Goal: Task Accomplishment & Management: Contribute content

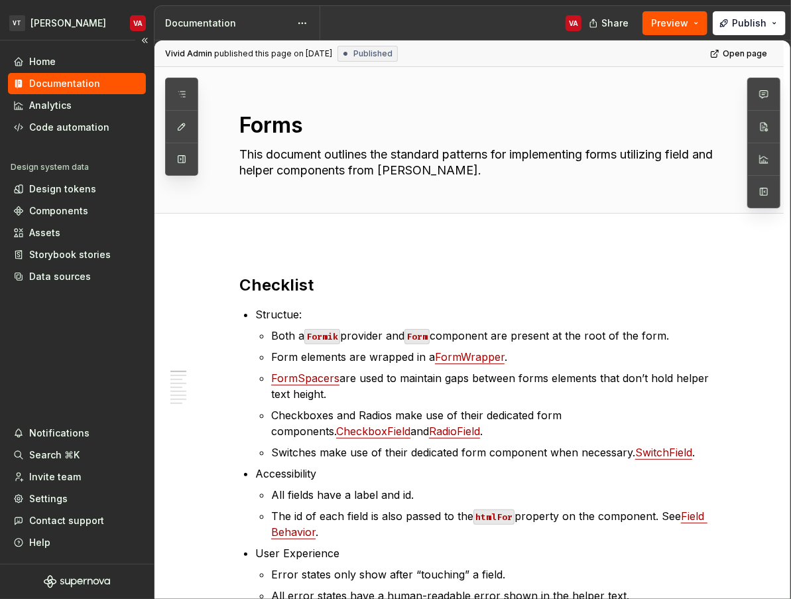
type textarea "*"
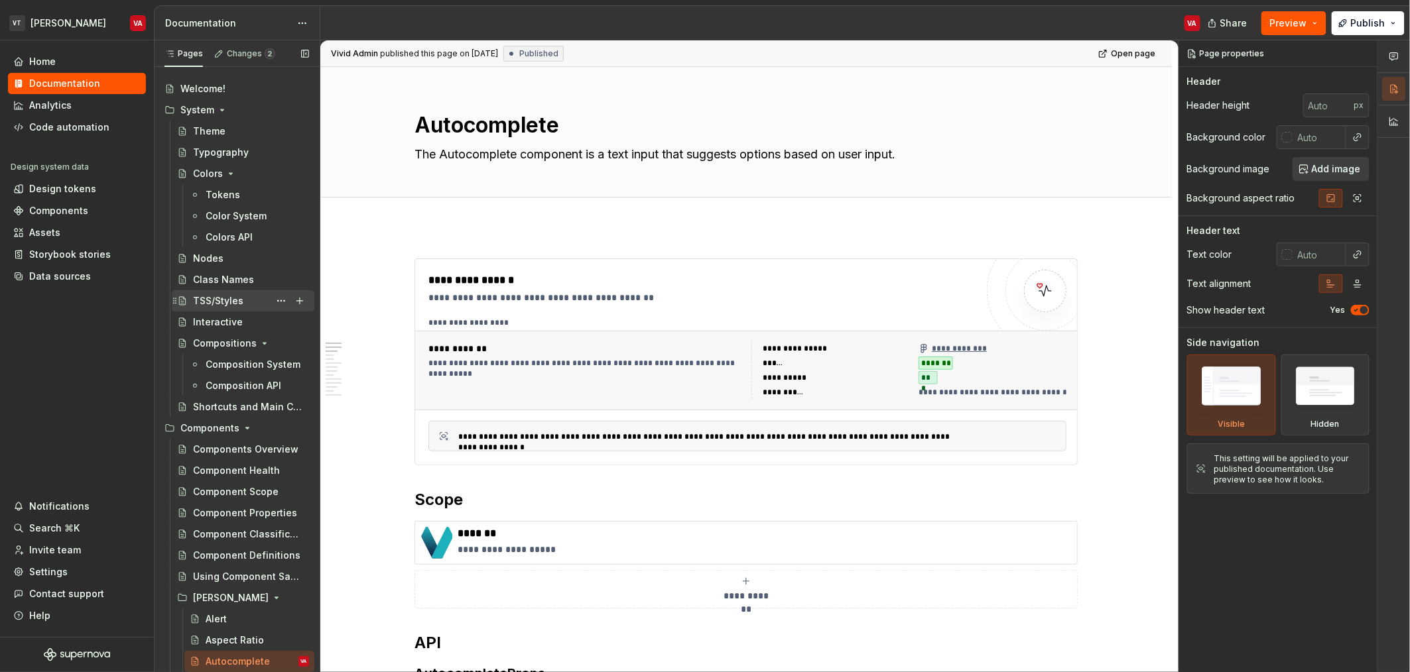
scroll to position [33, 0]
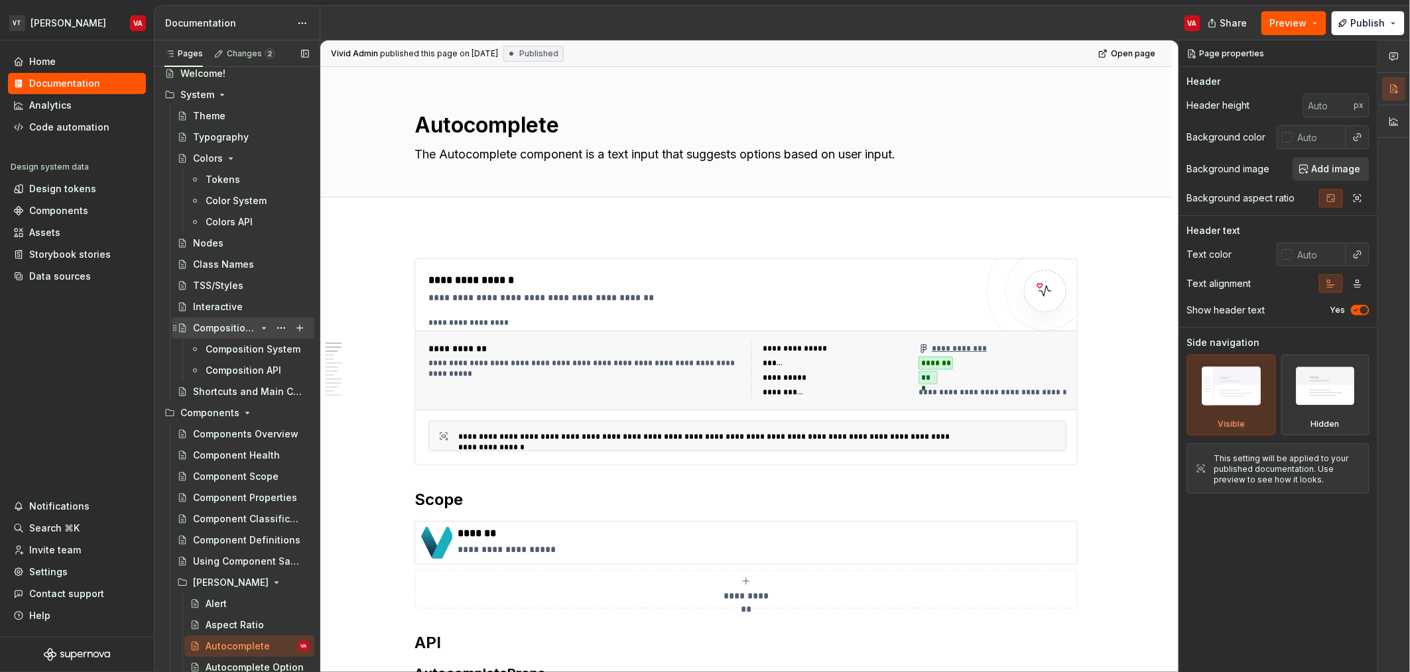
click at [259, 329] on icon "Page tree" at bounding box center [264, 328] width 11 height 11
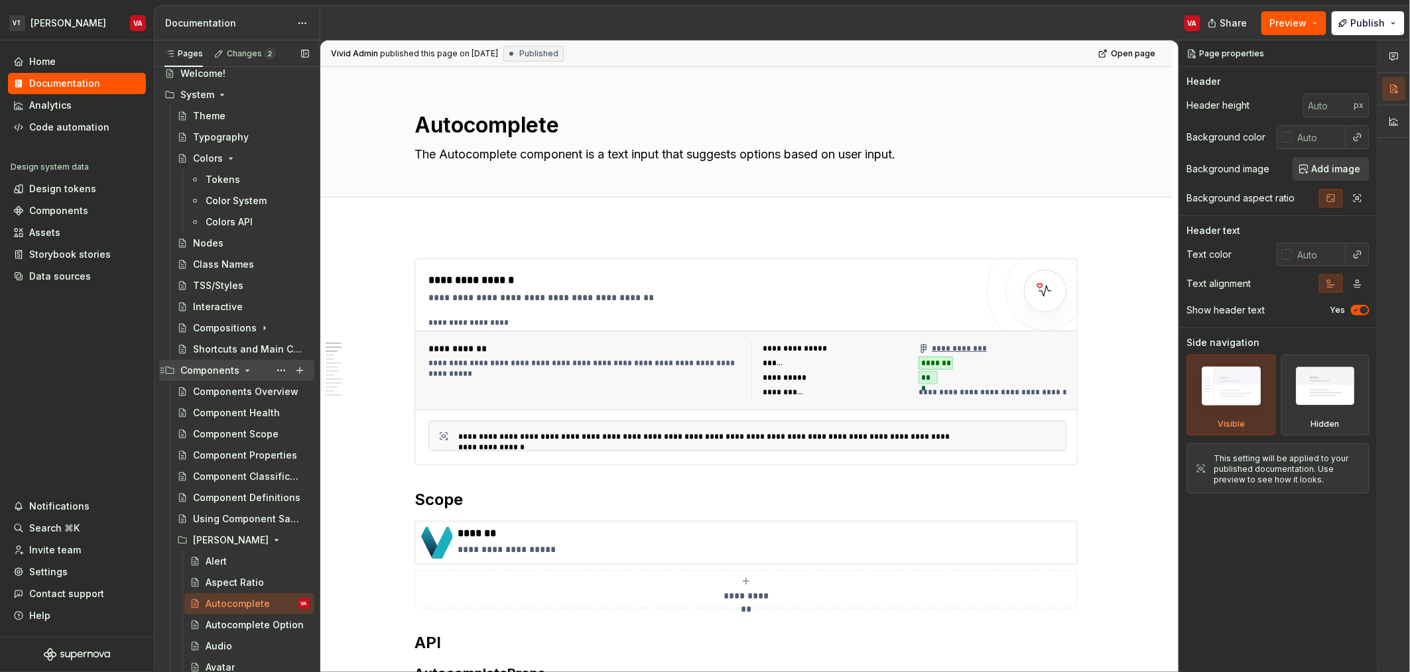
click at [246, 371] on icon "Page tree" at bounding box center [247, 370] width 3 height 1
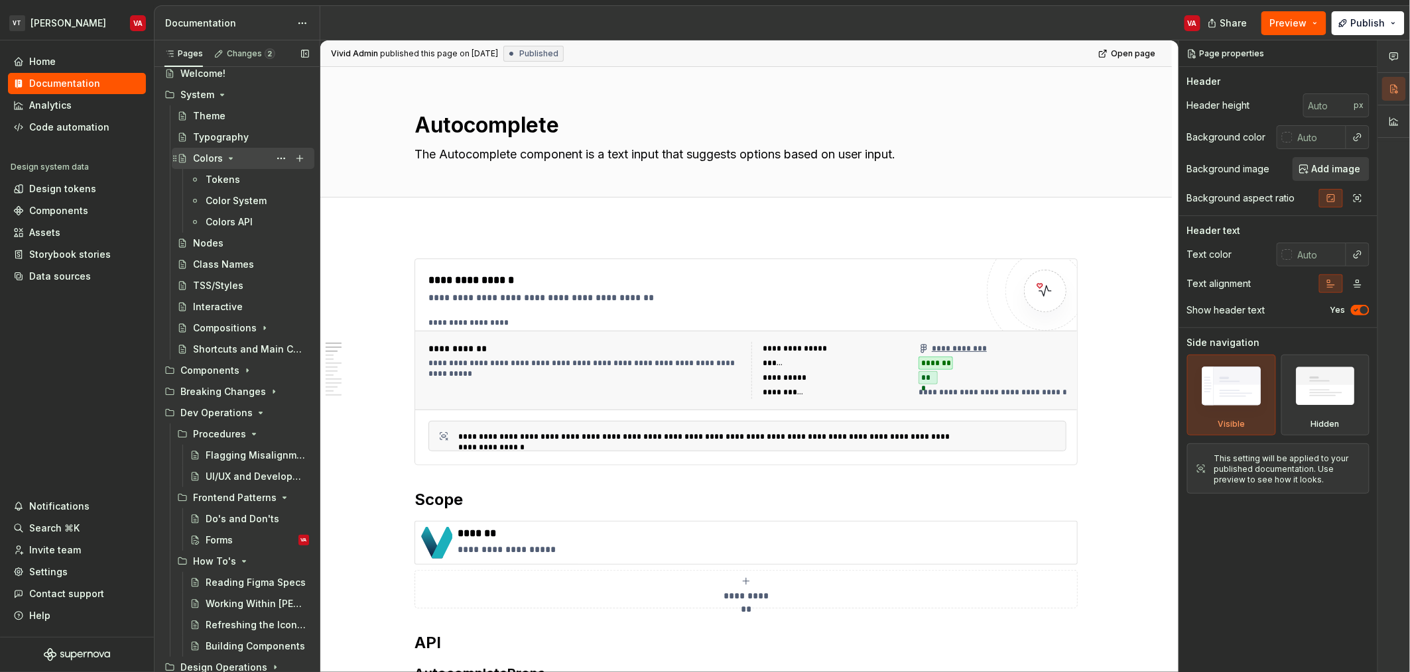
click at [231, 160] on icon "Page tree" at bounding box center [230, 158] width 11 height 11
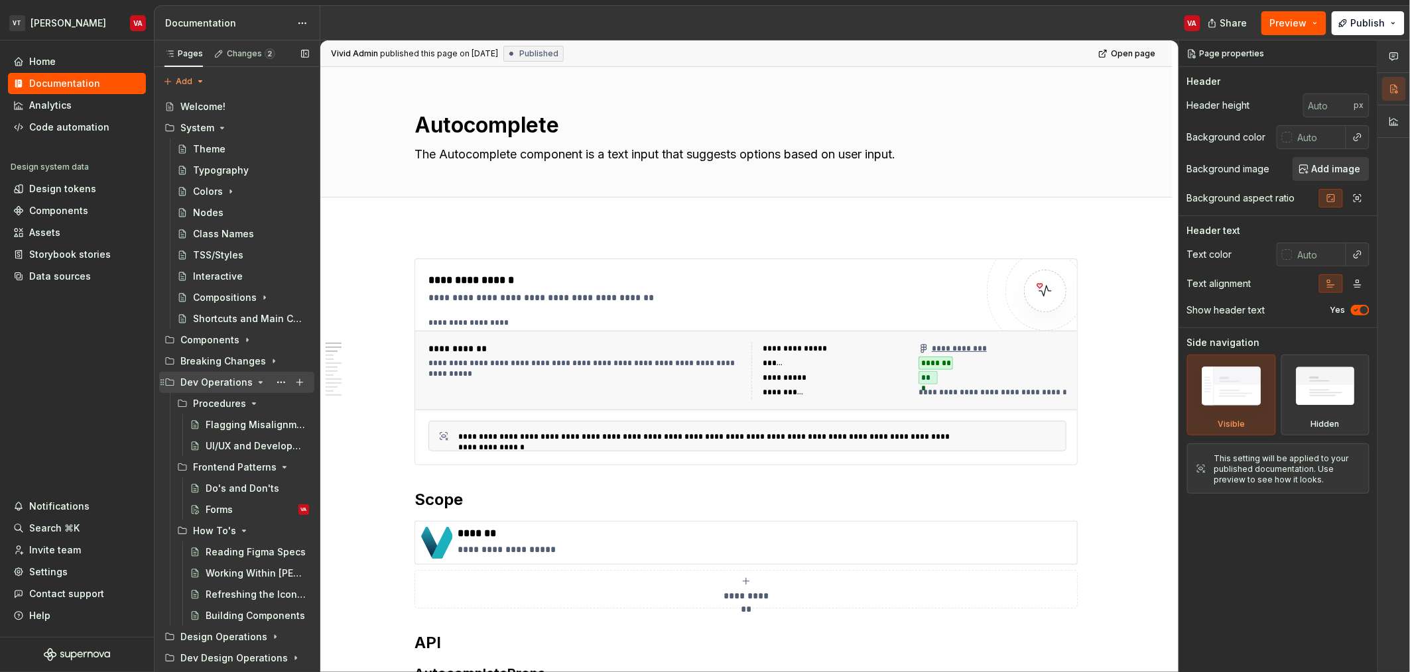
scroll to position [14, 0]
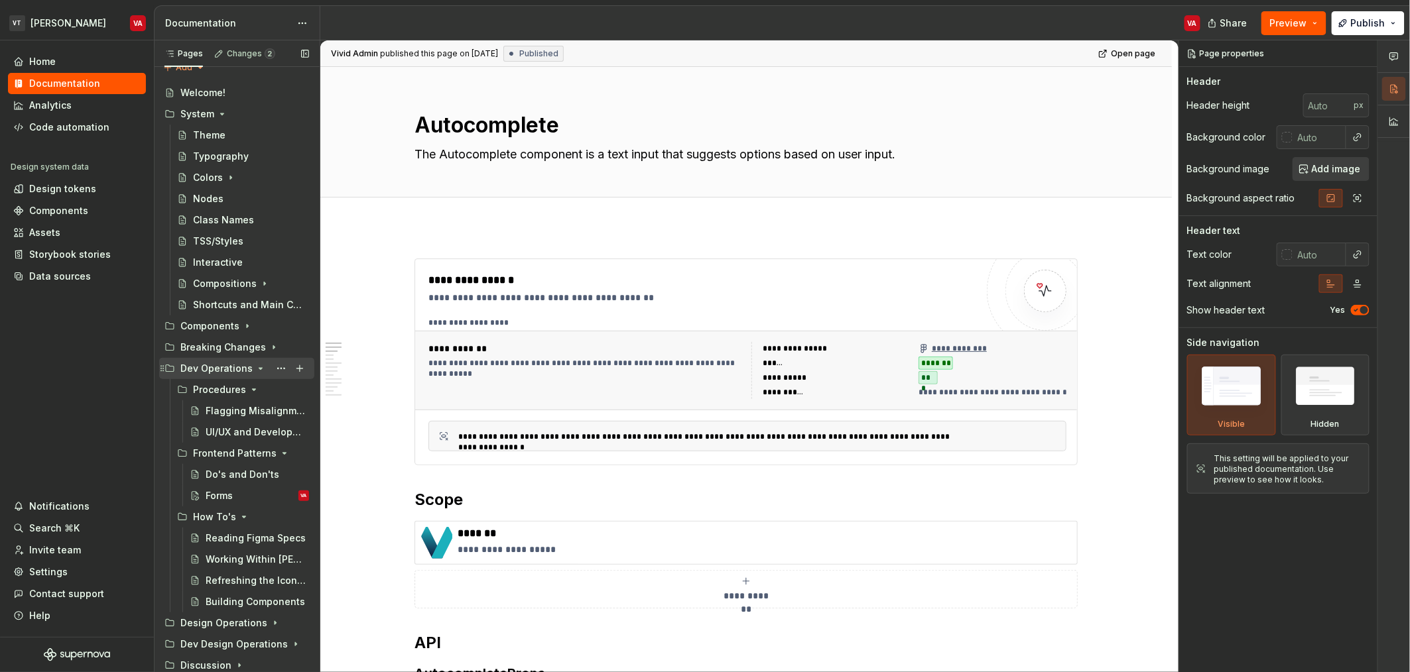
click at [257, 370] on icon "Page tree" at bounding box center [260, 368] width 11 height 11
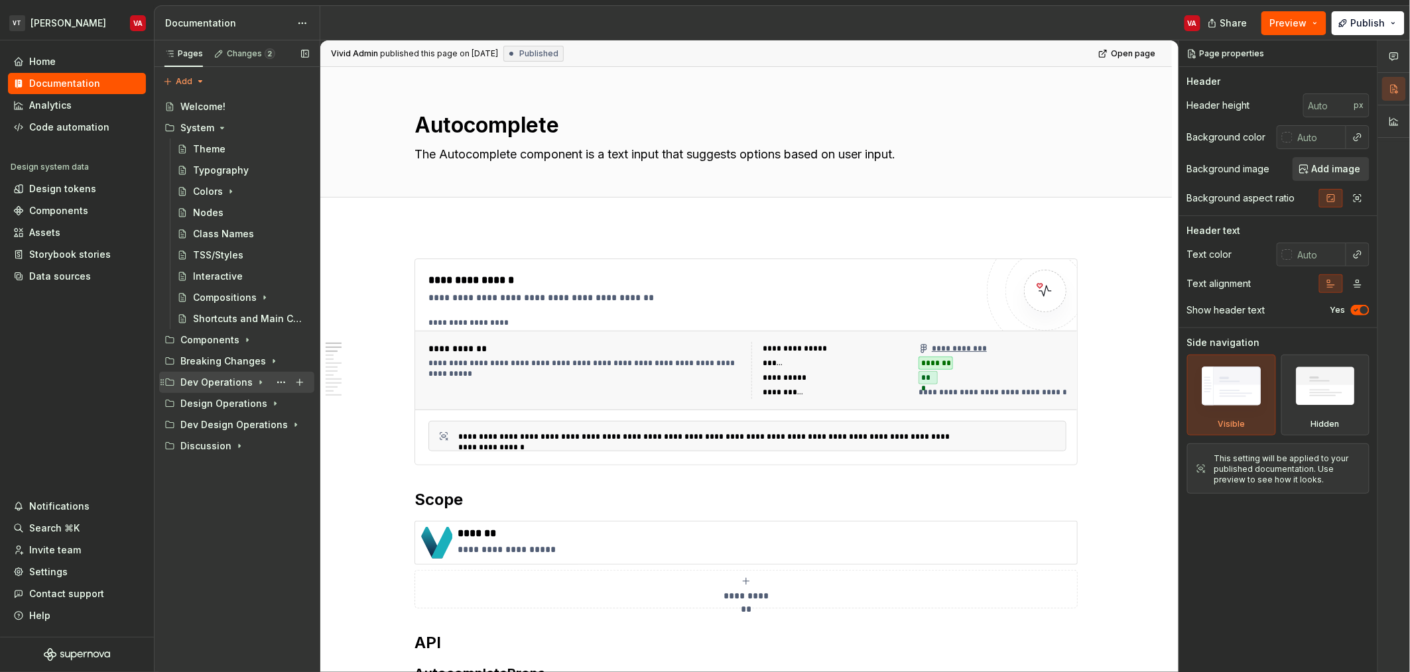
scroll to position [0, 0]
click at [243, 336] on icon "Page tree" at bounding box center [247, 340] width 11 height 11
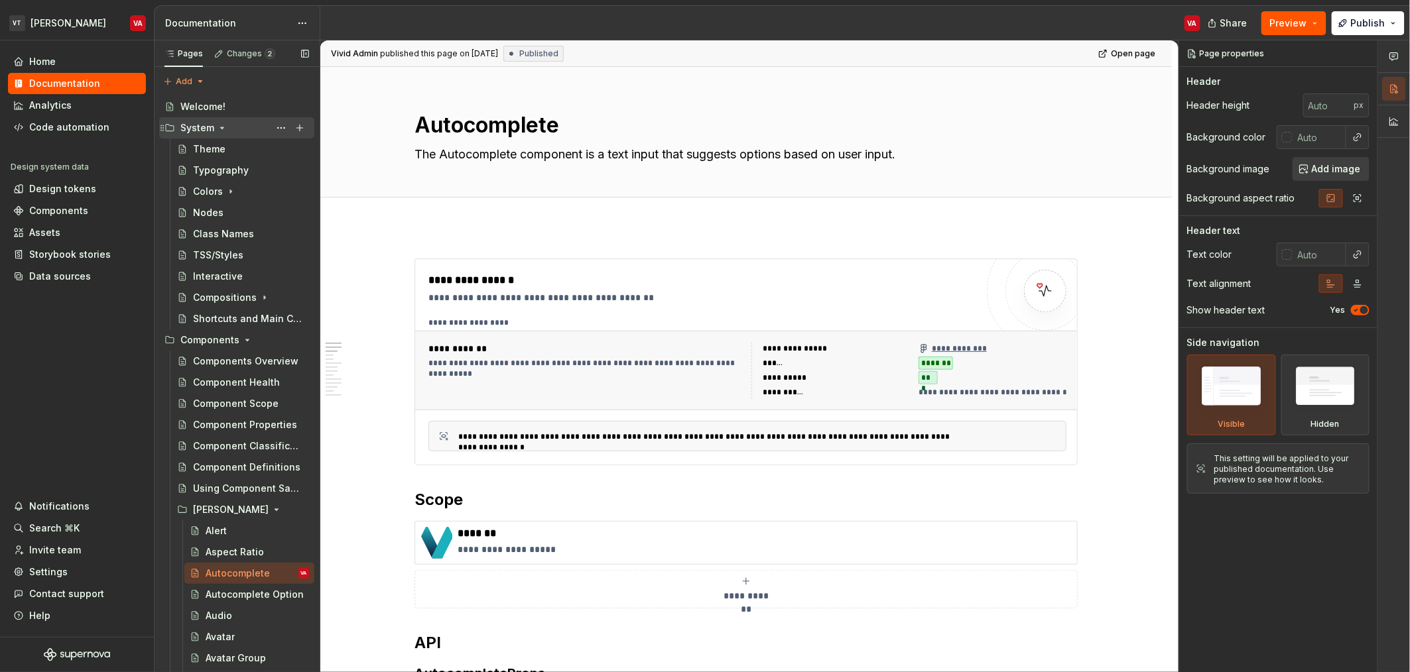
click at [217, 124] on icon "Page tree" at bounding box center [222, 128] width 11 height 11
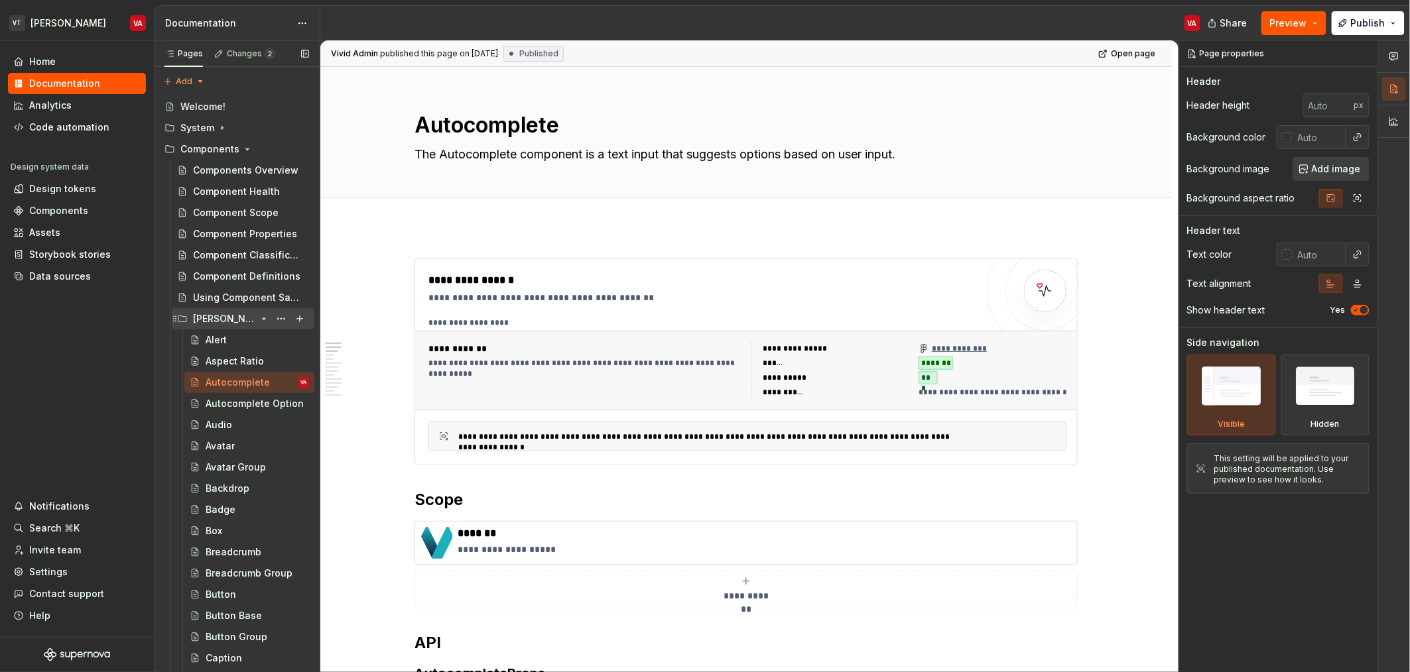
click at [259, 316] on icon "Page tree" at bounding box center [264, 319] width 11 height 11
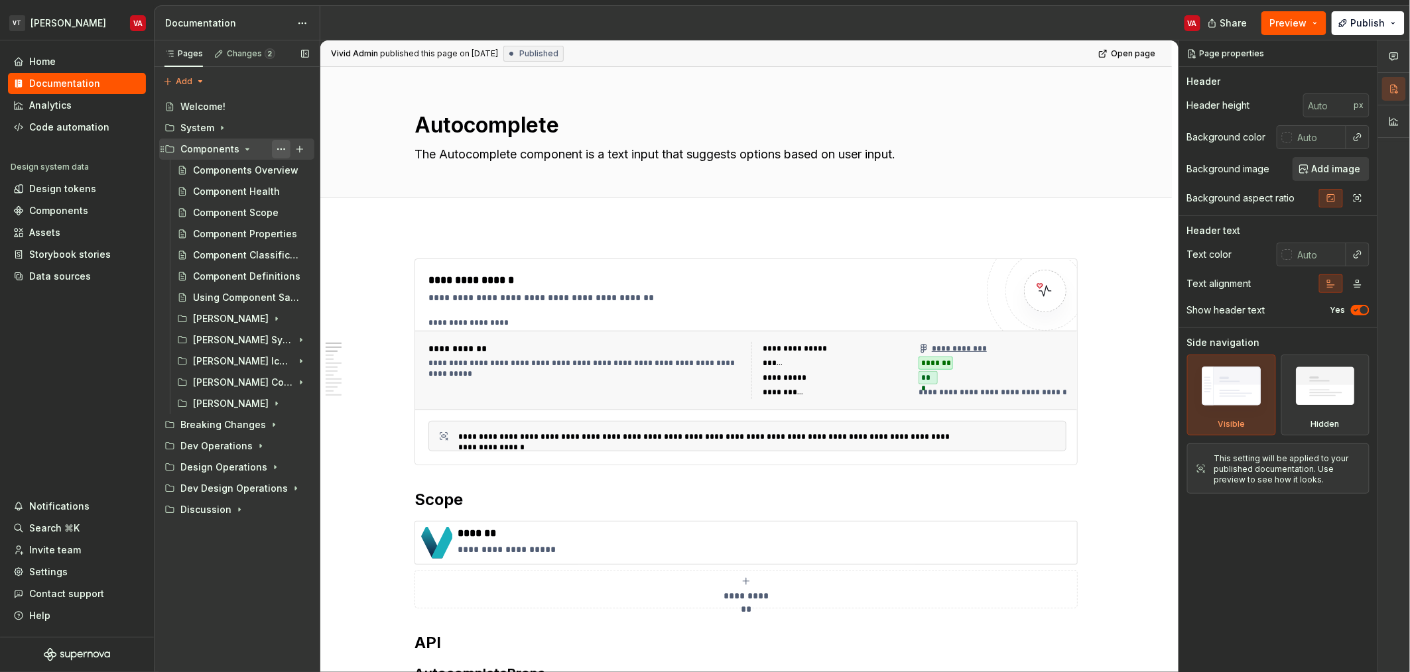
click at [286, 153] on button "Page tree" at bounding box center [281, 149] width 19 height 19
click at [300, 148] on div "Pages Changes 2 Add Accessibility guide for tree Page tree. Navigate the tree w…" at bounding box center [237, 356] width 166 height 633
click at [300, 153] on button "Page tree" at bounding box center [299, 149] width 19 height 19
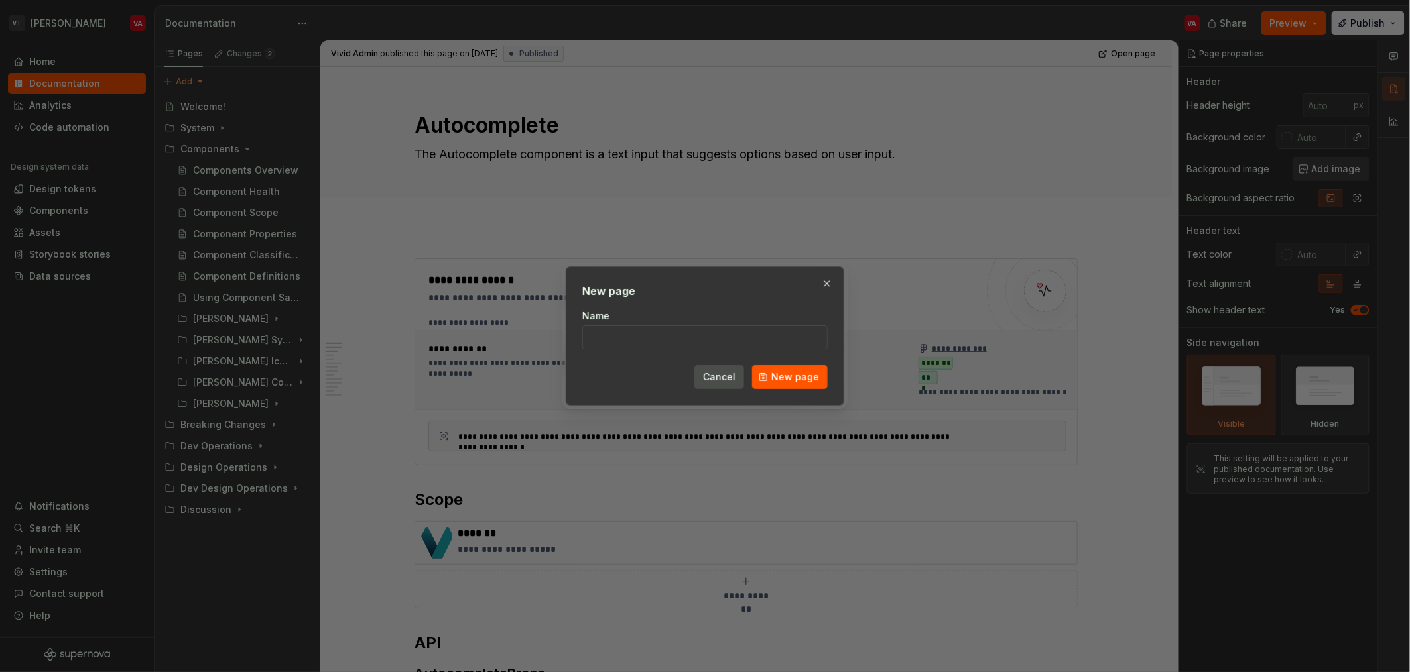
click at [724, 373] on span "Cancel" at bounding box center [719, 377] width 32 height 13
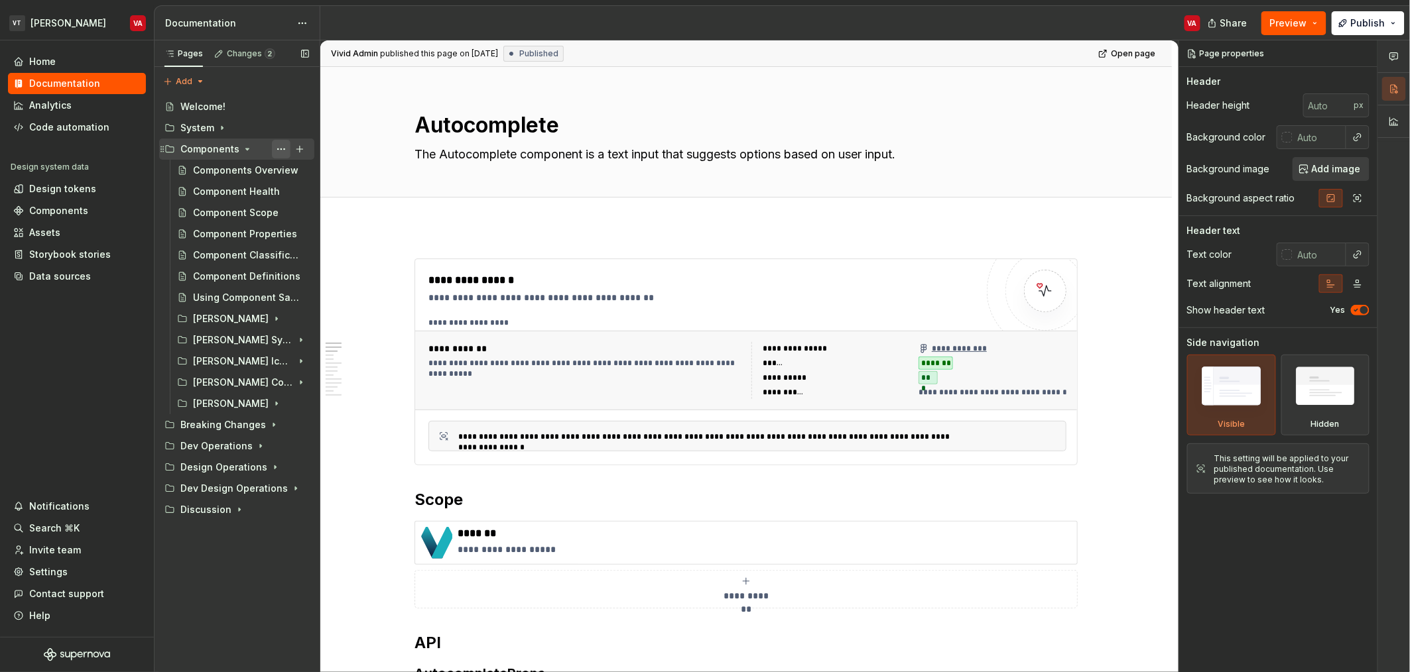
click at [281, 146] on button "Page tree" at bounding box center [281, 149] width 19 height 19
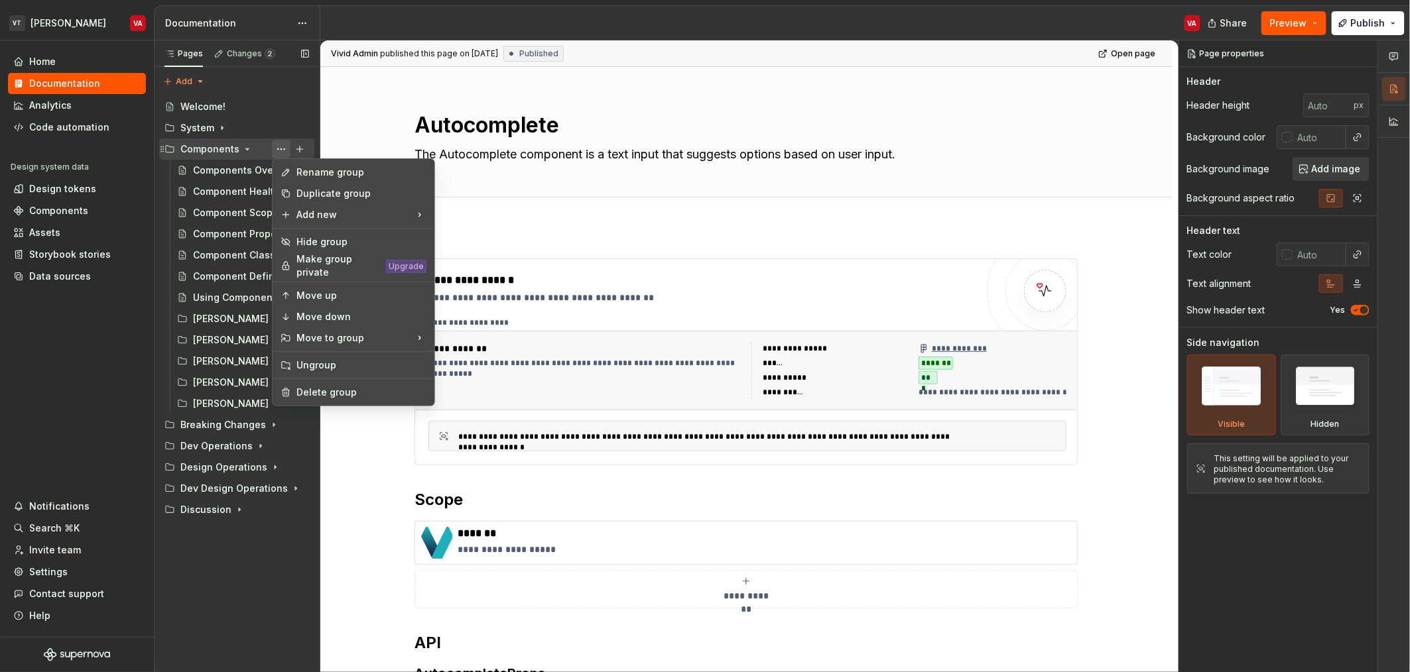
type textarea "*"
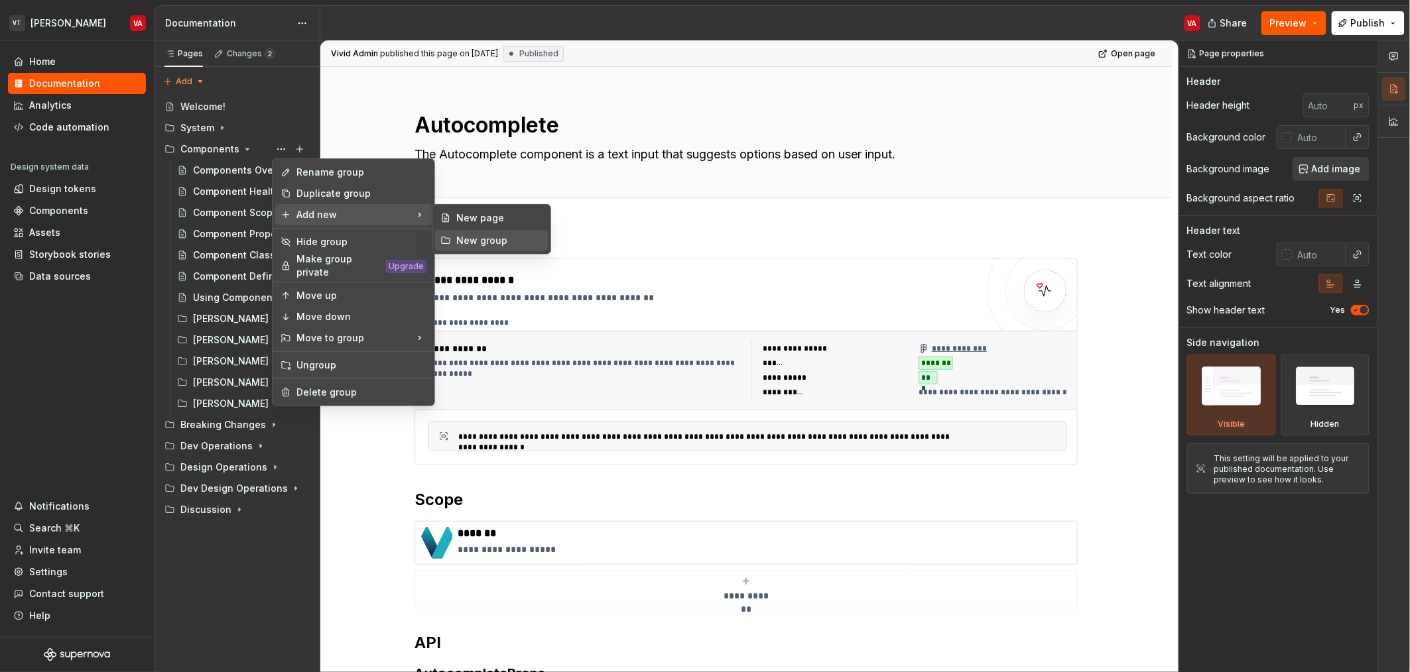
click at [493, 247] on div "New group" at bounding box center [491, 240] width 113 height 21
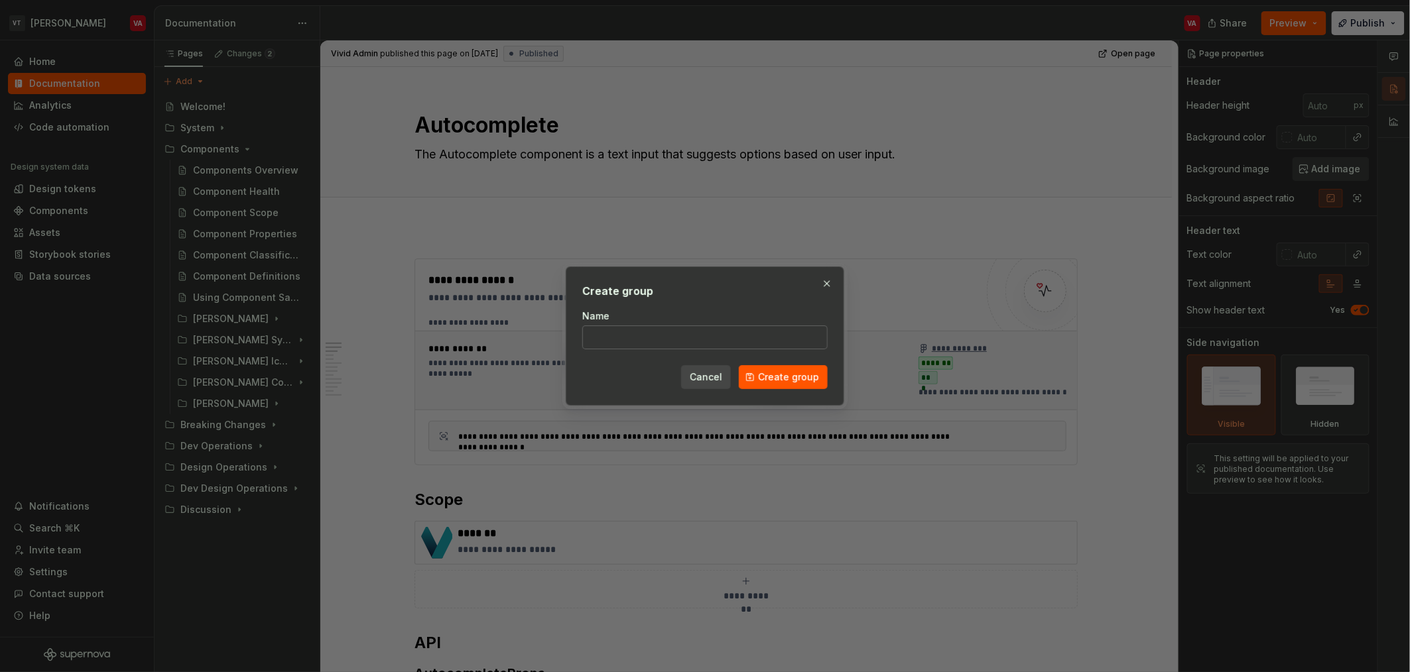
click at [680, 344] on input "Name" at bounding box center [704, 338] width 245 height 24
click at [700, 334] on input "Minerva Date Time" at bounding box center [704, 338] width 245 height 24
type input "[PERSON_NAME] Date Time Pickers"
type textarea "*"
click at [741, 336] on input "[PERSON_NAME] Date Time Pickers" at bounding box center [704, 338] width 245 height 24
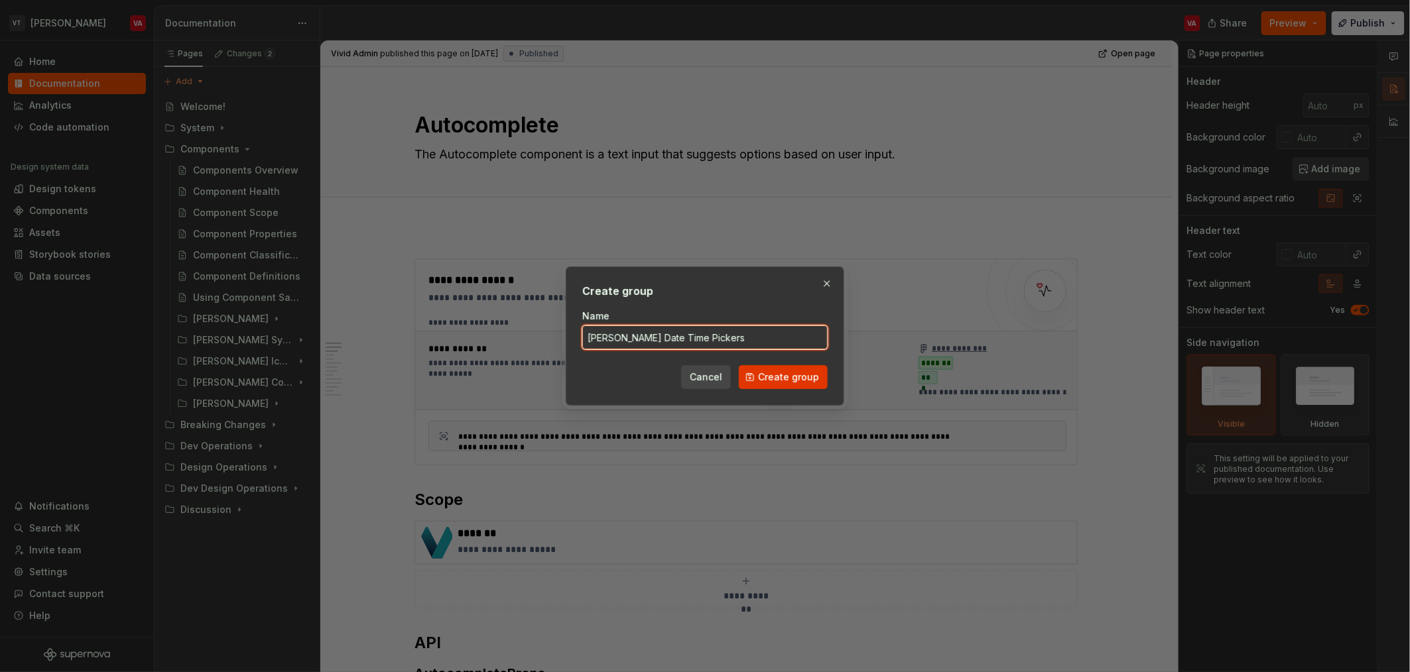
type input "[PERSON_NAME] Date Time Pickers"
click at [802, 373] on span "Create group" at bounding box center [788, 377] width 61 height 13
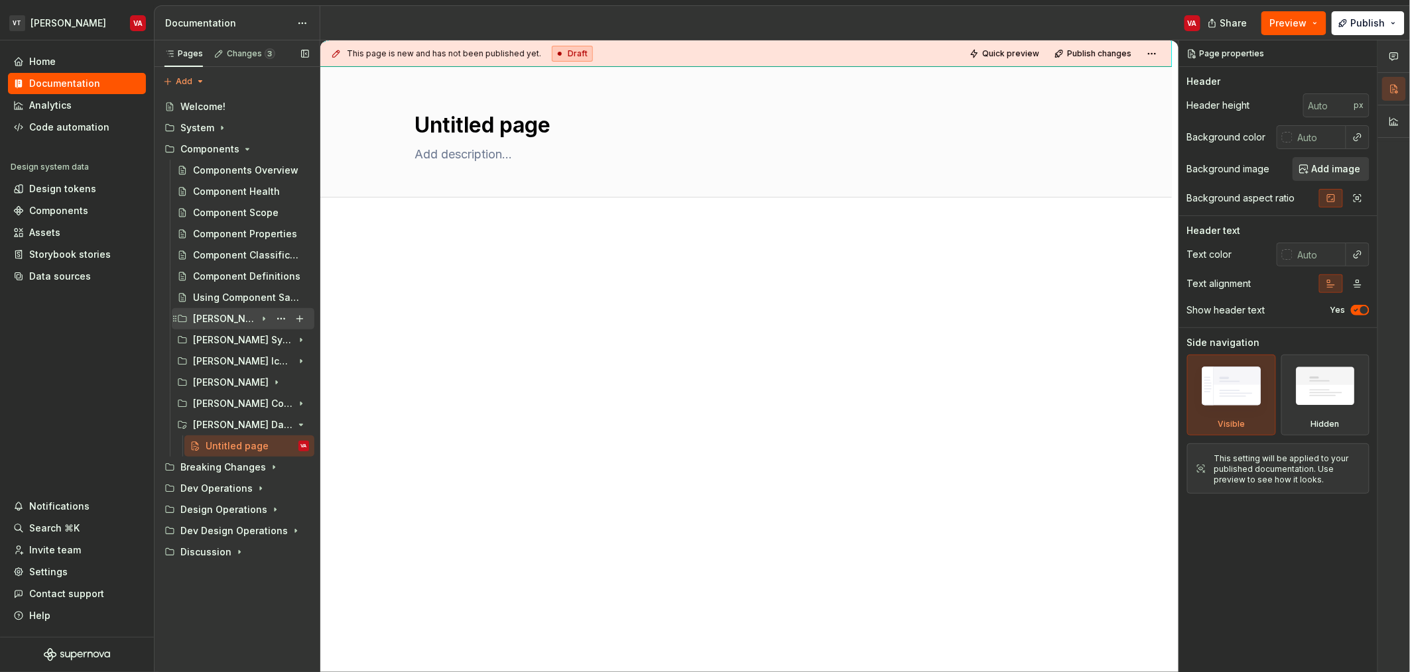
click at [259, 323] on icon "Page tree" at bounding box center [264, 319] width 11 height 11
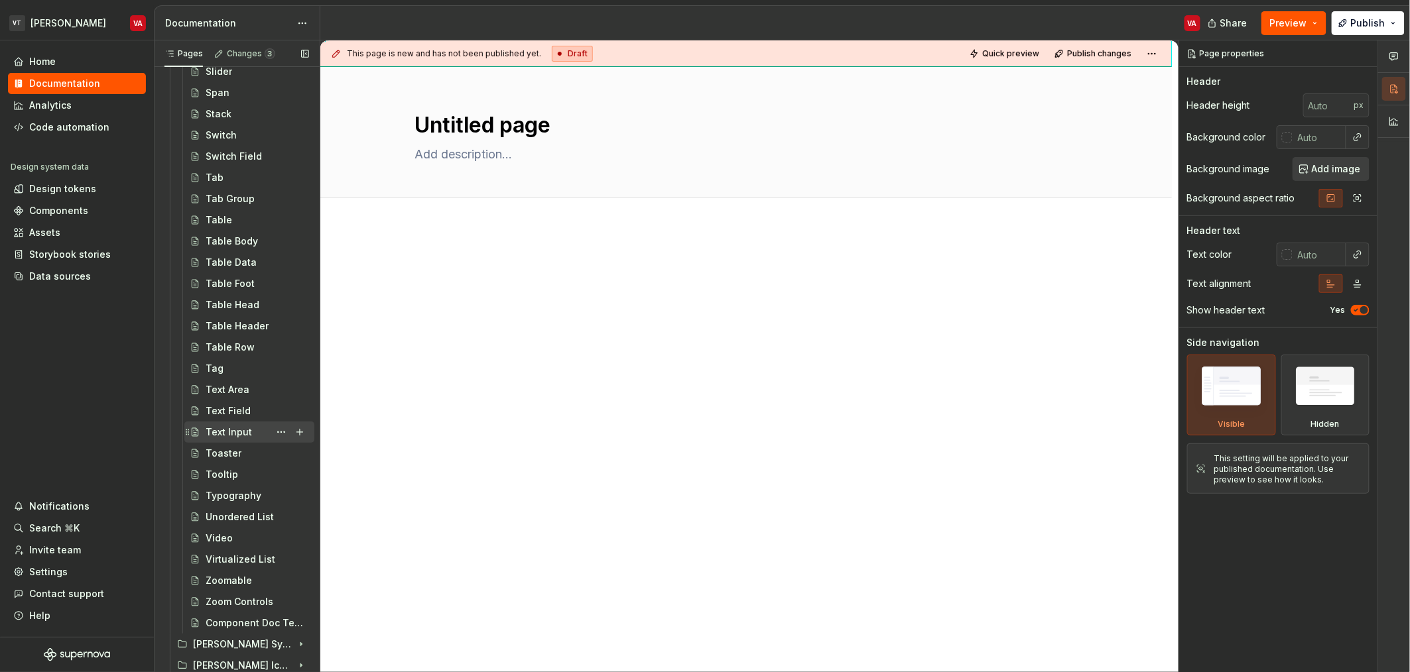
scroll to position [2242, 0]
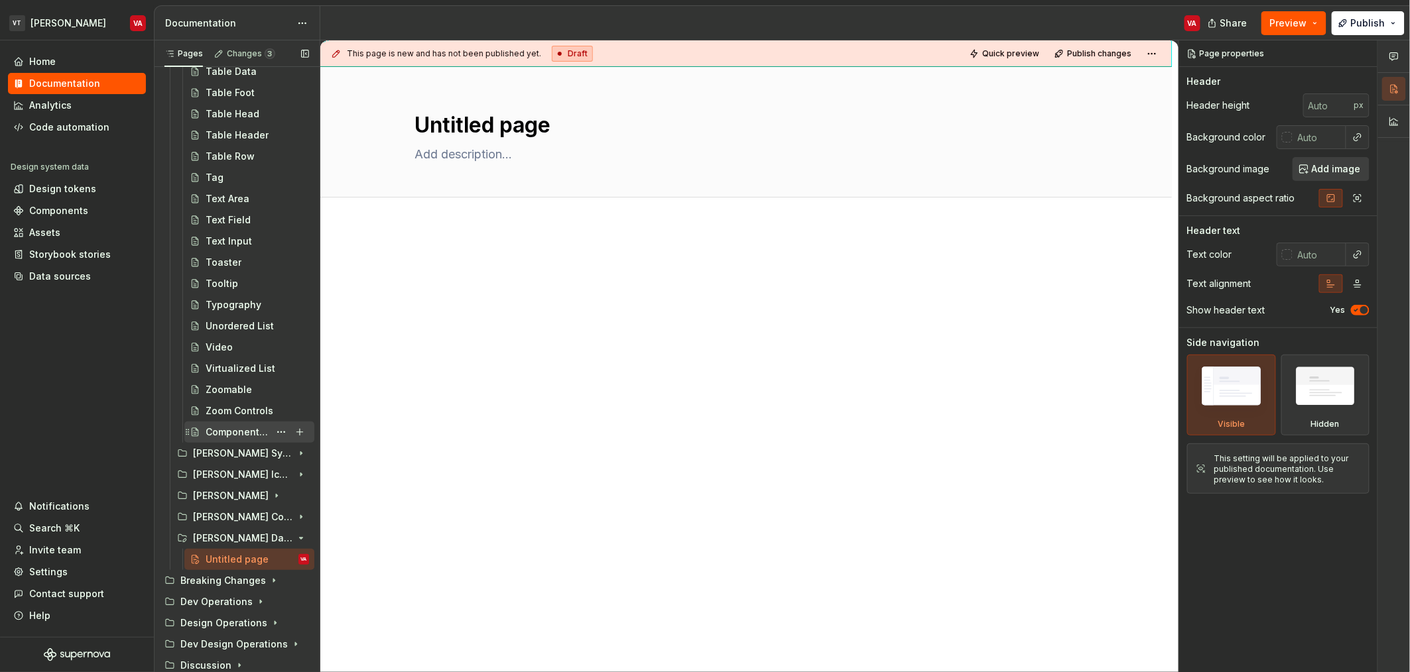
click at [227, 429] on div "Component Doc Template" at bounding box center [238, 432] width 64 height 13
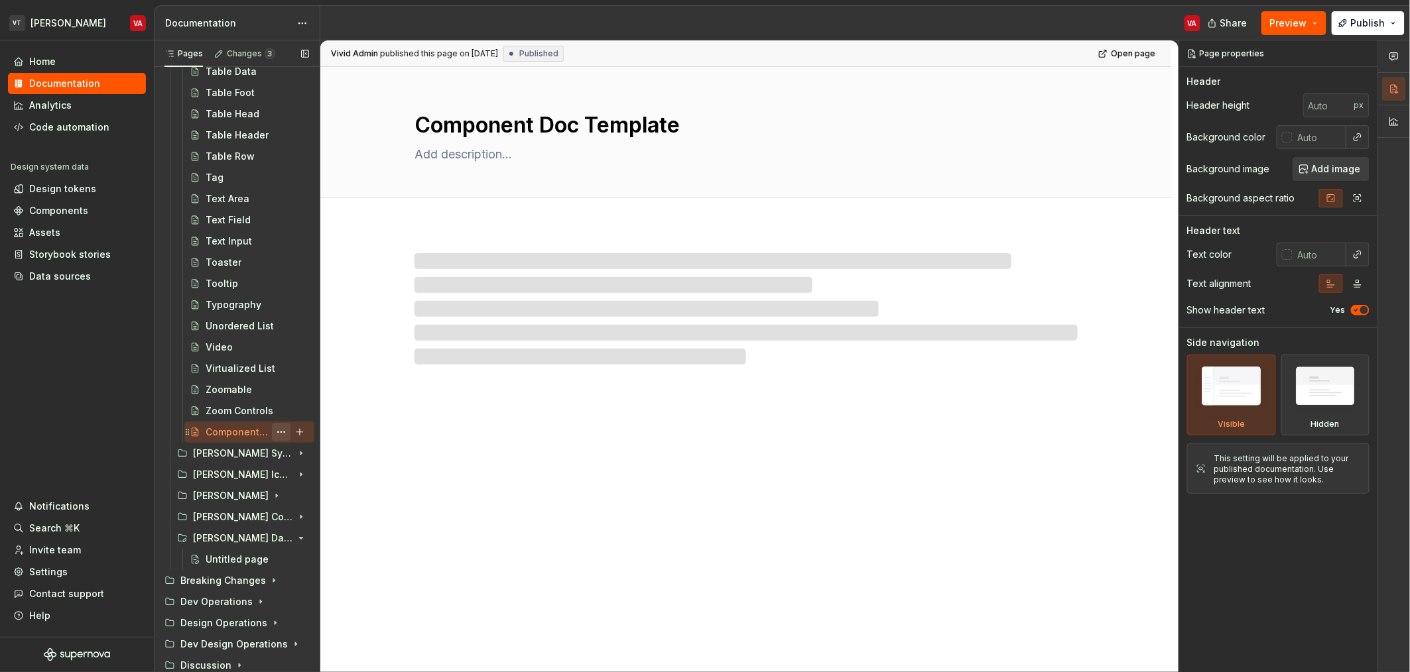
click at [273, 434] on button "Page tree" at bounding box center [281, 432] width 19 height 19
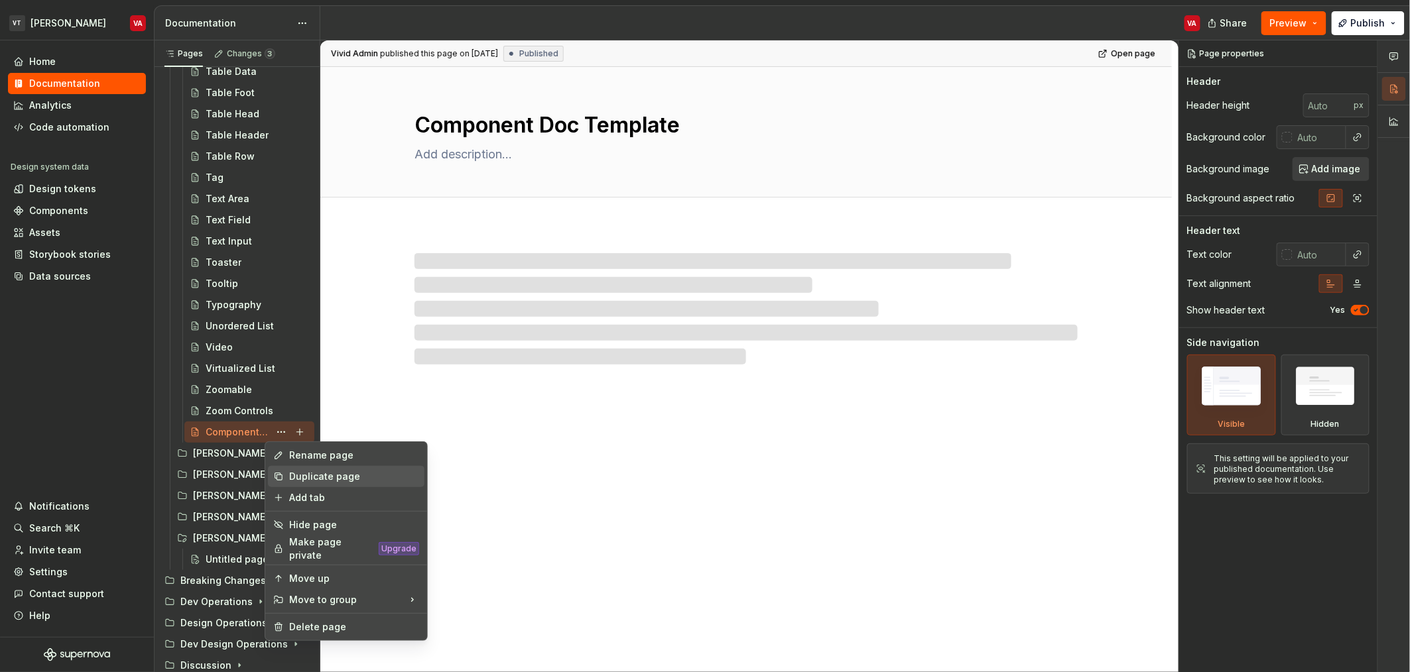
click at [305, 481] on div "Duplicate page" at bounding box center [354, 476] width 130 height 13
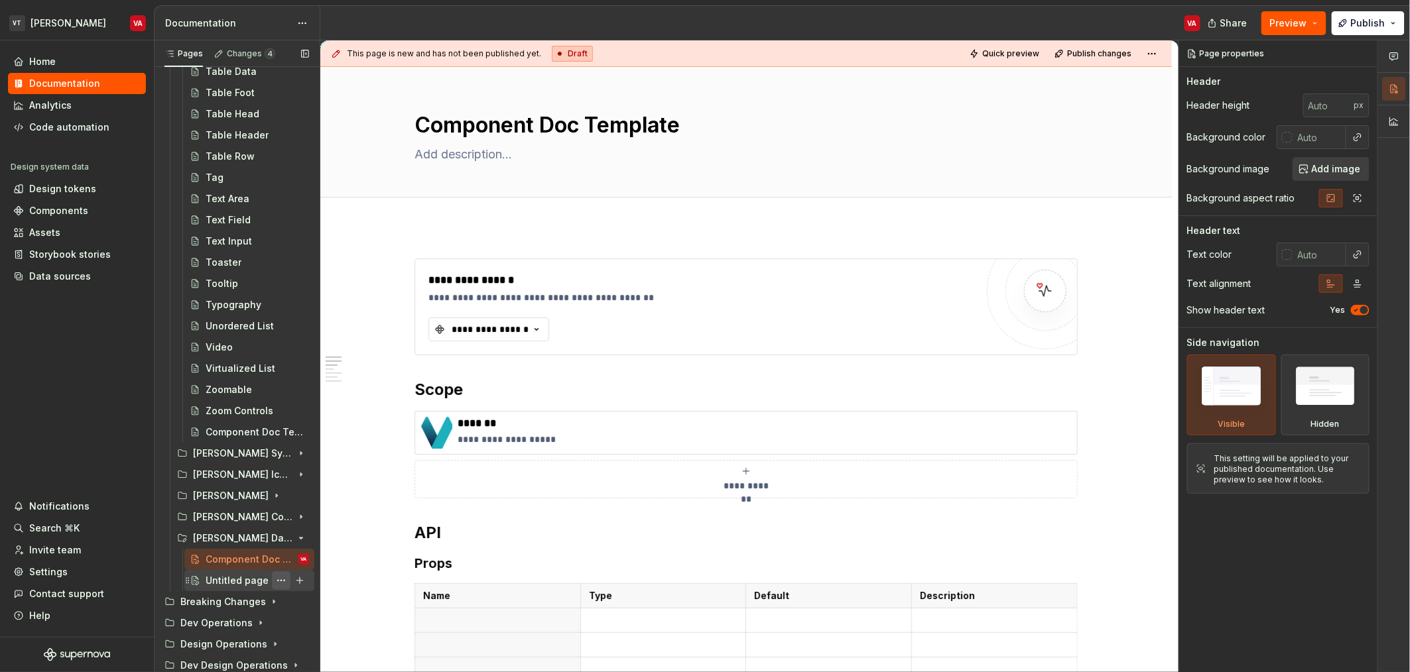
click at [275, 580] on button "Page tree" at bounding box center [281, 581] width 19 height 19
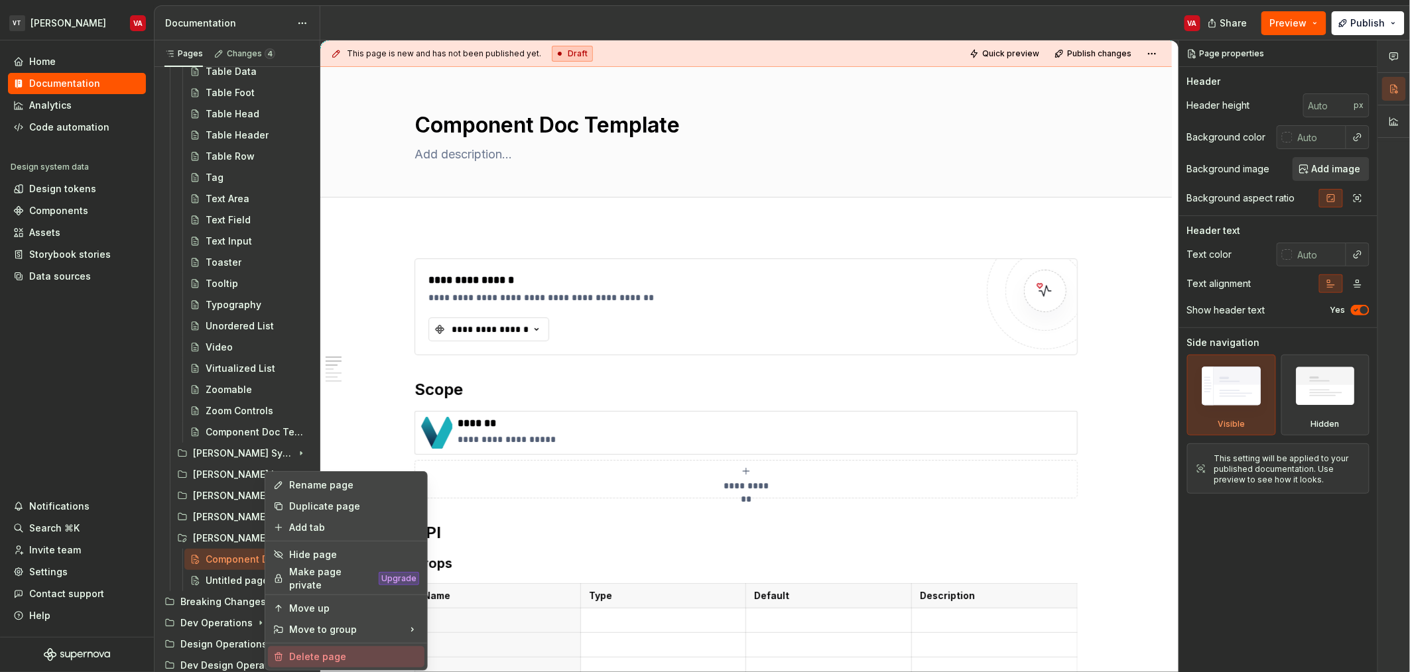
click at [315, 655] on div "Delete page" at bounding box center [354, 656] width 130 height 13
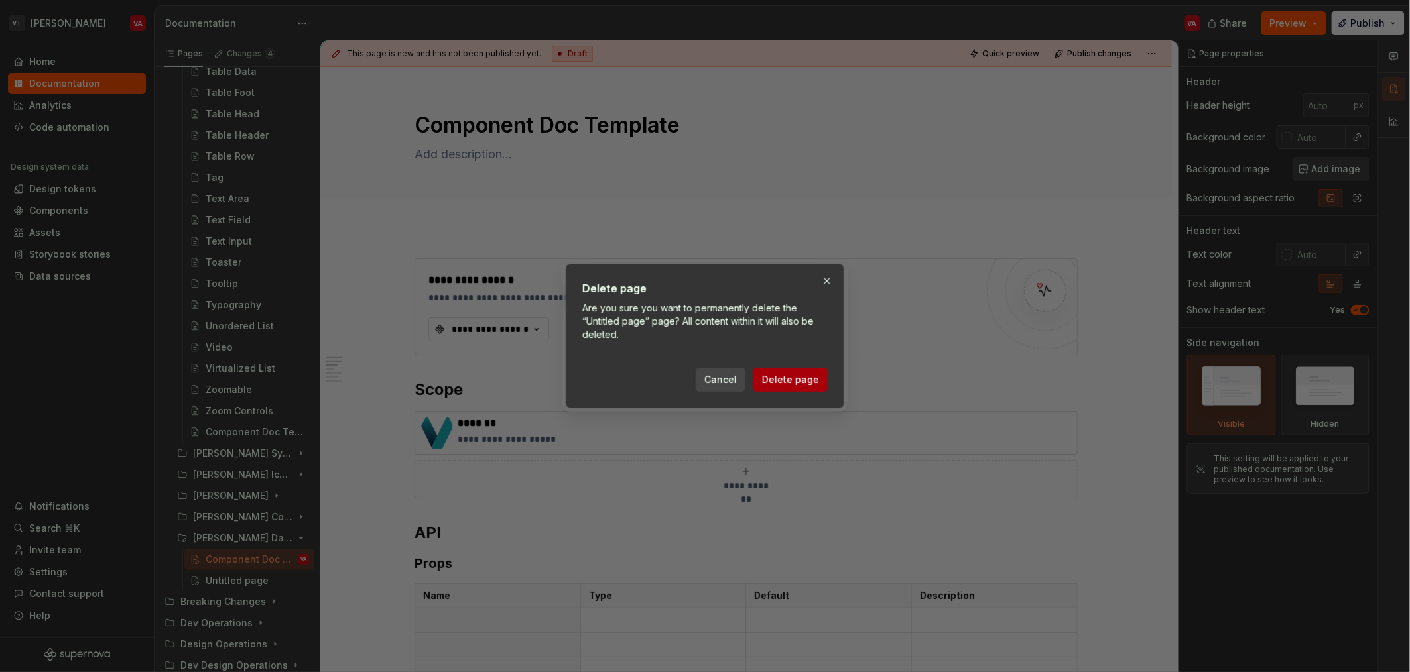
click at [774, 382] on span "Delete page" at bounding box center [790, 379] width 57 height 13
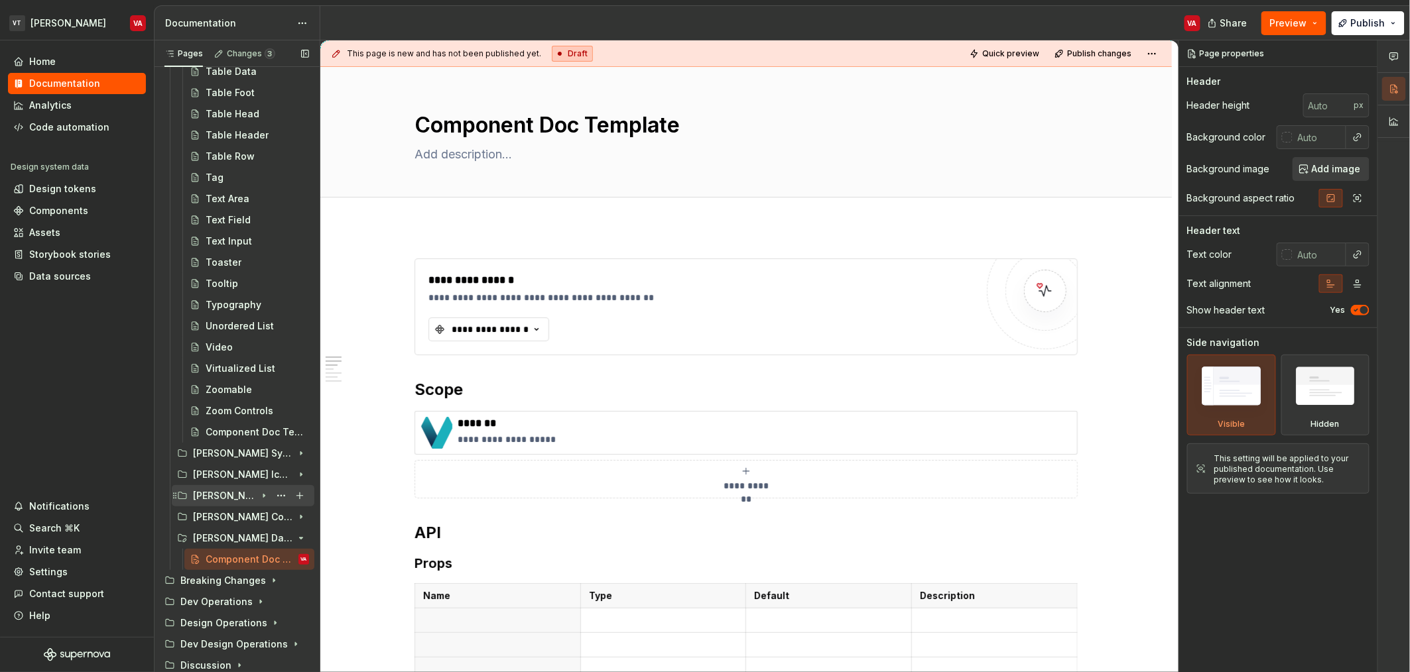
click at [263, 497] on icon "Page tree" at bounding box center [263, 496] width 1 height 3
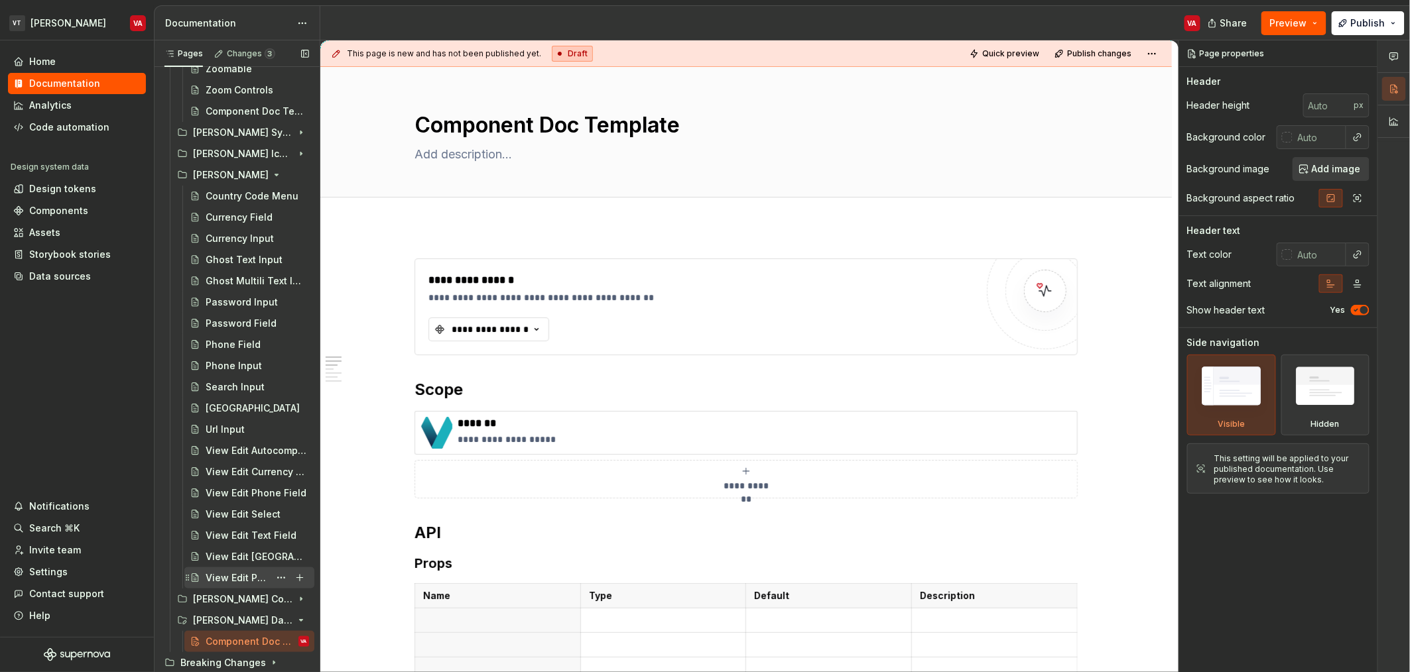
scroll to position [2546, 0]
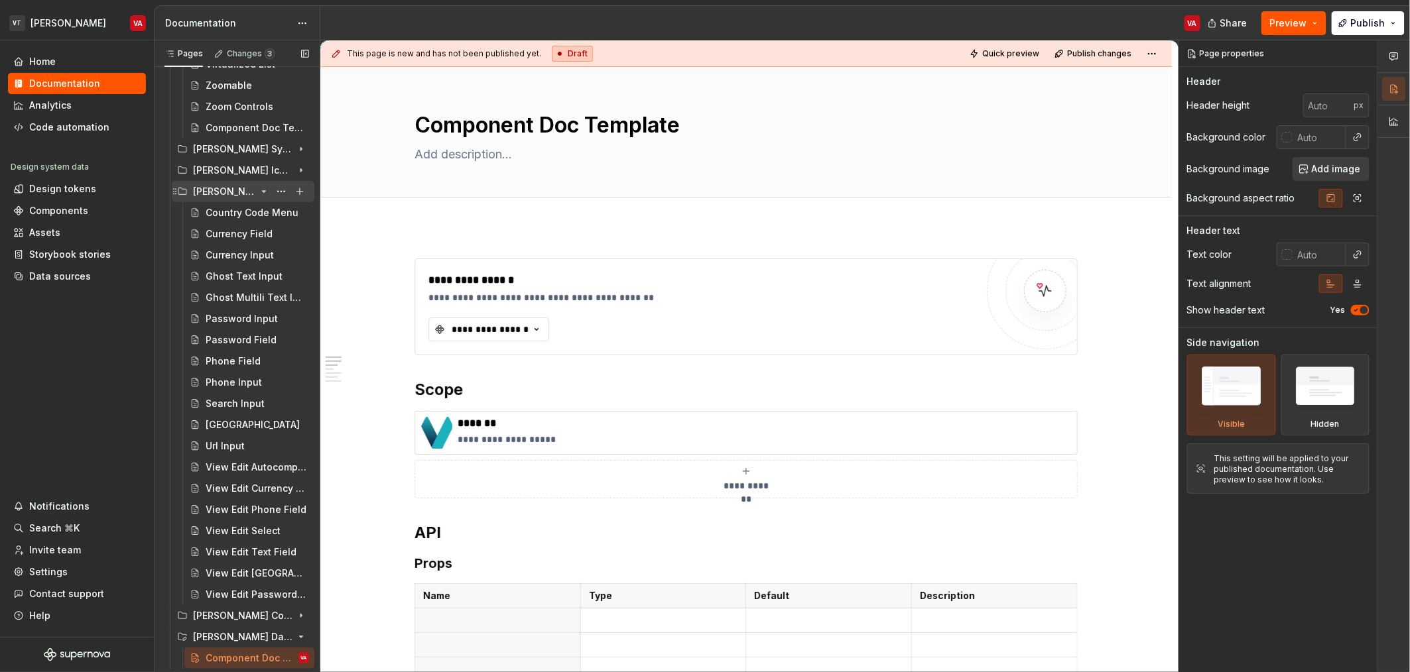
click at [263, 192] on icon "Page tree" at bounding box center [264, 191] width 3 height 1
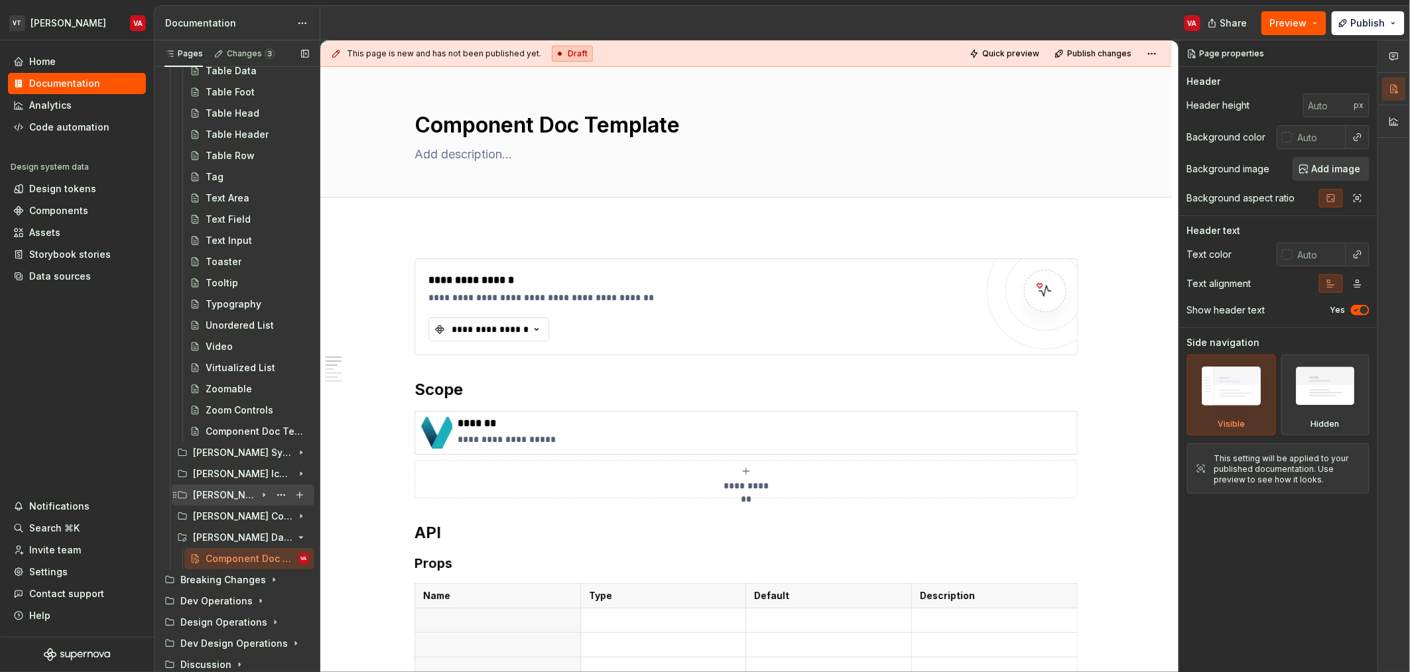
scroll to position [2242, 0]
click at [499, 425] on p "*******" at bounding box center [765, 423] width 614 height 13
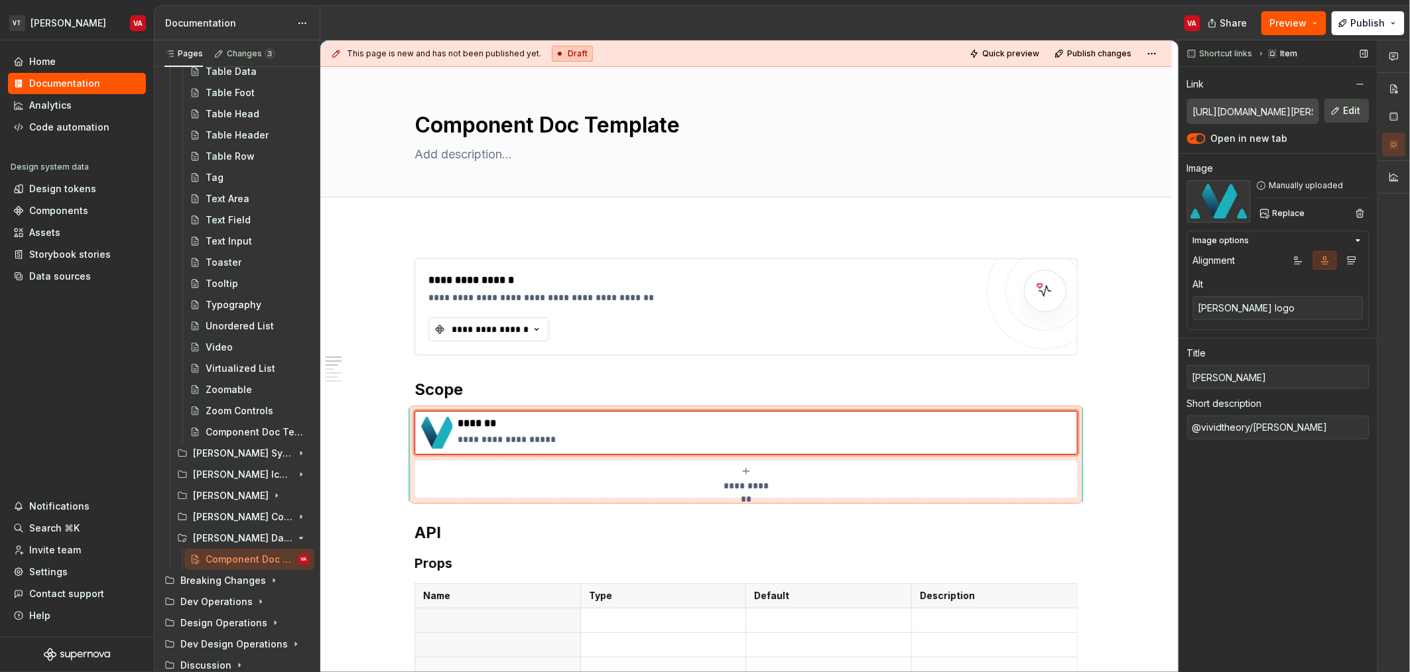
click at [1347, 111] on span "Edit" at bounding box center [1351, 110] width 17 height 13
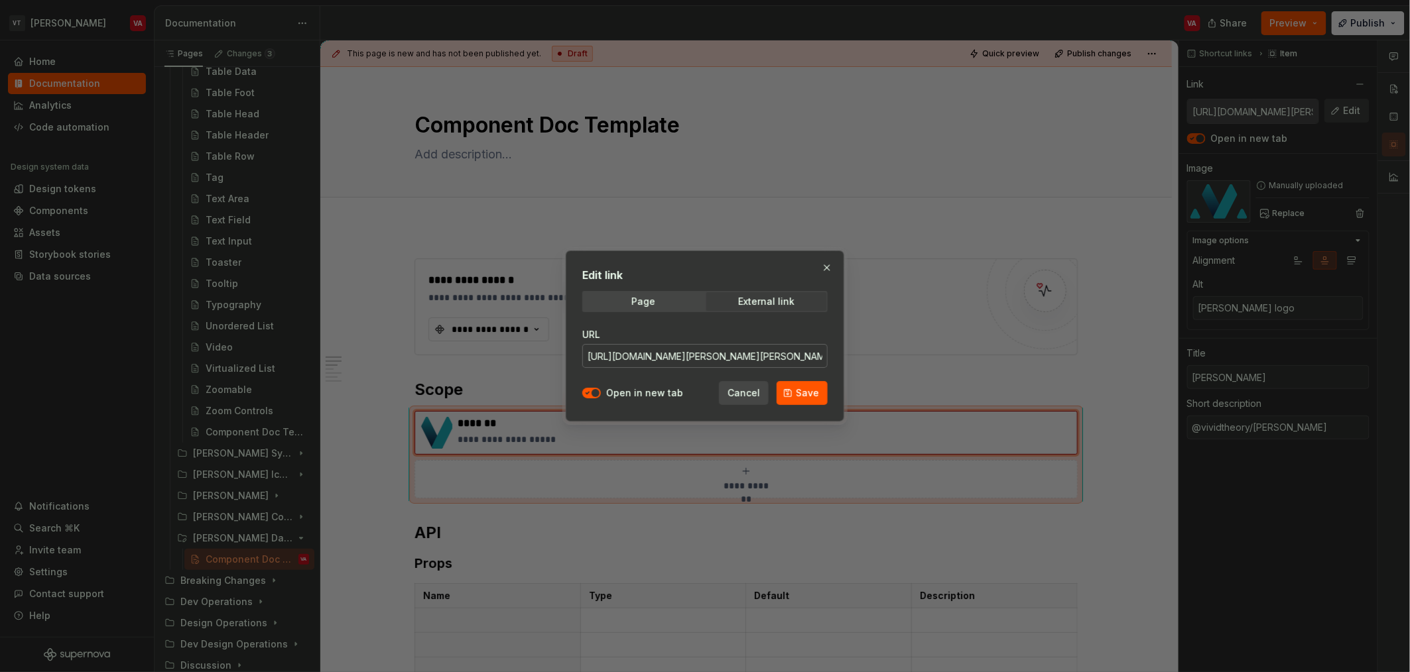
scroll to position [0, 70]
type textarea "*"
click at [648, 355] on input "https://github.com/vivid-theory/minerva/tree/main/packages/minerva" at bounding box center [704, 356] width 245 height 24
paste input "https://github.com/vivid-theory/minerva/tree/main/packages/datetime-pickers"
paste input "y/minerva/tree/main/packages/datetime-pickers"
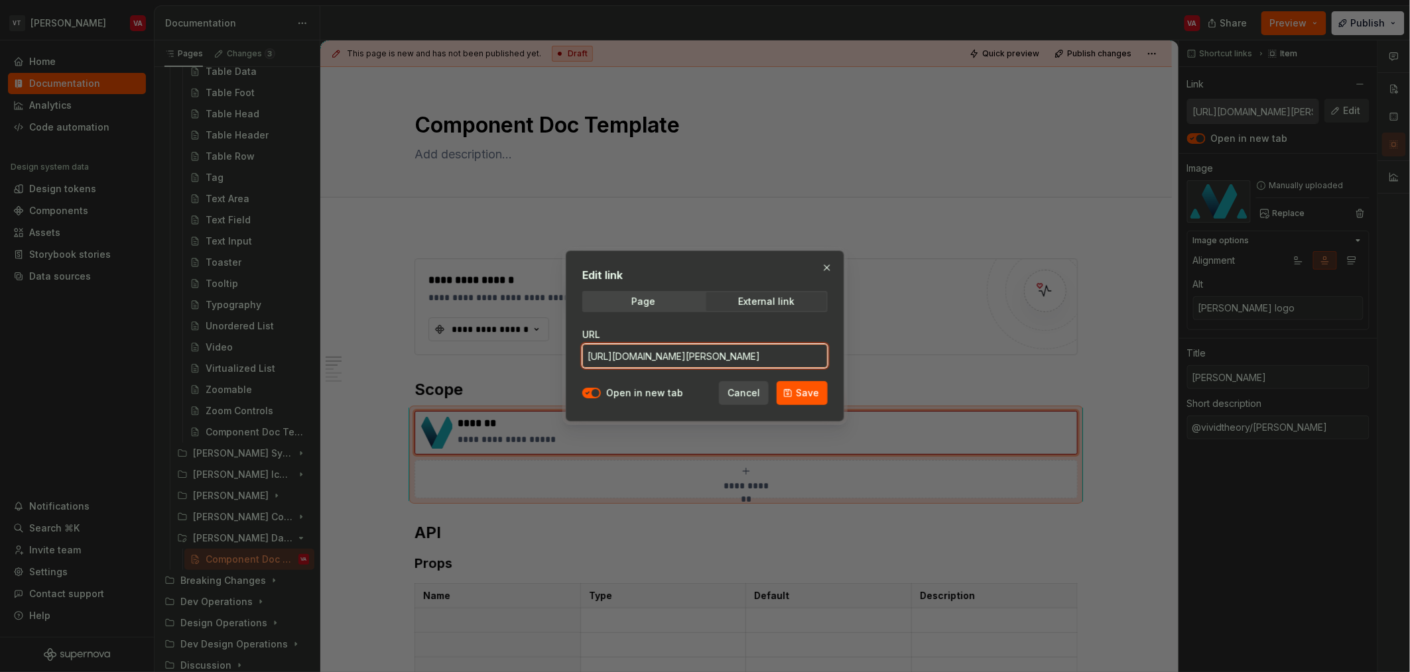
scroll to position [0, 109]
type input "https://github.com/vivid-theory/minerva/tree/main/packages/datetime-pickers"
click at [810, 392] on span "Save" at bounding box center [807, 393] width 23 height 13
type textarea "*"
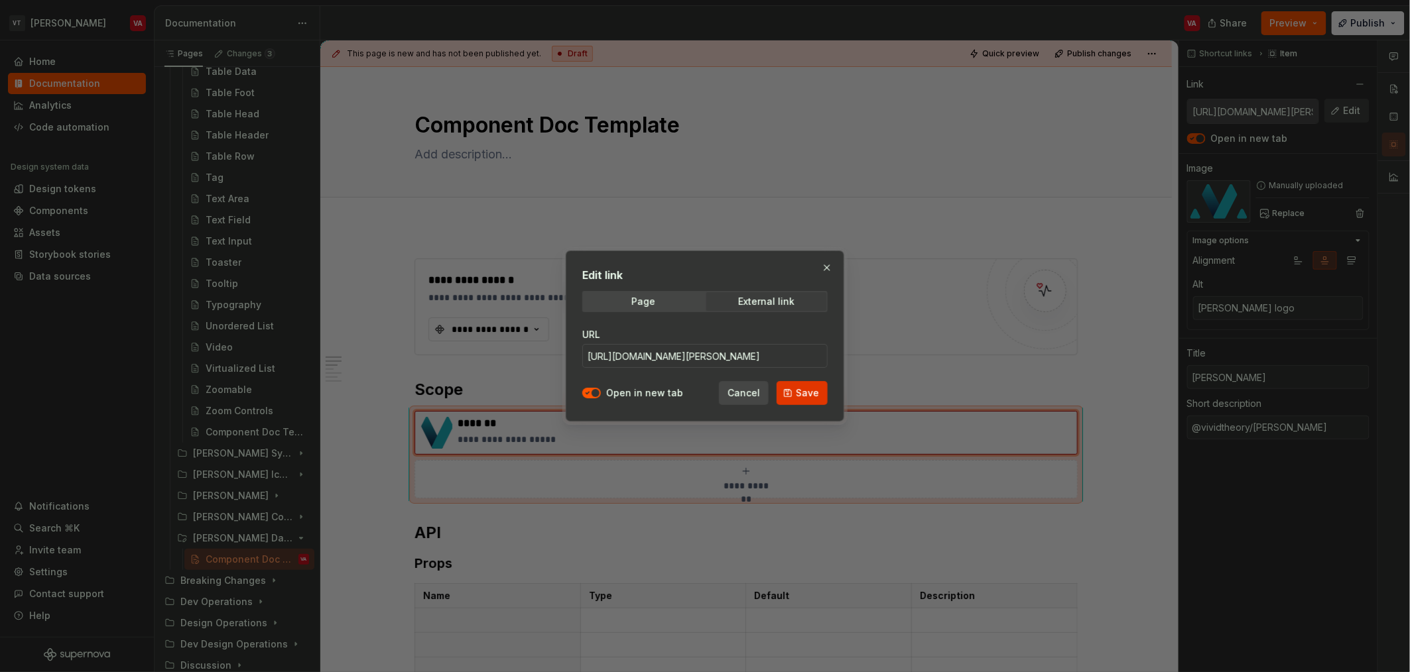
type input "https://github.com/vivid-theory/minerva/tree/main/packages/datetime-pickers"
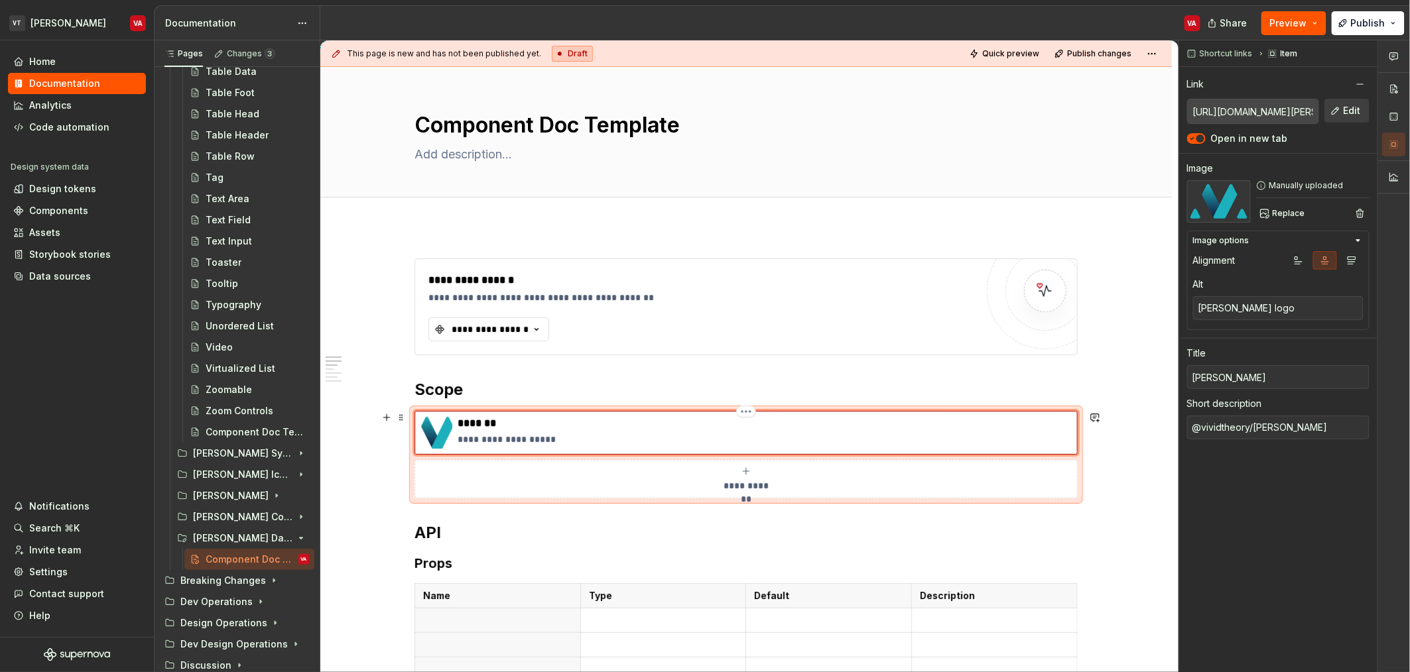
click at [557, 436] on p "**********" at bounding box center [765, 439] width 614 height 13
type textarea "*"
type textarea "@vividtheory/minerva-"
type textarea "*"
type textarea "@vividtheory/minerva-d"
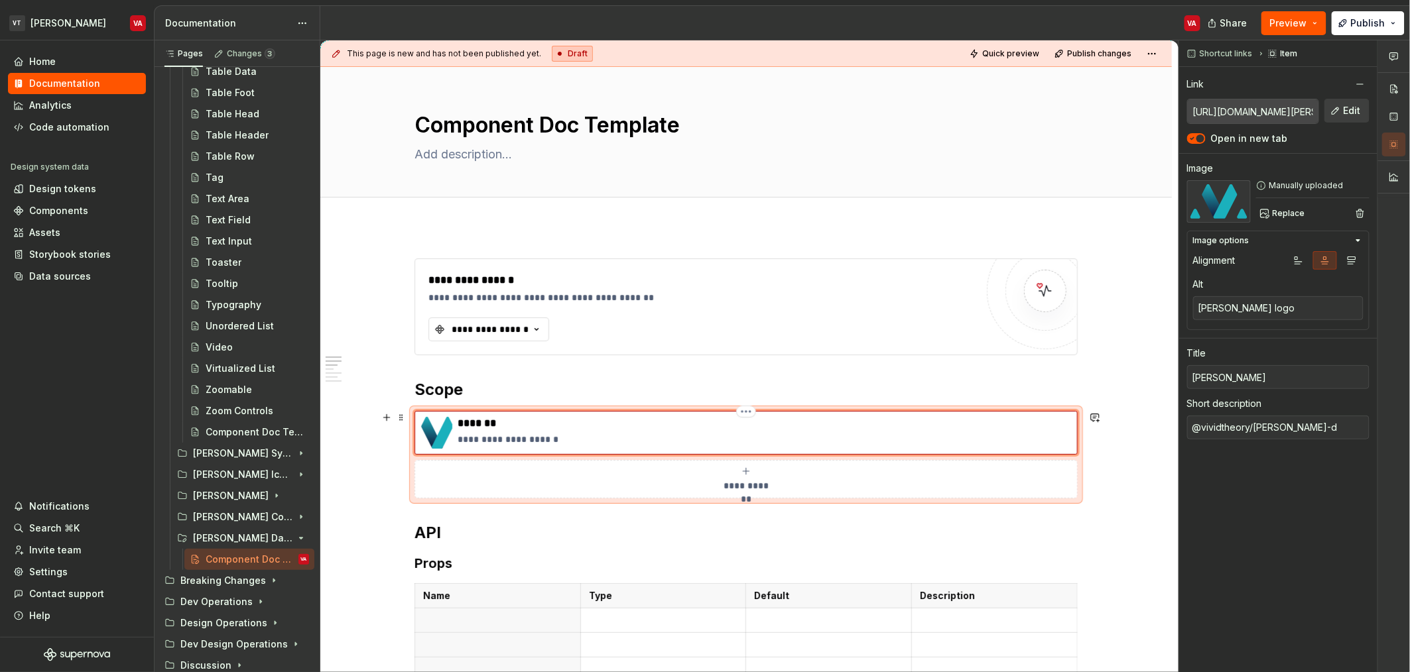
type textarea "*"
type textarea "@vividtheory/minerva-da"
type textarea "*"
type textarea "@vividtheory/minerva-dat"
type textarea "*"
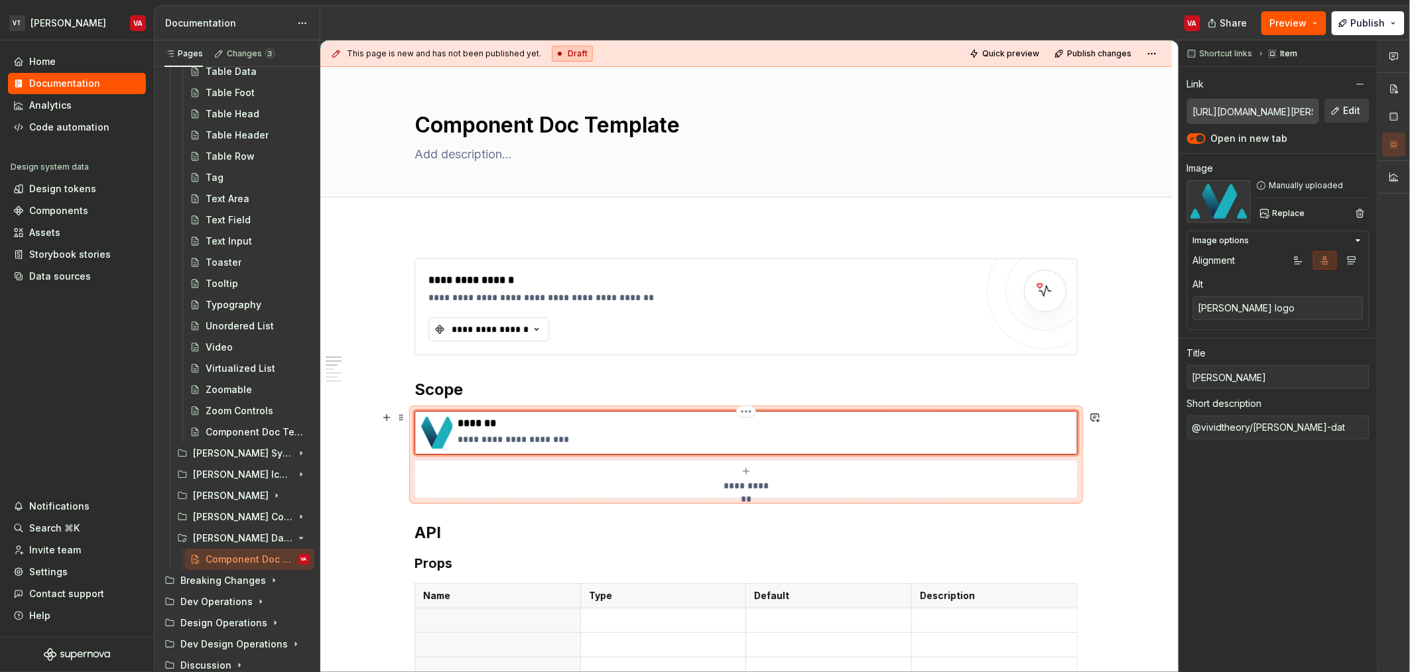
type textarea "@vividtheory/minerva-date"
type textarea "*"
type textarea "@vividtheory/minerva-datet"
type textarea "*"
type textarea "@vividtheory/minerva-dateti"
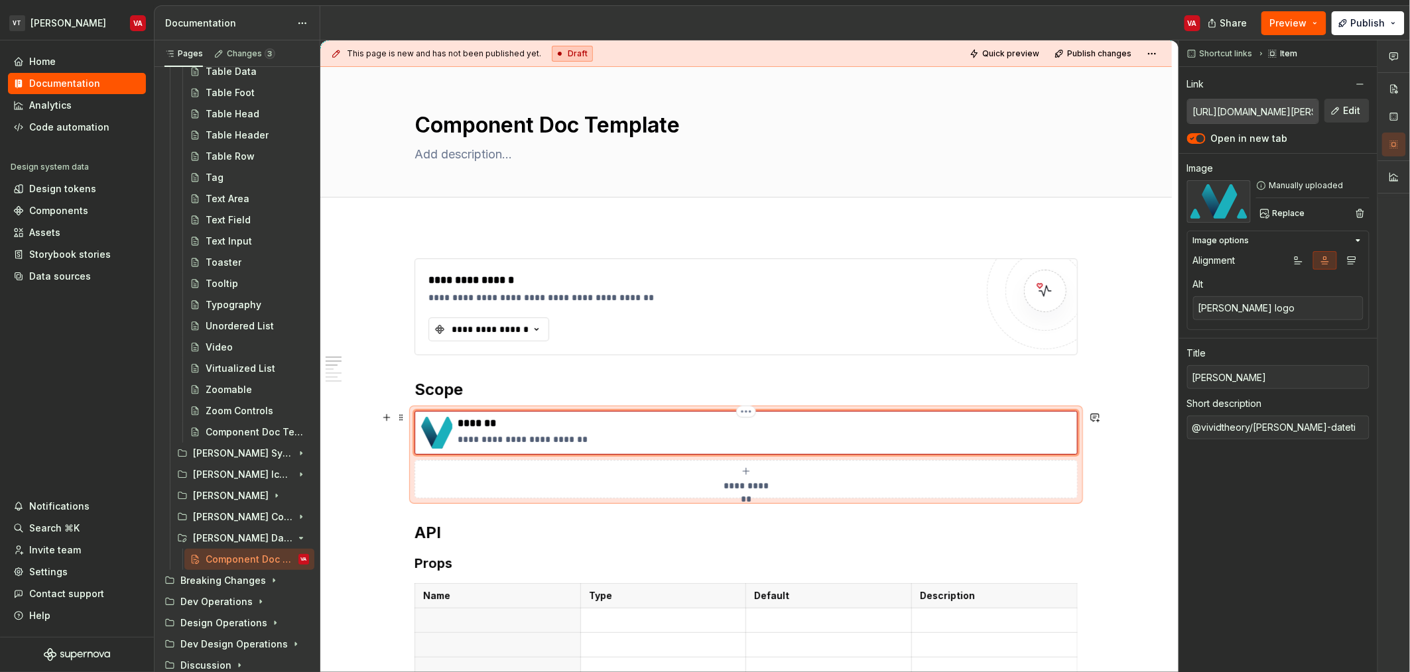
type textarea "*"
type textarea "@vividtheory/minerva-datetim"
type textarea "*"
type textarea "@vividtheory/minerva-datetime"
type textarea "*"
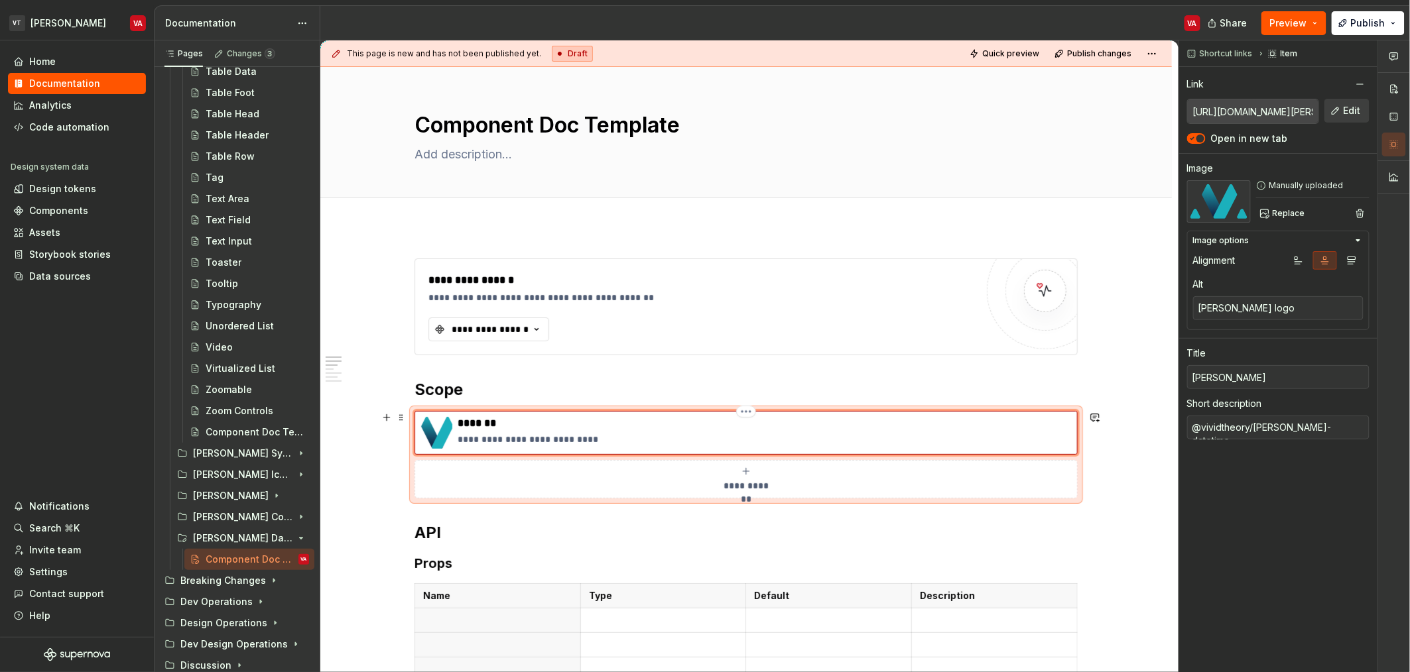
type textarea "@vividtheory/minerva-datetime-"
type textarea "*"
type textarea "@vividtheory/minerva-datetime-p"
type textarea "*"
type textarea "@vividtheory/minerva-datetime-pi"
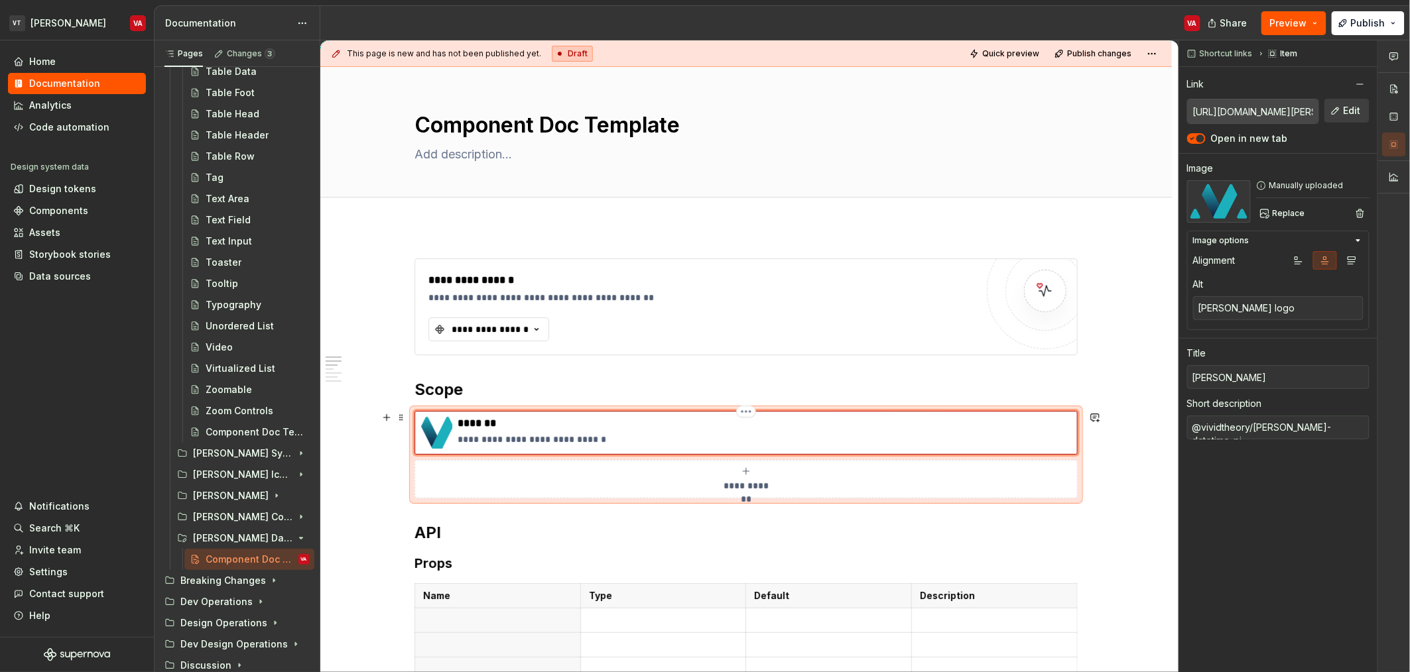
type textarea "*"
type textarea "@vividtheory/minerva-datetime-pic"
type textarea "*"
type textarea "@vividtheory/minerva-datetime-pick"
type textarea "*"
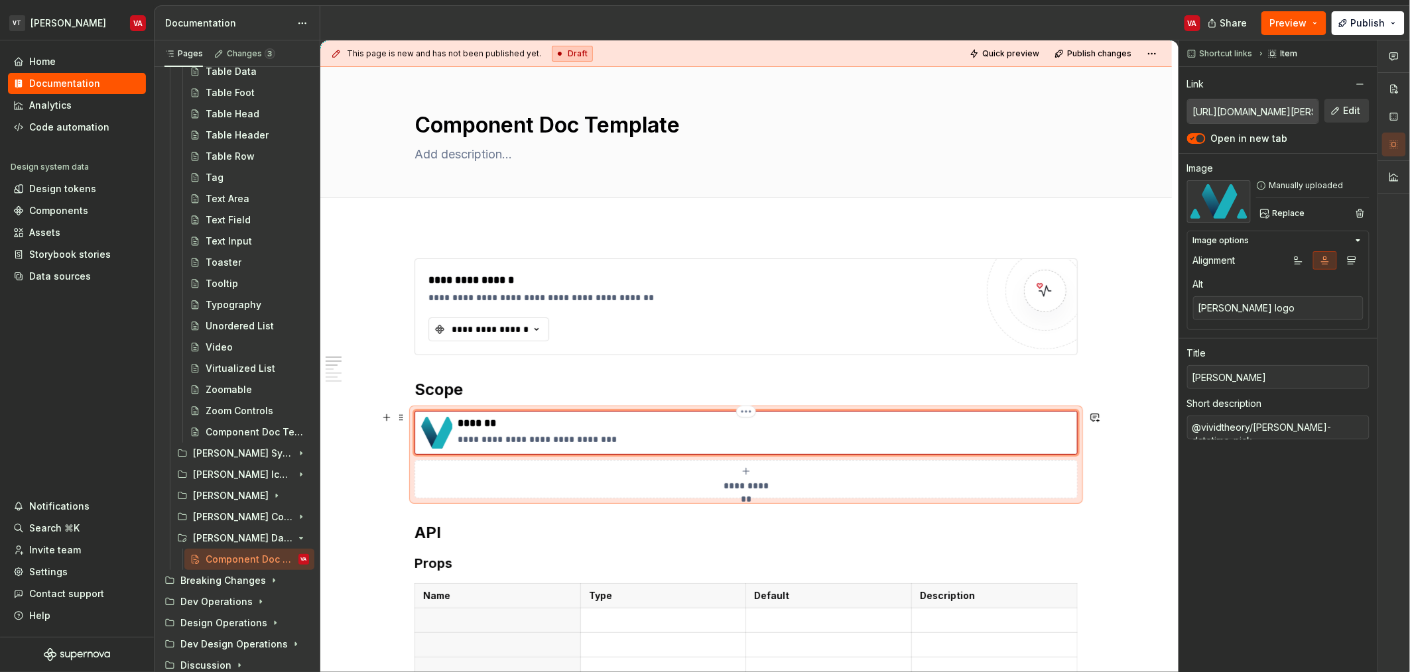
type textarea "@vividtheory/minerva-datetime-picke"
type textarea "*"
type textarea "@vividtheory/minerva-datetime-picker"
type textarea "*"
type textarea "@vividtheory/minerva-datetime-pickers"
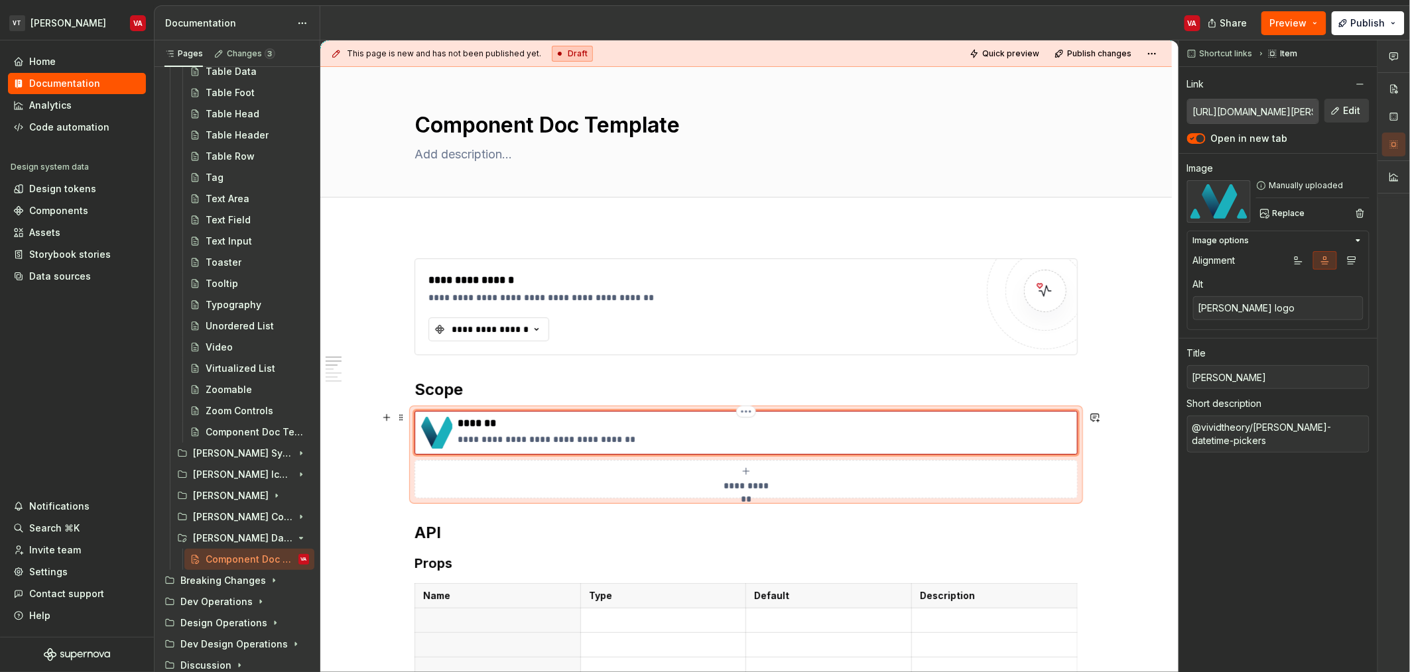
click at [528, 422] on p "*******" at bounding box center [765, 423] width 614 height 13
type textarea "*"
type input "[PERSON_NAME]"
type textarea "*"
type input "Minerva D"
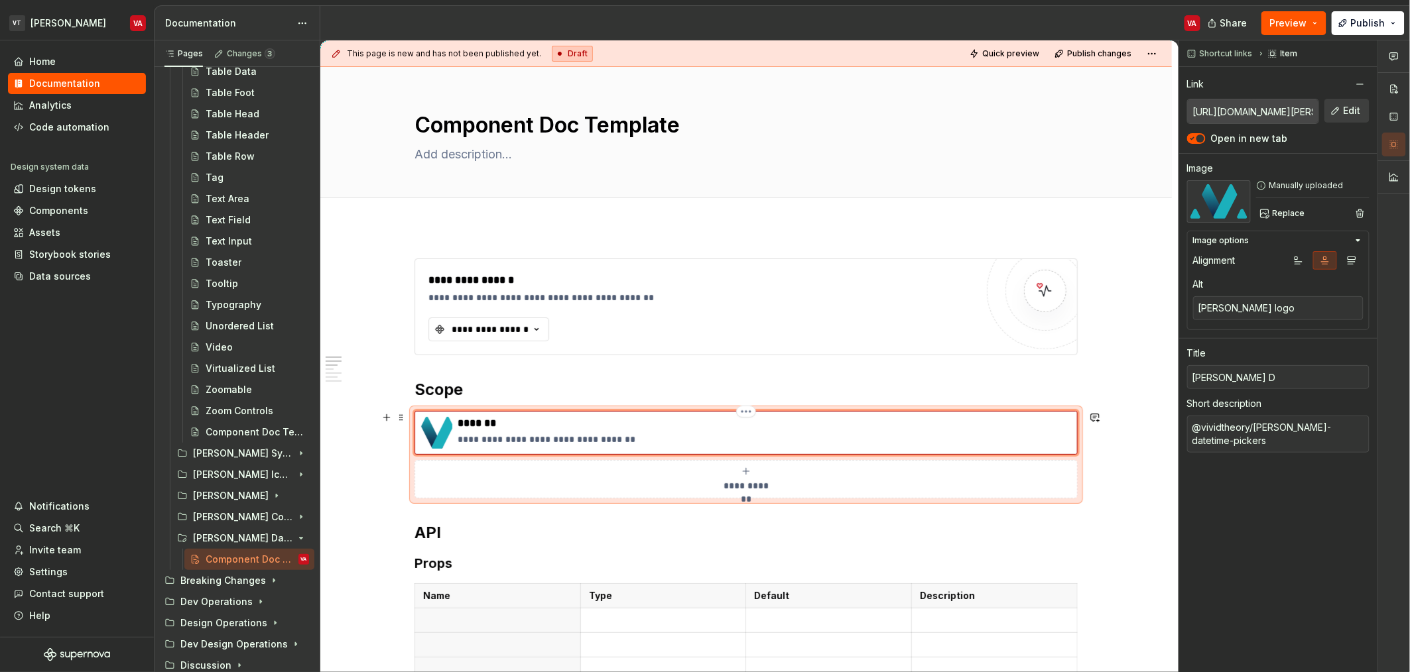
type textarea "*"
type input "Minerva Da"
type textarea "*"
type input "Minerva Dat"
type textarea "*"
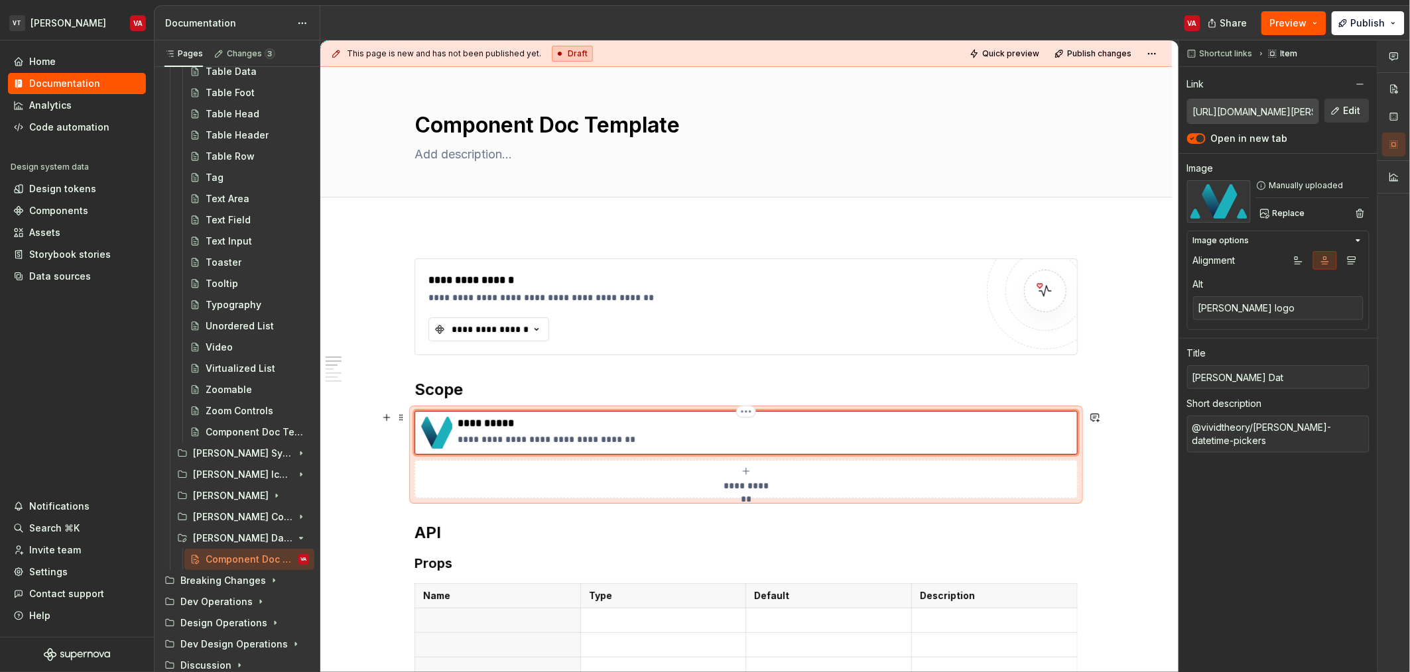
type input "Minerva Date"
type textarea "*"
type input "Minerva DateT"
type textarea "*"
type input "Minerva DateTi"
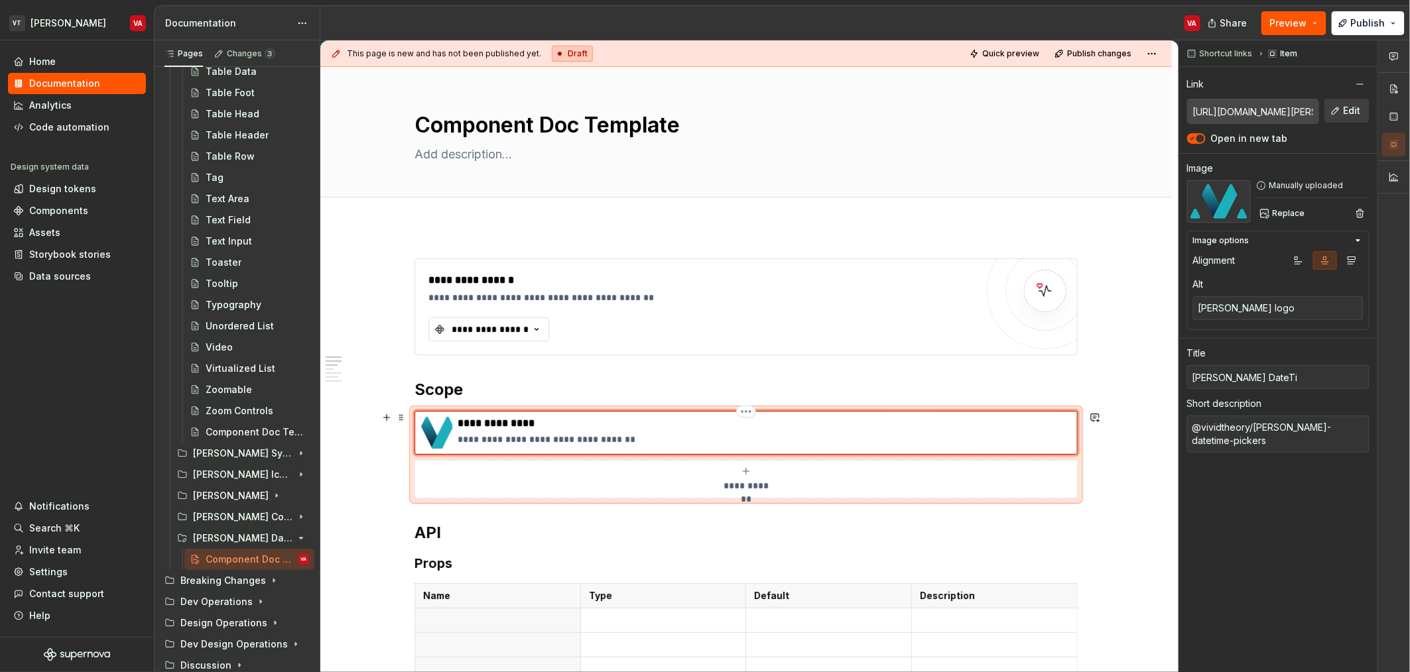
type textarea "*"
type input "Minerva DateTim"
type textarea "*"
type input "Minerva DateTime"
type textarea "*"
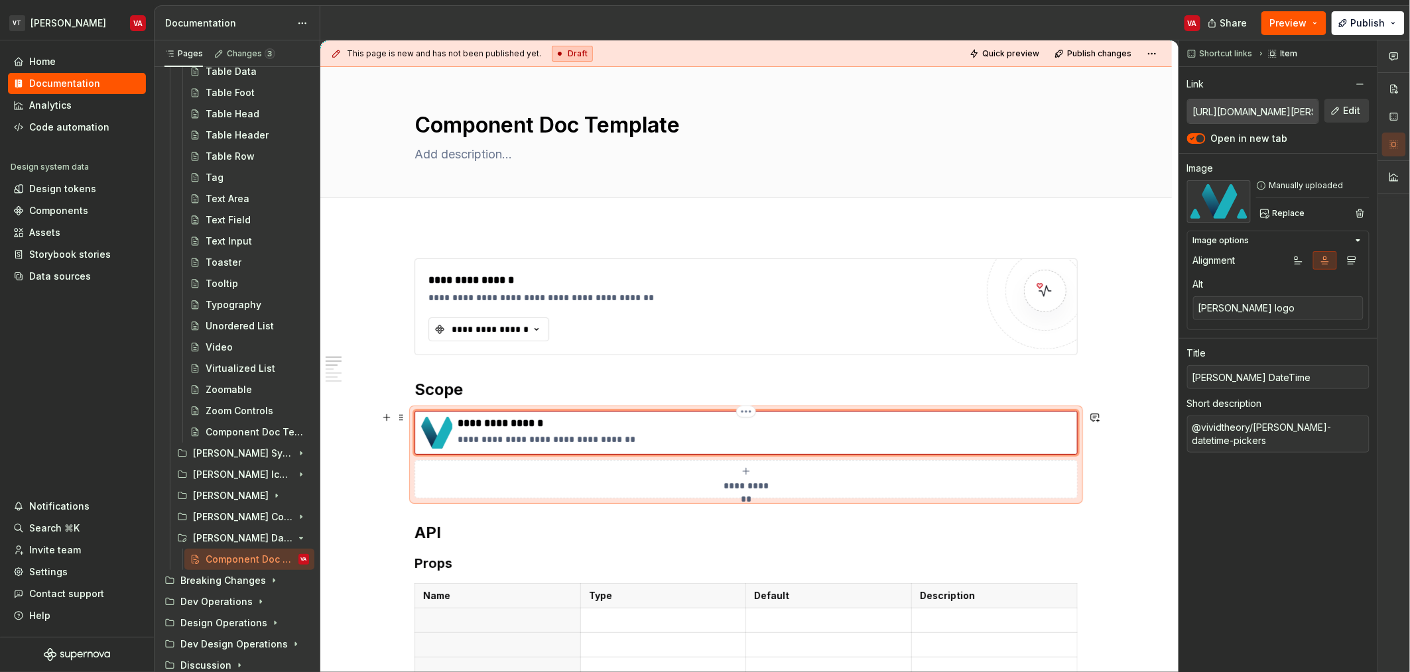
type input "Minerva DateTimeP"
type textarea "*"
type input "Minerva DateTimePi"
type textarea "*"
type input "Minerva DateTimePic"
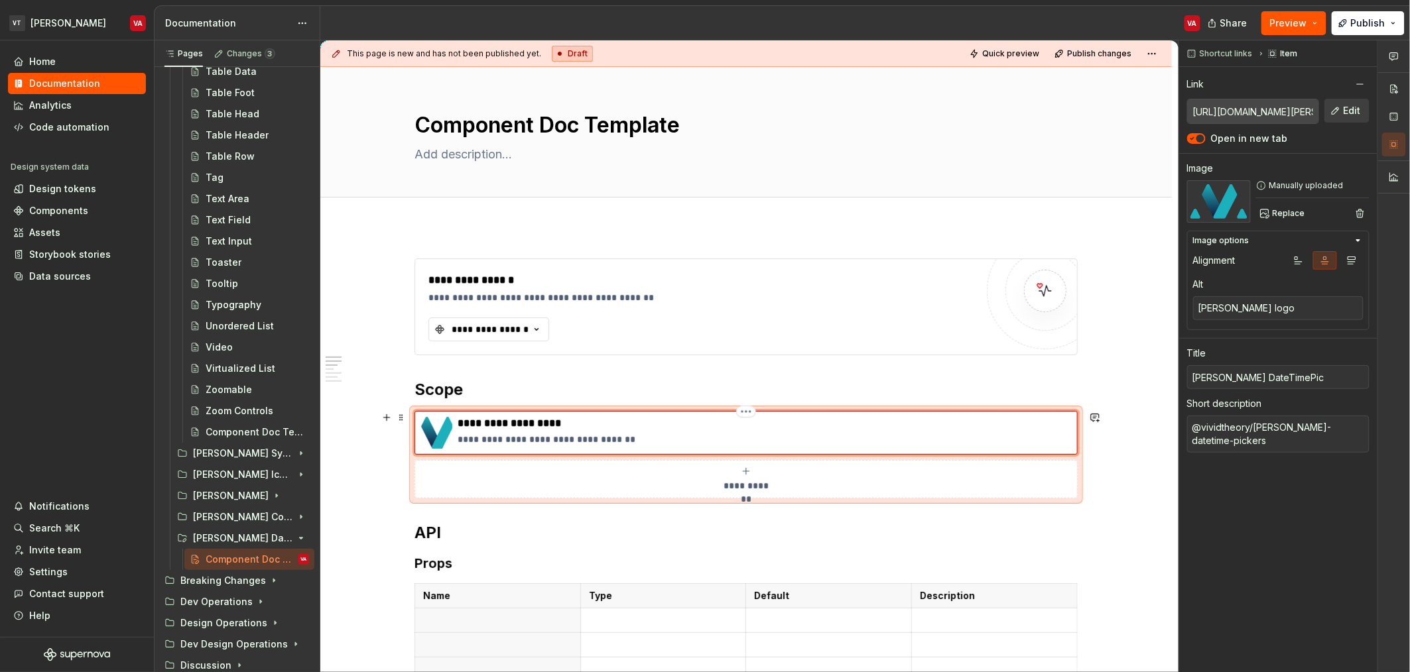
type textarea "*"
type input "Minerva DateTimePick"
type textarea "*"
type input "Minerva DateTimePicke"
type textarea "*"
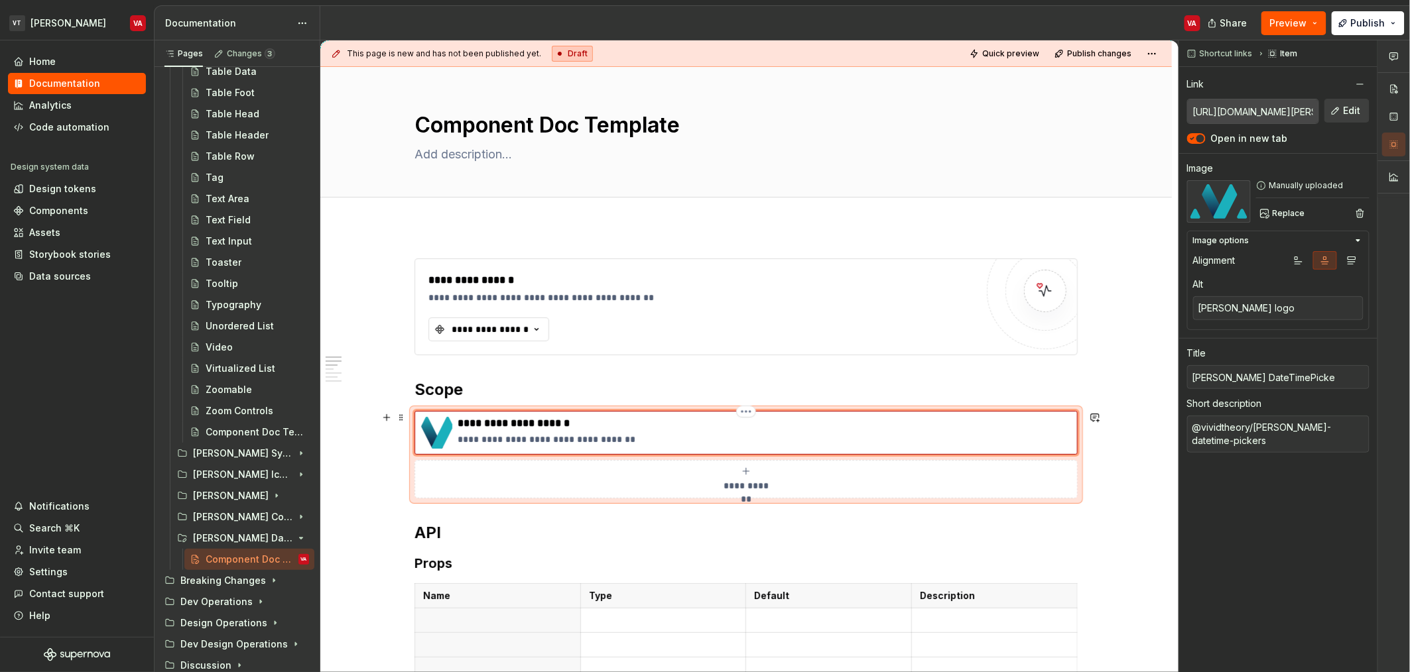
type input "Minerva DateTimePicker"
type textarea "*"
type input "Minerva DateTimePickers"
click at [552, 424] on p "**********" at bounding box center [765, 423] width 614 height 13
type textarea "*"
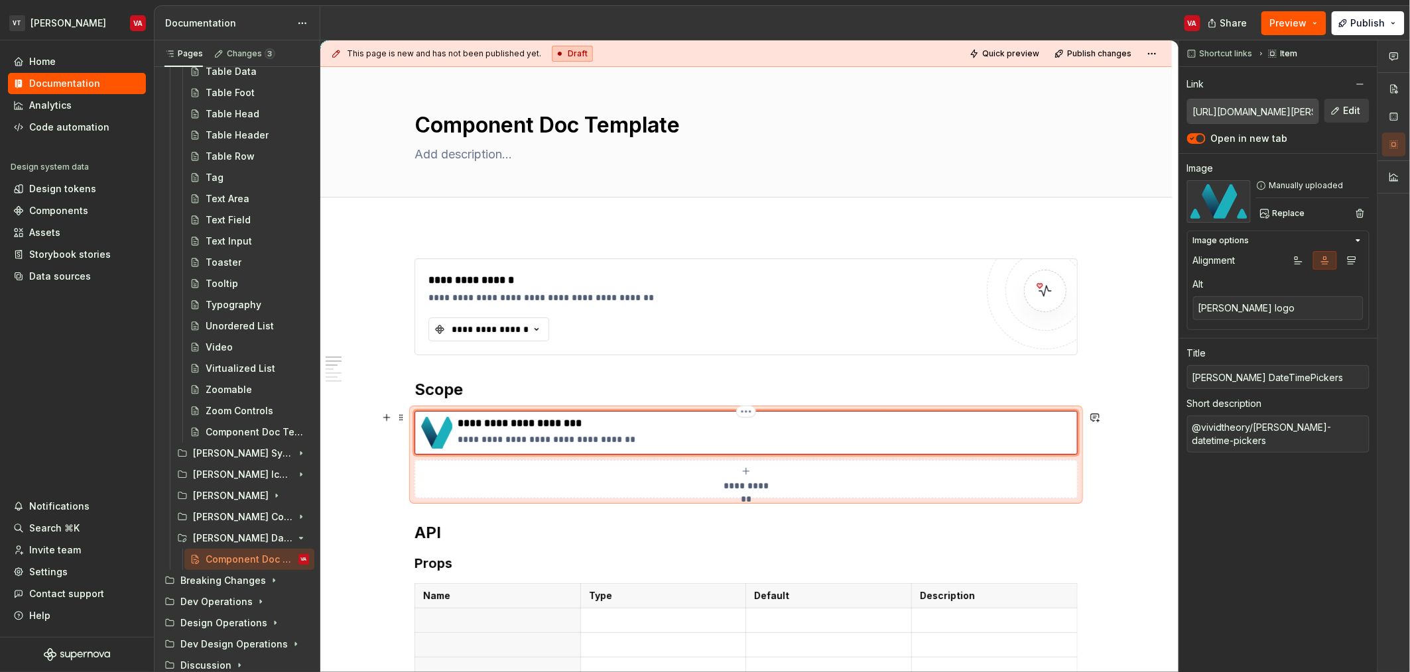
type input "Minerva DateTime Pickers"
type textarea "*"
type input "[PERSON_NAME] Date Time Pickers"
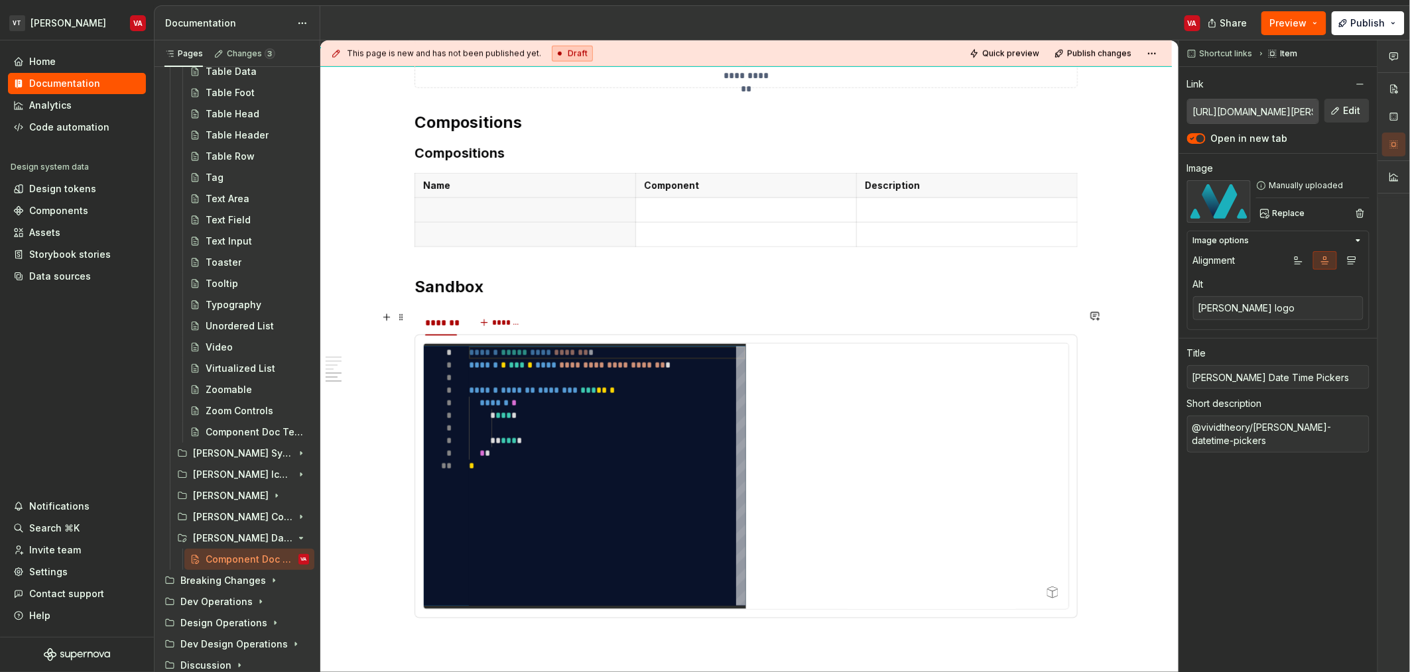
scroll to position [778, 0]
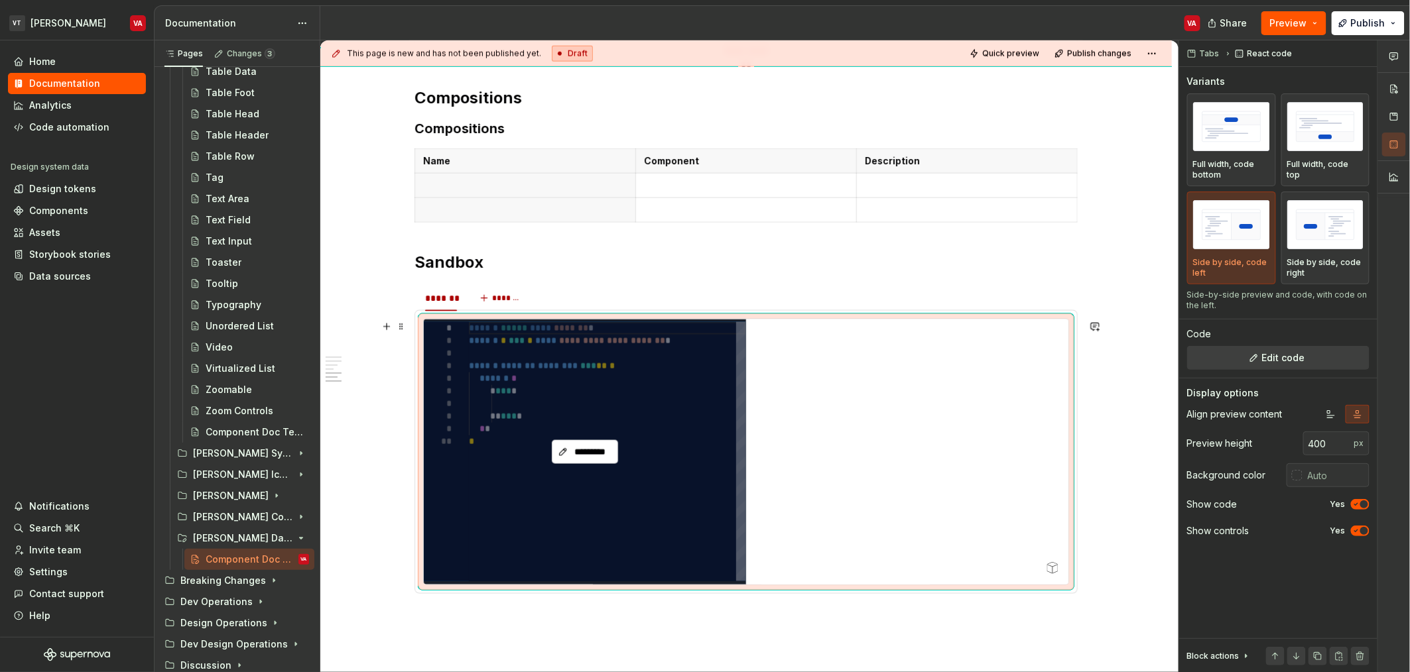
click at [596, 465] on div "*********" at bounding box center [585, 452] width 322 height 265
click at [597, 461] on button "*********" at bounding box center [585, 452] width 66 height 24
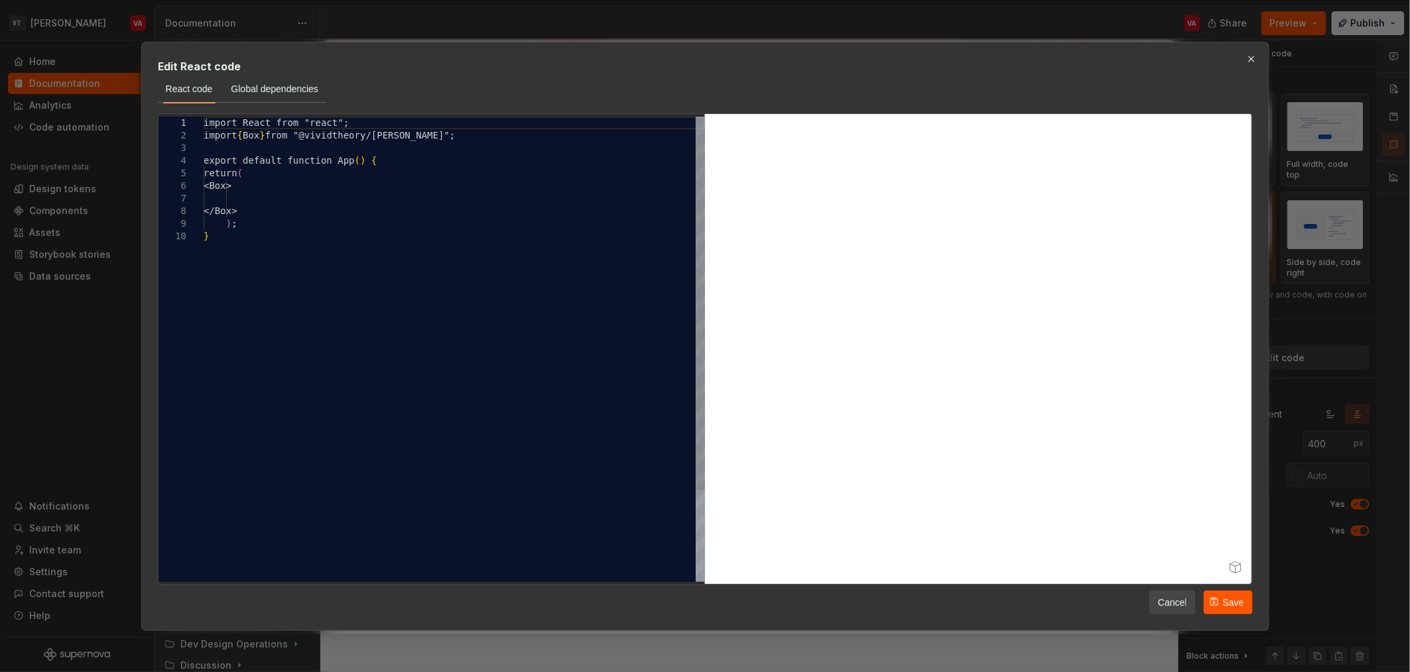
type textarea "*"
type textarea "**********"
click at [489, 137] on div "import React from "react" ; import { Box } from "@vividtheory/[PERSON_NAME]" ; …" at bounding box center [454, 406] width 501 height 579
click at [1256, 60] on button "button" at bounding box center [1251, 59] width 19 height 19
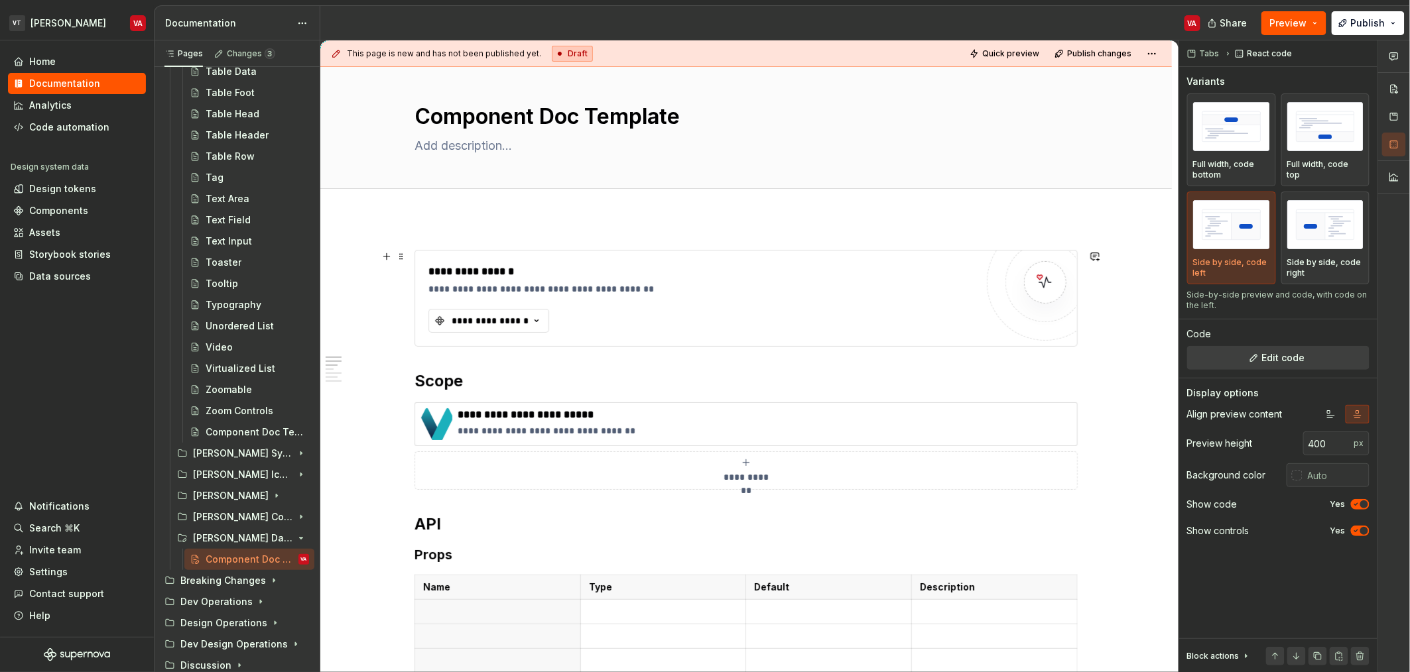
scroll to position [0, 0]
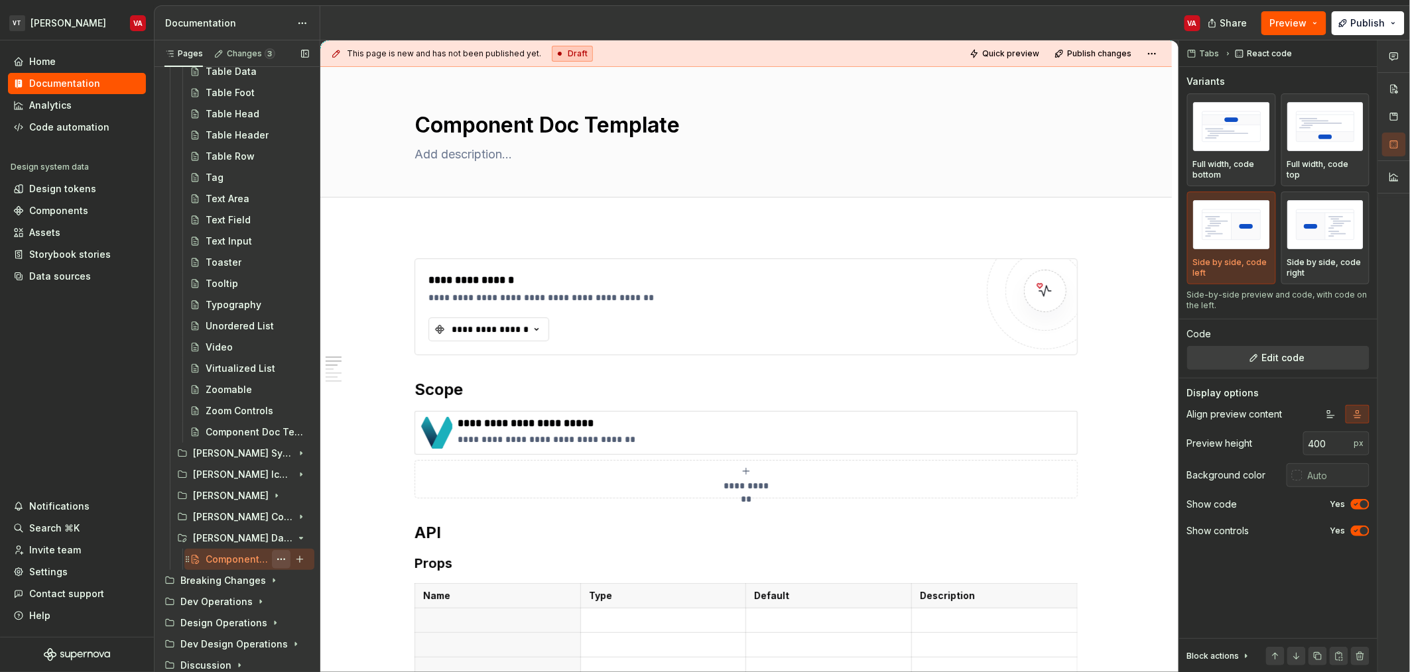
click at [273, 565] on button "Page tree" at bounding box center [281, 559] width 19 height 19
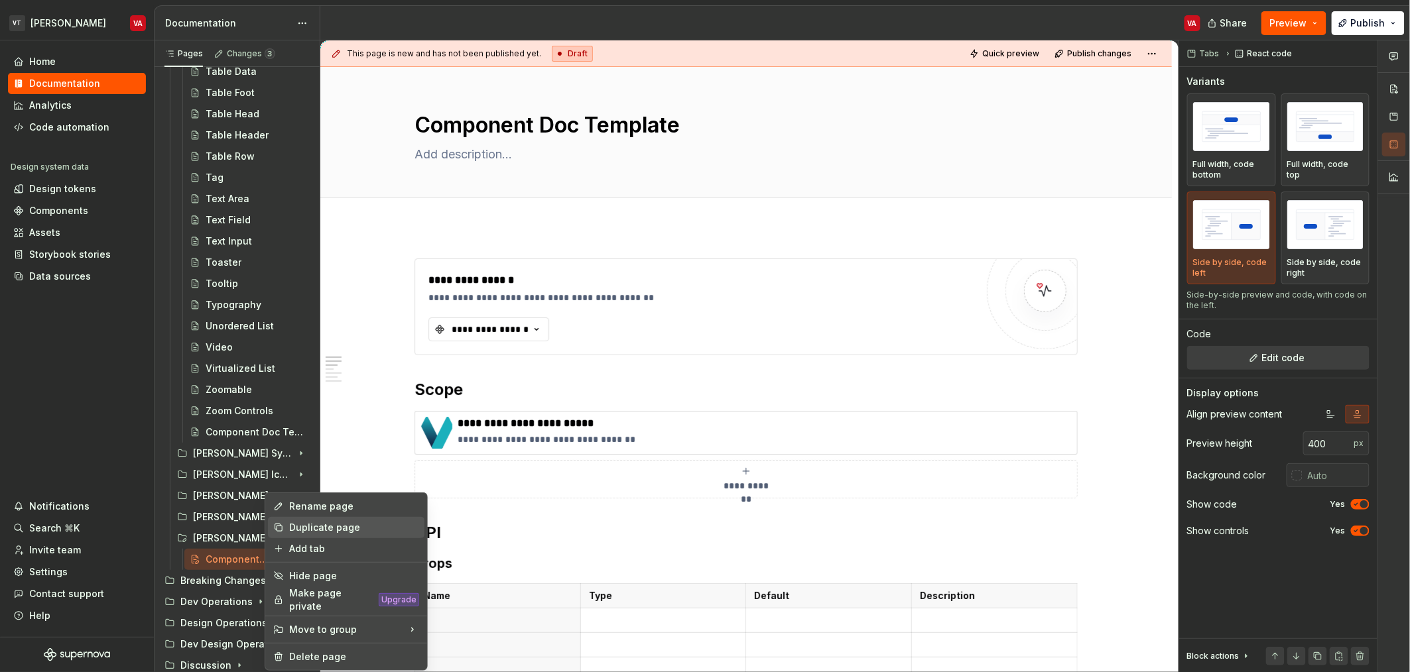
click at [327, 536] on div "Duplicate page" at bounding box center [346, 527] width 156 height 21
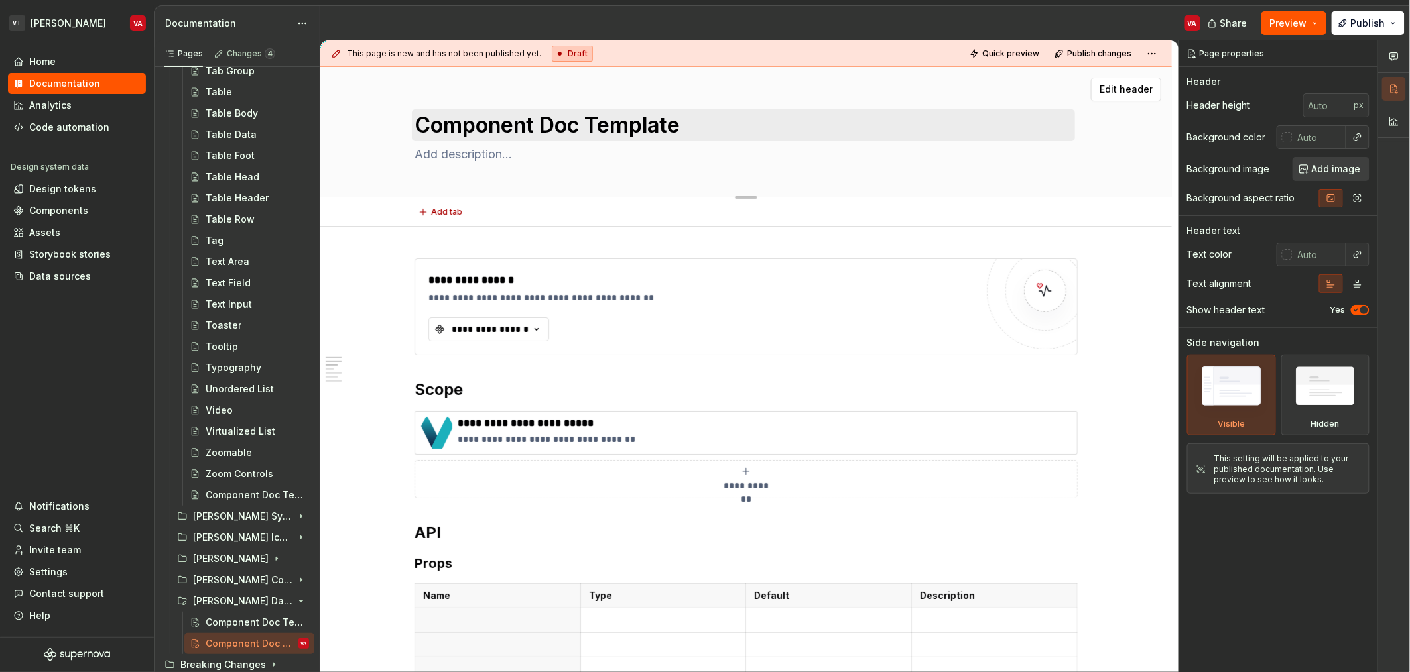
scroll to position [2177, 0]
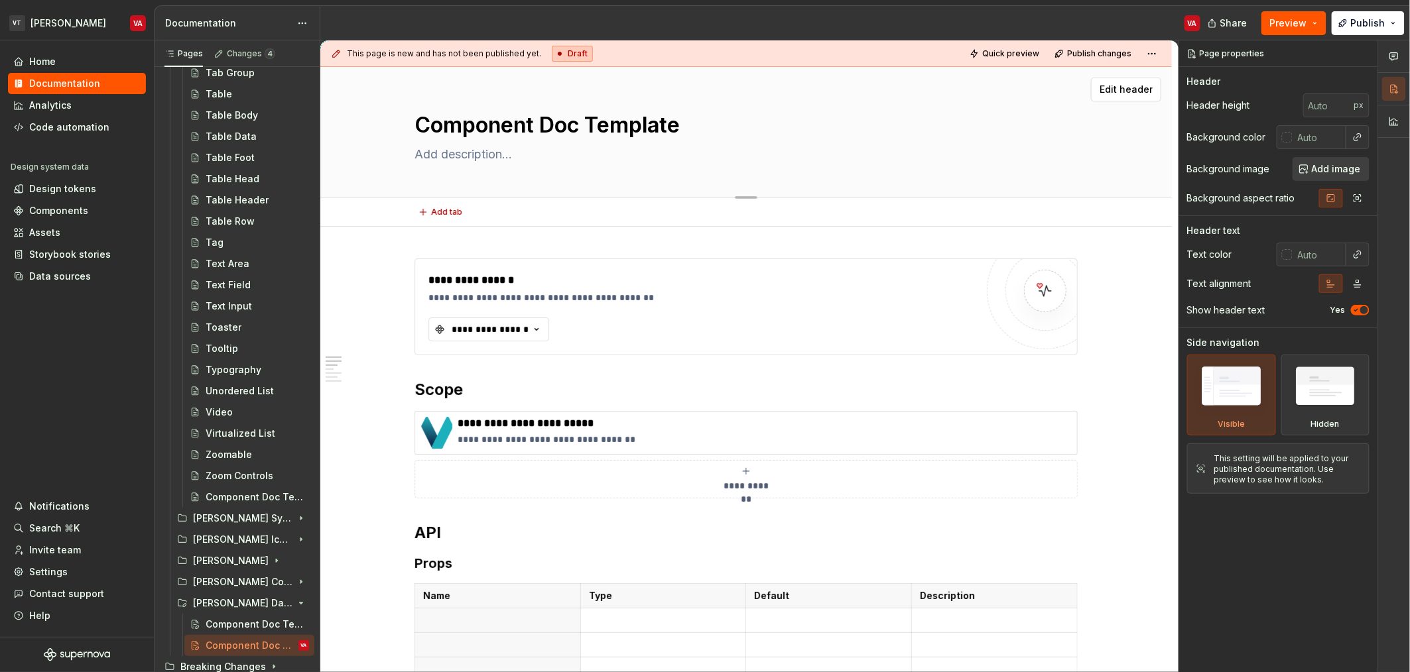
click at [522, 127] on textarea "Component Doc Template" at bounding box center [743, 125] width 663 height 32
type textarea "*"
type textarea "D"
type textarea "*"
type textarea "Da"
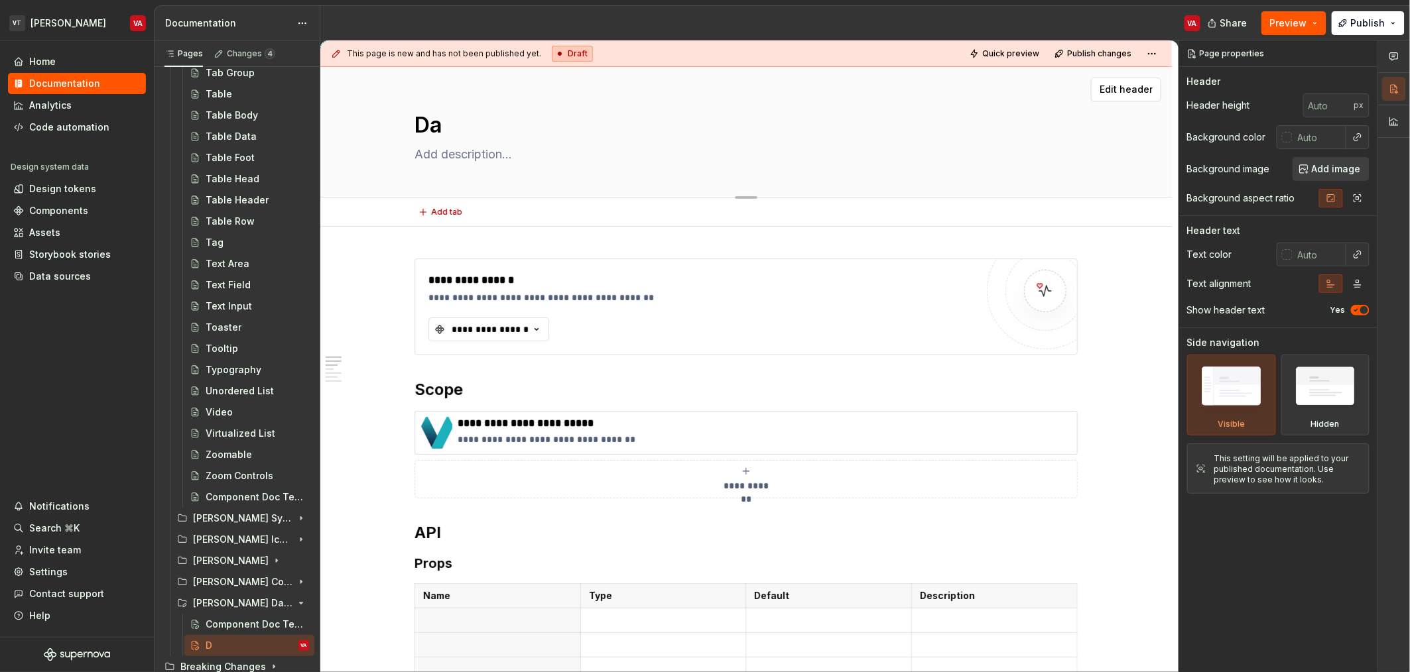
type textarea "*"
type textarea "Dat"
type textarea "*"
type textarea "Date"
type textarea "*"
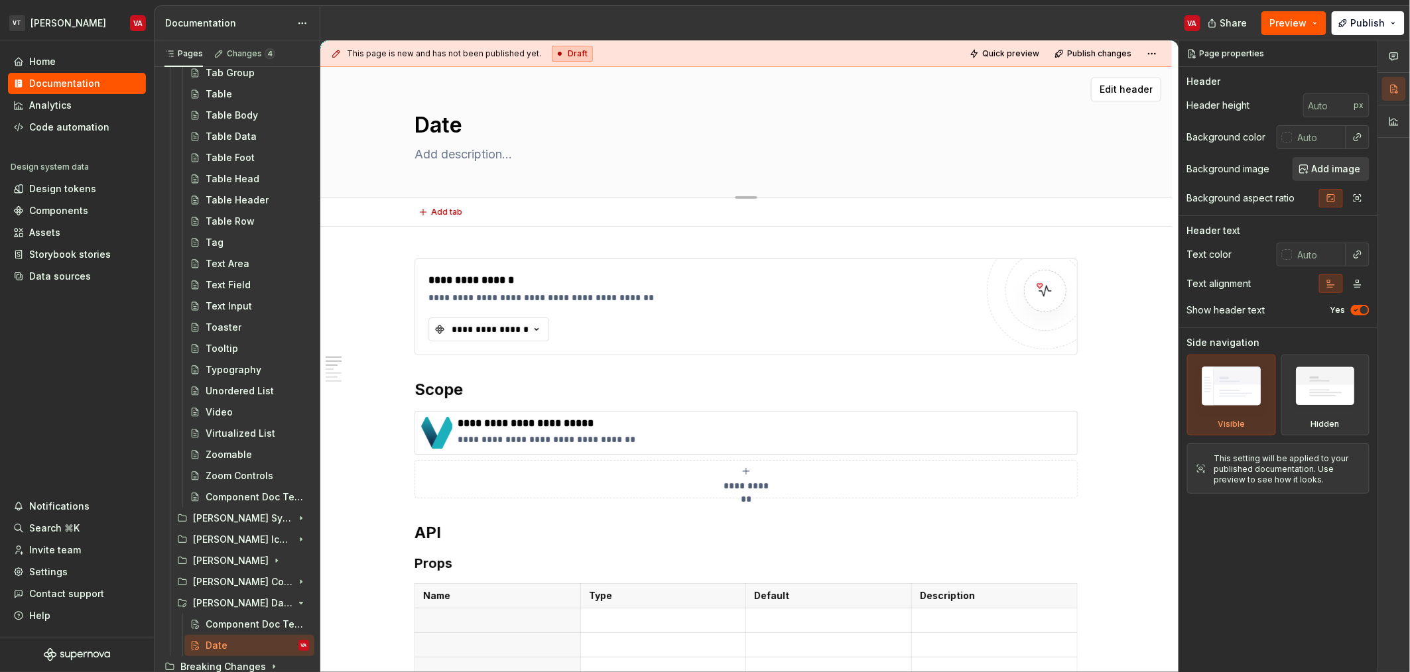
type textarea "DateP"
type textarea "*"
type textarea "DatePi"
type textarea "*"
type textarea "DatePic"
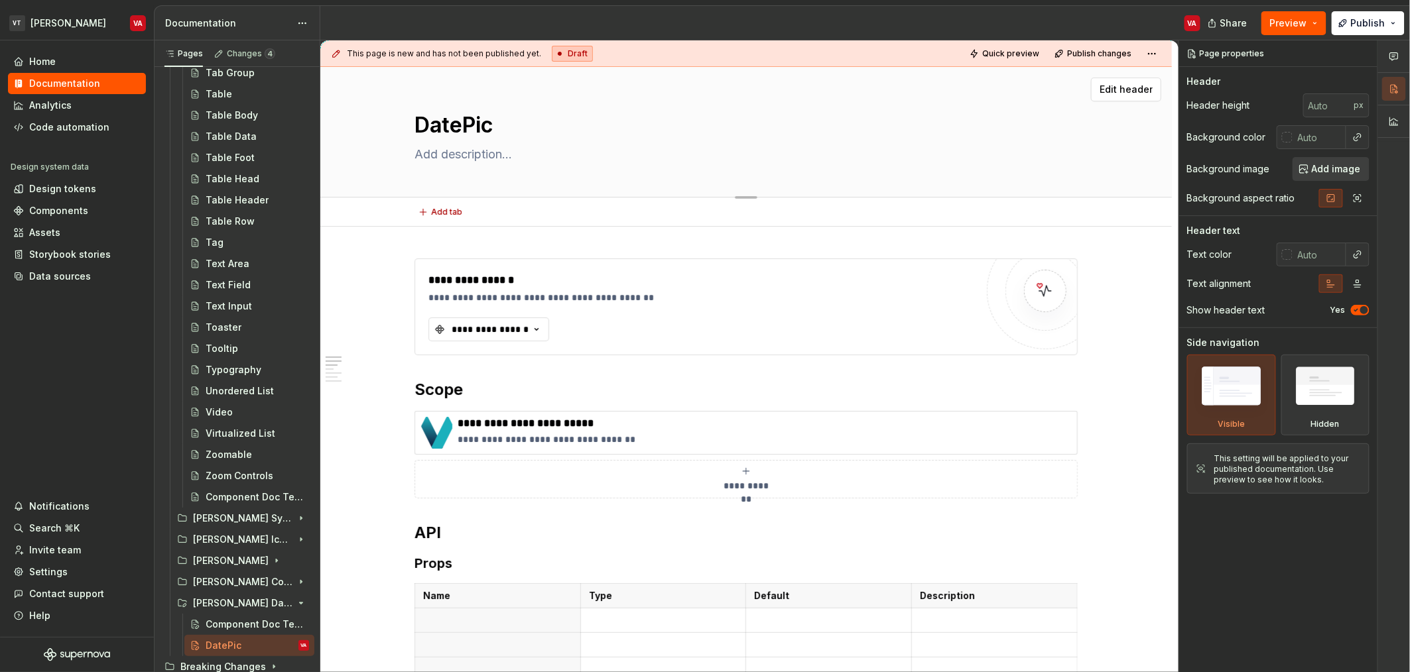
type textarea "*"
type textarea "DatePick"
type textarea "*"
type textarea "DatePicke"
type textarea "*"
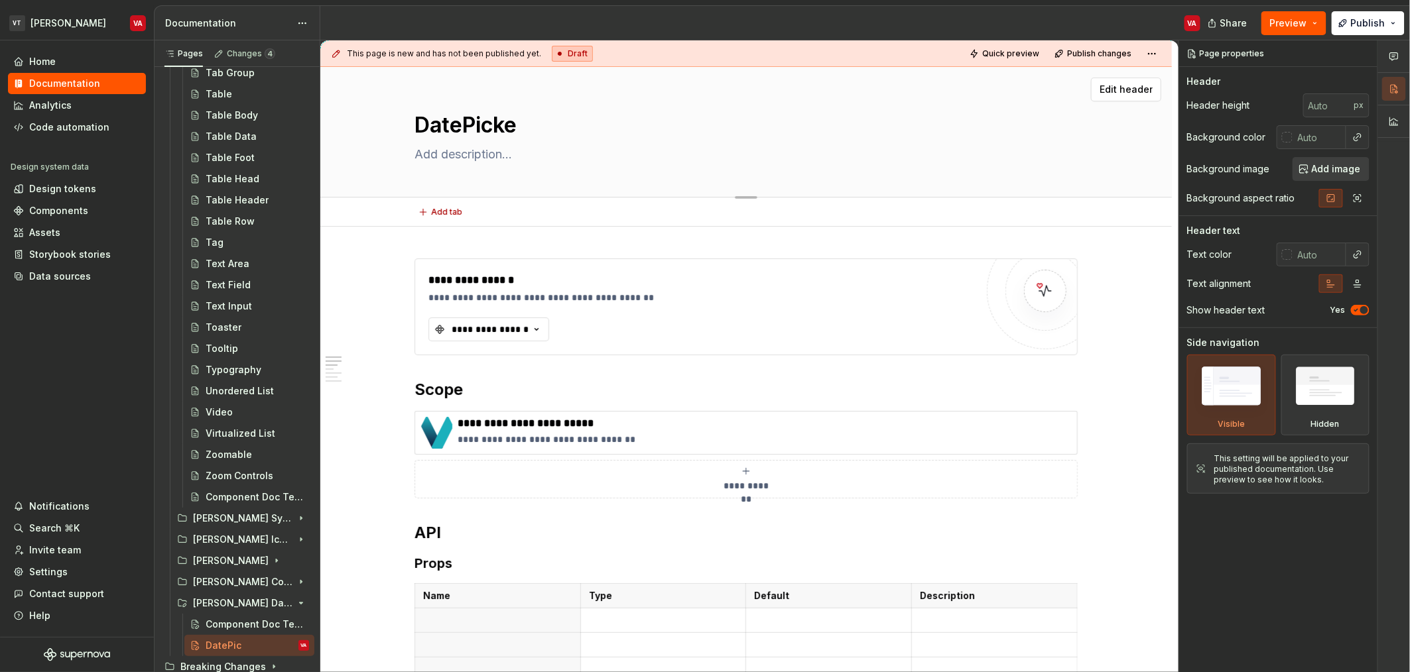
type textarea "DatePicker"
type textarea "*"
type textarea "DatePicker"
click at [448, 155] on textarea at bounding box center [743, 154] width 663 height 21
click at [463, 122] on textarea "DatePicker" at bounding box center [743, 125] width 663 height 32
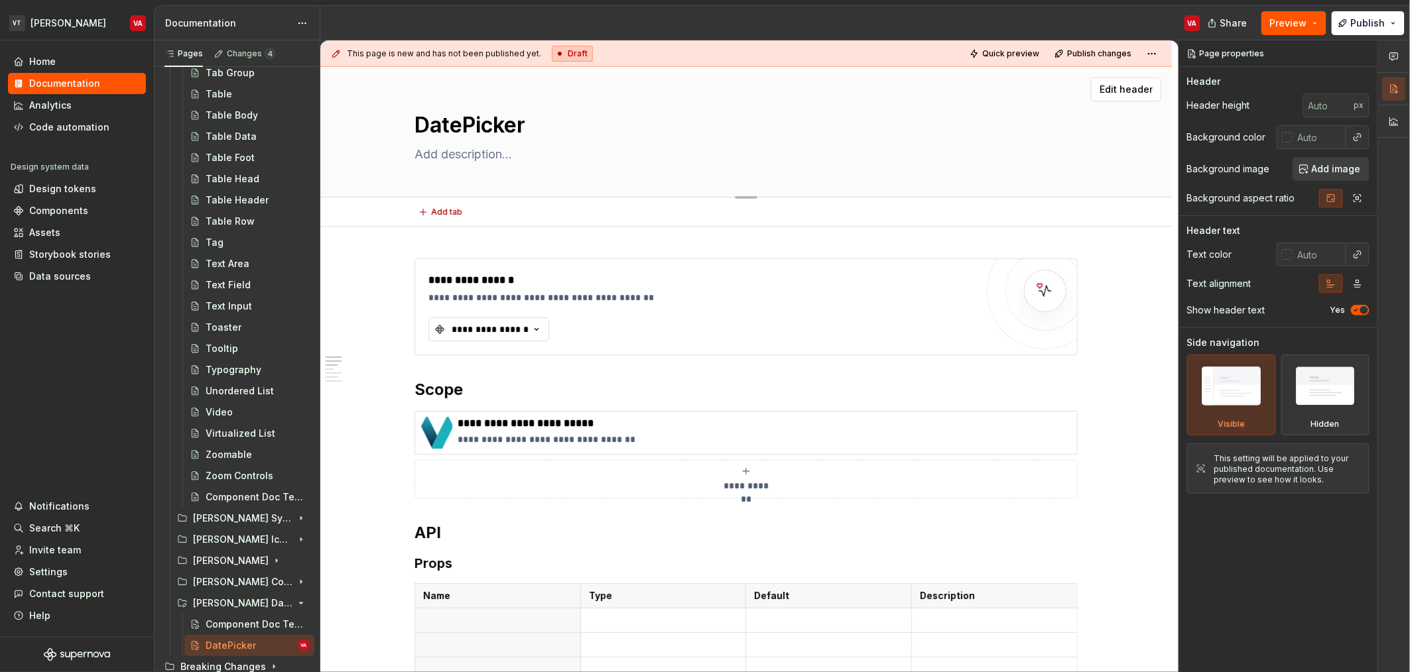
type textarea "*"
type textarea "Date Picker"
type textarea "*"
type textarea "Date Picker"
click at [469, 157] on textarea at bounding box center [743, 154] width 663 height 21
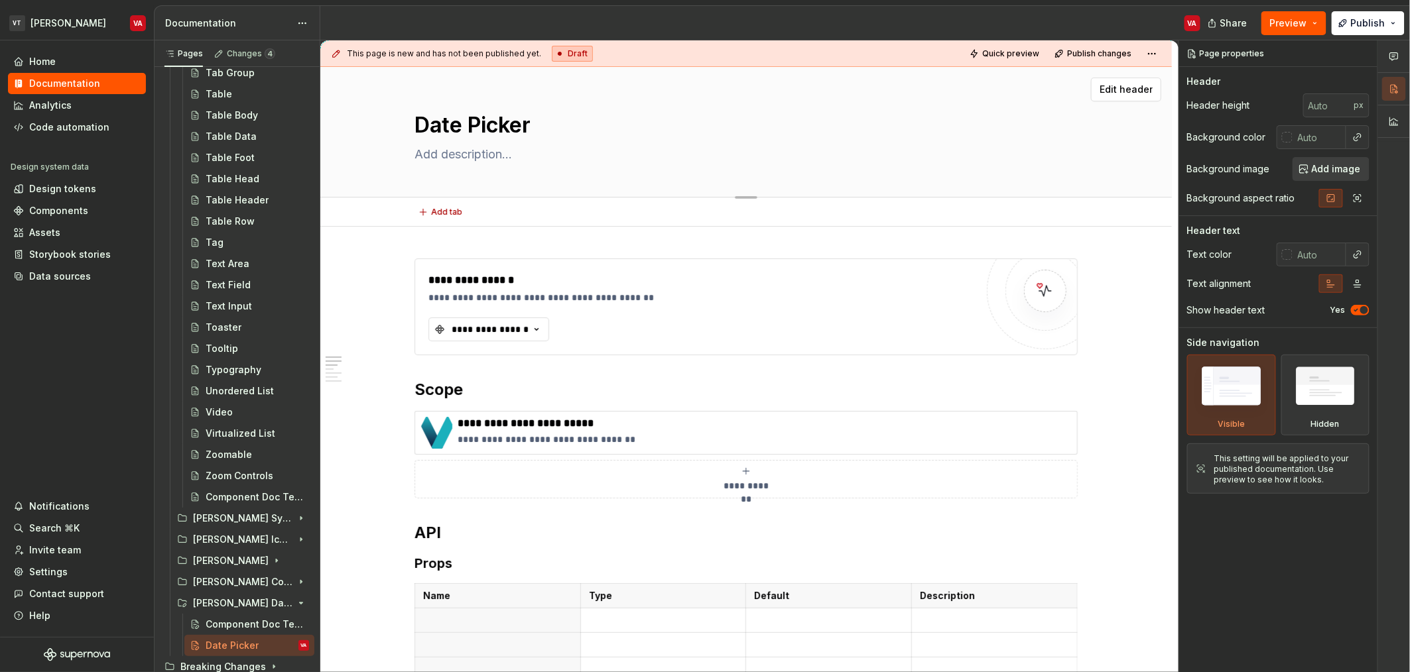
type textarea "*"
type textarea "A"
type textarea "*"
type textarea "A"
type textarea "*"
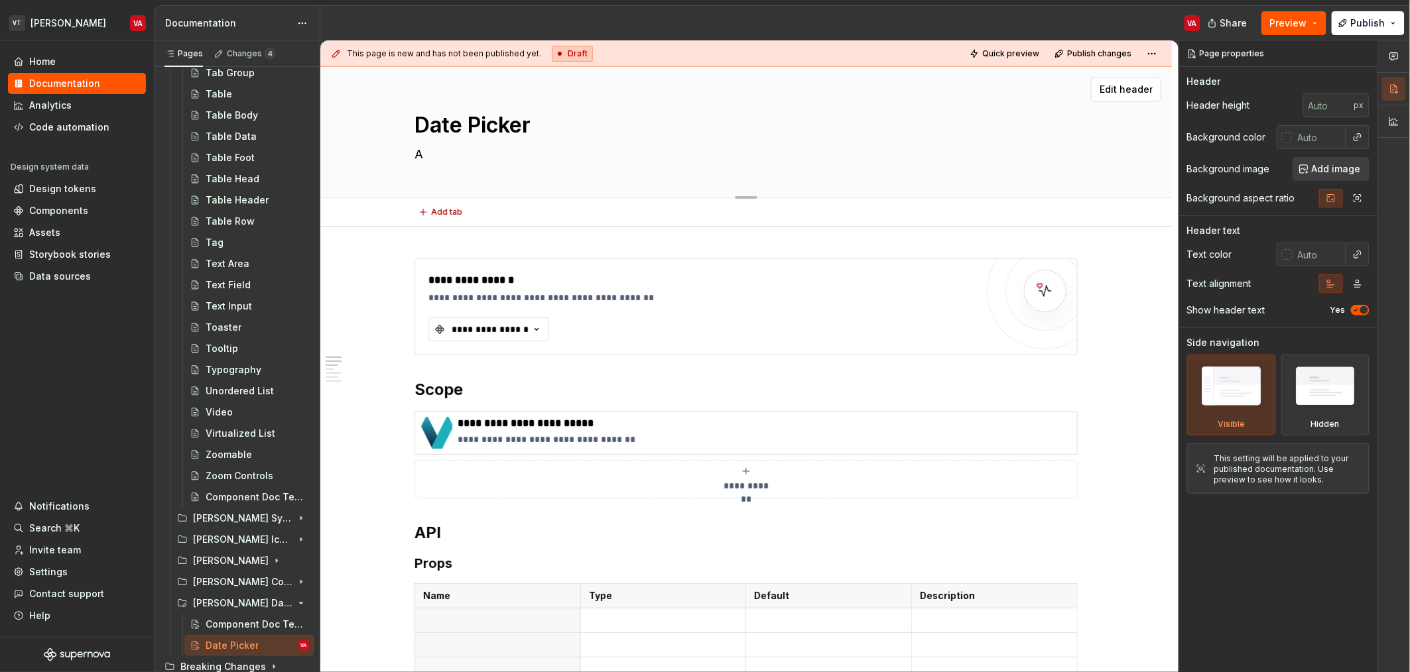
type textarea "A"
type textarea "*"
type textarea "An"
type textarea "*"
type textarea "An"
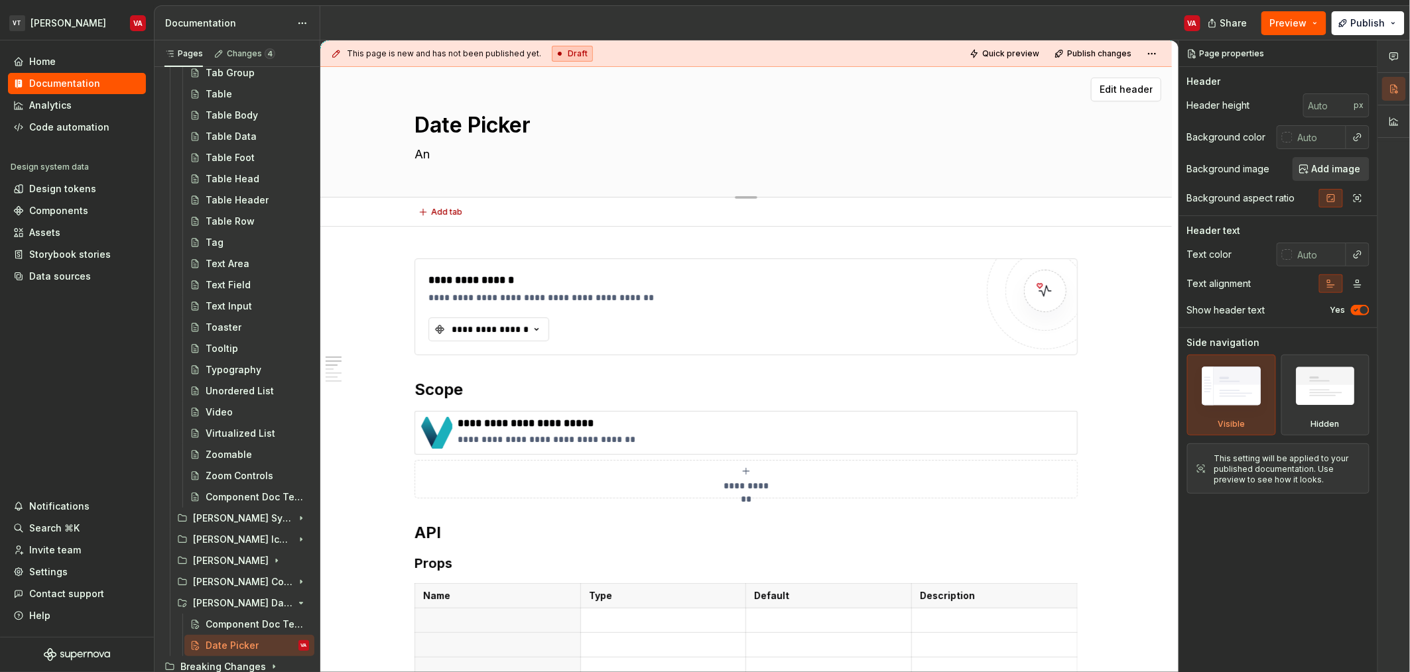
type textarea "*"
type textarea "An i"
type textarea "*"
type textarea "An in"
type textarea "*"
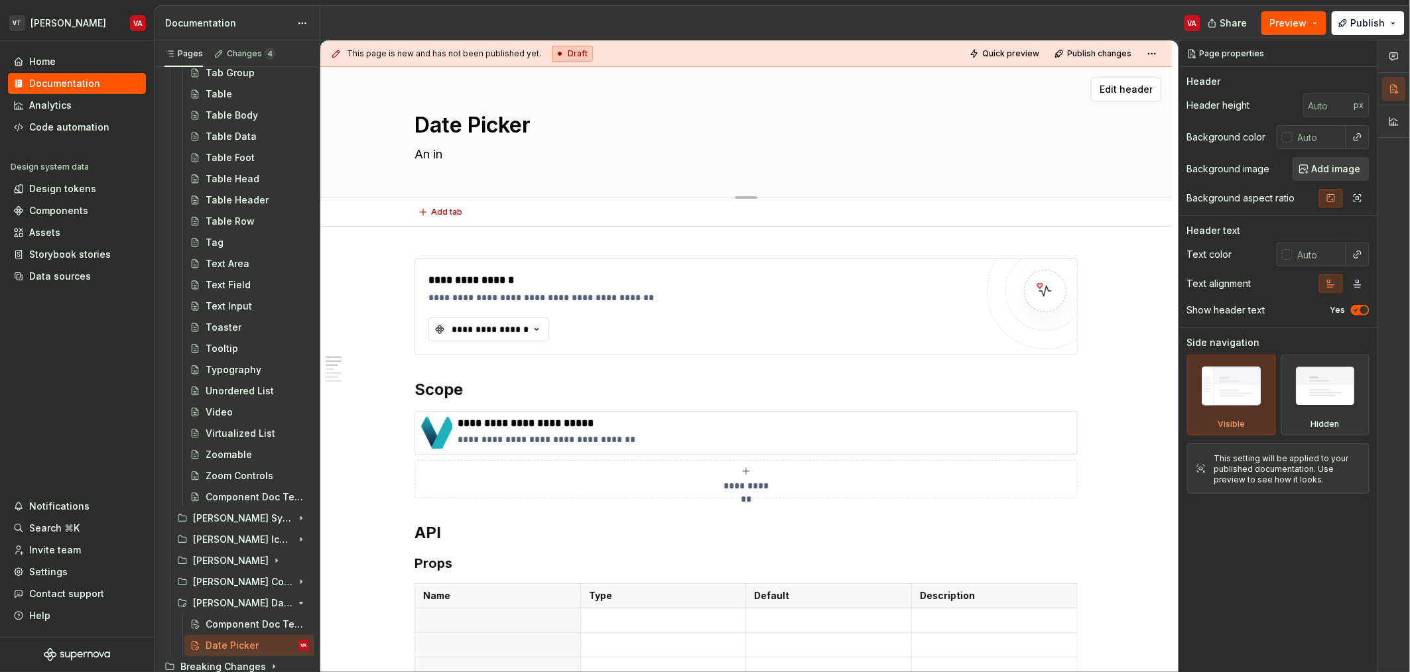
type textarea "An inp"
type textarea "*"
type textarea "An inpu"
type textarea "*"
type textarea "An input"
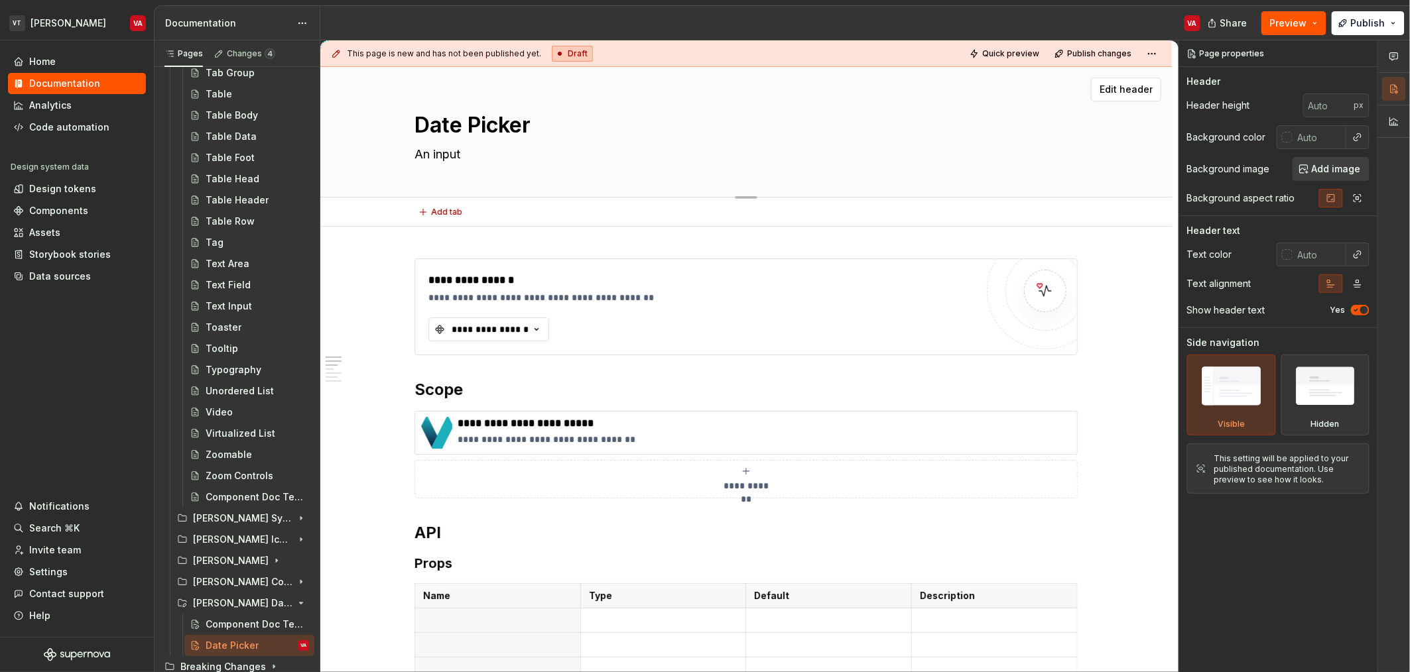
type textarea "*"
type textarea "An input"
type textarea "*"
type textarea "An input t"
type textarea "*"
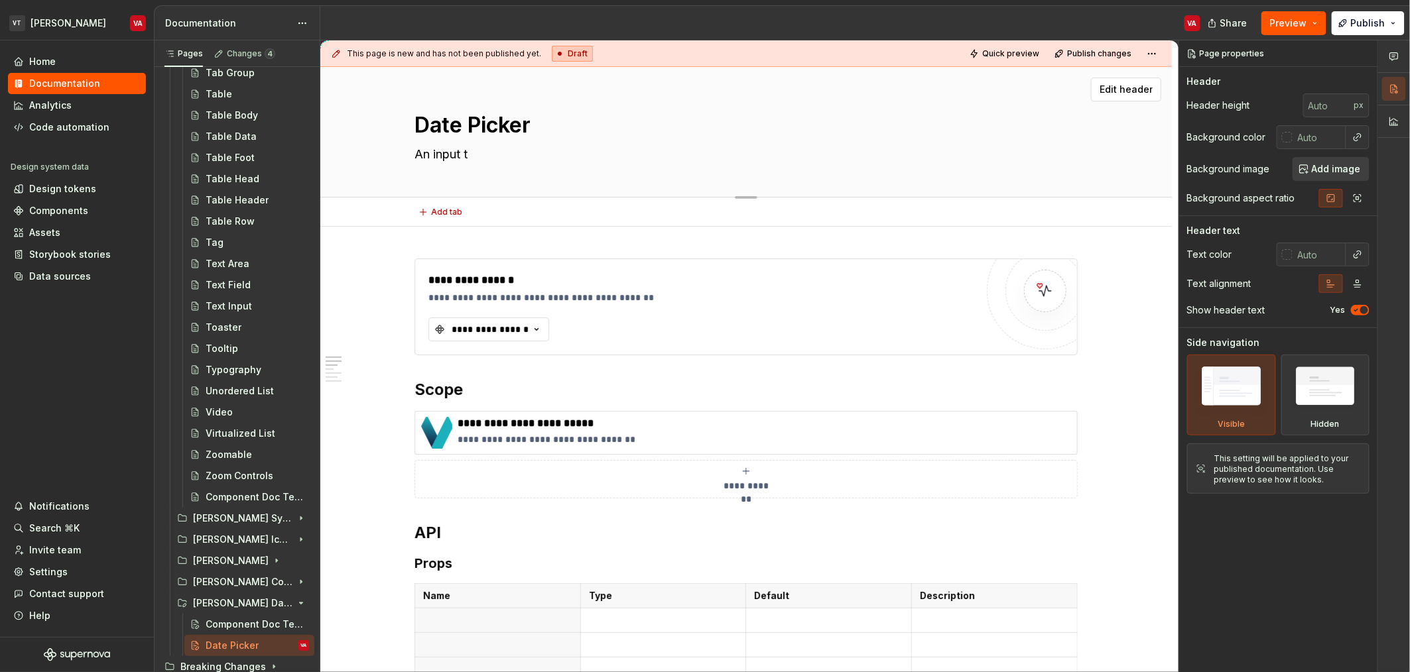
type textarea "An input ty"
type textarea "*"
type textarea "An input typ"
type textarea "*"
type textarea "An input type"
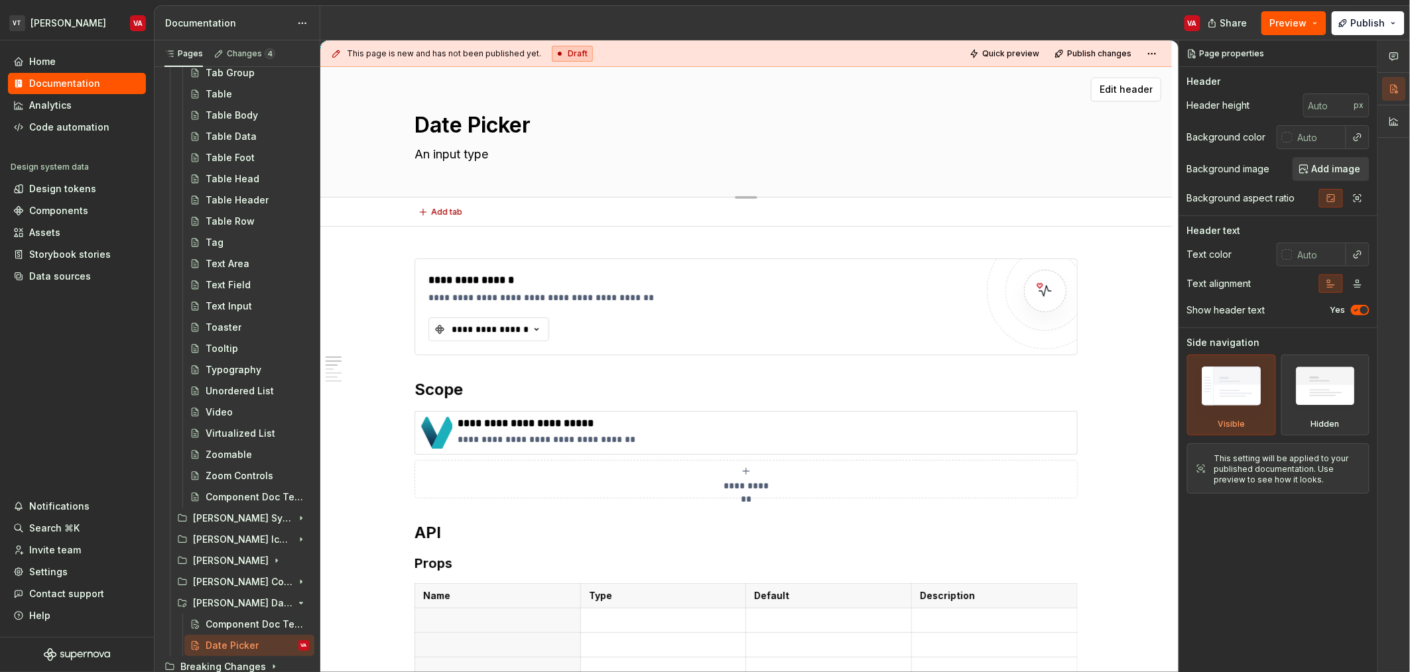
type textarea "*"
type textarea "An input type"
type textarea "*"
type textarea "An input type c"
type textarea "*"
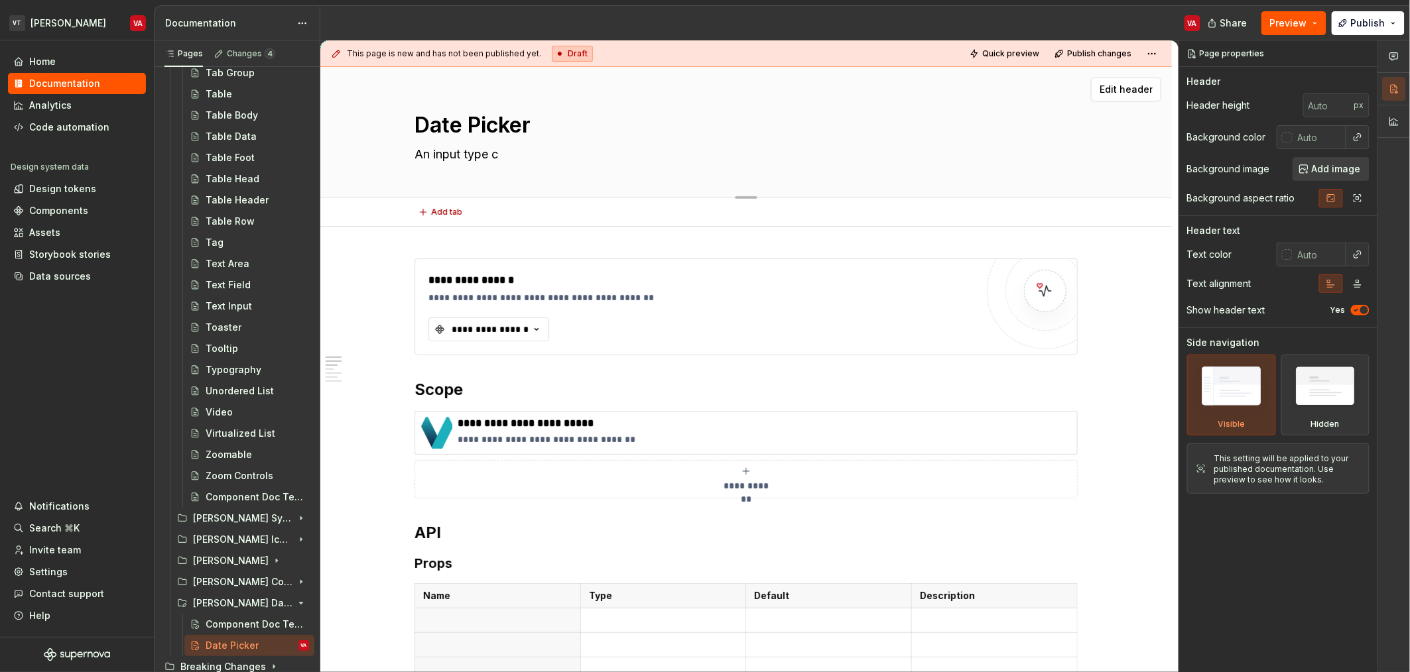
type textarea "An input type co"
type textarea "*"
type textarea "An input type com"
type textarea "*"
type textarea "An input type compo"
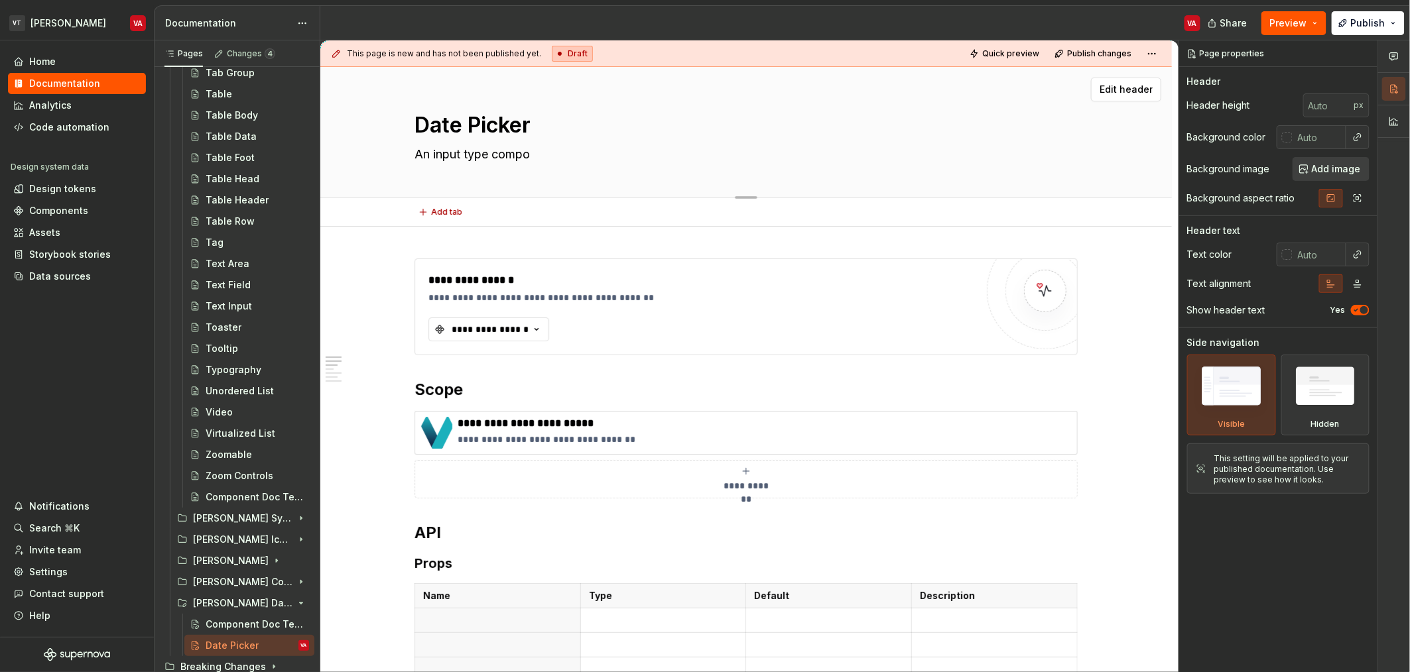
type textarea "*"
type textarea "An input type compone"
type textarea "*"
type textarea "An input type componen"
type textarea "*"
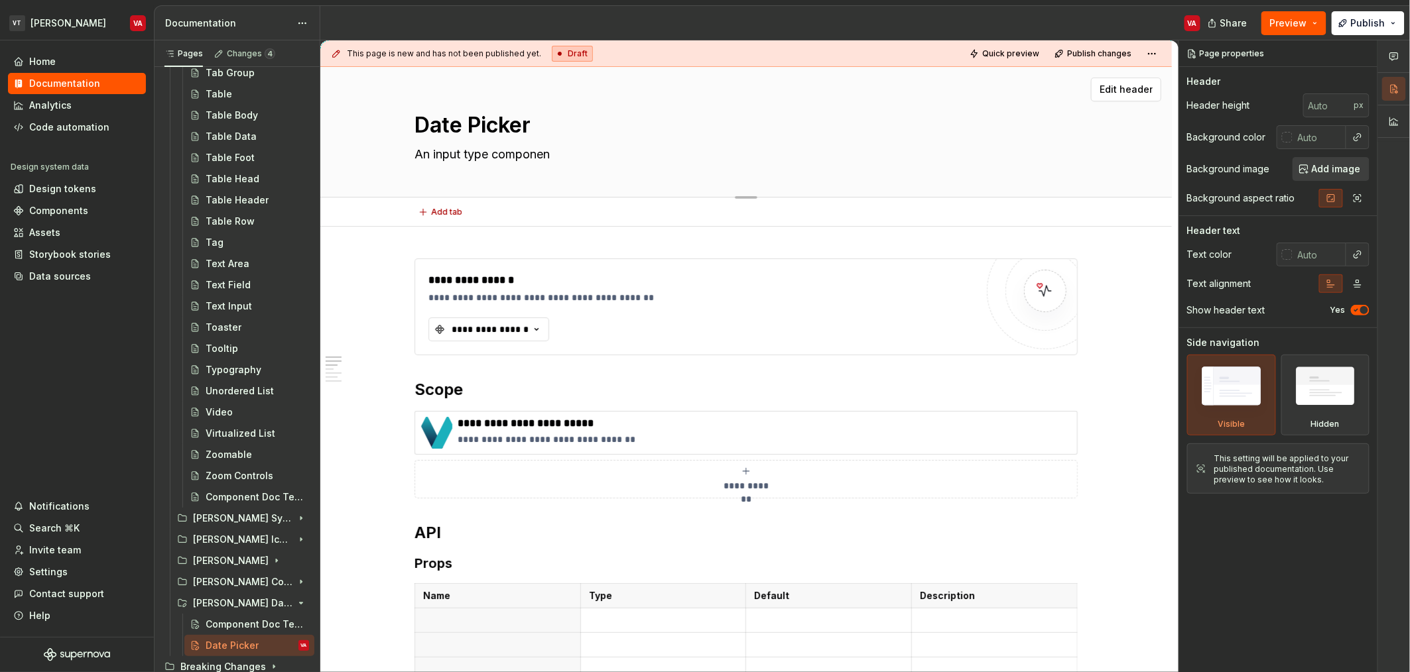
type textarea "An input type component"
type textarea "*"
type textarea "An input type component"
type textarea "*"
type textarea "An input type component t"
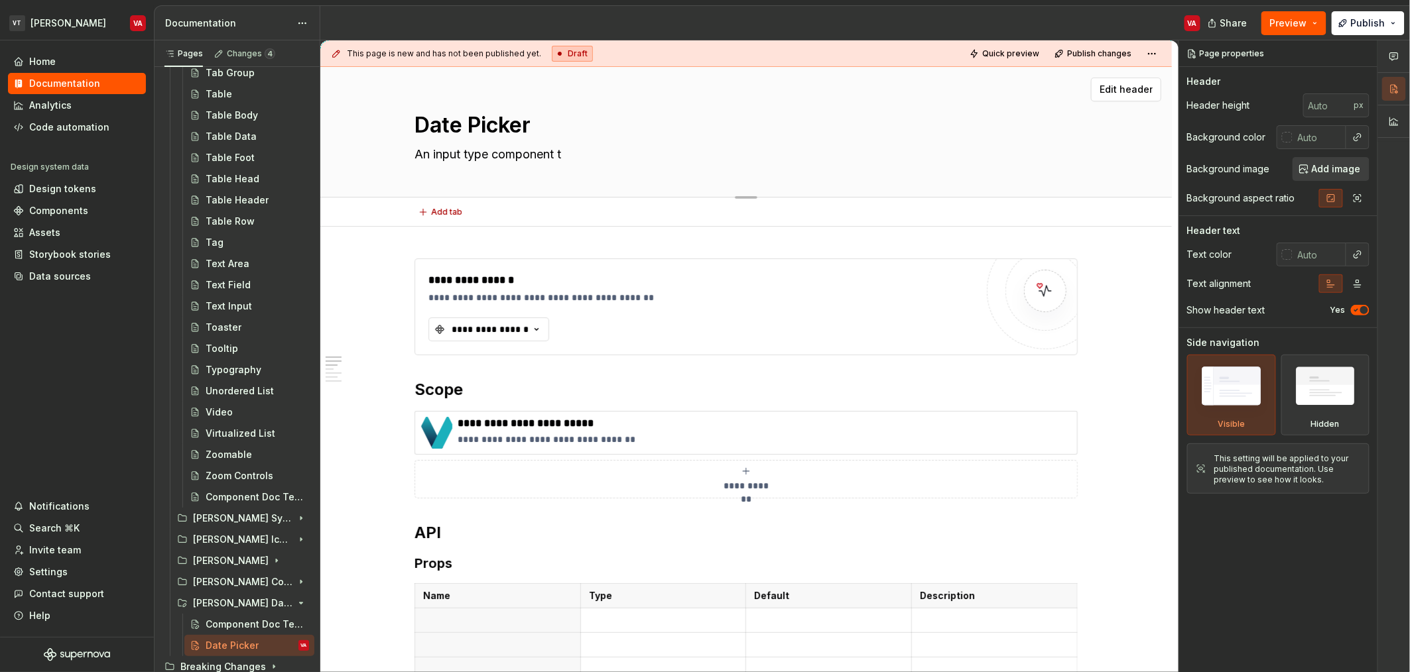
type textarea "*"
type textarea "An input type component th"
type textarea "*"
type textarea "An input type component tha"
type textarea "*"
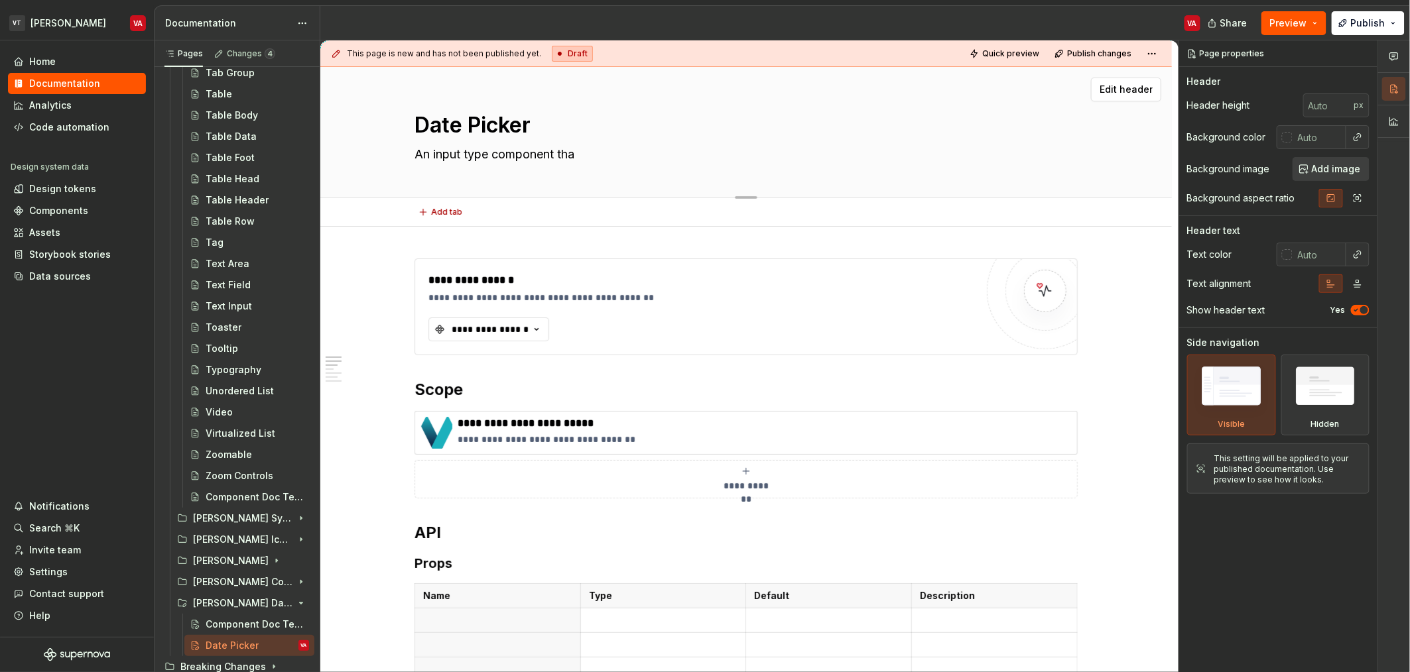
type textarea "An input type component that"
type textarea "*"
type textarea "An input type component that"
type textarea "*"
type textarea "An input type component that a"
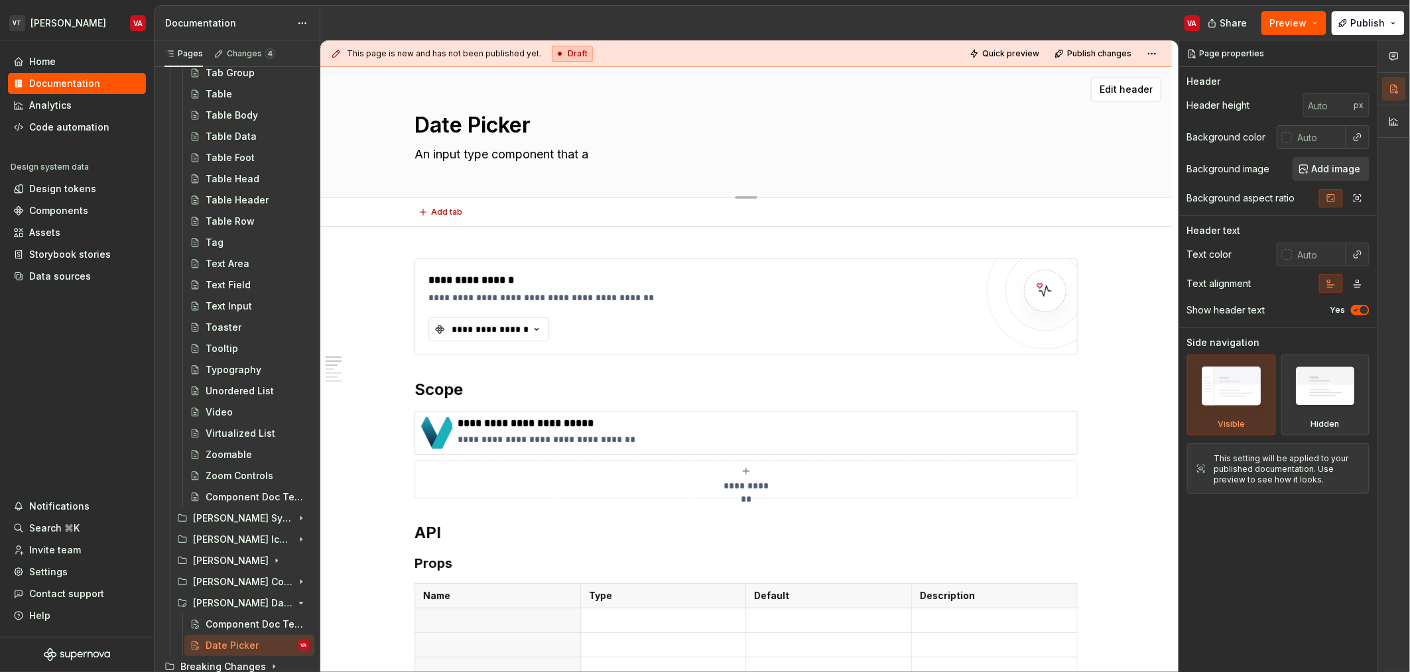
type textarea "*"
type textarea "An input type component that al"
type textarea "*"
type textarea "An input type component that all"
type textarea "*"
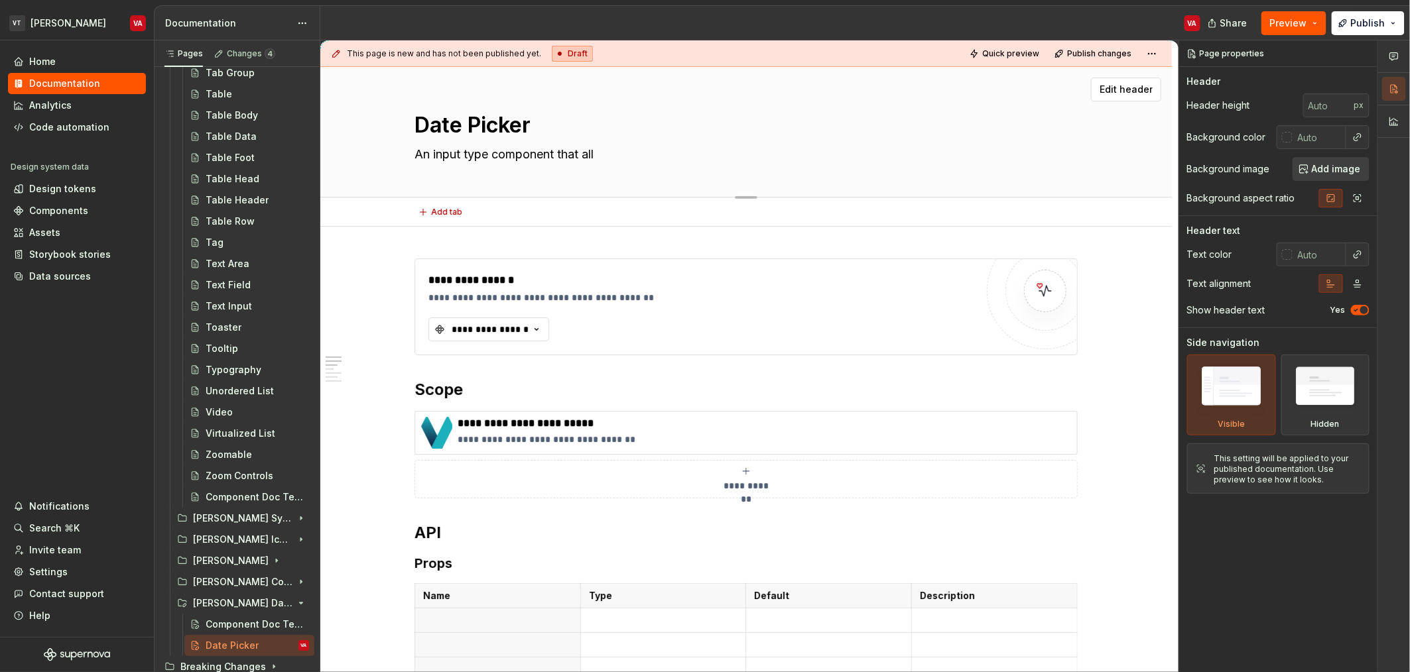
type textarea "An input type component that allo"
type textarea "*"
type textarea "An input type component that allow"
type textarea "*"
type textarea "An input type component that allow"
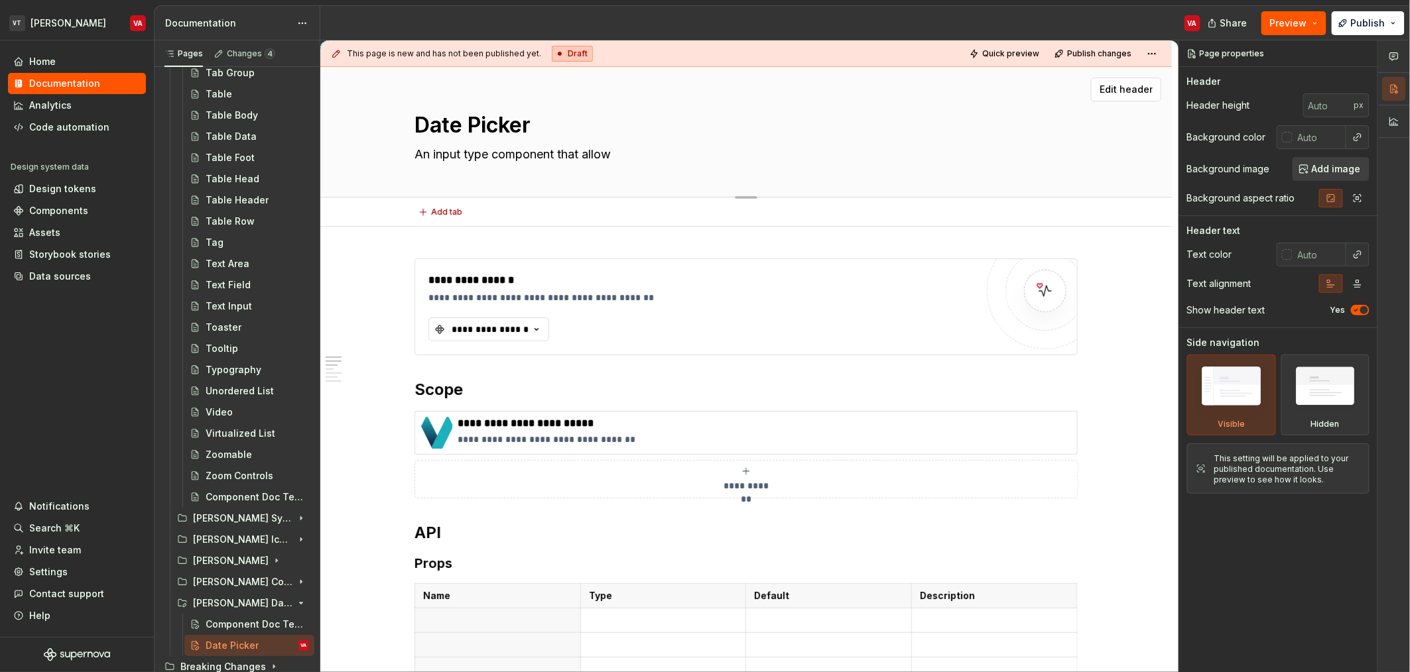
type textarea "*"
type textarea "An input type component that allow a"
type textarea "*"
type textarea "An input type component that allow"
type textarea "*"
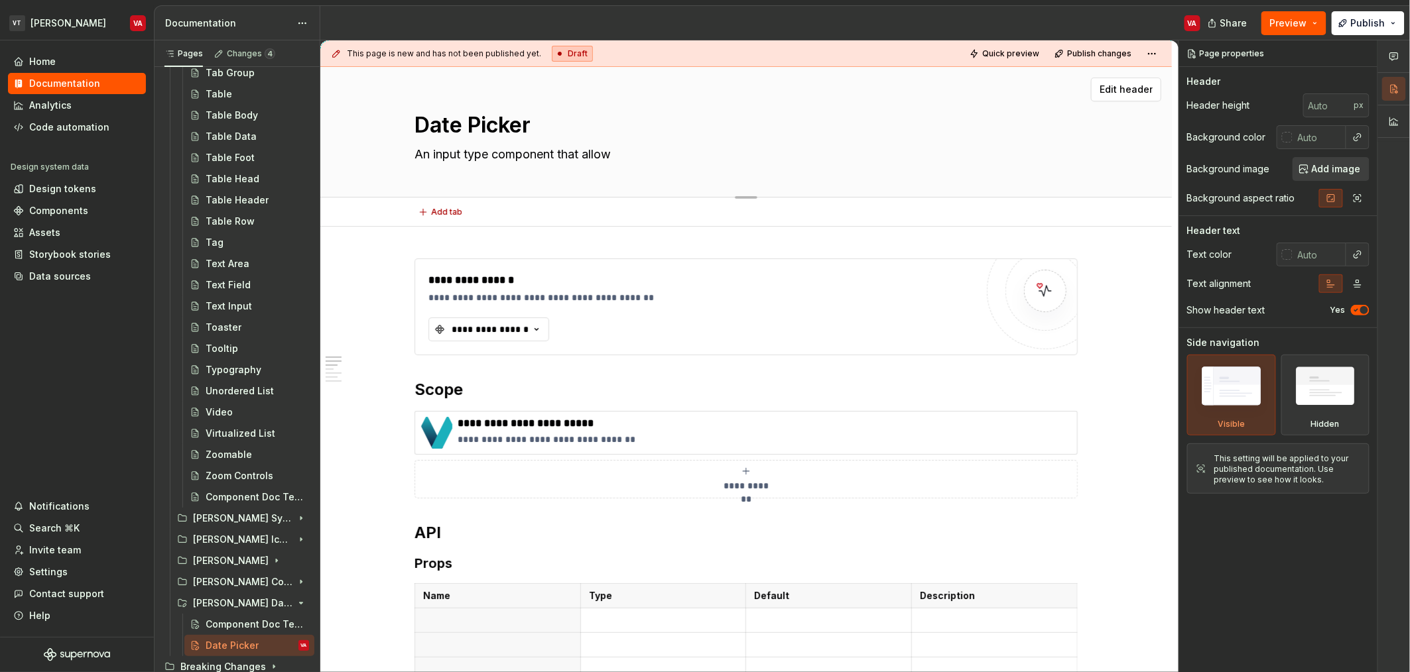
type textarea "An input type component that allows"
type textarea "*"
type textarea "An input type component that allows"
type textarea "*"
type textarea "An input type component that allows a"
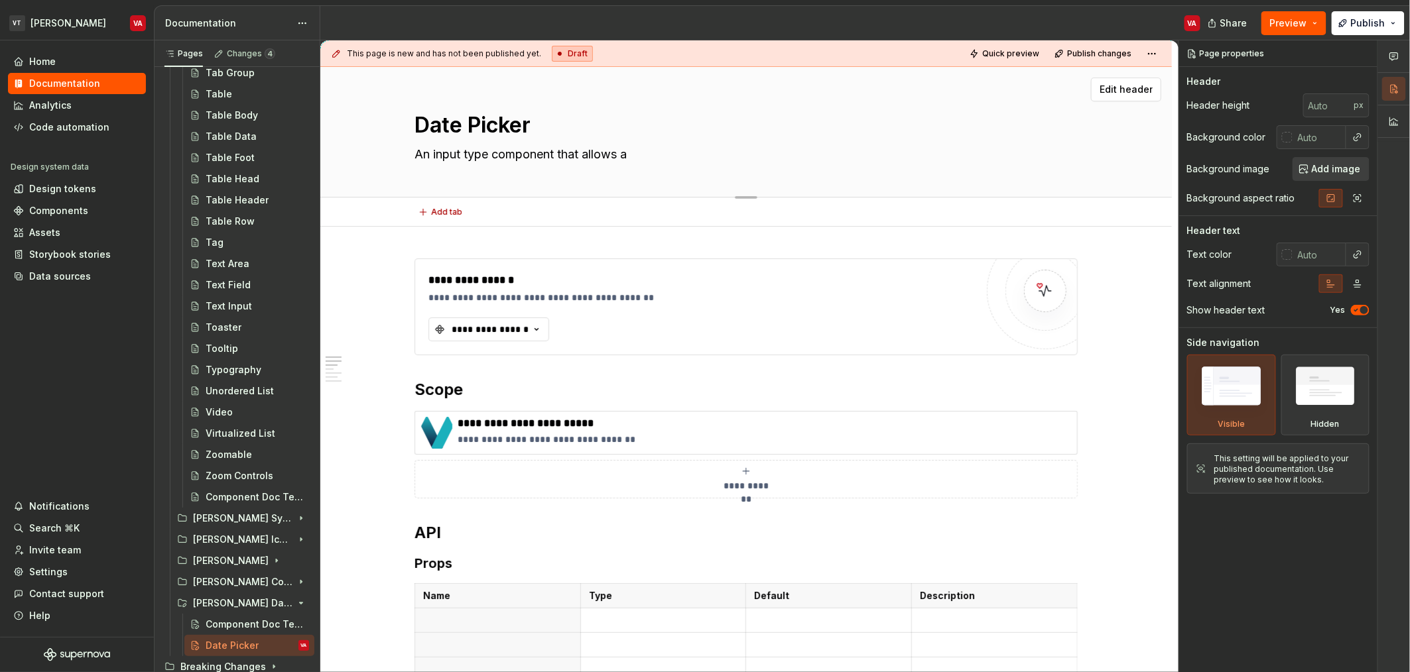
type textarea "*"
type textarea "An input type component that allows a"
type textarea "*"
type textarea "An input type component that allows a u"
type textarea "*"
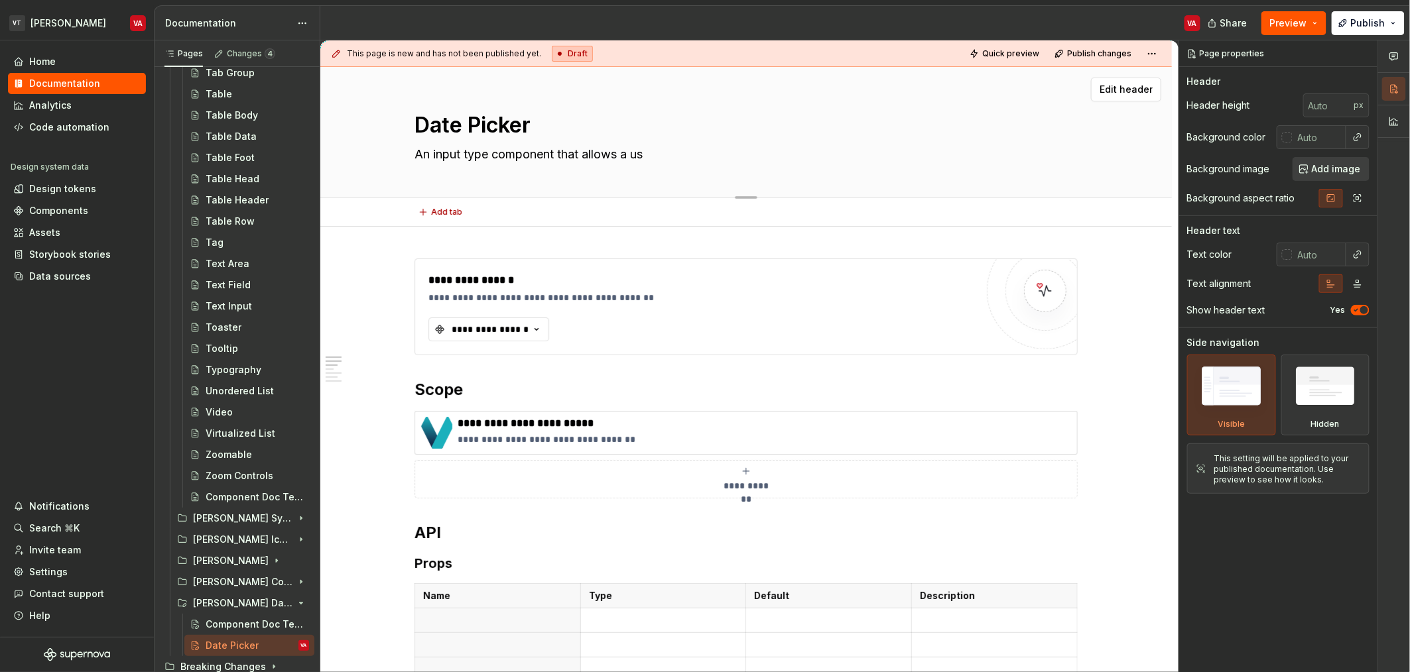
type textarea "An input type component that allows a use"
type textarea "*"
type textarea "An input type component that allows a uses"
type textarea "*"
type textarea "An input type component that allows a usest"
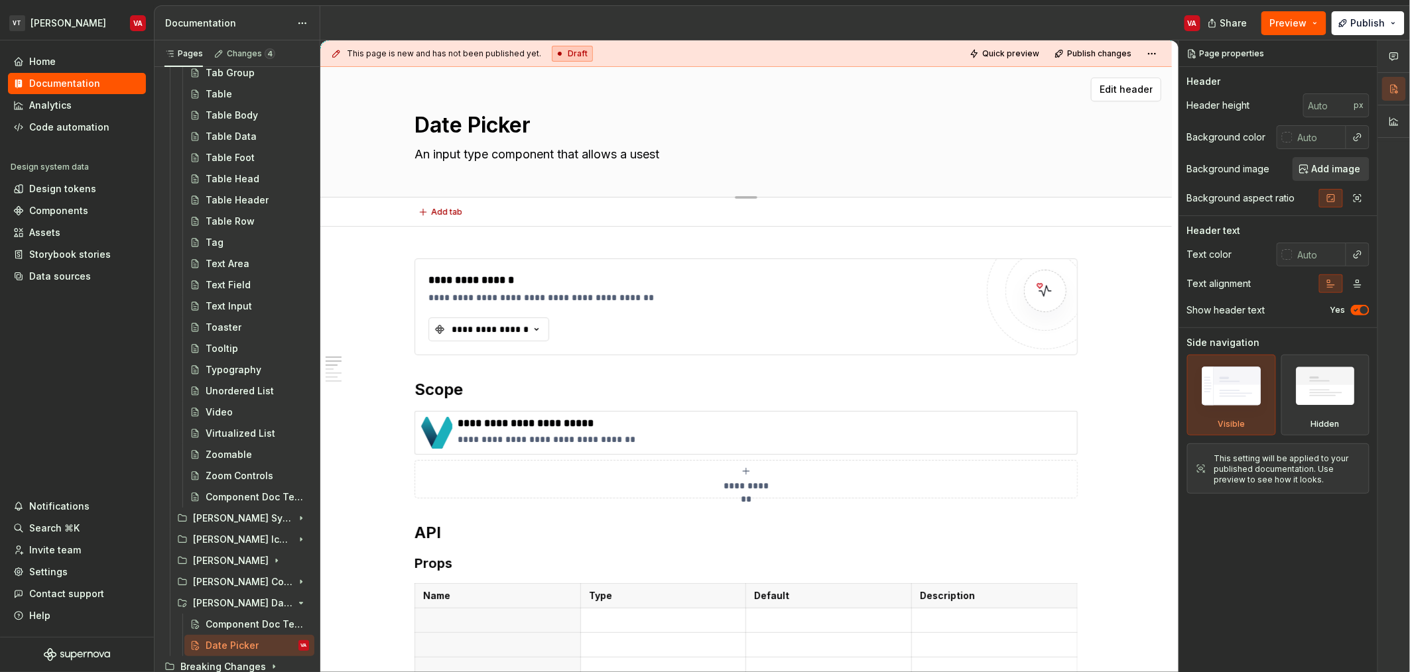
type textarea "*"
type textarea "An input type component that allows a usesto"
click at [800, 150] on textarea "A calendar input type component that allows a uses to select a date." at bounding box center [743, 154] width 663 height 21
click at [585, 151] on textarea "A calendar input type component that allows a uses to select a date." at bounding box center [743, 154] width 663 height 21
click at [481, 121] on textarea "Date Picker" at bounding box center [743, 125] width 663 height 32
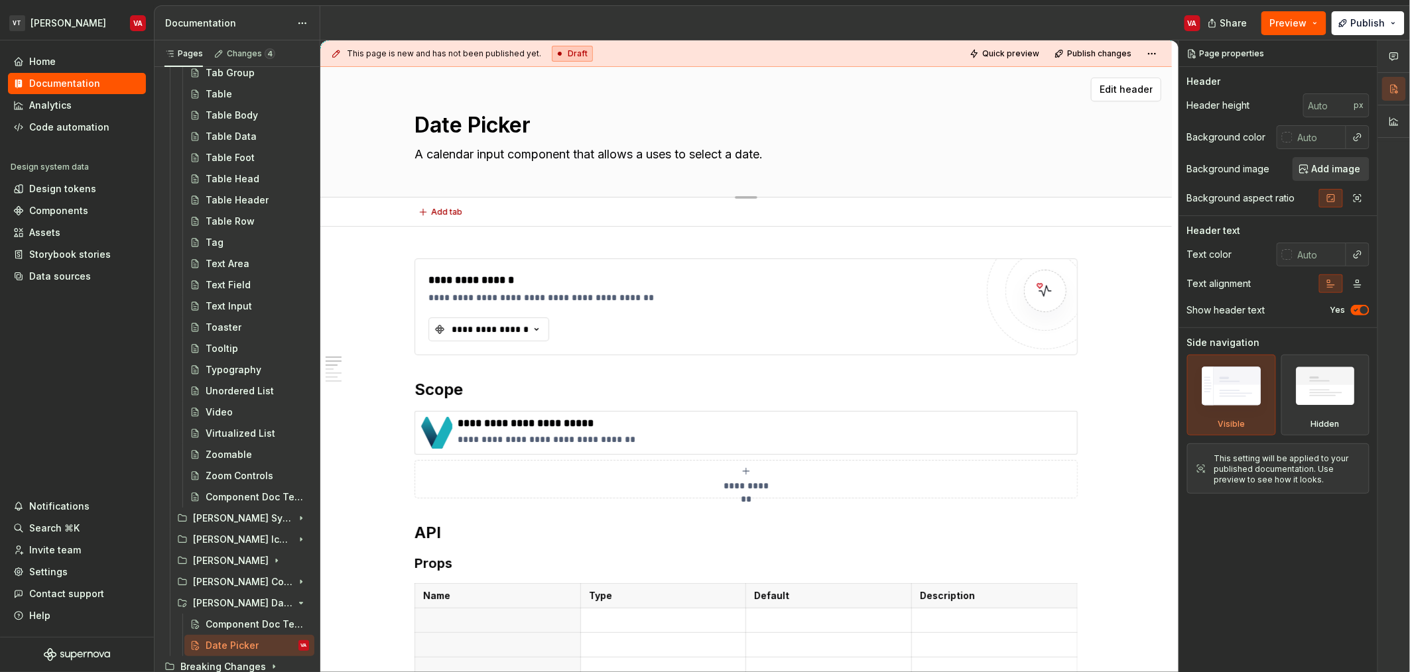
click at [536, 156] on textarea "A calendar input component that allows a uses to select a date." at bounding box center [743, 154] width 663 height 21
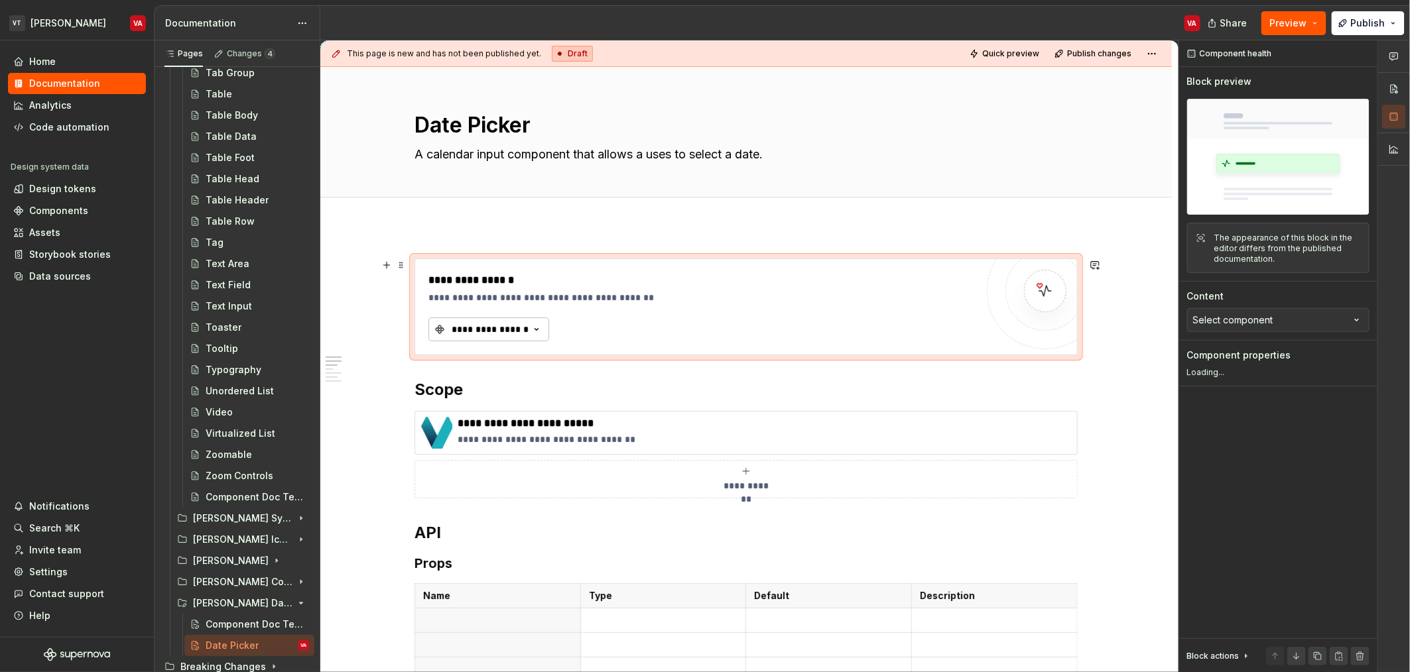
click at [485, 327] on div "**********" at bounding box center [490, 329] width 80 height 13
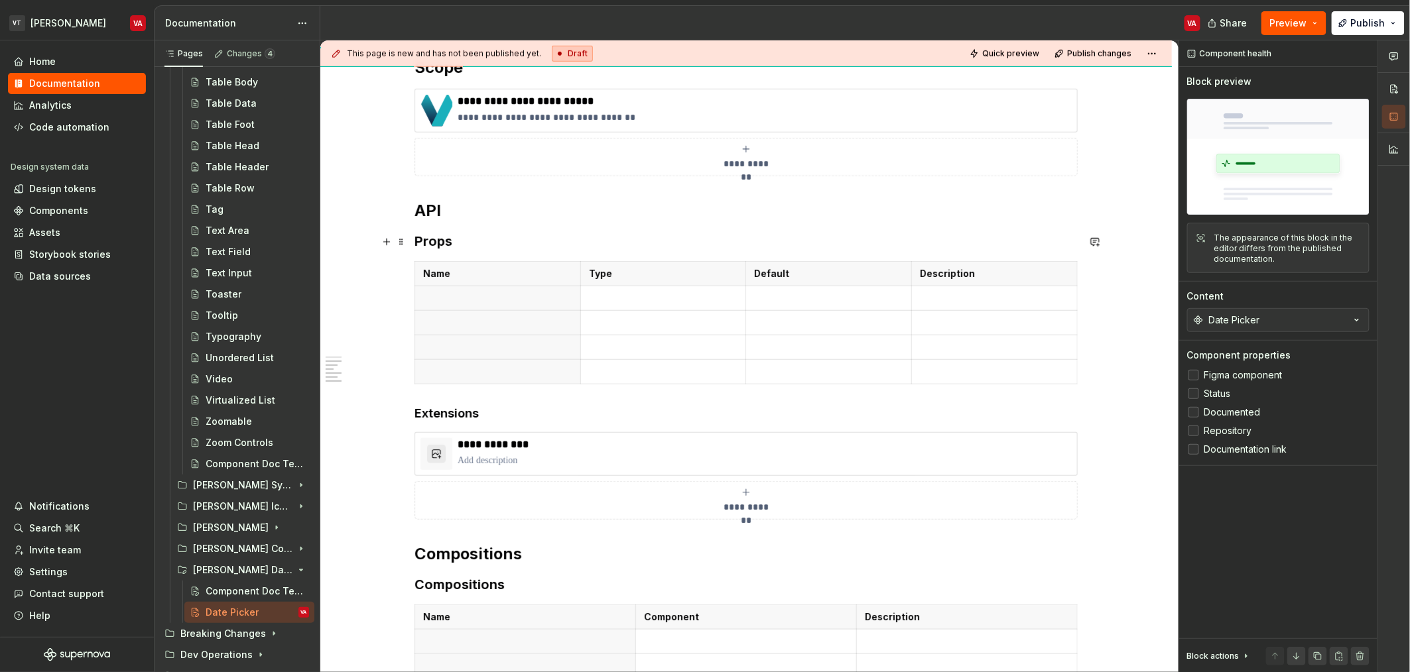
scroll to position [505, 0]
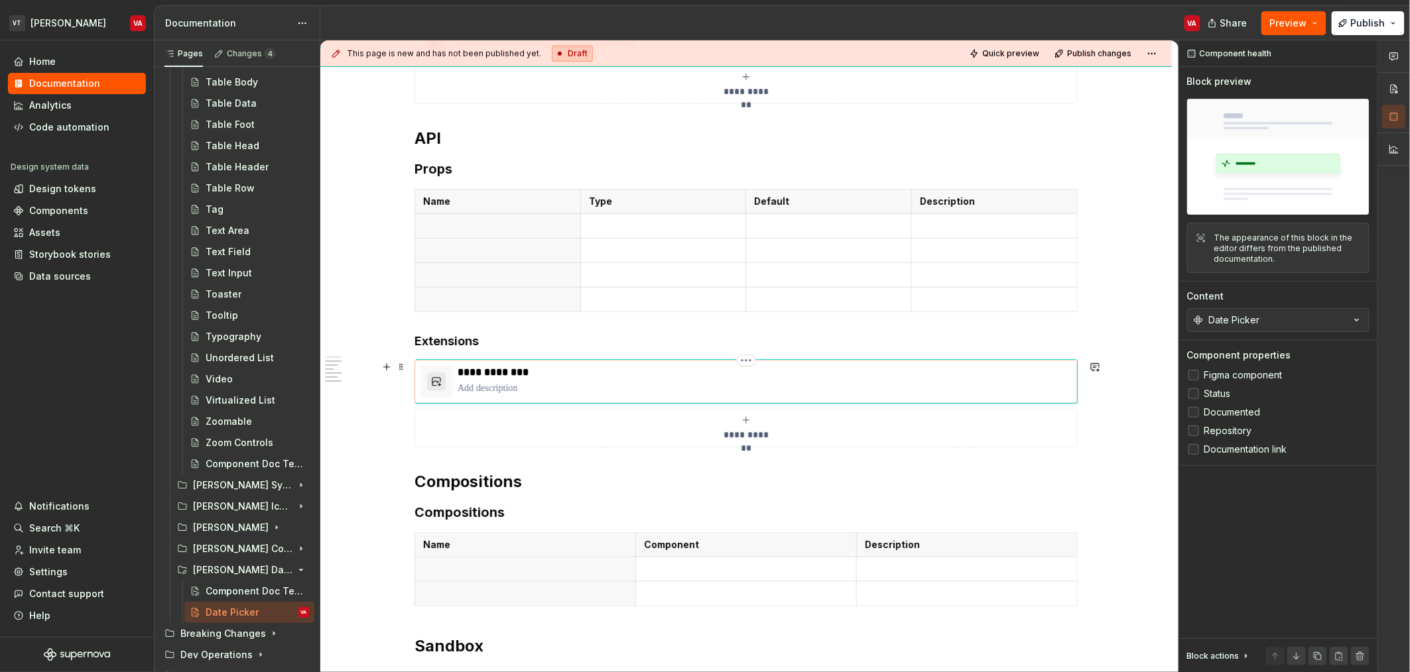
click at [524, 379] on p "**********" at bounding box center [765, 372] width 614 height 13
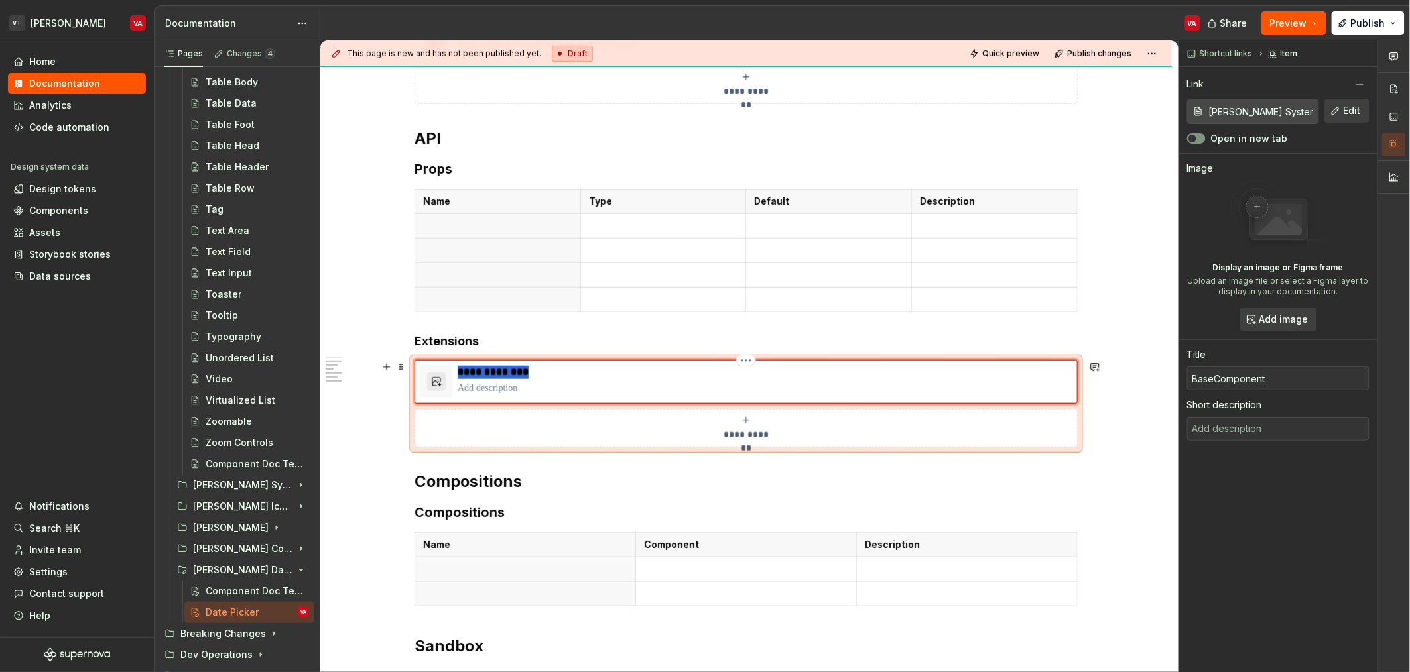
drag, startPoint x: 545, startPoint y: 373, endPoint x: 460, endPoint y: 375, distance: 84.9
click at [460, 375] on p "**********" at bounding box center [765, 372] width 614 height 13
click at [511, 389] on p at bounding box center [765, 388] width 614 height 13
click at [1341, 112] on button "Edit" at bounding box center [1346, 111] width 45 height 24
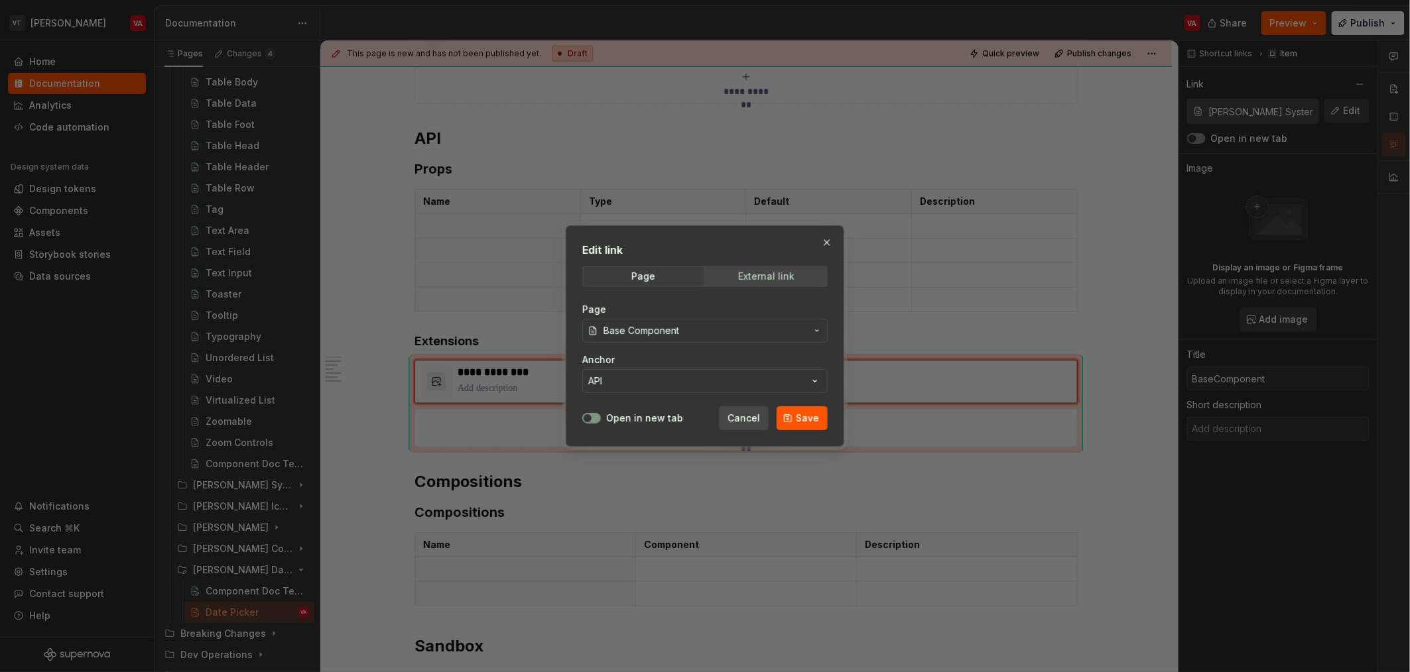
click at [735, 282] on span "External link" at bounding box center [766, 276] width 120 height 19
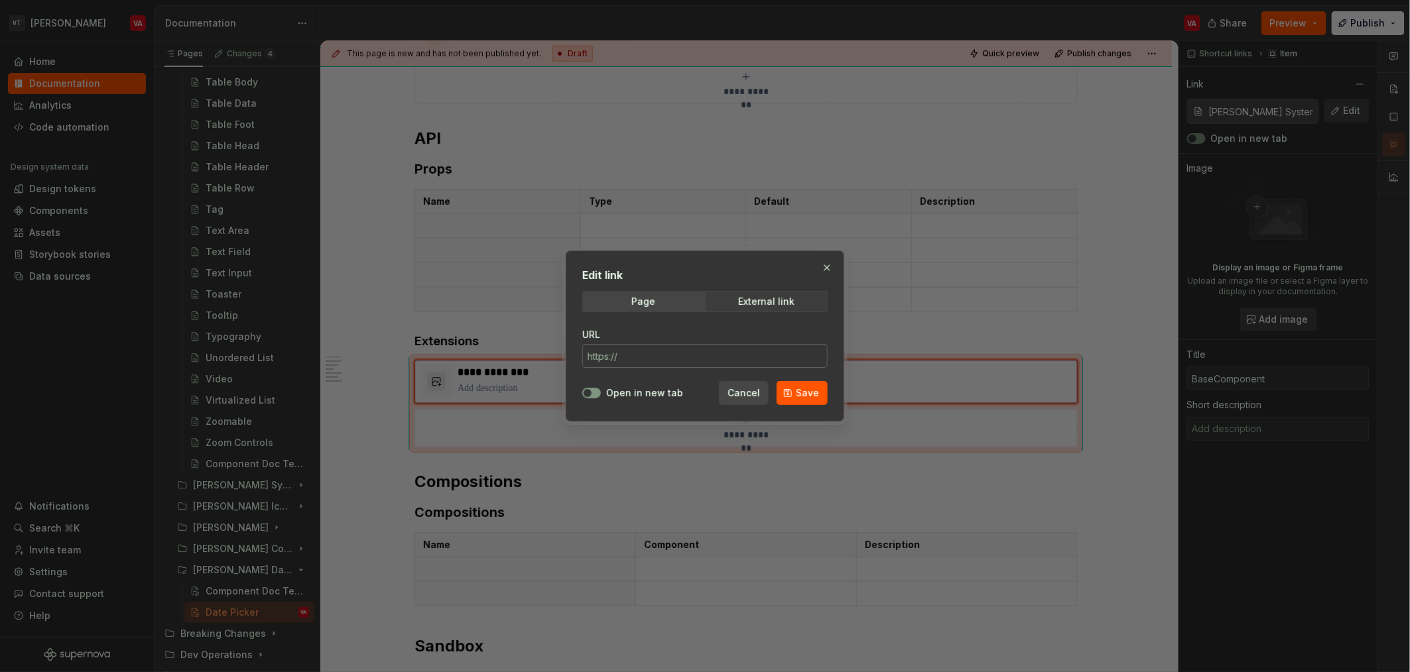
click at [631, 355] on input "URL" at bounding box center [704, 356] width 245 height 24
paste input "[URL][DOMAIN_NAME]"
click at [589, 392] on span "button" at bounding box center [587, 393] width 8 height 8
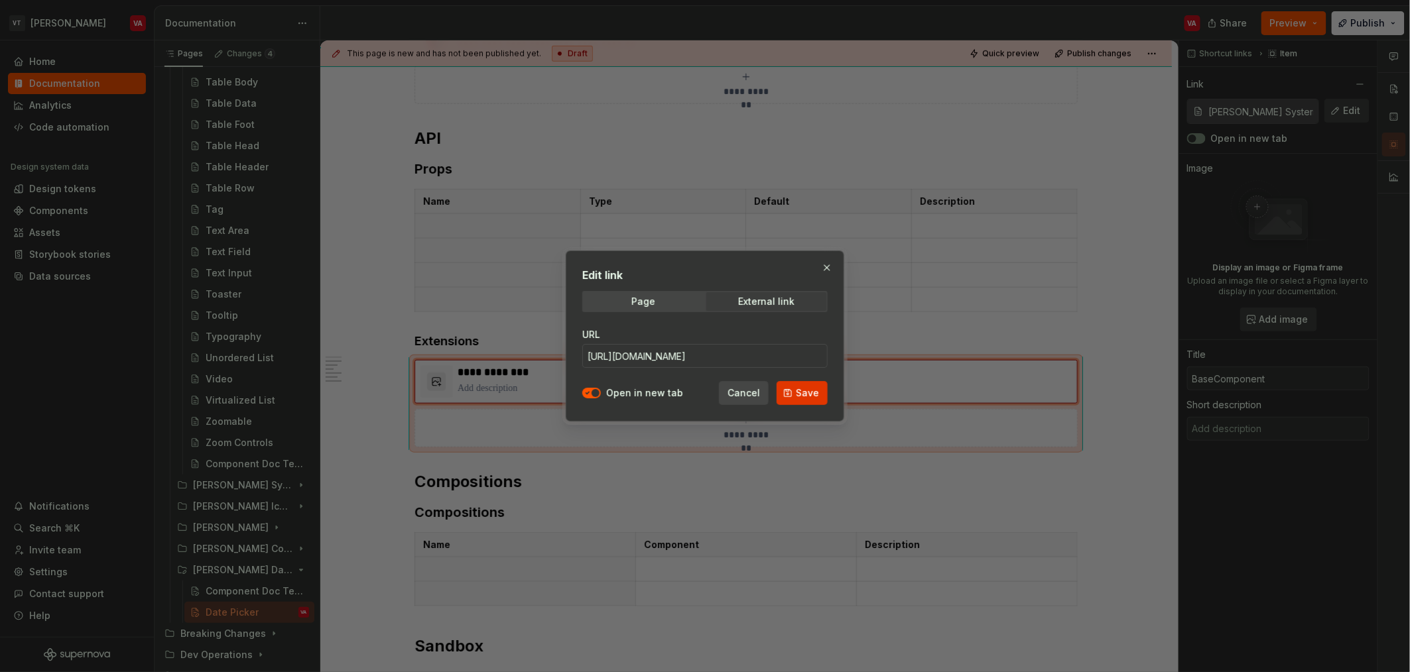
click at [800, 398] on span "Save" at bounding box center [807, 393] width 23 height 13
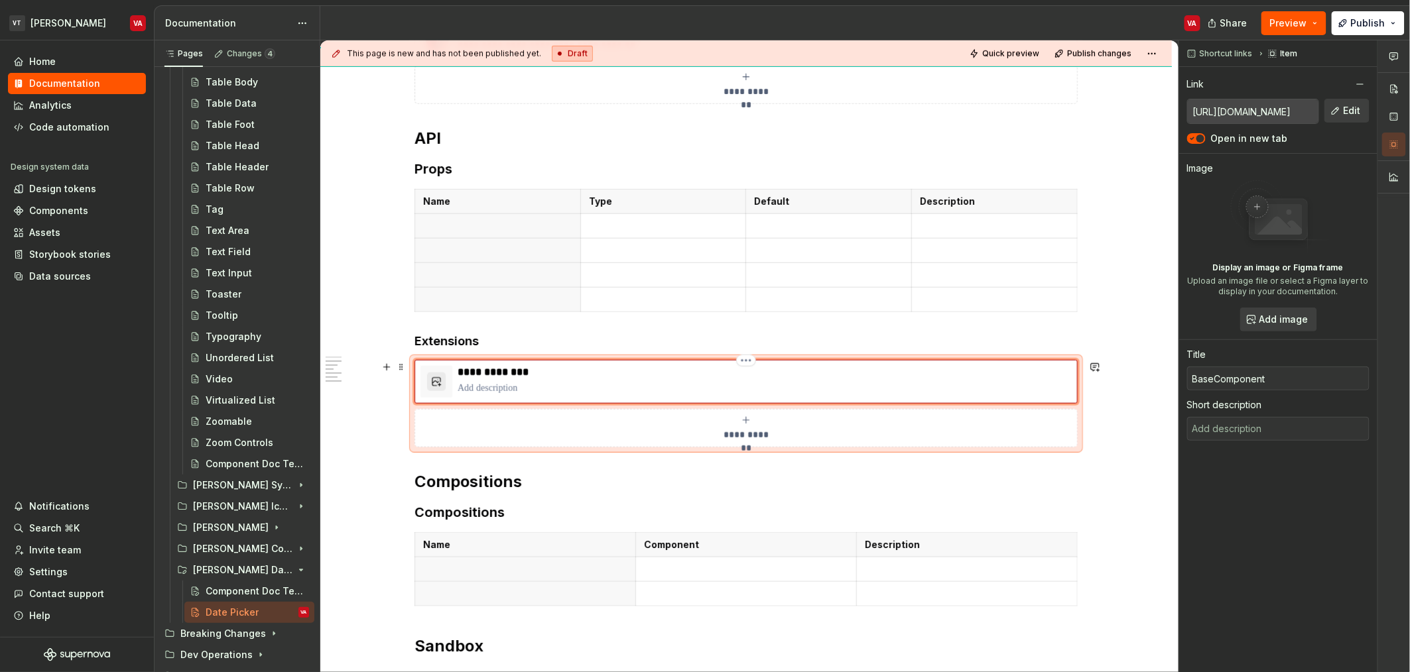
click at [522, 370] on p "**********" at bounding box center [765, 372] width 614 height 13
drag, startPoint x: 549, startPoint y: 370, endPoint x: 459, endPoint y: 371, distance: 89.5
click at [459, 371] on p "**********" at bounding box center [765, 372] width 614 height 13
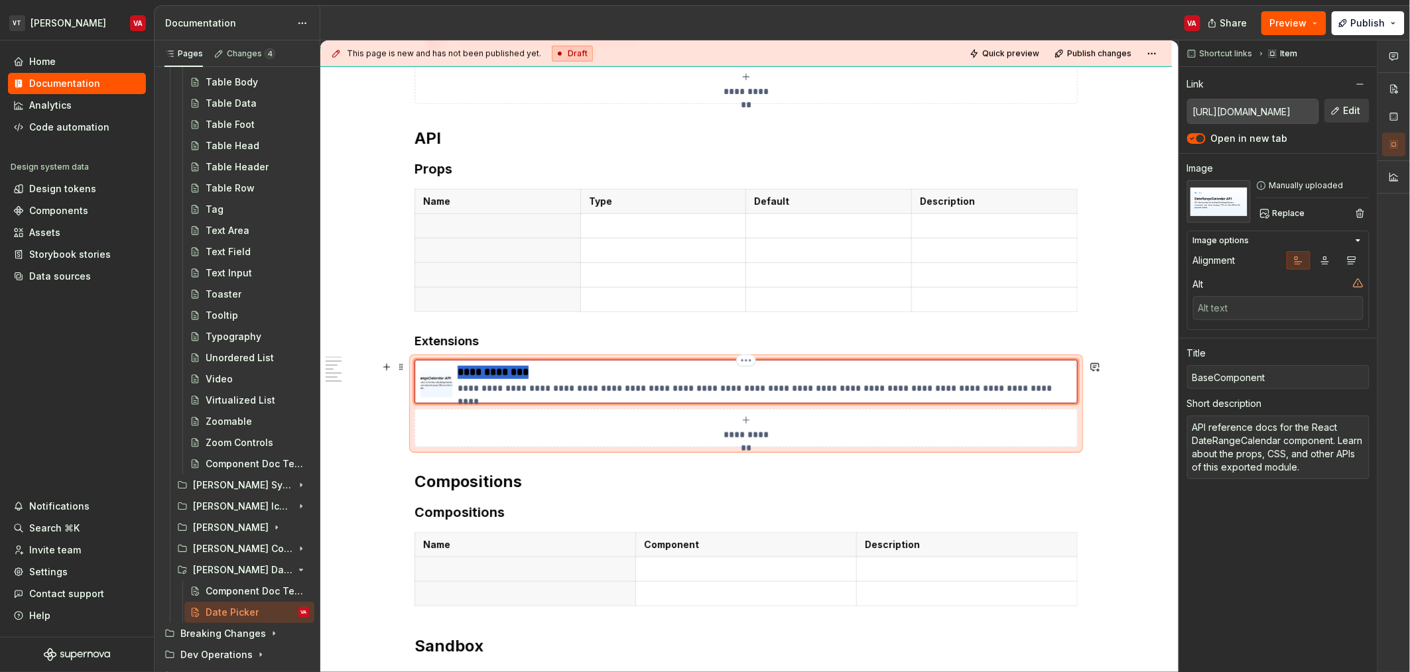
click at [515, 379] on p "**********" at bounding box center [765, 372] width 614 height 13
paste div
click at [534, 382] on p "**********" at bounding box center [765, 388] width 614 height 13
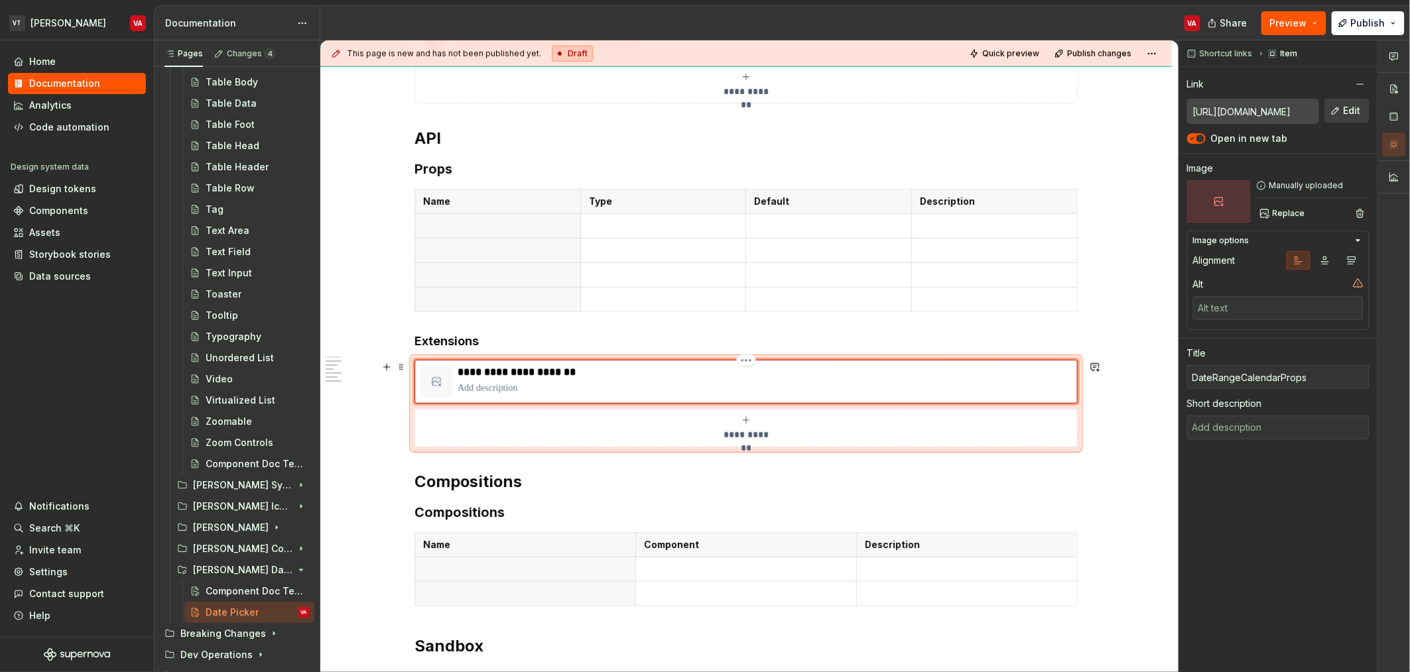
click at [538, 390] on p at bounding box center [765, 388] width 614 height 13
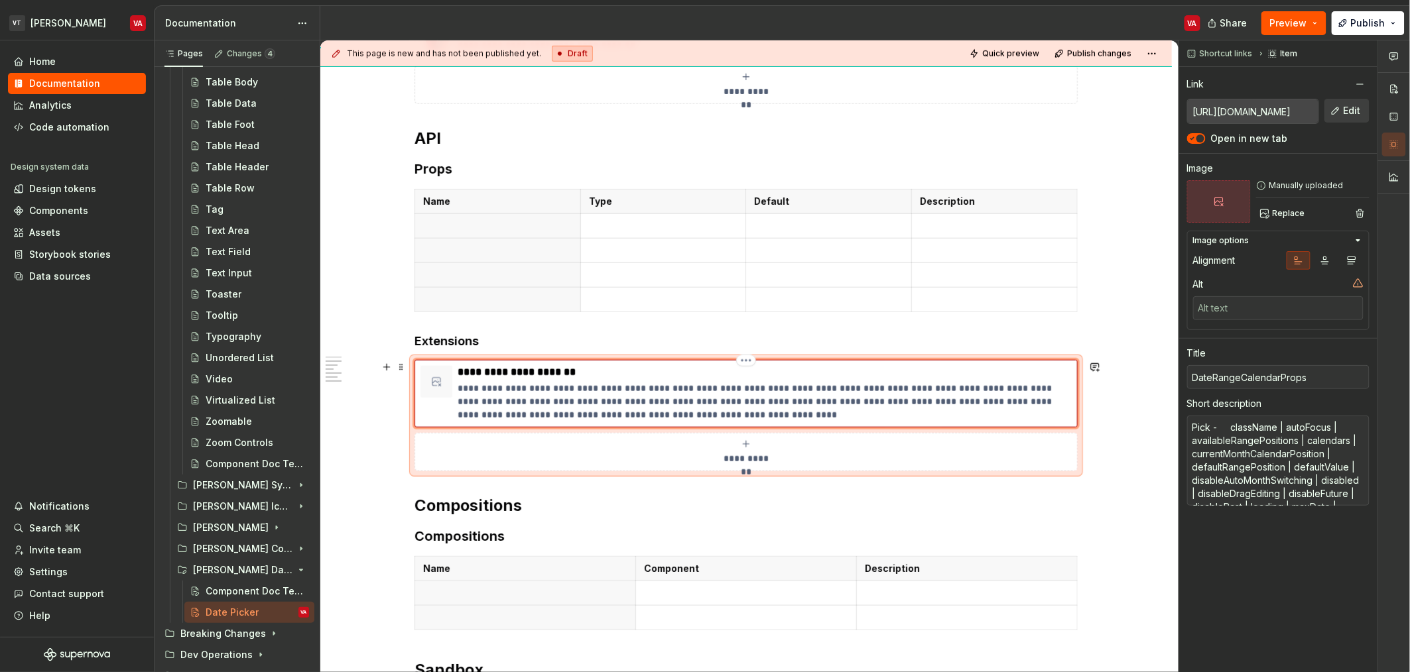
drag, startPoint x: 497, startPoint y: 389, endPoint x: 500, endPoint y: 423, distance: 34.0
click at [497, 391] on p "**********" at bounding box center [765, 402] width 614 height 40
click at [1111, 442] on div "**********" at bounding box center [745, 476] width 851 height 1508
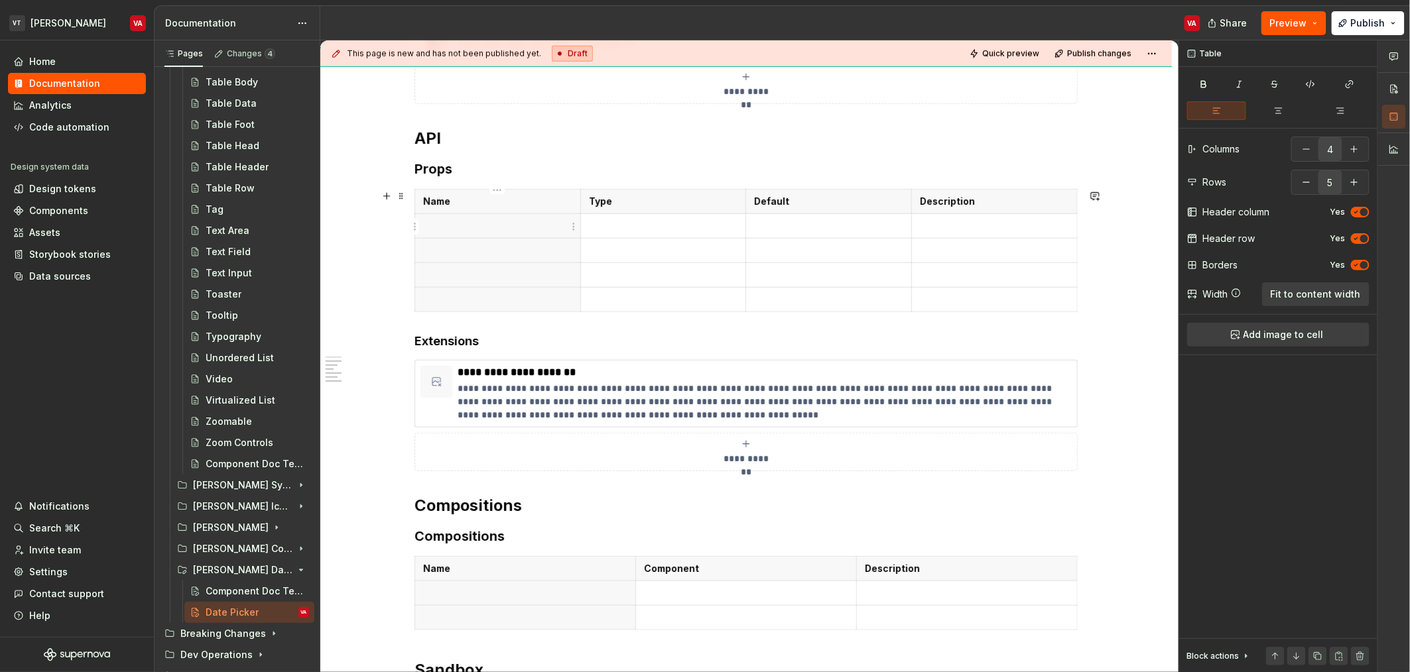
click at [473, 226] on p at bounding box center [497, 225] width 149 height 13
click at [463, 232] on p at bounding box center [497, 225] width 149 height 13
click at [607, 230] on p at bounding box center [663, 225] width 149 height 13
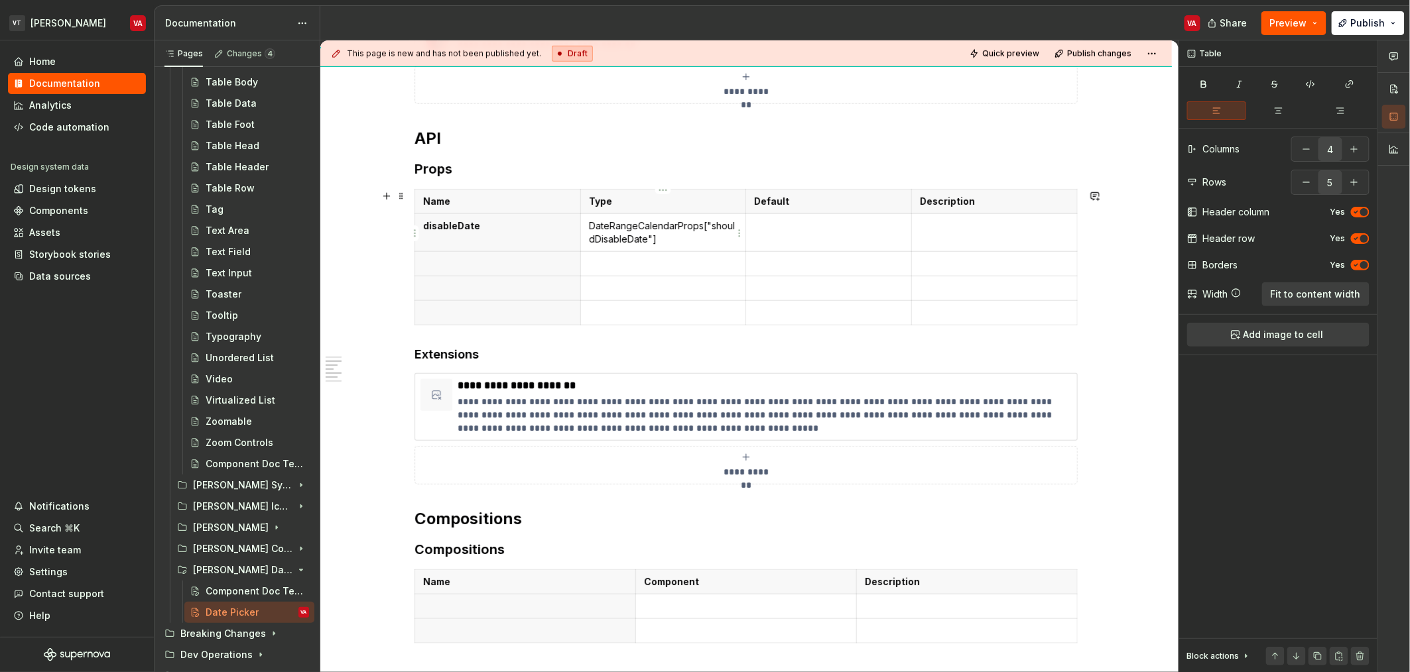
click at [593, 223] on p "DateRangeCalendarProps["shouldDisableDate"]" at bounding box center [663, 232] width 149 height 27
click at [591, 226] on p "DateRangeCalendarProps["shouldDisableDate"]" at bounding box center [663, 232] width 149 height 27
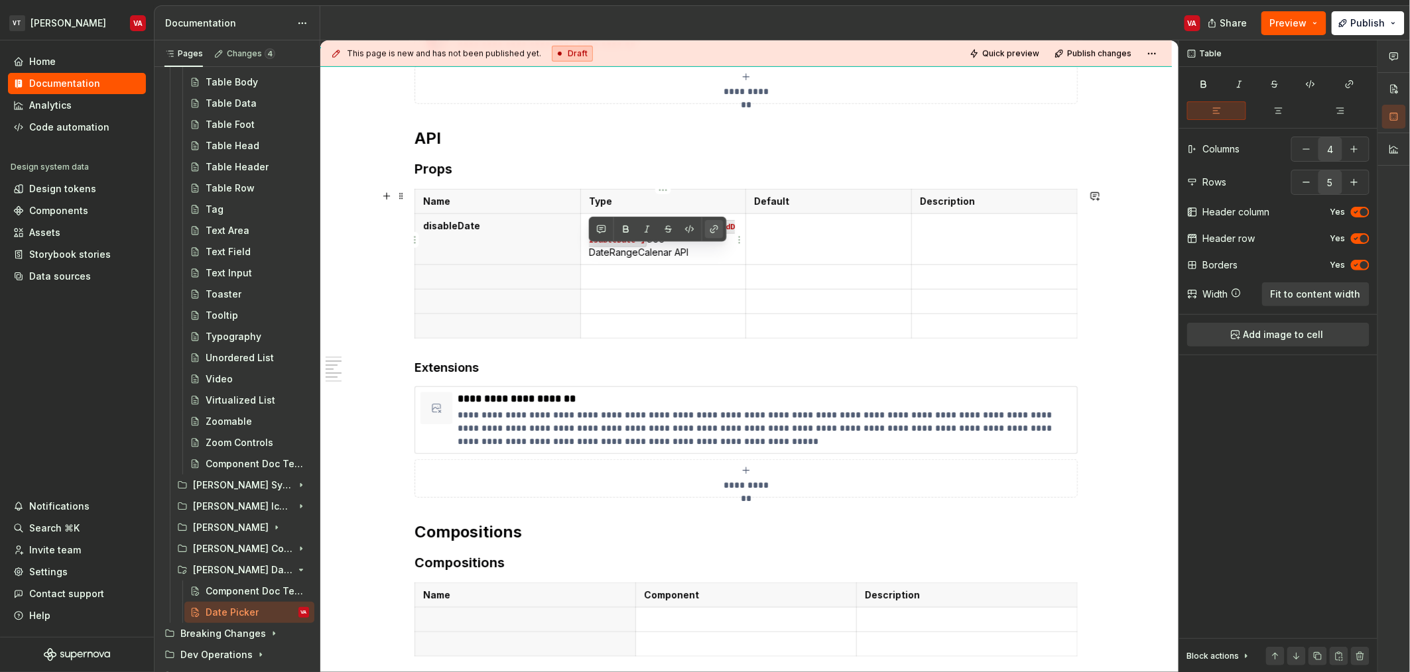
click at [721, 227] on button "button" at bounding box center [714, 229] width 19 height 19
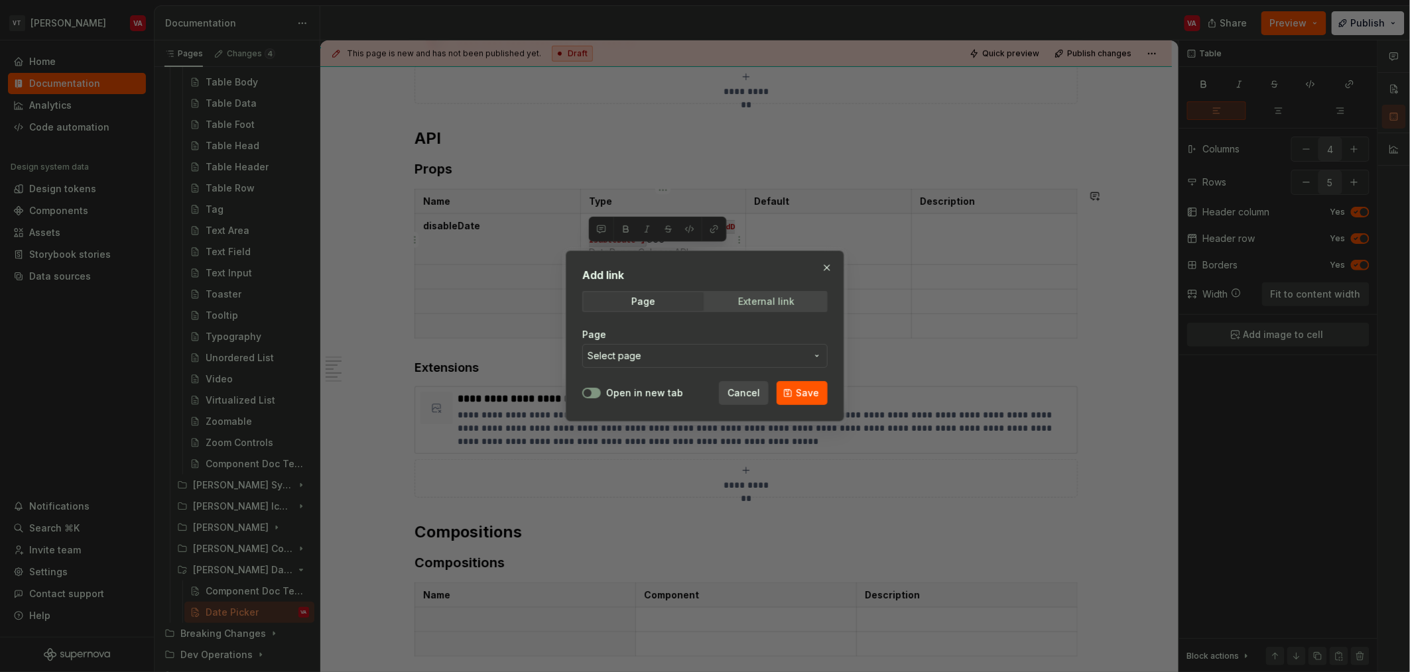
click at [778, 294] on span "External link" at bounding box center [766, 301] width 120 height 19
click at [703, 357] on input "URL" at bounding box center [704, 356] width 245 height 24
paste input "https://mui.com/x/api/date-pickers/date-range-calendar/"
click at [595, 391] on button "Open in new tab" at bounding box center [591, 393] width 19 height 11
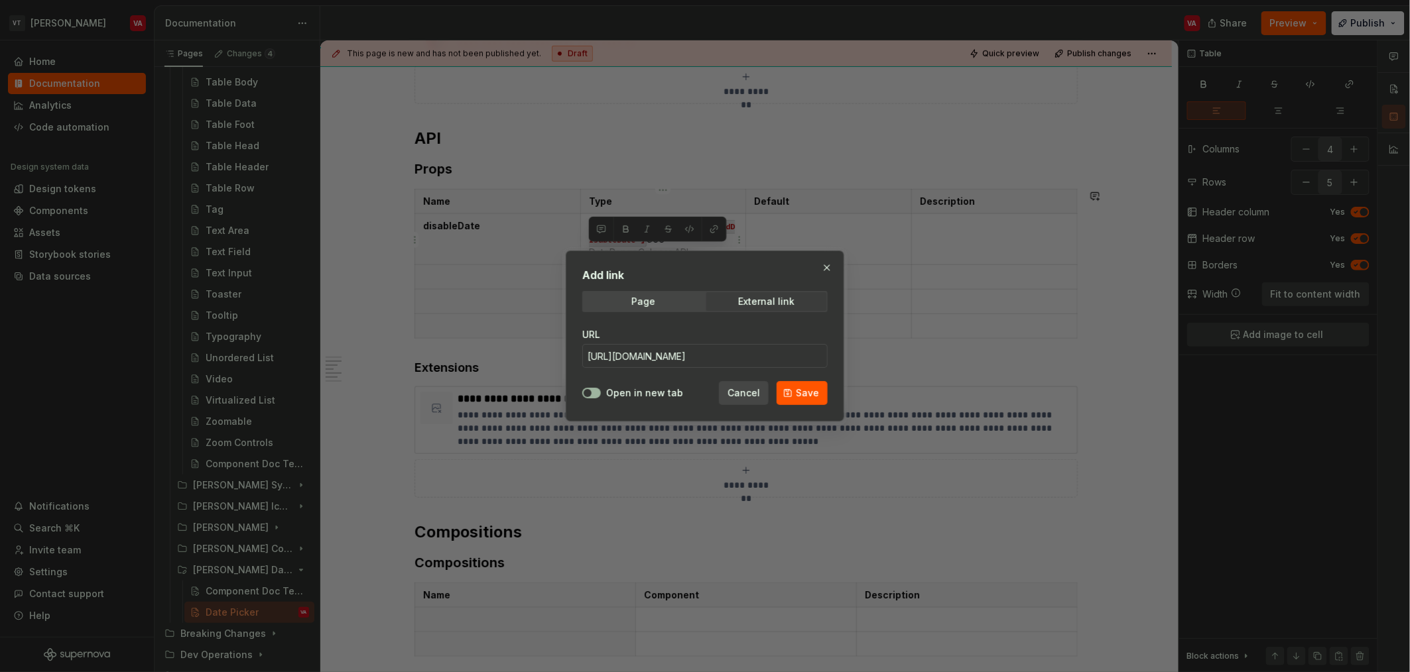
scroll to position [0, 0]
click at [808, 391] on span "Save" at bounding box center [807, 393] width 23 height 13
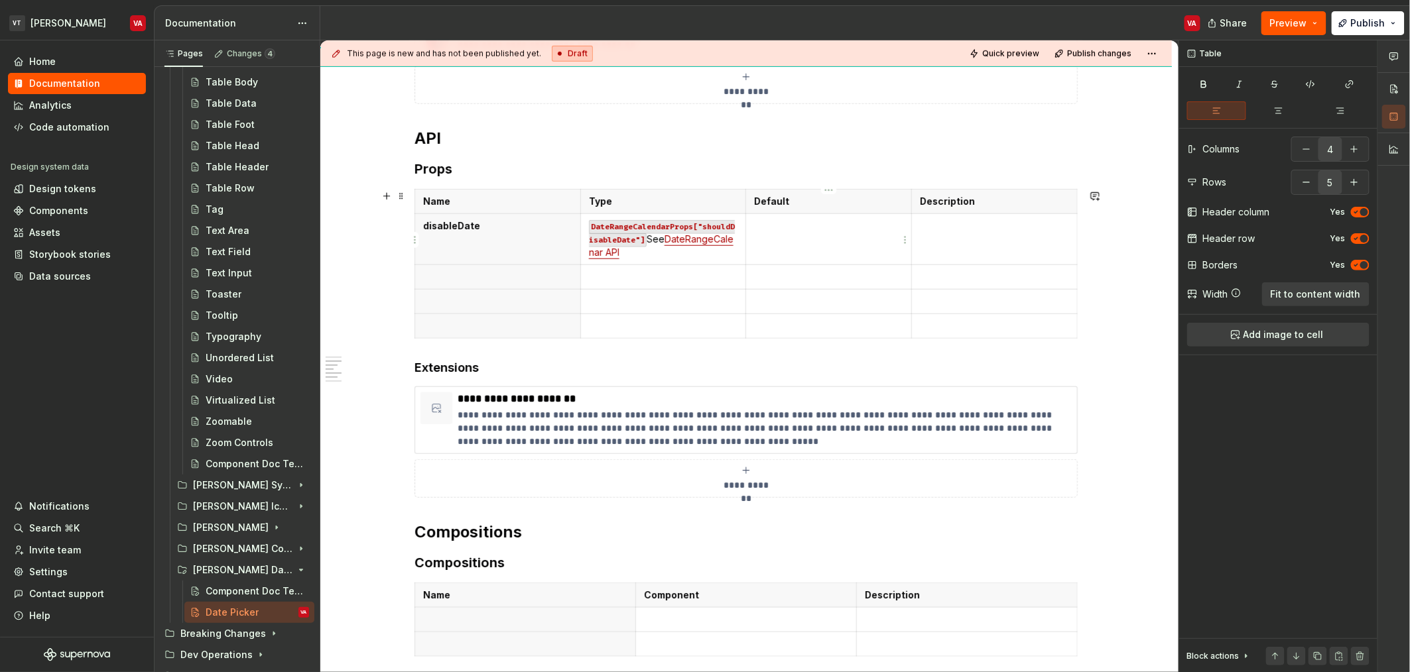
click at [789, 245] on td at bounding box center [829, 239] width 166 height 51
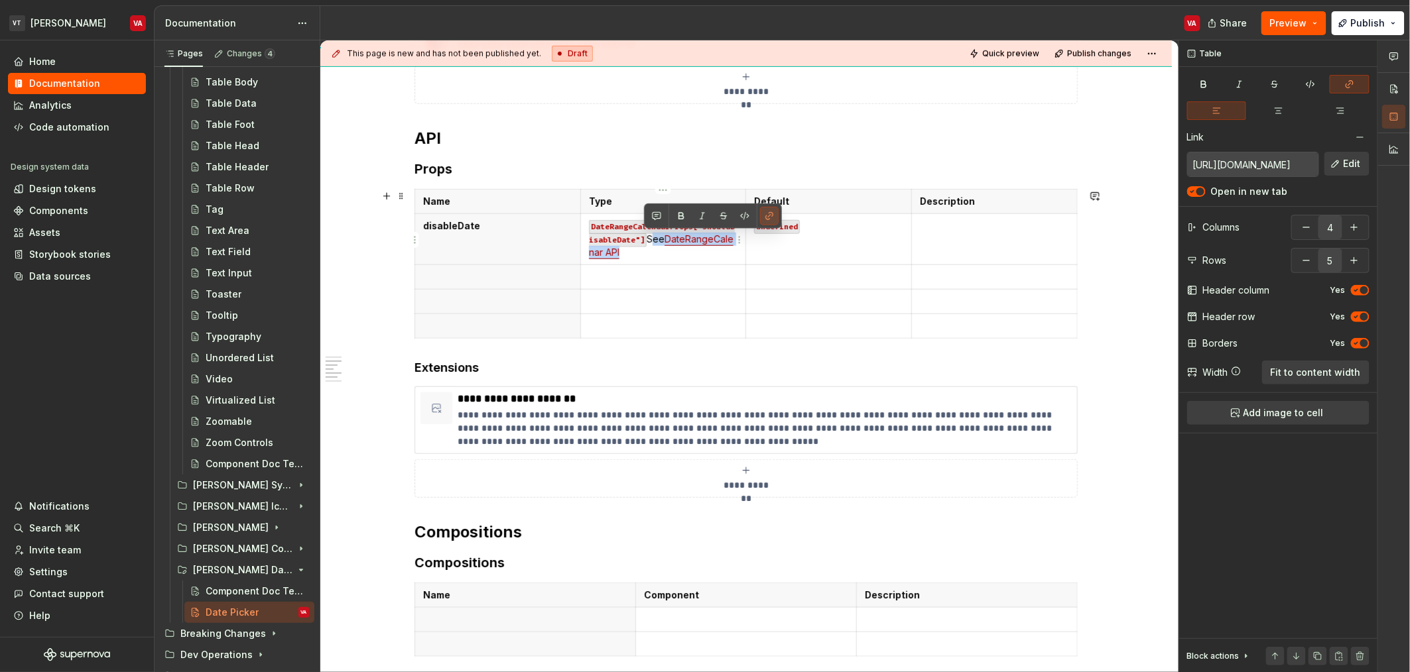
drag, startPoint x: 713, startPoint y: 257, endPoint x: 642, endPoint y: 242, distance: 71.9
click at [642, 242] on p "DateRangeCalendarProps["shouldDisableDate"] See DateRangeCalenar API" at bounding box center [663, 239] width 149 height 40
copy p "See DateRangeCalenar API"
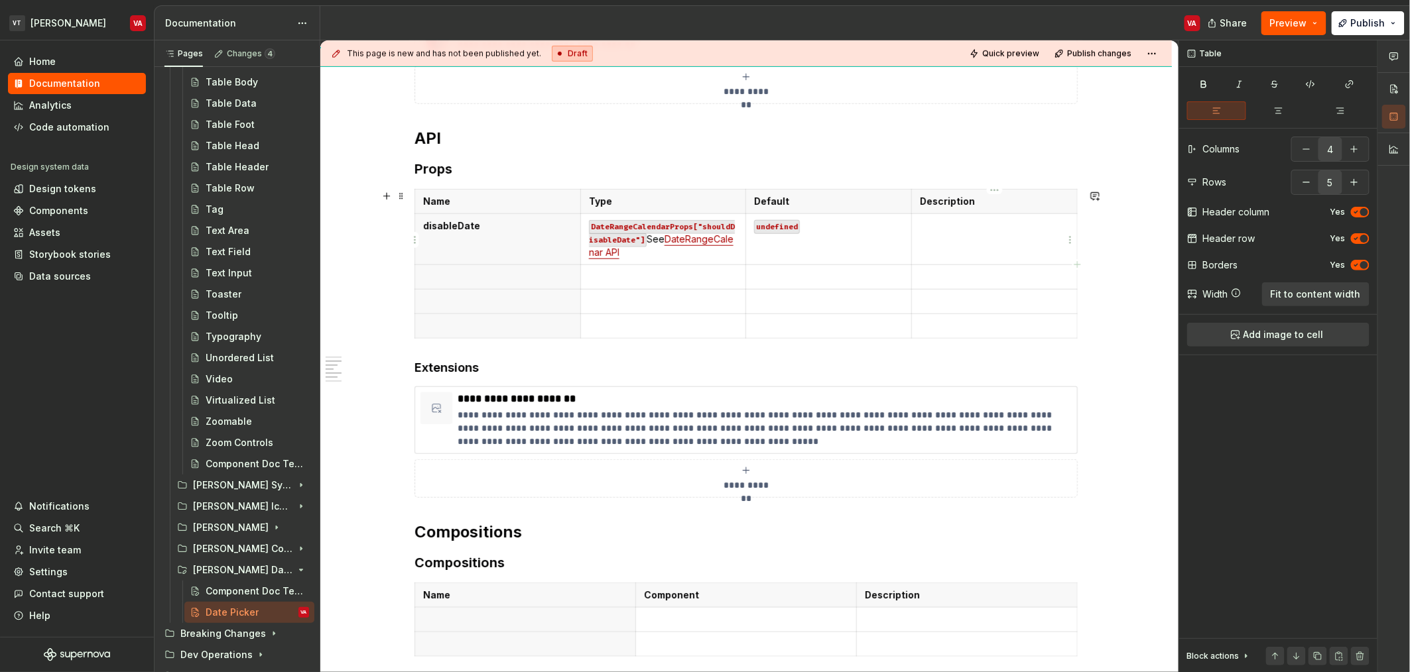
click at [1003, 233] on td at bounding box center [995, 239] width 166 height 51
click at [469, 275] on p at bounding box center [497, 277] width 149 height 13
click at [1303, 184] on button "button" at bounding box center [1306, 182] width 24 height 24
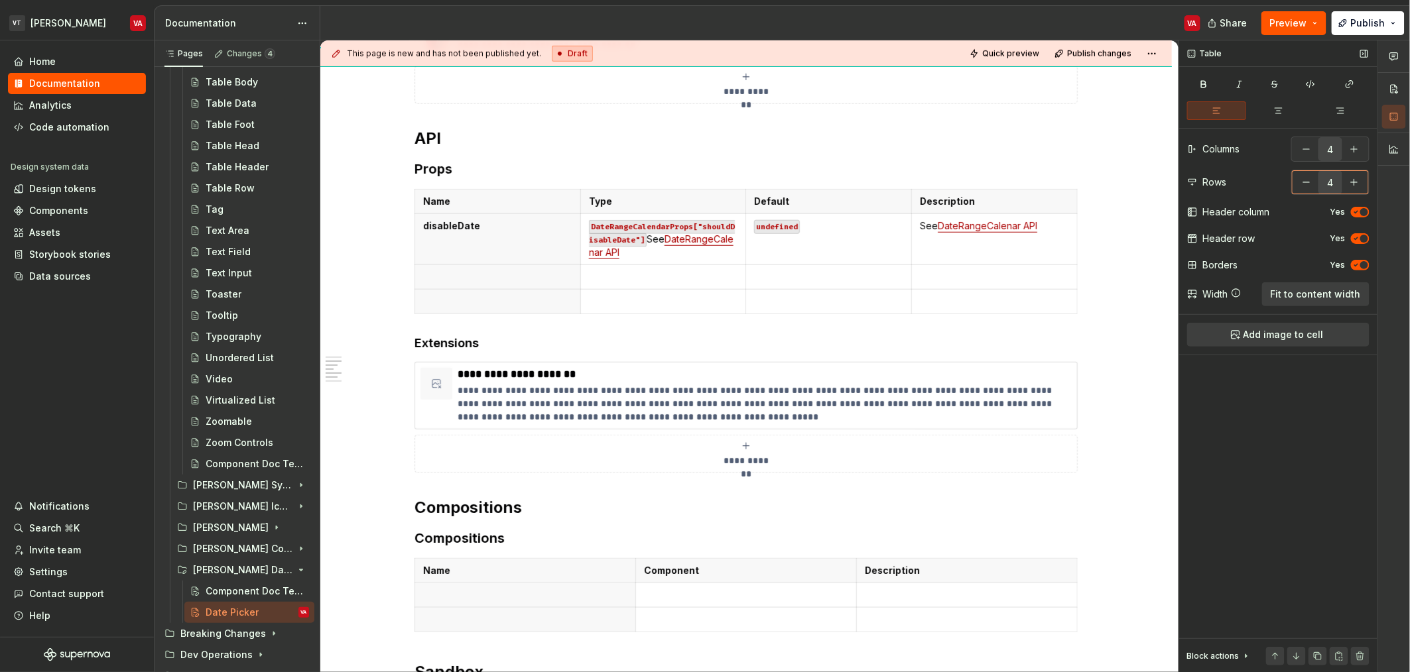
click at [1303, 184] on button "button" at bounding box center [1306, 182] width 24 height 24
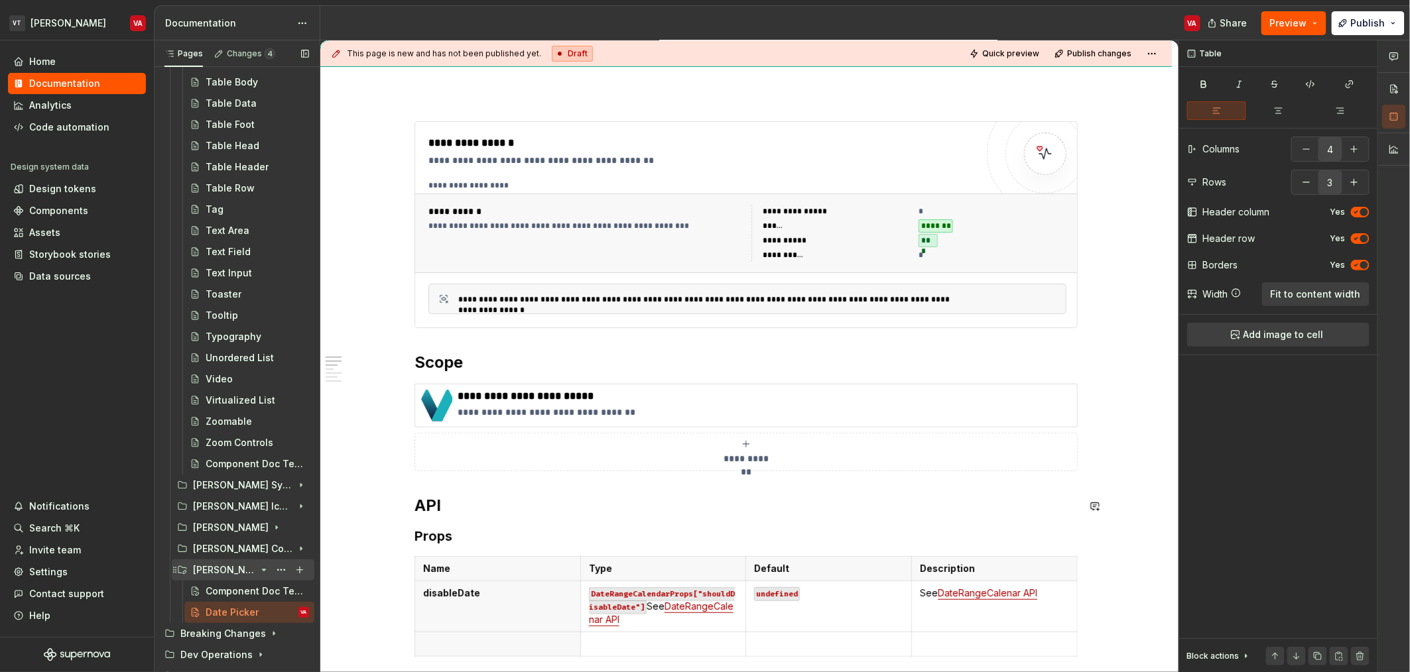
scroll to position [147, 0]
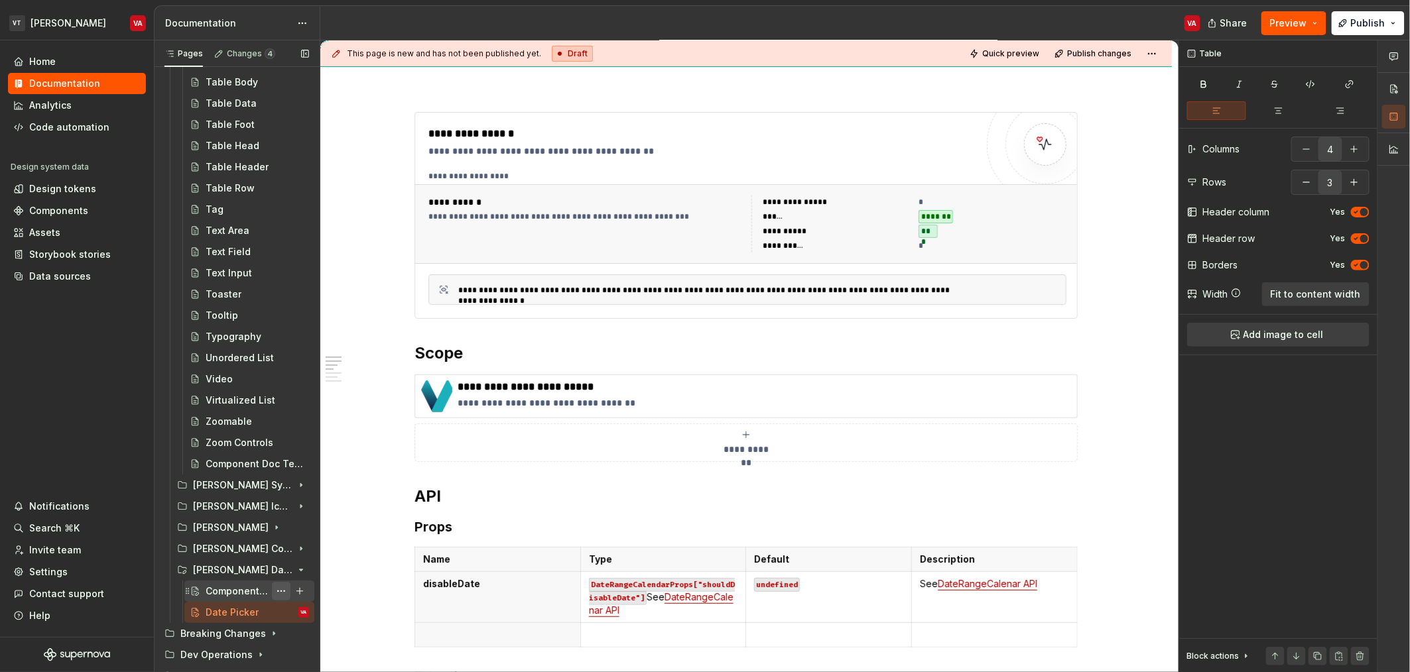
click at [273, 592] on button "Page tree" at bounding box center [281, 591] width 19 height 19
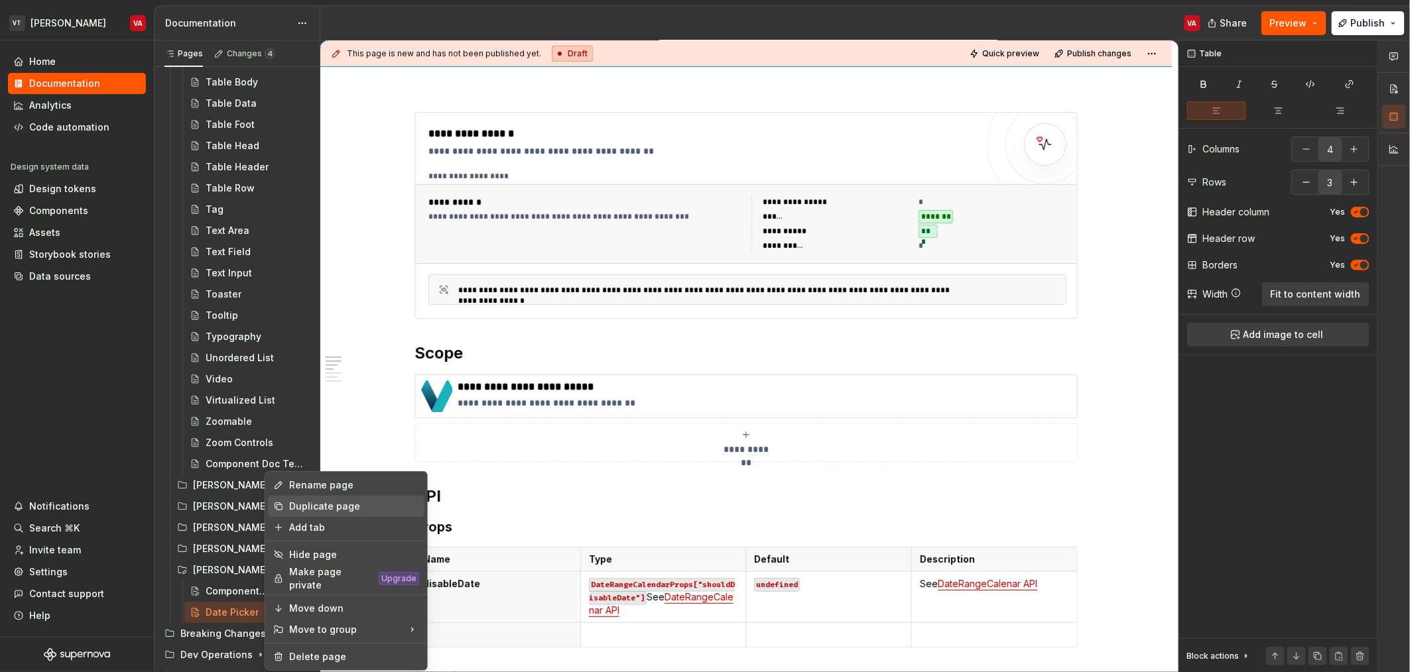
click at [336, 506] on div "Duplicate page" at bounding box center [354, 506] width 130 height 13
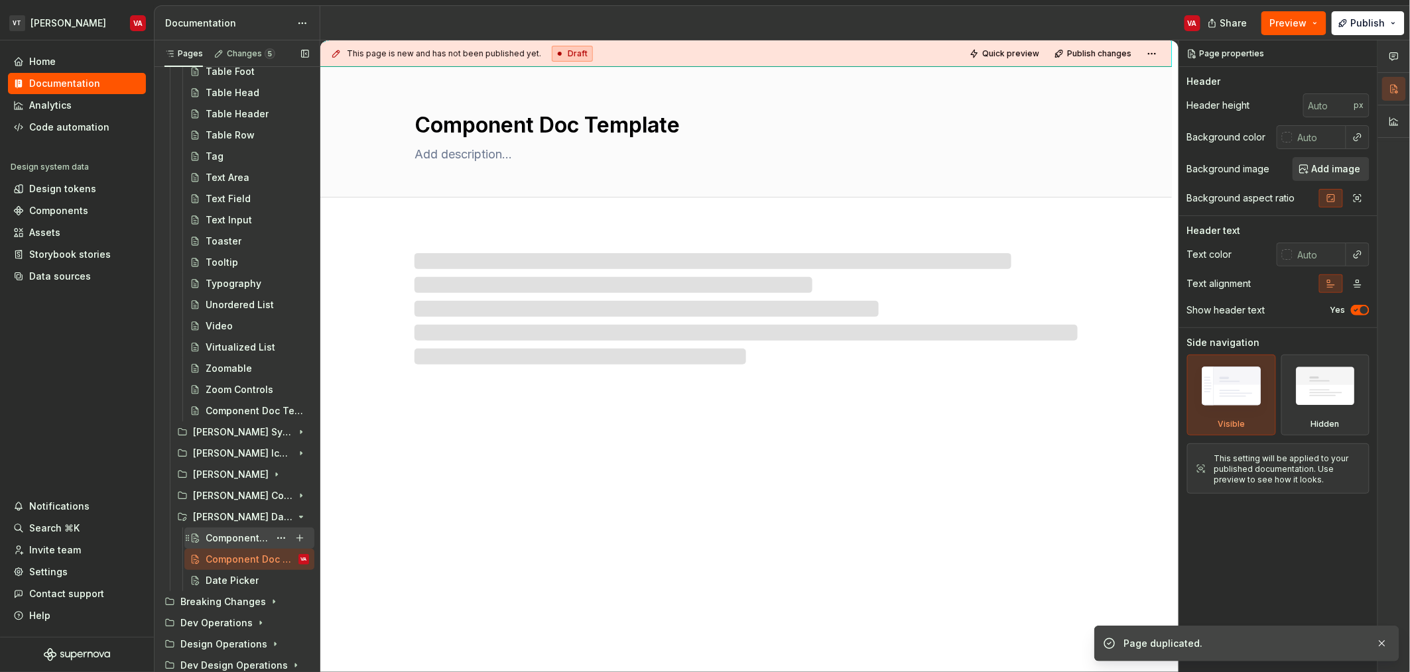
scroll to position [2284, 0]
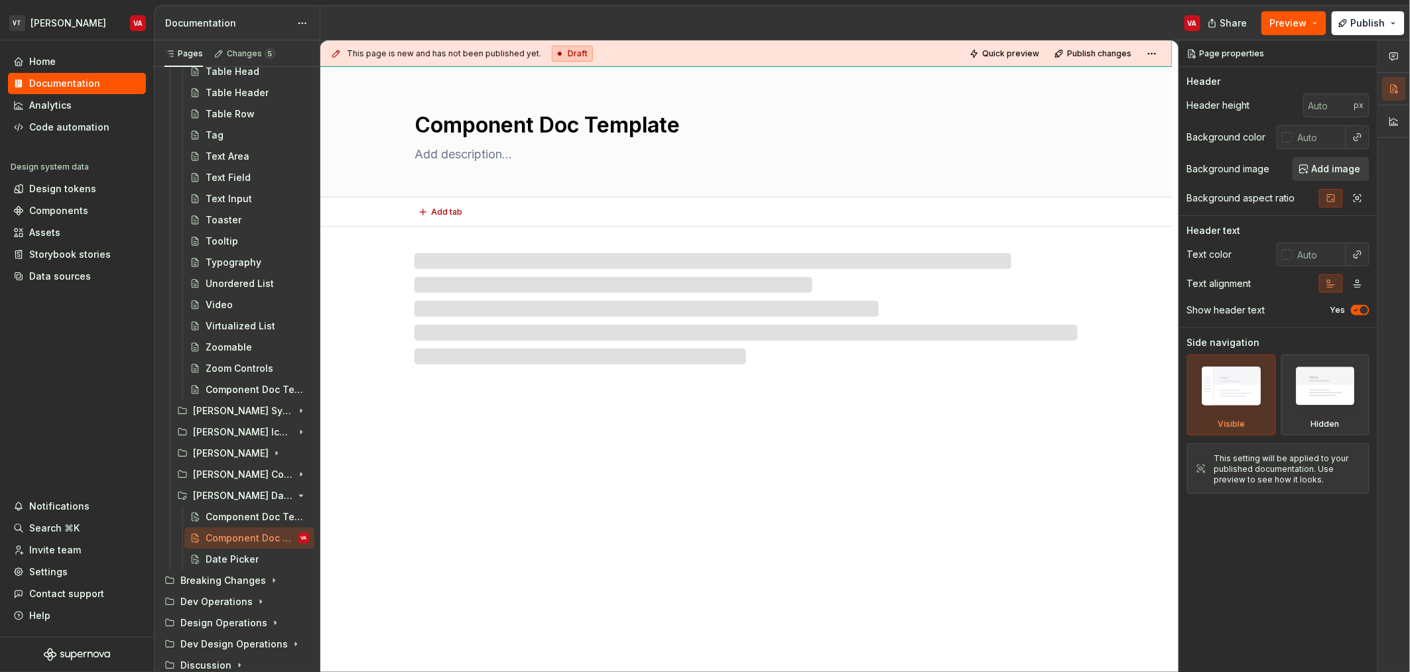
click at [593, 125] on textarea "Component Doc Template" at bounding box center [743, 125] width 663 height 32
click at [240, 561] on div "Date Picker" at bounding box center [232, 559] width 53 height 13
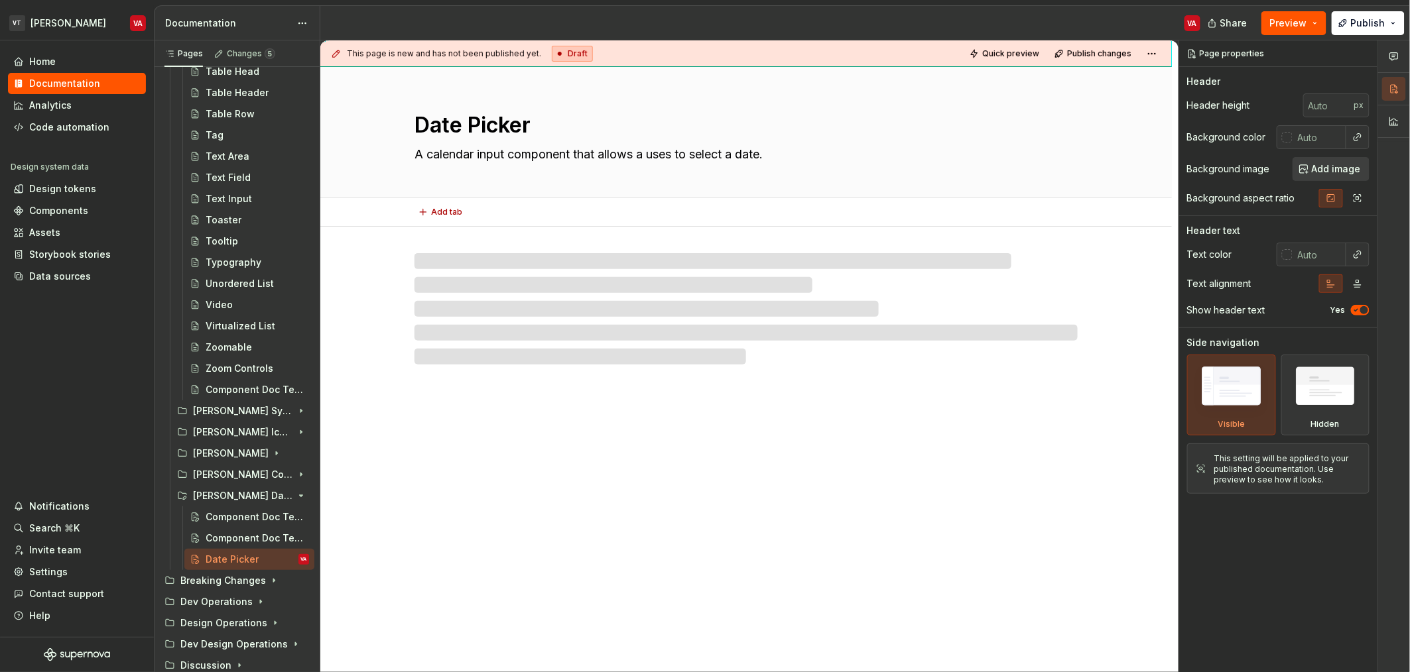
click at [465, 127] on textarea "Date Picker" at bounding box center [743, 125] width 663 height 32
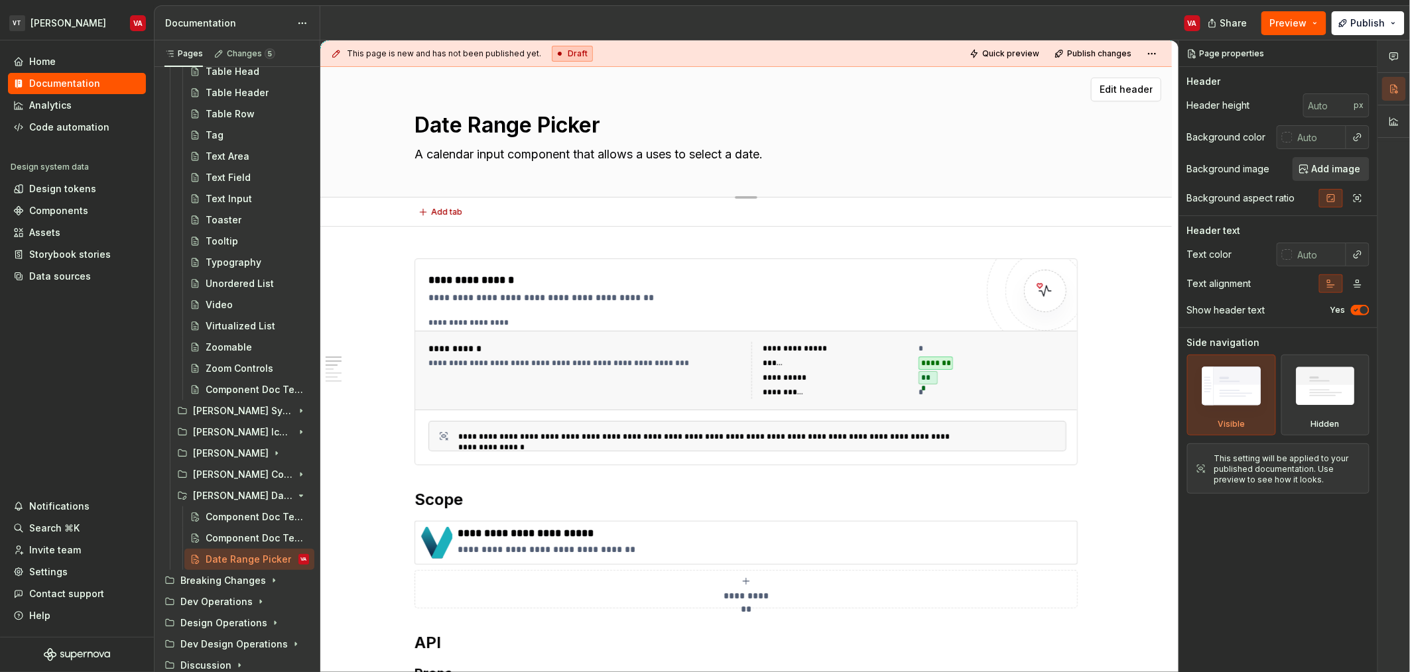
click at [479, 152] on textarea "A calendar input component that allows a uses to select a date." at bounding box center [743, 154] width 663 height 21
click at [494, 158] on textarea "A calendar input component that allows a uses to select a date." at bounding box center [743, 154] width 663 height 21
click at [475, 152] on textarea "A calendar input component that allows a uses to select a date." at bounding box center [743, 154] width 663 height 21
click at [721, 155] on textarea "A calendar input component that allows a uses to select a date." at bounding box center [743, 154] width 663 height 21
click at [786, 153] on textarea "A calendar input component that allows a uses to select a date range." at bounding box center [743, 154] width 663 height 21
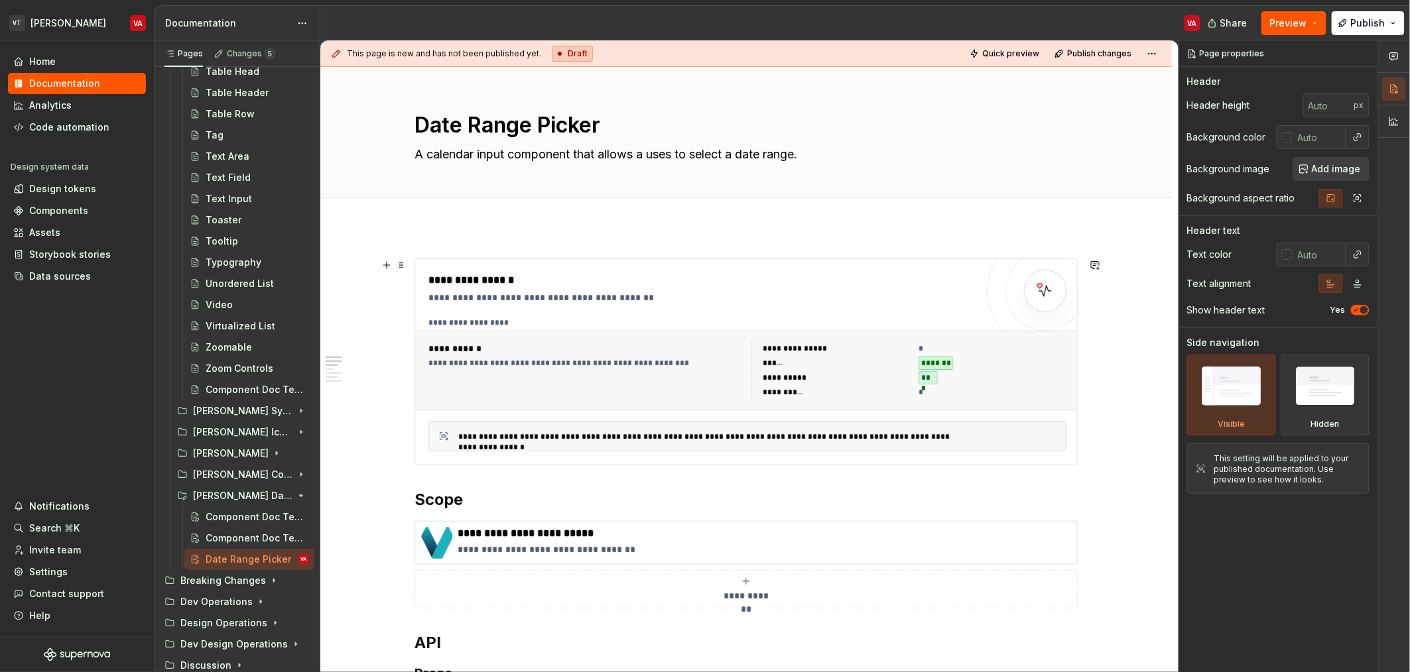
click at [571, 377] on div "**********" at bounding box center [585, 370] width 315 height 57
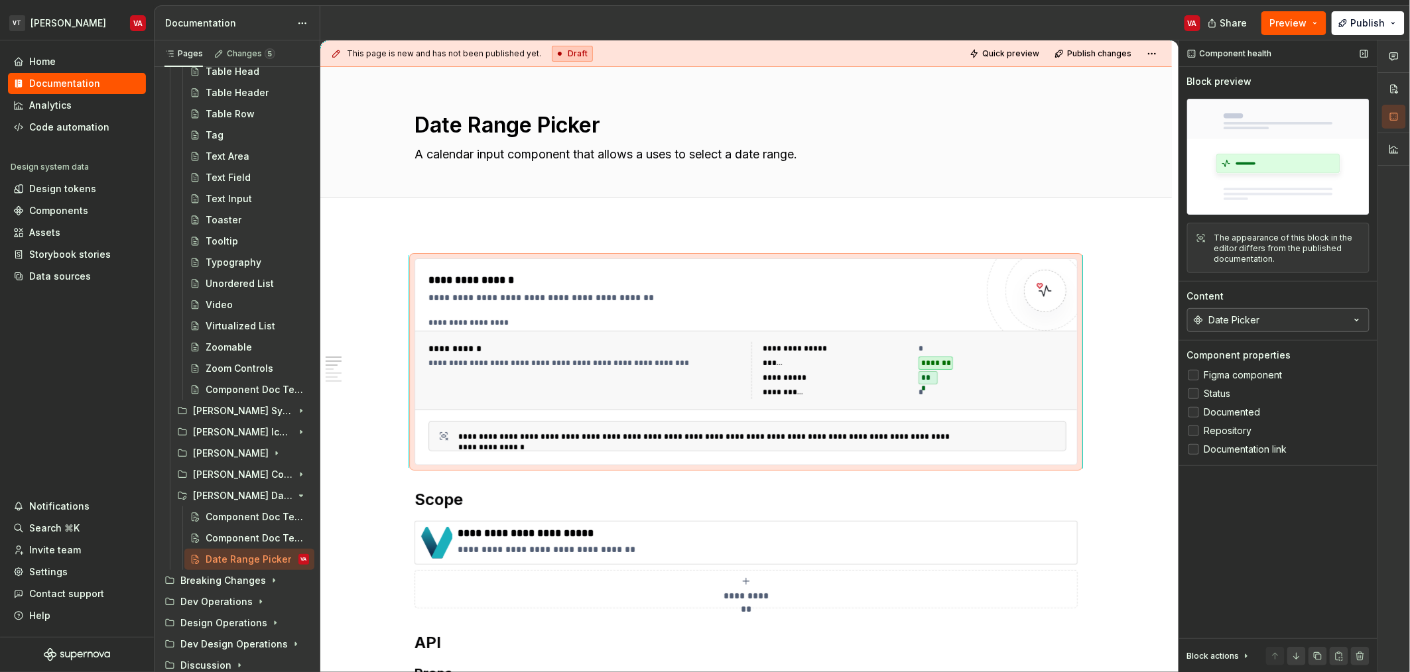
click at [1266, 323] on button "Date Picker" at bounding box center [1278, 320] width 182 height 24
click at [1258, 327] on div "Date Picker" at bounding box center [1234, 320] width 51 height 13
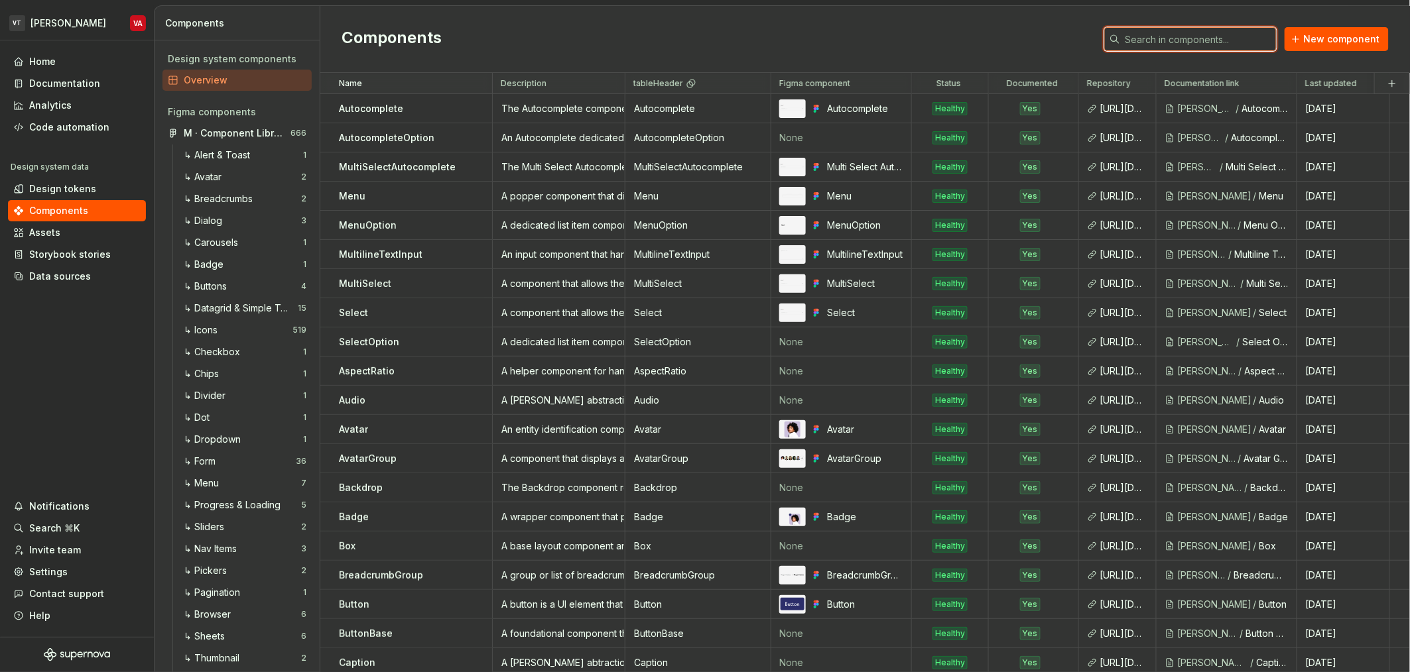
click at [1166, 46] on input "text" at bounding box center [1198, 39] width 156 height 24
click at [1382, 42] on button "New component" at bounding box center [1336, 39] width 104 height 24
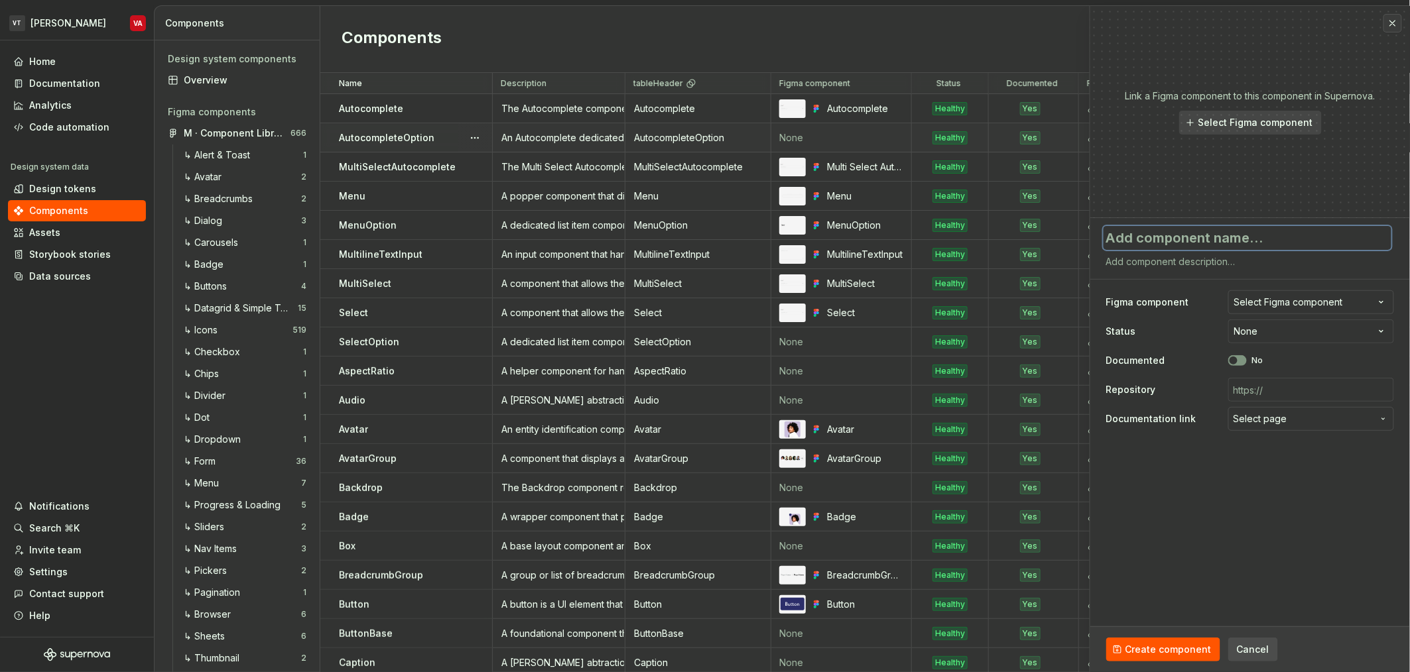
type textarea "*"
click at [1214, 240] on textarea at bounding box center [1247, 238] width 288 height 24
paste textarea "Date Picker"
type textarea "Date Picker"
type textarea "*"
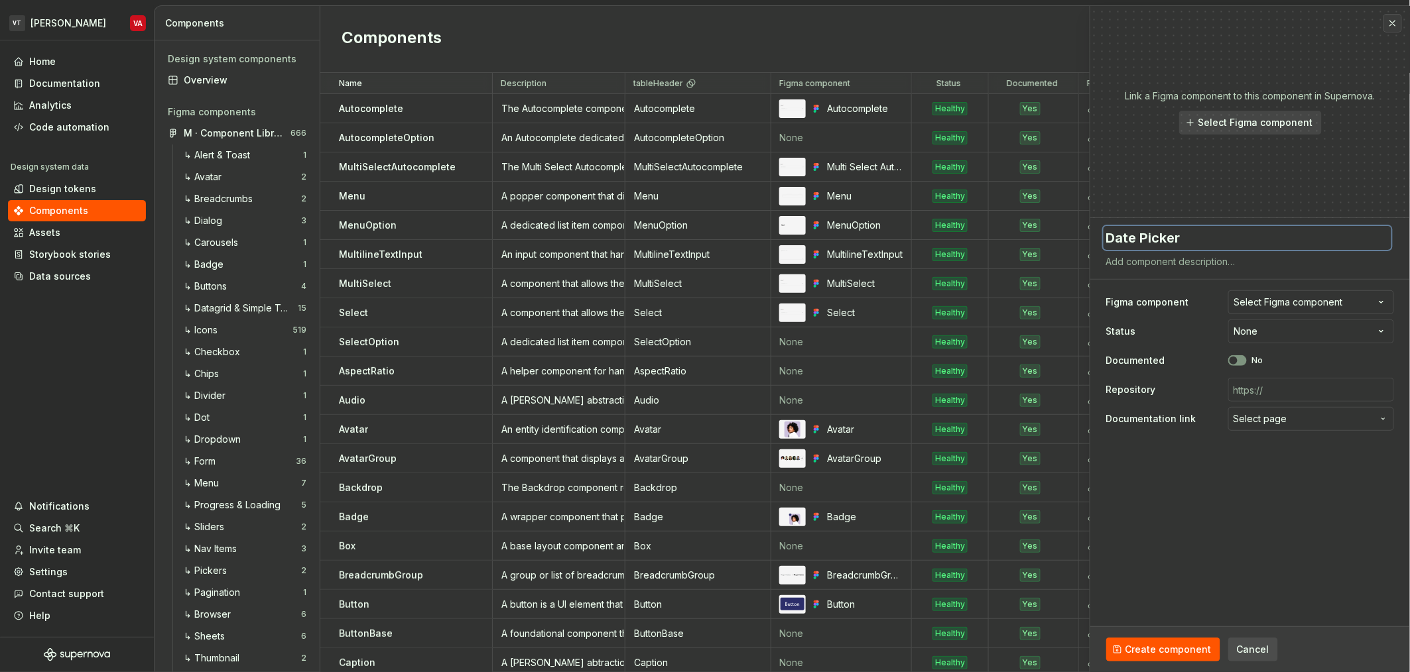
type textarea "Date Picker"
type textarea "*"
click at [1166, 267] on textarea at bounding box center [1247, 262] width 288 height 19
paste textarea "A calendar input component that allows a uses to select a date."
type textarea "A calendar input component that allows a uses to select a date."
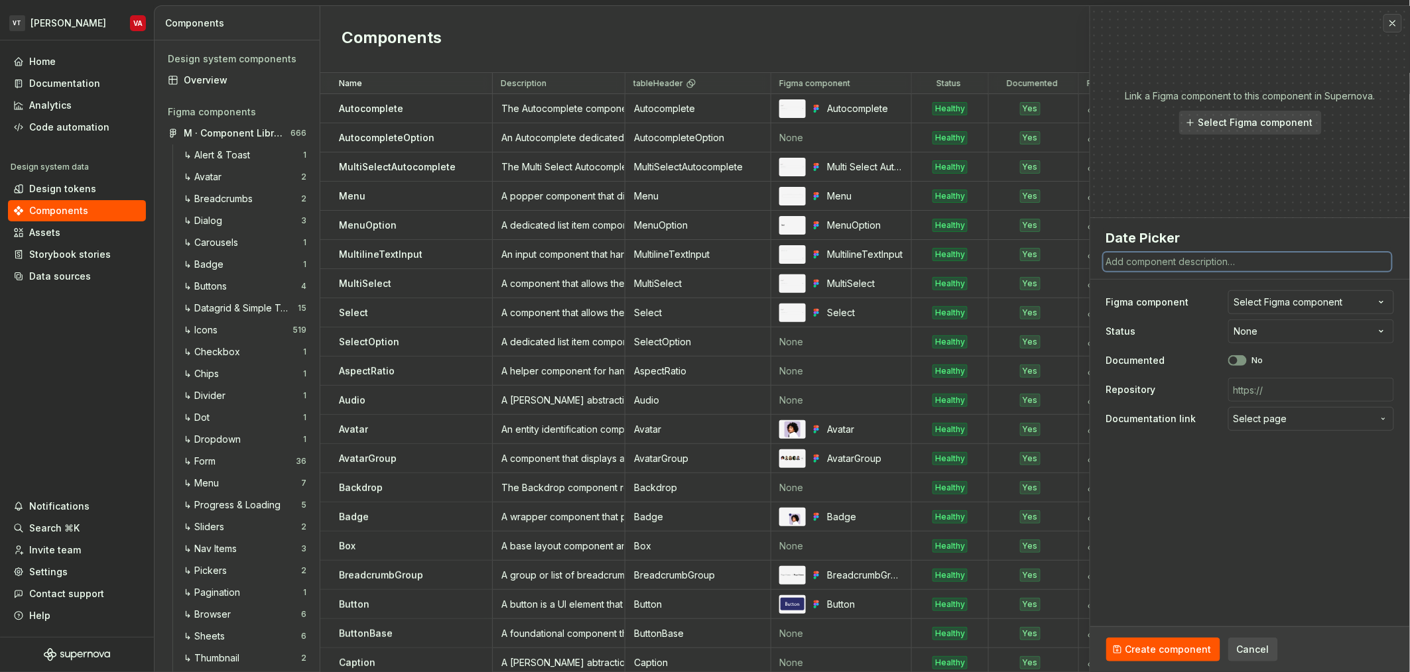
type textarea "*"
type textarea "A calendar input component that allows a uses to select a date."
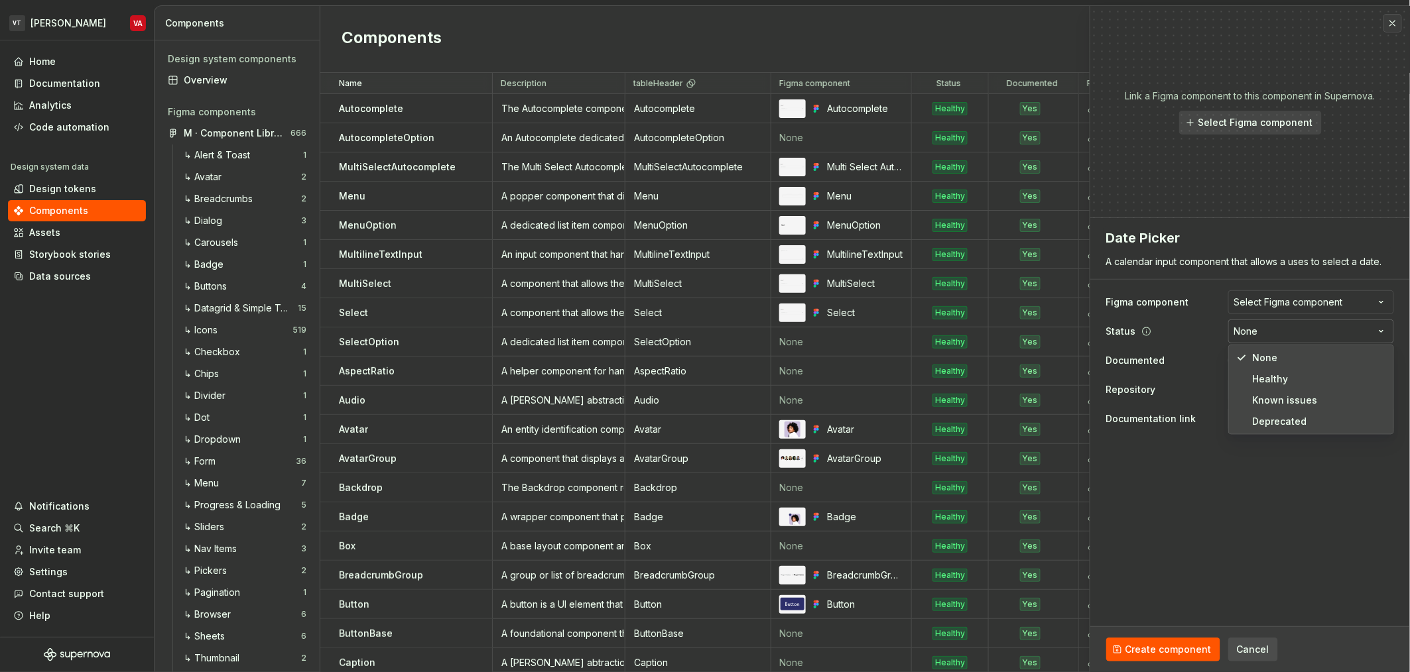
click at [1294, 332] on html "VT Minerva VA Home Documentation Analytics Code automation Design system data D…" at bounding box center [705, 336] width 1410 height 672
select select "**********"
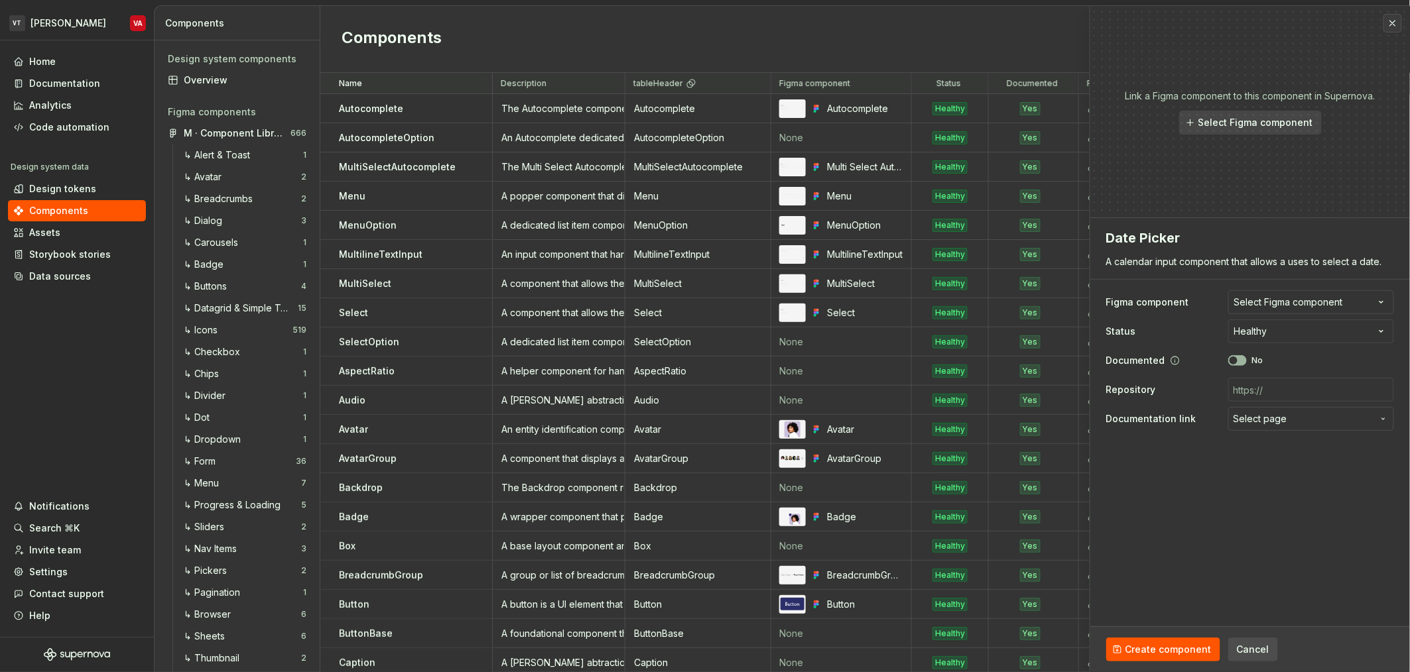
click at [1235, 359] on span "button" at bounding box center [1233, 361] width 8 height 8
type textarea "*"
click at [1270, 419] on span "Select page" at bounding box center [1260, 418] width 54 height 13
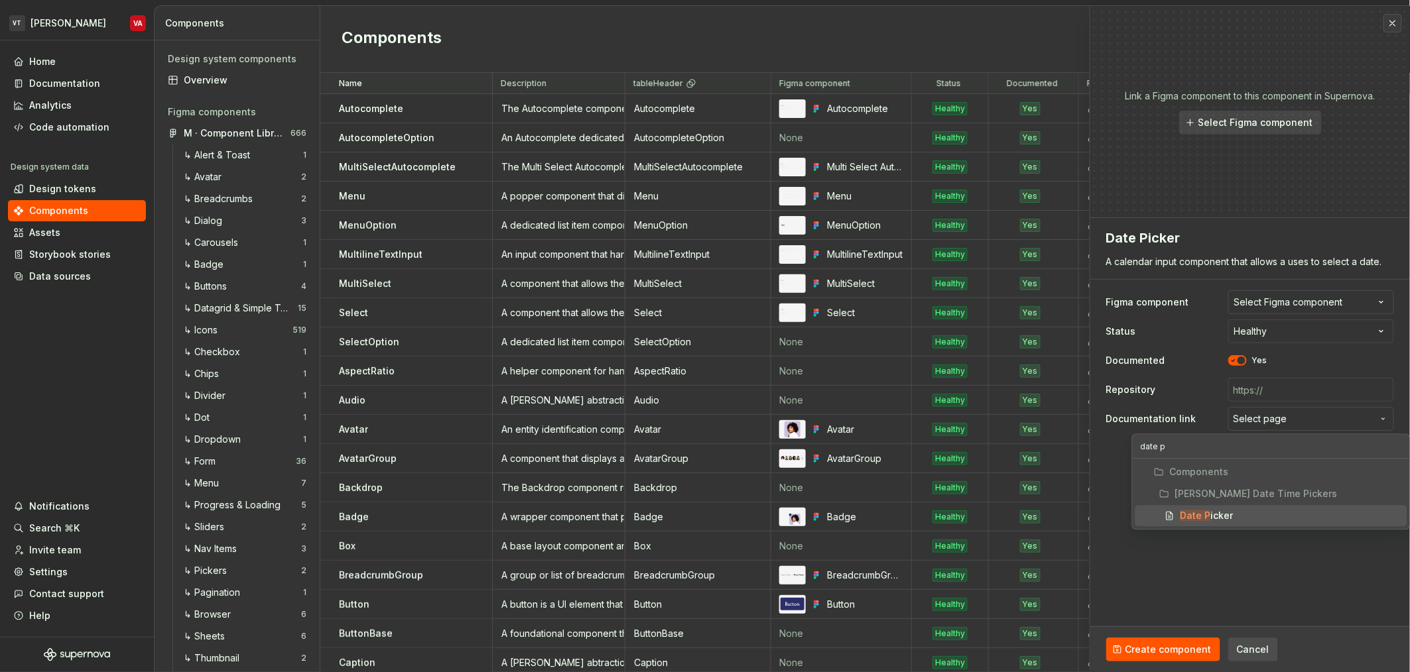
type input "date pi"
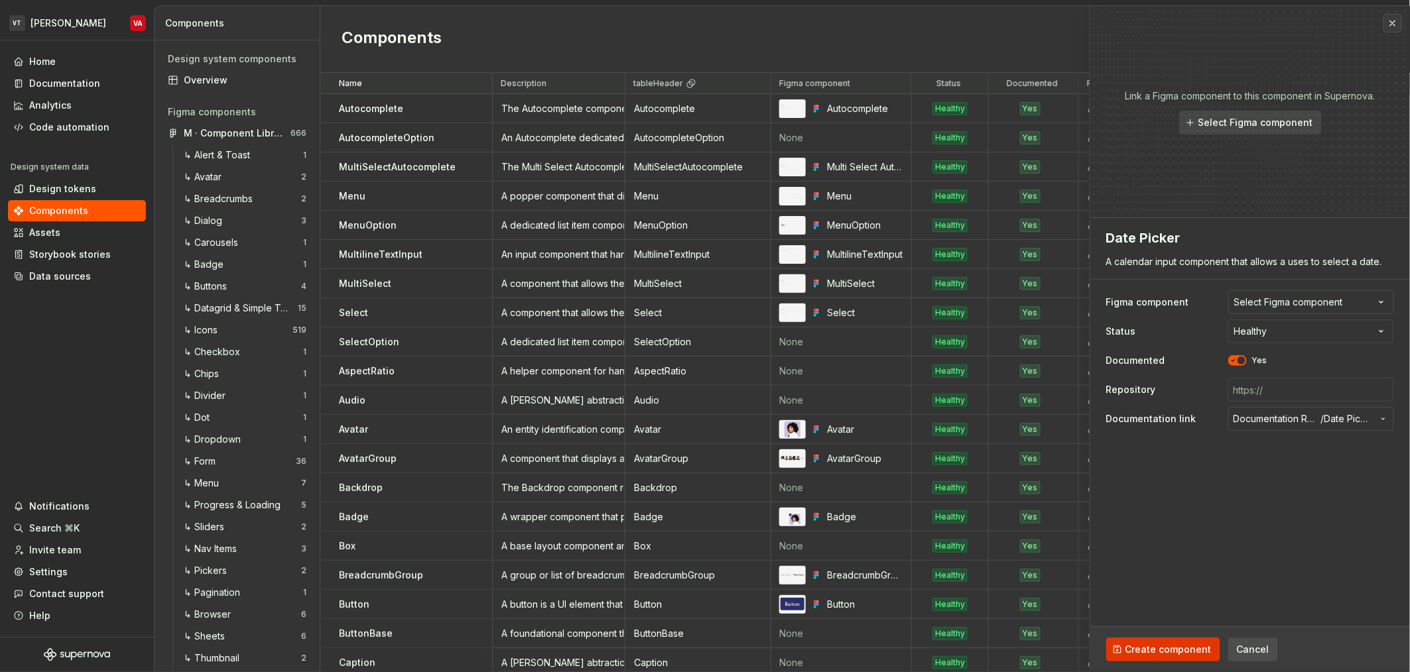
click at [1166, 651] on span "Create component" at bounding box center [1168, 649] width 86 height 13
type textarea "*"
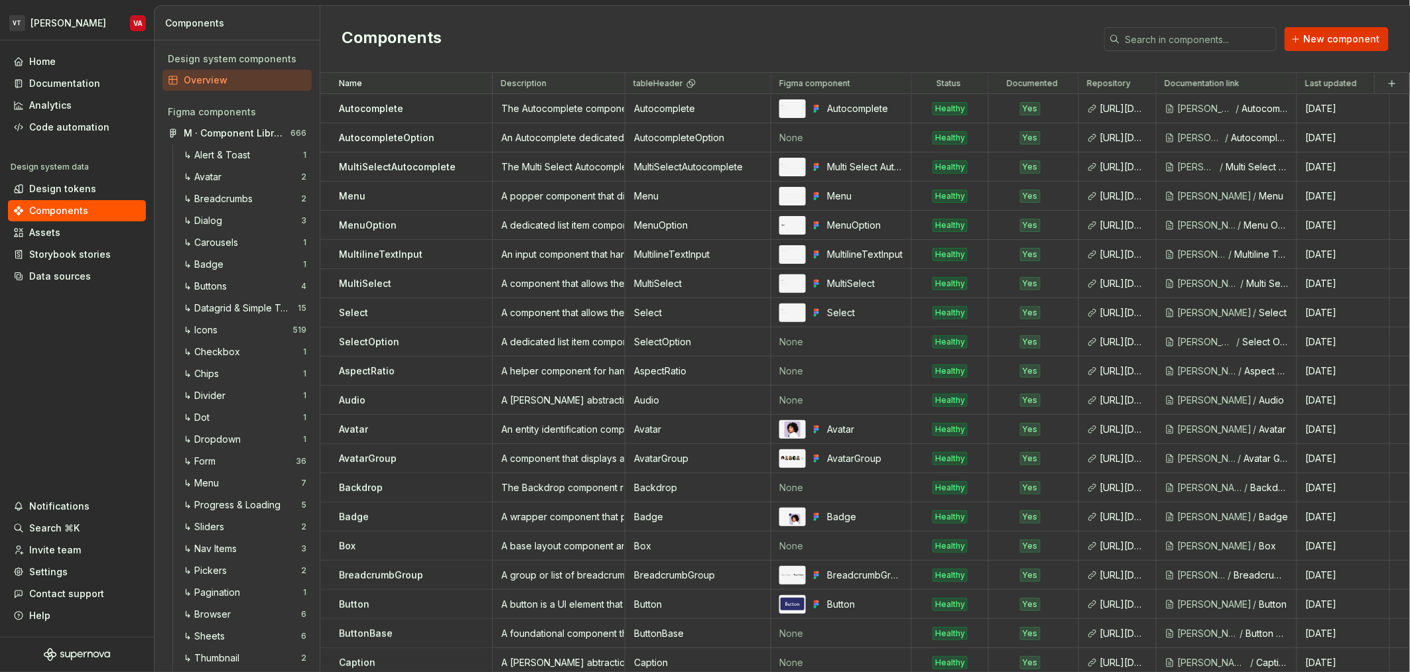
click at [1310, 42] on span "New component" at bounding box center [1342, 38] width 76 height 13
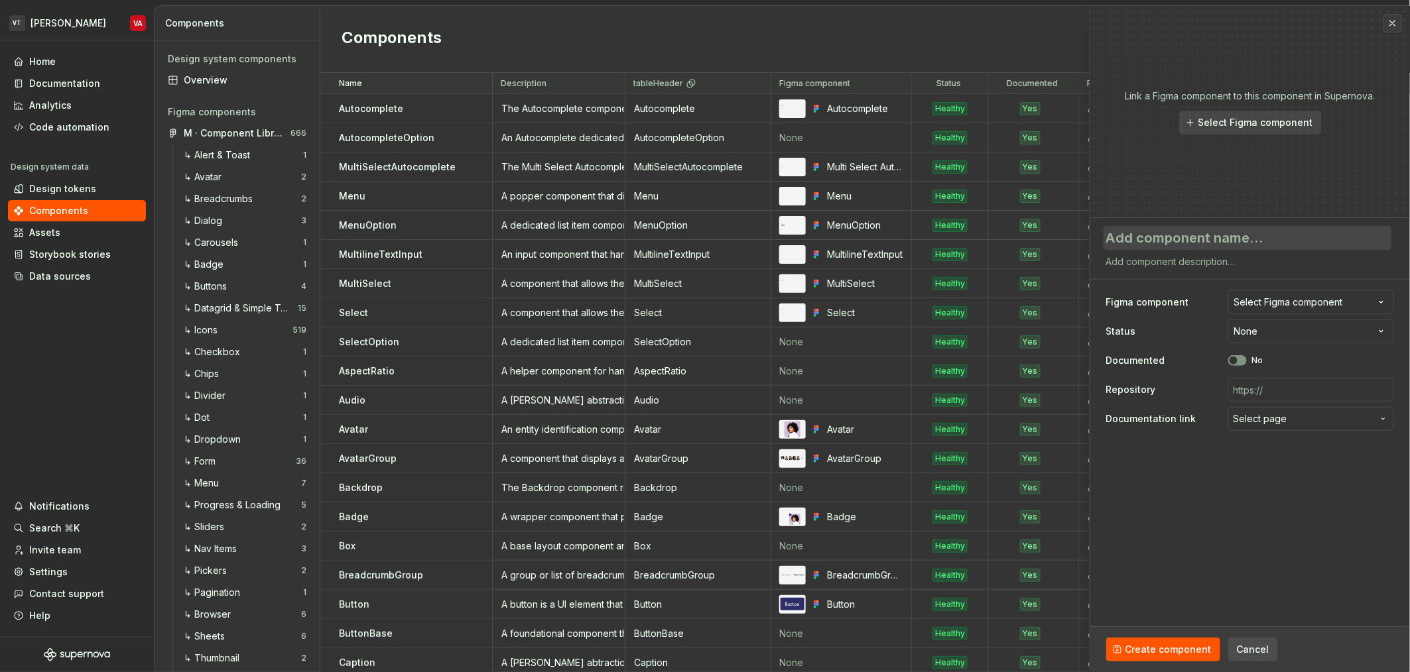
type textarea "*"
type textarea "Da"
type textarea "*"
type textarea "Date"
type textarea "*"
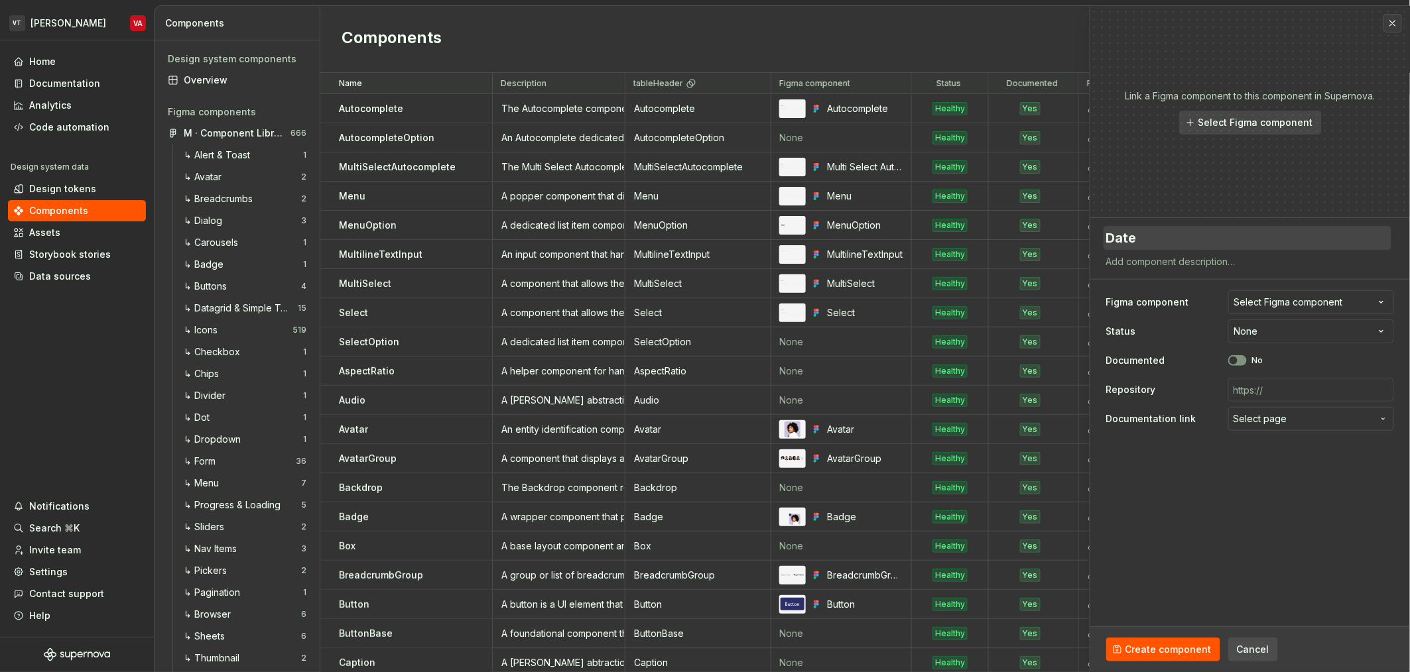
type textarea "Date"
type textarea "*"
type textarea "Date R"
type textarea "*"
type textarea "Date Ra"
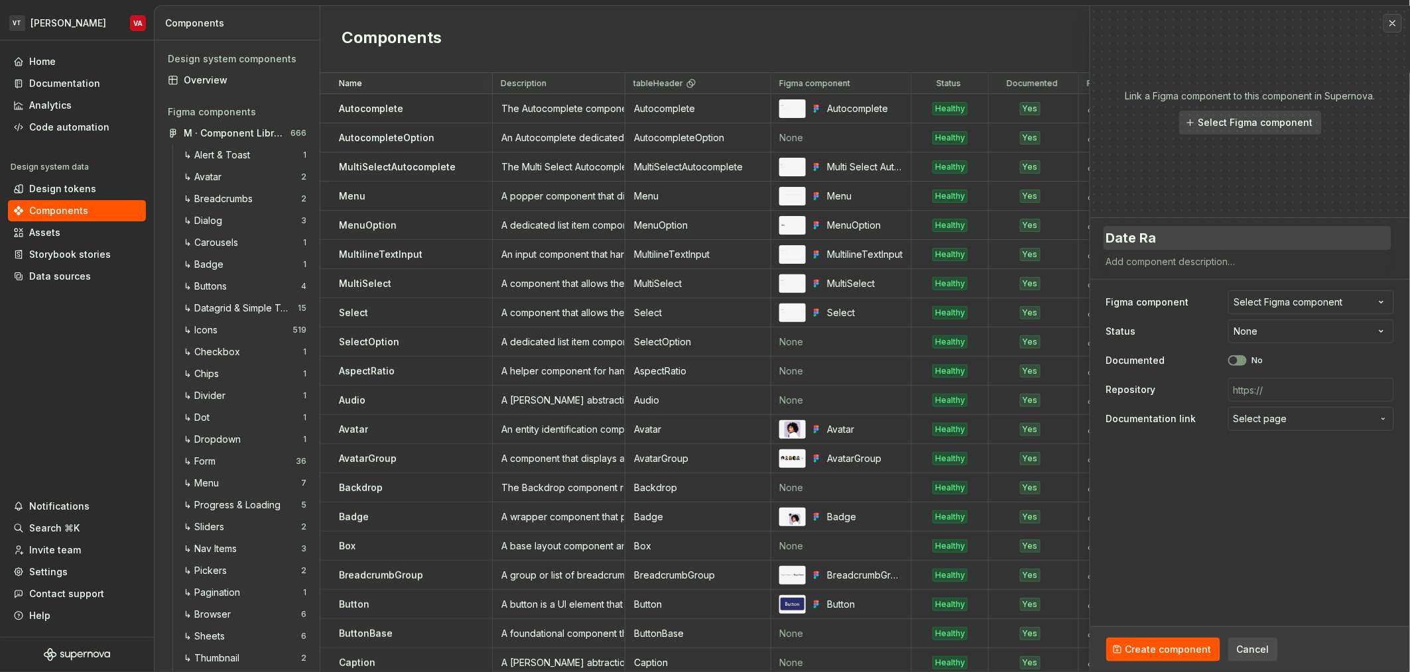
type textarea "*"
type textarea "Date Ran"
type textarea "*"
type textarea "Date Rang"
type textarea "*"
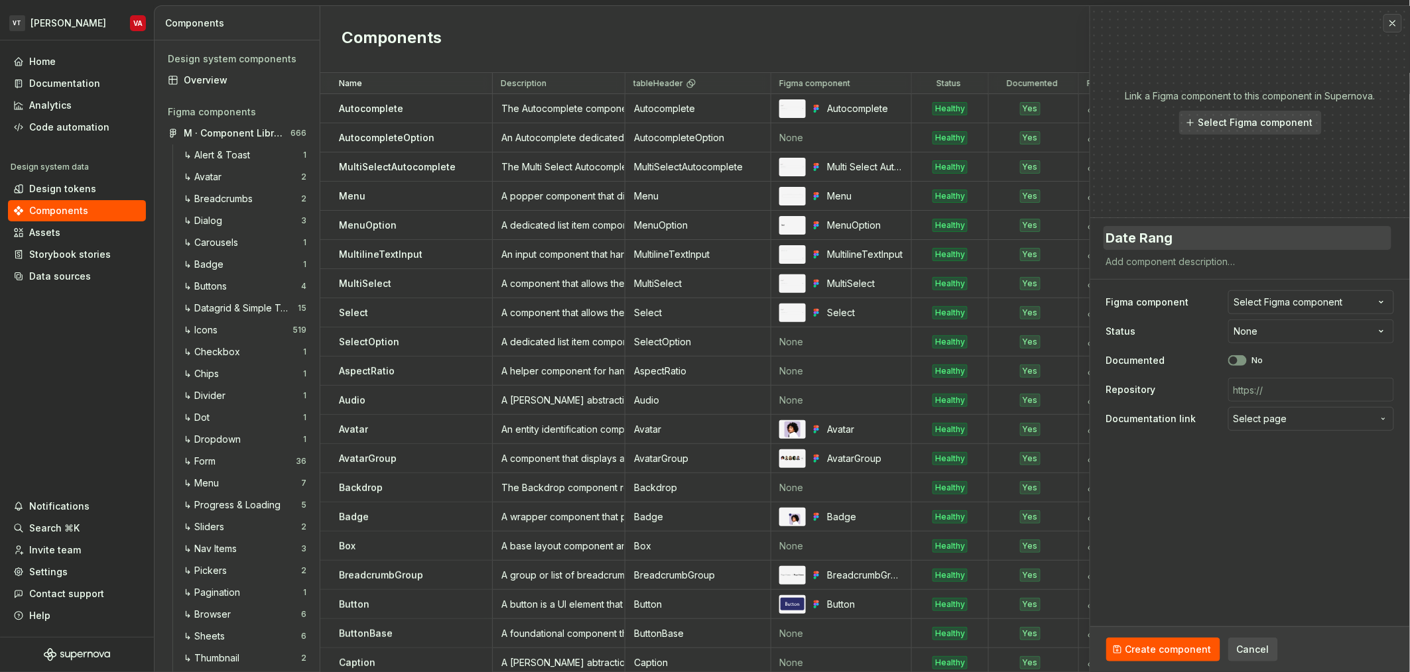
type textarea "Date Range"
type textarea "*"
type textarea "Date Range"
type textarea "*"
type textarea "Date Range P"
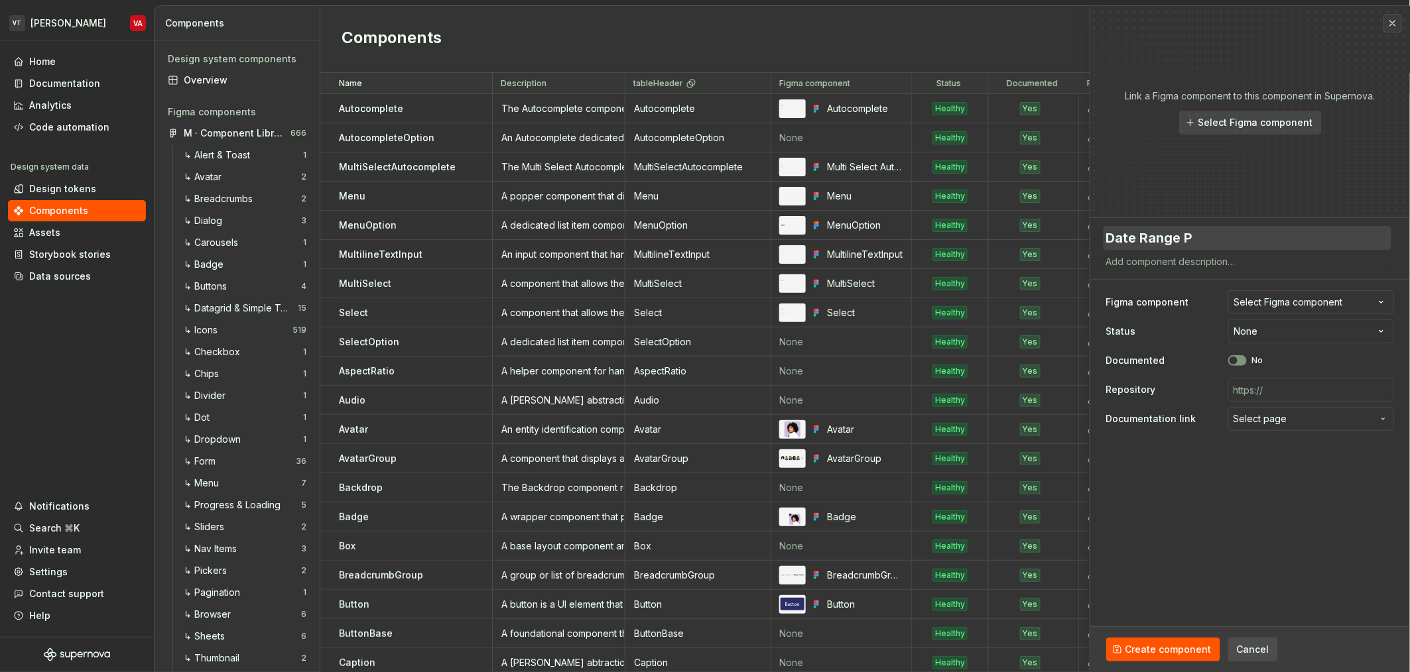
type textarea "*"
type textarea "Date Range Pi"
type textarea "*"
type textarea "Date Range Pic"
type textarea "*"
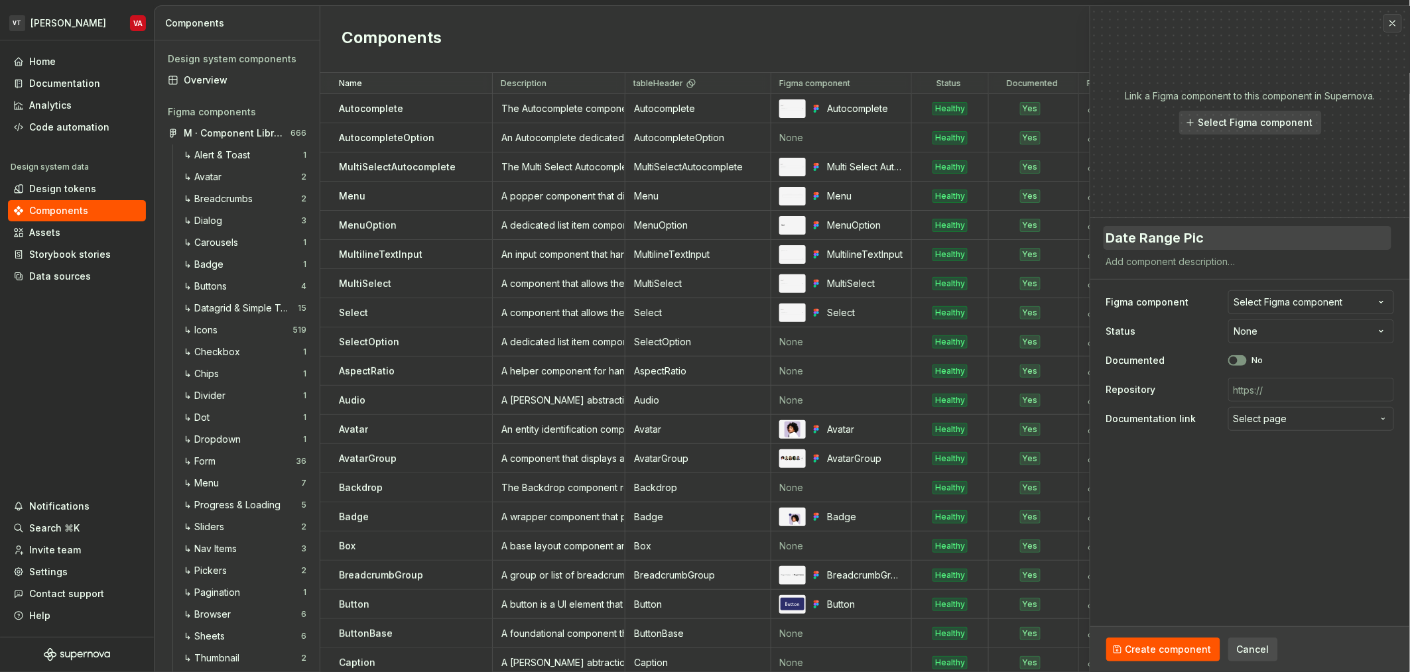
type textarea "Date Range Pick"
type textarea "*"
type textarea "Date Range Picke"
type textarea "*"
type textarea "Date Range Picker"
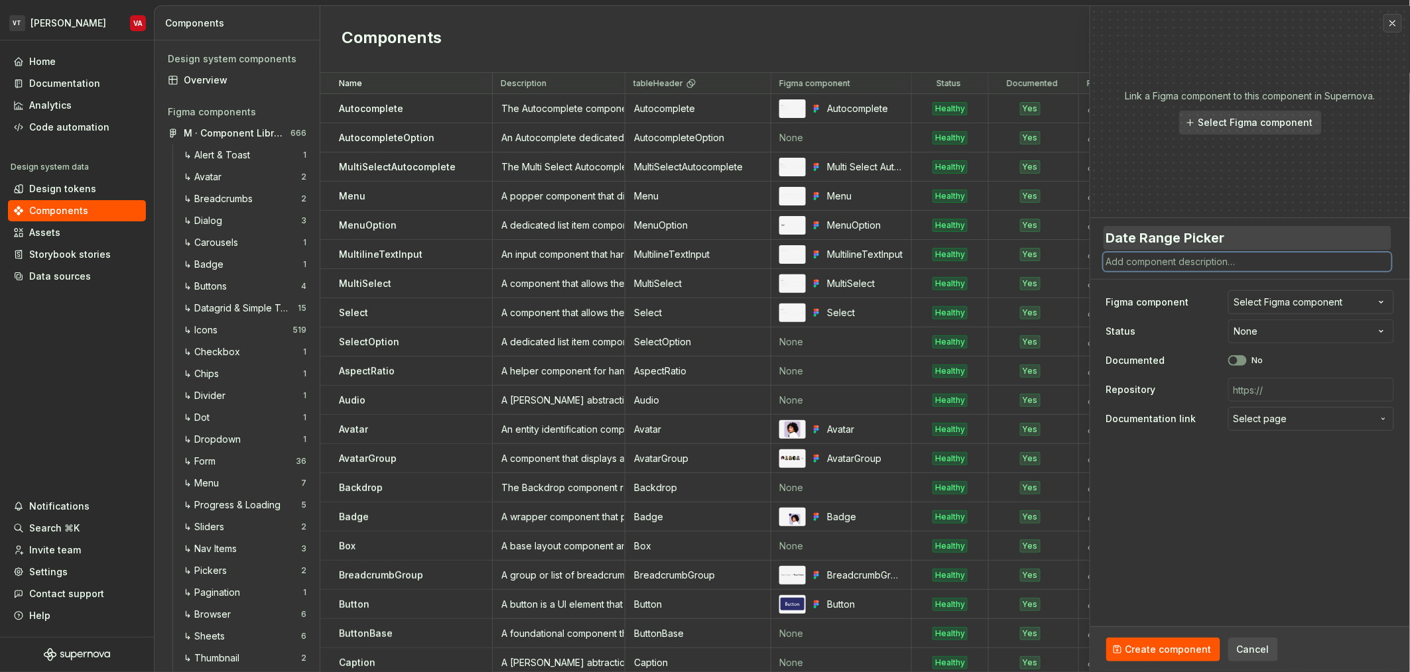
paste textarea "A calendar input component that allows a uses to select a date range."
type textarea "*"
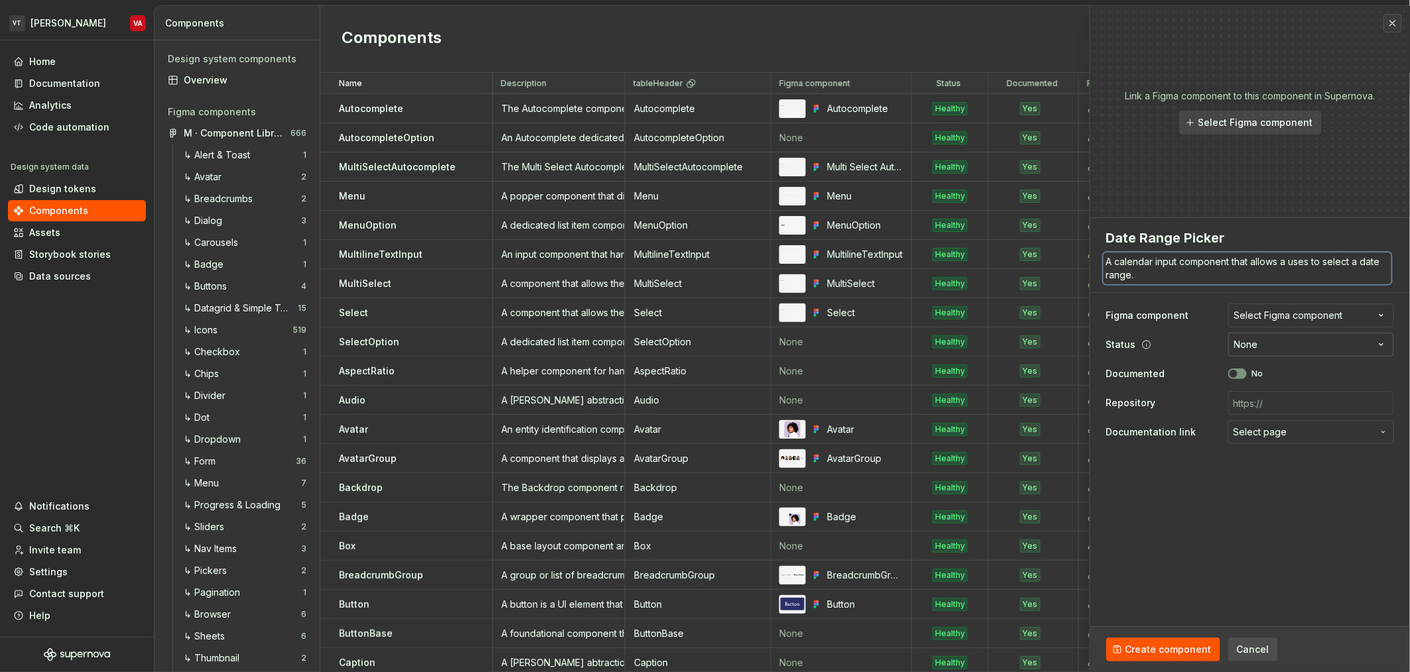
type textarea "A calendar input component that allows a uses to select a date range."
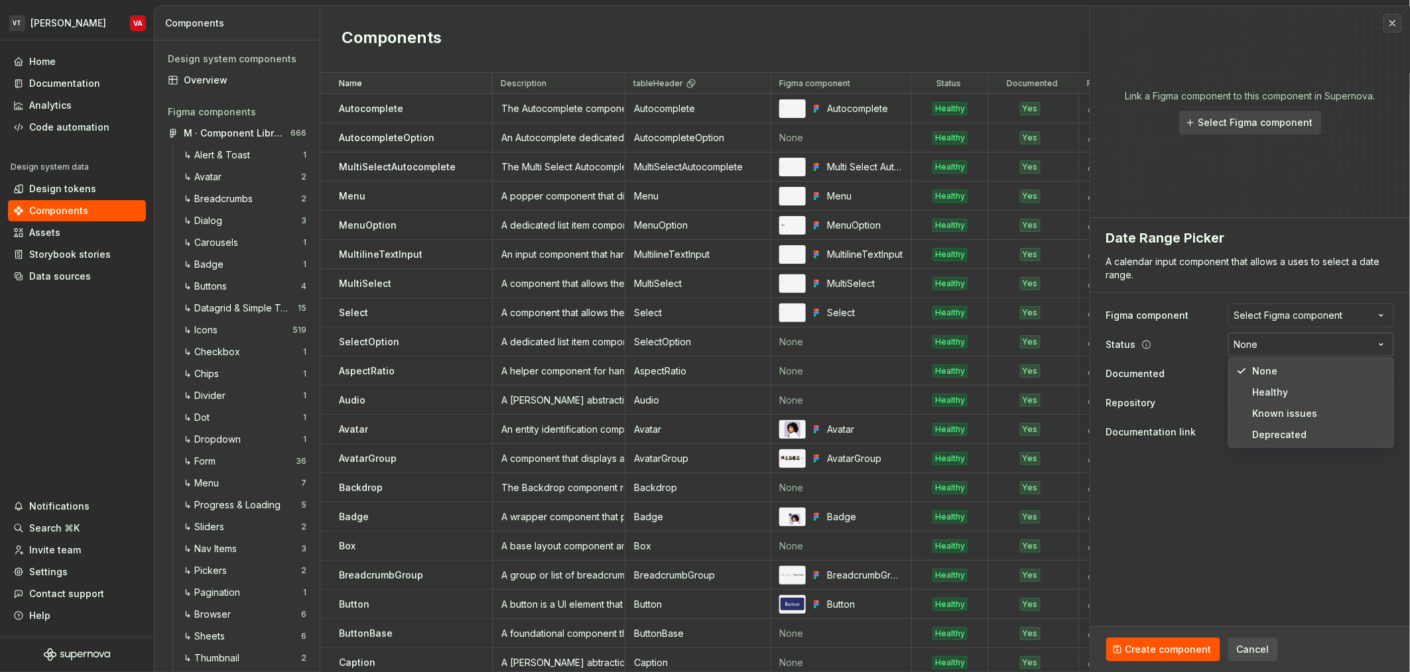
click at [1251, 346] on html "VT Minerva VA Home Documentation Analytics Code automation Design system data D…" at bounding box center [705, 336] width 1410 height 672
select select "**********"
type textarea "*"
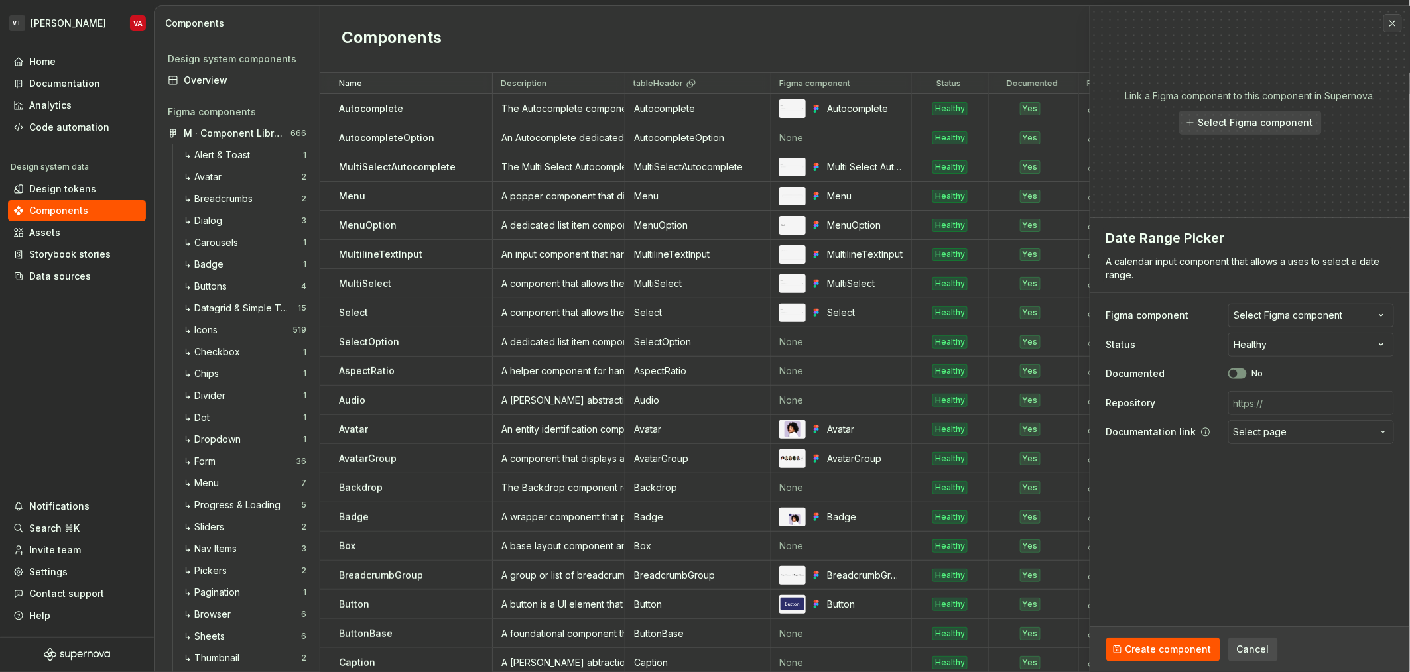
click at [1285, 432] on span "Select page" at bounding box center [1260, 432] width 54 height 13
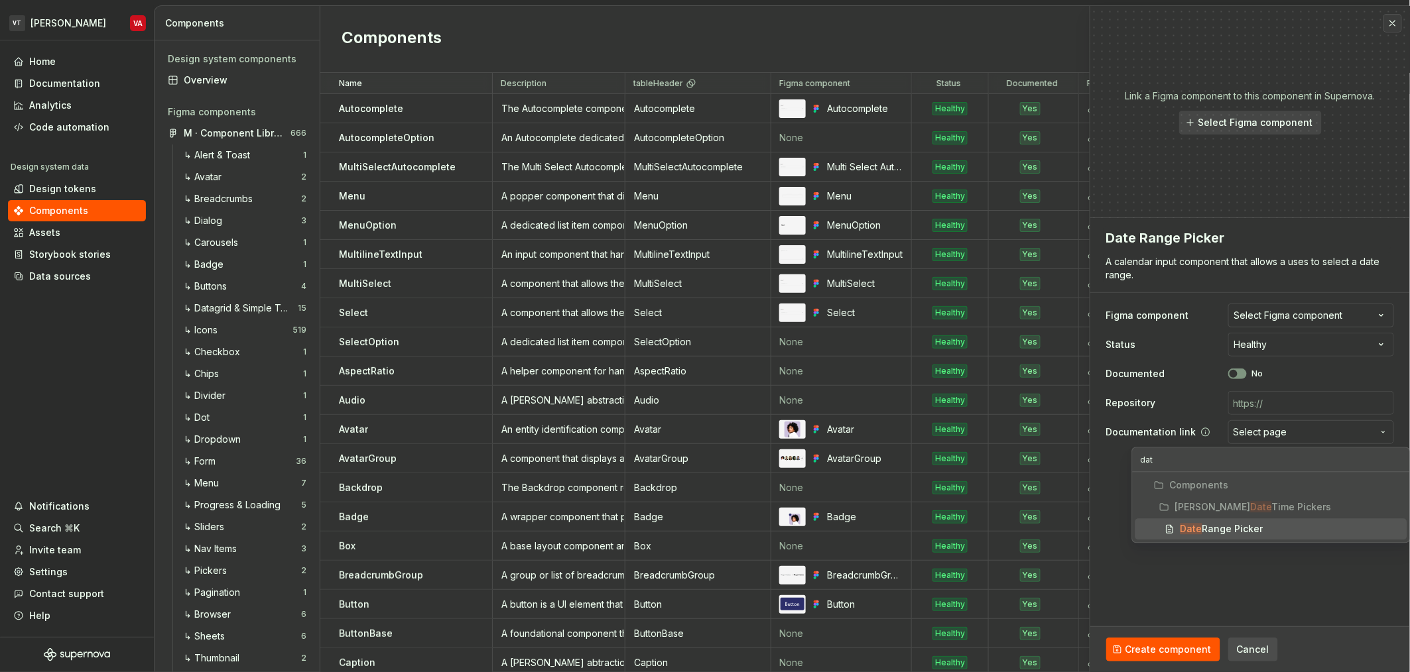
type input "date"
type textarea "*"
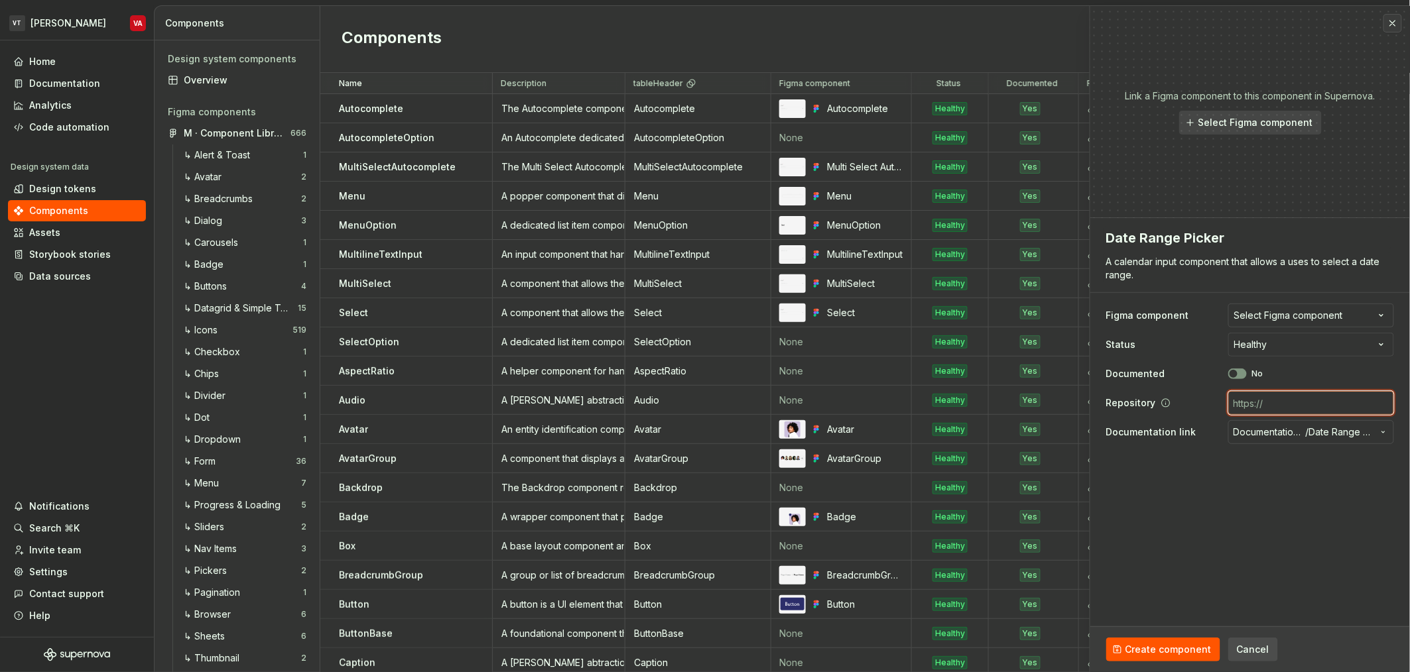
click at [1290, 396] on input "text" at bounding box center [1311, 403] width 166 height 24
click at [1237, 379] on div "Documented No" at bounding box center [1250, 374] width 288 height 24
click at [1243, 372] on button "No" at bounding box center [1237, 374] width 19 height 11
click at [1154, 648] on span "Create component" at bounding box center [1168, 649] width 86 height 13
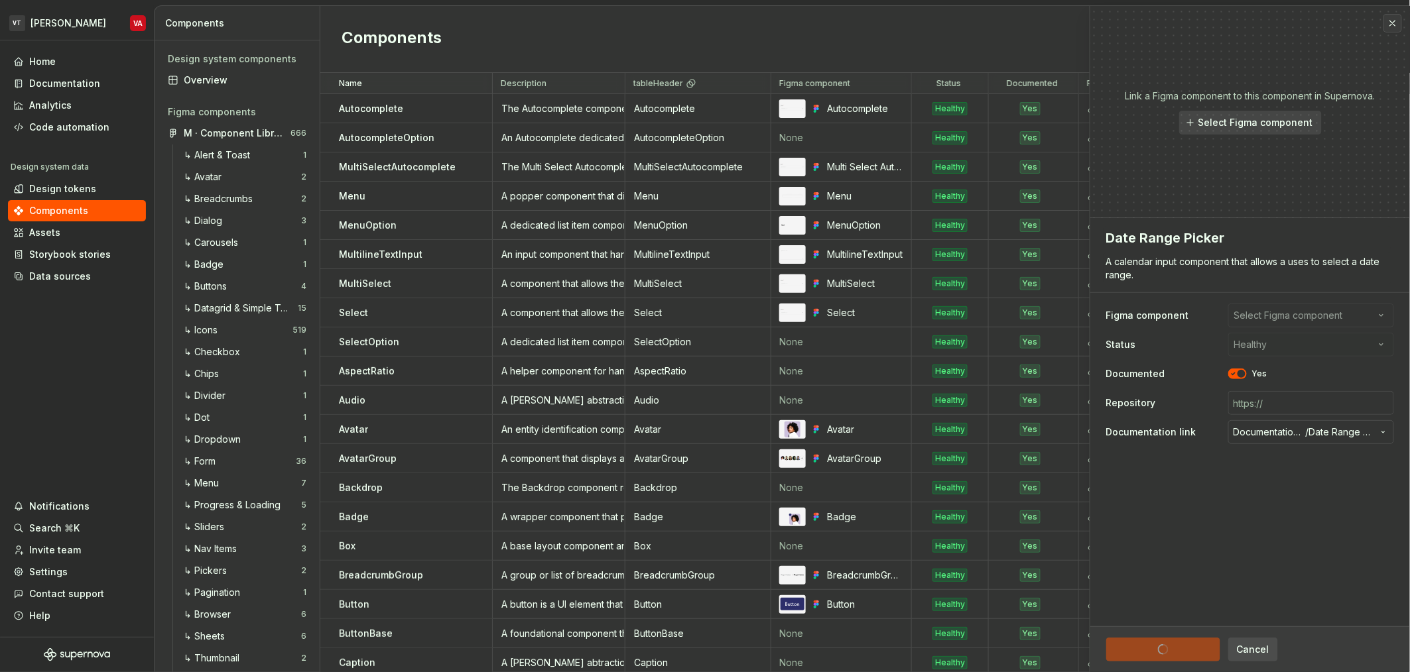
type textarea "*"
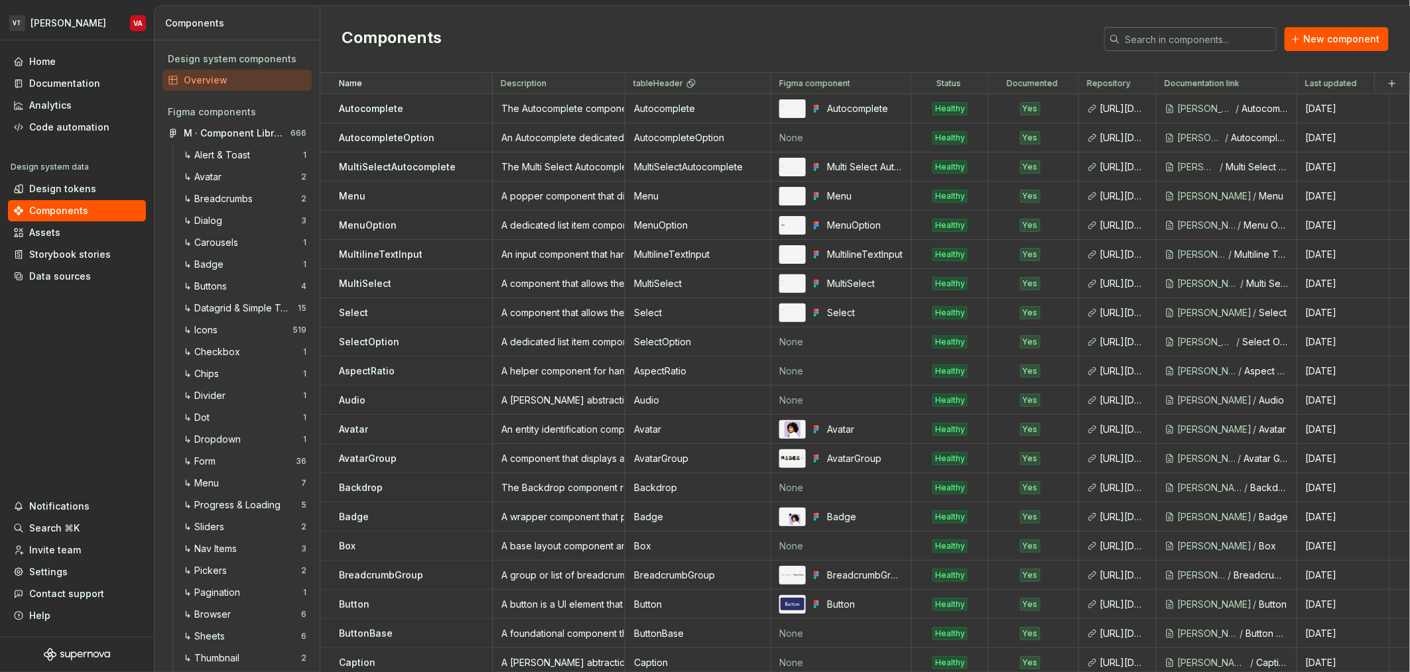
click at [1223, 45] on input "text" at bounding box center [1198, 39] width 156 height 24
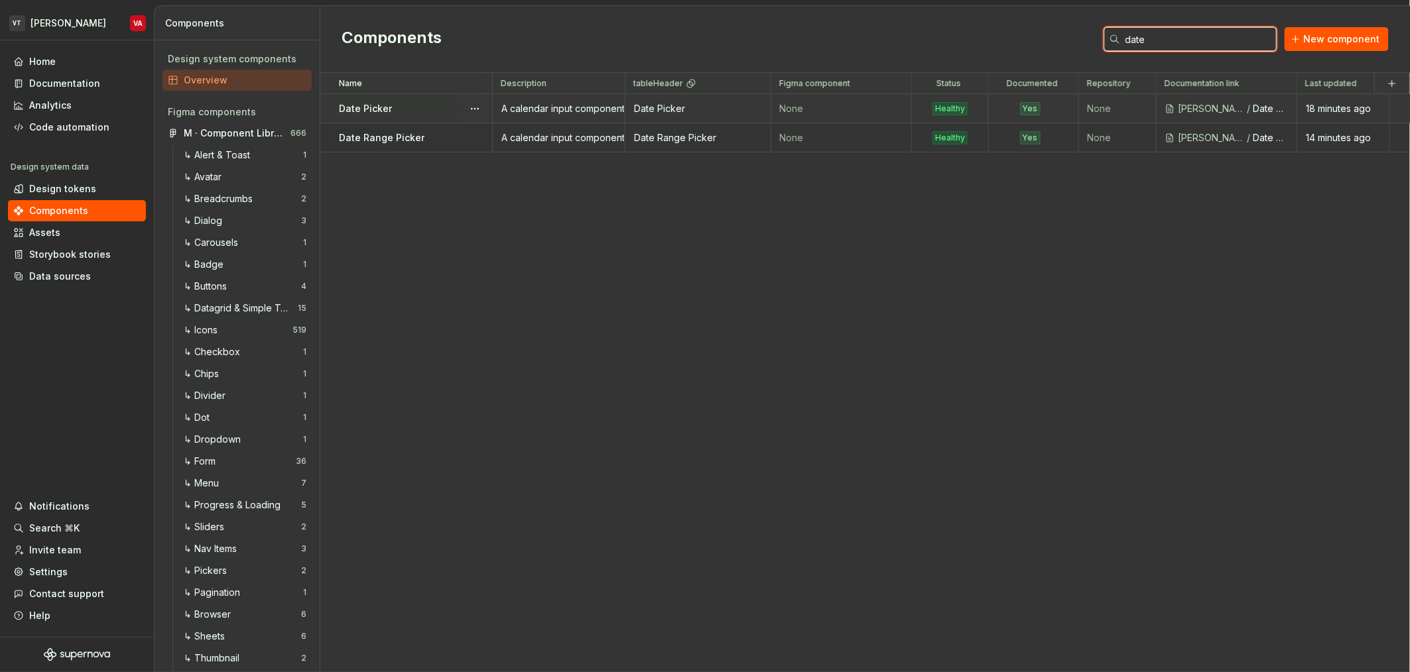
type input "date"
click at [528, 111] on div "A calendar input component that allows a uses to select a date." at bounding box center [558, 108] width 131 height 13
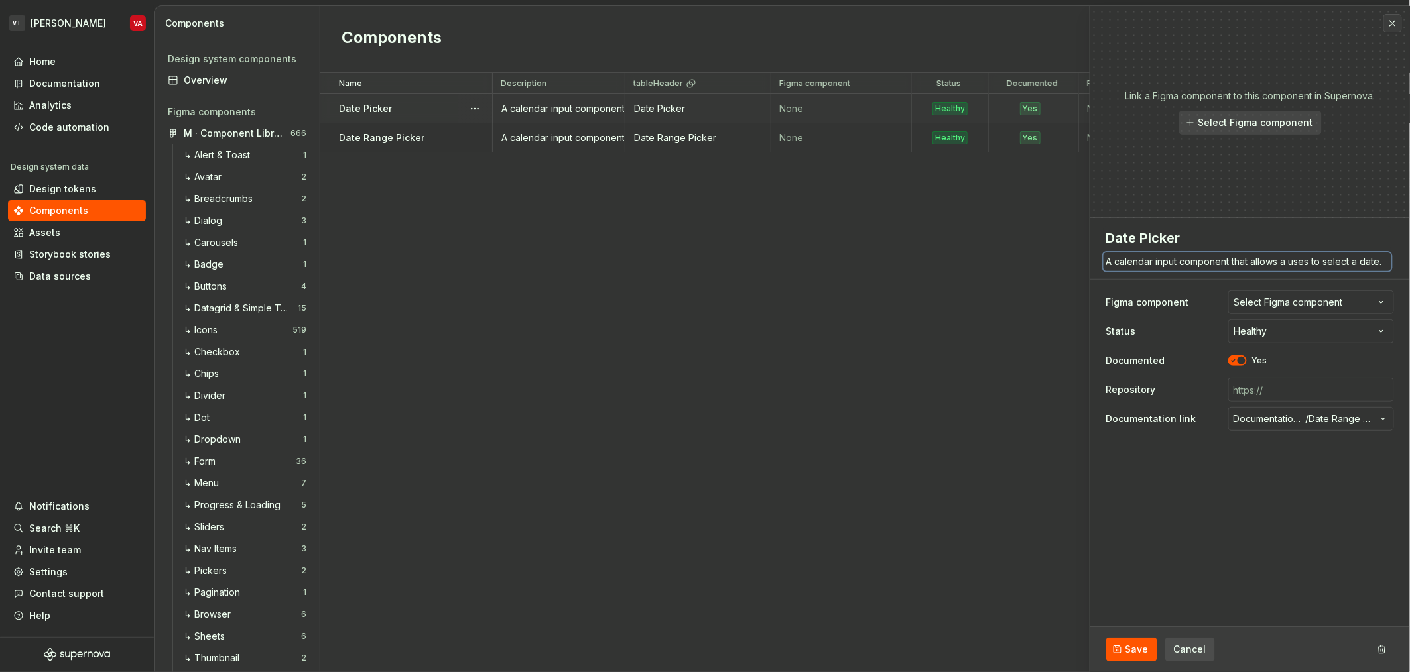
click at [1231, 262] on textarea "A calendar input component that allows a uses to select a date." at bounding box center [1247, 262] width 288 height 19
click at [1388, 19] on button "button" at bounding box center [1392, 23] width 19 height 19
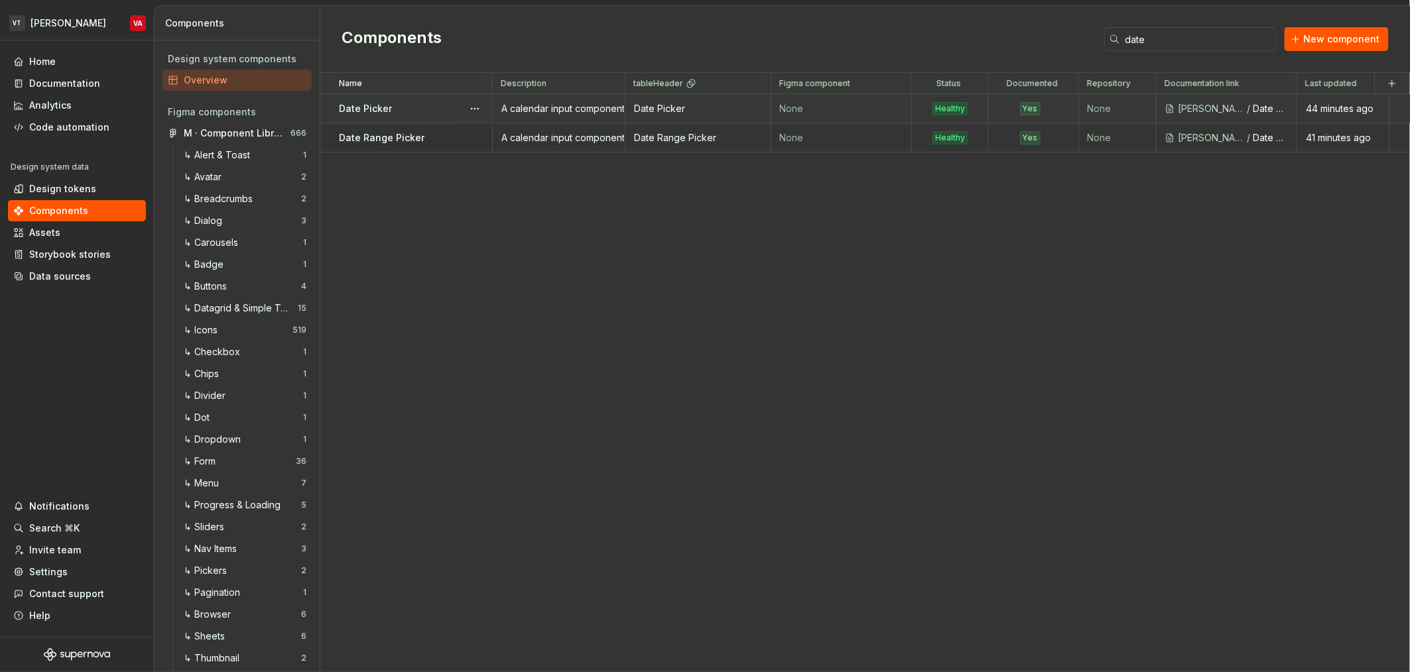
click at [702, 254] on div "Name Description tableHeader Figma component Status Documented Repository Docum…" at bounding box center [864, 372] width 1089 height 599
click at [1339, 41] on span "New component" at bounding box center [1342, 38] width 76 height 13
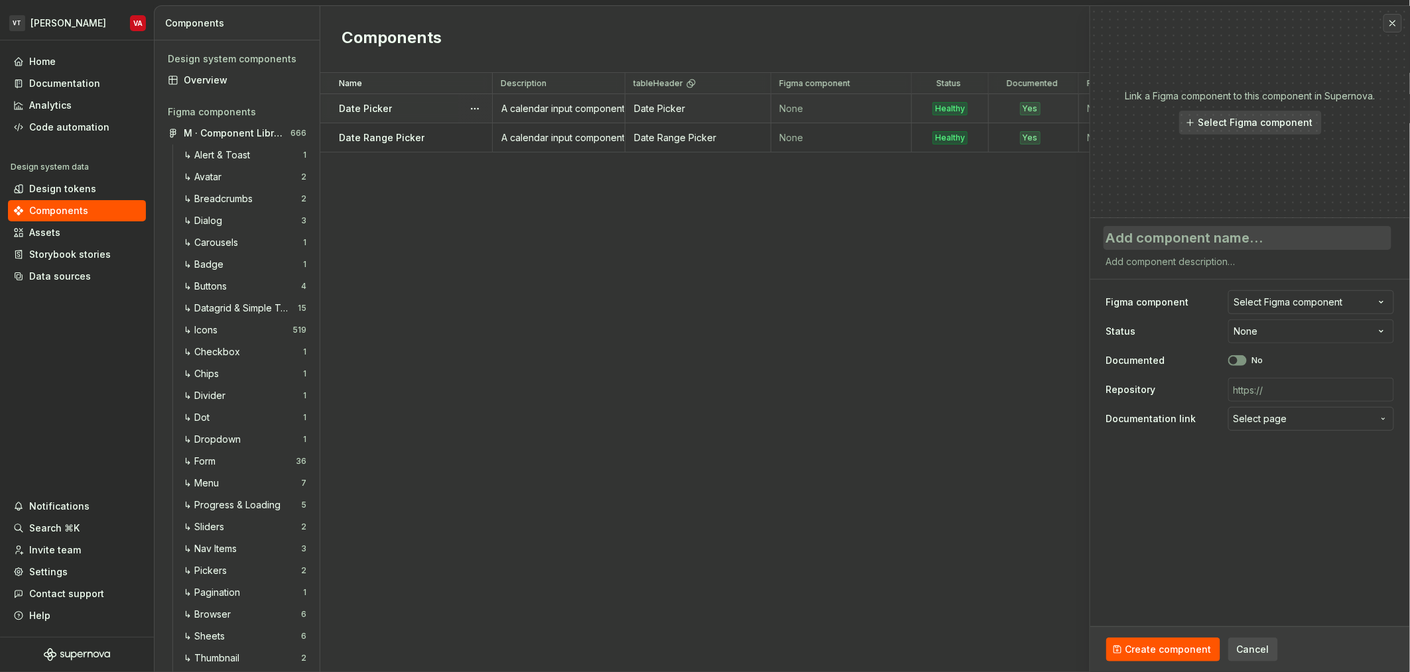
click at [1160, 232] on textarea at bounding box center [1247, 238] width 288 height 24
type textarea "*"
type textarea "D"
type textarea "*"
type textarea "Da"
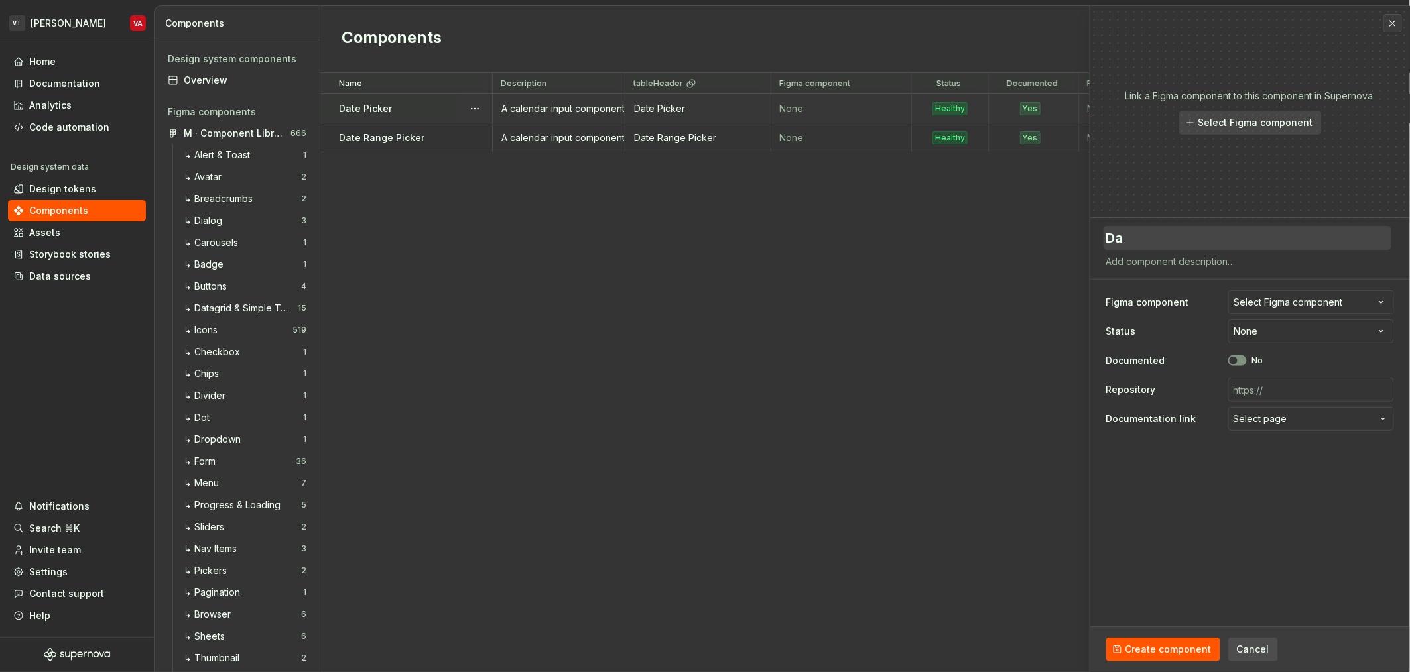
type textarea "*"
type textarea "Dat"
type textarea "*"
type textarea "Date"
type textarea "*"
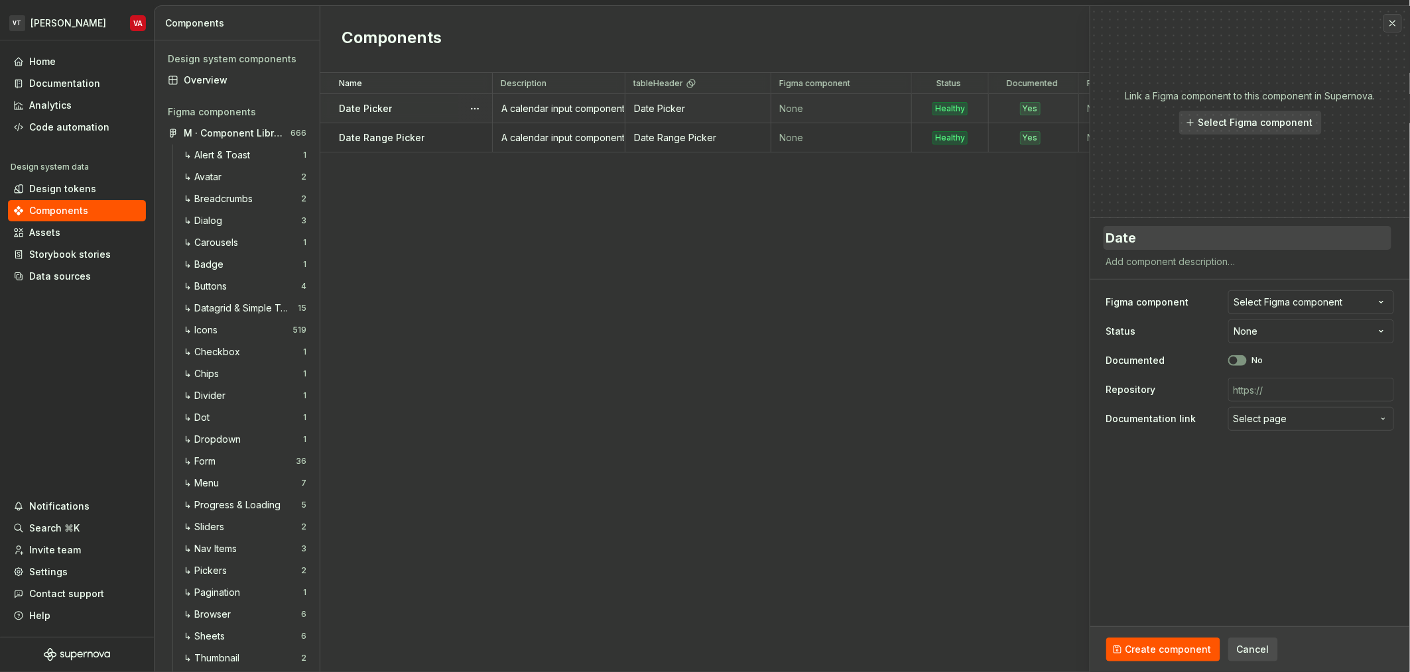
type textarea "Date"
type textarea "*"
type textarea "Date P"
type textarea "*"
type textarea "Date Pi"
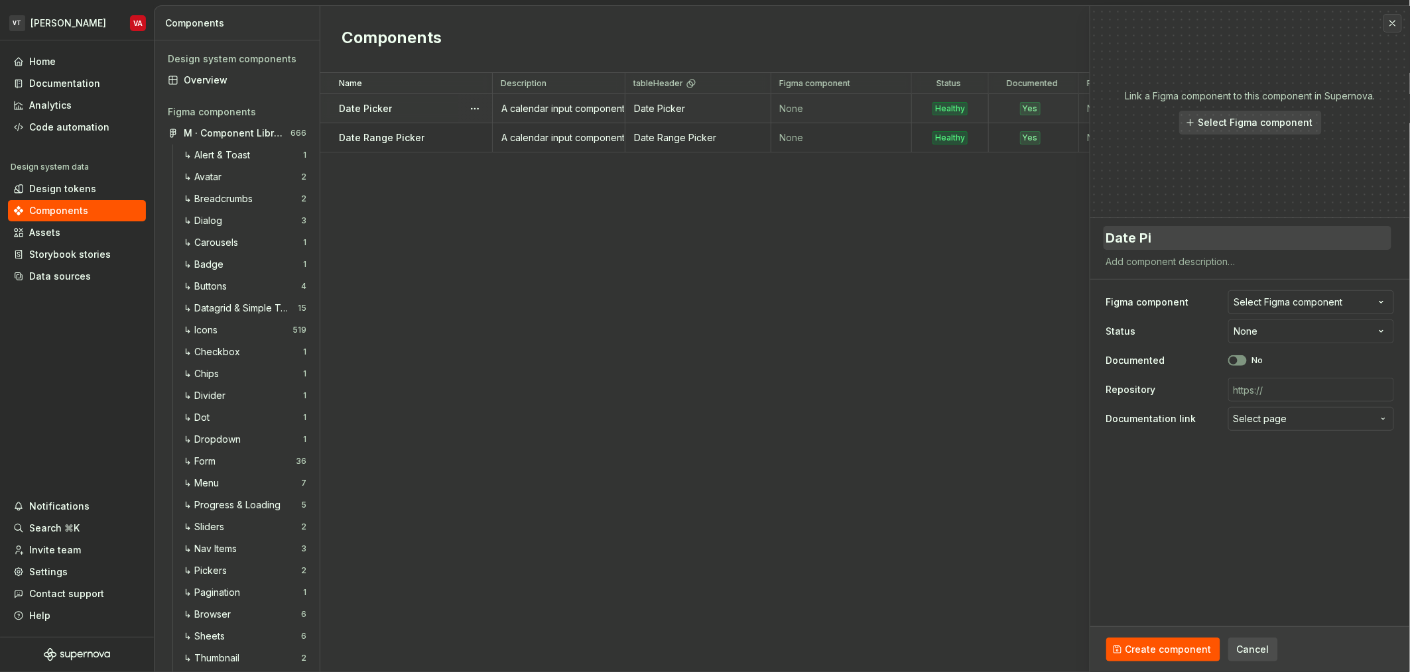
type textarea "*"
type textarea "Date Pic"
type textarea "*"
type textarea "Date Pick"
type textarea "*"
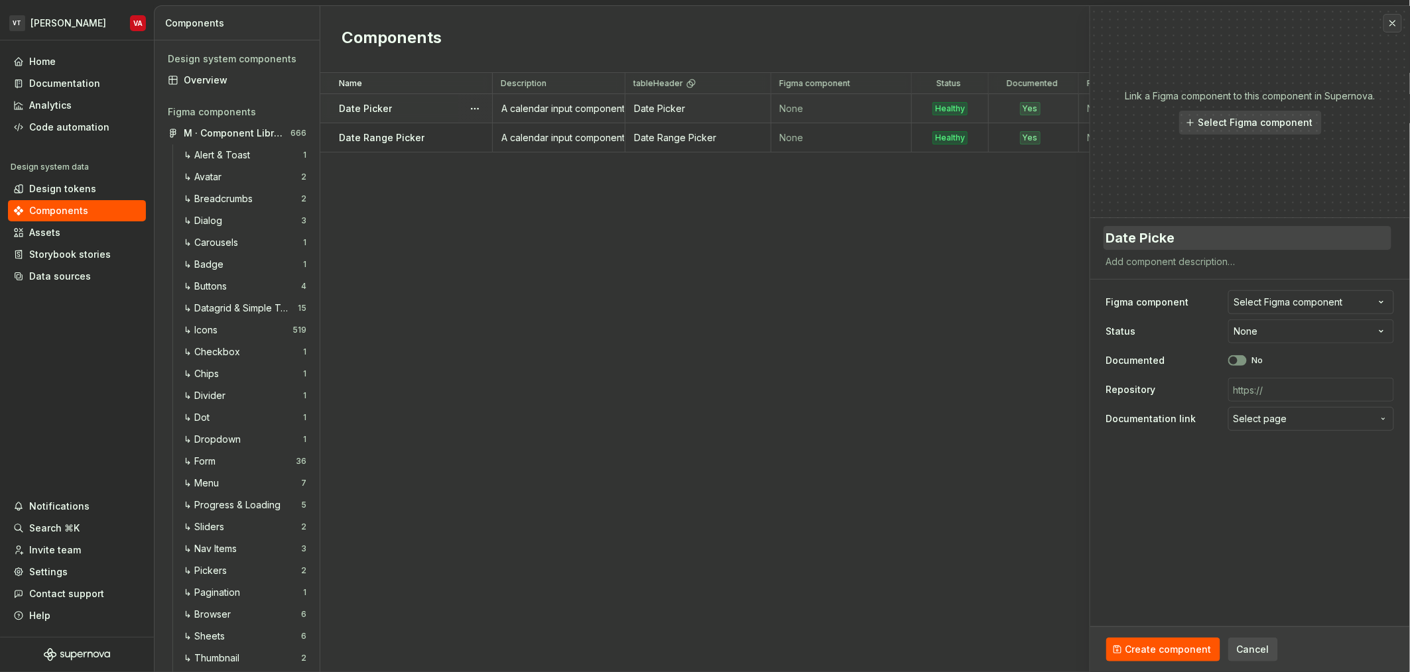
type textarea "Date Picker"
type textarea "*"
type textarea "Date Picker"
type textarea "*"
type textarea "Date Picker F"
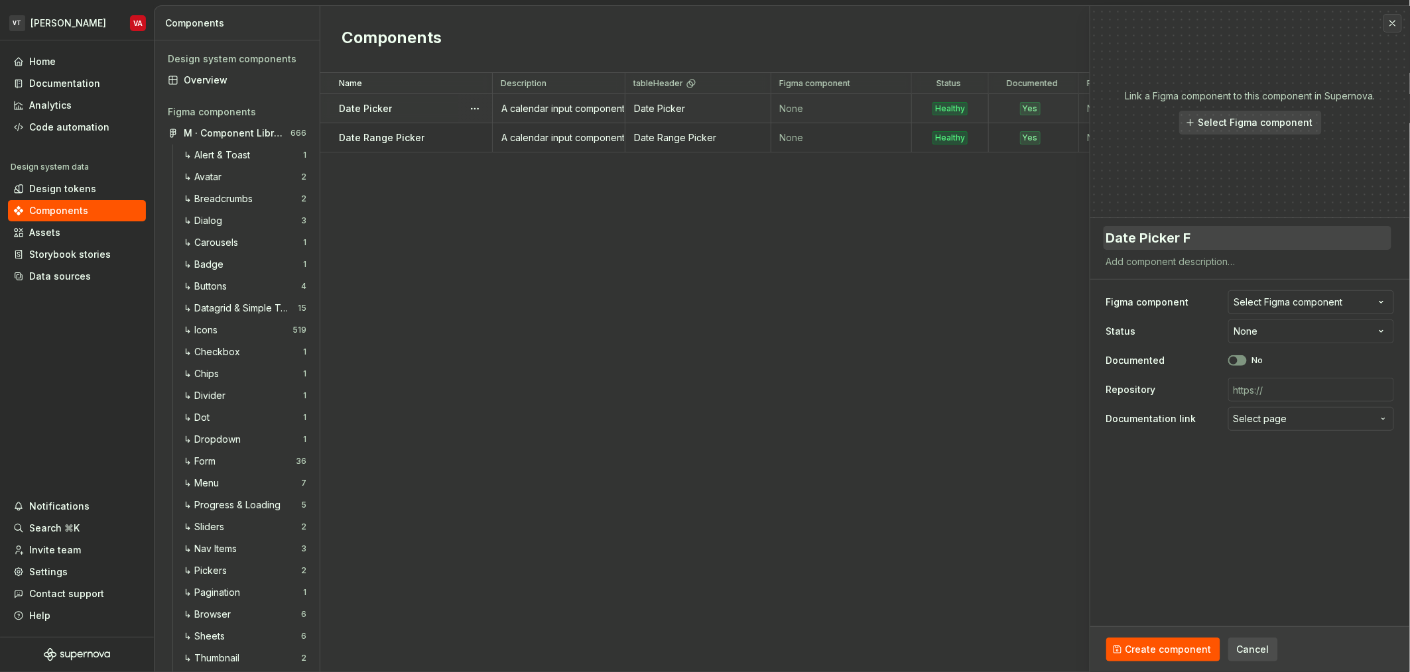
type textarea "*"
type textarea "Date Picker Fi"
type textarea "*"
type textarea "Date Picker Fie"
type textarea "*"
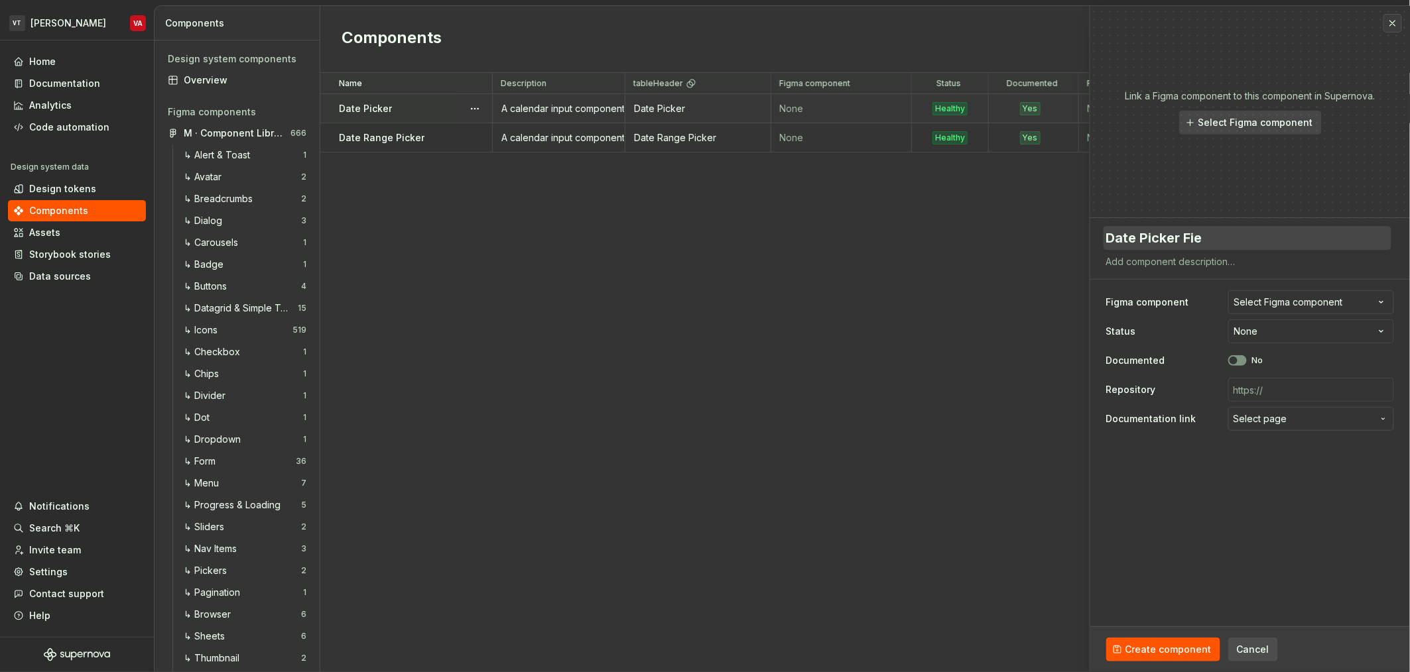
type textarea "Date Picker Fiel"
type textarea "*"
type textarea "Date Picker Field"
paste textarea "A date field component that allows the user to input a date."
type textarea "*"
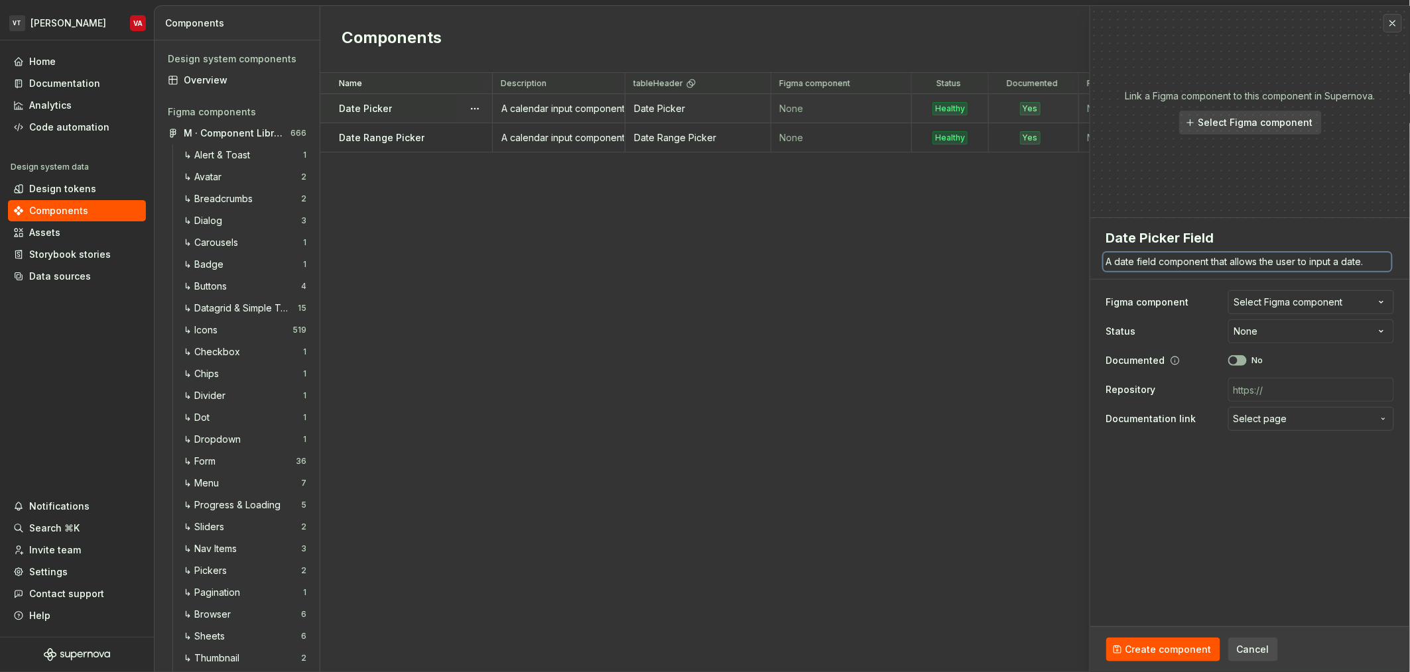
type textarea "A date field component that allows the user to input a date."
click at [1237, 364] on icon "button" at bounding box center [1233, 361] width 11 height 8
type textarea "*"
click at [1272, 332] on html "VT Minerva VA Home Documentation Analytics Code automation Design system data D…" at bounding box center [705, 336] width 1410 height 672
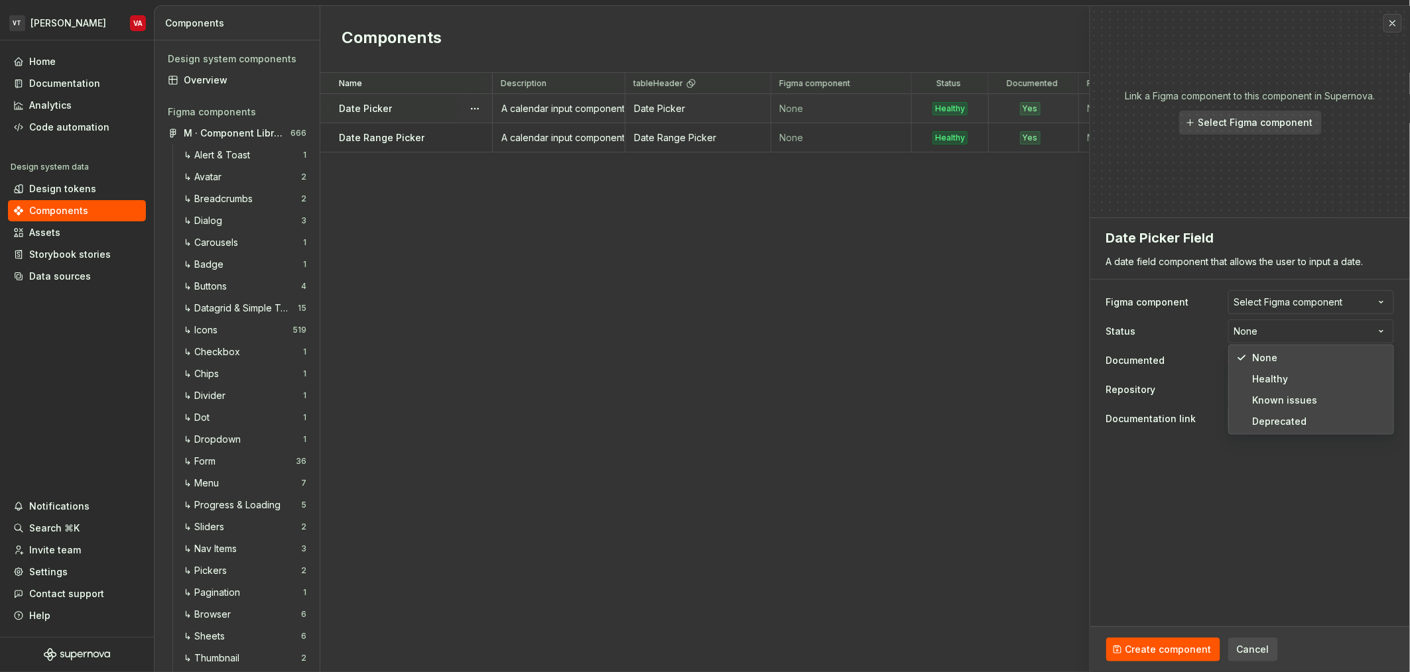
select select "**********"
type textarea "*"
click at [1273, 422] on span "Select page" at bounding box center [1260, 418] width 54 height 13
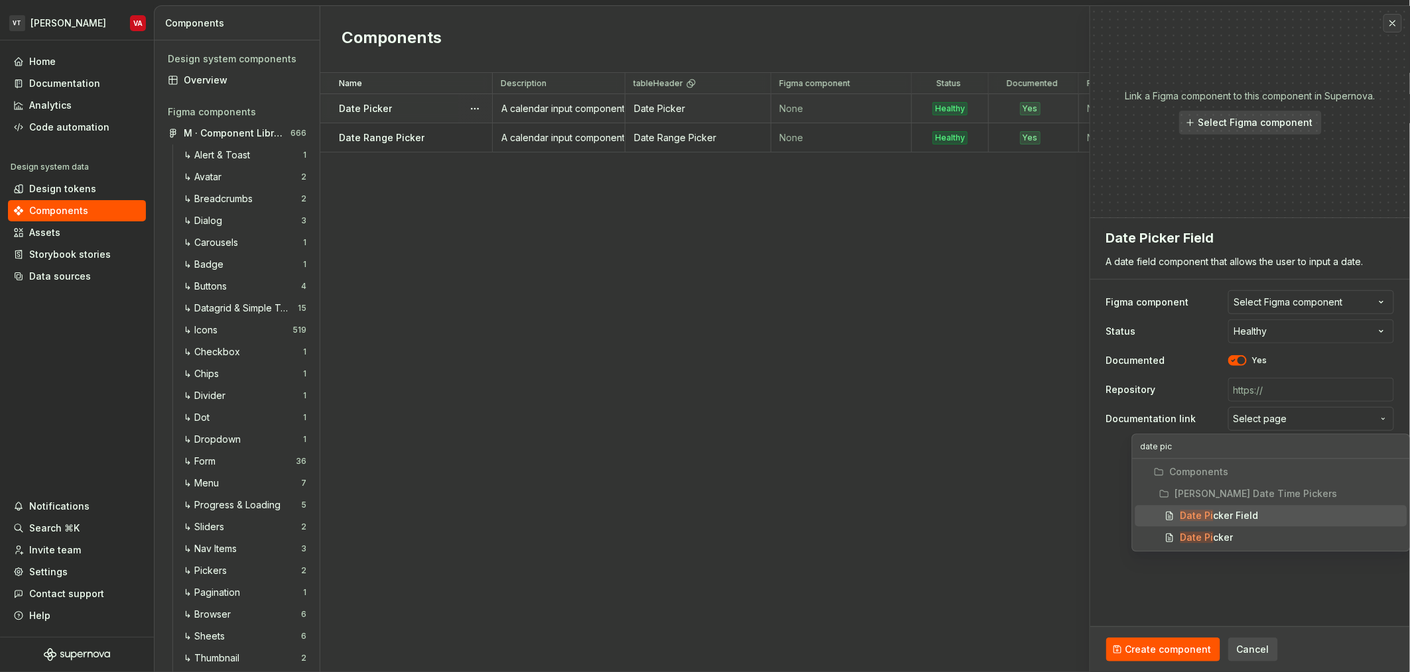
type input "date pick"
type textarea "*"
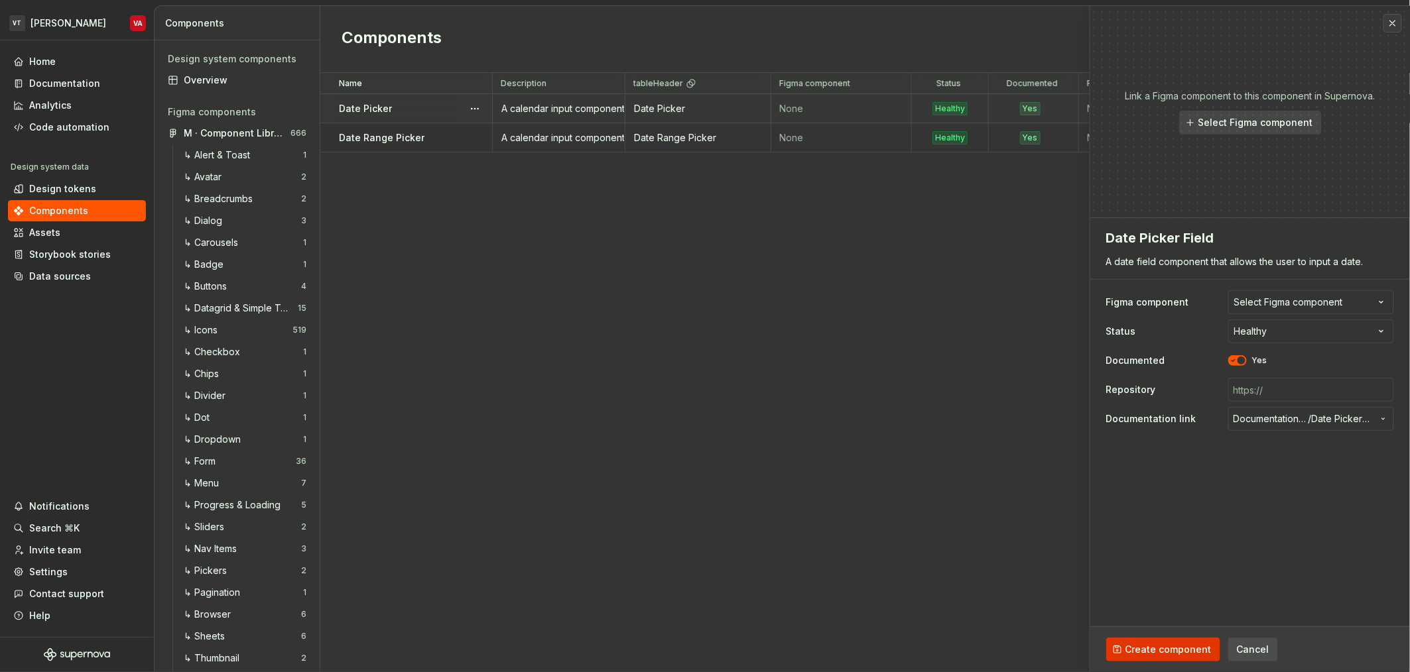
click at [1168, 650] on span "Create component" at bounding box center [1168, 649] width 86 height 13
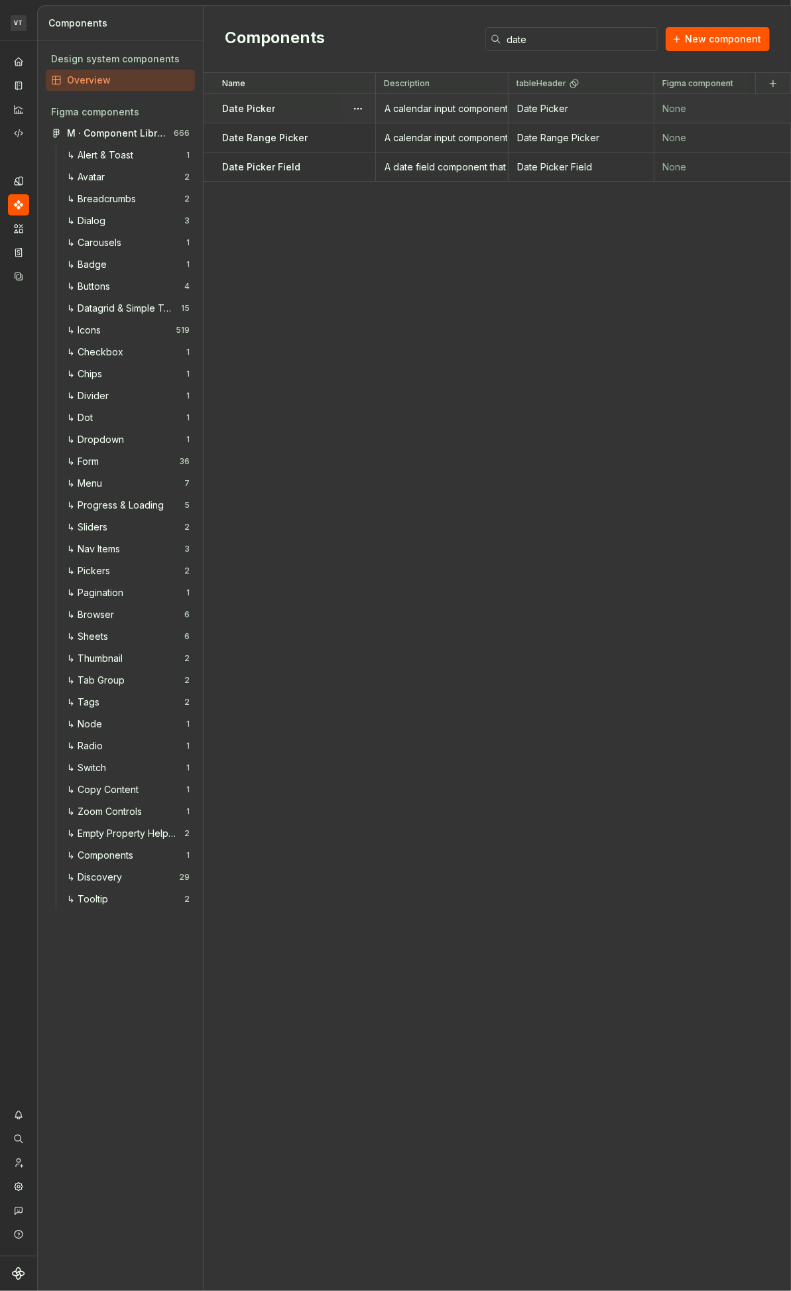
click at [452, 509] on div "Name Description tableHeader Figma component Status Documented Repository Docum…" at bounding box center [497, 682] width 587 height 1218
click at [562, 41] on input "date" at bounding box center [579, 39] width 156 height 24
click at [733, 34] on span "New component" at bounding box center [723, 38] width 76 height 13
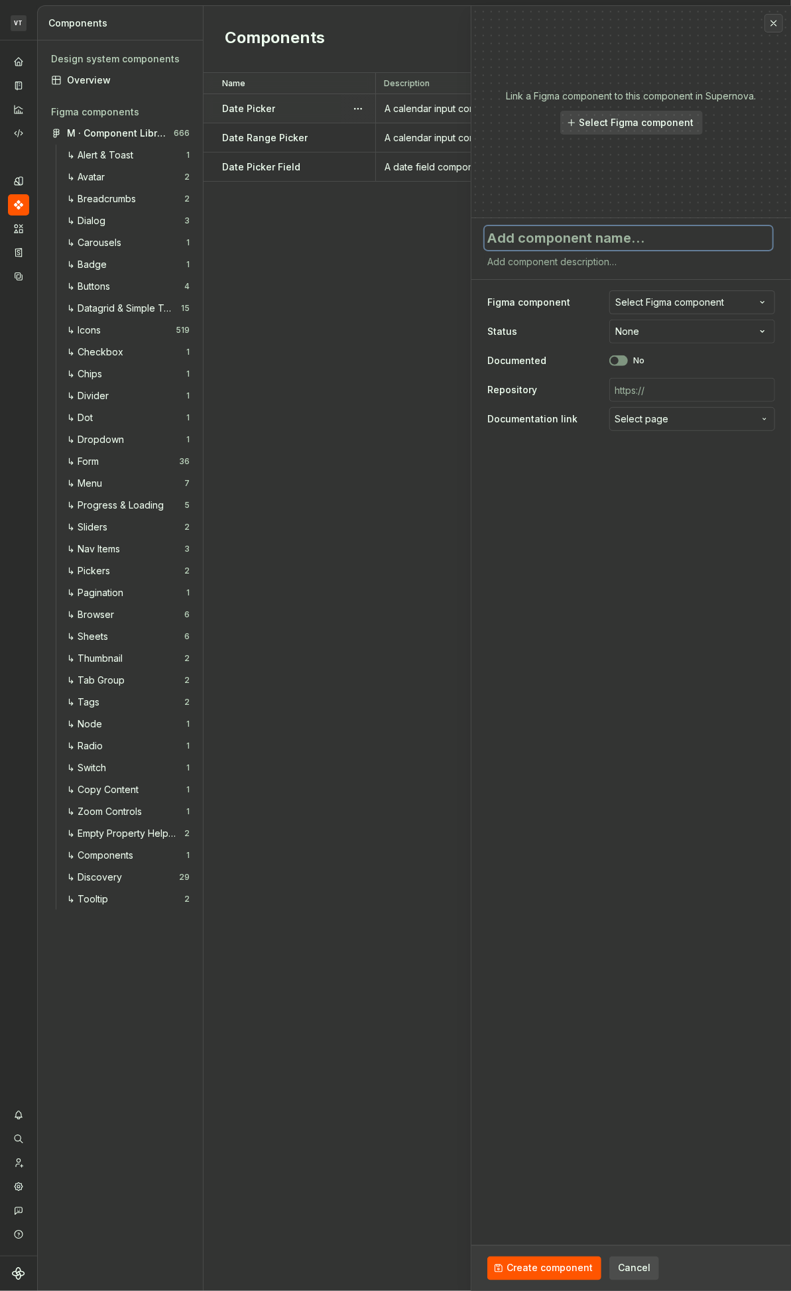
click at [560, 243] on textarea at bounding box center [629, 238] width 288 height 24
type textarea "*"
type textarea "Ti"
type textarea "*"
type textarea "Tim"
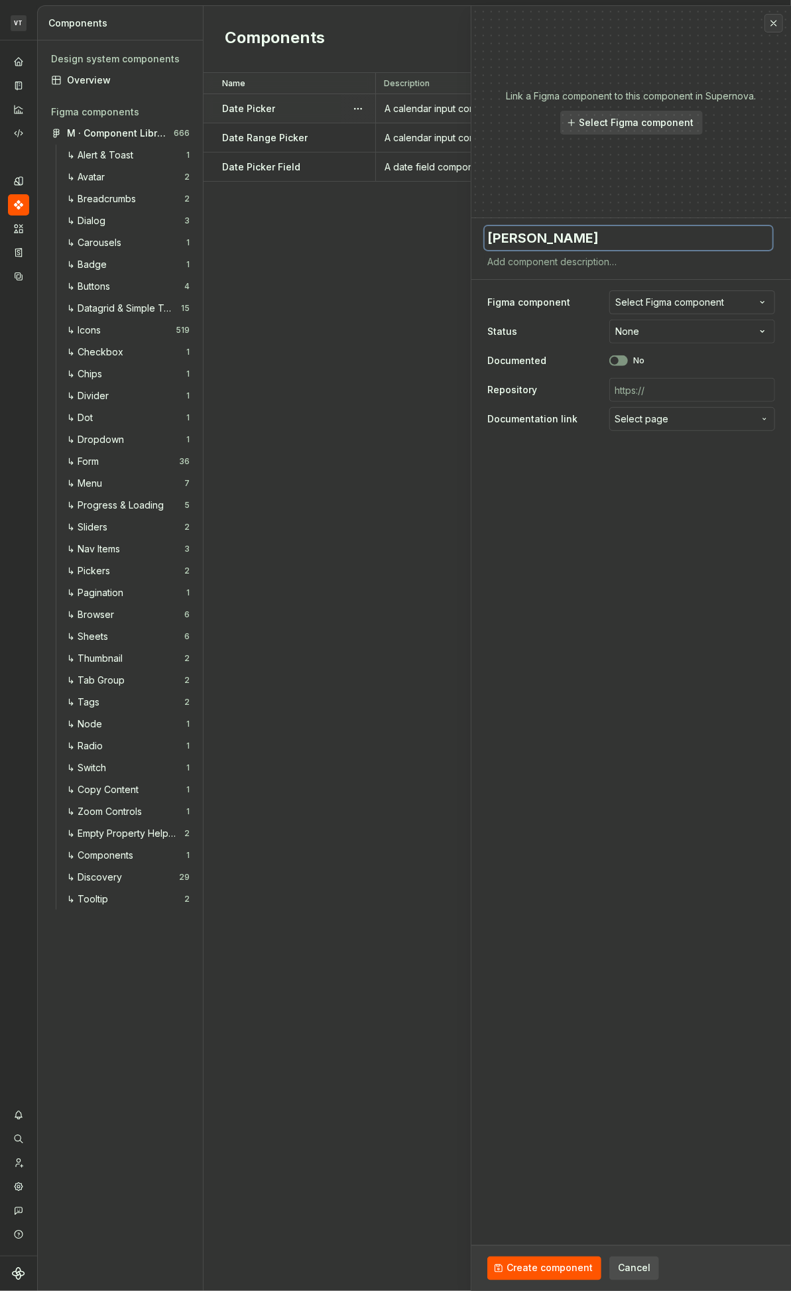
type textarea "*"
type textarea "Time"
type textarea "*"
type textarea "Time"
type textarea "*"
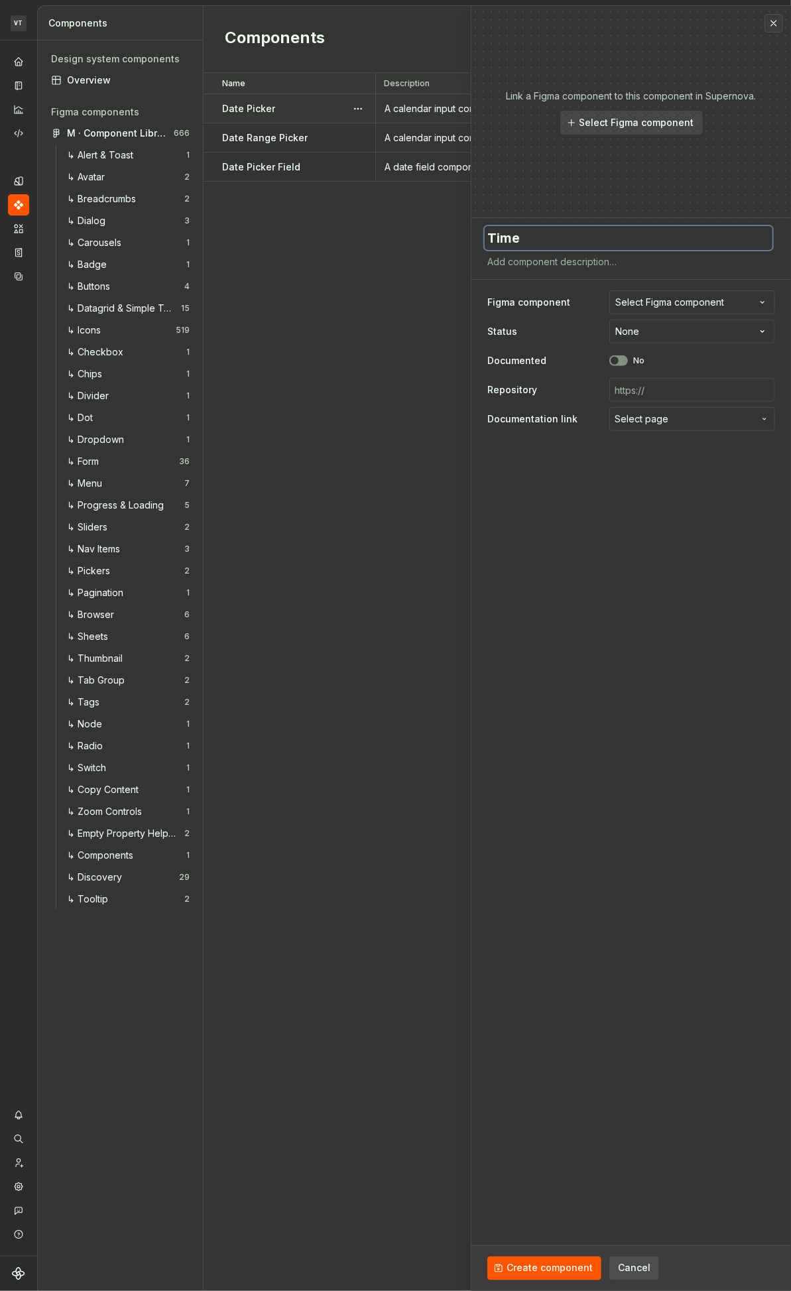
type textarea "Time"
type textarea "*"
type textarea "TimeP"
type textarea "*"
type textarea "TimePi"
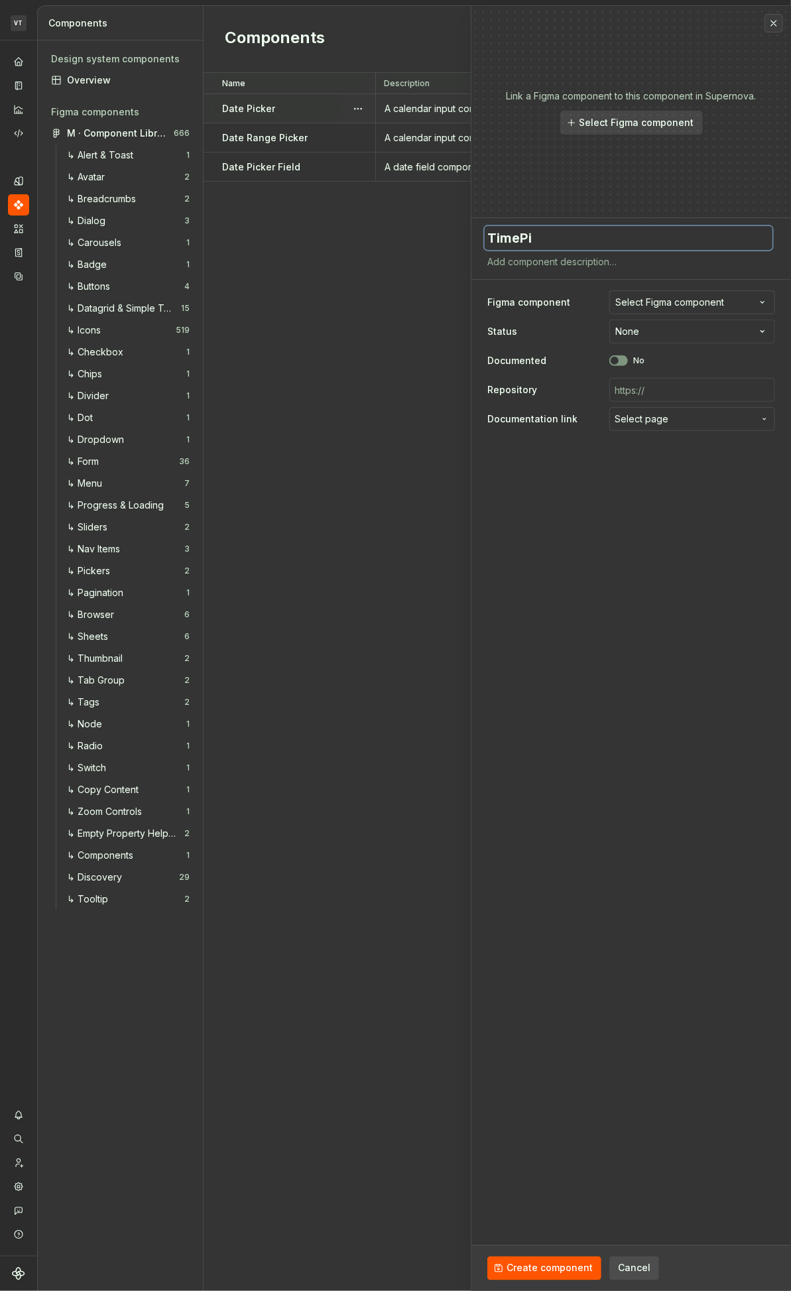
type textarea "*"
type textarea "TimePic"
type textarea "*"
type textarea "TimePick"
type textarea "*"
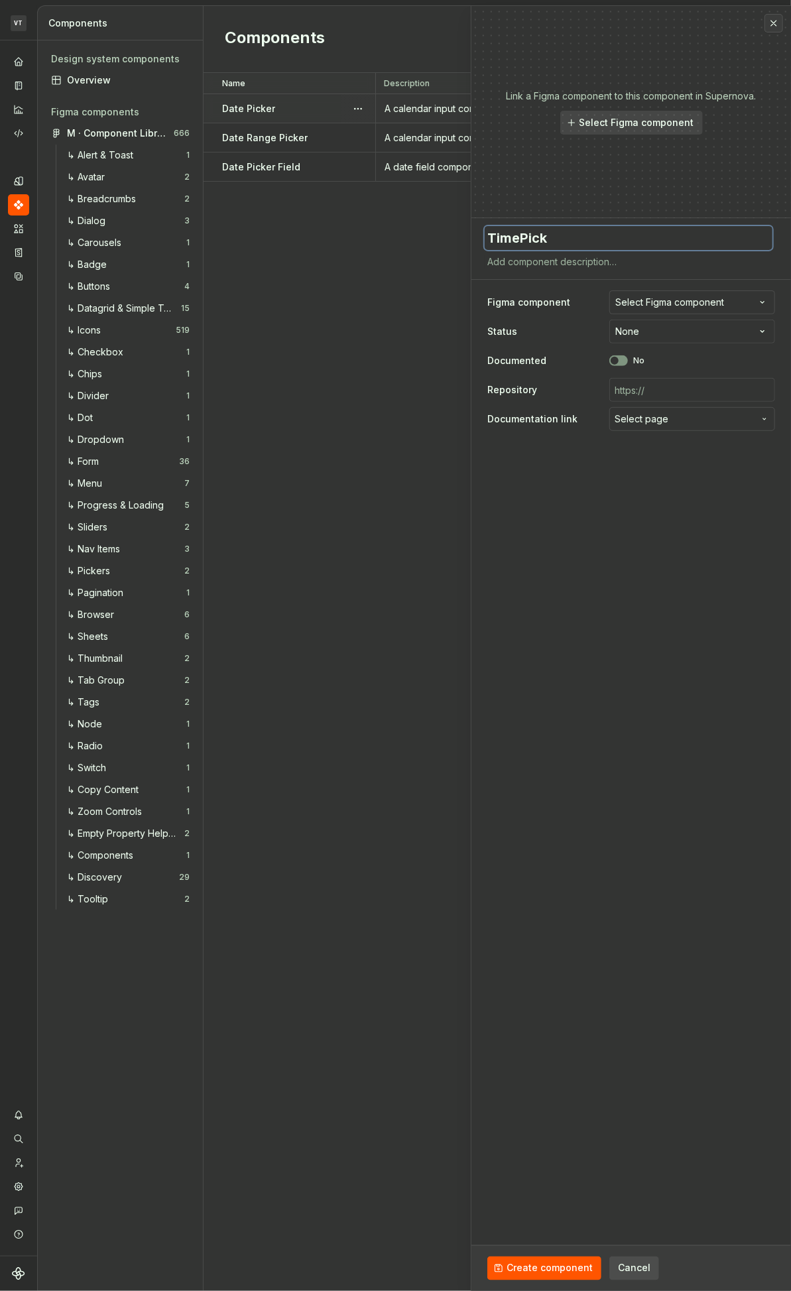
type textarea "TimePicke"
type textarea "*"
type textarea "TimePicker"
type textarea "*"
type textarea "Time Picker"
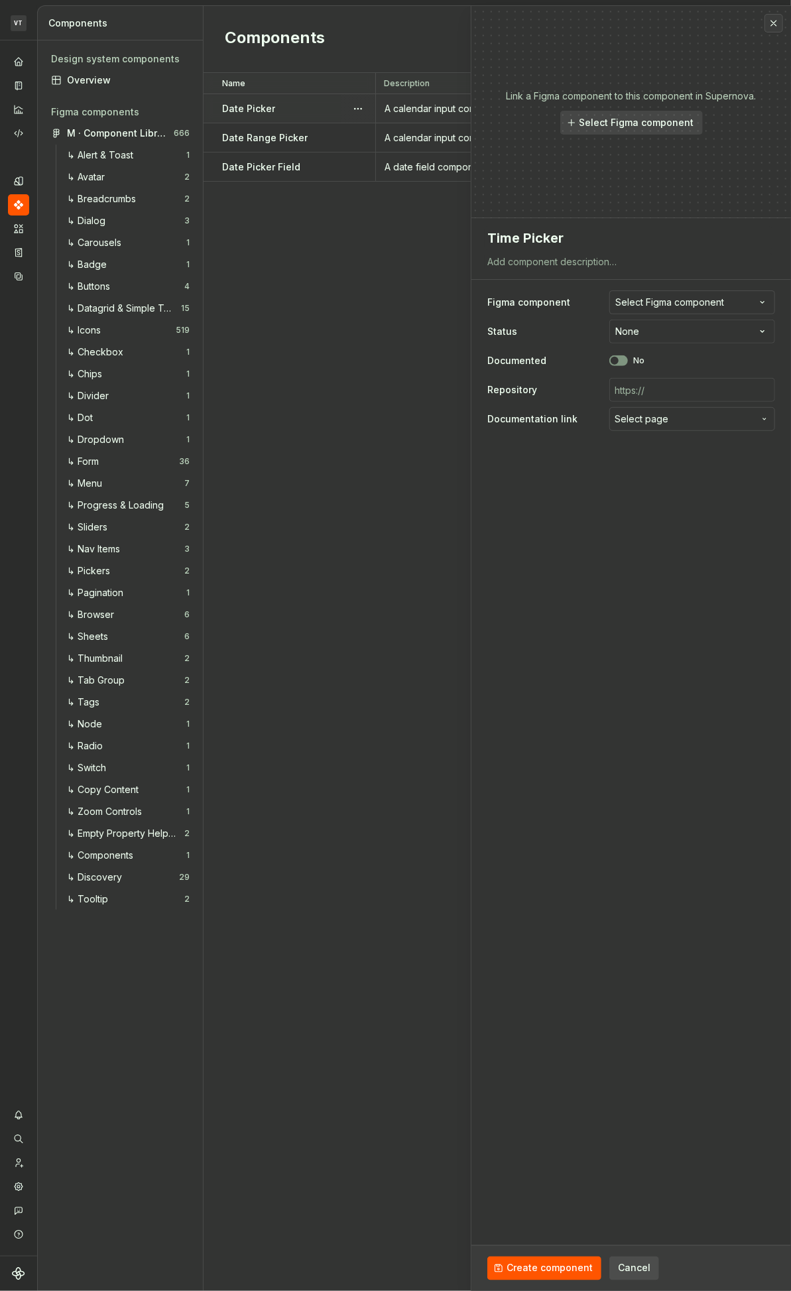
click at [377, 306] on div "Name Description tableHeader Figma component Status Documented Repository Docum…" at bounding box center [497, 682] width 587 height 1218
click at [767, 21] on button "button" at bounding box center [773, 23] width 19 height 19
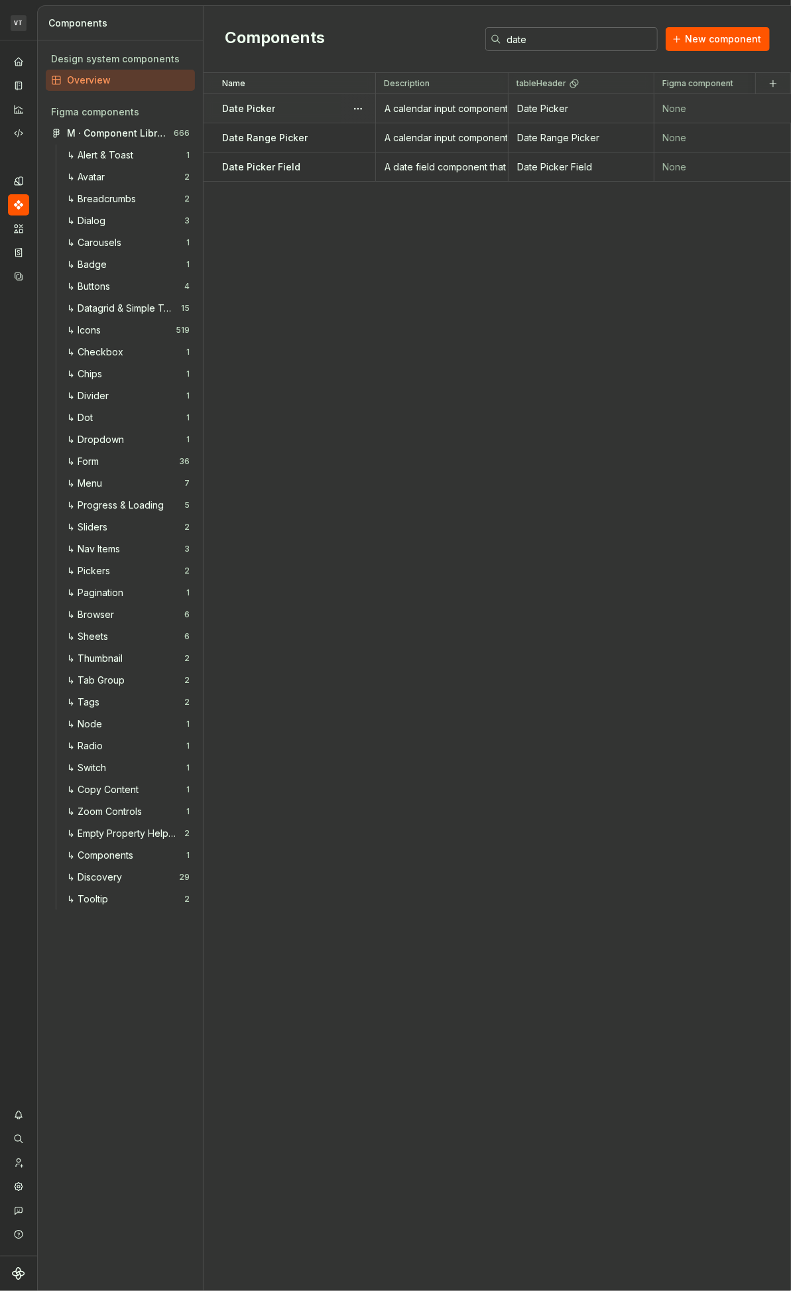
click at [562, 38] on input "date" at bounding box center [579, 39] width 156 height 24
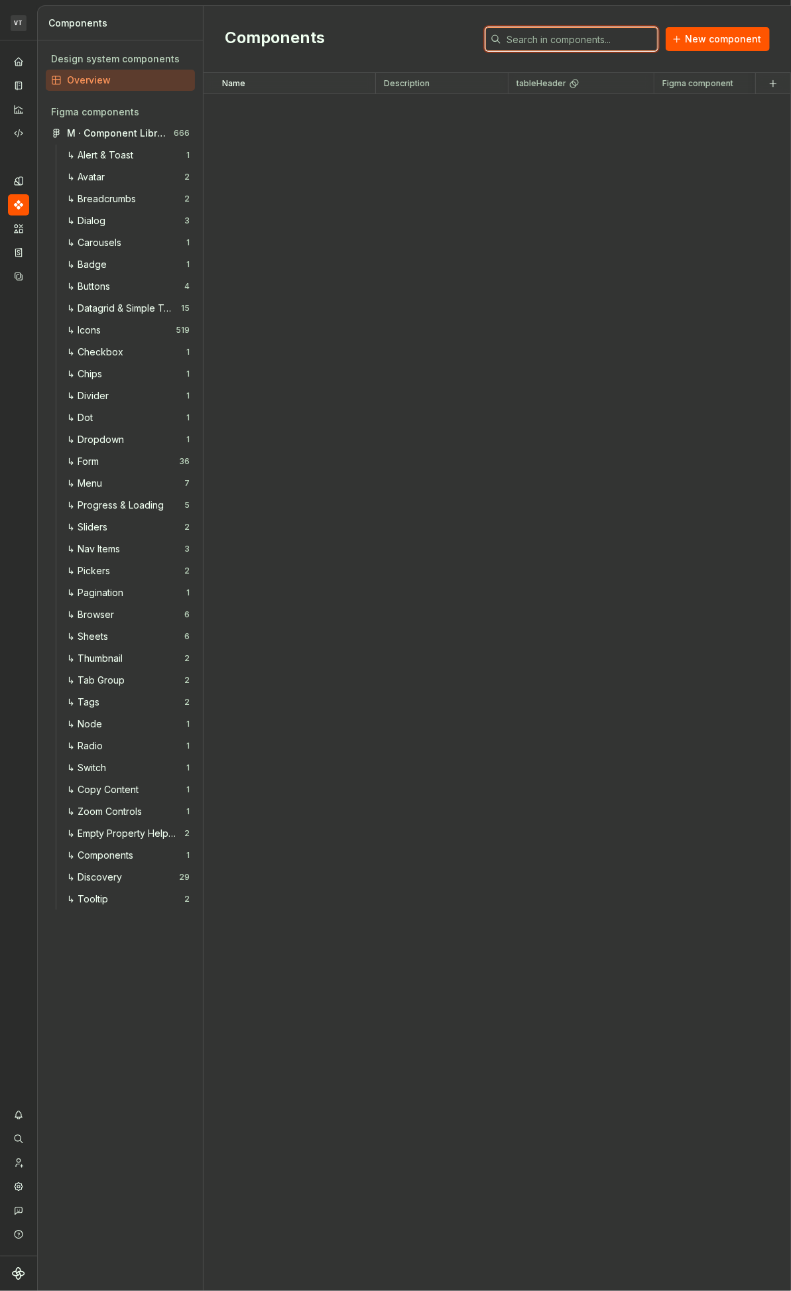
scroll to position [2894, 0]
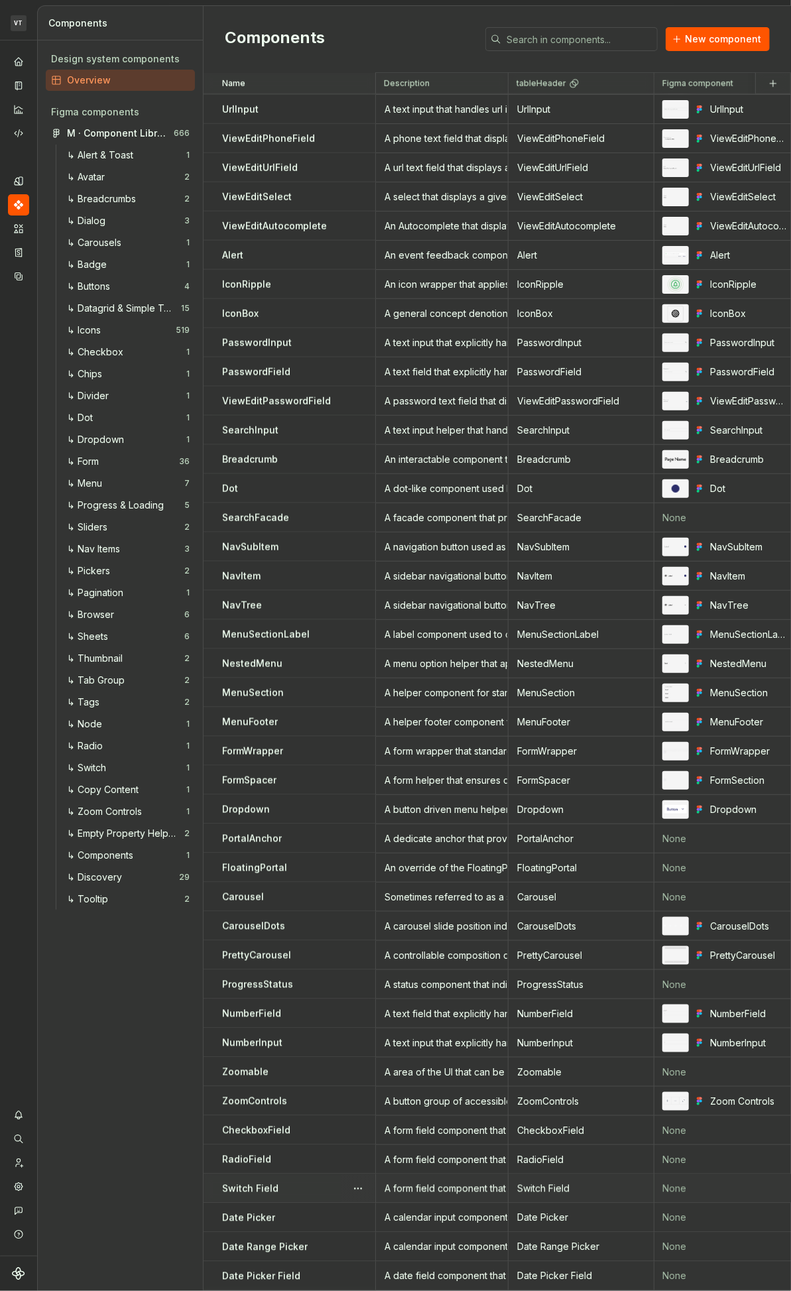
click at [295, 672] on div "Switch Field" at bounding box center [298, 1188] width 153 height 13
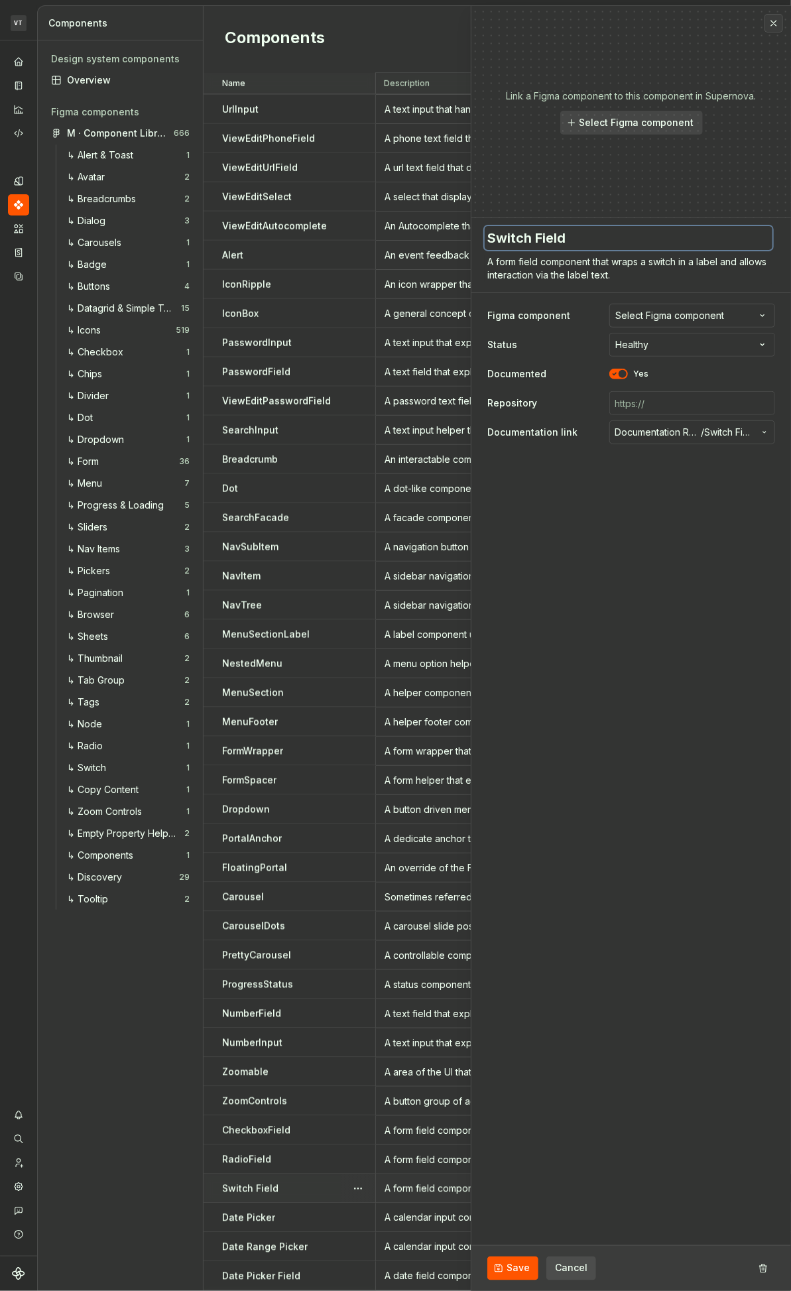
click at [538, 241] on textarea "Switch Field" at bounding box center [629, 238] width 288 height 24
type textarea "*"
type textarea "SwitchField"
click at [508, 672] on span "Save" at bounding box center [518, 1268] width 23 height 13
click at [300, 672] on div "Date Picker" at bounding box center [298, 1217] width 153 height 13
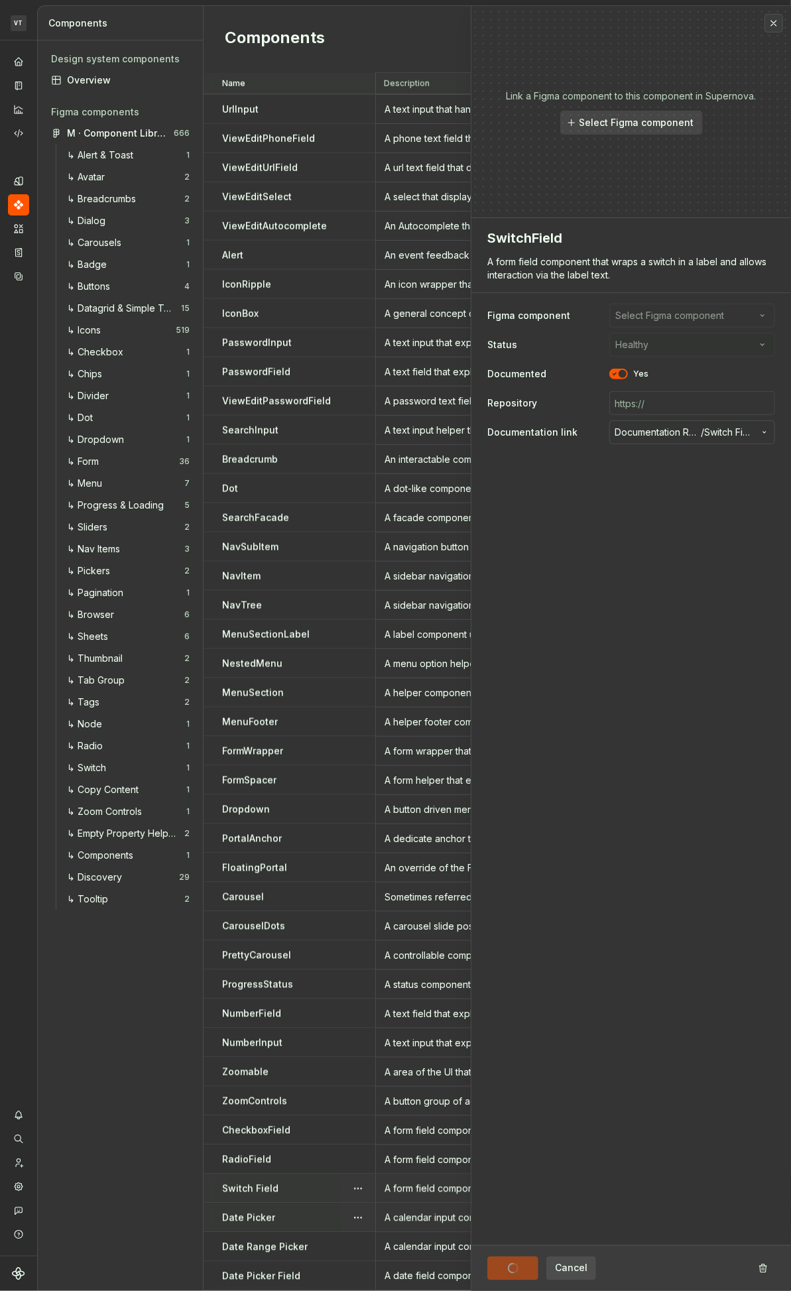
type textarea "*"
type textarea "SwitchField"
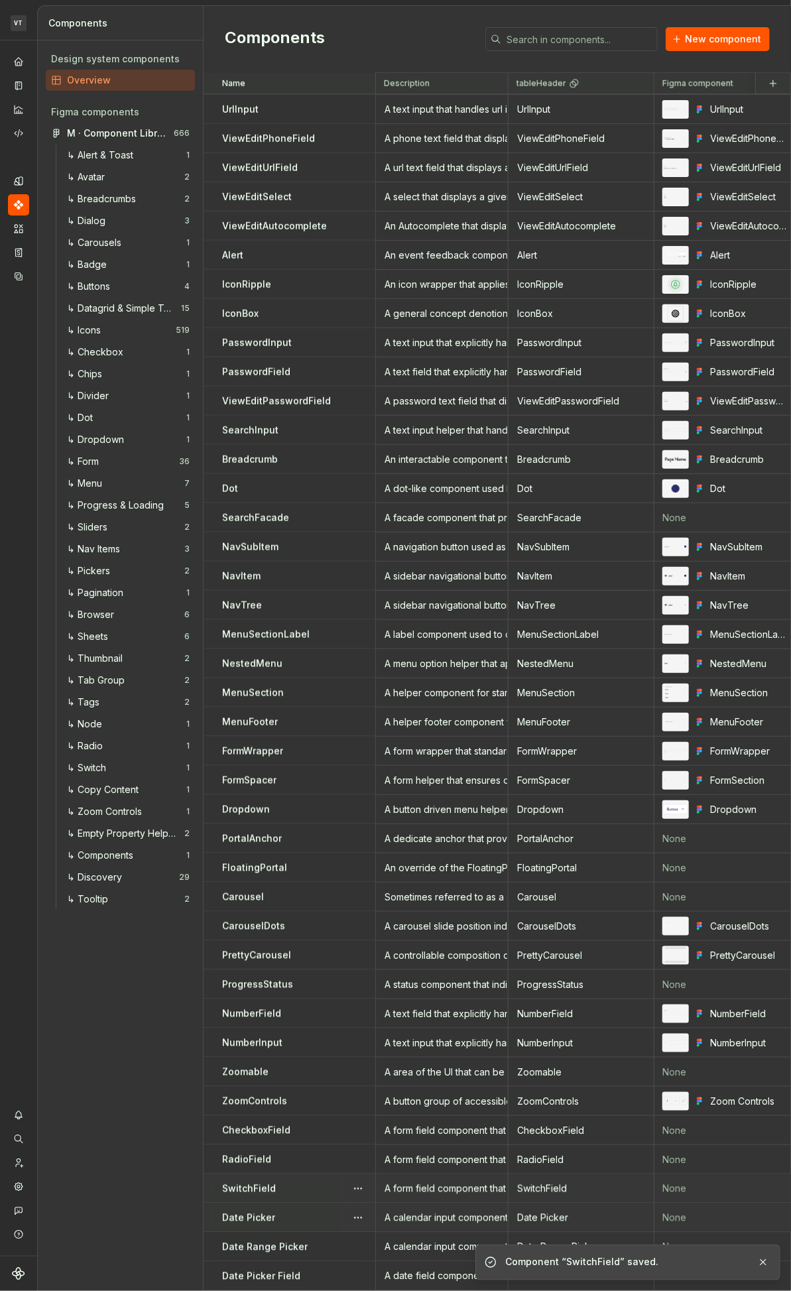
click at [280, 672] on td "Date Picker" at bounding box center [290, 1217] width 172 height 29
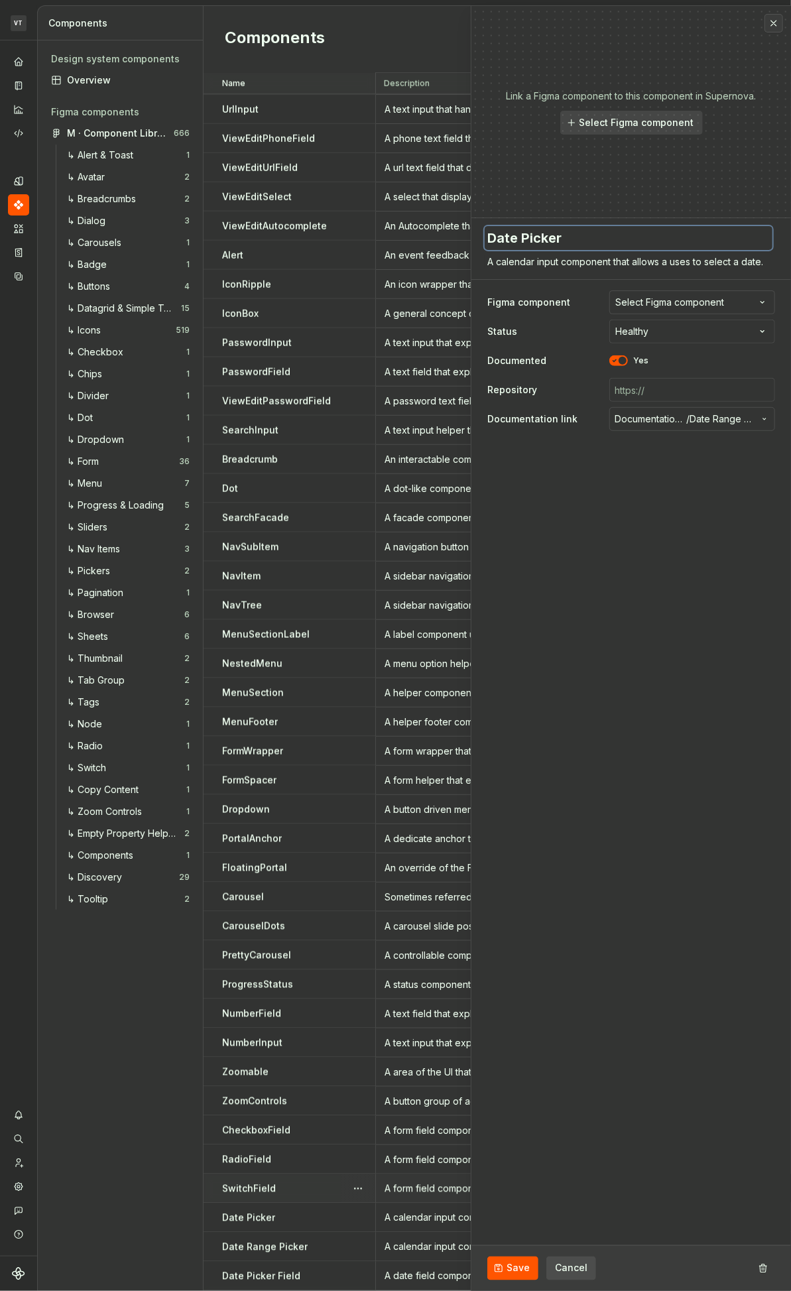
click at [520, 240] on textarea "Date Picker" at bounding box center [629, 238] width 288 height 24
type textarea "*"
type textarea "DatePicker"
click at [520, 672] on span "Save" at bounding box center [518, 1268] width 23 height 13
type textarea "*"
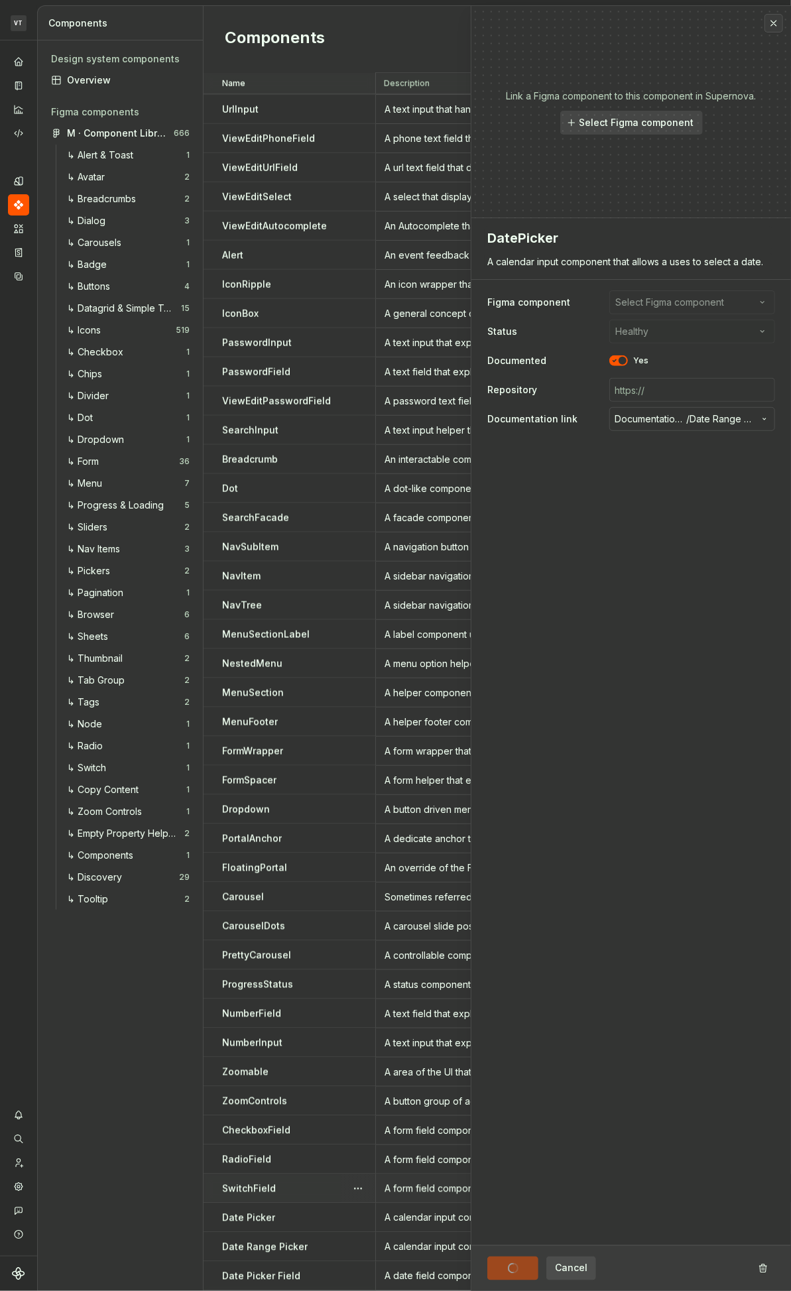
type textarea "DatePicker"
click at [309, 672] on div "Date Range Picker" at bounding box center [298, 1247] width 153 height 13
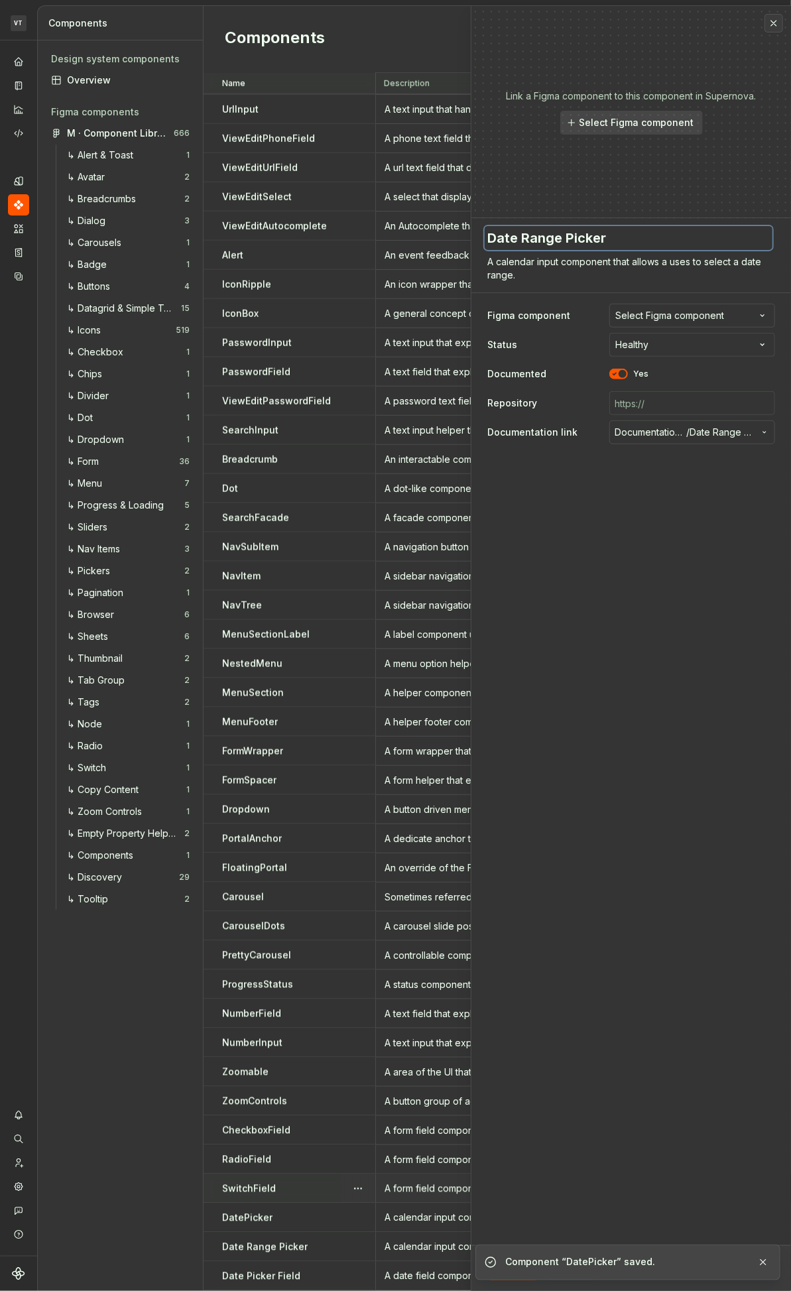
click at [573, 243] on textarea "Date Range Picker" at bounding box center [629, 238] width 288 height 24
type textarea "*"
type textarea "DateRange Picker"
type textarea "*"
type textarea "DateRangePicker"
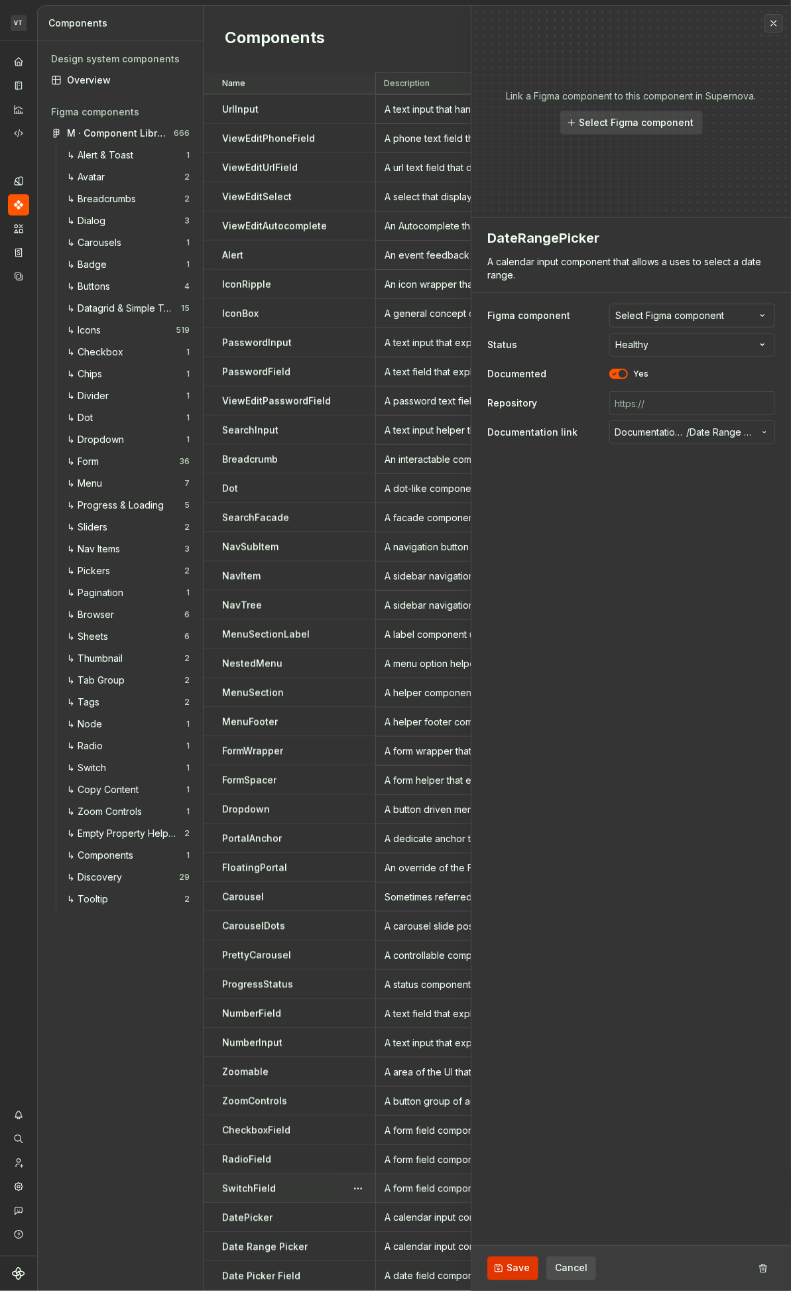
click at [516, 672] on span "Save" at bounding box center [518, 1268] width 23 height 13
click at [296, 672] on div "Date Picker Field" at bounding box center [298, 1276] width 153 height 13
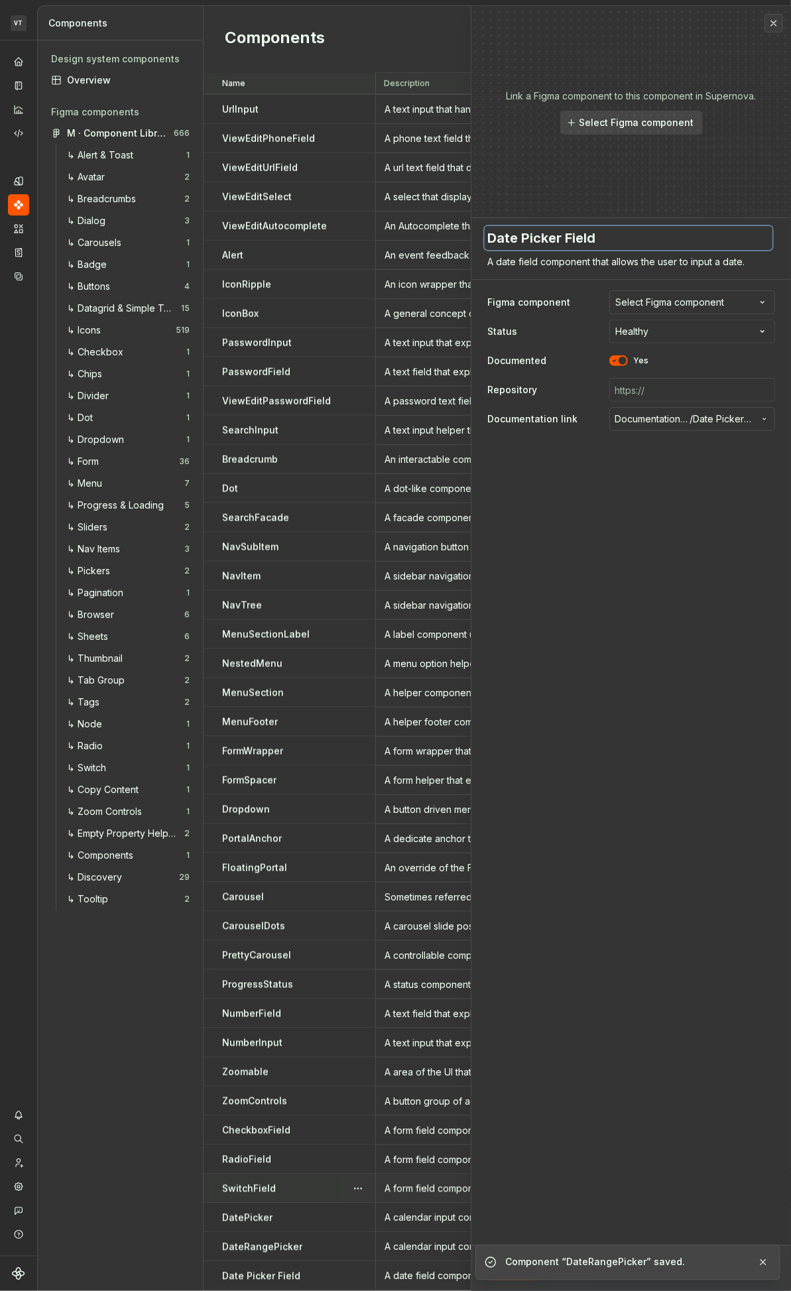
click at [522, 239] on textarea "Date Picker Field" at bounding box center [629, 238] width 288 height 24
type textarea "*"
type textarea "Date PickerField"
type textarea "*"
type textarea "DatePickerField"
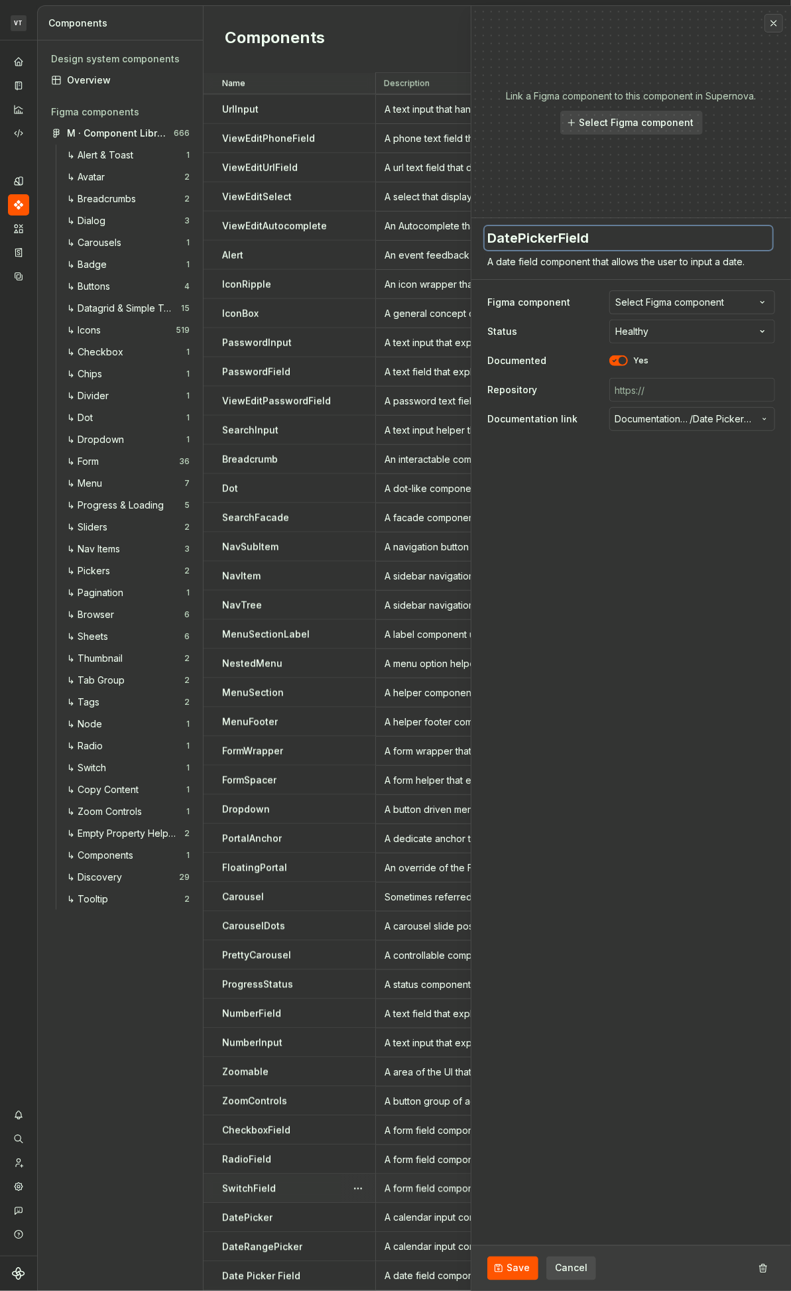
type textarea "*"
type textarea "DatePickerField"
click at [495, 672] on button "Save" at bounding box center [512, 1268] width 51 height 24
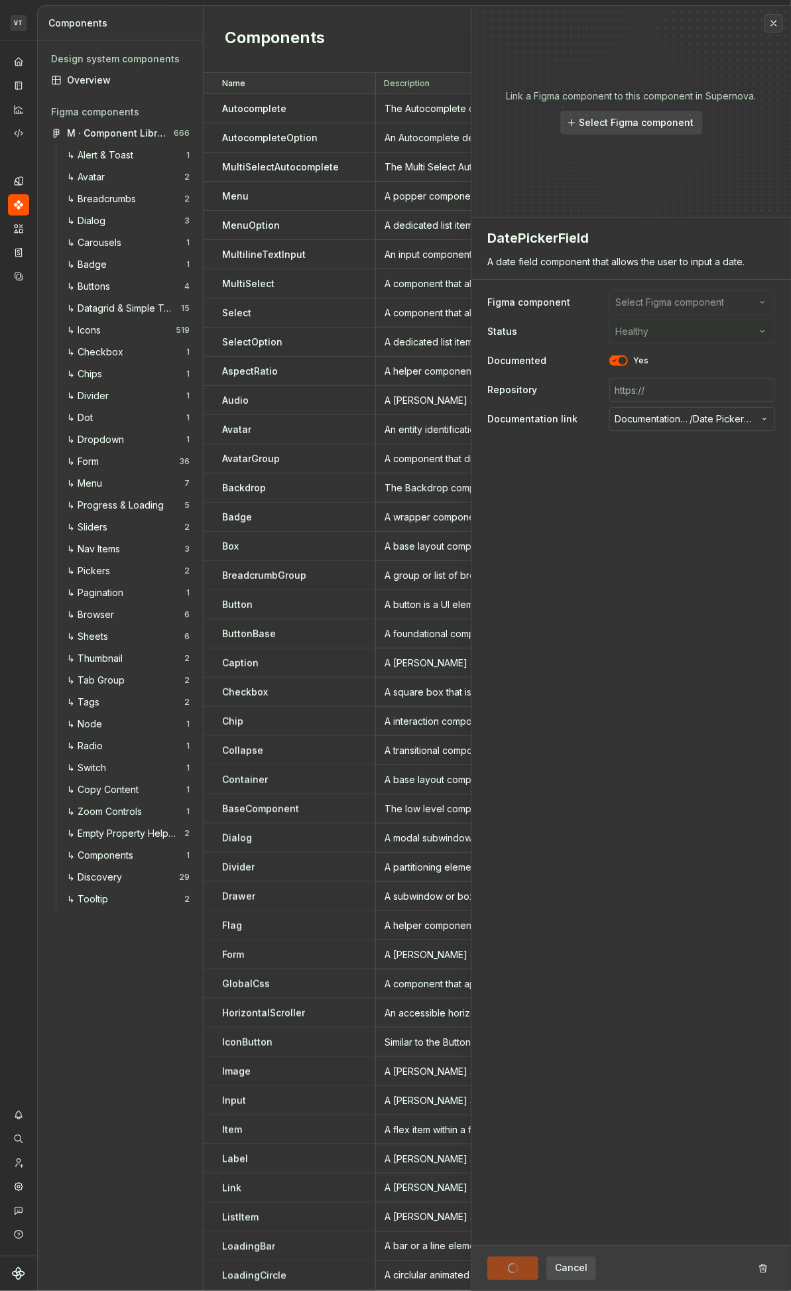
type textarea "*"
type textarea "DatePickerField"
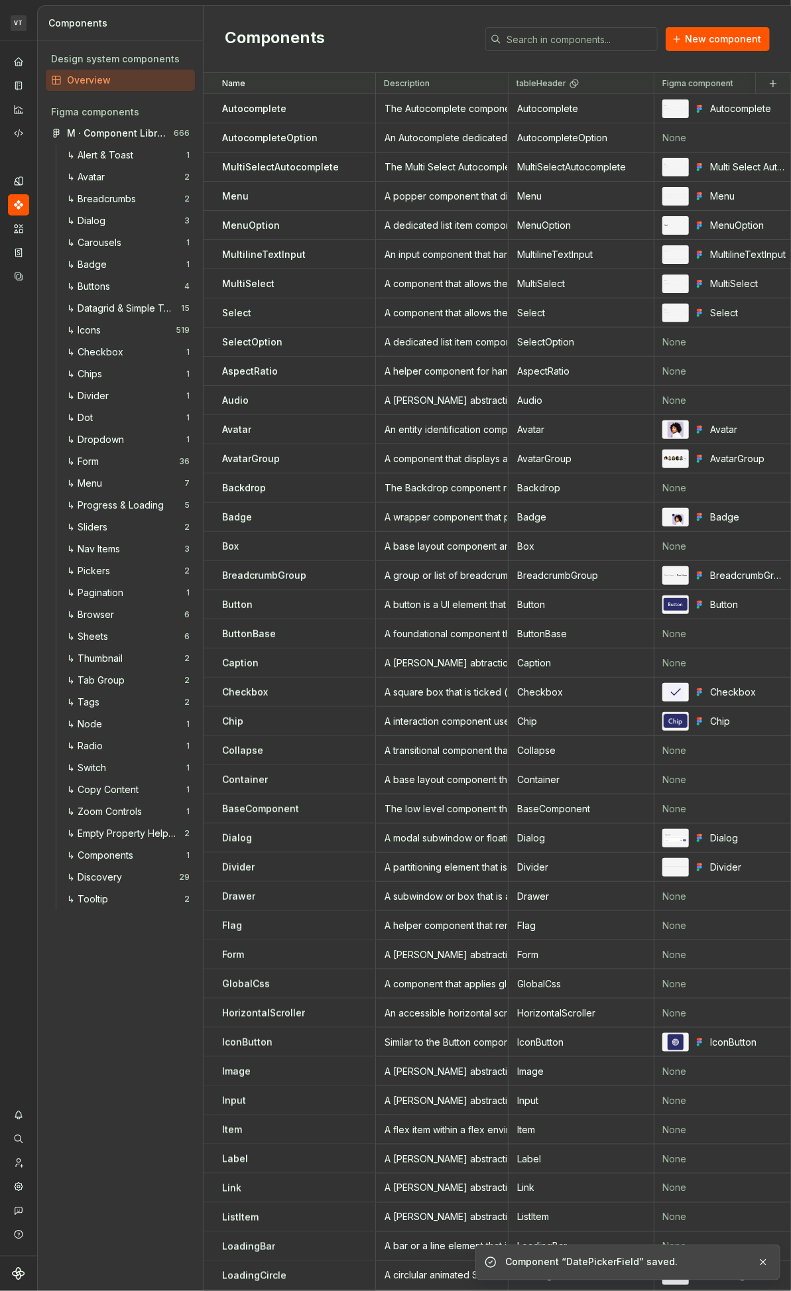
click at [772, 23] on div "Components New component" at bounding box center [497, 39] width 587 height 67
click at [738, 34] on span "New component" at bounding box center [723, 38] width 76 height 13
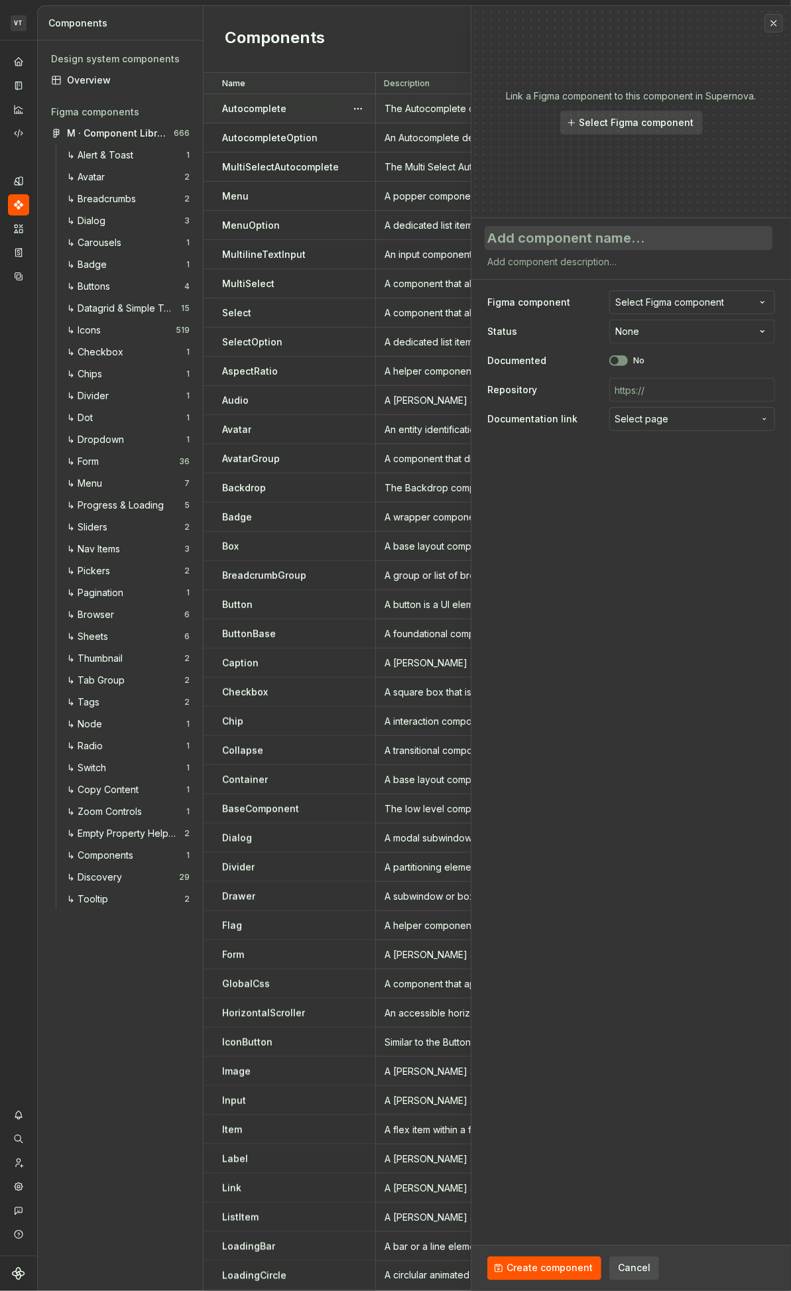
click at [581, 239] on textarea at bounding box center [629, 238] width 288 height 24
type textarea "*"
type textarea "T"
type textarea "*"
type textarea "To"
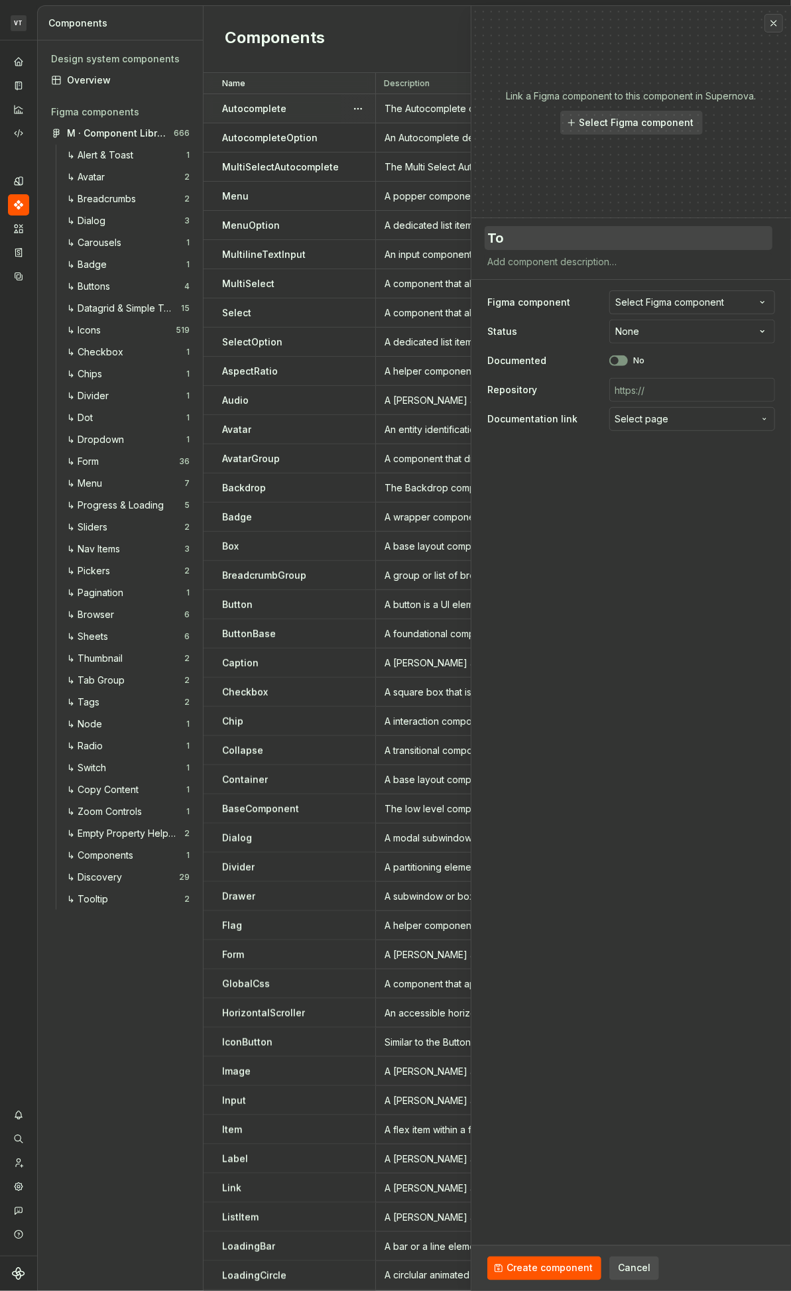
type textarea "*"
type textarea "To,"
type textarea "*"
type textarea "To,e"
type textarea "*"
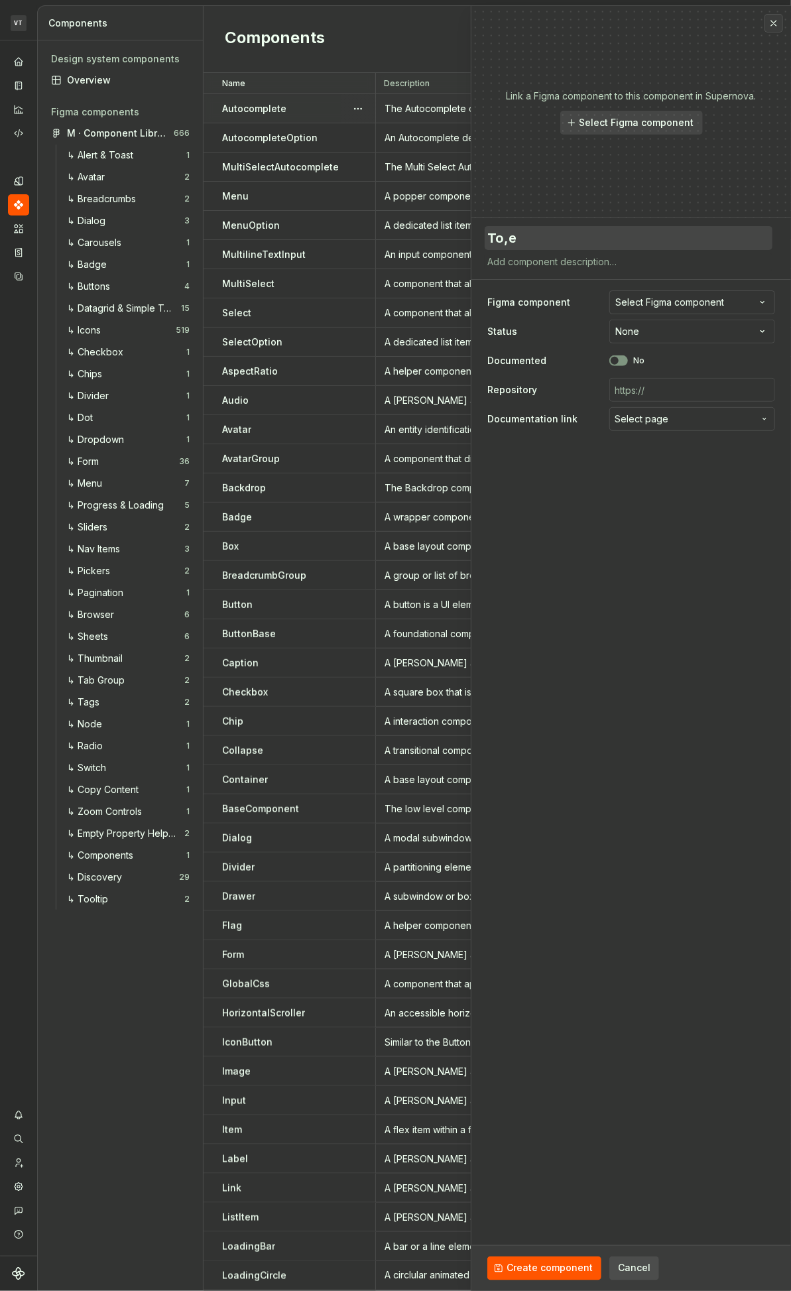
type textarea "To,"
type textarea "*"
type textarea "To"
type textarea "*"
type textarea "T"
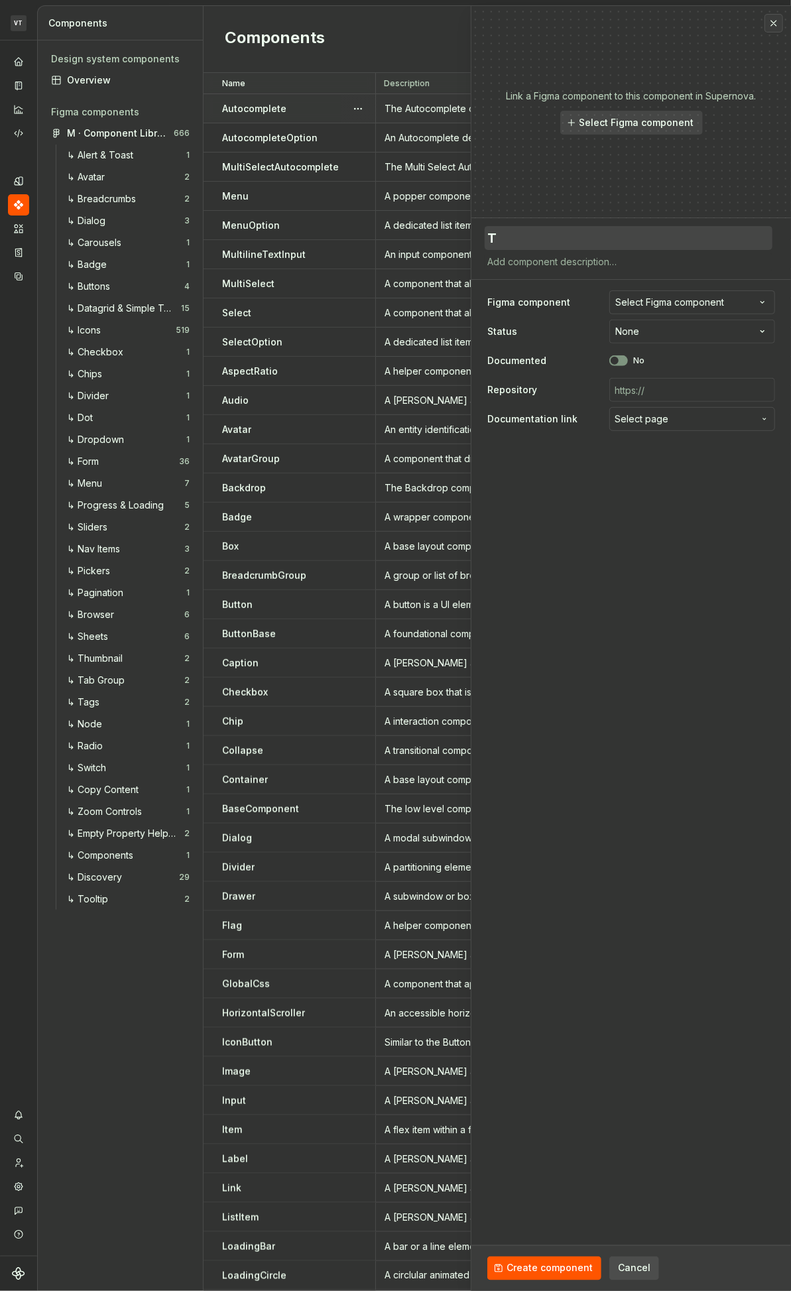
type textarea "*"
type textarea "Ti"
type textarea "*"
type textarea "Tim"
type textarea "*"
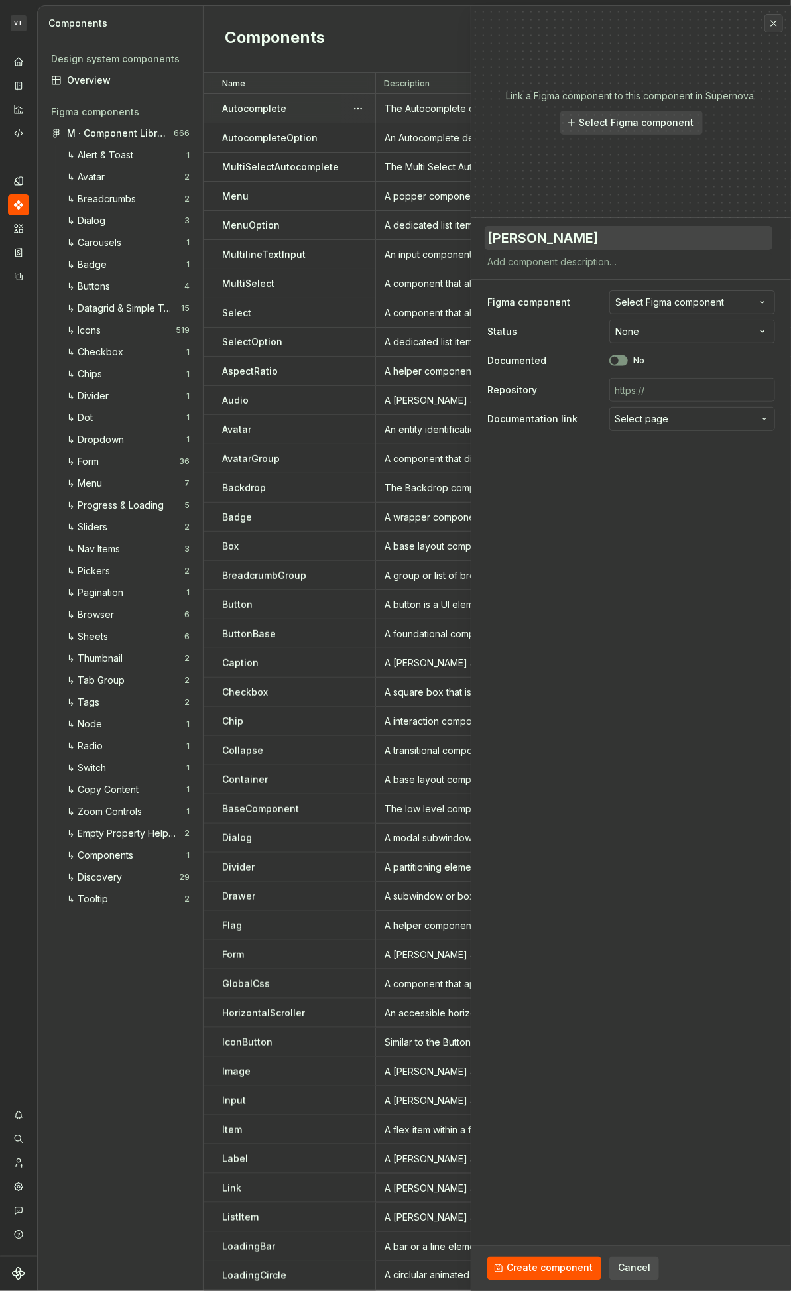
type textarea "Time"
type textarea "*"
type textarea "Time"
type textarea "*"
type textarea "Time"
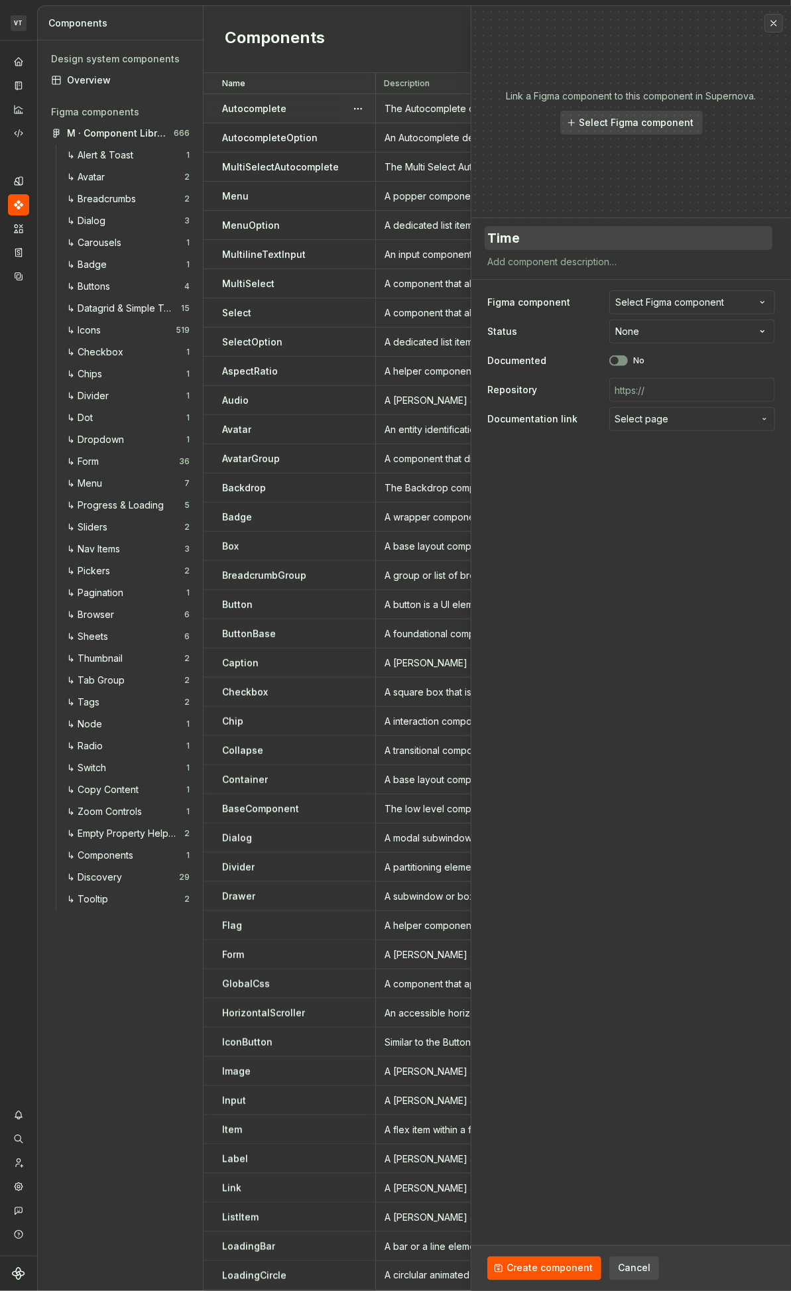
type textarea "*"
type textarea "TimeP"
type textarea "*"
type textarea "TimePi"
type textarea "*"
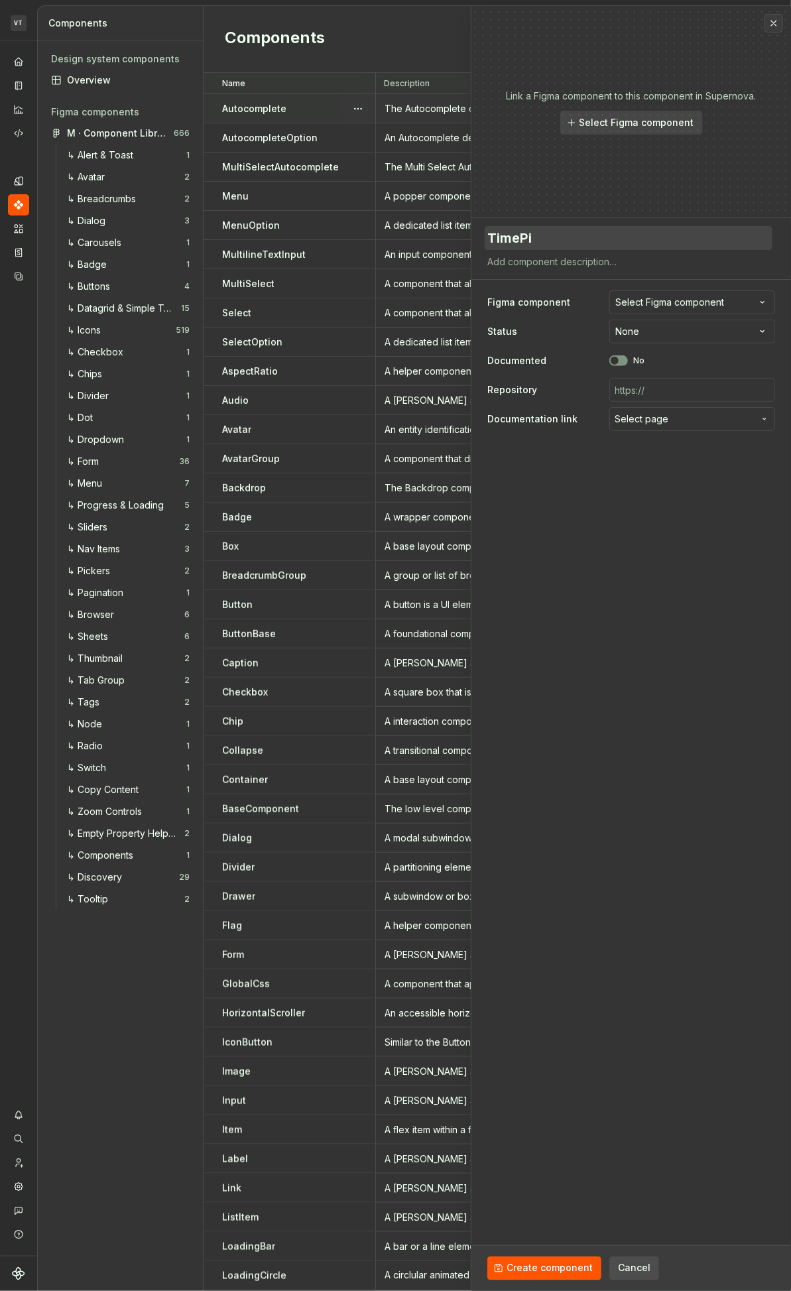
type textarea "TimePic"
type textarea "*"
type textarea "TimePick"
type textarea "*"
type textarea "TimePicke"
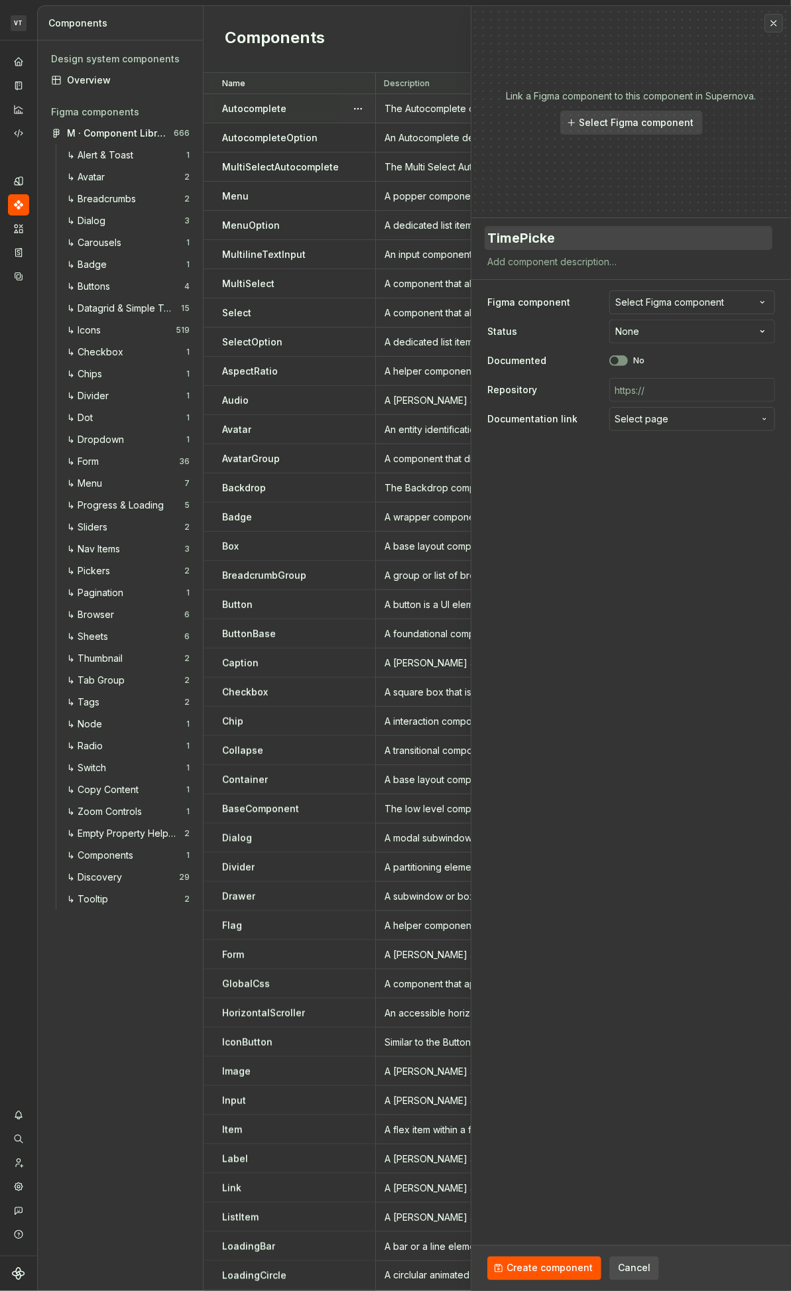
type textarea "*"
type textarea "TimePicker"
type textarea "*"
type textarea "A"
type textarea "*"
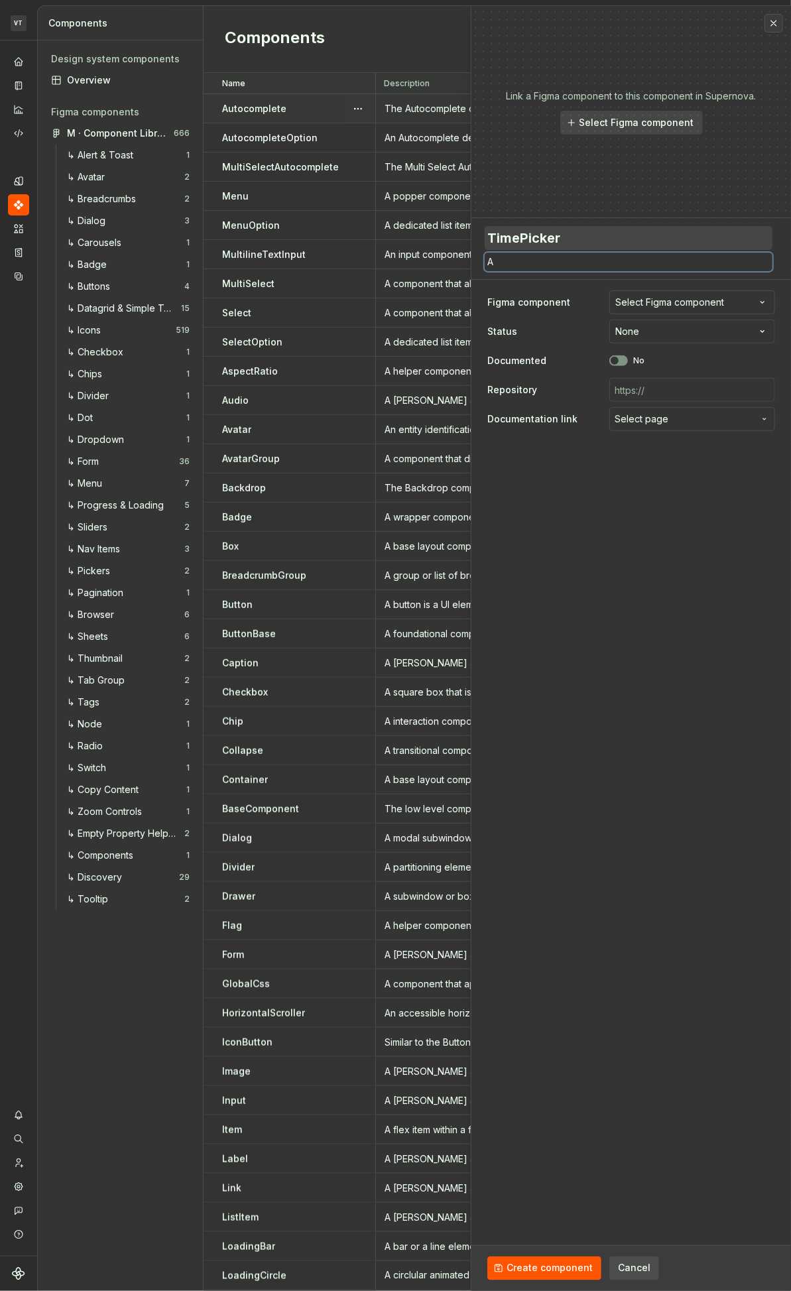
type textarea "A"
type textarea "*"
type textarea "A t"
type textarea "*"
type textarea "A ti"
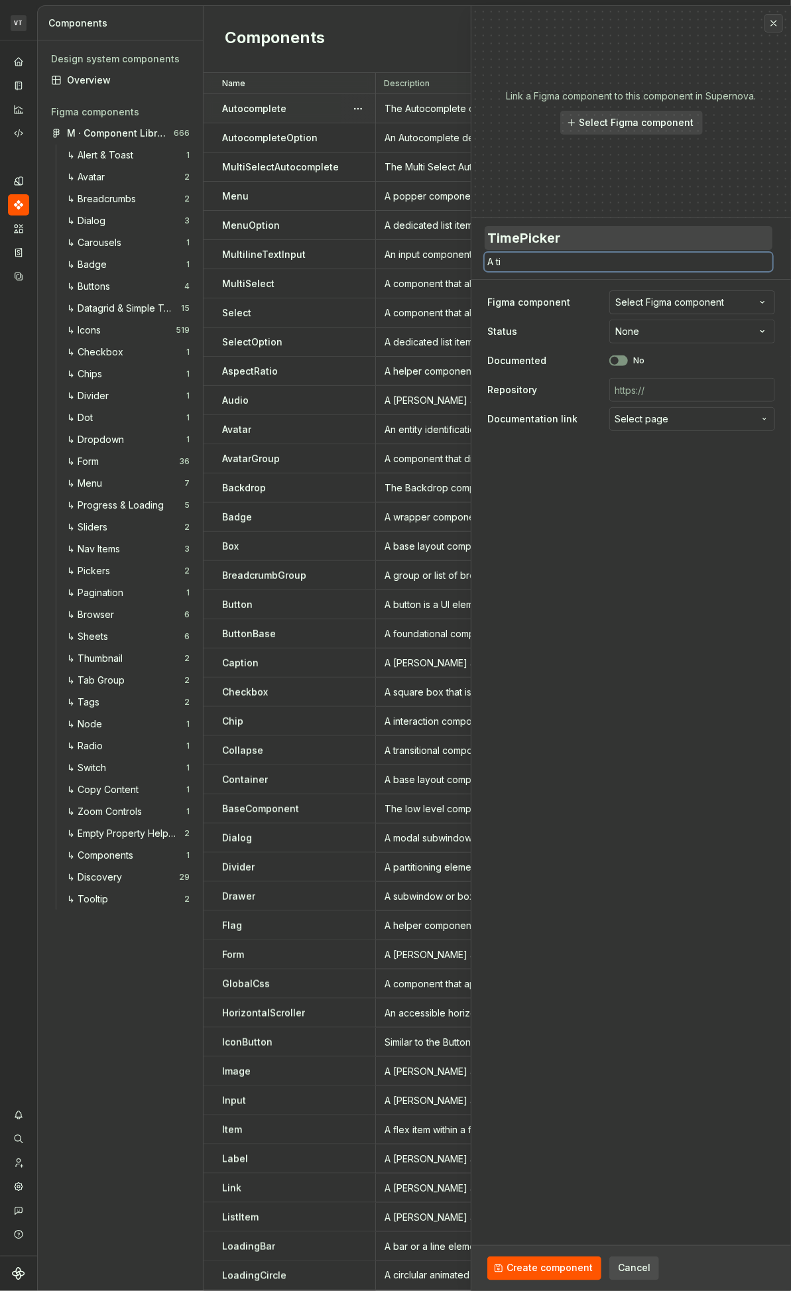
type textarea "*"
type textarea "A tim"
type textarea "*"
type textarea "A time"
type textarea "*"
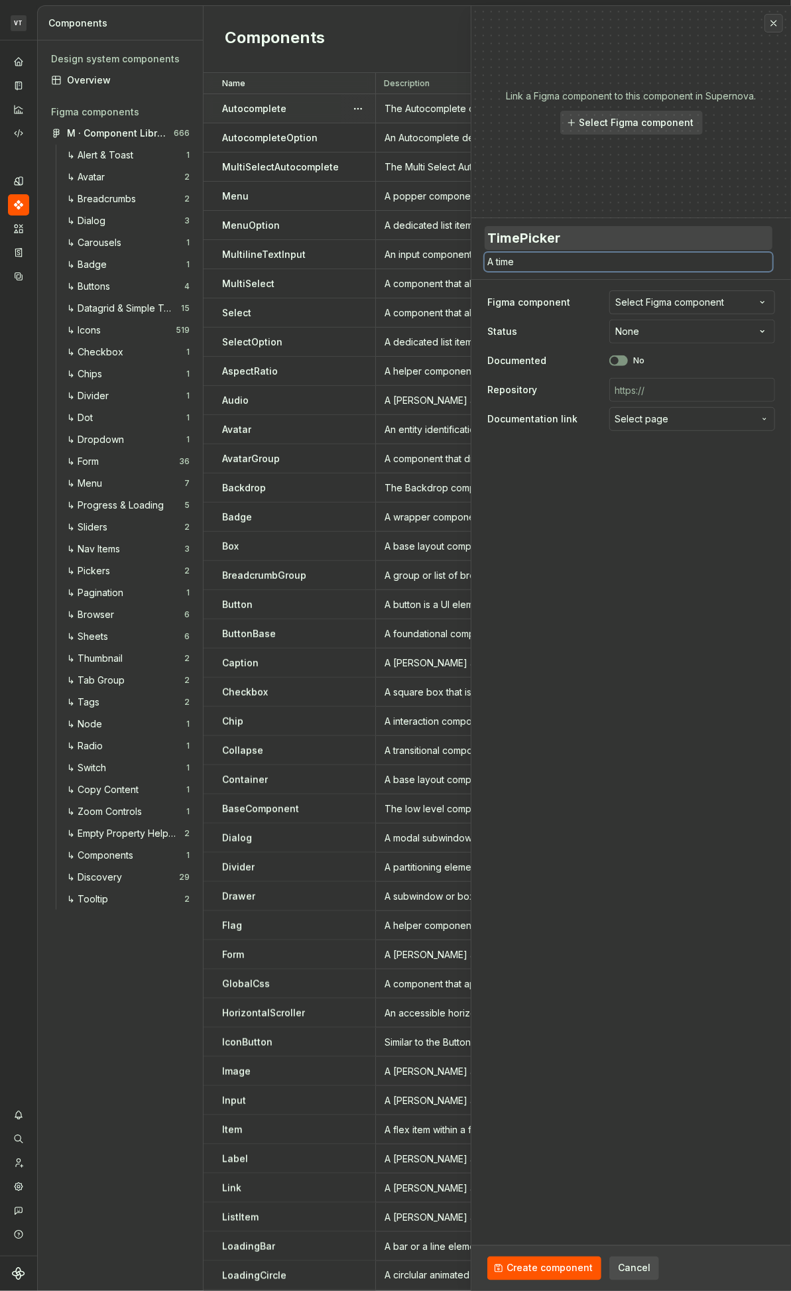
type textarea "A time"
type textarea "*"
type textarea "A time i"
type textarea "*"
type textarea "A time in"
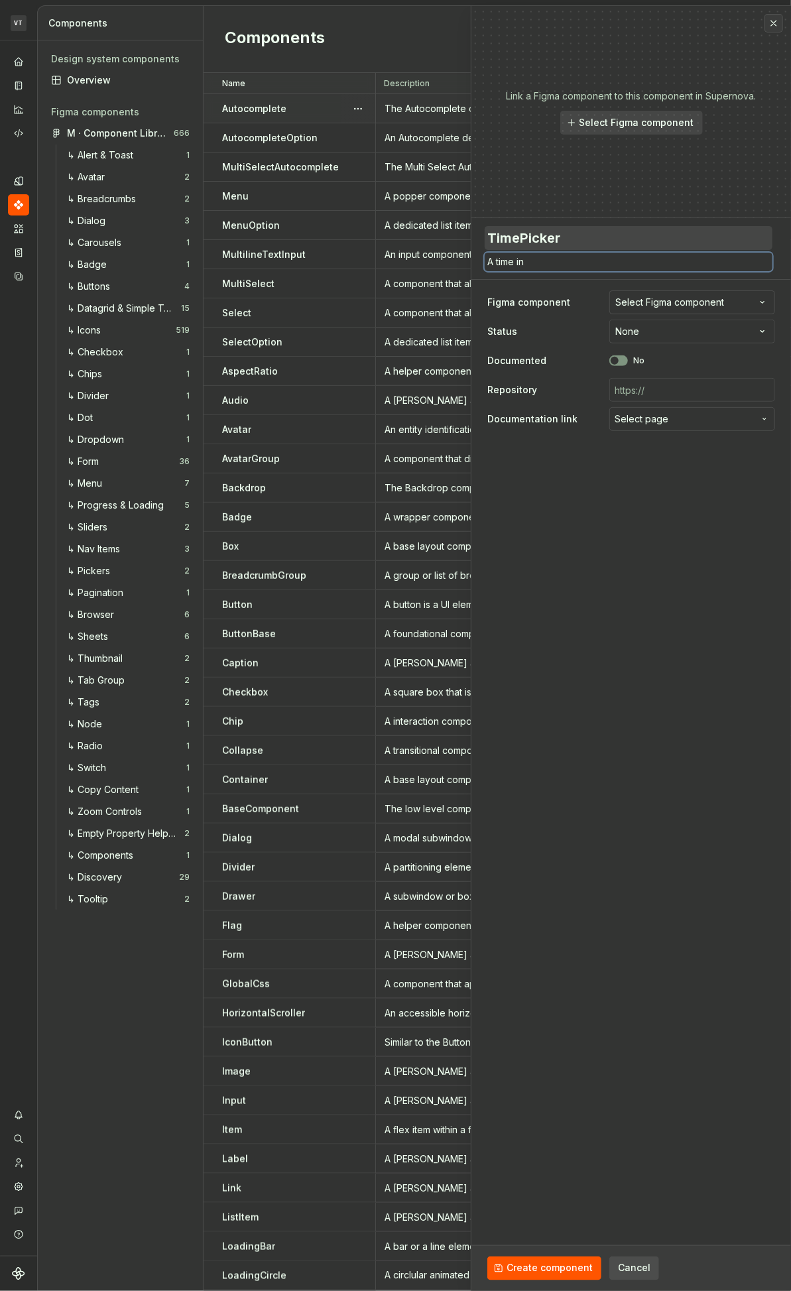
type textarea "*"
type textarea "A time inp"
type textarea "*"
type textarea "A time inpu"
type textarea "*"
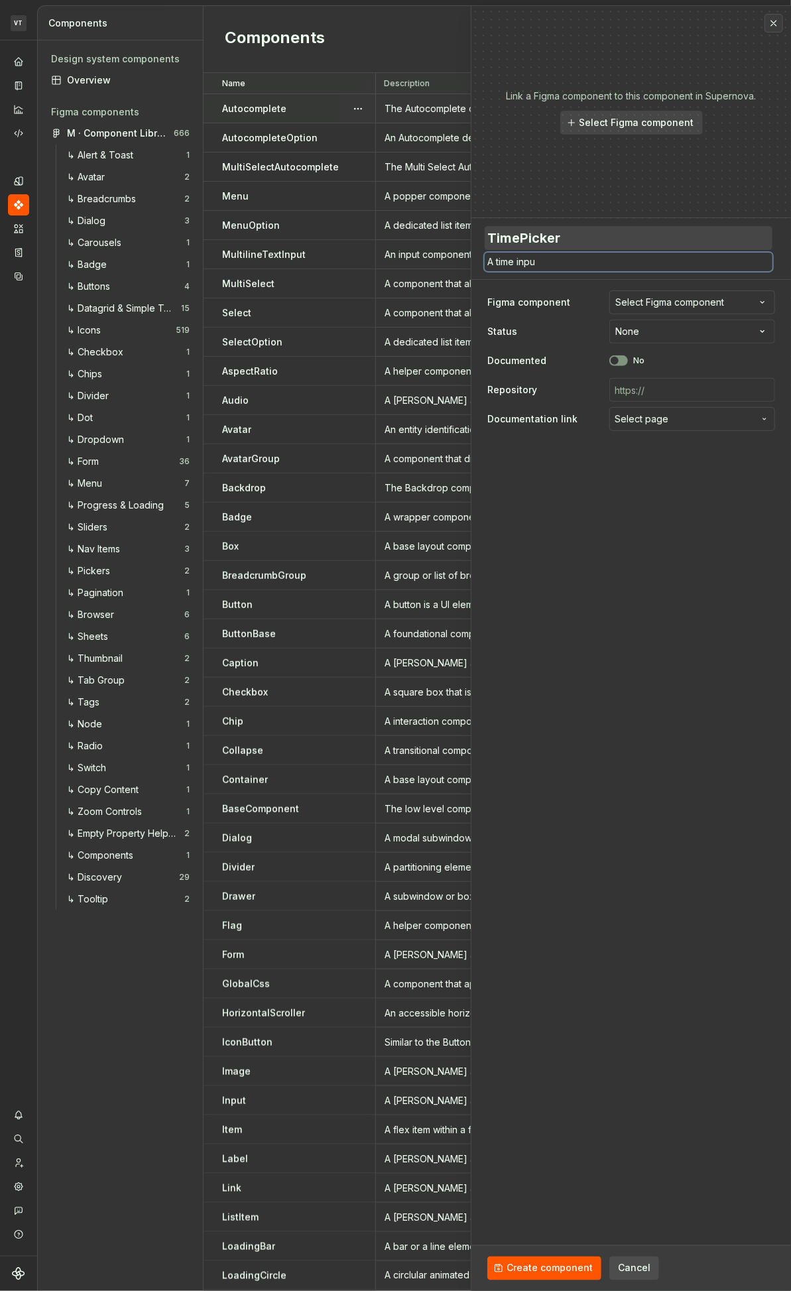
type textarea "A time input"
type textarea "*"
type textarea "A time input"
click at [616, 359] on span "button" at bounding box center [615, 361] width 8 height 8
click at [671, 334] on html "VT Minerva VA Design system data Components Design system components Overview F…" at bounding box center [395, 645] width 791 height 1291
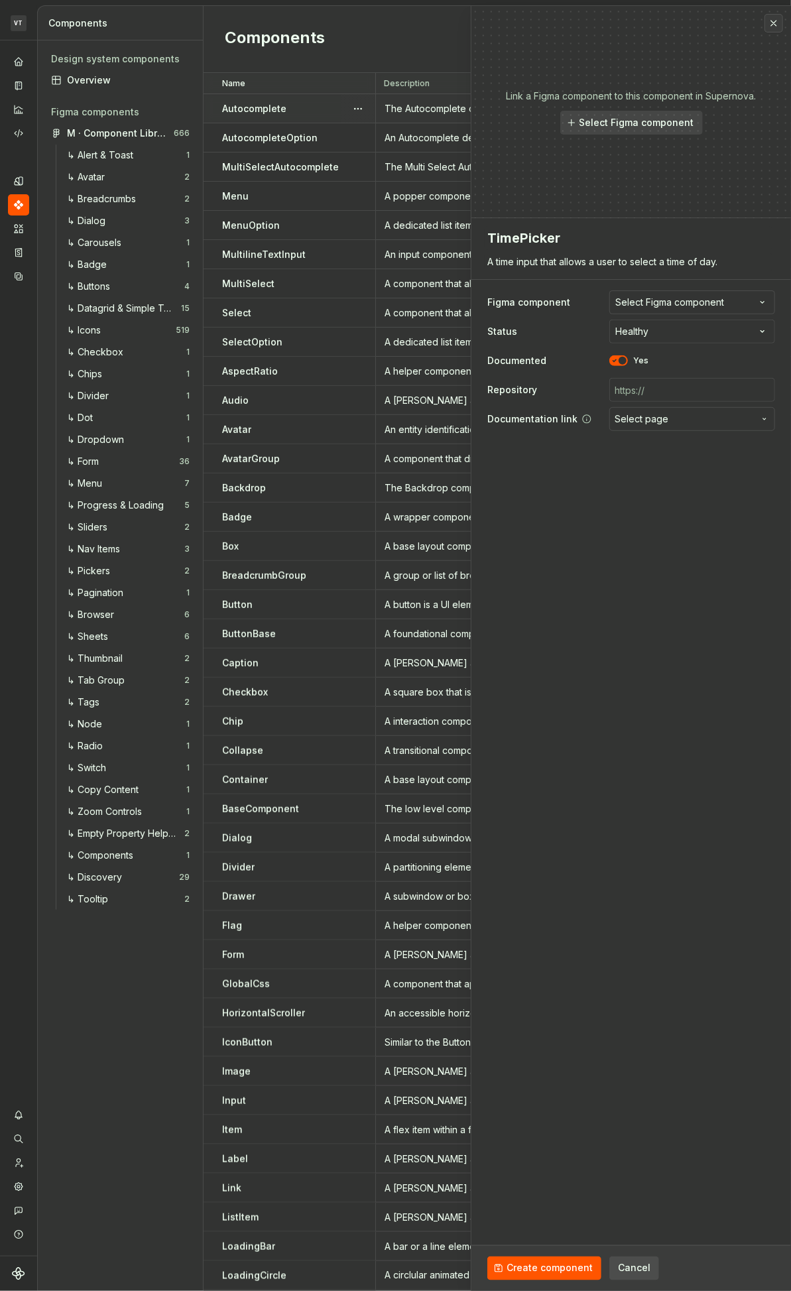
click at [650, 419] on span "Select page" at bounding box center [642, 418] width 54 height 13
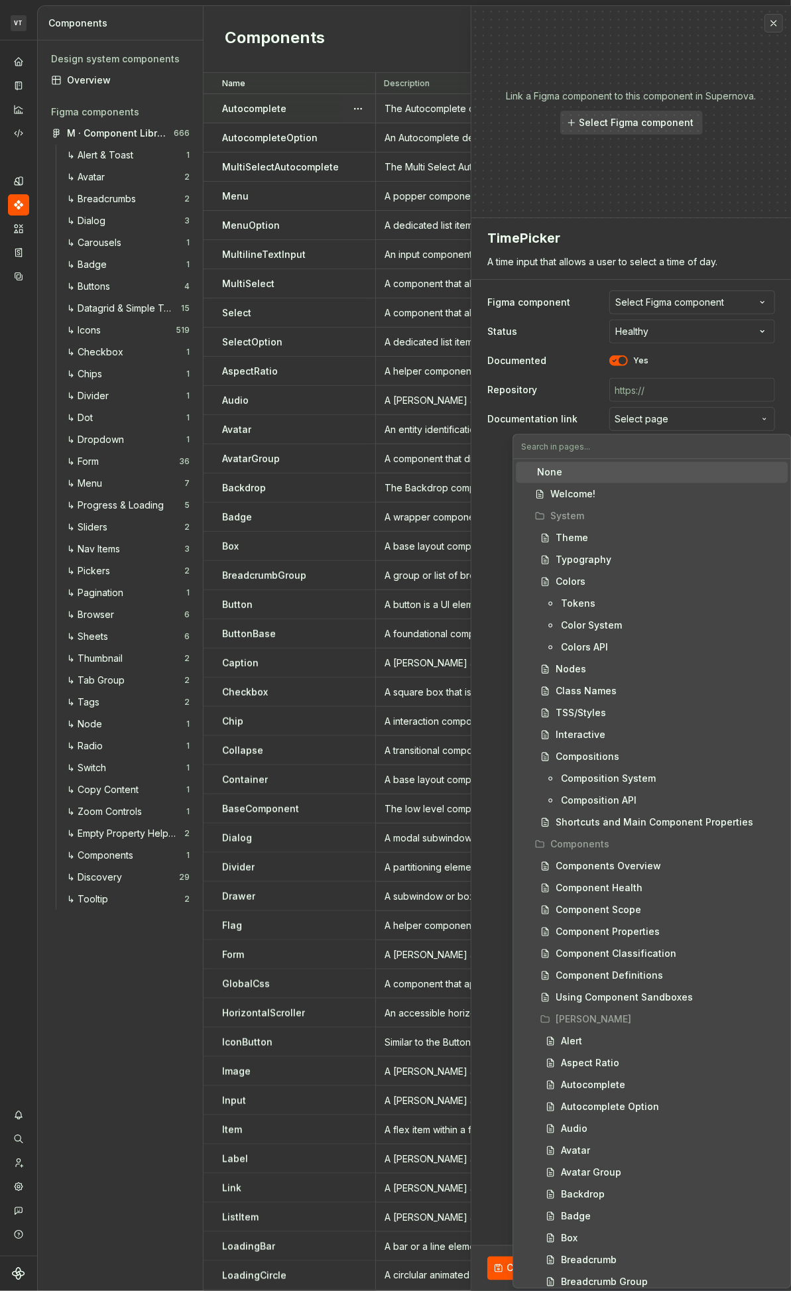
click at [497, 481] on html "VT Minerva VA Design system data Components Design system components Overview F…" at bounding box center [395, 645] width 791 height 1291
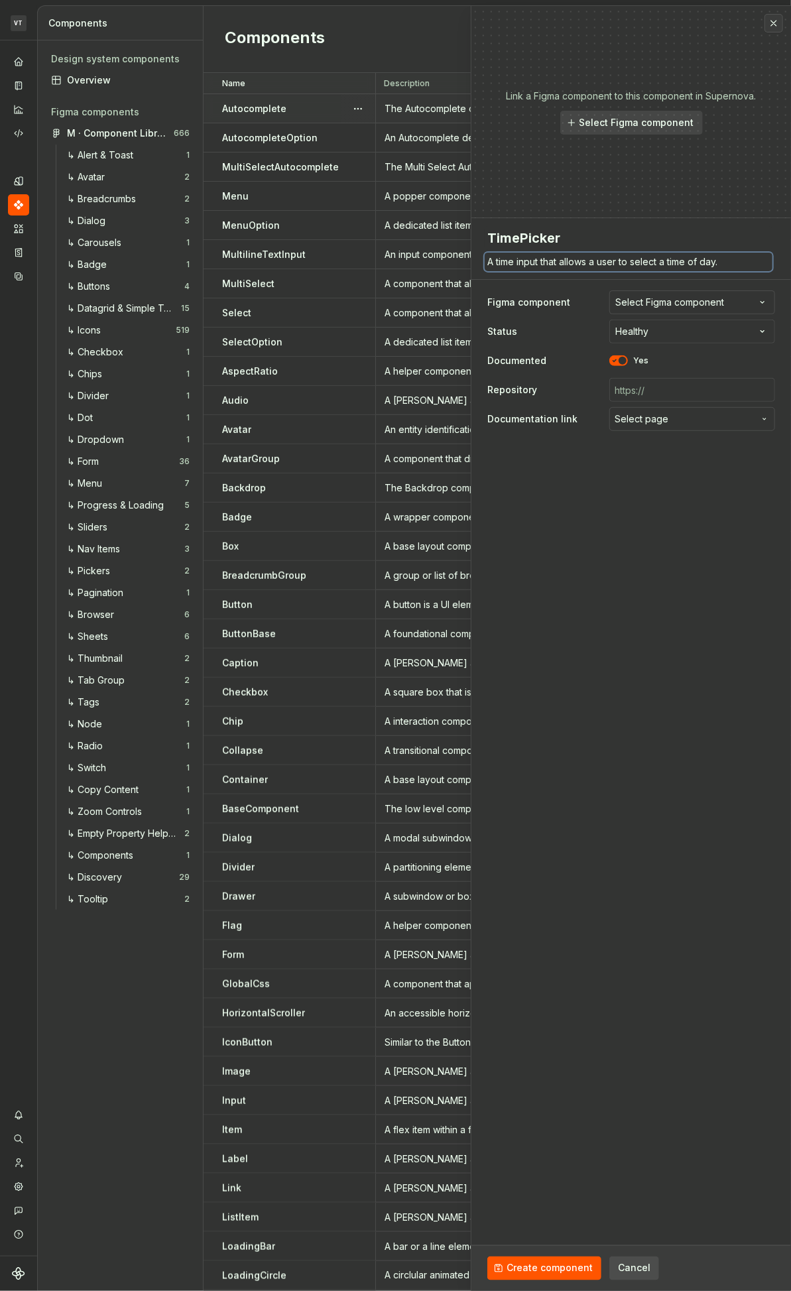
click at [587, 266] on textarea "A time input that allows a user to select a time of day." at bounding box center [629, 262] width 288 height 19
click at [668, 417] on span "Select page" at bounding box center [684, 418] width 139 height 13
click at [566, 672] on ul "Component “Date Picker Field” created." at bounding box center [628, 1280] width 326 height 21
click at [528, 672] on ul "Component “Date Picker Field” created." at bounding box center [628, 1280] width 326 height 21
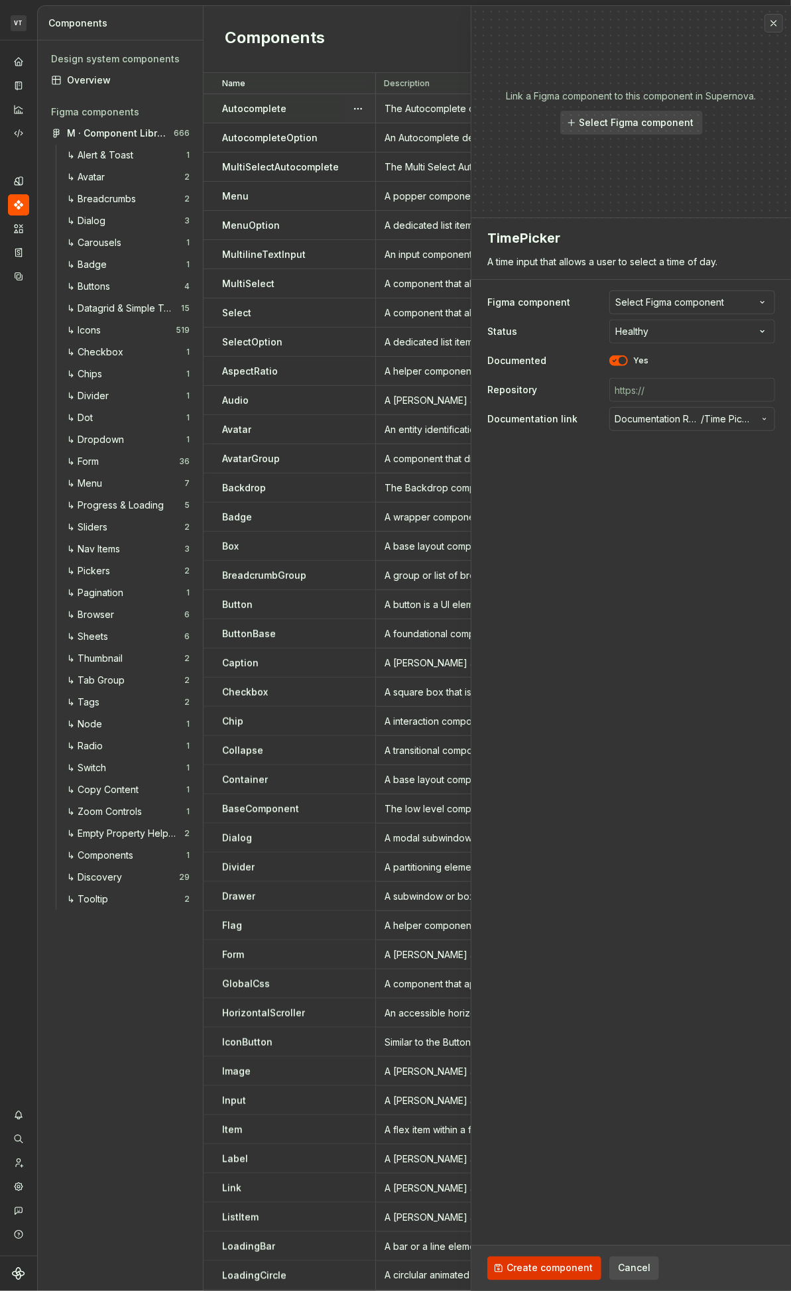
click at [516, 672] on span "Create component" at bounding box center [550, 1268] width 86 height 13
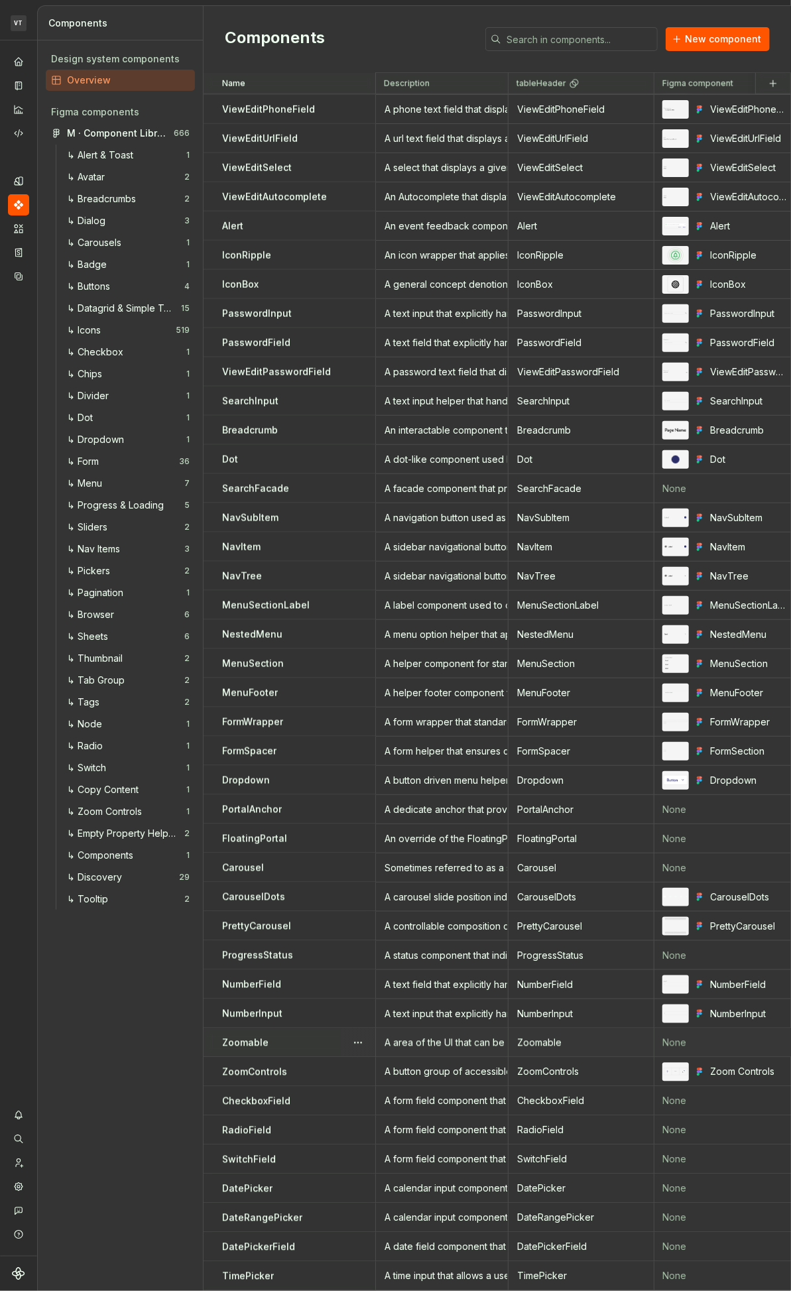
scroll to position [2923, 0]
click at [433, 672] on div "A date field component that allows the user to input a date." at bounding box center [442, 1247] width 131 height 13
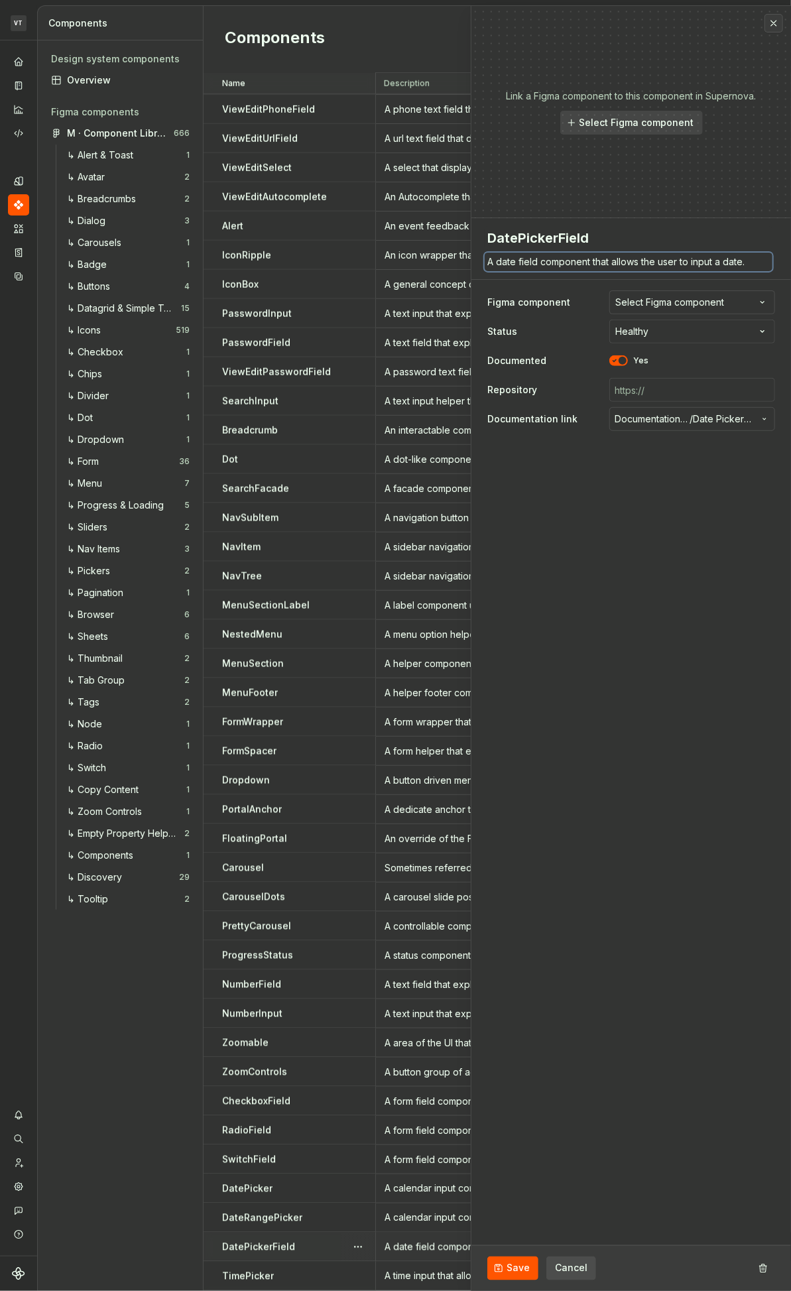
click at [532, 262] on textarea "A date field component that allows the user to input a date." at bounding box center [629, 262] width 288 height 19
click at [446, 672] on div "A helper footer component for standardizing padding and background colors on me…" at bounding box center [442, 692] width 131 height 13
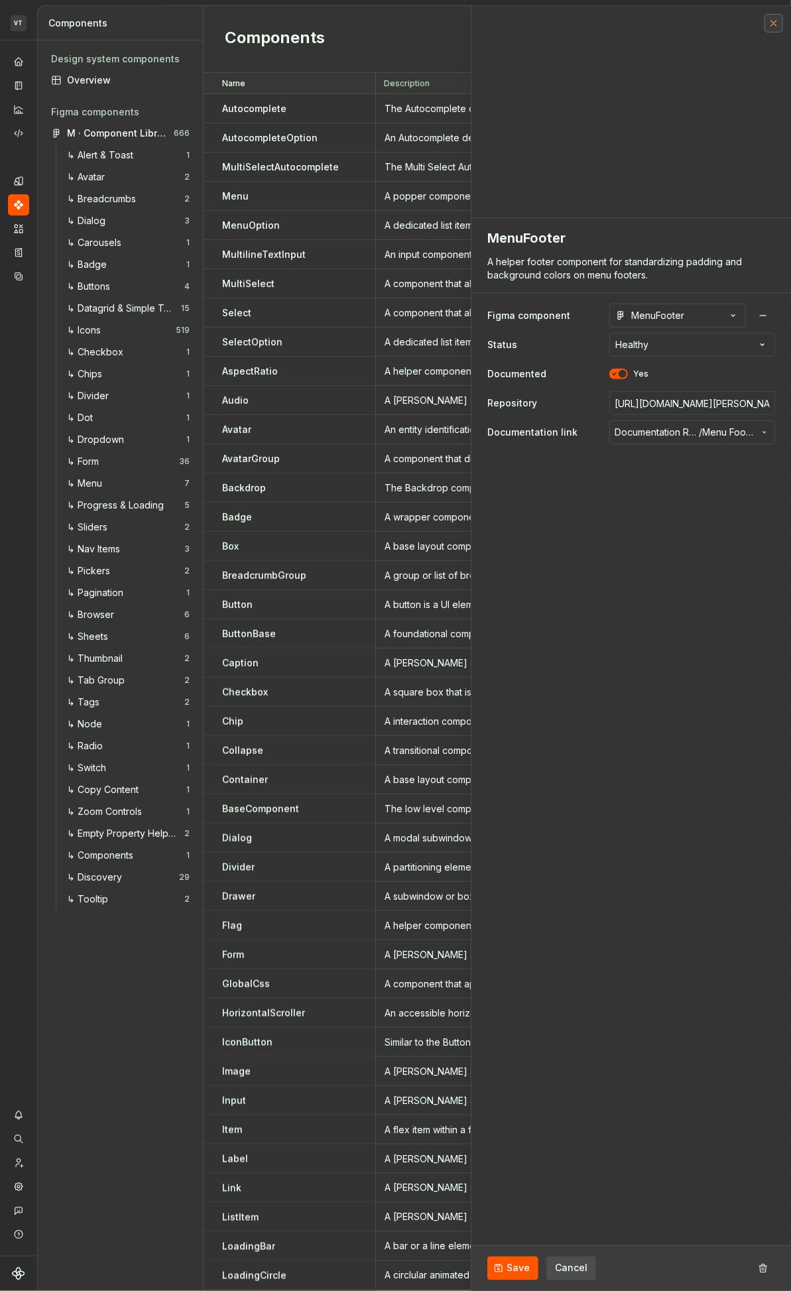
click at [772, 21] on button "button" at bounding box center [773, 23] width 19 height 19
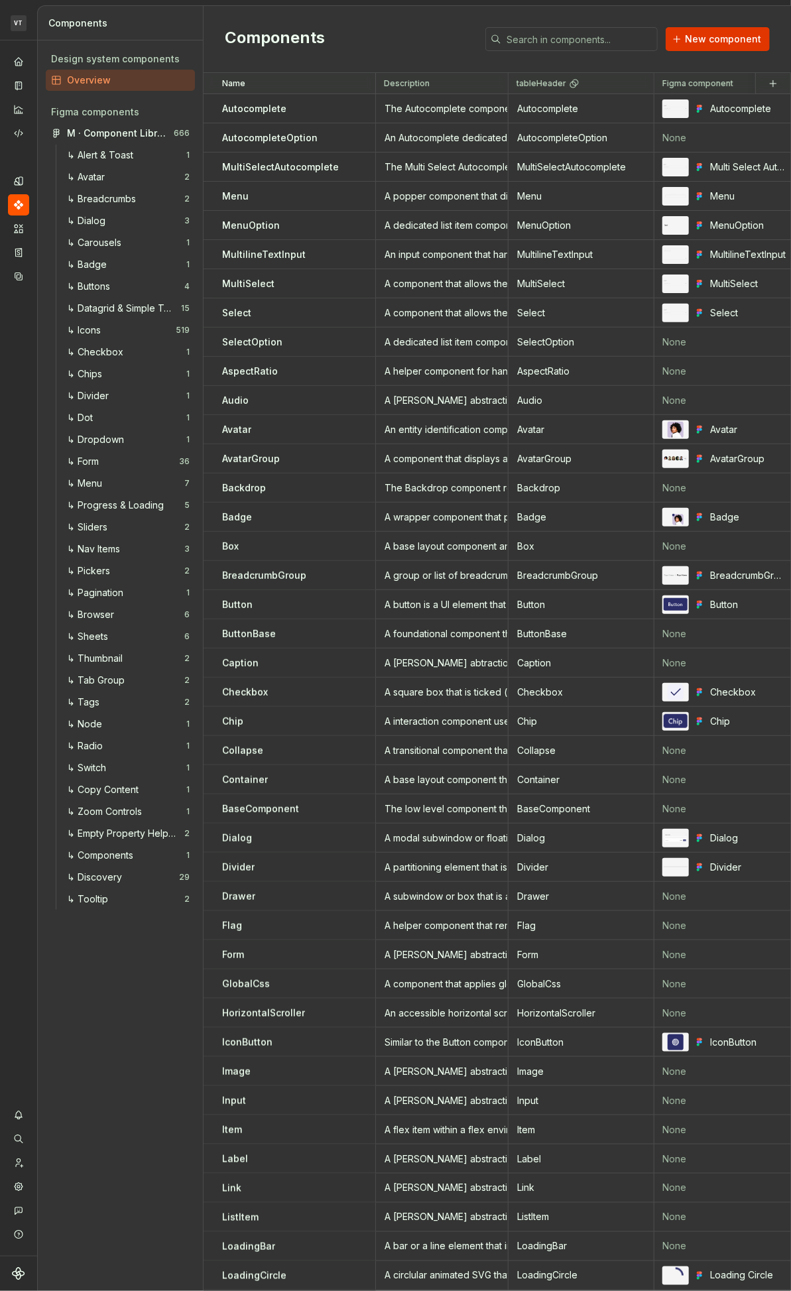
click at [739, 36] on span "New component" at bounding box center [723, 38] width 76 height 13
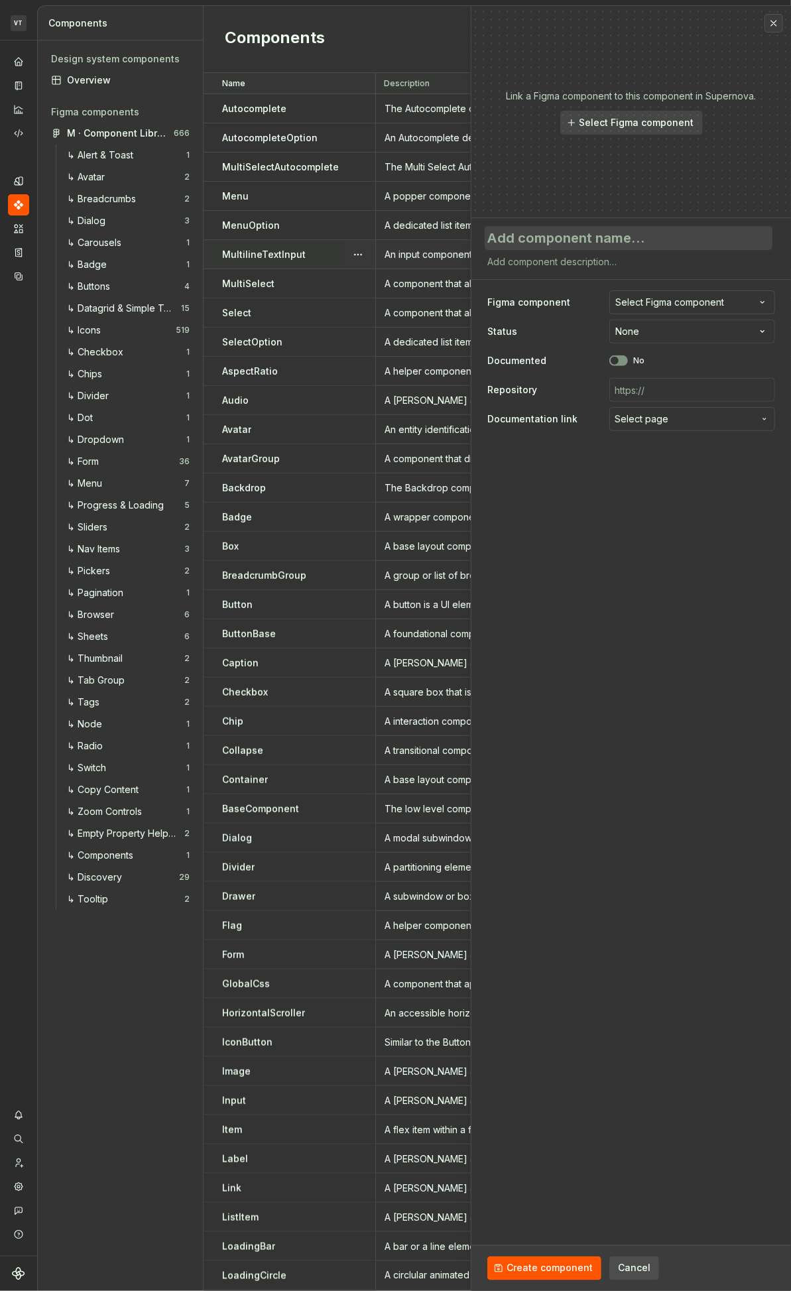
click at [589, 235] on textarea at bounding box center [629, 238] width 288 height 24
paste textarea "https://minerva.supernova-docs.io/latest/components/minerva-date-time-pickers/t…"
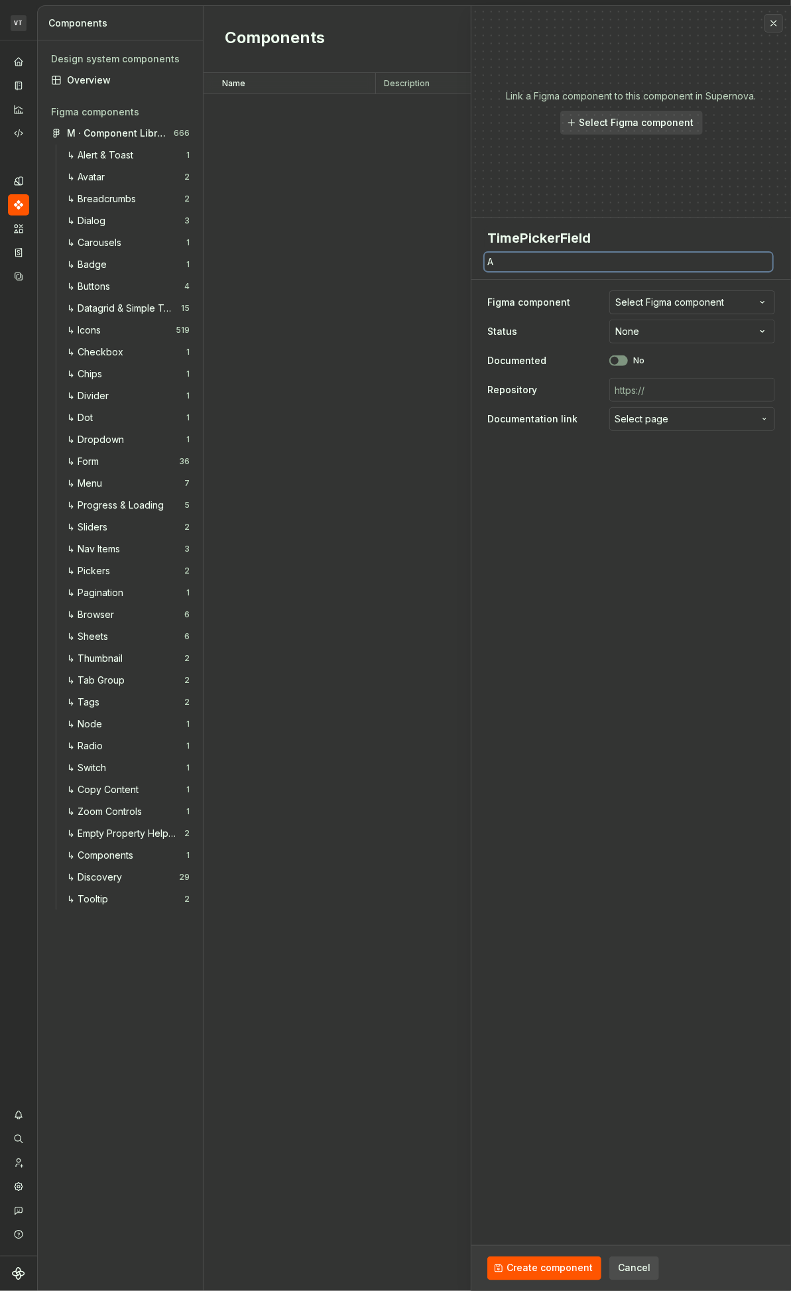
scroll to position [2923, 0]
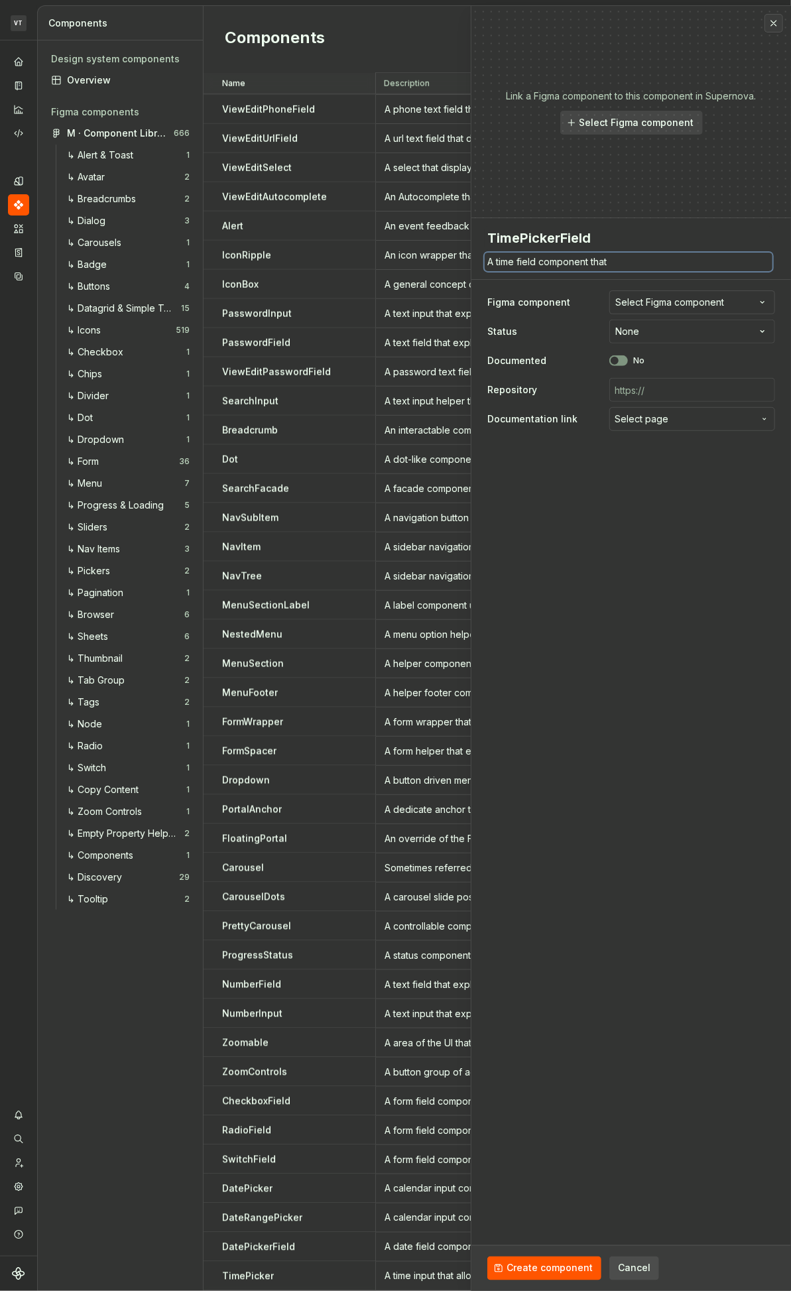
click at [637, 263] on textarea "A time field component that" at bounding box center [629, 262] width 288 height 19
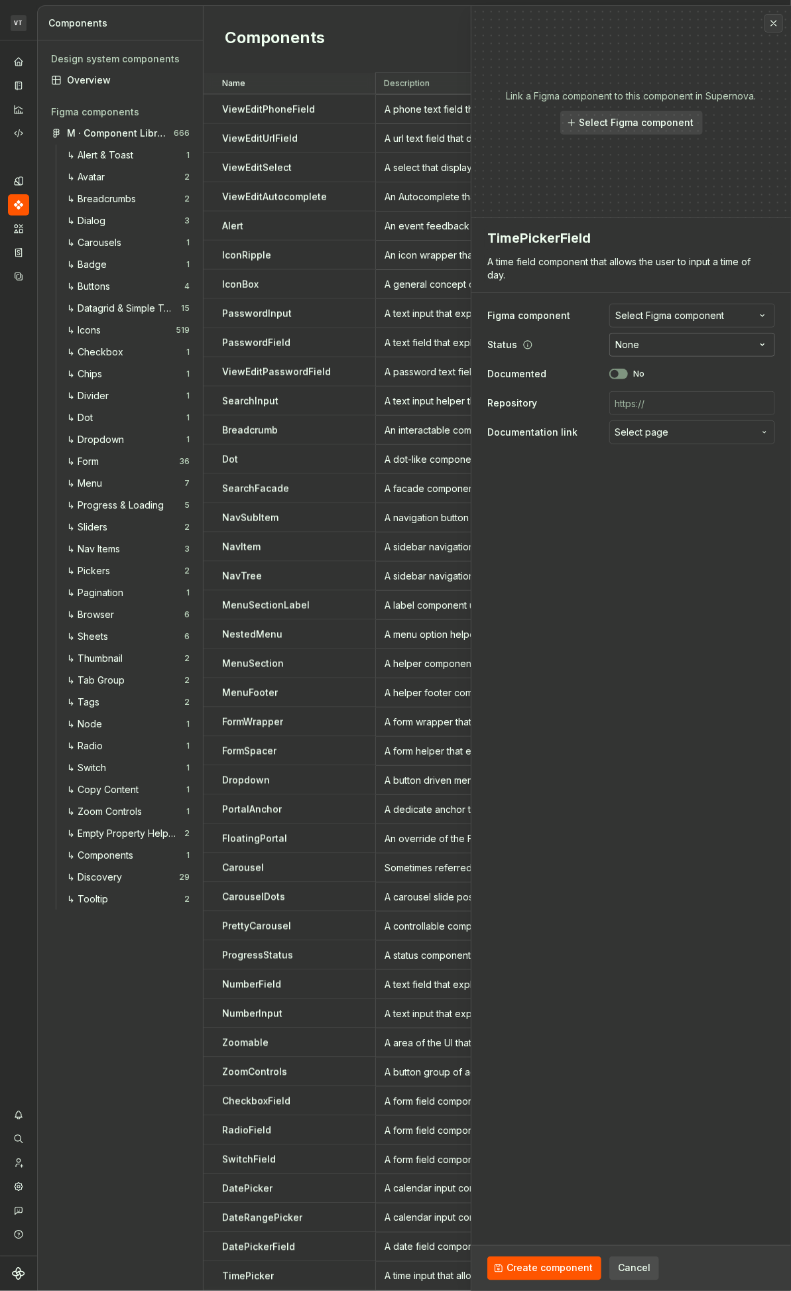
click at [656, 345] on html "VT Minerva VA Design system data Components Design system components Overview F…" at bounding box center [395, 645] width 791 height 1291
click at [623, 373] on button "No" at bounding box center [618, 374] width 19 height 11
click at [631, 438] on span "Select page" at bounding box center [642, 432] width 54 height 13
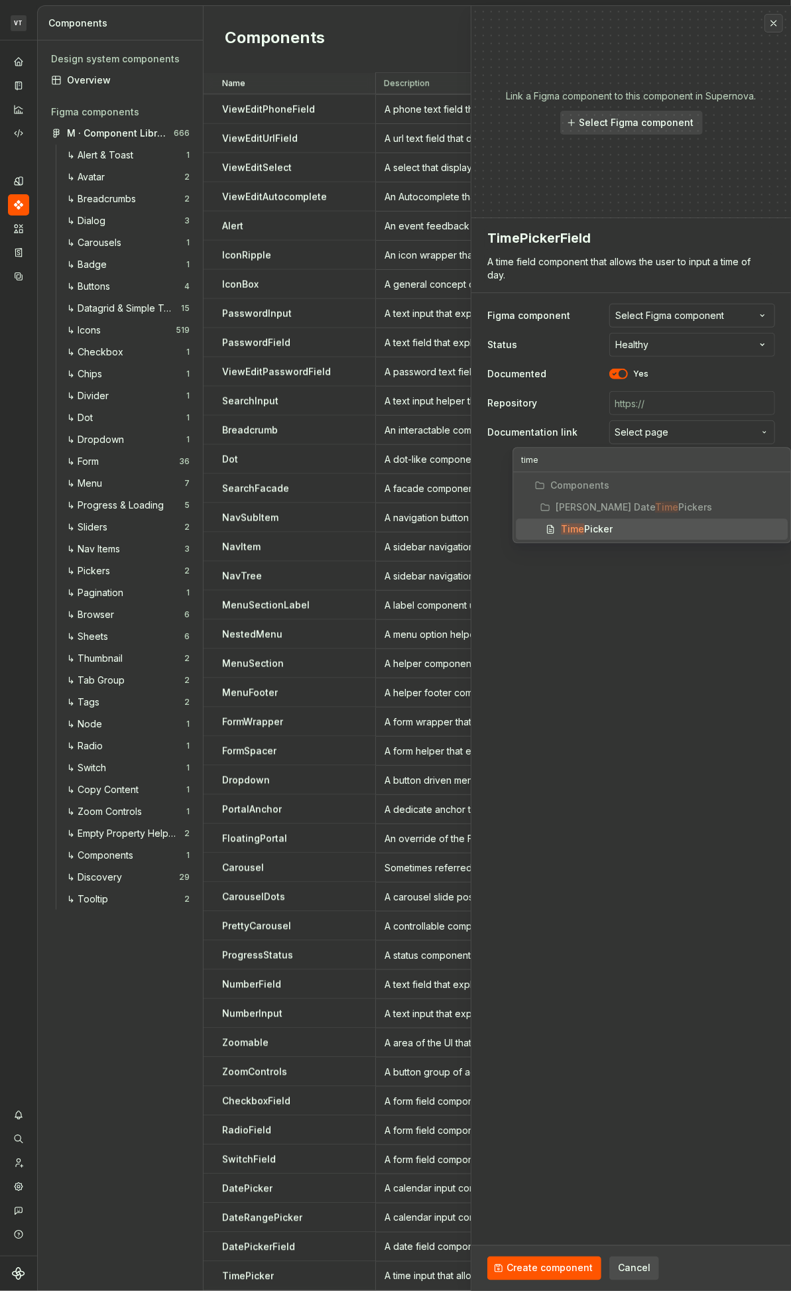
click at [680, 580] on html "VT Minerva VA Design system data Components Design system components Overview F…" at bounding box center [395, 645] width 791 height 1291
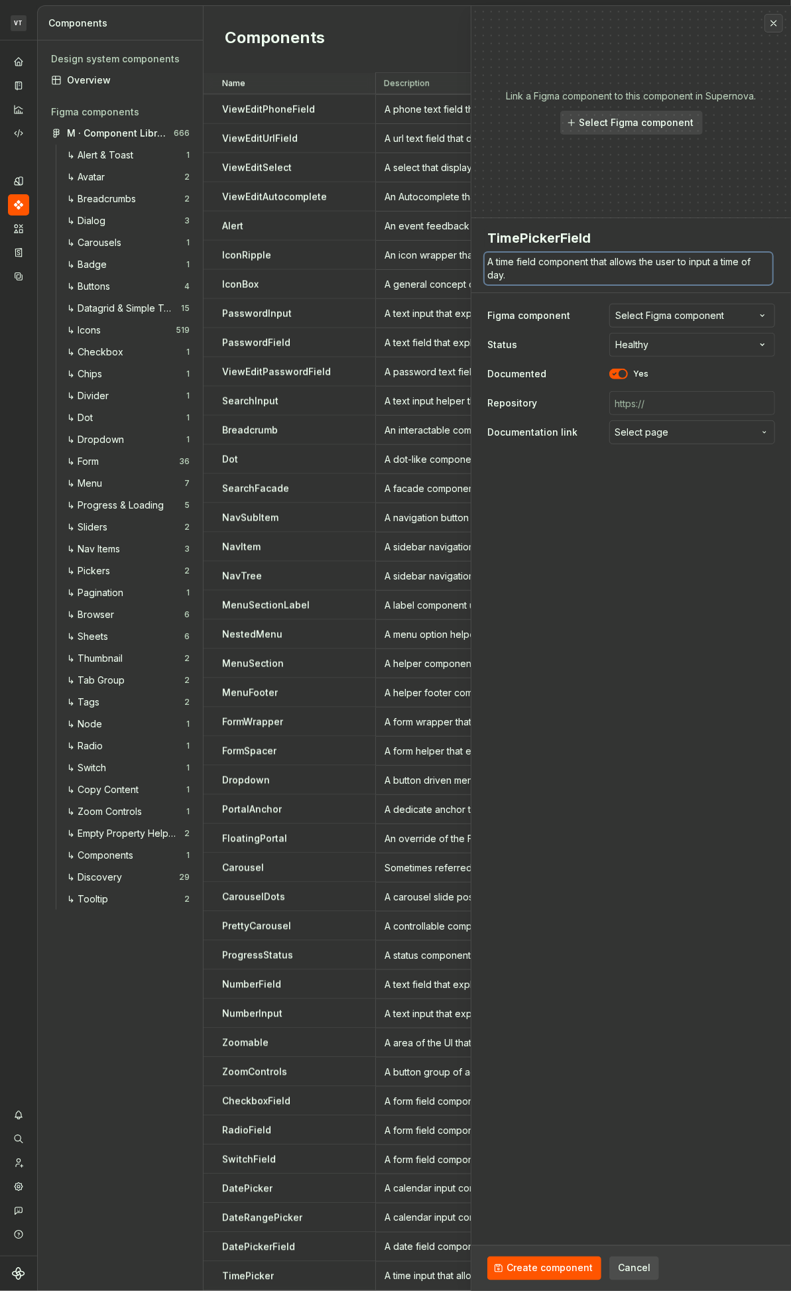
click at [558, 263] on textarea "A time field component that allows the user to input a time of day." at bounding box center [629, 269] width 288 height 32
click at [688, 438] on span "Select page" at bounding box center [684, 432] width 139 height 13
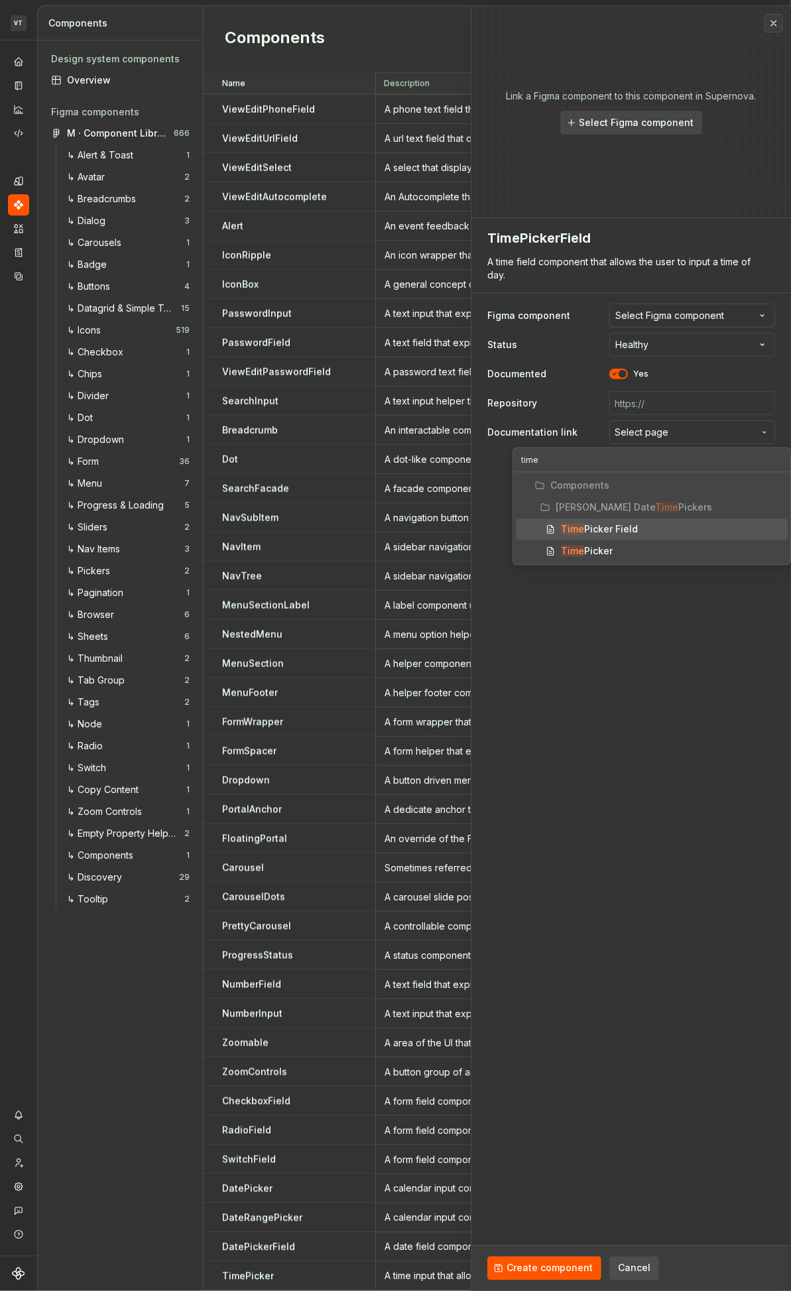
click at [637, 531] on div "Time Picker Field" at bounding box center [599, 528] width 77 height 13
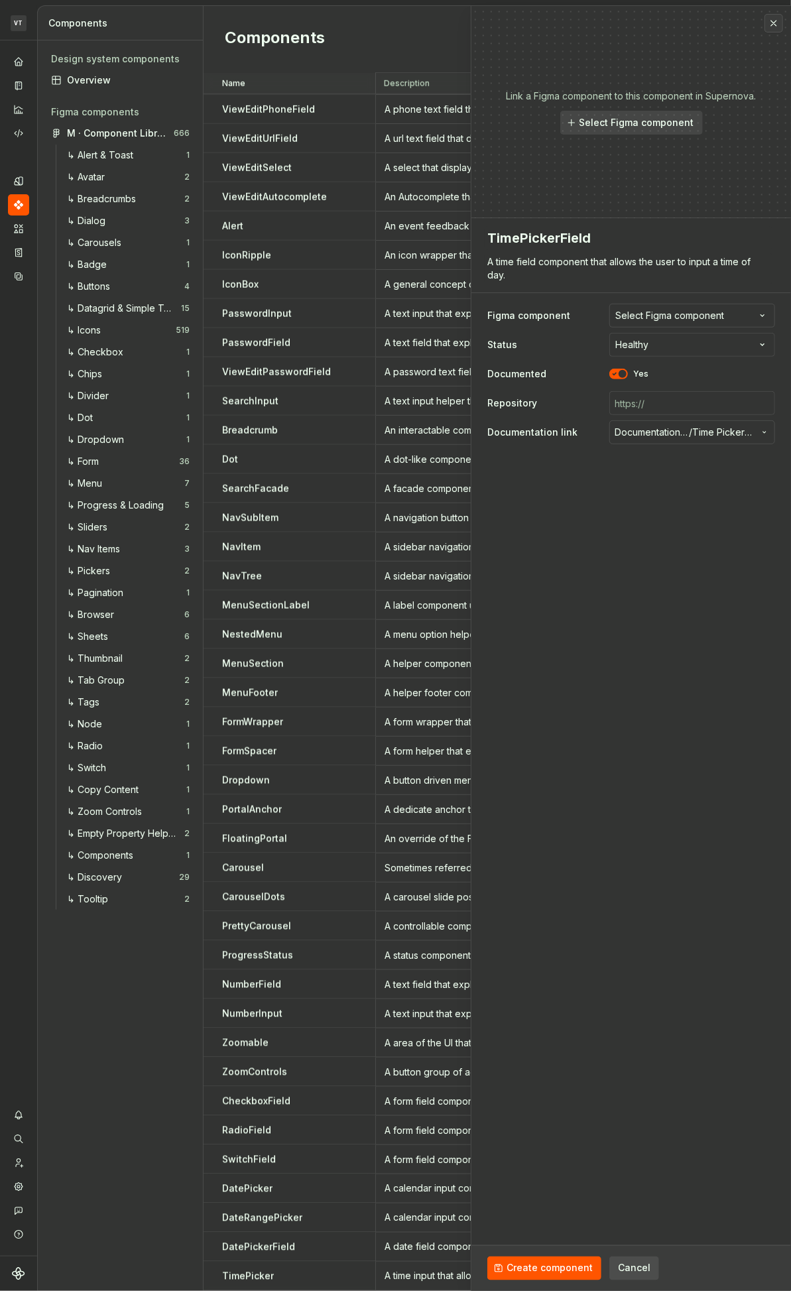
click at [537, 672] on ul "Component “Date Picker Field” created." at bounding box center [628, 1280] width 326 height 21
click at [560, 672] on span "Create component" at bounding box center [550, 1268] width 86 height 13
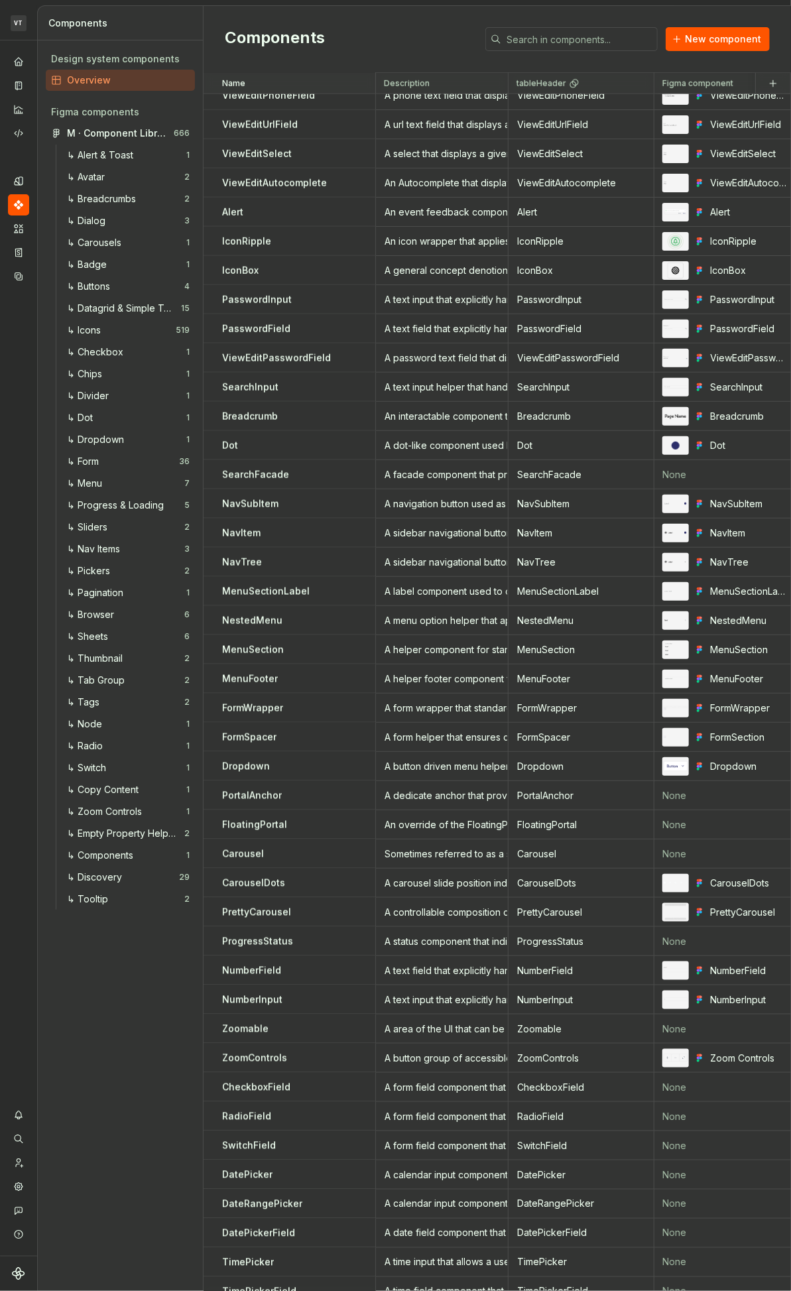
scroll to position [2953, 0]
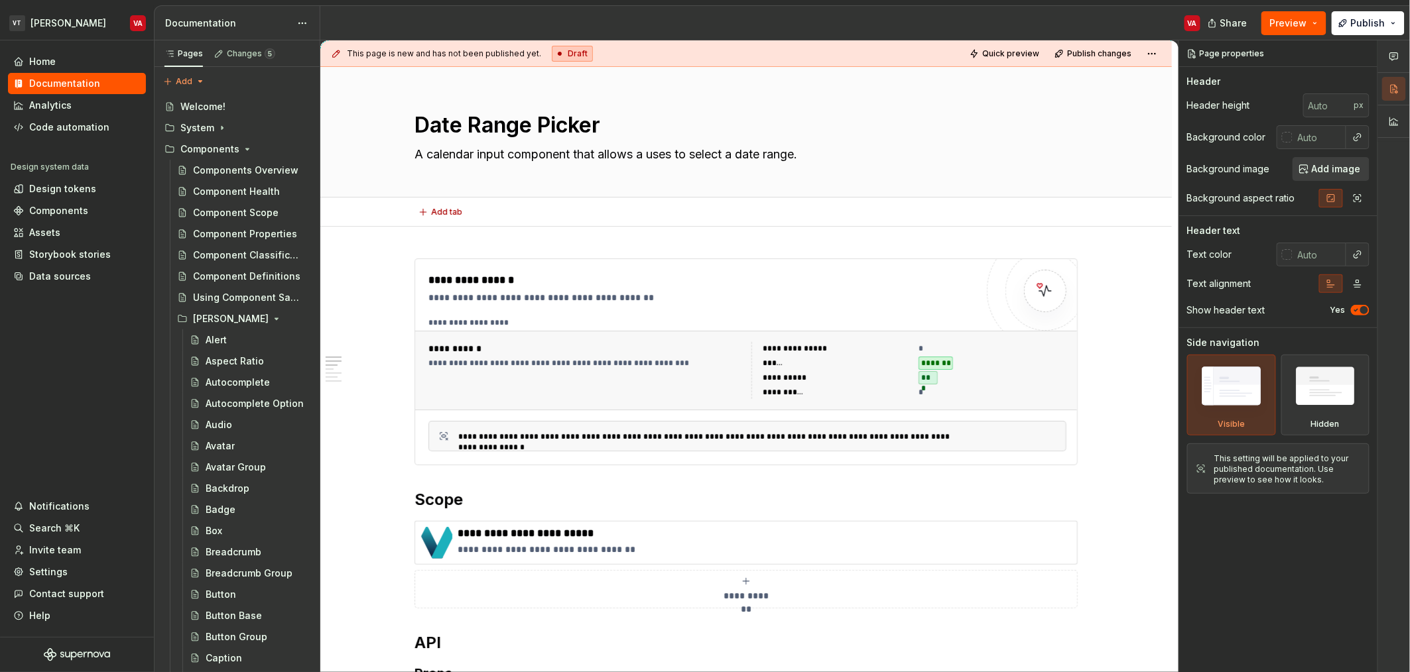
type textarea "*"
click at [766, 309] on div "**********" at bounding box center [702, 362] width 548 height 179
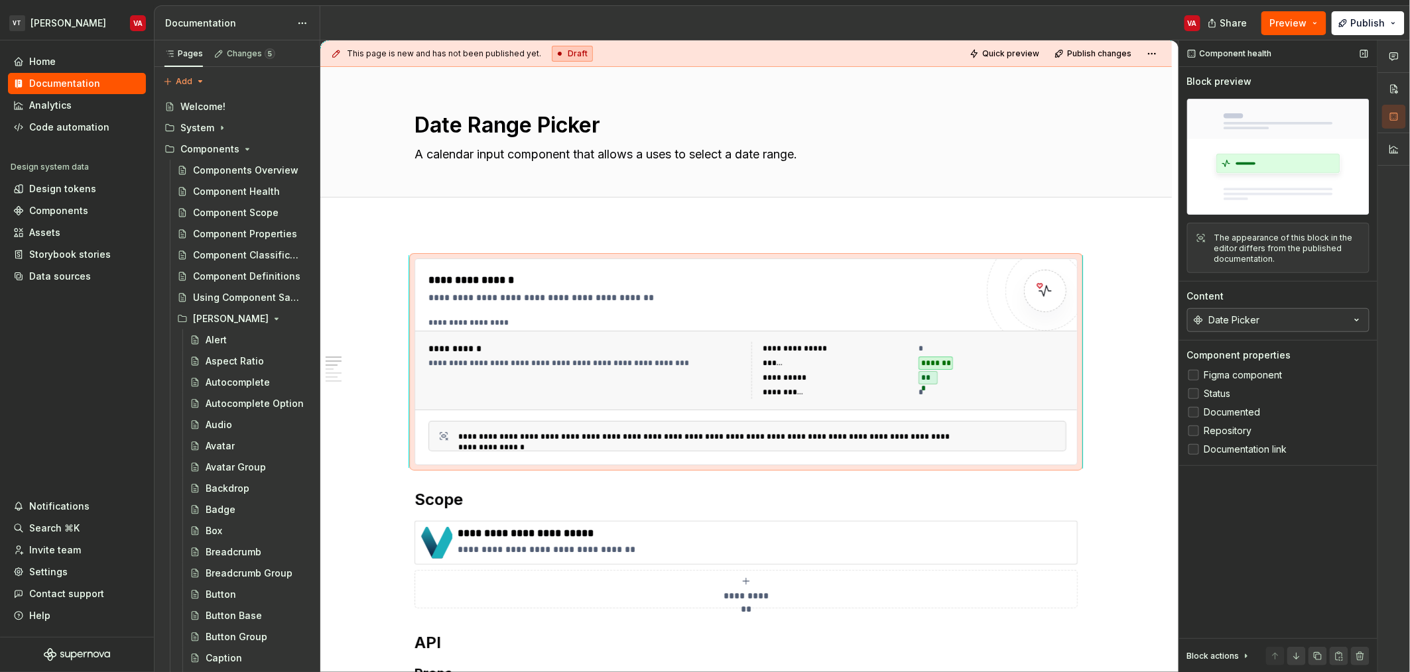
click at [1310, 318] on button "Date Picker" at bounding box center [1278, 320] width 182 height 24
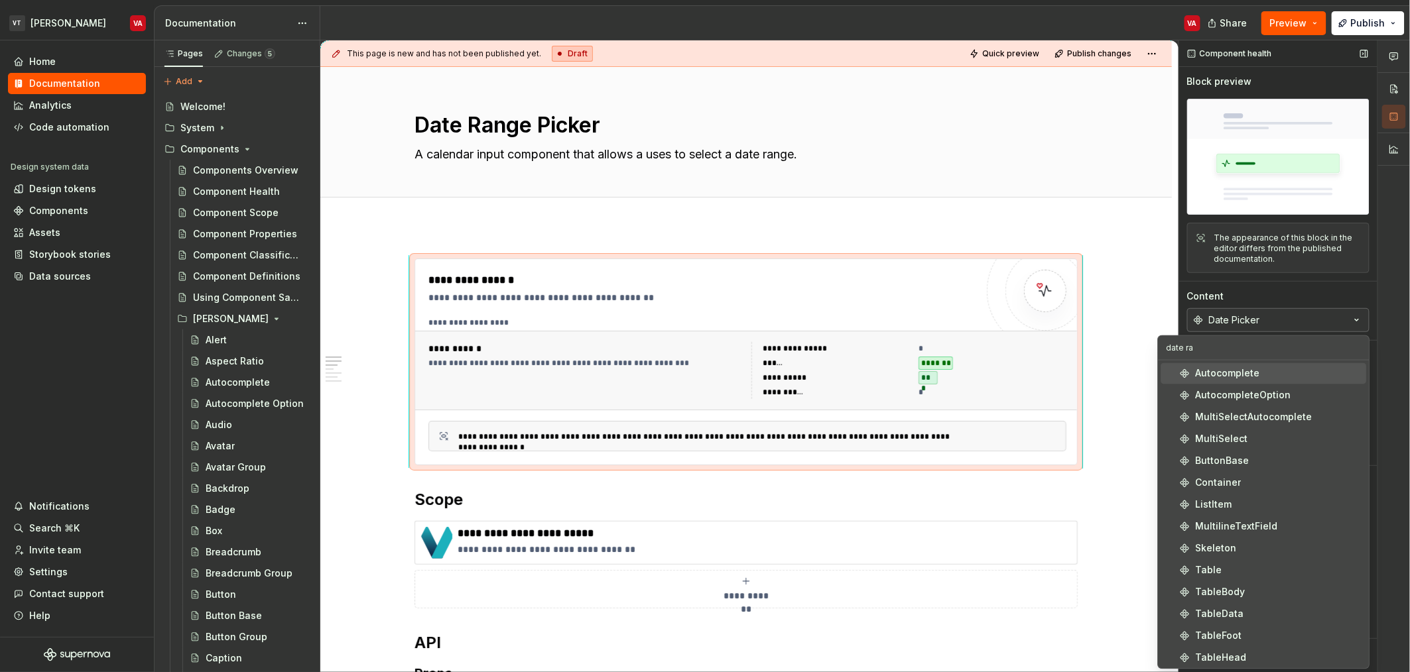
type input "date ran"
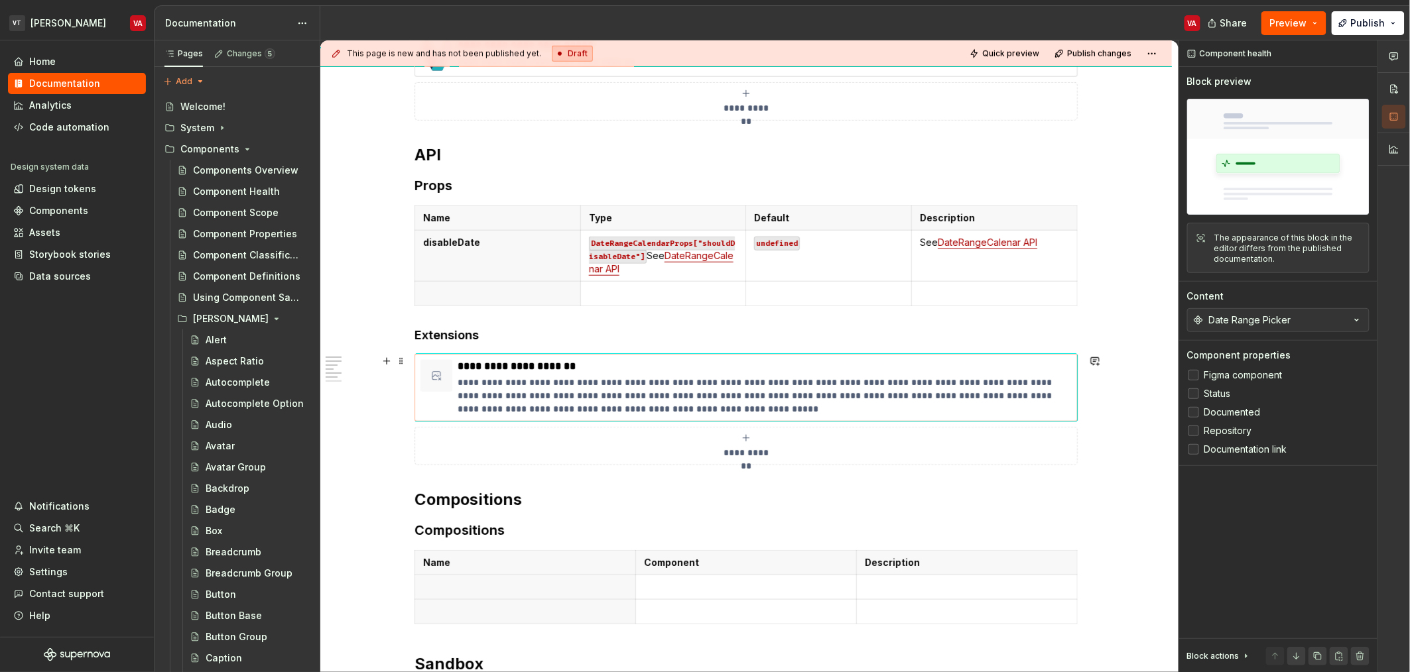
scroll to position [452, 0]
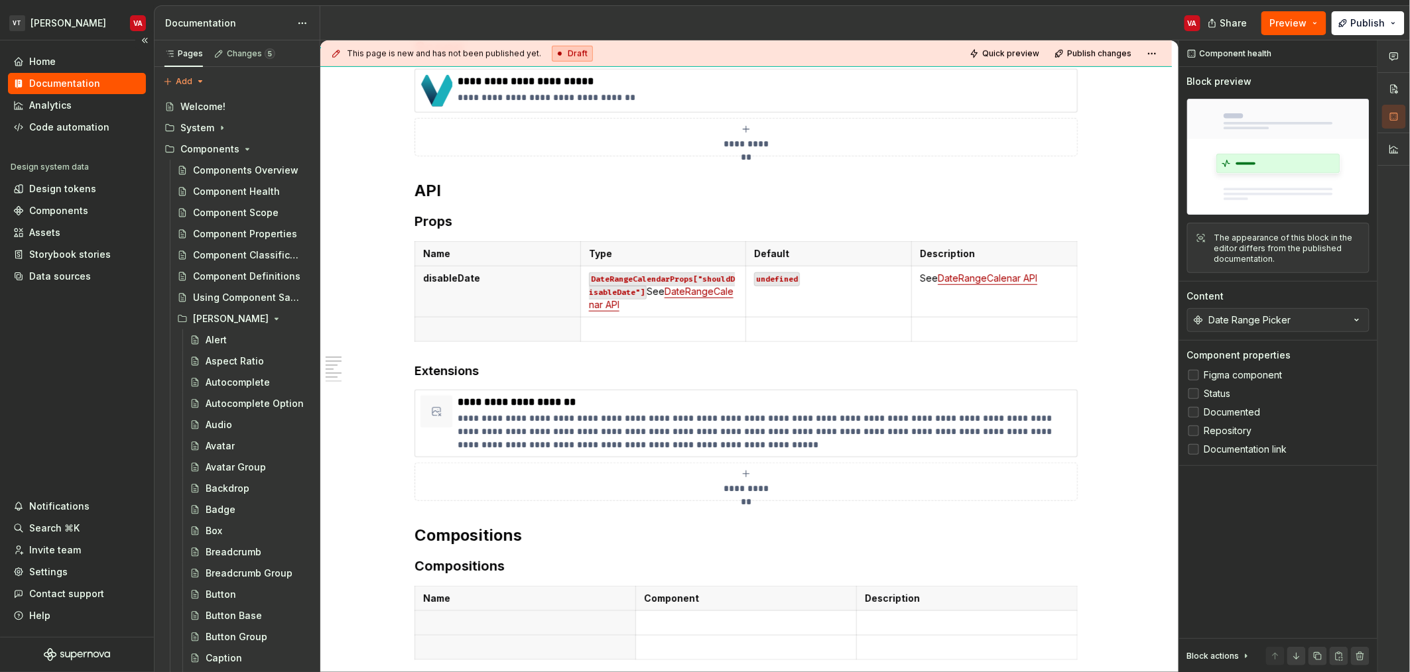
type textarea "*"
click at [474, 330] on p at bounding box center [497, 329] width 149 height 13
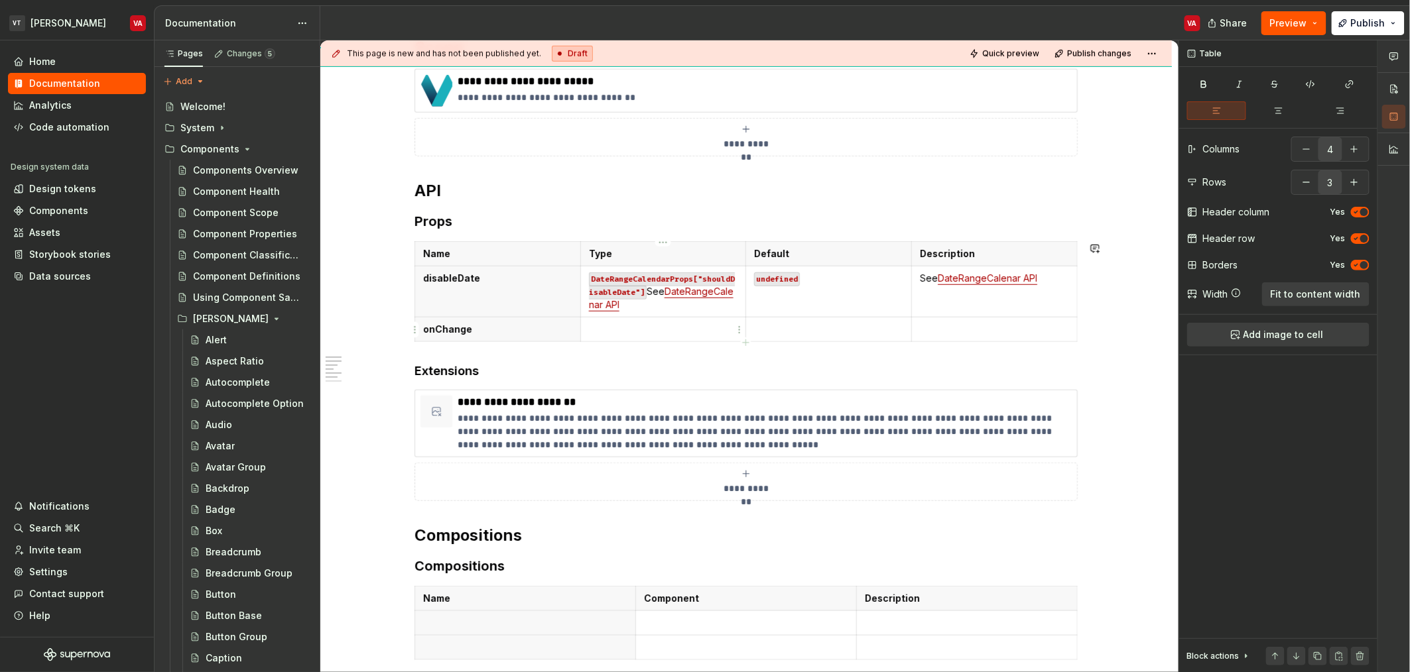
click at [615, 333] on p at bounding box center [663, 329] width 149 height 13
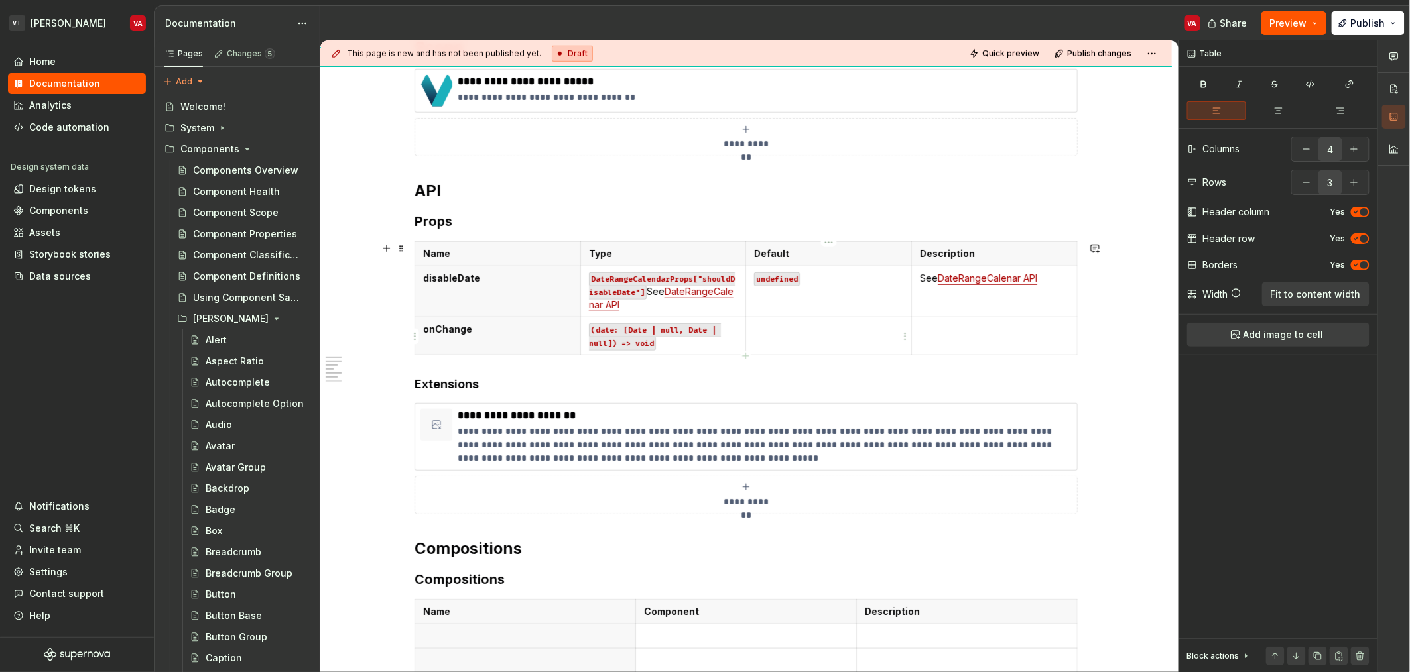
click at [783, 335] on p at bounding box center [828, 329] width 149 height 13
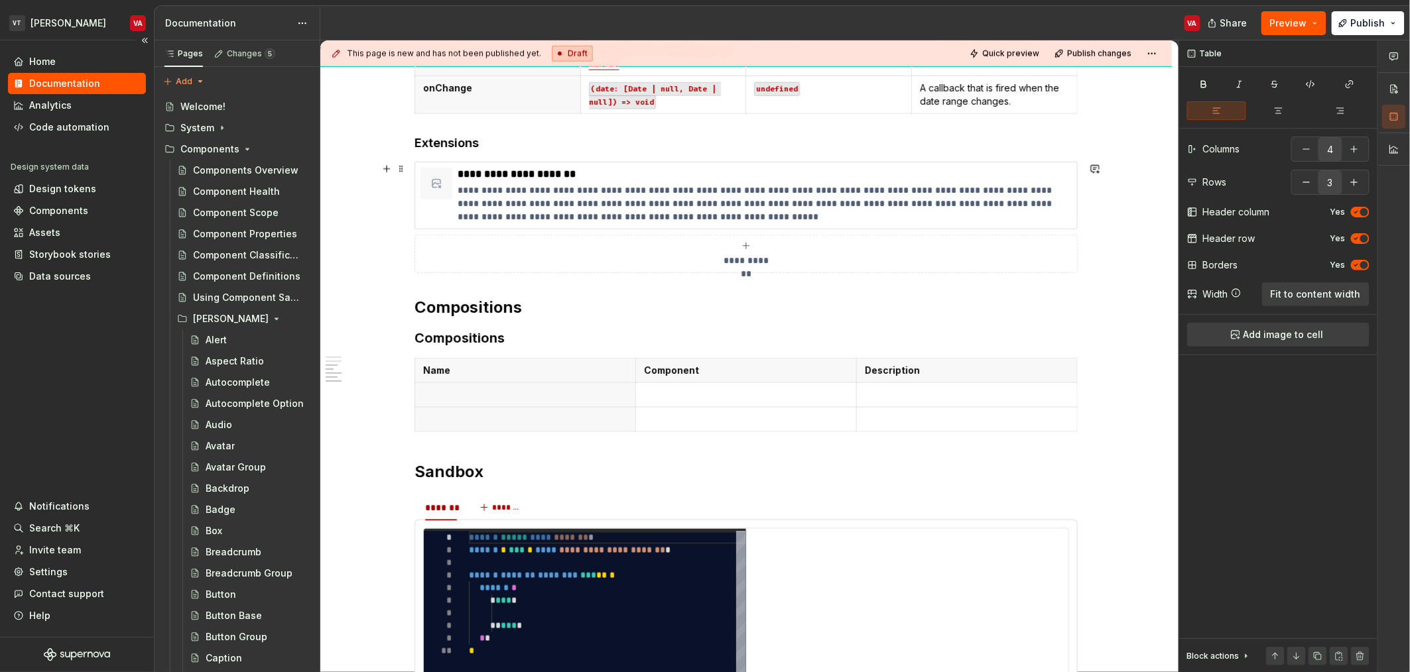
scroll to position [713, 0]
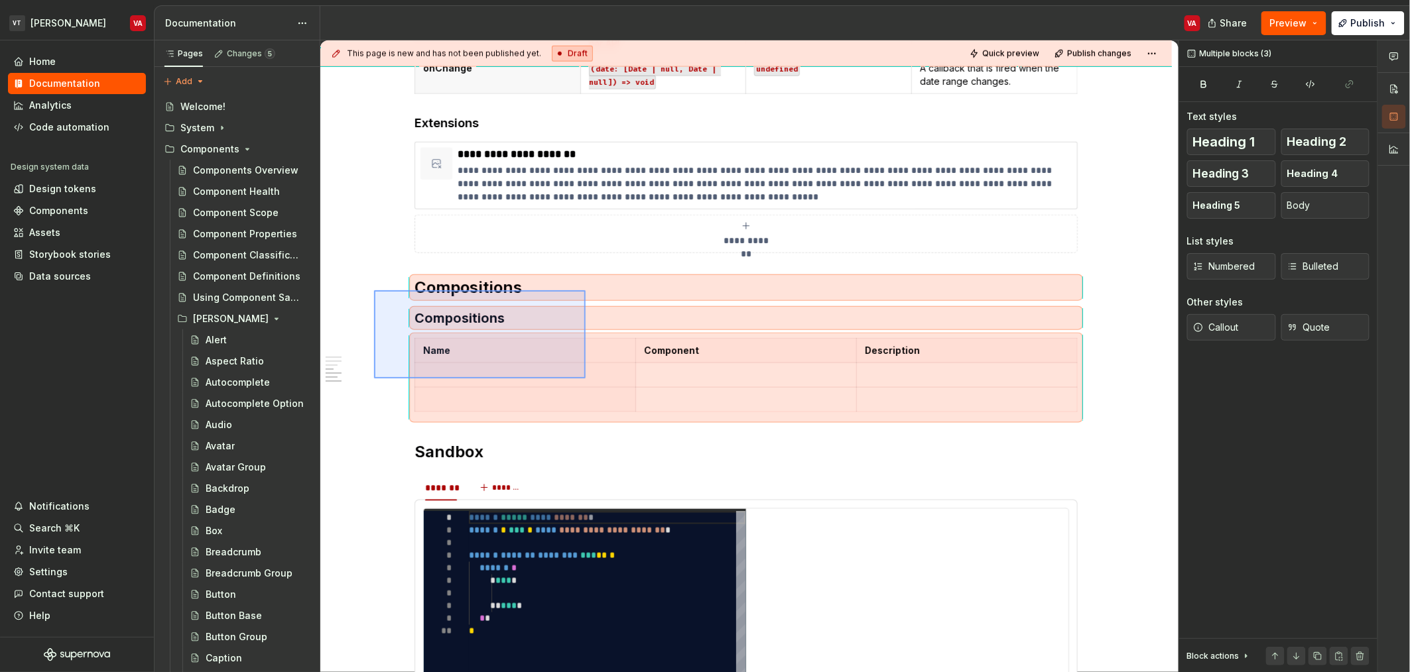
drag, startPoint x: 491, startPoint y: 298, endPoint x: 585, endPoint y: 379, distance: 124.2
click at [585, 379] on div "**********" at bounding box center [749, 356] width 858 height 633
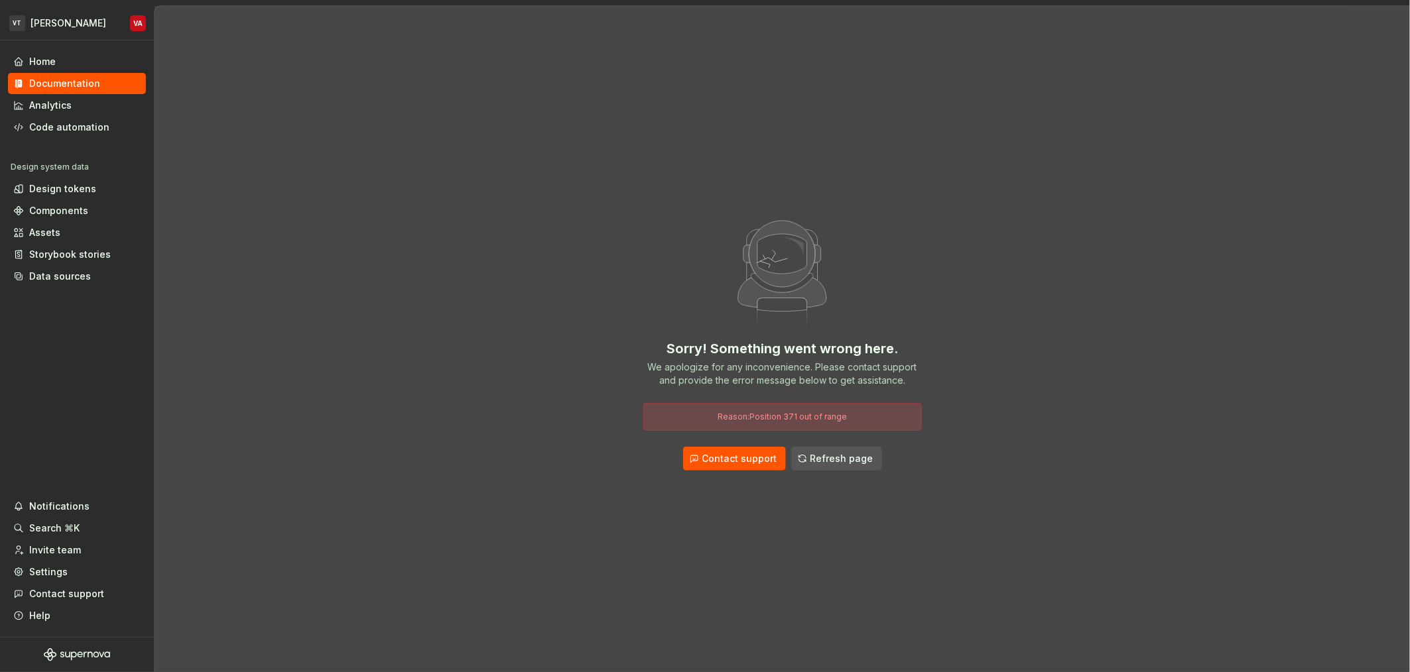
click at [520, 337] on div "Sorry! Something went wrong here. We apologize for any inconvenience. Please co…" at bounding box center [781, 339] width 1255 height 666
drag, startPoint x: 521, startPoint y: 317, endPoint x: 519, endPoint y: 310, distance: 7.6
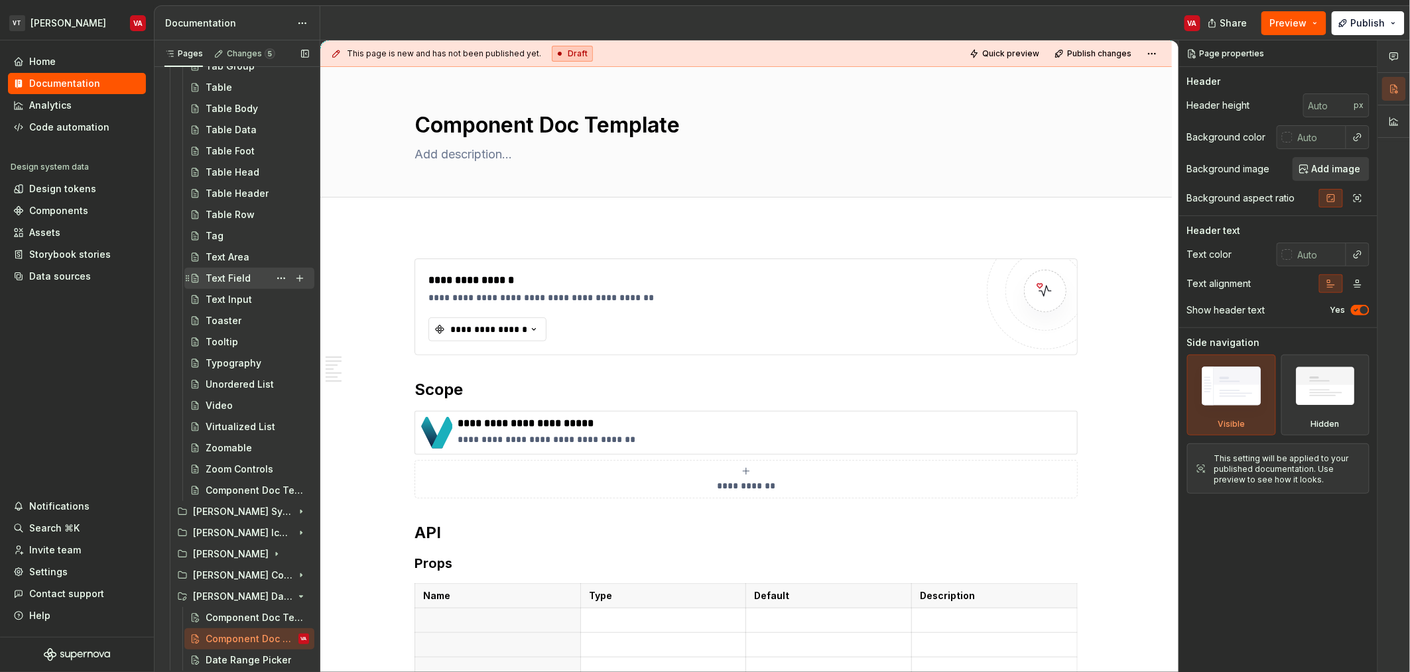
scroll to position [2284, 0]
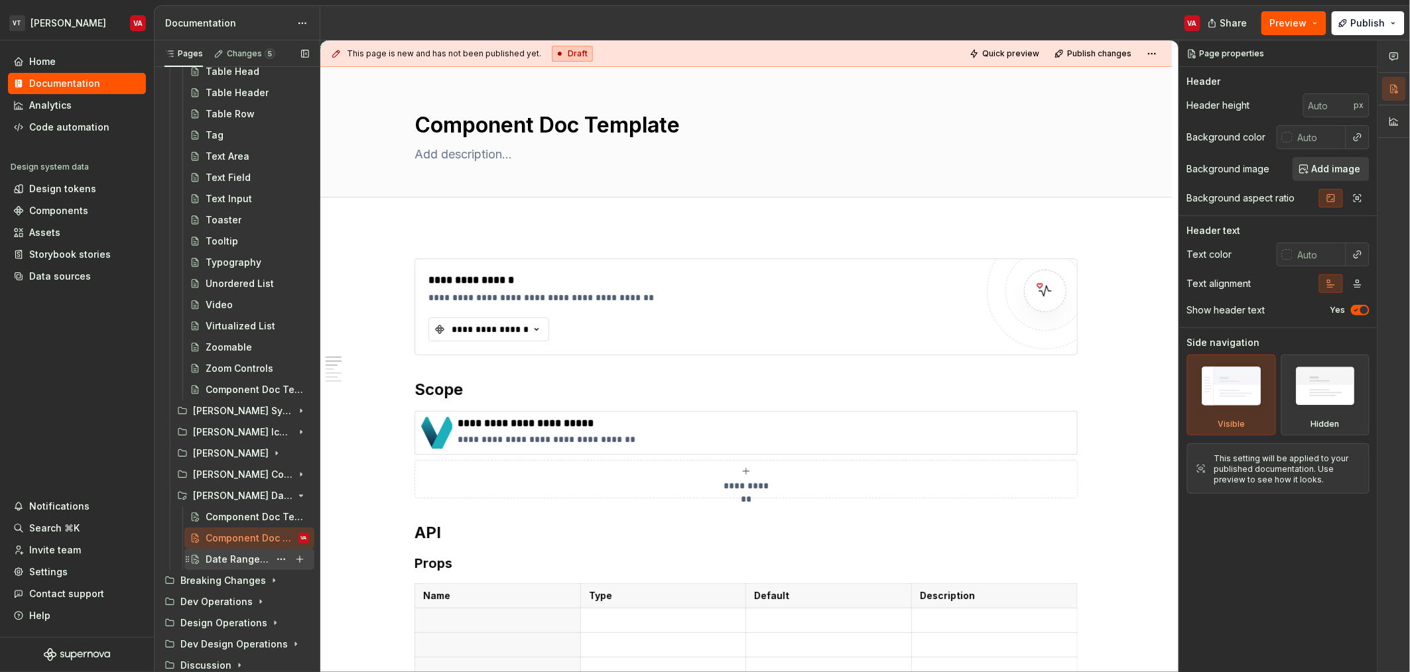
click at [247, 564] on div "Date Range Picker" at bounding box center [238, 559] width 64 height 13
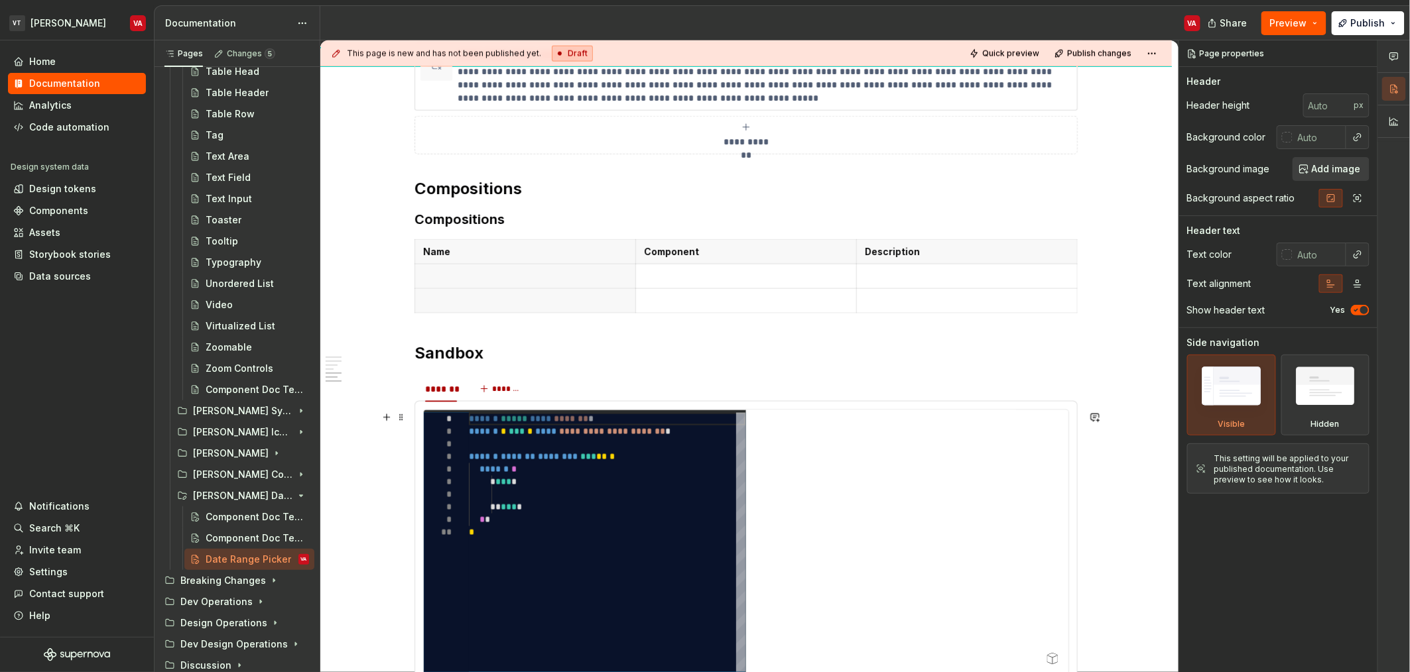
scroll to position [743, 0]
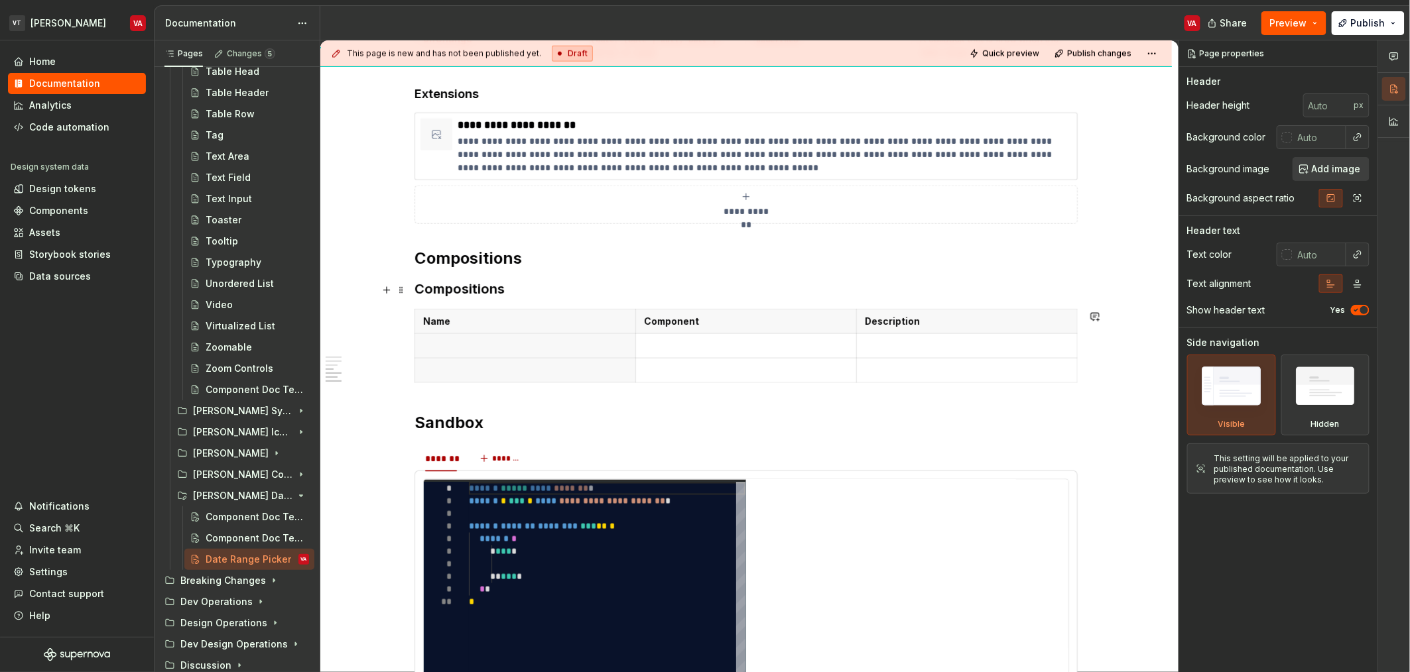
type textarea "*"
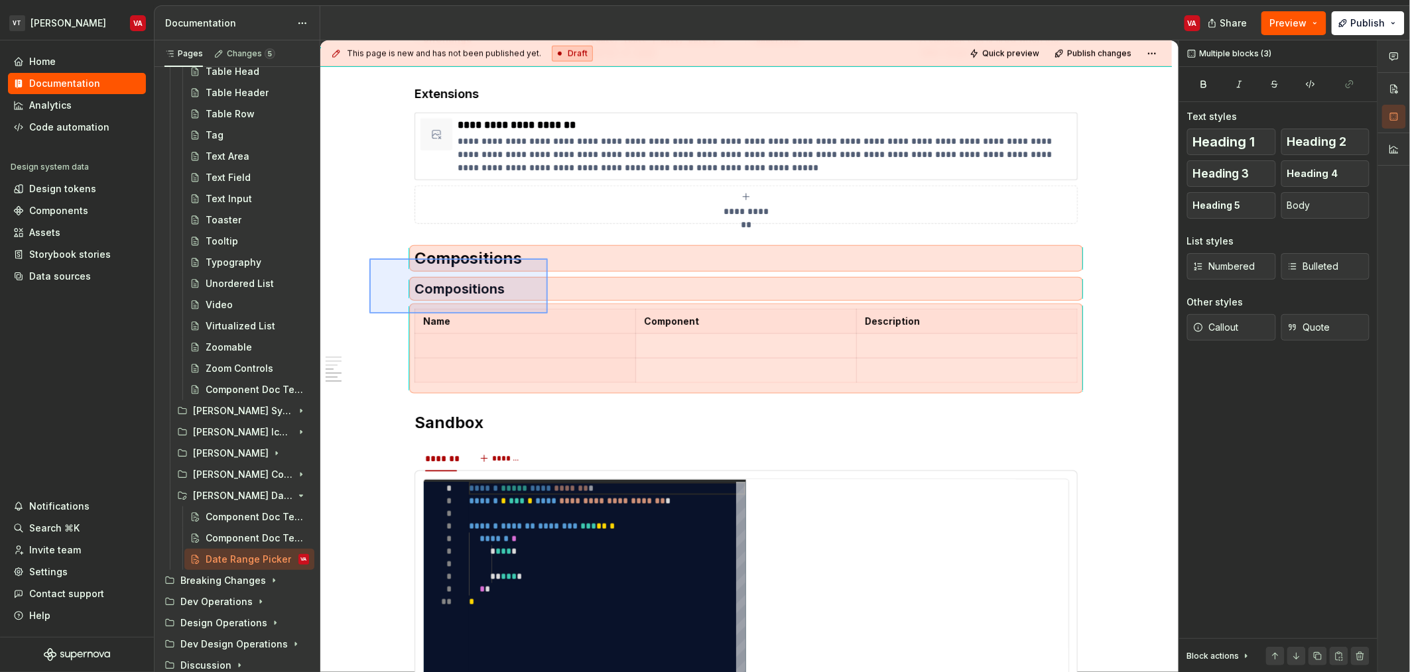
drag, startPoint x: 519, startPoint y: 290, endPoint x: 548, endPoint y: 324, distance: 44.7
click at [548, 324] on div "**********" at bounding box center [749, 356] width 858 height 633
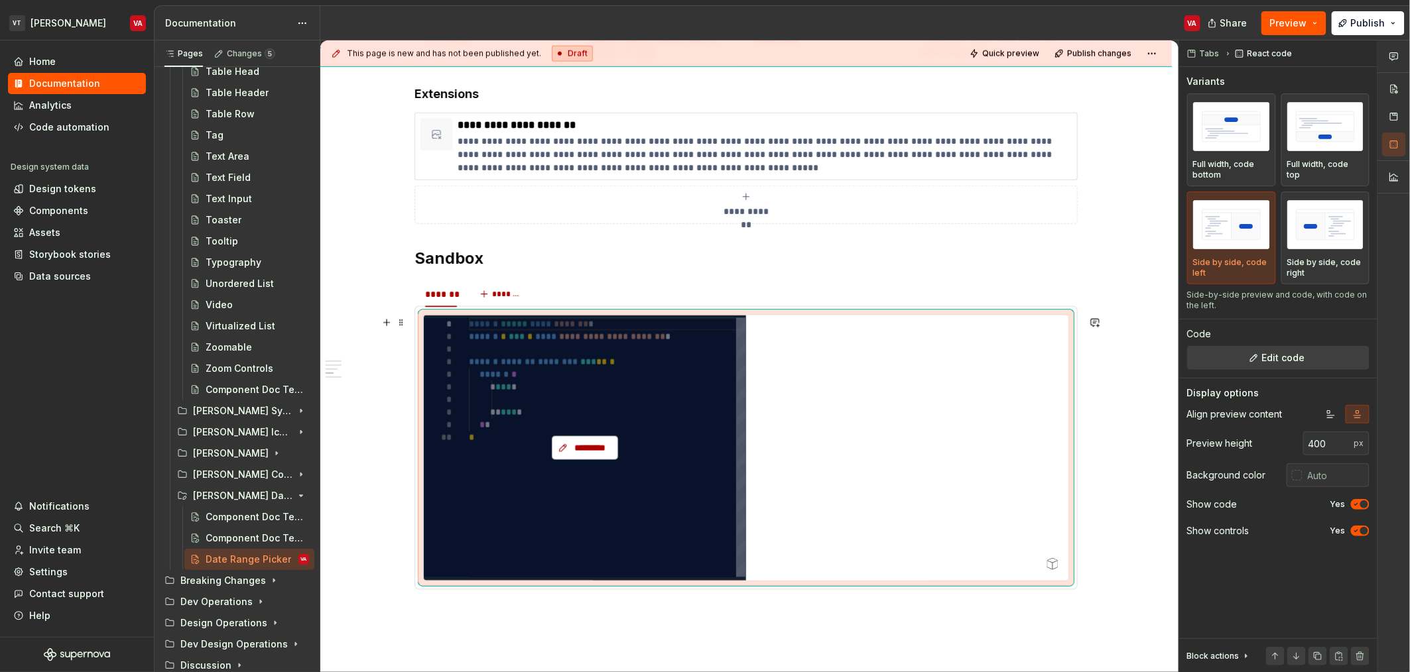
click at [591, 446] on span "*********" at bounding box center [590, 448] width 38 height 13
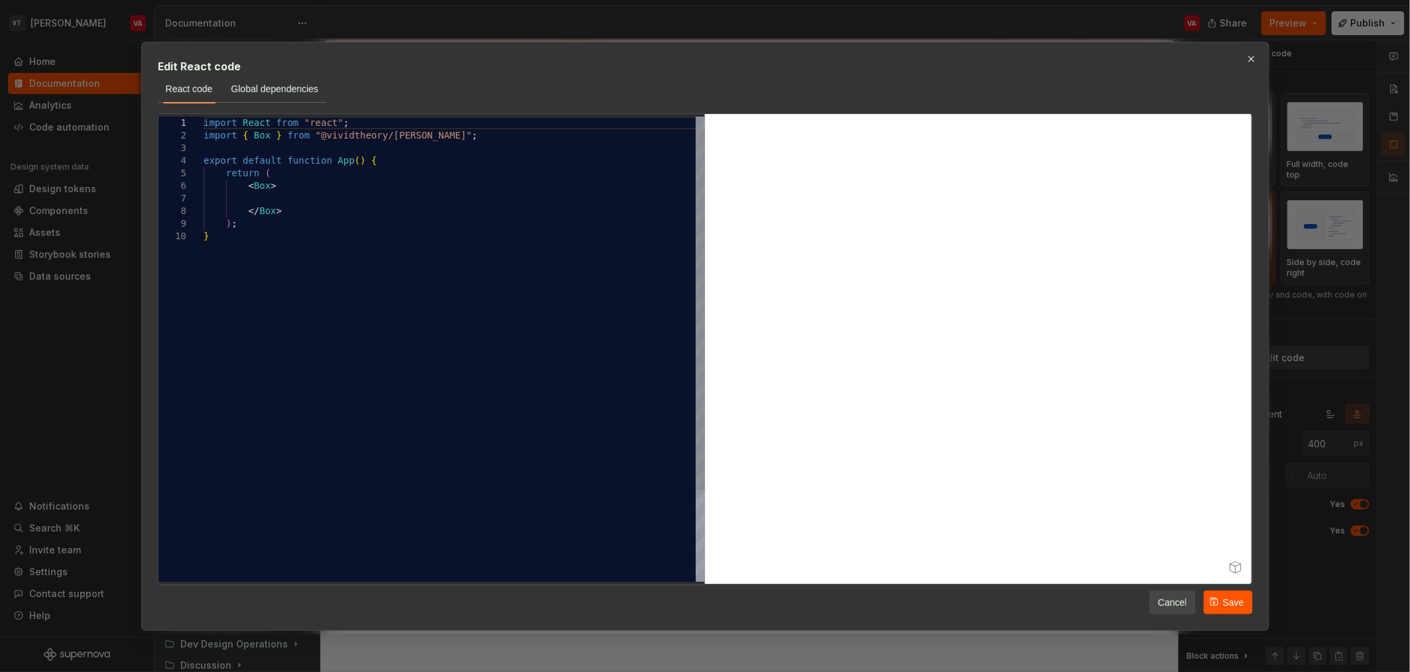
click at [263, 190] on div "import React from "react" ; import { Box } from "@vividtheory/[PERSON_NAME]" ; …" at bounding box center [454, 406] width 501 height 579
click at [322, 185] on div "import React from "react" ; import { DateRangePicker } from "@vividtheory/miner…" at bounding box center [454, 394] width 501 height 554
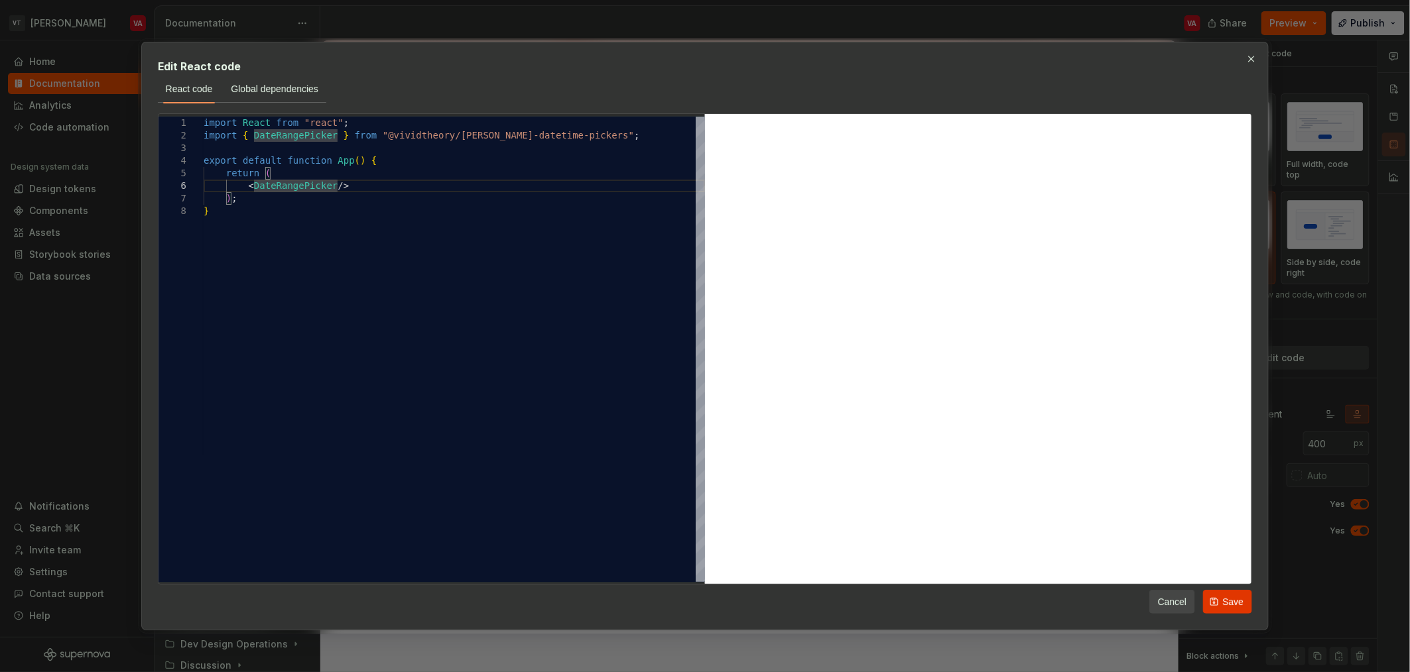
type textarea "**********"
click at [1239, 605] on span "Save" at bounding box center [1232, 601] width 21 height 13
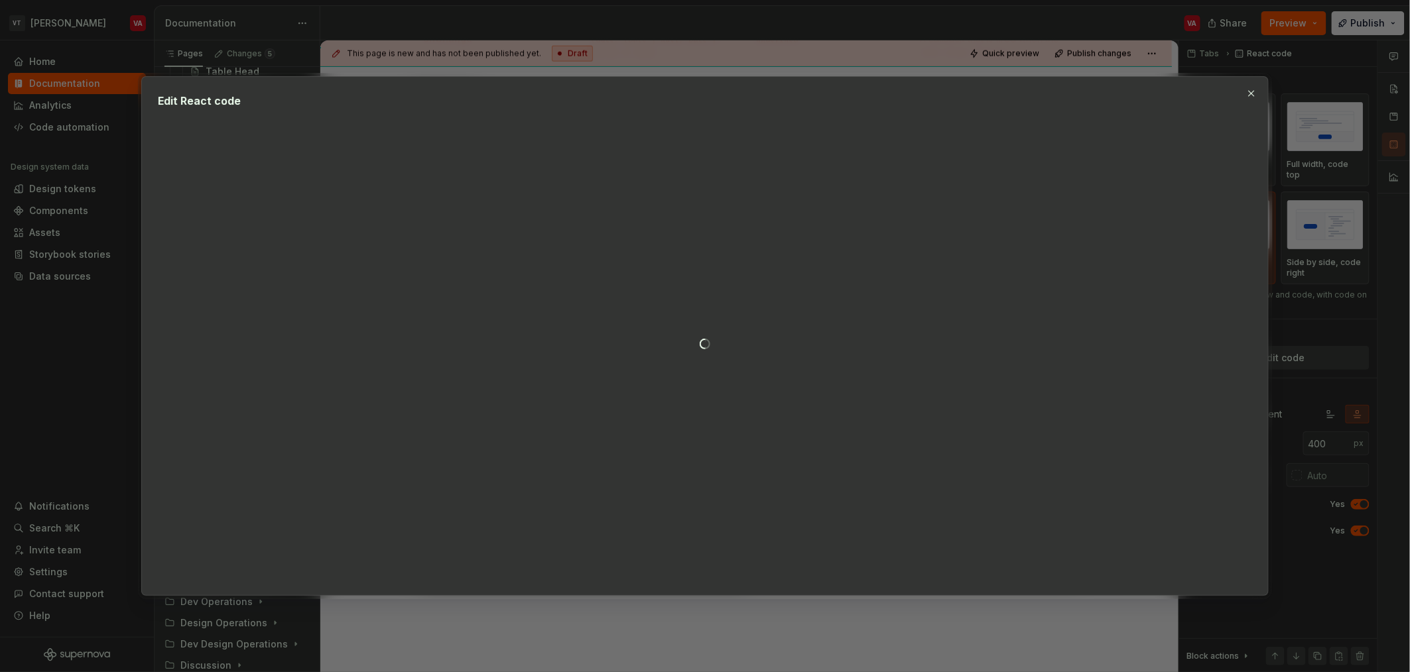
type textarea "*"
type textarea "**********"
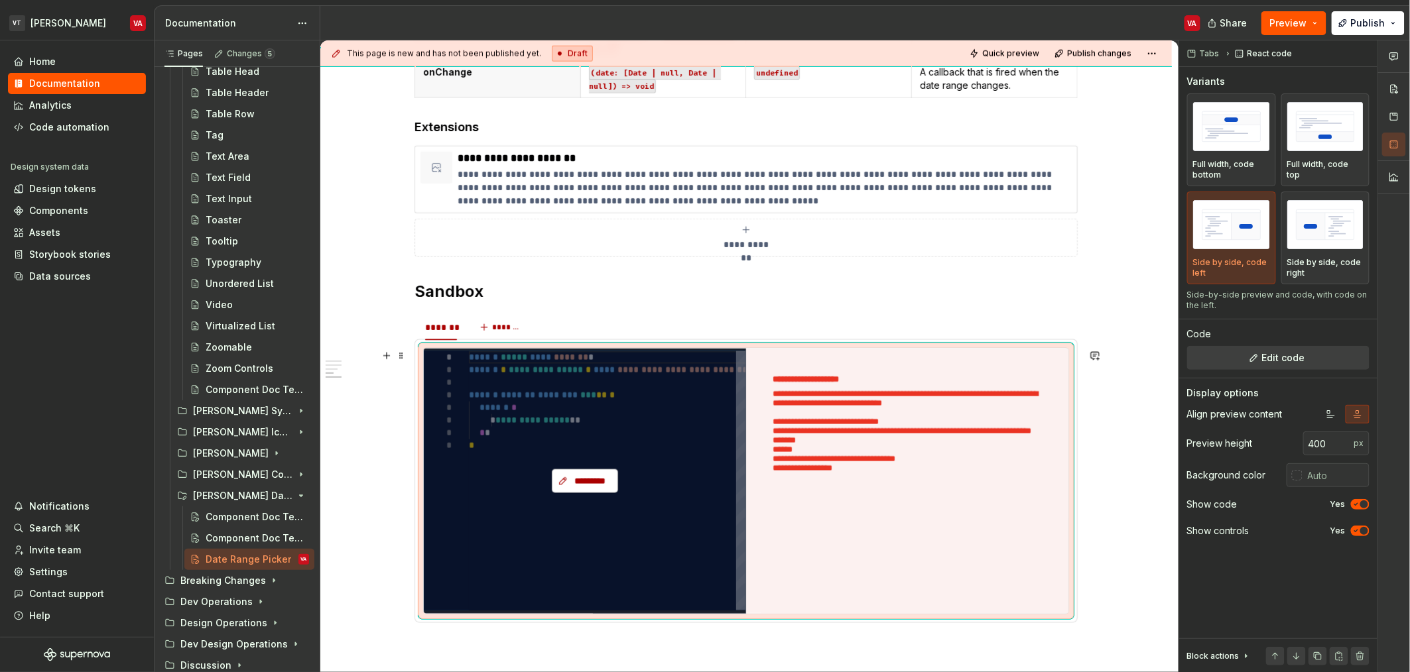
click at [573, 456] on div "*********" at bounding box center [585, 481] width 322 height 265
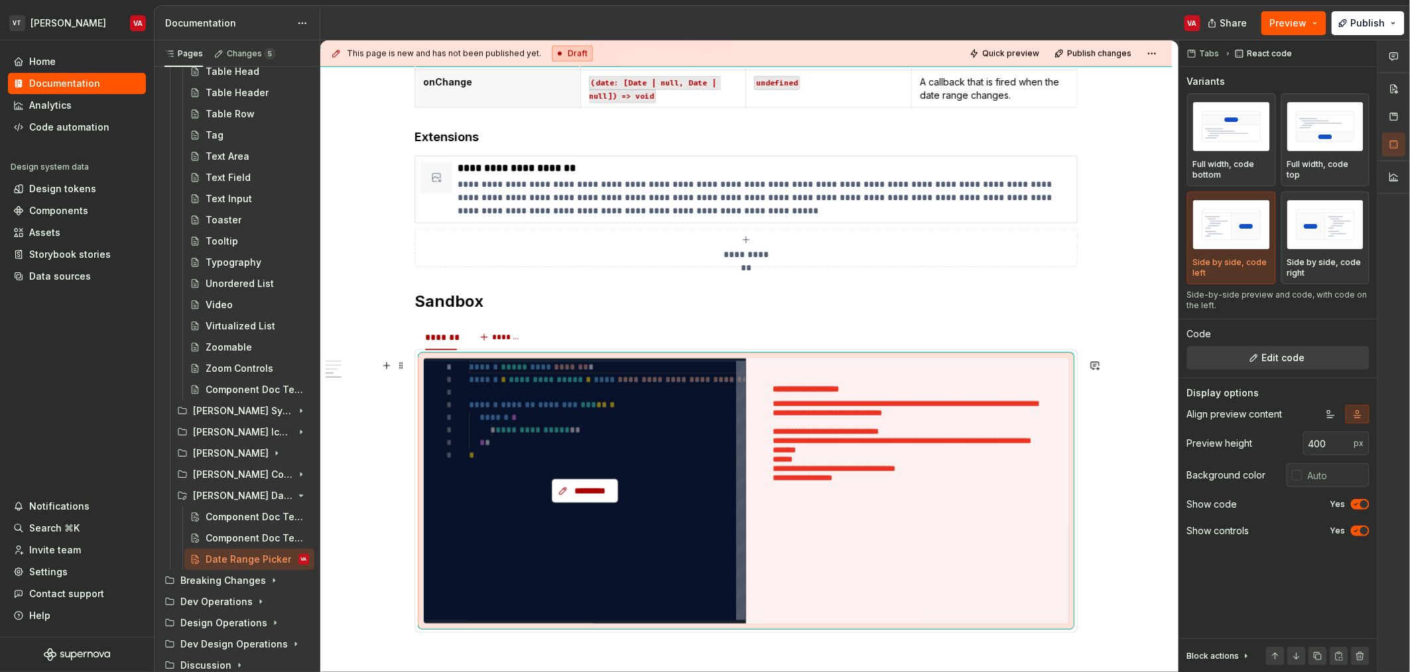
scroll to position [693, 0]
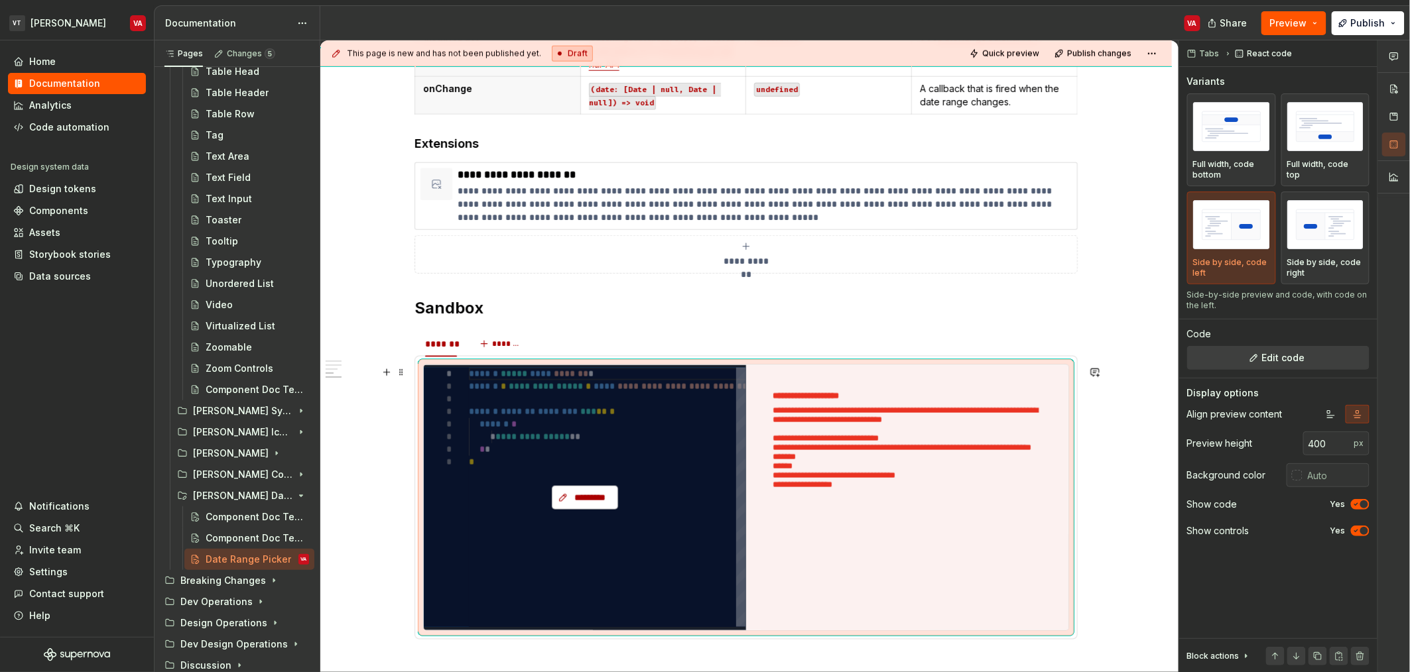
click at [581, 497] on span "*********" at bounding box center [590, 497] width 38 height 13
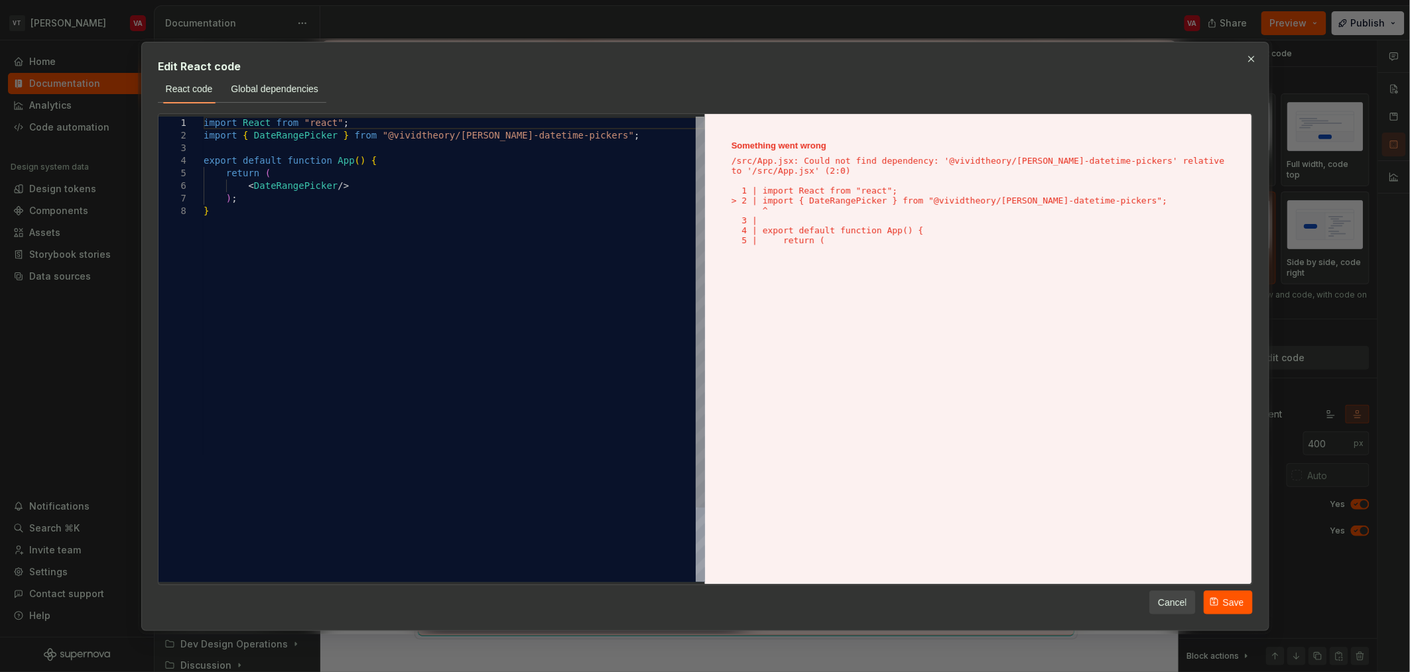
type textarea "**********"
click at [520, 139] on div "import React from "react" ; import { DateRangePicker } from "@vividtheory/miner…" at bounding box center [454, 394] width 501 height 554
drag, startPoint x: 595, startPoint y: 133, endPoint x: 388, endPoint y: 133, distance: 206.9
click at [388, 133] on div "import React from "react" ; import { DateRangePicker } from "@vividtheory/miner…" at bounding box center [454, 394] width 501 height 554
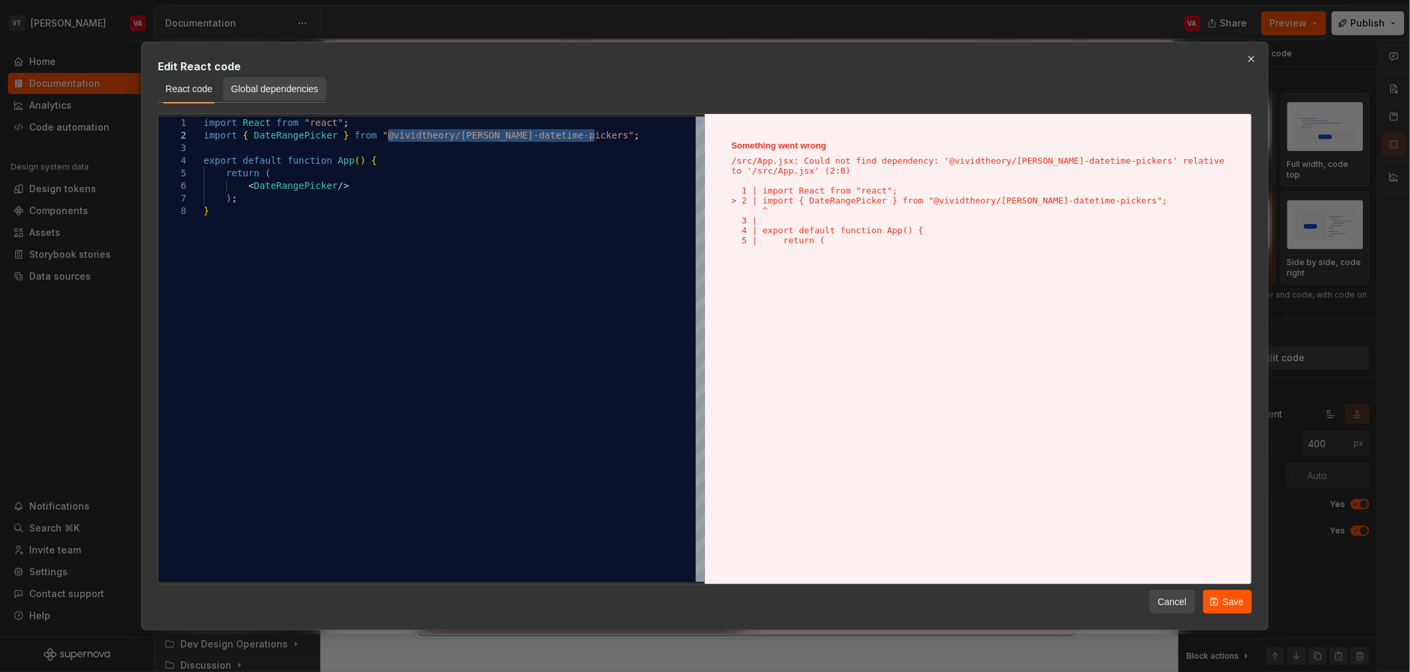
click at [266, 85] on span "Global dependencies" at bounding box center [275, 88] width 88 height 13
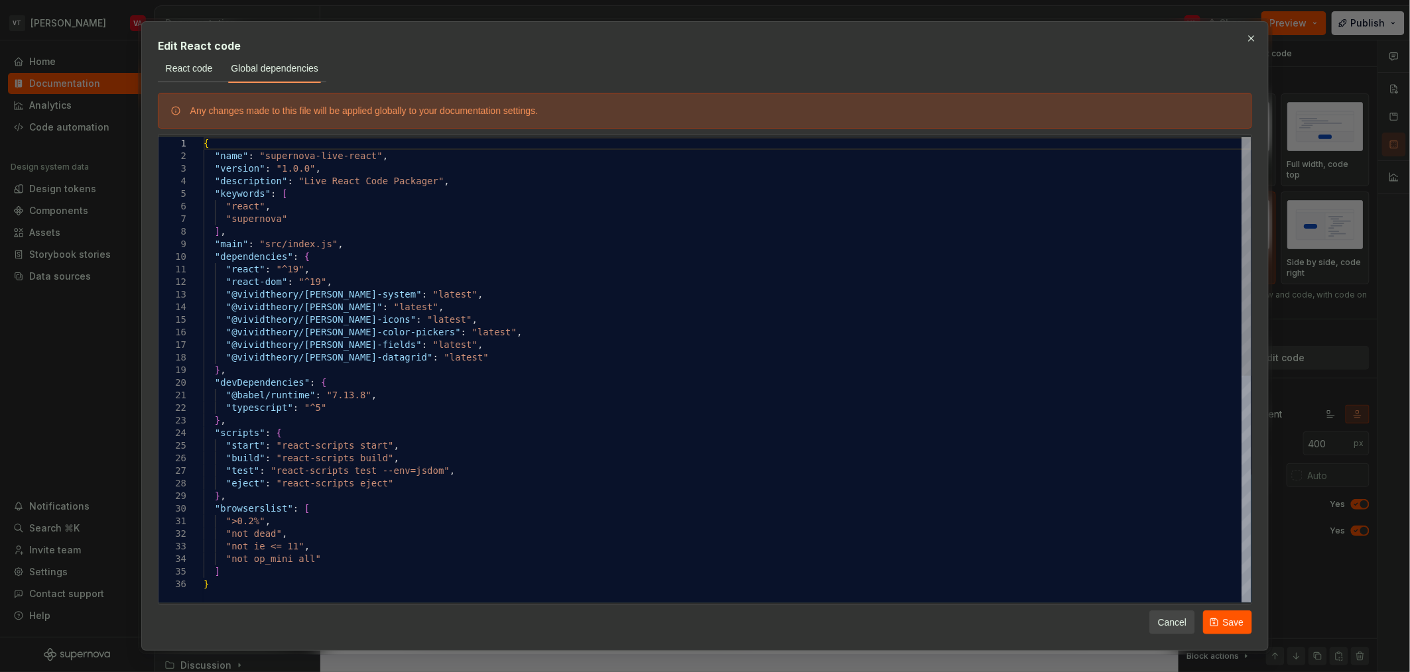
type textarea "**********"
click at [520, 350] on div "{ "name" : "supernova-live-react" , "version" : "1.0.0" , "description" : "Live…" at bounding box center [728, 590] width 1048 height 906
click at [531, 360] on div "{ "name" : "supernova-live-react" , "version" : "1.0.0" , "description" : "Live…" at bounding box center [728, 590] width 1048 height 906
drag, startPoint x: 510, startPoint y: 334, endPoint x: 225, endPoint y: 331, distance: 285.1
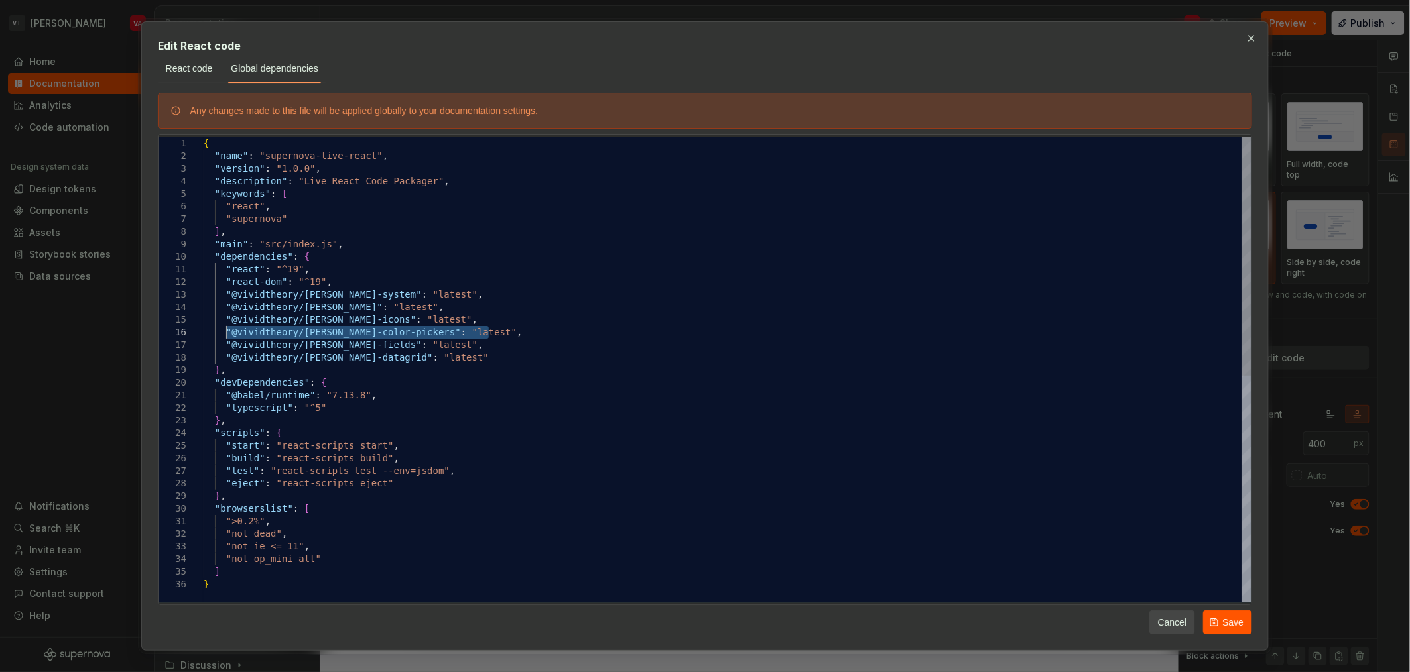
click at [225, 331] on div "{ "name" : "supernova-live-react" , "version" : "1.0.0" , "description" : "Live…" at bounding box center [728, 590] width 1048 height 906
type textarea "*"
click at [503, 334] on div "{ "name" : "supernova-live-react" , "version" : "1.0.0" , "description" : "Live…" at bounding box center [728, 590] width 1048 height 906
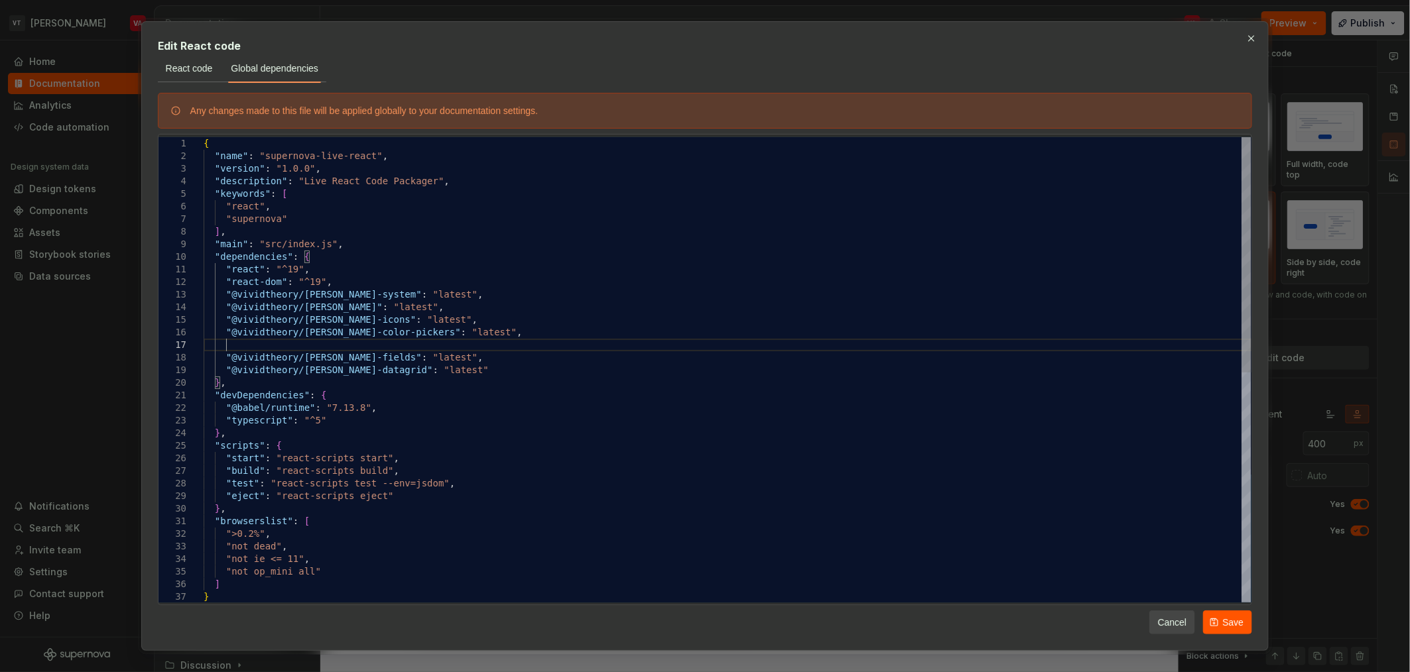
scroll to position [76, 21]
click at [373, 347] on div "{ "name" : "supernova-live-react" , "version" : "1.0.0" , "description" : "Live…" at bounding box center [728, 596] width 1048 height 919
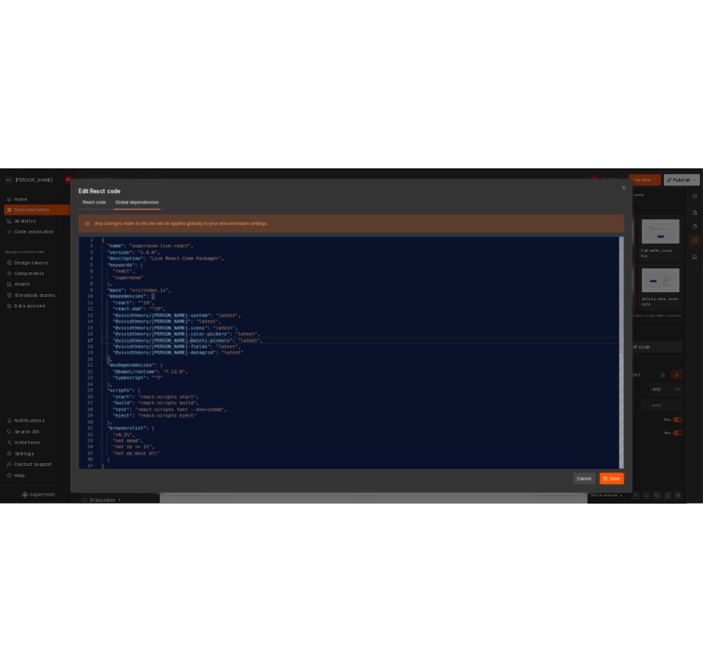
scroll to position [76, 189]
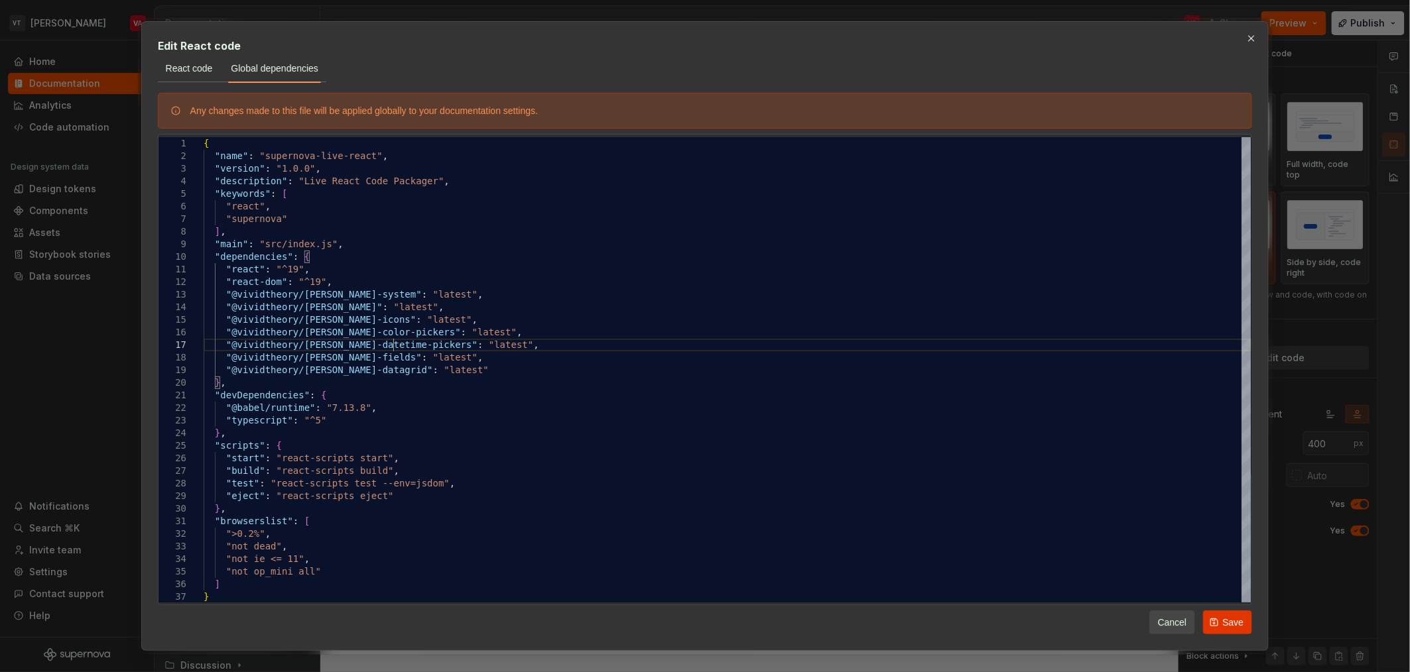
type textarea "**********"
click at [1229, 621] on span "Save" at bounding box center [1232, 622] width 21 height 13
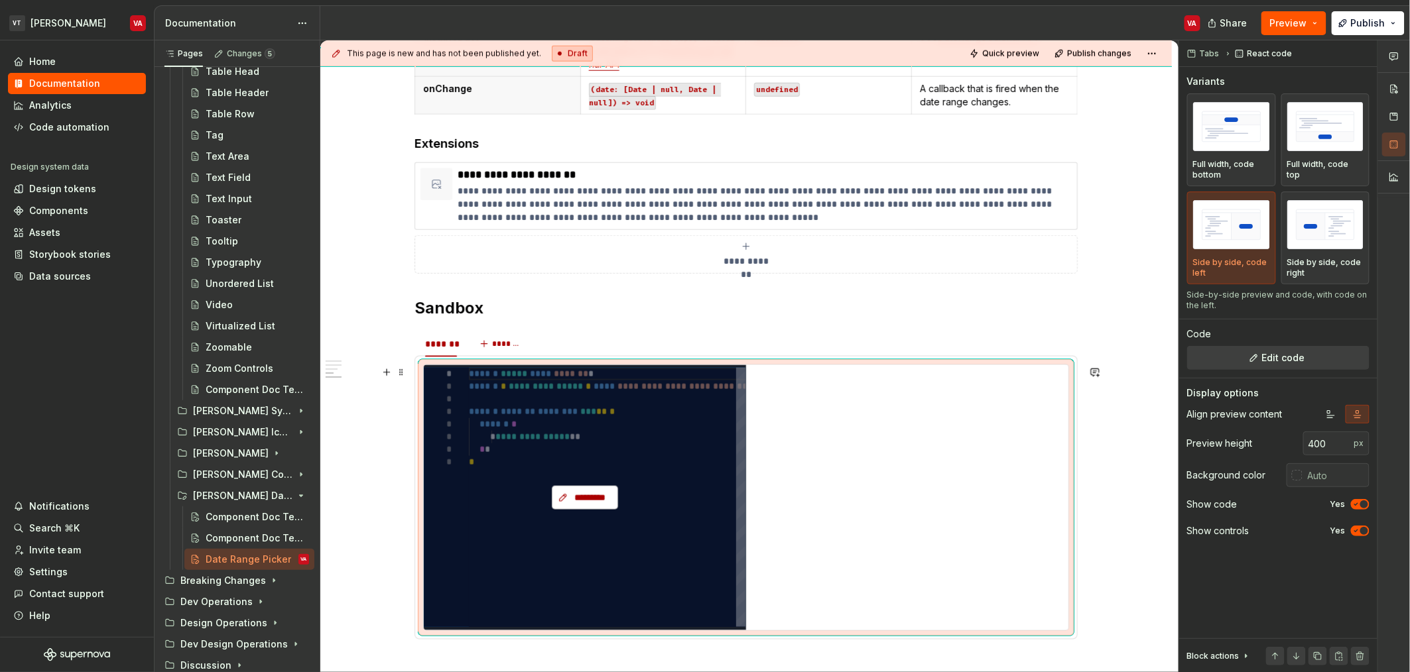
click at [584, 490] on button "*********" at bounding box center [585, 498] width 66 height 24
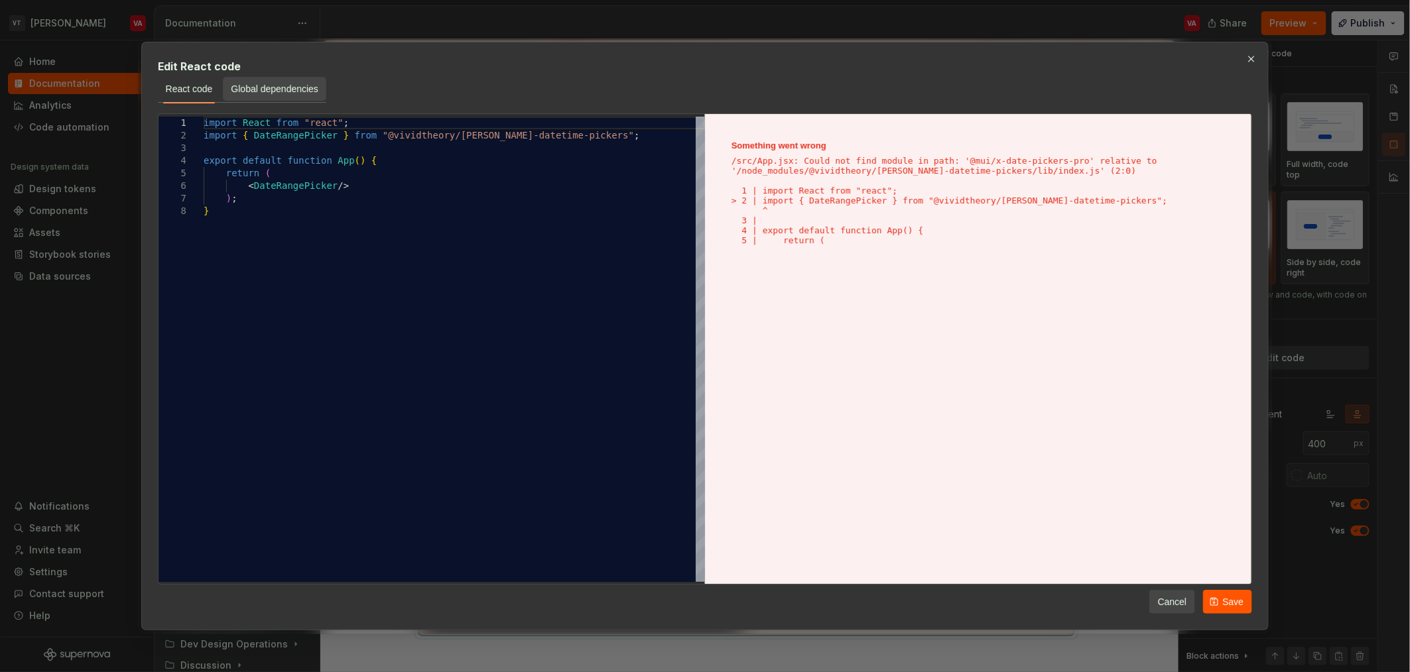
click at [289, 87] on span "Global dependencies" at bounding box center [275, 88] width 88 height 13
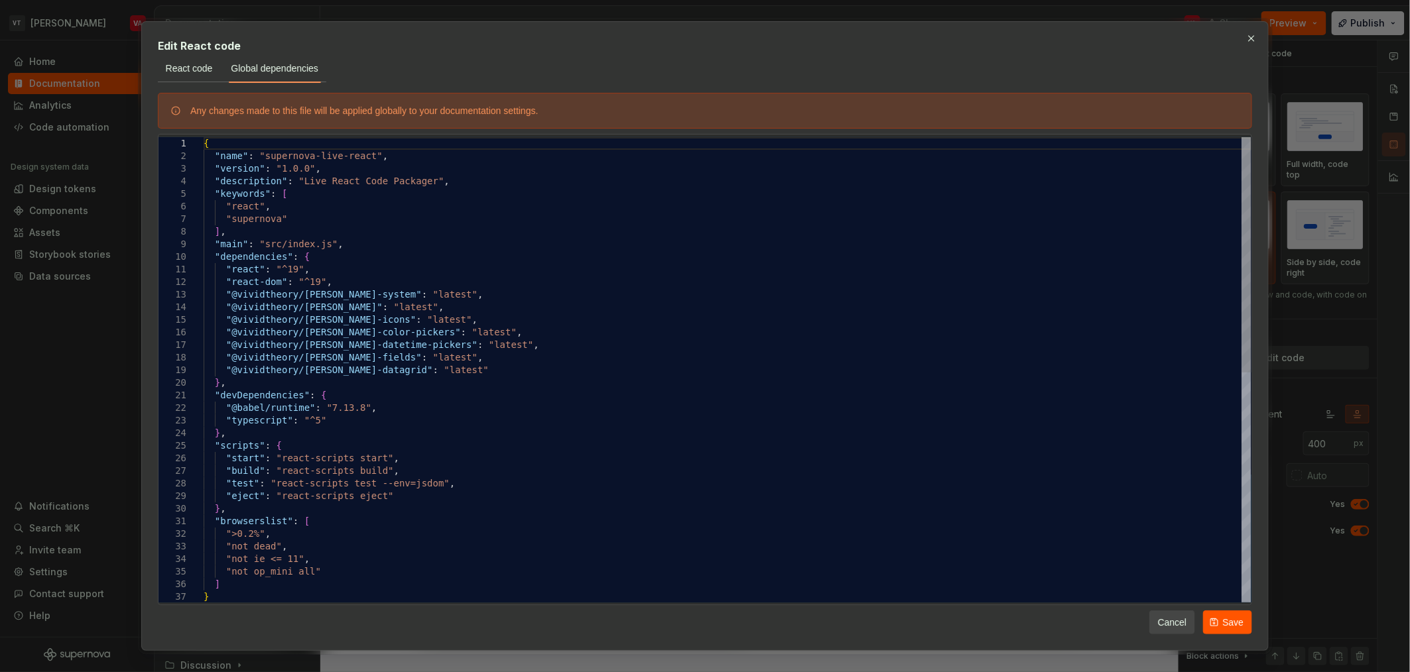
scroll to position [684, 0]
type textarea "*"
click at [449, 282] on div "} "not op_mini all" ] "not ie <= 11" , ">0.2%" , "not dead" , } , "browserslist…" at bounding box center [728, 596] width 1048 height 919
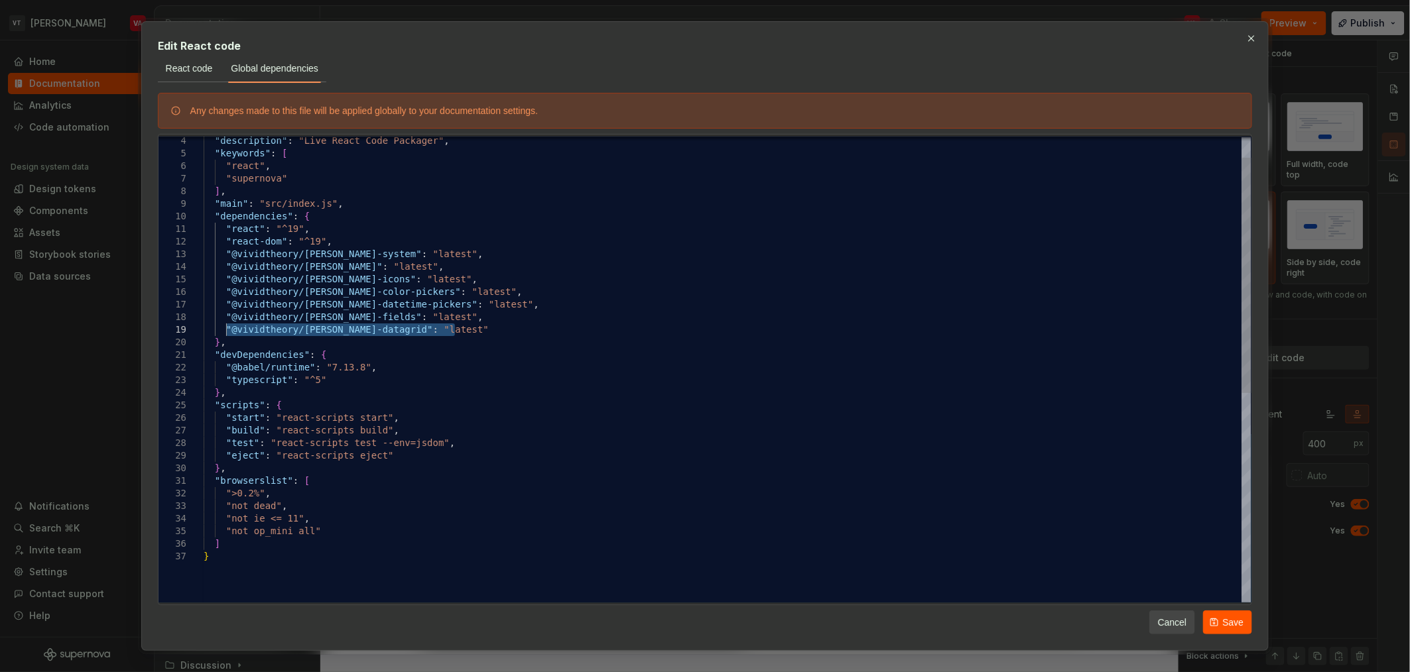
drag, startPoint x: 471, startPoint y: 332, endPoint x: 227, endPoint y: 327, distance: 243.4
click at [227, 327] on div "} "not op_mini all" ] "not ie <= 11" , ">0.2%" , "not dead" , } , "browserslist…" at bounding box center [728, 556] width 1048 height 919
click at [474, 332] on div "} "not op_mini all" ] "not ie <= 11" , ">0.2%" , "not dead" , } , "browserslist…" at bounding box center [728, 556] width 1048 height 919
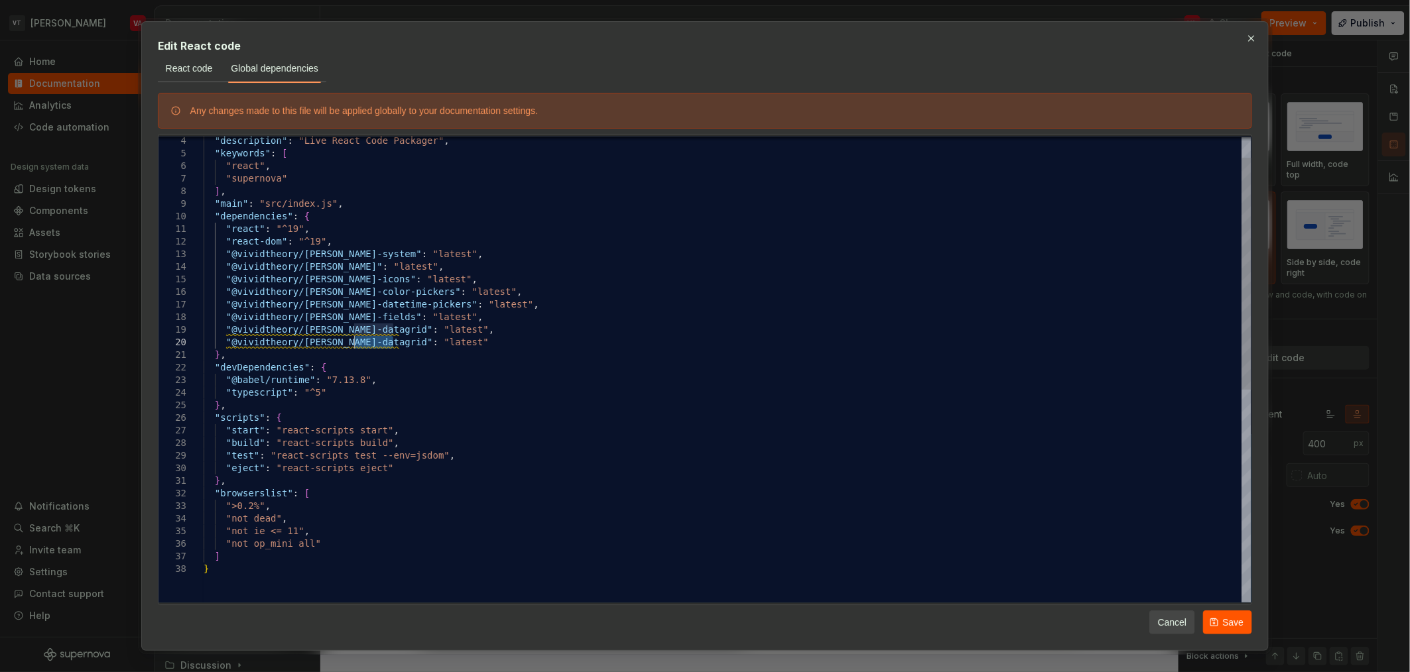
drag, startPoint x: 396, startPoint y: 345, endPoint x: 348, endPoint y: 345, distance: 47.7
click at [348, 345] on div ""not op_mini all" ] "not ie <= 11" , ">0.2%" , "not dead" , } , "browserslist" …" at bounding box center [728, 563] width 1048 height 932
type textarea "**********"
click at [185, 67] on span "React code" at bounding box center [189, 68] width 47 height 13
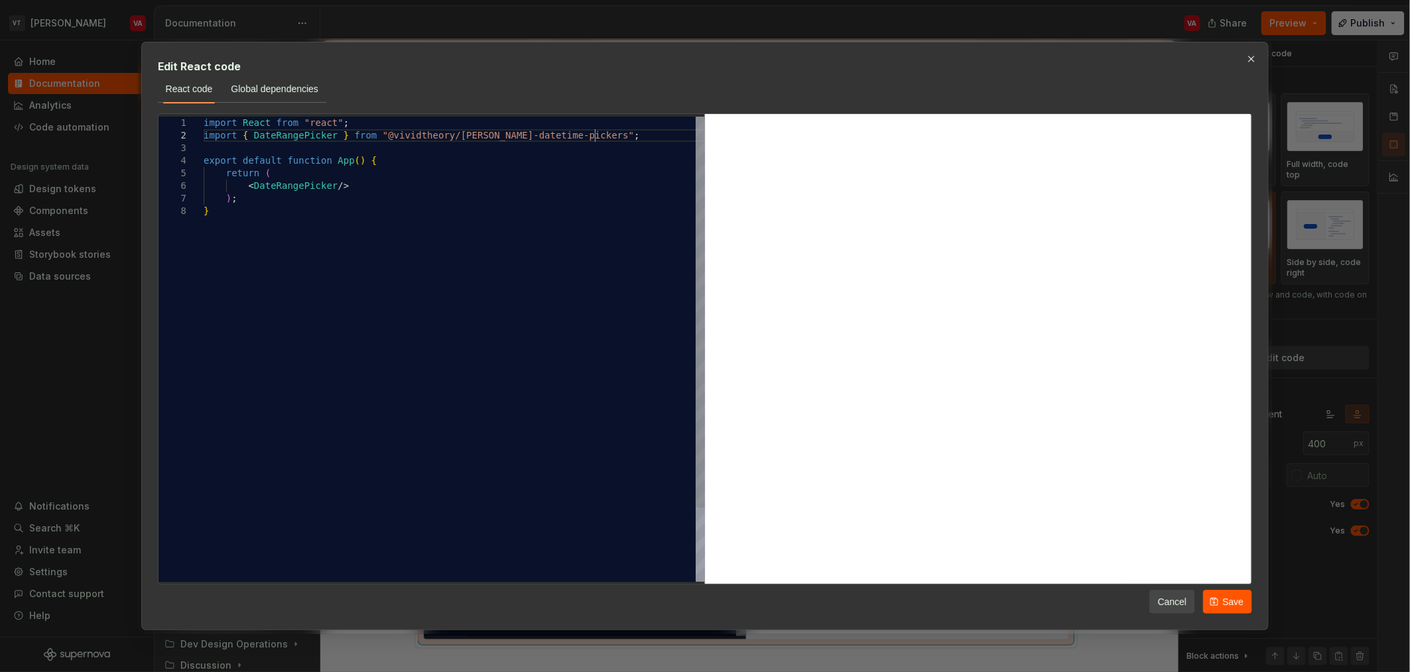
scroll to position [0, 4]
drag, startPoint x: 593, startPoint y: 137, endPoint x: 504, endPoint y: 131, distance: 89.7
click at [504, 131] on div "import React from "react" ; import { DateRangePicker } from "@vividtheory/miner…" at bounding box center [454, 394] width 501 height 554
click at [477, 135] on div "import React from "react" ; import { DateRangePicker } from "@vividtheory/miner…" at bounding box center [454, 394] width 501 height 554
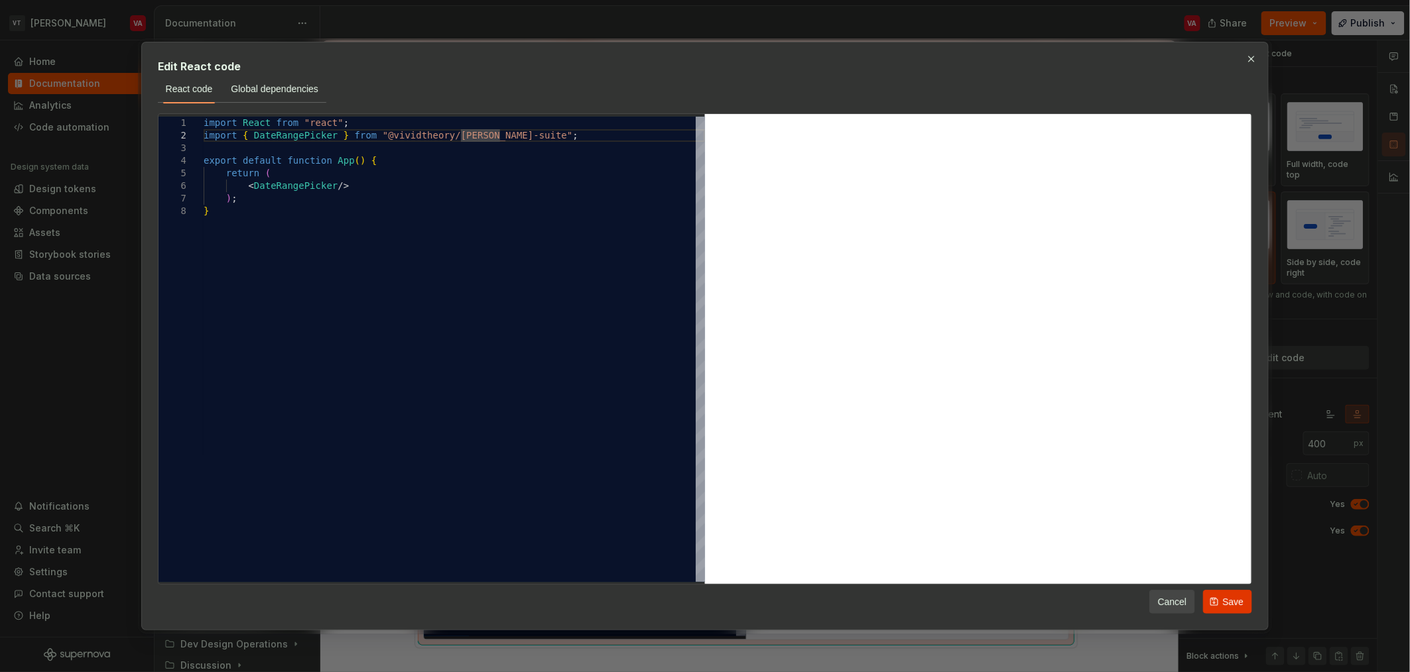
type textarea "**********"
click at [1228, 596] on span "Save" at bounding box center [1232, 601] width 21 height 13
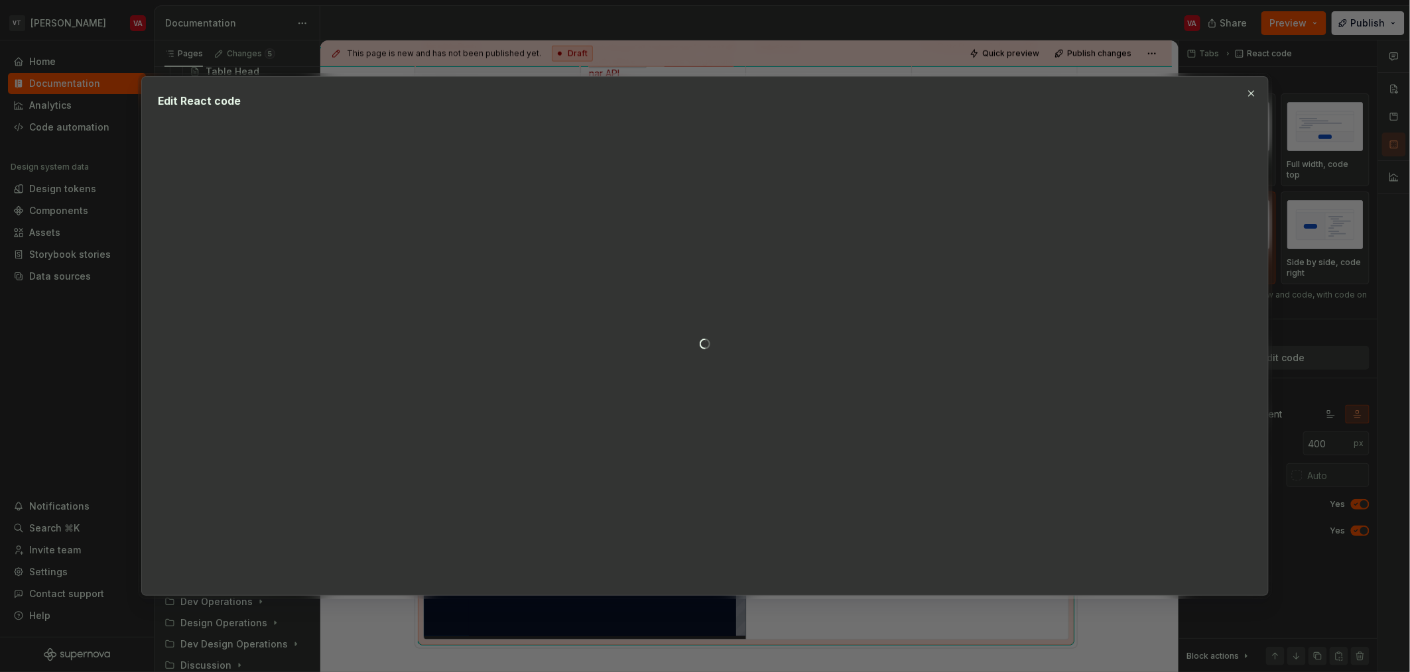
type textarea "*"
type textarea "**********"
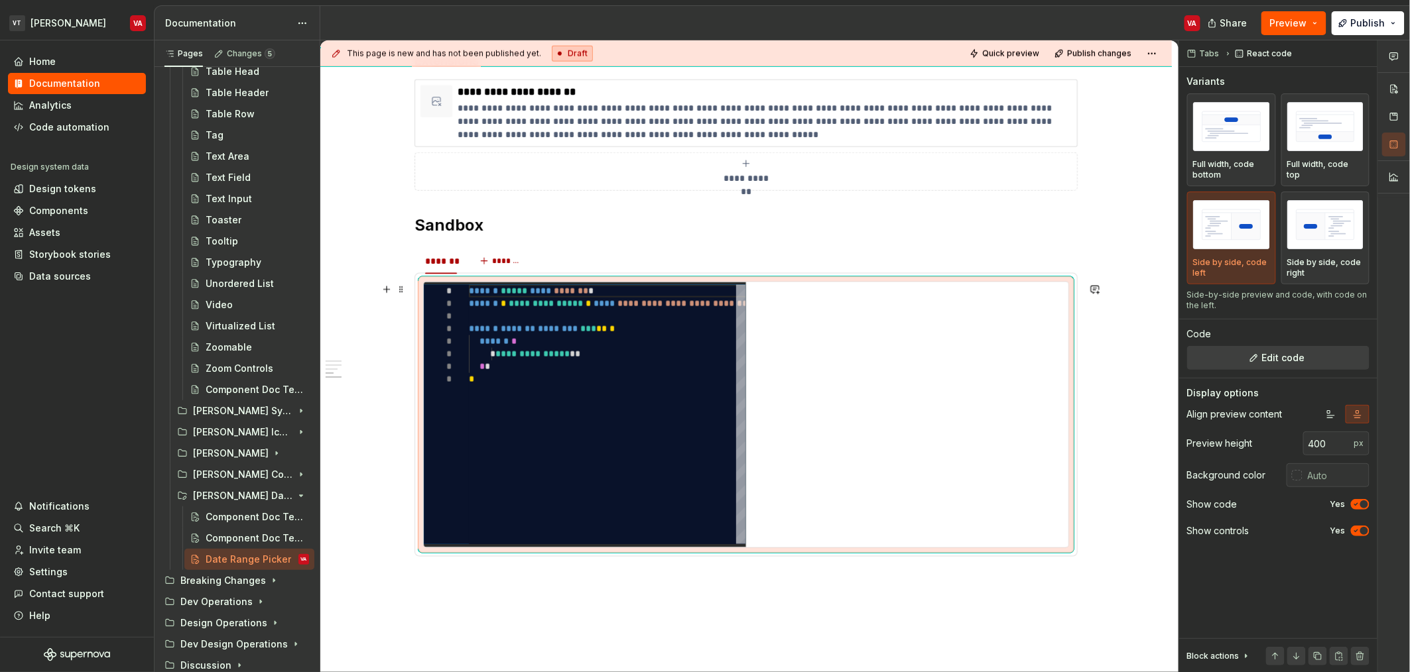
scroll to position [774, 0]
type textarea "*"
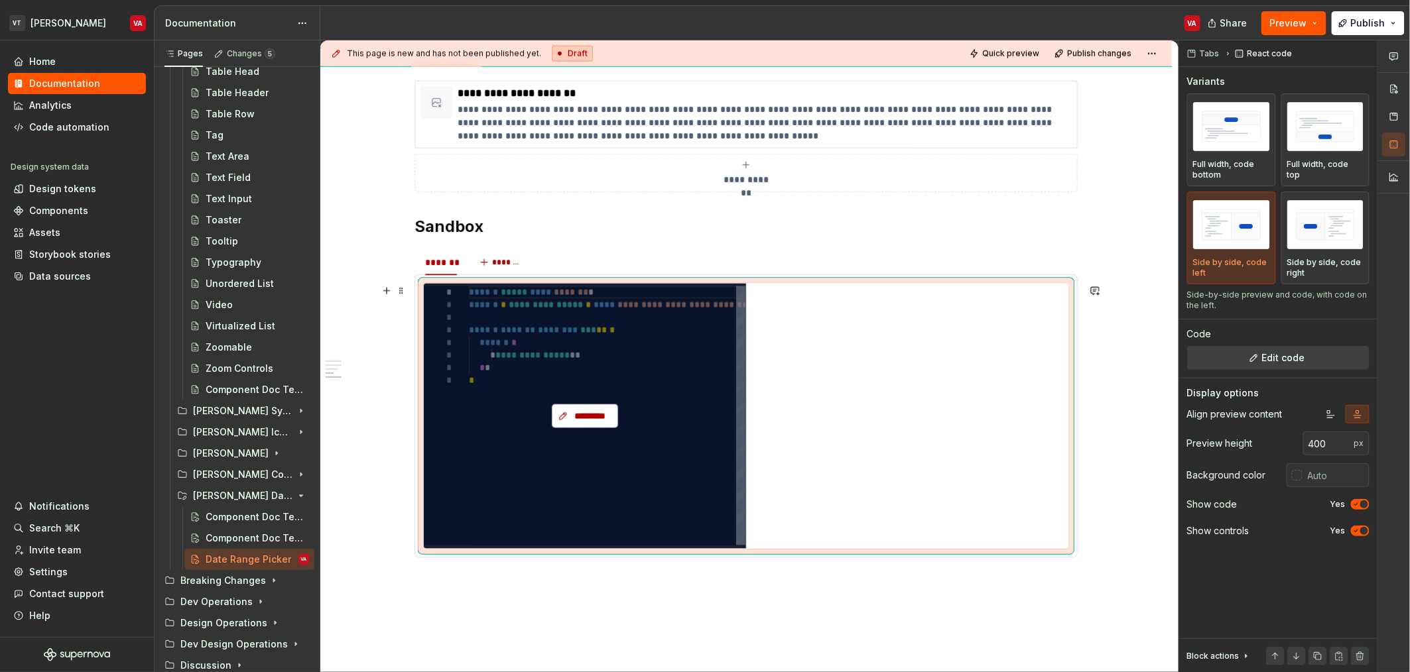
click at [601, 420] on span "*********" at bounding box center [590, 416] width 38 height 13
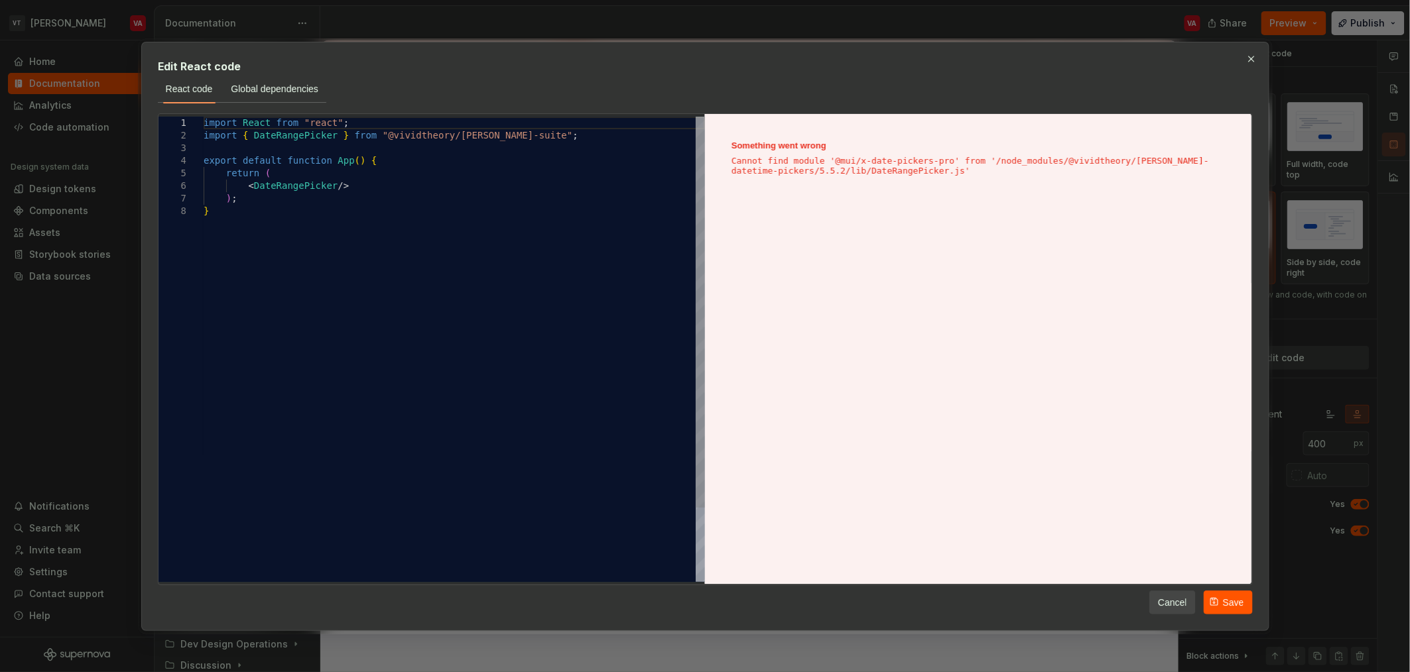
type textarea "**********"
click at [469, 144] on div "import React from "react" ; import { DateRangePicker } from "@vividtheory/miner…" at bounding box center [454, 394] width 501 height 554
click at [320, 137] on div "import React from "react" ; import { DateRangePicker } from "@vividtheory/miner…" at bounding box center [454, 394] width 501 height 554
click at [442, 196] on div "import React from "react" ; import { DateRangePicker } from "@vividtheory/miner…" at bounding box center [454, 394] width 501 height 554
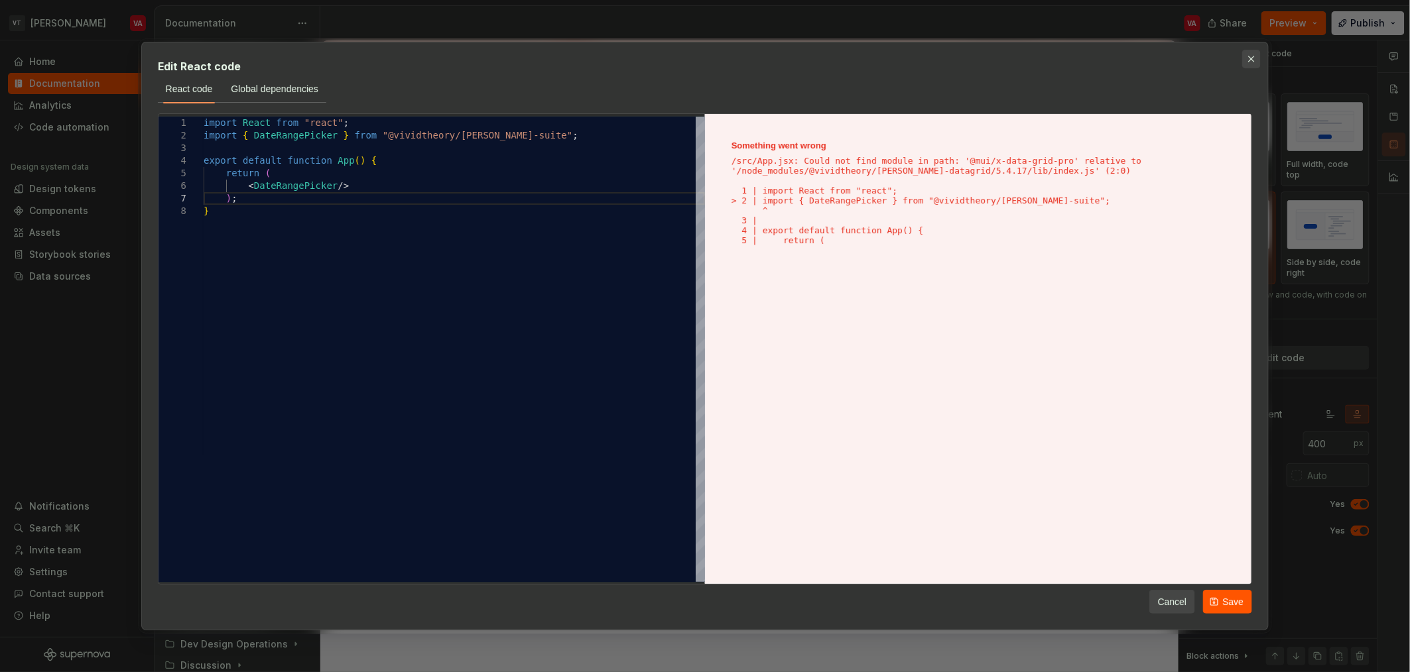
click at [1247, 57] on button "button" at bounding box center [1251, 59] width 19 height 19
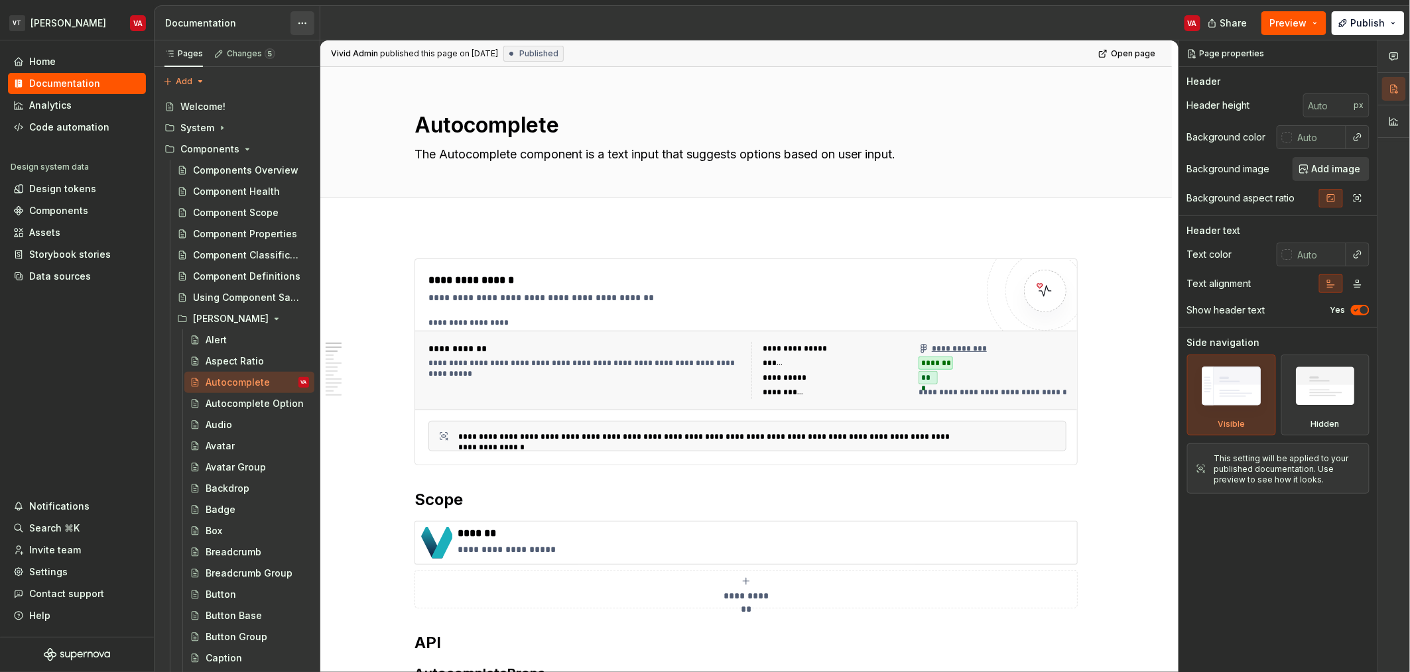
click at [296, 27] on html "VT [PERSON_NAME] VA Home Documentation Analytics Code automation Design system …" at bounding box center [705, 336] width 1410 height 672
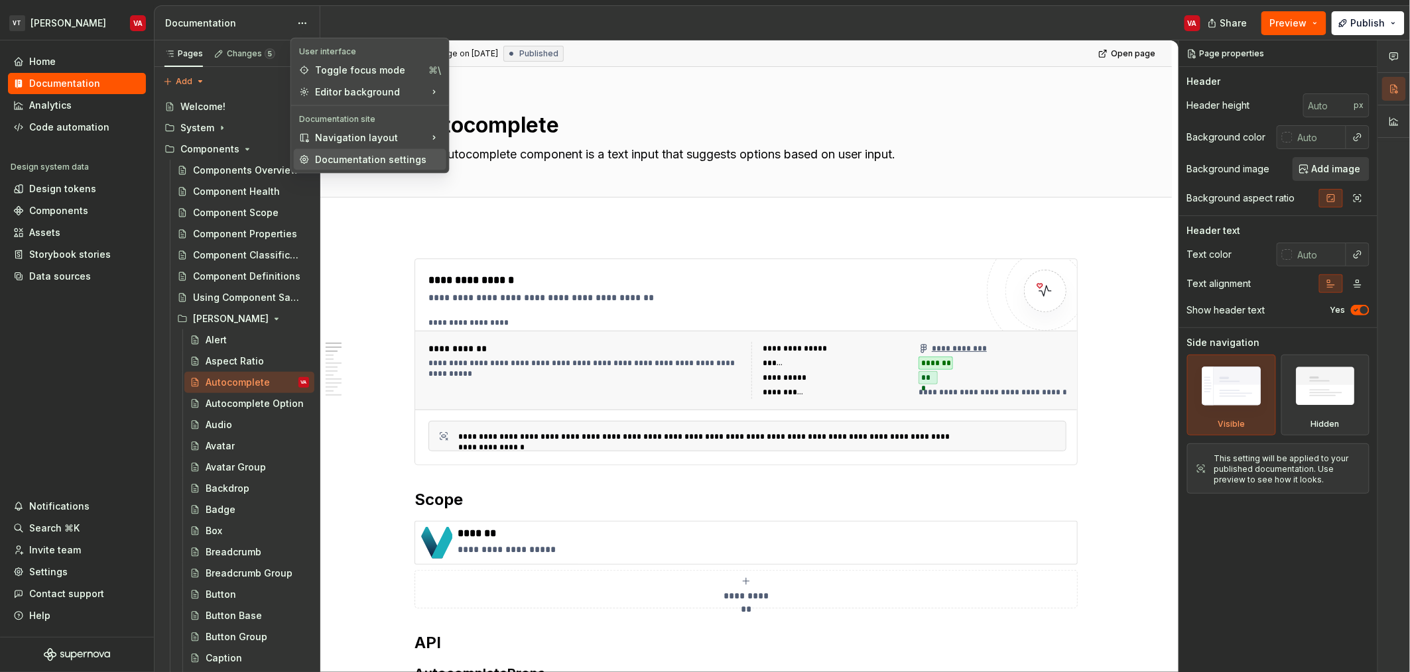
click at [349, 158] on div "Documentation settings" at bounding box center [378, 159] width 126 height 13
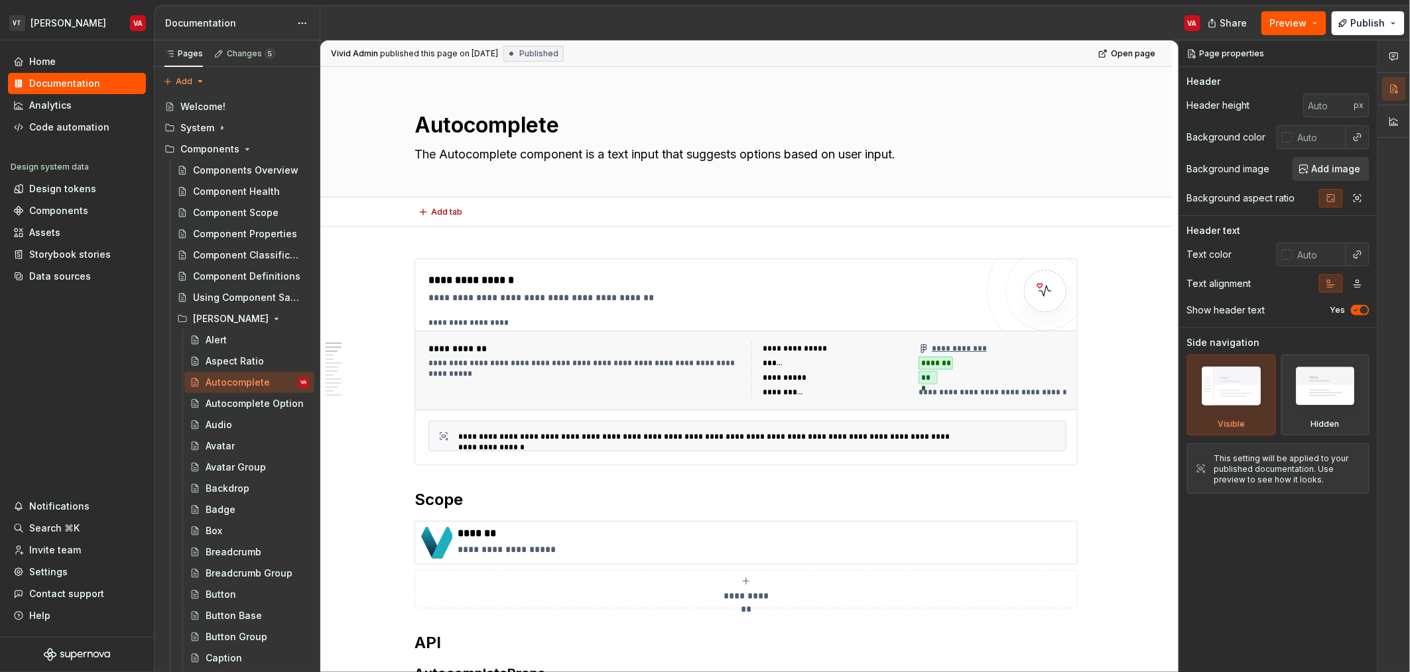
type textarea "*"
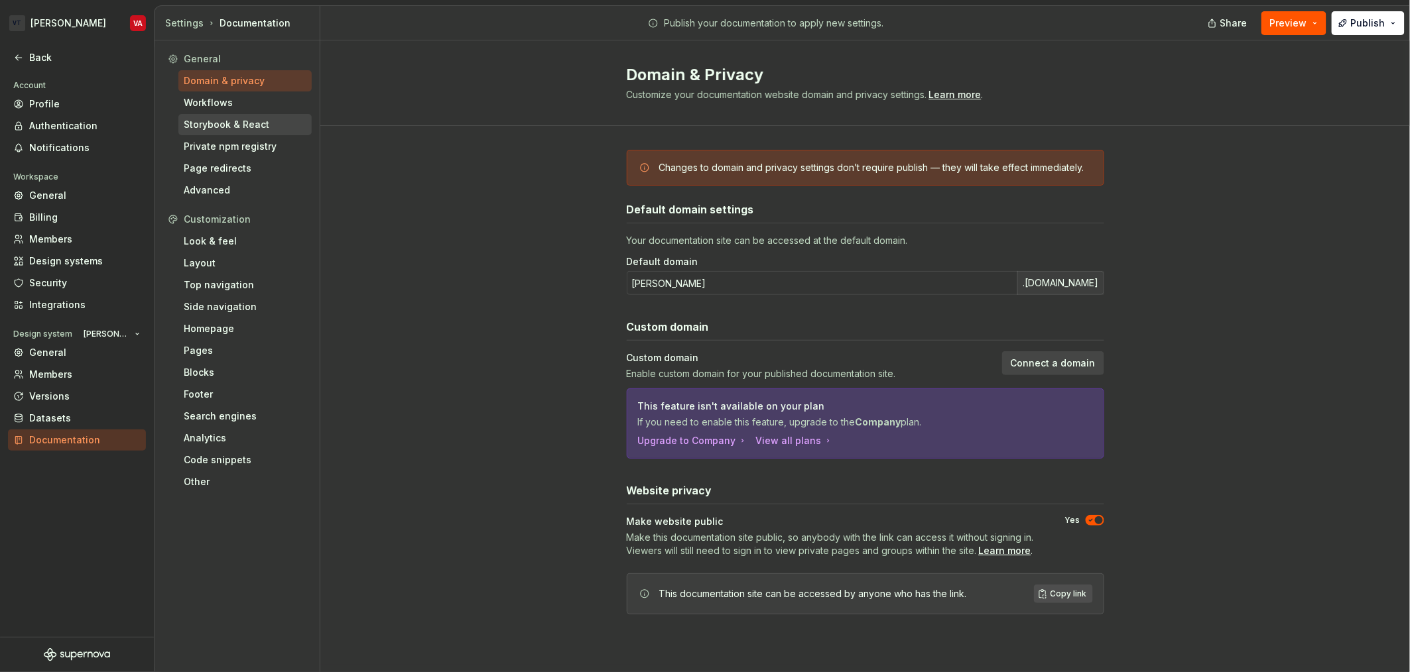
click at [218, 123] on div "Storybook & React" at bounding box center [245, 124] width 123 height 13
click at [215, 148] on div "Private npm registry" at bounding box center [245, 146] width 123 height 13
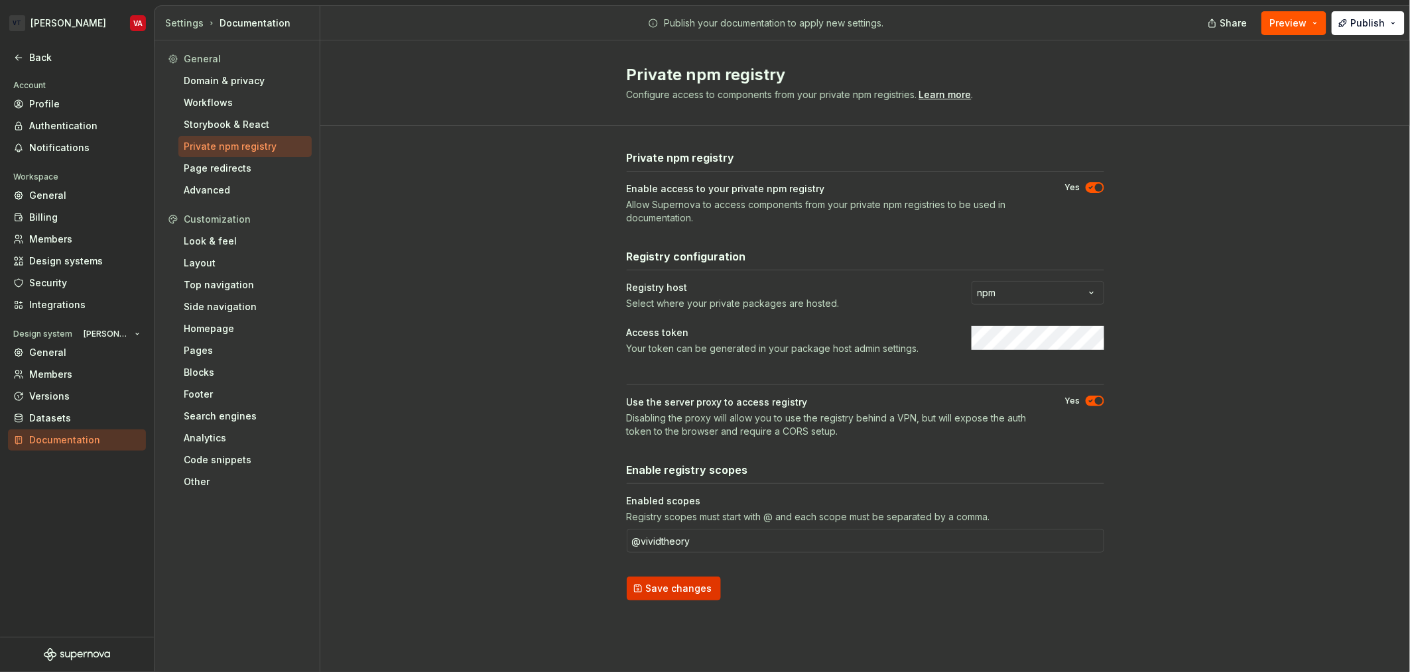
click at [678, 589] on span "Save changes" at bounding box center [679, 588] width 66 height 13
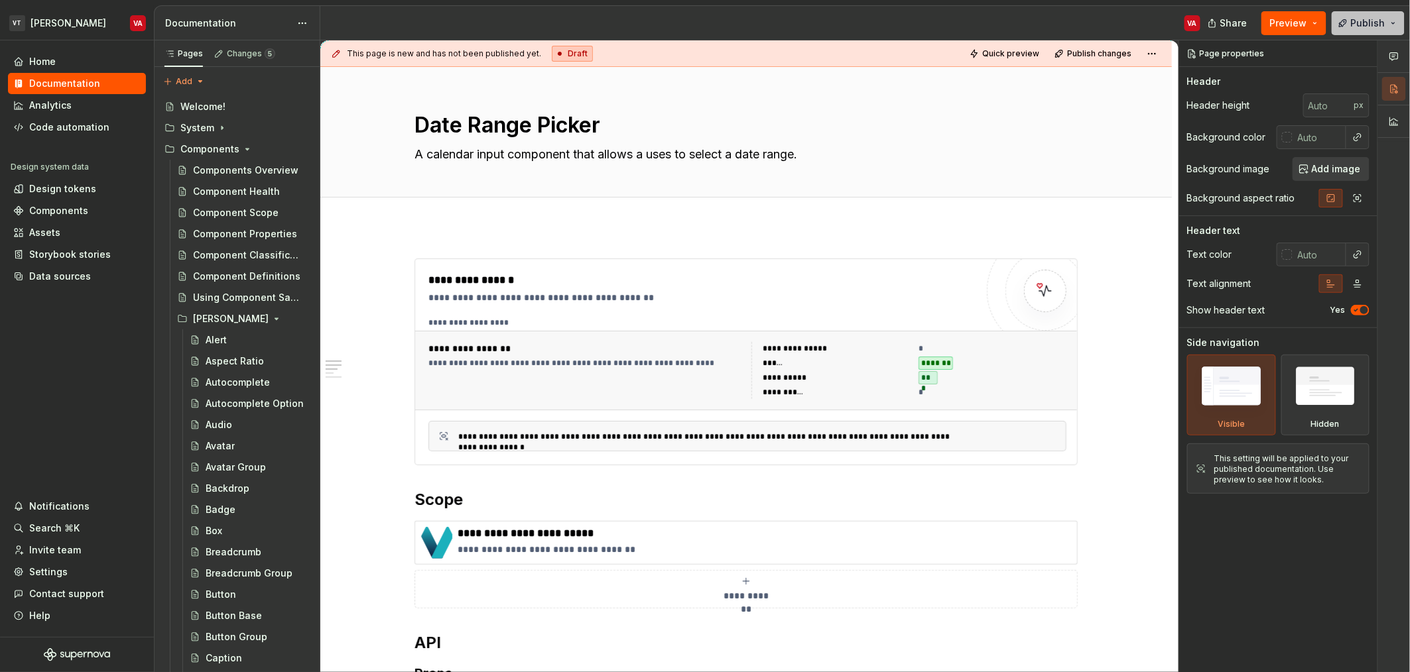
click at [1373, 31] on button "Publish" at bounding box center [1367, 23] width 73 height 24
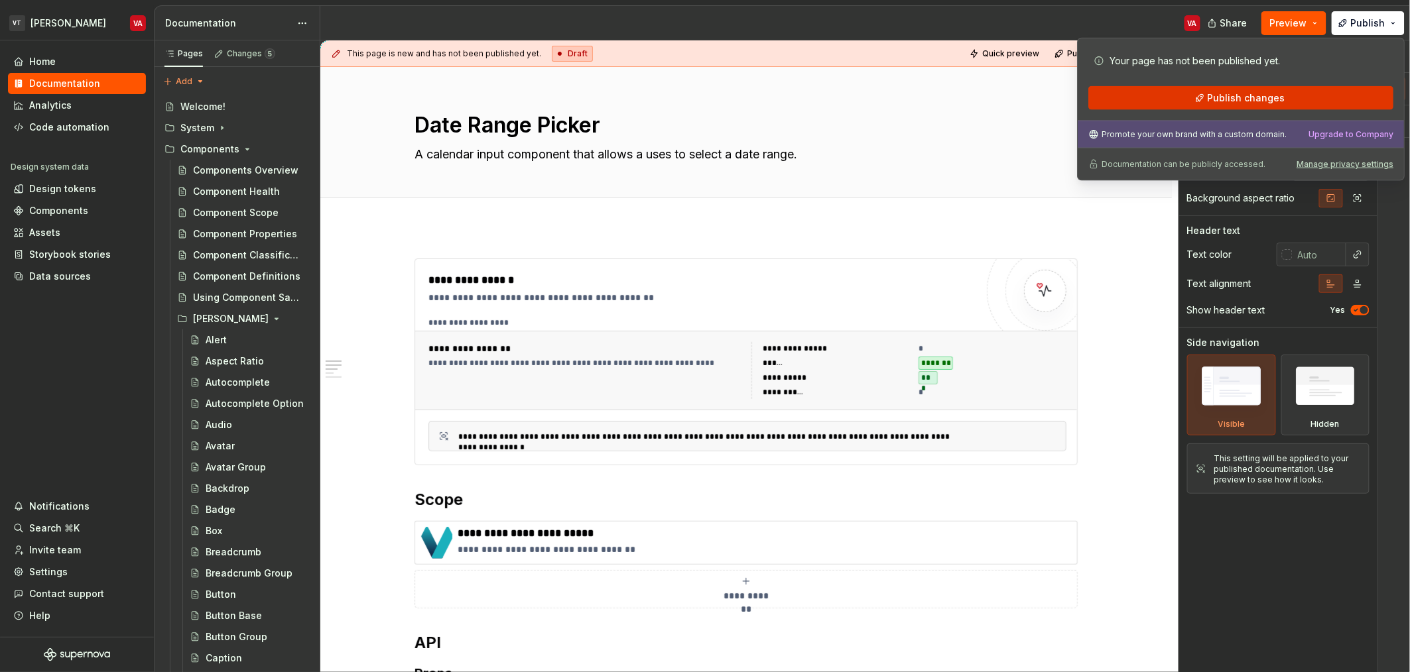
click at [1273, 97] on span "Publish changes" at bounding box center [1246, 98] width 78 height 13
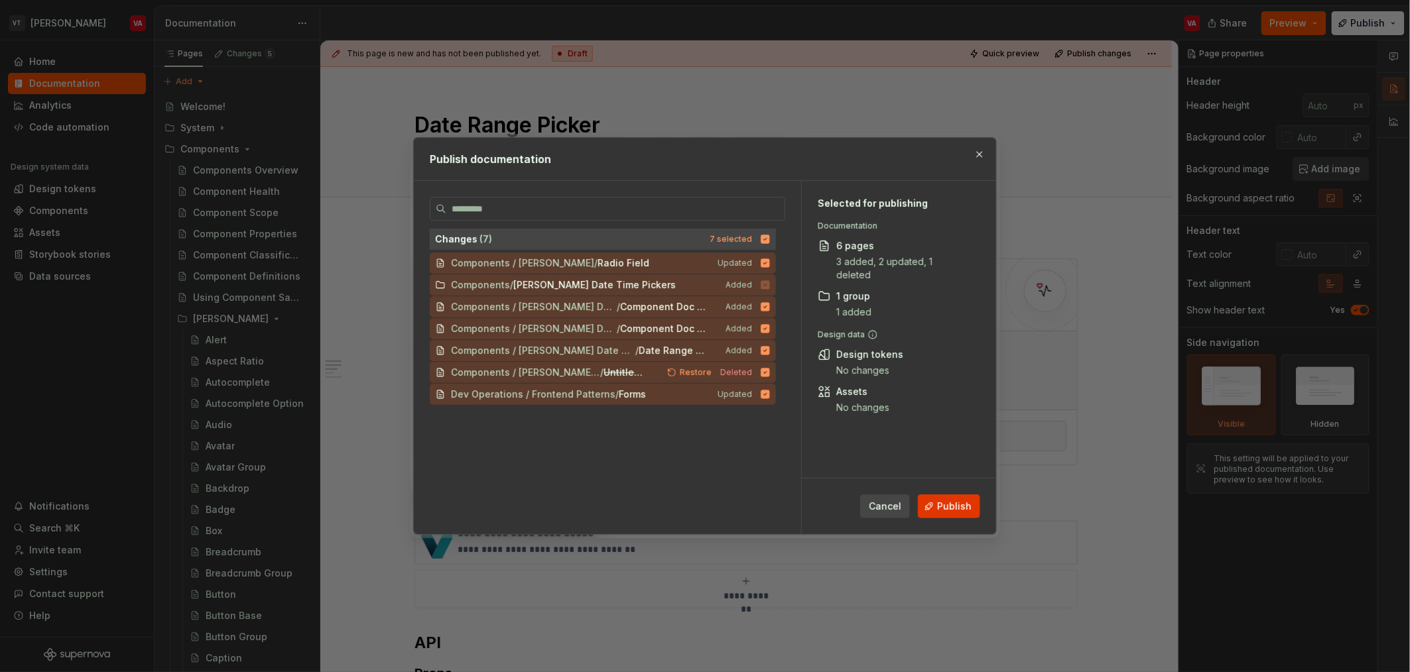
click at [946, 509] on span "Publish" at bounding box center [954, 506] width 34 height 13
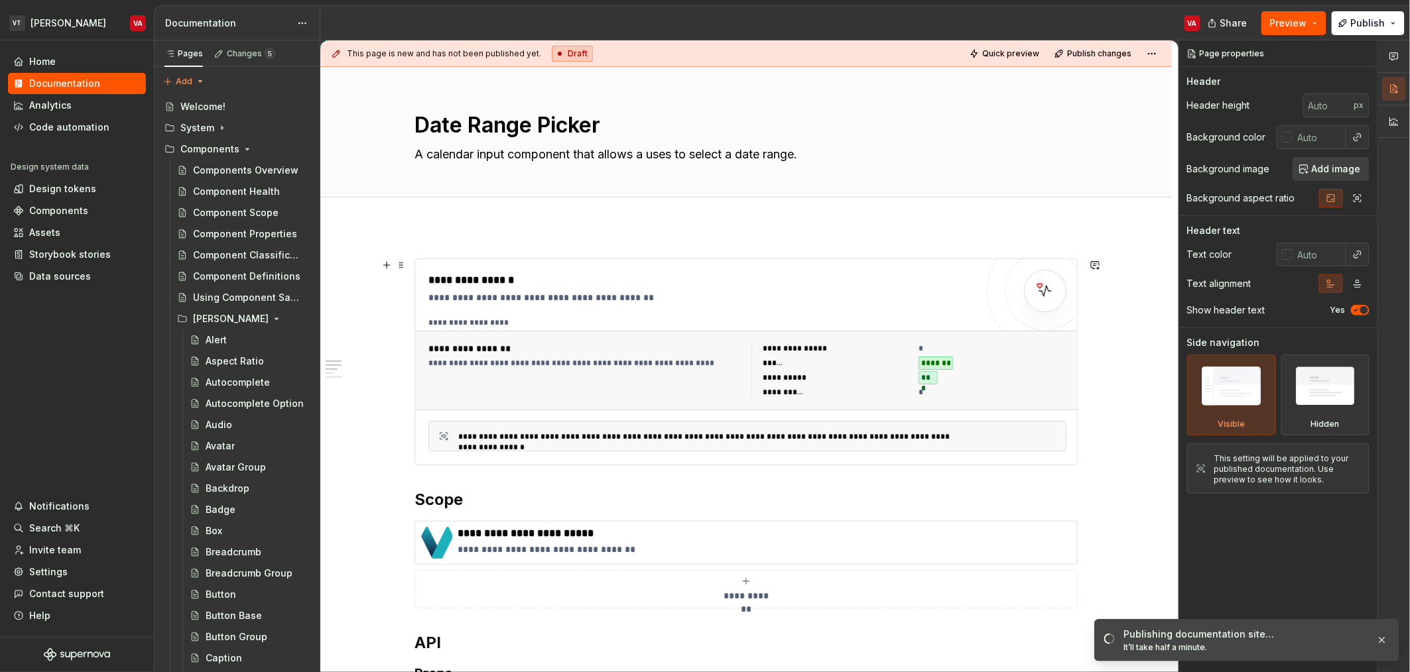
scroll to position [889, 0]
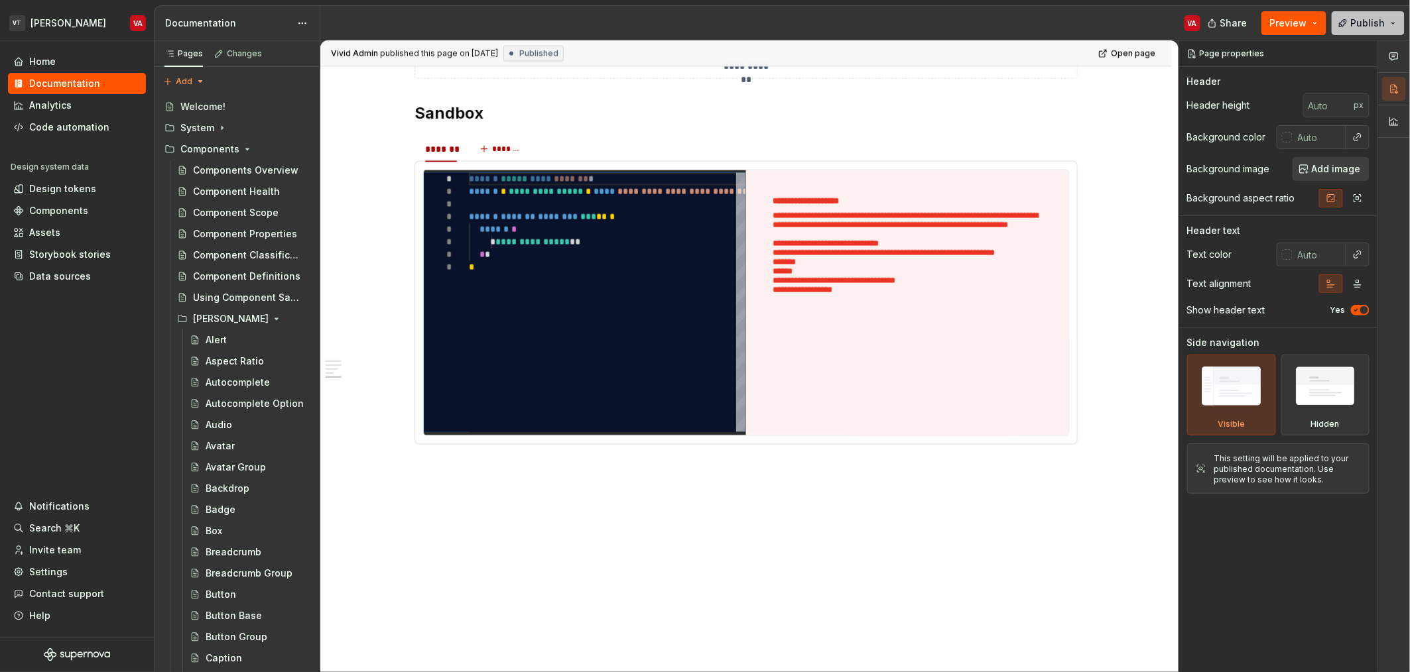
click at [1369, 29] on span "Publish" at bounding box center [1368, 23] width 34 height 13
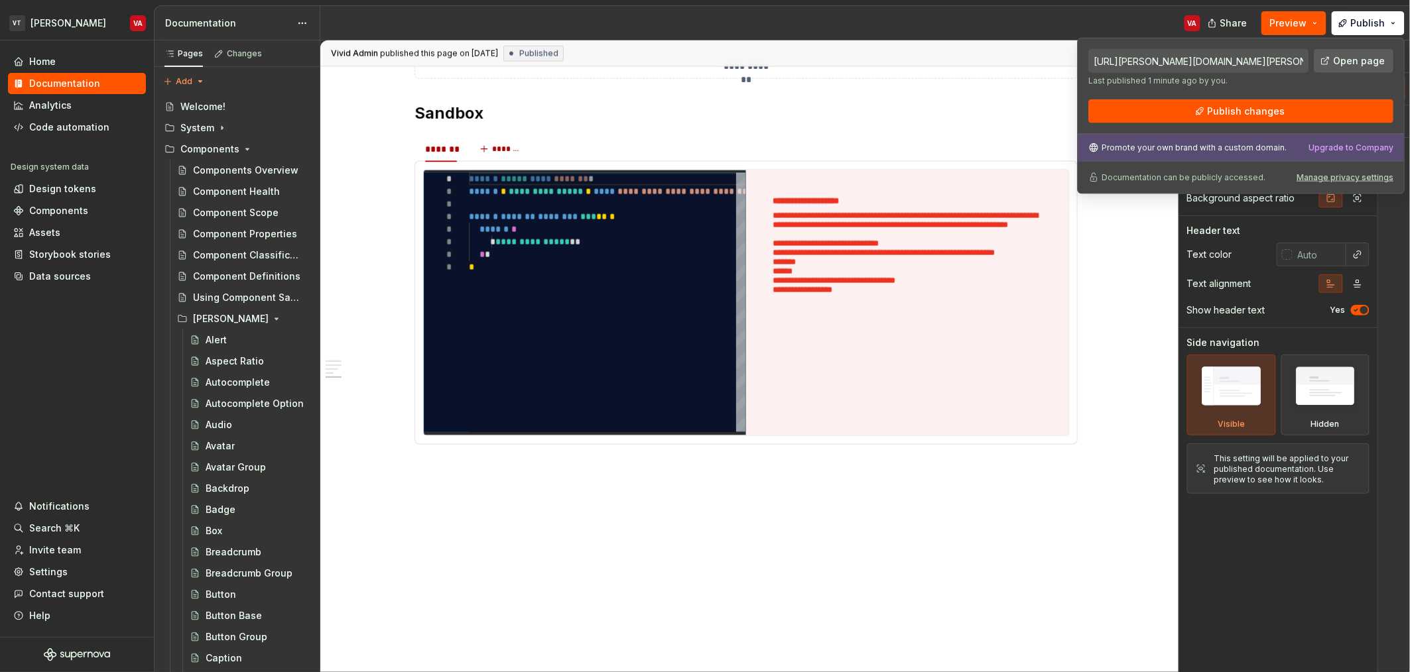
click at [1367, 68] on link "Open page" at bounding box center [1354, 61] width 80 height 24
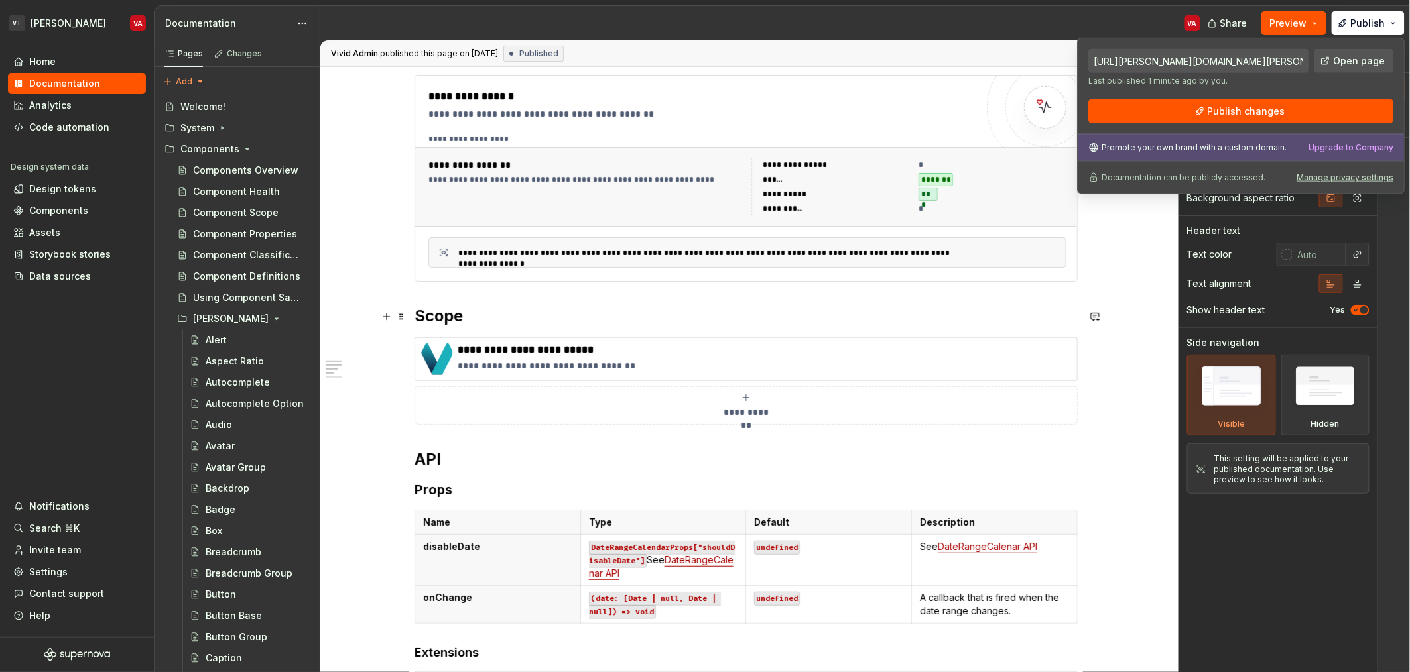
scroll to position [179, 0]
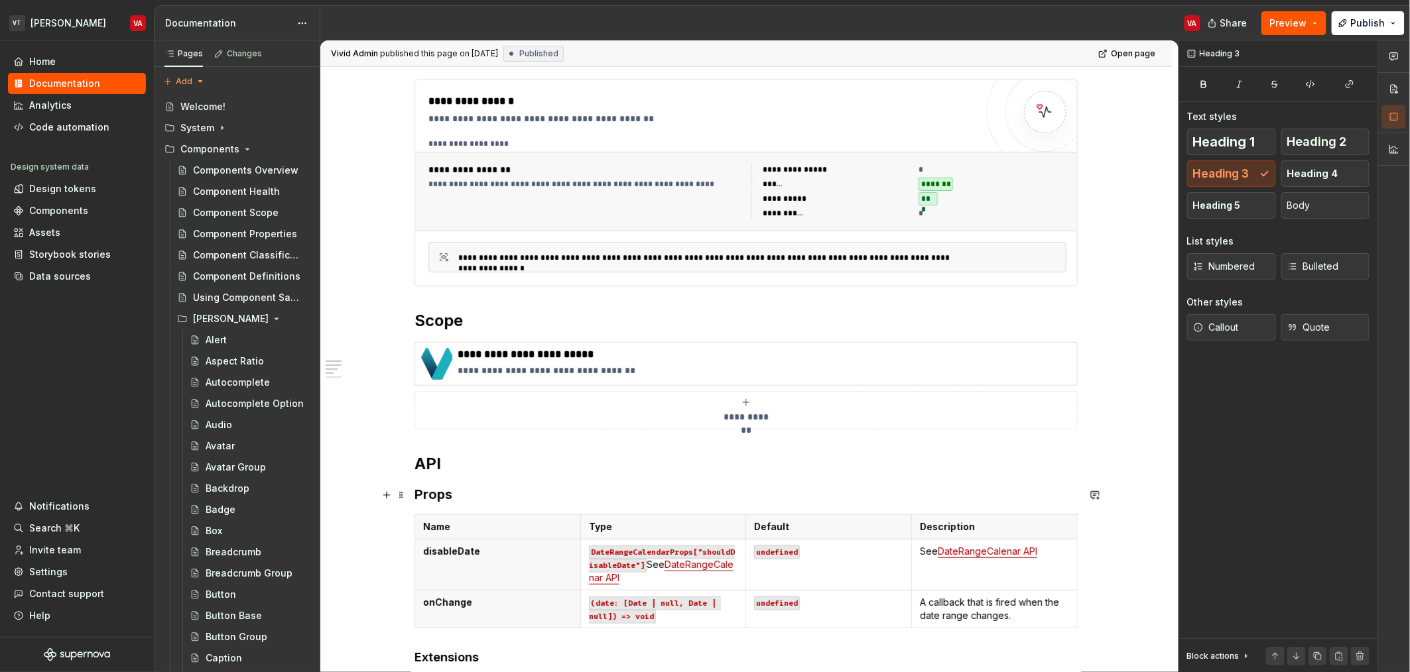
click at [477, 502] on h3 "Props" at bounding box center [745, 494] width 663 height 19
click at [445, 503] on h3 "Props" at bounding box center [745, 494] width 663 height 19
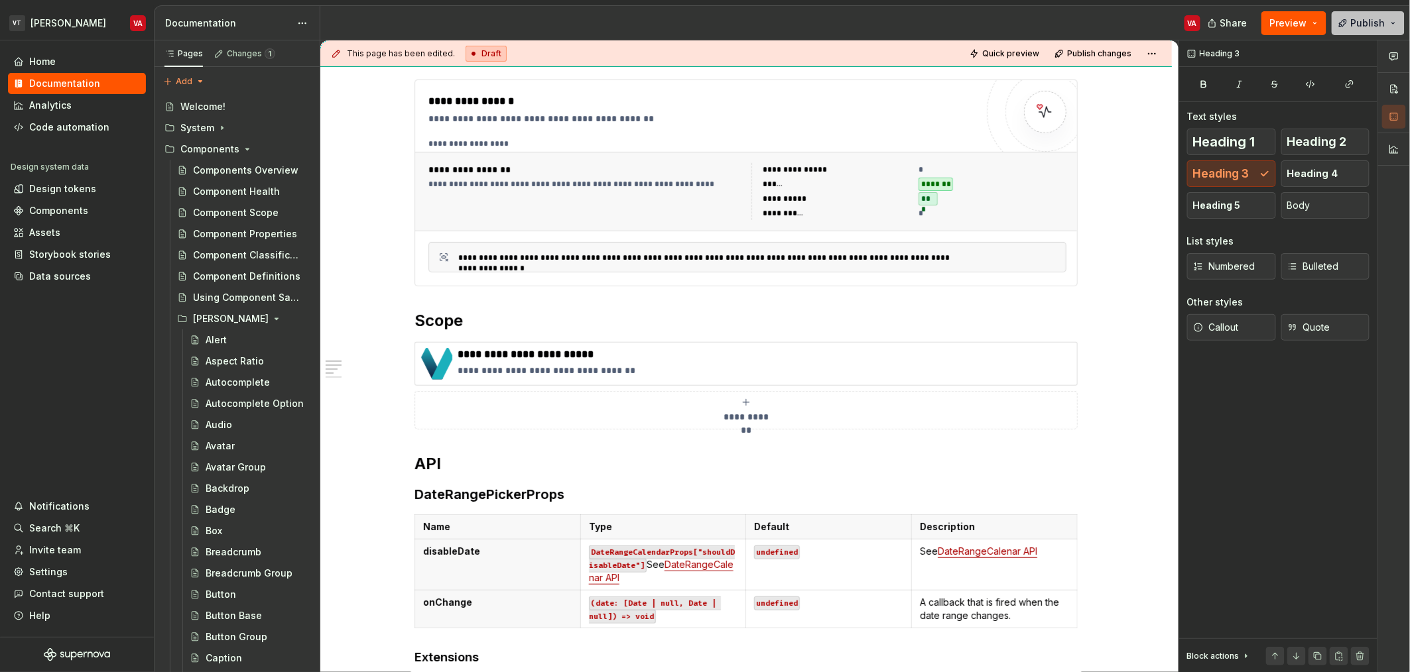
click at [1353, 34] on div "Share Preview Publish" at bounding box center [1310, 23] width 199 height 34
click at [1373, 17] on span "Publish" at bounding box center [1368, 23] width 34 height 13
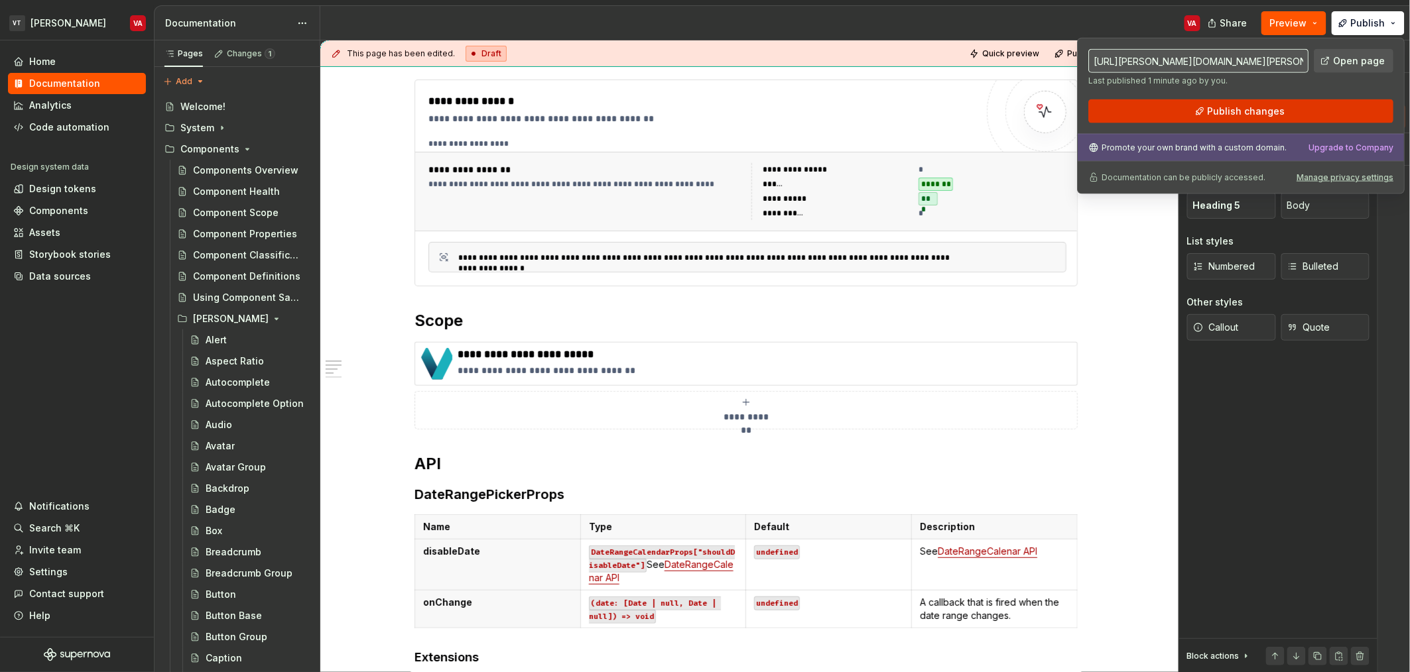
click at [1341, 109] on button "Publish changes" at bounding box center [1240, 111] width 305 height 24
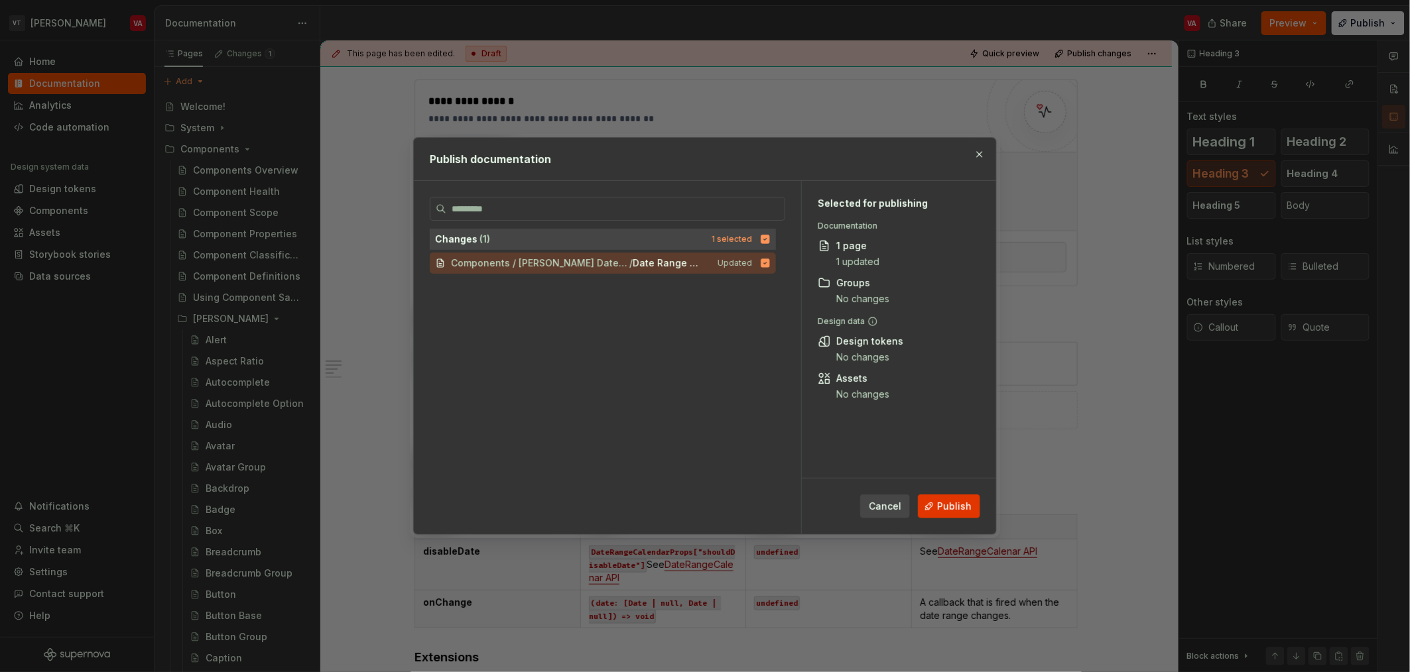
click at [926, 504] on button "Publish" at bounding box center [949, 507] width 62 height 24
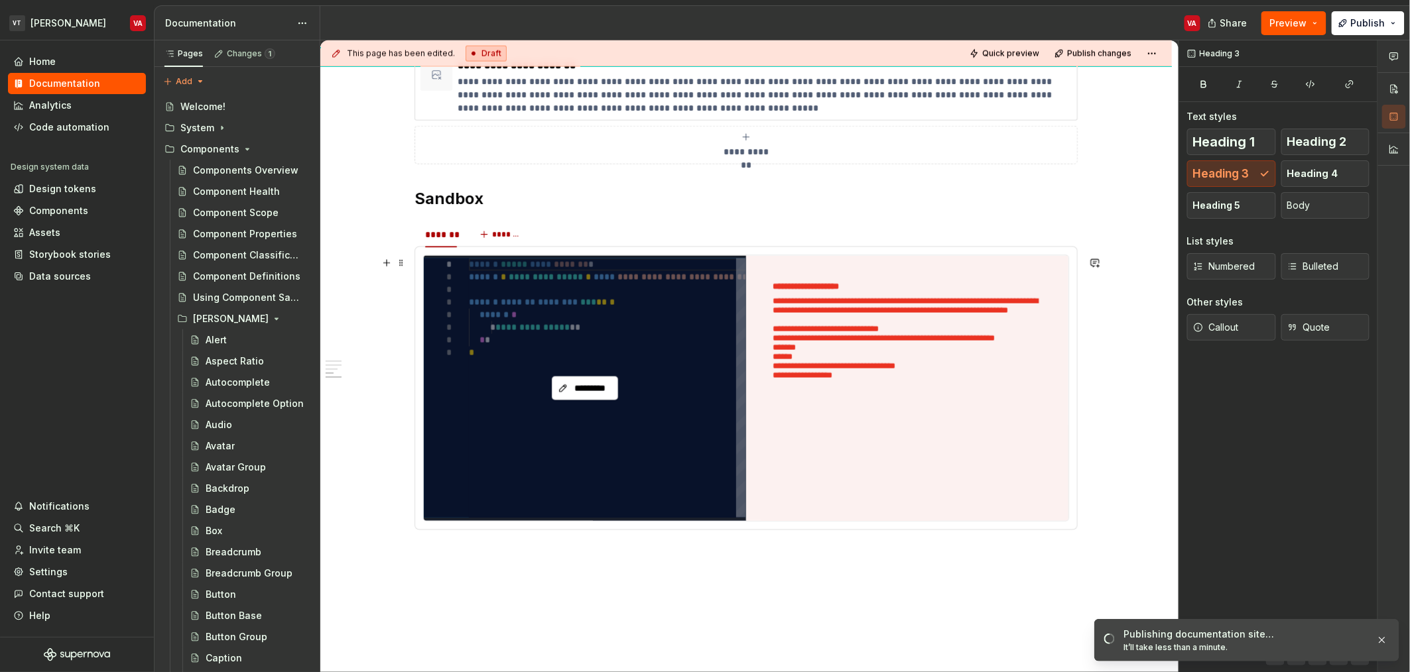
scroll to position [792, 0]
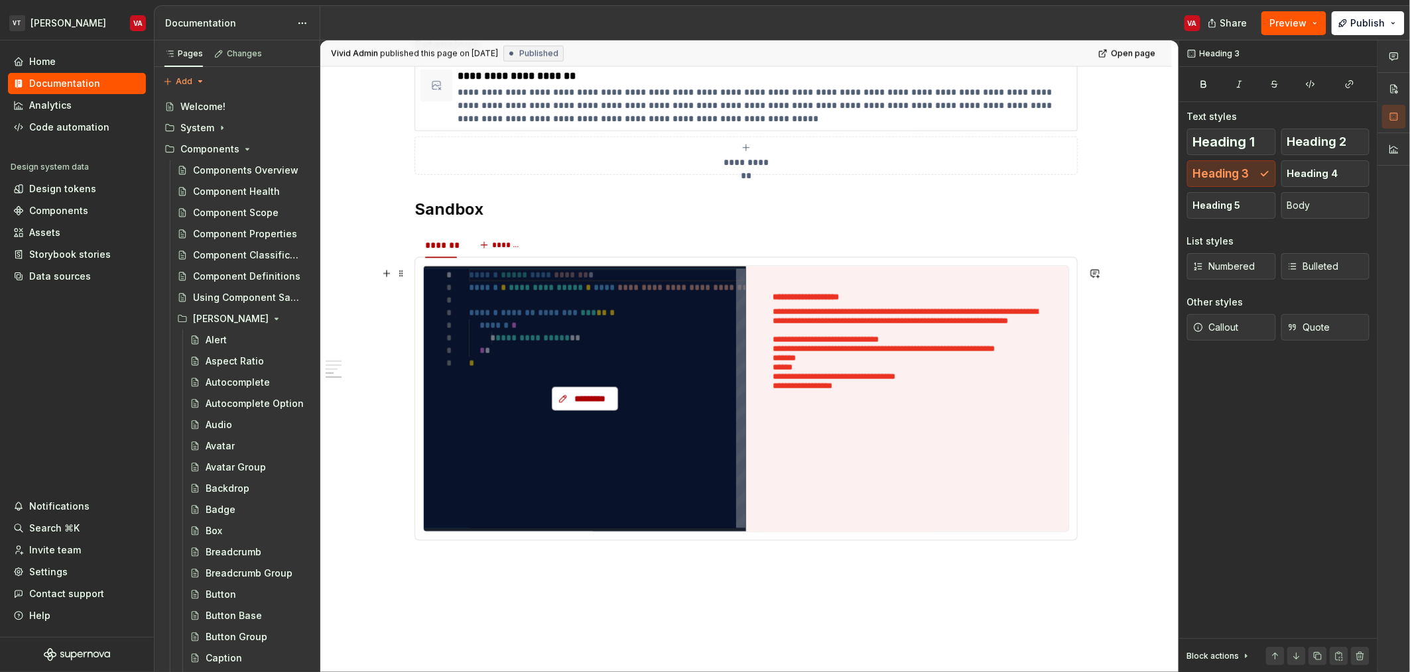
type textarea "*"
click at [597, 409] on button "*********" at bounding box center [585, 399] width 66 height 24
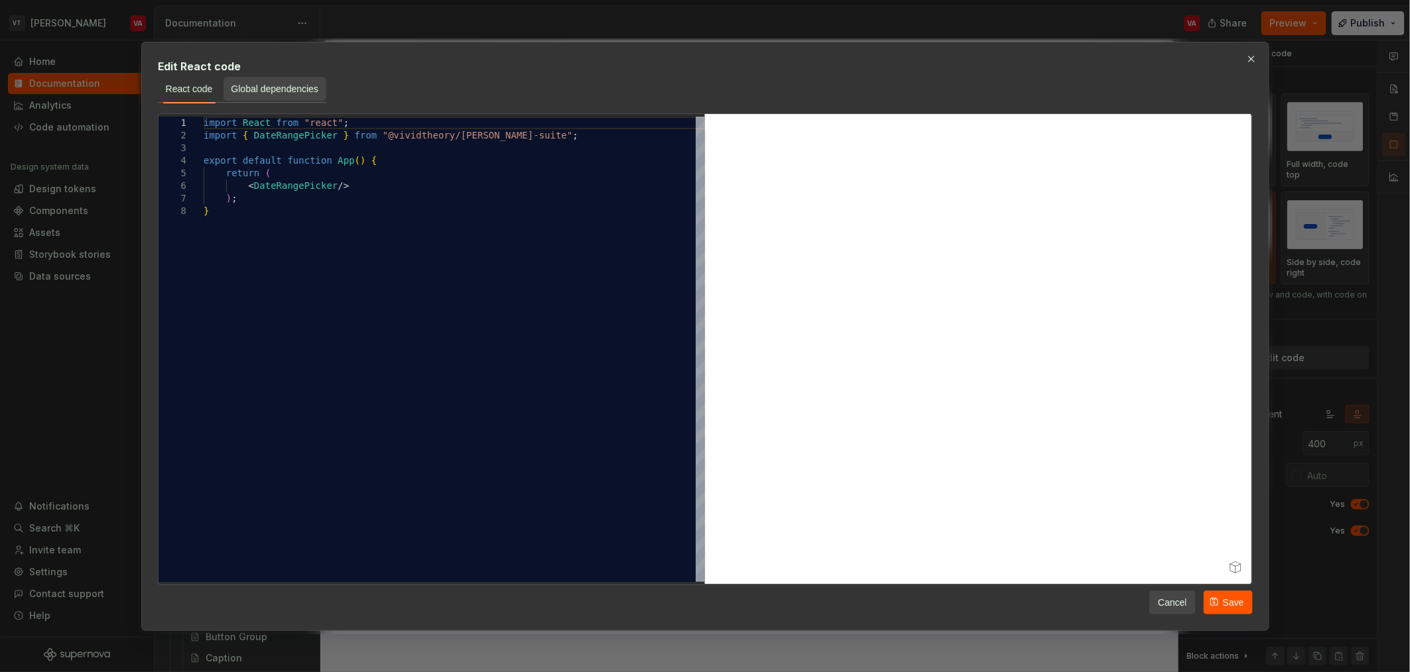
click at [245, 87] on span "Global dependencies" at bounding box center [275, 88] width 88 height 13
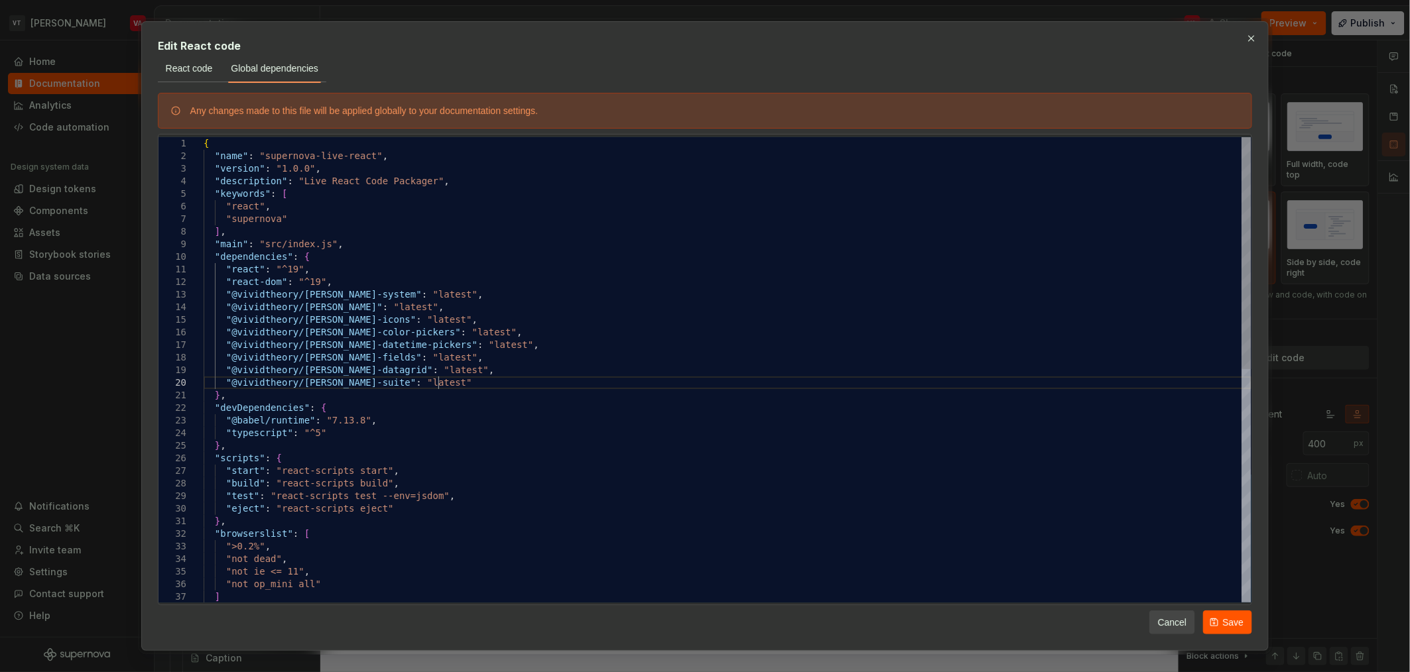
scroll to position [0, 0]
click at [490, 383] on div "{ "name" : "supernova-live-react" , "version" : "1.0.0" , "description" : "Live…" at bounding box center [728, 603] width 1048 height 932
click at [491, 363] on div "{ "name" : "supernova-live-react" , "version" : "1.0.0" , "description" : "Live…" at bounding box center [728, 603] width 1048 height 932
click at [497, 328] on div "{ "name" : "supernova-live-react" , "version" : "1.0.0" , "description" : "Live…" at bounding box center [728, 603] width 1048 height 932
click at [468, 390] on div "{ "name" : "supernova-live-react" , "version" : "1.0.0" , "description" : "Live…" at bounding box center [728, 603] width 1048 height 932
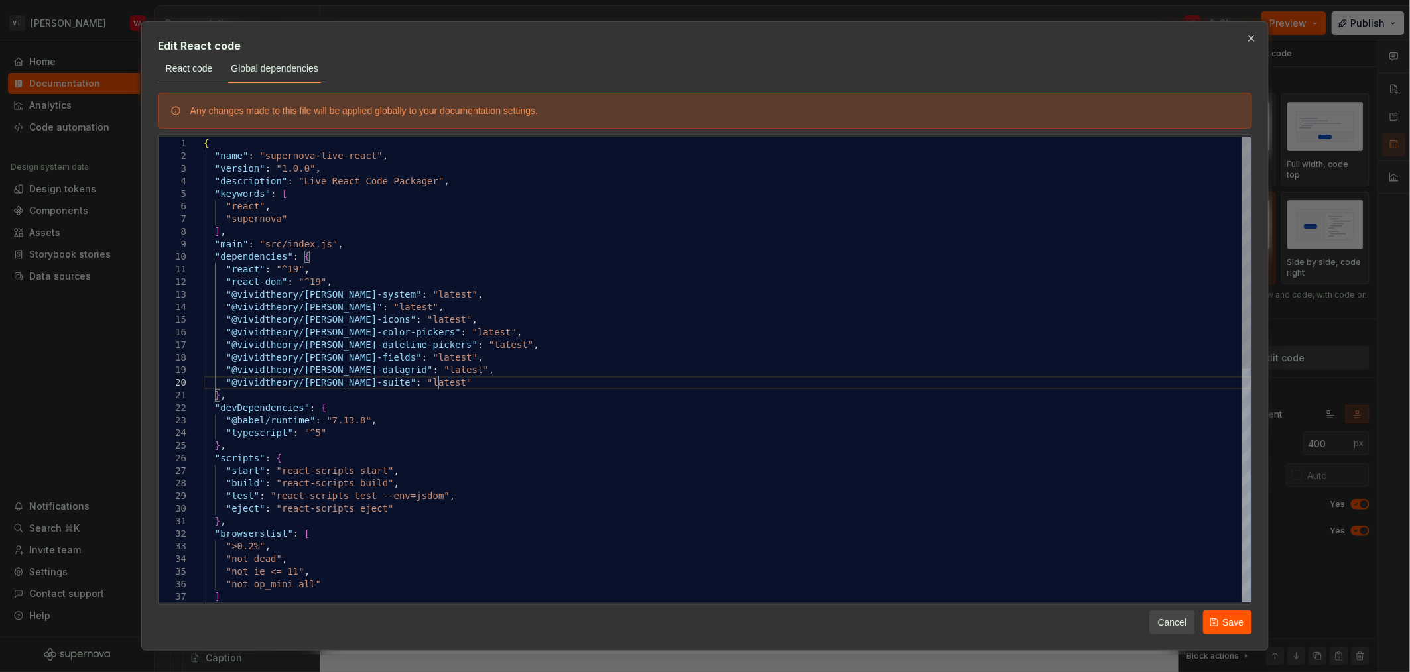
click at [466, 379] on div "{ "name" : "supernova-live-react" , "version" : "1.0.0" , "description" : "Live…" at bounding box center [728, 603] width 1048 height 932
click at [472, 293] on div "{ "name" : "supernova-live-react" , "version" : "1.0.0" , "description" : "Live…" at bounding box center [728, 603] width 1048 height 932
click at [320, 302] on div "{ "name" : "supernova-live-react" , "version" : "1.0.0" , "description" : "Live…" at bounding box center [728, 603] width 1048 height 932
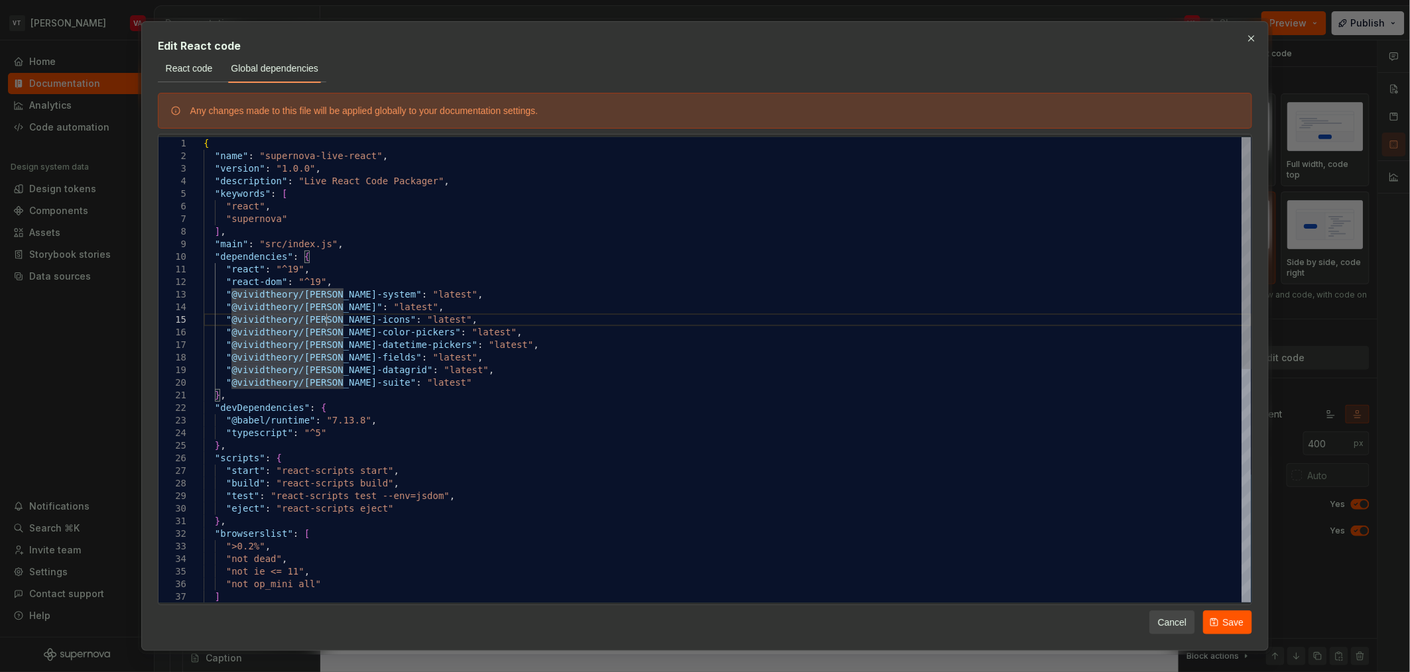
click at [328, 318] on div "{ "name" : "supernova-live-react" , "version" : "1.0.0" , "description" : "Live…" at bounding box center [728, 603] width 1048 height 932
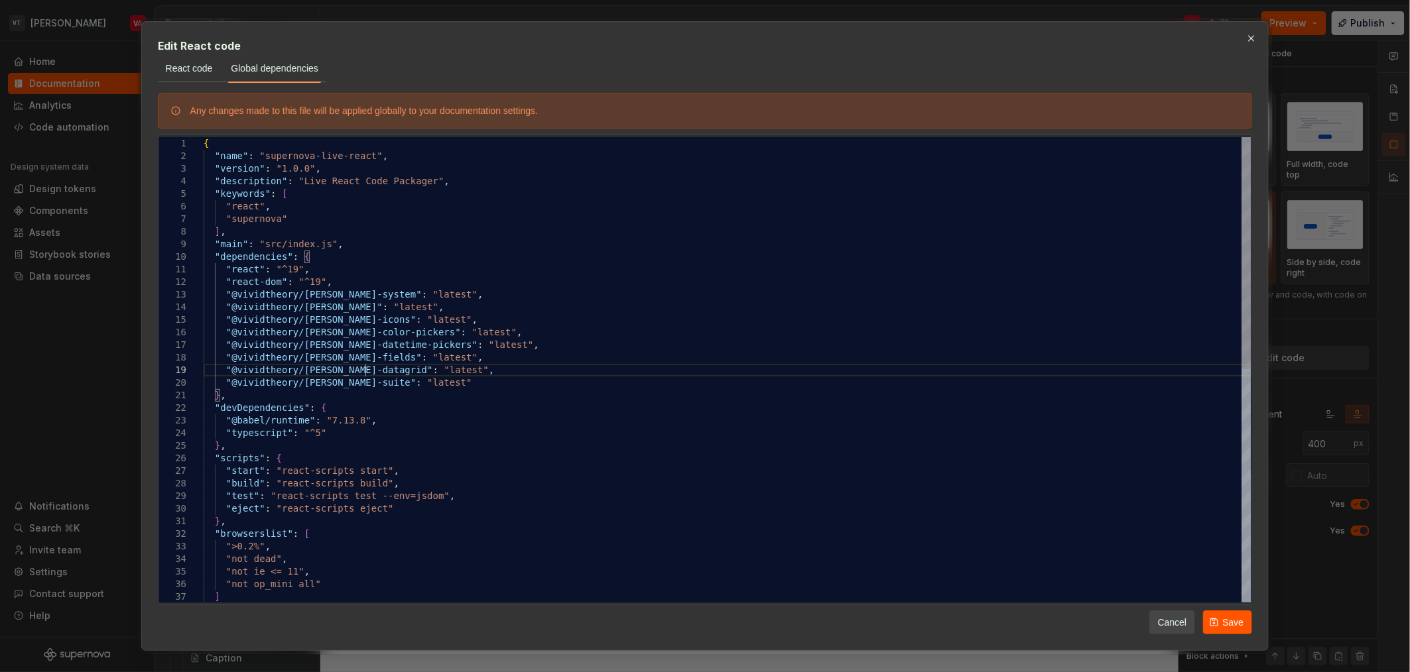
click at [366, 365] on div "{ "name" : "supernova-live-react" , "version" : "1.0.0" , "description" : "Live…" at bounding box center [728, 603] width 1048 height 932
click at [461, 373] on div "{ "name" : "supernova-live-react" , "version" : "1.0.0" , "description" : "Live…" at bounding box center [728, 603] width 1048 height 932
drag, startPoint x: 459, startPoint y: 383, endPoint x: 225, endPoint y: 385, distance: 234.1
click at [225, 385] on div "{ "name" : "supernova-live-react" , "version" : "1.0.0" , "description" : "Live…" at bounding box center [728, 603] width 1048 height 932
click at [362, 283] on div "{ "name" : "supernova-live-react" , "version" : "1.0.0" , "description" : "Live…" at bounding box center [728, 603] width 1048 height 932
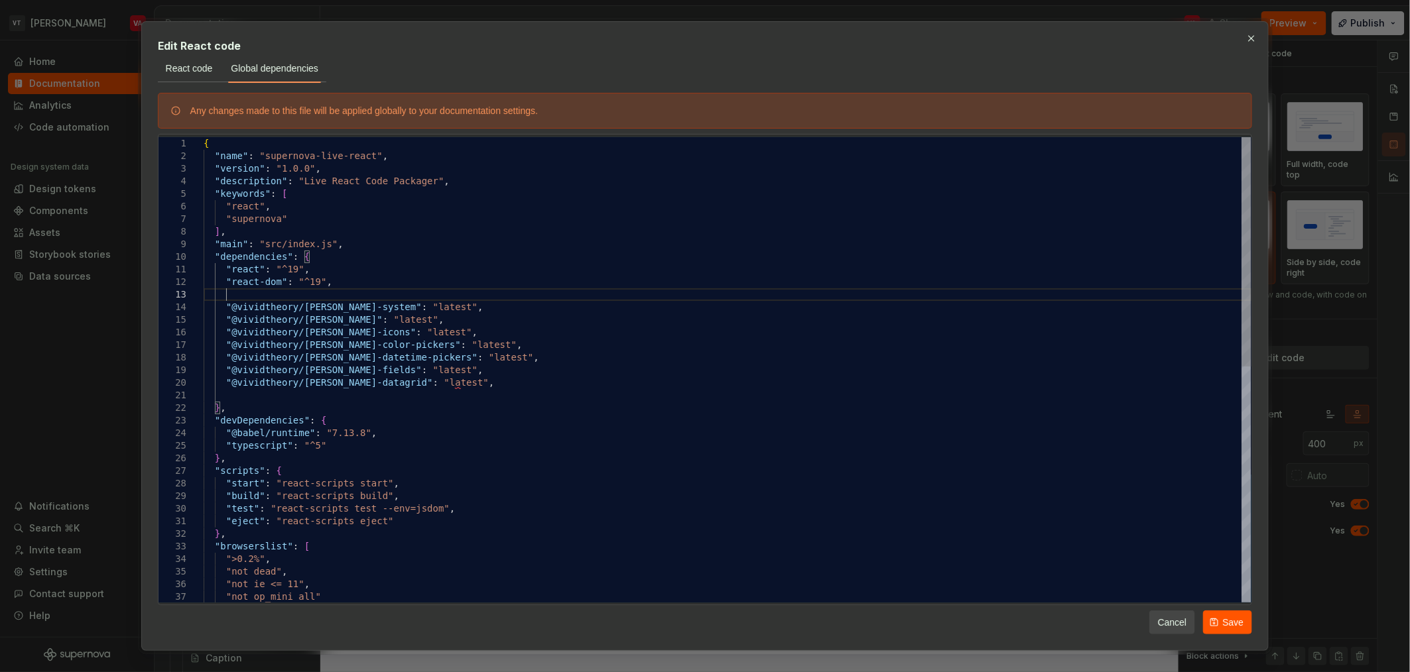
scroll to position [25, 21]
click at [296, 391] on div "{ "name" : "supernova-live-react" , "version" : "1.0.0" , "description" : "Live…" at bounding box center [728, 609] width 1048 height 944
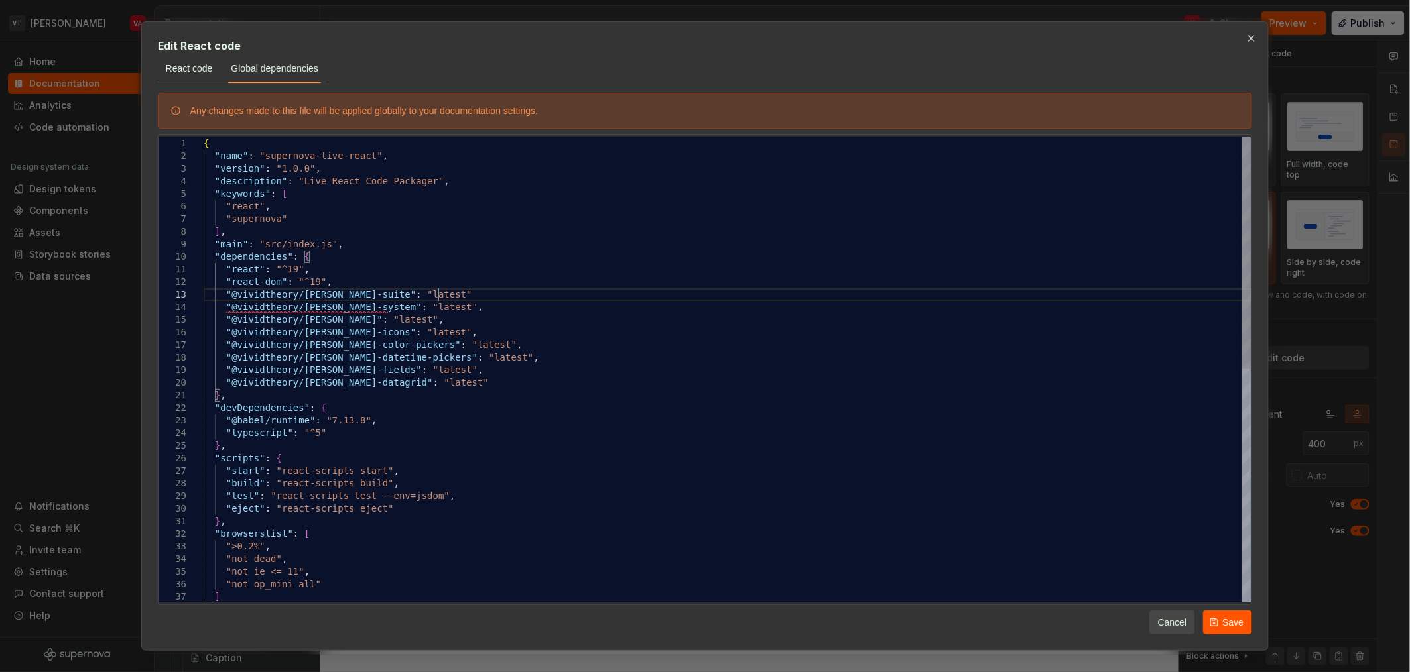
scroll to position [25, 239]
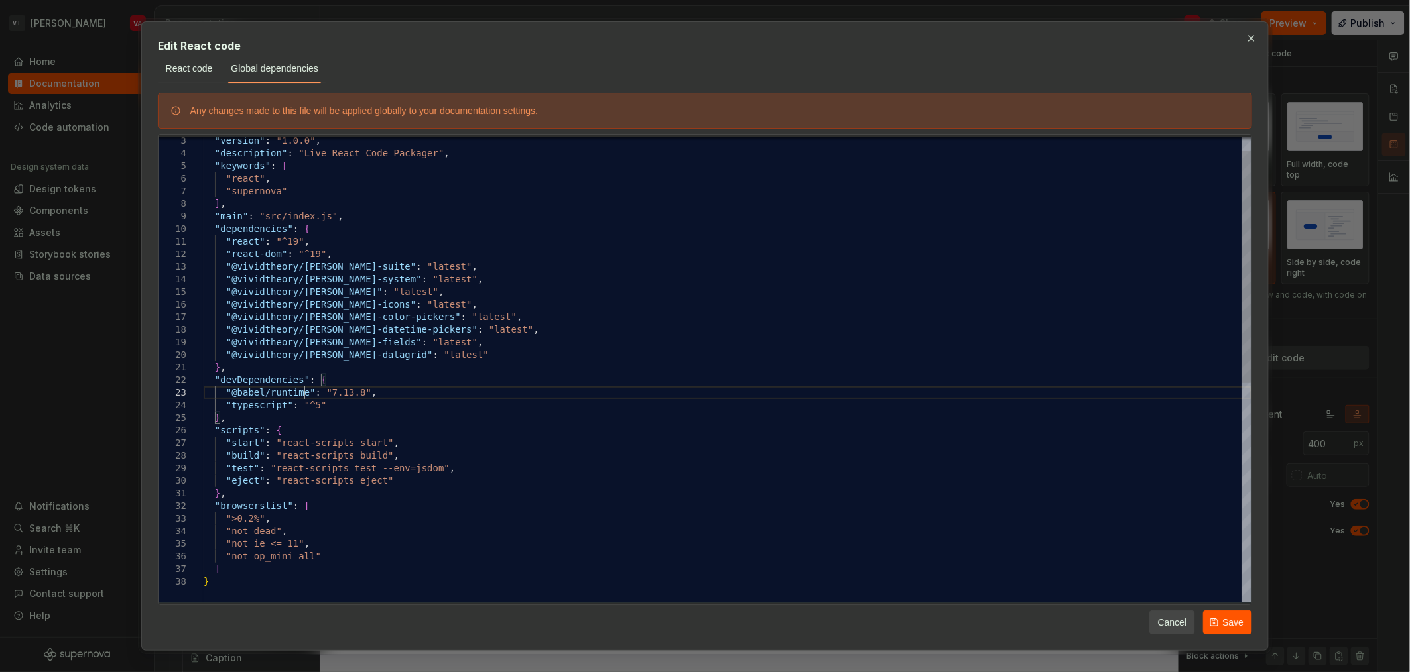
click at [306, 398] on div ""main" : "src/index.js" , "dependencies" : { "react" : "^19" , "react-dom" : "^…" at bounding box center [728, 575] width 1048 height 932
type textarea "**********"
click at [1239, 619] on span "Save" at bounding box center [1232, 622] width 21 height 13
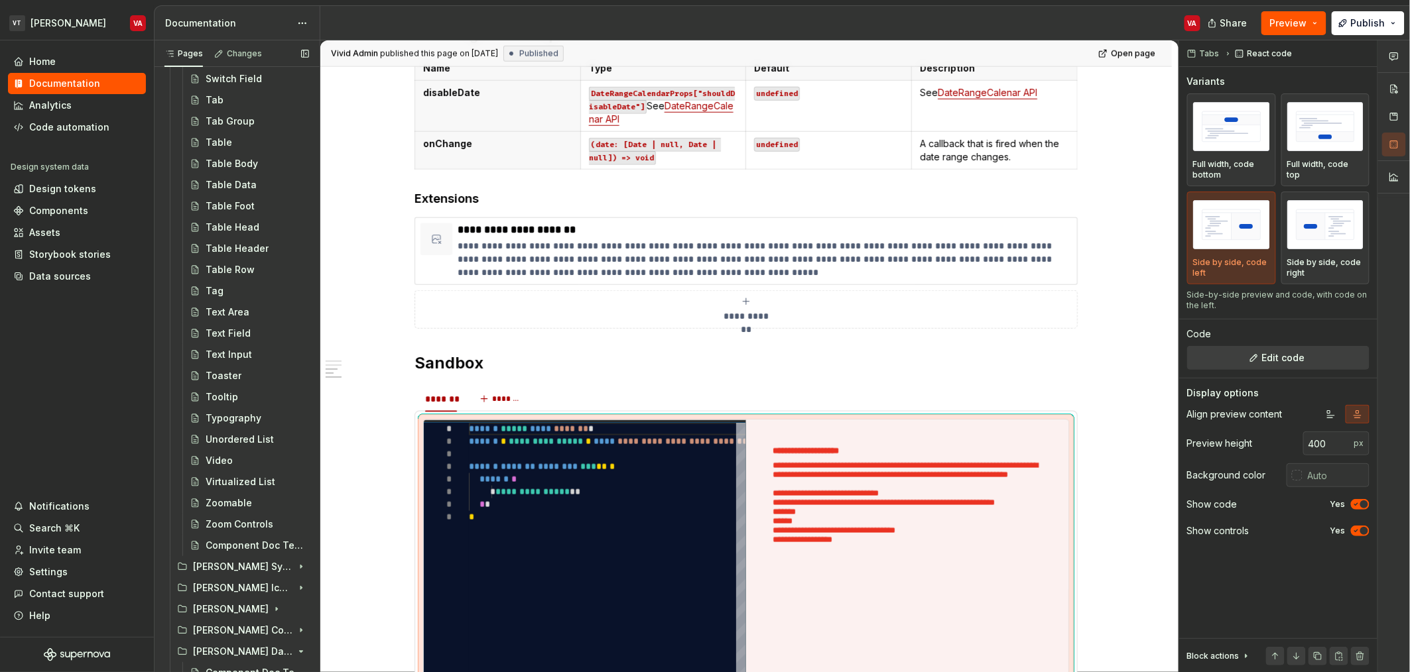
scroll to position [2284, 0]
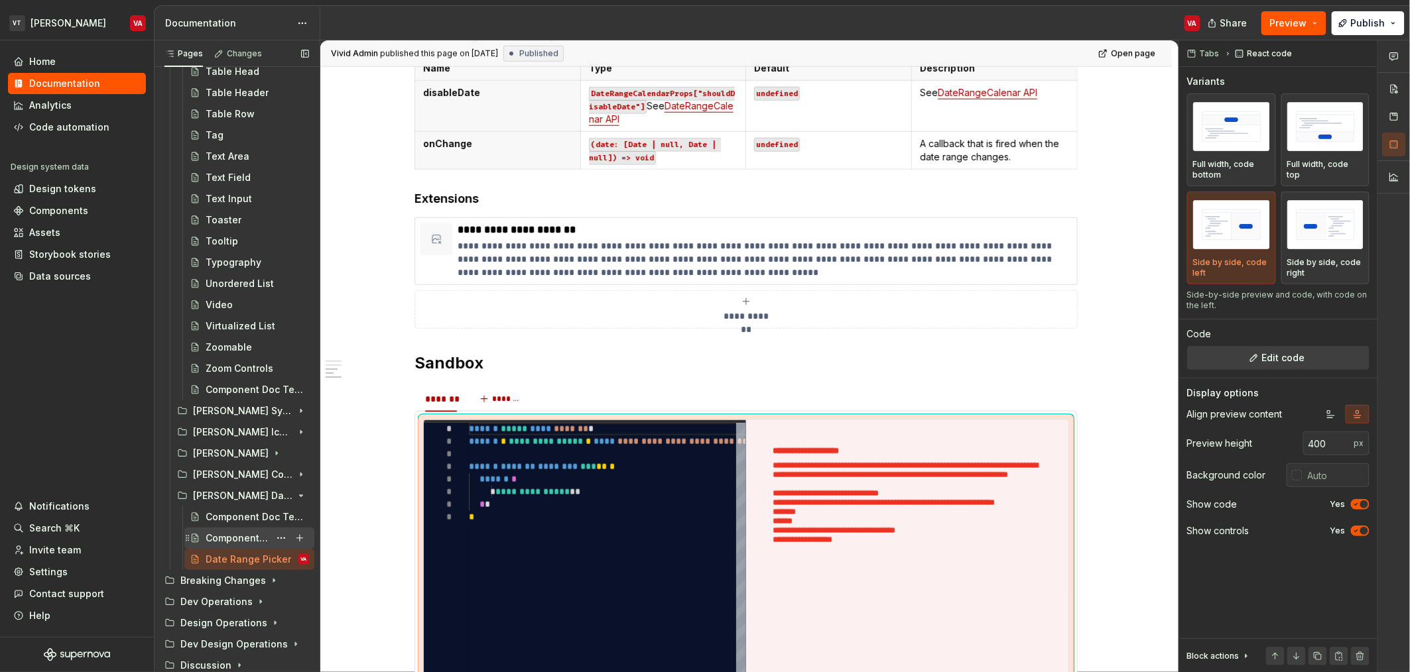
click at [229, 538] on div "Component Doc Template" at bounding box center [238, 538] width 64 height 13
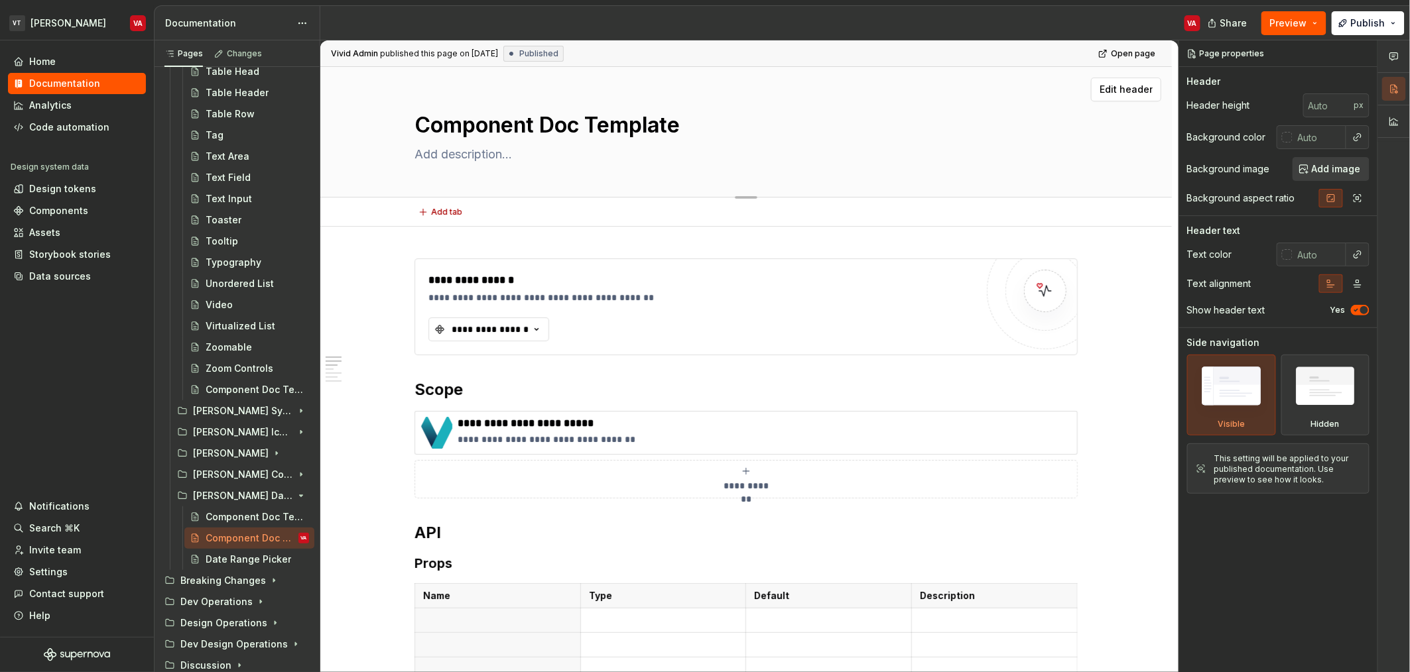
click at [538, 125] on textarea "Component Doc Template" at bounding box center [743, 125] width 663 height 32
type textarea "*"
type textarea "D"
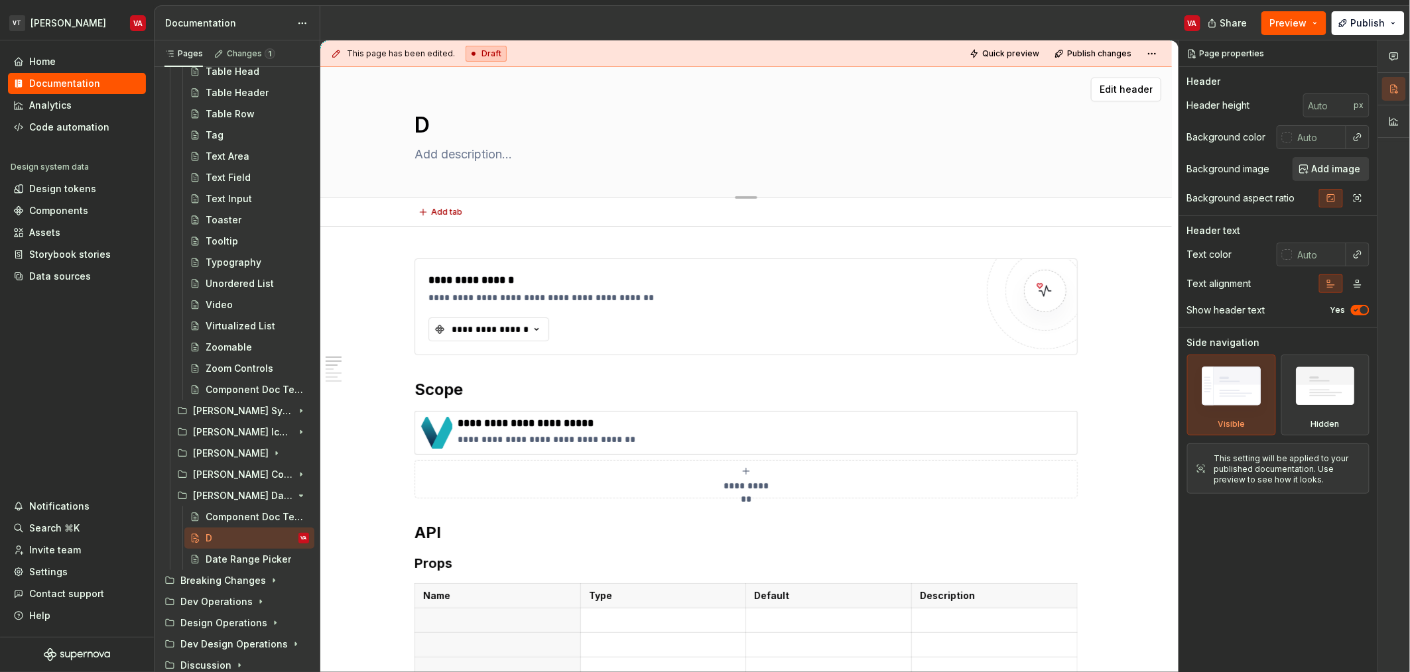
type textarea "*"
type textarea "Da"
type textarea "*"
type textarea "Date"
type textarea "*"
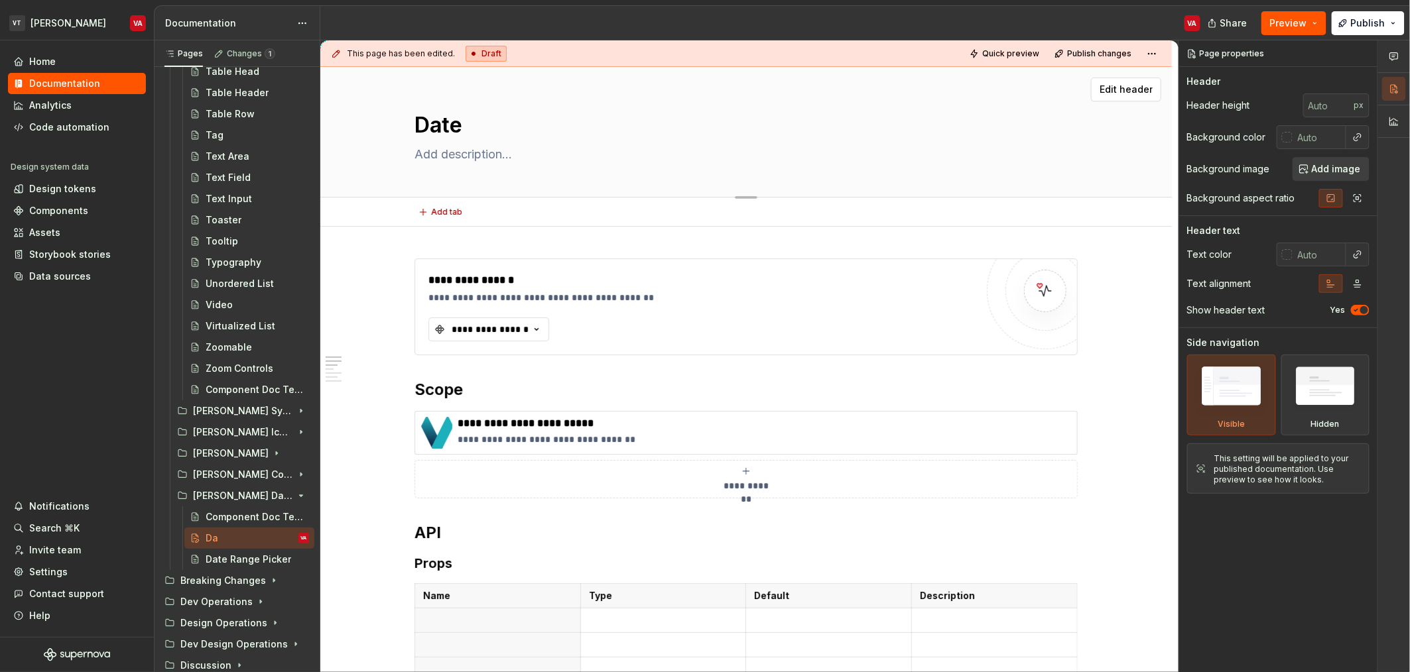
type textarea "Date"
type textarea "*"
type textarea "Date P"
type textarea "*"
type textarea "Date Pi"
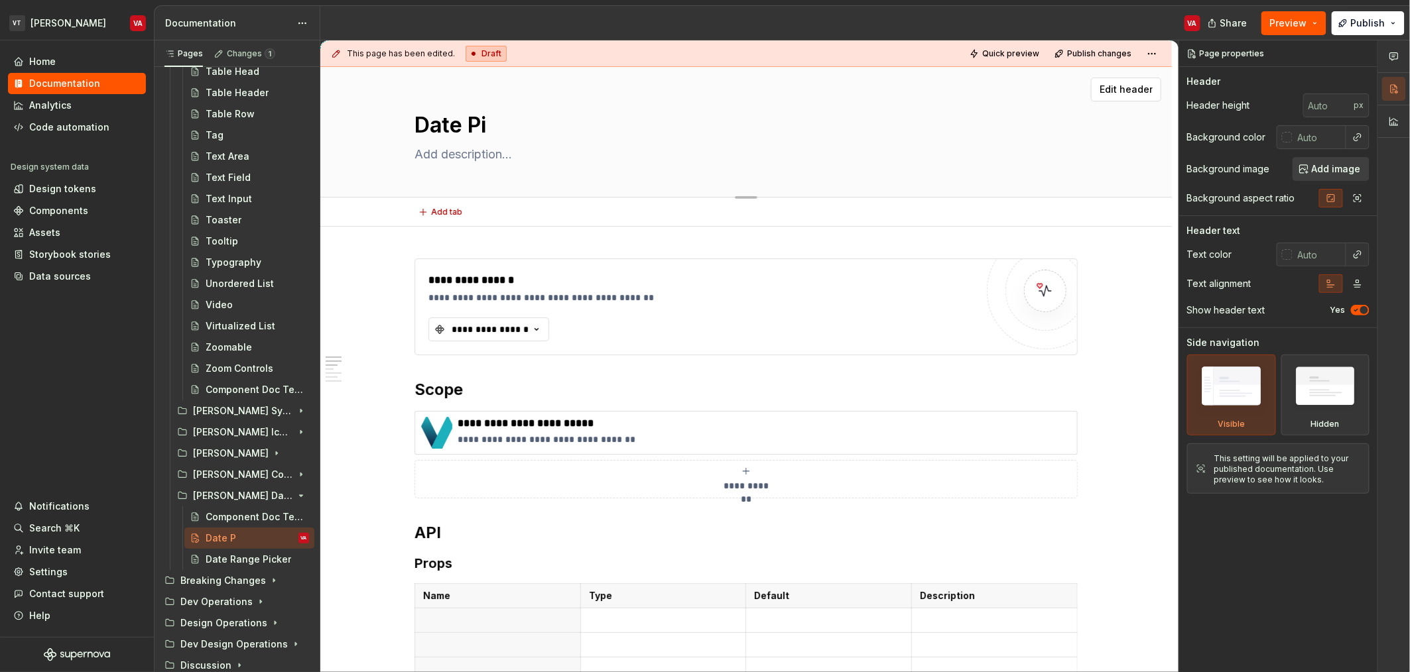
type textarea "*"
type textarea "Date Pic"
type textarea "*"
type textarea "Date Pick"
type textarea "*"
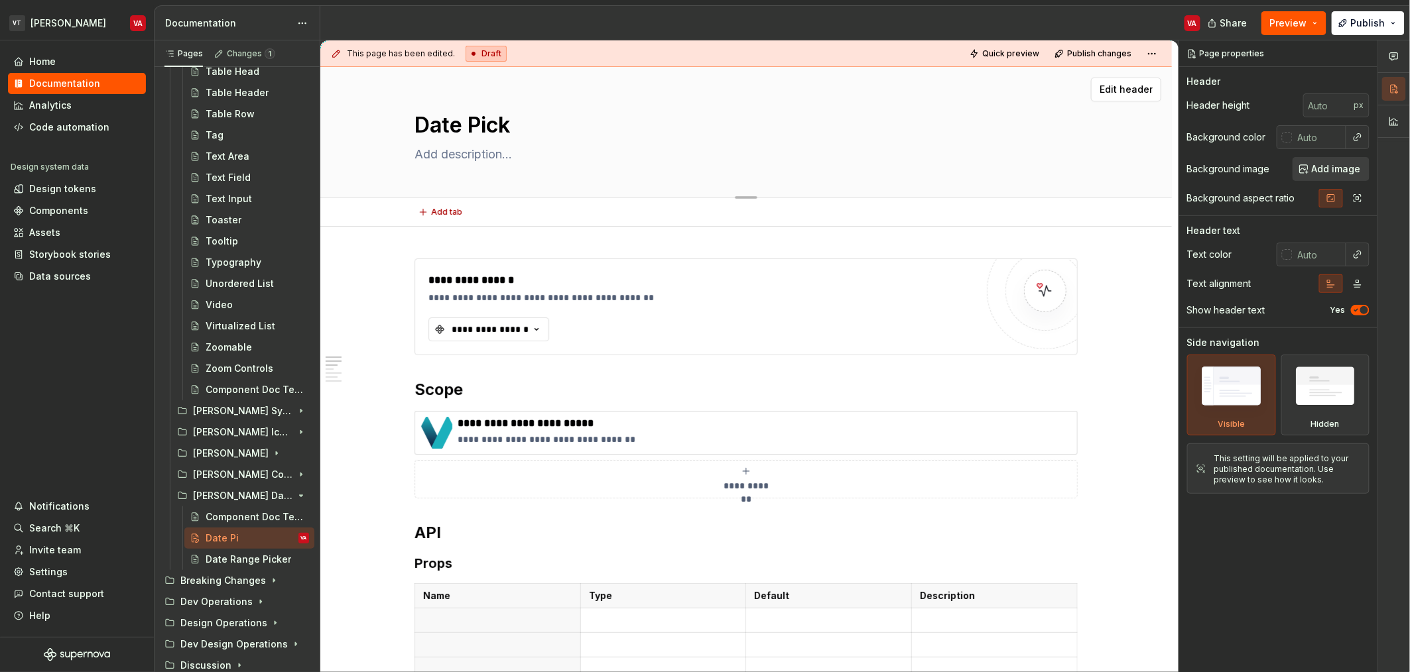
type textarea "Date Picke"
type textarea "*"
type textarea "Date Picker"
type textarea "*"
type textarea "Date Picker"
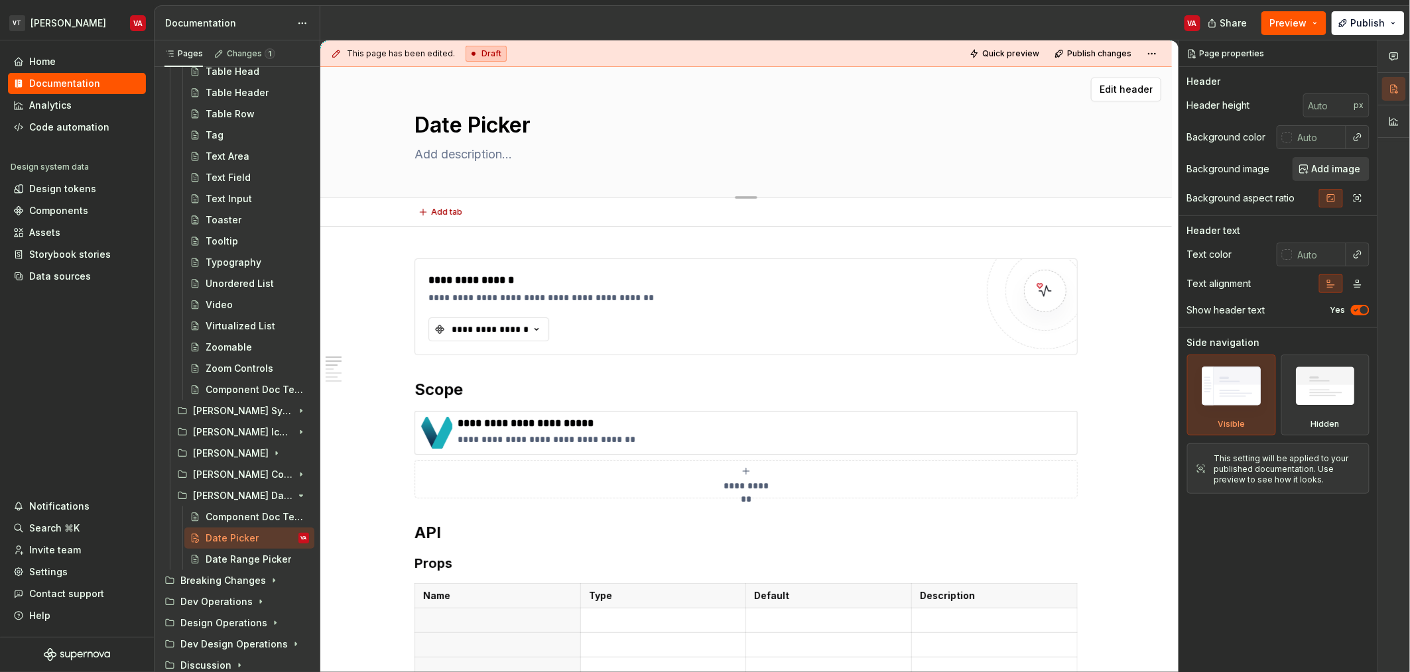
click at [519, 147] on textarea at bounding box center [743, 154] width 663 height 21
click at [501, 149] on textarea at bounding box center [743, 154] width 663 height 21
paste textarea "A calendar input component that allows a uses to select a date."
type textarea "*"
type textarea "A calendar input component that allows a uses to select a date."
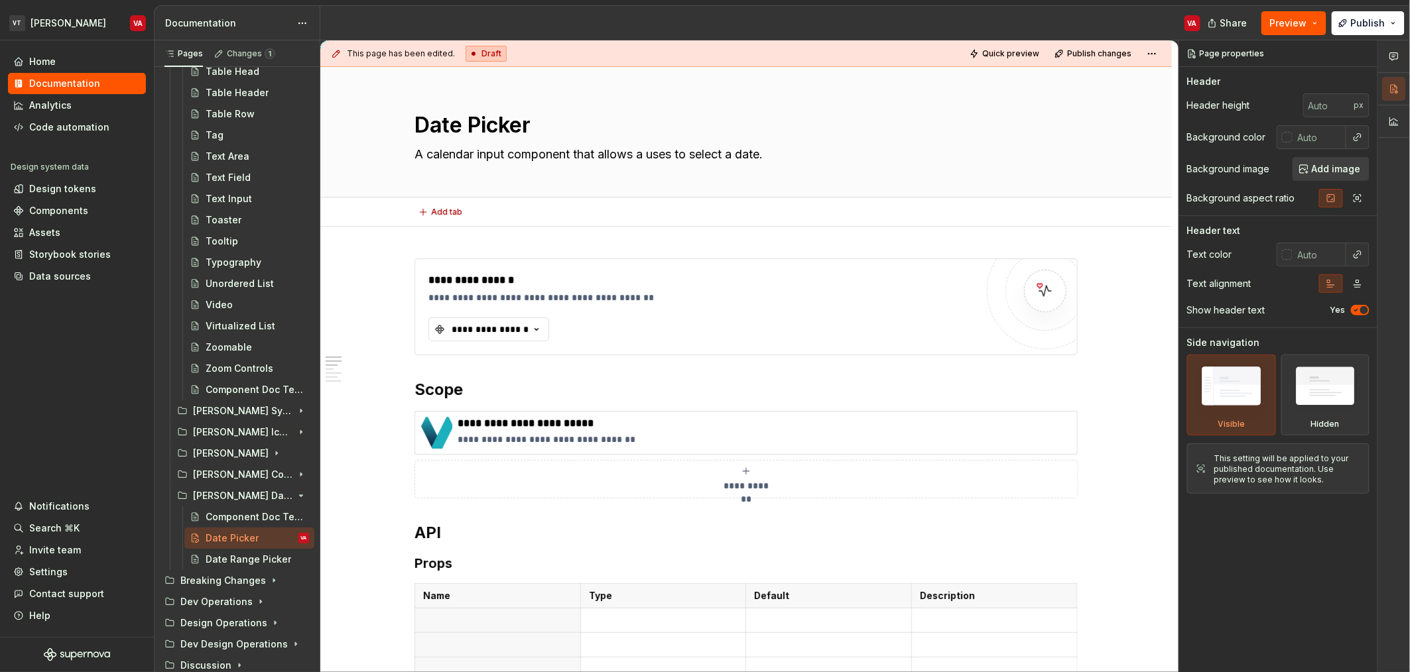
type textarea "*"
type textarea "A calendar input component that allows a uses to select a date."
click at [475, 328] on div "**********" at bounding box center [490, 329] width 80 height 13
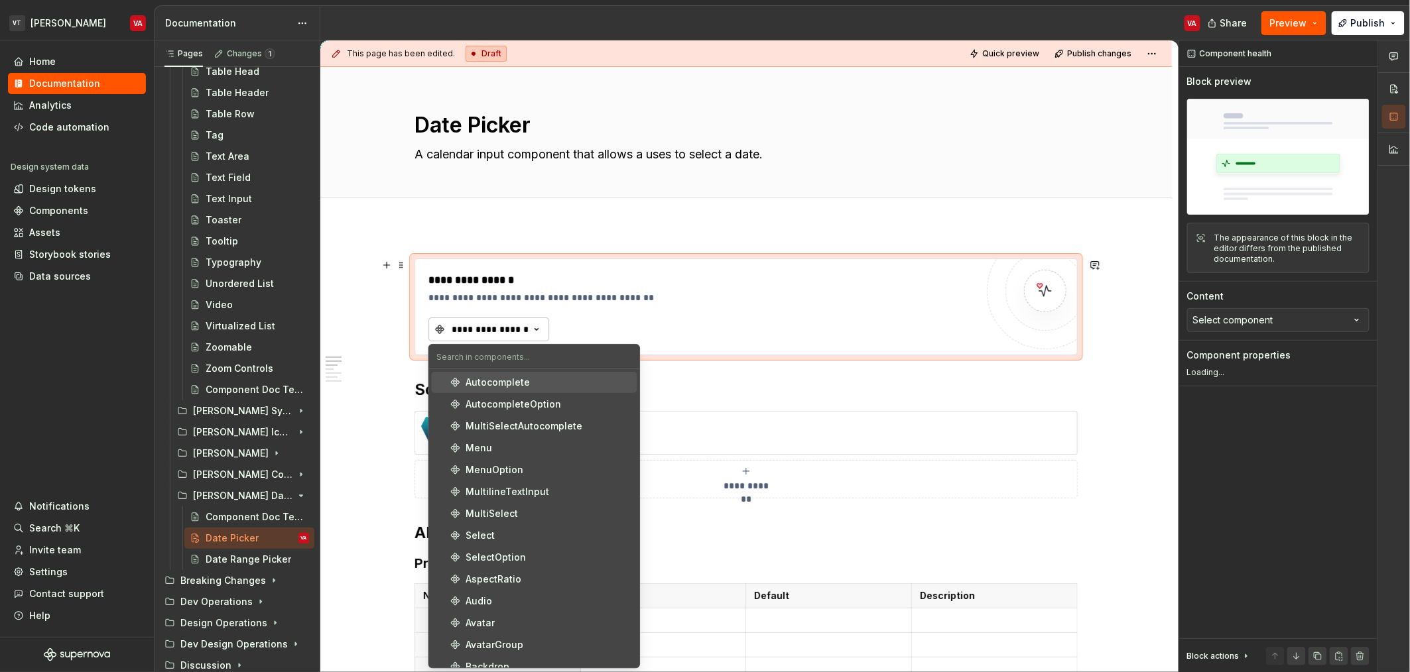
type textarea "*"
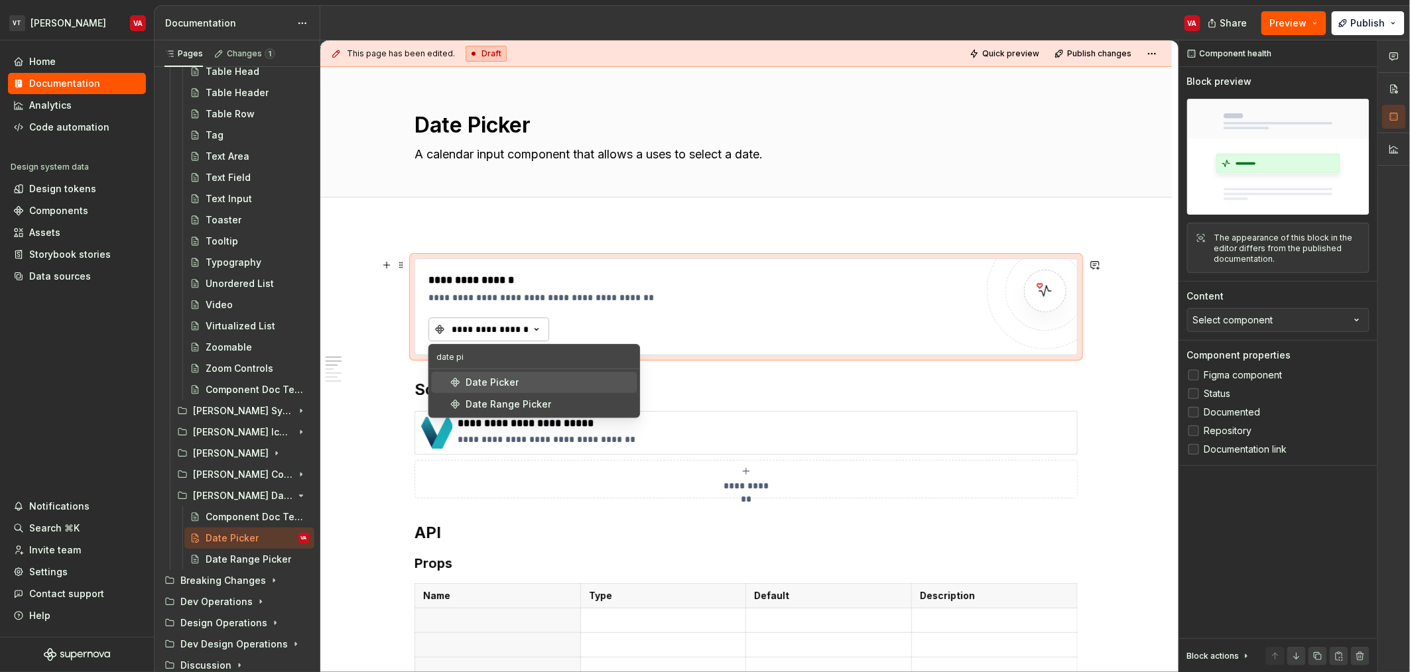
type input "date pic"
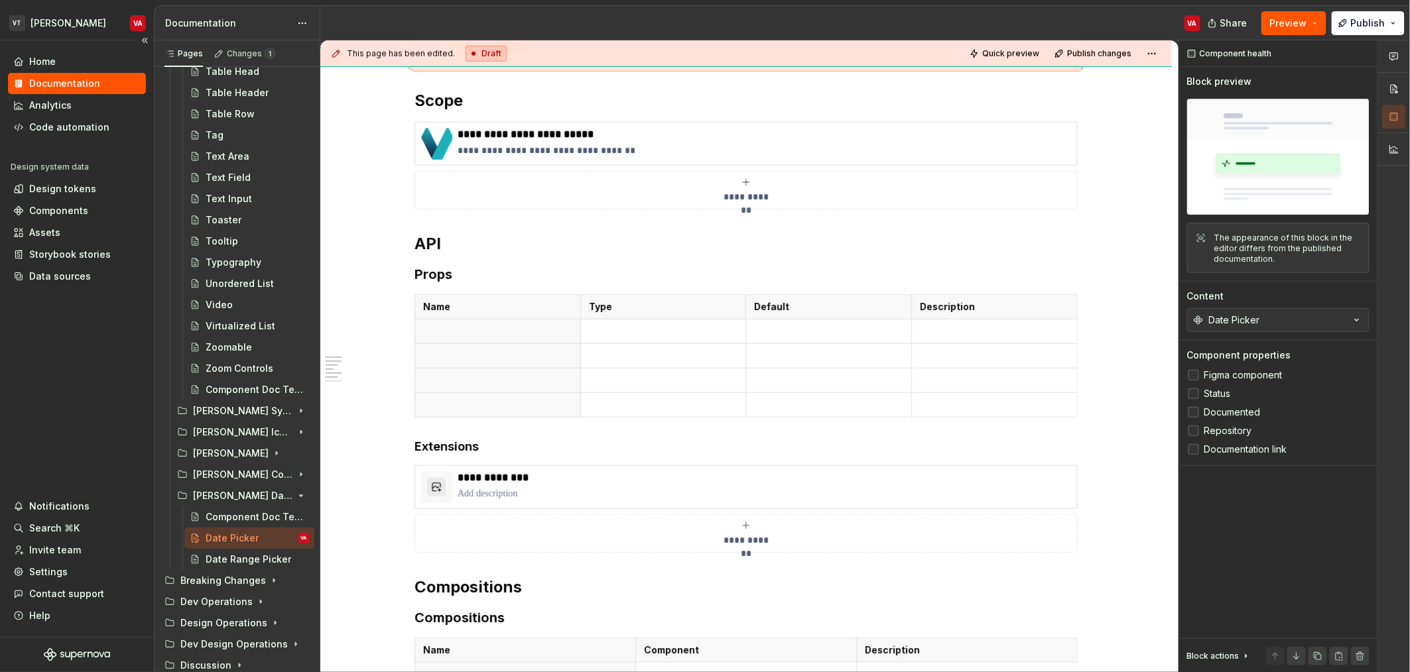
scroll to position [422, 0]
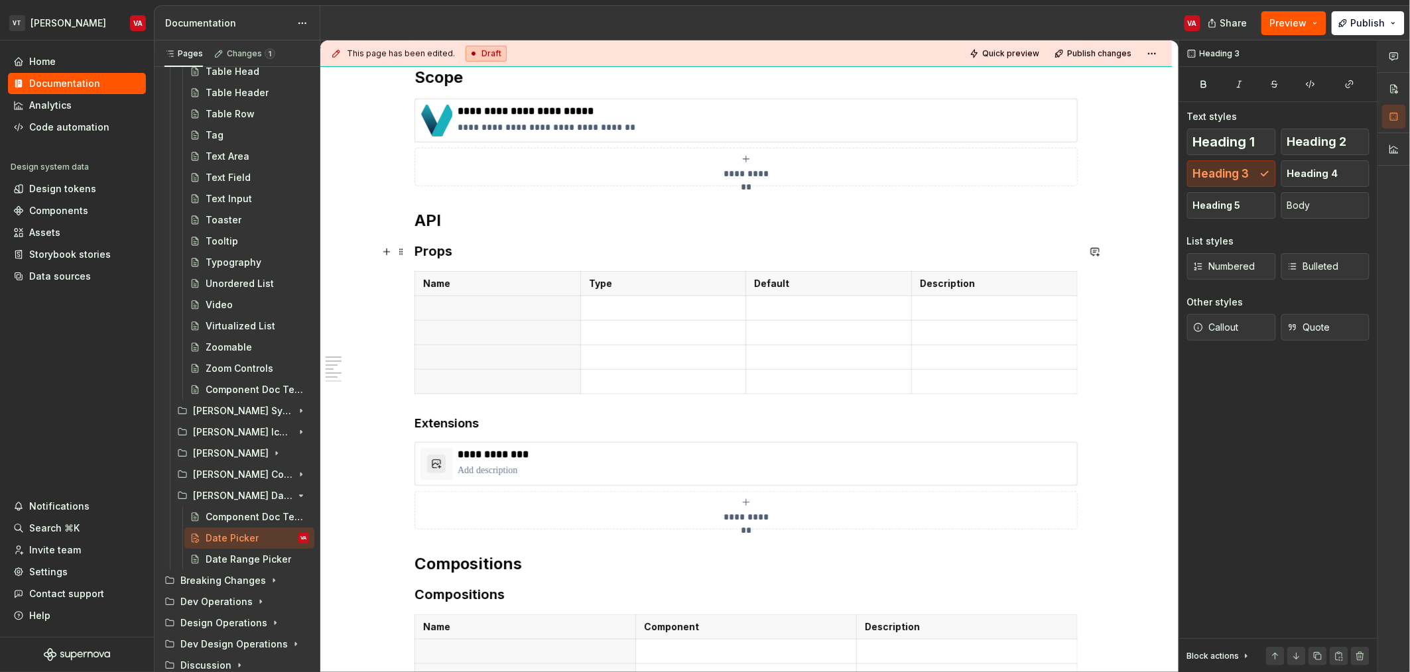
click at [445, 248] on h3 "Props" at bounding box center [745, 251] width 663 height 19
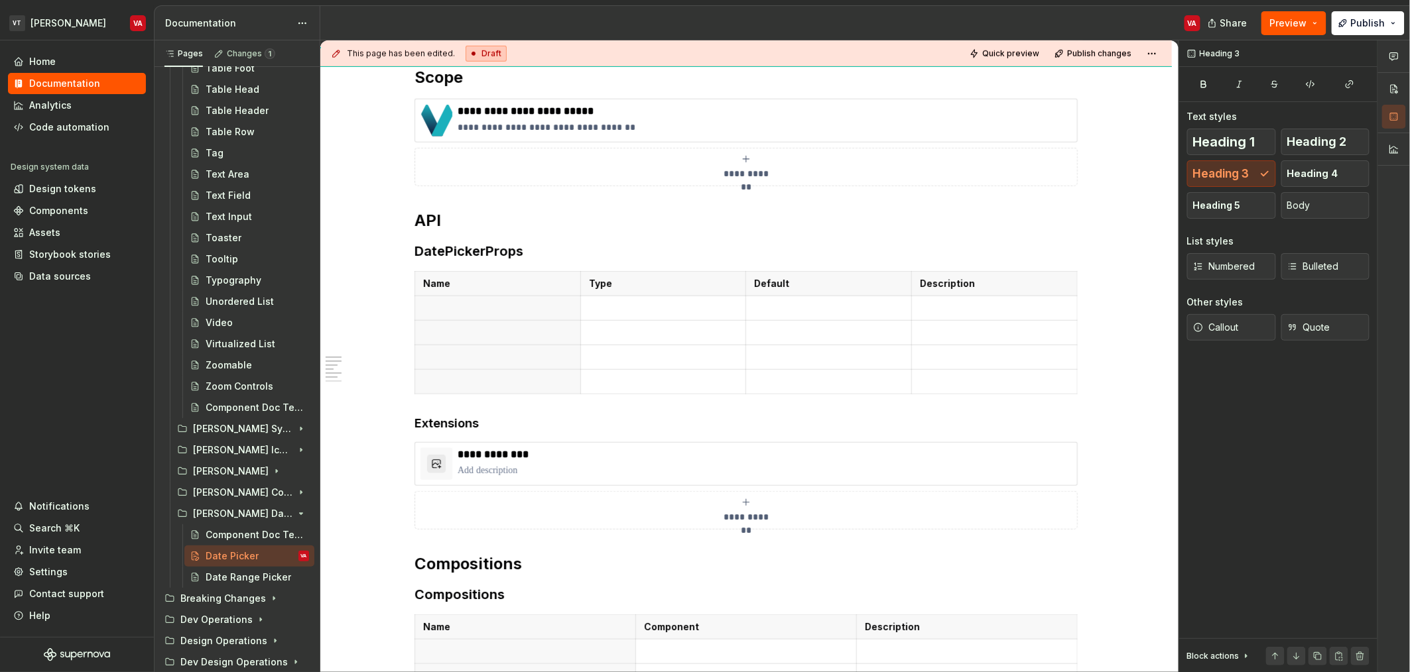
scroll to position [2268, 0]
click at [511, 457] on p "**********" at bounding box center [765, 454] width 614 height 13
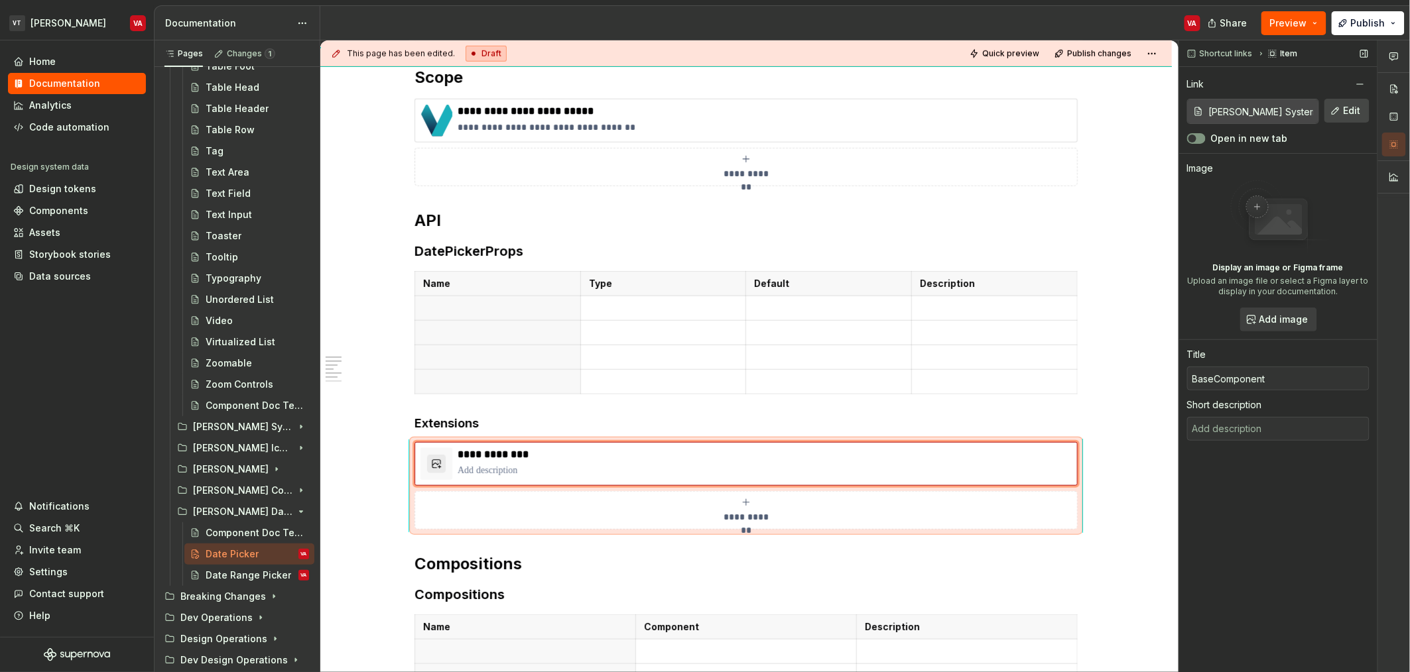
click at [1355, 103] on button "Edit" at bounding box center [1346, 111] width 45 height 24
type textarea "*"
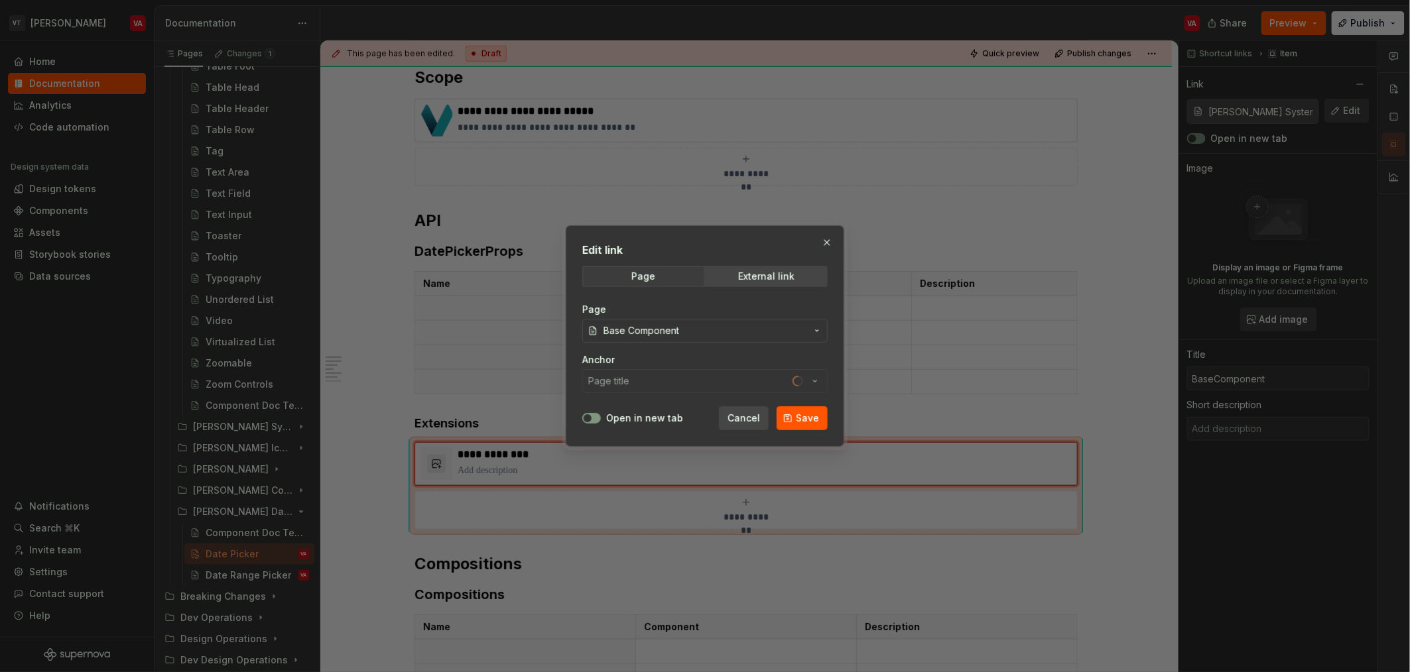
click at [734, 334] on span "Base Component" at bounding box center [704, 330] width 203 height 13
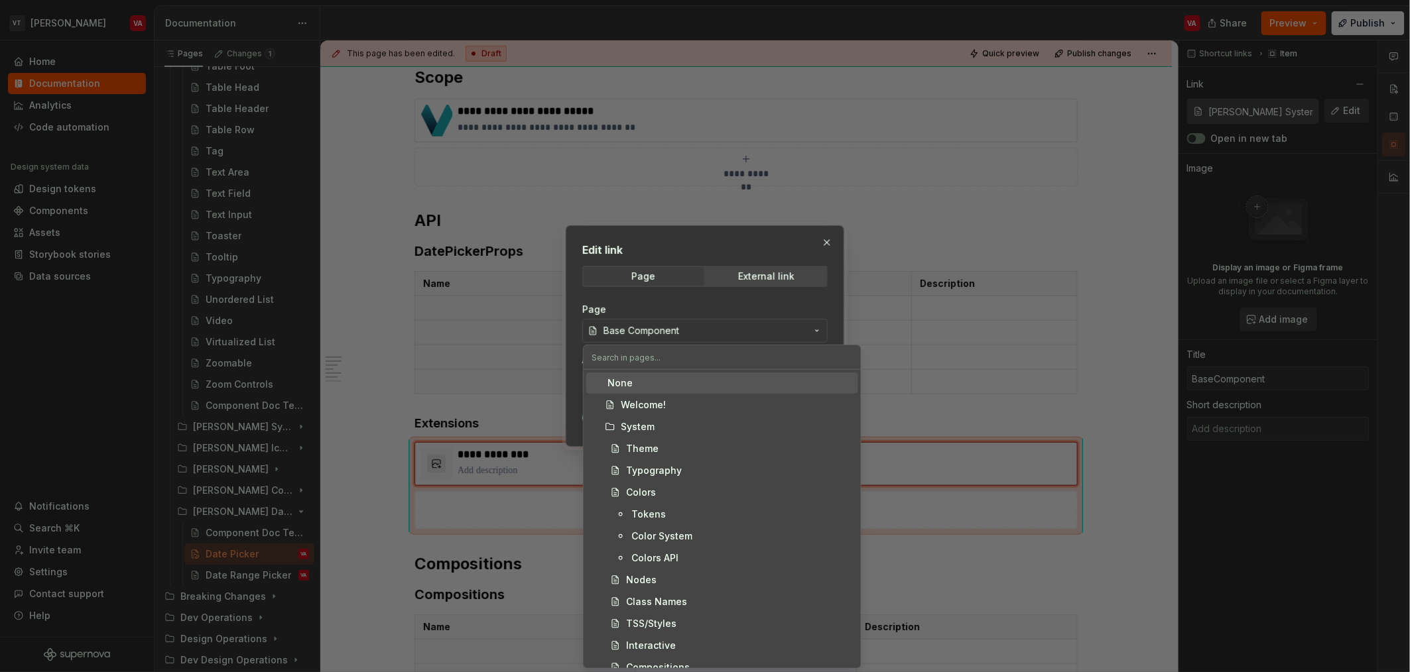
type input "[PERSON_NAME] System / Base Component/ API"
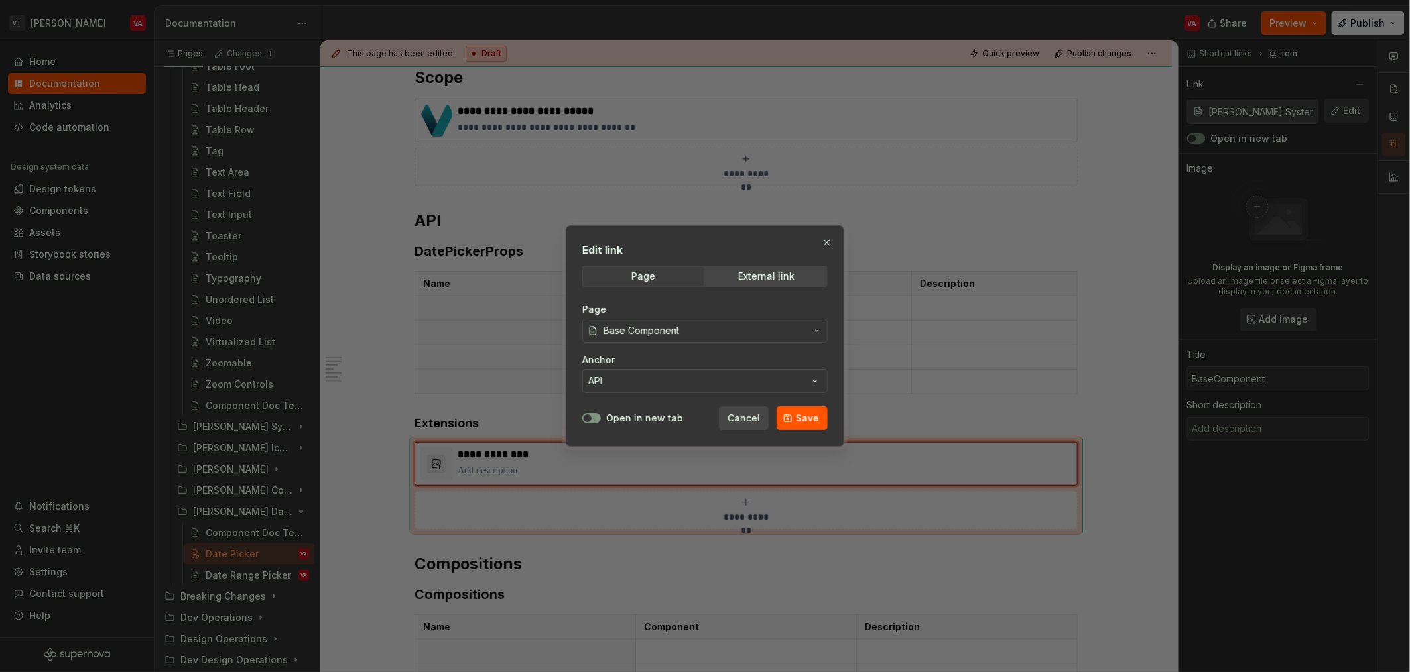
click at [759, 271] on div "Edit link Page External link Page Base Component Anchor API Open in new tab Can…" at bounding box center [705, 336] width 1410 height 672
click at [751, 280] on div "External link" at bounding box center [766, 276] width 56 height 11
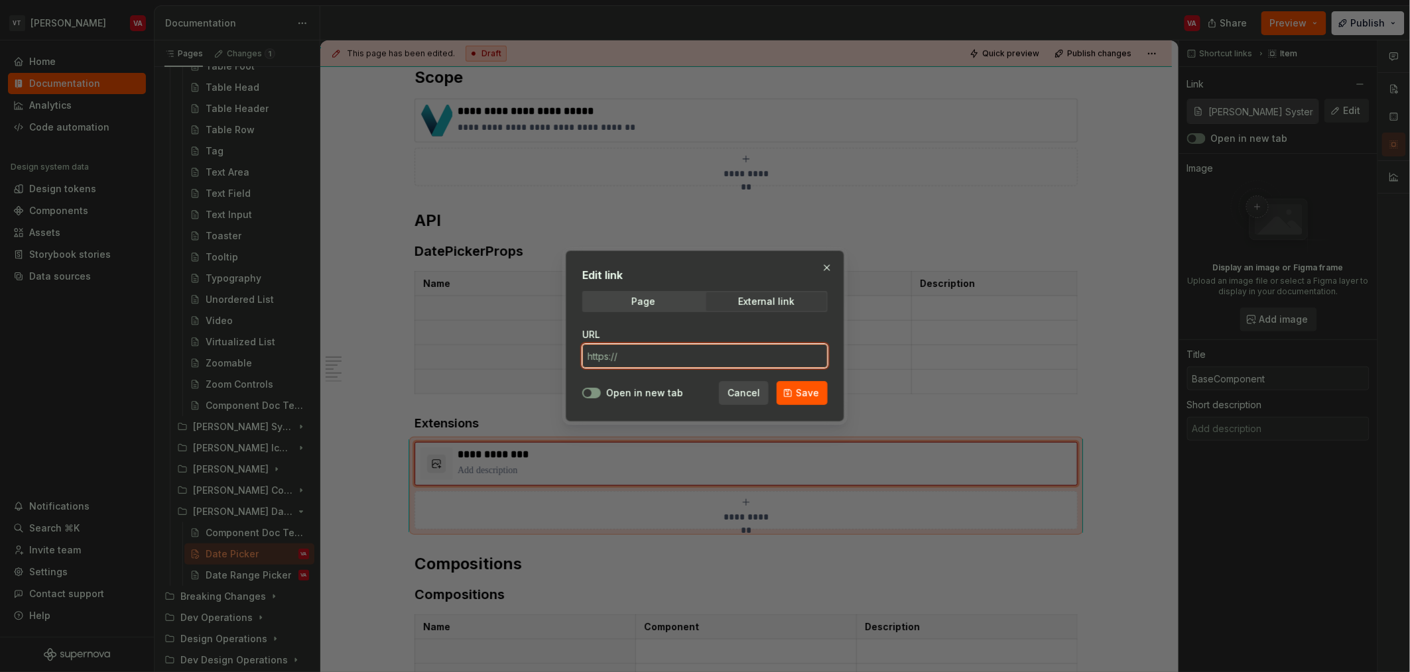
click at [639, 351] on input "URL" at bounding box center [704, 356] width 245 height 24
paste input "[URL][DOMAIN_NAME]"
type input "[URL][DOMAIN_NAME]"
click at [585, 396] on span "button" at bounding box center [587, 393] width 8 height 8
click at [796, 395] on button "Save" at bounding box center [801, 393] width 51 height 24
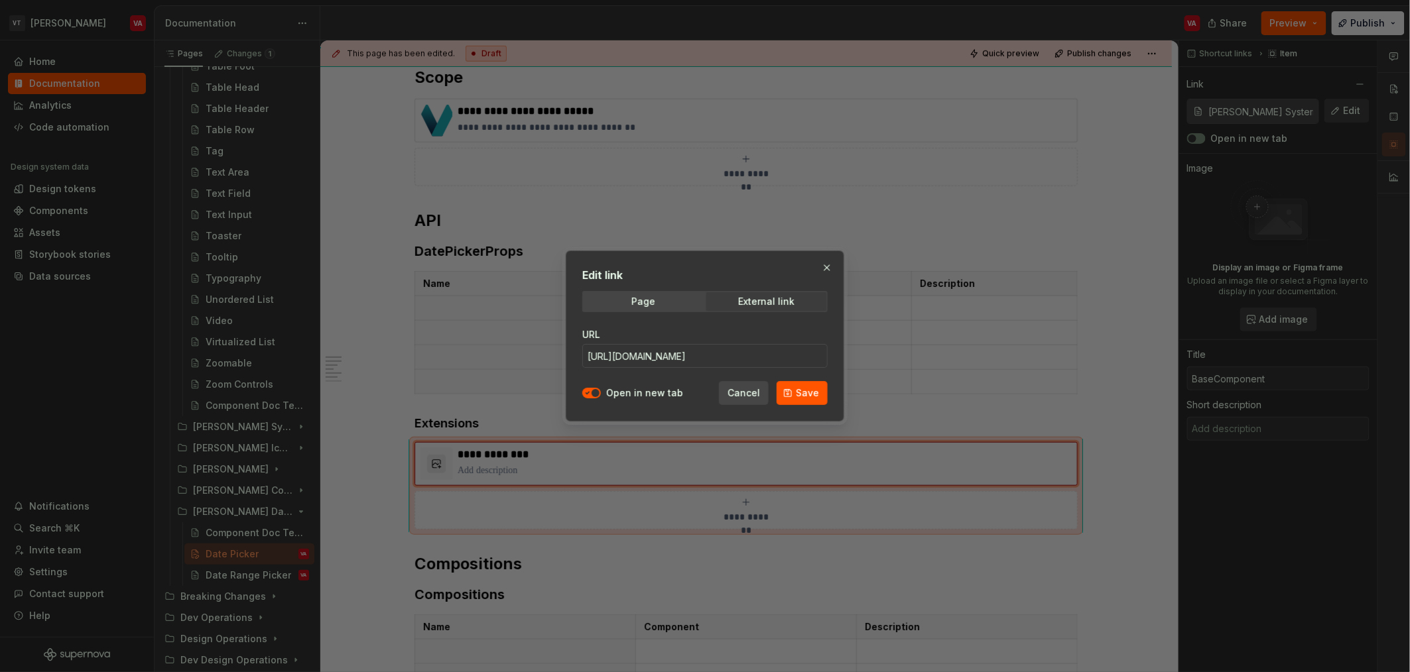
type textarea "*"
type input "[URL][DOMAIN_NAME]"
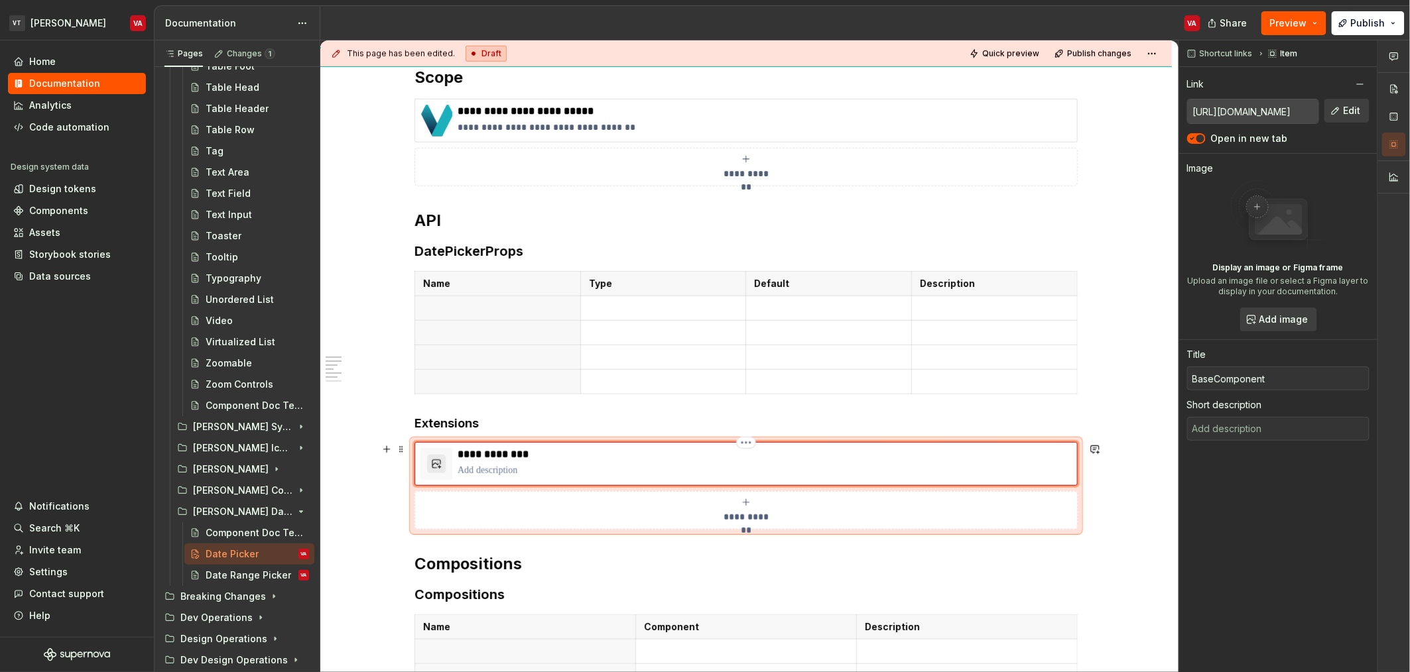
click at [491, 457] on p "**********" at bounding box center [765, 454] width 614 height 13
type textarea "*"
type input "DateCalendarProps"
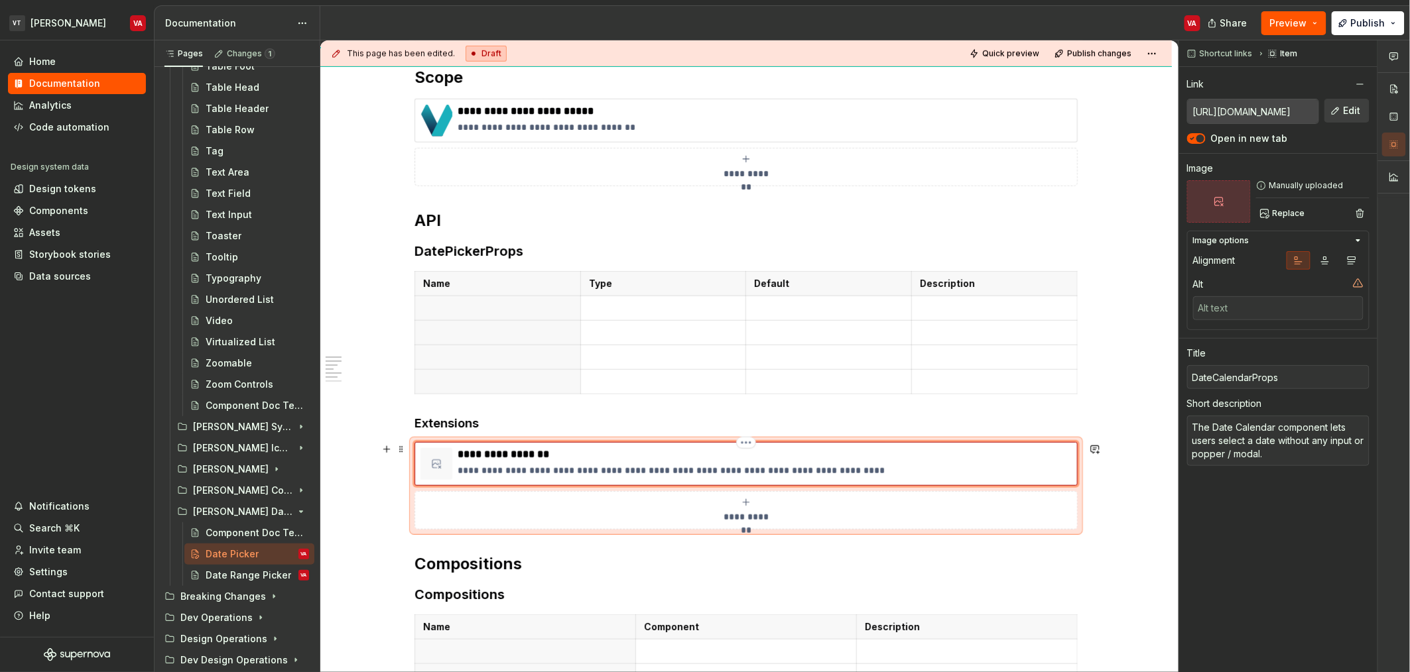
click at [595, 474] on p "**********" at bounding box center [765, 470] width 614 height 13
type textarea "*"
type textarea "P"
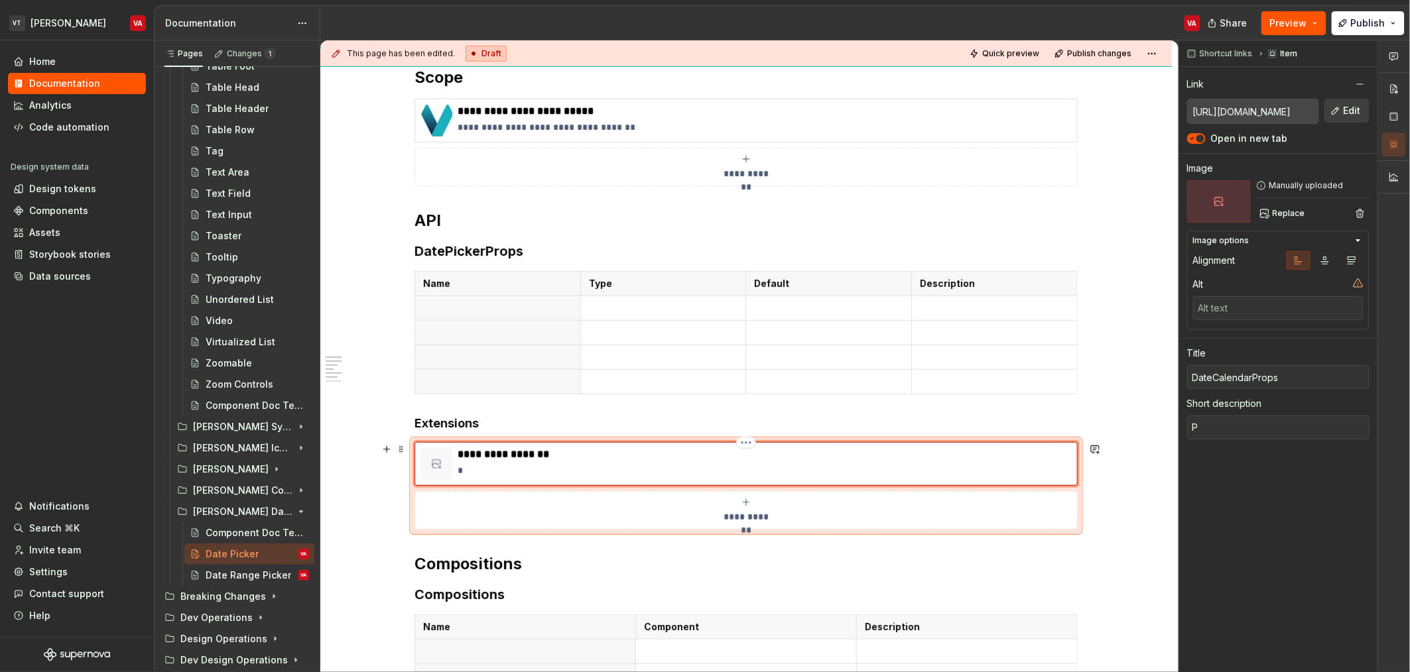
type textarea "*"
type textarea "Pi"
type textarea "*"
type textarea "Pic"
type textarea "*"
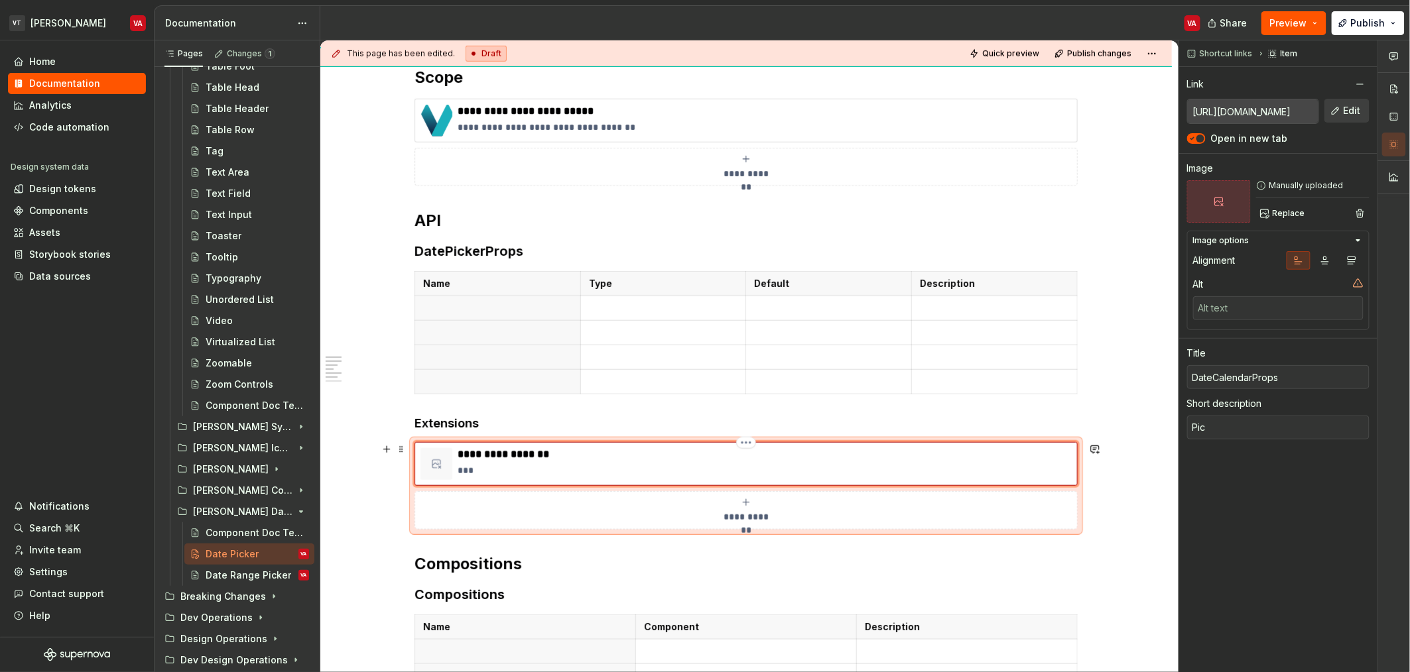
type textarea "Pick"
type textarea "*"
type textarea "Pick"
type textarea "*"
type textarea "Pick ="
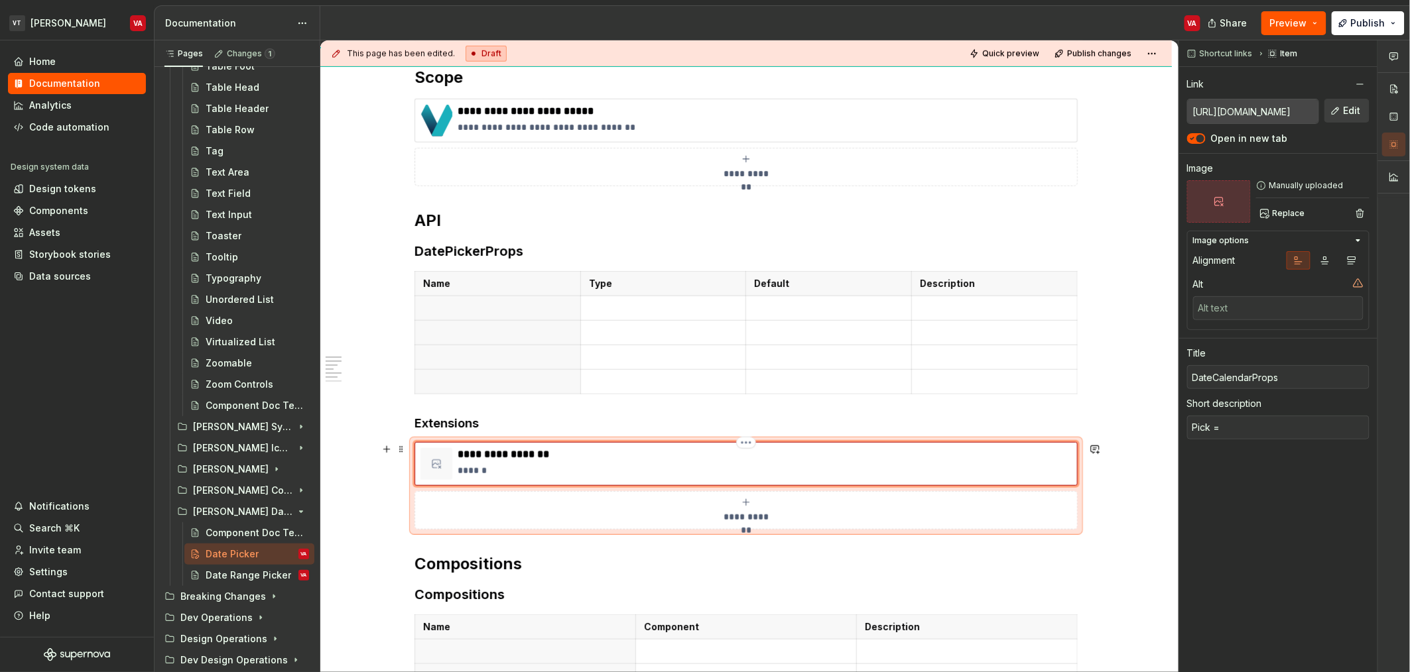
type textarea "*"
type textarea "Pick"
type textarea "*"
type textarea "Pick -"
type textarea "*"
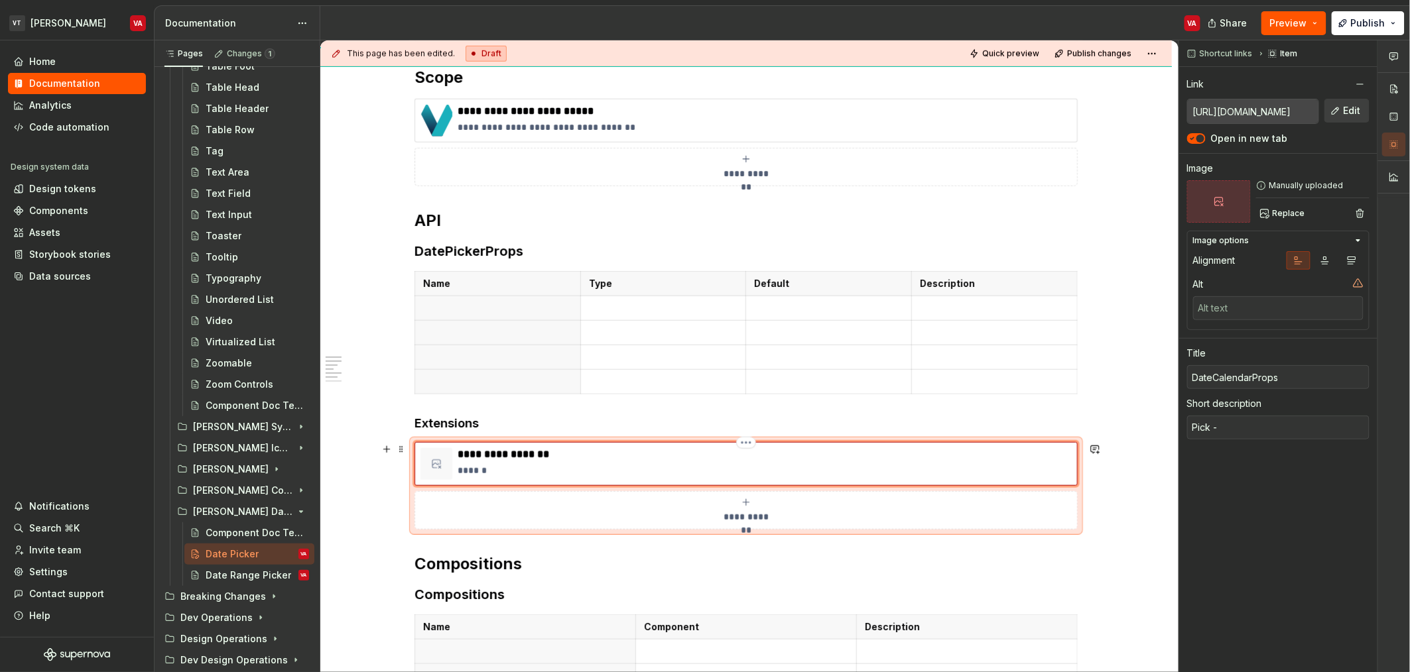
type textarea "Pick -"
type textarea "*"
type textarea "Pick - className | autoFocus | defaultValue | disabled | disableFuture | disabl…"
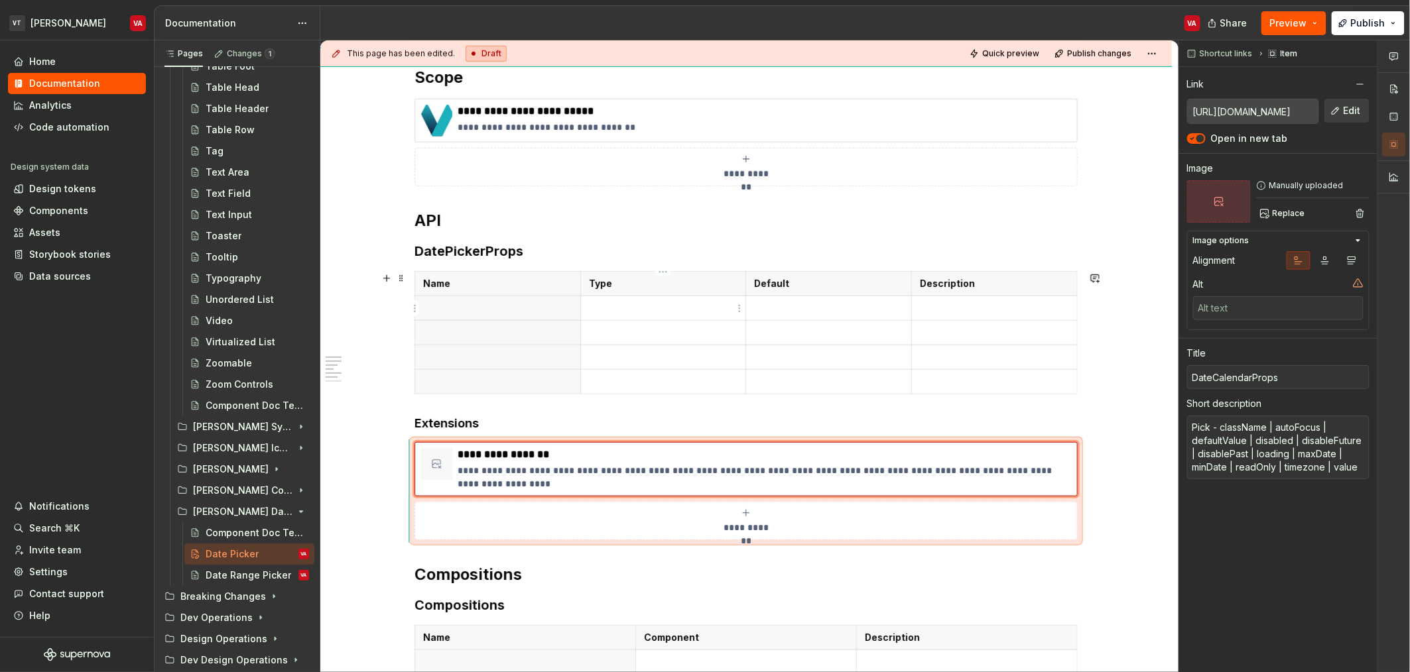
click at [629, 314] on p at bounding box center [663, 308] width 149 height 13
type textarea "*"
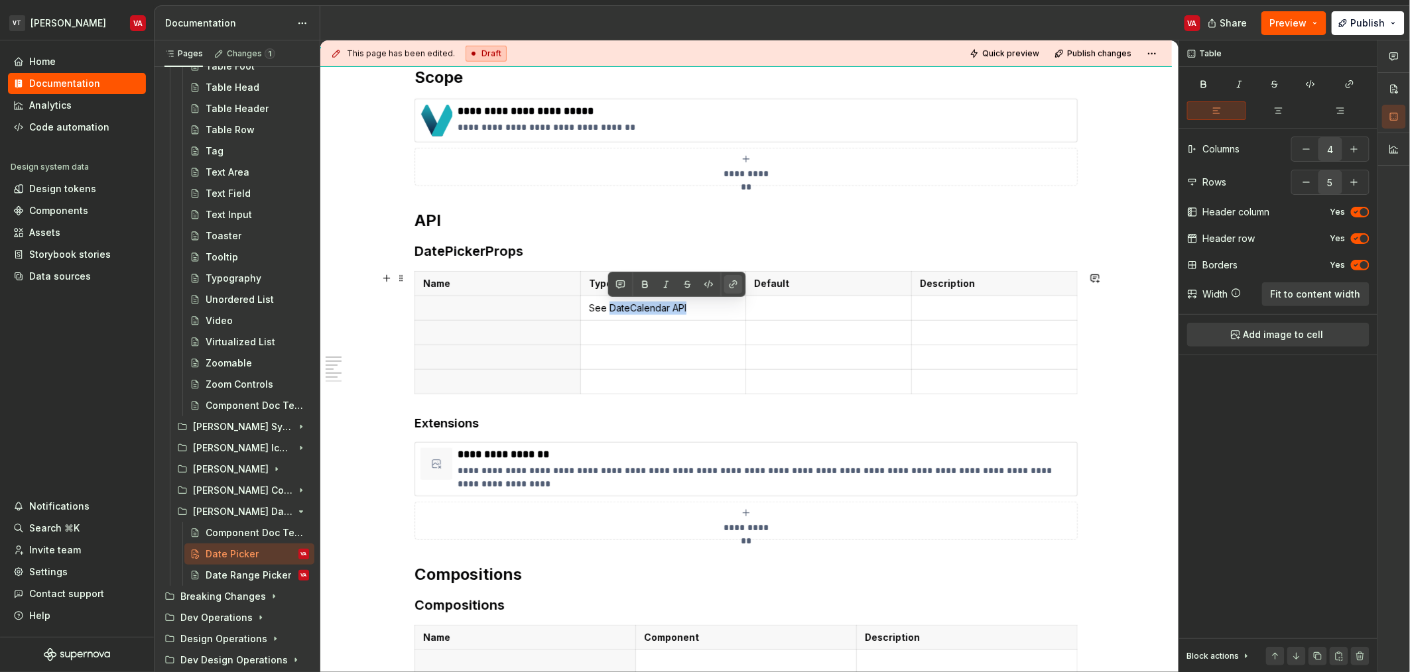
click at [732, 282] on button "button" at bounding box center [733, 284] width 19 height 19
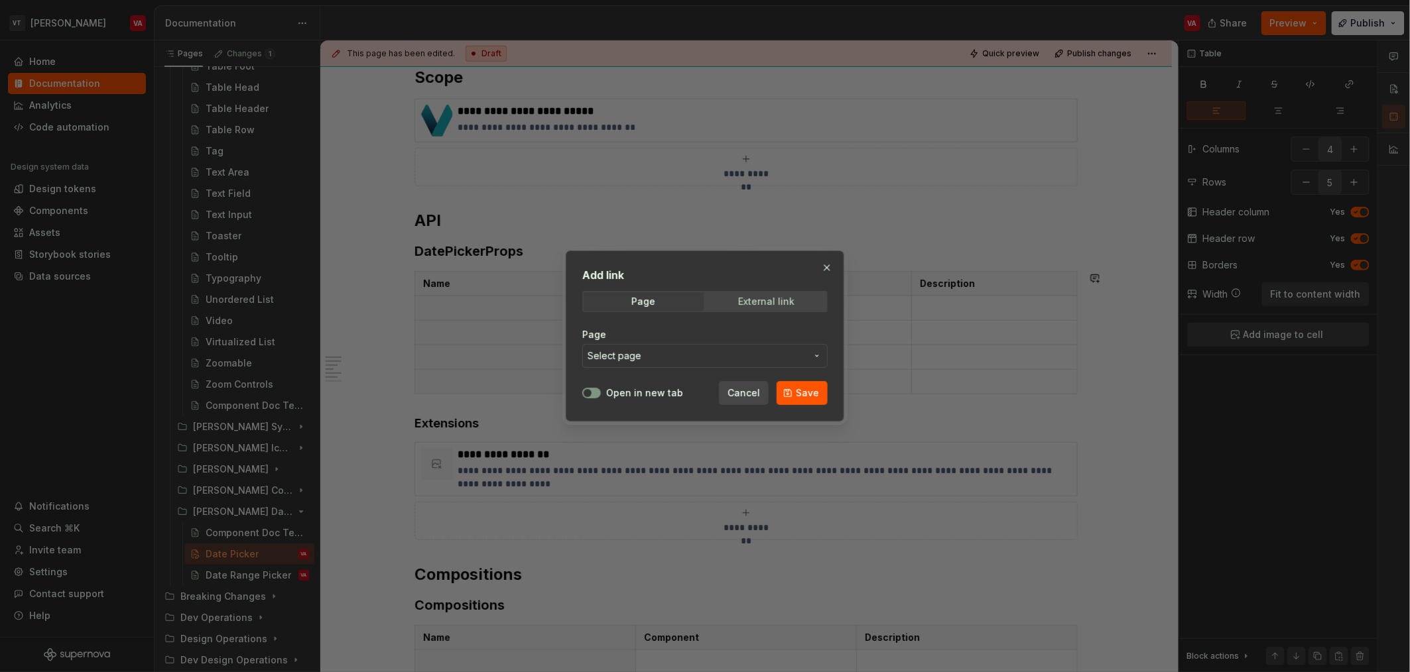
click at [782, 302] on div "External link" at bounding box center [766, 301] width 56 height 11
click at [627, 356] on input "URL" at bounding box center [704, 356] width 245 height 24
paste input "[URL][DOMAIN_NAME]"
type input "[URL][DOMAIN_NAME]"
click at [597, 396] on button "Open in new tab" at bounding box center [591, 393] width 19 height 11
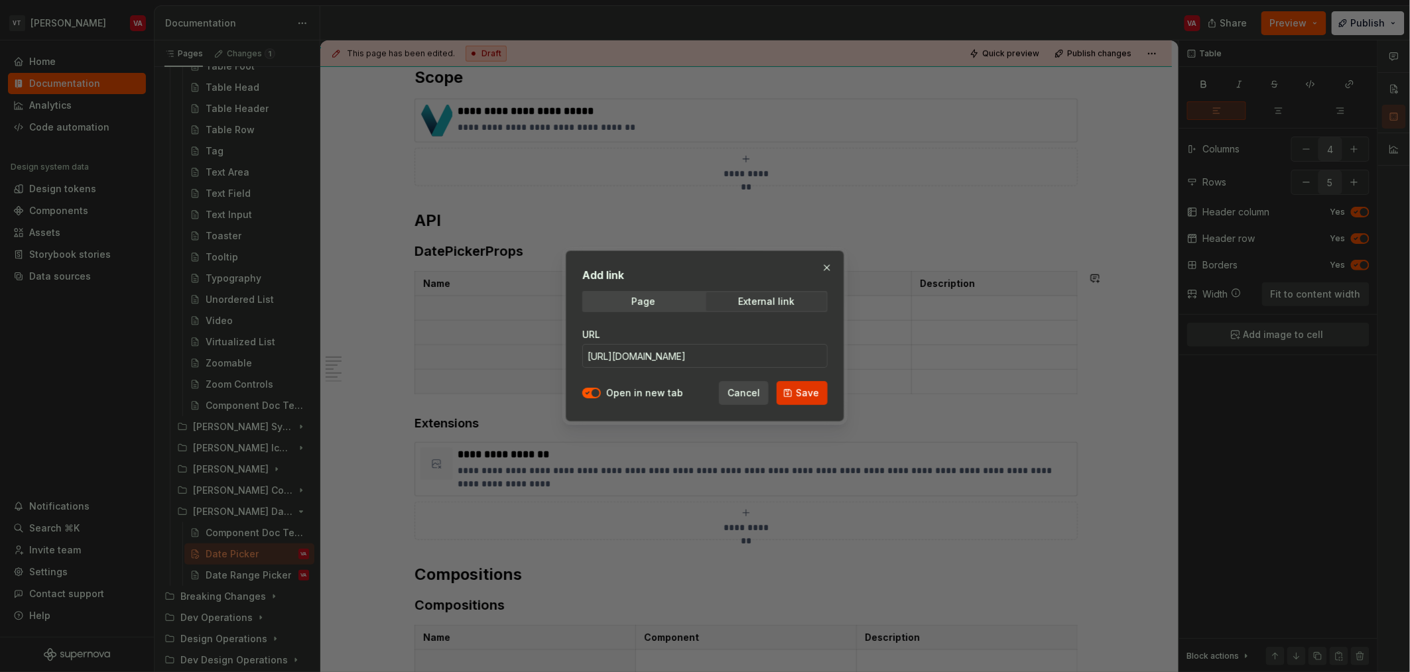
click at [802, 397] on span "Save" at bounding box center [807, 393] width 23 height 13
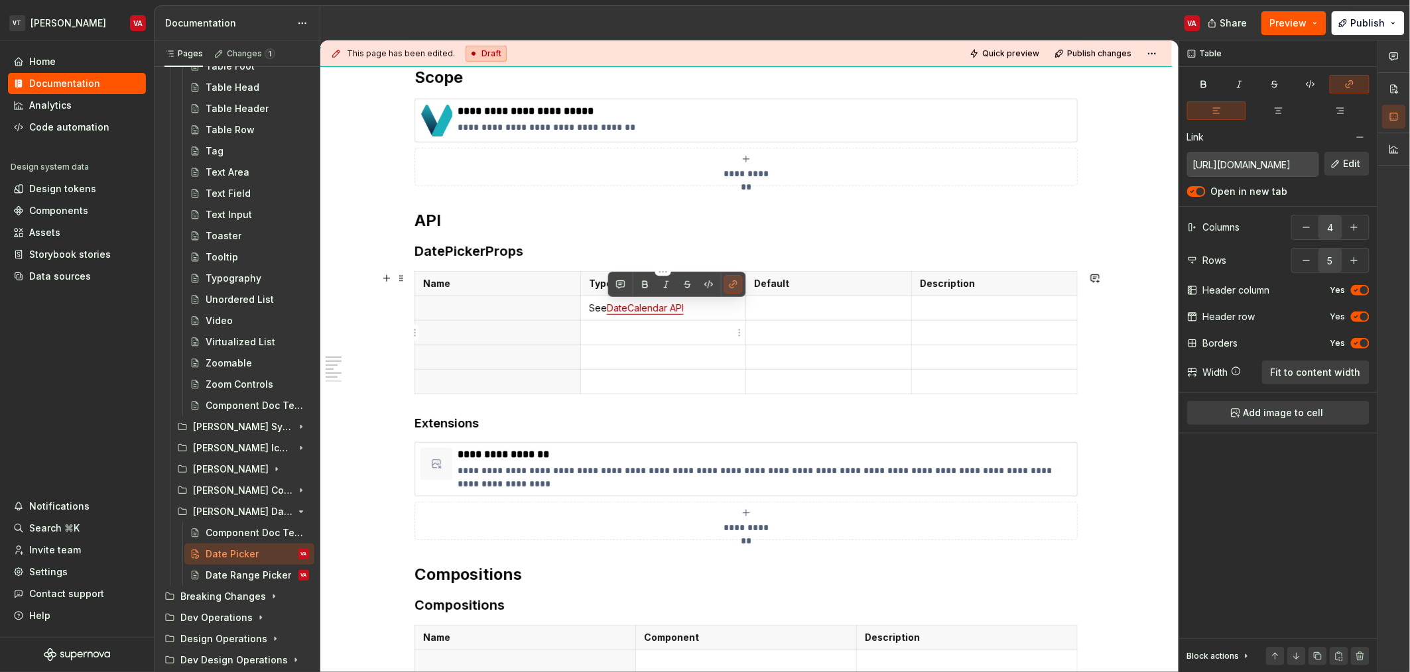
click at [700, 320] on td at bounding box center [663, 332] width 166 height 25
drag, startPoint x: 703, startPoint y: 310, endPoint x: 585, endPoint y: 309, distance: 117.4
click at [585, 309] on td "See DateCalendar API" at bounding box center [663, 308] width 166 height 25
copy p "See DateCalendar API"
click at [983, 308] on p at bounding box center [994, 308] width 149 height 13
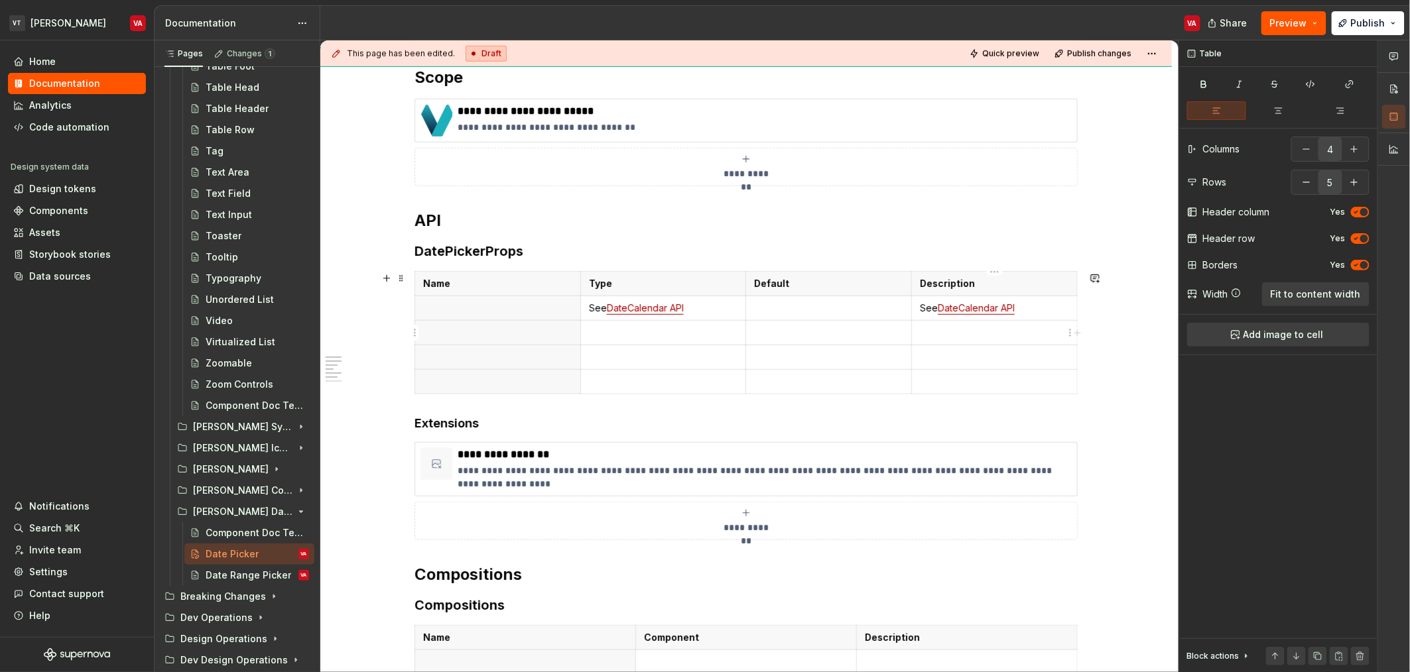
click at [950, 330] on p at bounding box center [994, 332] width 149 height 13
click at [941, 361] on p at bounding box center [994, 357] width 149 height 13
click at [684, 330] on p at bounding box center [663, 332] width 149 height 13
click at [634, 356] on p at bounding box center [663, 357] width 149 height 13
click at [825, 307] on p at bounding box center [828, 308] width 149 height 13
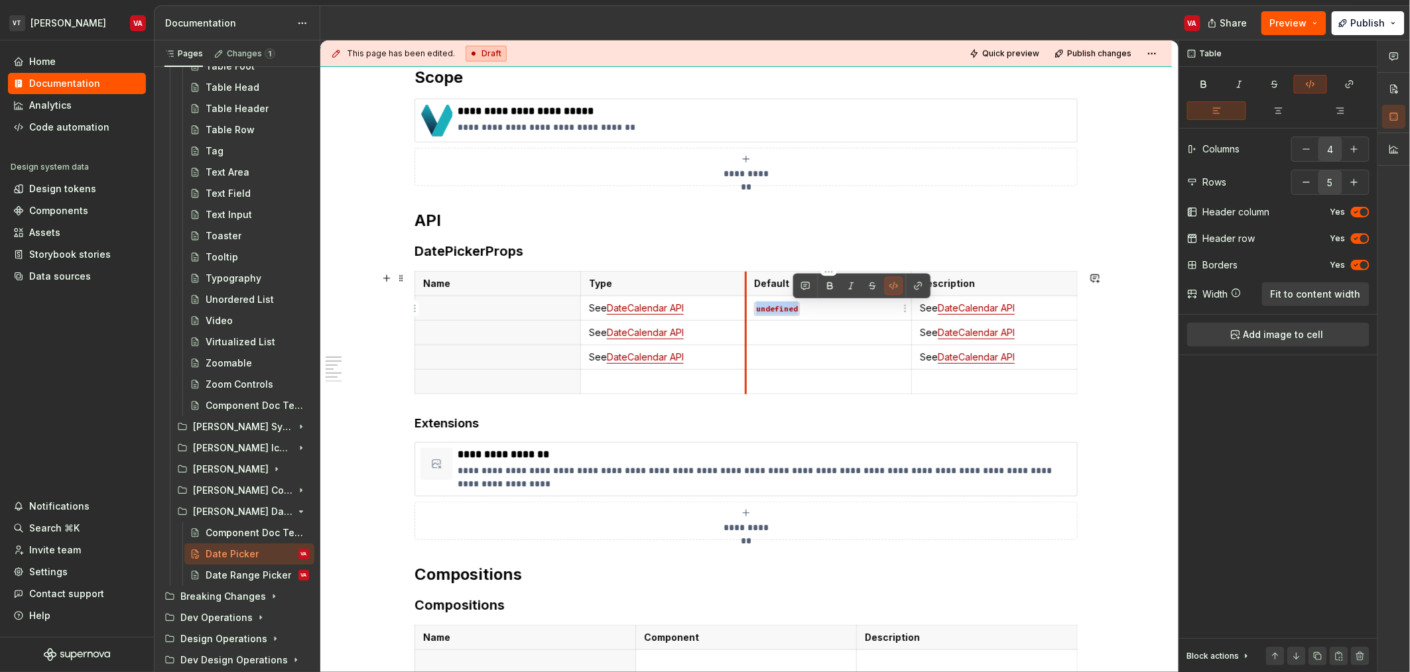
drag, startPoint x: 825, startPoint y: 307, endPoint x: 747, endPoint y: 302, distance: 79.0
click at [747, 302] on td "undefined" at bounding box center [829, 308] width 166 height 25
copy code "d"
click at [782, 336] on p at bounding box center [828, 332] width 149 height 13
click at [814, 308] on p "undefined" at bounding box center [828, 308] width 149 height 13
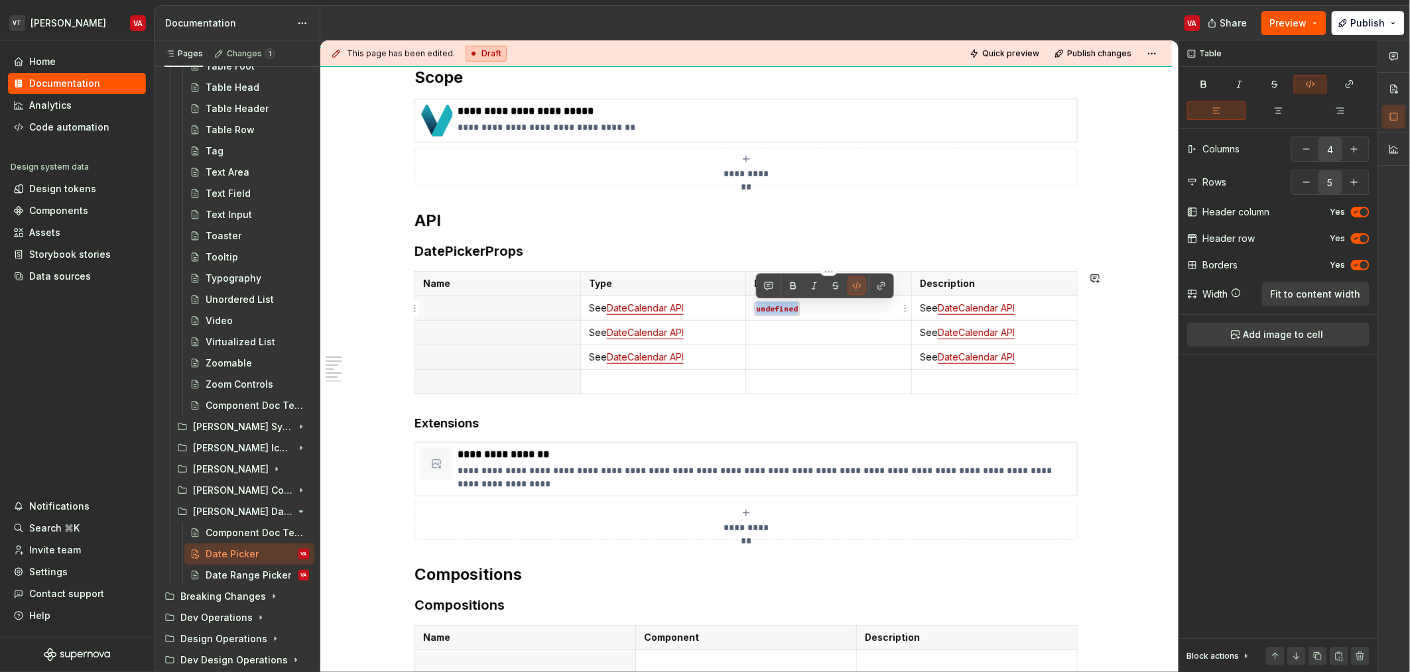
copy code "undefined"
click at [788, 337] on p at bounding box center [828, 332] width 149 height 13
click at [778, 357] on p at bounding box center [828, 357] width 149 height 13
click at [776, 385] on p at bounding box center [828, 381] width 149 height 13
click at [651, 380] on p at bounding box center [663, 381] width 149 height 13
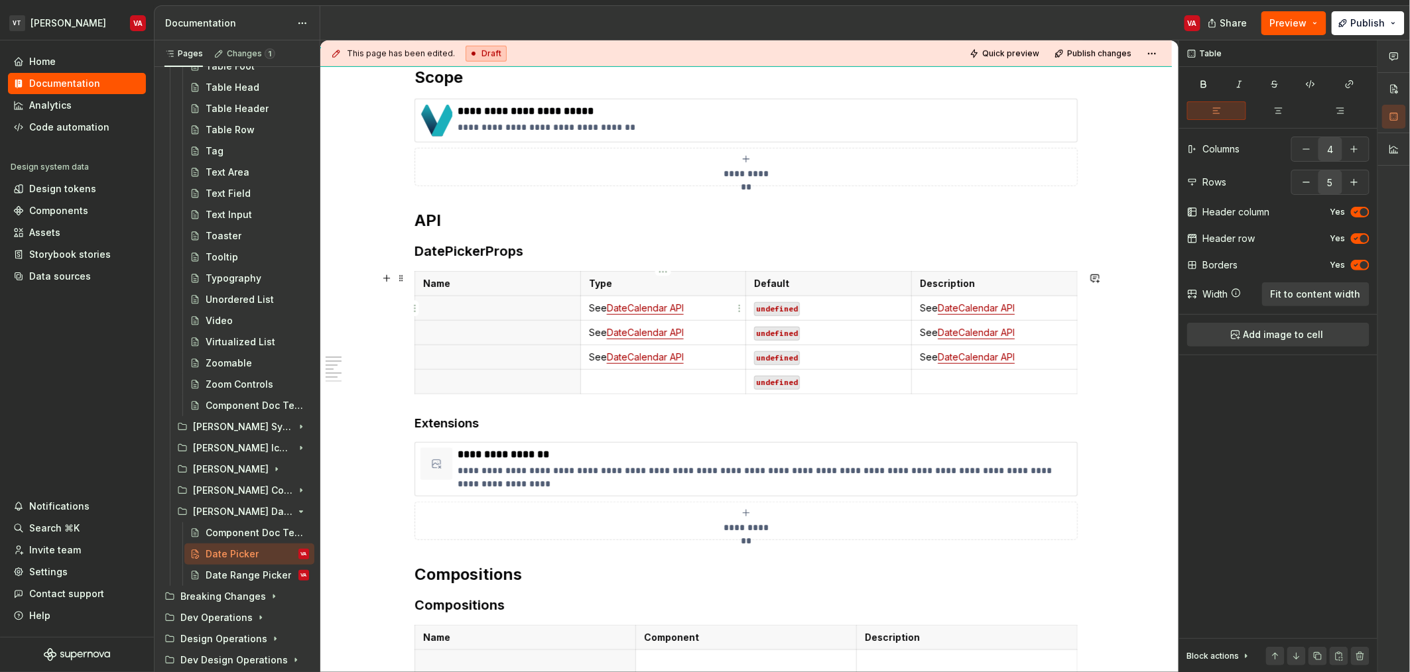
drag, startPoint x: 591, startPoint y: 308, endPoint x: 606, endPoint y: 341, distance: 36.5
click at [591, 310] on p "See DateCalendar API" at bounding box center [663, 308] width 149 height 13
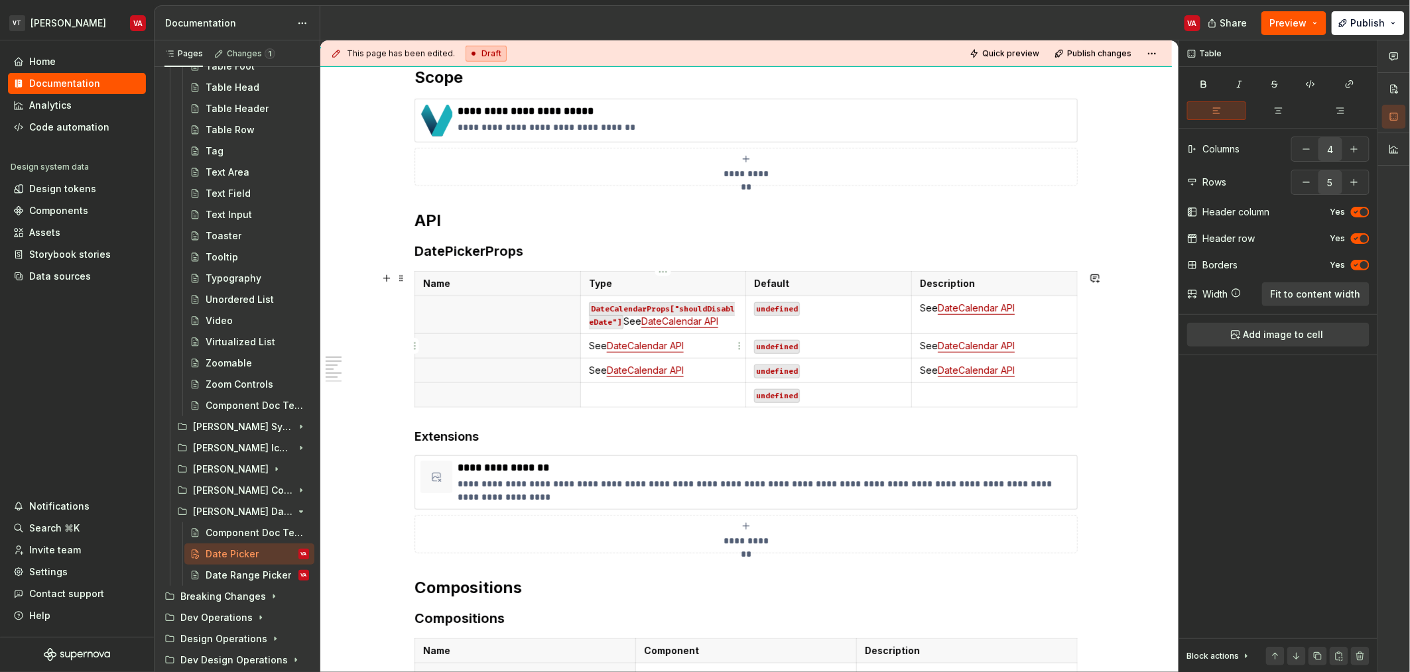
click at [589, 348] on p "See DateCalendar API" at bounding box center [663, 345] width 149 height 13
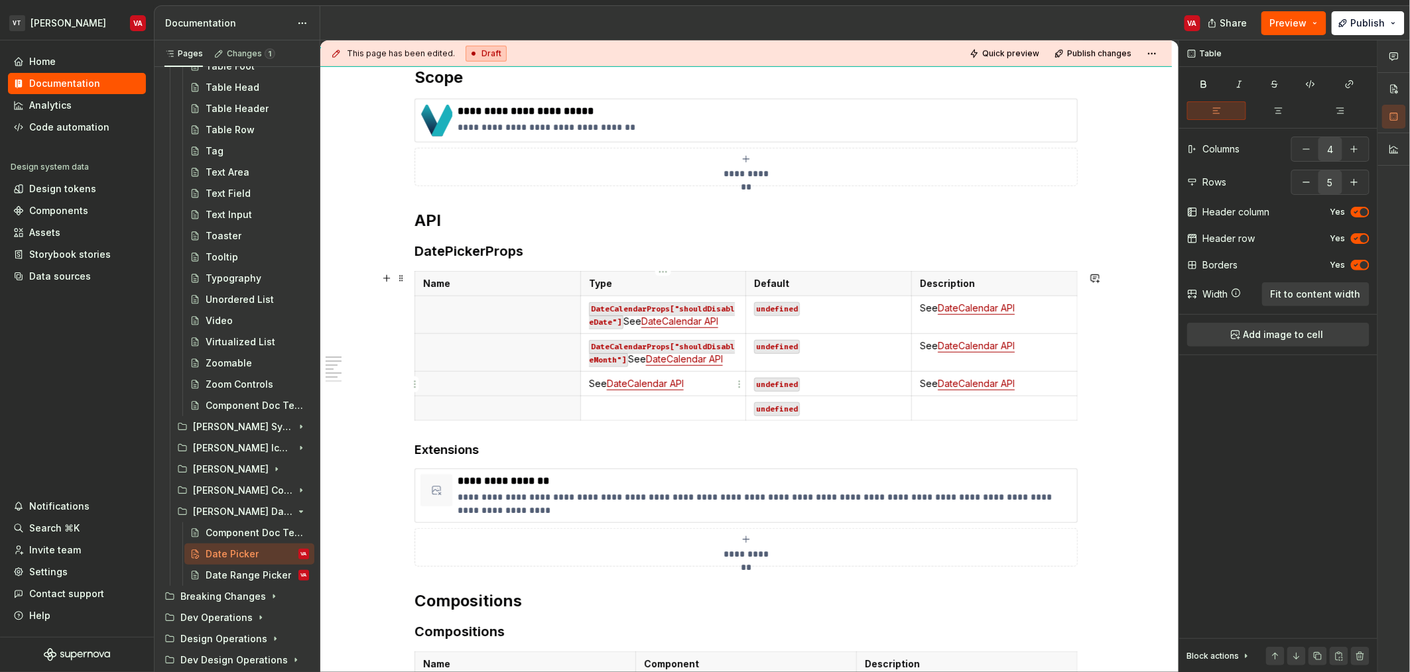
click at [583, 387] on td "See DateCalendar API" at bounding box center [663, 383] width 166 height 25
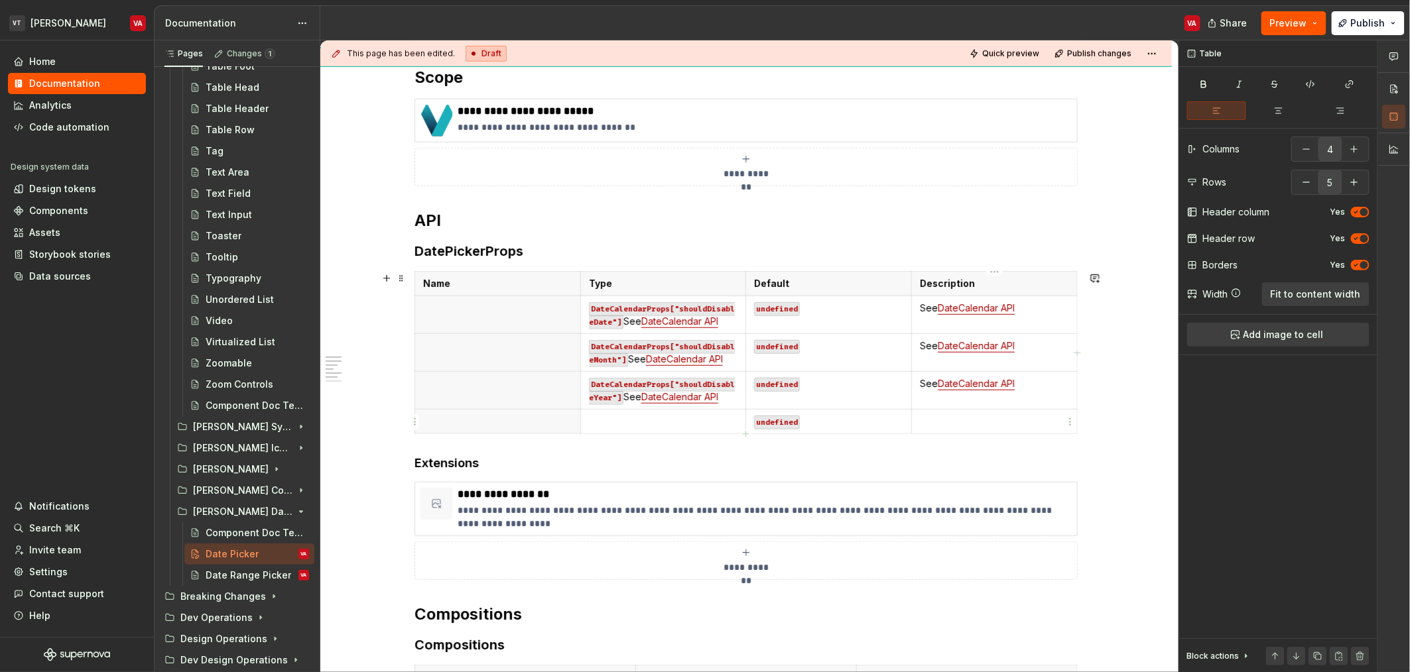
click at [966, 420] on p at bounding box center [994, 421] width 149 height 13
click at [613, 430] on td at bounding box center [663, 421] width 166 height 25
click at [940, 422] on p at bounding box center [994, 421] width 149 height 13
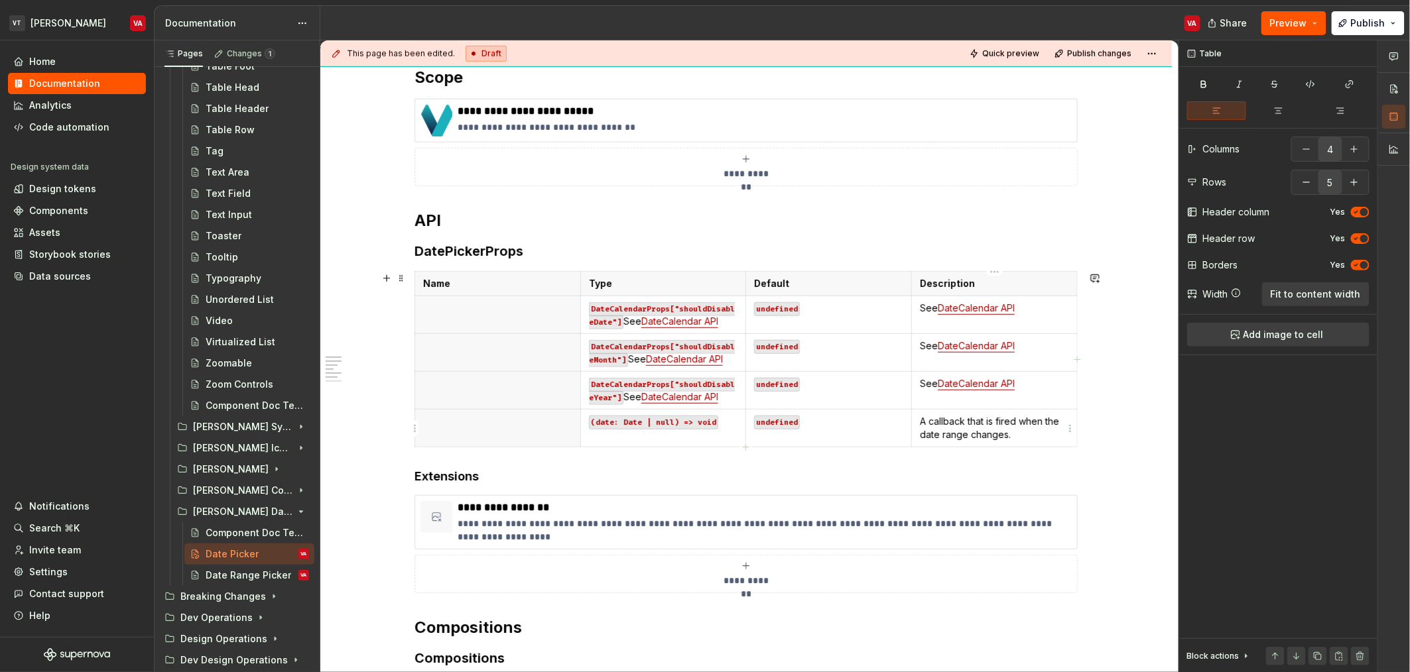
click at [949, 434] on p "A callback that is fired when the date range changes." at bounding box center [994, 428] width 149 height 27
click at [528, 322] on th at bounding box center [498, 315] width 166 height 38
click at [434, 327] on th at bounding box center [498, 315] width 166 height 38
click at [447, 347] on button "API" at bounding box center [387, 342] width 126 height 13
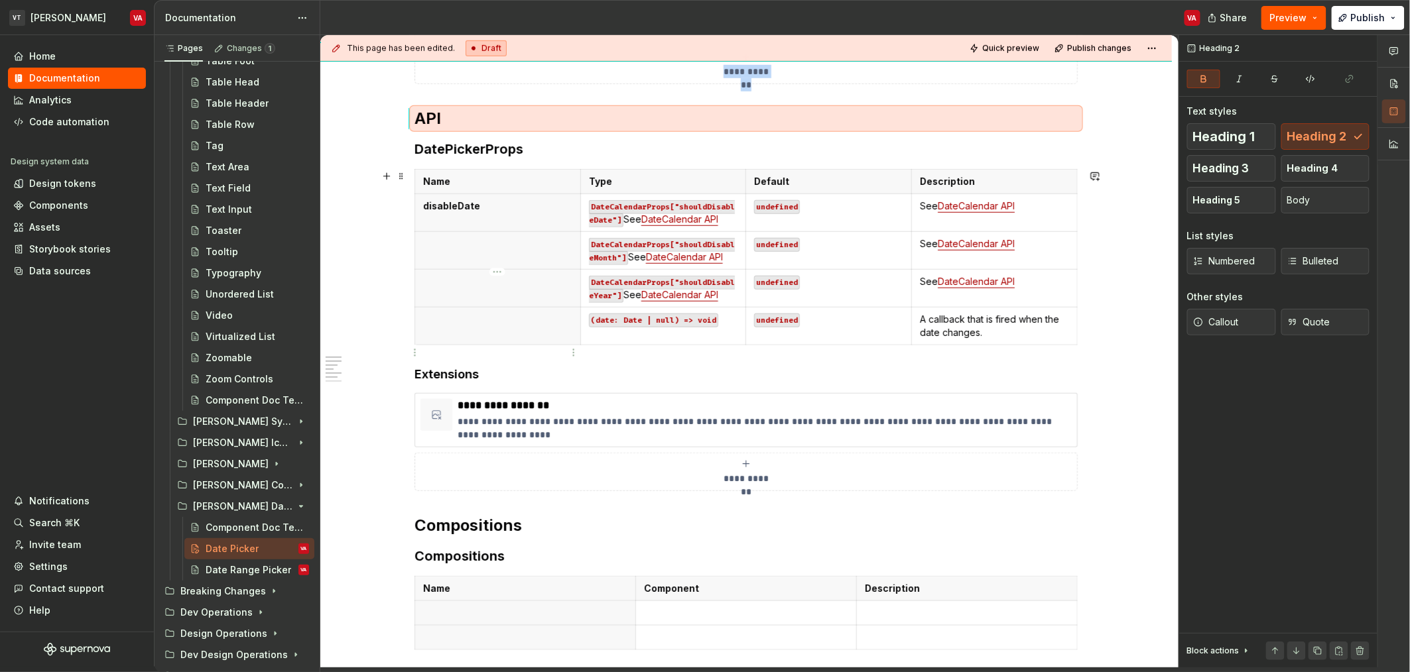
scroll to position [526, 0]
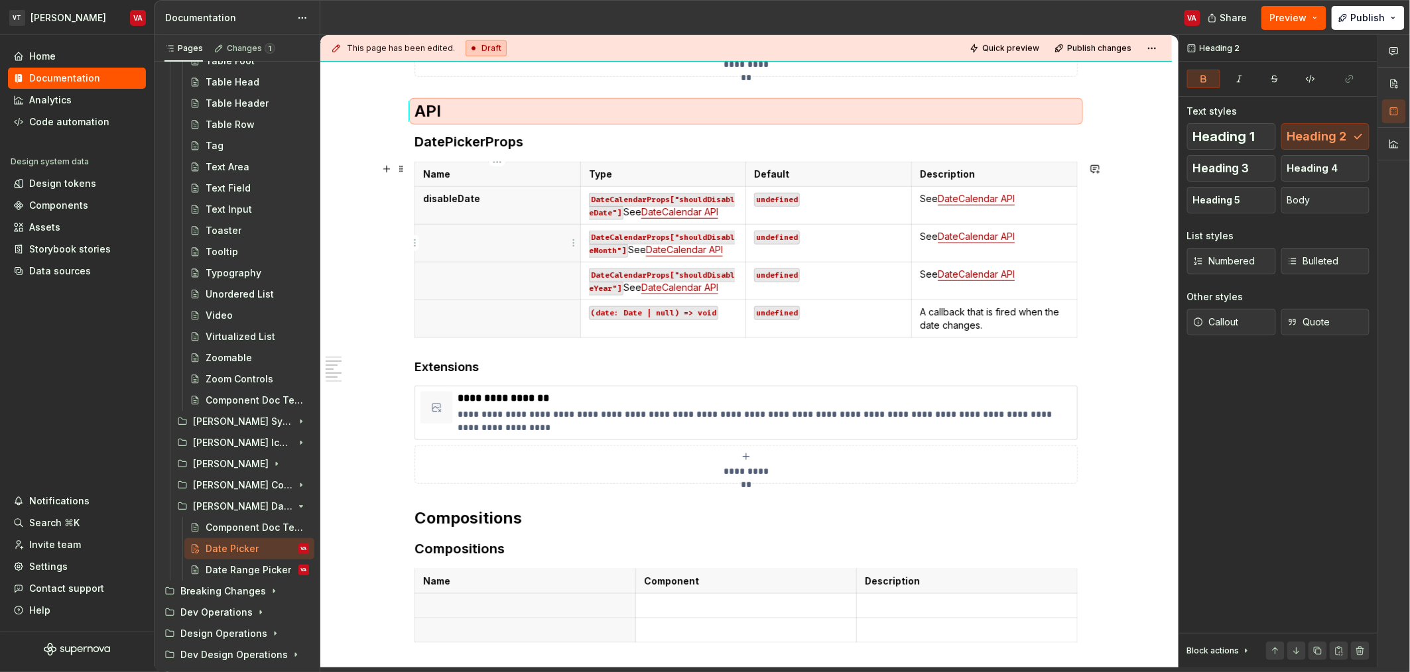
click at [477, 233] on p at bounding box center [497, 236] width 149 height 13
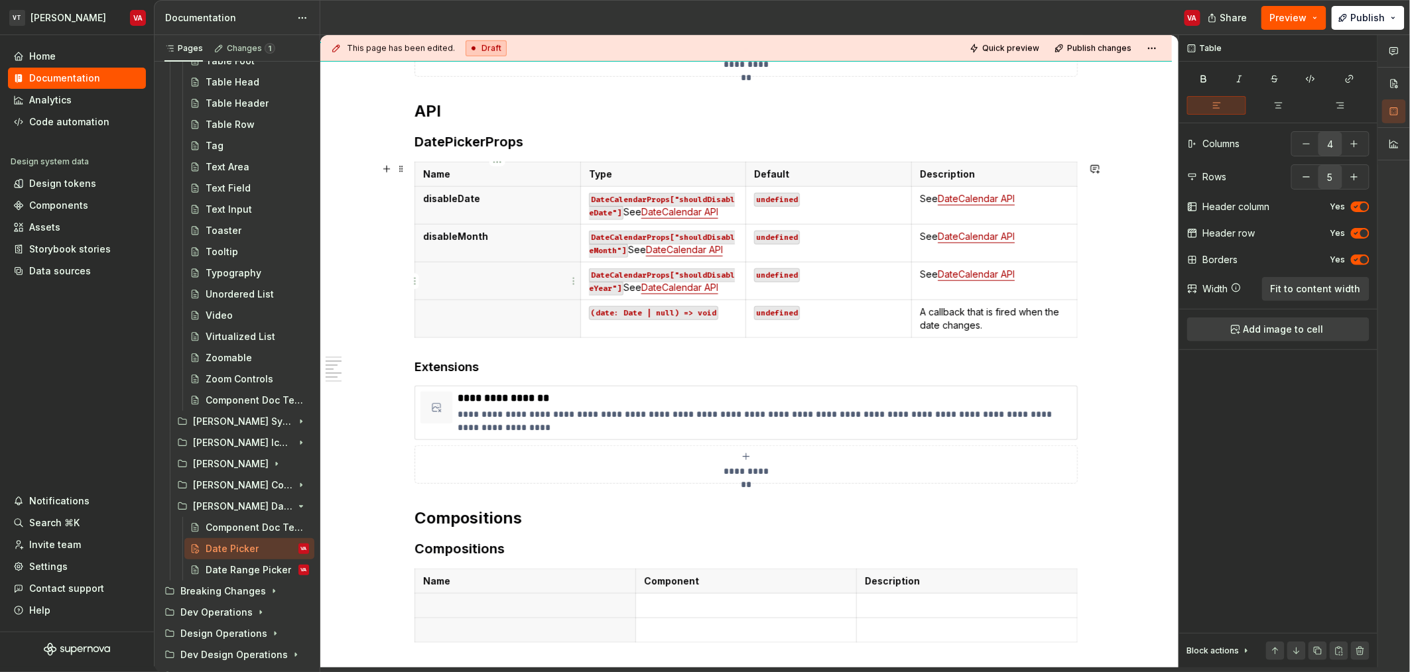
click at [506, 284] on th at bounding box center [498, 281] width 166 height 38
click at [522, 333] on th at bounding box center [498, 319] width 166 height 38
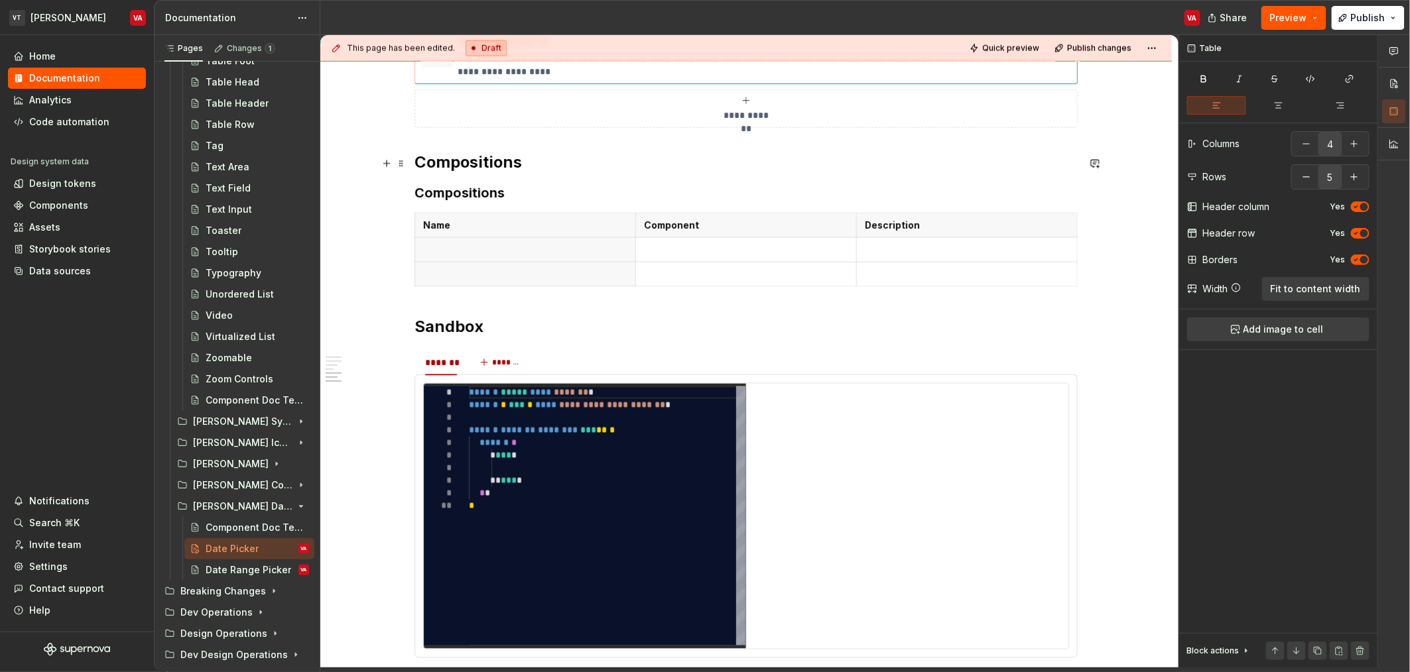
scroll to position [885, 0]
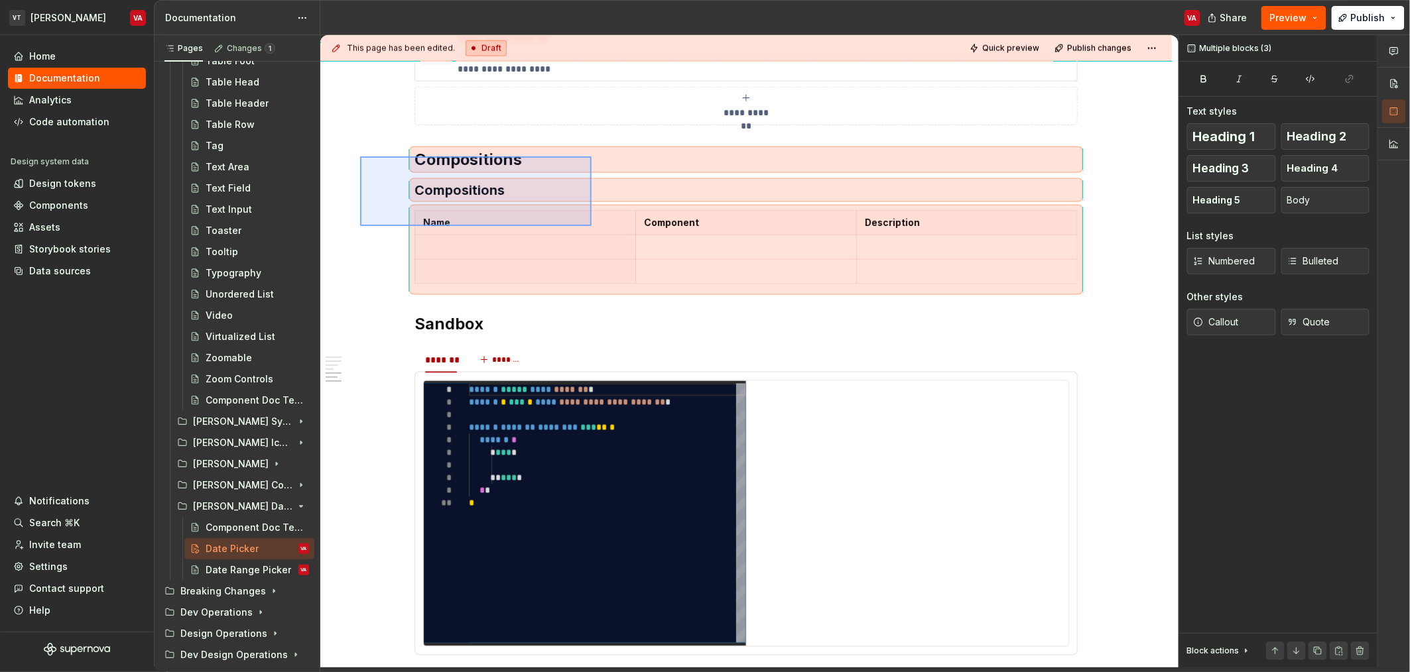
drag, startPoint x: 360, startPoint y: 156, endPoint x: 600, endPoint y: 267, distance: 264.3
click at [600, 267] on div "**********" at bounding box center [749, 351] width 858 height 633
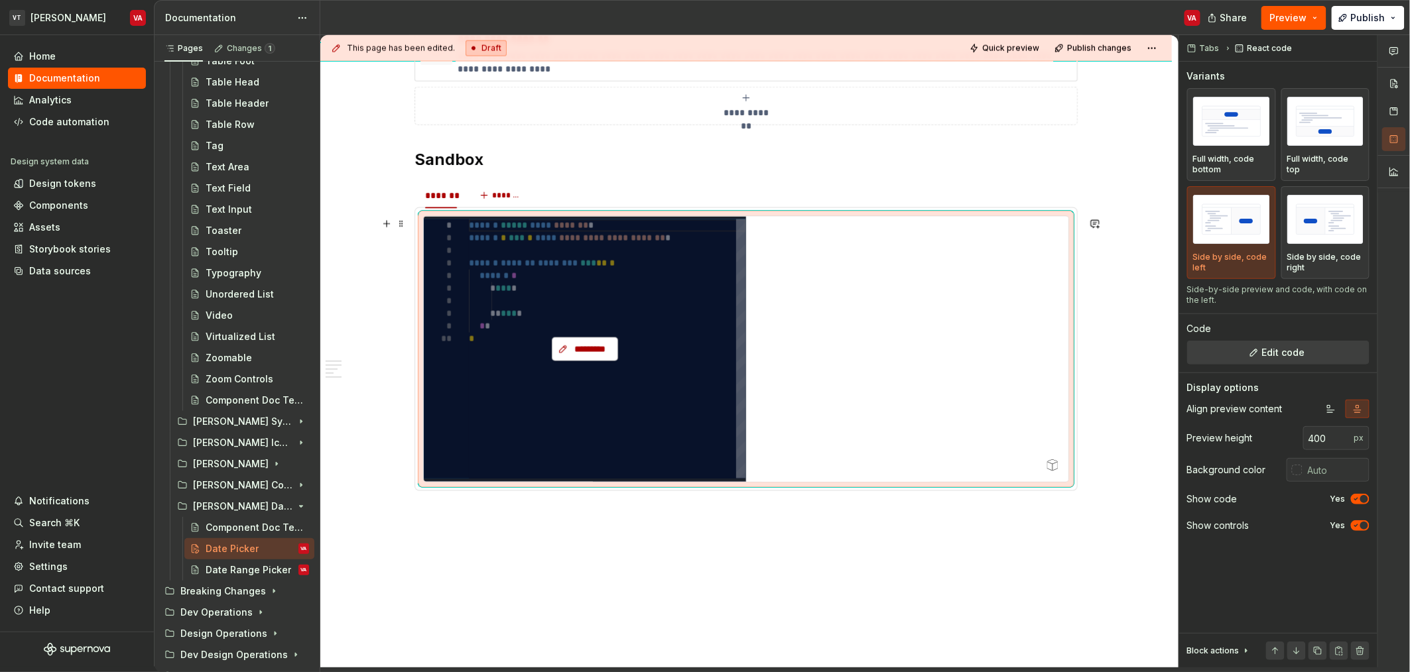
click at [574, 341] on button "*********" at bounding box center [585, 349] width 66 height 24
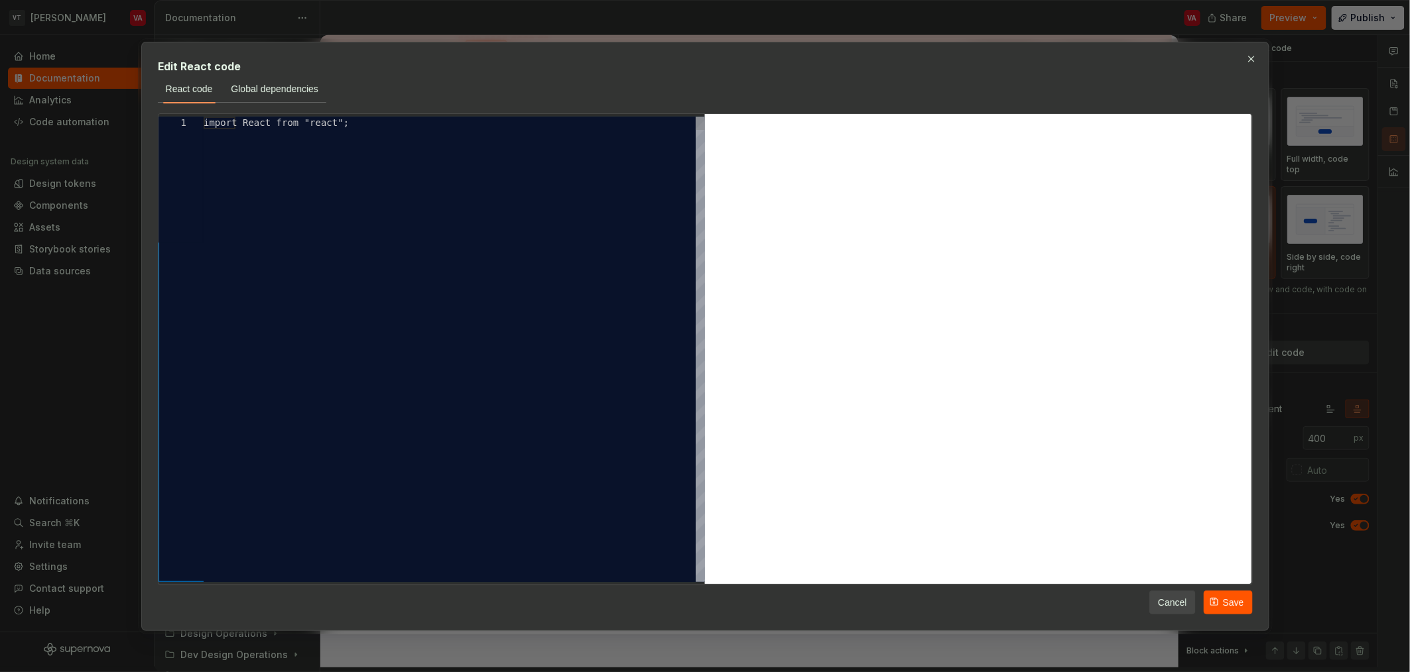
type textarea "*"
click at [433, 137] on div "import React from "react" ; import { Box } from "@vividtheory/[PERSON_NAME]" ; …" at bounding box center [454, 406] width 501 height 579
click at [265, 191] on div "import React from "react" ; import { Box } from "@vividtheory/[PERSON_NAME]-sui…" at bounding box center [454, 406] width 501 height 579
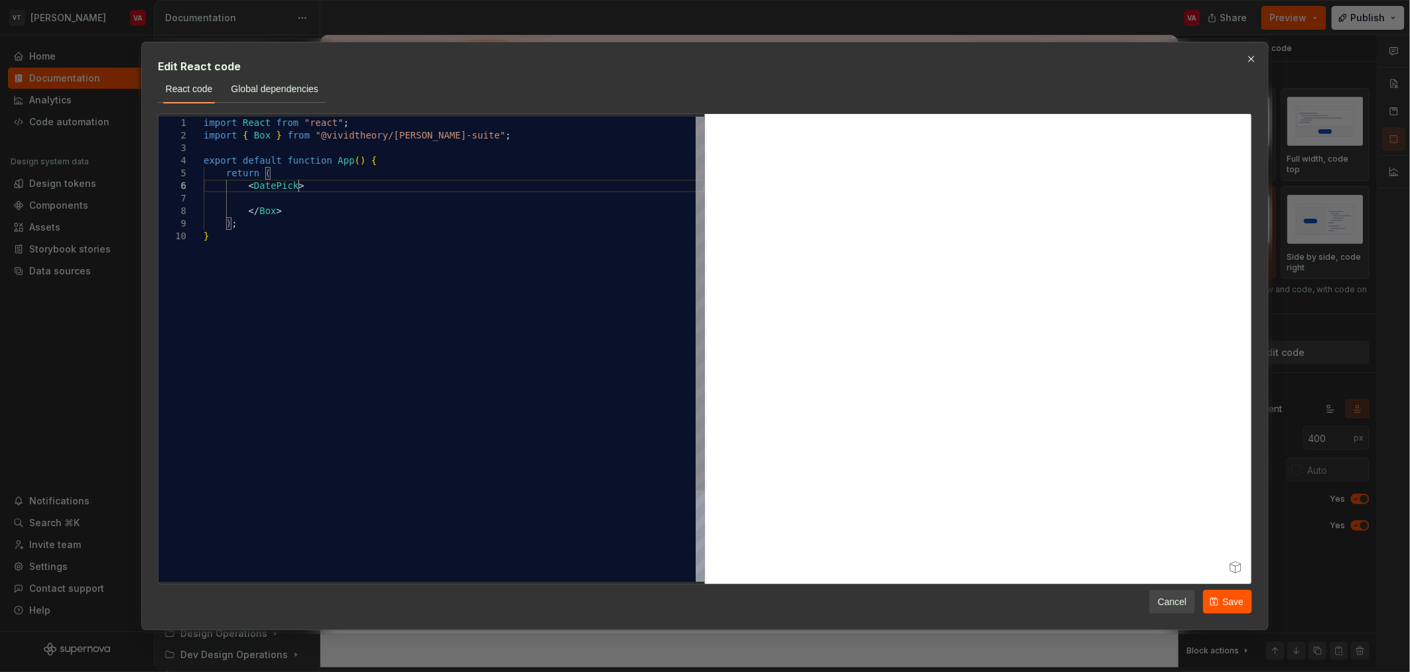
scroll to position [63, 106]
click at [294, 211] on div "import React from "react" ; import { Box } from "@vividtheory/[PERSON_NAME]-sui…" at bounding box center [454, 406] width 501 height 579
click at [295, 190] on div "import React from "react" ; import { Box } from "@vividtheory/[PERSON_NAME]-sui…" at bounding box center [454, 394] width 501 height 554
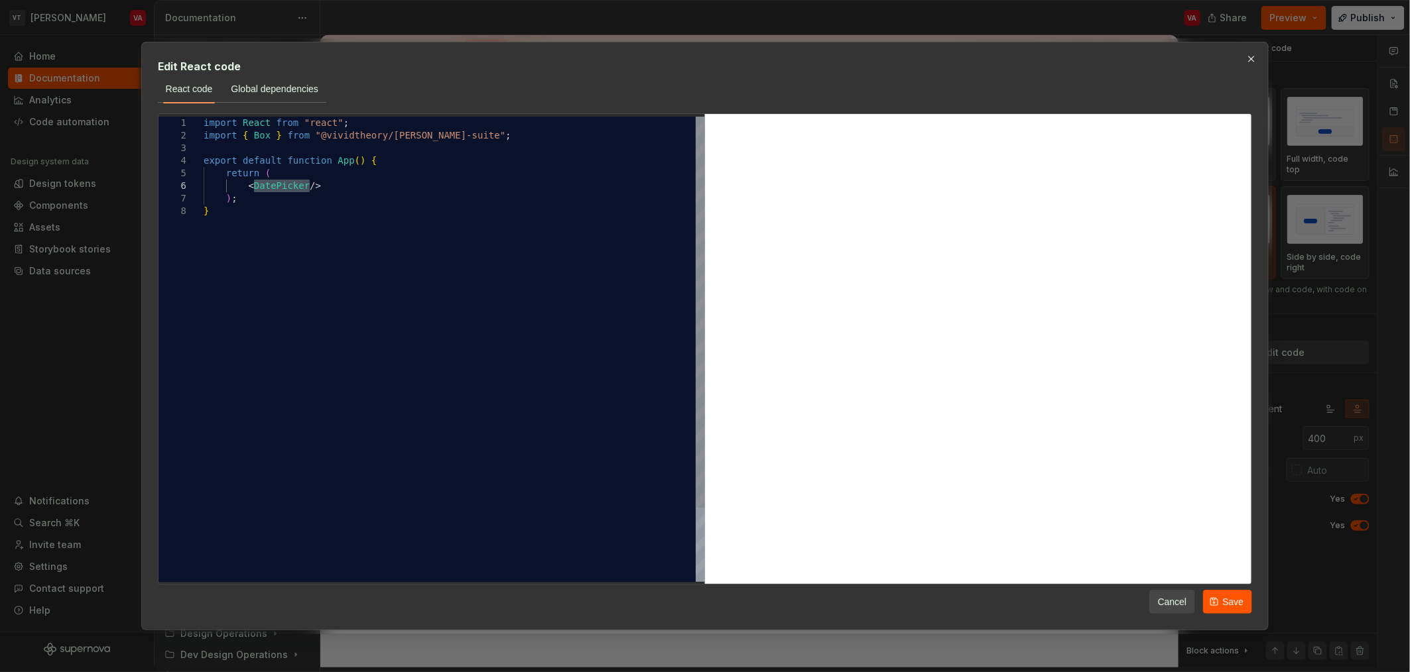
click at [254, 137] on div "import React from "react" ; import { Box } from "@vividtheory/[PERSON_NAME]-sui…" at bounding box center [454, 394] width 501 height 554
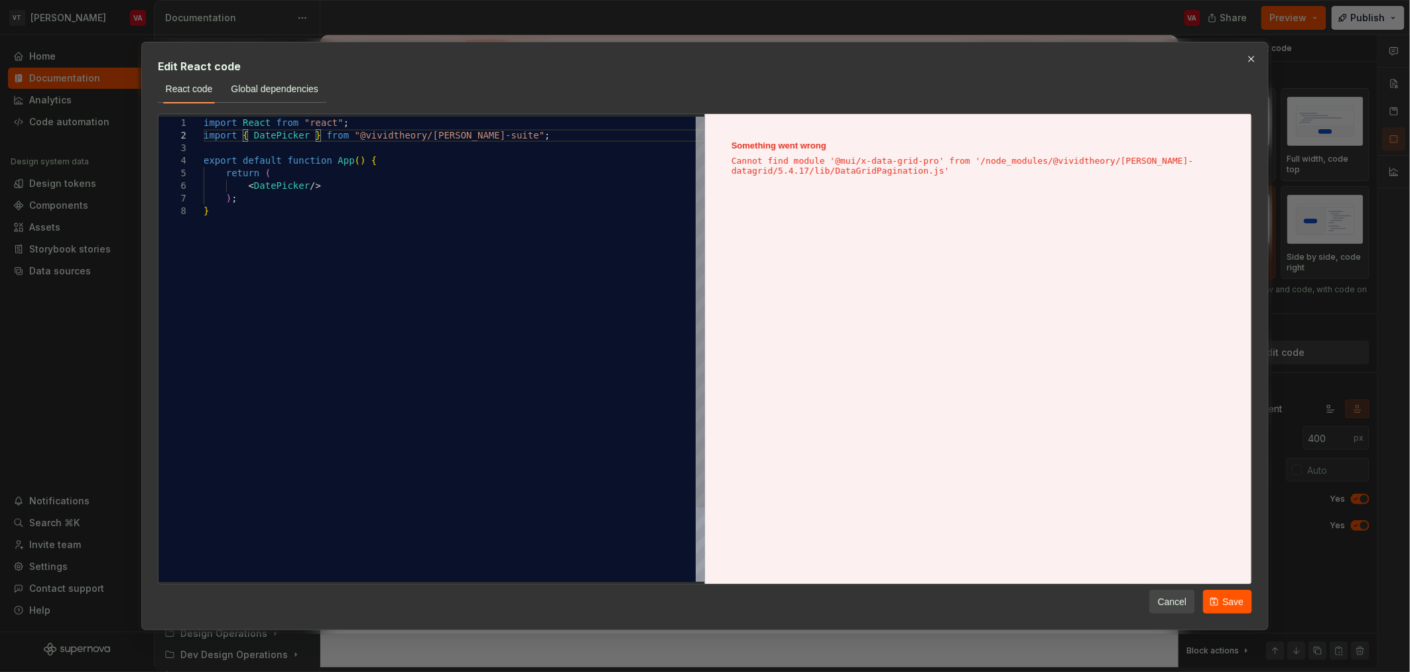
click at [311, 191] on div "import React from "react" ; import { DatePicker } from "@vividtheory/[PERSON_NA…" at bounding box center [454, 394] width 501 height 554
type textarea "**********"
click at [1244, 606] on button "Save" at bounding box center [1227, 602] width 49 height 24
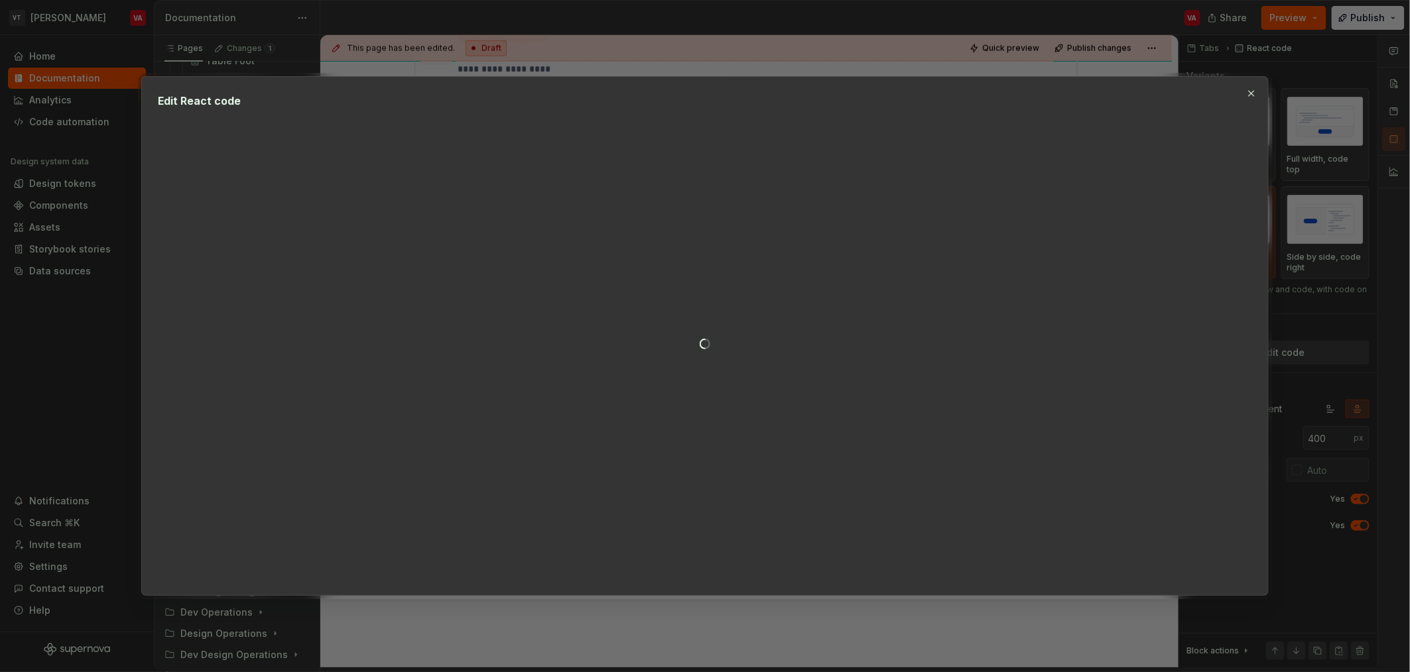
type textarea "*"
type textarea "**********"
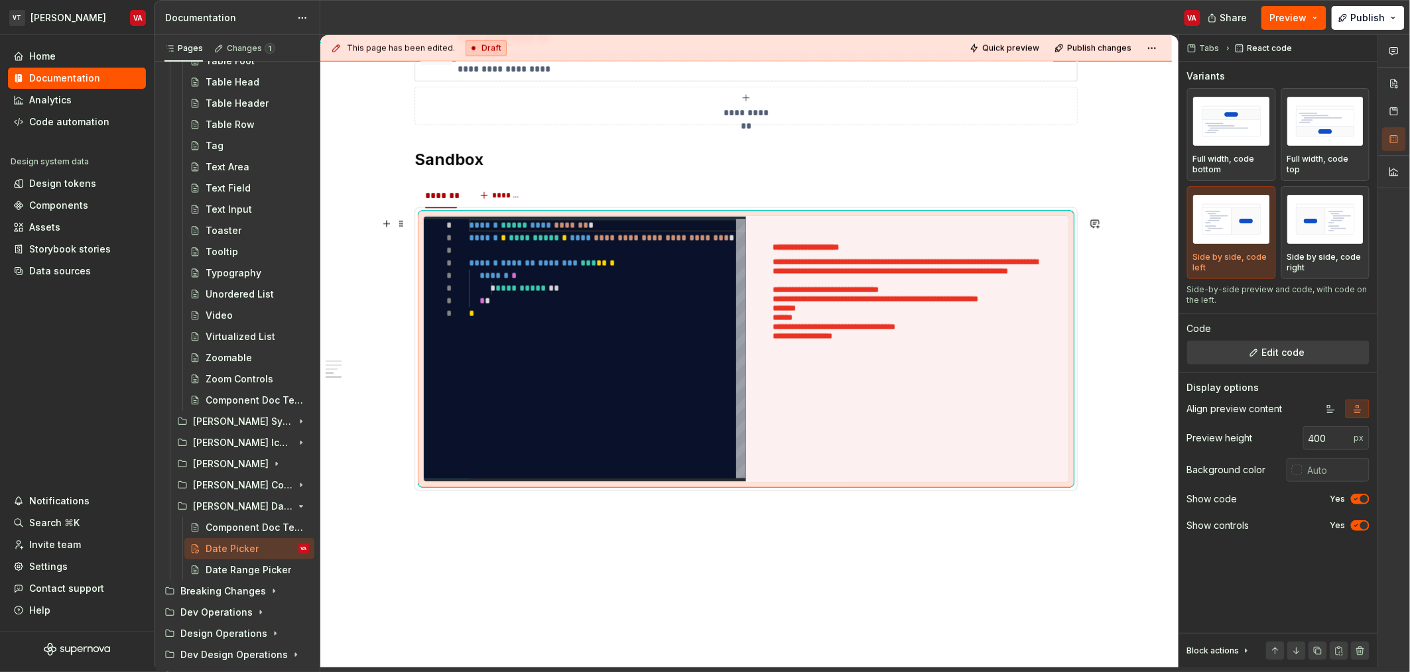
scroll to position [852, 0]
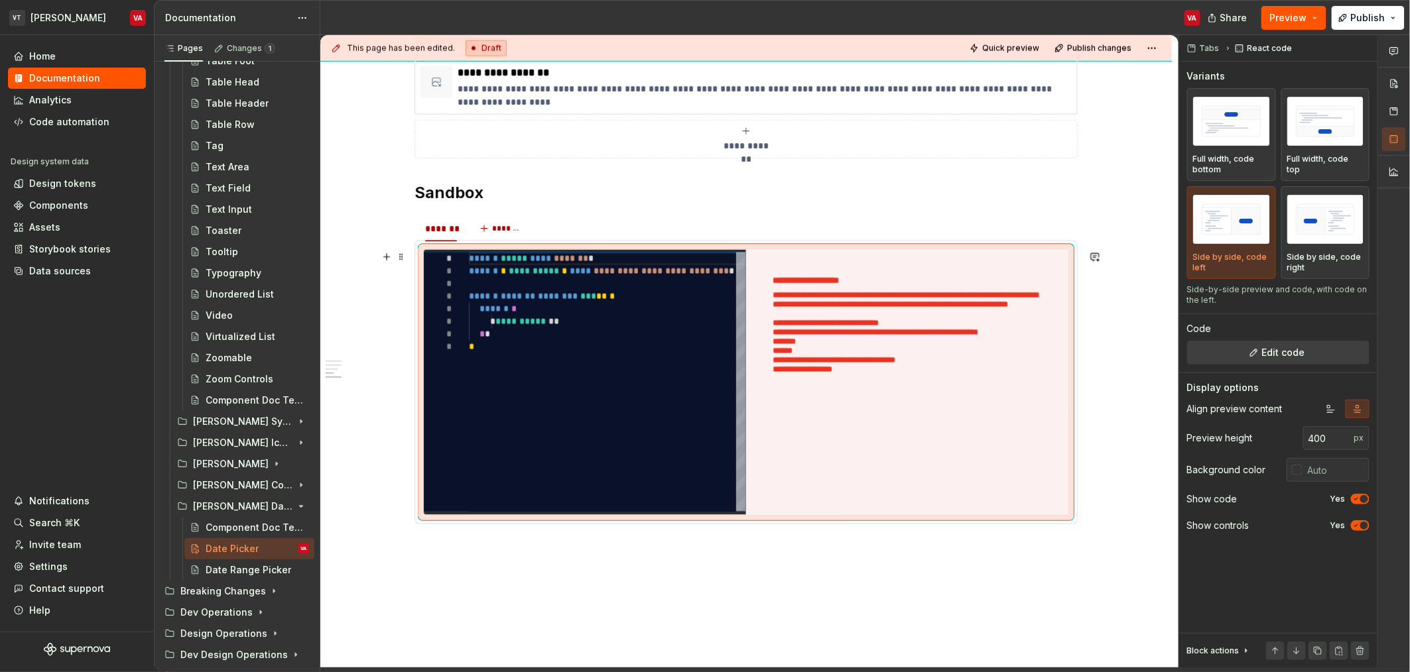
click at [862, 346] on p "**********" at bounding box center [906, 353] width 269 height 124
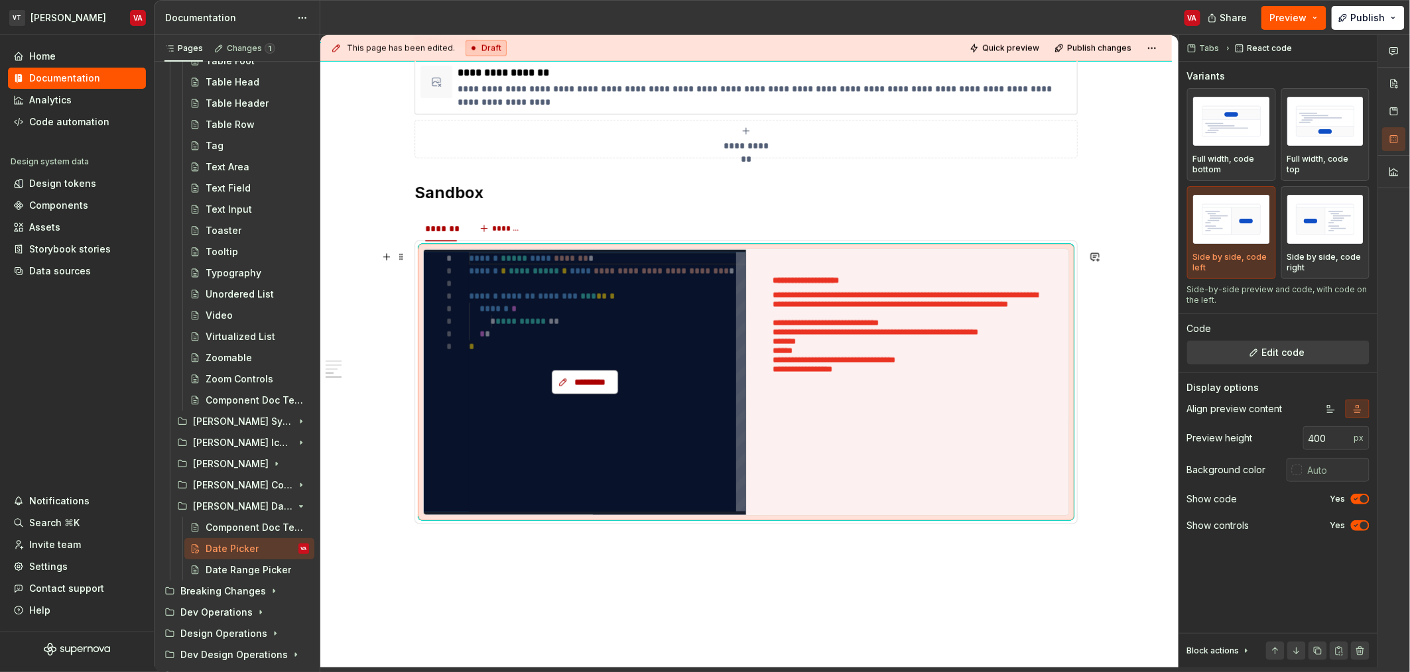
click at [600, 381] on span "*********" at bounding box center [590, 382] width 38 height 13
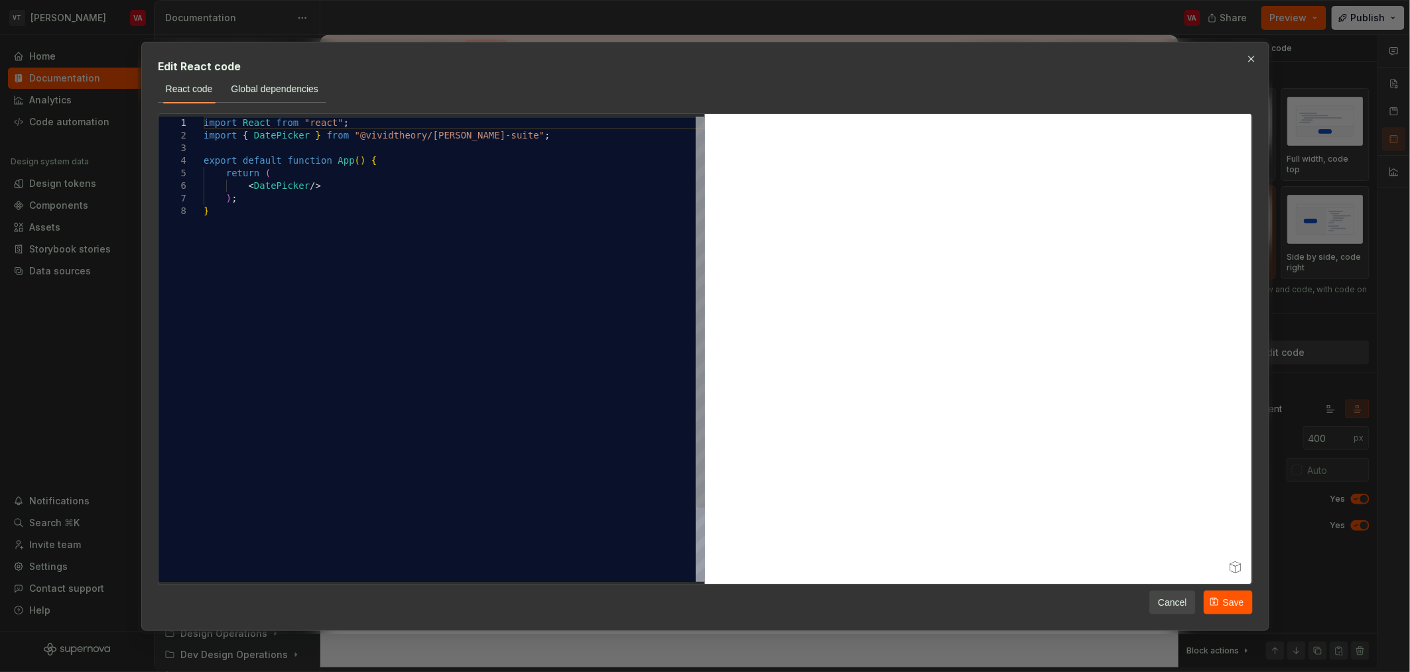
type textarea "*"
type textarea "**********"
click at [440, 133] on div "import React from "react" ; import { DatePicker } from "@vividtheory/[PERSON_NA…" at bounding box center [454, 394] width 501 height 554
click at [276, 81] on button "Global dependencies" at bounding box center [274, 89] width 103 height 24
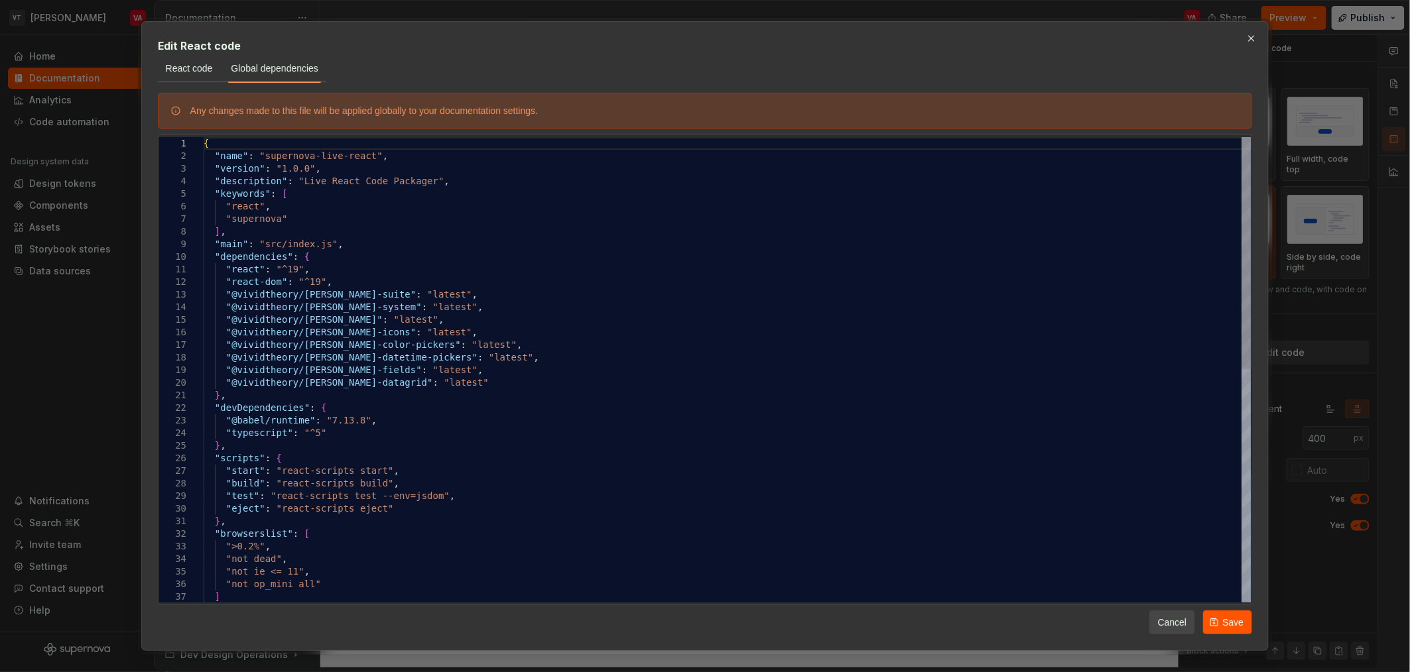
type textarea "**********"
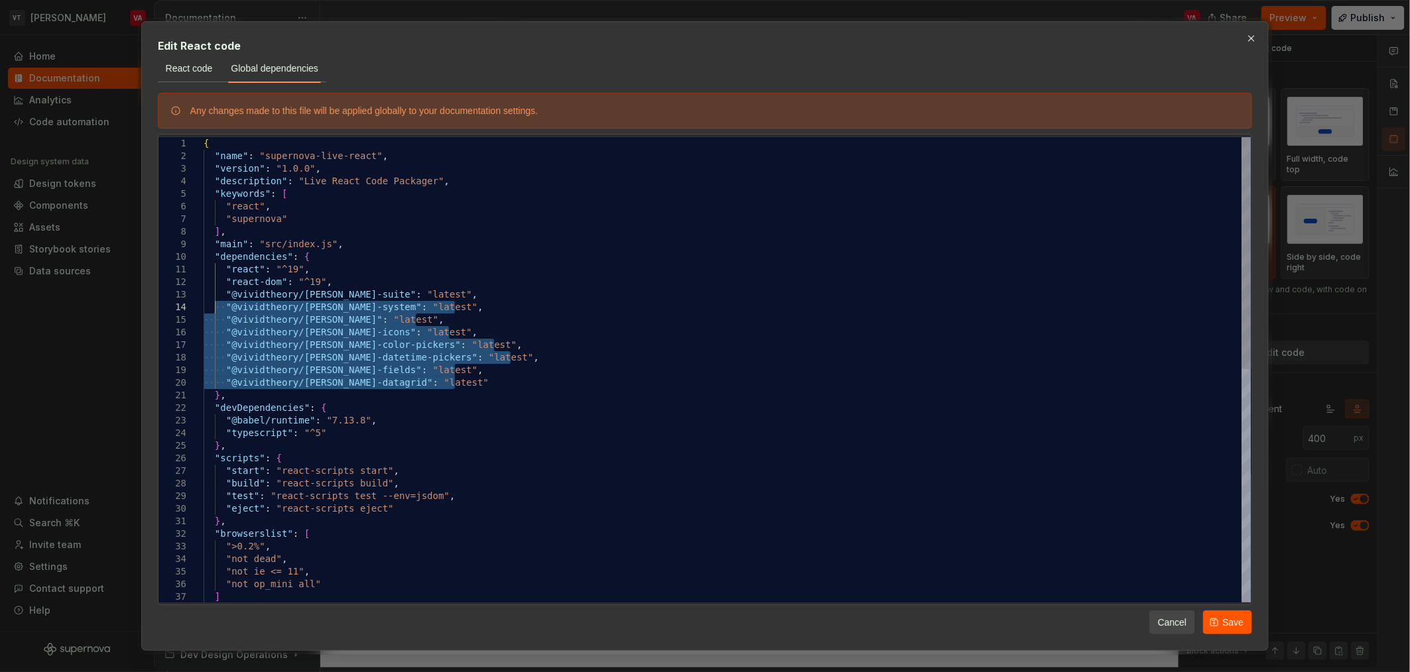
drag, startPoint x: 479, startPoint y: 385, endPoint x: 217, endPoint y: 306, distance: 273.5
click at [217, 306] on div "{ "name" : "supernova-live-react" , "version" : "1.0.0" , "description" : "Live…" at bounding box center [728, 603] width 1048 height 932
click at [286, 323] on div "{ "name" : "supernova-live-react" , "version" : "1.0.0" , "description" : "Live…" at bounding box center [728, 603] width 1048 height 932
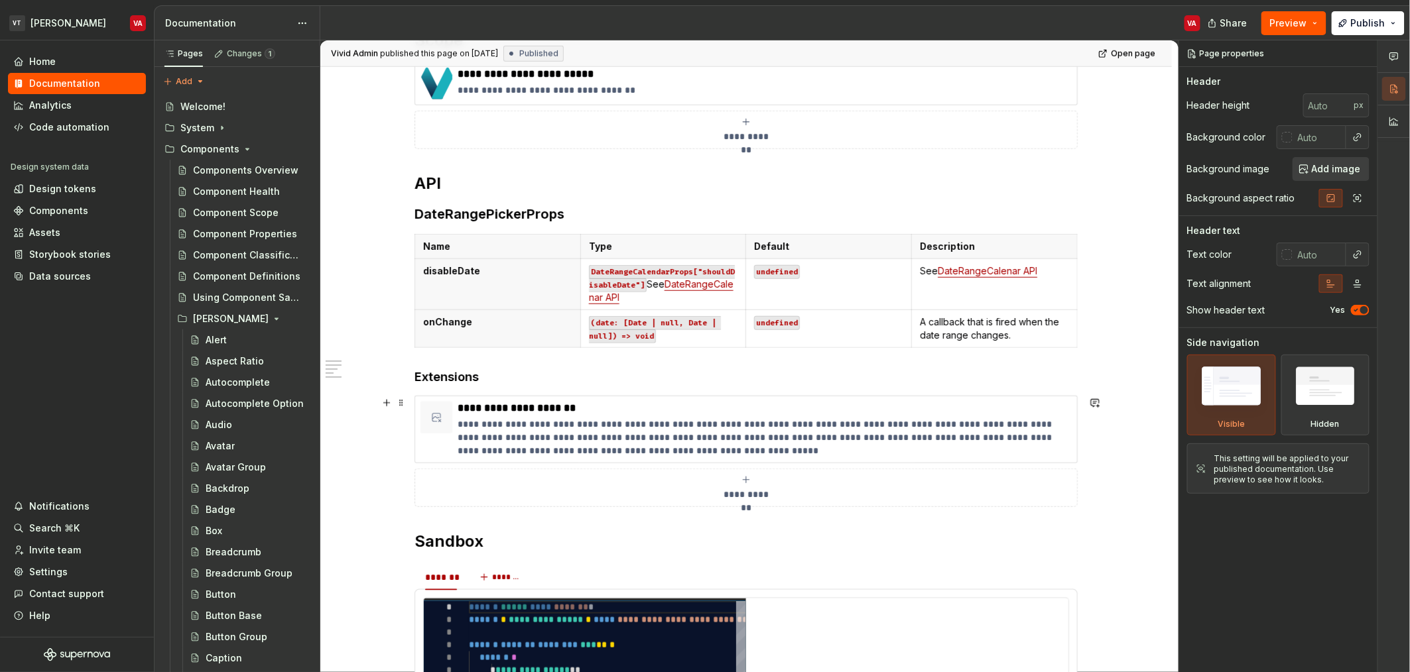
scroll to position [538, 0]
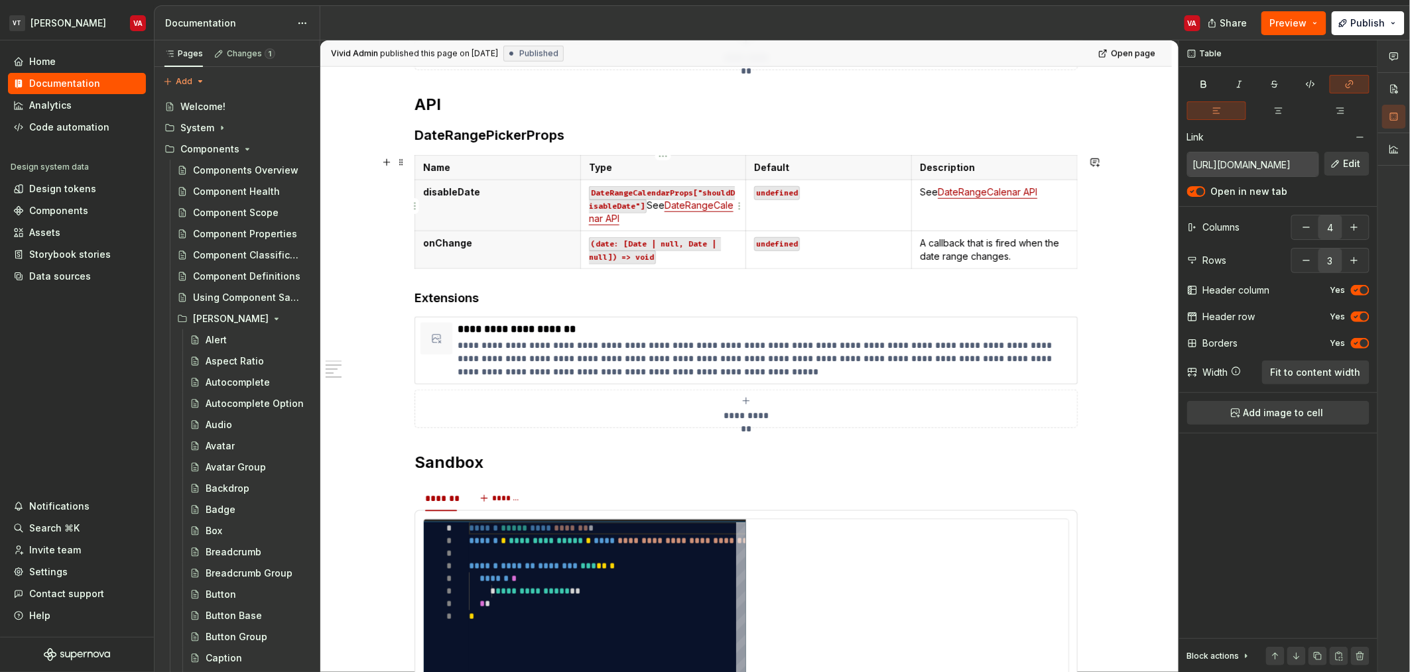
click at [635, 223] on link "DateRangeCalenar API" at bounding box center [661, 212] width 145 height 25
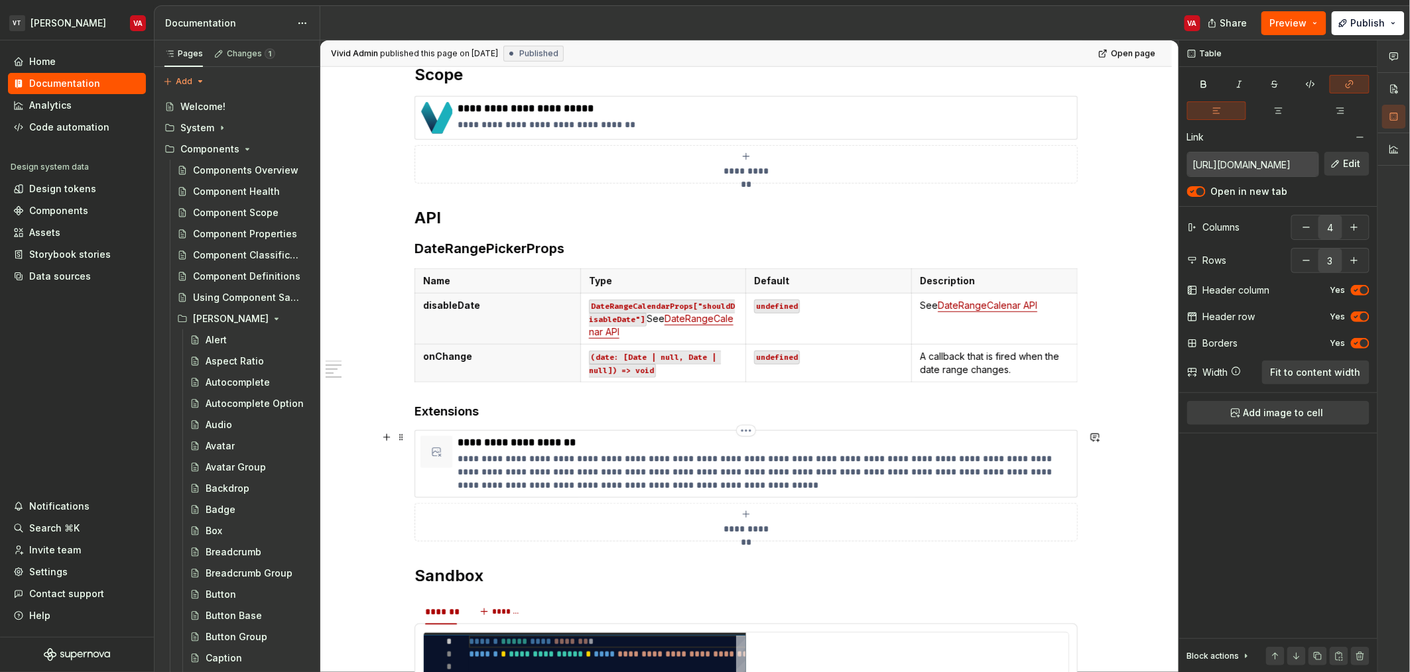
scroll to position [392, 0]
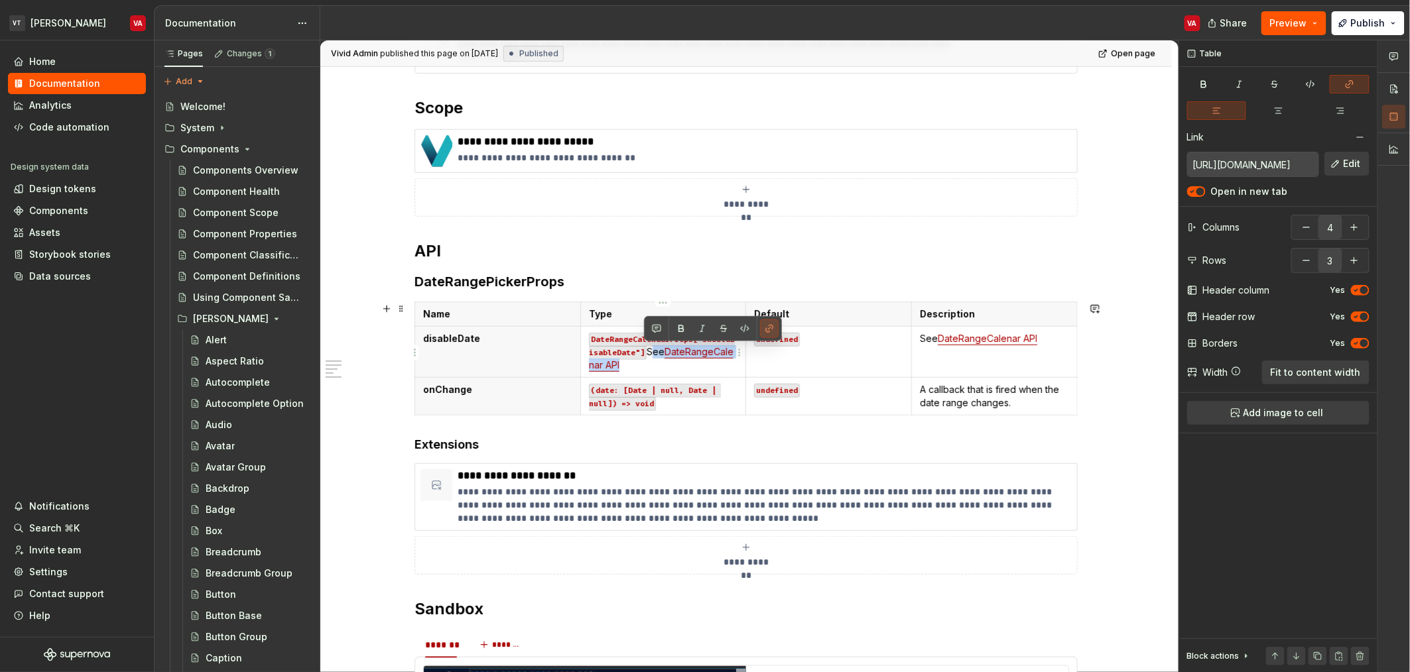
drag, startPoint x: 690, startPoint y: 367, endPoint x: 644, endPoint y: 351, distance: 48.4
click at [644, 351] on p "DateRangeCalendarProps["shouldDisableDate"] See DateRangeCalenar API" at bounding box center [663, 352] width 149 height 40
copy p "See DateRangeCalenar API"
click at [625, 344] on code "DateRangeCalendarProps["shouldDisableDate"]" at bounding box center [662, 346] width 146 height 27
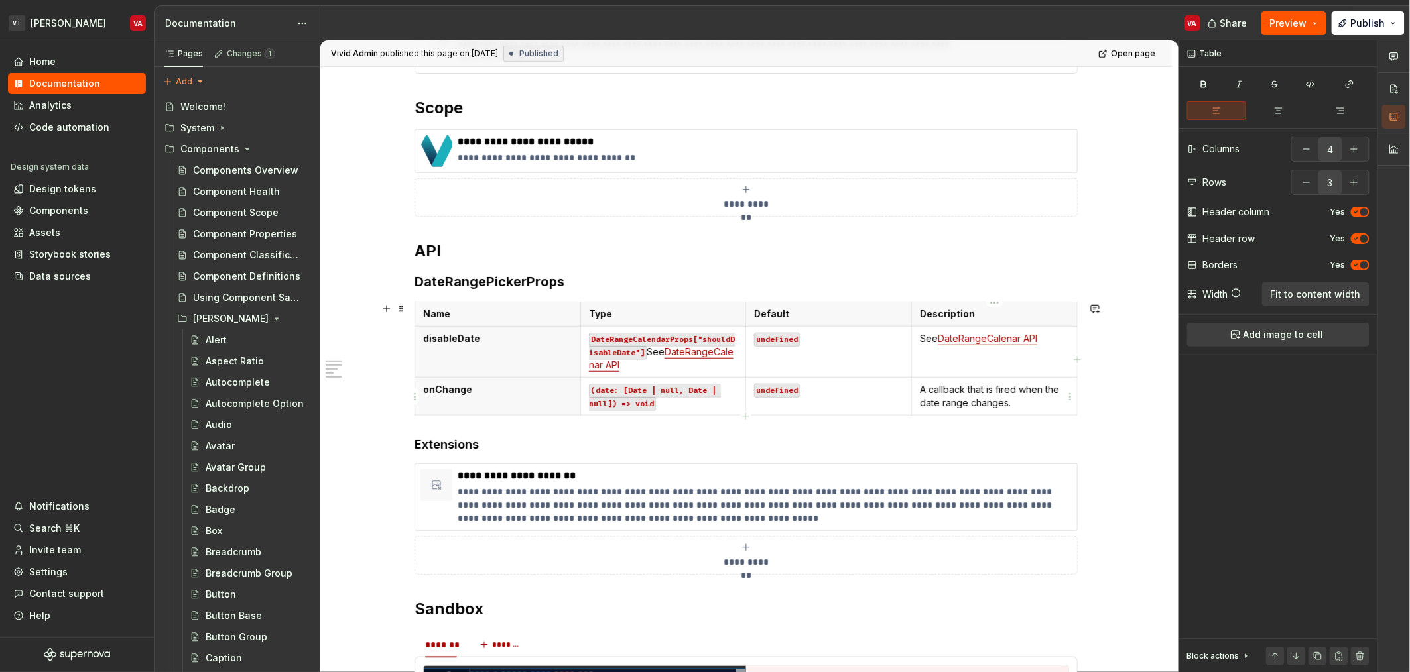
click at [1013, 399] on p "A callback that is fired when the date range changes." at bounding box center [994, 396] width 149 height 27
copy p "A callback that is fired when the date range changes."
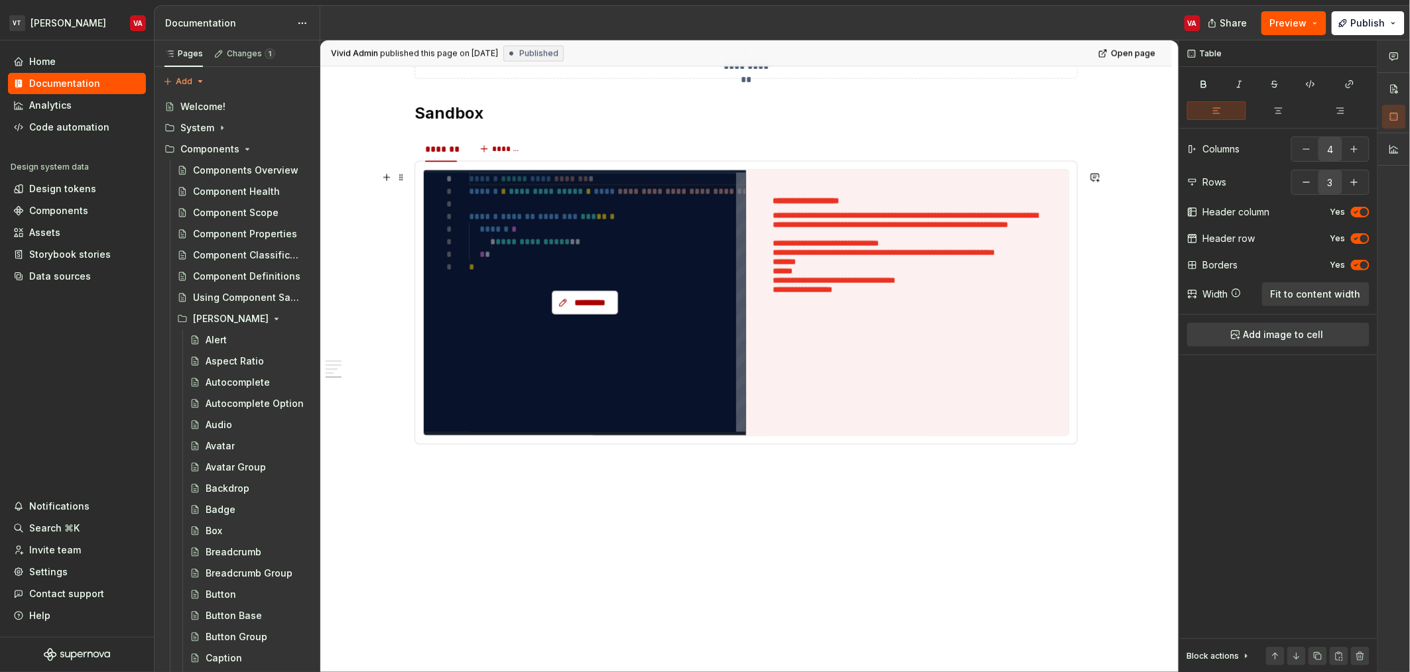
click at [580, 294] on button "*********" at bounding box center [585, 303] width 66 height 24
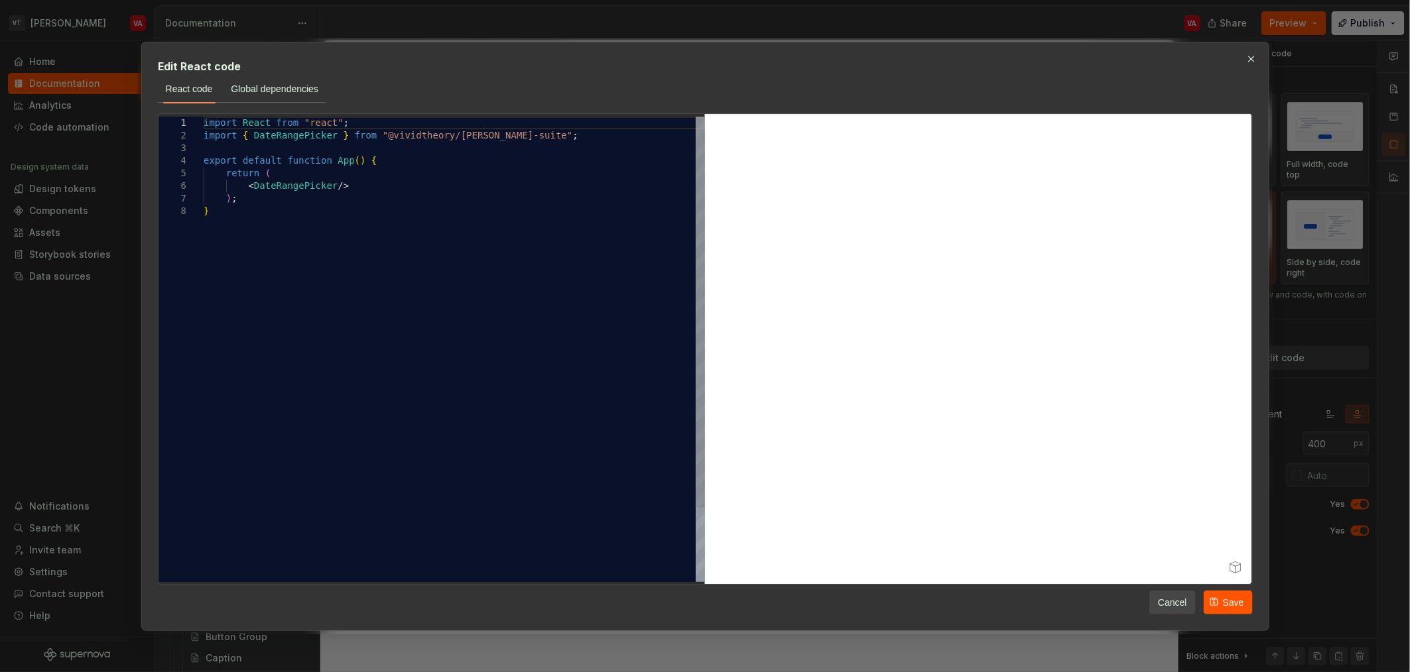
type textarea "*"
click at [278, 90] on span "Global dependencies" at bounding box center [275, 88] width 88 height 13
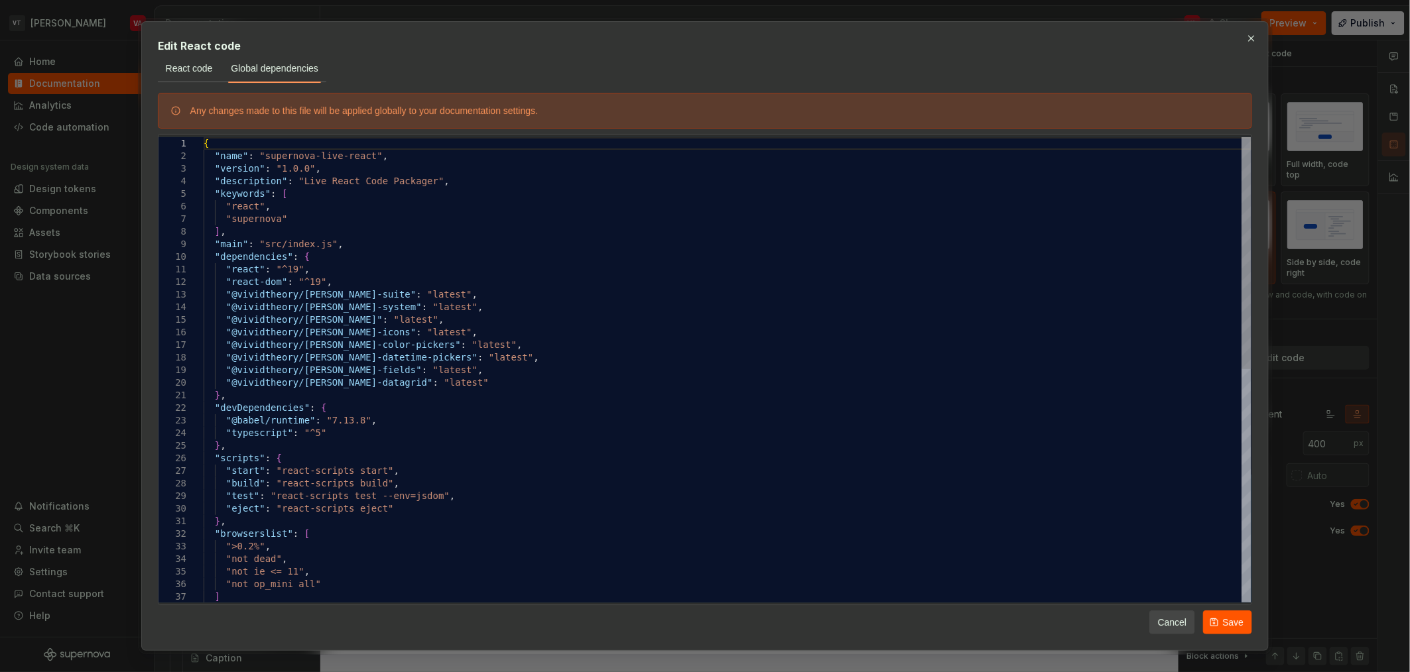
scroll to position [0, 0]
click at [479, 368] on div "{ "name" : "supernova-live-react" , "version" : "1.0.0" , "description" : "Live…" at bounding box center [728, 603] width 1048 height 932
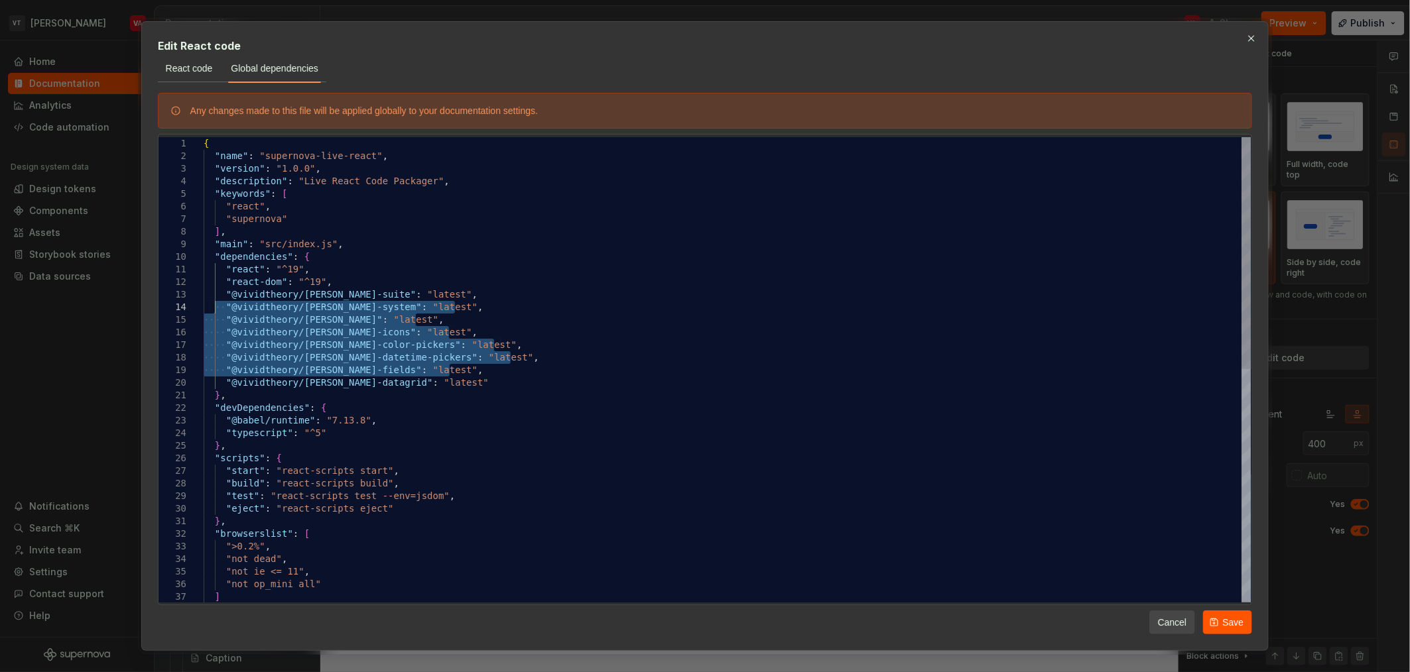
drag, startPoint x: 474, startPoint y: 376, endPoint x: 214, endPoint y: 304, distance: 270.4
click at [214, 304] on div "{ "name" : "supernova-live-react" , "version" : "1.0.0" , "description" : "Live…" at bounding box center [728, 603] width 1048 height 932
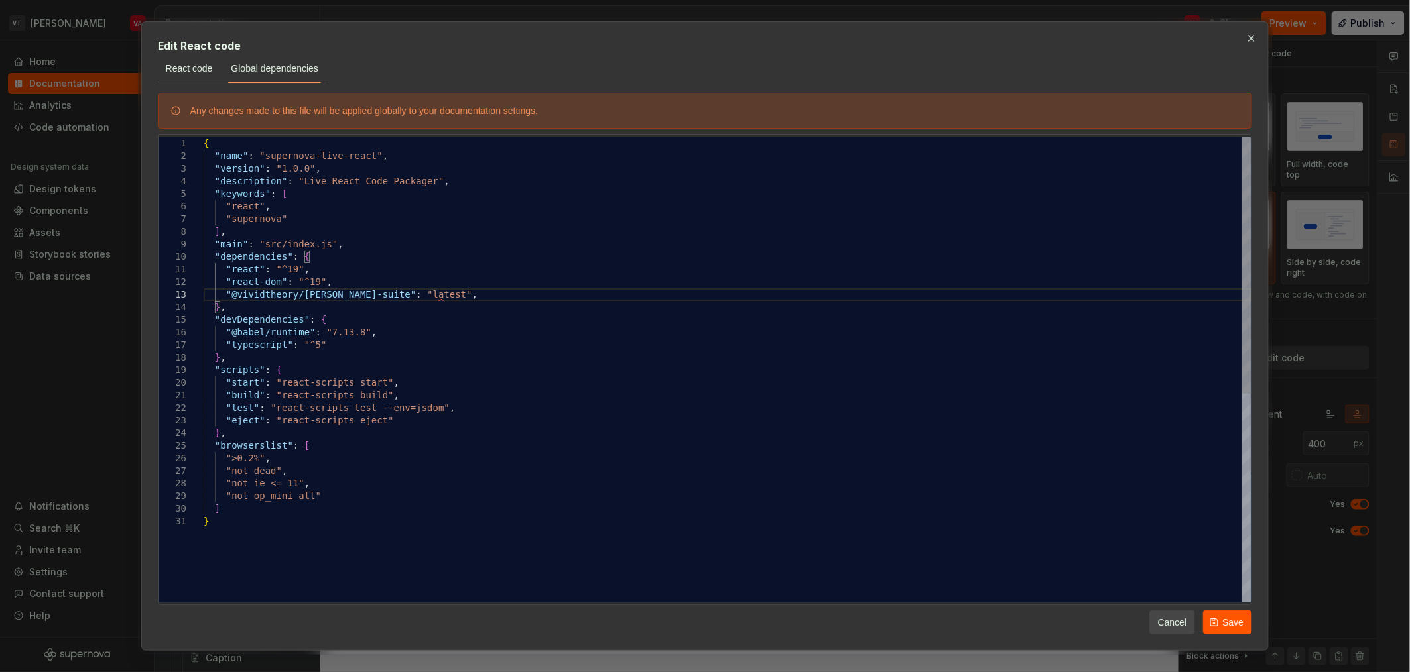
click at [482, 296] on div "{ "name" : "supernova-live-react" , "version" : "1.0.0" , "description" : "Live…" at bounding box center [728, 558] width 1048 height 843
type textarea "**********"
click at [1233, 618] on span "Save" at bounding box center [1232, 622] width 21 height 13
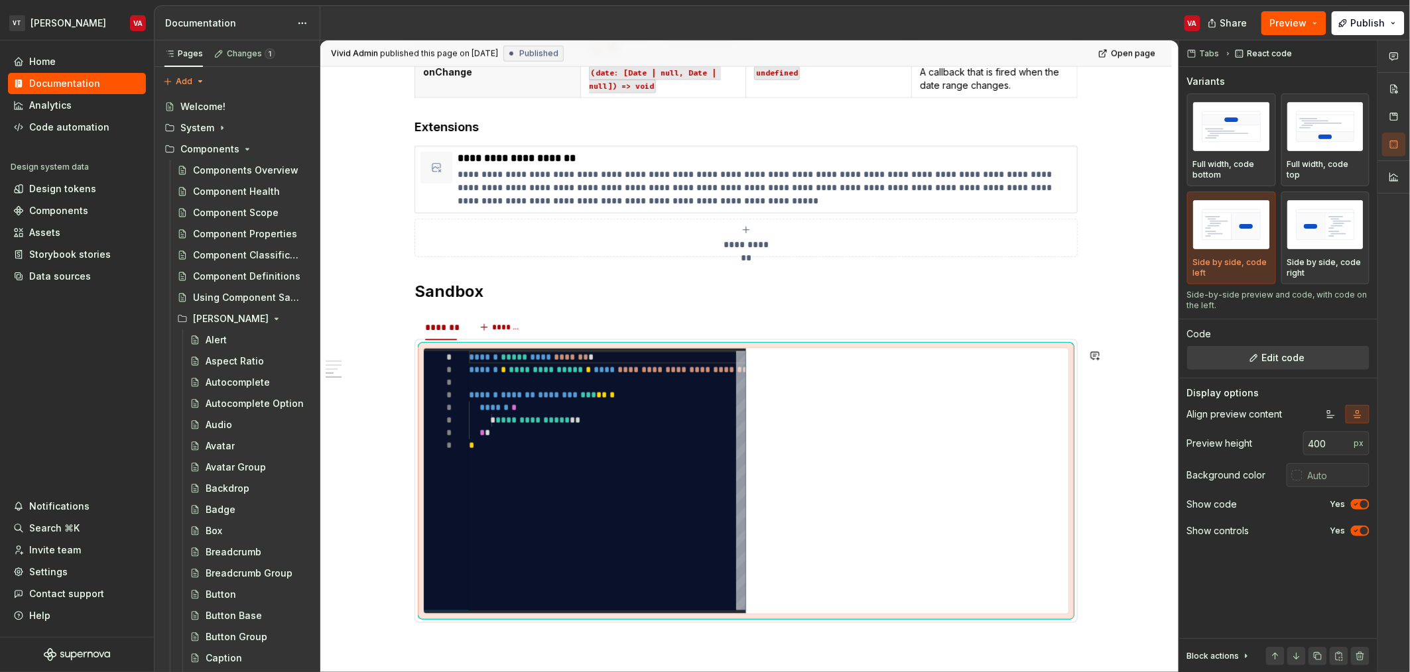
scroll to position [660, 0]
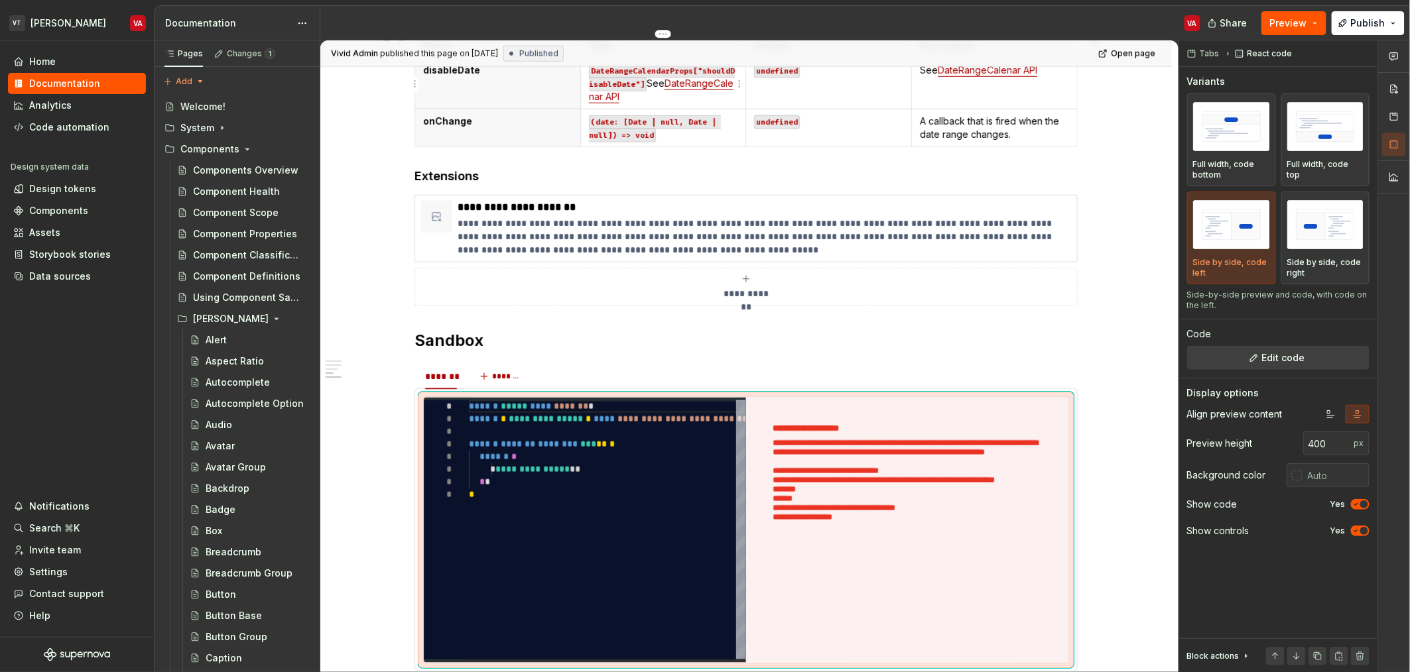
type textarea "*"
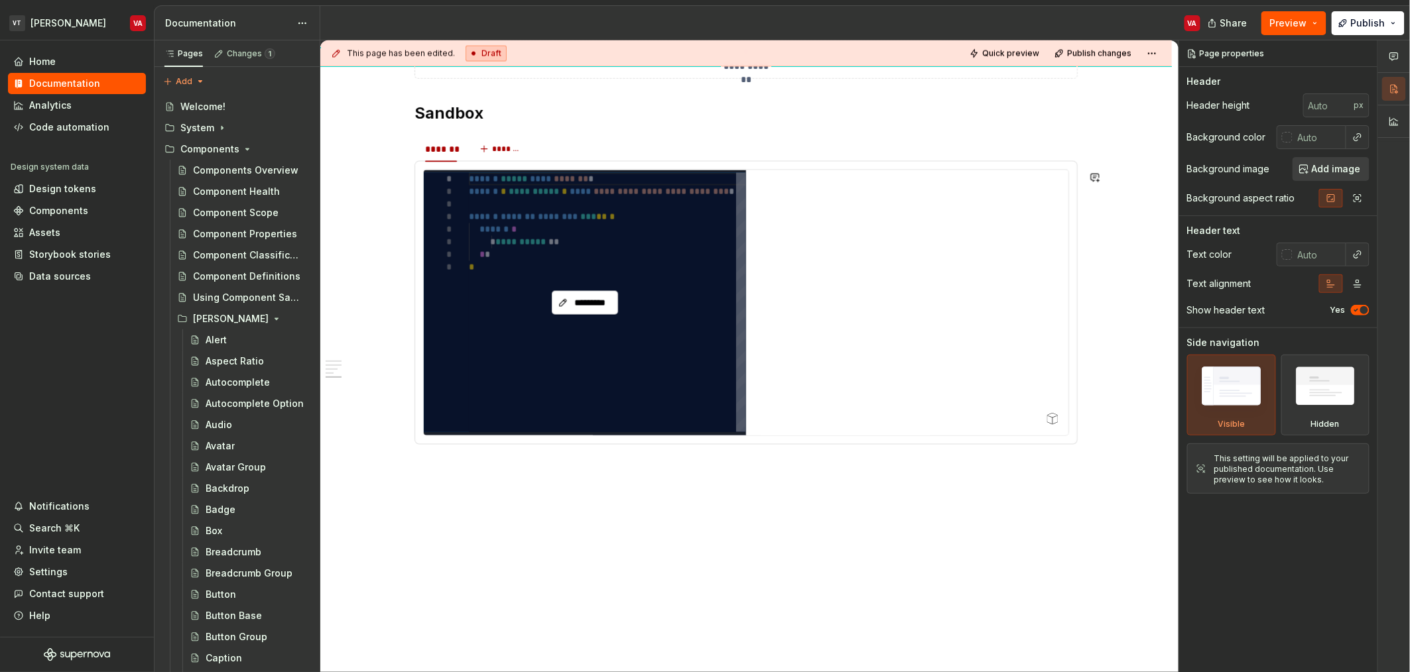
scroll to position [904, 0]
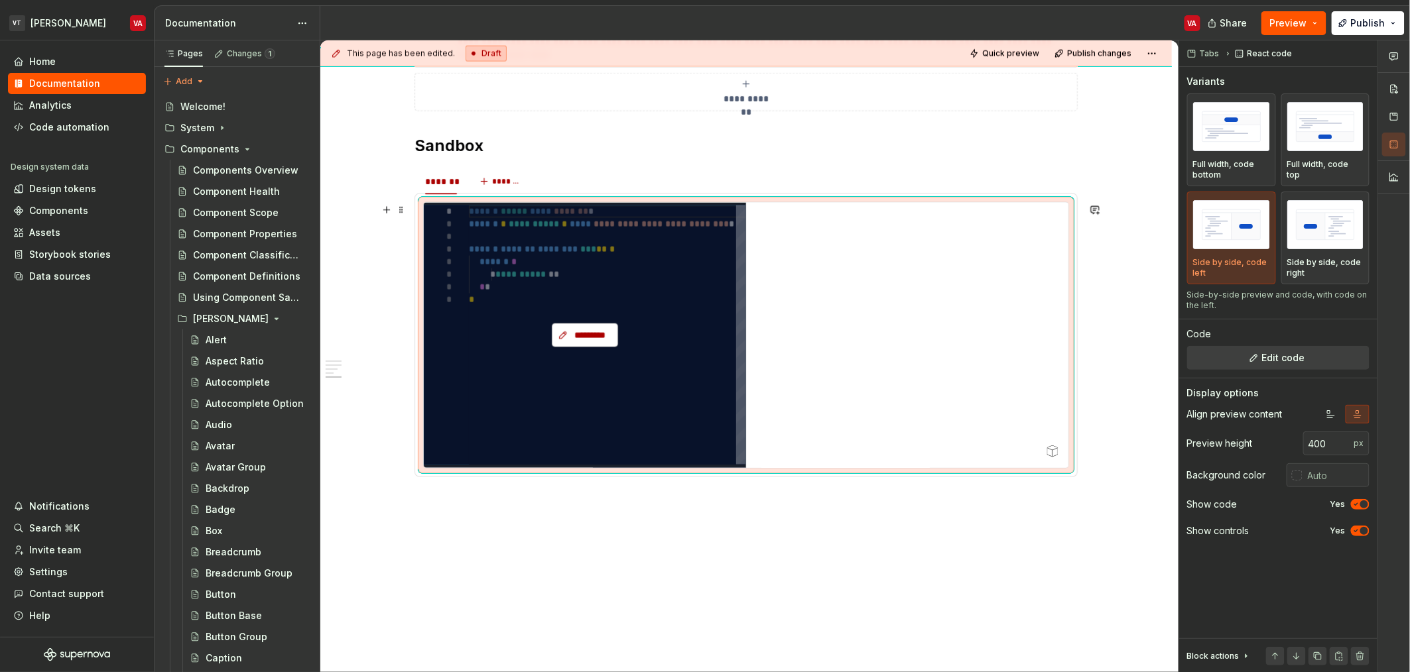
click at [588, 337] on span "*********" at bounding box center [590, 335] width 38 height 13
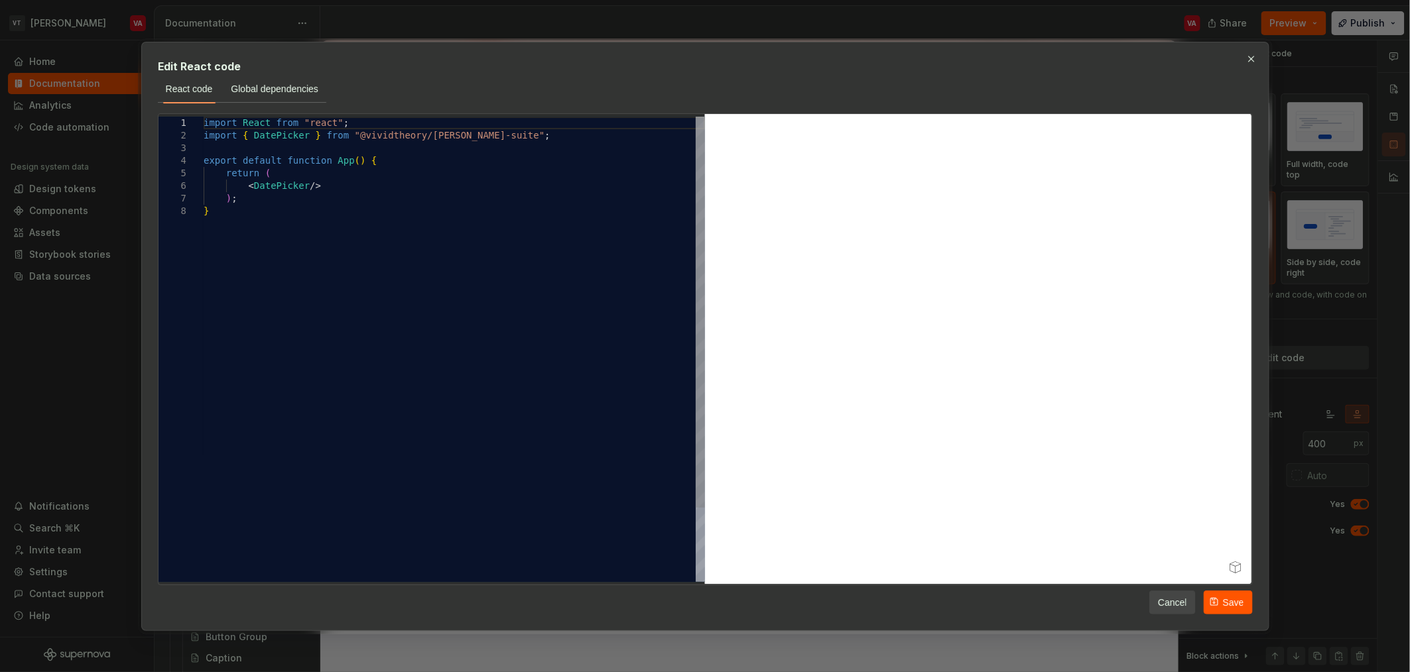
type textarea "*"
click at [260, 95] on button "Global dependencies" at bounding box center [274, 89] width 103 height 24
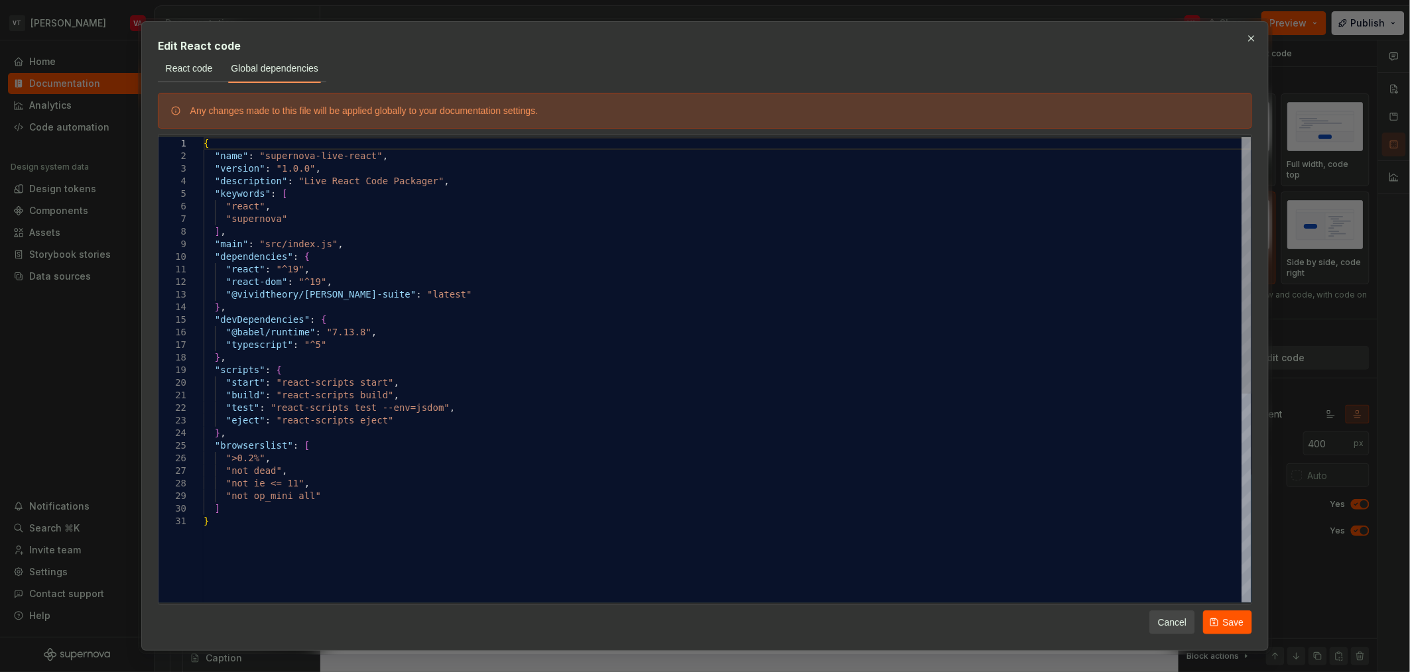
type textarea "**********"
click at [481, 291] on div "{ "name" : "supernova-live-react" , "version" : "1.0.0" , "description" : "Live…" at bounding box center [728, 558] width 1048 height 843
click at [192, 68] on span "React code" at bounding box center [189, 68] width 47 height 13
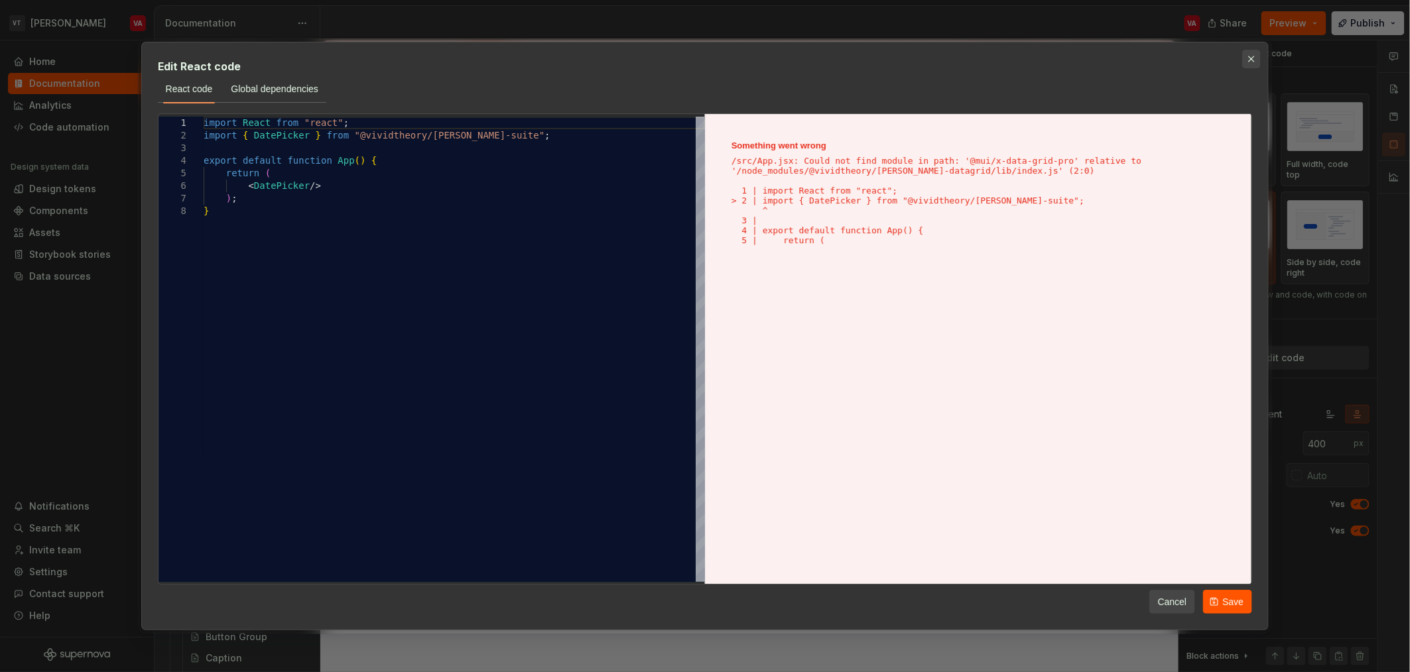
click at [1256, 61] on button "button" at bounding box center [1251, 59] width 19 height 19
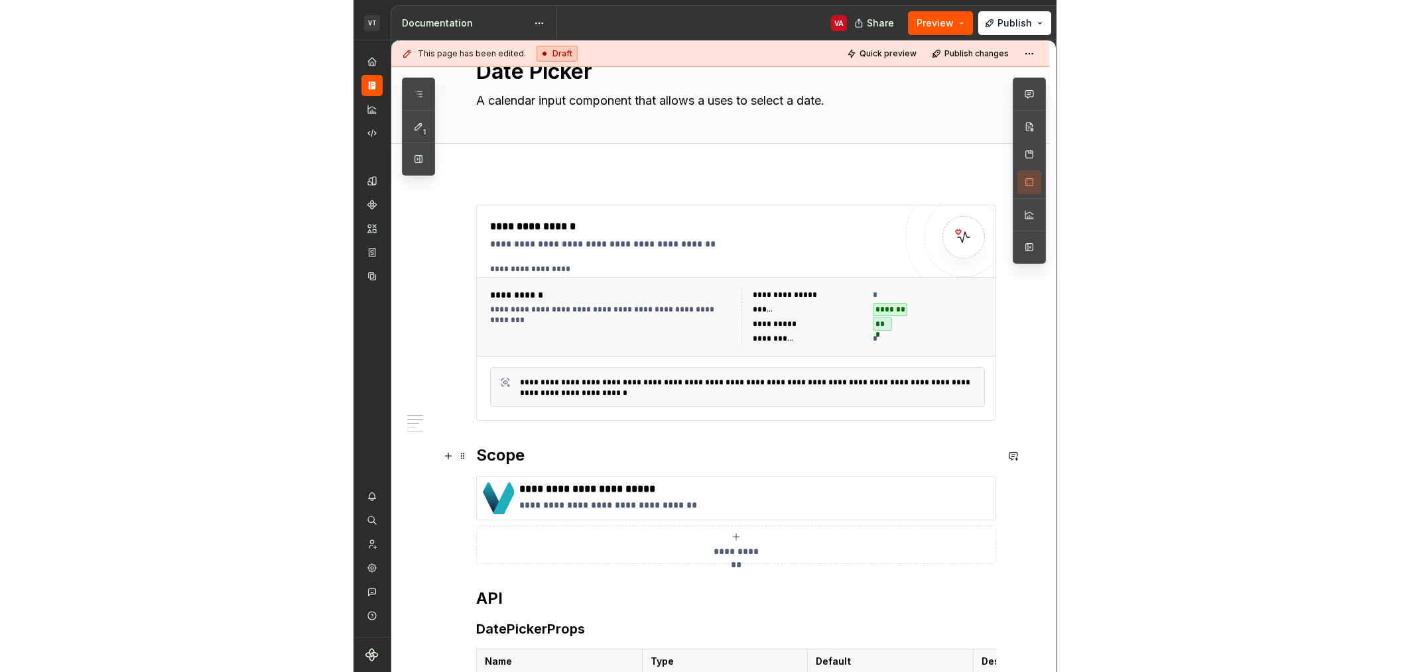
scroll to position [45, 0]
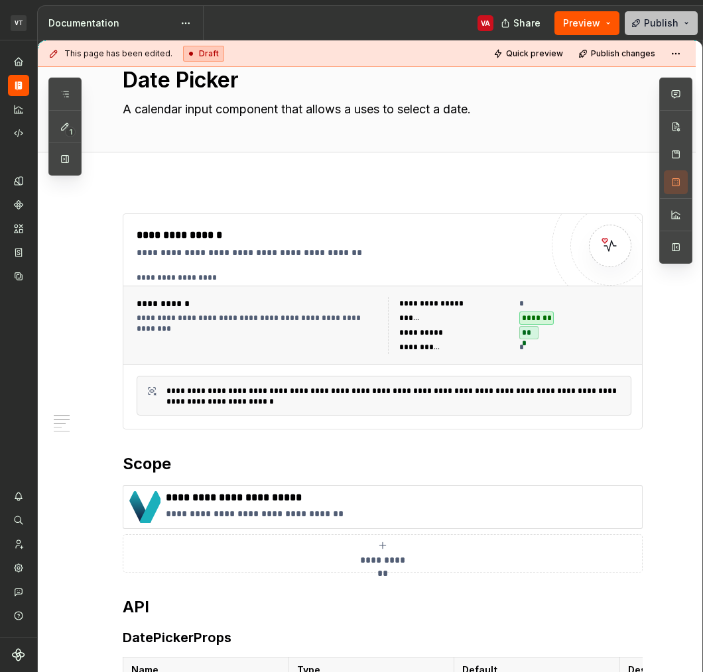
click at [662, 25] on span "Publish" at bounding box center [661, 23] width 34 height 13
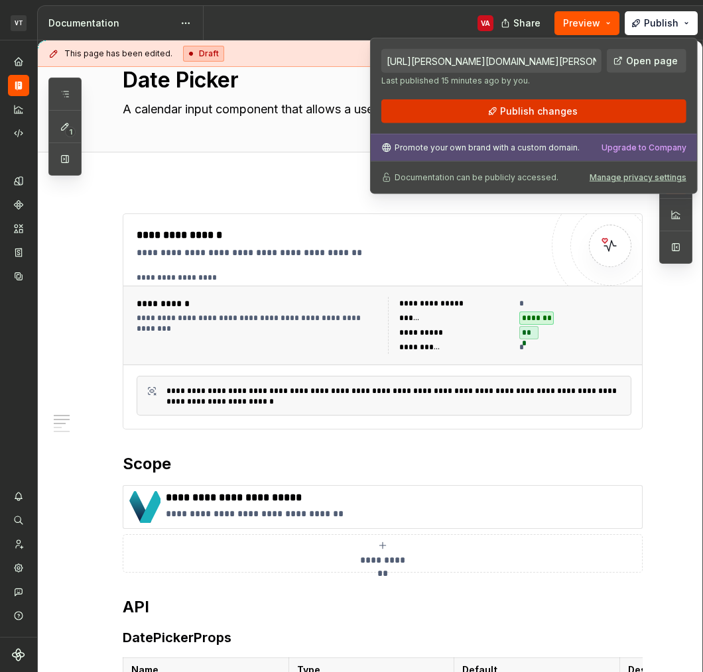
click at [618, 103] on button "Publish changes" at bounding box center [533, 111] width 305 height 24
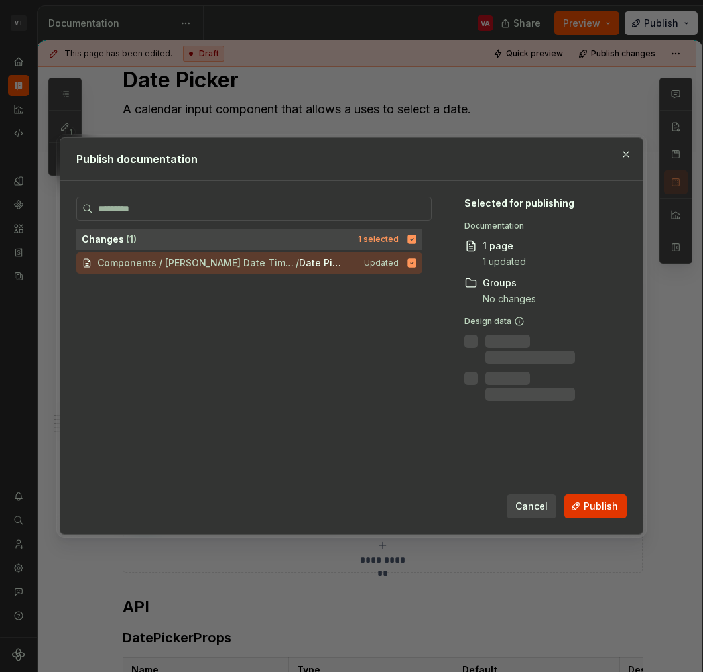
click at [595, 512] on span "Publish" at bounding box center [600, 506] width 34 height 13
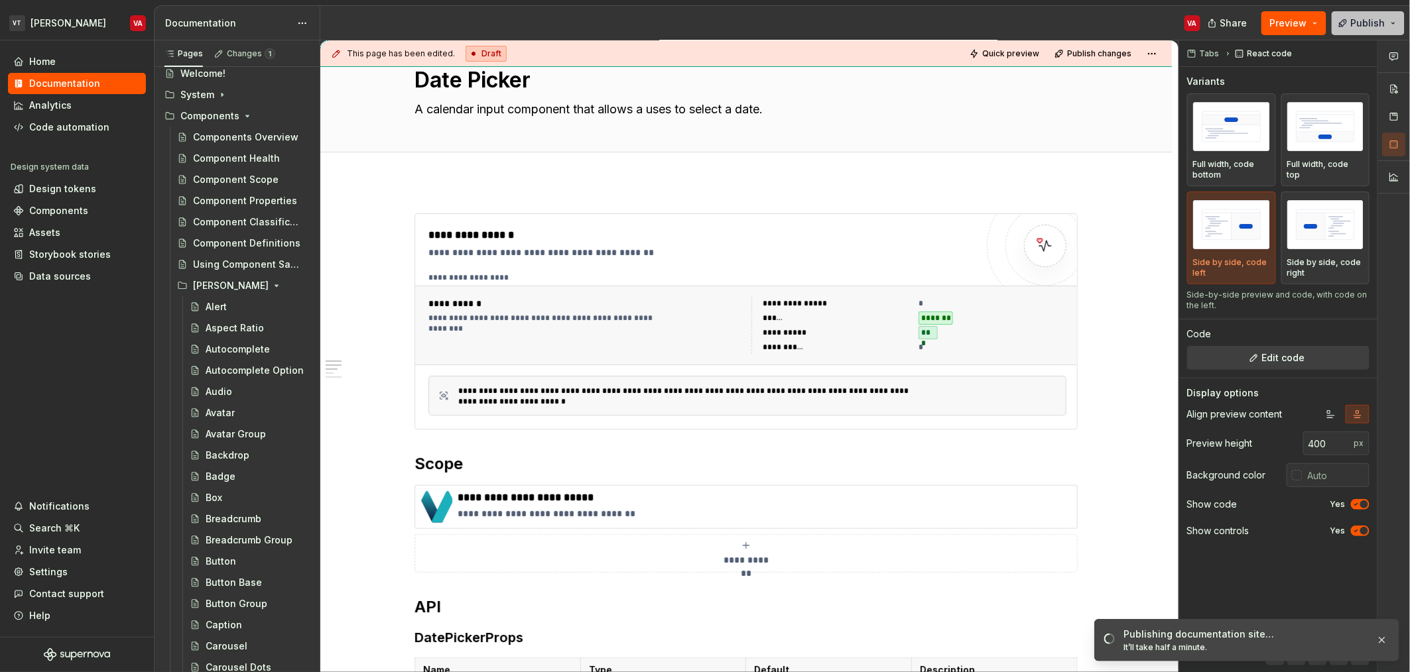
scroll to position [0, 0]
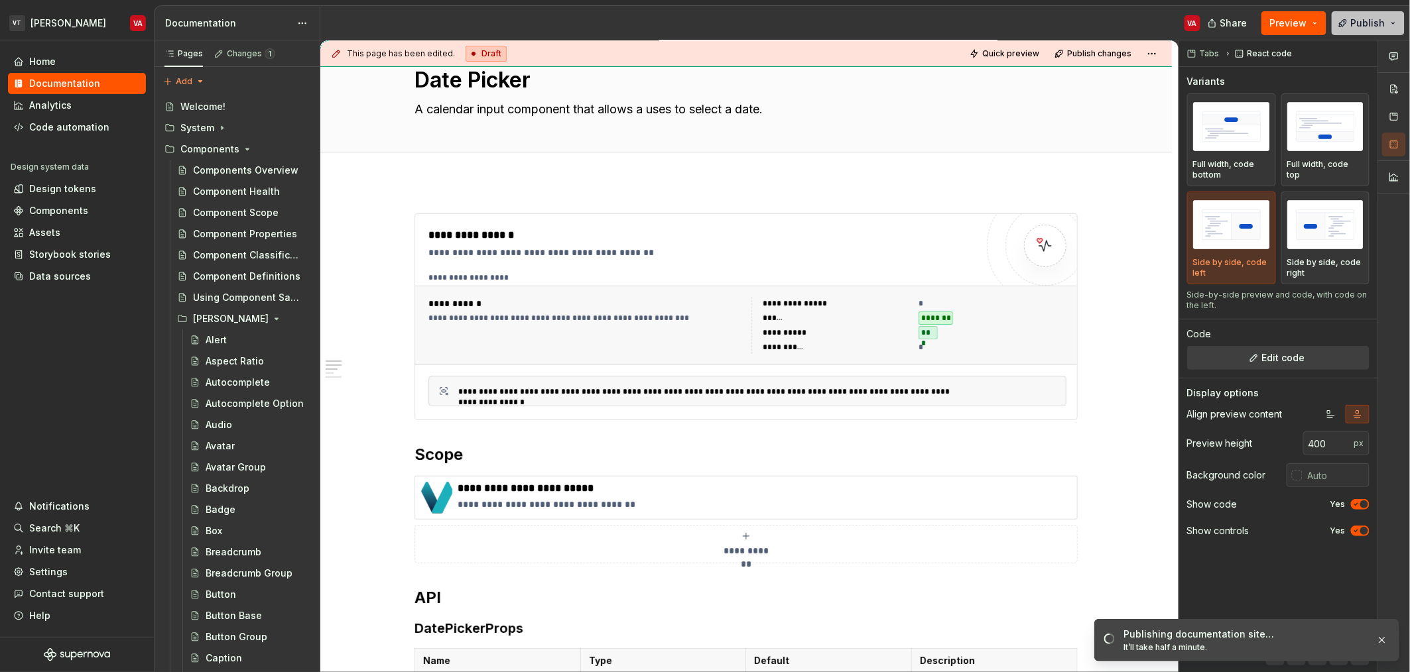
click at [1351, 29] on button "Publish" at bounding box center [1367, 23] width 73 height 24
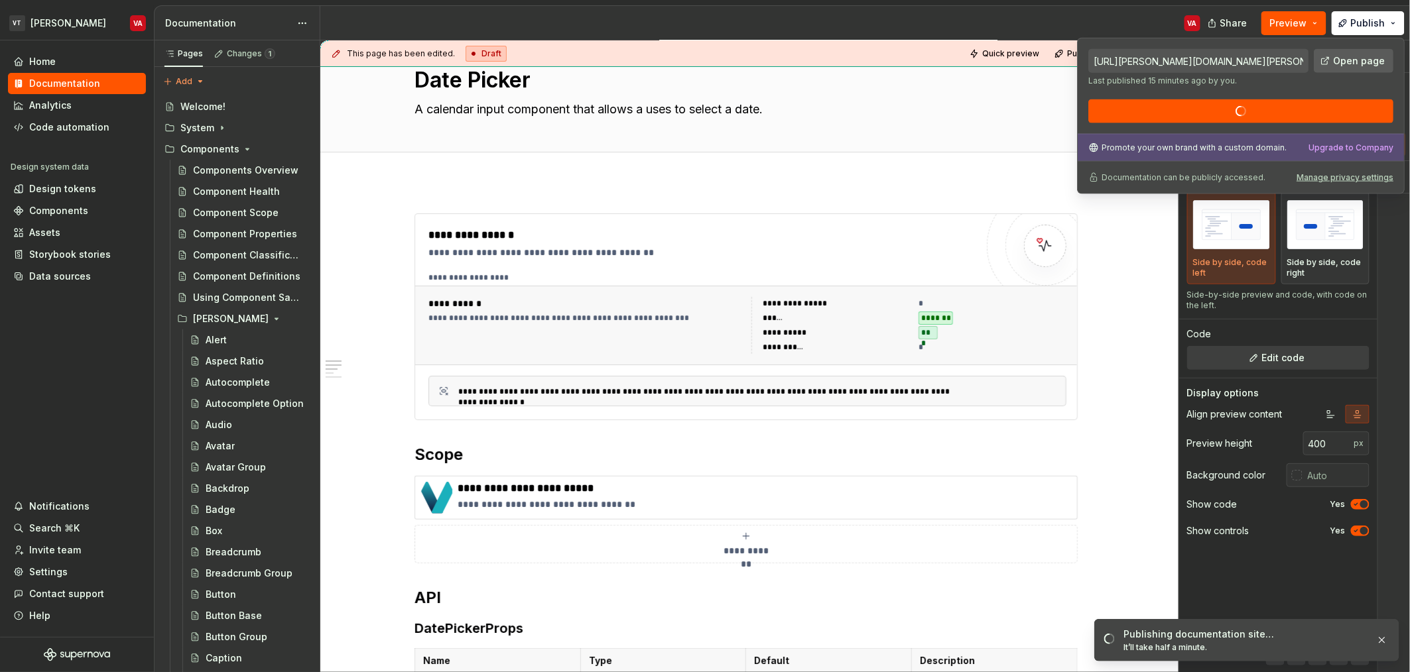
click at [1341, 68] on link "Open page" at bounding box center [1354, 61] width 80 height 24
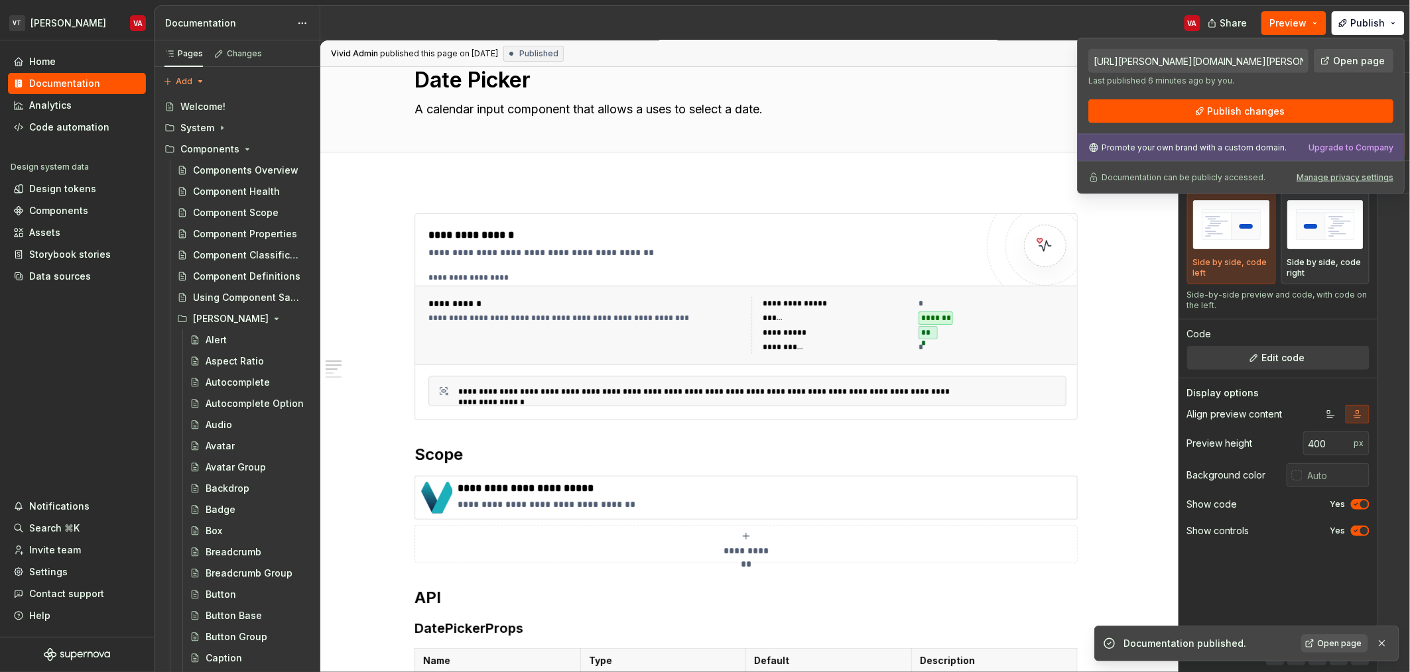
type textarea "*"
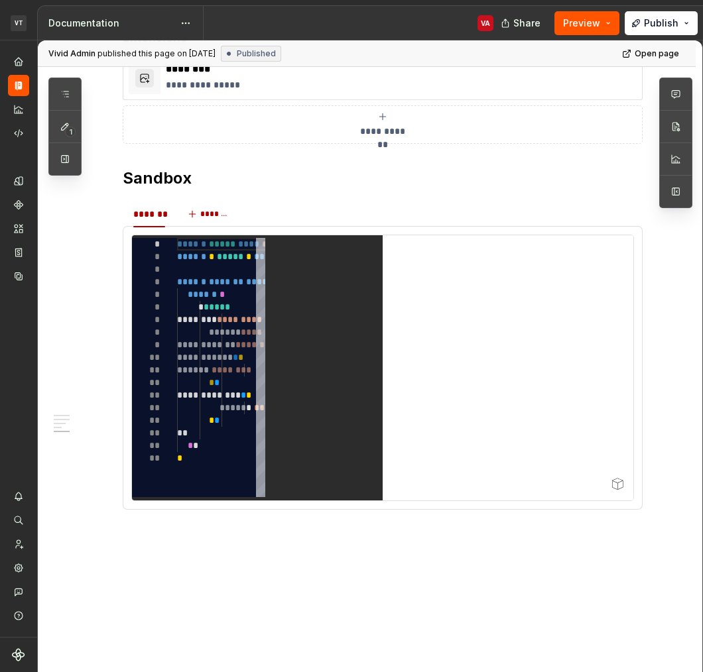
scroll to position [1179, 0]
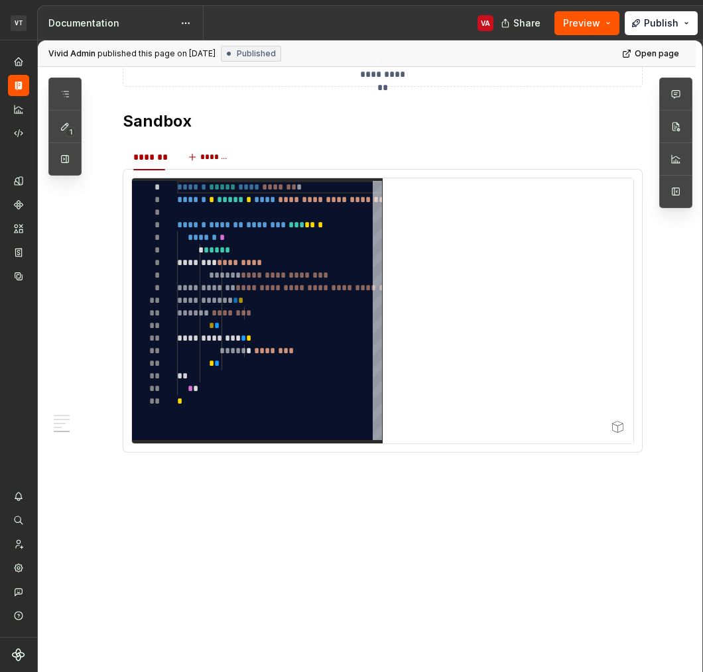
type textarea "*"
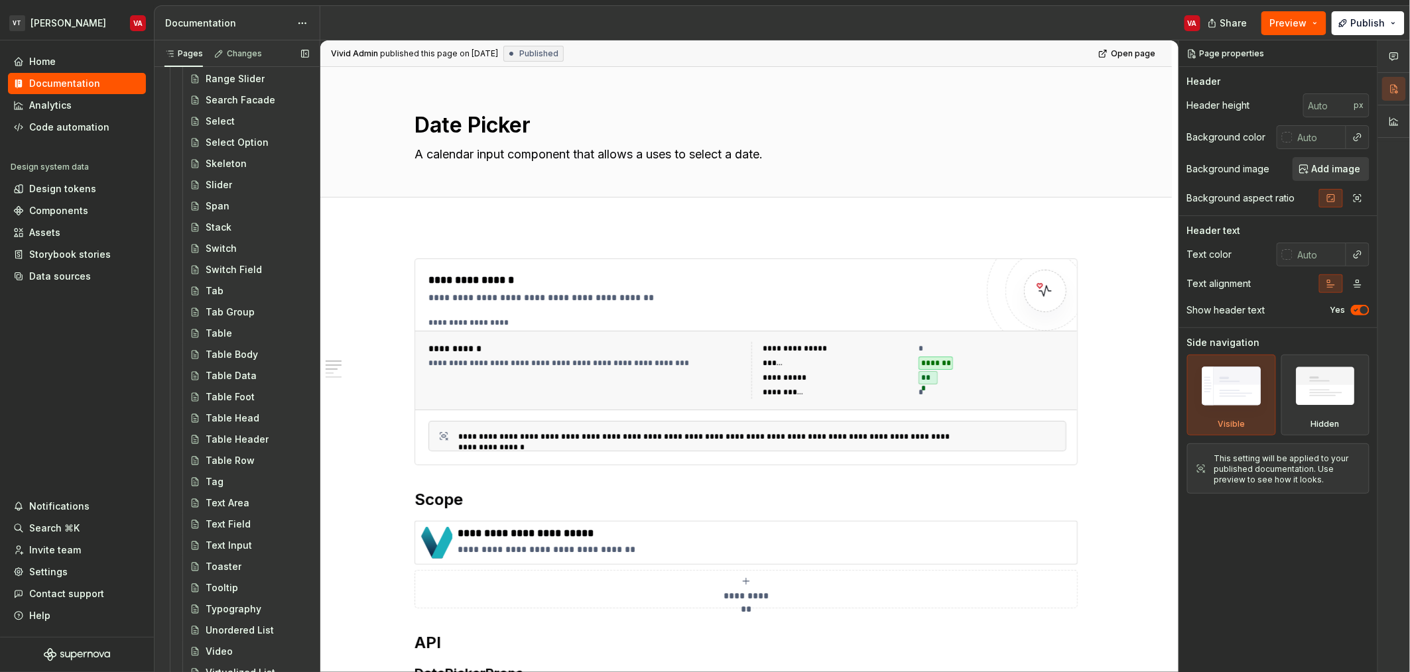
scroll to position [2284, 0]
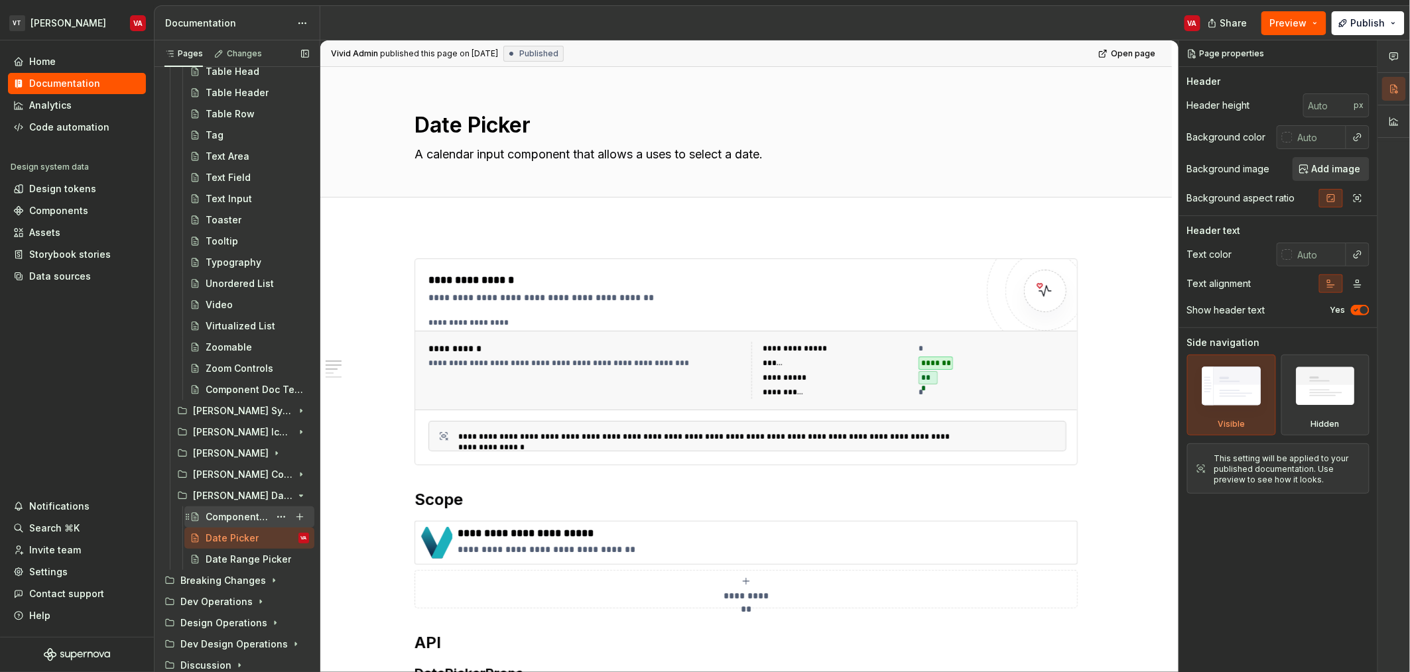
click at [242, 519] on div "Component Doc Template" at bounding box center [238, 517] width 64 height 13
click at [272, 518] on button "Page tree" at bounding box center [281, 517] width 19 height 19
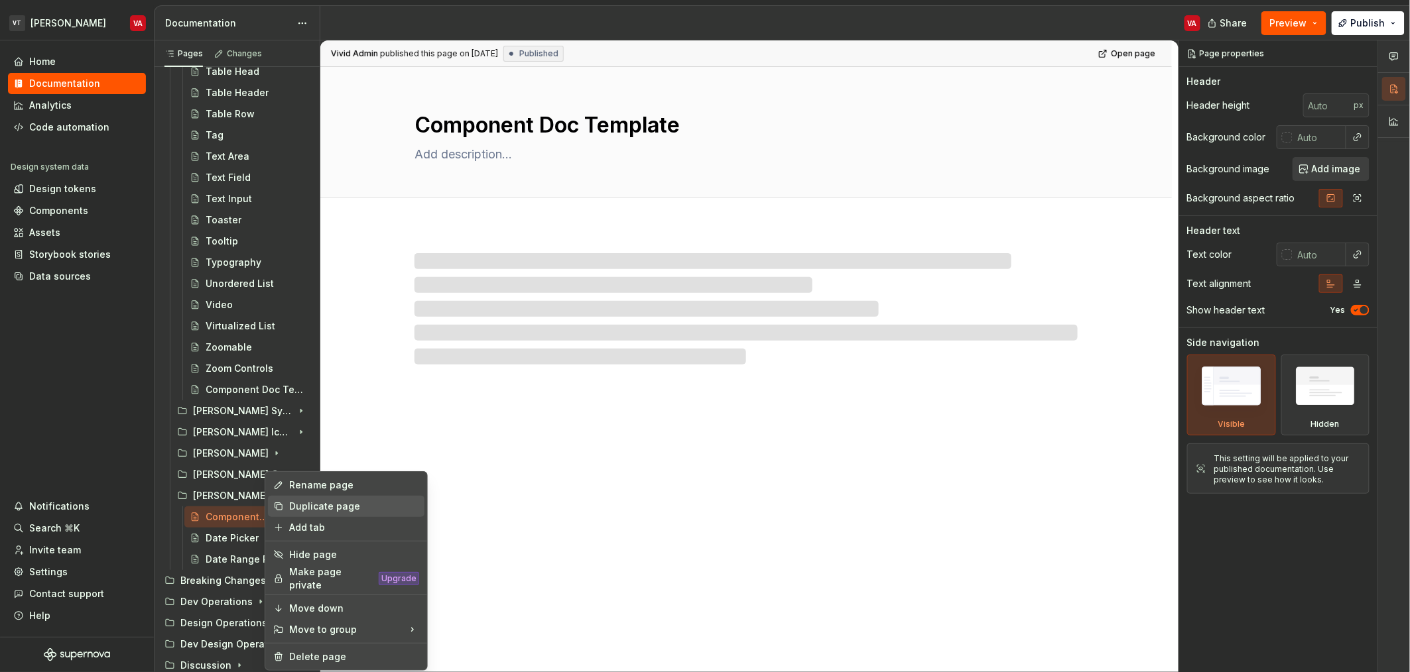
click at [328, 509] on div "Duplicate page" at bounding box center [354, 506] width 130 height 13
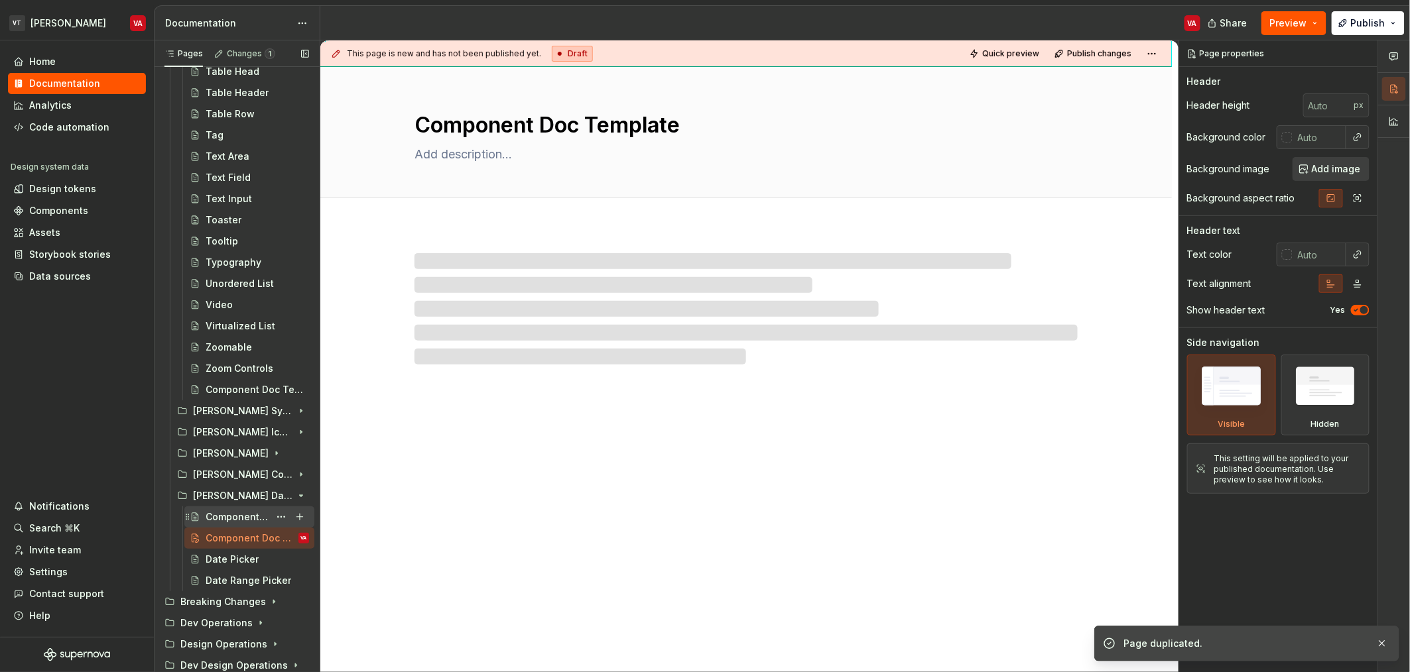
click at [225, 522] on div "Component Doc Template" at bounding box center [238, 517] width 64 height 13
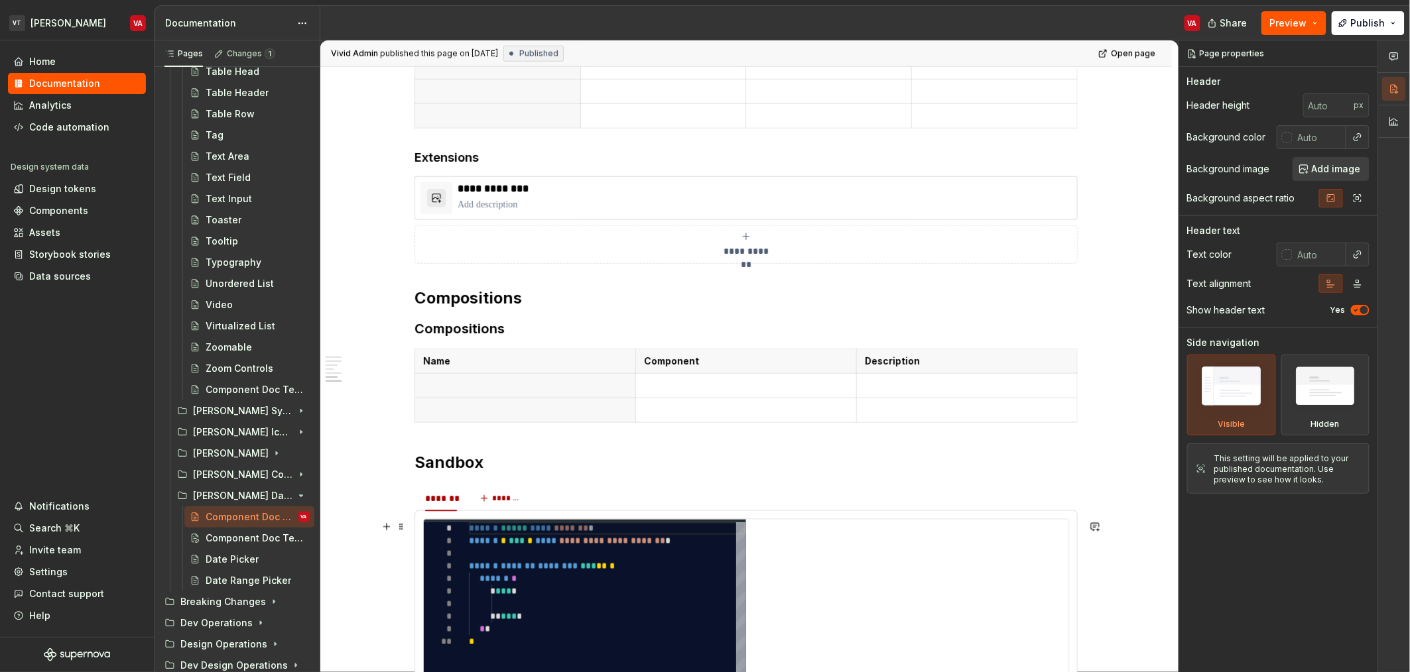
scroll to position [924, 0]
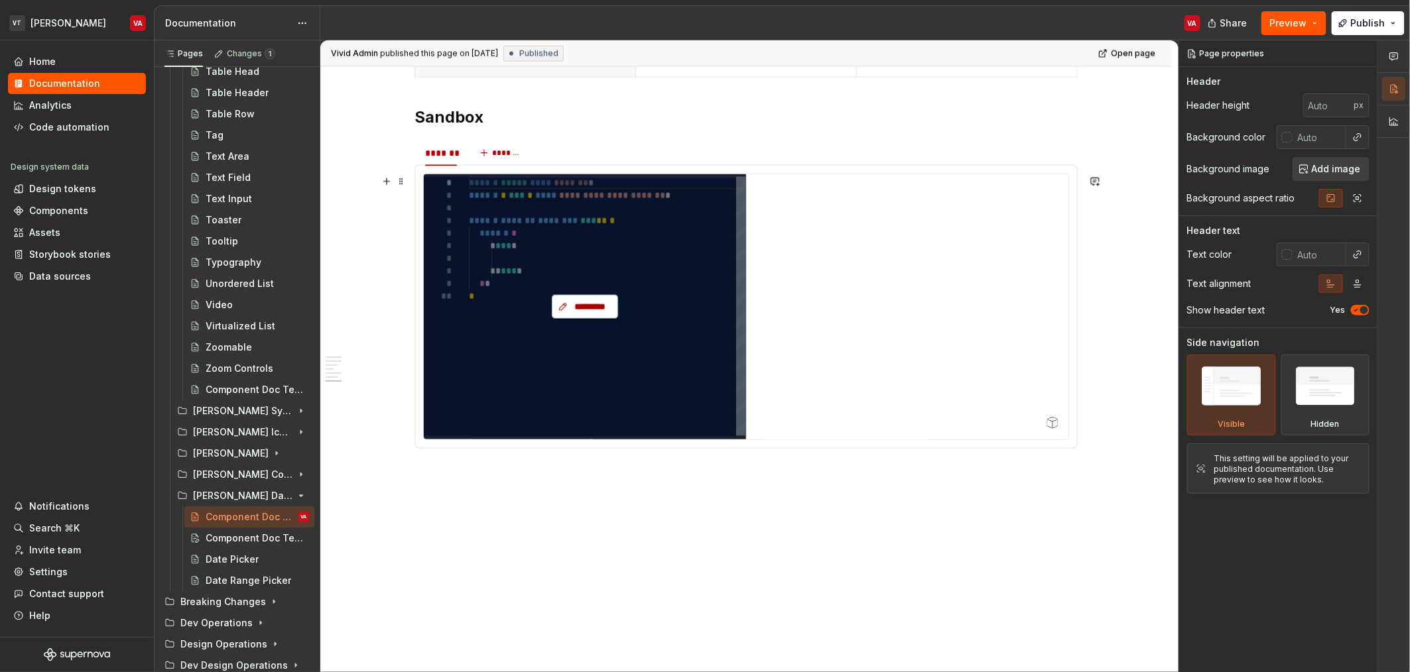
type textarea "*"
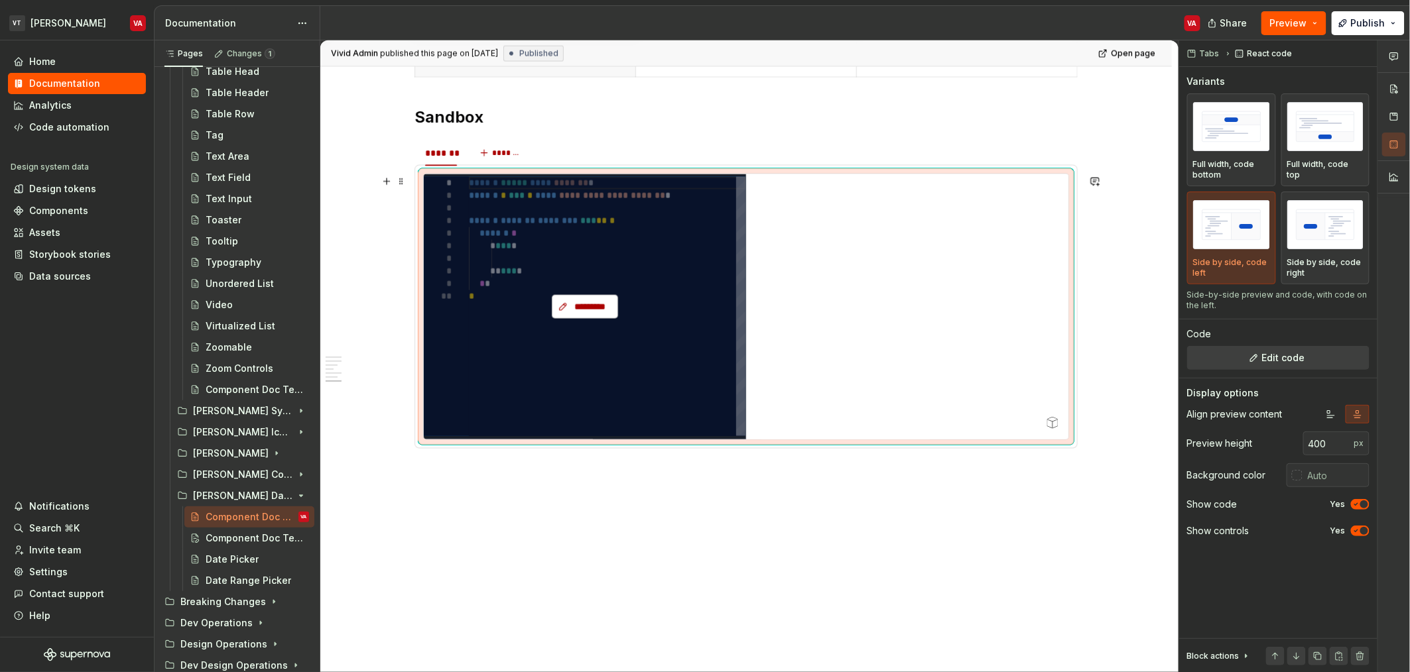
click at [600, 314] on button "*********" at bounding box center [585, 307] width 66 height 24
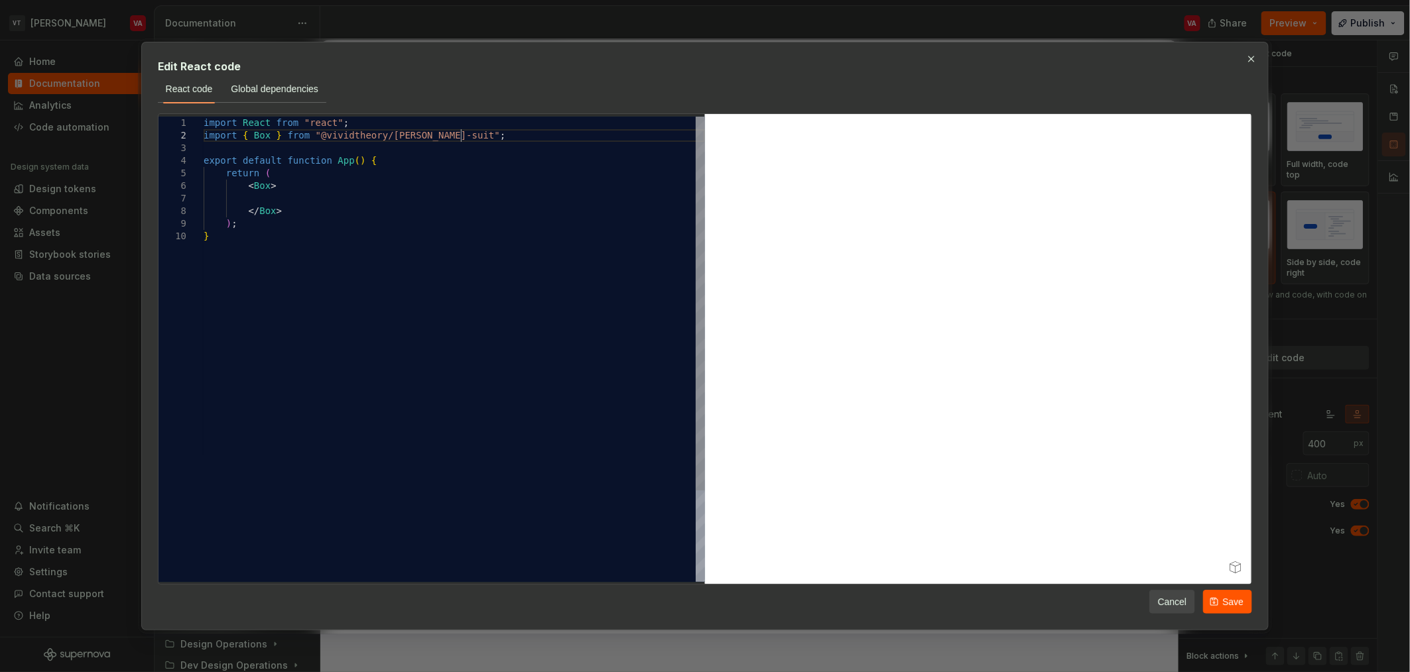
scroll to position [13, 262]
click at [291, 216] on div "import React from "react" ; import { Box } from "@vividtheory/minerva-suite" ; …" at bounding box center [454, 406] width 501 height 579
drag, startPoint x: 302, startPoint y: 215, endPoint x: 250, endPoint y: 210, distance: 52.0
click at [250, 210] on div "import React from "react" ; import { Box } from "@vividtheory/minerva-suite" ; …" at bounding box center [454, 406] width 501 height 579
type textarea "**********"
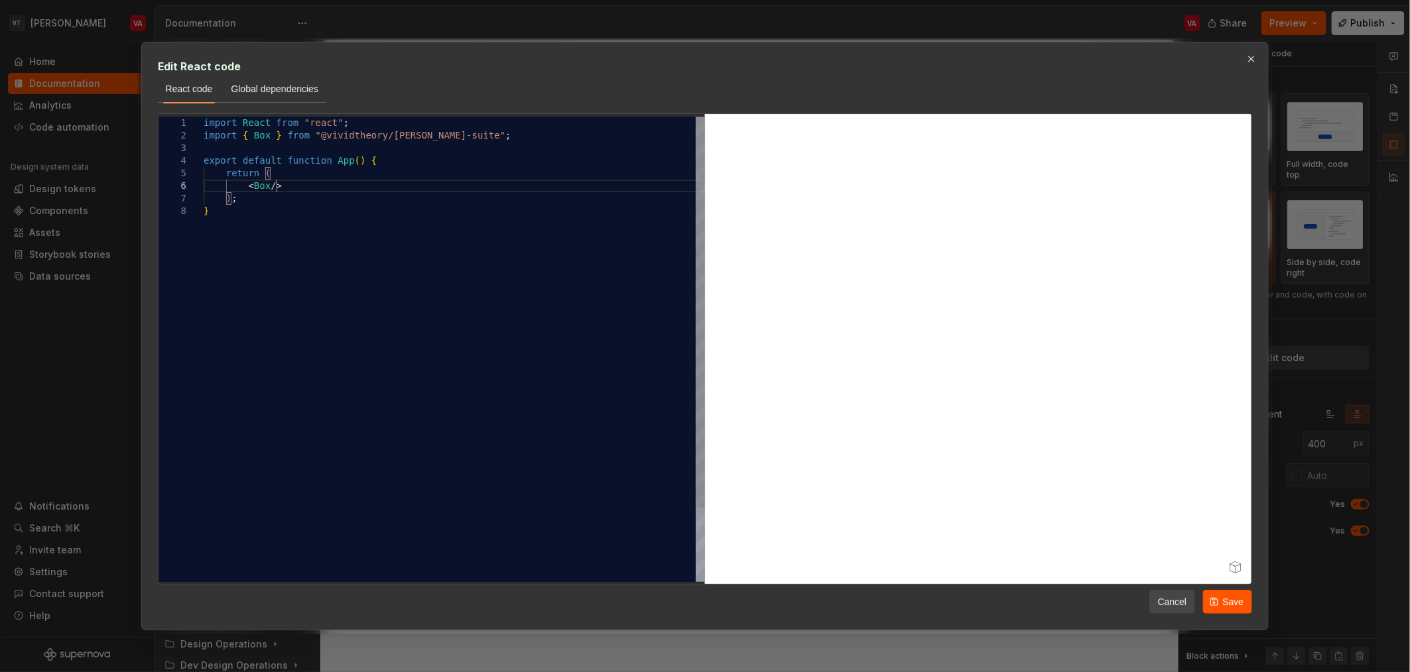
scroll to position [63, 73]
click at [1244, 599] on button "Save" at bounding box center [1227, 602] width 49 height 24
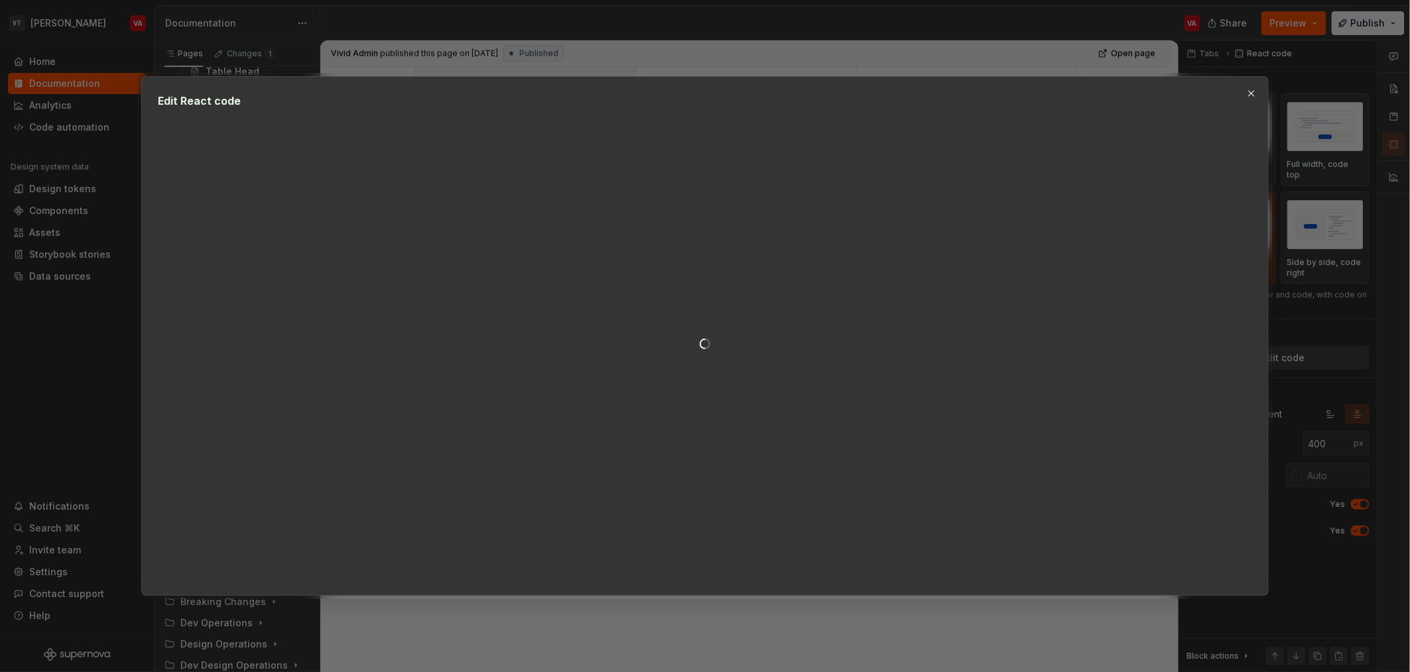
type textarea "*"
type textarea "**********"
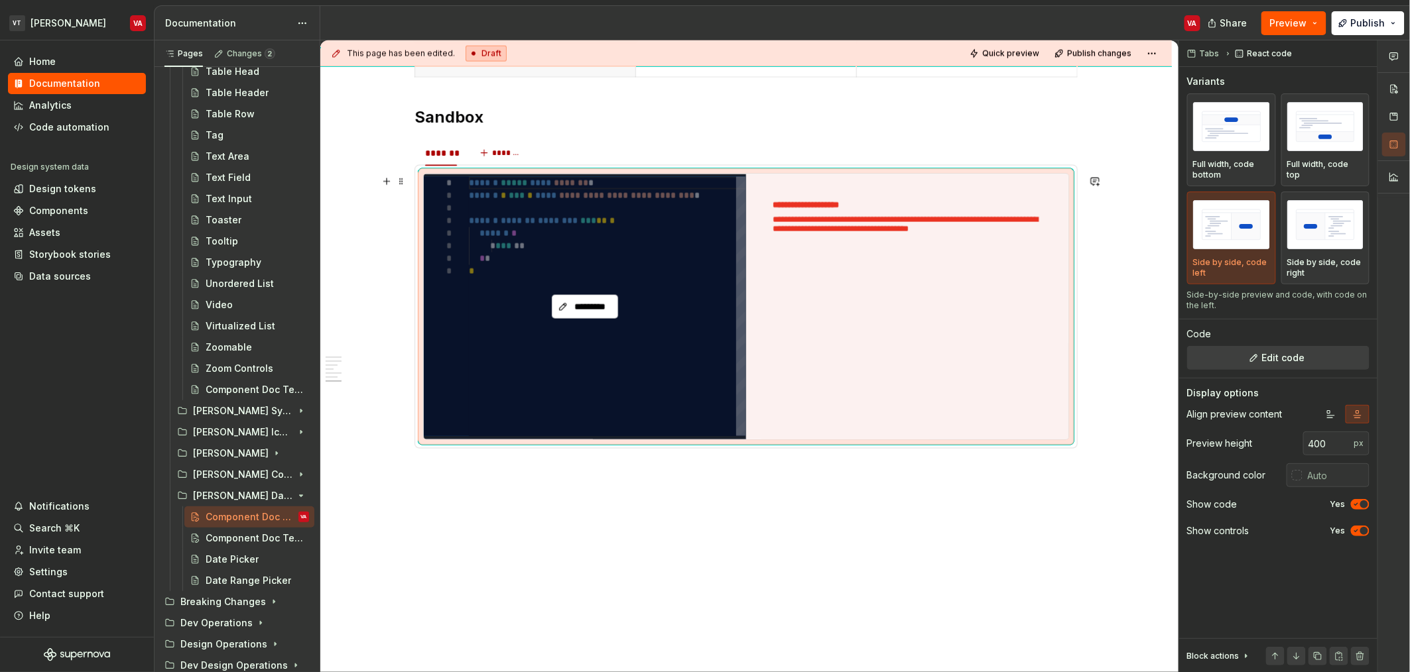
click at [558, 247] on div "*********" at bounding box center [585, 306] width 322 height 265
click at [575, 312] on span "*********" at bounding box center [590, 306] width 38 height 13
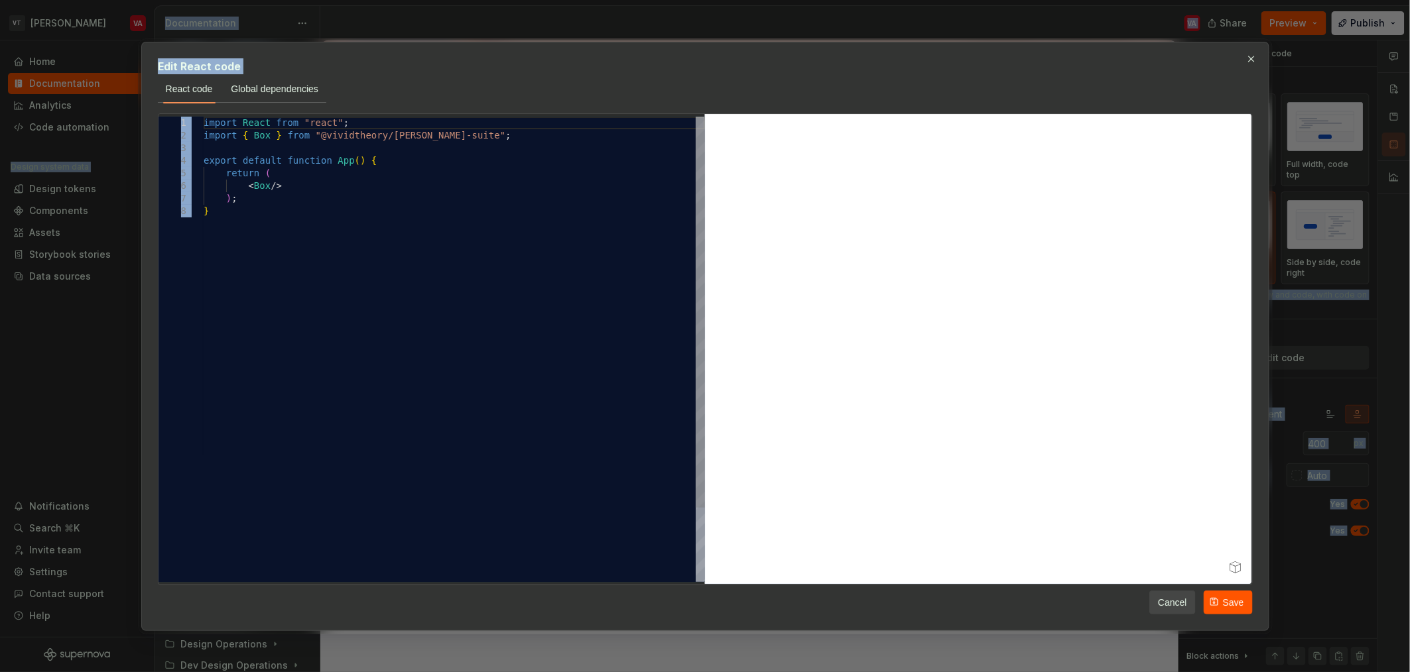
type textarea "**********"
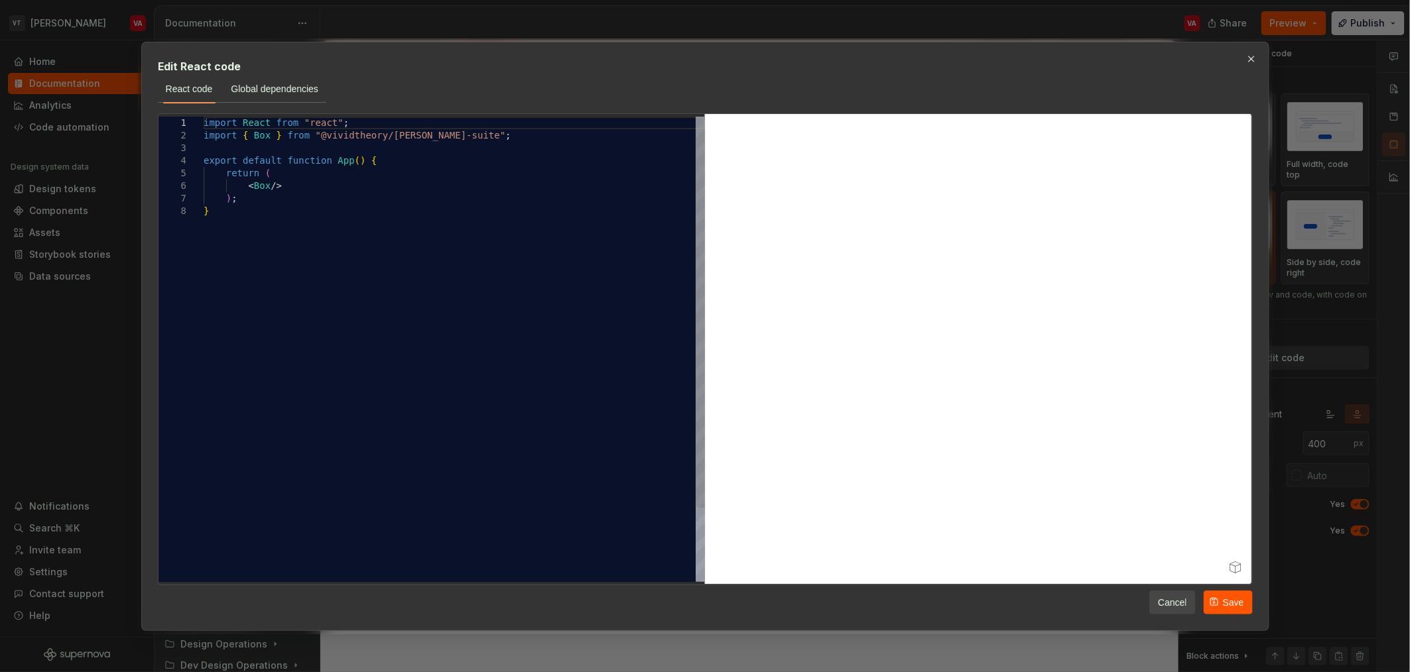
click at [419, 244] on div "import React from "react" ; import { Box } from "@vividtheory/[PERSON_NAME]-sui…" at bounding box center [454, 394] width 501 height 554
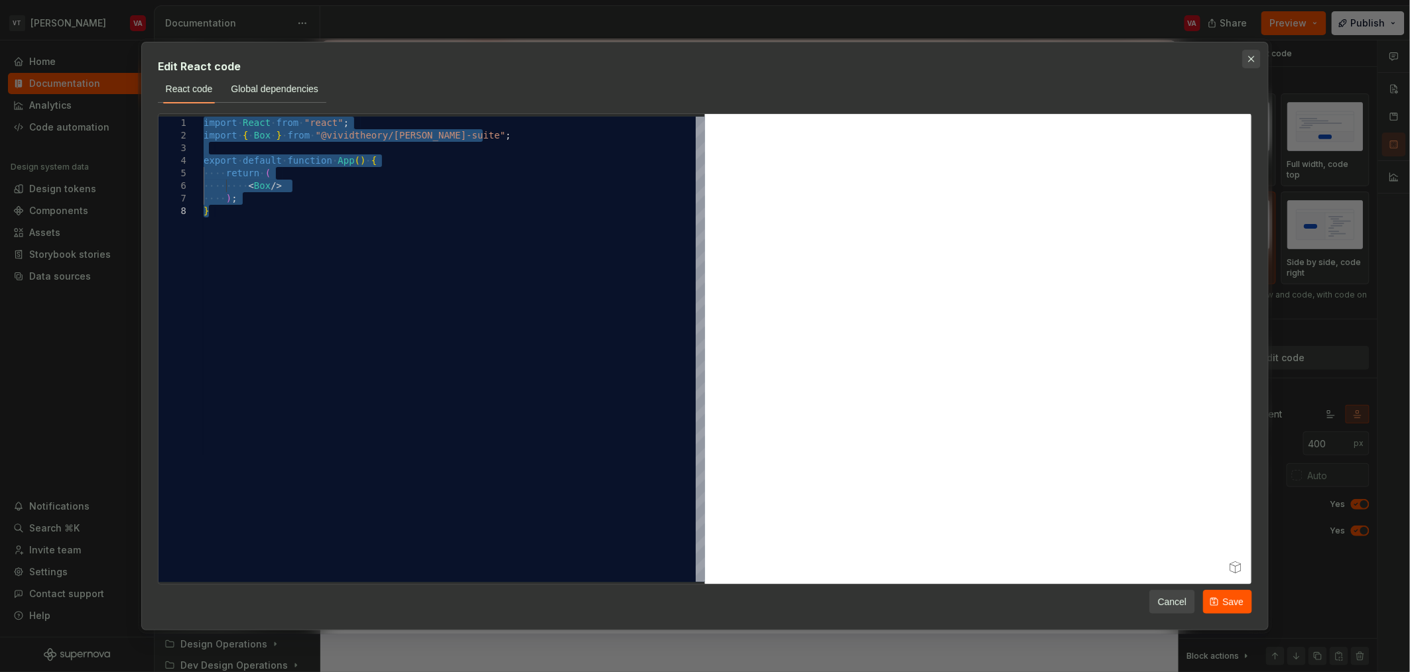
click at [1258, 60] on button "button" at bounding box center [1251, 59] width 19 height 19
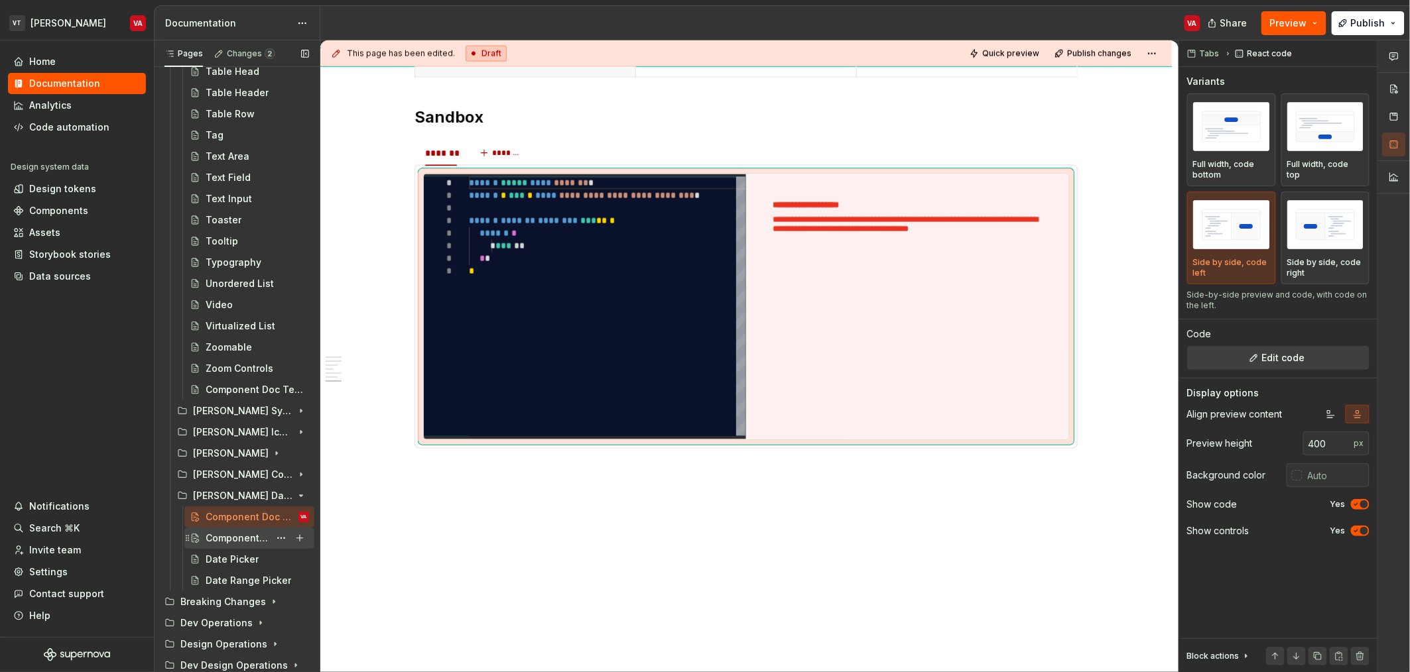
click at [227, 532] on div "Component Doc Template" at bounding box center [238, 538] width 64 height 13
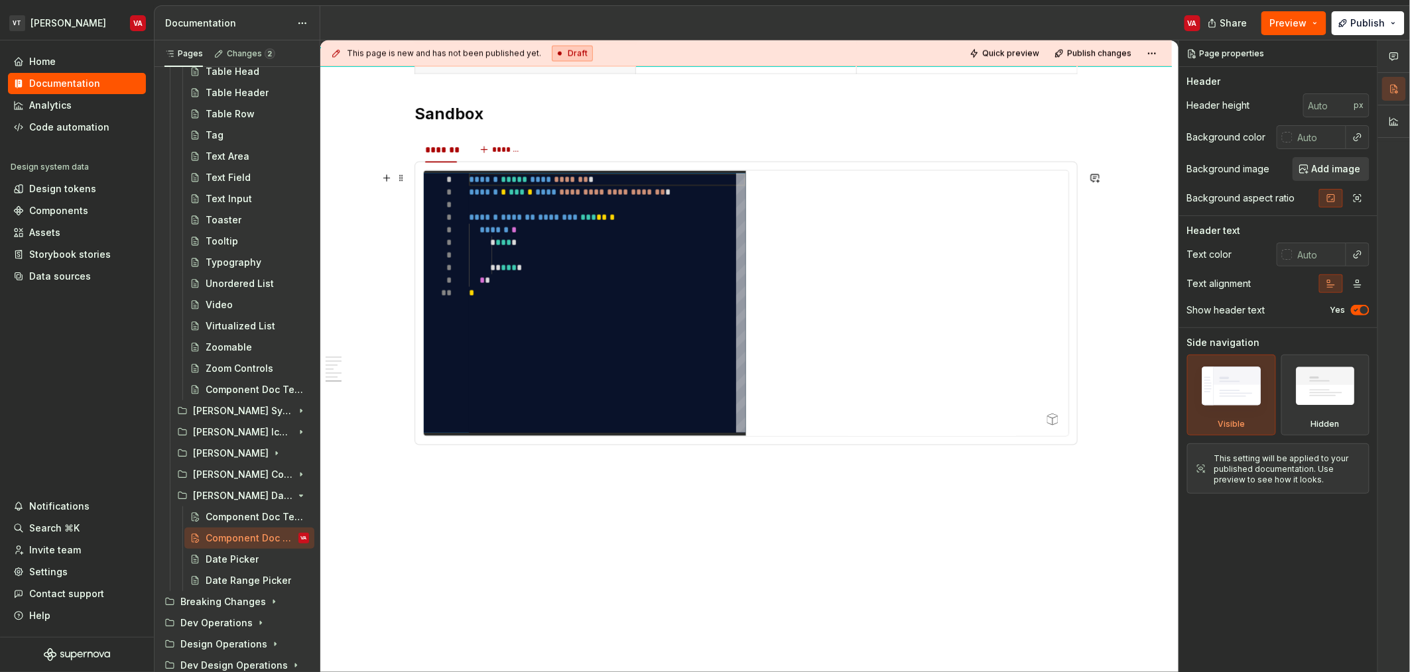
scroll to position [929, 0]
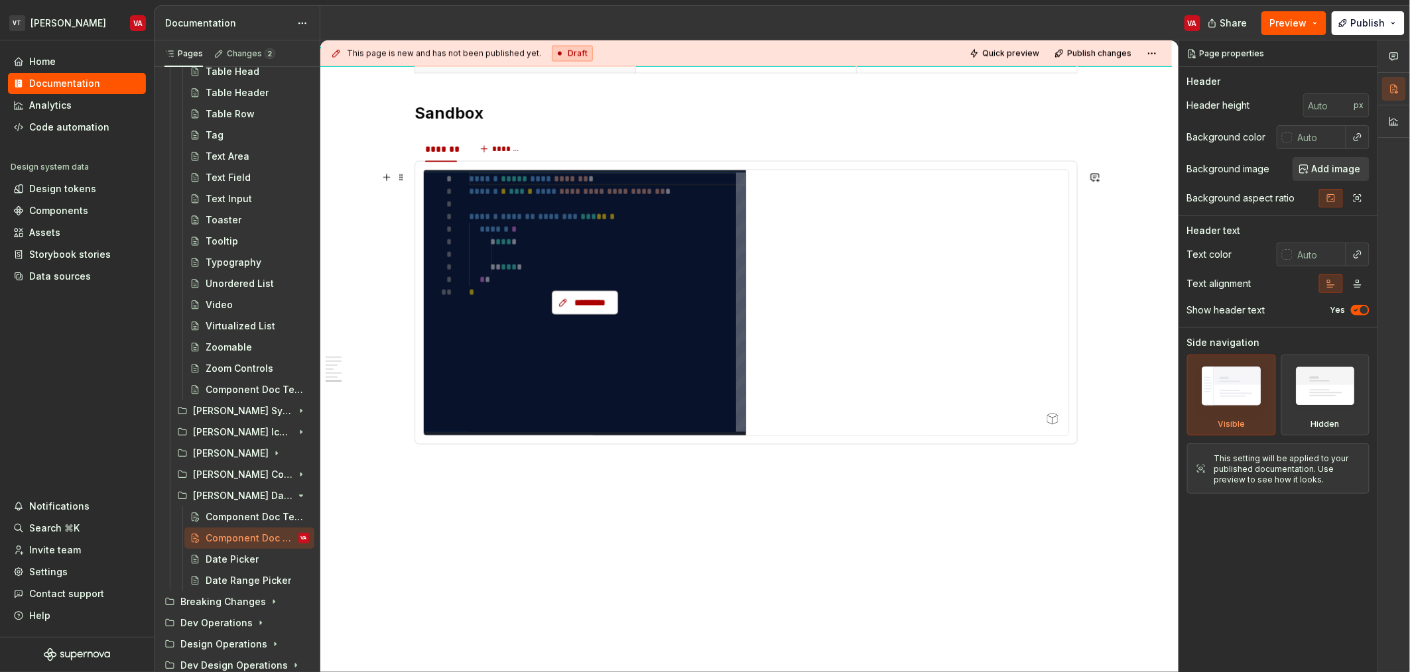
type textarea "*"
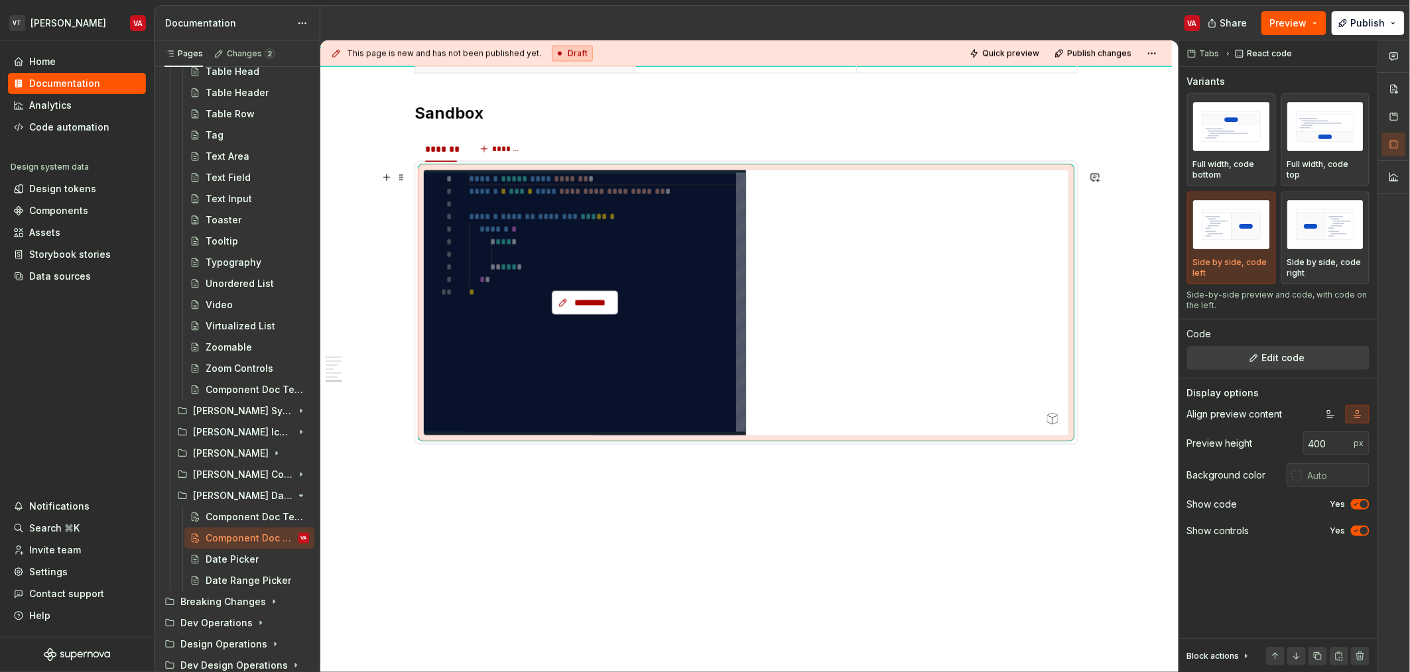
click at [578, 300] on span "*********" at bounding box center [590, 302] width 38 height 13
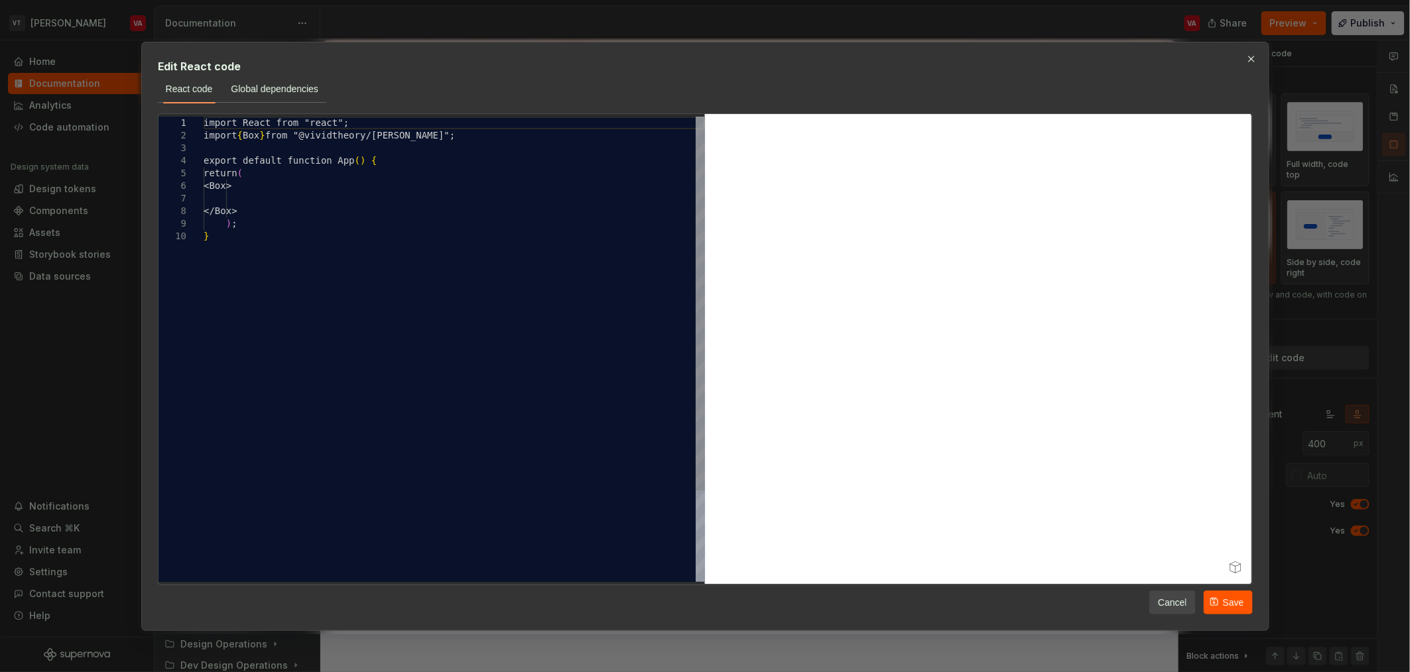
scroll to position [0, 4]
click at [380, 272] on div "import React from "react"; import { Box } from "@vividtheory/minerva"; export d…" at bounding box center [454, 406] width 501 height 579
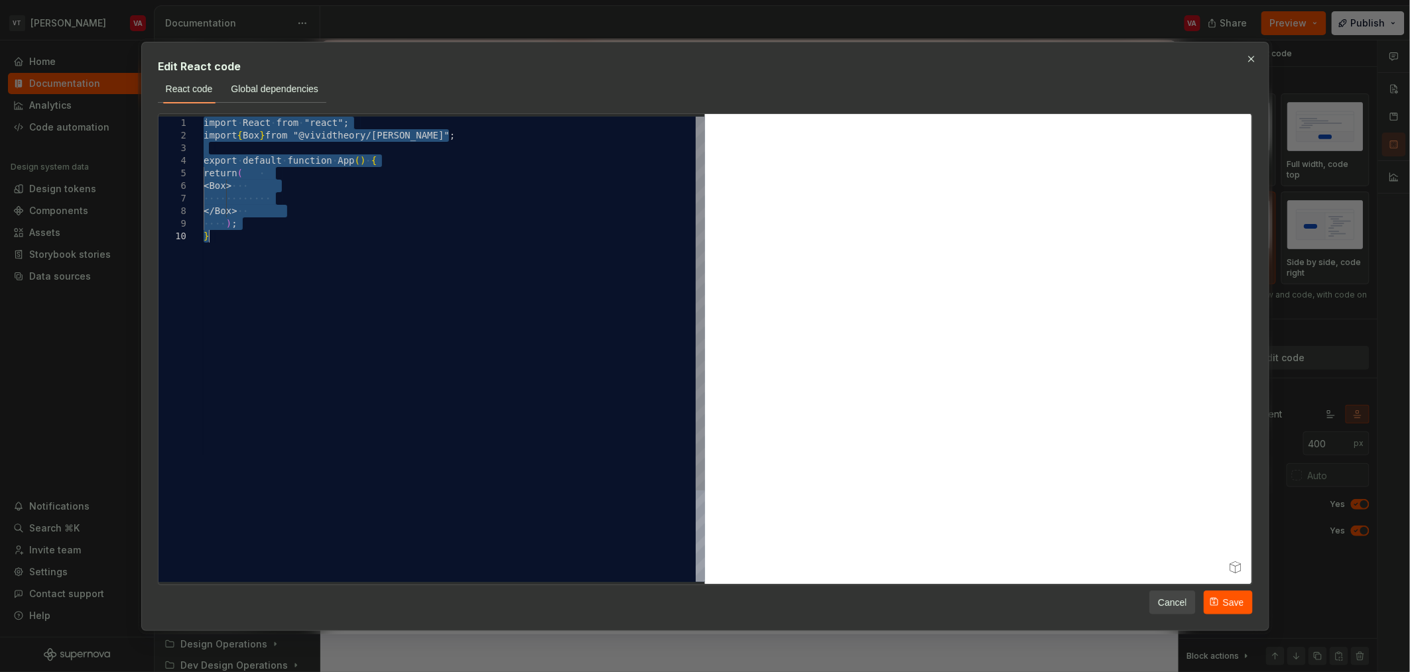
type textarea "**********"
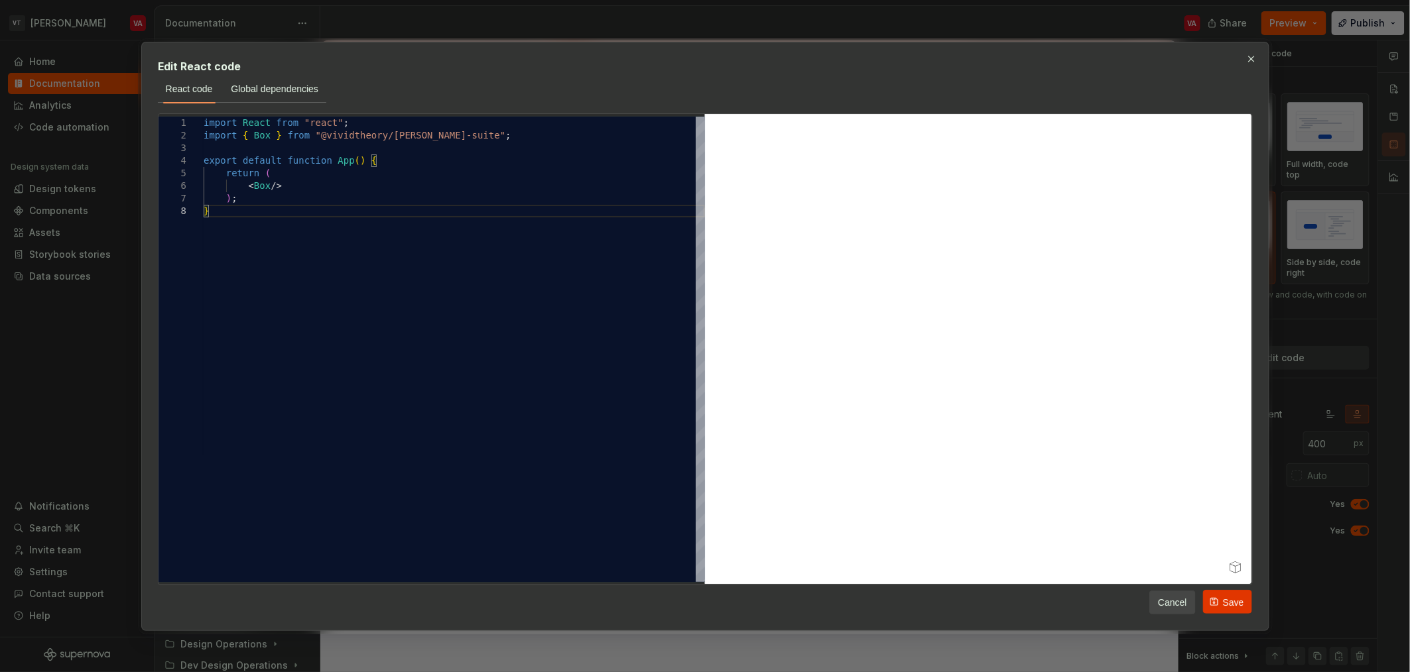
click at [1221, 605] on button "Save" at bounding box center [1227, 602] width 49 height 24
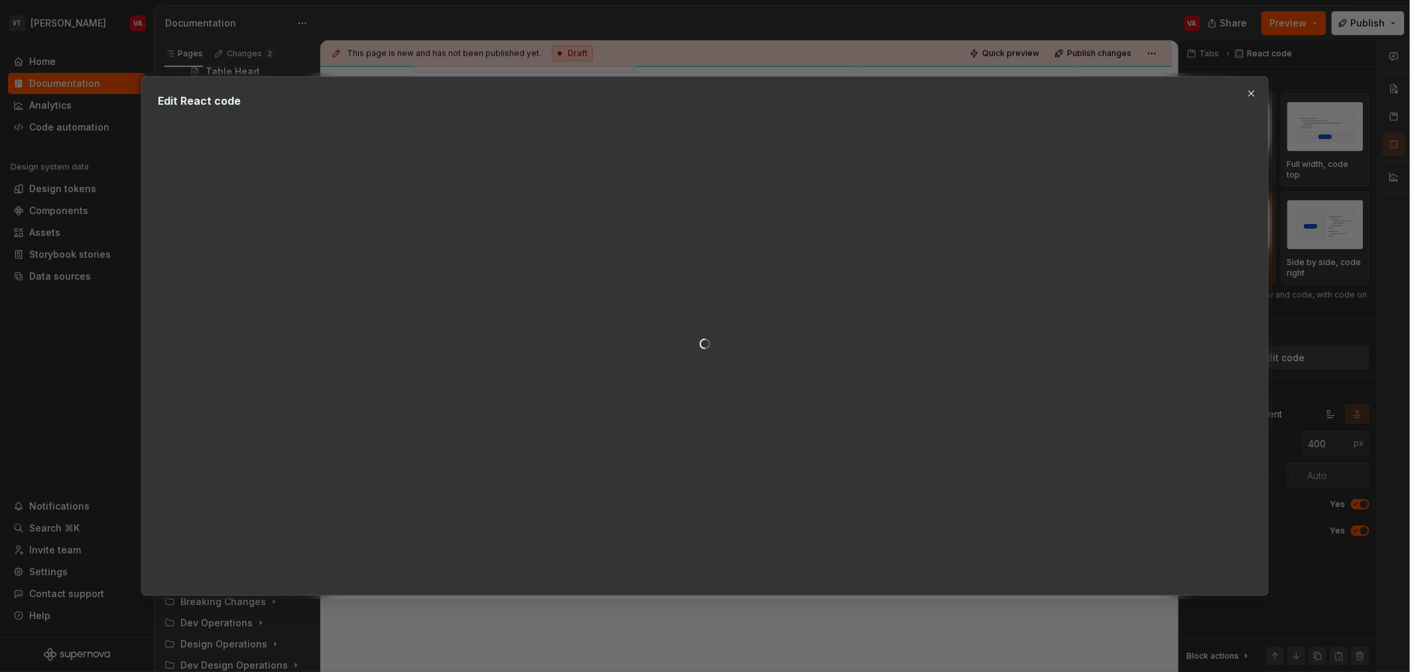
type textarea "*"
type textarea "**********"
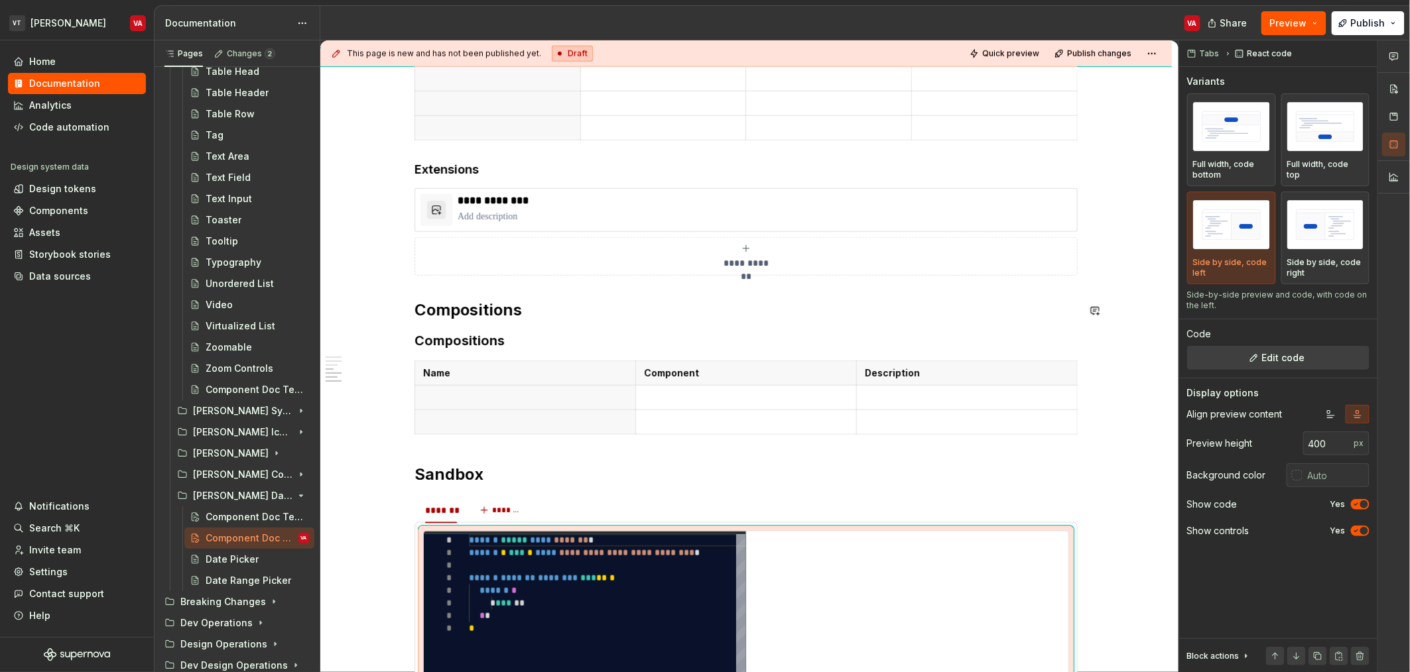
scroll to position [0, 0]
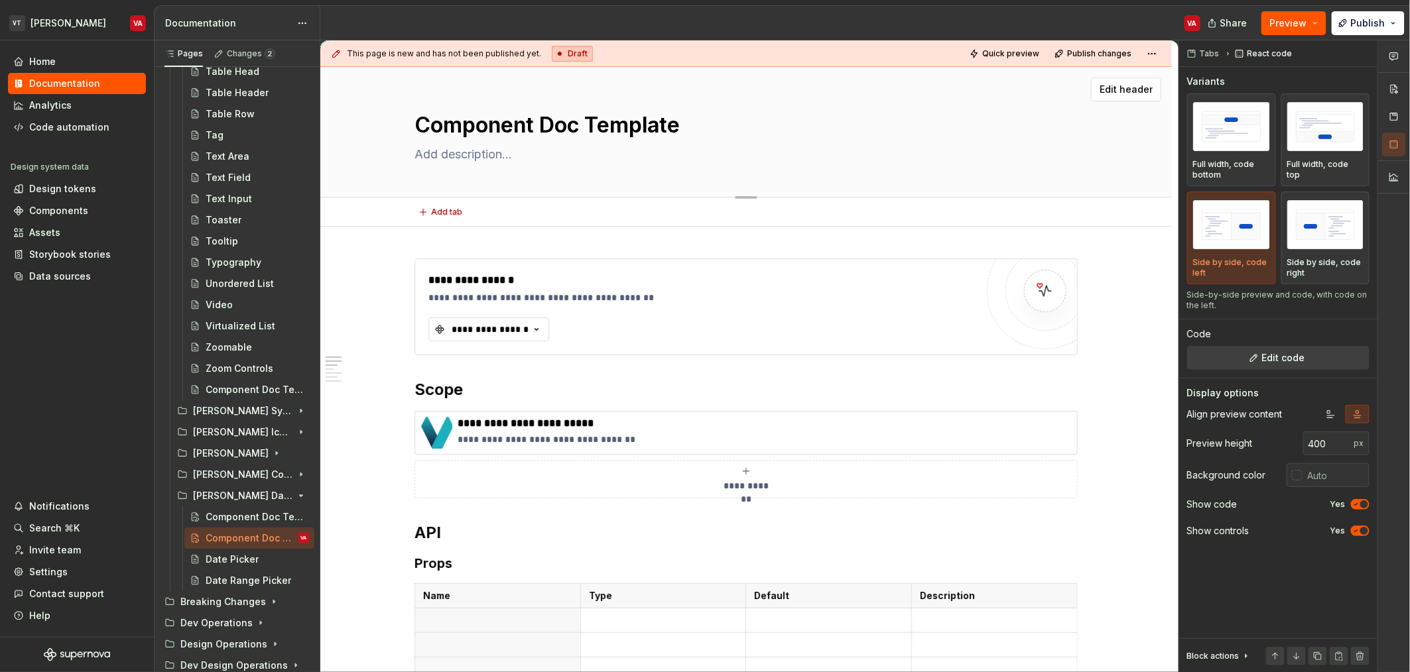
click at [501, 115] on textarea "Component Doc Template" at bounding box center [743, 125] width 663 height 32
type textarea "*"
type textarea "D"
type textarea "*"
type textarea "Da"
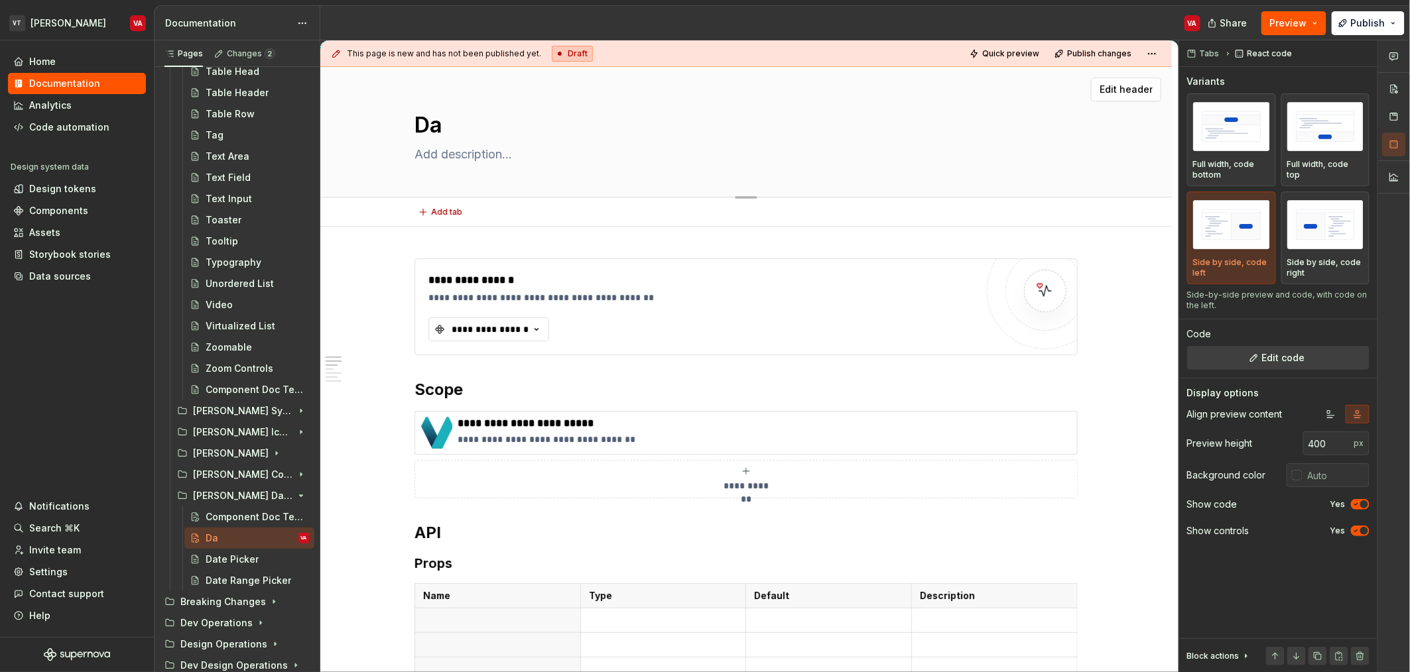
type textarea "*"
type textarea "Dat"
type textarea "*"
type textarea "Date"
type textarea "*"
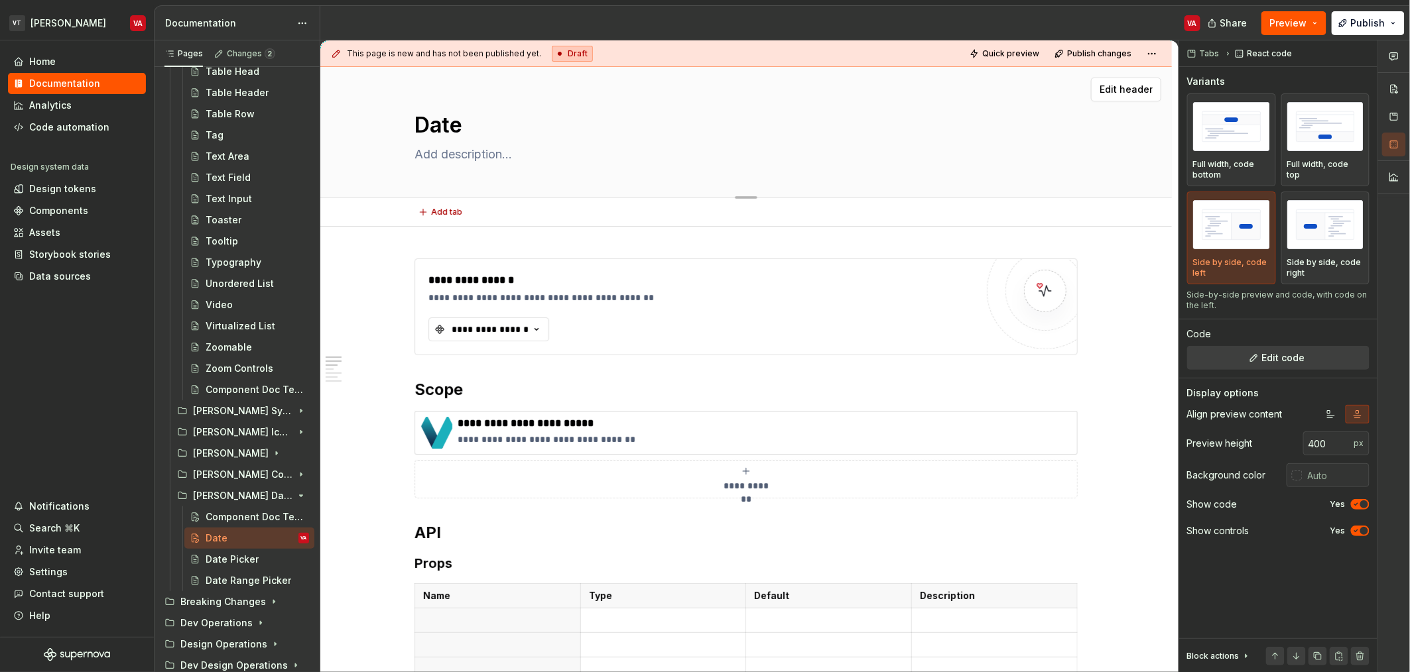
type textarea "DateP"
type textarea "*"
type textarea "DatePi"
type textarea "*"
type textarea "DateP"
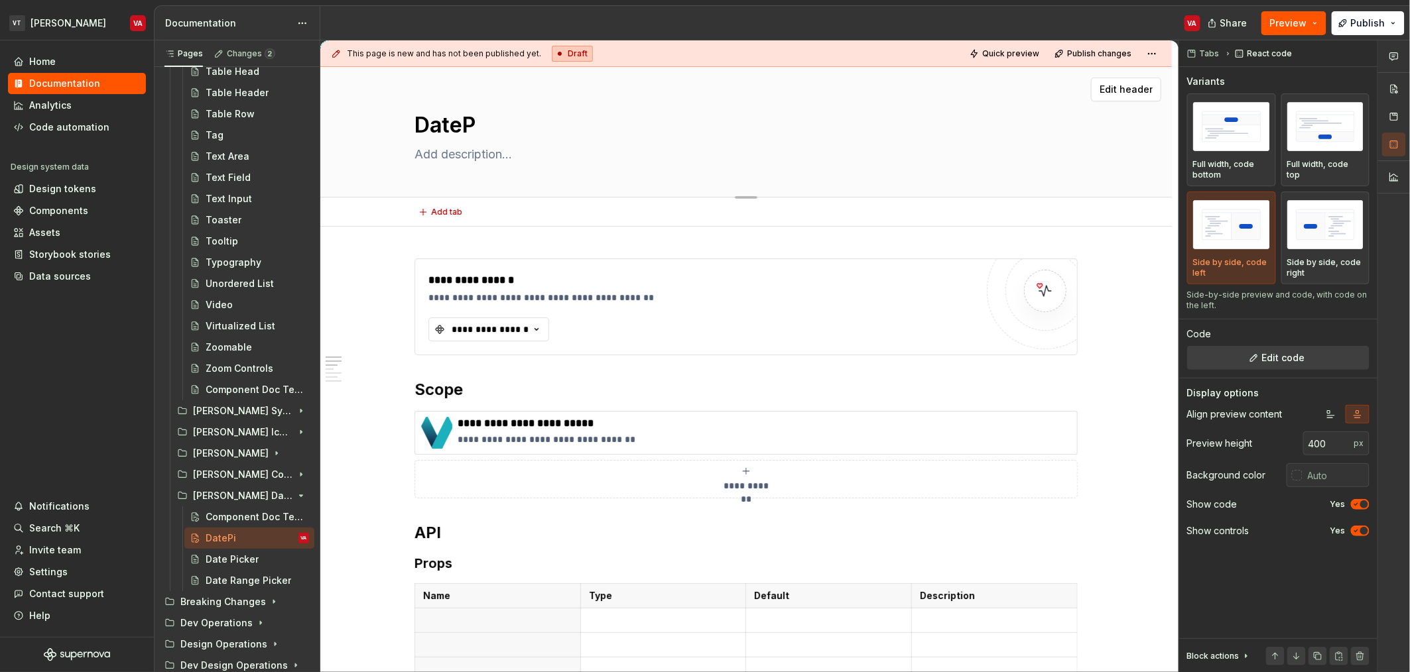
type textarea "*"
type textarea "Date"
type textarea "*"
type textarea "Date"
type textarea "*"
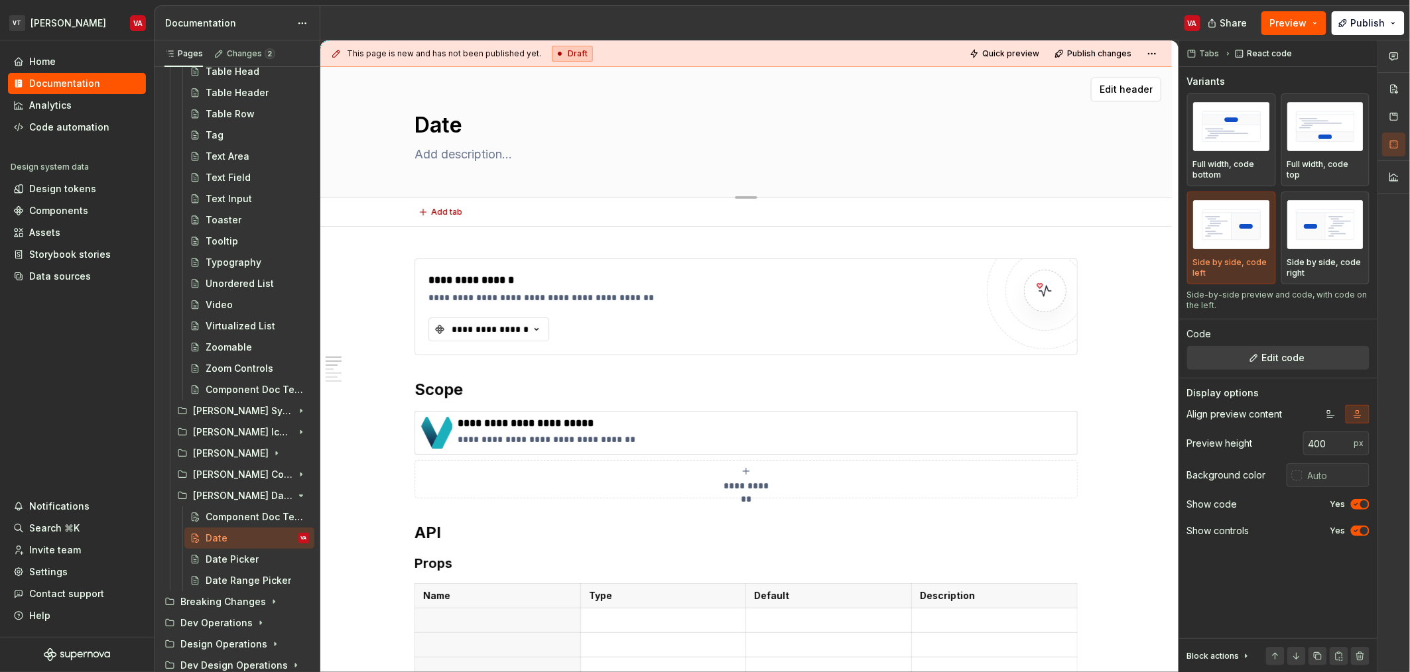
type textarea "Date P"
type textarea "*"
type textarea "Date Pc"
type textarea "*"
type textarea "Date Pci"
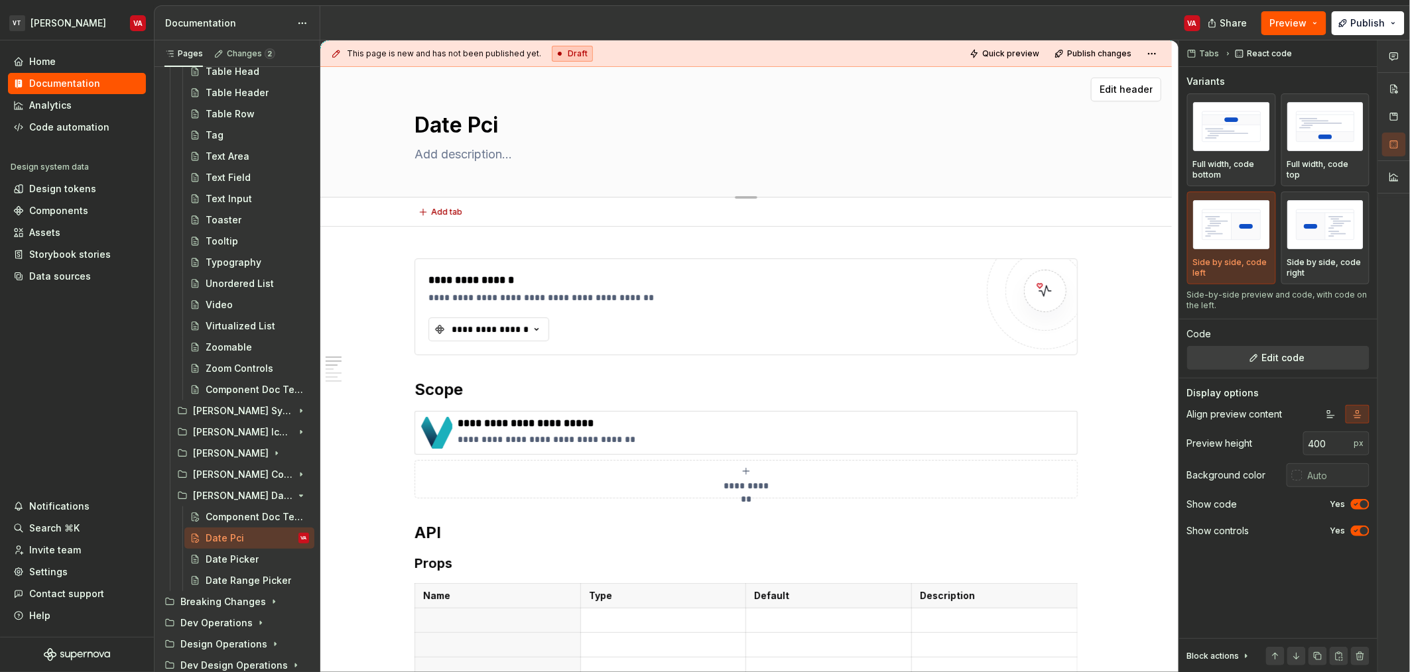
type textarea "*"
type textarea "Date Pc"
type textarea "*"
type textarea "Date P"
type textarea "*"
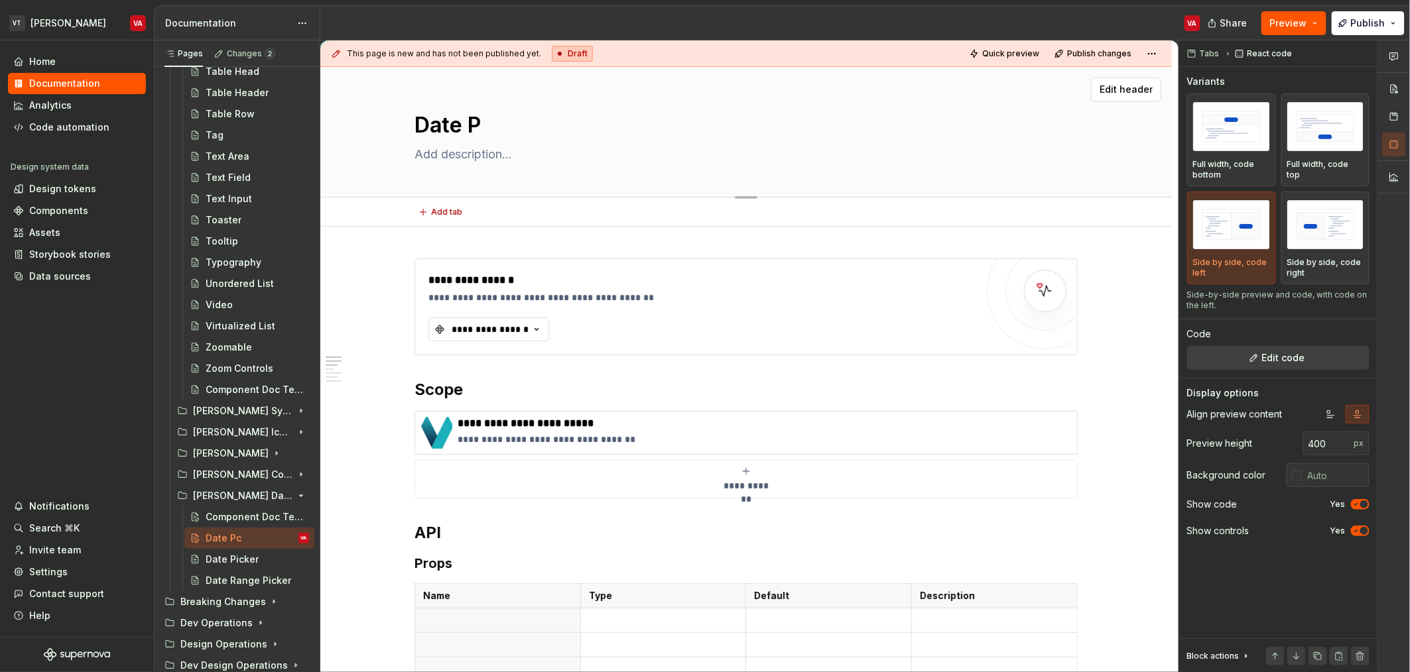
type textarea "Date Pi"
type textarea "*"
type textarea "Date Pic"
type textarea "*"
type textarea "Date Pick"
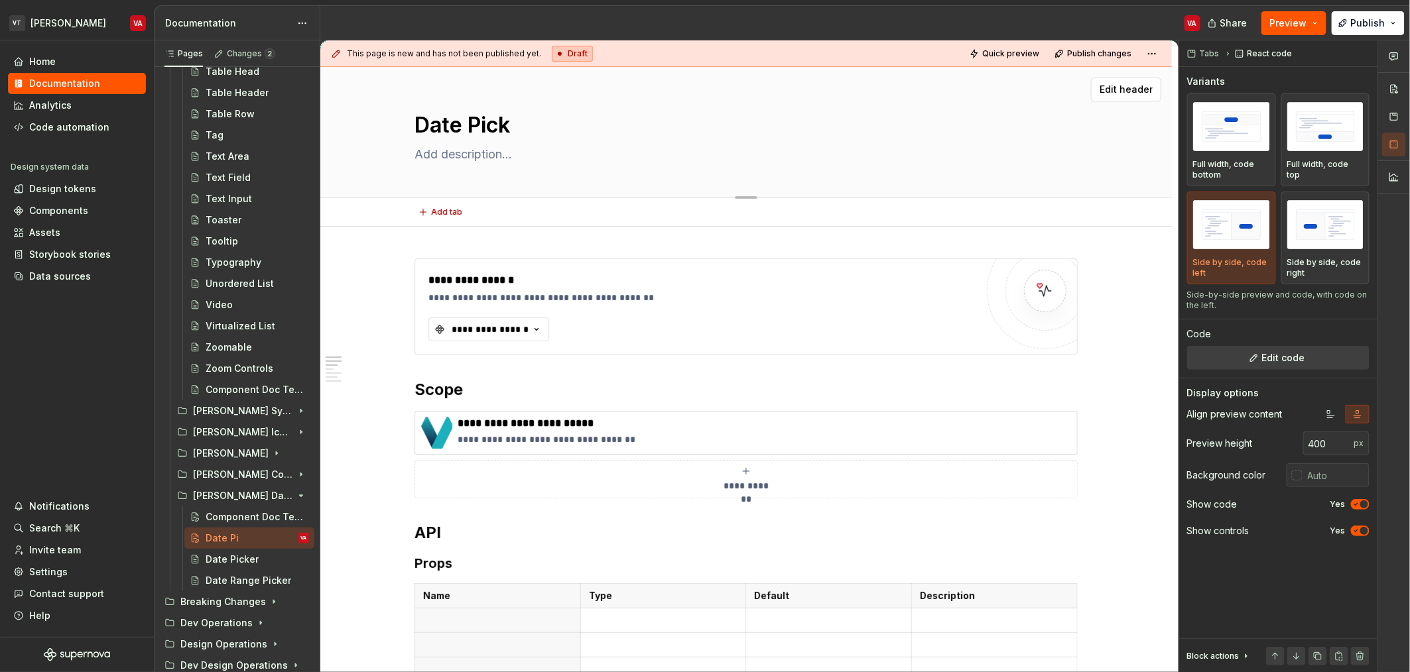
type textarea "*"
type textarea "Date Picke"
type textarea "*"
type textarea "Date Picker"
type textarea "*"
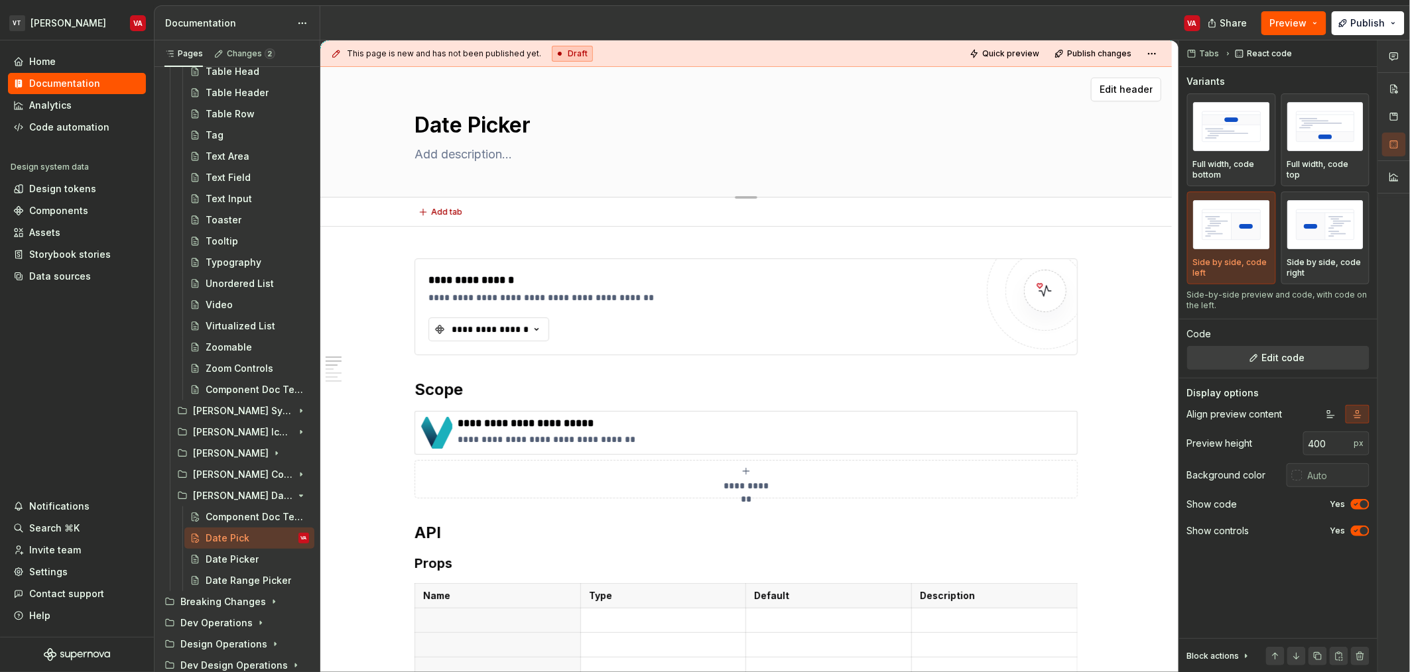
type textarea "Date Picker"
type textarea "*"
type textarea "Date Picker F"
type textarea "*"
type textarea "Date Picker Fi"
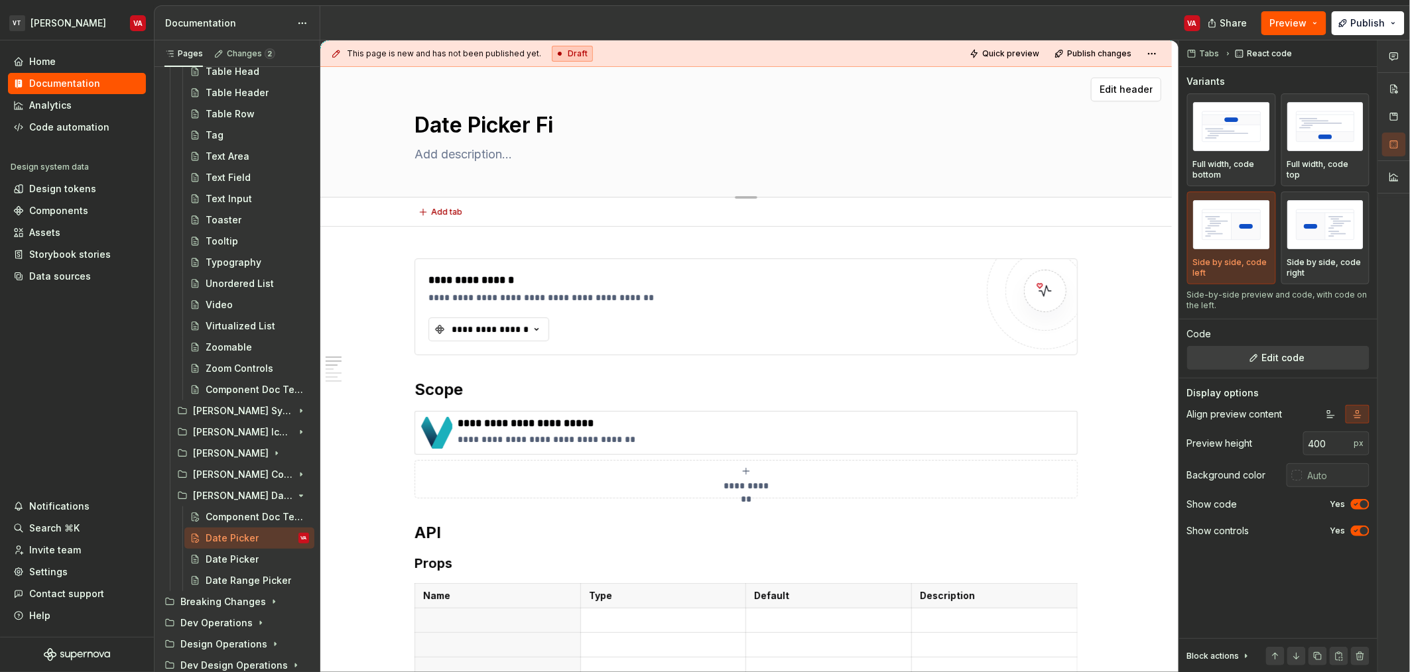
type textarea "*"
type textarea "Date Picker Field"
type textarea "*"
type textarea "Date Picker Field"
click at [495, 146] on textarea at bounding box center [743, 154] width 663 height 21
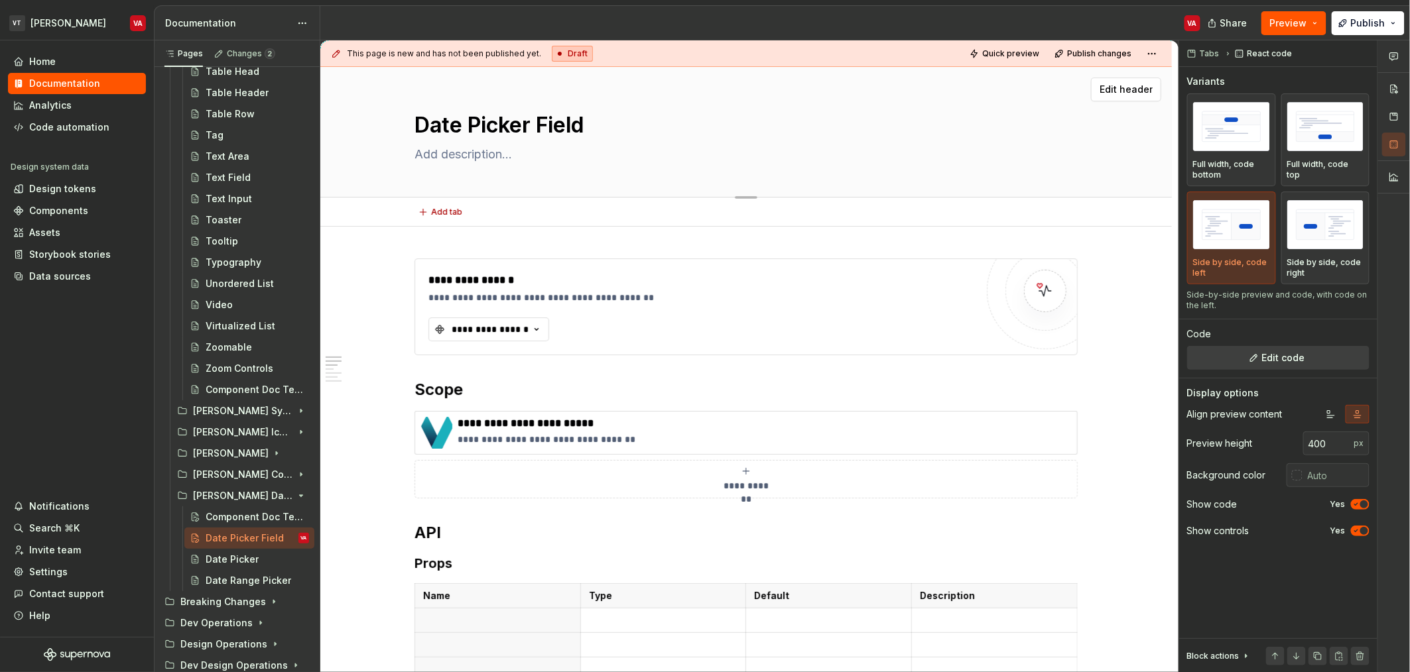
type textarea "*"
type textarea "A"
type textarea "*"
type textarea "A"
type textarea "*"
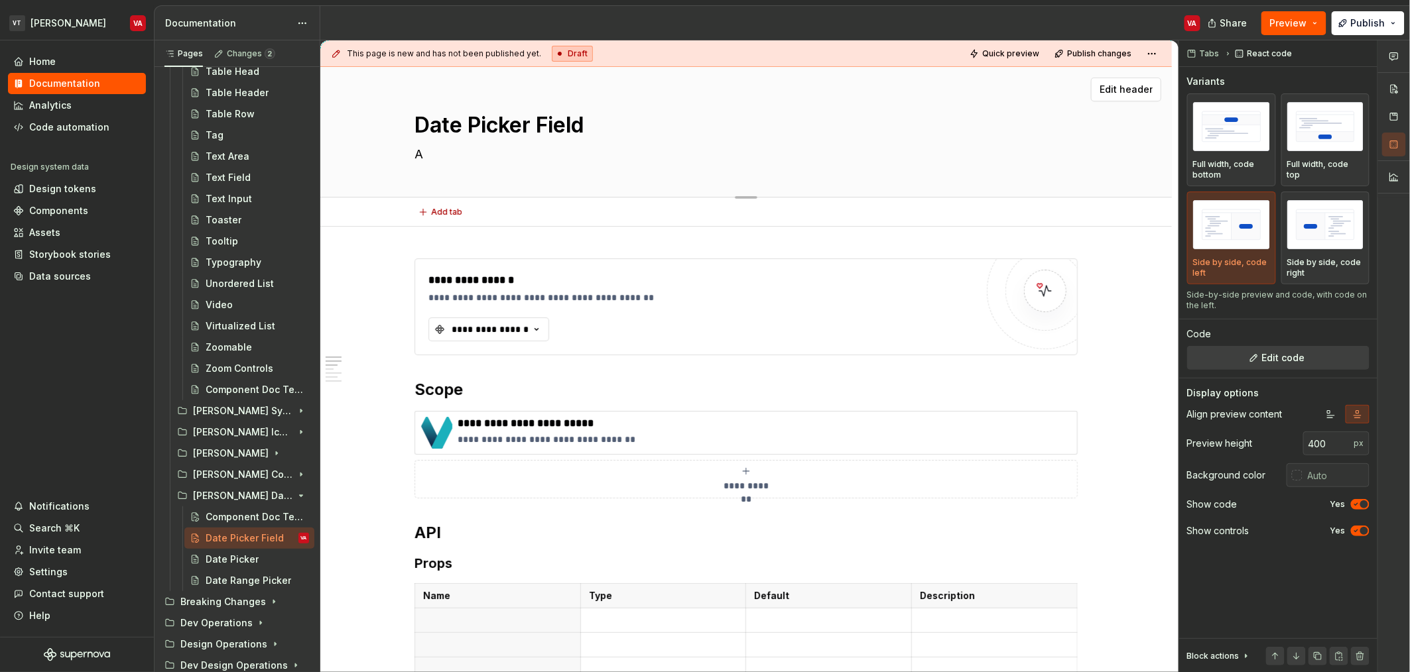
type textarea "A d"
type textarea "*"
type textarea "A da"
type textarea "*"
type textarea "A dat"
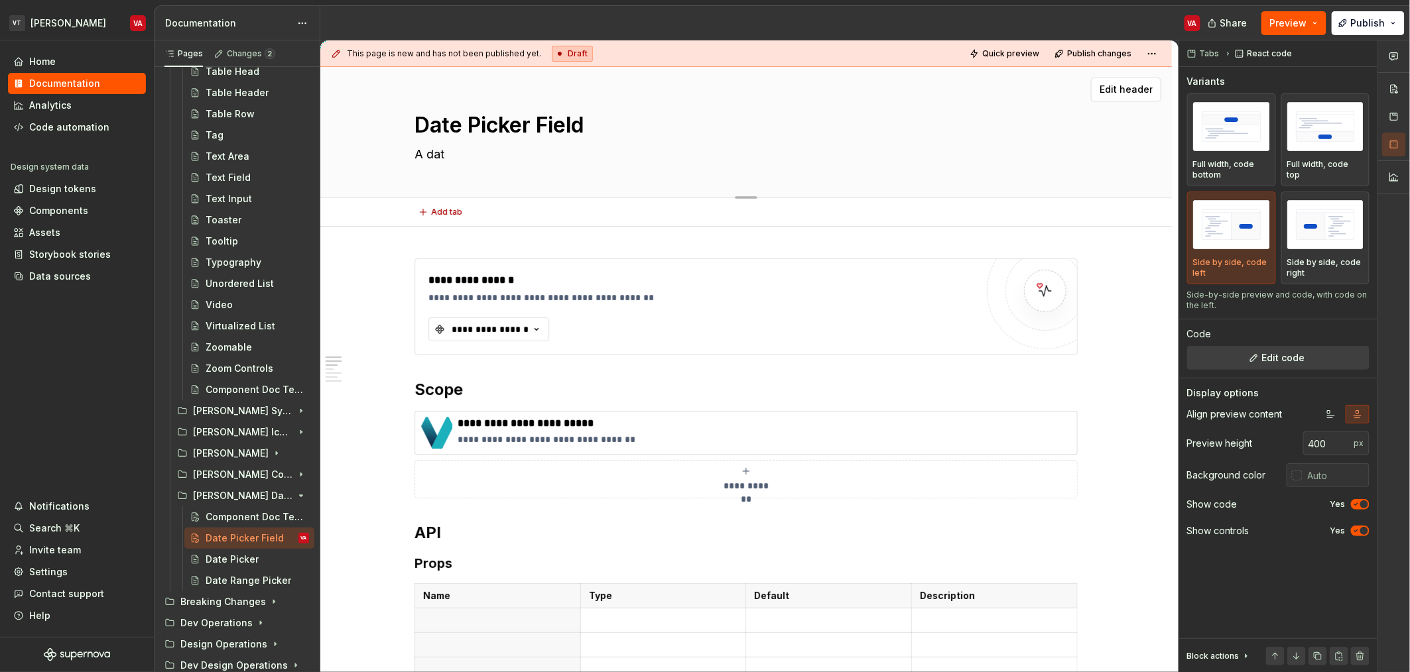
type textarea "*"
type textarea "A date"
type textarea "*"
type textarea "A date"
type textarea "*"
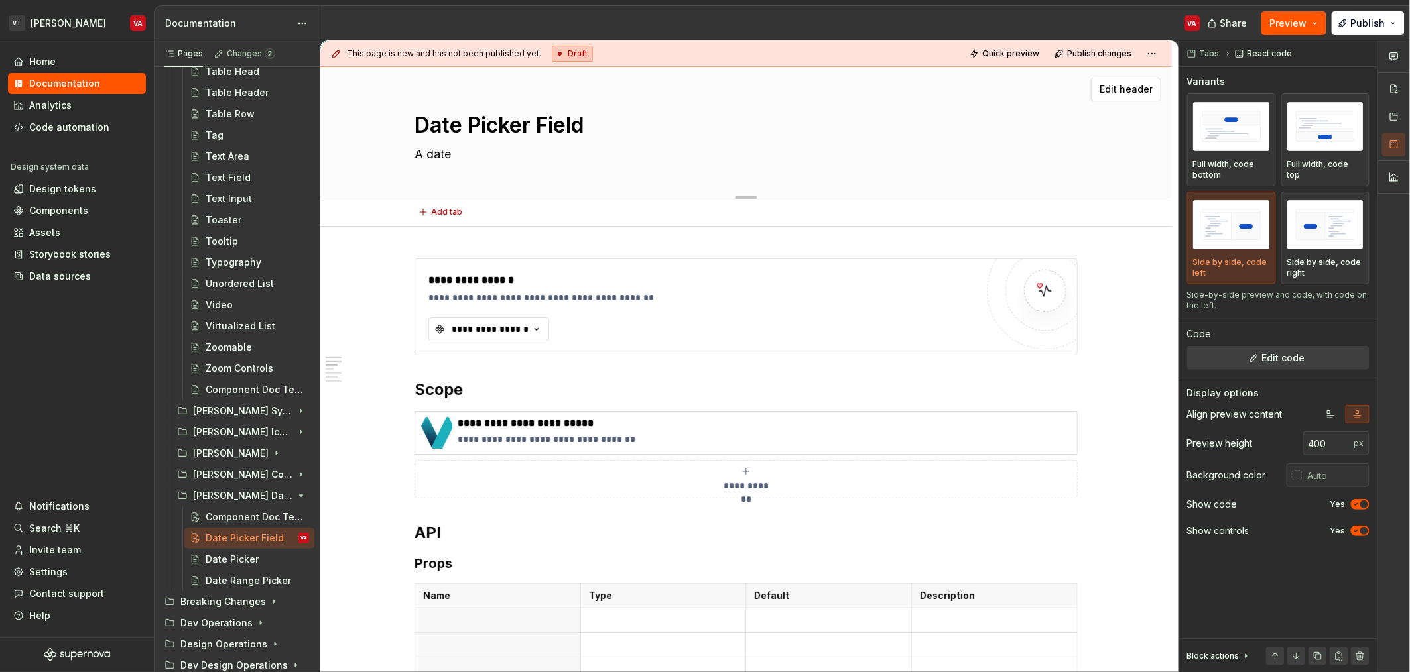
type textarea "A date i"
type textarea "*"
type textarea "A date in"
type textarea "*"
type textarea "A date inp"
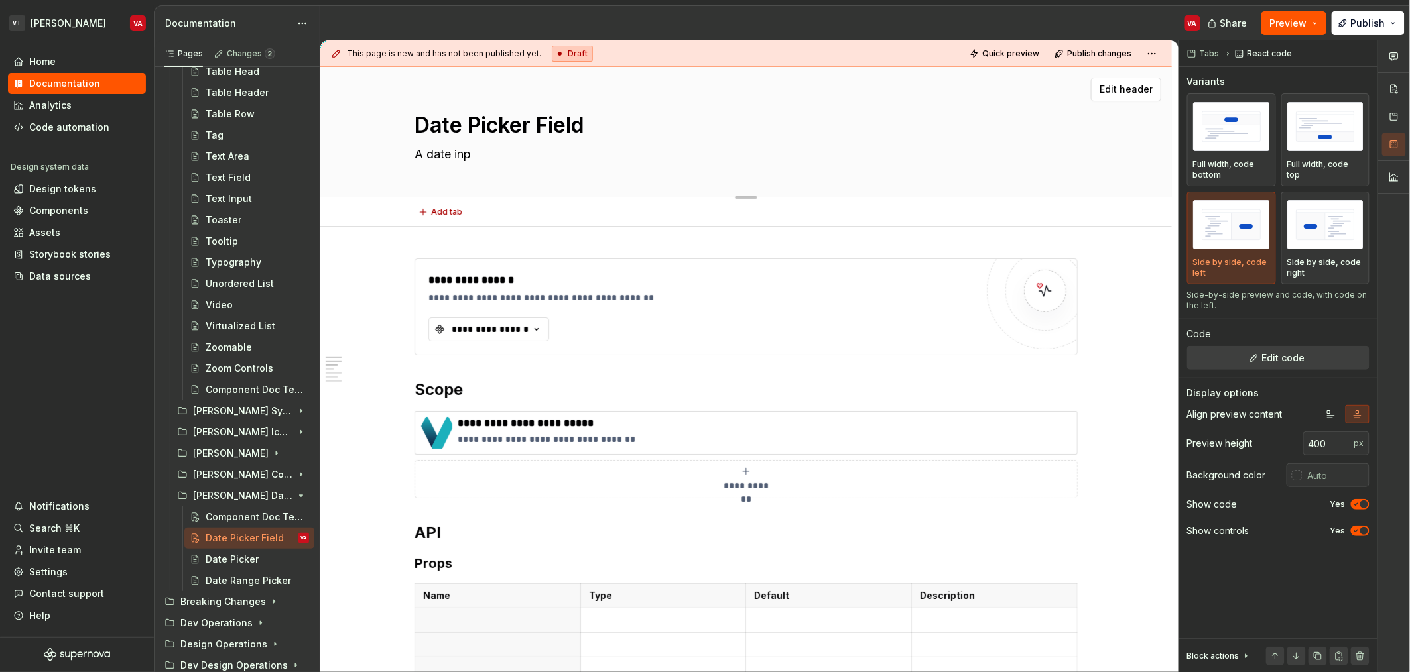
type textarea "*"
type textarea "A date inpu"
type textarea "*"
type textarea "A date input"
type textarea "*"
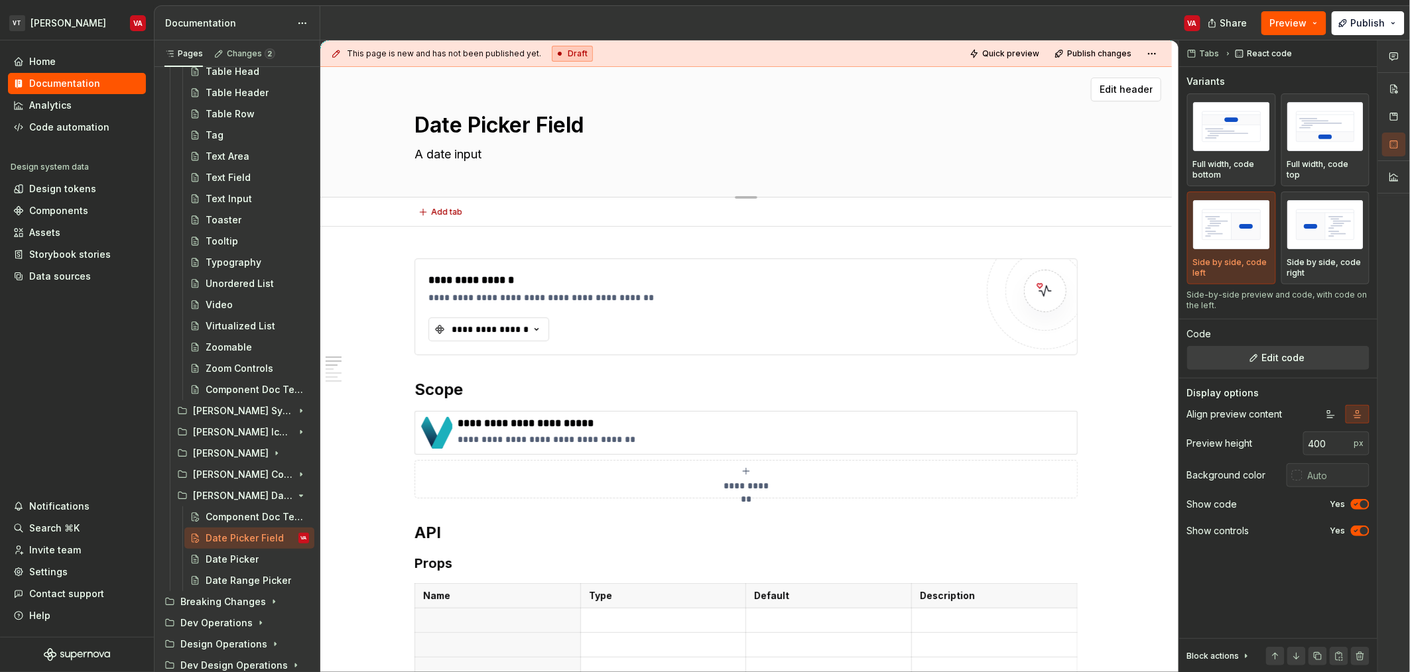
type textarea "A date input"
type textarea "*"
type textarea "A date input fou"
type textarea "*"
type textarea "A date input fo"
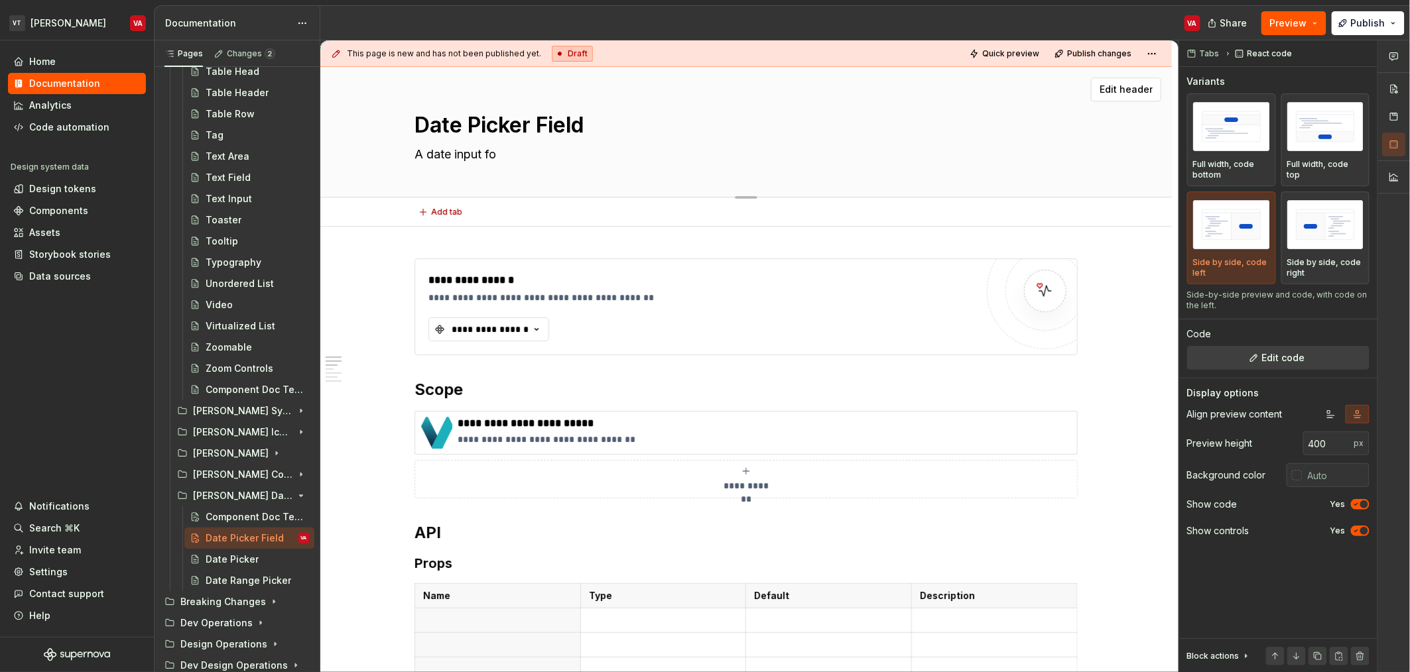
type textarea "*"
type textarea "A date input f"
type textarea "*"
type textarea "A date input fi"
type textarea "*"
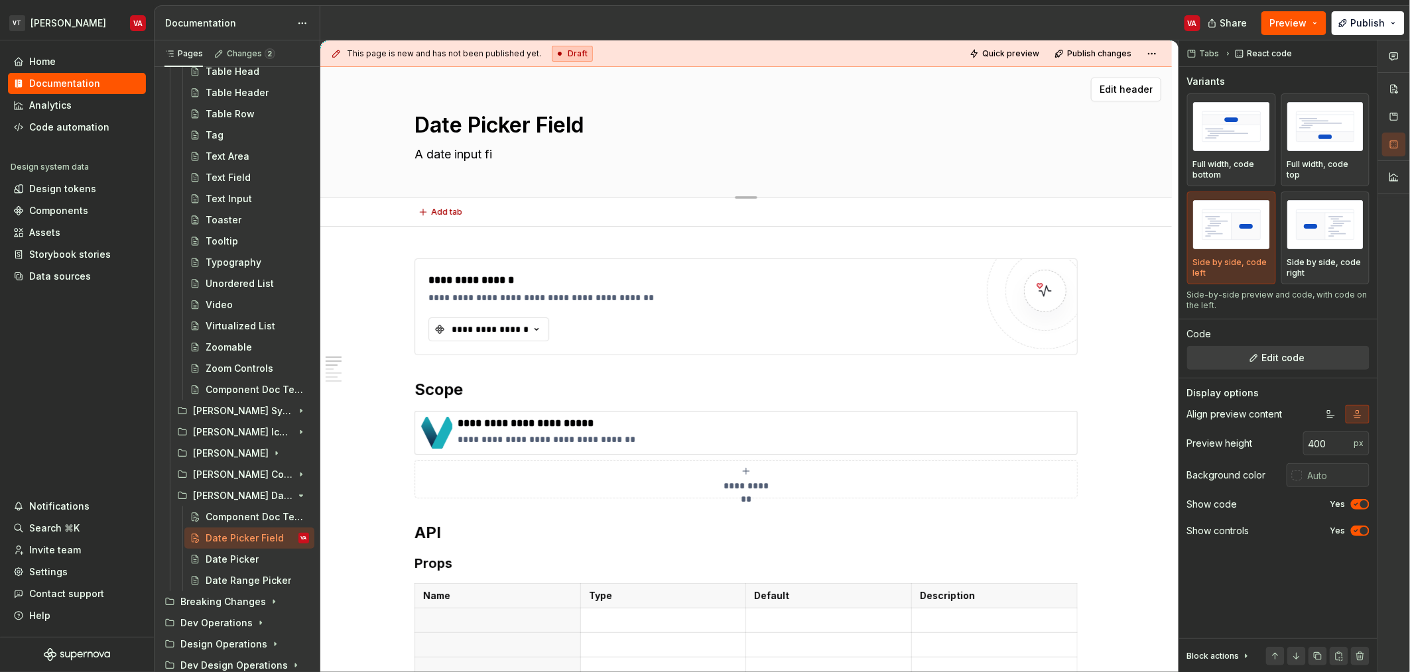
type textarea "A date input fie"
type textarea "*"
type textarea "A date input fiel"
type textarea "*"
type textarea "A date input field"
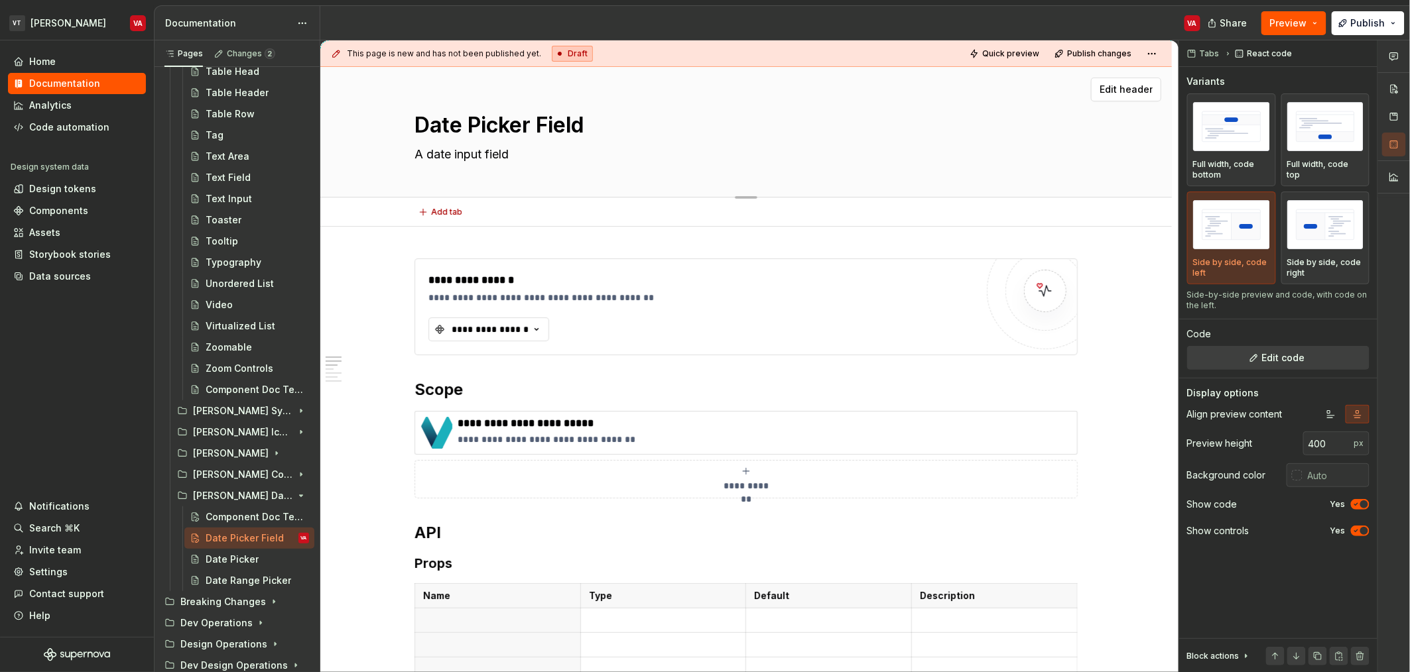
type textarea "*"
type textarea "A date input field t"
type textarea "*"
type textarea "A date input field th"
type textarea "*"
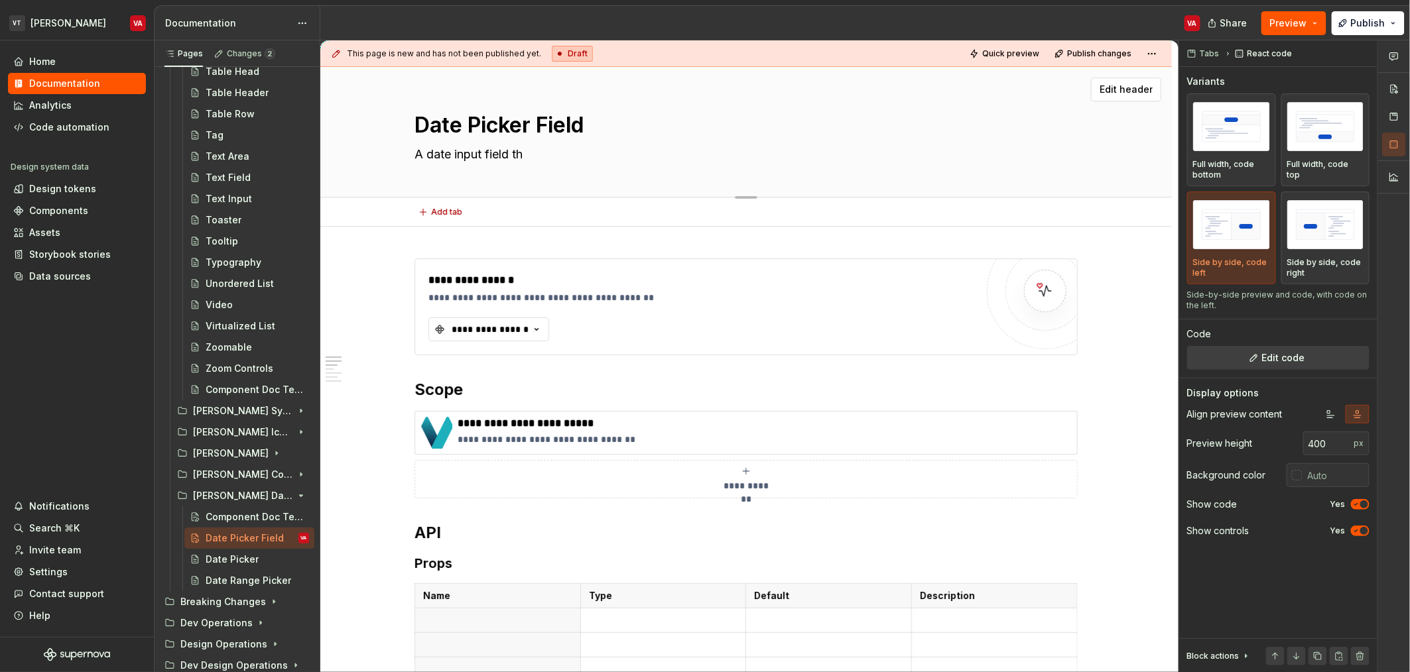
type textarea "A date input field tha"
type textarea "*"
type textarea "A date input field that"
type textarea "*"
type textarea "A date input field that"
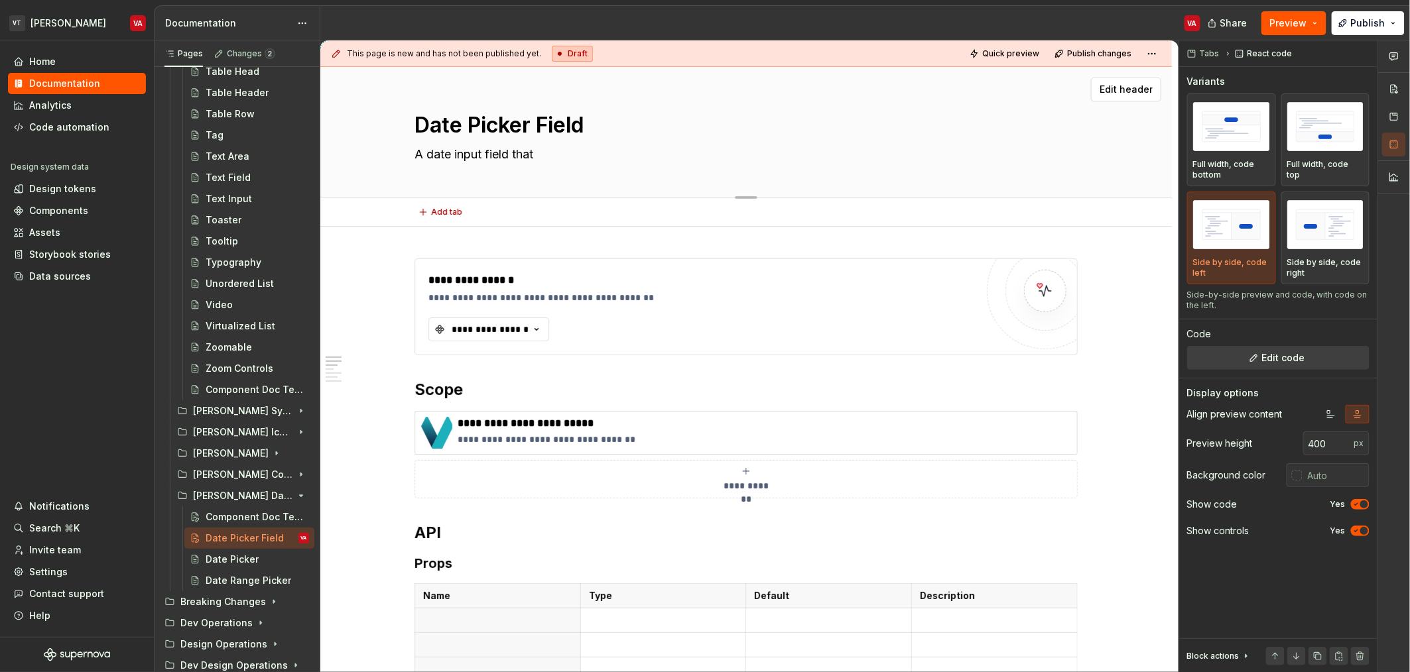
type textarea "*"
type textarea "A date input field that a"
type textarea "*"
type textarea "A date input field that al"
type textarea "*"
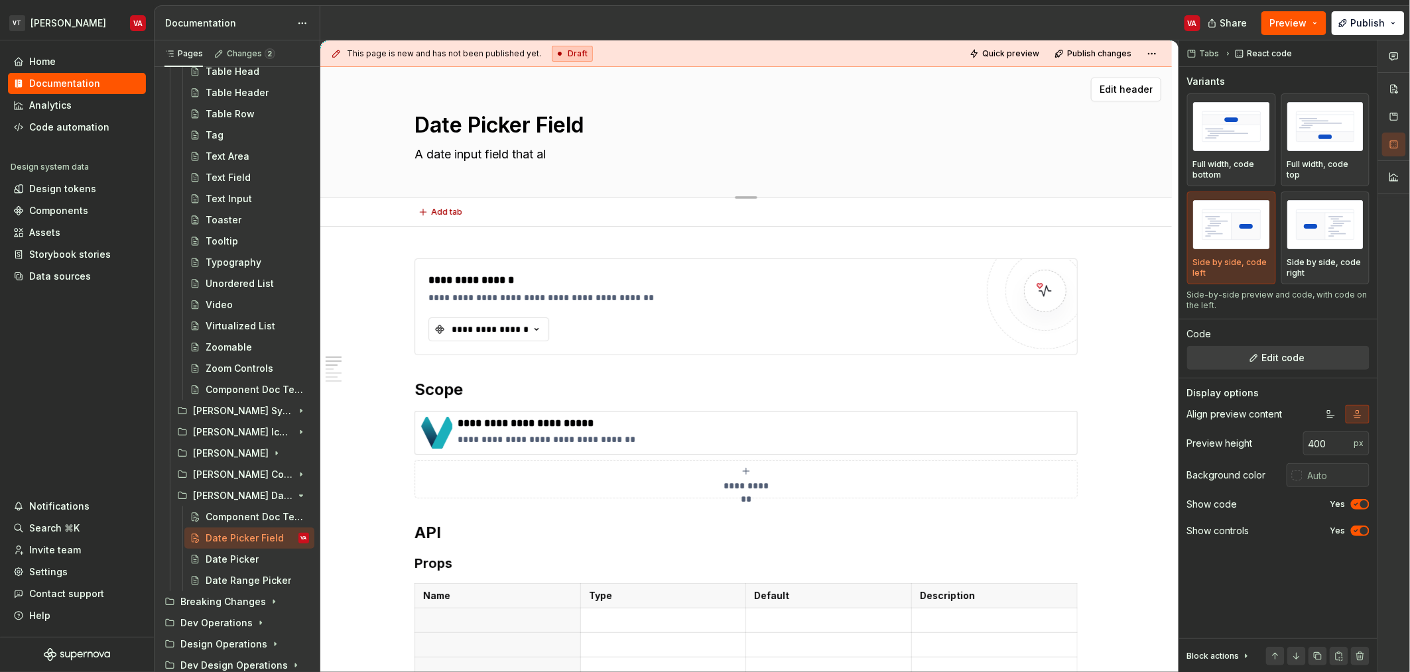
type textarea "A date input field that all"
type textarea "*"
type textarea "A date input field that allo"
type textarea "*"
type textarea "A date input field that allow"
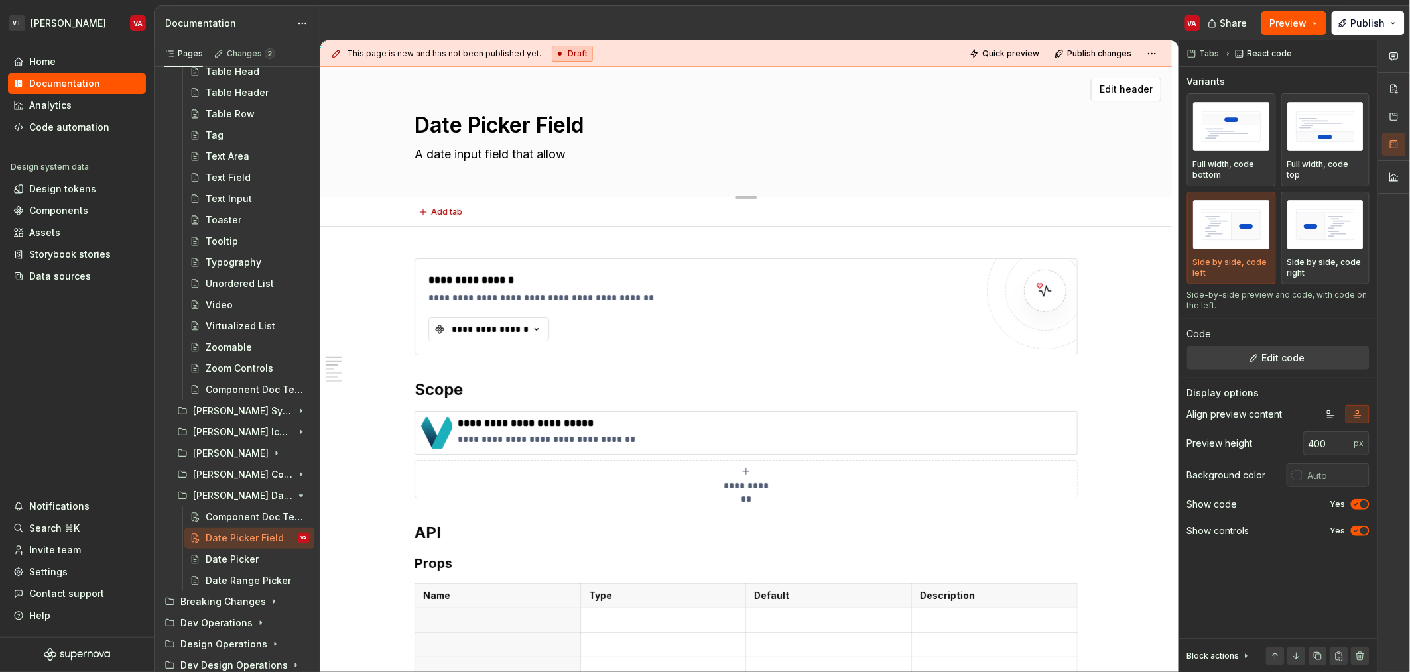
type textarea "*"
type textarea "A date input field that allows"
type textarea "*"
type textarea "A date input field that allows"
type textarea "*"
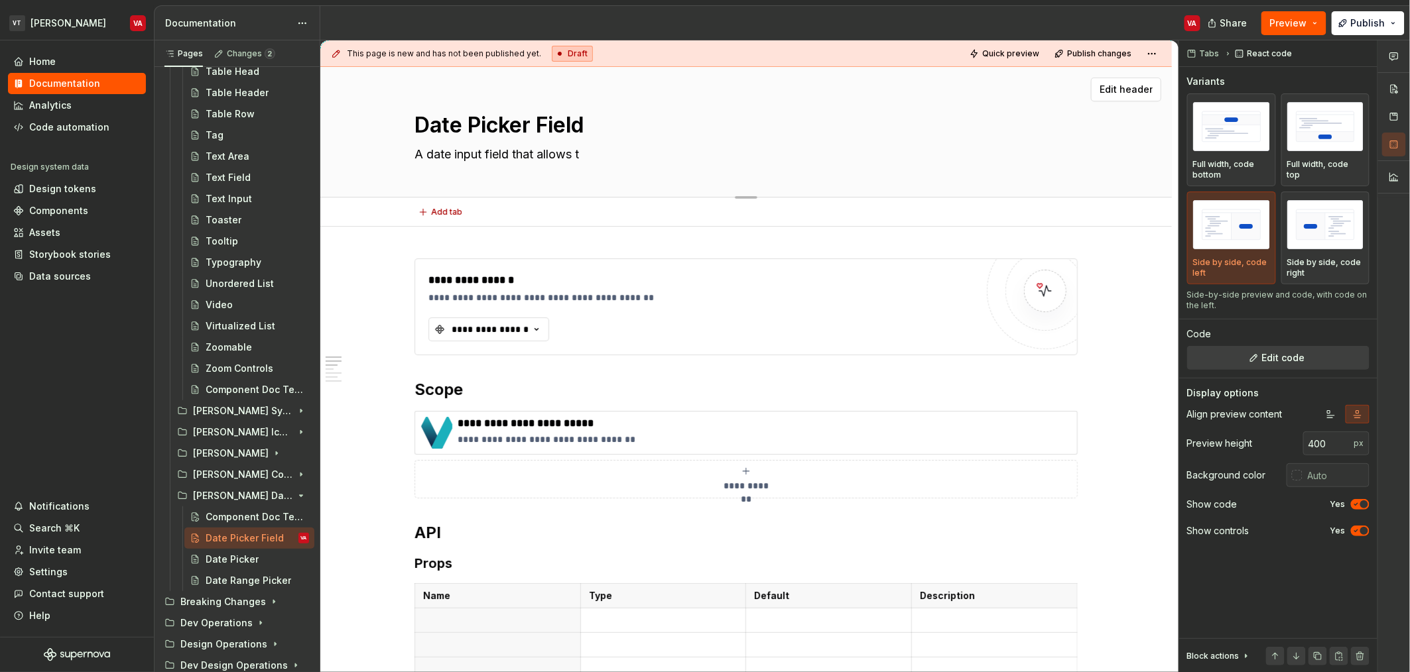
type textarea "A date input field that allows th"
type textarea "*"
type textarea "A date input field that allows the"
type textarea "*"
type textarea "A date input field that allows the"
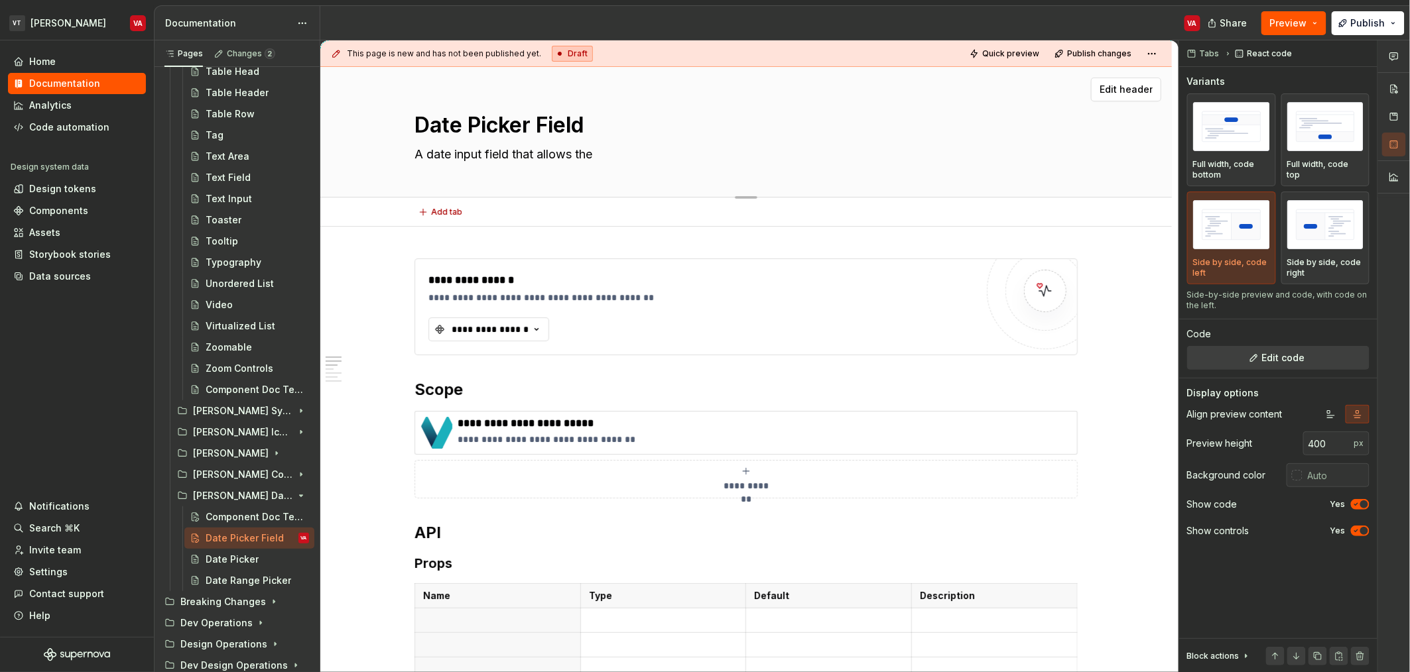
type textarea "*"
type textarea "A date input field that allows the us"
type textarea "*"
type textarea "A date input field that allows the use"
type textarea "*"
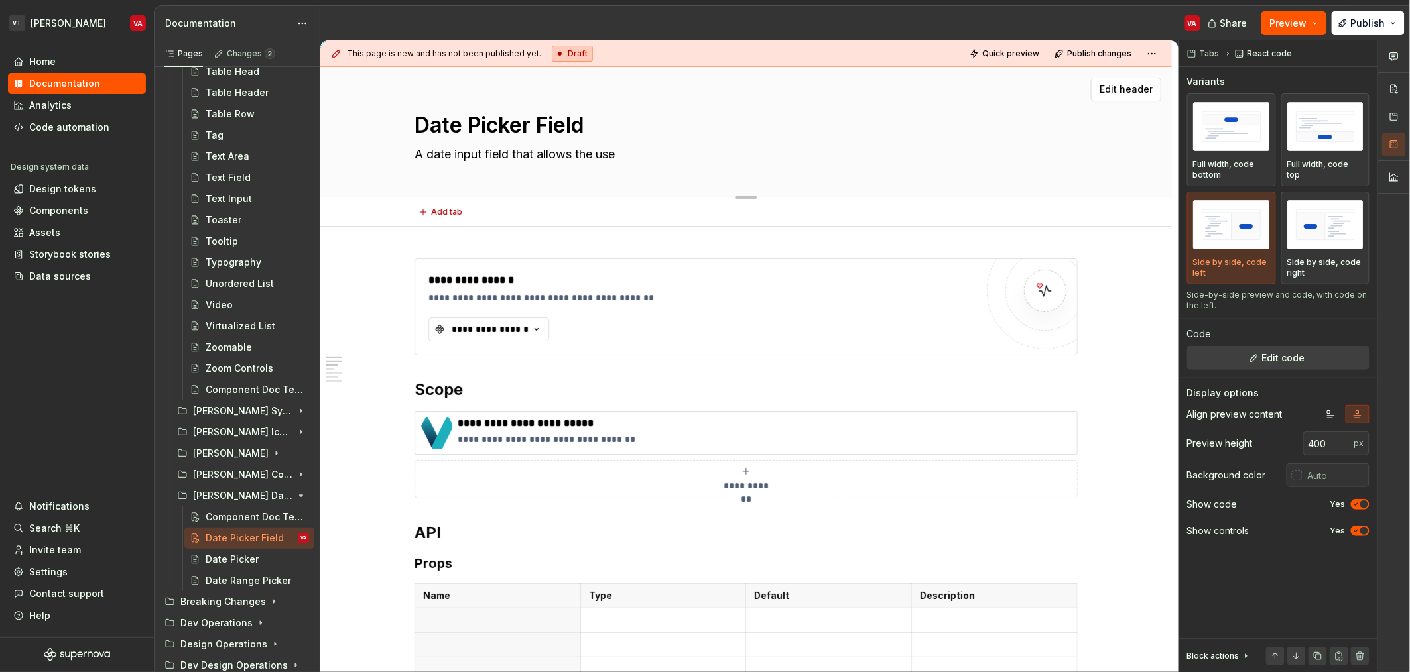
type textarea "A date input field that allows the user"
type textarea "*"
type textarea "A date input field that allows the user"
type textarea "*"
type textarea "A date input field that allows the user to"
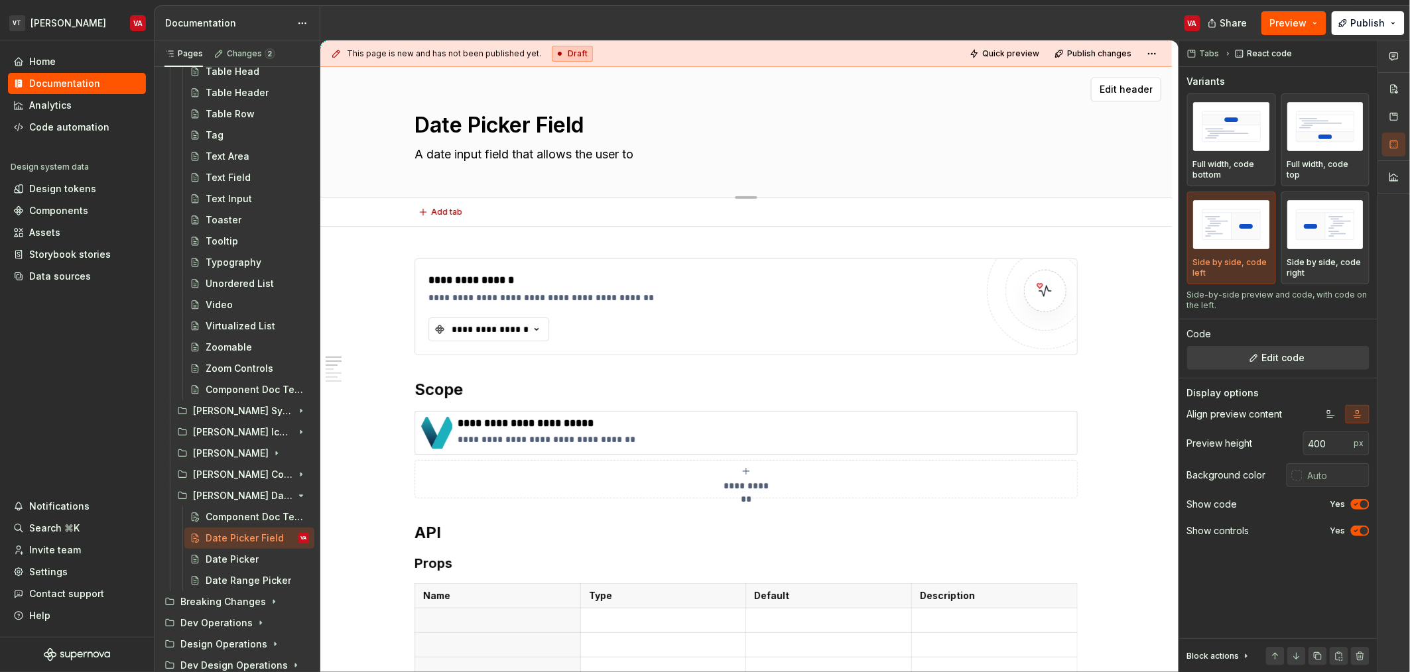
type textarea "*"
type textarea "A date input field that allows the user to"
type textarea "*"
type textarea "A date input field that allows the user to i"
type textarea "*"
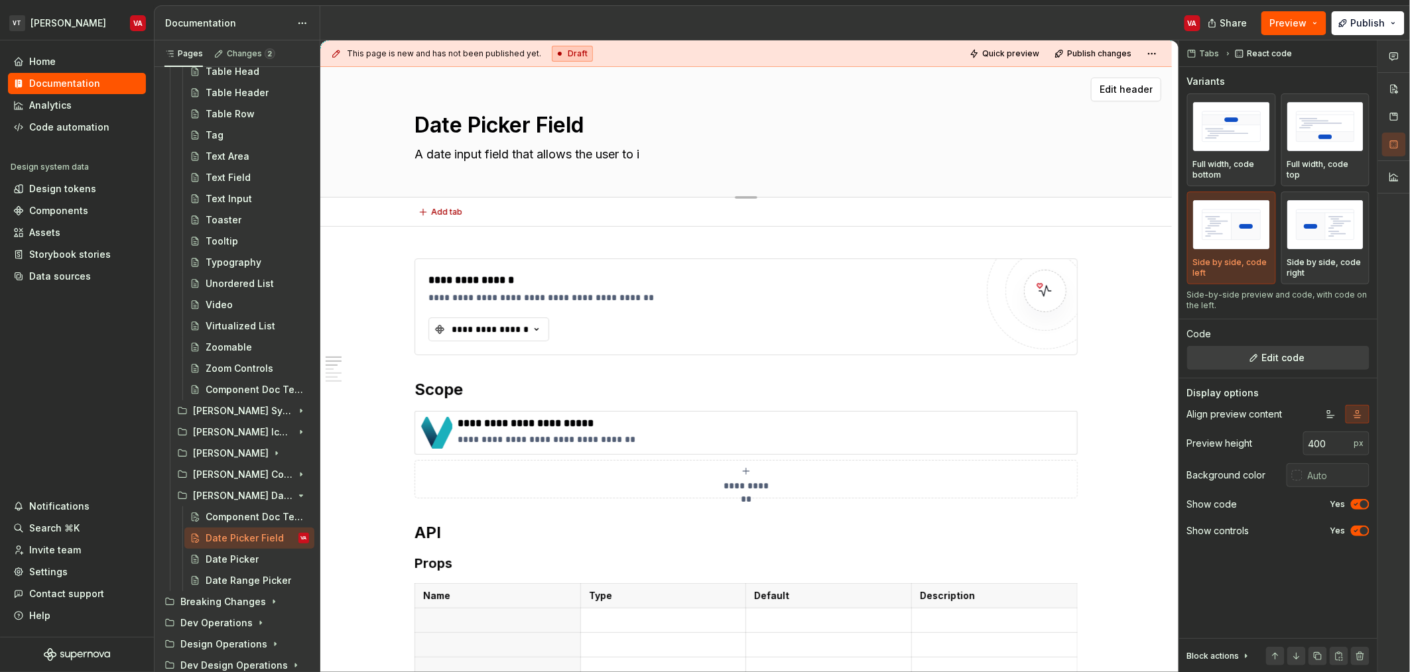
type textarea "A date input field that allows the user to in"
type textarea "*"
type textarea "A date input field that allows the user to i"
type textarea "*"
type textarea "A date input field that allows the user to in"
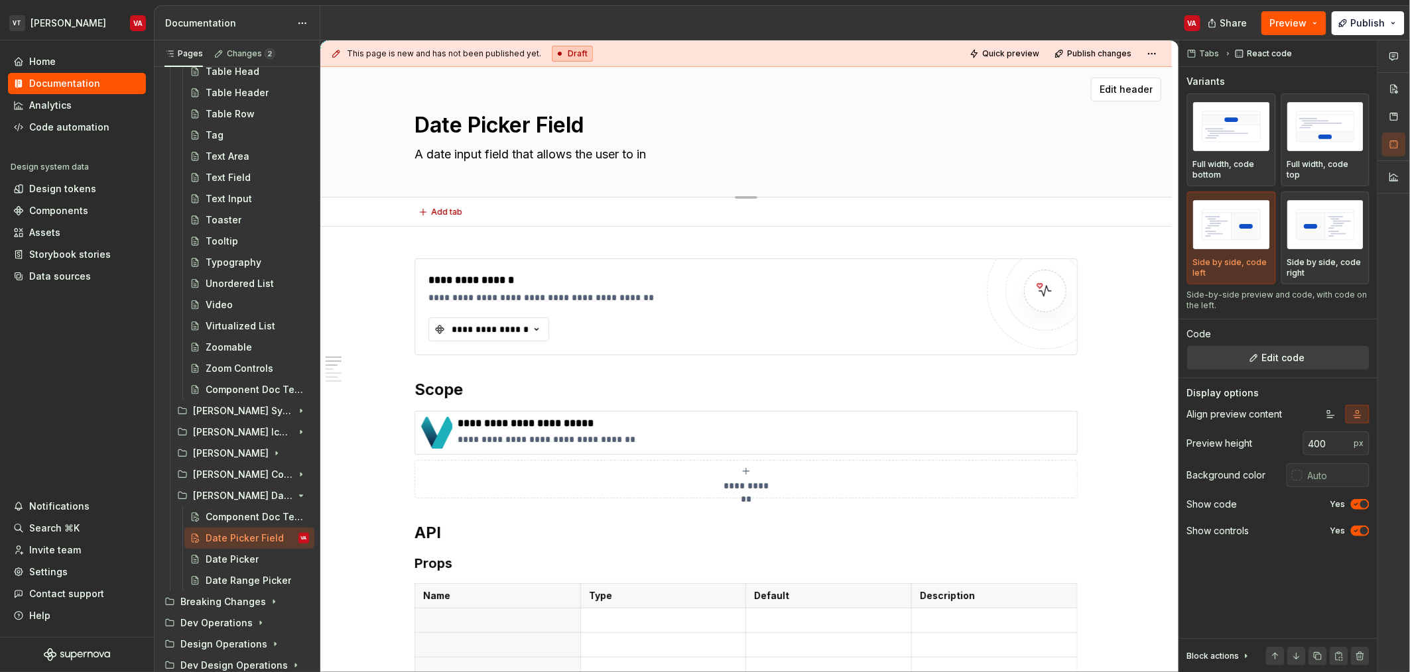
type textarea "*"
type textarea "A date input field that allows the user to inp"
type textarea "*"
type textarea "A date input field that allows the user to inpu"
type textarea "*"
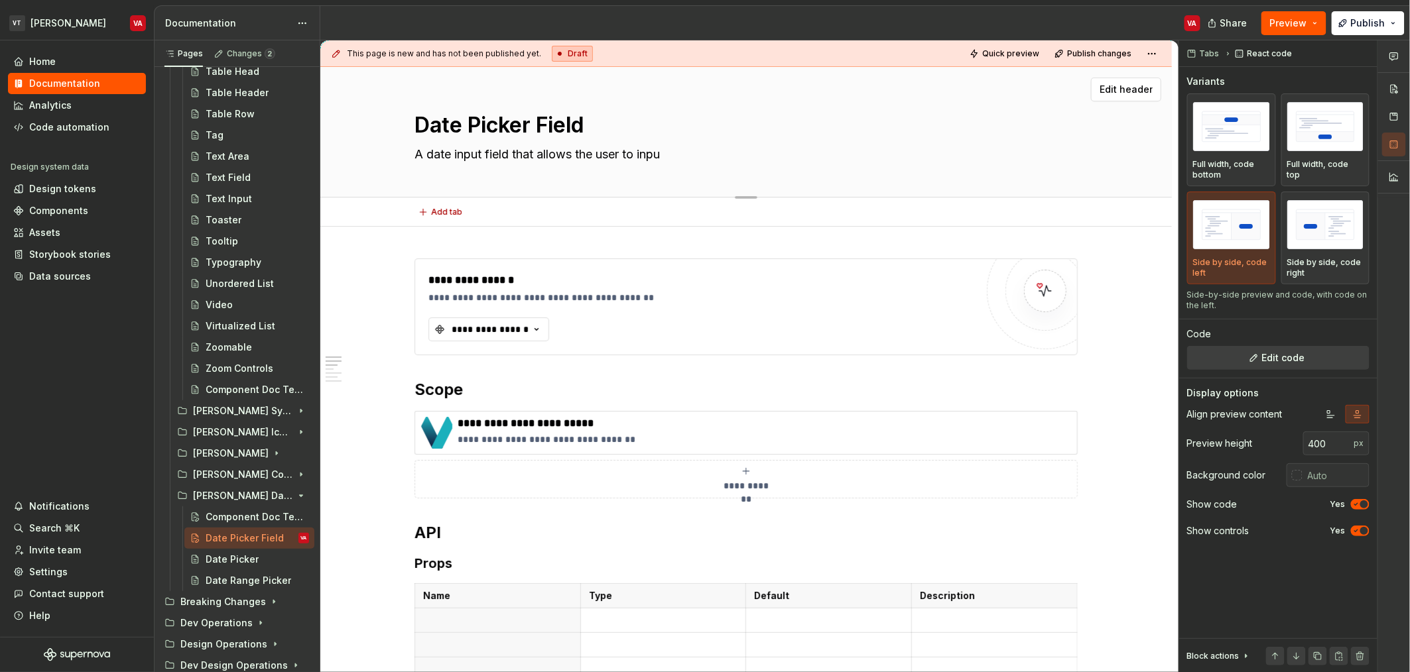
type textarea "A date input field that allows the user to input"
type textarea "*"
type textarea "A date input field that allows the user to input"
type textarea "*"
type textarea "A date input field that allows the user to input a"
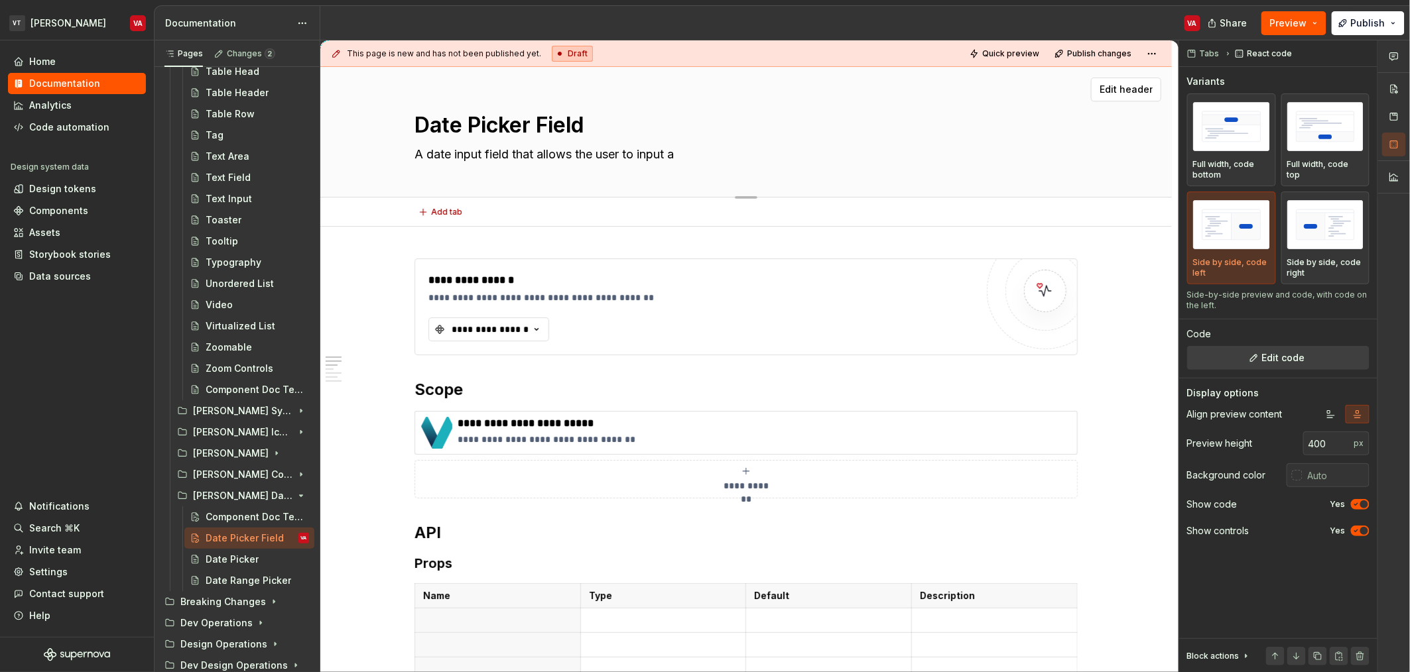
type textarea "*"
type textarea "A date input field that allows the user to input a"
type textarea "*"
type textarea "A date input field that allows the user to input a d"
type textarea "*"
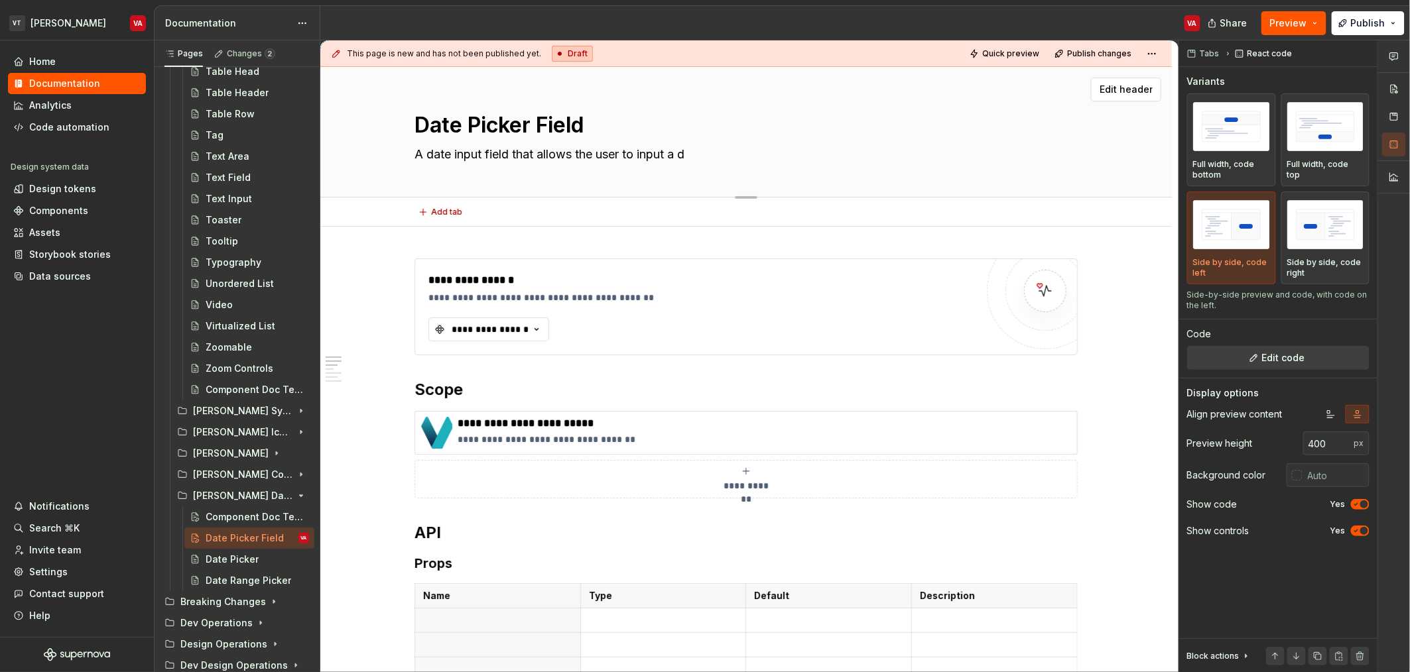
type textarea "A date input field that allows the user to input a da"
type textarea "*"
type textarea "A date input field that allows the user to input a dat"
type textarea "*"
type textarea "A date input field that allows the user to input a date"
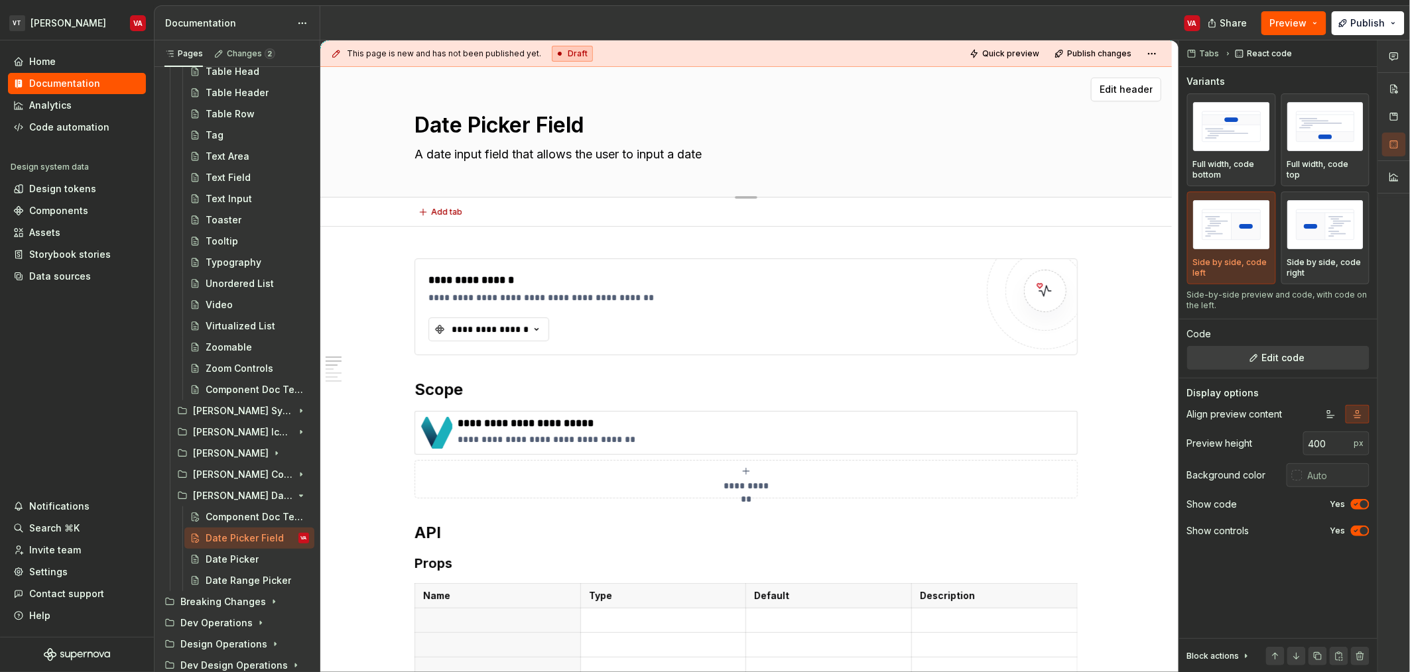
type textarea "*"
type textarea "A date input field that allows the user to input a date."
type textarea "*"
type textarea "A date input field that allows the user to input a date ."
type textarea "*"
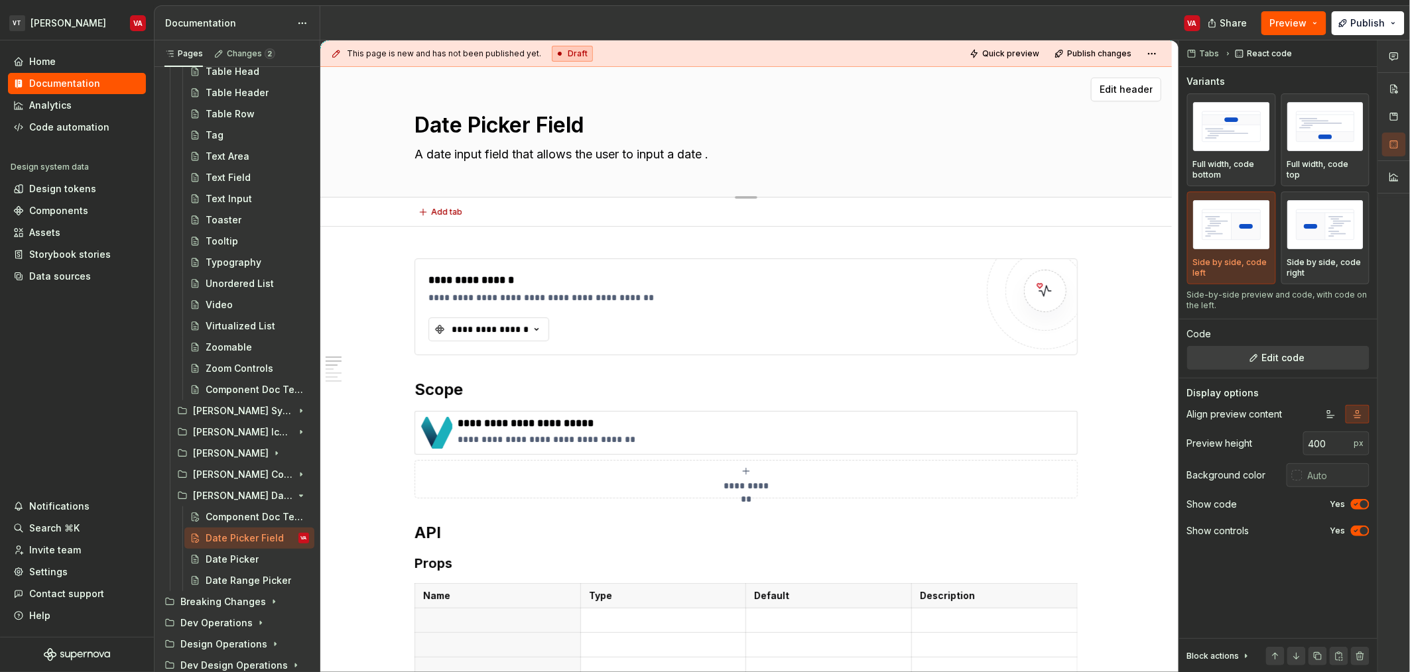
type textarea "A date input field that allows the user to input a date v."
type textarea "*"
type textarea "A date input field that allows the user to input a date vi."
type textarea "*"
type textarea "A date input field that allows the user to input a date via."
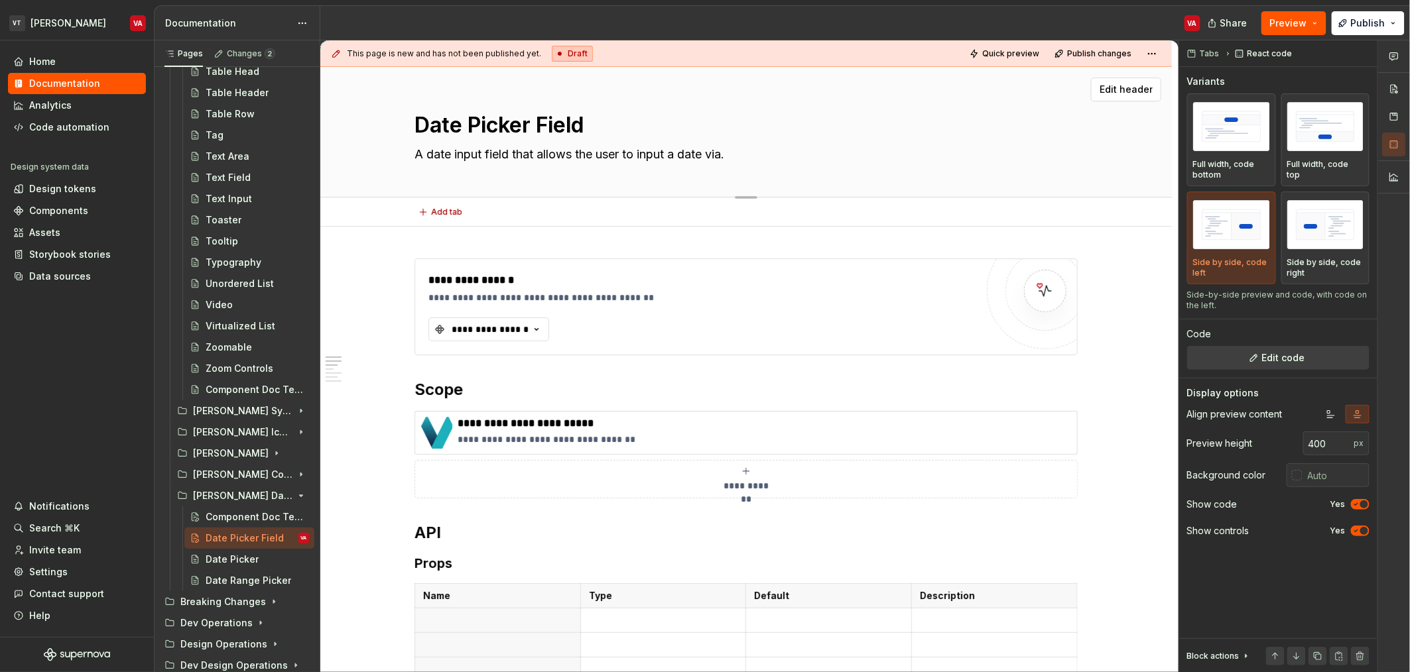
type textarea "*"
type textarea "A date input field that allows the user to input a date ."
type textarea "*"
type textarea "A date input field that allows the user to input a date."
type textarea "*"
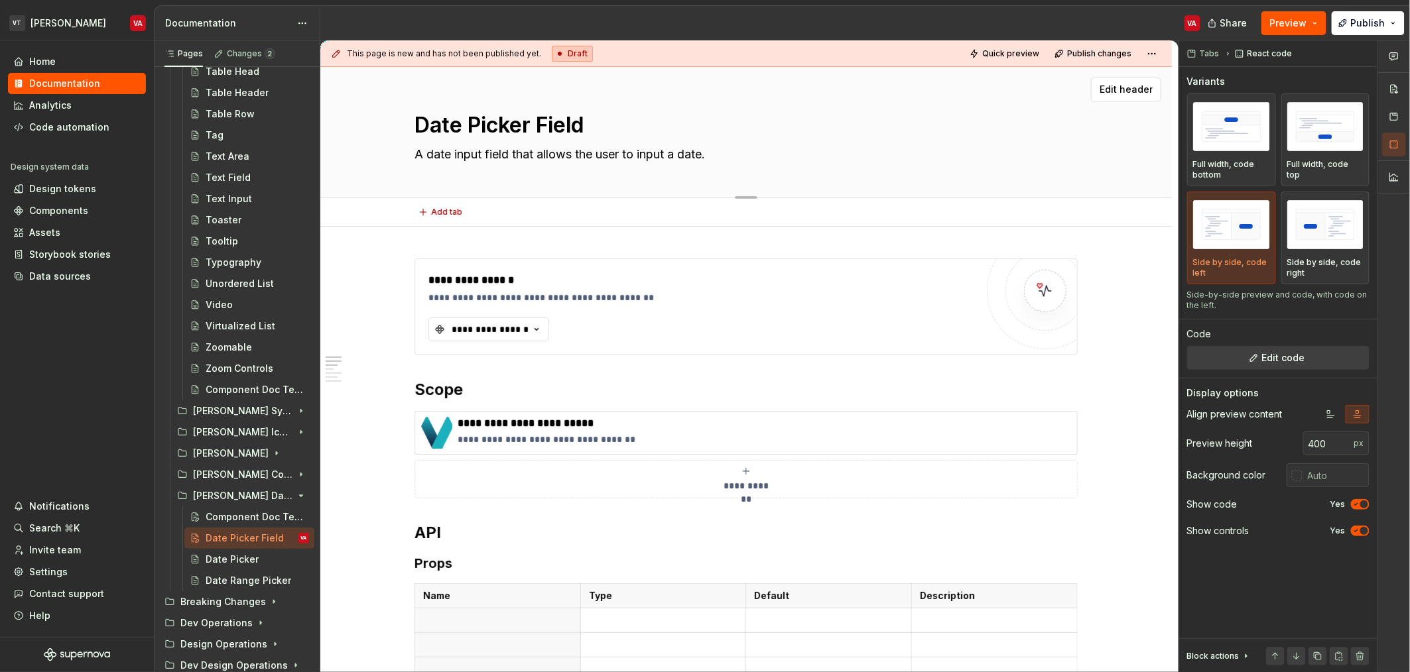
type textarea "A input field that allows the user to input a date."
type textarea "*"
type textarea "Ainput field that allows the user to input a date."
type textarea "*"
type textarea "Aiinput field that allows the user to input a date."
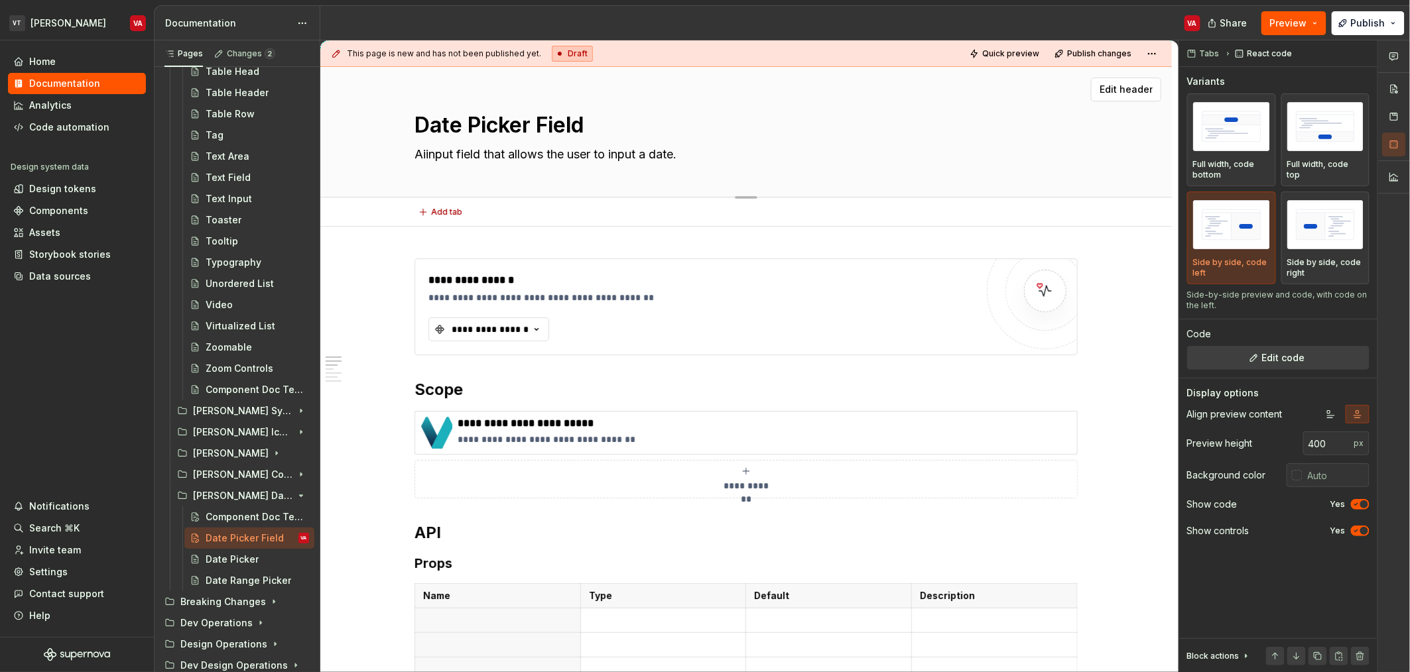
type textarea "*"
type textarea "Ainput field that allows the user to input a date."
type textarea "*"
type textarea "Aninput field that allows the user to input a date."
type textarea "*"
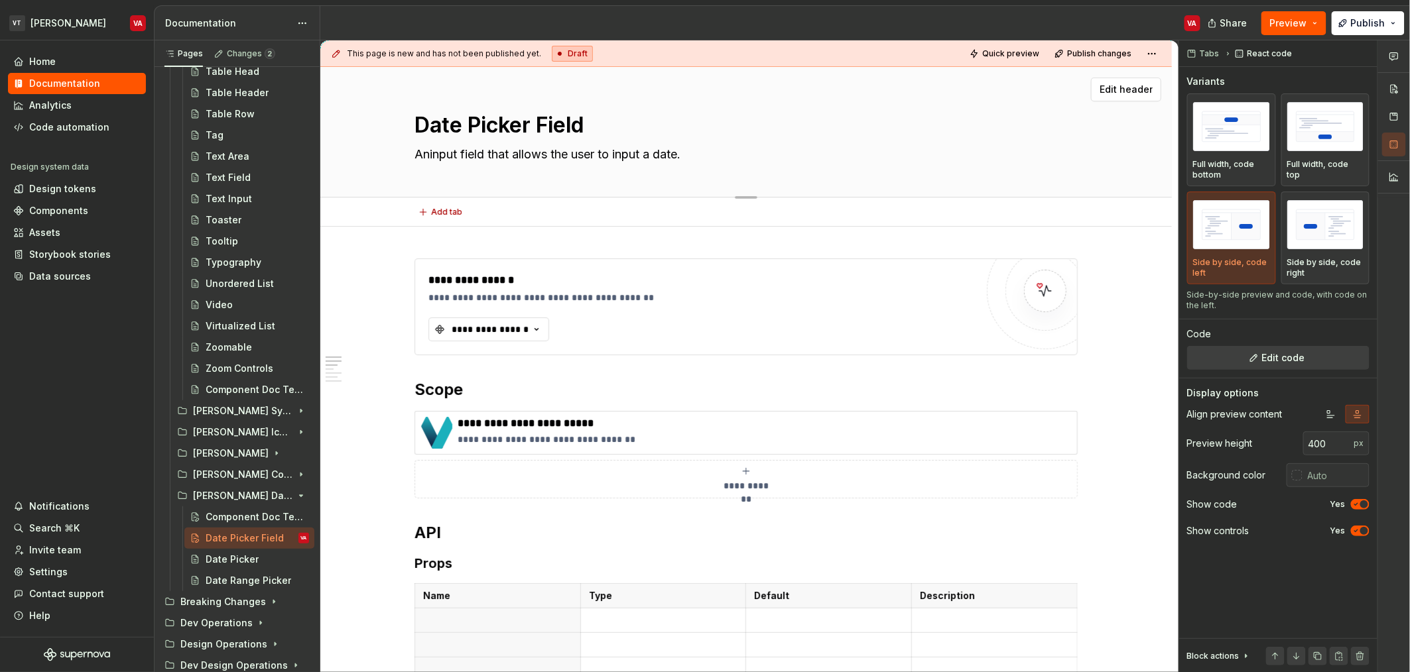
type textarea "An input field that allows the user to input a date."
type textarea "*"
type textarea "An field that allows the user to input a date."
type textarea "*"
type textarea "An field that allows the user to input a date."
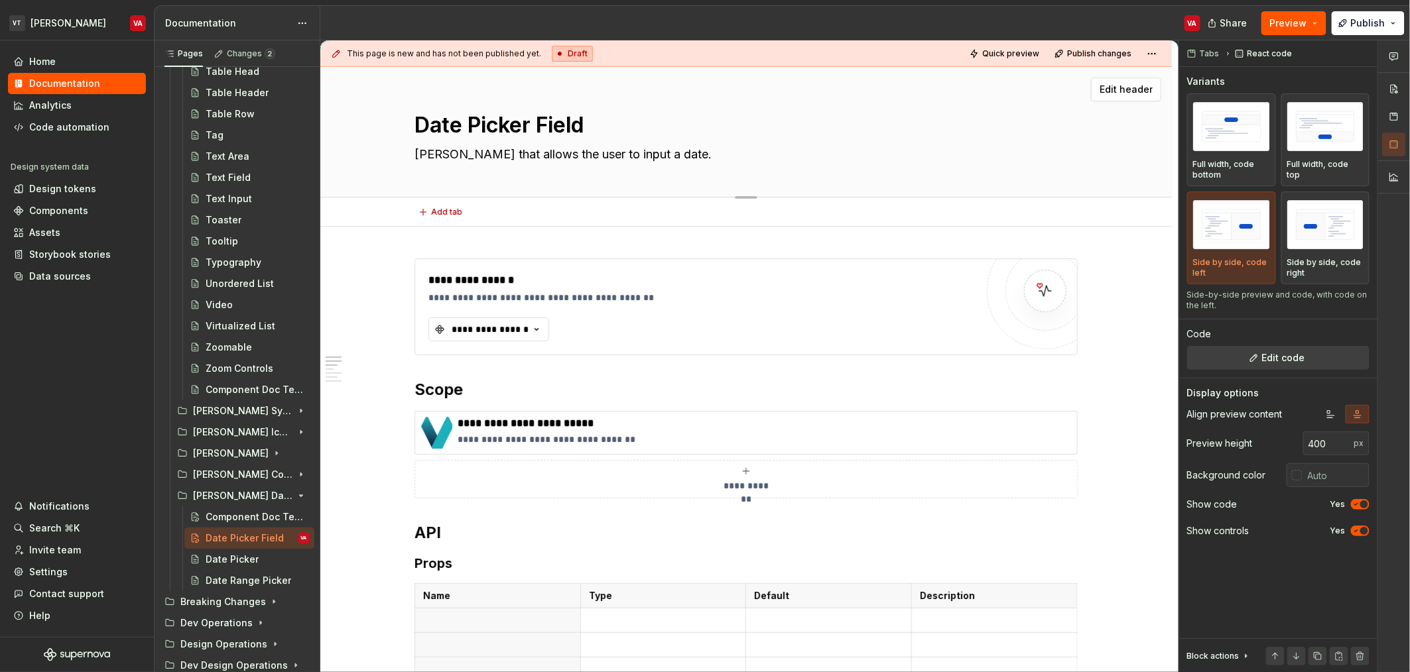
type textarea "*"
type textarea "An field that allows the user to input a date."
type textarea "*"
click at [556, 152] on textarea "A date field that allows the user to input a date." at bounding box center [743, 154] width 663 height 21
click at [481, 149] on textarea "A date field that allows the user to input a date." at bounding box center [743, 154] width 663 height 21
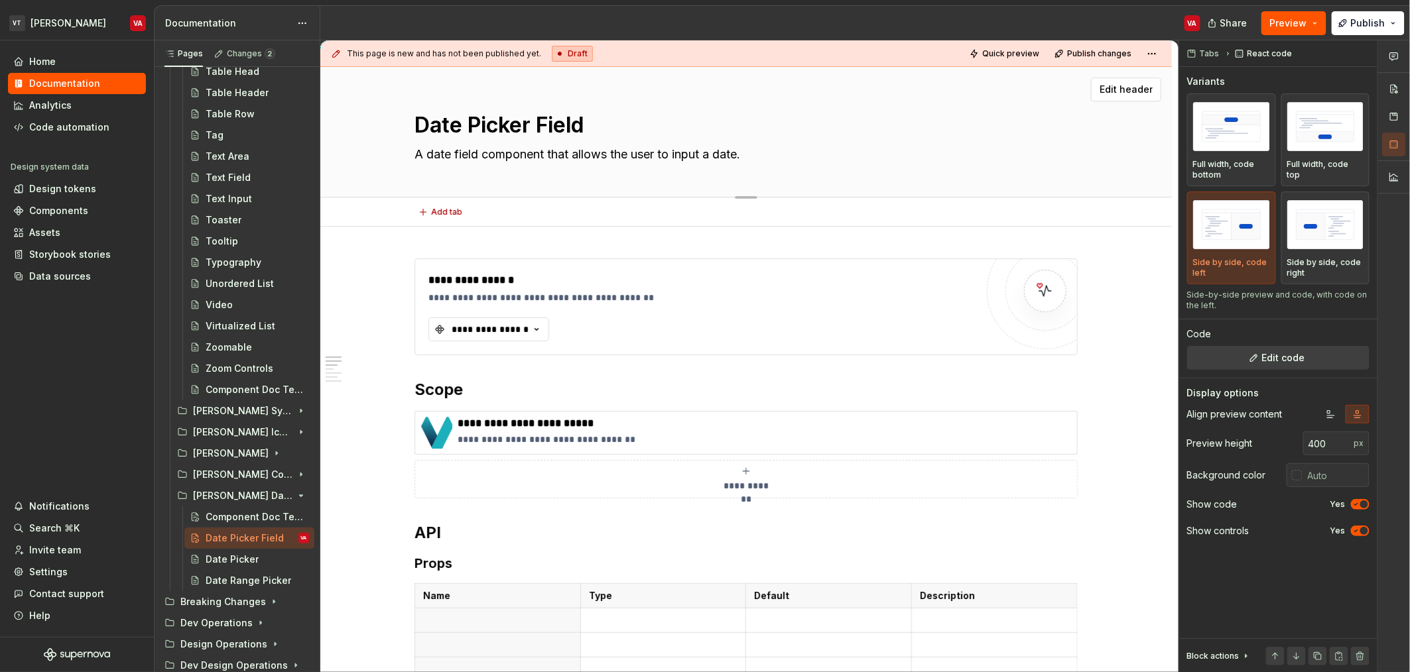
click at [536, 147] on textarea "A date field component that allows the user to input a date." at bounding box center [743, 154] width 663 height 21
click at [537, 156] on textarea "A date field component that allows the user to input a date." at bounding box center [743, 154] width 663 height 21
click at [511, 328] on div "**********" at bounding box center [490, 329] width 80 height 13
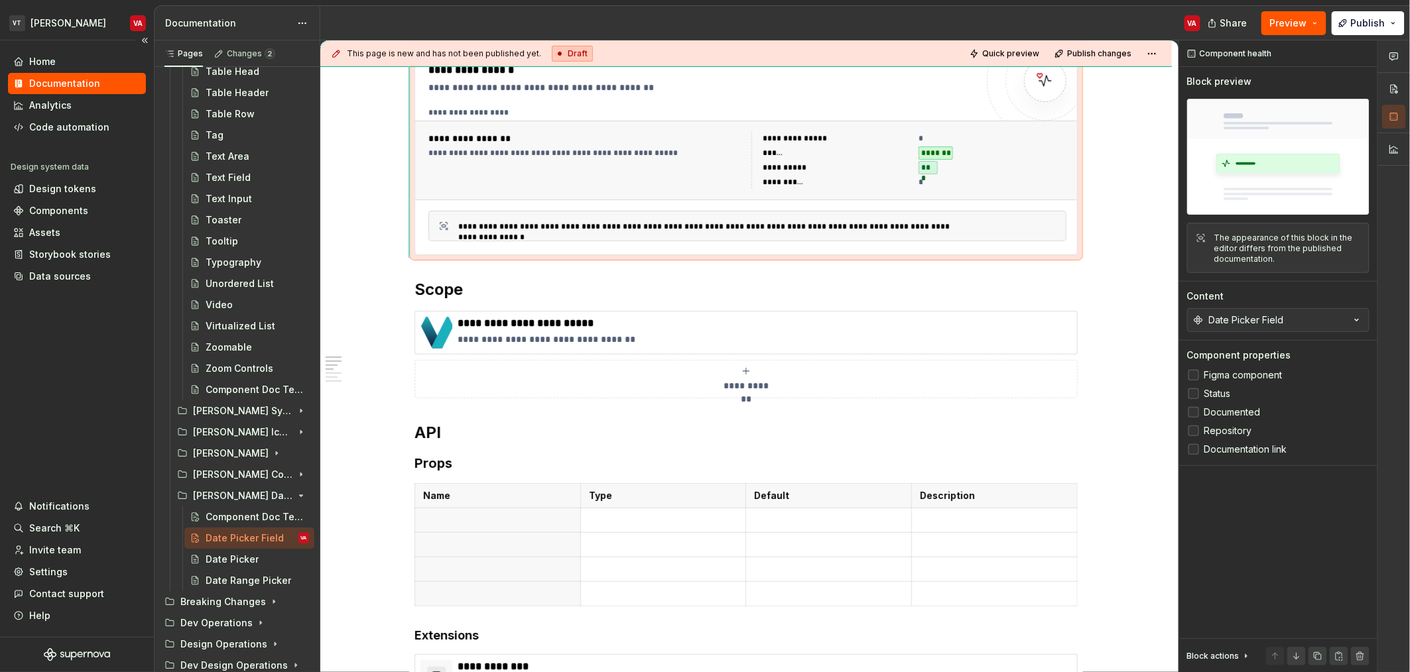
scroll to position [211, 0]
click at [438, 467] on h3 "Props" at bounding box center [745, 463] width 663 height 19
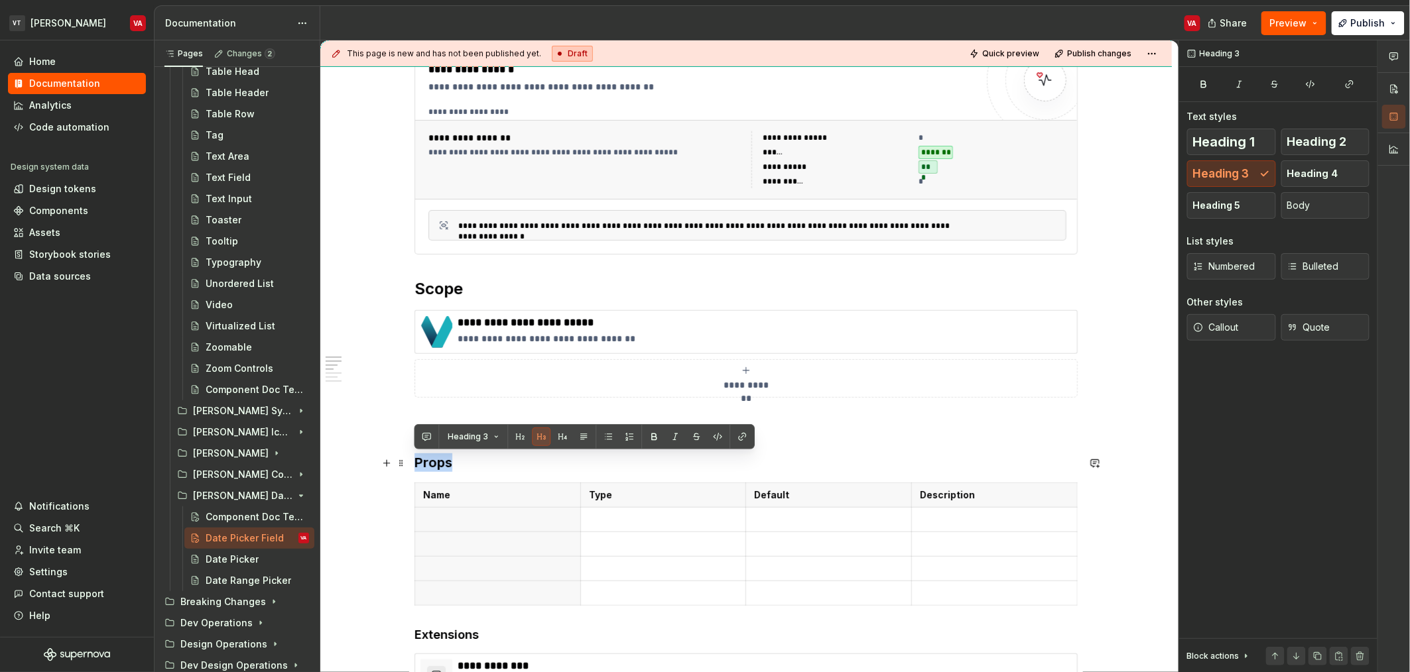
click at [438, 467] on h3 "Props" at bounding box center [745, 463] width 663 height 19
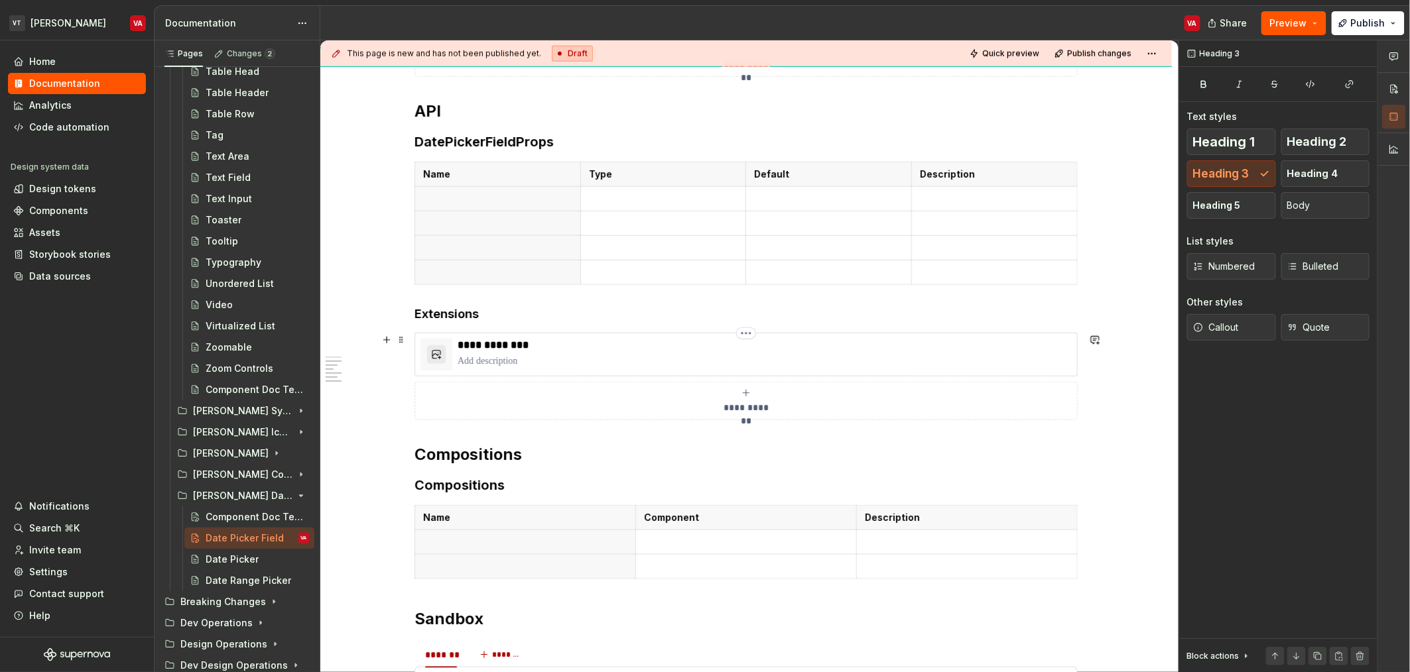
scroll to position [537, 0]
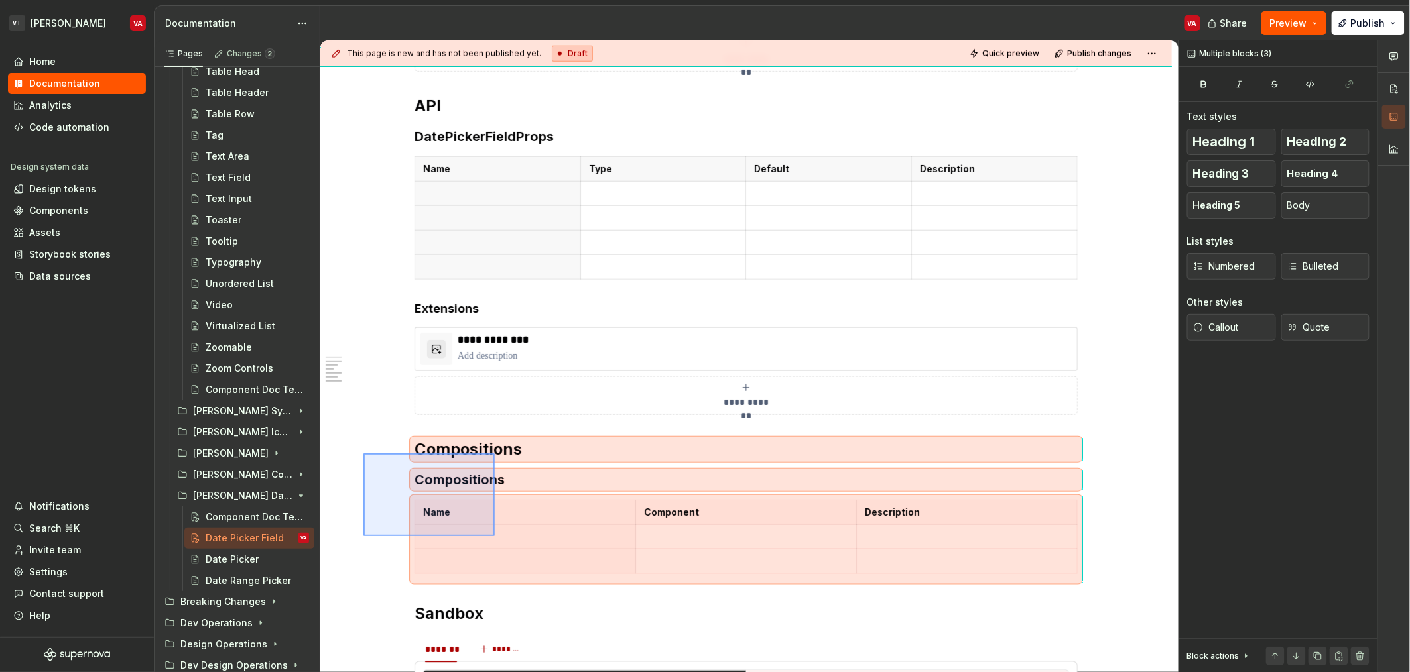
drag, startPoint x: 363, startPoint y: 454, endPoint x: 495, endPoint y: 536, distance: 155.3
click at [495, 536] on div "**********" at bounding box center [749, 356] width 858 height 633
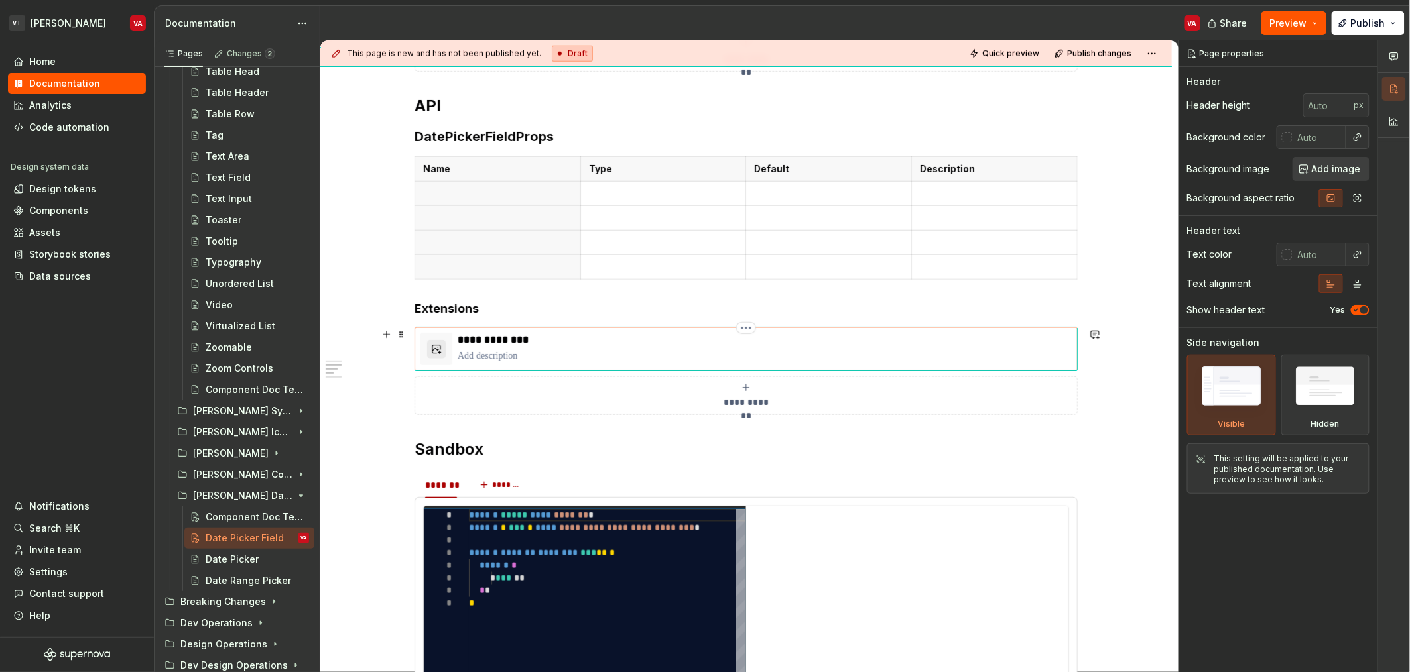
click at [515, 343] on p "**********" at bounding box center [765, 340] width 614 height 13
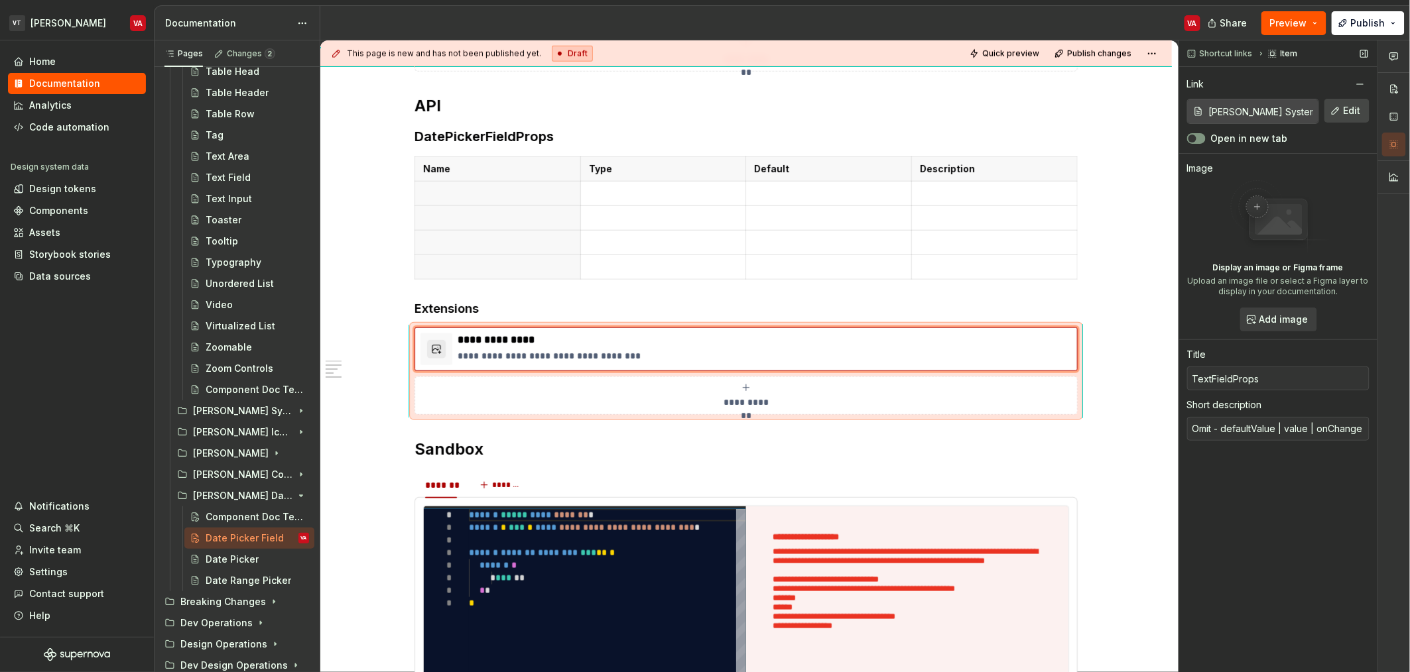
click at [1351, 113] on span "Edit" at bounding box center [1351, 110] width 17 height 13
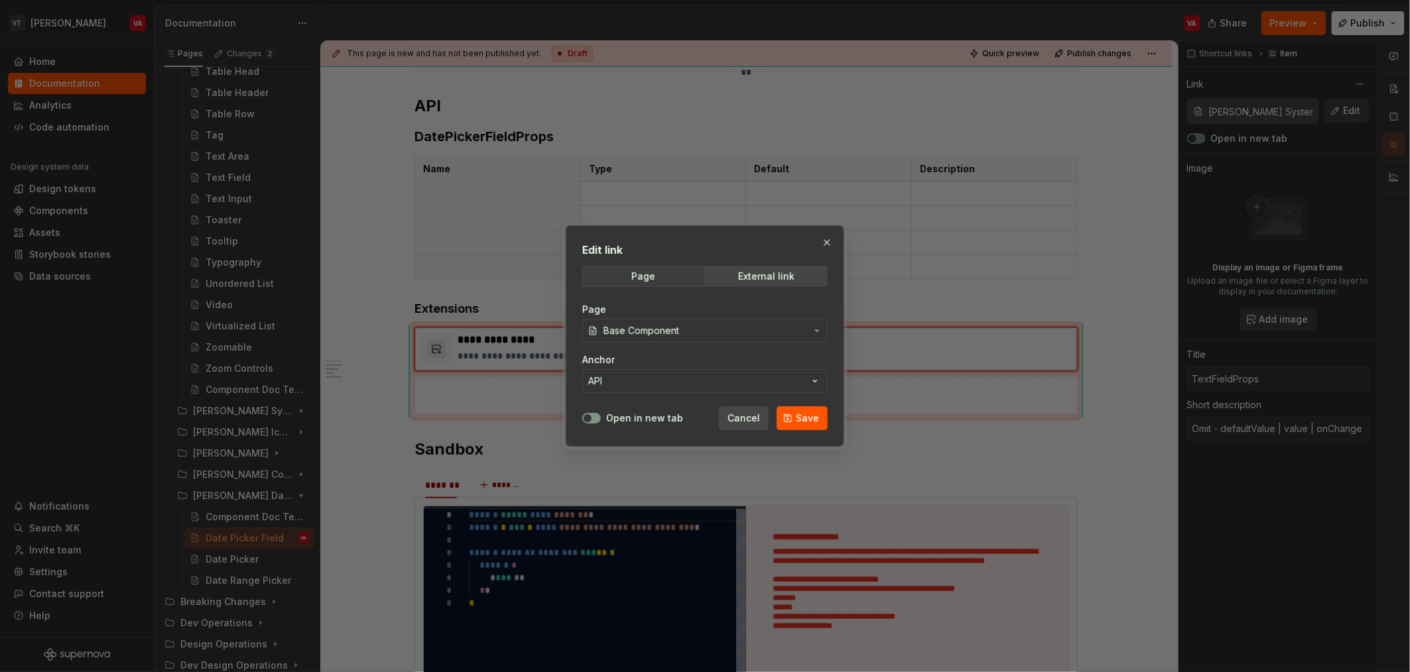
click at [697, 334] on span "Base Component" at bounding box center [704, 330] width 203 height 13
click at [596, 422] on button "Open in new tab" at bounding box center [591, 418] width 19 height 11
click at [813, 418] on span "Save" at bounding box center [807, 418] width 23 height 13
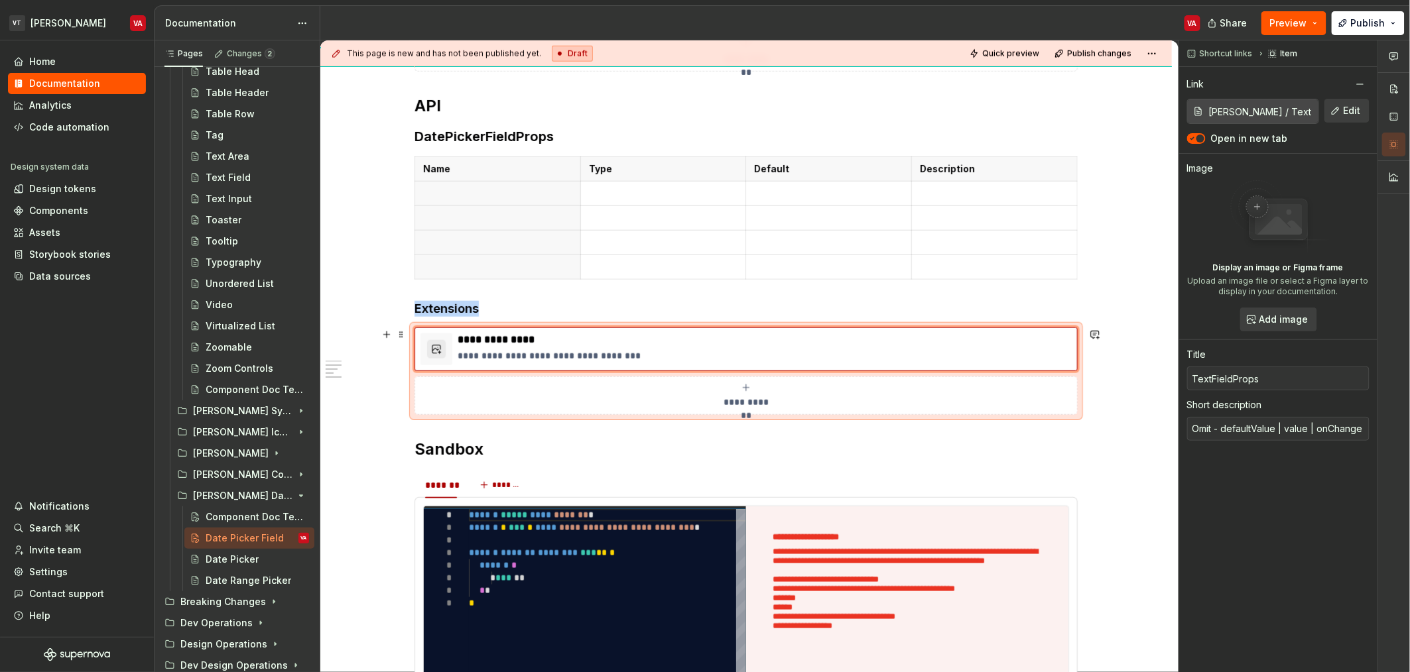
click at [568, 389] on div "**********" at bounding box center [745, 396] width 651 height 27
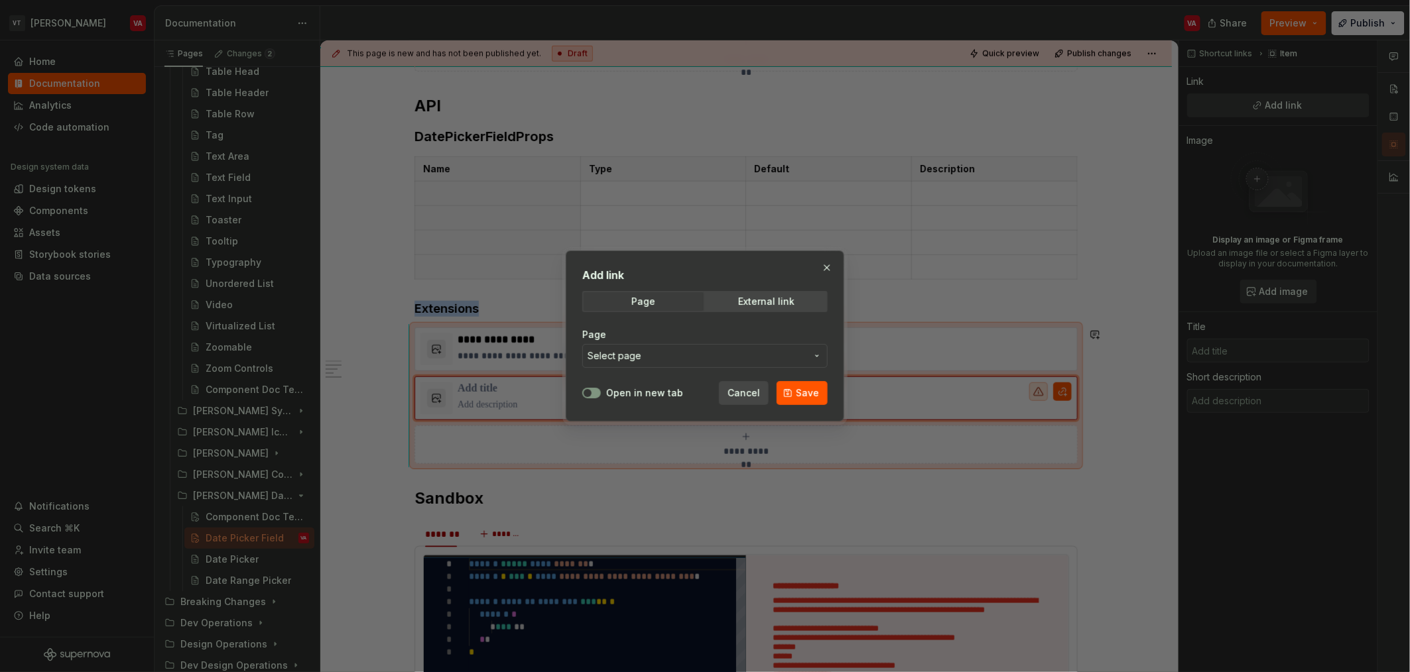
click at [670, 353] on span "Select page" at bounding box center [696, 355] width 219 height 13
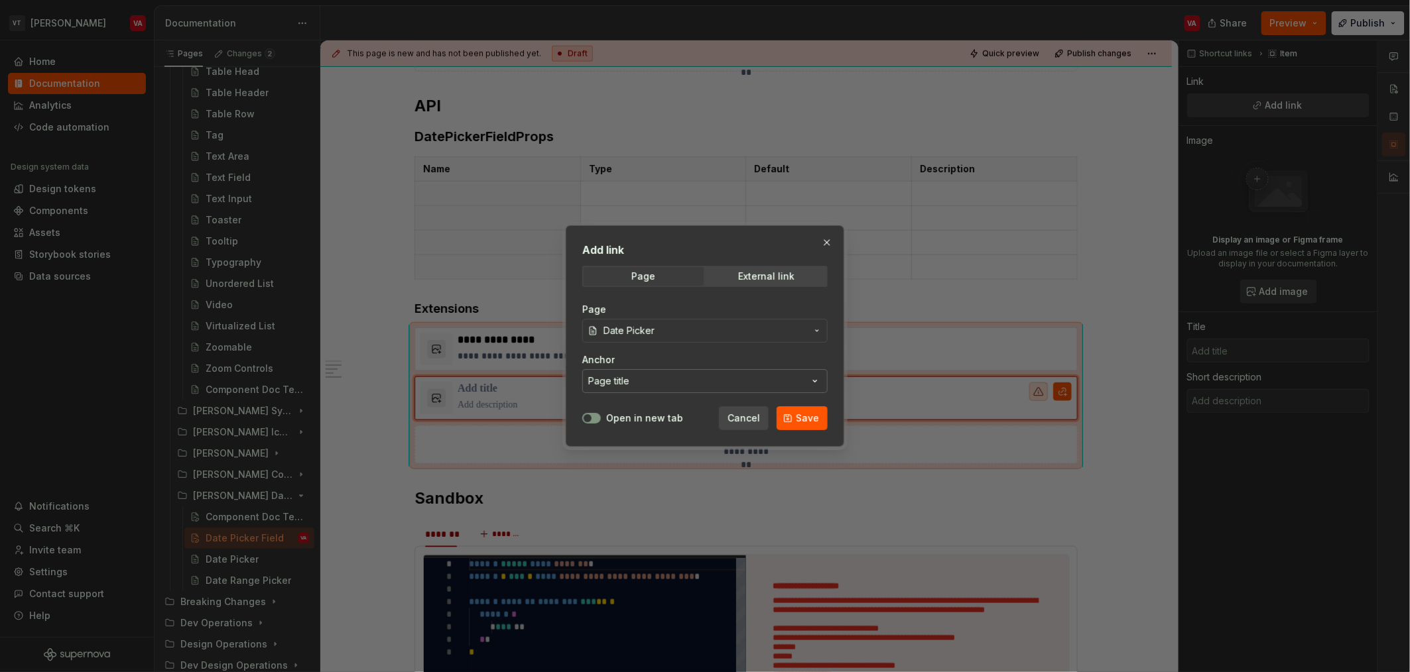
click at [642, 382] on button "Page title" at bounding box center [704, 381] width 245 height 24
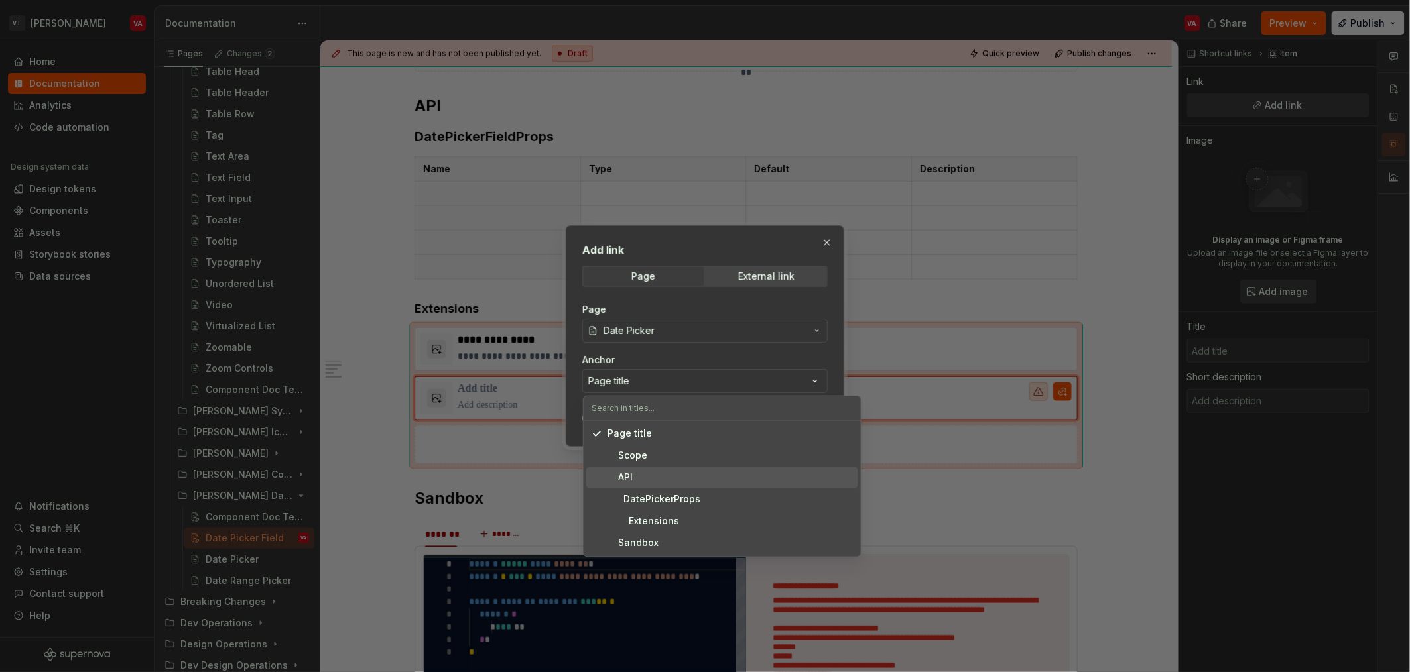
click at [638, 482] on div "API" at bounding box center [729, 477] width 245 height 13
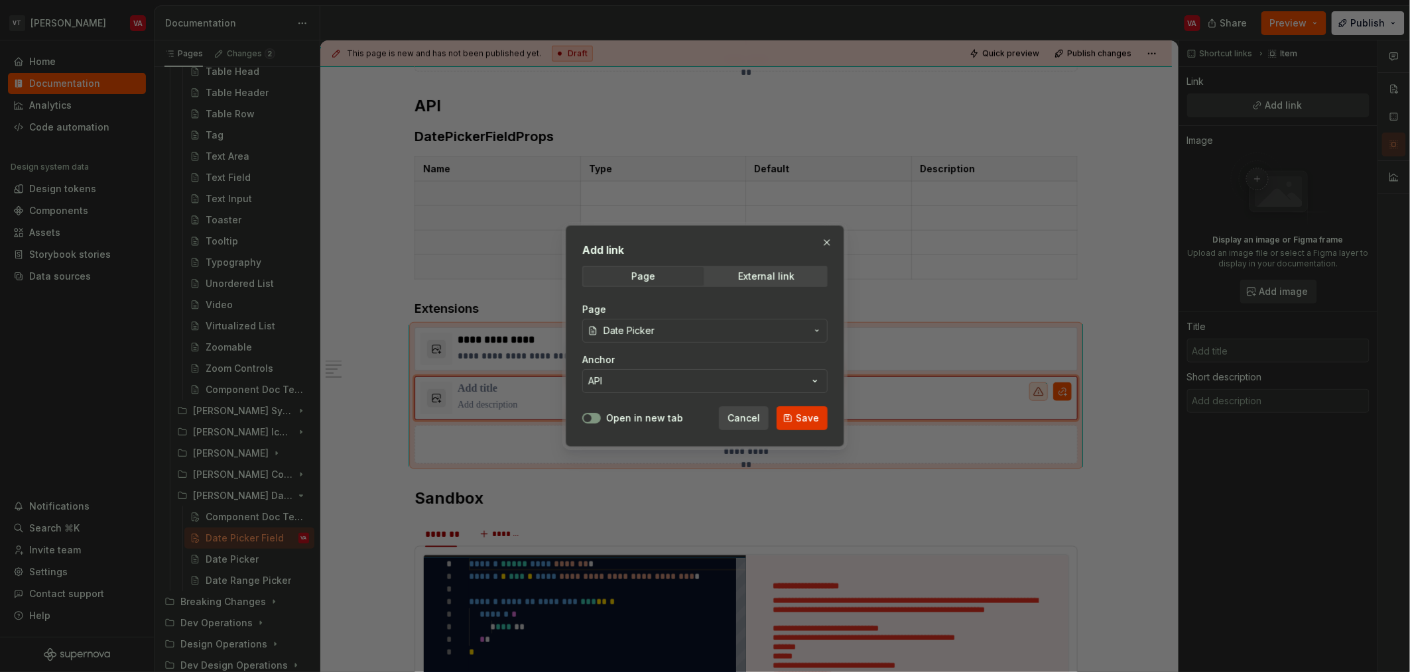
drag, startPoint x: 596, startPoint y: 420, endPoint x: 812, endPoint y: 430, distance: 216.4
click at [597, 420] on button "Open in new tab" at bounding box center [591, 418] width 19 height 11
click at [798, 421] on span "Save" at bounding box center [807, 418] width 23 height 13
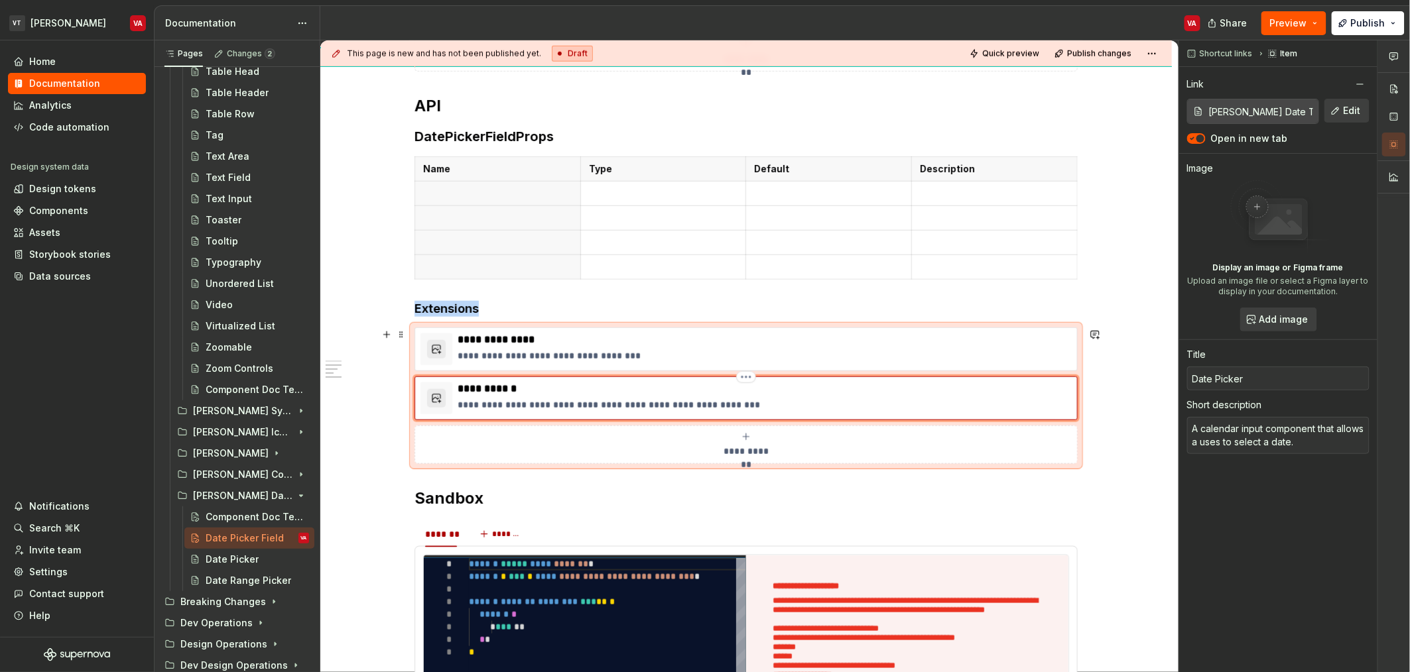
click at [499, 391] on p "**********" at bounding box center [765, 389] width 614 height 13
click at [511, 391] on p "**********" at bounding box center [765, 389] width 614 height 13
click at [505, 395] on p "**********" at bounding box center [765, 389] width 614 height 13
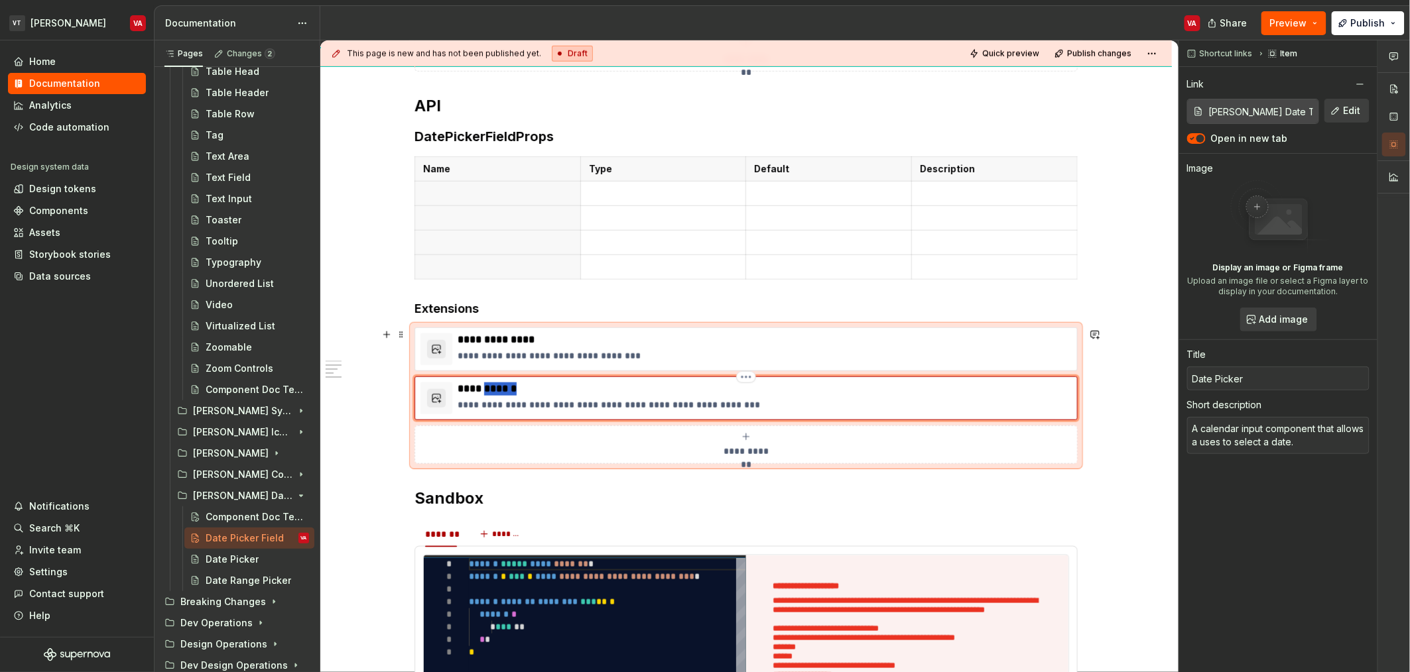
click at [505, 395] on p "**********" at bounding box center [765, 389] width 614 height 13
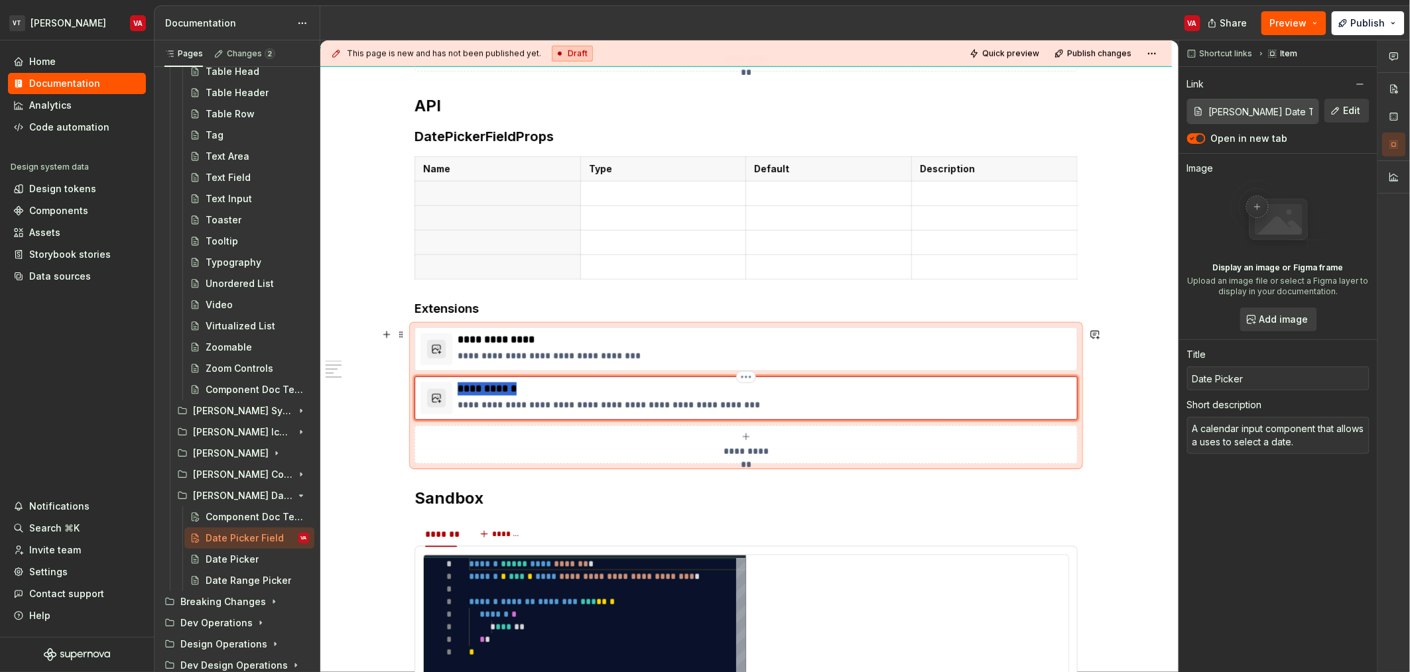
click at [505, 395] on p "**********" at bounding box center [765, 389] width 614 height 13
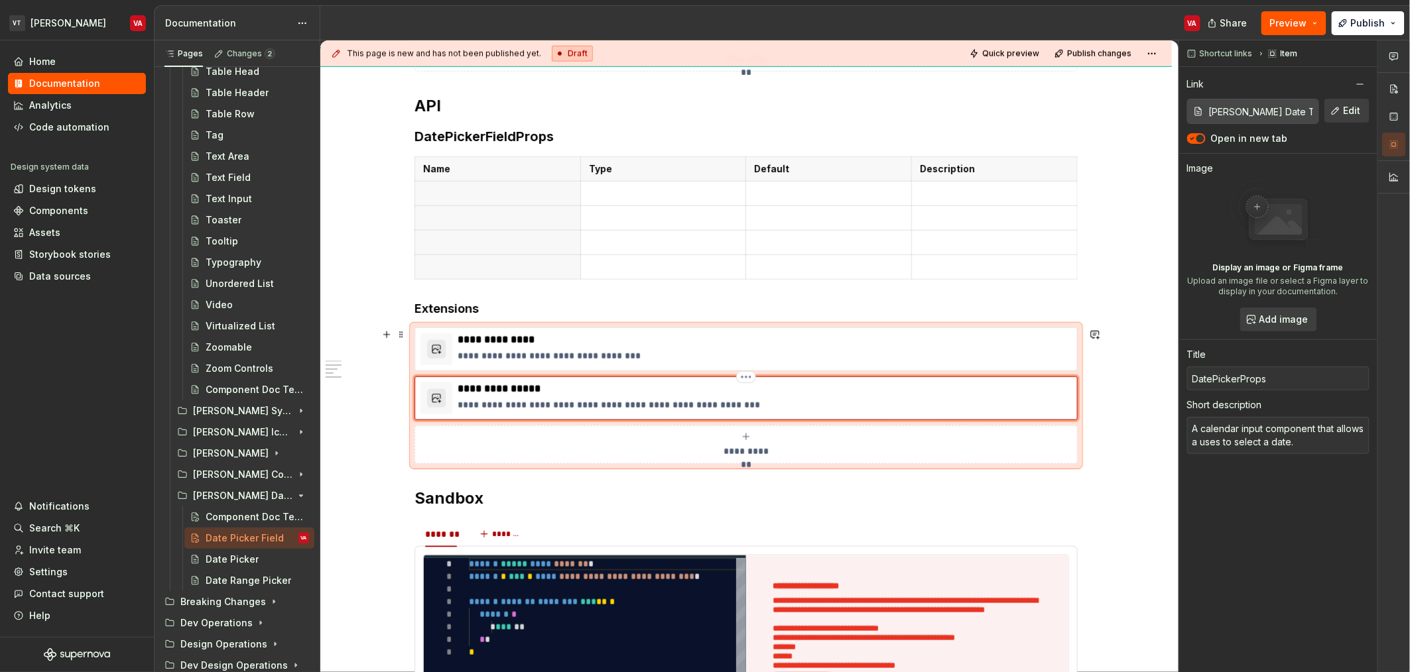
click at [759, 406] on p "**********" at bounding box center [765, 404] width 614 height 13
drag, startPoint x: 755, startPoint y: 405, endPoint x: 454, endPoint y: 399, distance: 301.1
click at [454, 399] on div "**********" at bounding box center [745, 399] width 651 height 32
click at [652, 450] on div "**********" at bounding box center [745, 445] width 651 height 27
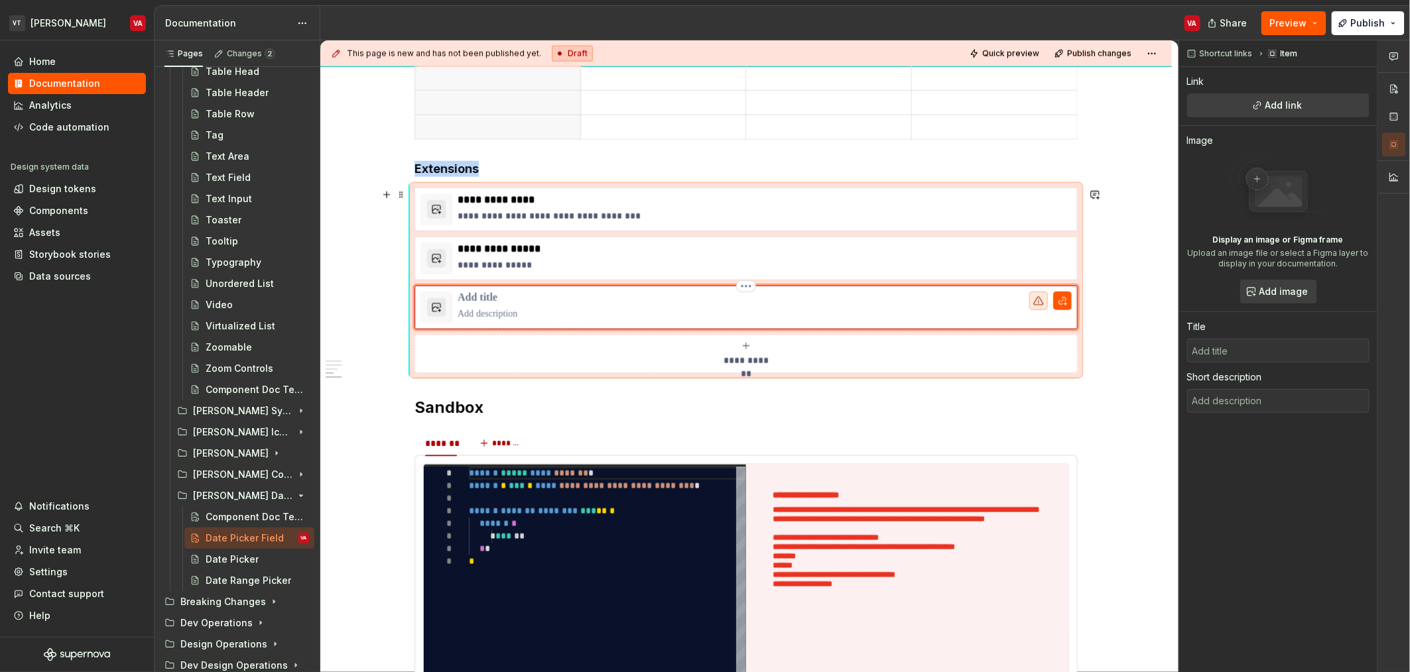
scroll to position [684, 0]
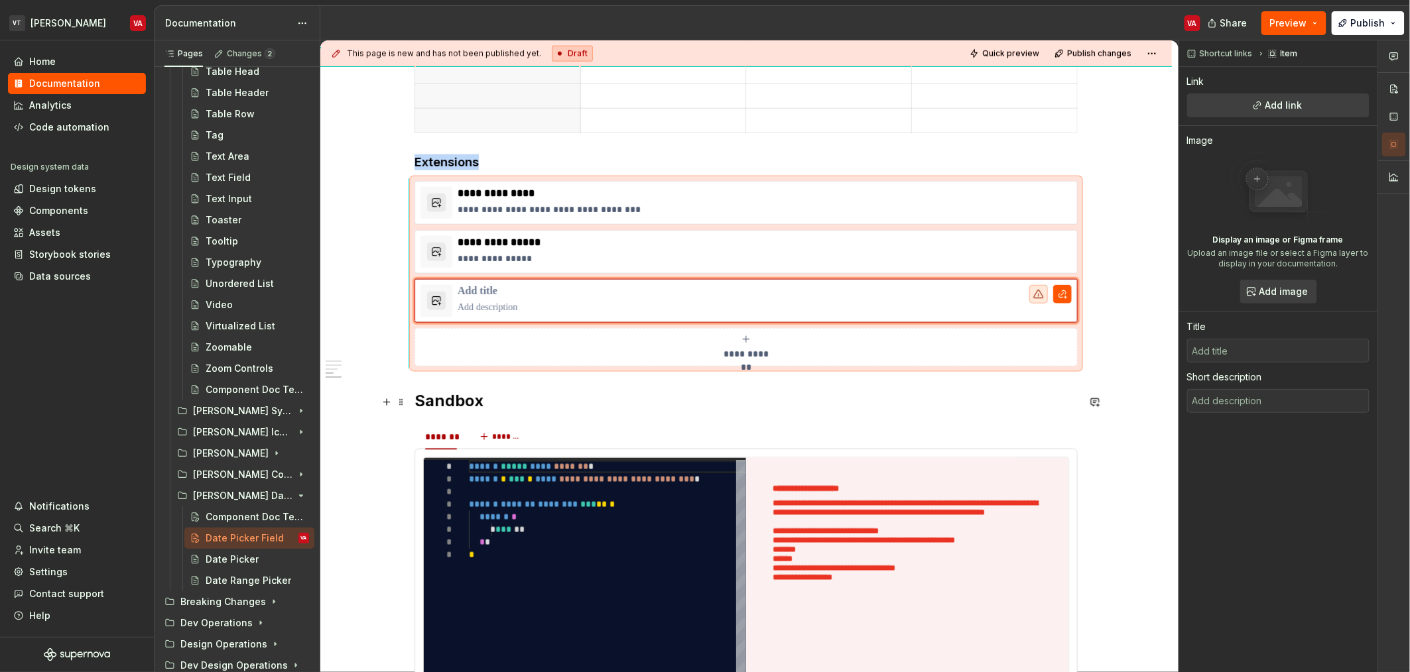
click at [415, 404] on h2 "Sandbox" at bounding box center [745, 401] width 663 height 21
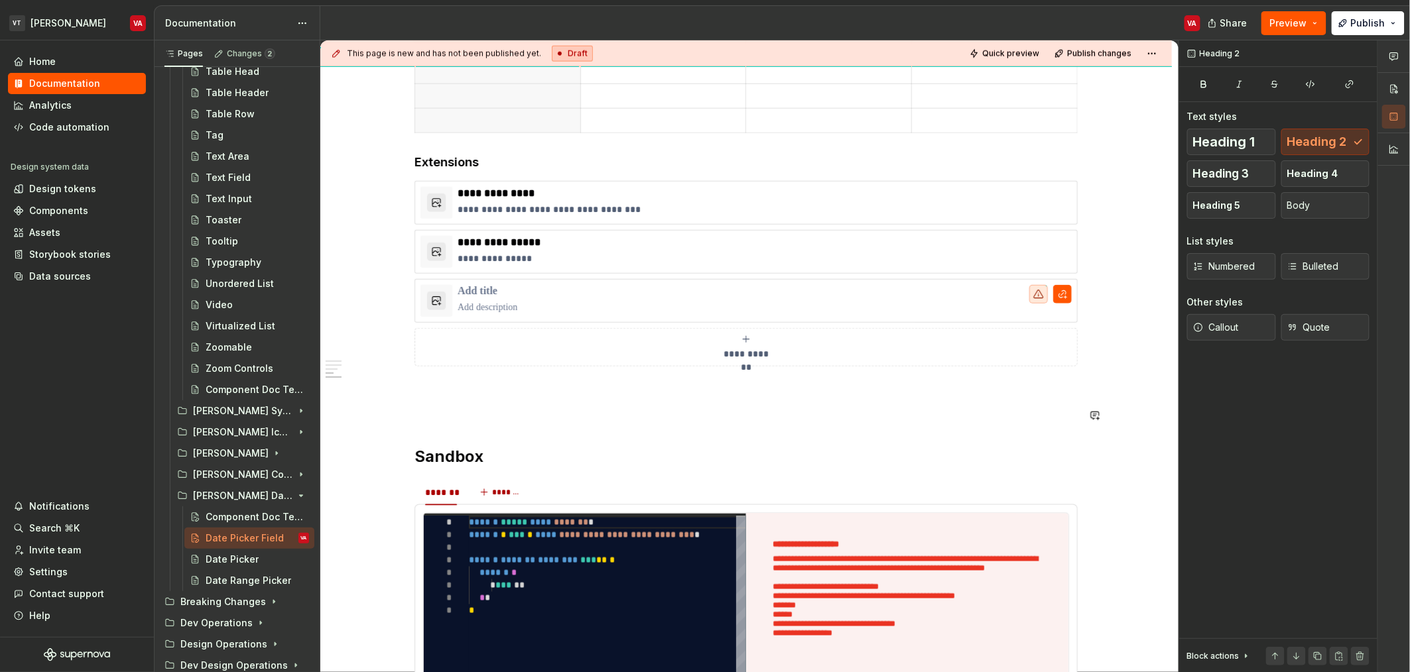
click at [460, 398] on p at bounding box center [745, 391] width 663 height 16
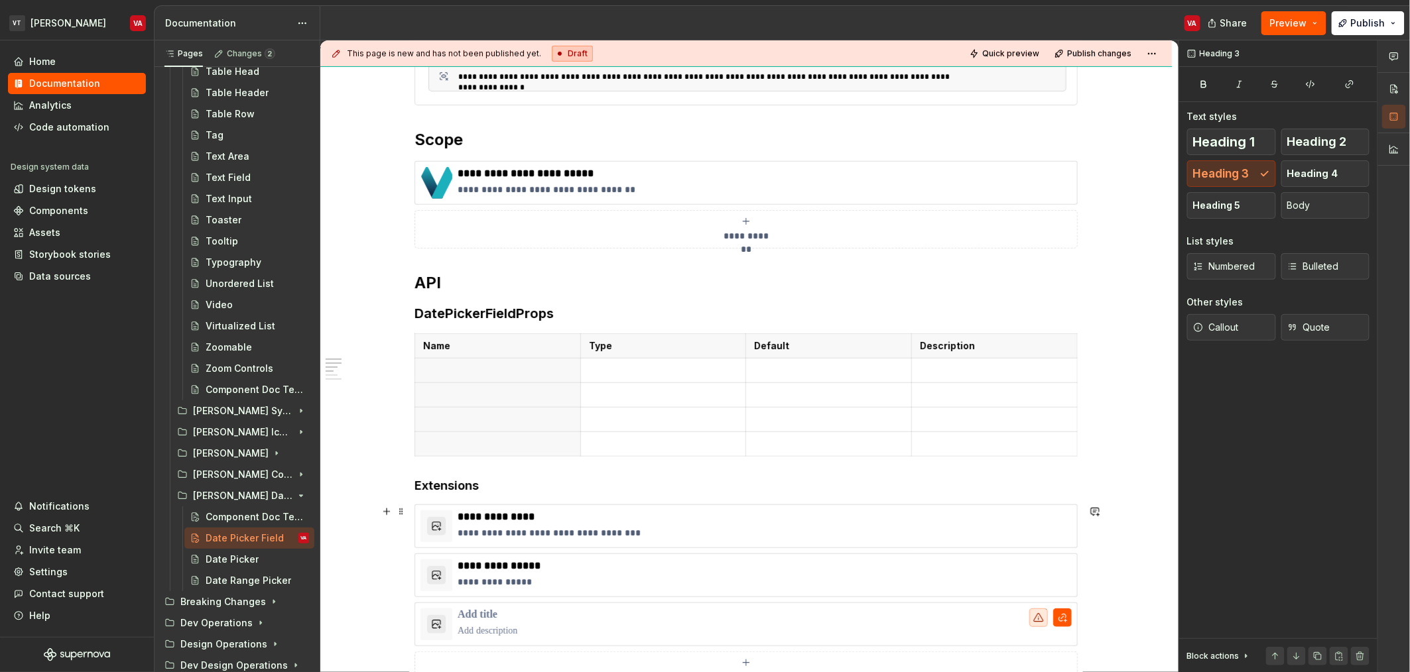
scroll to position [356, 0]
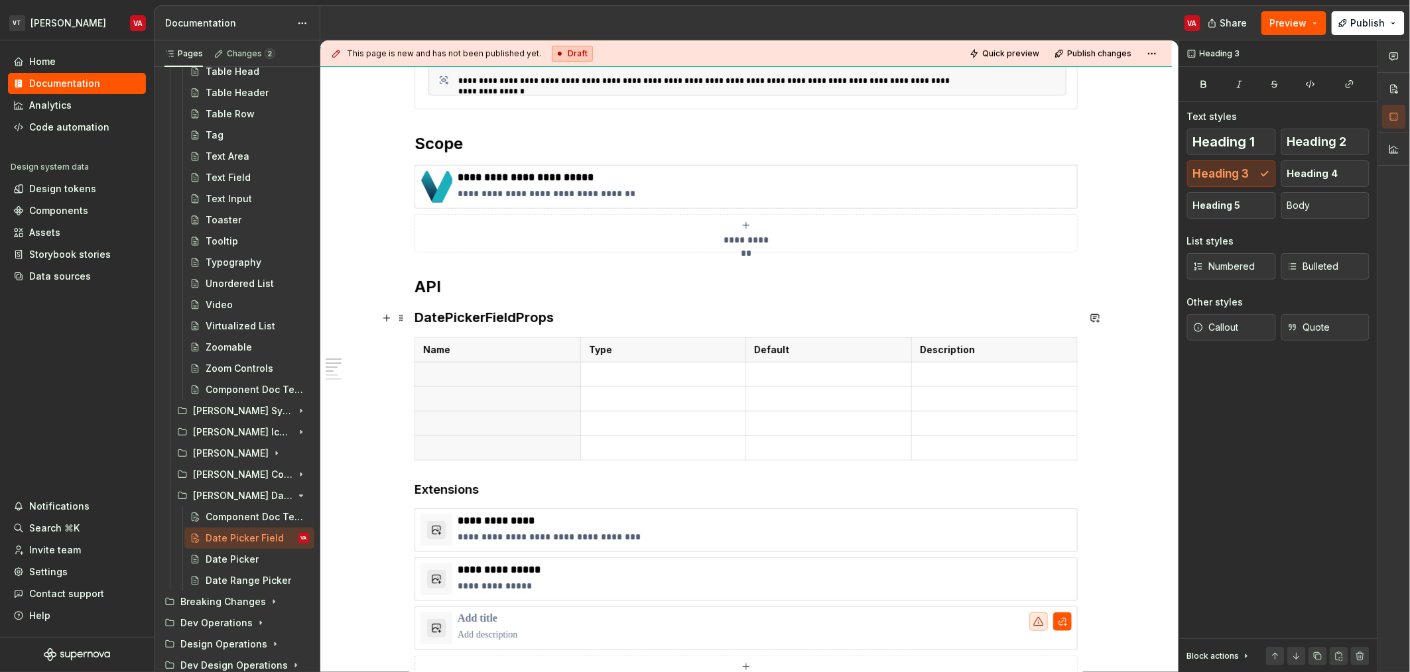
click at [454, 322] on h3 "DatePickerFieldProps" at bounding box center [745, 317] width 663 height 19
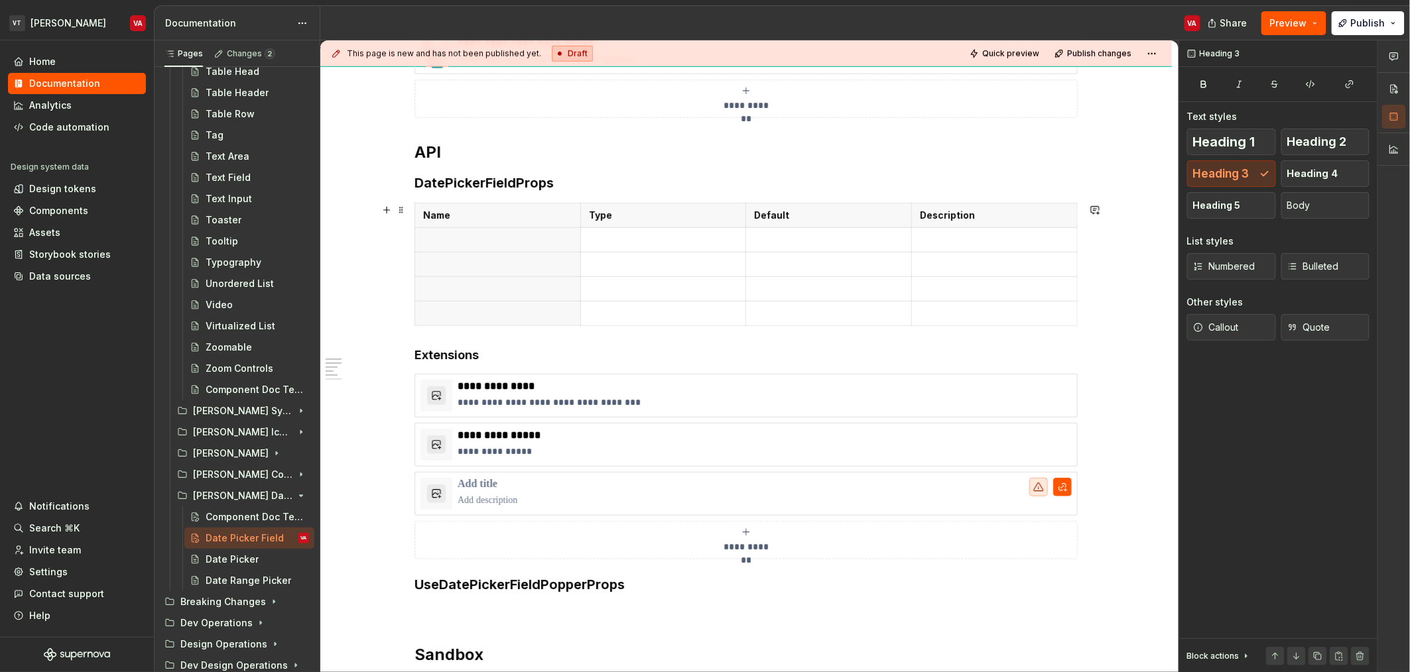
scroll to position [600, 0]
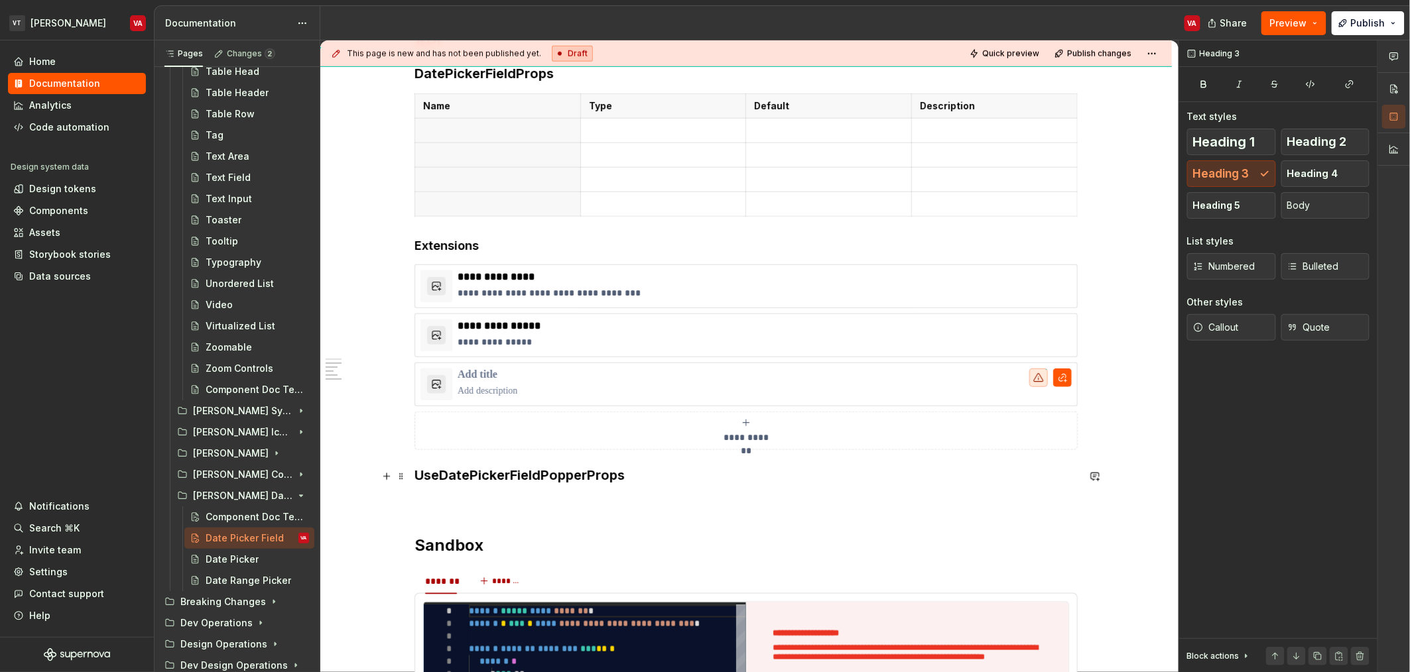
click at [459, 471] on h3 "UseDatePickerFieldPopperProps" at bounding box center [745, 475] width 663 height 19
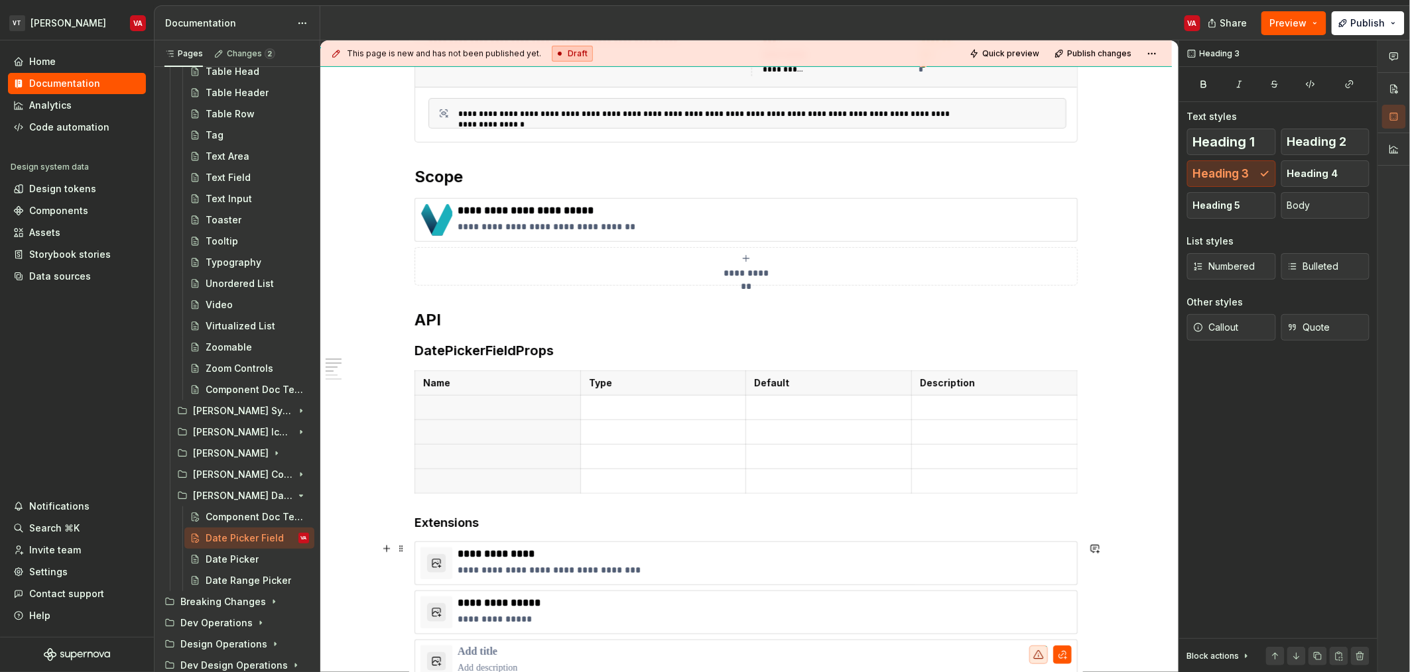
scroll to position [275, 0]
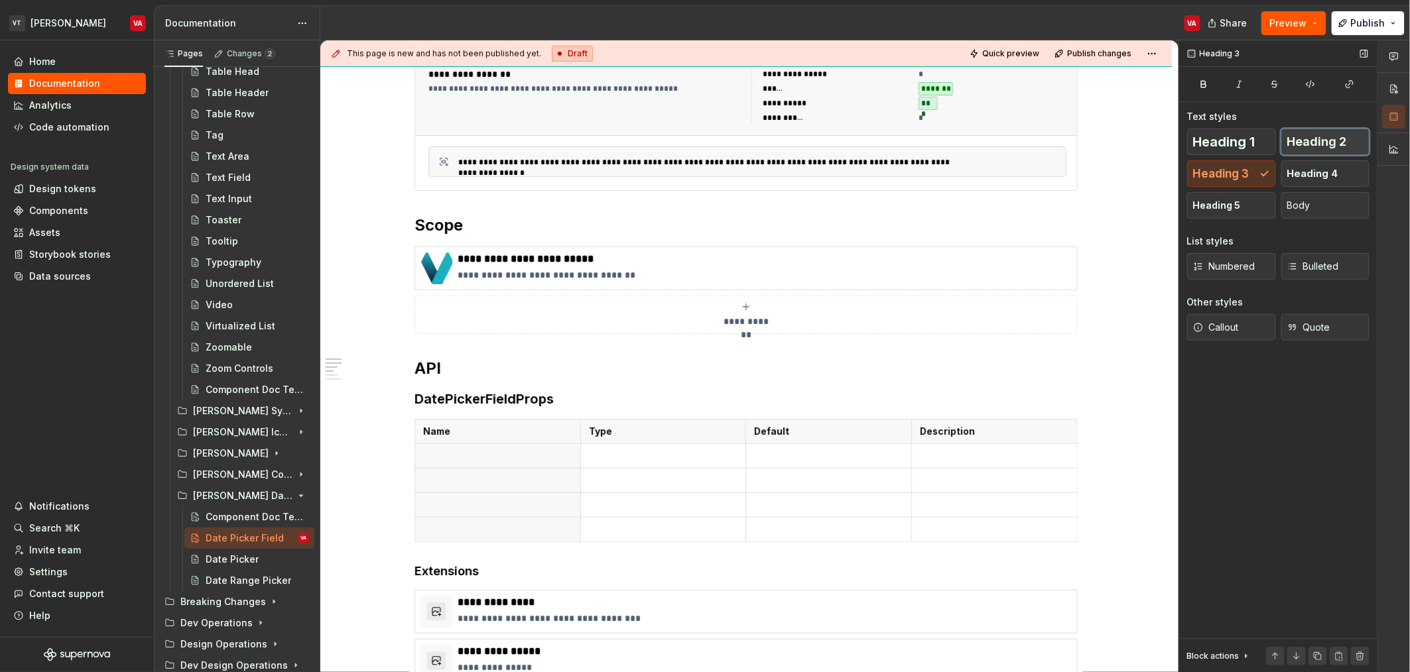
click at [1319, 148] on span "Heading 2" at bounding box center [1317, 141] width 60 height 13
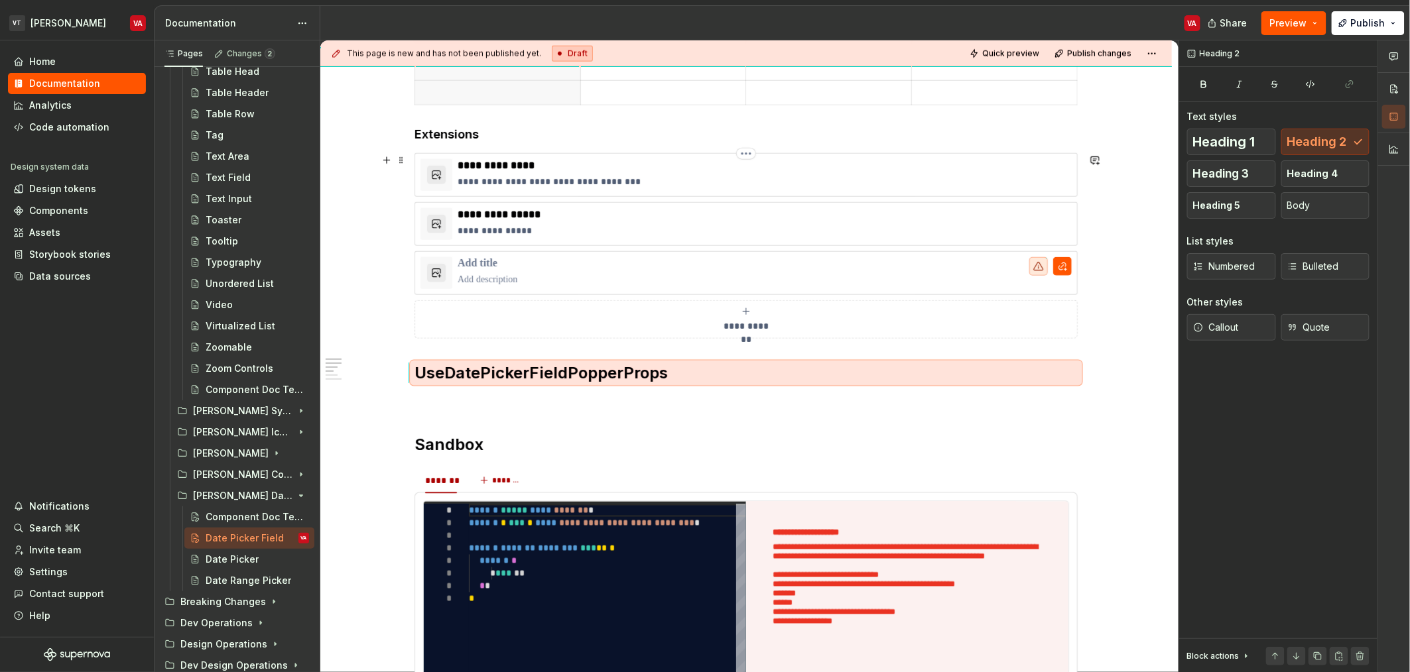
scroll to position [719, 0]
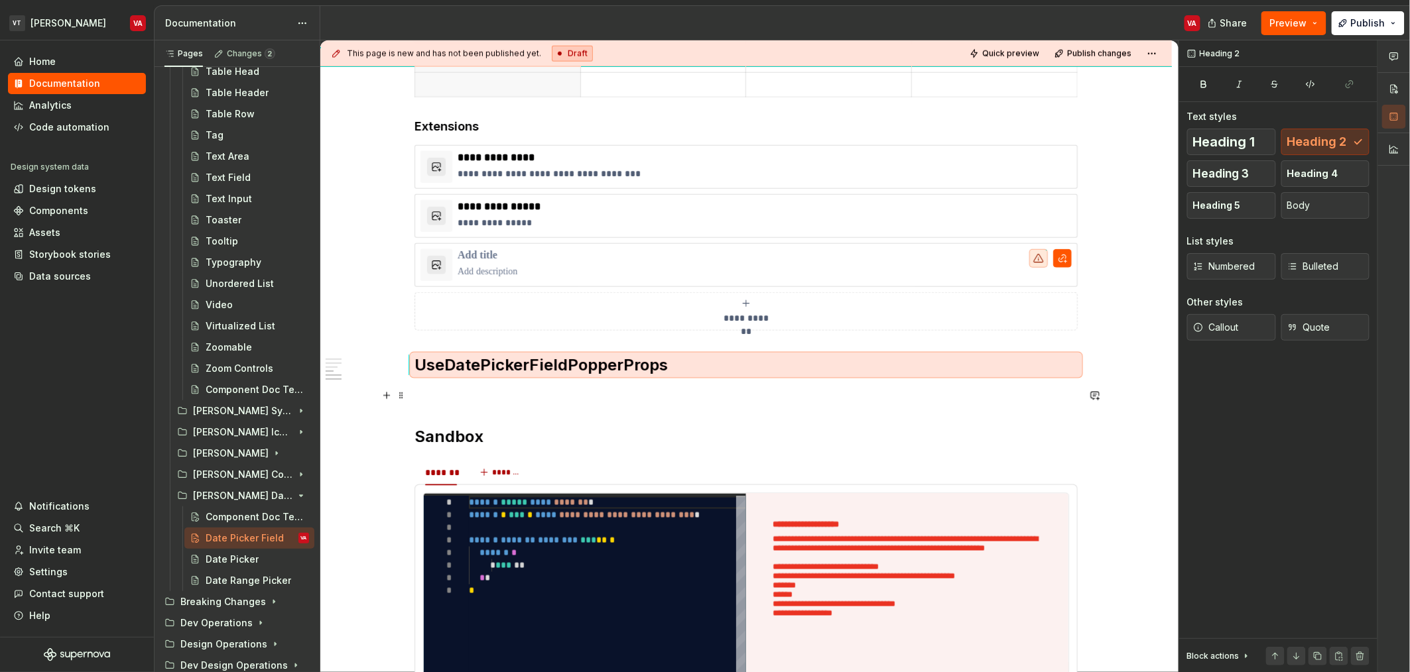
click at [461, 395] on p at bounding box center [745, 395] width 663 height 16
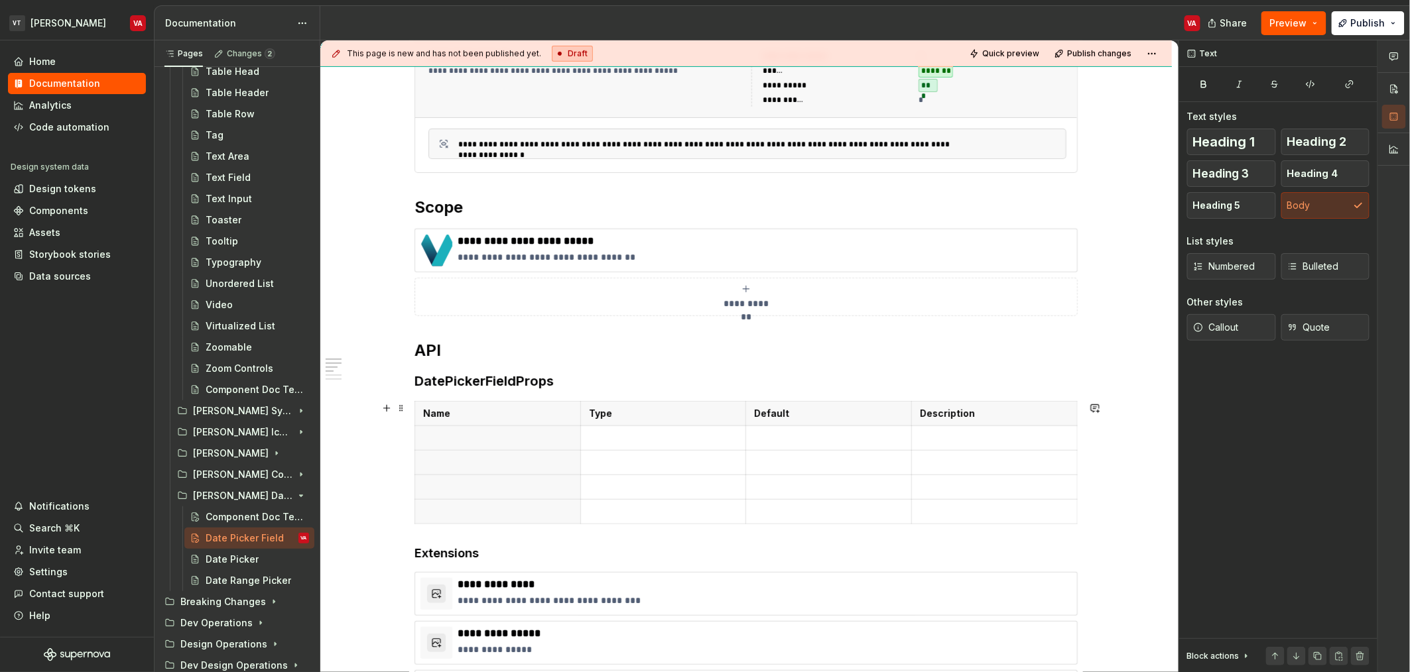
scroll to position [375, 0]
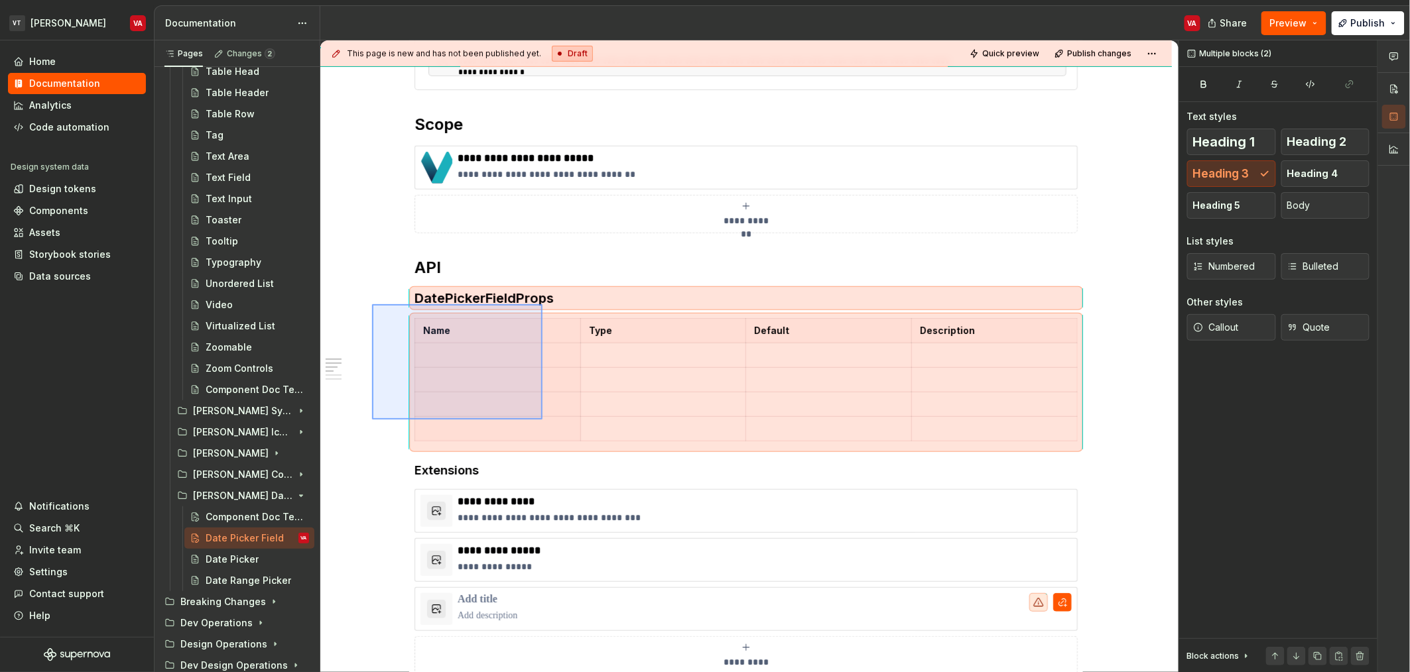
drag, startPoint x: 372, startPoint y: 304, endPoint x: 542, endPoint y: 420, distance: 205.8
click at [542, 420] on div "**********" at bounding box center [749, 356] width 858 height 633
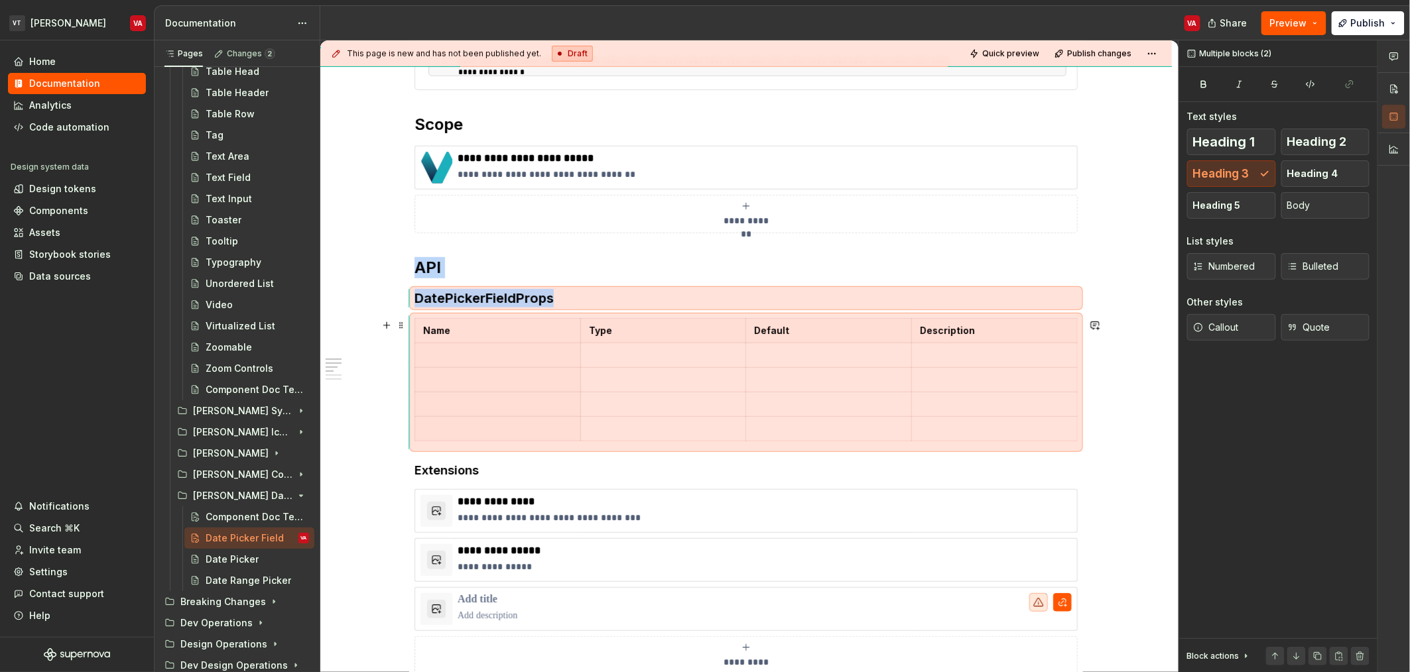
click at [377, 405] on div "**********" at bounding box center [745, 595] width 851 height 1489
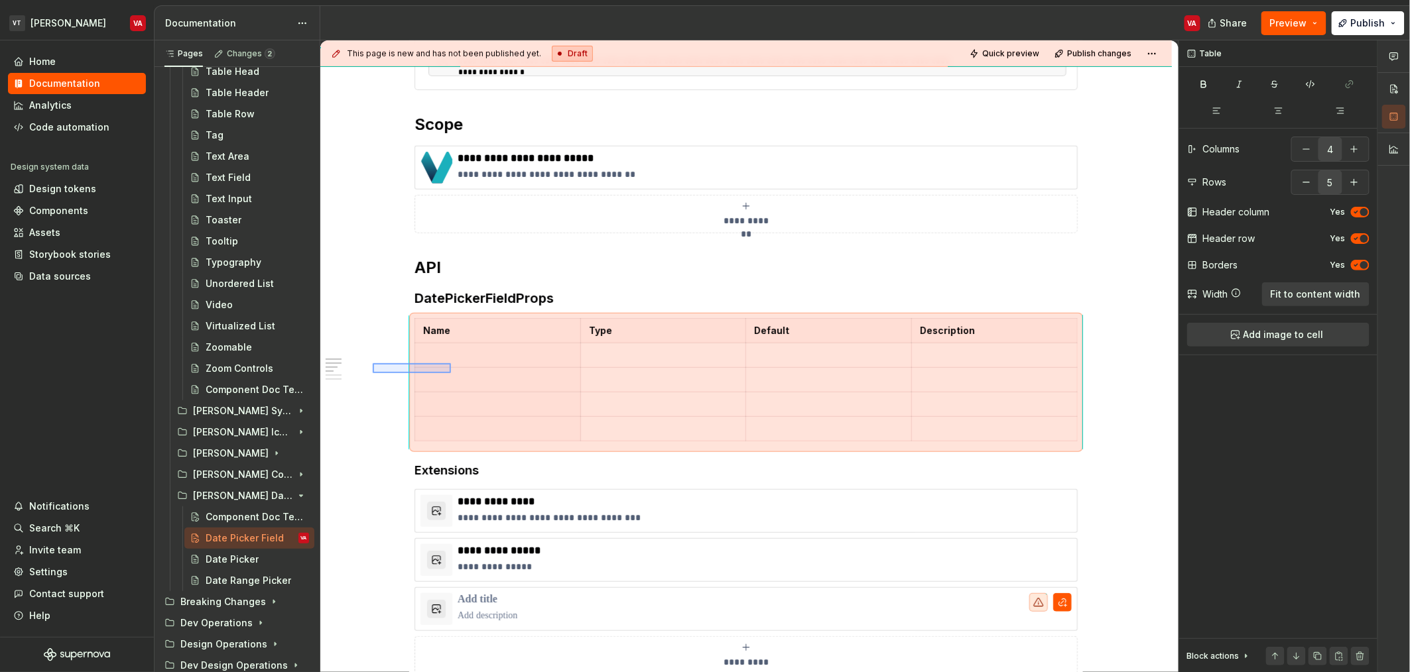
drag, startPoint x: 373, startPoint y: 363, endPoint x: 469, endPoint y: 375, distance: 96.8
click at [469, 375] on div "**********" at bounding box center [749, 356] width 858 height 633
copy h3 "DatePickerFieldProps"
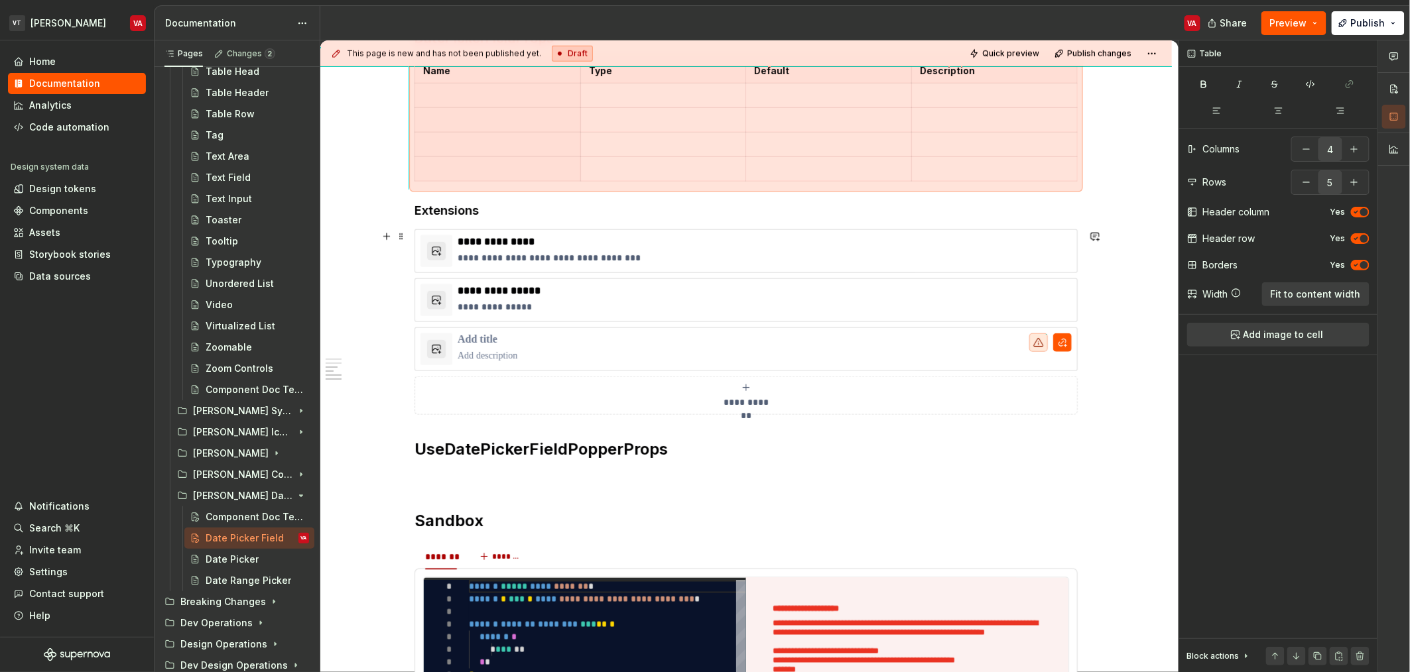
scroll to position [701, 0]
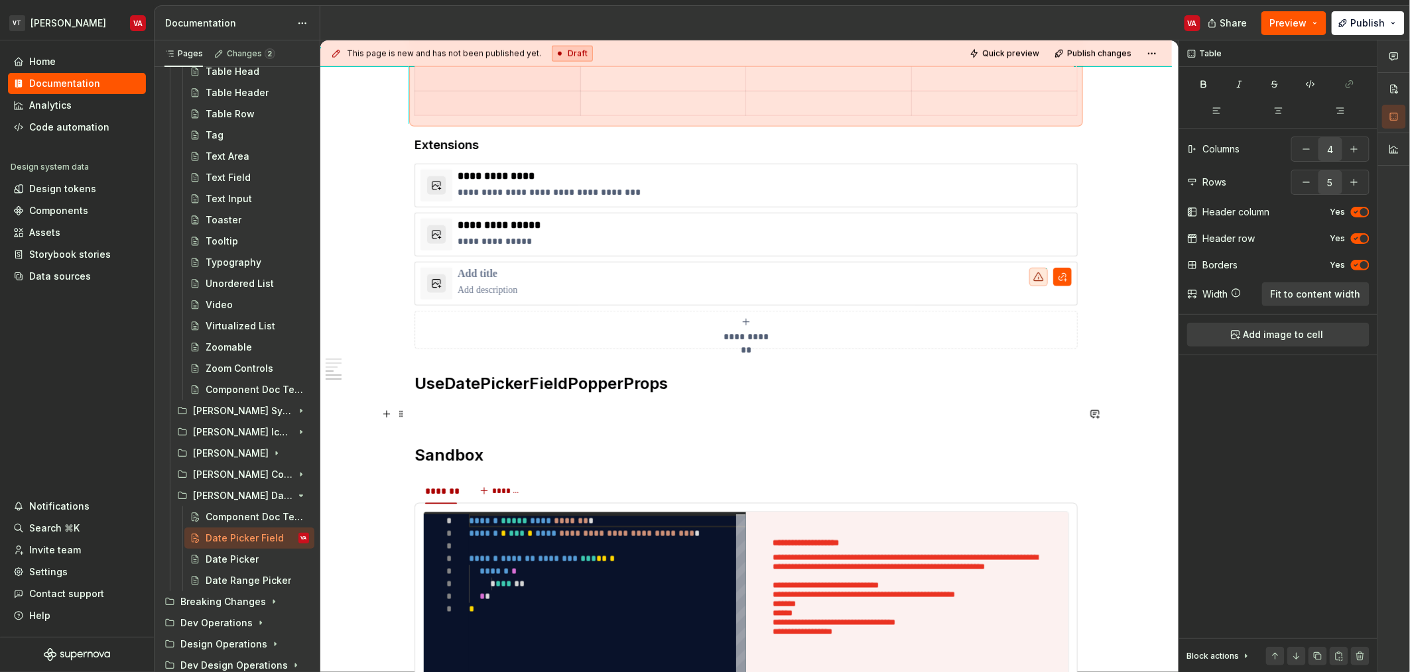
click at [556, 412] on p at bounding box center [745, 413] width 663 height 16
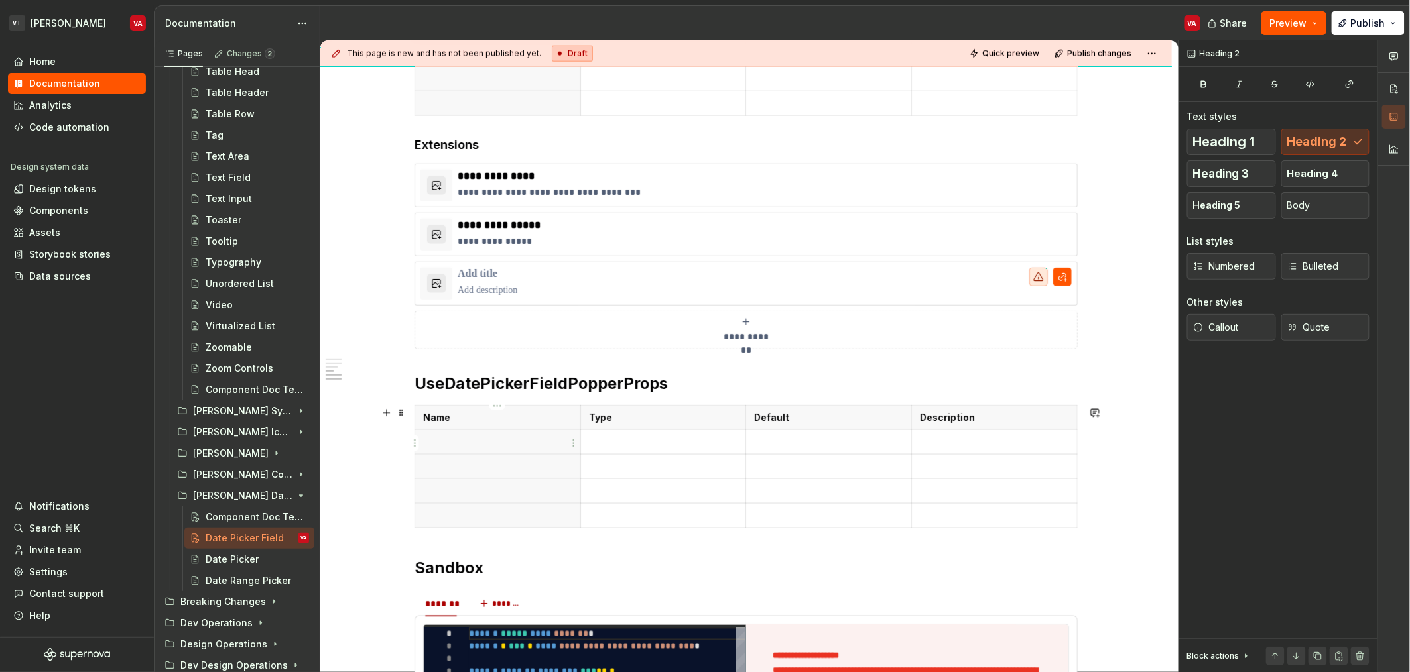
click at [484, 446] on p at bounding box center [497, 442] width 149 height 13
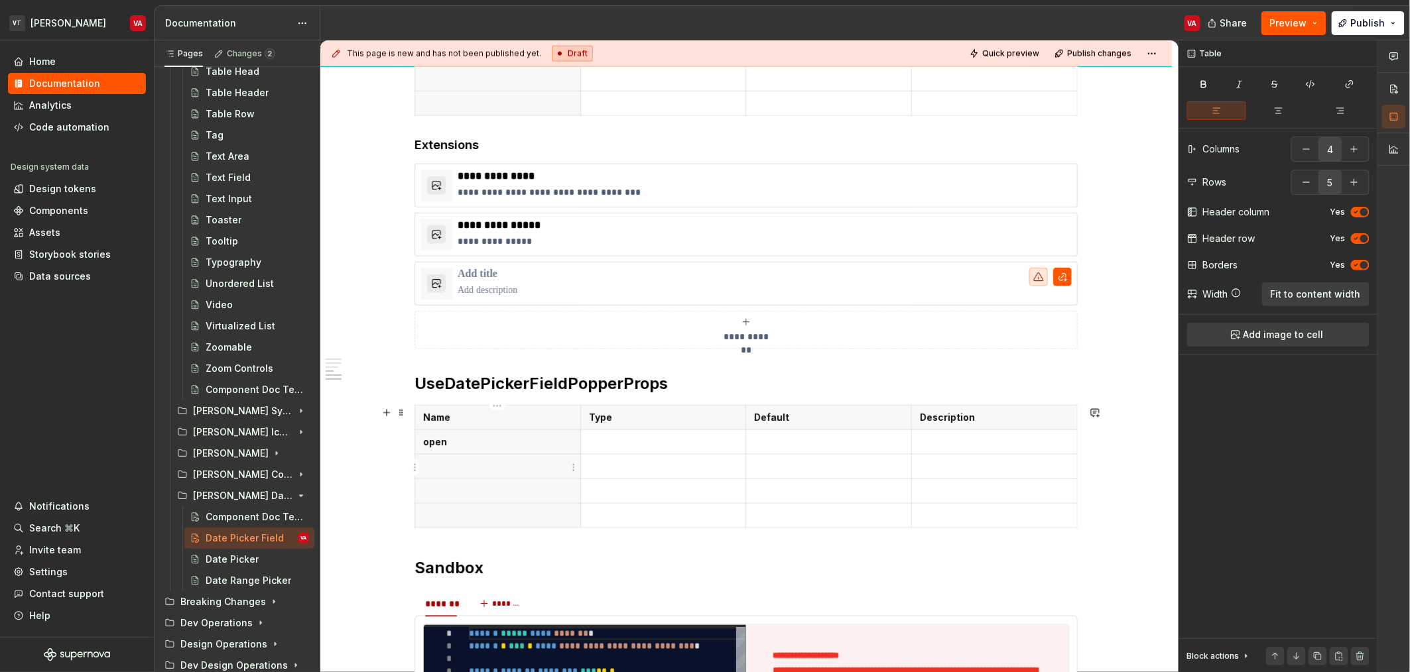
click at [468, 472] on p at bounding box center [497, 466] width 149 height 13
drag, startPoint x: 450, startPoint y: 500, endPoint x: 457, endPoint y: 497, distance: 7.4
click at [451, 500] on th at bounding box center [498, 491] width 166 height 25
click at [440, 516] on p at bounding box center [497, 515] width 149 height 13
click at [664, 444] on p at bounding box center [663, 442] width 149 height 13
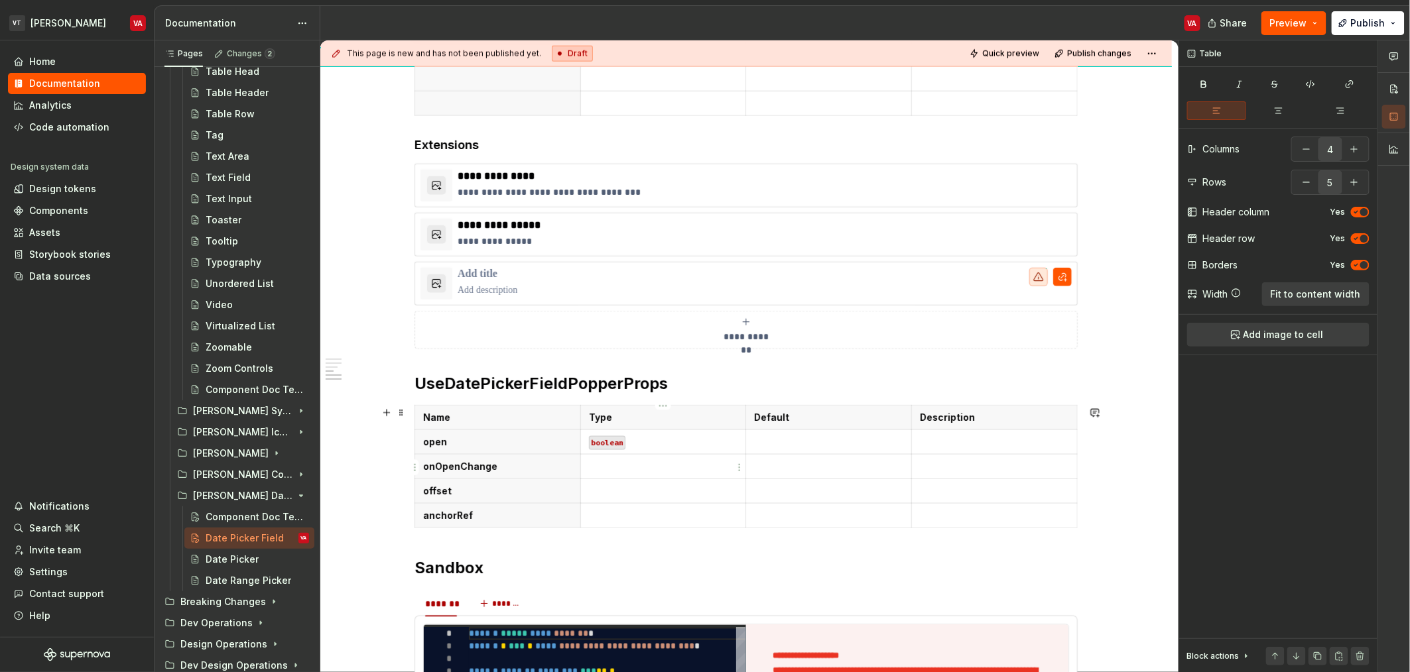
click at [642, 473] on p at bounding box center [663, 466] width 149 height 13
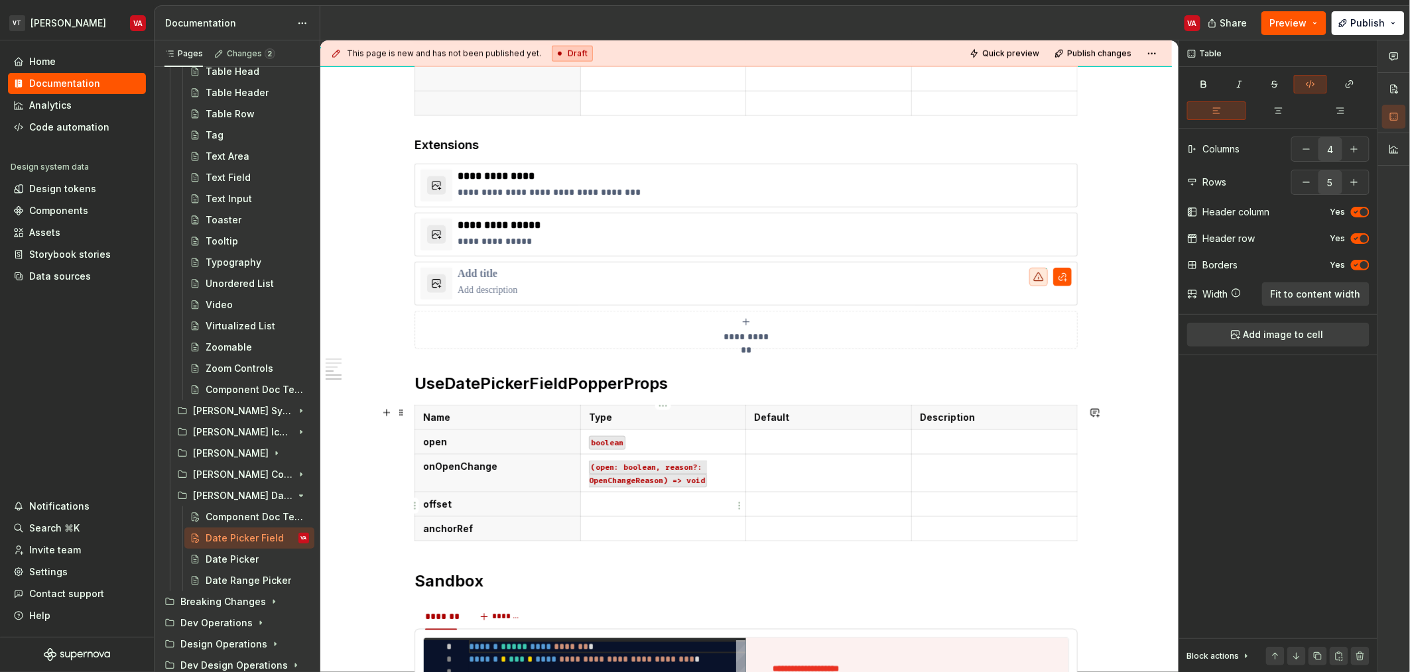
click at [671, 505] on p at bounding box center [663, 504] width 149 height 13
click at [657, 526] on p at bounding box center [663, 528] width 149 height 13
click at [776, 448] on p at bounding box center [828, 442] width 149 height 13
click at [777, 509] on p at bounding box center [828, 504] width 149 height 13
click at [771, 532] on p at bounding box center [828, 528] width 149 height 13
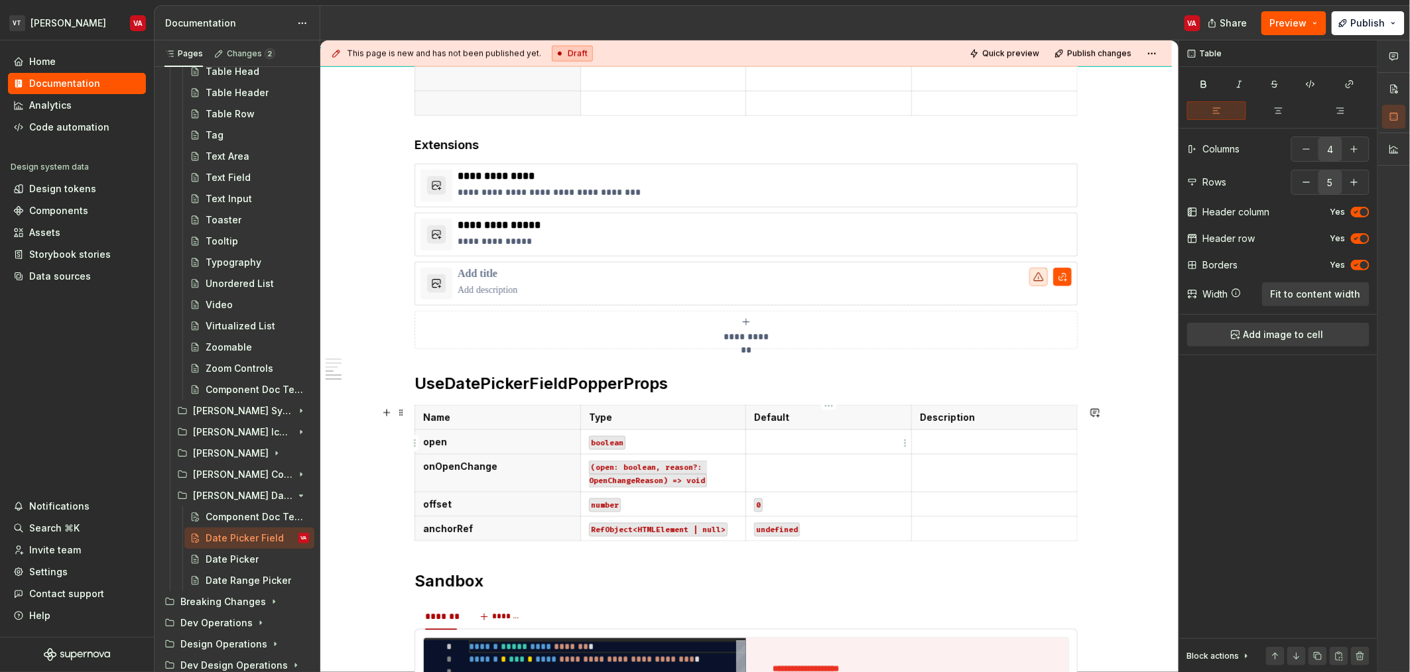
click at [791, 446] on p at bounding box center [828, 442] width 149 height 13
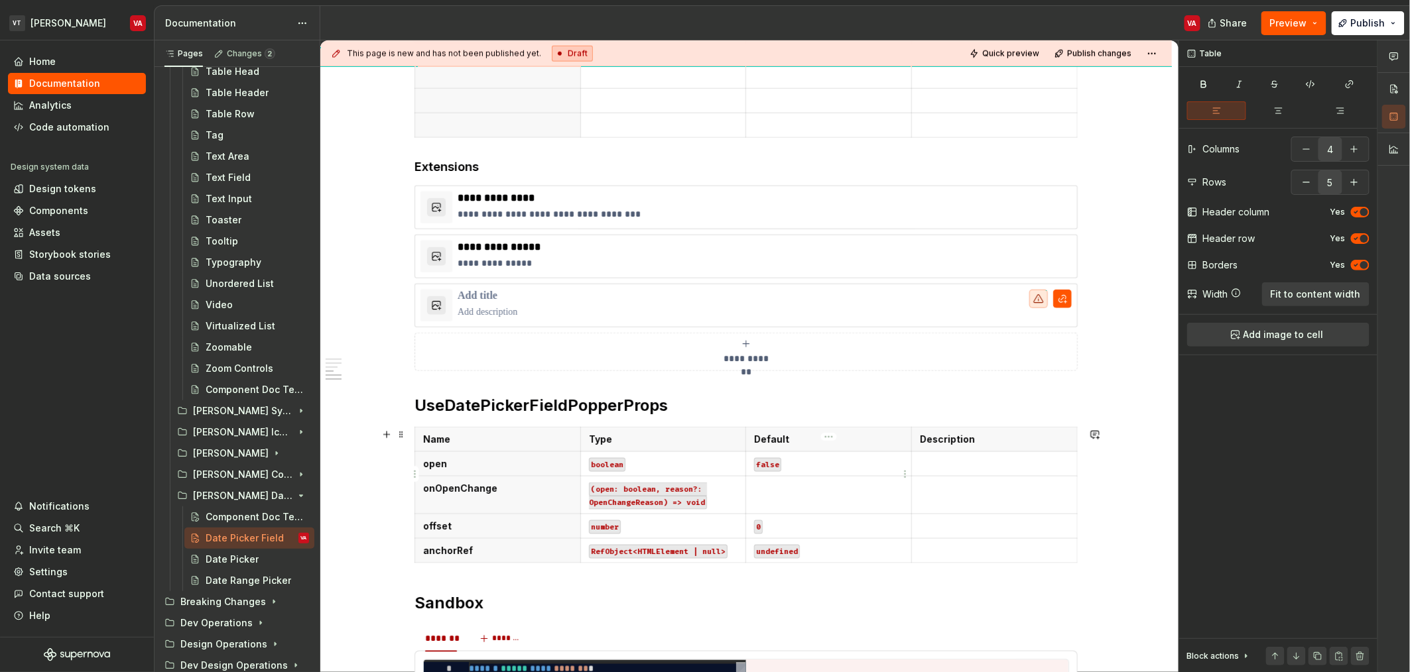
scroll to position [668, 0]
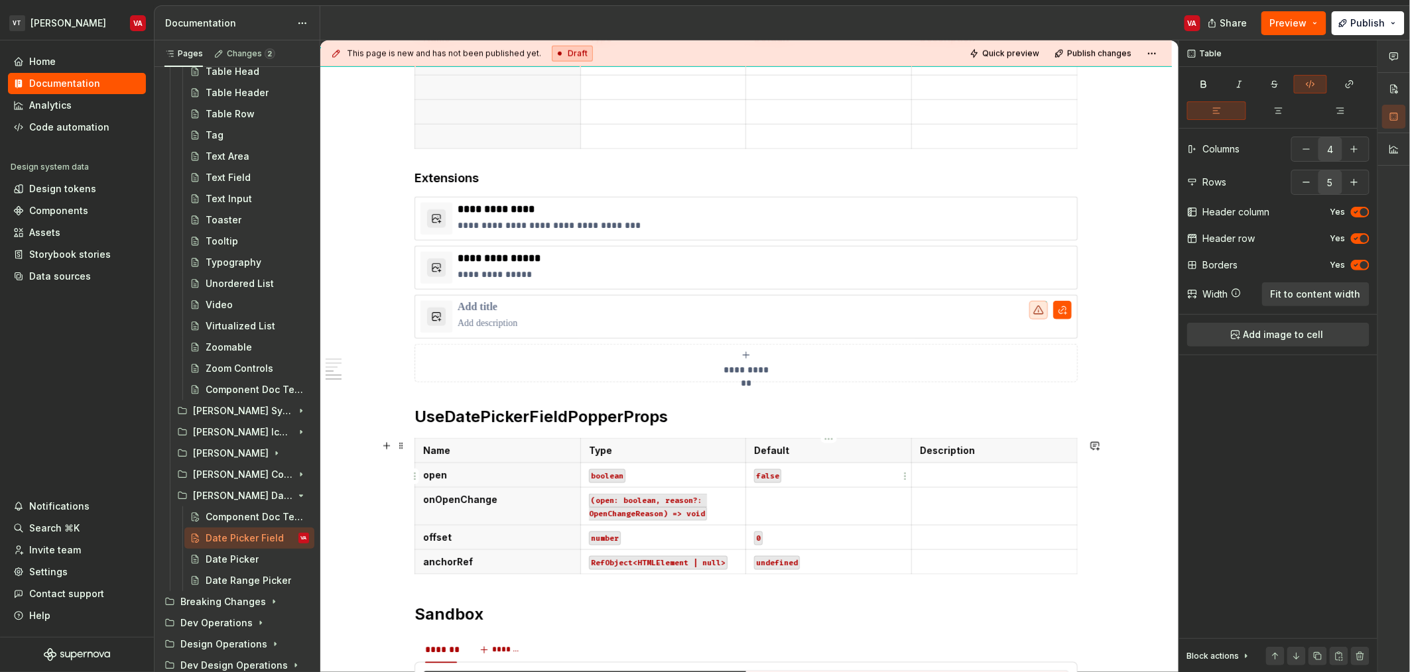
click at [771, 479] on code "false" at bounding box center [767, 476] width 27 height 14
click at [769, 477] on code "false" at bounding box center [767, 476] width 27 height 14
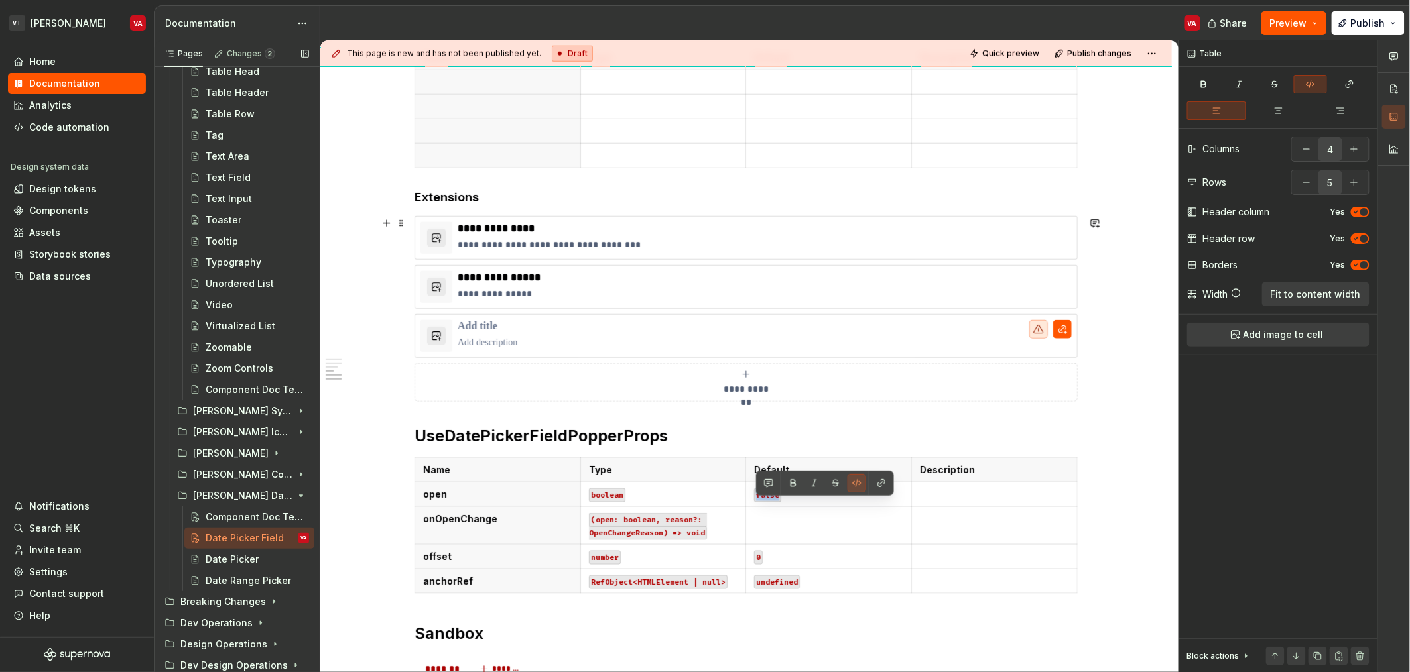
scroll to position [635, 0]
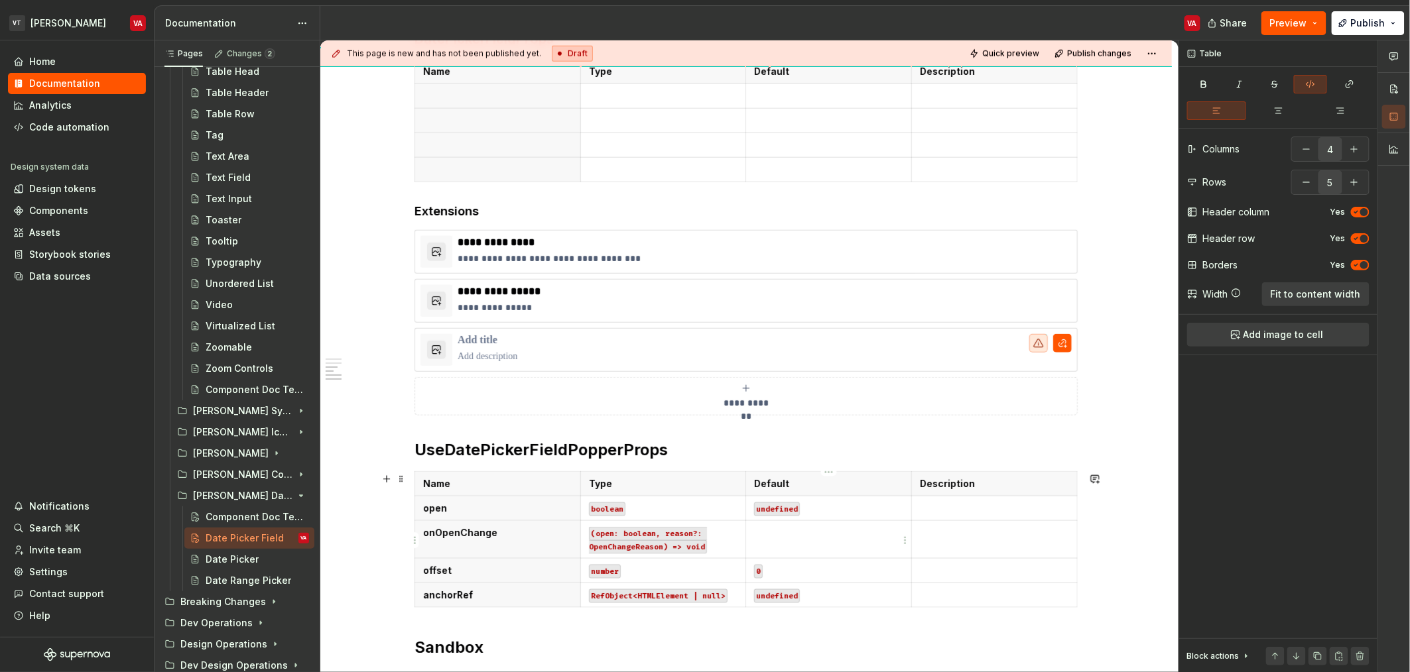
click at [811, 539] on p at bounding box center [828, 532] width 149 height 13
click at [1005, 505] on p at bounding box center [994, 508] width 149 height 13
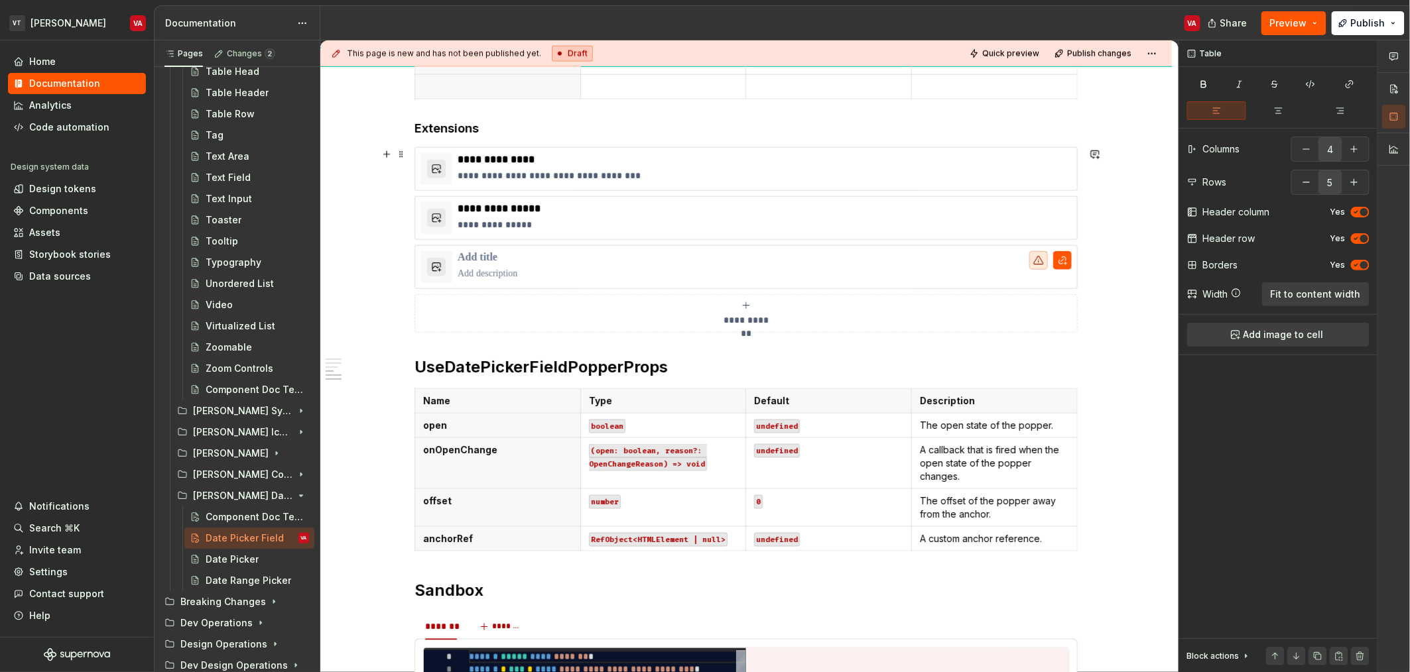
scroll to position [754, 0]
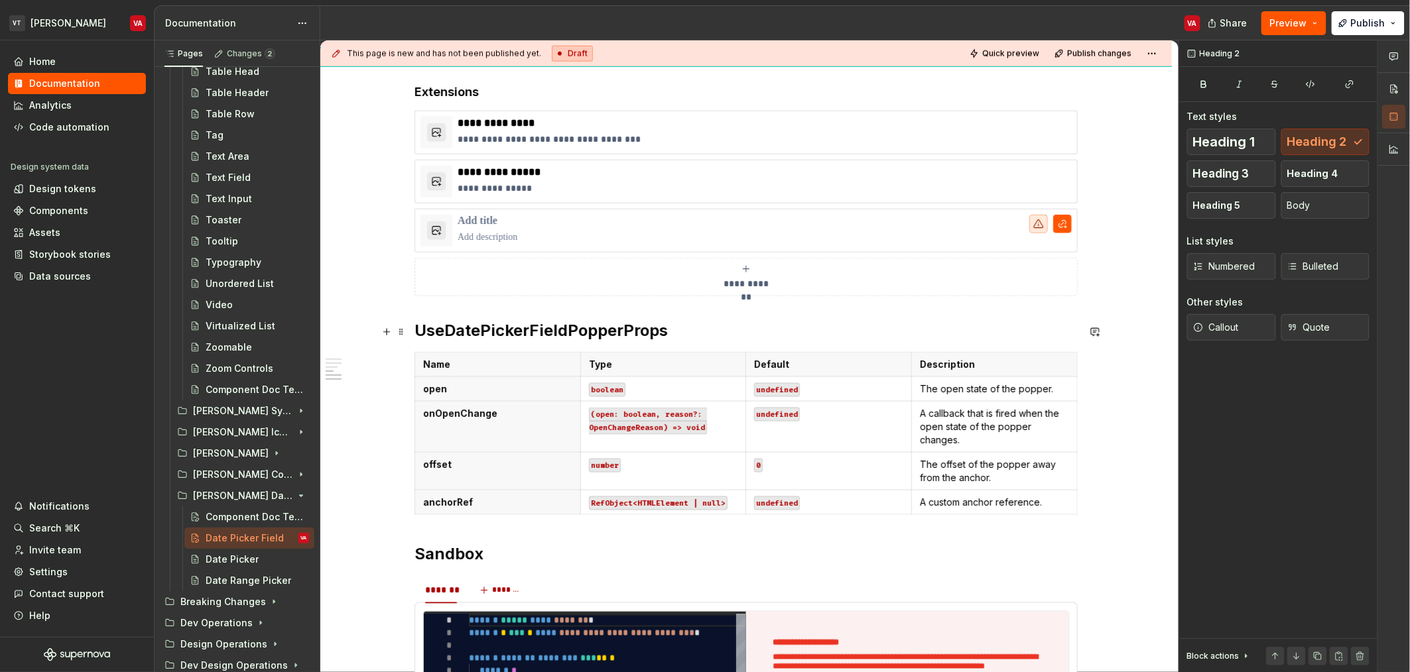
click at [568, 332] on h2 "UseDatePickerFieldPopperProps" at bounding box center [745, 330] width 663 height 21
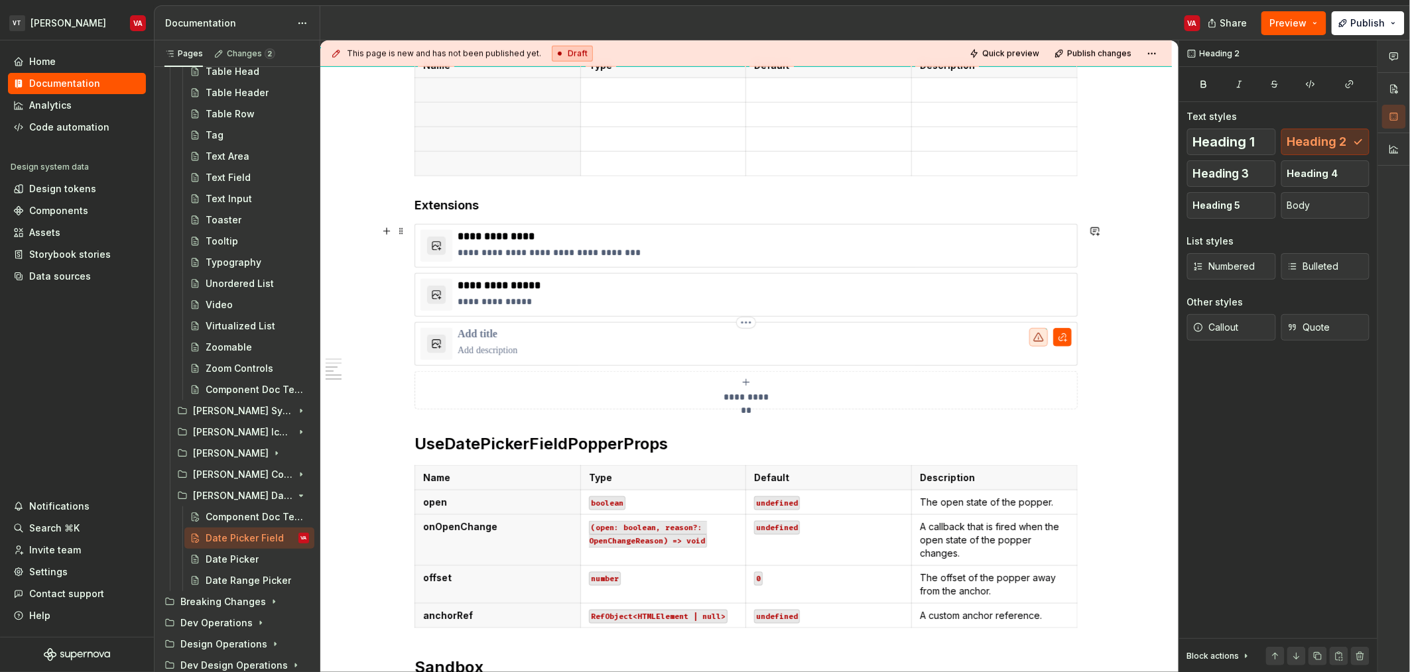
scroll to position [640, 0]
click at [521, 438] on h2 "UseDatePickerFieldPopperProps" at bounding box center [745, 444] width 663 height 21
click at [503, 440] on h2 "UseDatePickerFieldPopperProps" at bounding box center [745, 444] width 663 height 21
copy h2 "UseDatePickerFieldPopperProps"
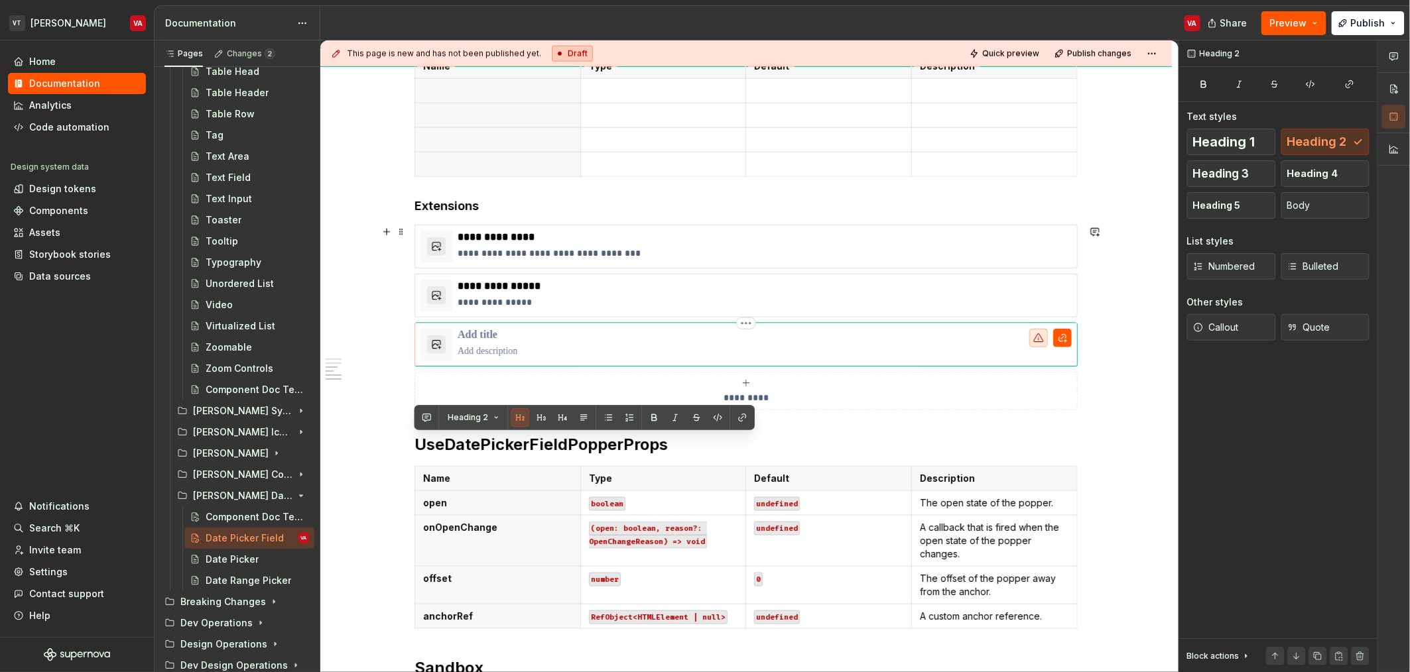
click at [489, 333] on p at bounding box center [765, 335] width 614 height 13
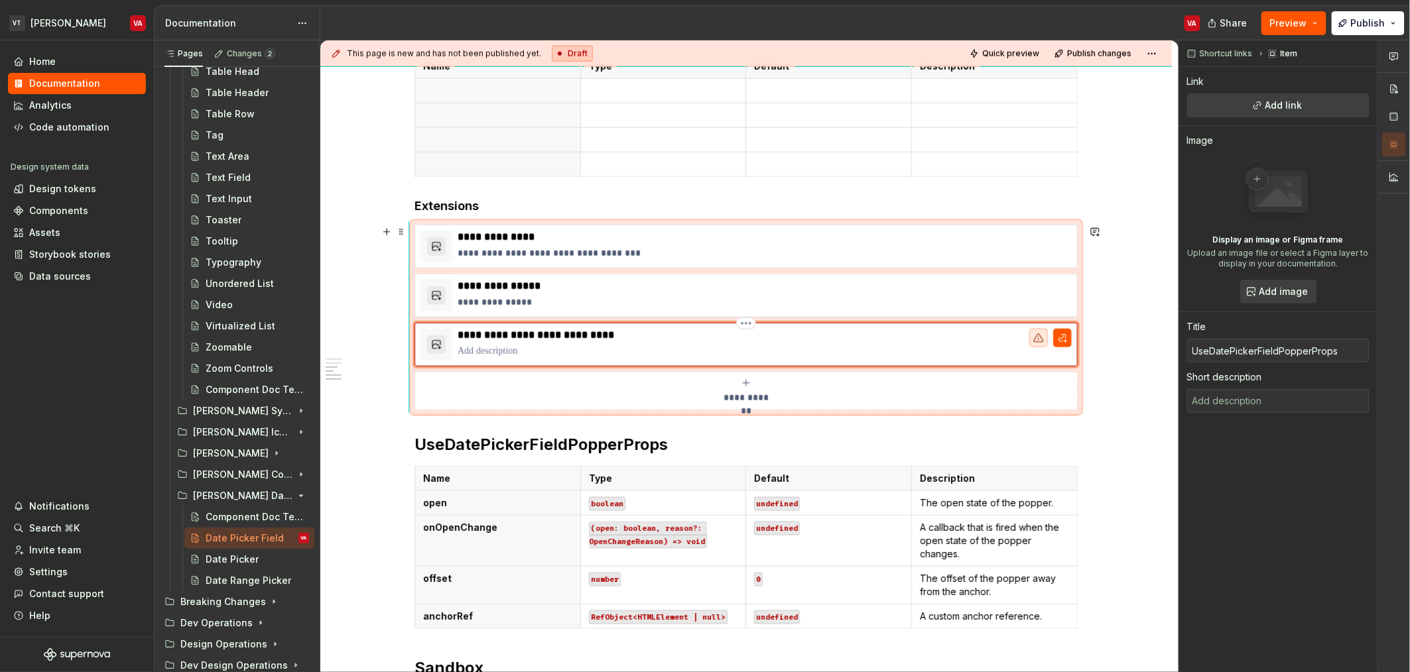
click at [499, 350] on p at bounding box center [765, 351] width 614 height 13
click at [1319, 106] on button "Add link" at bounding box center [1278, 105] width 182 height 24
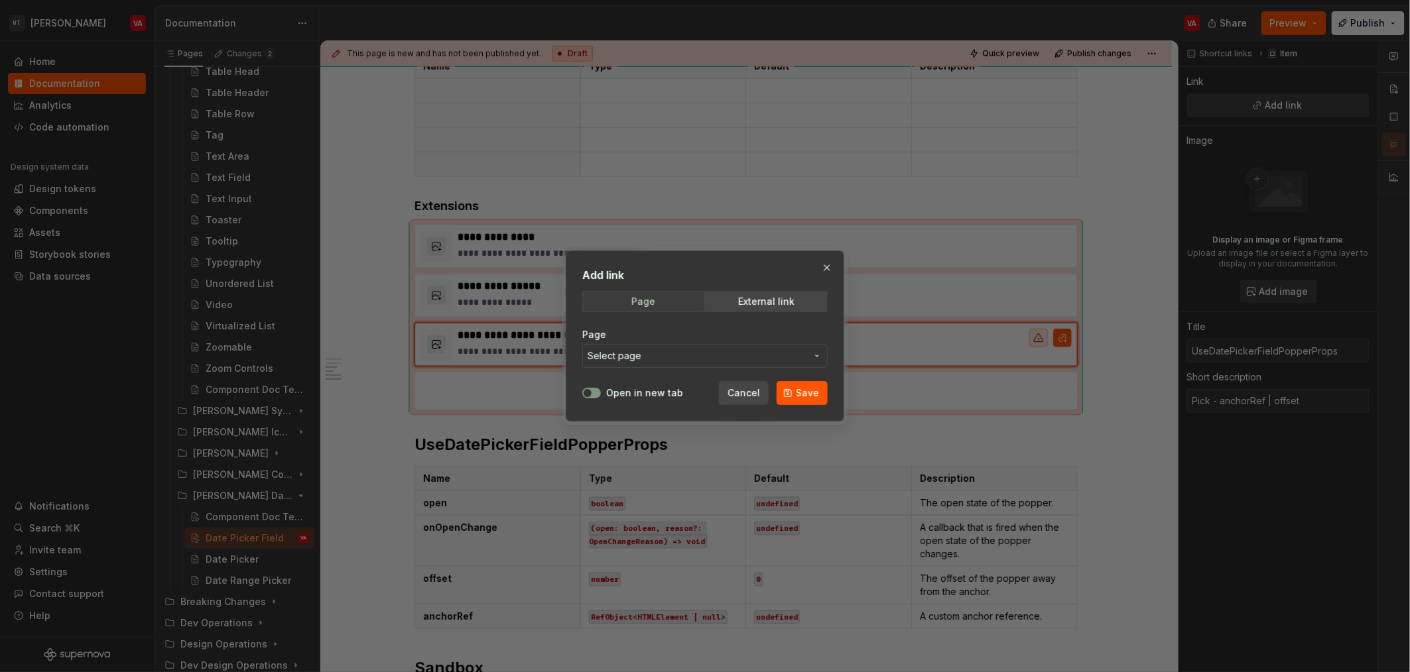
click at [662, 302] on span "Page" at bounding box center [643, 301] width 120 height 19
click at [652, 369] on div "Page Select page" at bounding box center [704, 348] width 245 height 56
click at [657, 354] on span "Select page" at bounding box center [696, 355] width 219 height 13
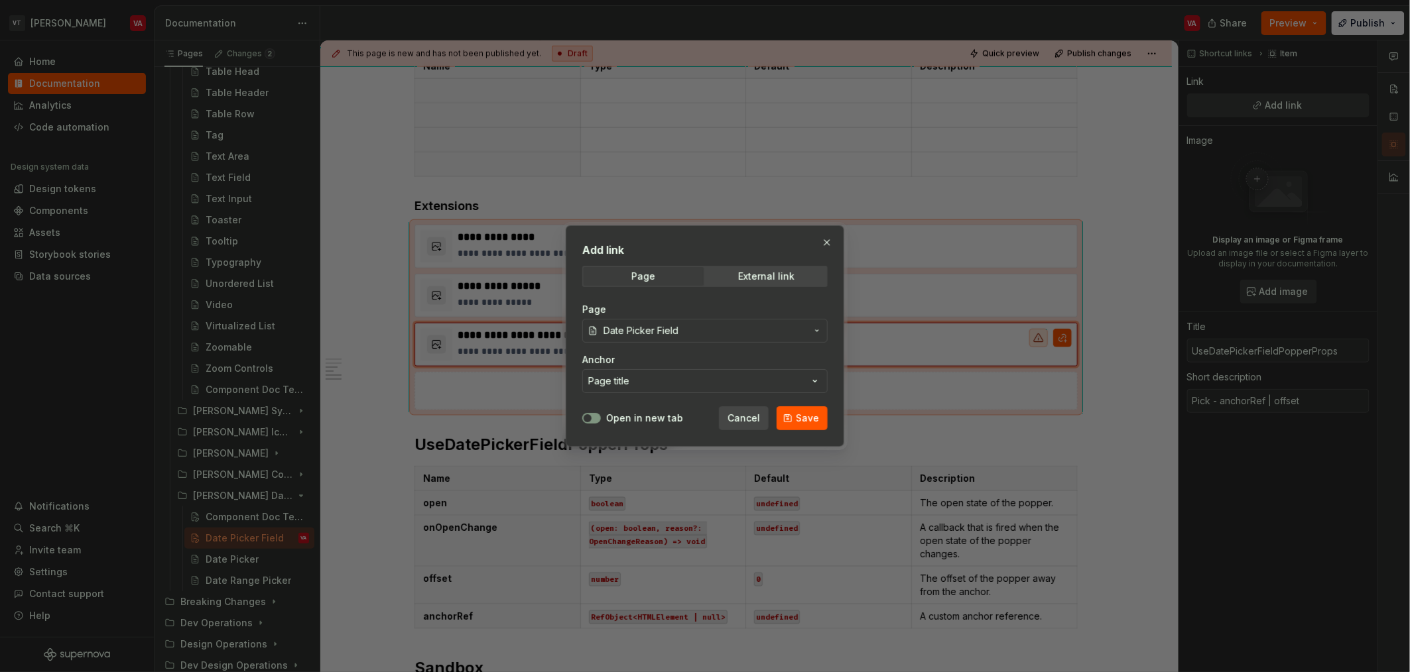
click at [635, 377] on button "Page title" at bounding box center [704, 381] width 245 height 24
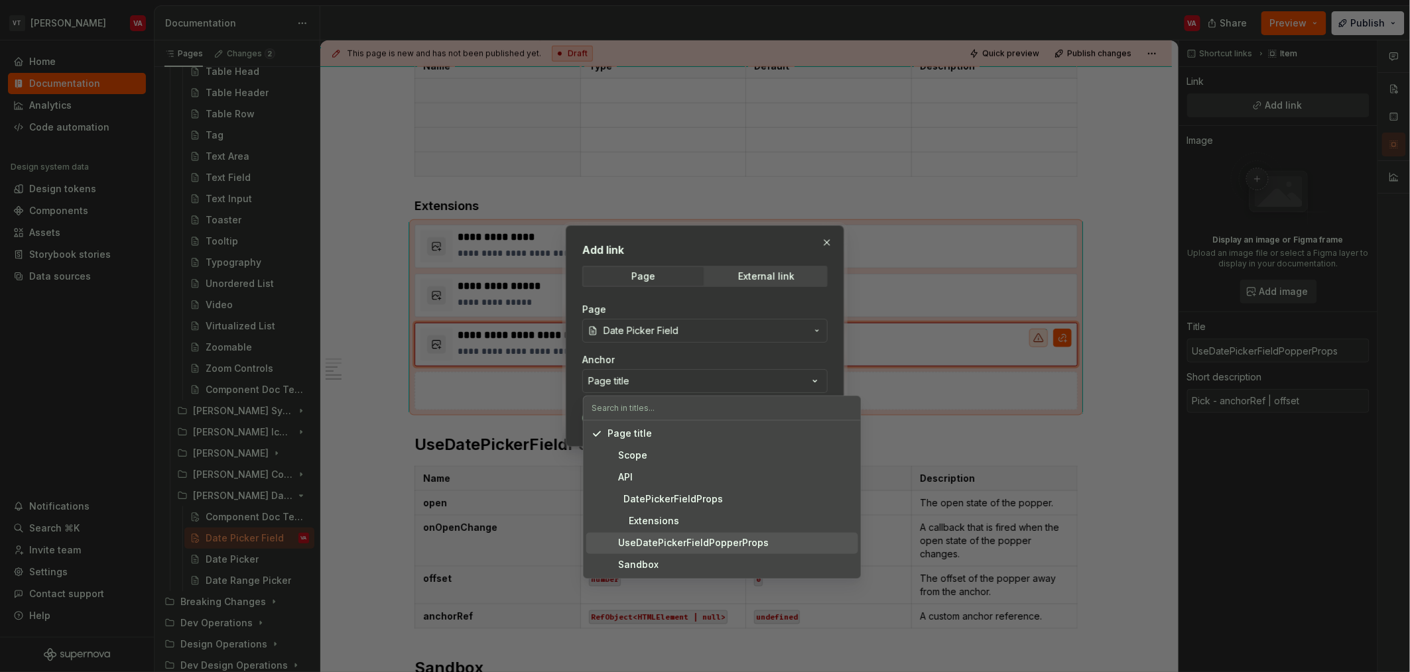
click at [670, 546] on div "UseDatePickerFieldPopperProps" at bounding box center [687, 543] width 161 height 13
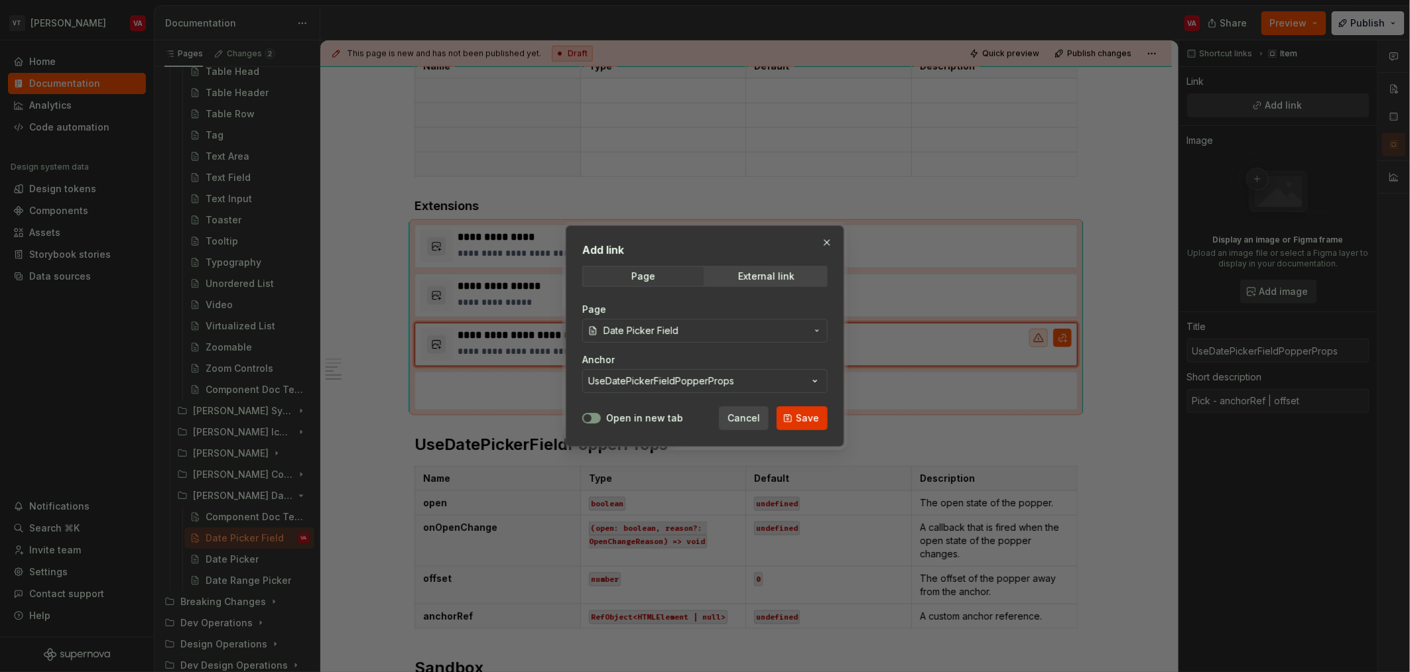
click at [784, 418] on button "Save" at bounding box center [801, 418] width 51 height 24
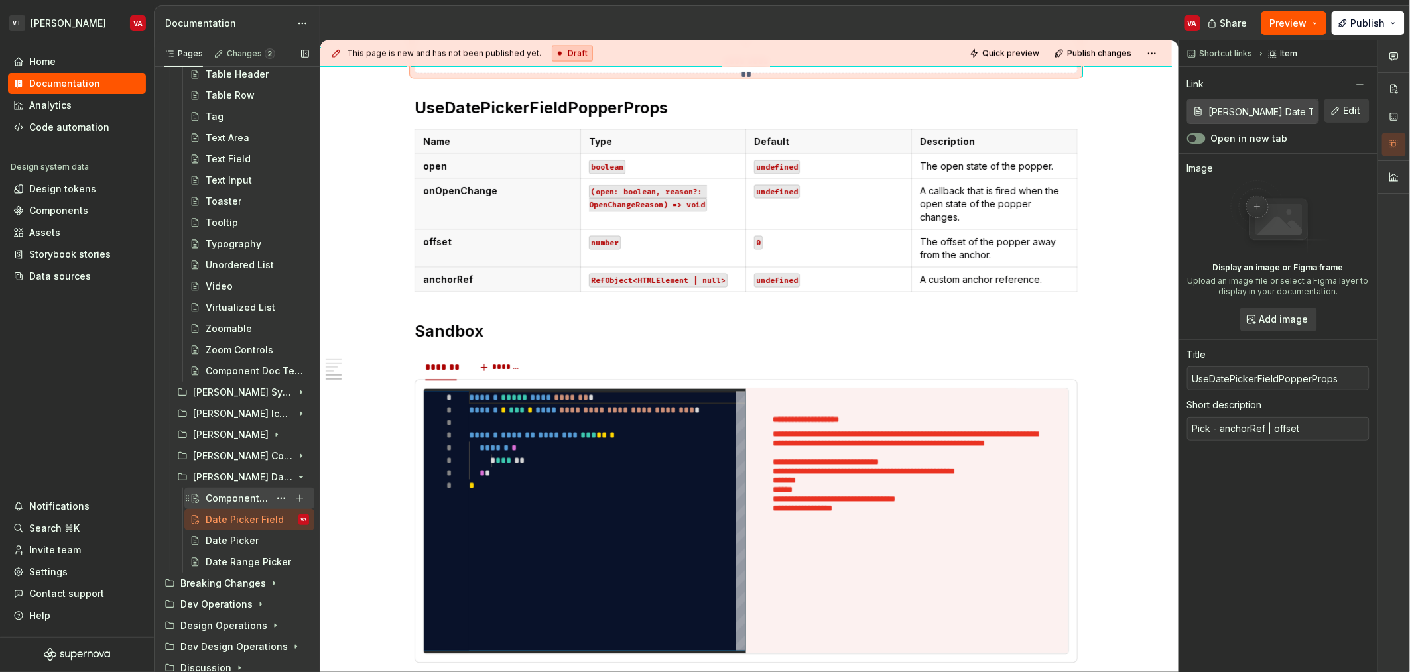
scroll to position [2305, 0]
click at [231, 499] on div "Component Doc Template" at bounding box center [238, 495] width 64 height 13
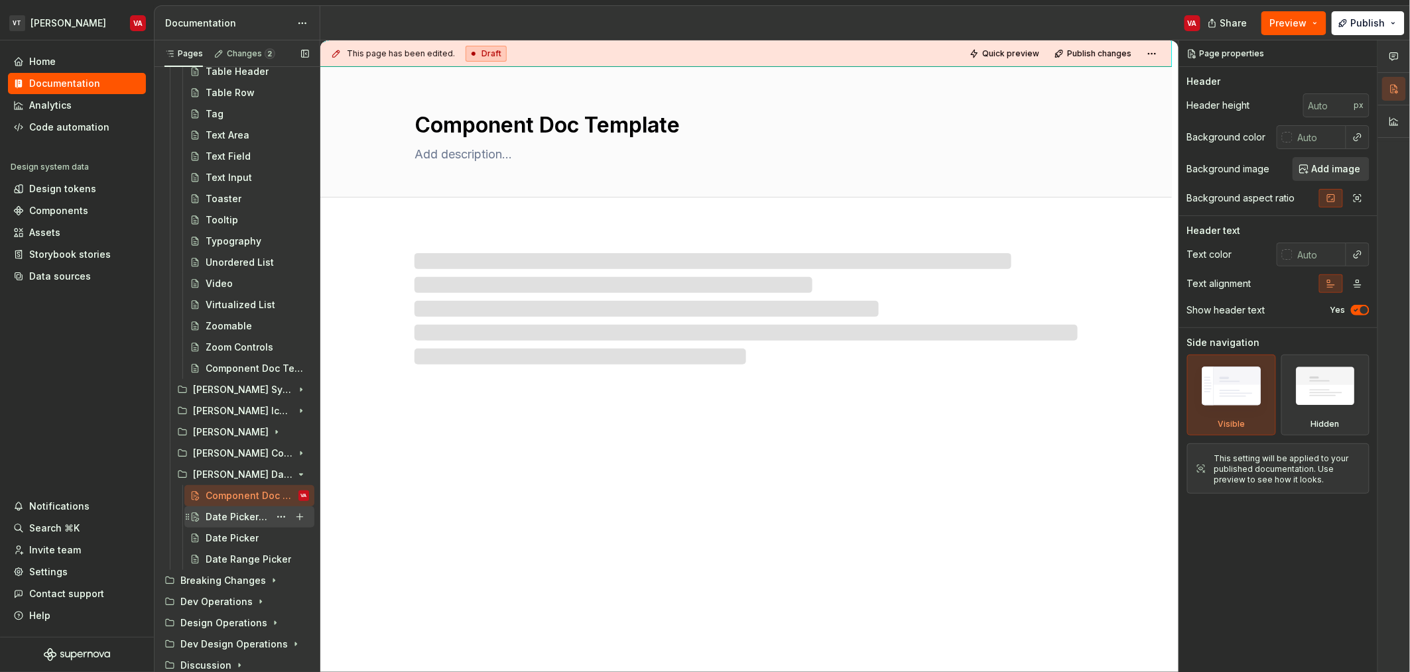
click at [243, 519] on div "Date Picker Field" at bounding box center [238, 517] width 64 height 13
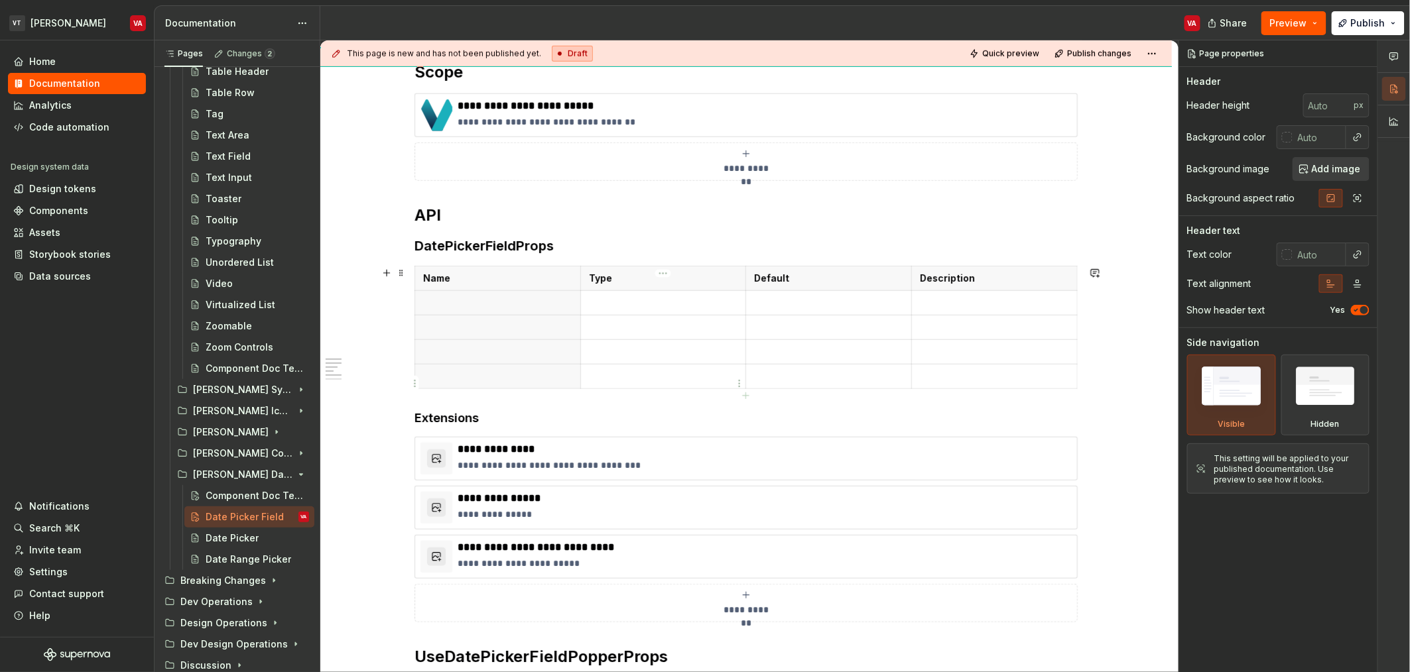
scroll to position [421, 0]
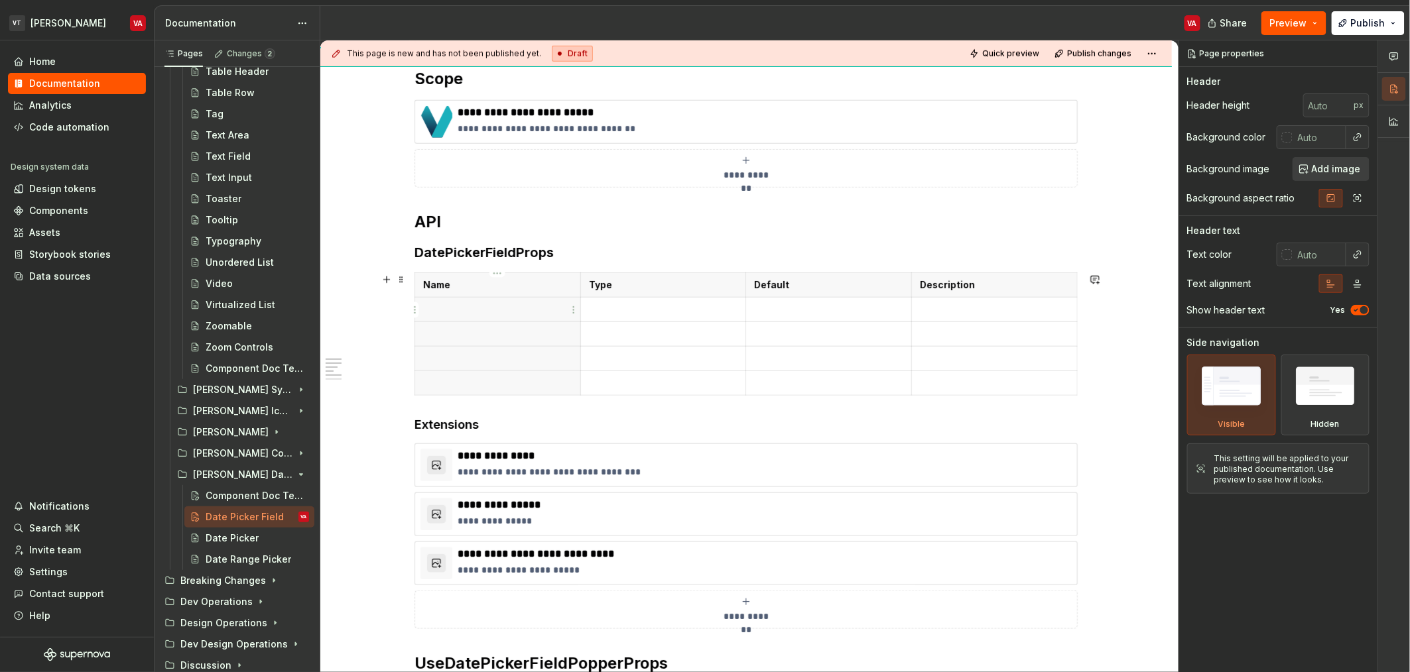
click at [448, 308] on p at bounding box center [497, 309] width 149 height 13
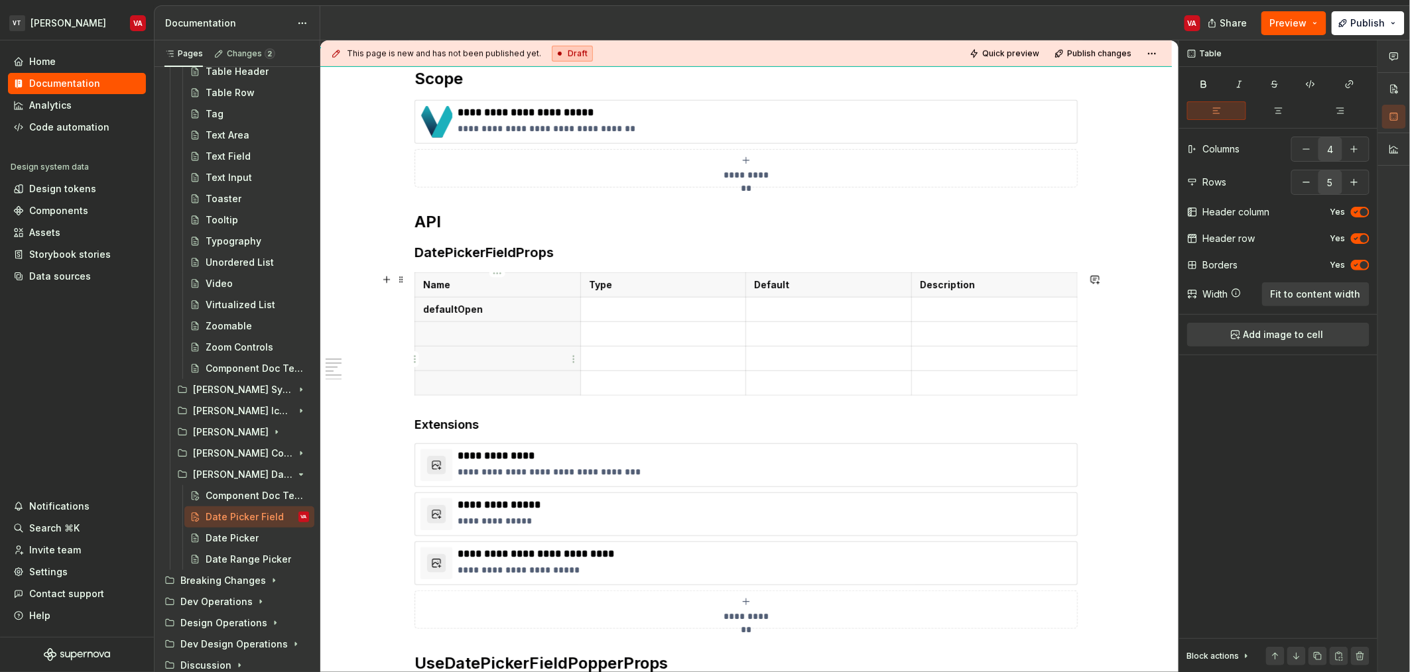
click at [489, 337] on p at bounding box center [497, 334] width 149 height 13
click at [500, 359] on p at bounding box center [497, 358] width 149 height 13
click at [1311, 181] on button "button" at bounding box center [1306, 182] width 24 height 24
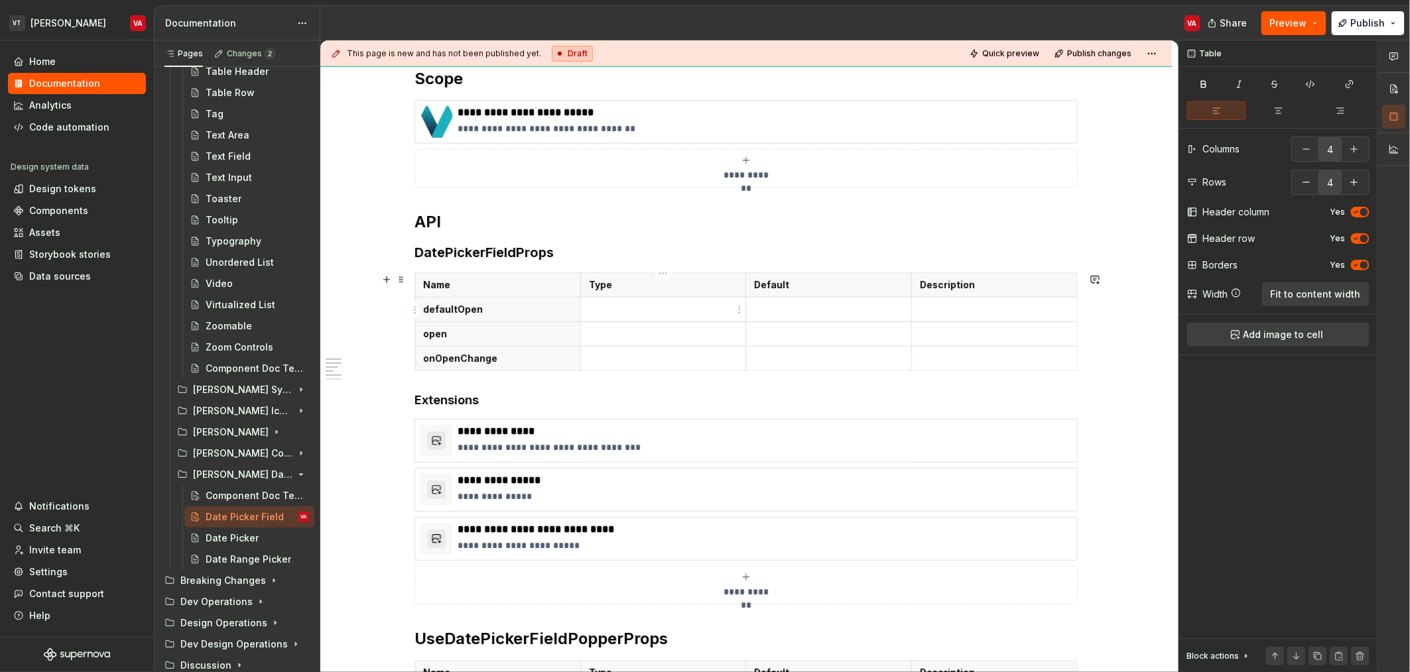
click at [664, 313] on p at bounding box center [663, 309] width 149 height 13
click at [613, 333] on p at bounding box center [663, 334] width 149 height 13
click at [614, 360] on p at bounding box center [663, 358] width 149 height 13
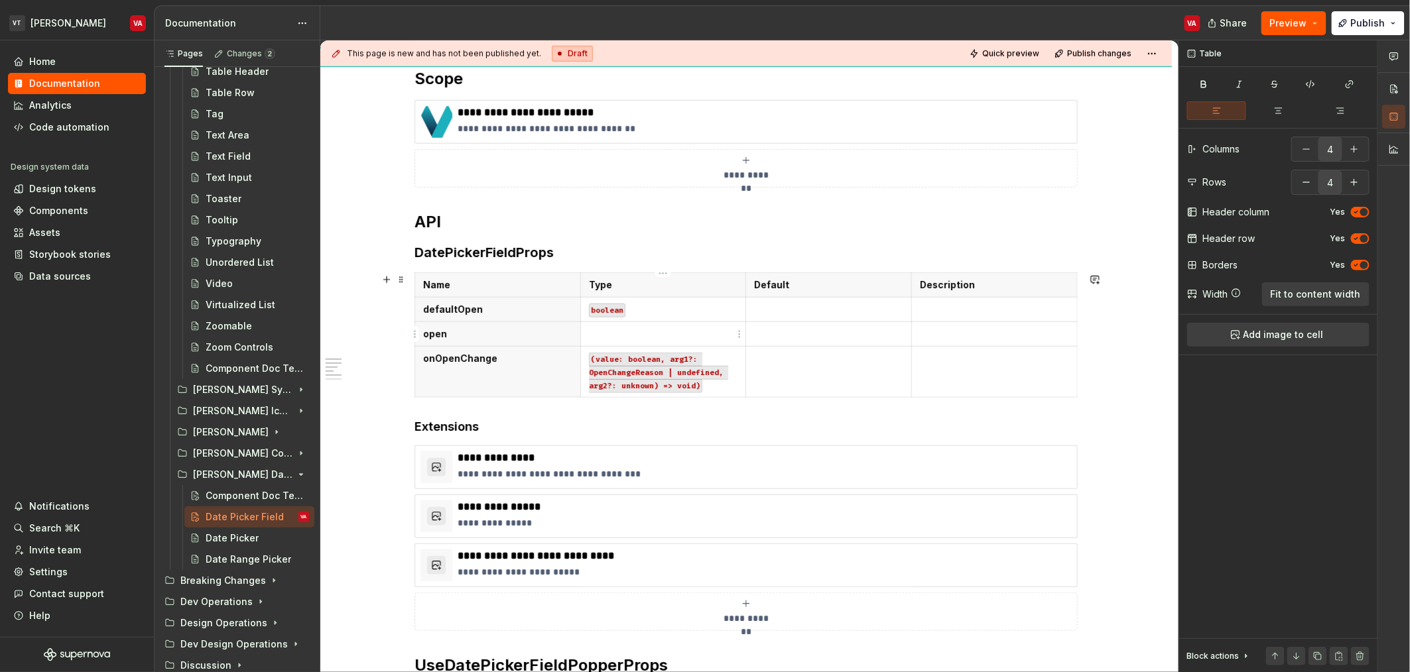
drag, startPoint x: 629, startPoint y: 335, endPoint x: 629, endPoint y: 343, distance: 8.0
click at [629, 337] on p at bounding box center [663, 334] width 149 height 13
click at [996, 312] on p at bounding box center [994, 309] width 149 height 13
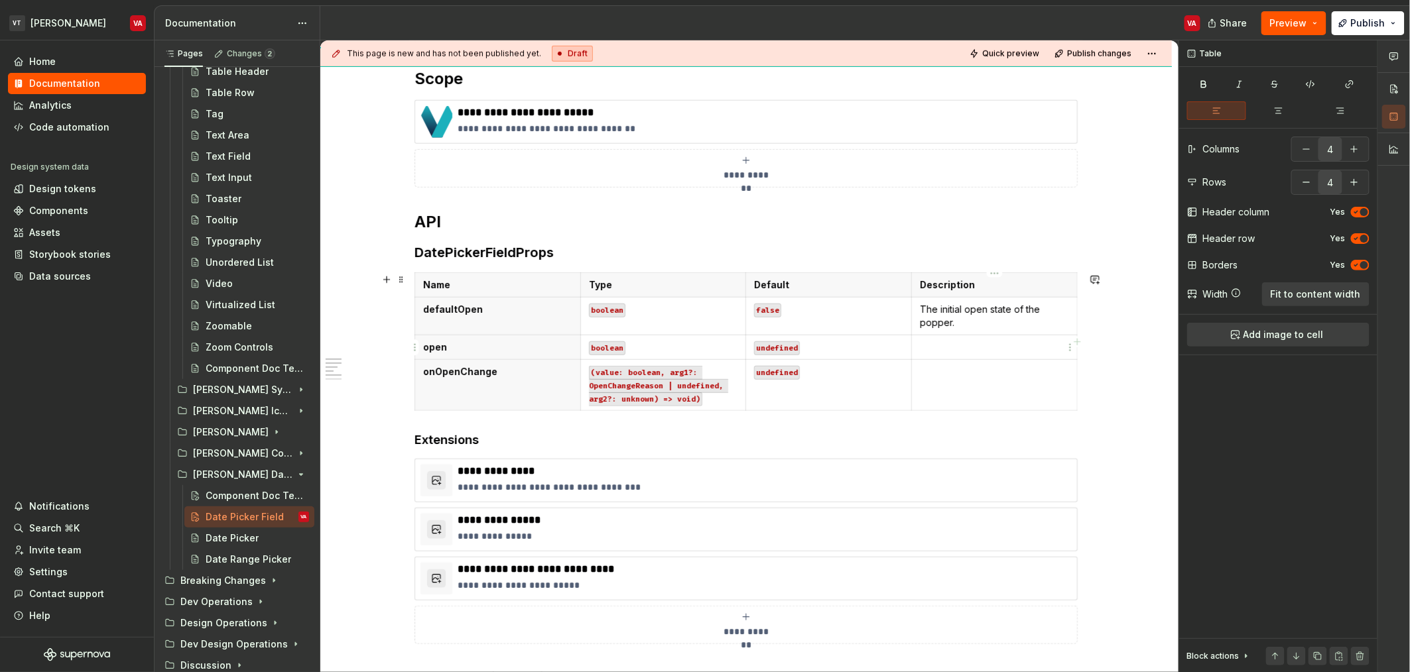
click at [938, 343] on p at bounding box center [994, 347] width 149 height 13
click at [981, 318] on p "The initial open state of the popper." at bounding box center [994, 316] width 149 height 27
click at [963, 343] on p at bounding box center [994, 347] width 149 height 13
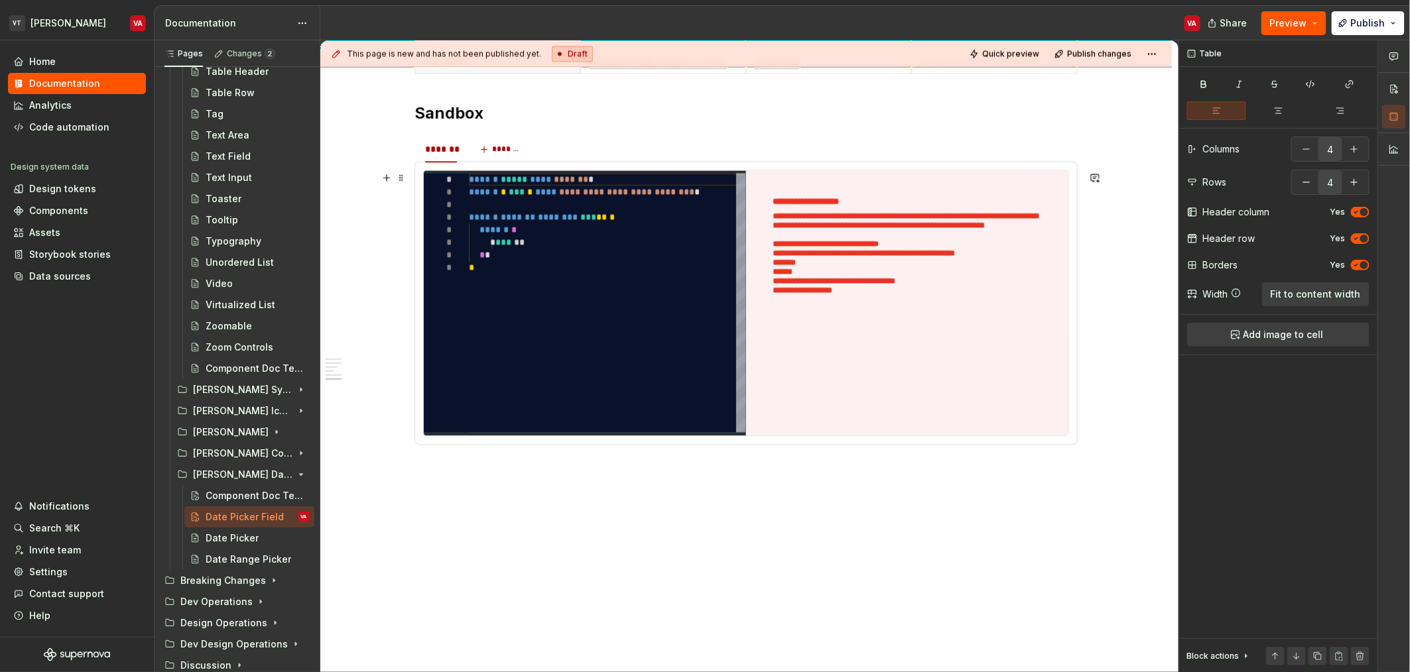
scroll to position [1225, 0]
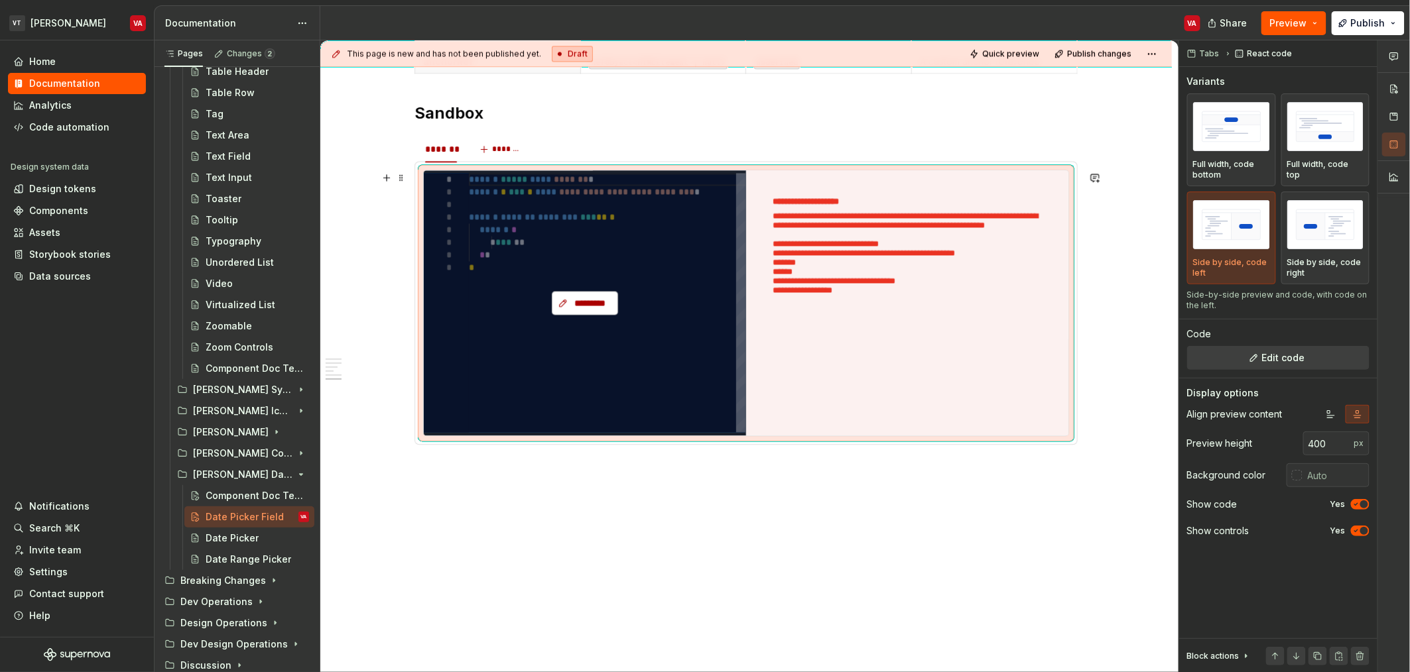
click at [589, 299] on span "*********" at bounding box center [590, 302] width 38 height 13
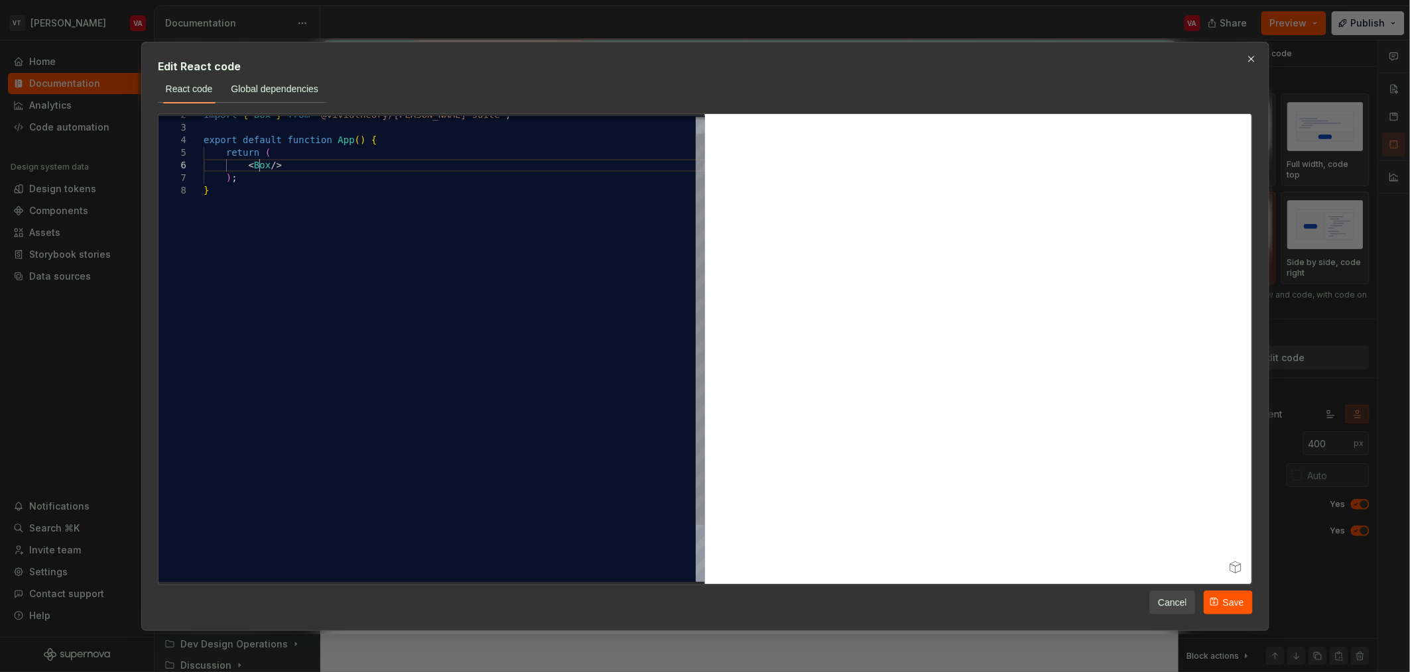
click at [261, 165] on div "import { Box } from "@vividtheory/minerva-suite" ; export default function App …" at bounding box center [454, 373] width 501 height 554
click at [317, 192] on div "import { Box } from "@vividtheory/minerva-suite" ; export default function App …" at bounding box center [454, 394] width 501 height 554
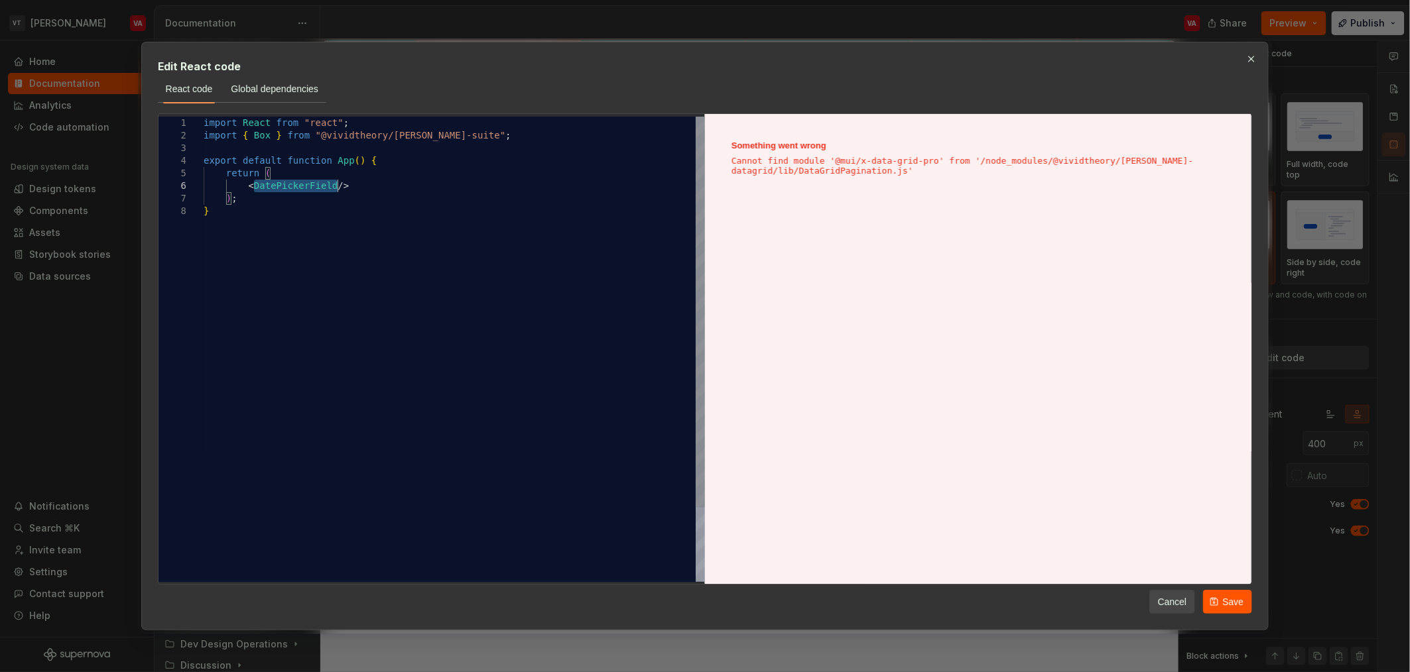
click at [317, 192] on div "import { Box } from "@vividtheory/minerva-suite" ; export default function App …" at bounding box center [454, 394] width 501 height 554
click at [267, 139] on div "import { Box } from "@vividtheory/minerva-suite" ; export default function App …" at bounding box center [454, 394] width 501 height 554
click at [1235, 593] on button "Save" at bounding box center [1227, 602] width 49 height 24
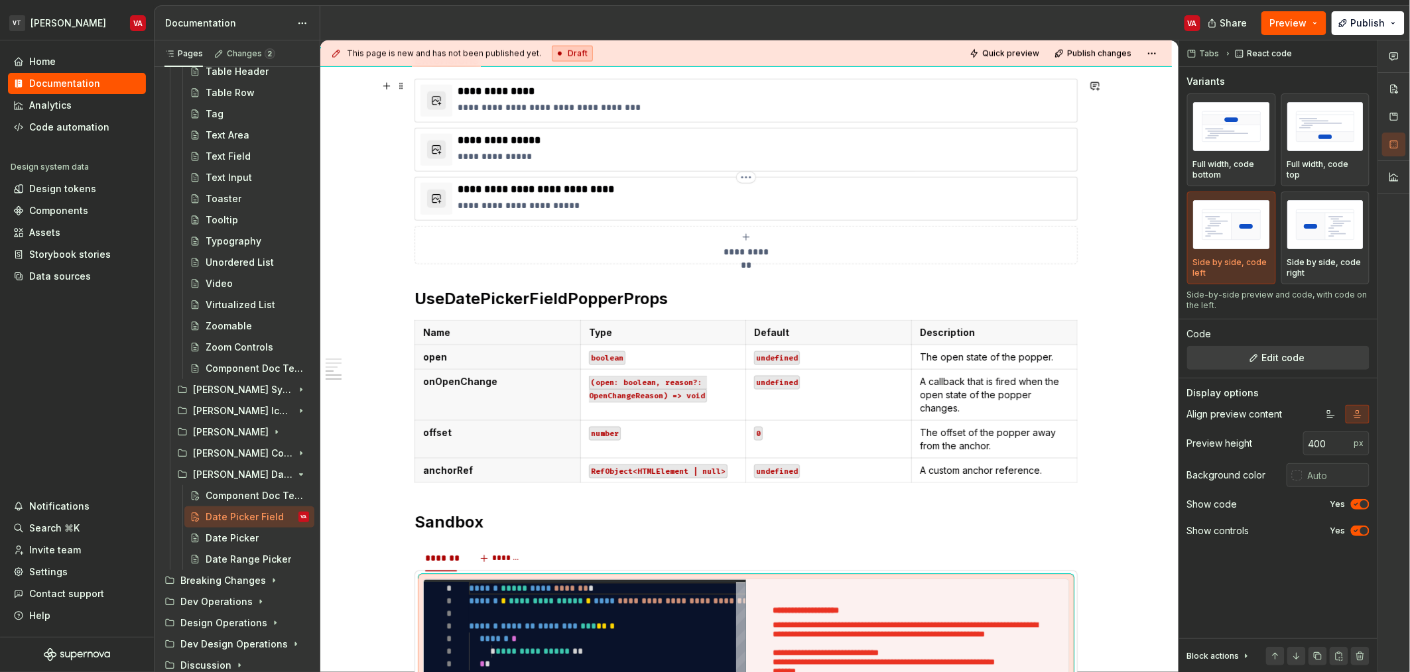
scroll to position [0, 0]
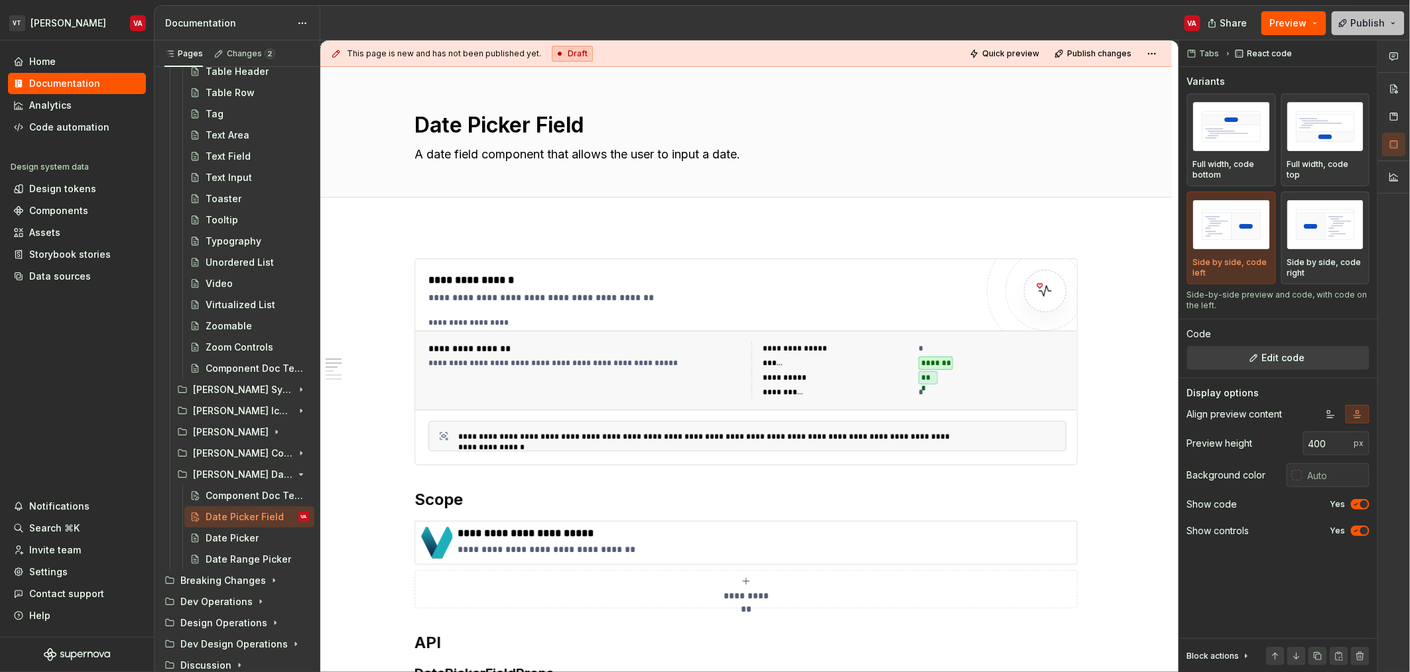
click at [1359, 25] on span "Publish" at bounding box center [1368, 23] width 34 height 13
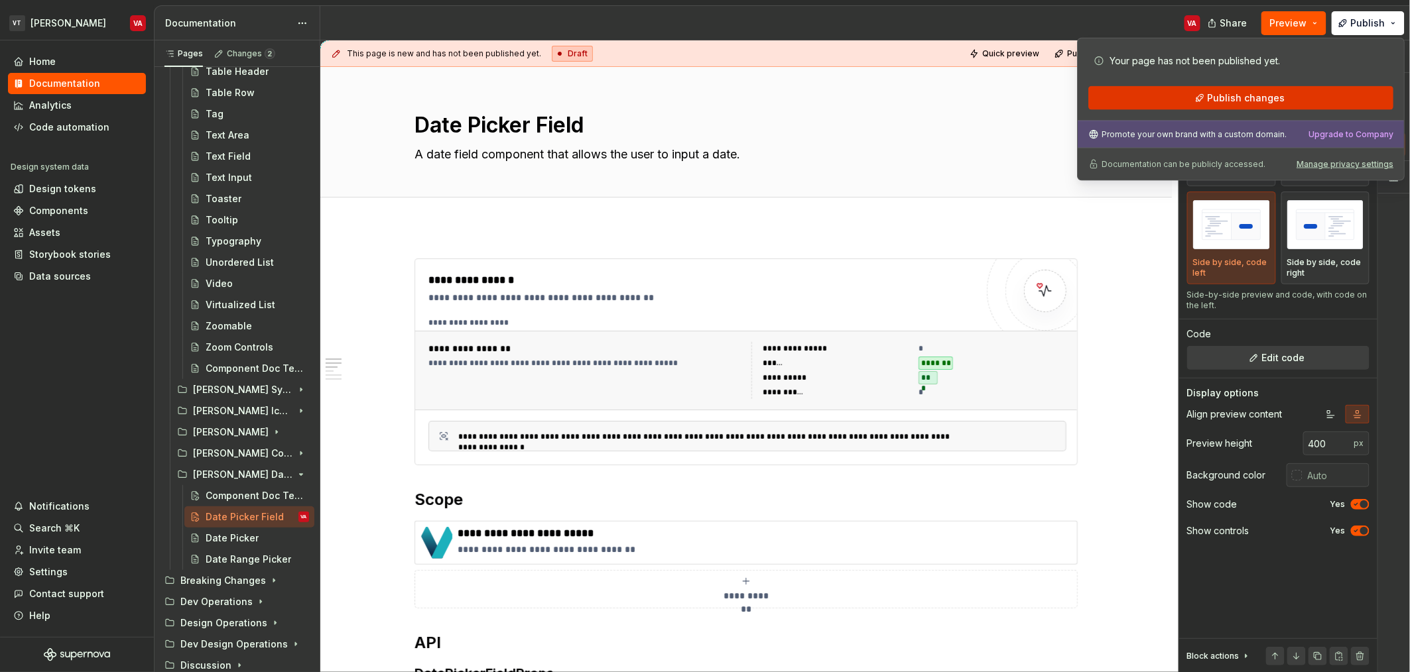
click at [1236, 103] on span "Publish changes" at bounding box center [1246, 98] width 78 height 13
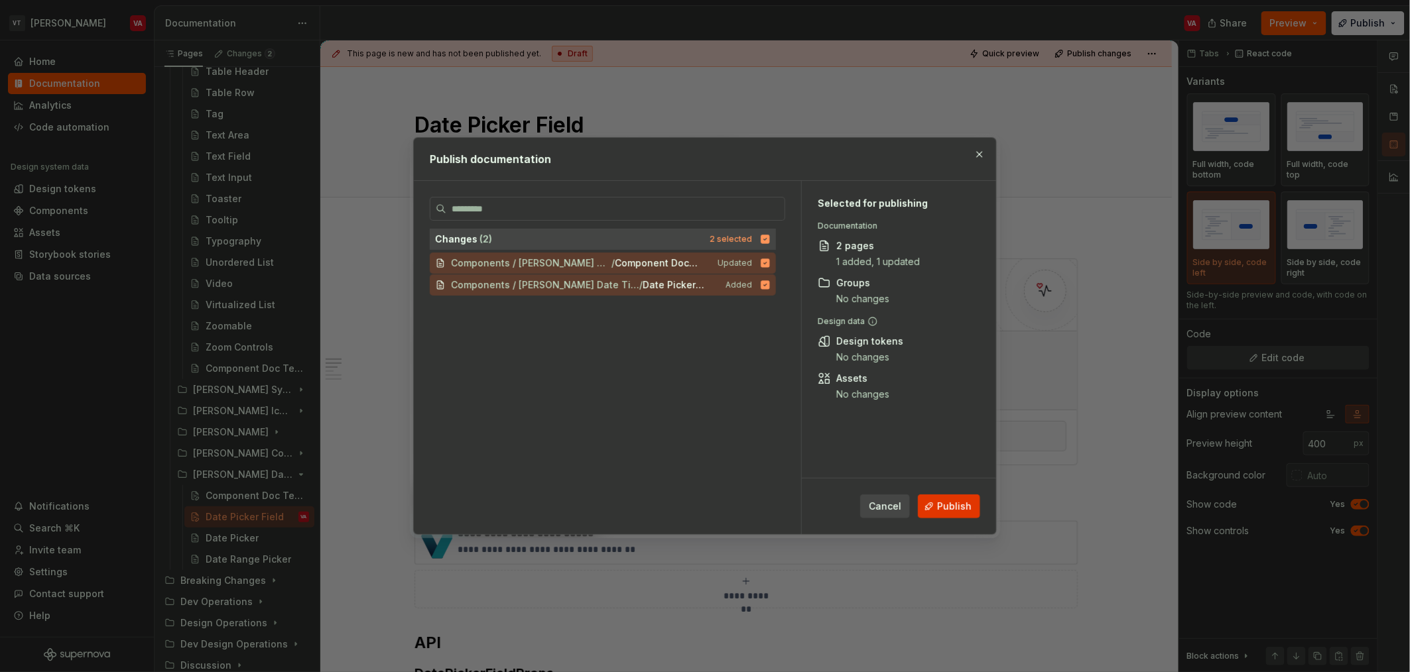
click at [953, 509] on span "Publish" at bounding box center [954, 506] width 34 height 13
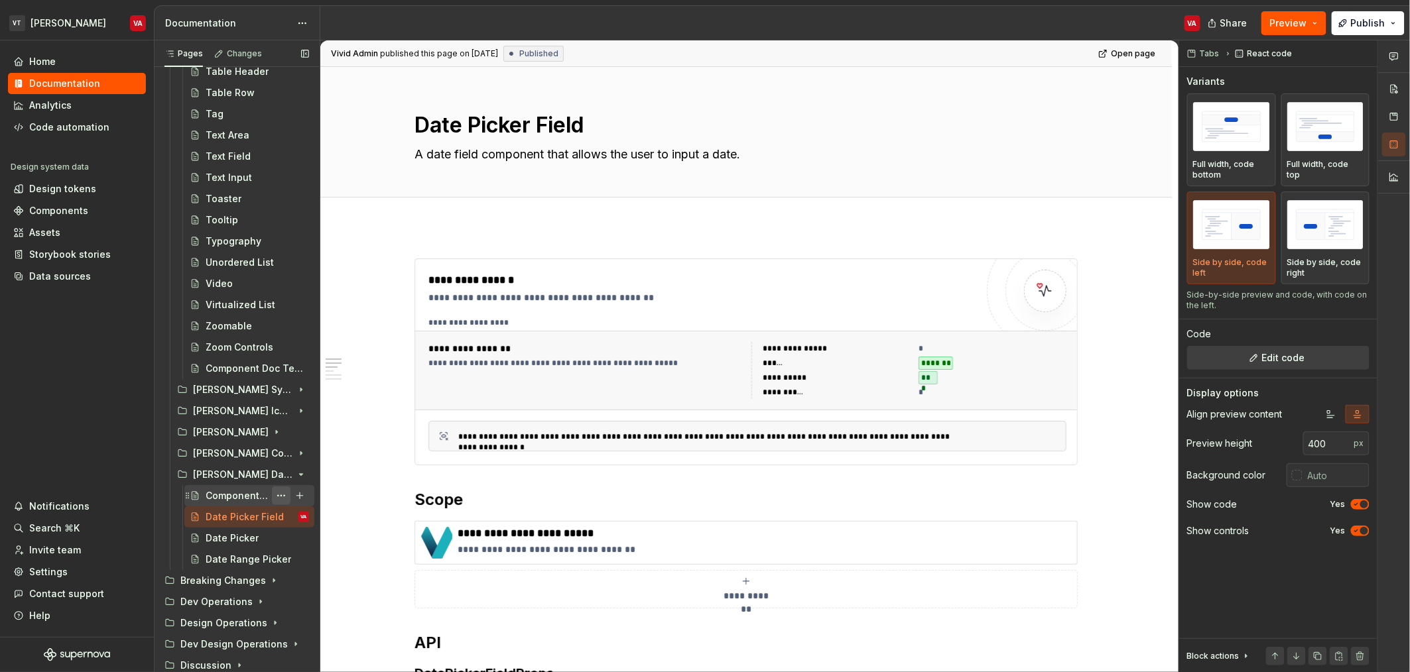
click at [276, 495] on button "Page tree" at bounding box center [281, 496] width 19 height 19
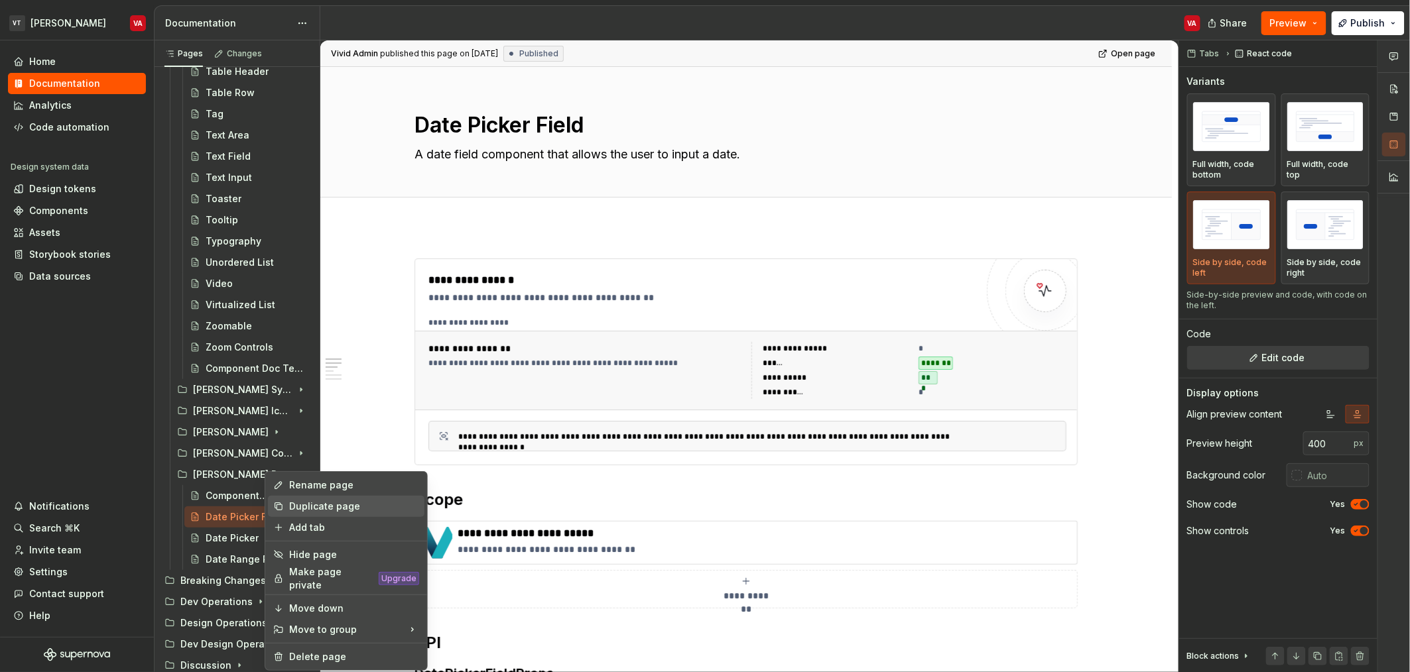
click at [330, 505] on div "Duplicate page" at bounding box center [354, 506] width 130 height 13
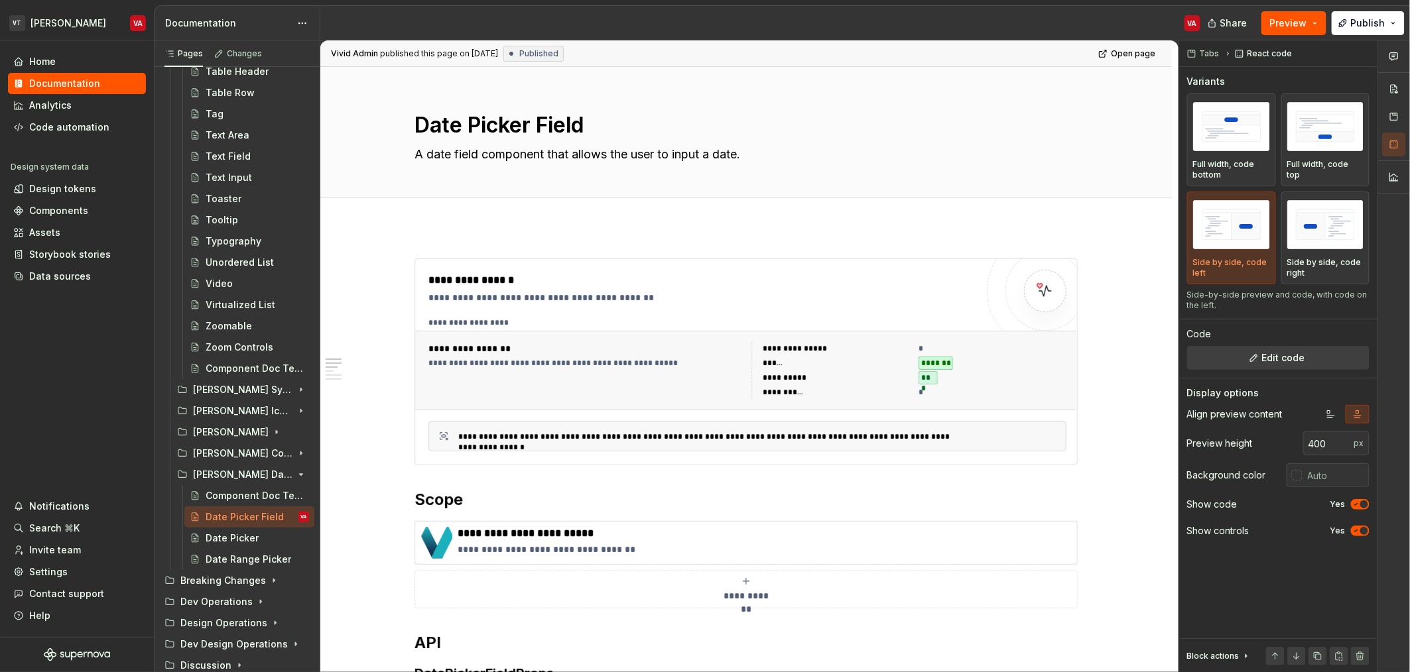
click at [1404, 21] on div "Share Preview Publish" at bounding box center [1310, 23] width 199 height 34
click at [1388, 22] on button "Publish" at bounding box center [1367, 23] width 73 height 24
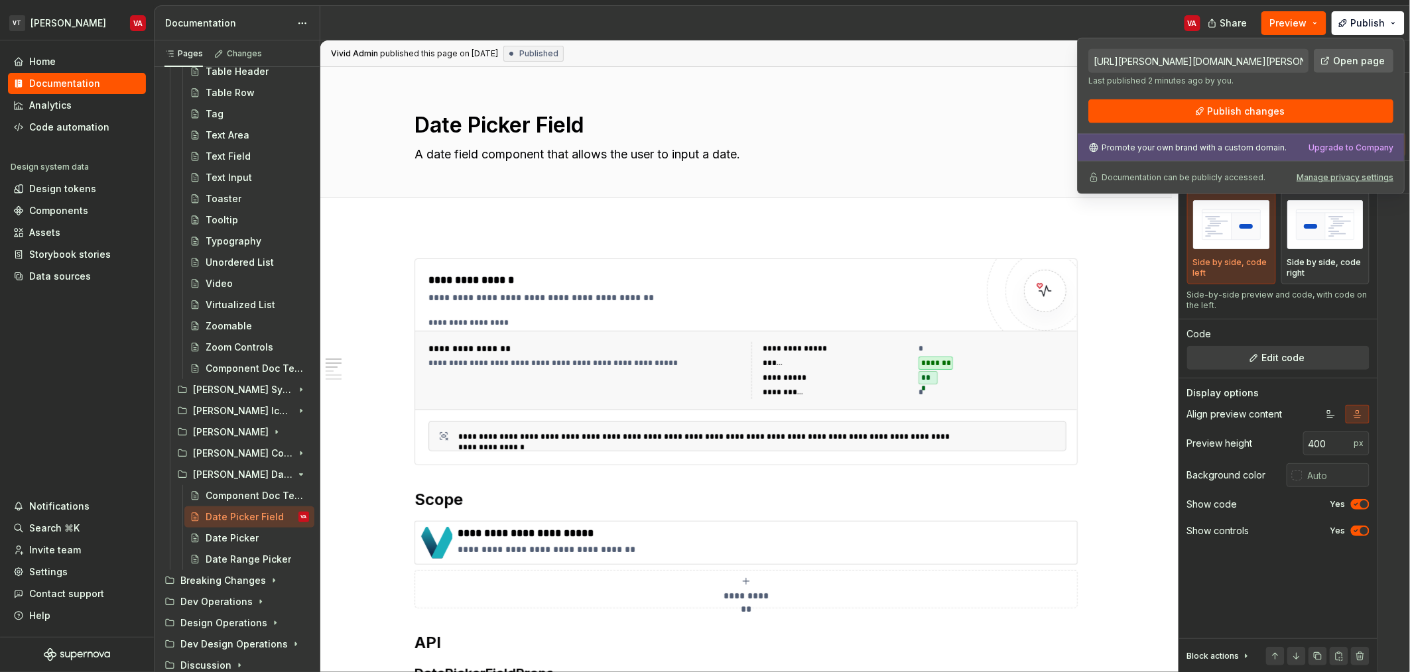
click at [1349, 56] on span "Open page" at bounding box center [1359, 60] width 52 height 13
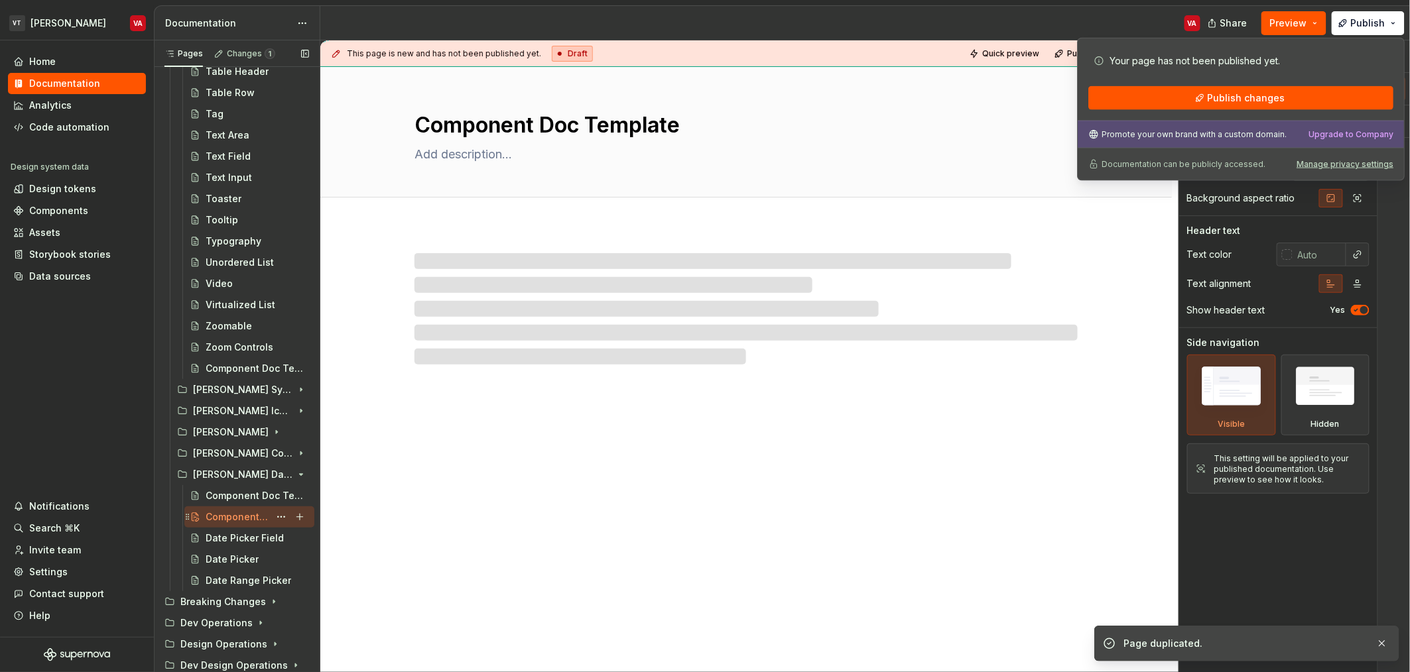
click at [234, 518] on div "Component Doc Template" at bounding box center [238, 517] width 64 height 13
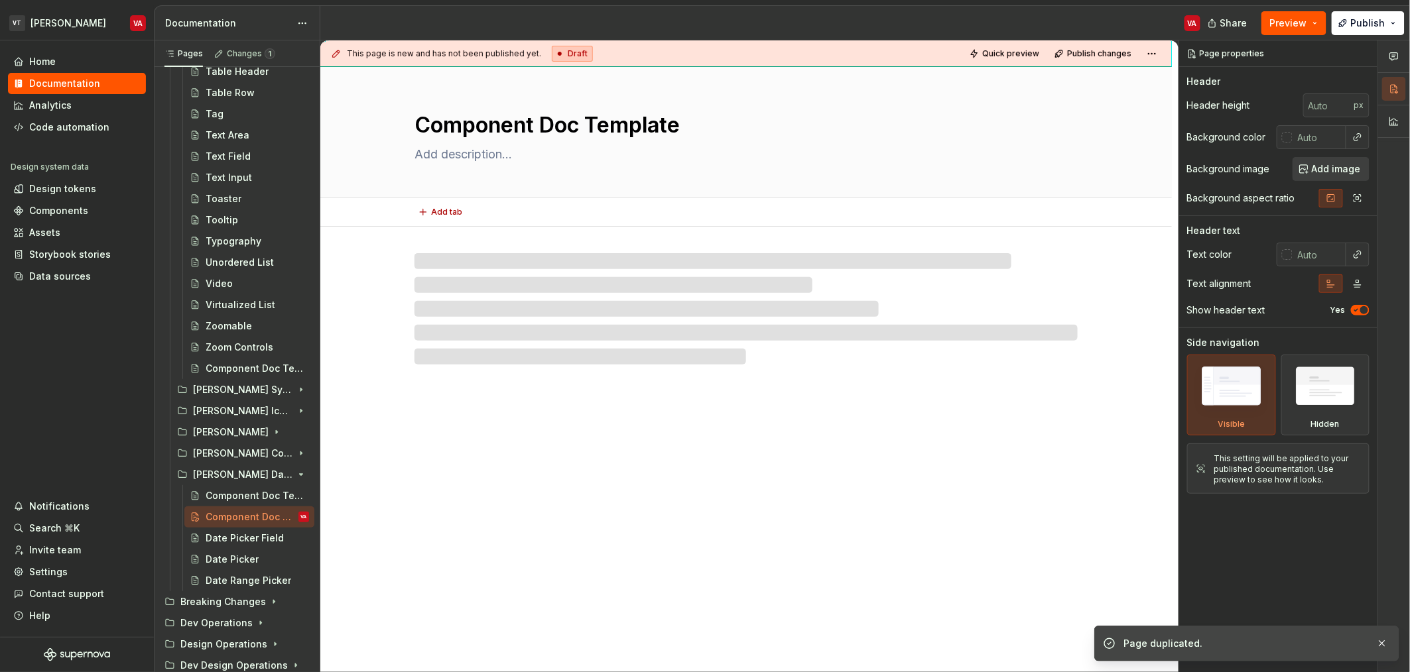
click at [612, 125] on textarea "Component Doc Template" at bounding box center [743, 125] width 663 height 32
click at [680, 124] on textarea "Component Doc Template" at bounding box center [743, 125] width 663 height 32
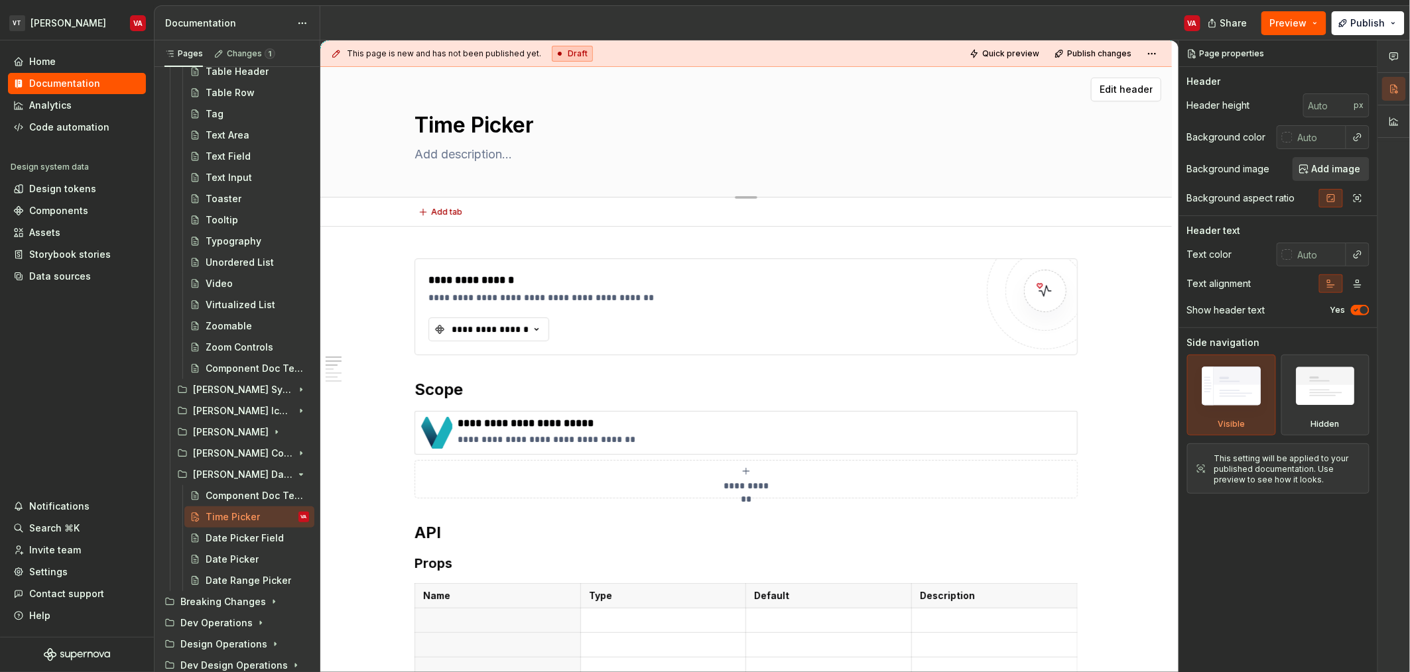
click at [453, 148] on textarea at bounding box center [743, 154] width 663 height 21
paste textarea "A time input that allows a user to select a time of day."
click at [479, 324] on div "**********" at bounding box center [490, 329] width 80 height 13
click at [434, 569] on h3 "Props" at bounding box center [745, 563] width 663 height 19
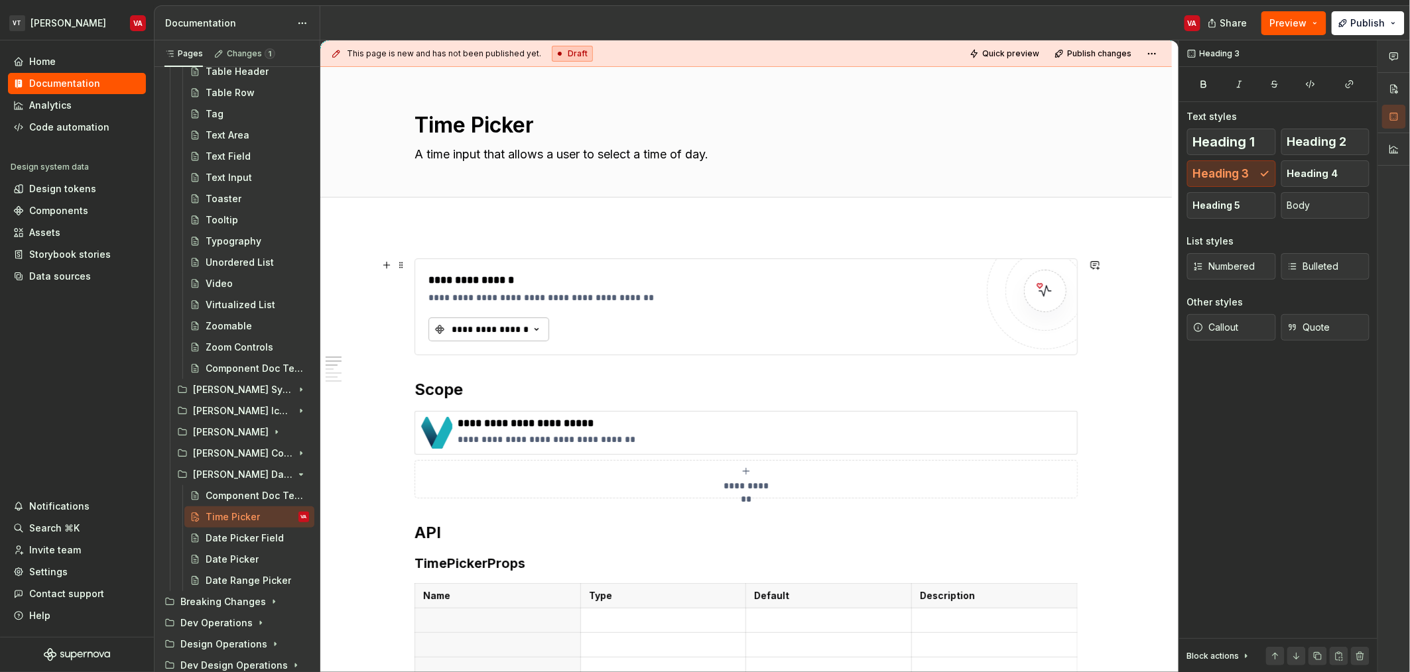
click at [512, 321] on button "**********" at bounding box center [488, 330] width 121 height 24
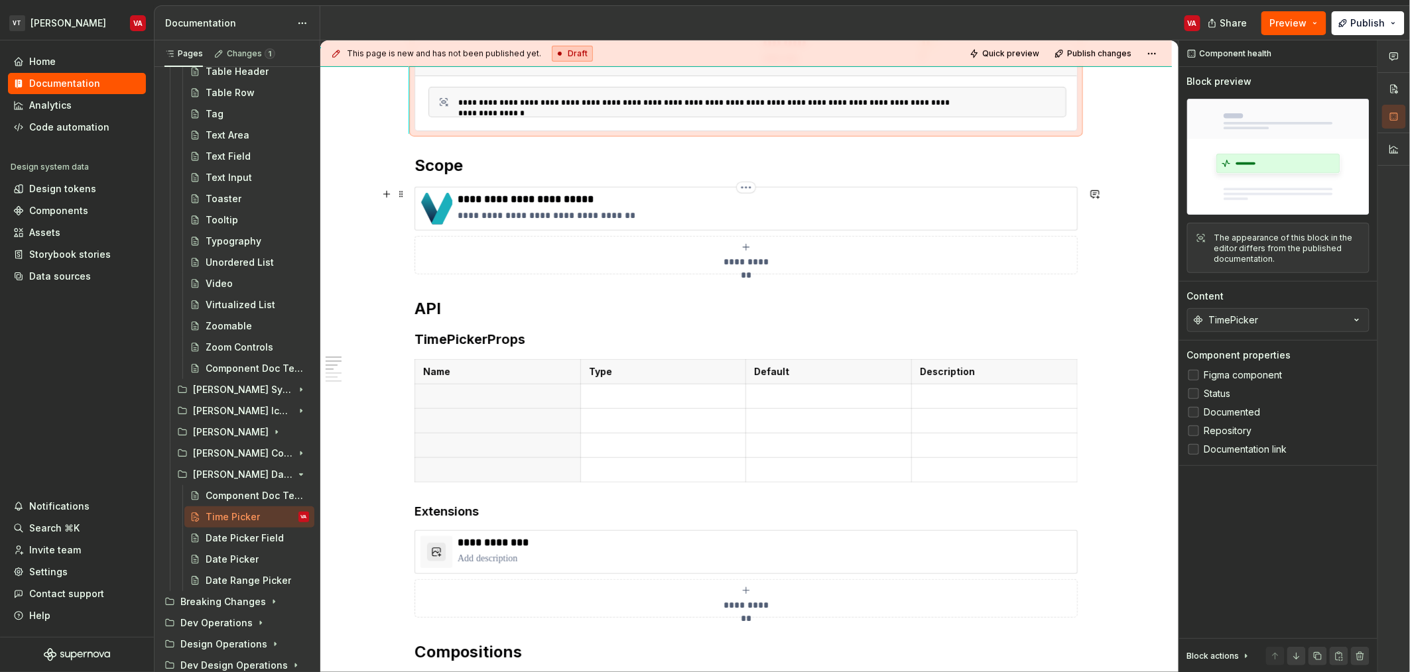
scroll to position [393, 0]
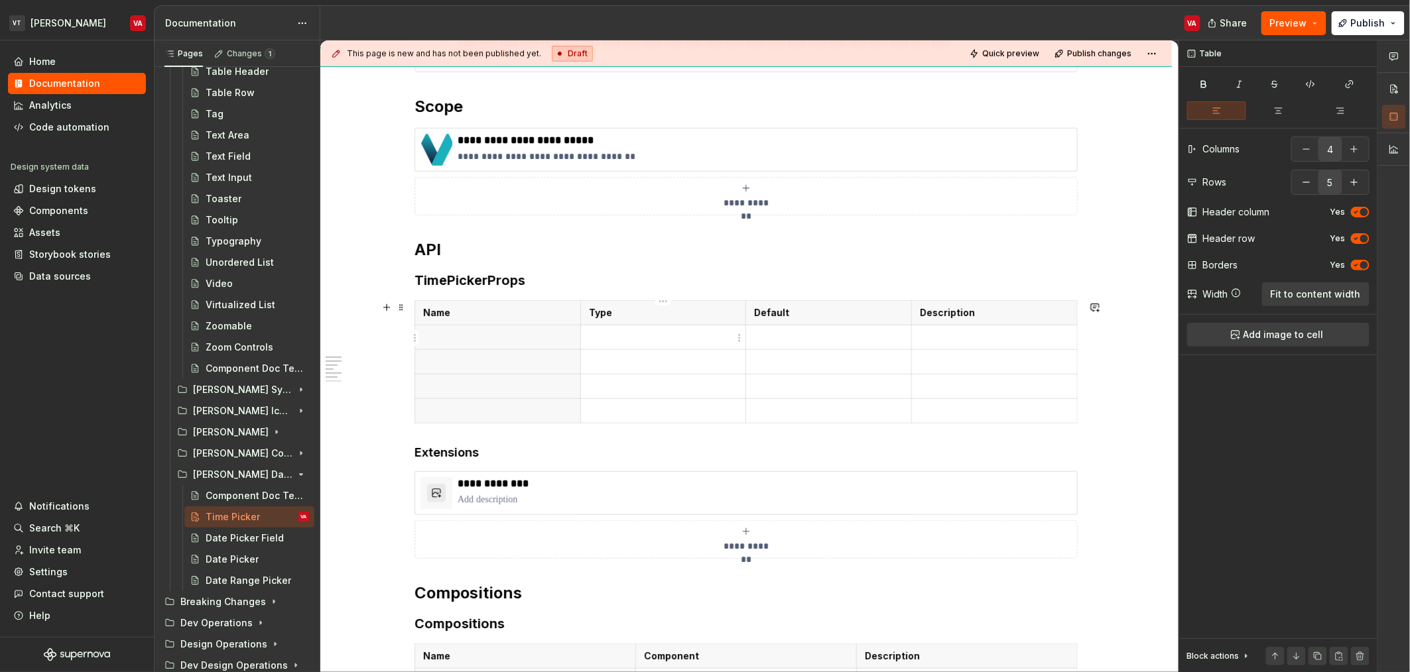
click at [660, 341] on p at bounding box center [663, 337] width 149 height 13
drag, startPoint x: 686, startPoint y: 335, endPoint x: 607, endPoint y: 336, distance: 78.9
click at [607, 336] on p "See DigitalClock API" at bounding box center [663, 337] width 149 height 13
click at [729, 311] on button "button" at bounding box center [733, 313] width 19 height 19
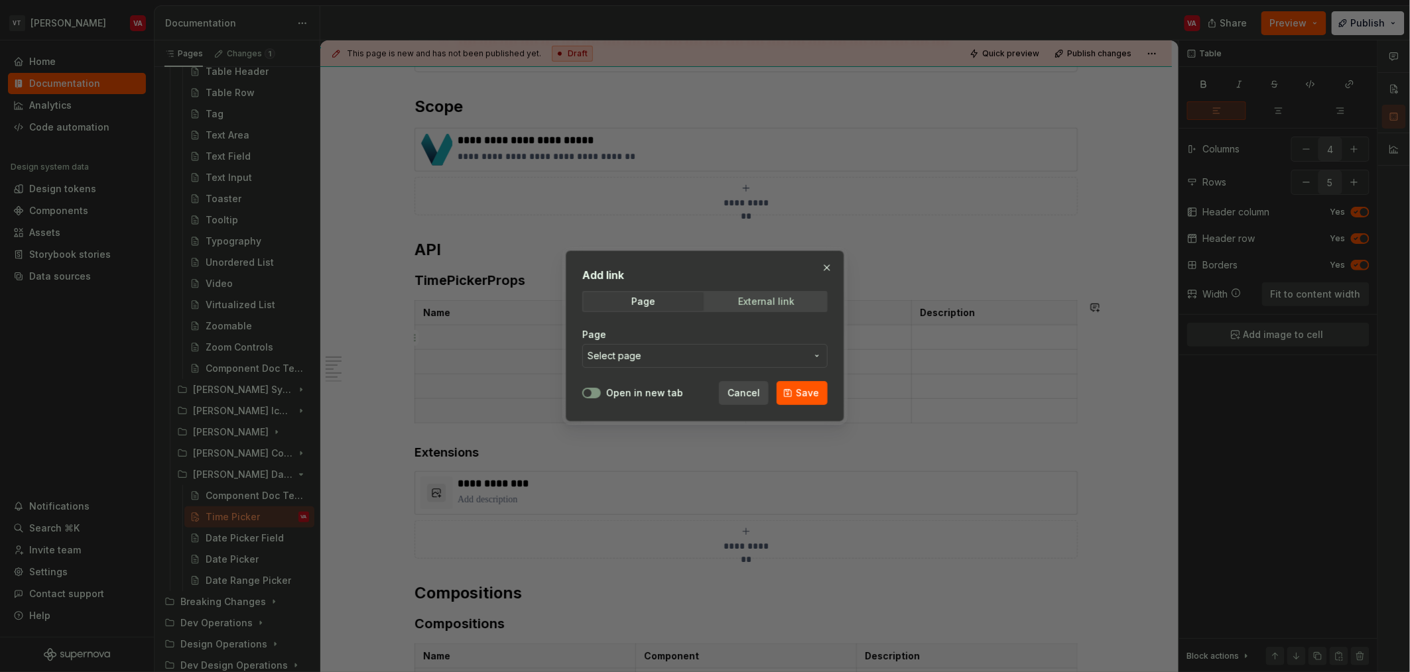
click at [773, 307] on span "External link" at bounding box center [766, 301] width 120 height 19
click at [667, 351] on input "URL" at bounding box center [704, 356] width 245 height 24
paste input "https://mui.com/x/api/date-pickers/digital-clock/"
click at [593, 389] on button "Open in new tab" at bounding box center [591, 393] width 19 height 11
click at [802, 397] on span "Save" at bounding box center [807, 393] width 23 height 13
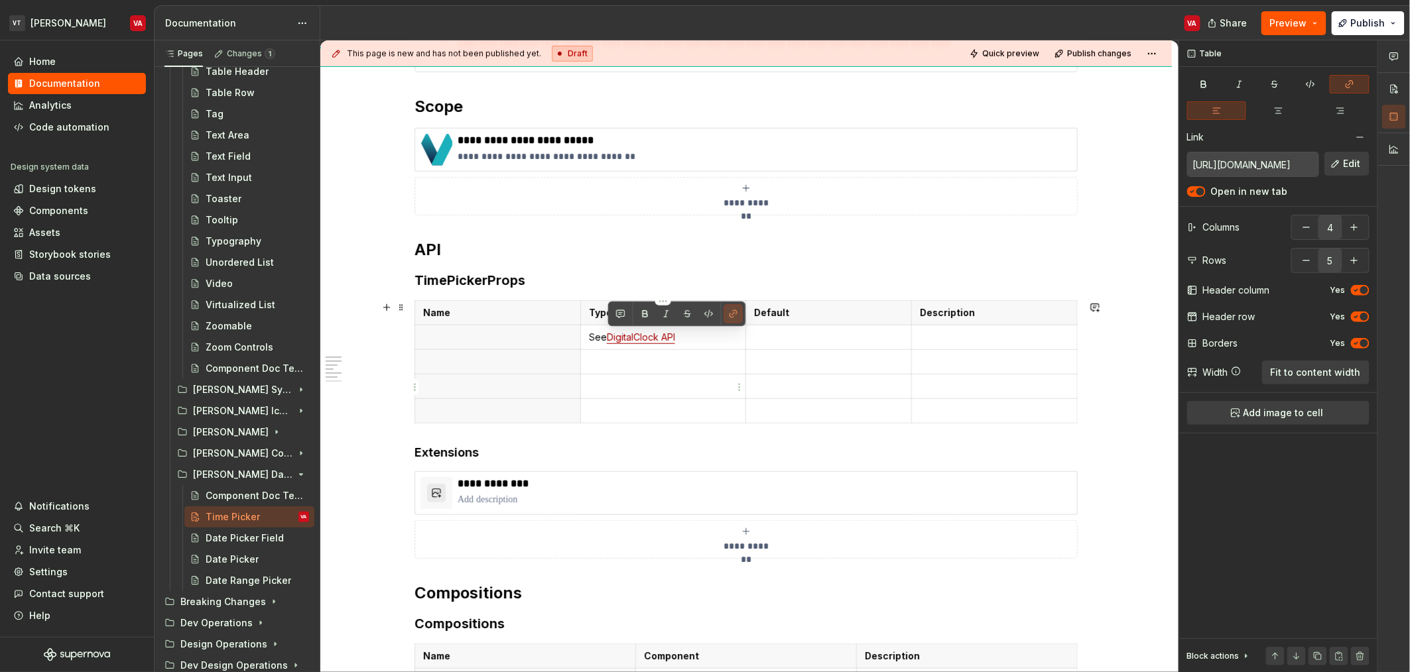
click at [696, 379] on td at bounding box center [663, 386] width 166 height 25
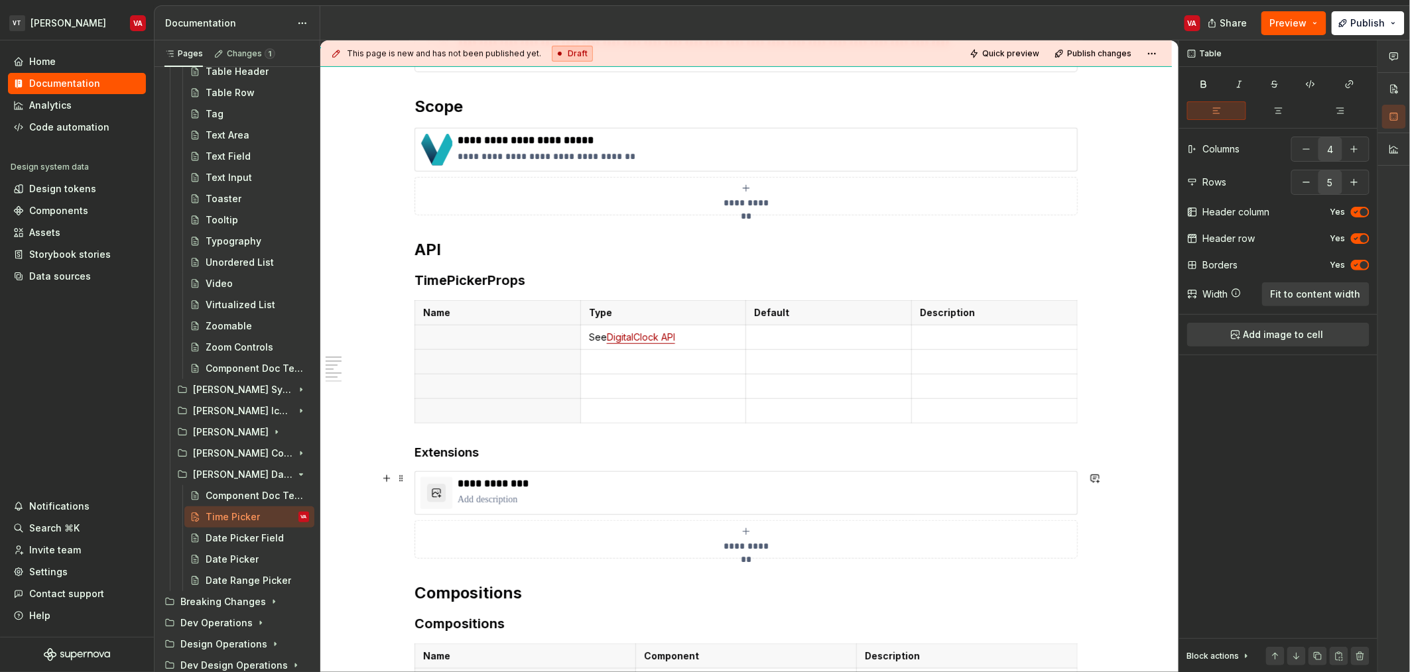
click at [667, 543] on div "**********" at bounding box center [745, 539] width 651 height 27
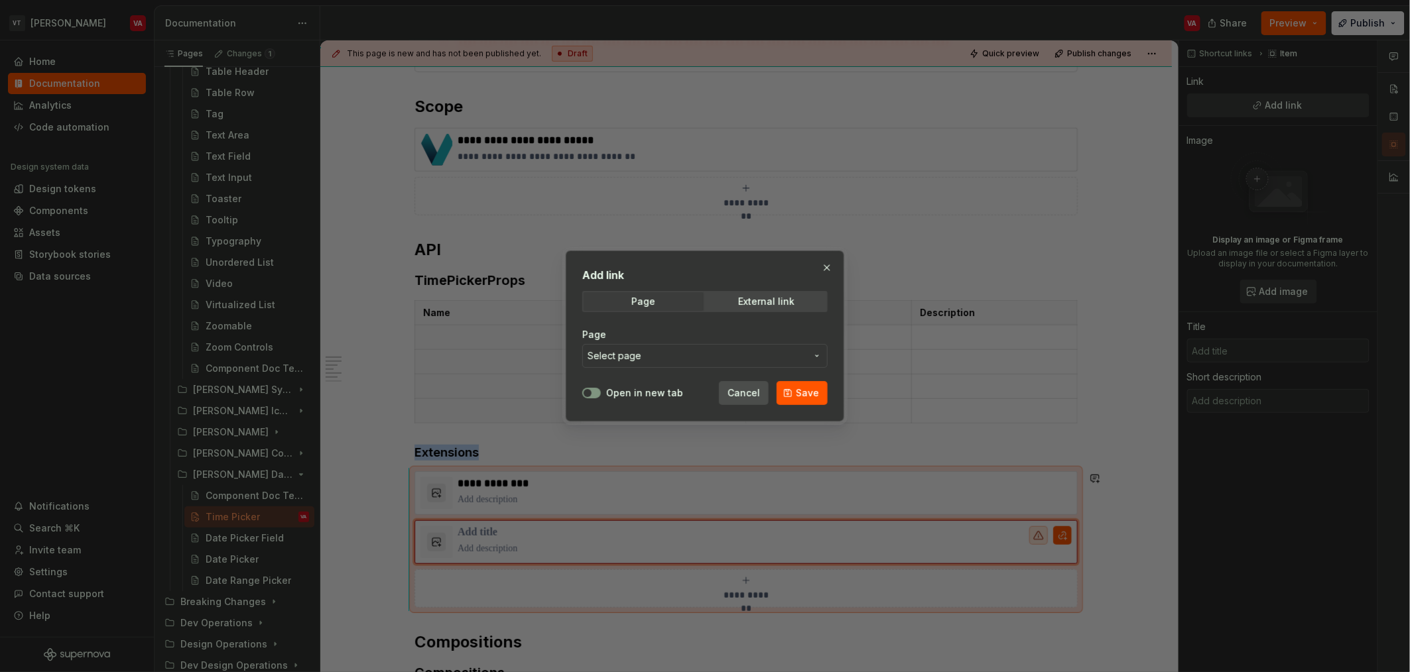
click at [744, 394] on span "Cancel" at bounding box center [743, 393] width 32 height 13
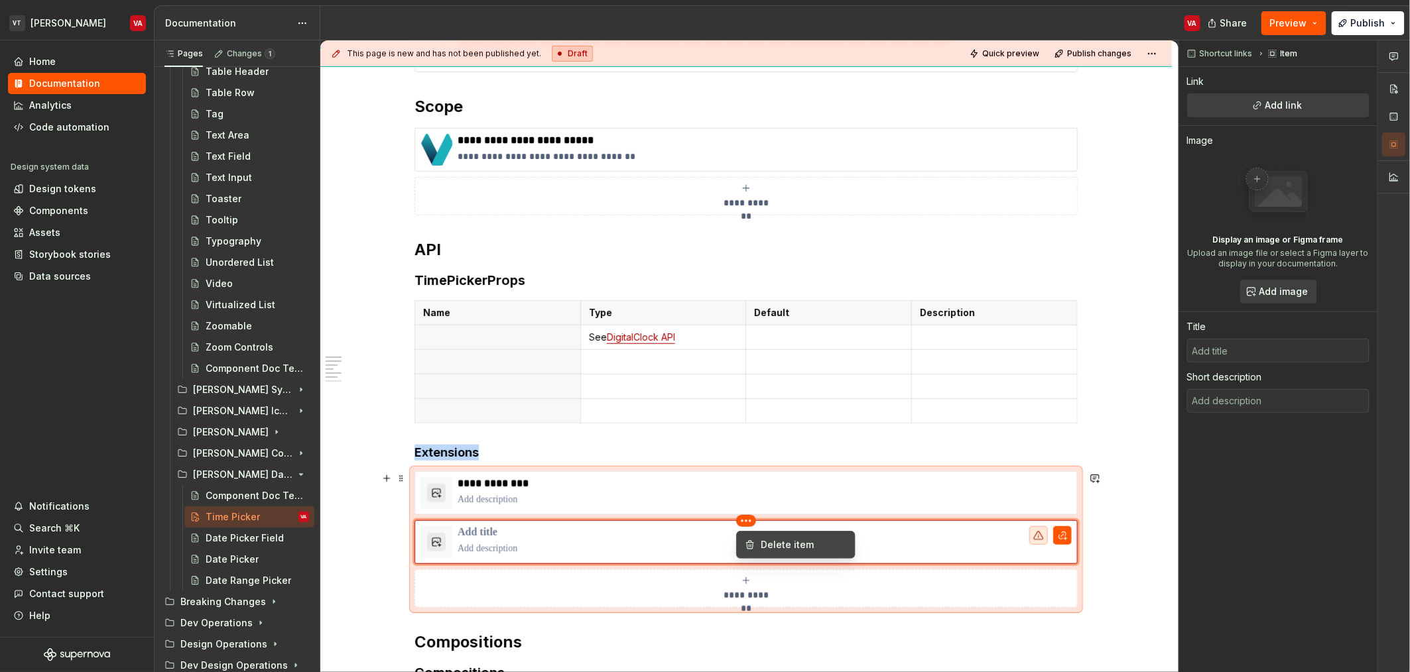
click at [751, 522] on html "VT Minerva VA Home Documentation Analytics Code automation Design system data D…" at bounding box center [705, 336] width 1410 height 672
click at [764, 544] on div "Delete item" at bounding box center [804, 544] width 86 height 13
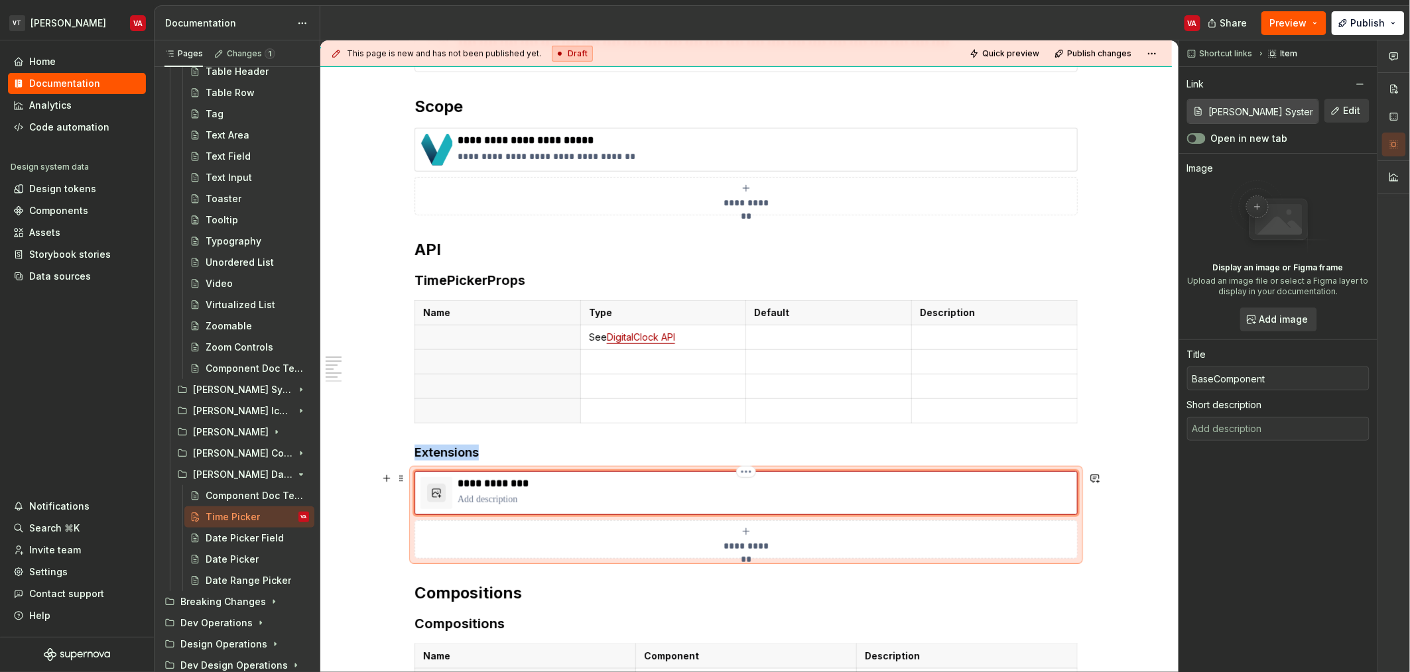
click at [617, 493] on div "**********" at bounding box center [765, 493] width 614 height 32
click at [1349, 110] on span "Edit" at bounding box center [1351, 110] width 17 height 13
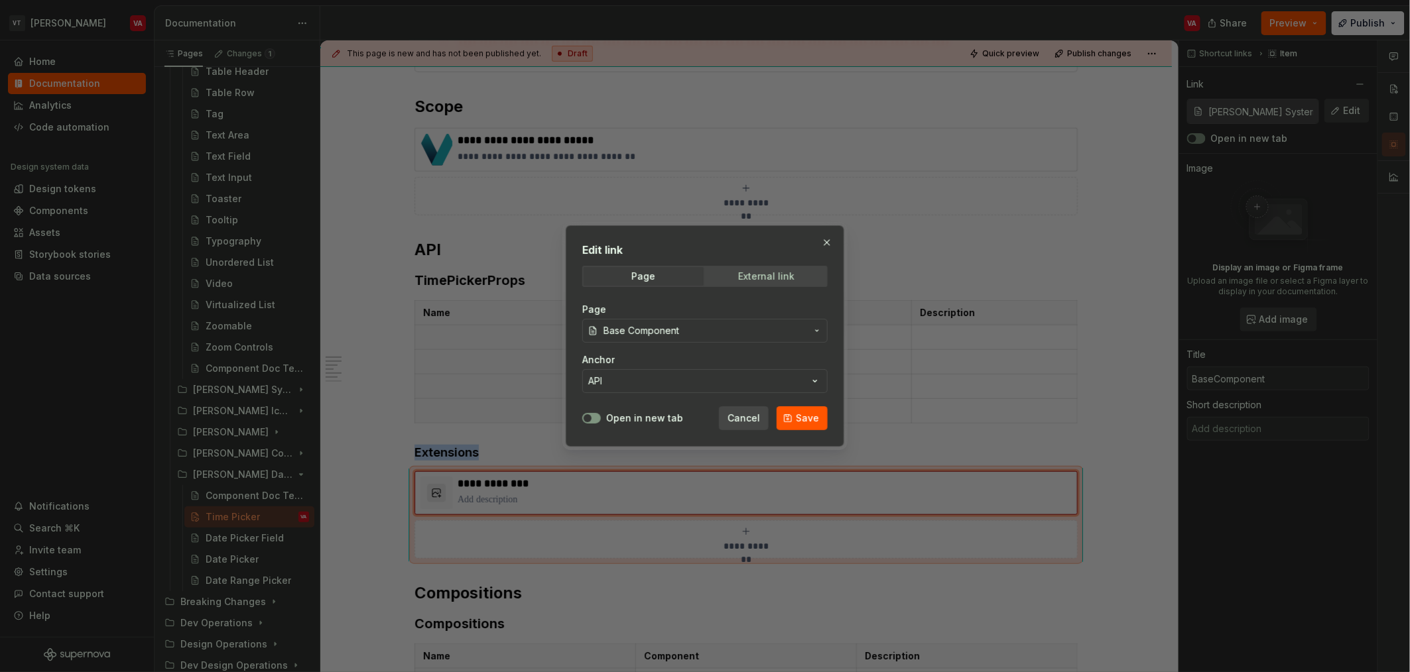
click at [761, 284] on span "External link" at bounding box center [766, 276] width 120 height 19
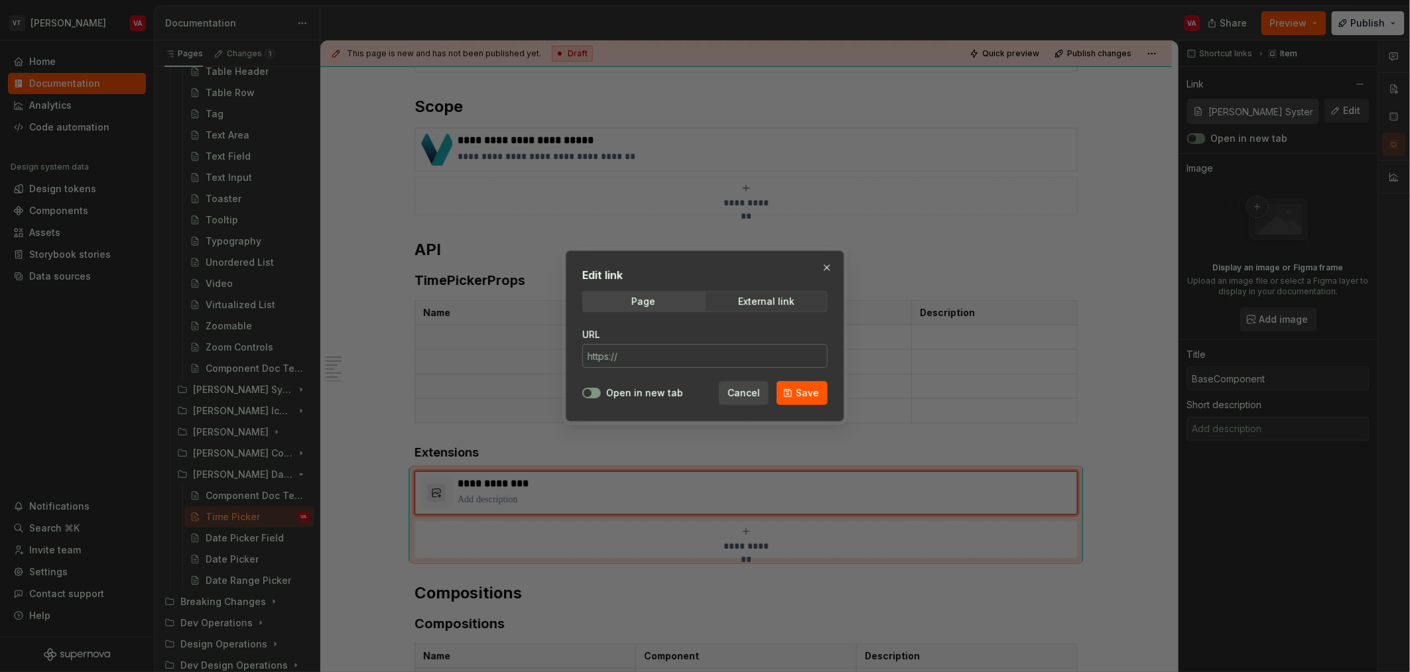
click at [661, 356] on input "URL" at bounding box center [704, 356] width 245 height 24
paste input "https://mui.com/x/api/date-pickers/digital-clock/"
click at [593, 389] on button "Open in new tab" at bounding box center [591, 393] width 19 height 11
click at [794, 394] on button "Save" at bounding box center [801, 393] width 51 height 24
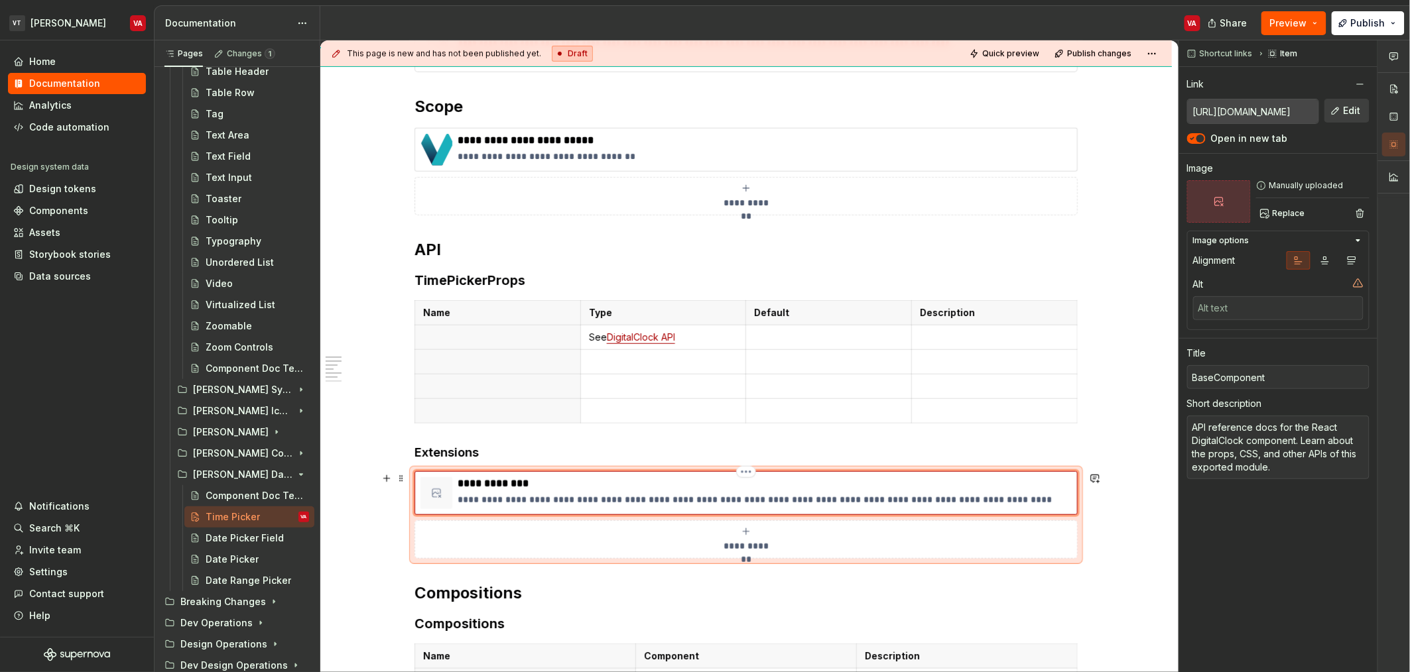
click at [578, 503] on p "**********" at bounding box center [765, 499] width 614 height 13
click at [603, 501] on p "**********" at bounding box center [765, 499] width 614 height 13
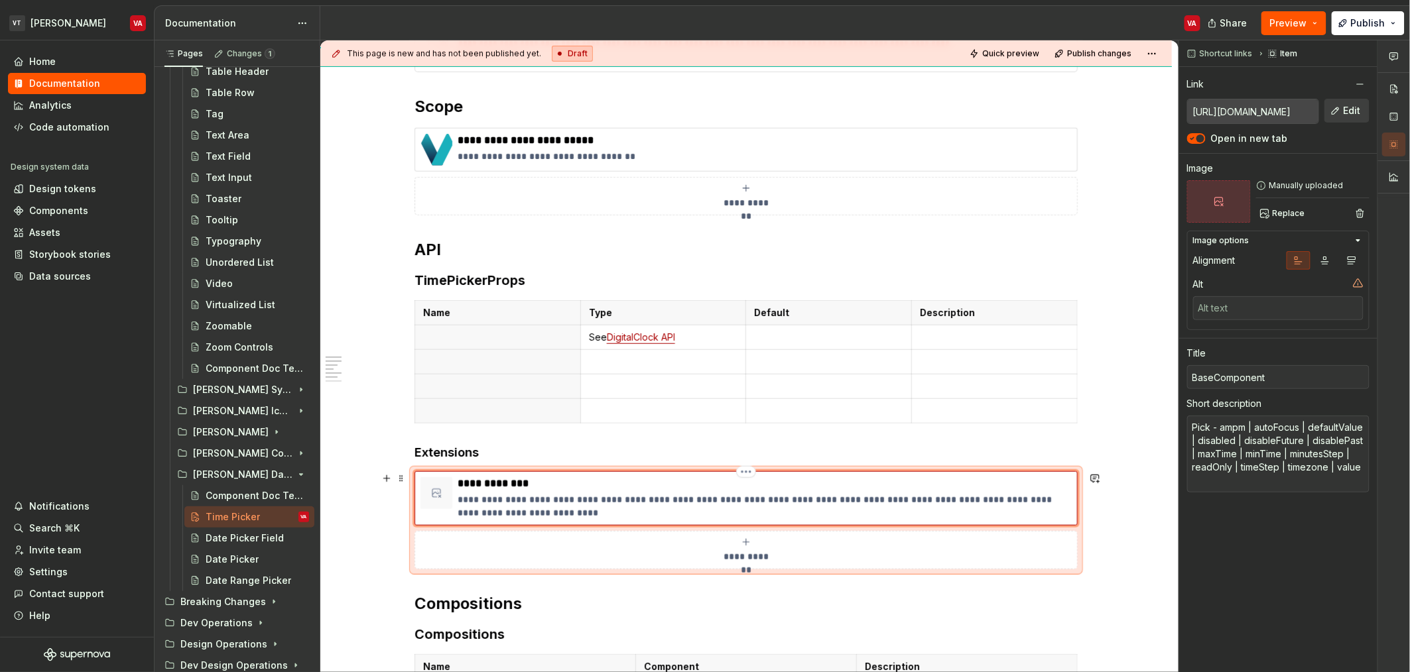
click at [595, 486] on p "**********" at bounding box center [765, 483] width 614 height 13
click at [528, 483] on p "**********" at bounding box center [765, 483] width 614 height 13
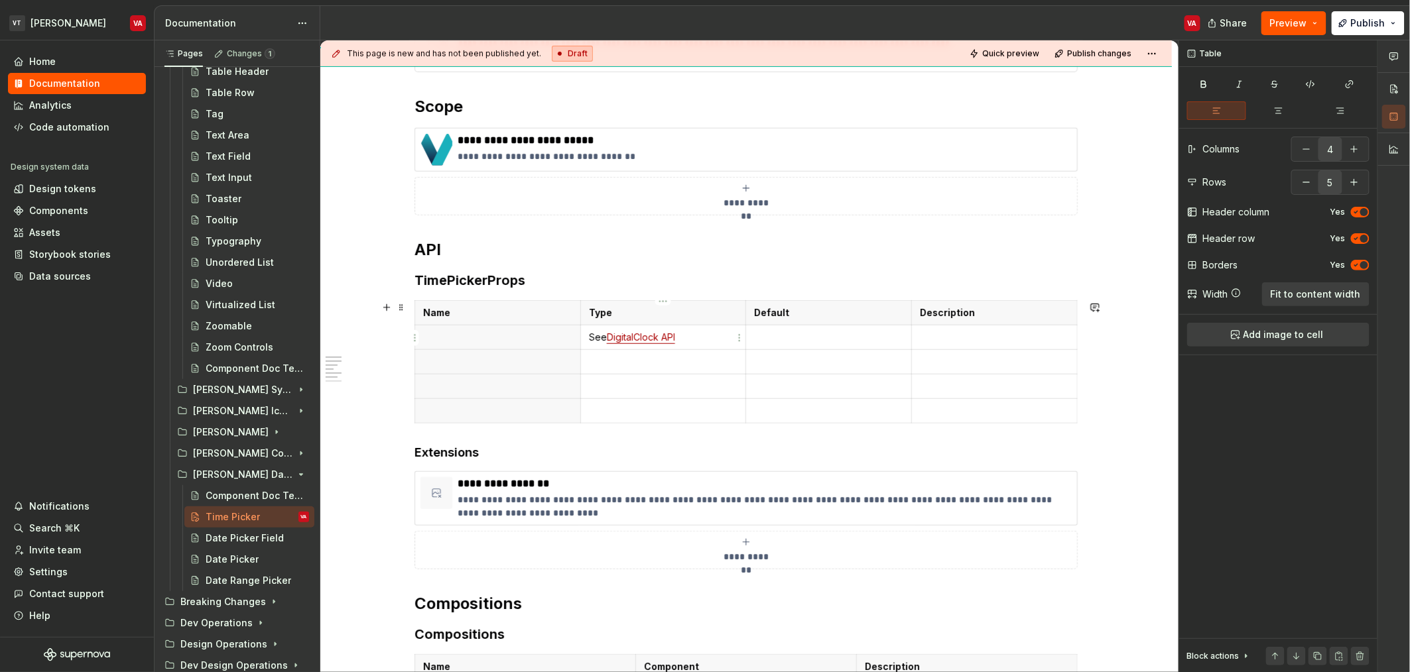
click at [699, 343] on p "See DigitalClock API" at bounding box center [663, 337] width 149 height 13
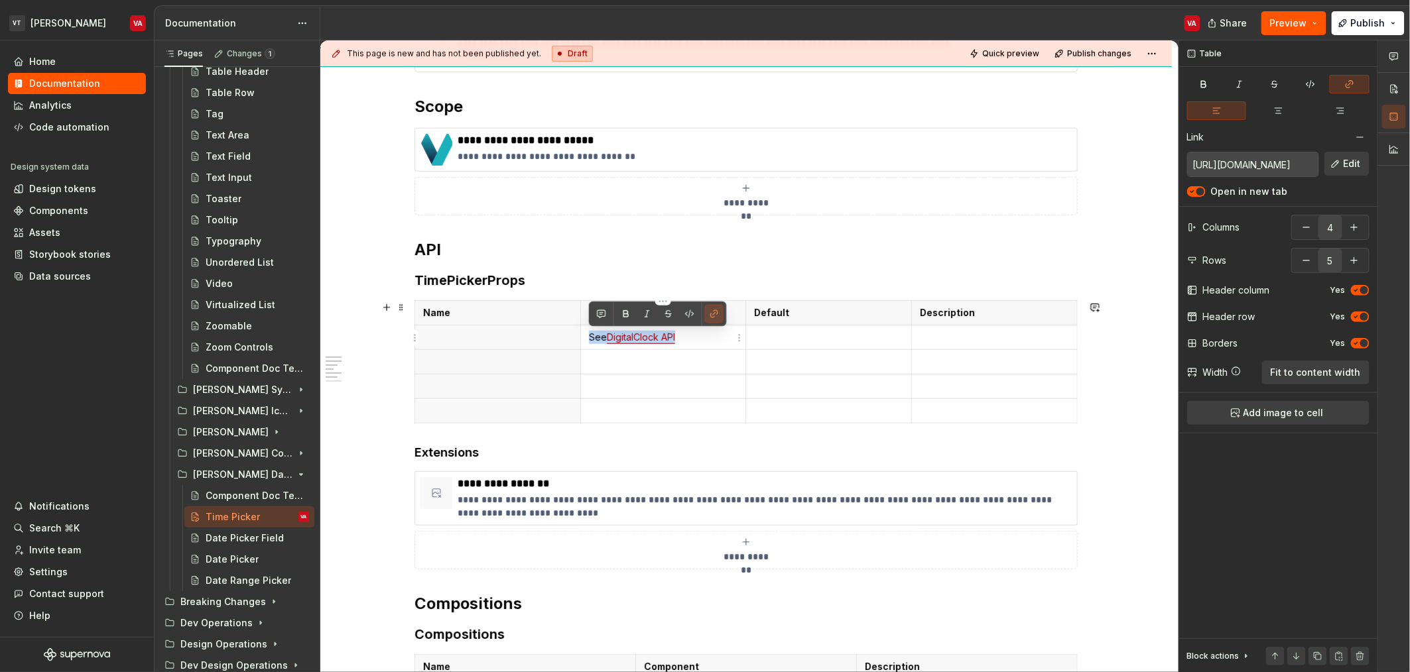
drag, startPoint x: 704, startPoint y: 343, endPoint x: 587, endPoint y: 344, distance: 116.7
click at [587, 344] on td "See DigitalClock API" at bounding box center [663, 337] width 166 height 25
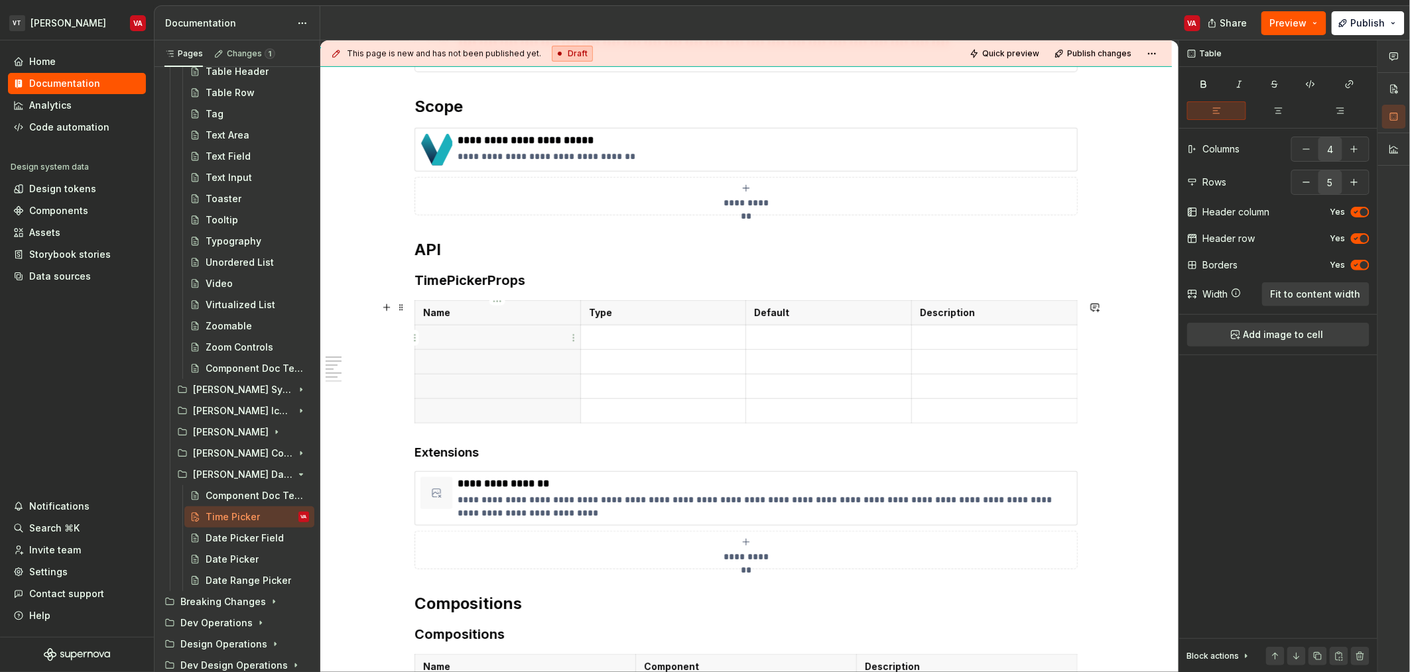
click at [448, 334] on p at bounding box center [497, 337] width 149 height 13
click at [659, 341] on p at bounding box center [663, 337] width 149 height 13
click at [725, 340] on p "`(value: Date | null) => void" at bounding box center [663, 337] width 149 height 13
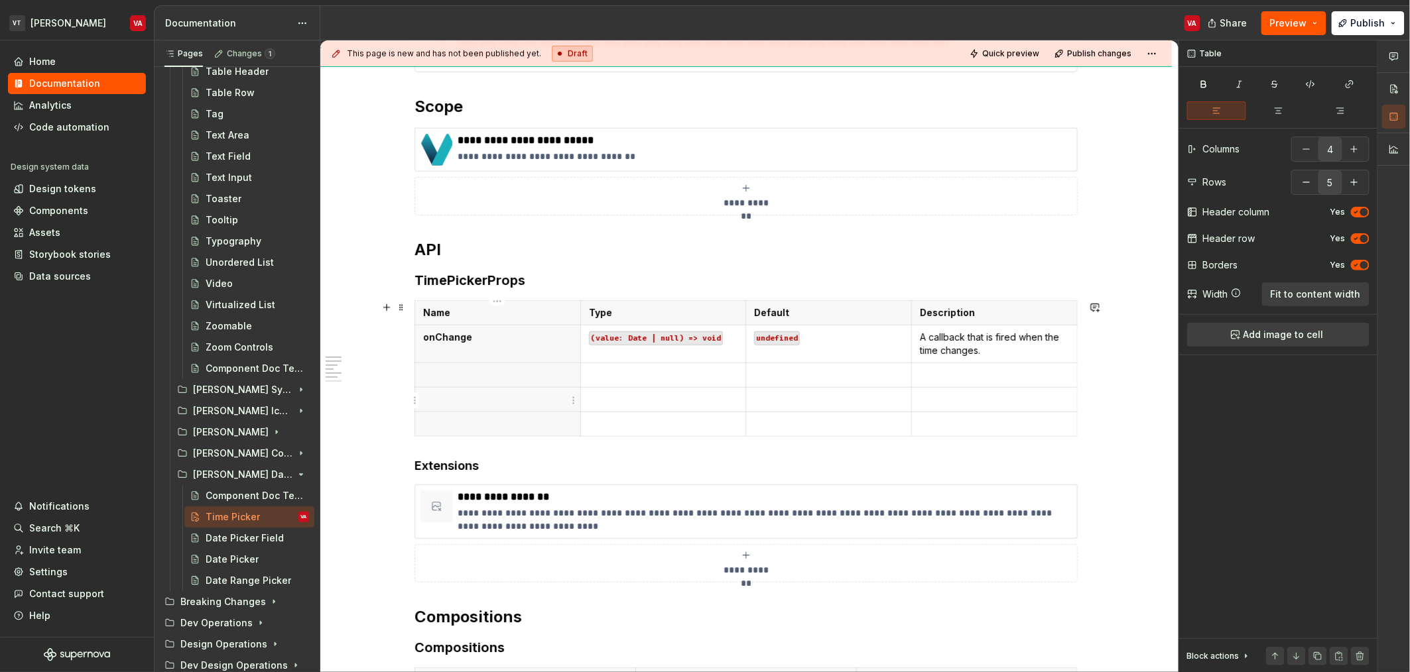
click at [471, 389] on th at bounding box center [498, 399] width 166 height 25
click at [1310, 183] on button "button" at bounding box center [1306, 182] width 24 height 24
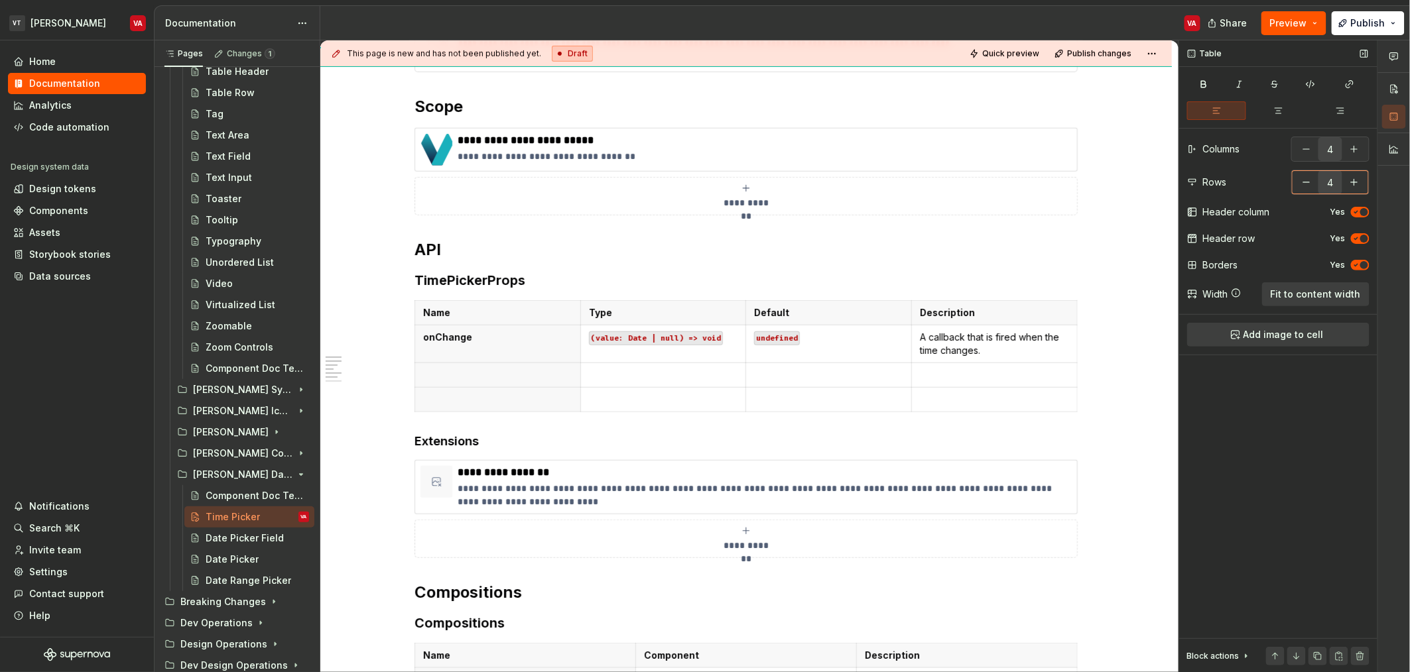
click at [1310, 183] on button "button" at bounding box center [1306, 182] width 24 height 24
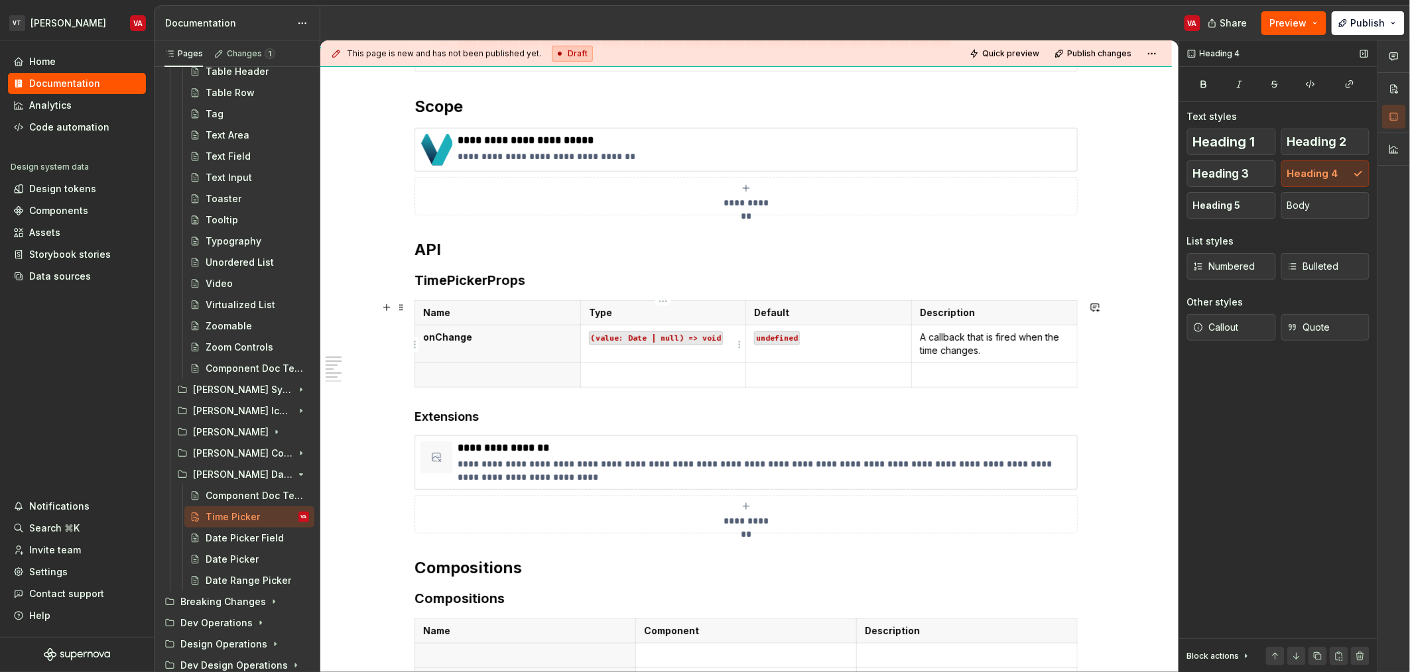
click at [716, 354] on td "(value: Date | null) => void" at bounding box center [663, 344] width 166 height 38
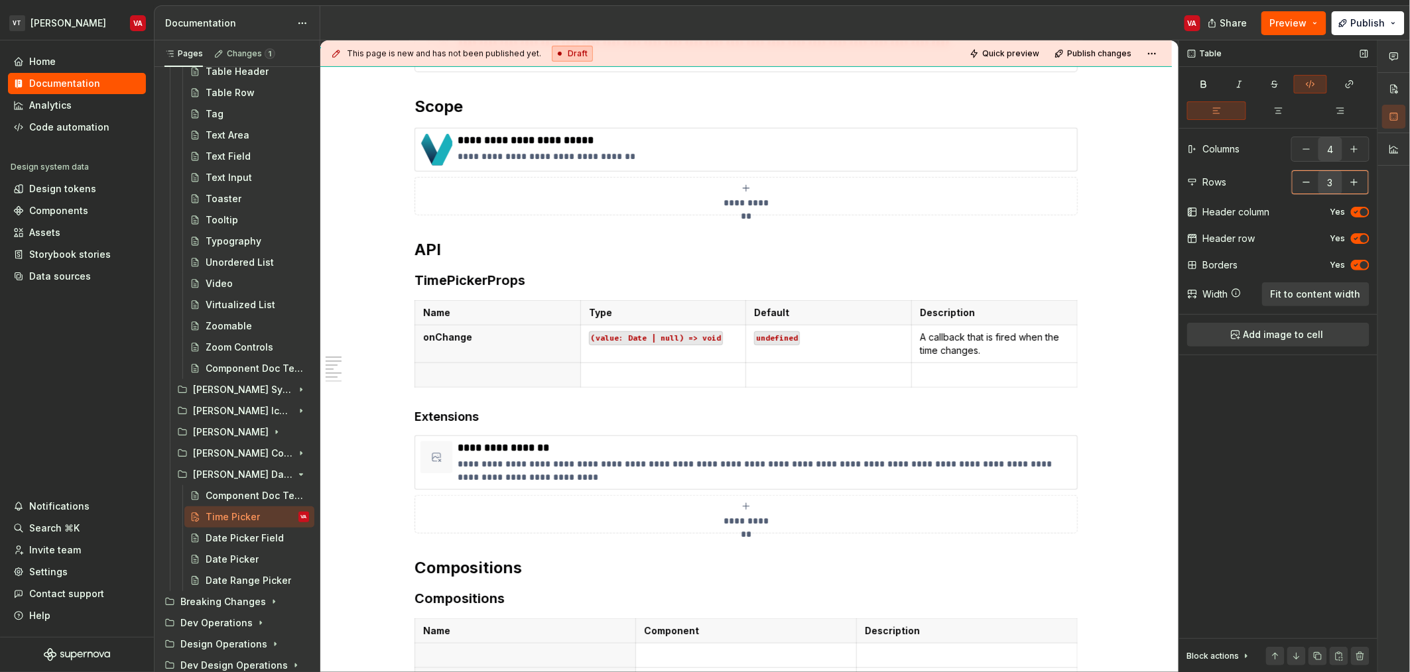
click at [1306, 184] on button "button" at bounding box center [1306, 182] width 24 height 24
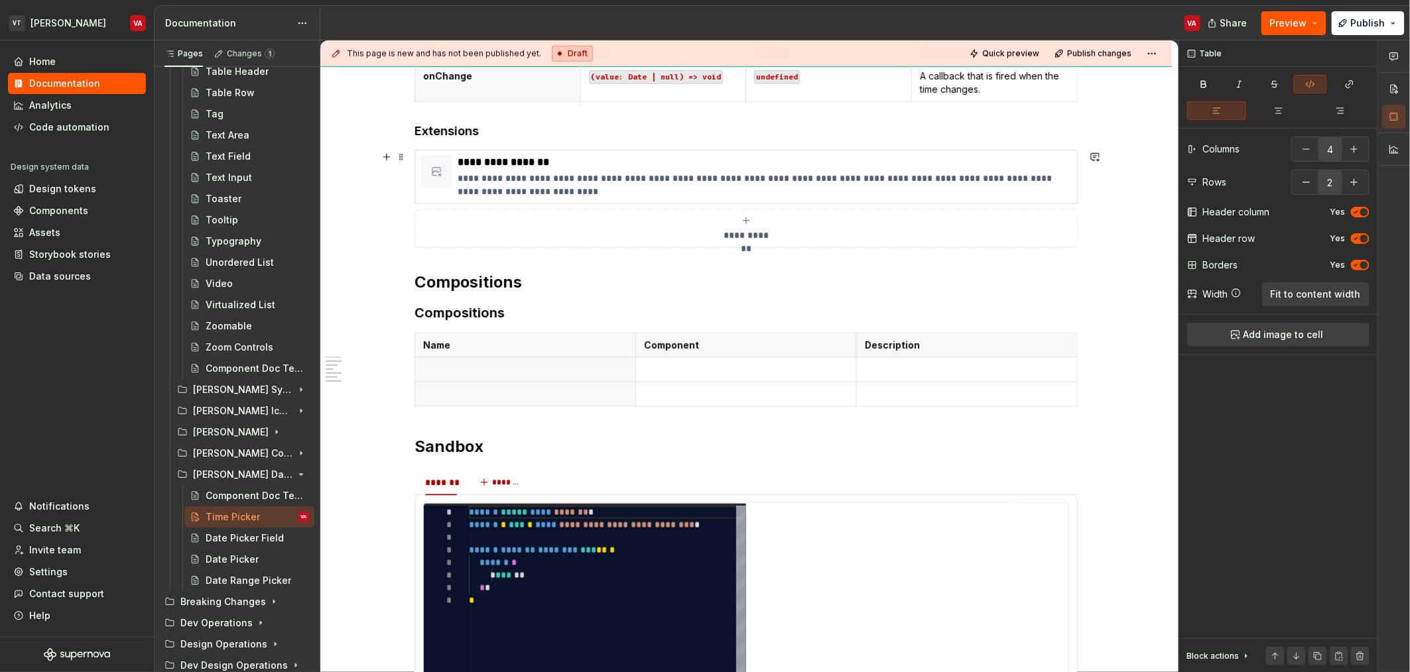
scroll to position [686, 0]
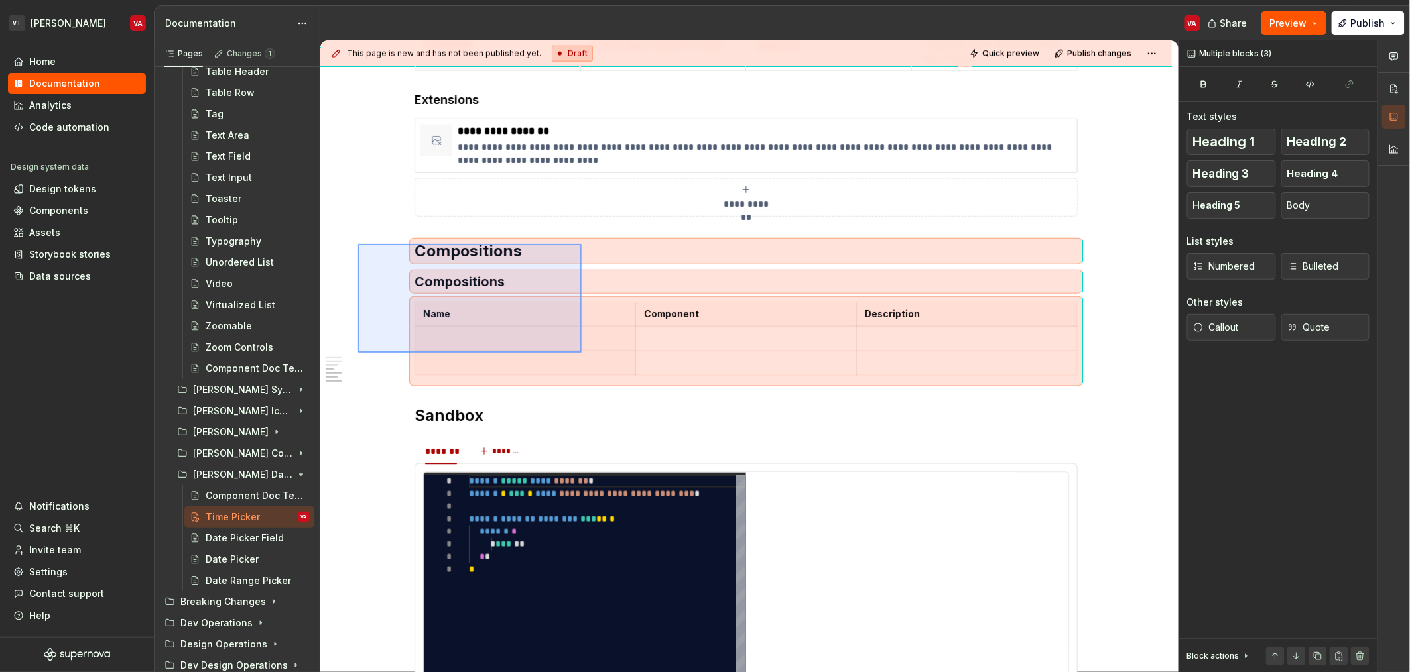
drag, startPoint x: 358, startPoint y: 244, endPoint x: 580, endPoint y: 354, distance: 247.9
click at [580, 354] on div "**********" at bounding box center [749, 356] width 858 height 633
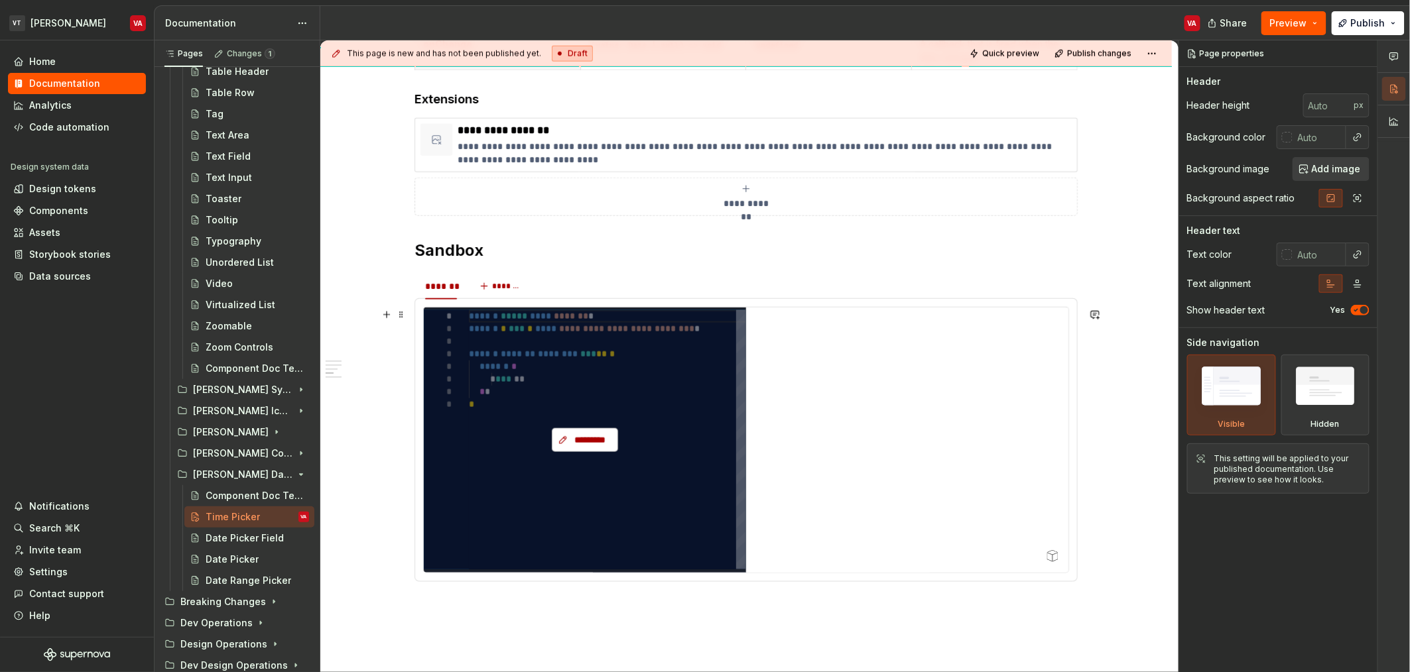
scroll to position [687, 0]
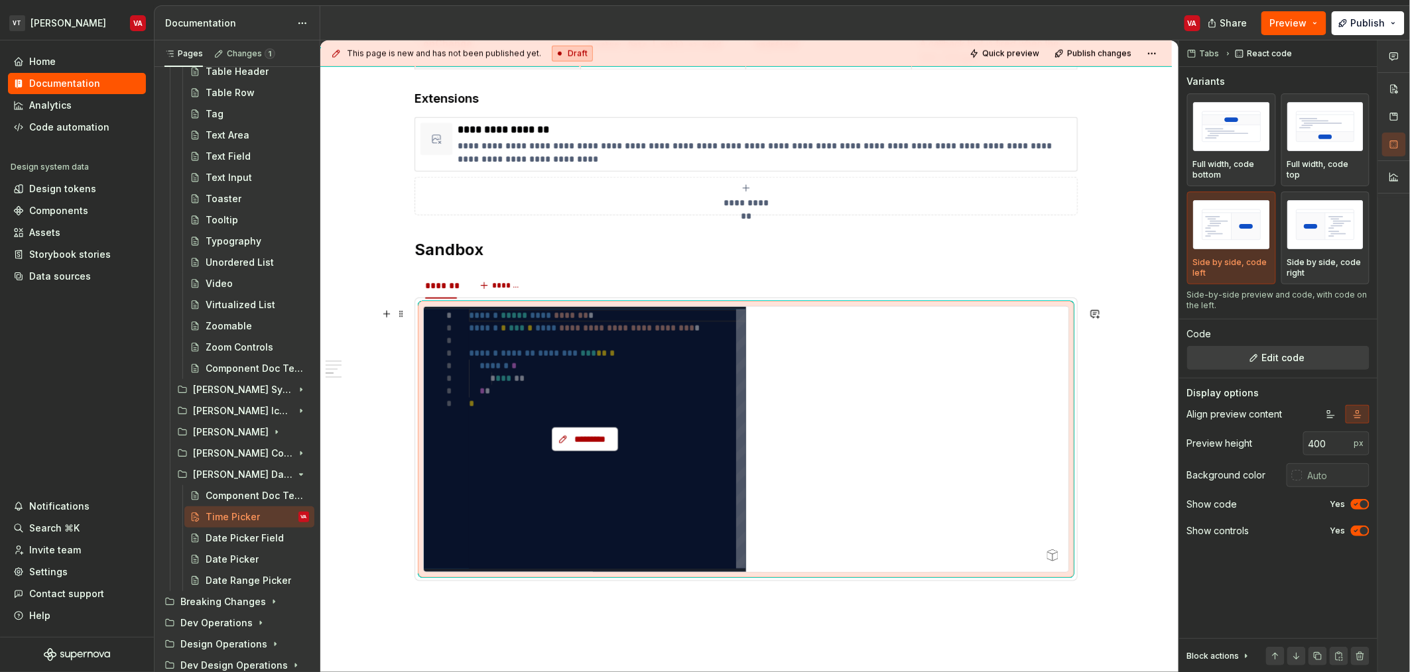
click at [603, 443] on span "*********" at bounding box center [590, 439] width 38 height 13
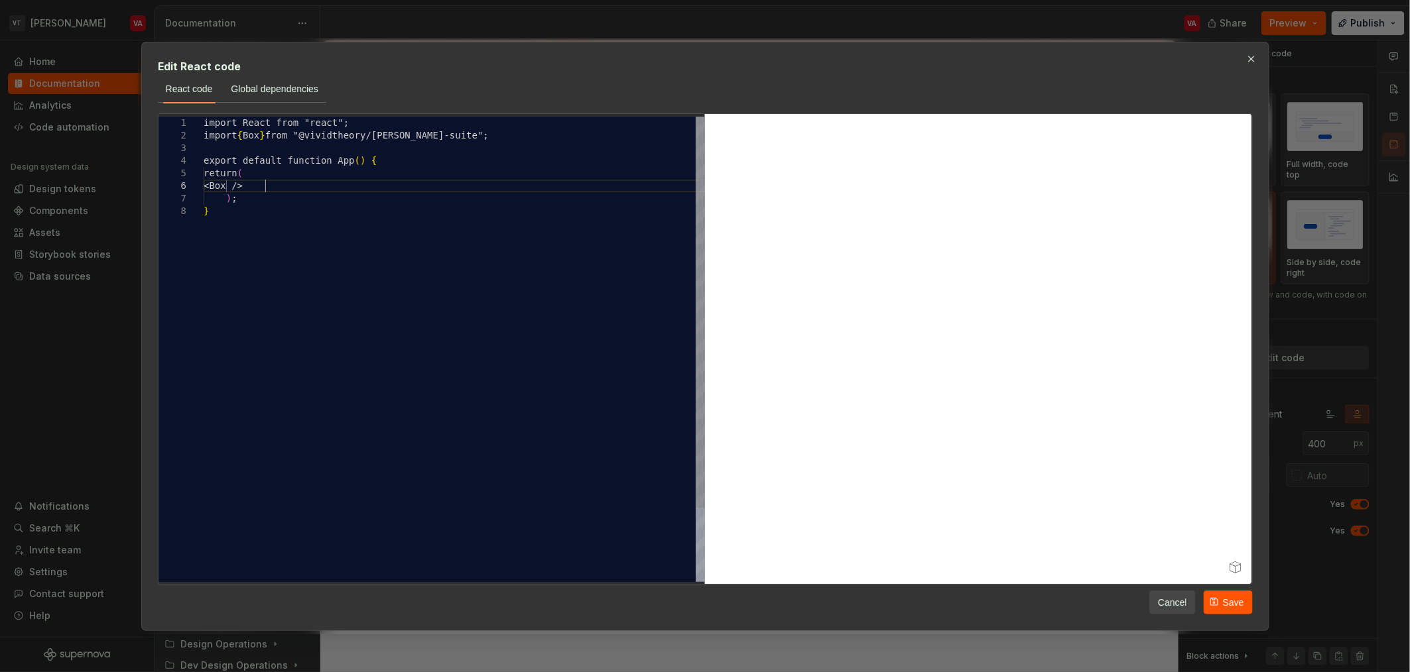
click at [267, 185] on div "import React from "react"; import { Box } from "@vividtheory/[PERSON_NAME]-suit…" at bounding box center [454, 394] width 501 height 554
click at [1217, 605] on button "Save" at bounding box center [1227, 602] width 49 height 24
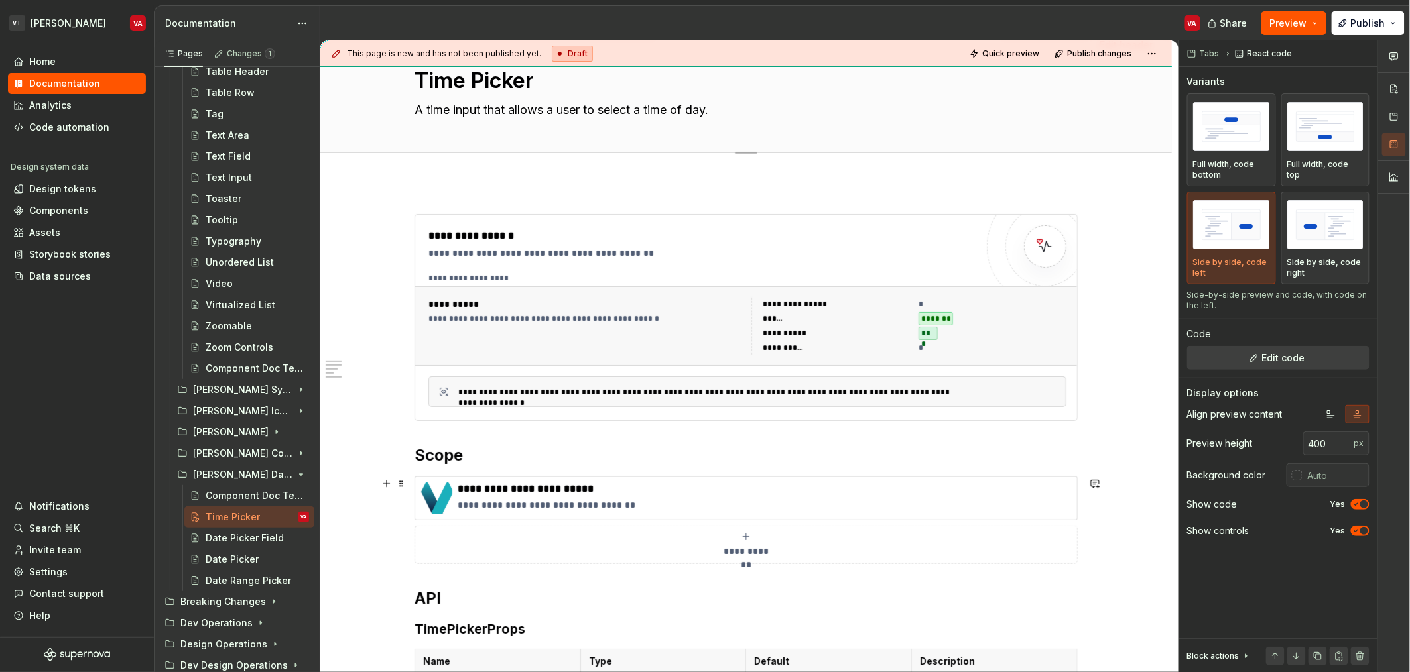
scroll to position [0, 0]
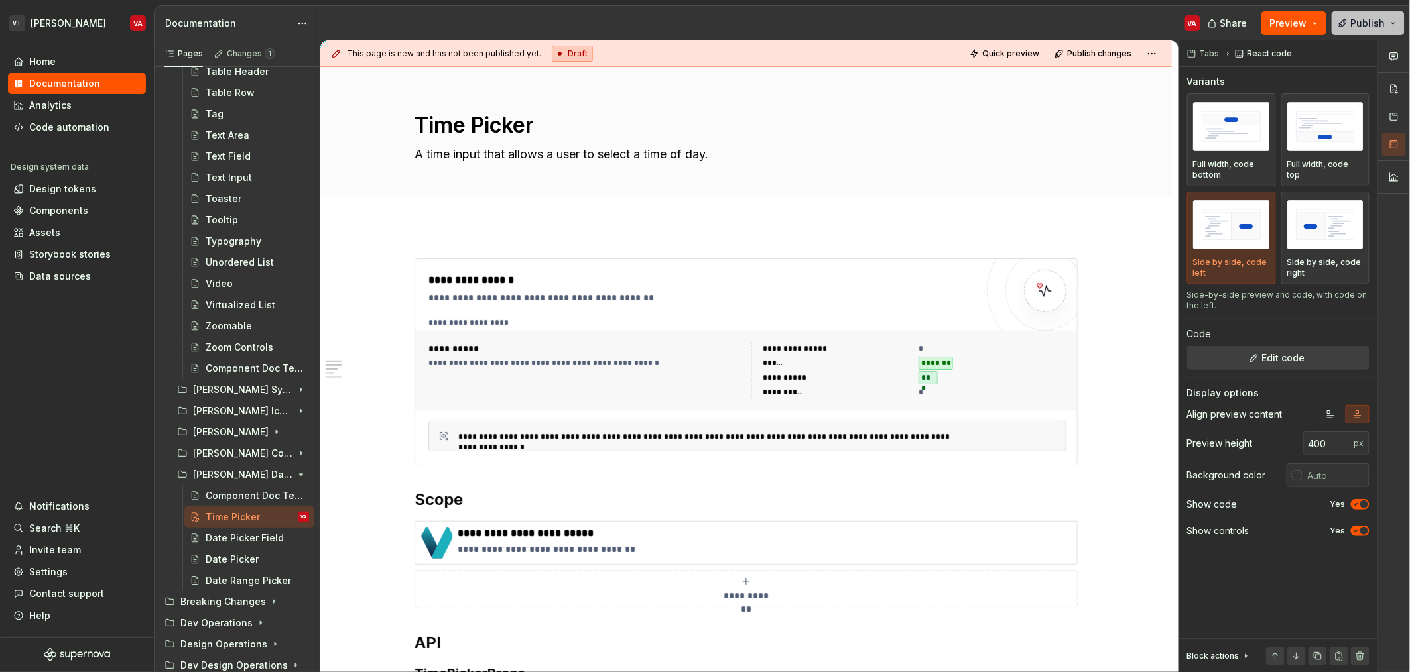
click at [1363, 20] on span "Publish" at bounding box center [1368, 23] width 34 height 13
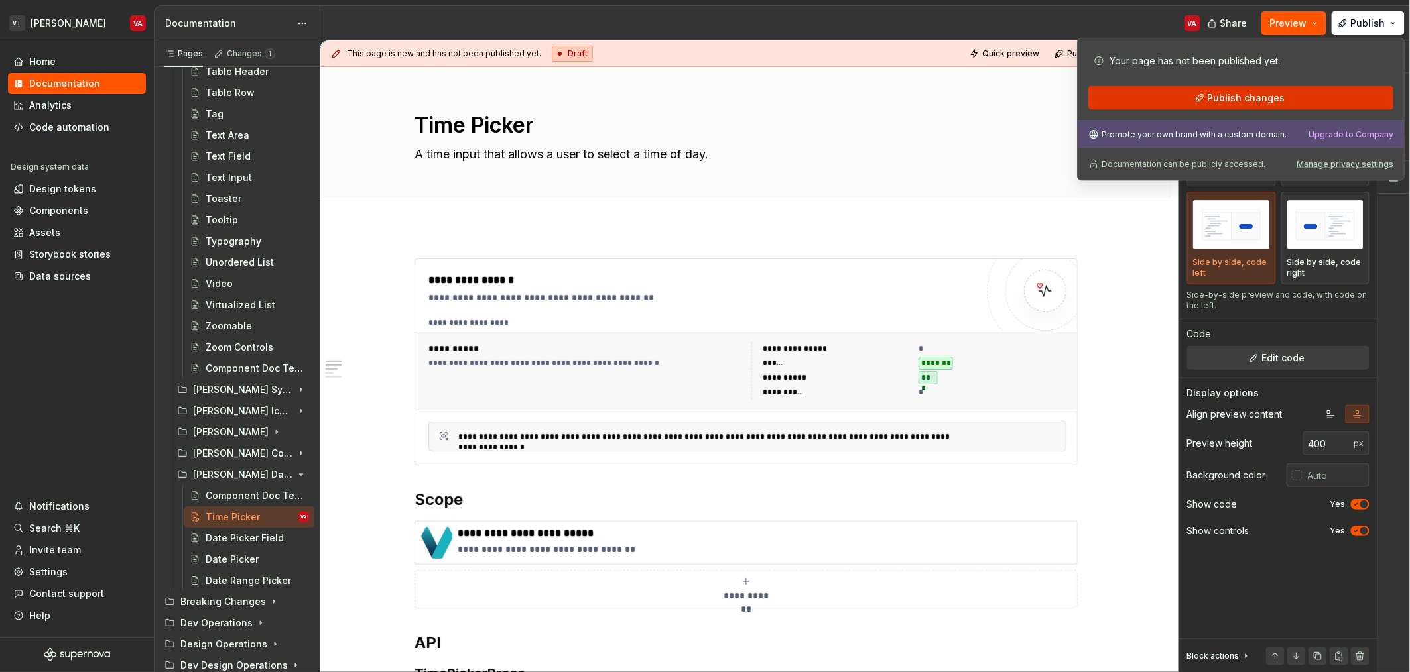
click at [1249, 99] on span "Publish changes" at bounding box center [1246, 98] width 78 height 13
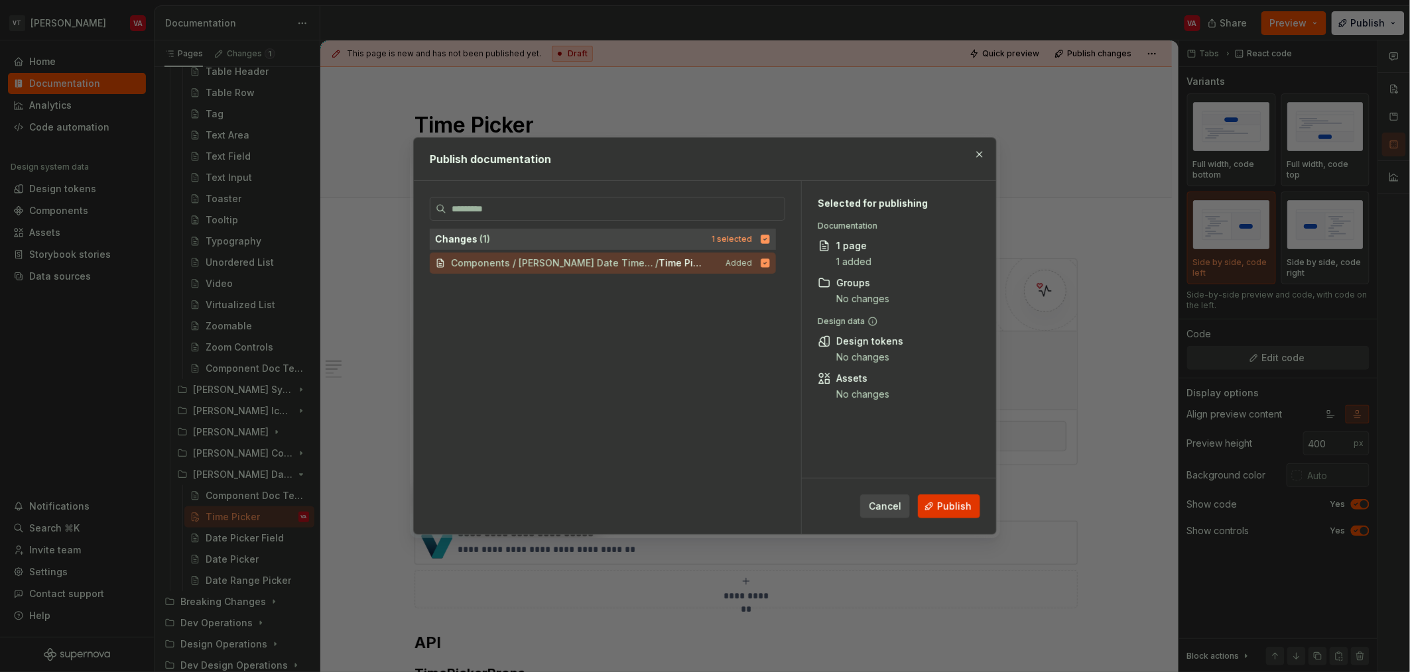
click at [954, 512] on span "Publish" at bounding box center [954, 506] width 34 height 13
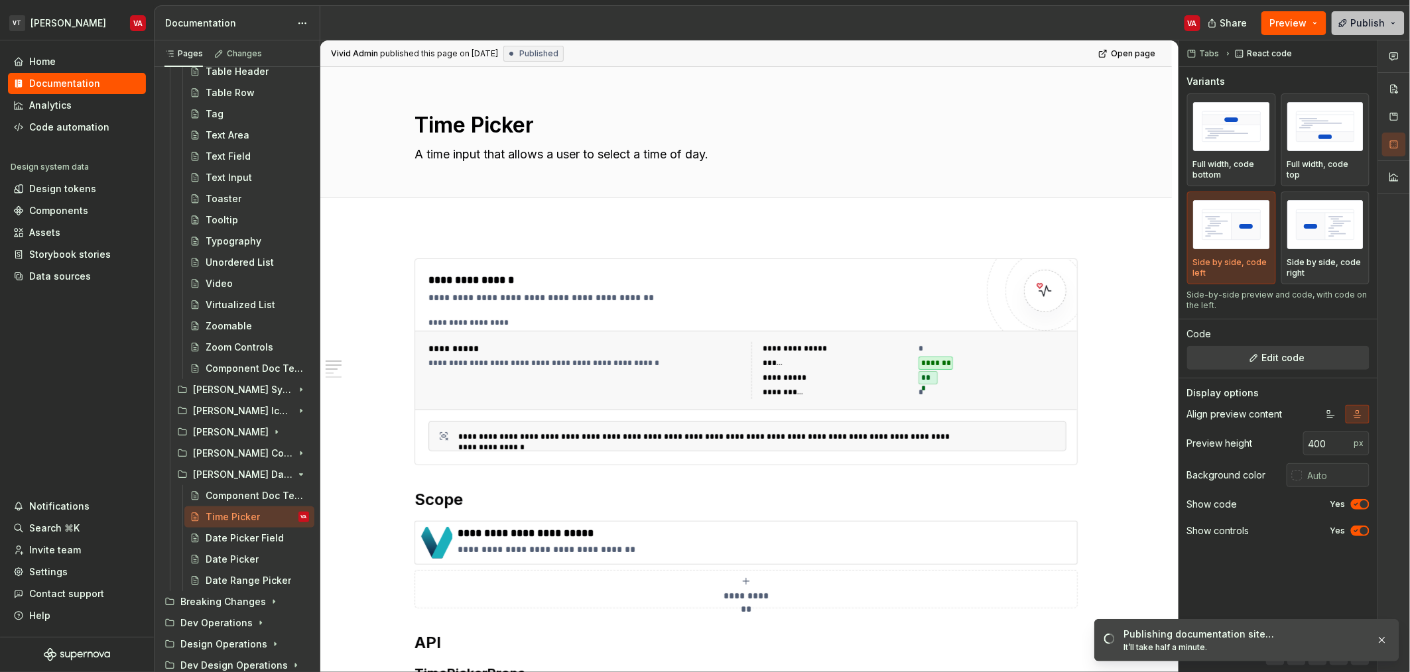
click at [1398, 14] on button "Publish" at bounding box center [1367, 23] width 73 height 24
click at [1388, 28] on button "Publish" at bounding box center [1367, 23] width 73 height 24
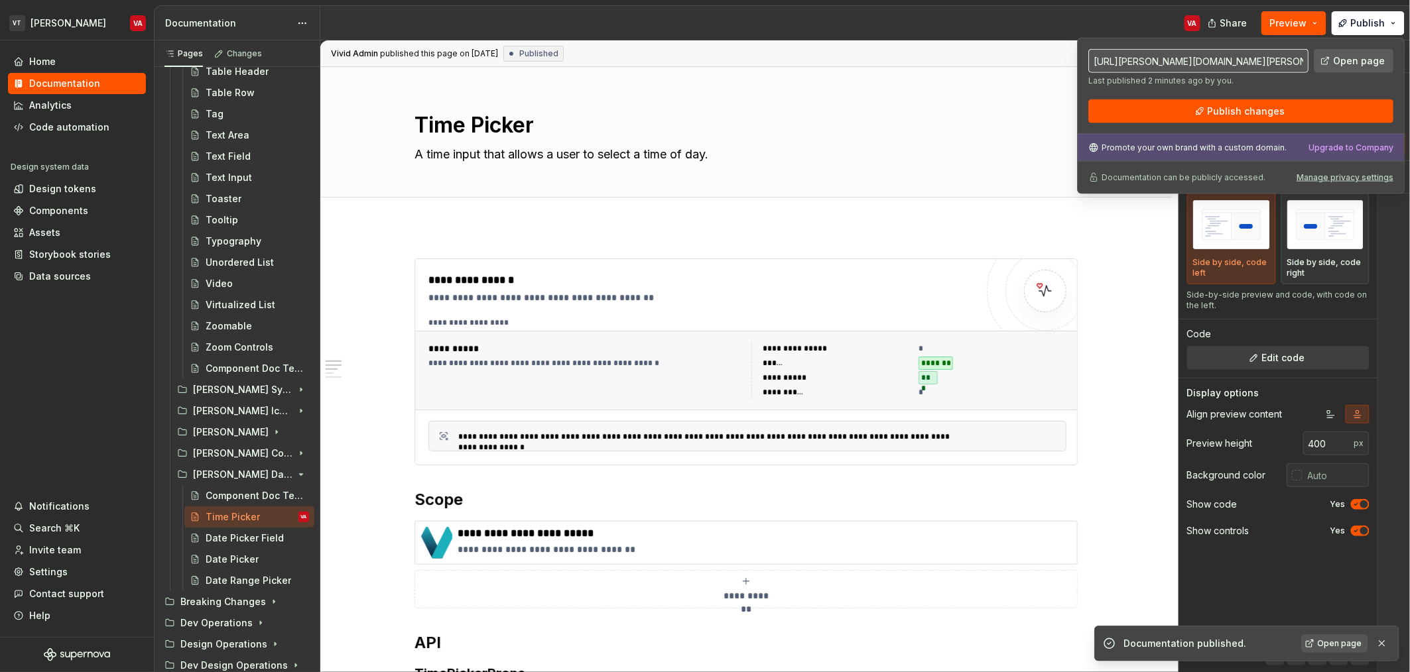
click at [1336, 65] on span "Open page" at bounding box center [1359, 60] width 52 height 13
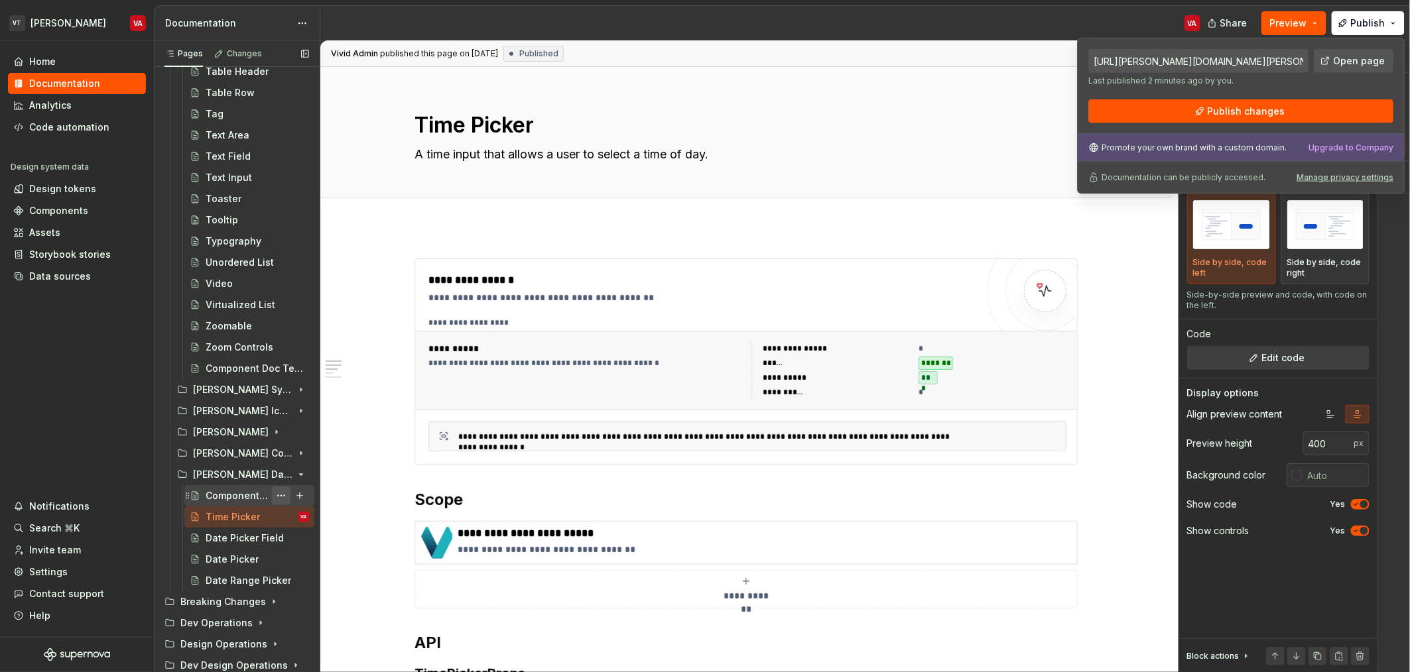
click at [272, 495] on button "Page tree" at bounding box center [281, 496] width 19 height 19
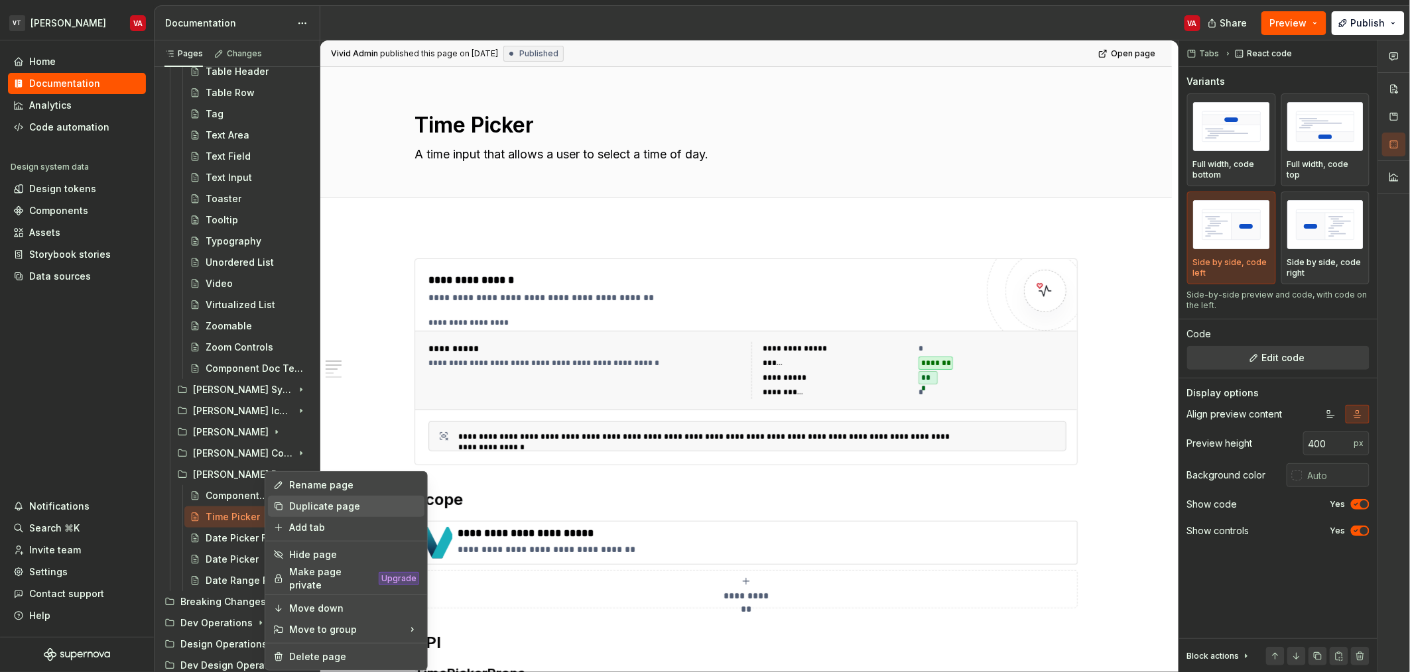
click at [311, 511] on div "Duplicate page" at bounding box center [354, 506] width 130 height 13
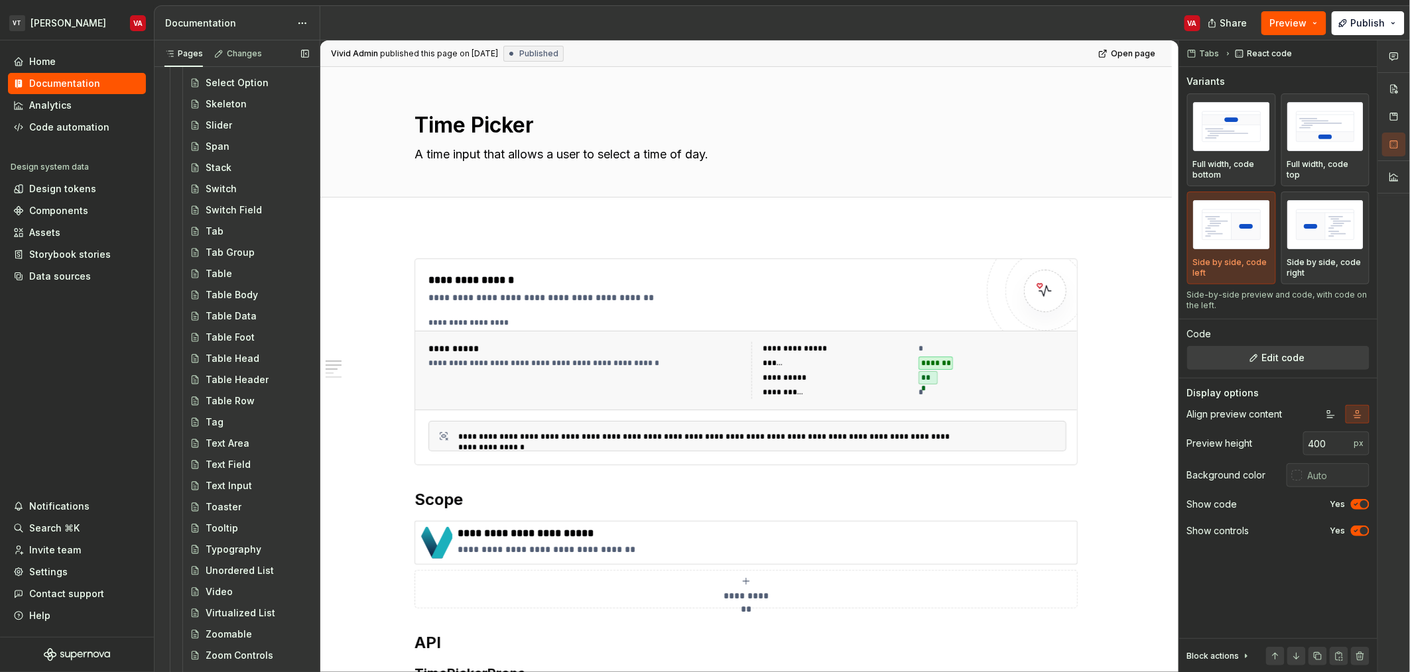
scroll to position [2326, 0]
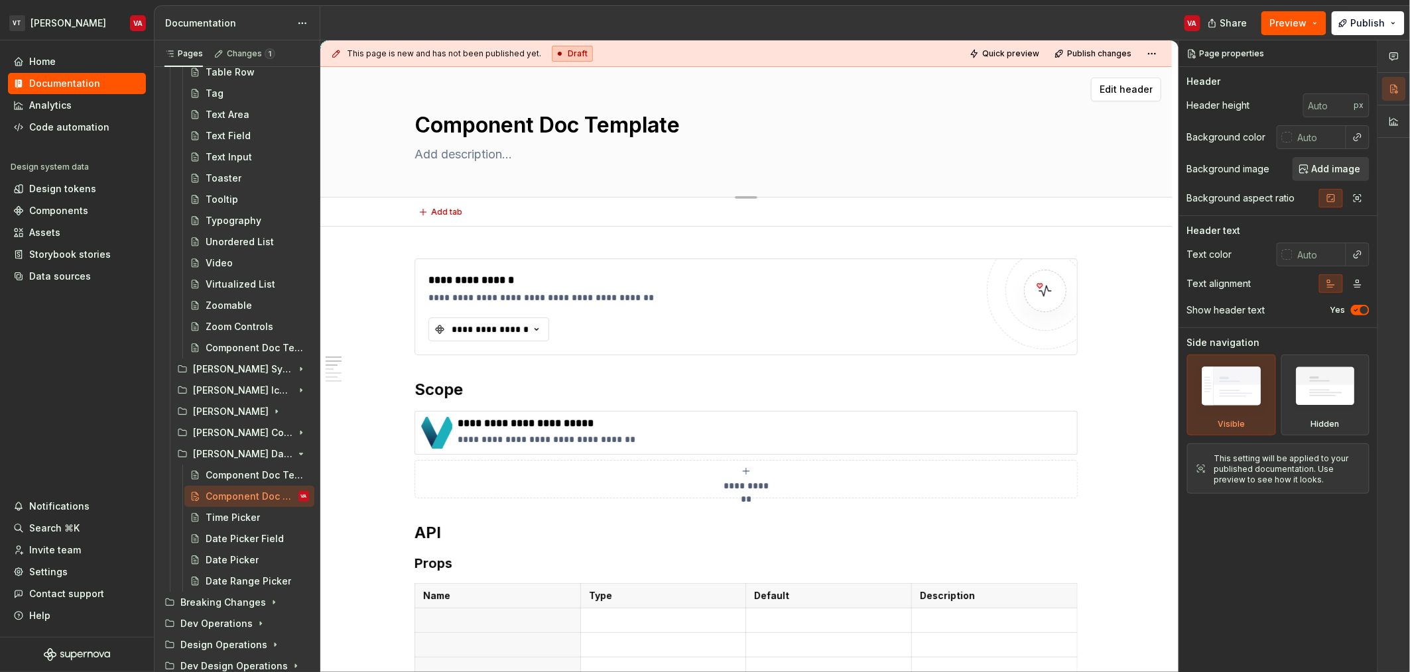
click at [552, 131] on textarea "Component Doc Template" at bounding box center [743, 125] width 663 height 32
click at [469, 144] on textarea at bounding box center [743, 154] width 663 height 21
paste textarea "A time field component that allows the user to input a time of day."
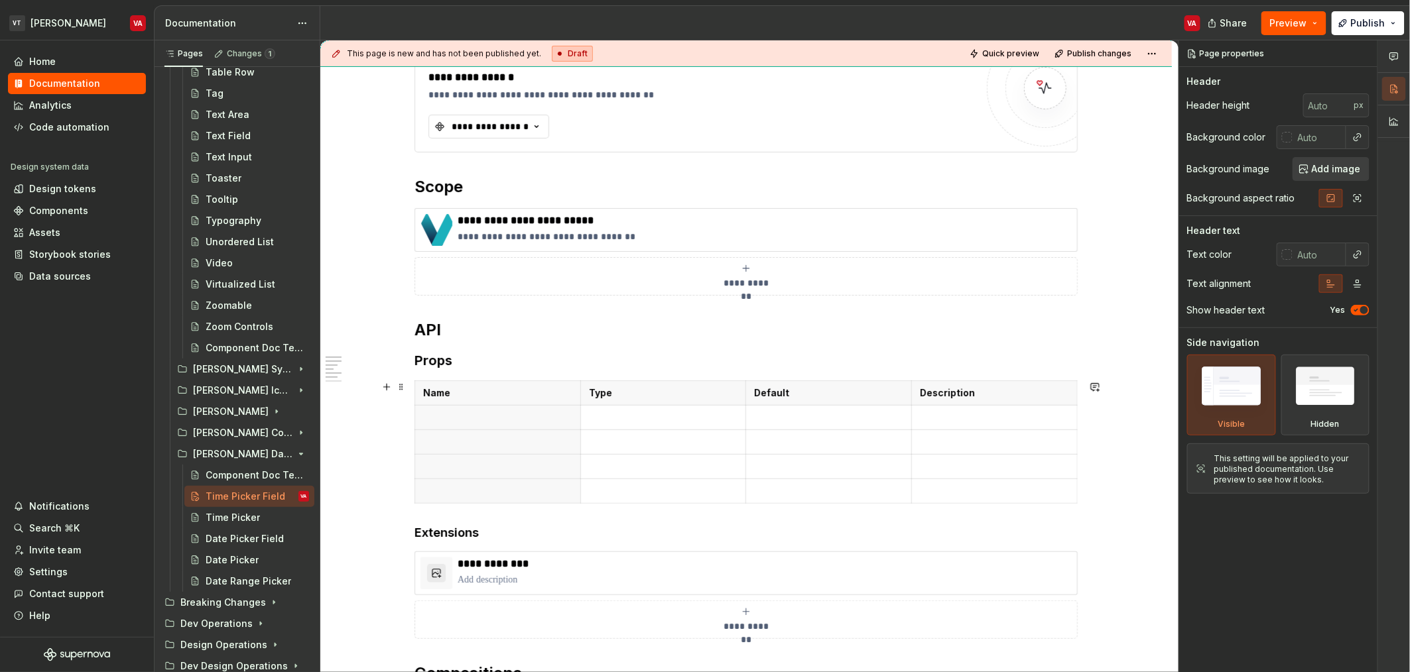
scroll to position [308, 0]
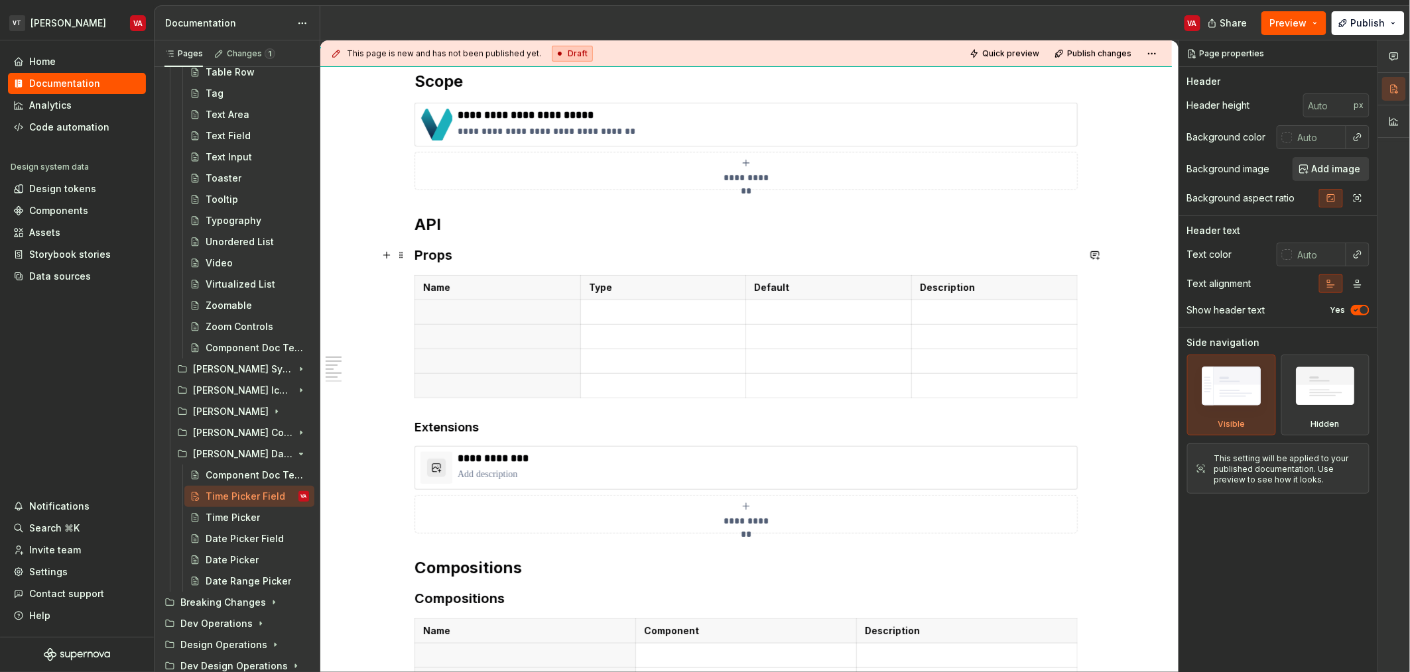
click at [432, 257] on h3 "Props" at bounding box center [745, 255] width 663 height 19
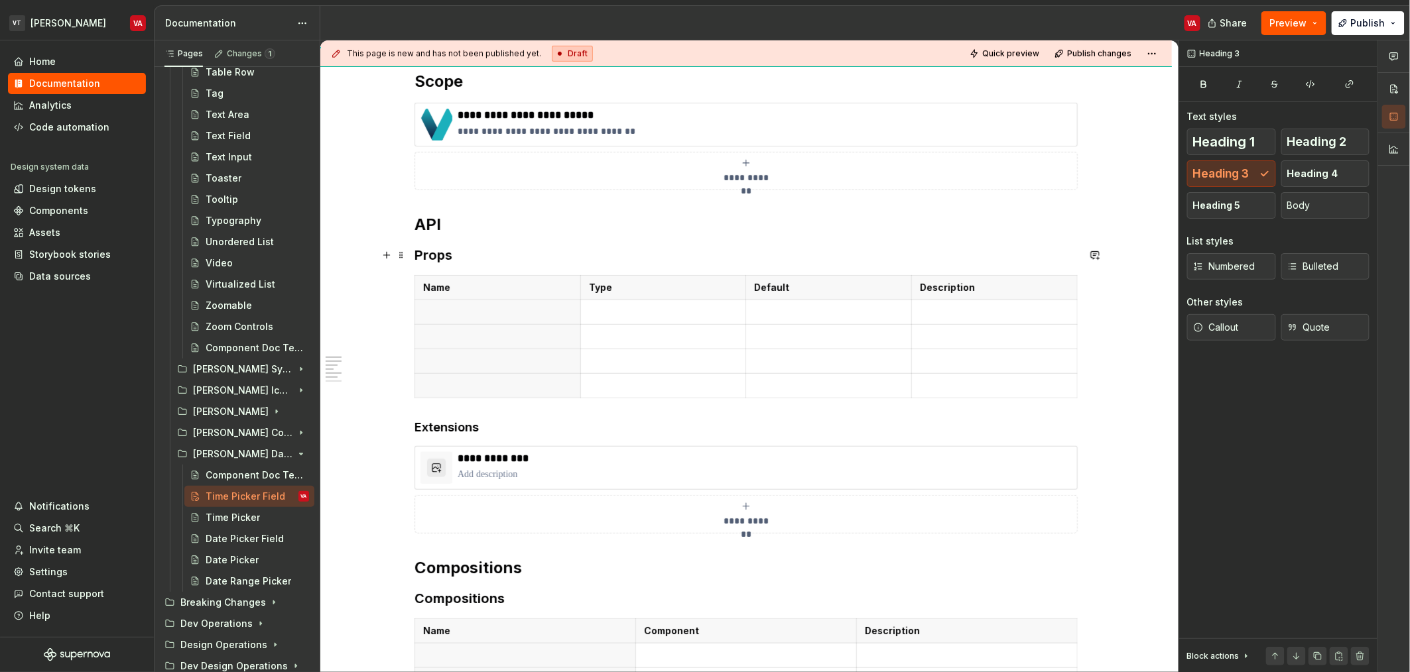
click at [432, 257] on h3 "Props" at bounding box center [745, 255] width 663 height 19
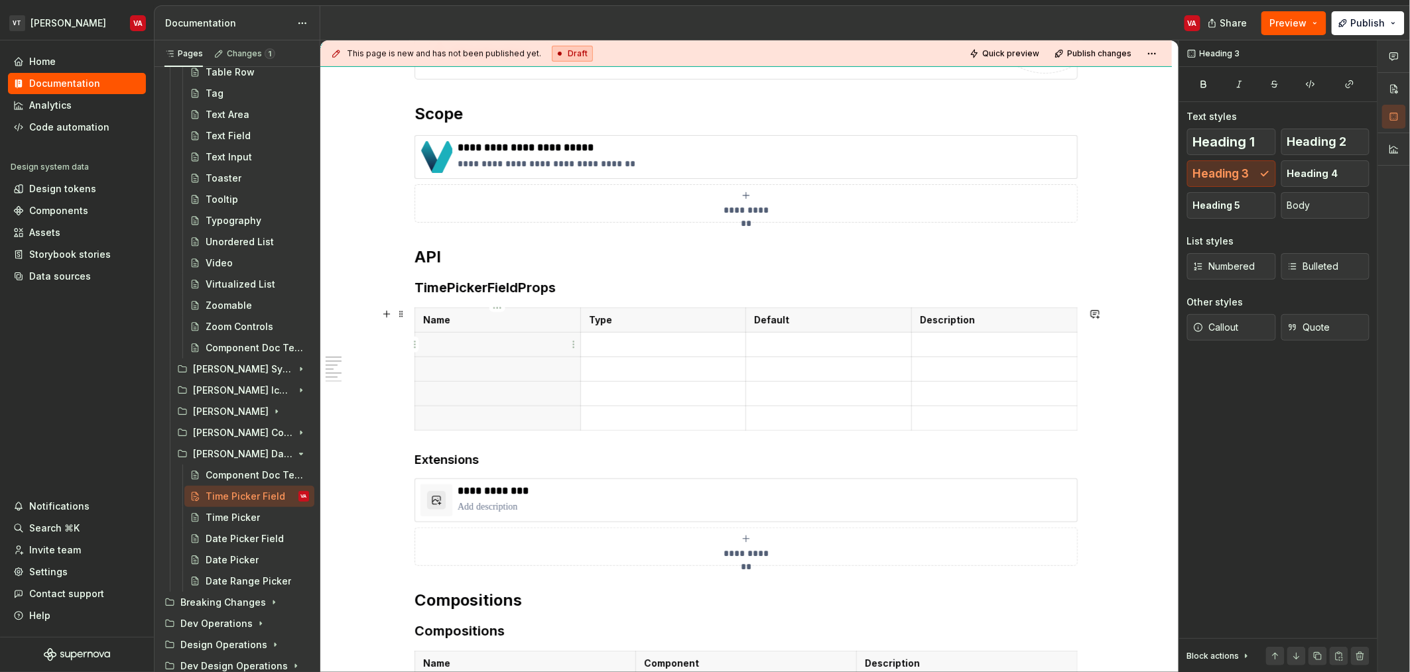
click at [467, 340] on p at bounding box center [497, 344] width 149 height 13
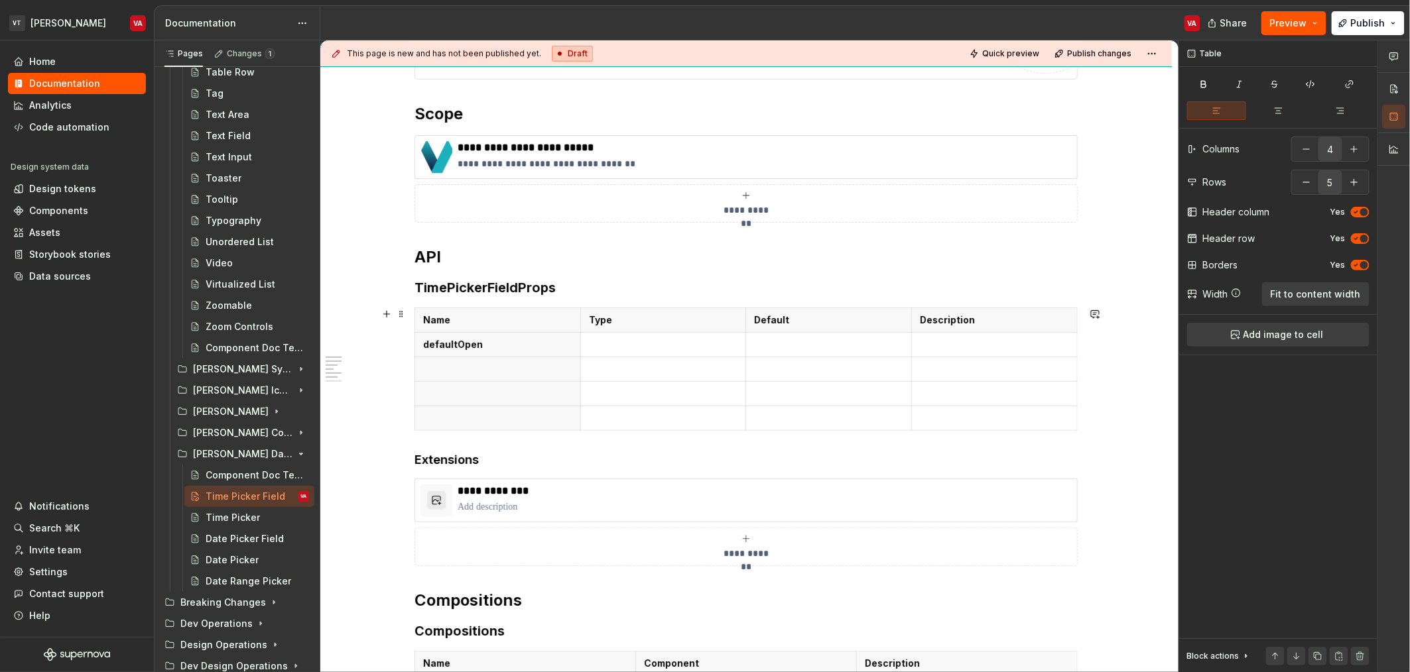
click at [498, 372] on p at bounding box center [497, 369] width 149 height 13
click at [460, 400] on p at bounding box center [497, 393] width 149 height 13
click at [1303, 184] on button "button" at bounding box center [1306, 182] width 24 height 24
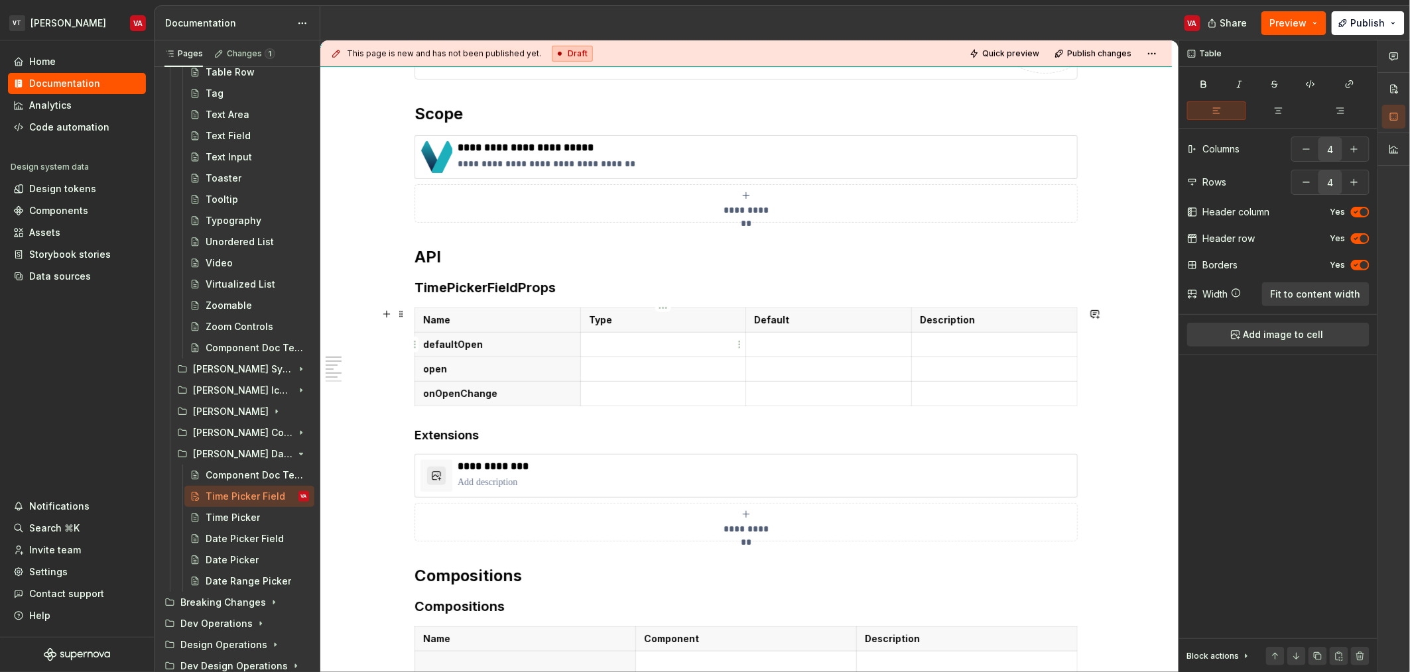
click at [625, 348] on p at bounding box center [663, 344] width 149 height 13
click at [749, 517] on icon "submit" at bounding box center [746, 514] width 11 height 11
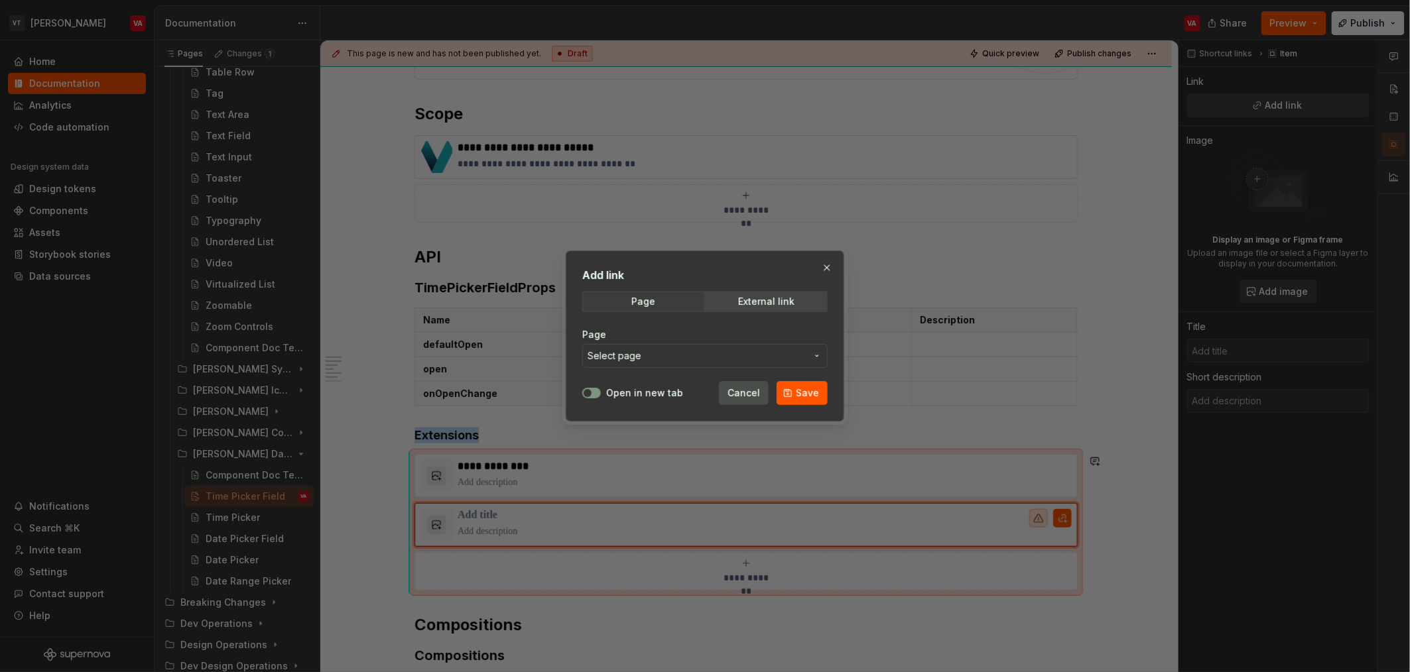
click at [728, 392] on button "Cancel" at bounding box center [744, 393] width 50 height 24
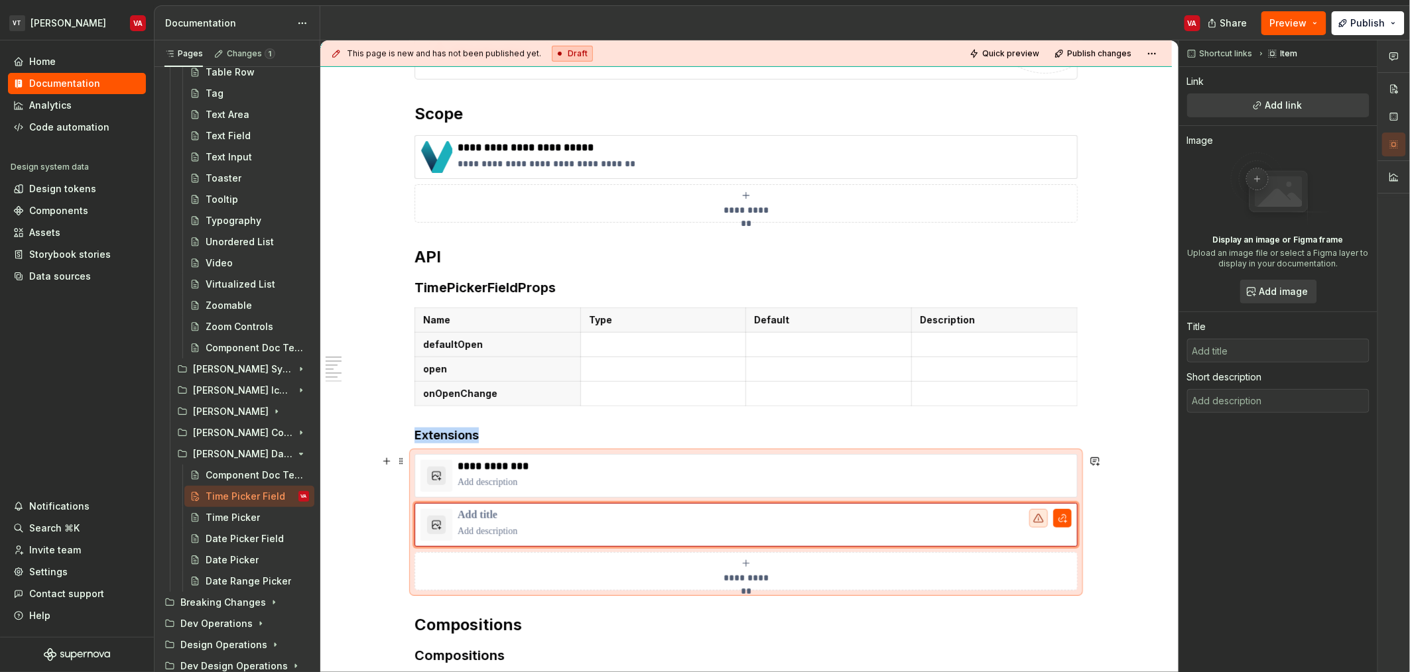
click at [727, 570] on div "**********" at bounding box center [745, 571] width 651 height 27
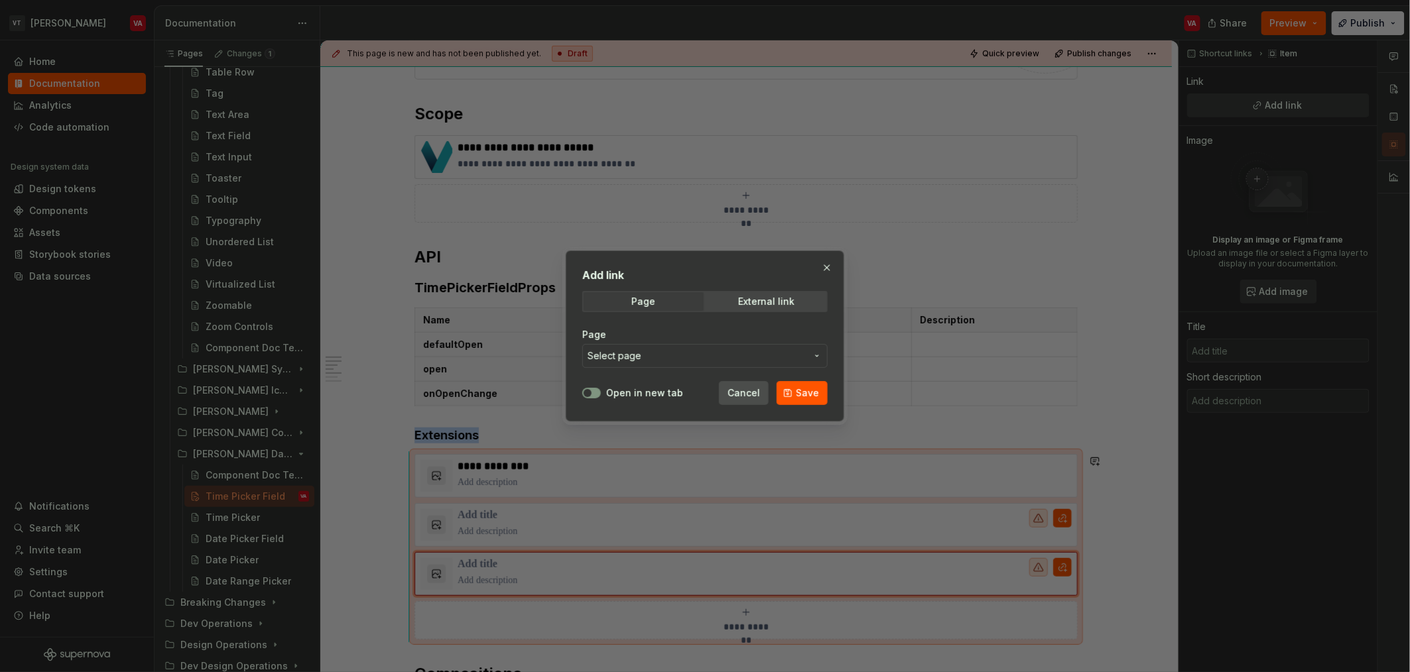
click at [753, 392] on span "Cancel" at bounding box center [743, 393] width 32 height 13
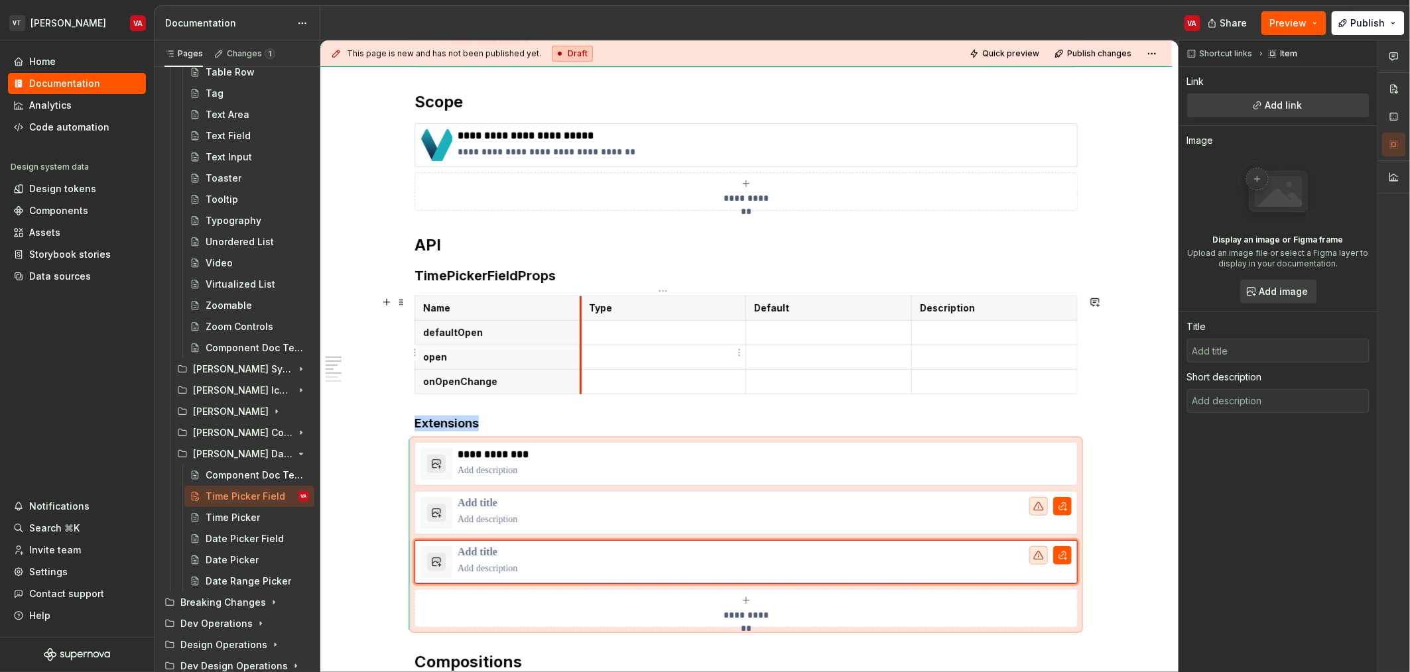
scroll to position [293, 0]
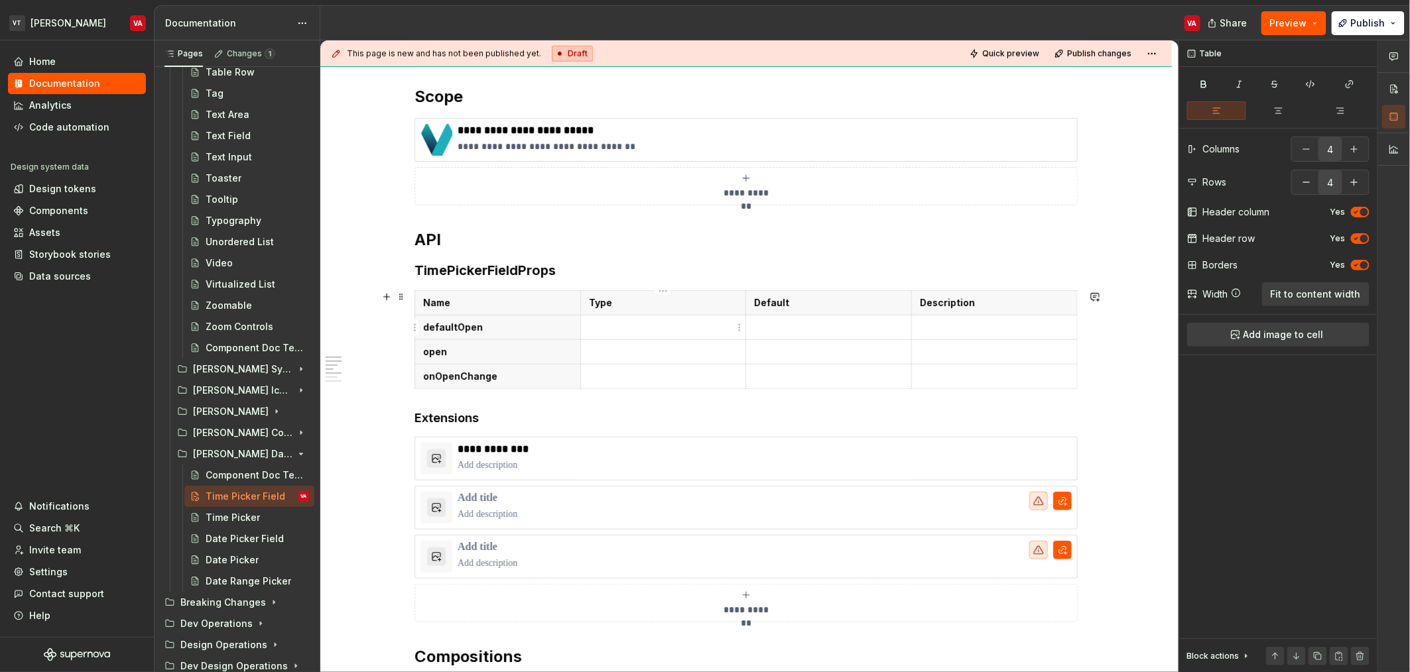
click at [683, 329] on p at bounding box center [663, 327] width 149 height 13
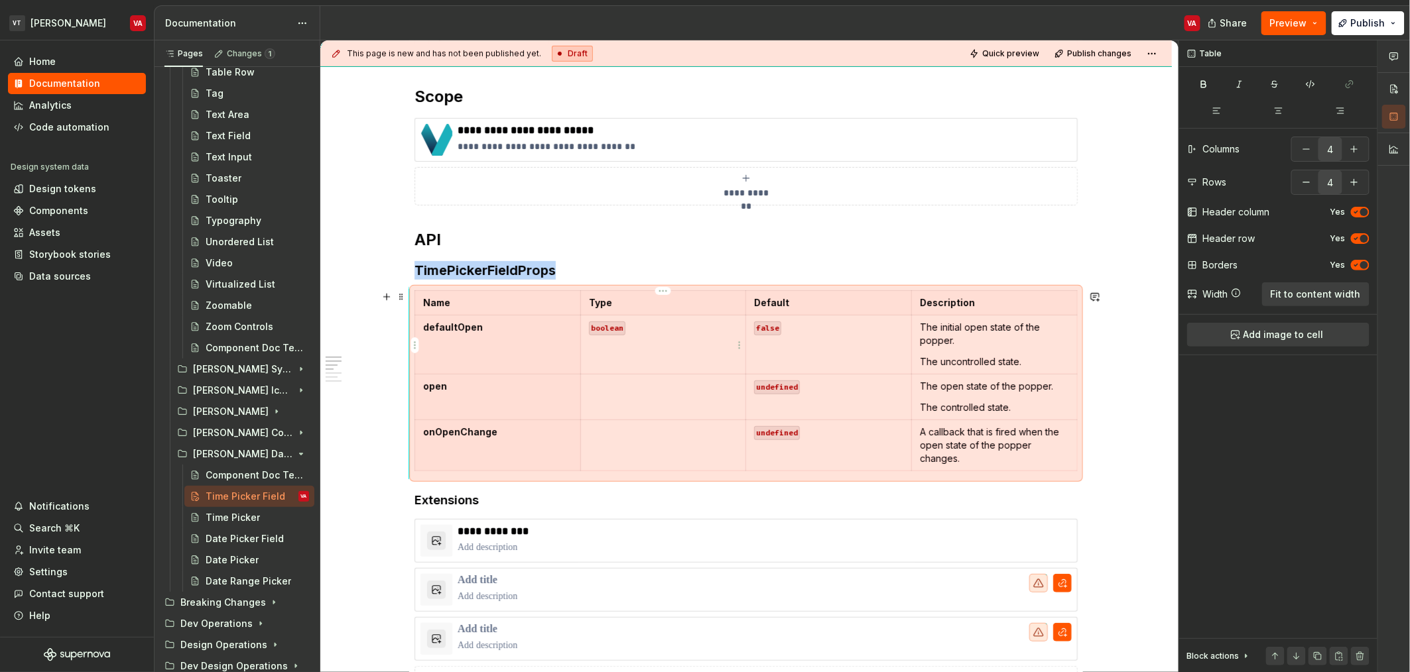
click at [676, 395] on td at bounding box center [663, 397] width 166 height 46
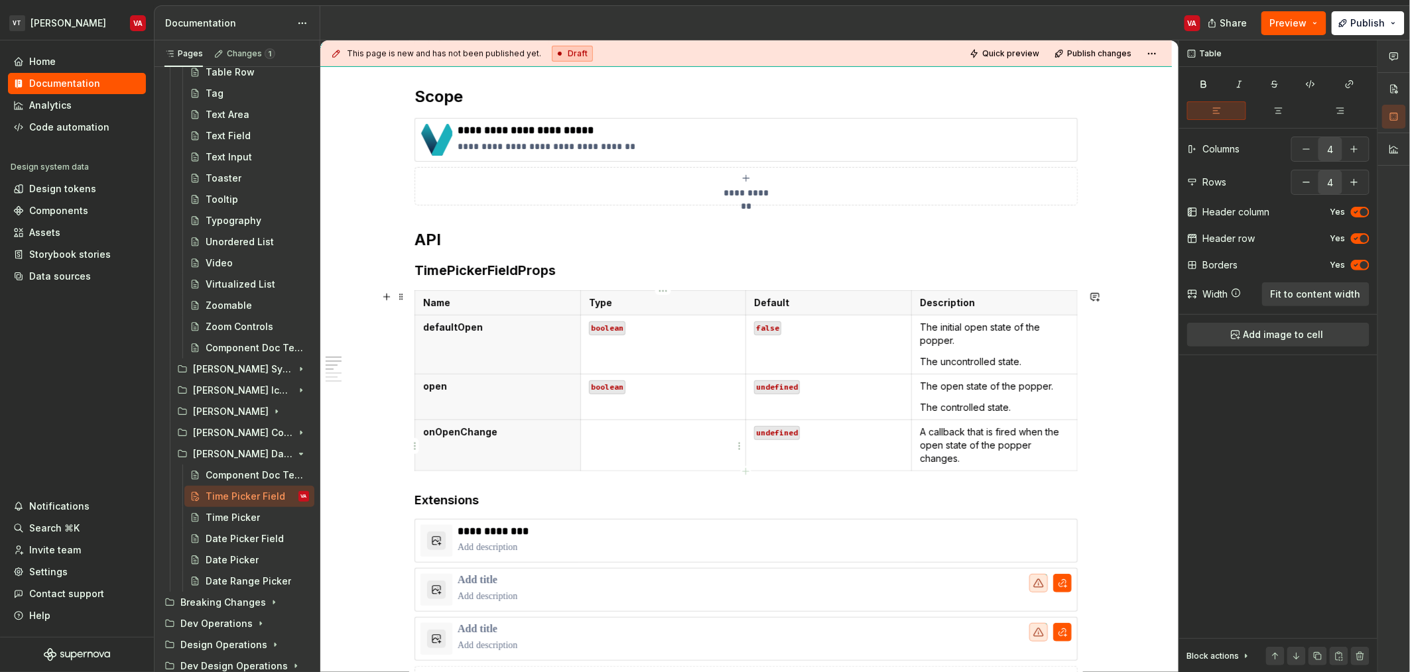
click at [666, 433] on p at bounding box center [663, 432] width 149 height 13
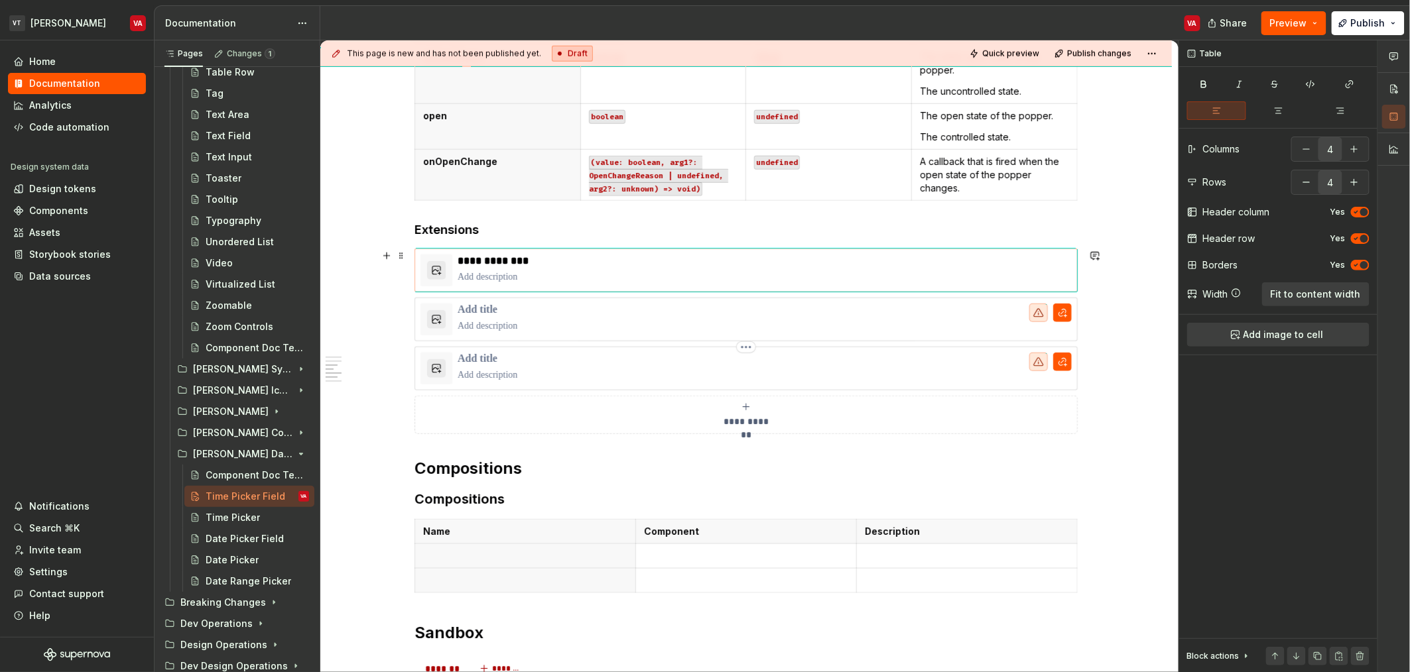
scroll to position [506, 0]
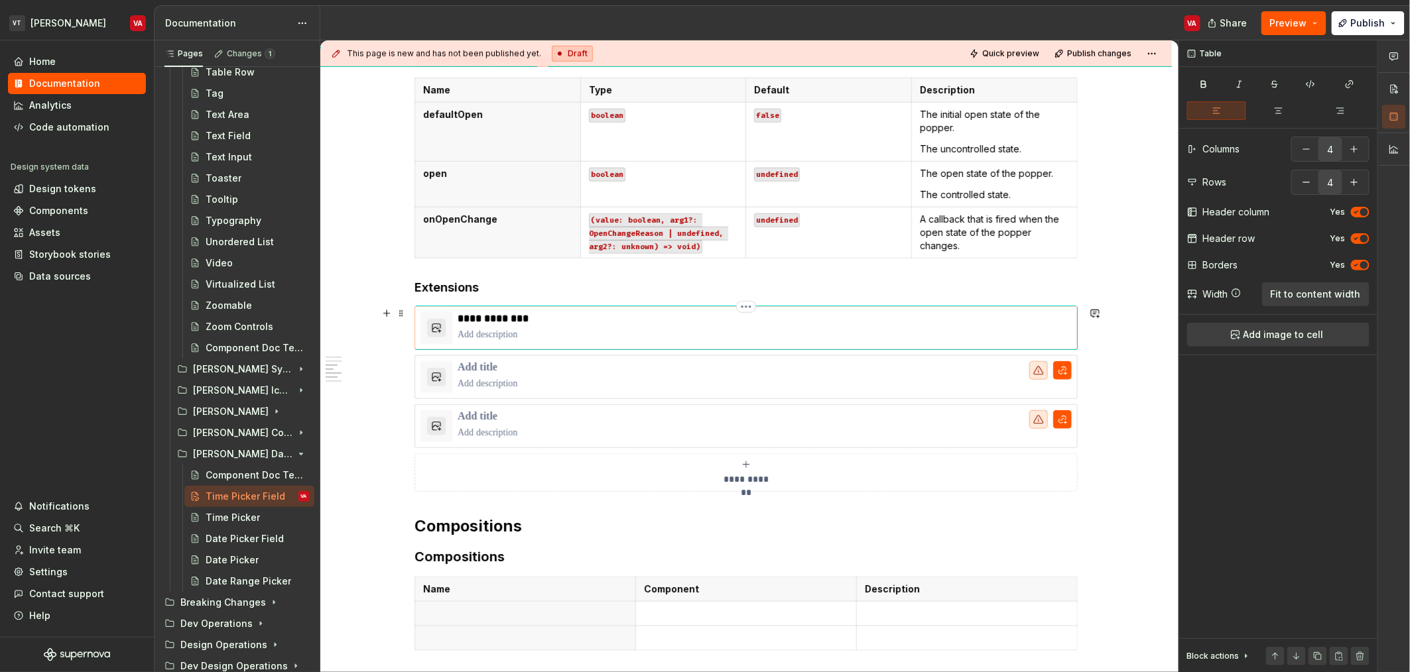
click at [532, 328] on p at bounding box center [765, 334] width 614 height 13
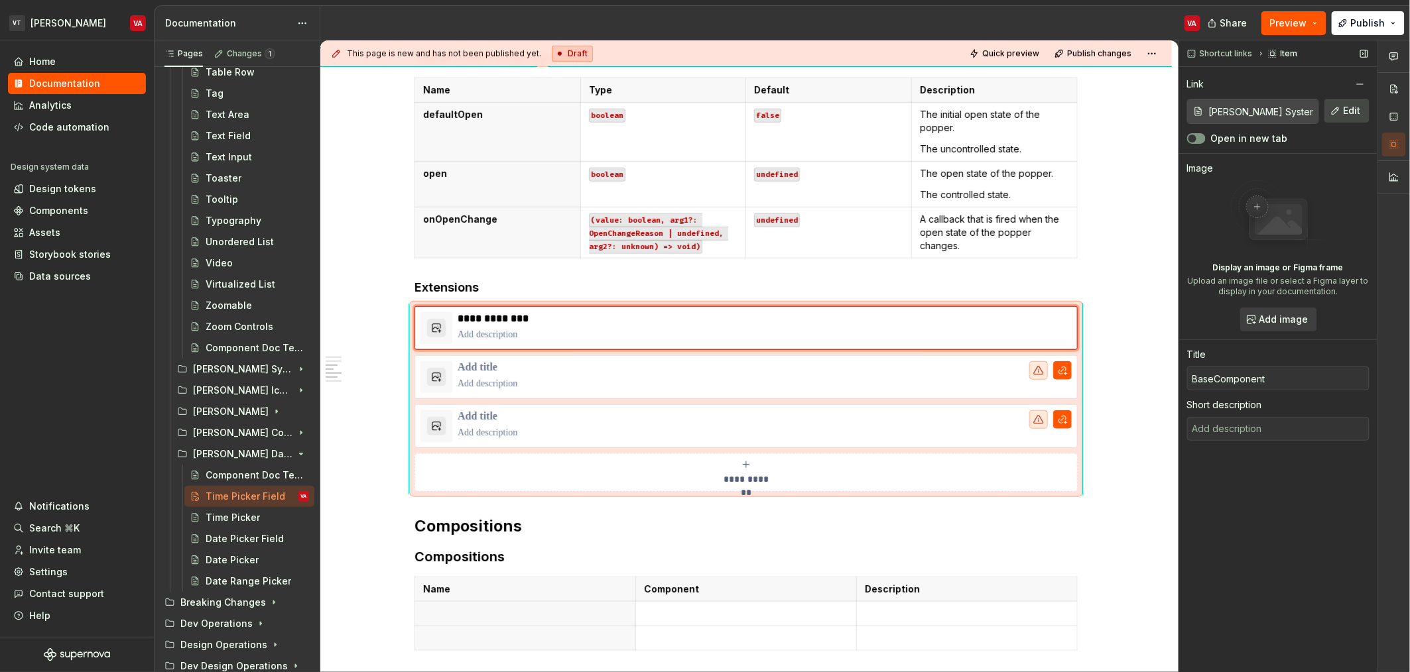
click at [1353, 120] on button "Edit" at bounding box center [1346, 111] width 45 height 24
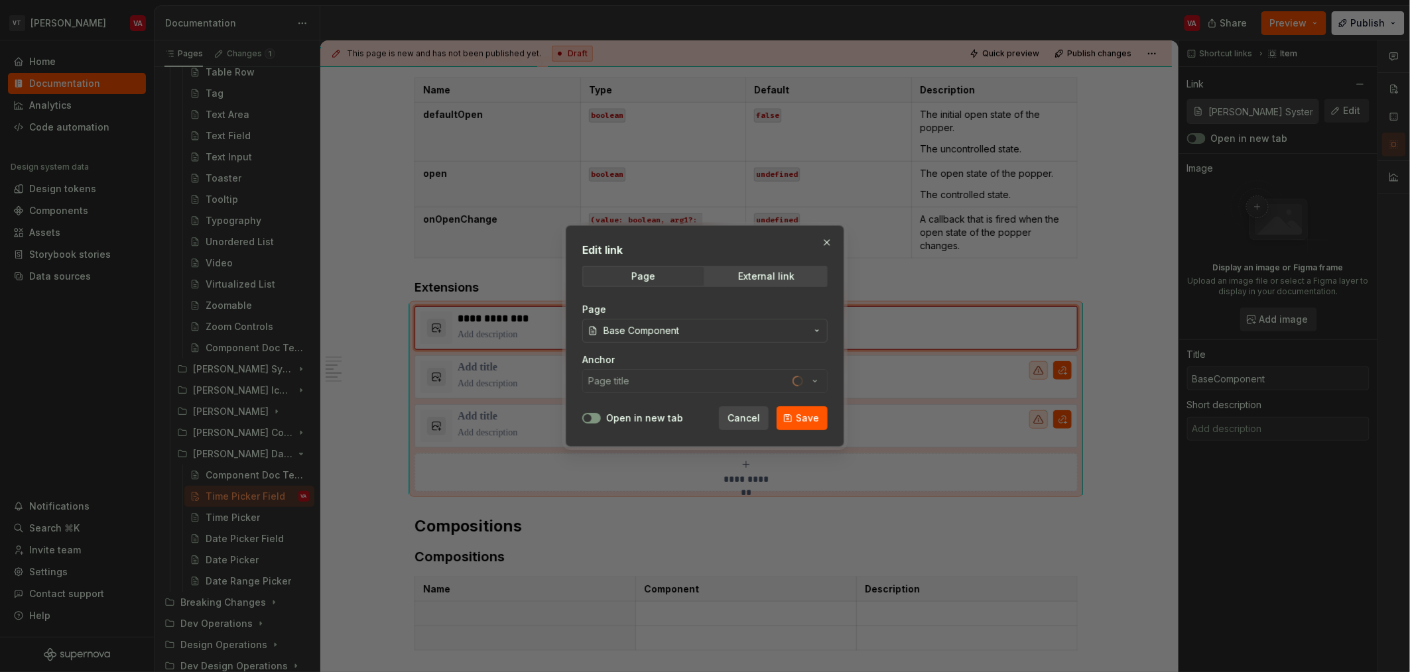
click at [655, 336] on span "Base Component" at bounding box center [641, 330] width 76 height 13
click at [592, 422] on button "Open in new tab" at bounding box center [591, 418] width 19 height 11
click at [816, 420] on span "Save" at bounding box center [807, 418] width 23 height 13
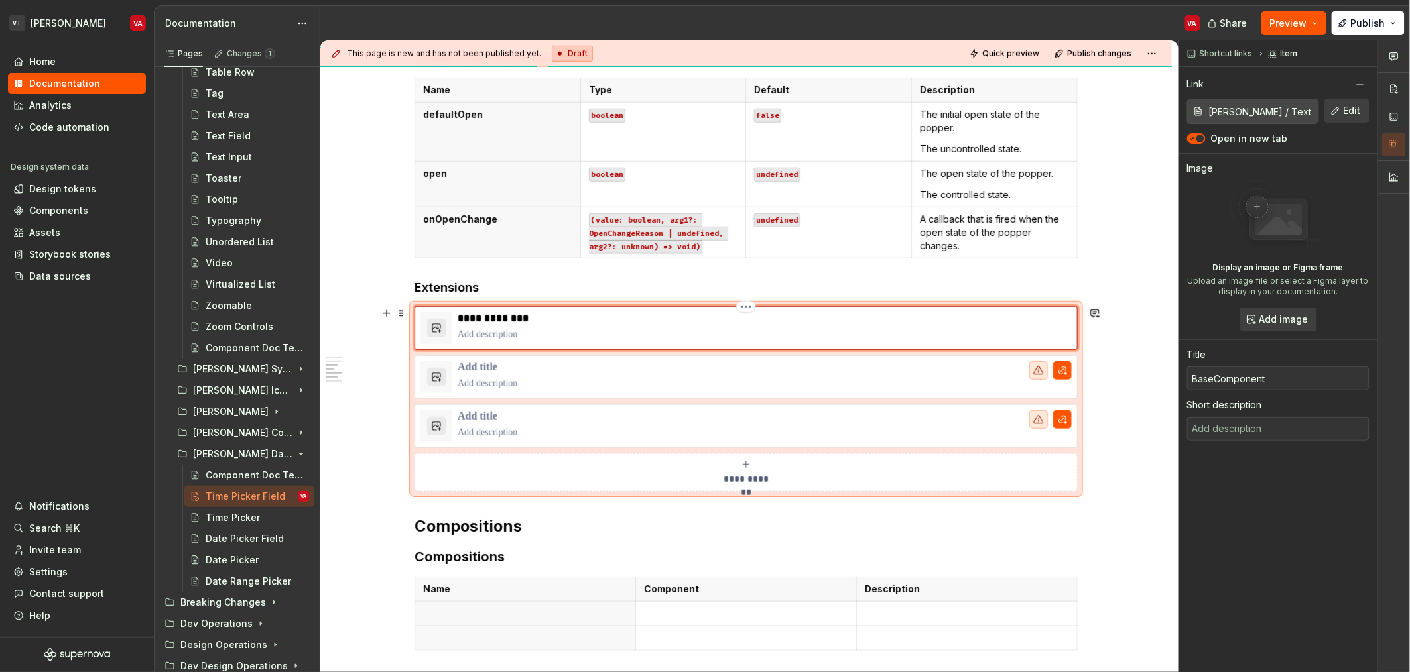
click at [514, 323] on p "**********" at bounding box center [765, 318] width 614 height 13
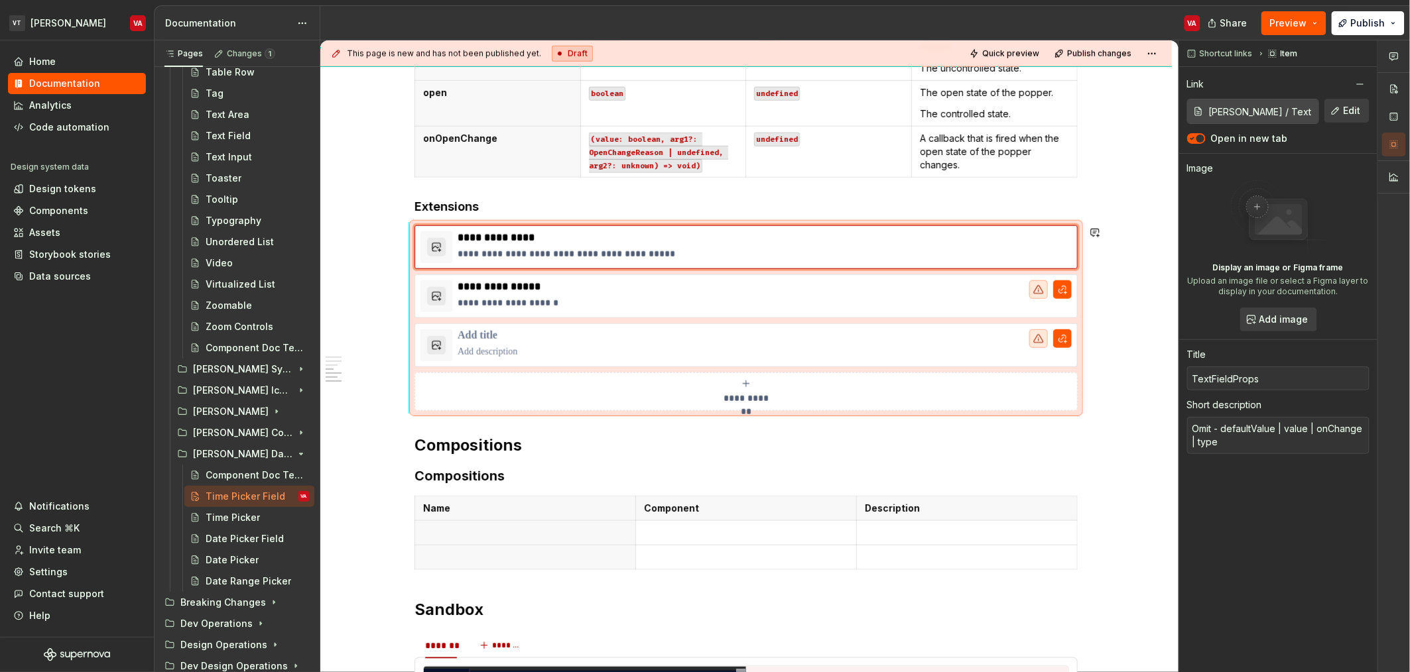
scroll to position [620, 0]
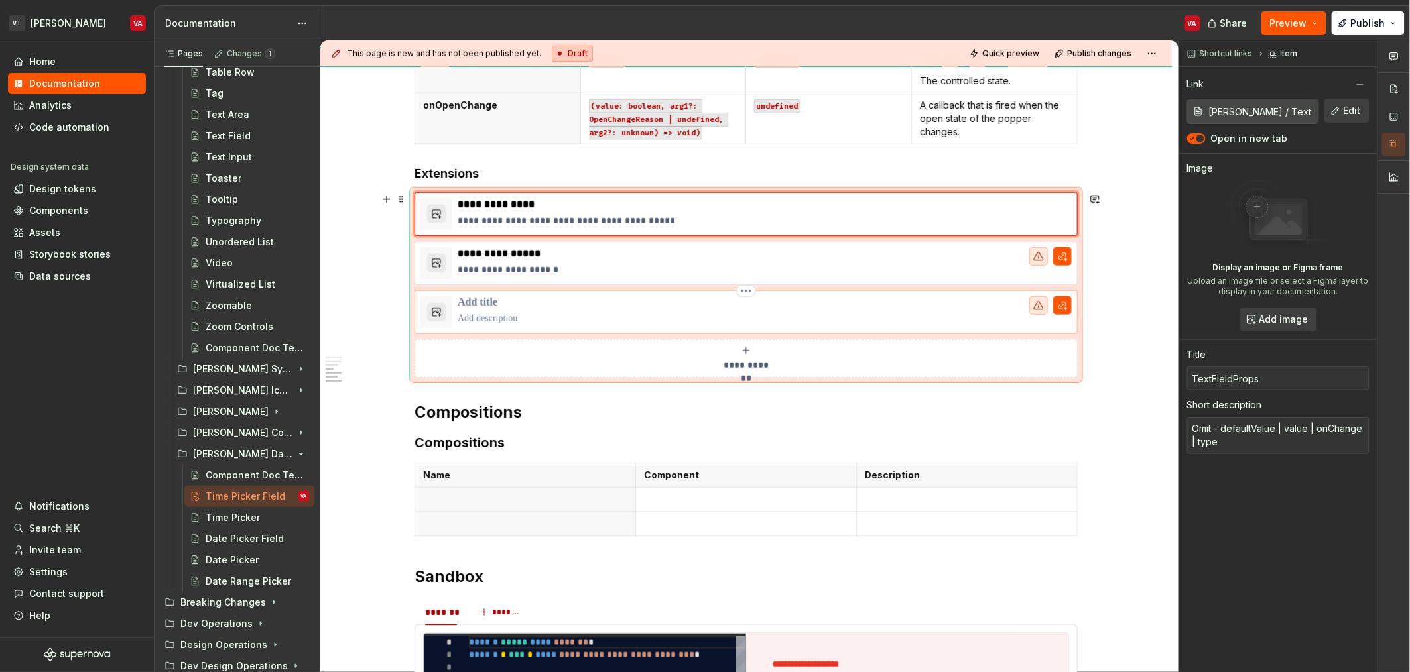
click at [503, 301] on p at bounding box center [765, 302] width 614 height 13
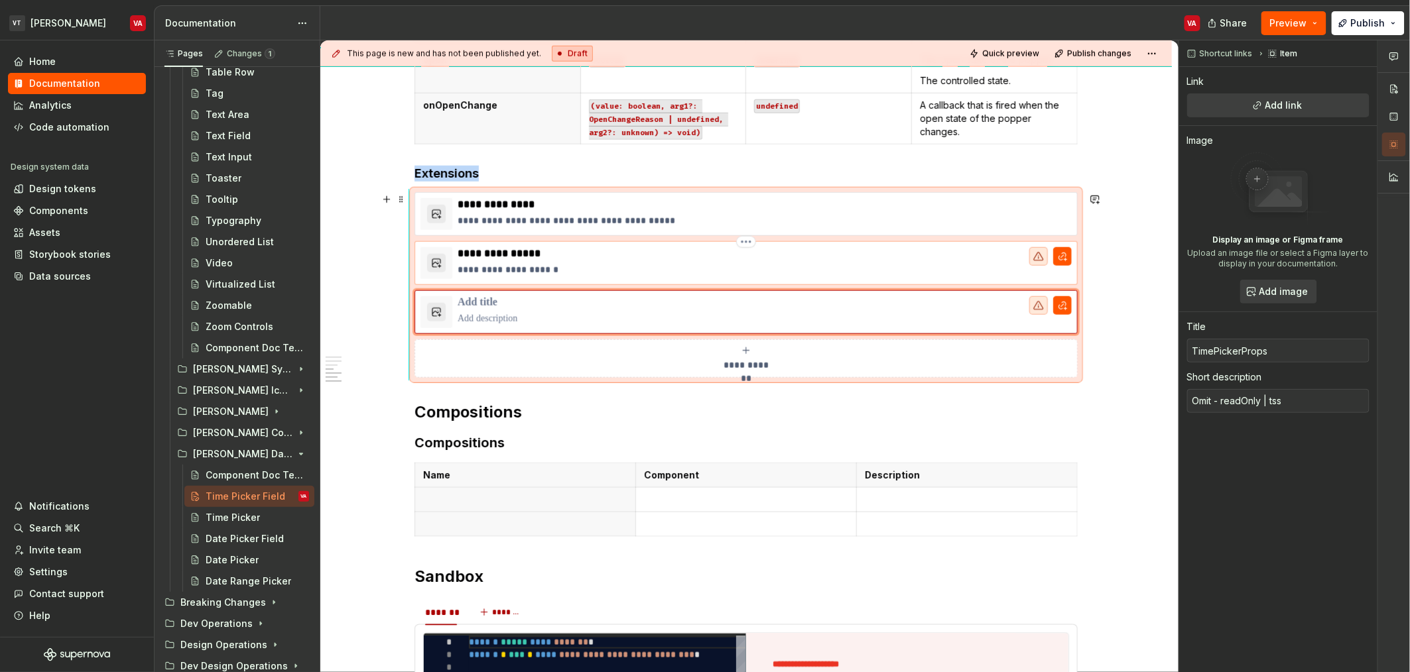
click at [656, 262] on div "**********" at bounding box center [765, 263] width 614 height 32
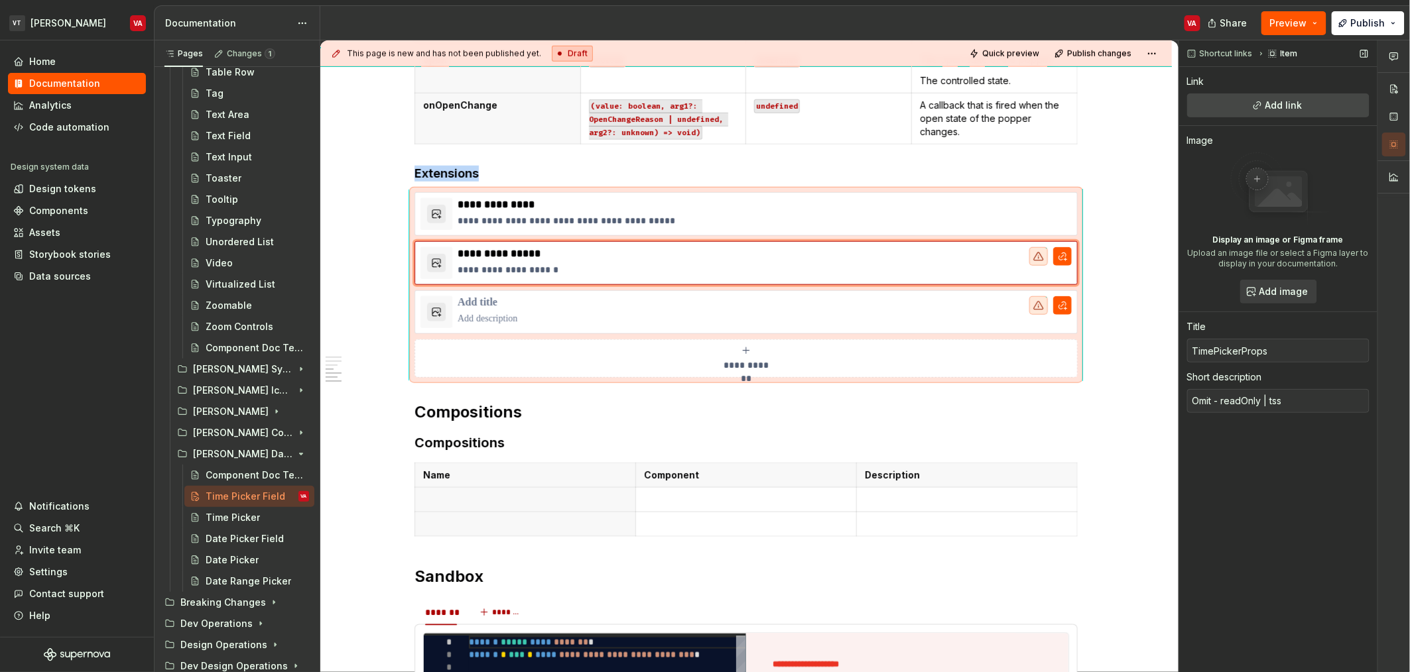
click at [1310, 109] on button "Add link" at bounding box center [1278, 105] width 182 height 24
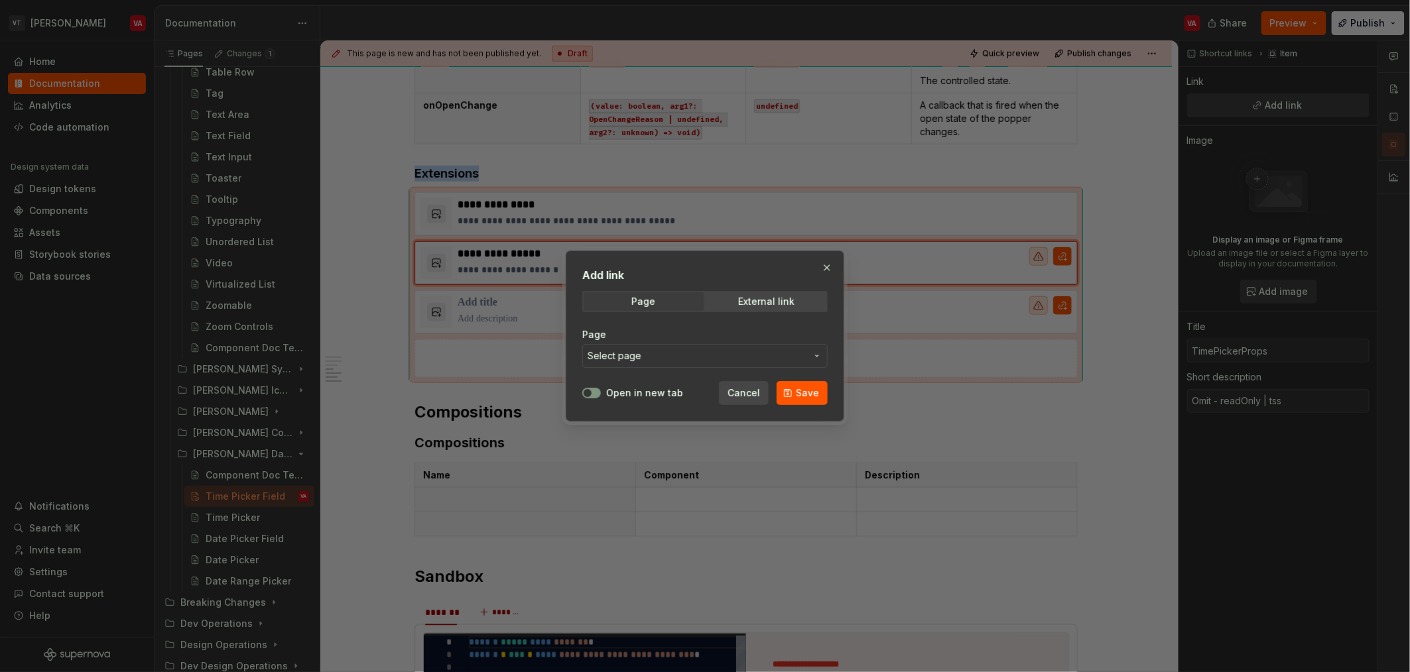
click at [650, 362] on button "Select page" at bounding box center [704, 356] width 245 height 24
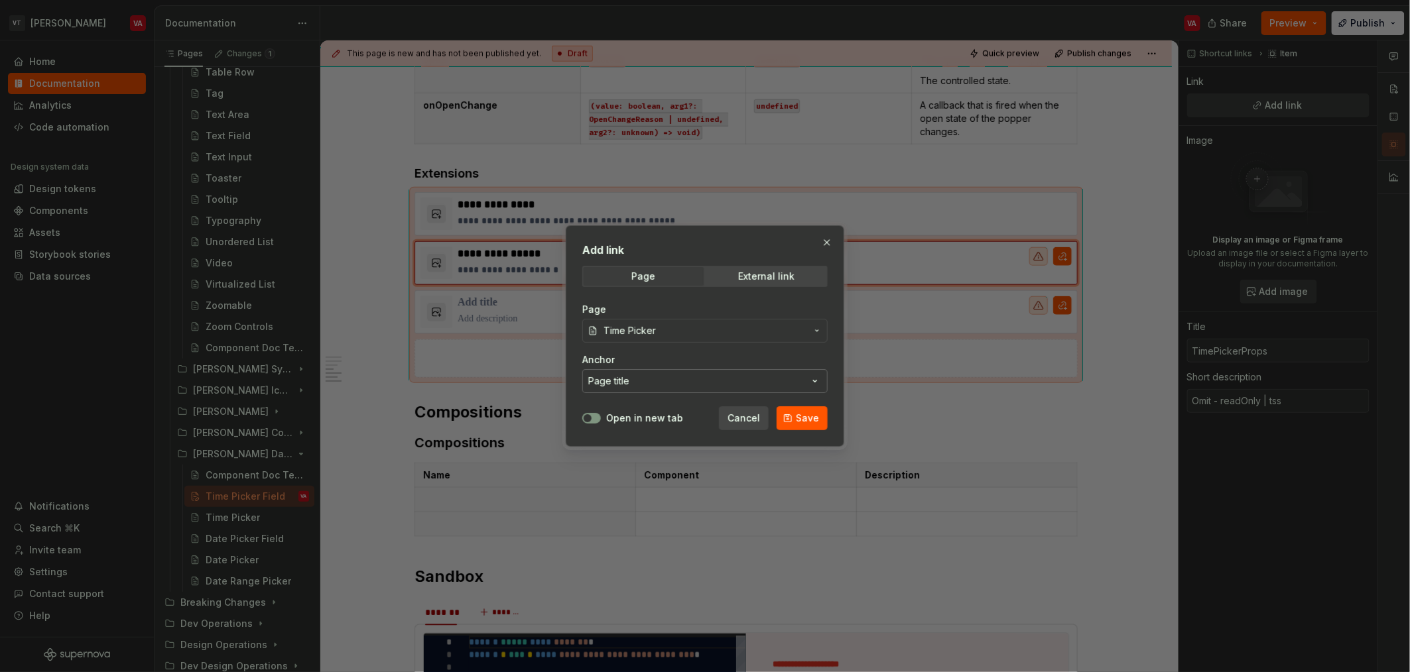
click at [635, 385] on button "Page title" at bounding box center [704, 381] width 245 height 24
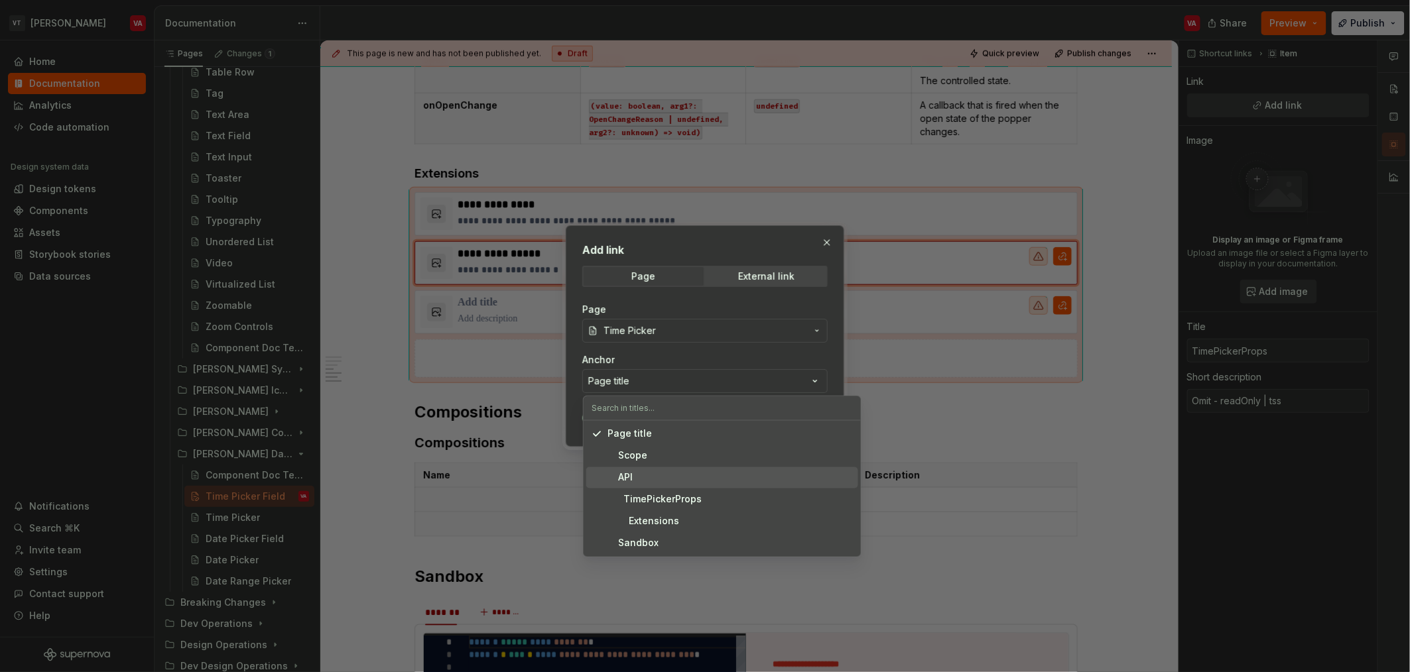
click at [625, 482] on div "API" at bounding box center [619, 477] width 25 height 13
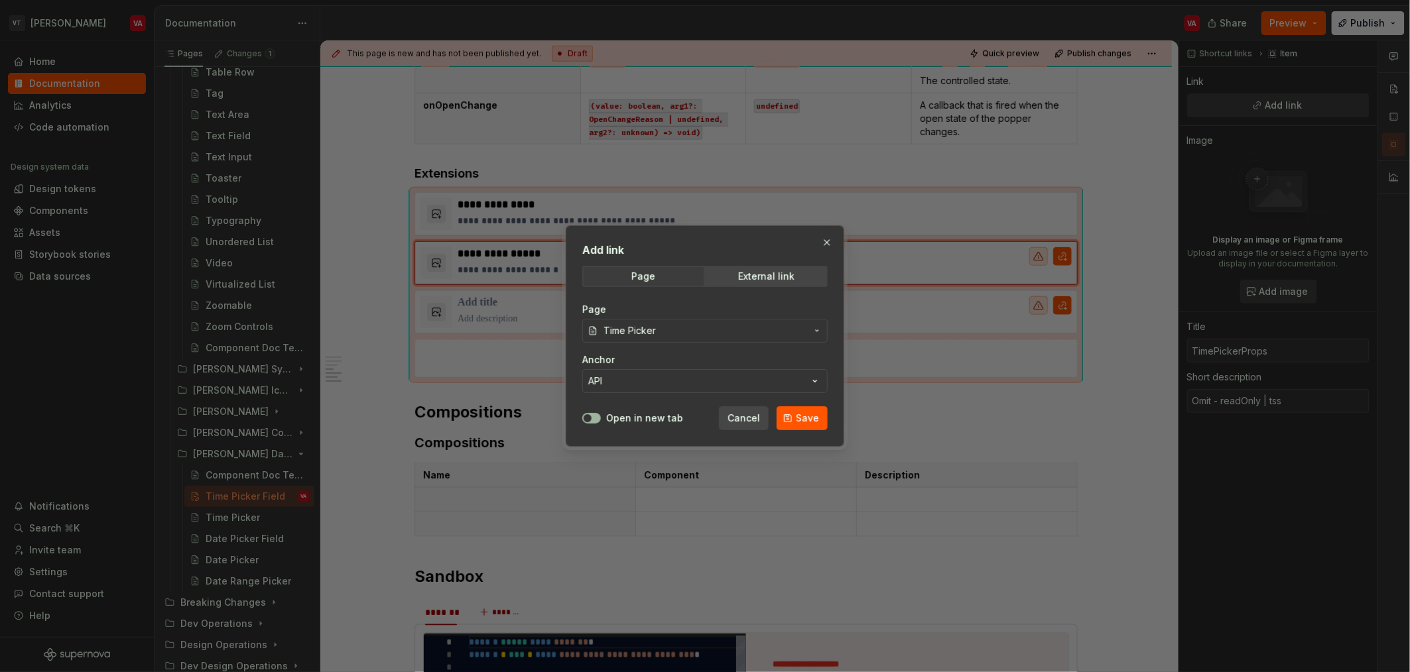
click at [592, 417] on icon "button" at bounding box center [587, 418] width 11 height 8
click at [802, 421] on span "Save" at bounding box center [807, 418] width 23 height 13
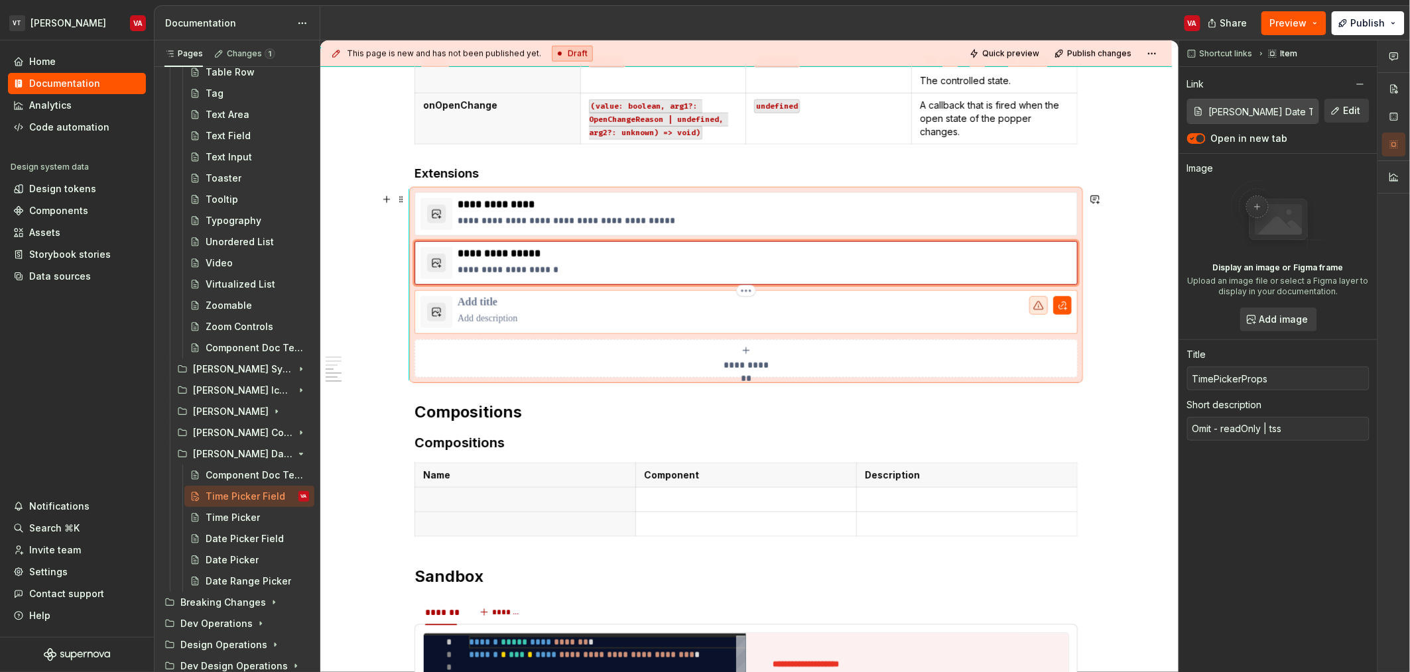
click at [490, 302] on p at bounding box center [765, 302] width 614 height 13
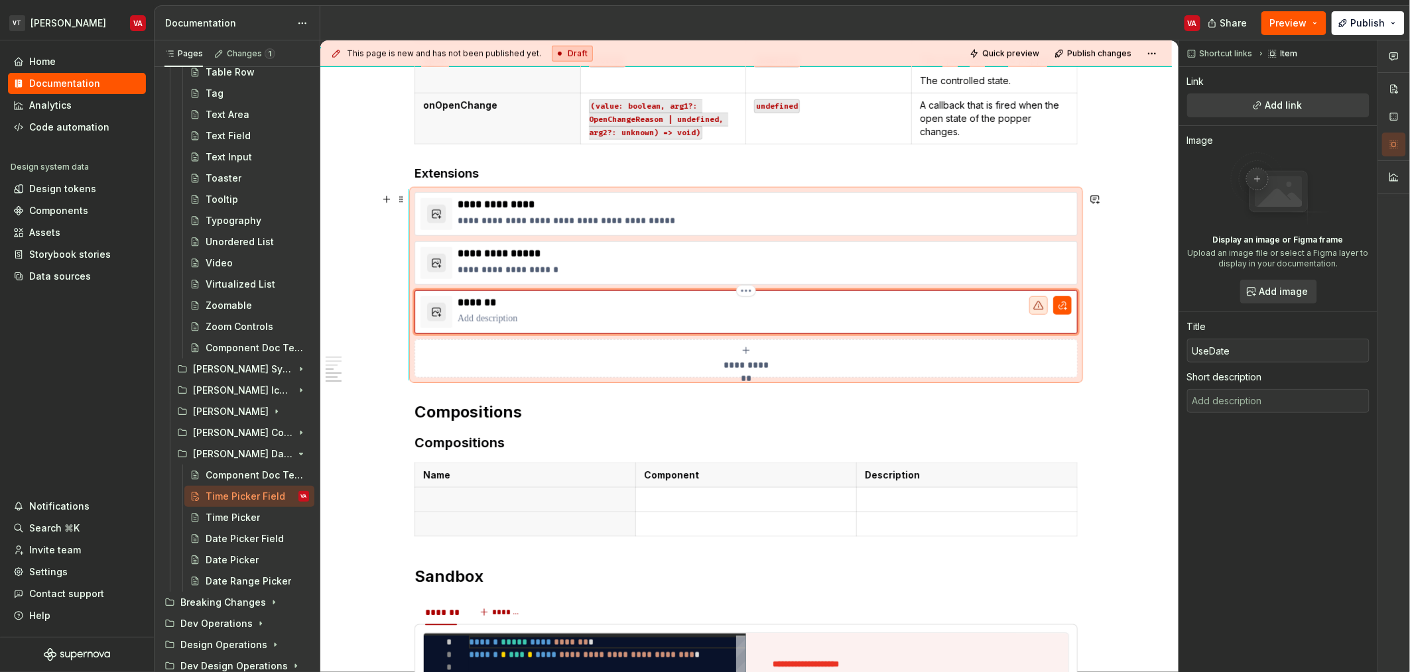
click at [487, 302] on p "*******" at bounding box center [765, 302] width 614 height 13
click at [494, 322] on p at bounding box center [765, 318] width 614 height 13
click at [1307, 112] on button "Add link" at bounding box center [1278, 105] width 182 height 24
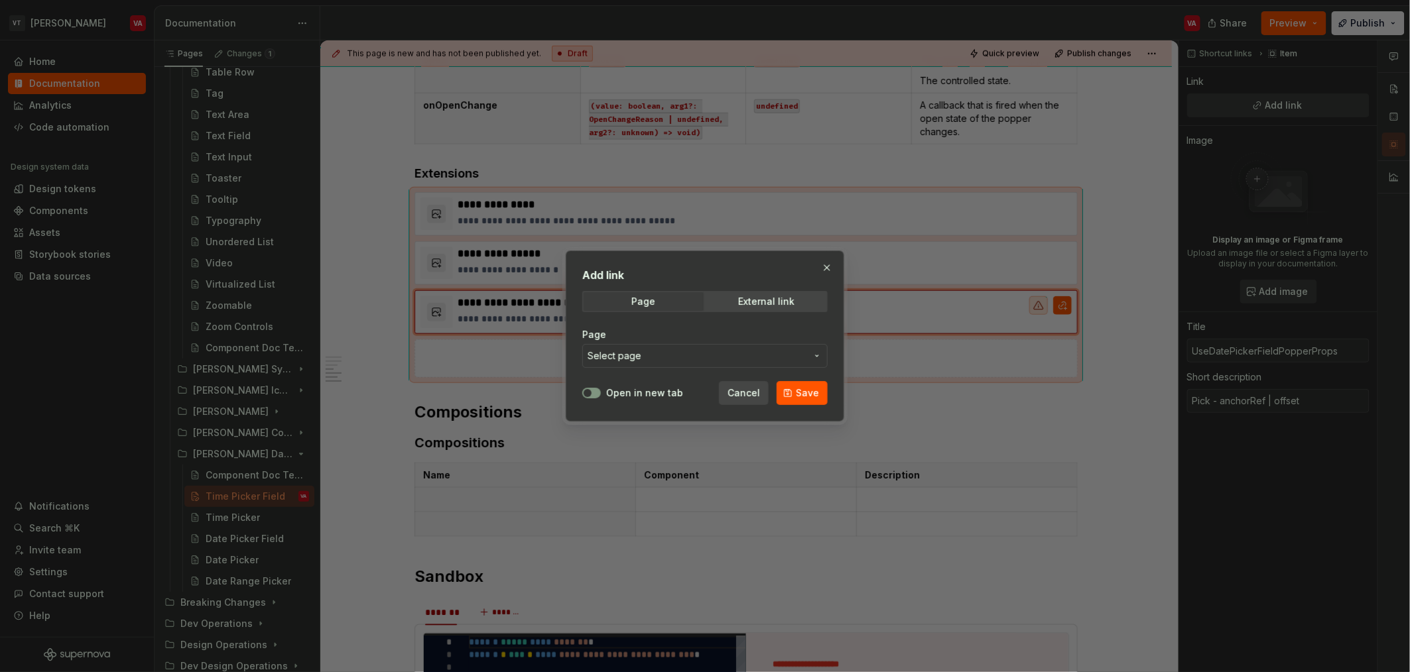
click at [634, 360] on span "Select page" at bounding box center [614, 355] width 54 height 13
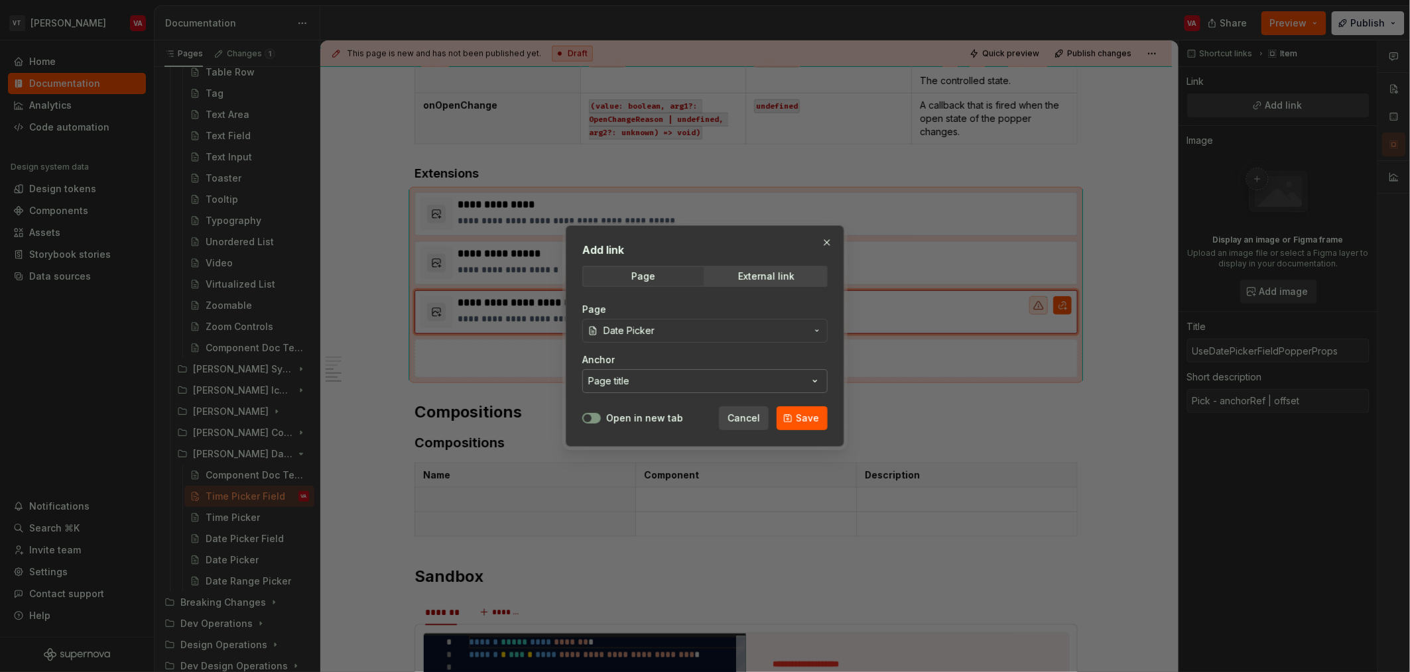
click at [652, 373] on button "Page title" at bounding box center [704, 381] width 245 height 24
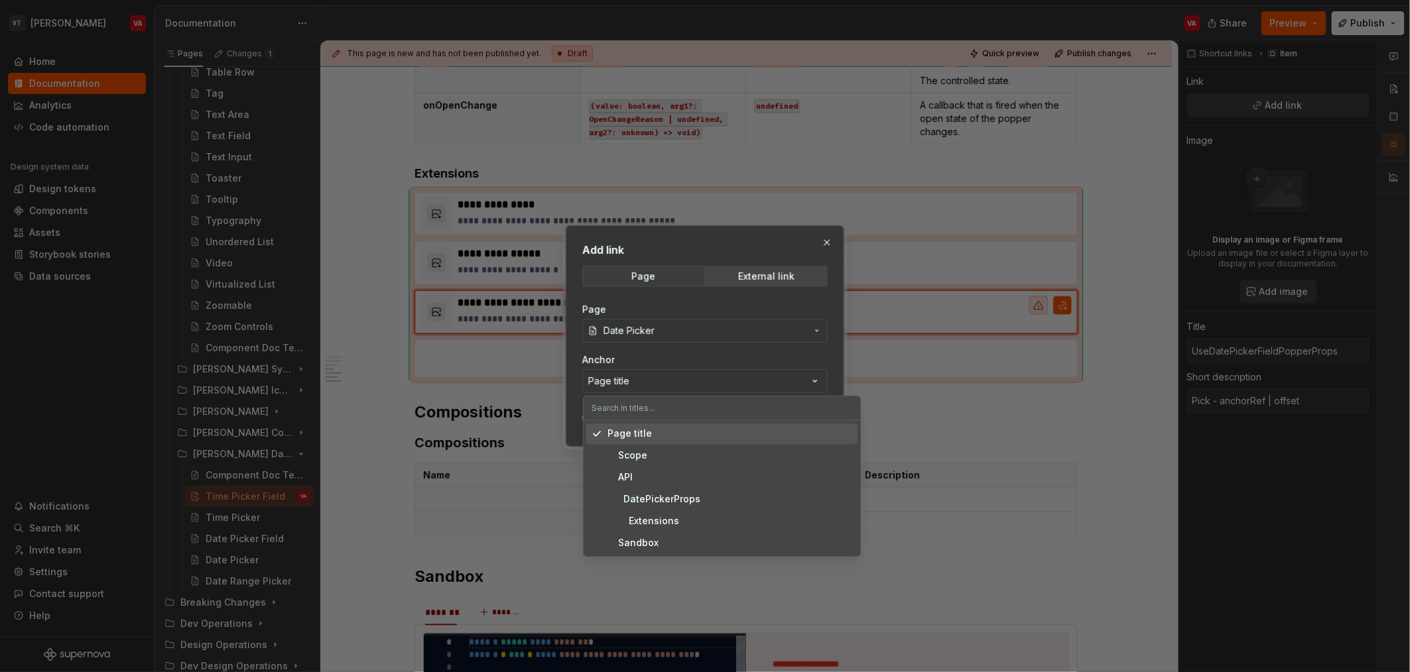
click at [669, 328] on div "Add link Page External link Page Date Picker Anchor Page title Open in new tab …" at bounding box center [705, 336] width 1410 height 672
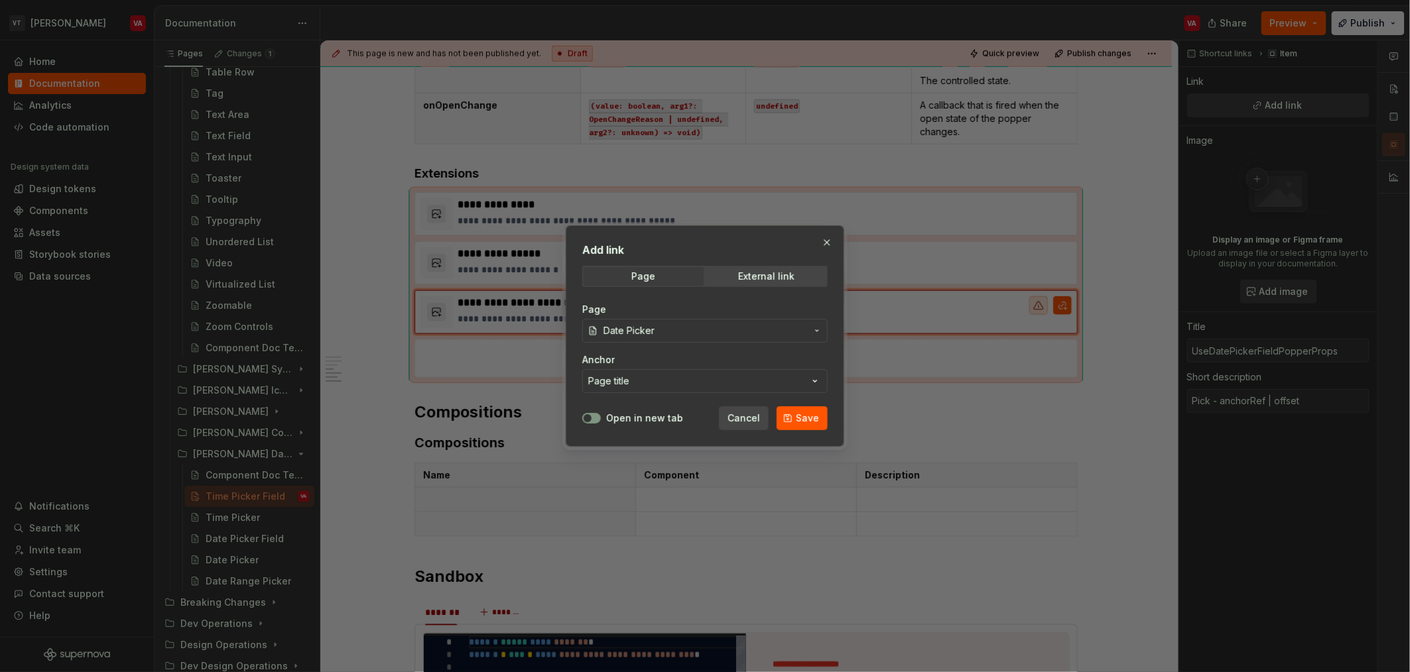
click at [669, 328] on span "Date Picker" at bounding box center [704, 330] width 203 height 13
click at [658, 386] on button "Page title" at bounding box center [704, 381] width 245 height 24
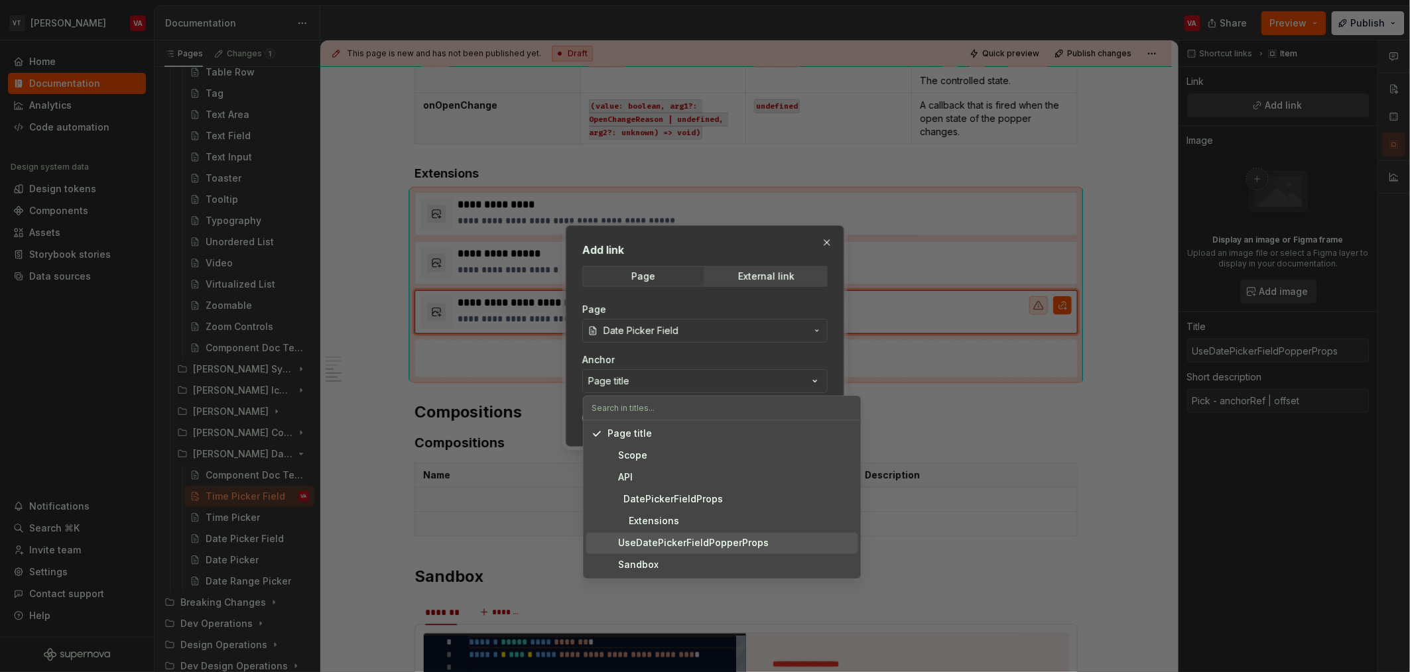
click at [665, 550] on span "UseDatePickerFieldPopperProps" at bounding box center [722, 543] width 272 height 21
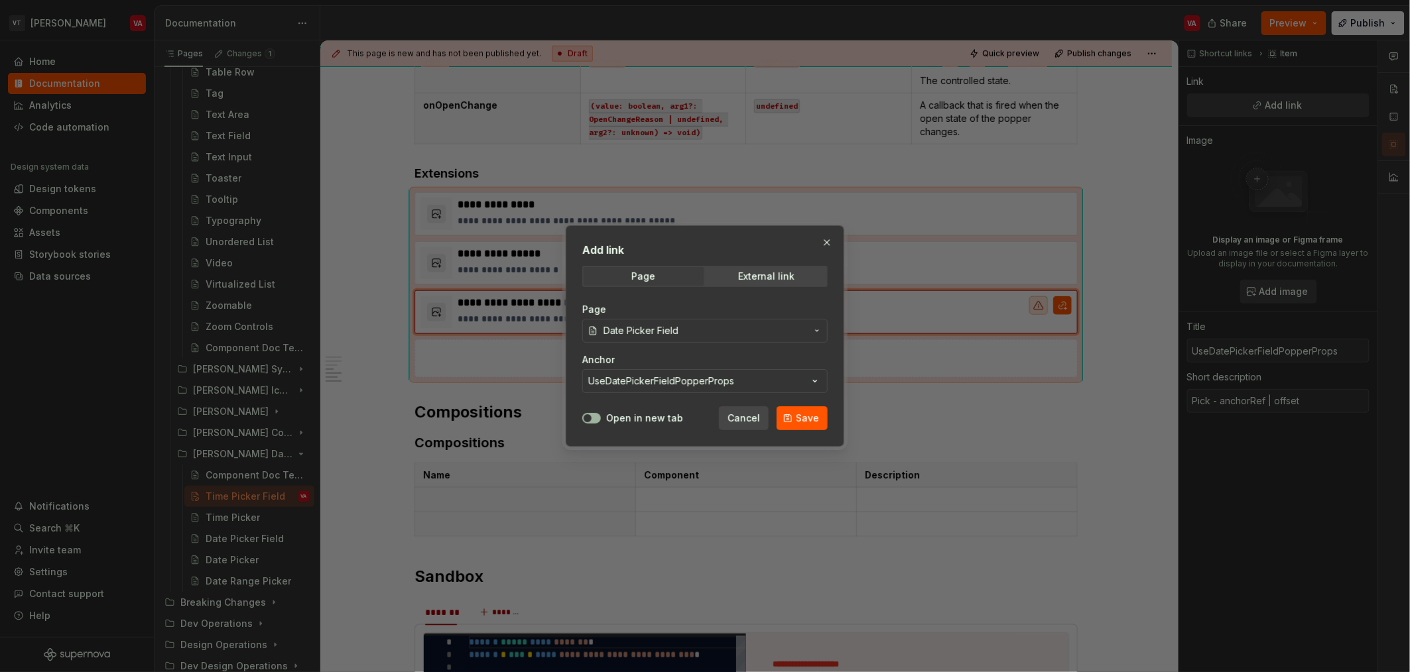
click at [591, 417] on span "button" at bounding box center [587, 418] width 8 height 8
click at [789, 422] on button "Save" at bounding box center [801, 418] width 51 height 24
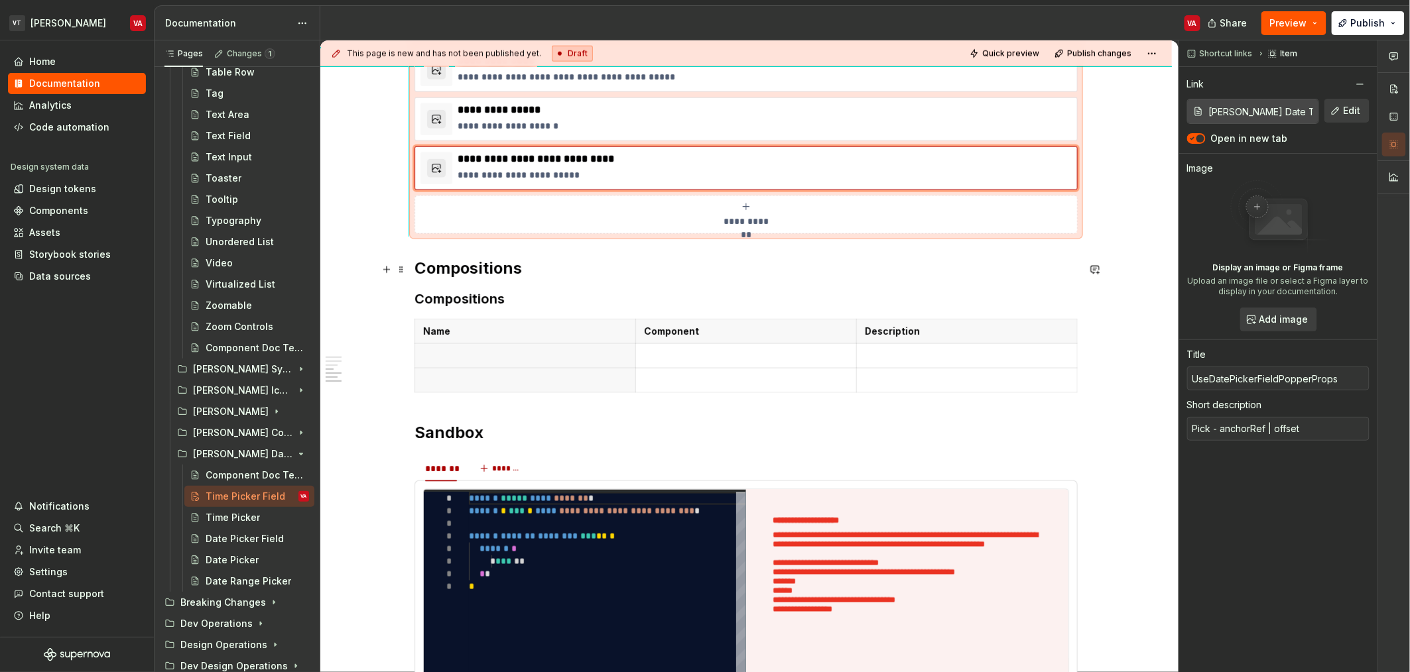
scroll to position [749, 0]
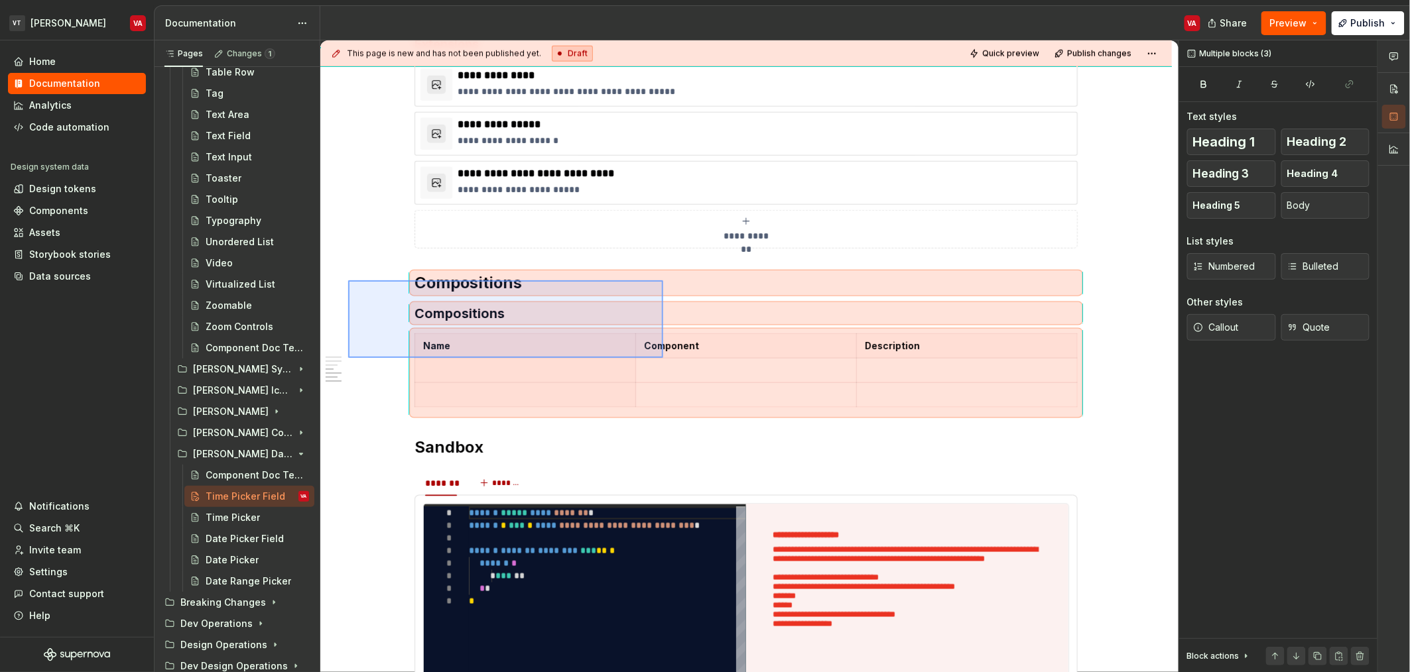
drag, startPoint x: 348, startPoint y: 280, endPoint x: 663, endPoint y: 358, distance: 324.4
click at [663, 358] on div "**********" at bounding box center [749, 356] width 858 height 633
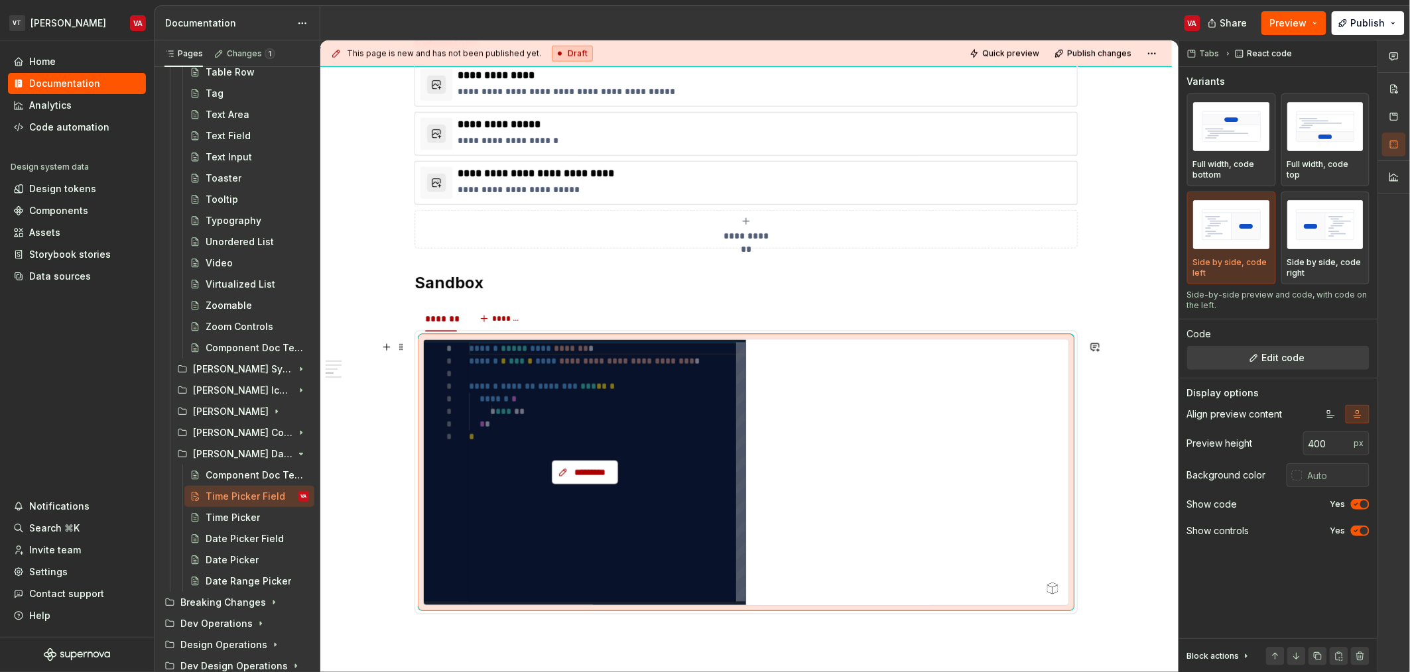
click at [572, 479] on span "*********" at bounding box center [590, 472] width 38 height 13
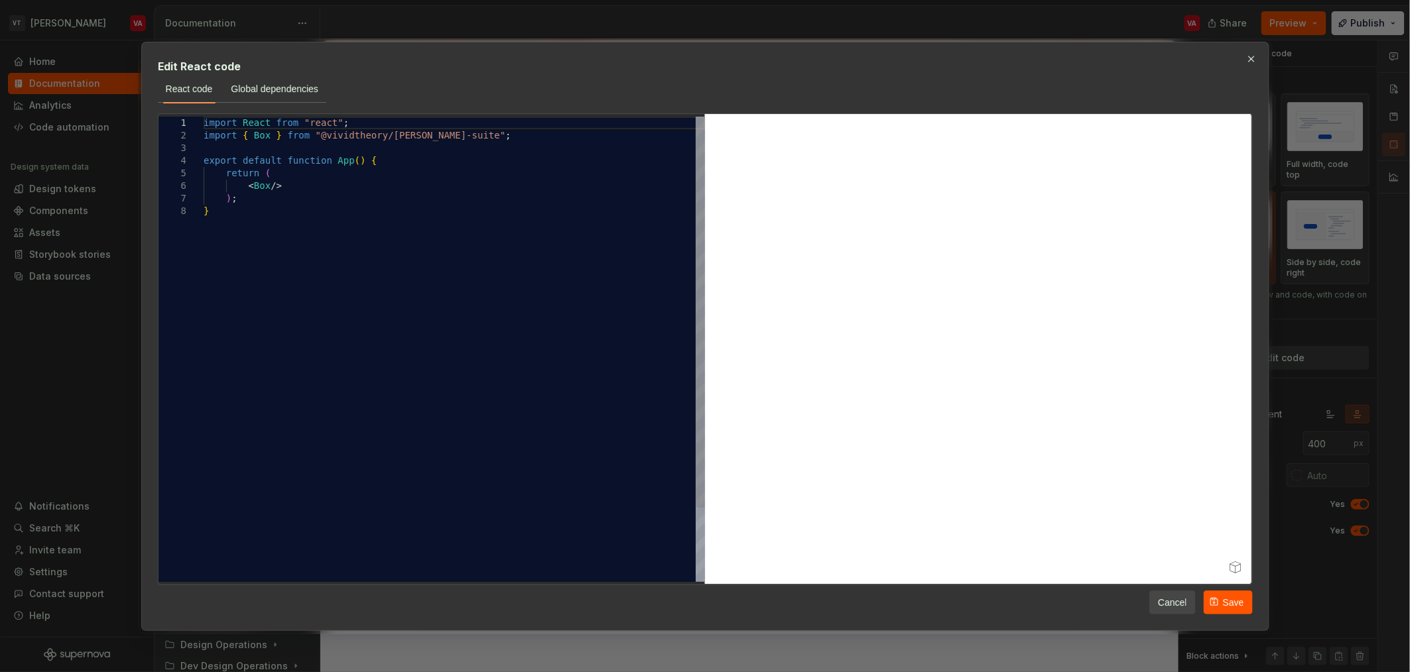
click at [264, 138] on div "import React from "react" ; import { Box } from "@vividtheory/[PERSON_NAME]-sui…" at bounding box center [454, 394] width 501 height 554
click at [1215, 602] on button "Save" at bounding box center [1227, 602] width 49 height 24
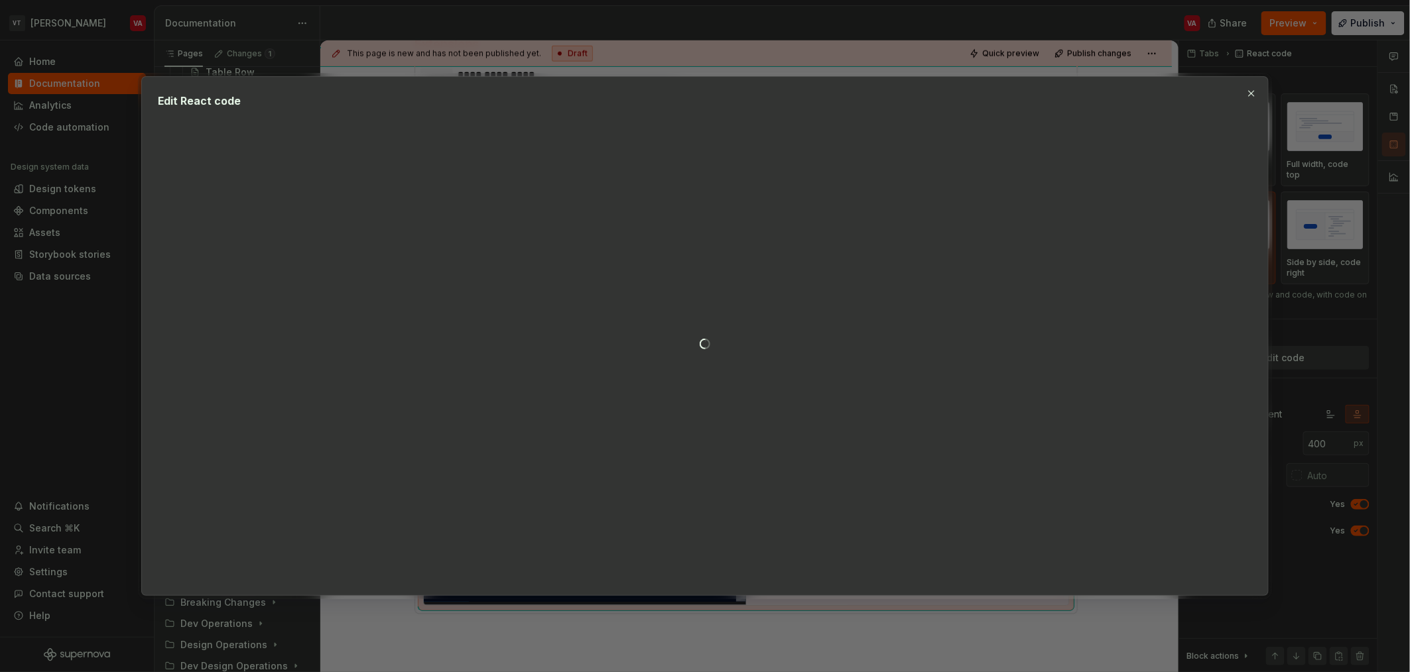
click at [733, 270] on div at bounding box center [705, 344] width 1095 height 471
click at [568, 288] on div at bounding box center [705, 344] width 1095 height 471
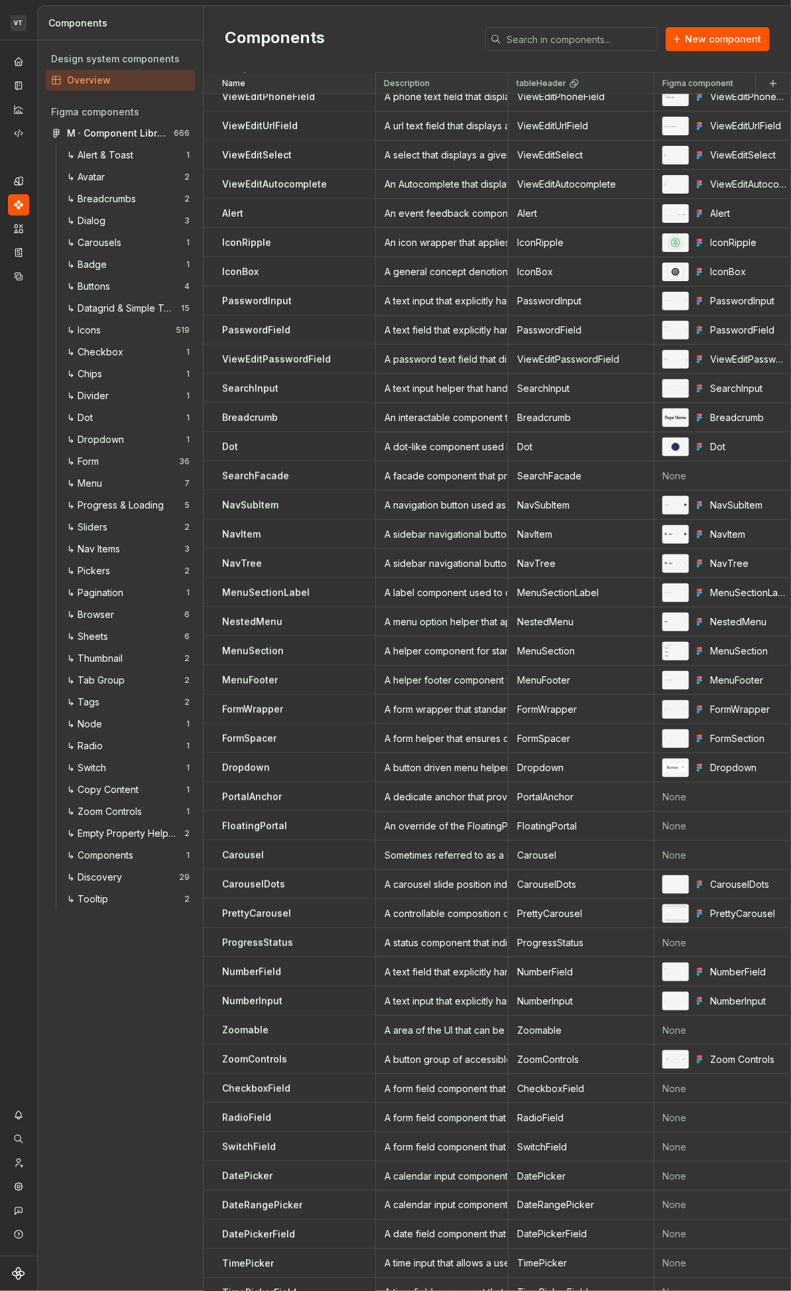
scroll to position [2919, 0]
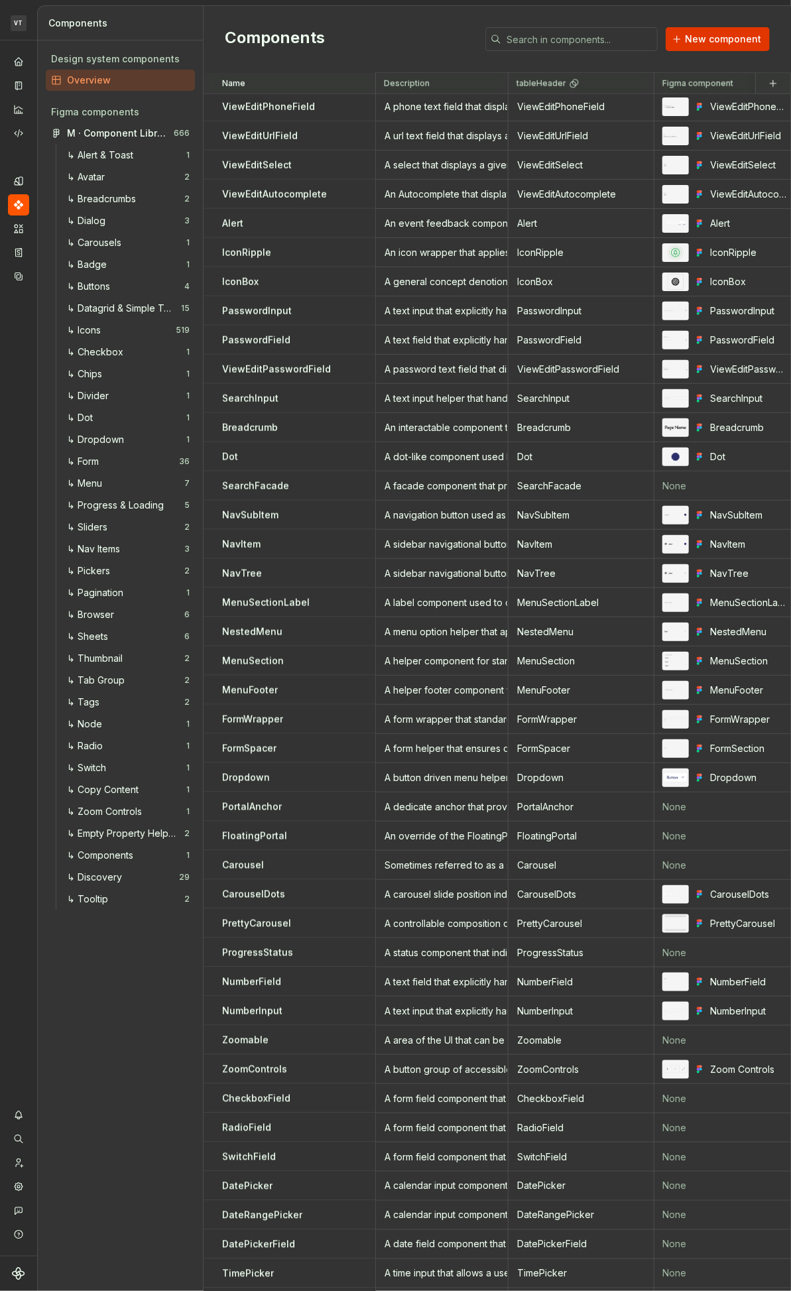
click at [696, 41] on span "New component" at bounding box center [723, 38] width 76 height 13
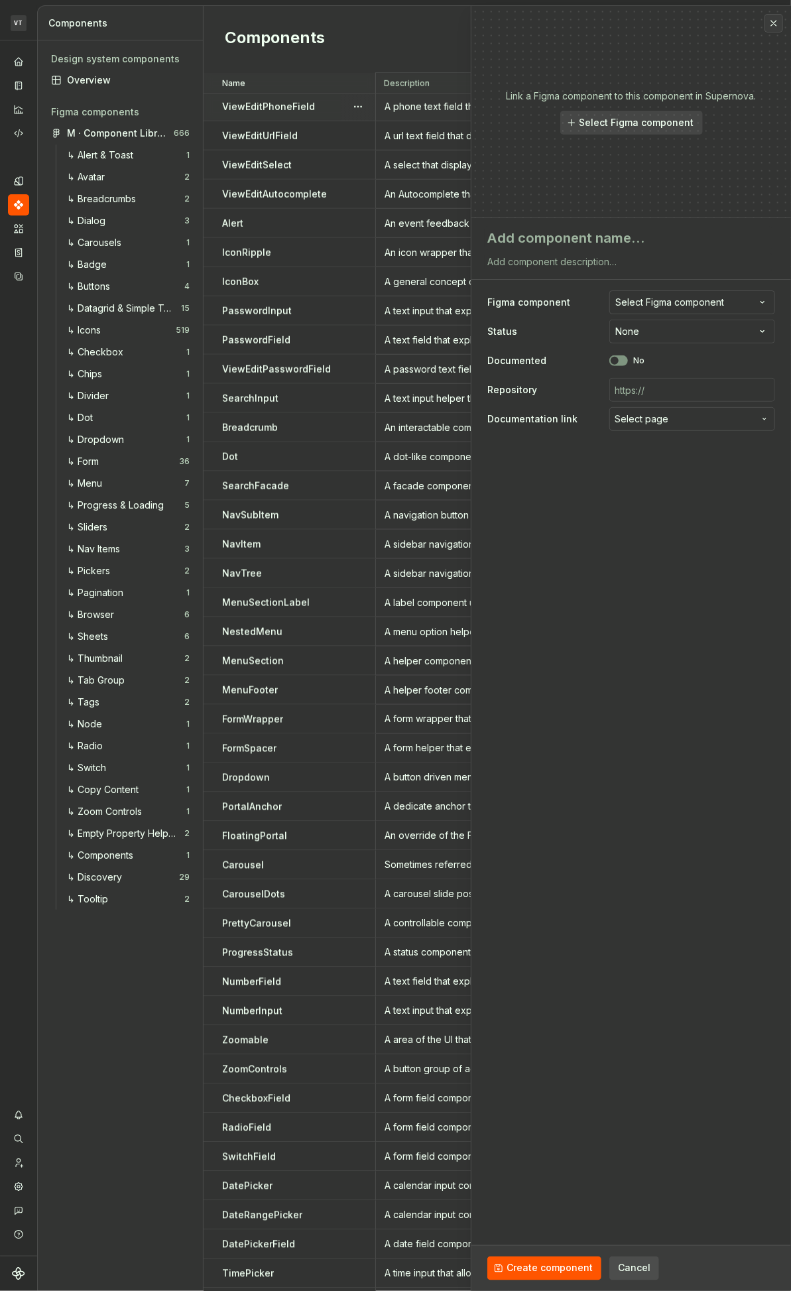
type textarea "*"
click at [597, 235] on textarea at bounding box center [629, 238] width 288 height 24
type textarea "D"
type textarea "*"
type textarea "Da"
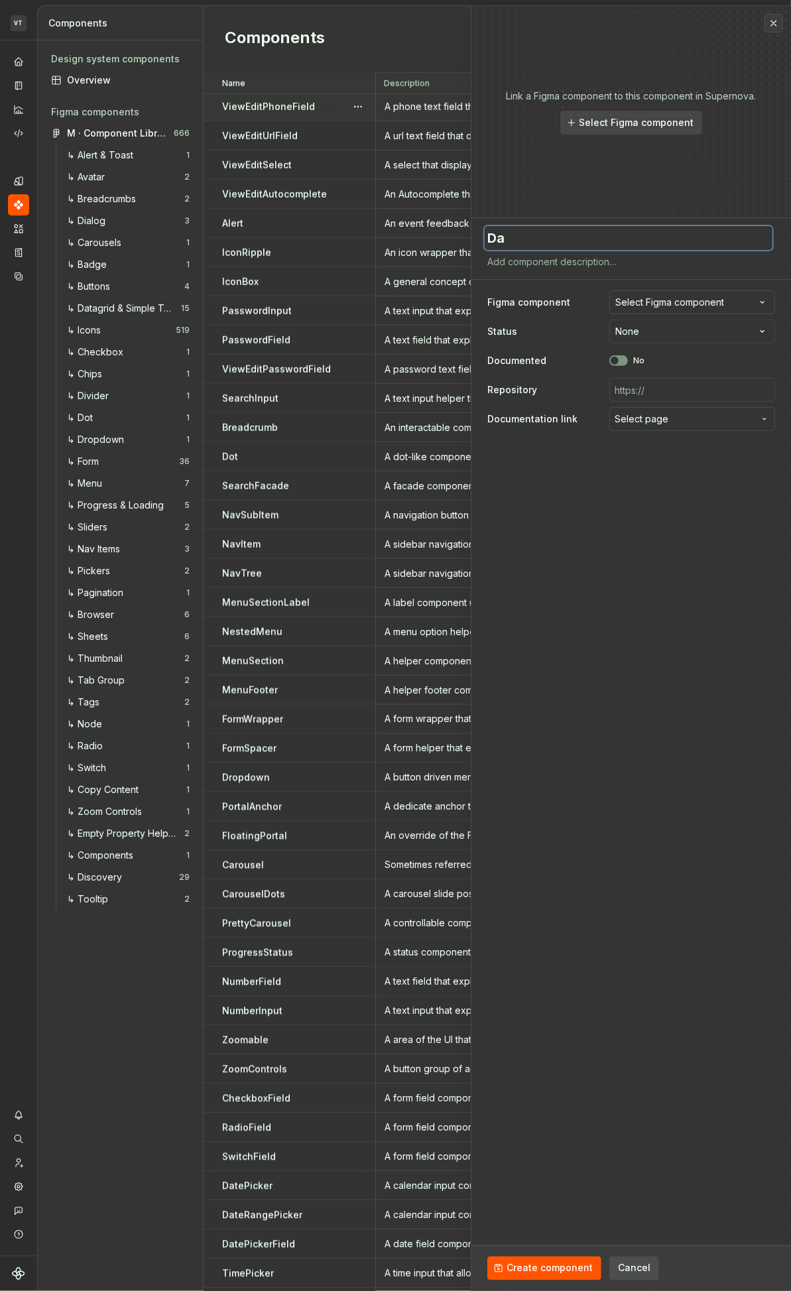
type textarea "*"
type textarea "Dat"
type textarea "*"
type textarea "Date"
type textarea "*"
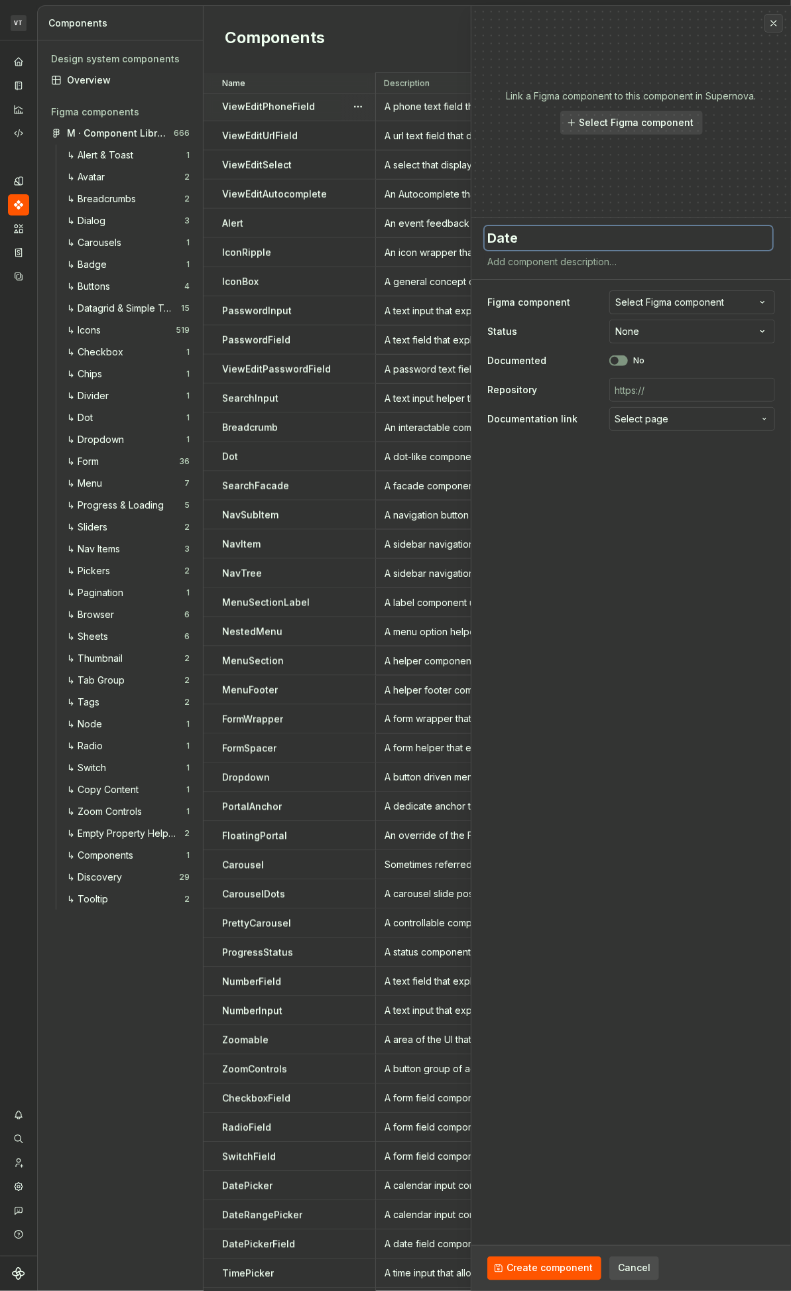
type textarea "DateT"
type textarea "*"
type textarea "DateTi"
type textarea "*"
type textarea "DateTie"
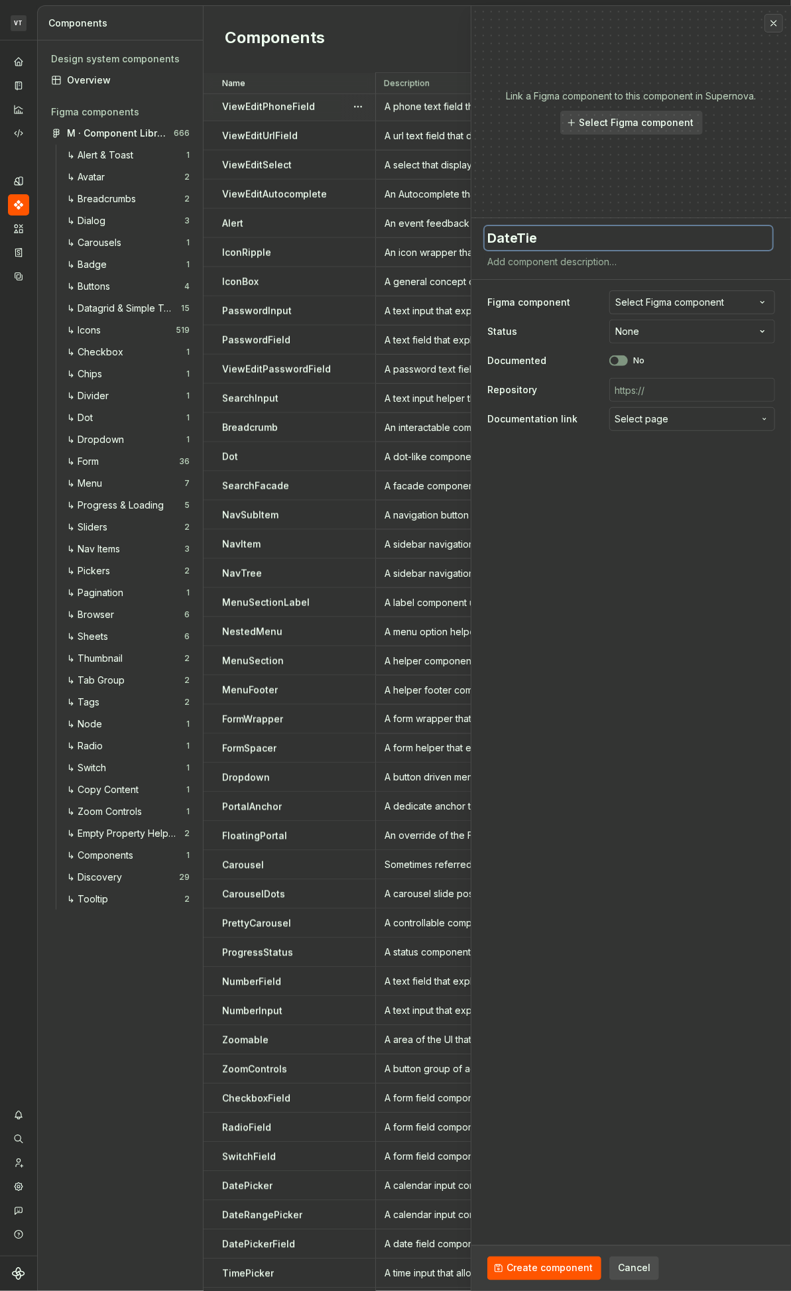
type textarea "*"
type textarea "DateTiem"
type textarea "*"
type textarea "DateTie"
type textarea "*"
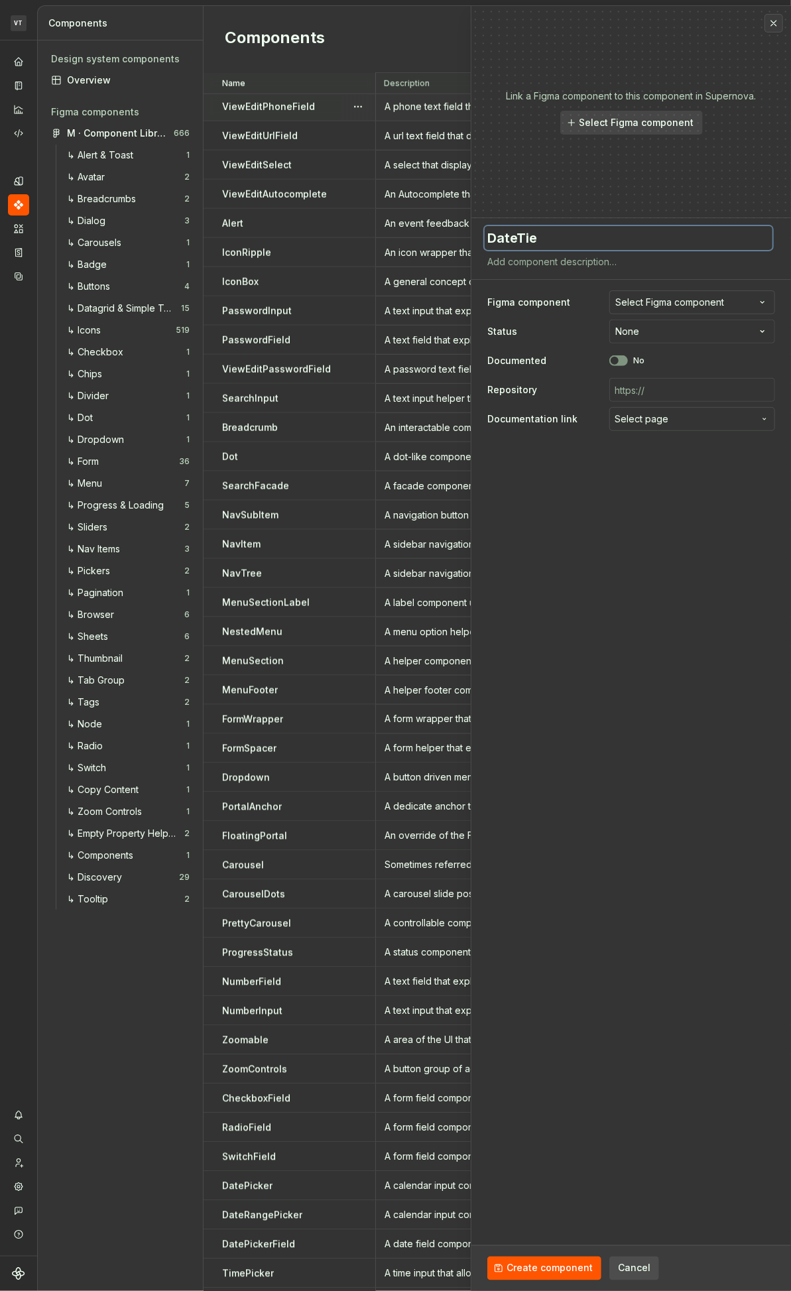
type textarea "DateTi"
type textarea "*"
type textarea "DateTime"
type textarea "*"
type textarea "DateTimeP"
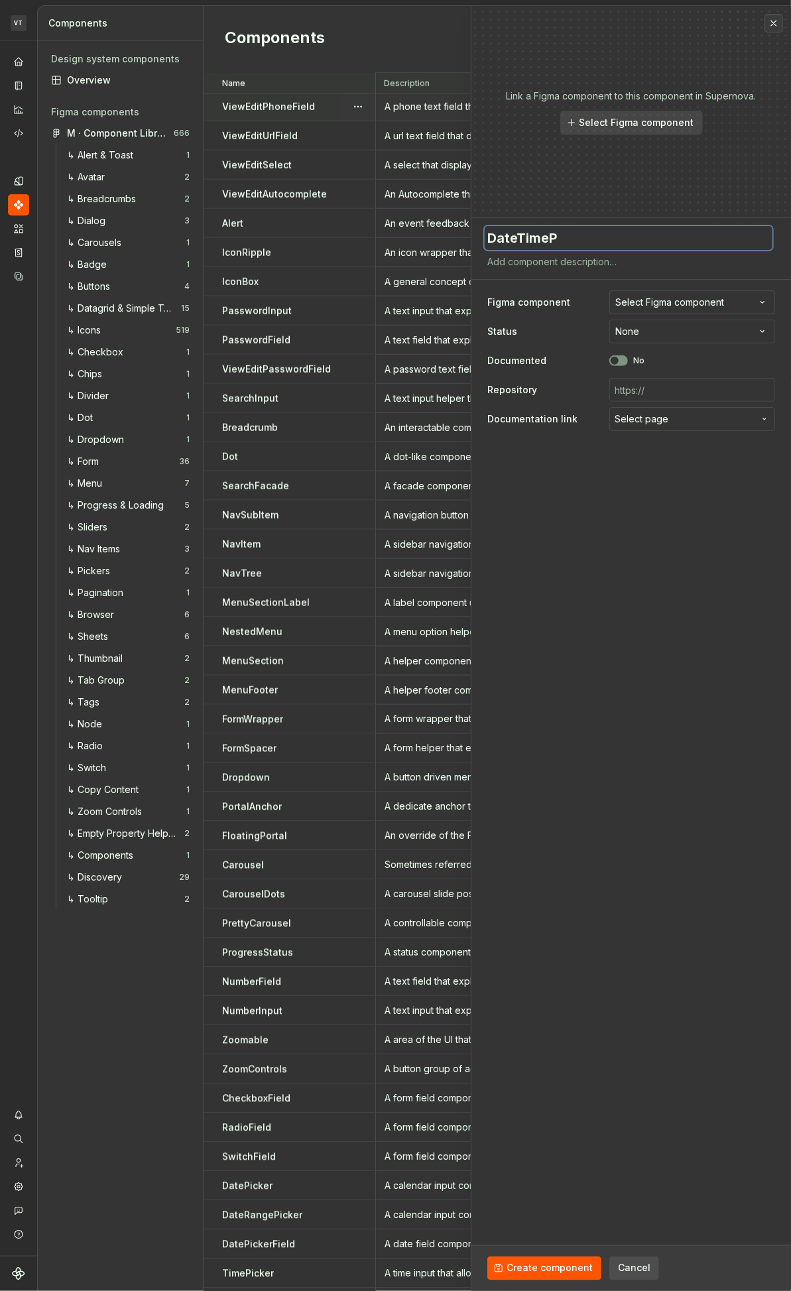
type textarea "*"
type textarea "DateTimePi"
type textarea "*"
type textarea "DateTimePic"
type textarea "*"
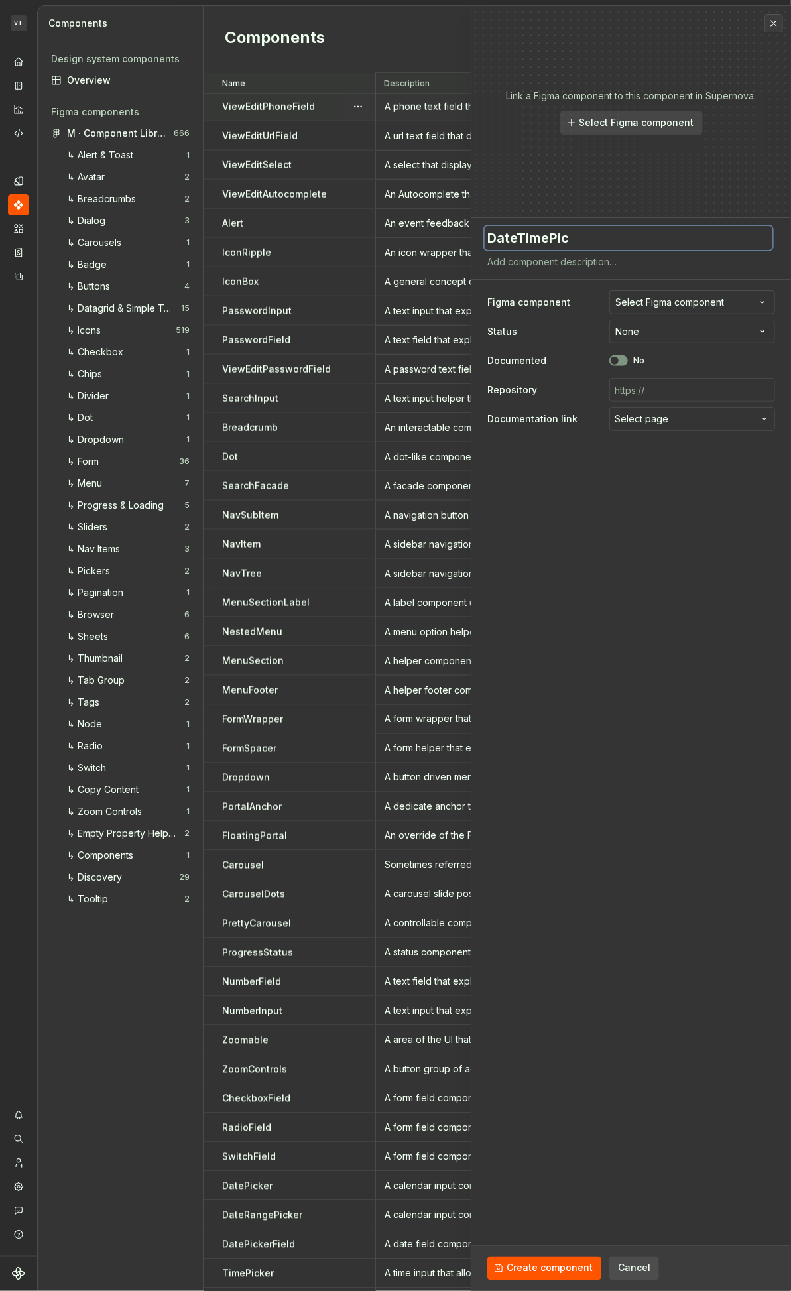
type textarea "DateTimePick"
type textarea "*"
type textarea "DateTimePicke"
type textarea "*"
type textarea "DateTimePicker"
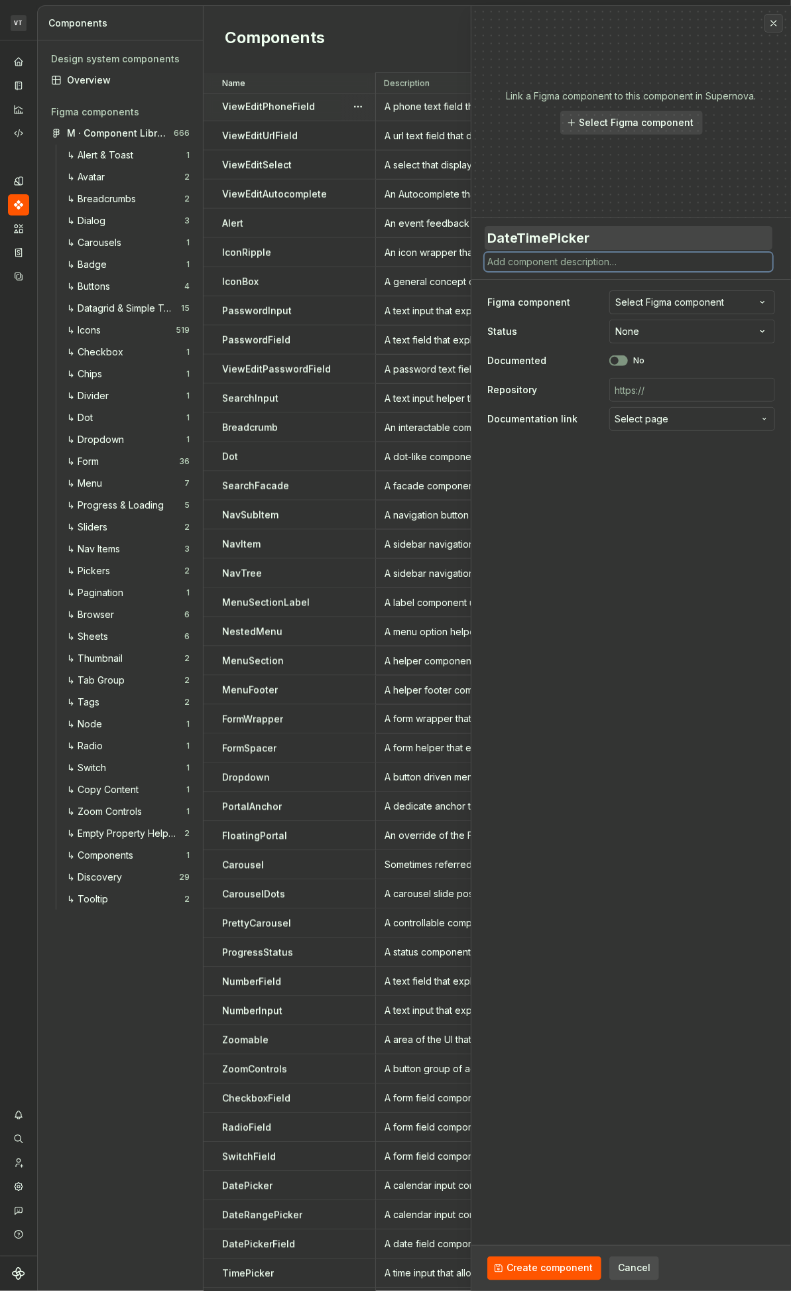
type textarea "*"
type textarea "A"
type textarea "*"
type textarea "A"
type textarea "*"
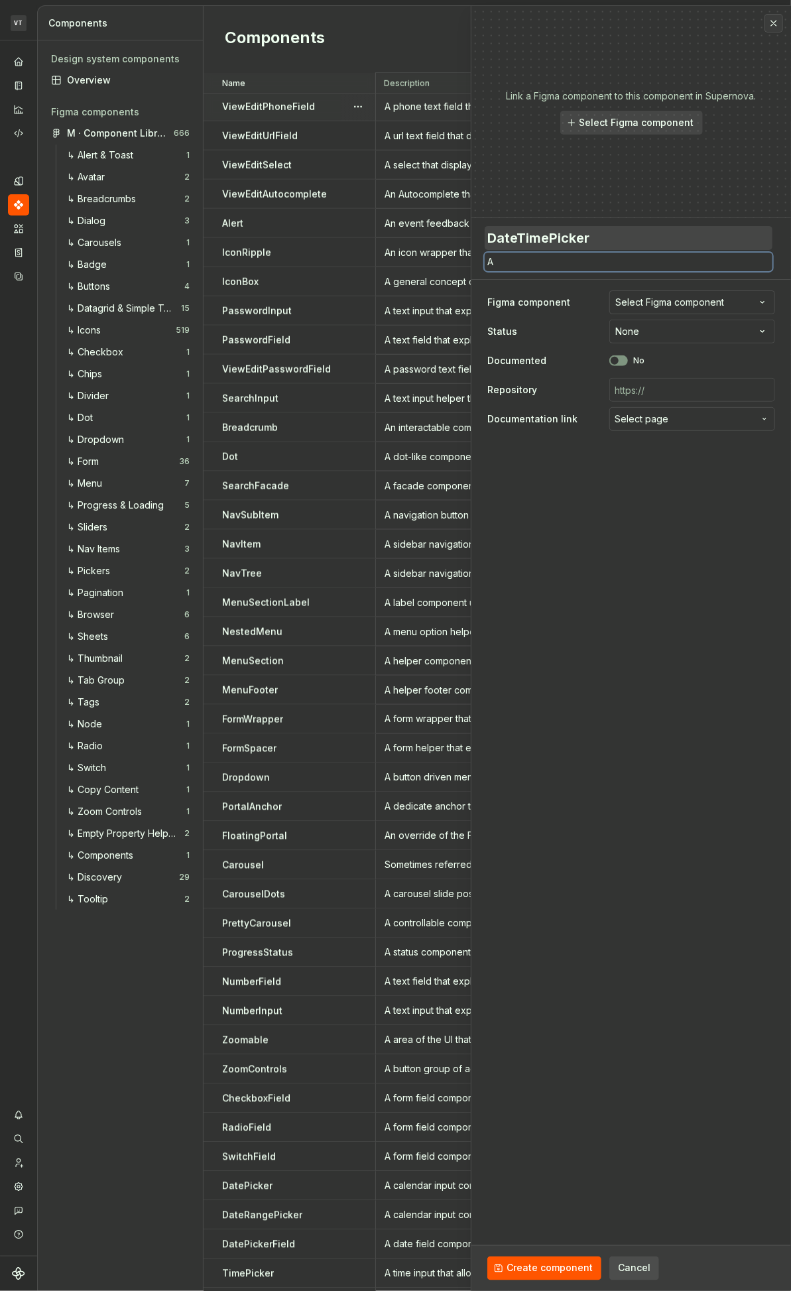
type textarea "A d"
type textarea "*"
type textarea "A da"
type textarea "*"
type textarea "A dat"
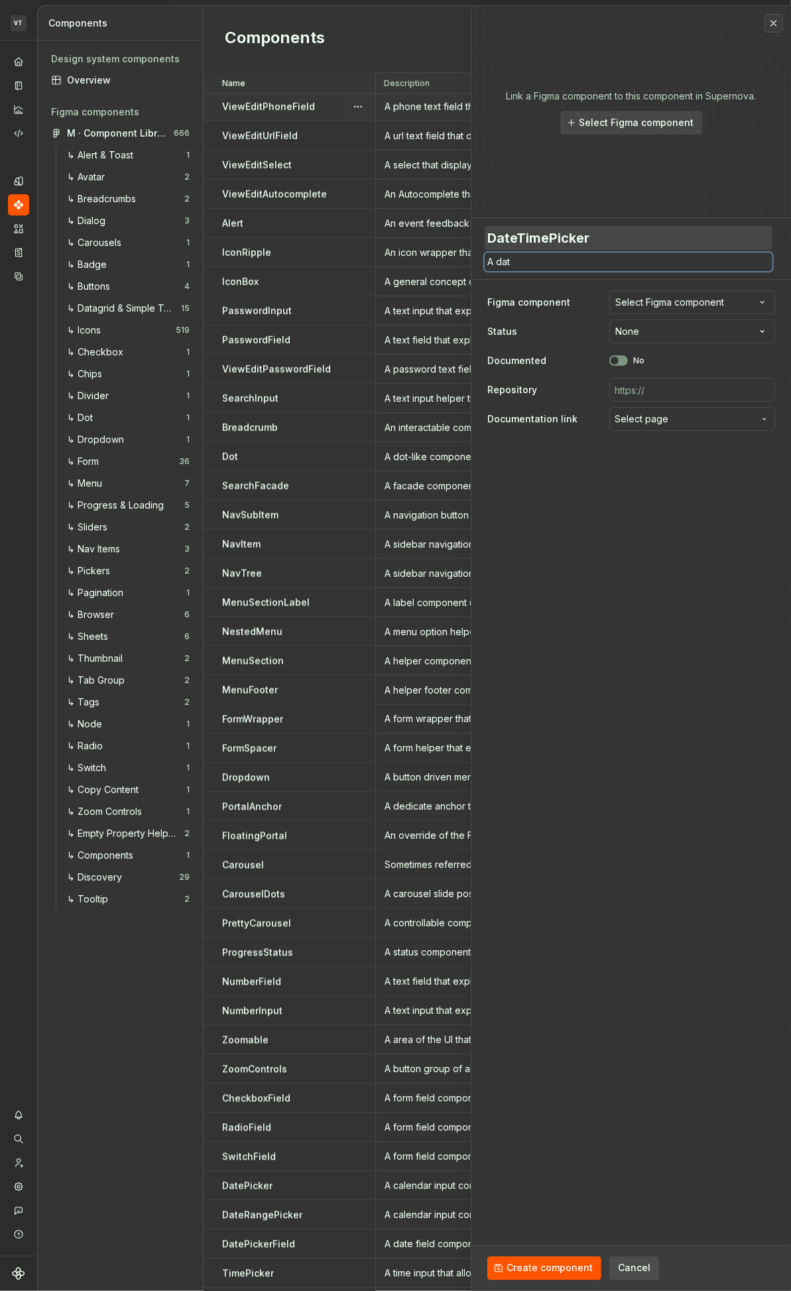
type textarea "*"
type textarea "A date"
type textarea "*"
type textarea "A datet"
type textarea "*"
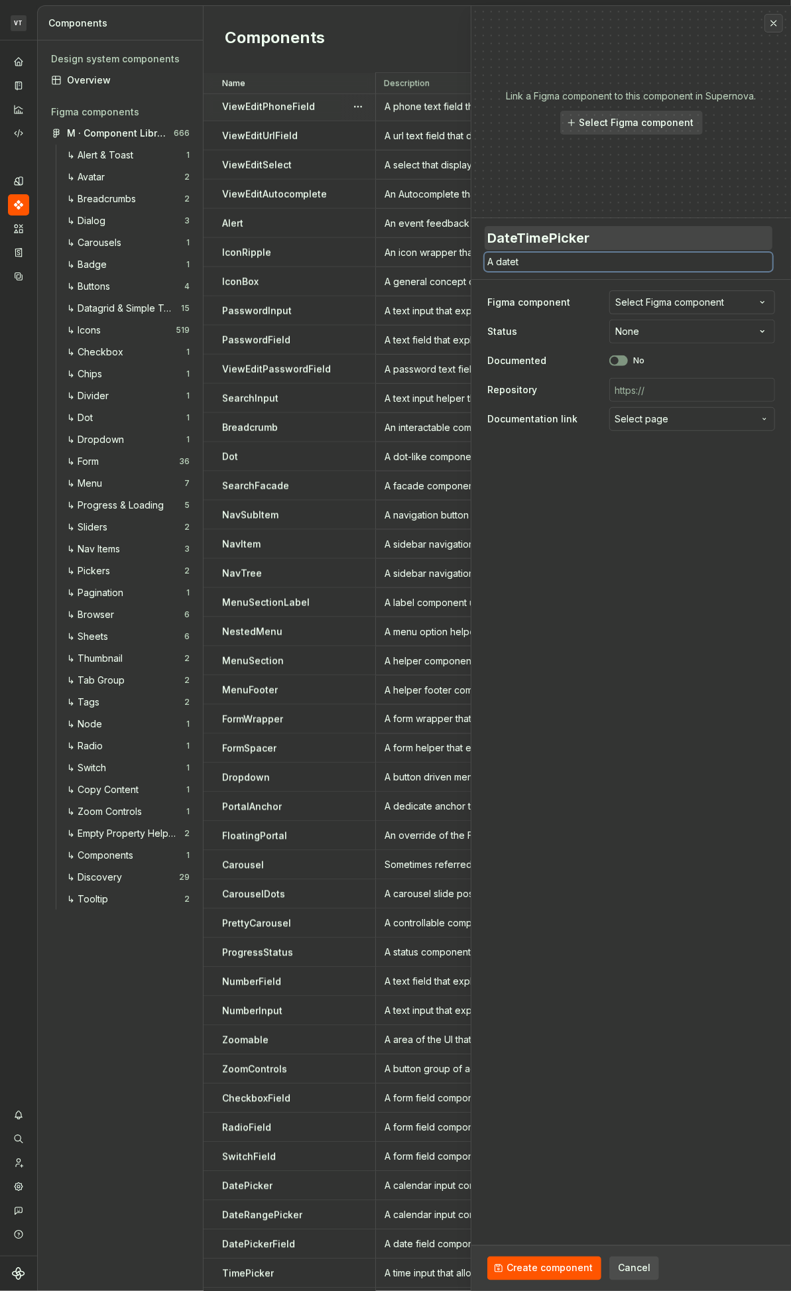
type textarea "A dateti"
type textarea "*"
type textarea "A datetime"
type textarea "*"
type textarea "A datetime"
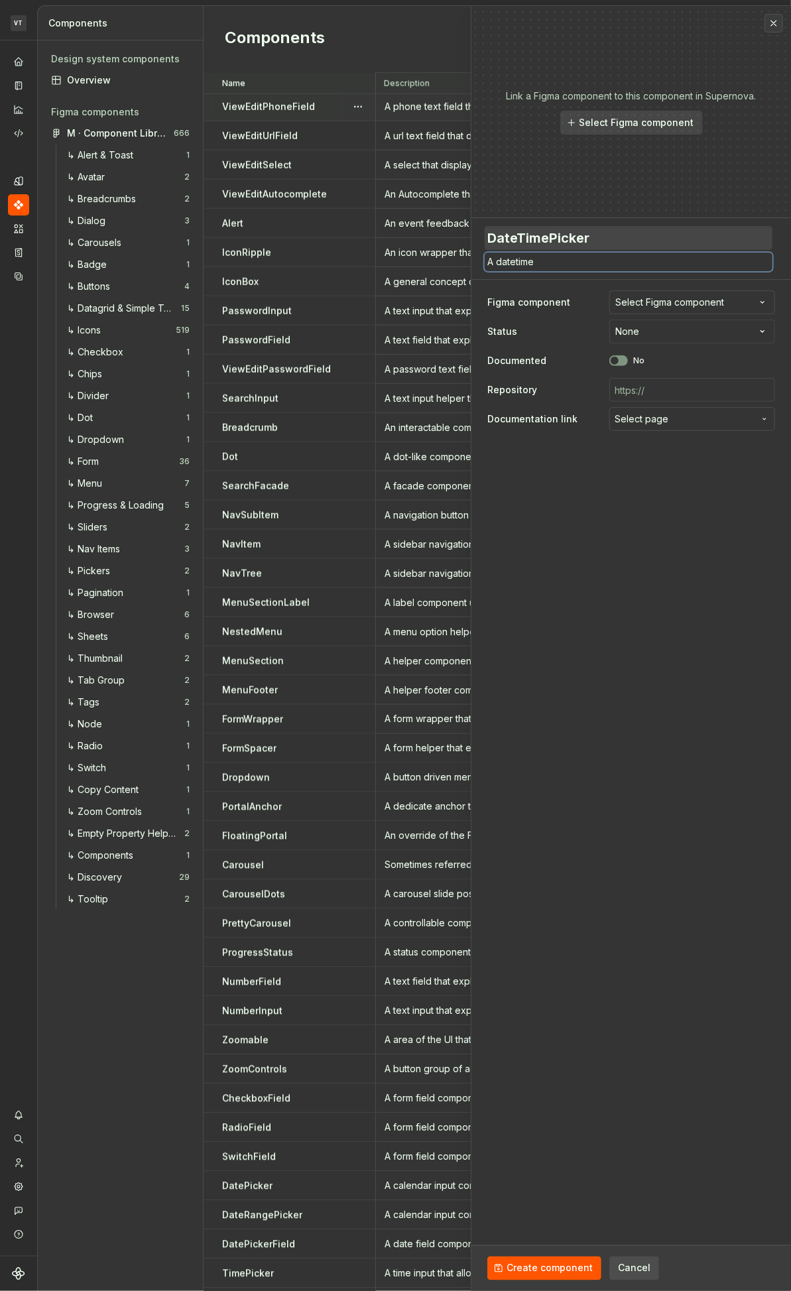
type textarea "*"
type textarea "A datetime i"
type textarea "*"
type textarea "A datetime in"
type textarea "*"
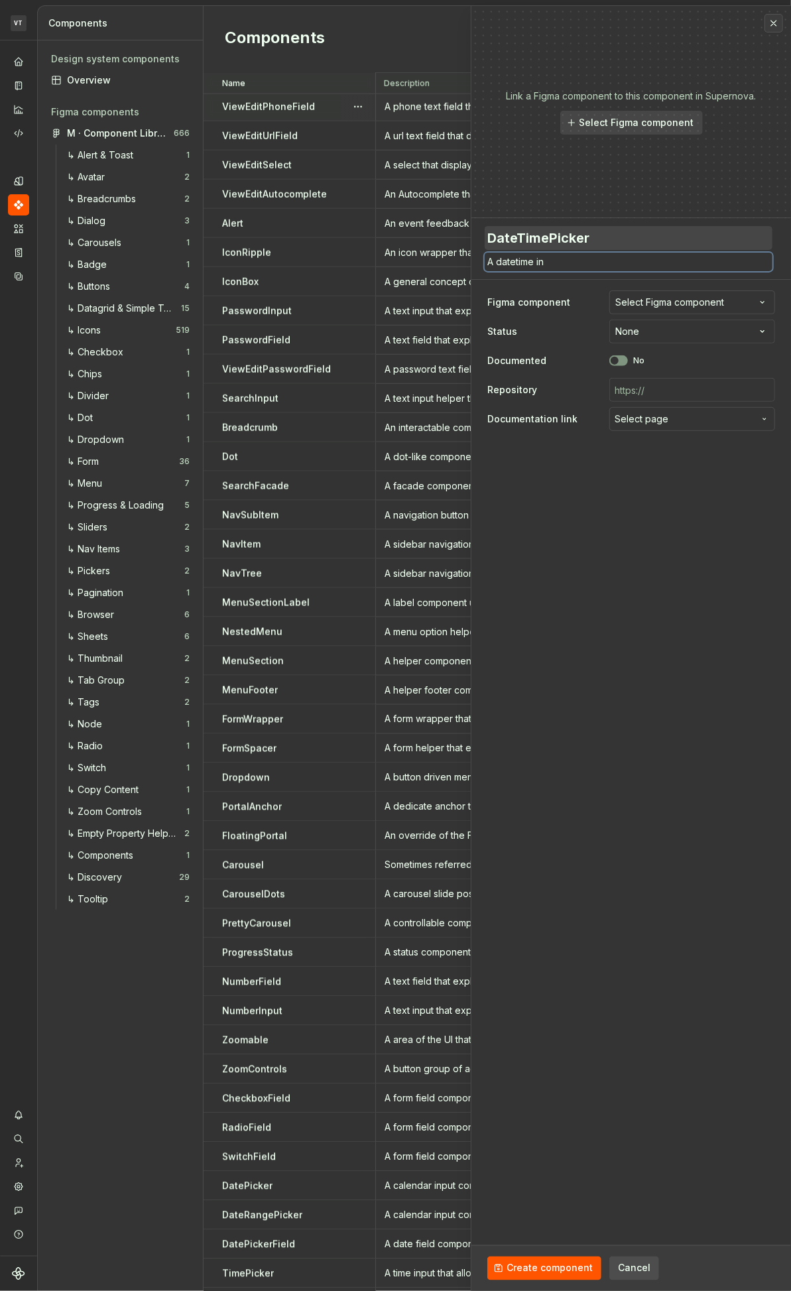
type textarea "A datetime inp"
type textarea "*"
type textarea "A datetime inpu"
type textarea "*"
type textarea "A datetime input"
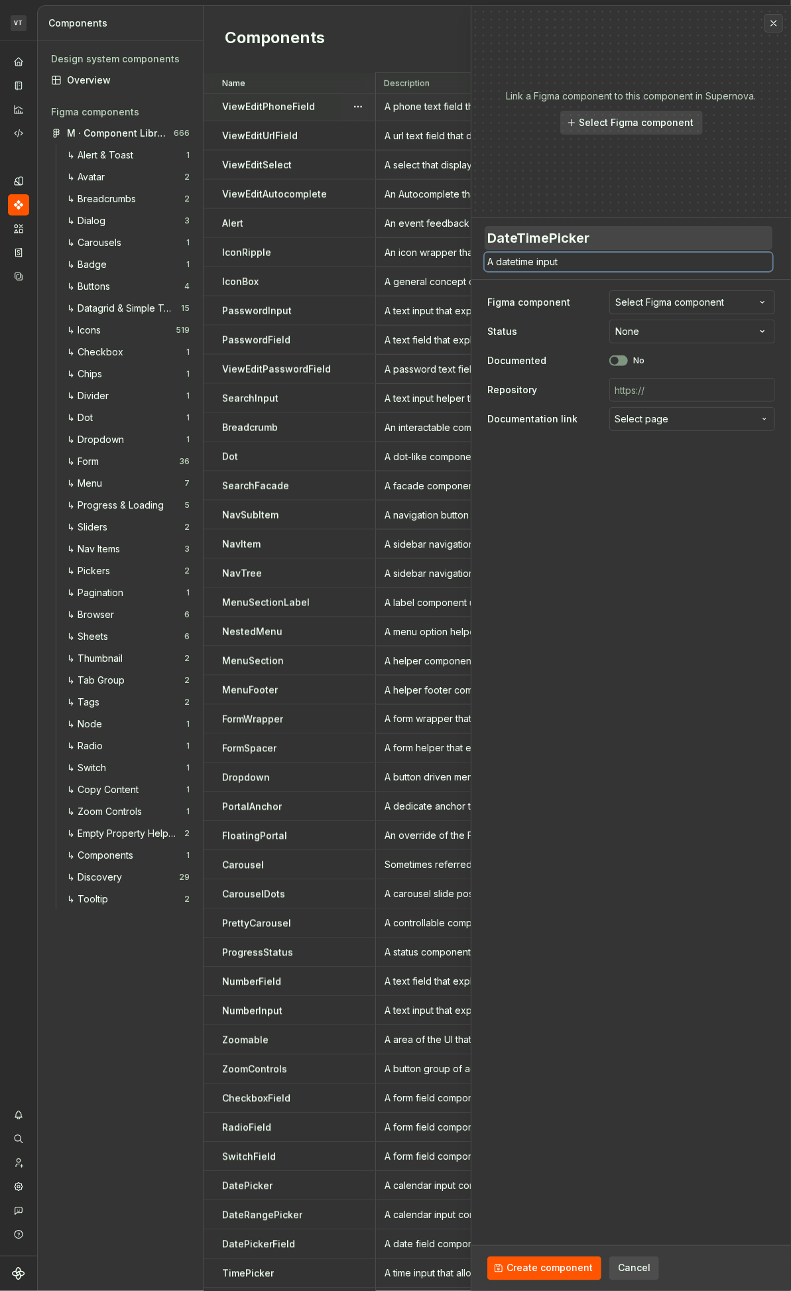
type textarea "*"
type textarea "A datetime input"
type textarea "*"
type textarea "A datetime input t"
type textarea "*"
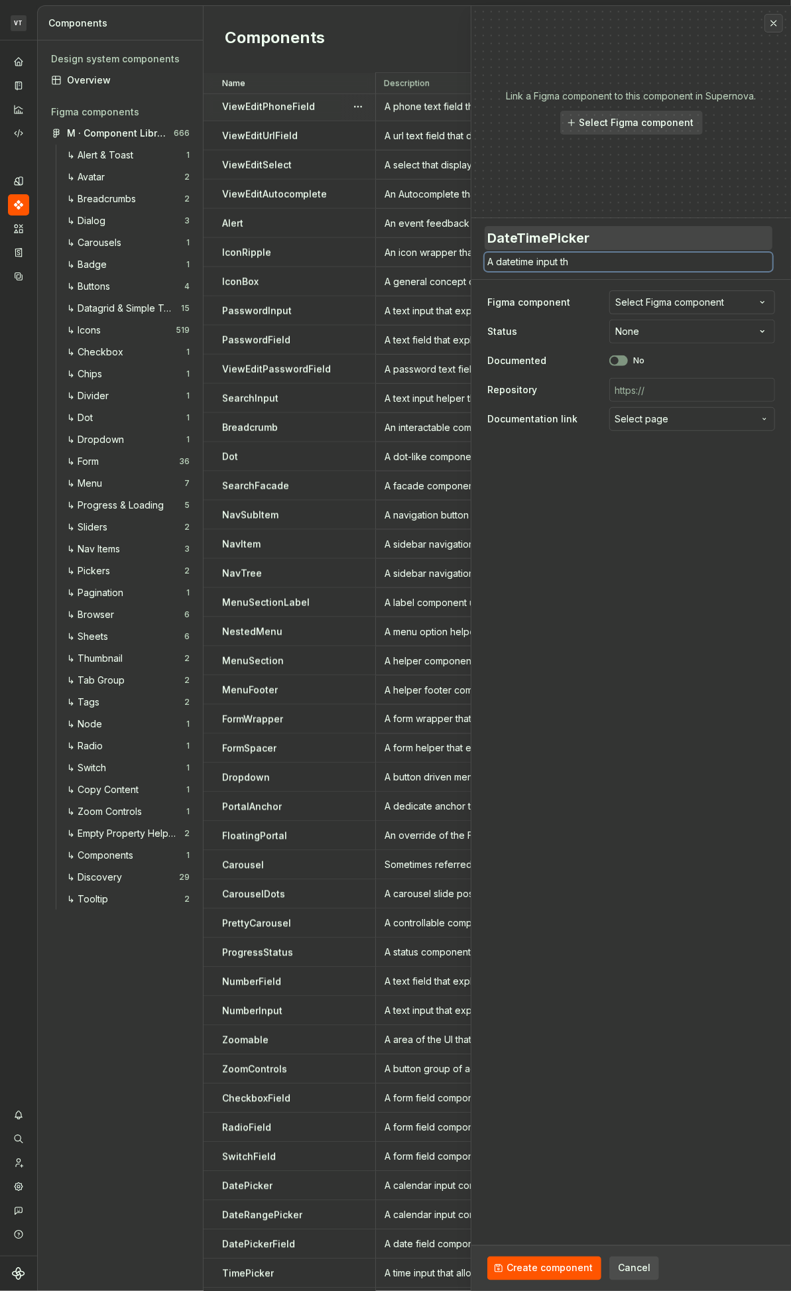
type textarea "A datetime input tha"
type textarea "*"
type textarea "A datetime input that"
type textarea "*"
type textarea "A datetime input that"
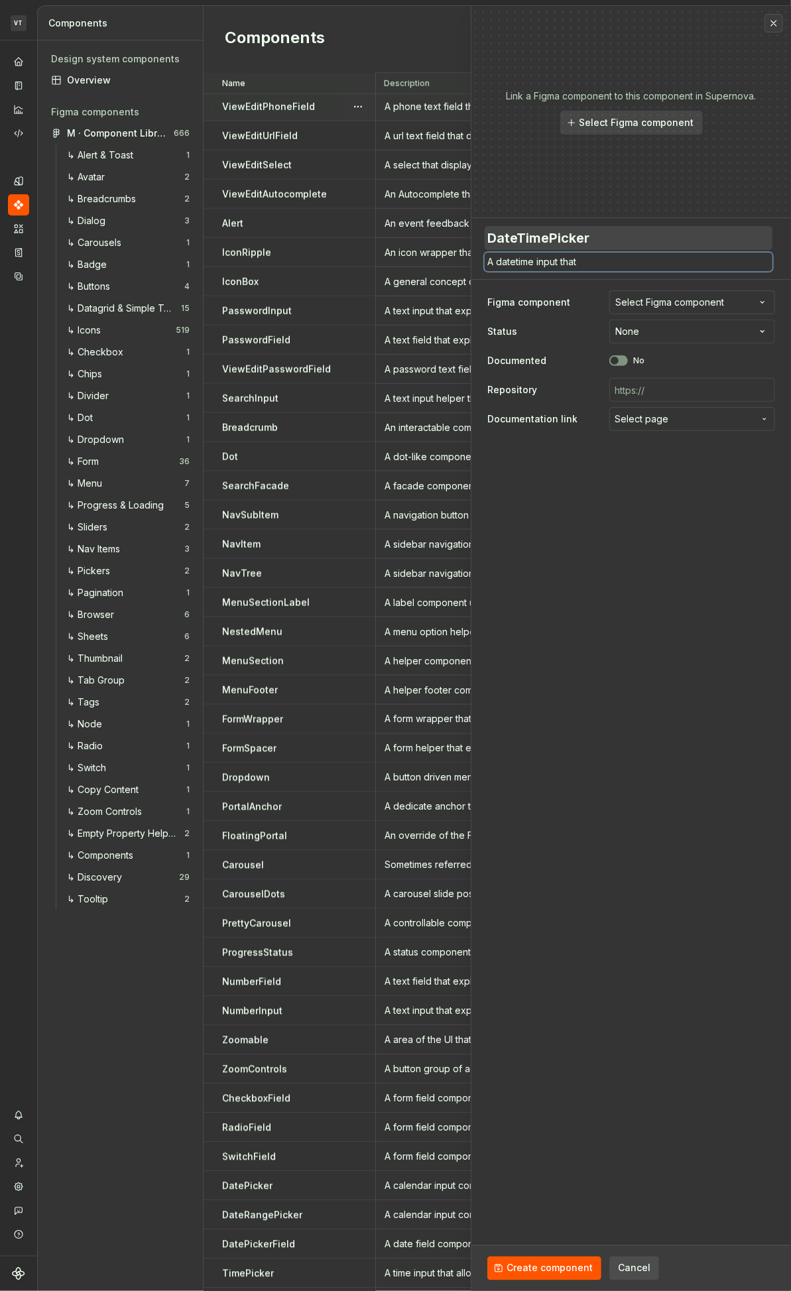
type textarea "*"
type textarea "A datetime input that a"
type textarea "*"
type textarea "A datetime input that al"
type textarea "*"
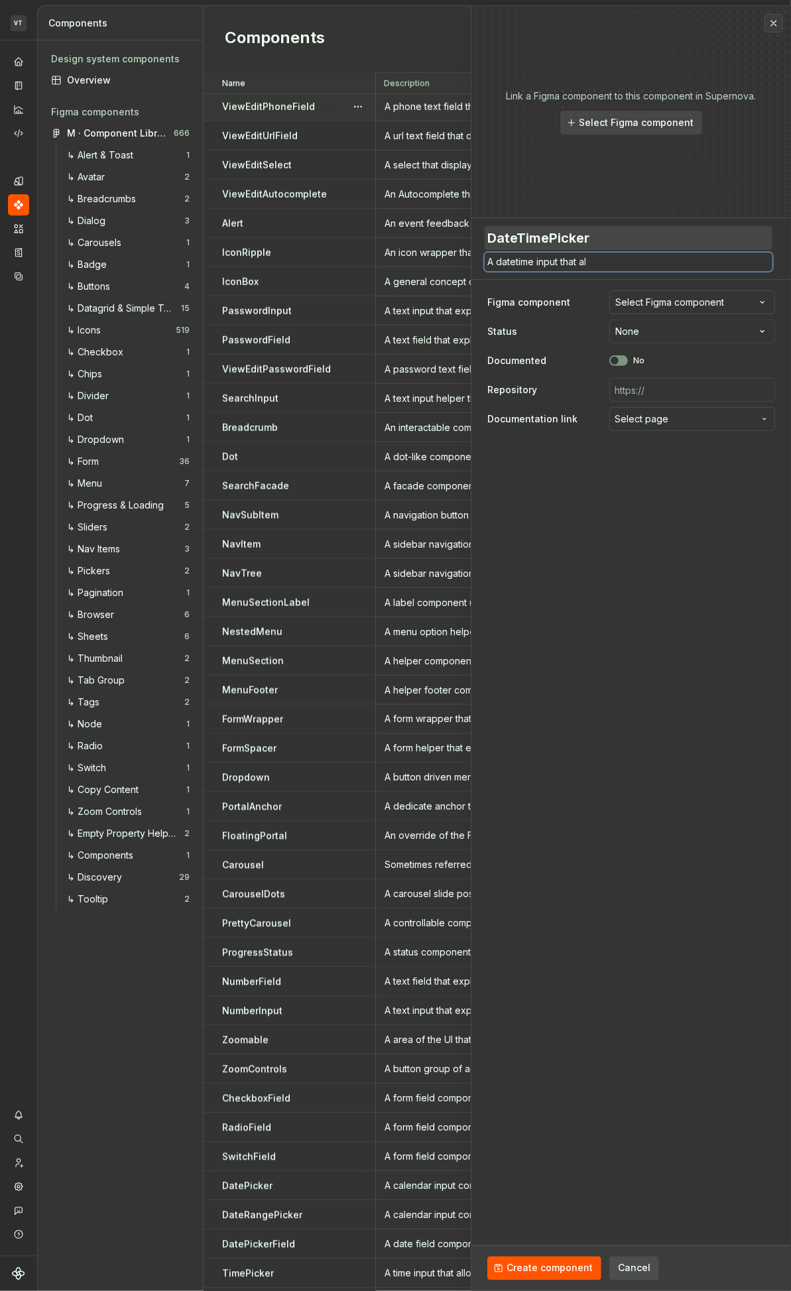
type textarea "A datetime input that all"
type textarea "*"
type textarea "A datetime input that allo"
type textarea "*"
type textarea "A datetime input that allow"
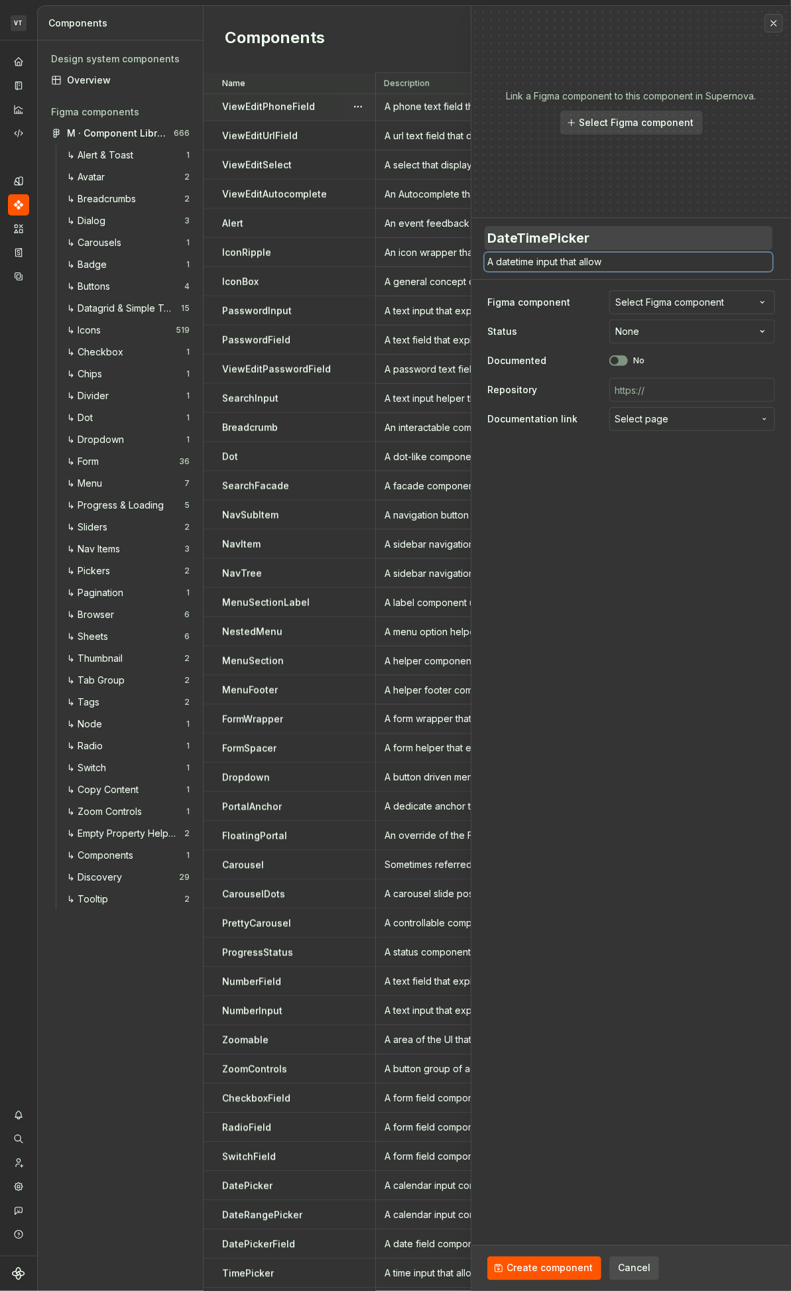
type textarea "*"
type textarea "A datetime input that allows"
type textarea "*"
type textarea "A datetime input that allows"
type textarea "*"
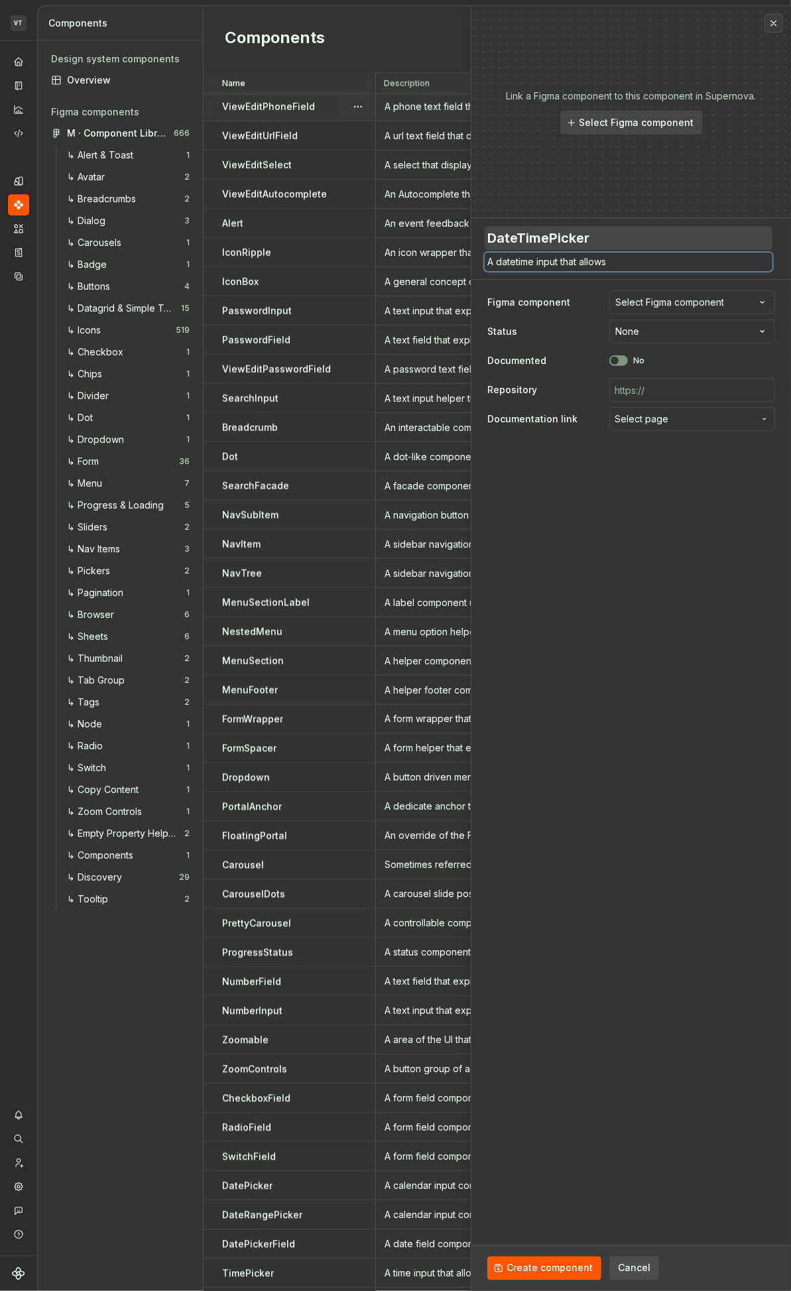
type textarea "A datetime input that allows a"
type textarea "*"
type textarea "A datetime input that allows a"
type textarea "*"
type textarea "A datetime input that allows a u"
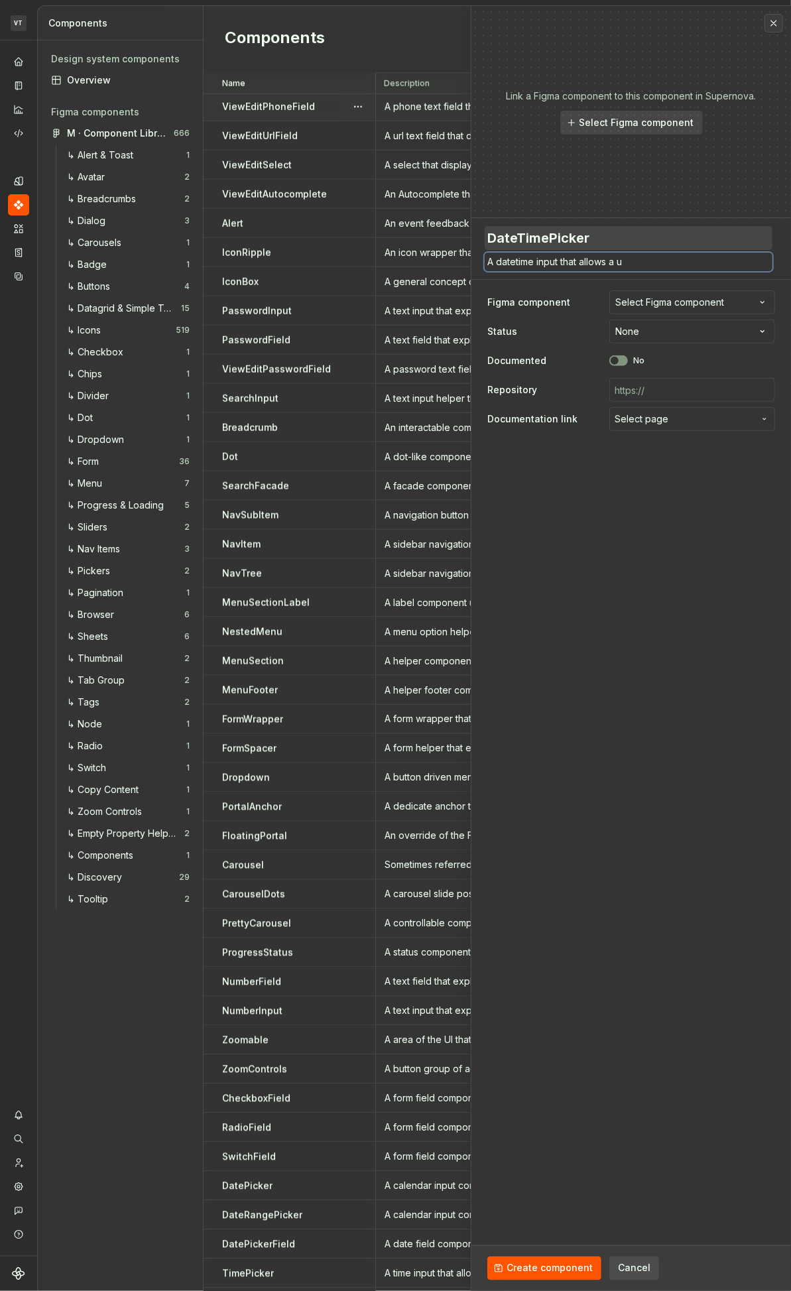
type textarea "*"
type textarea "A datetime input that allows a us"
type textarea "*"
type textarea "A datetime input that allows a use"
type textarea "*"
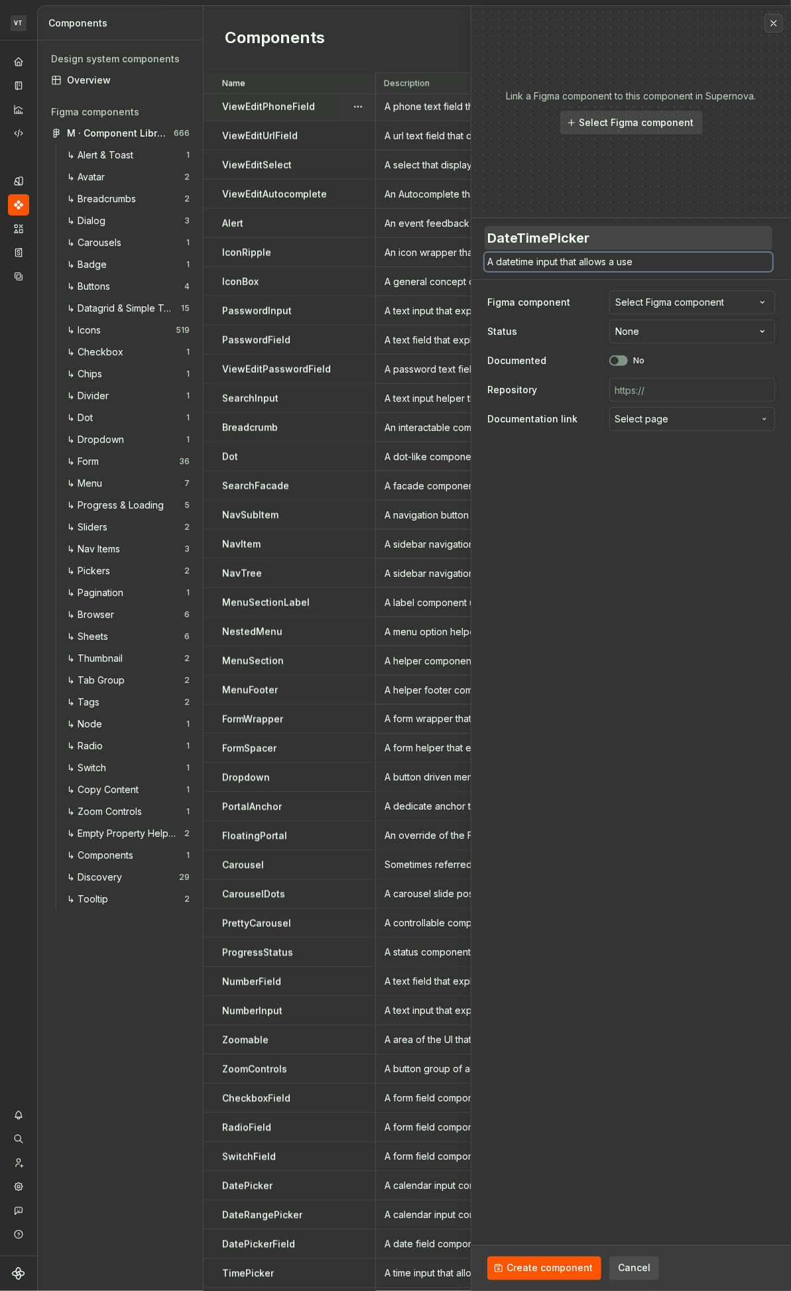
type textarea "A datetime input that allows a user"
type textarea "*"
type textarea "A datetime input that allows a user"
type textarea "*"
type textarea "A datetime input that allows a user t"
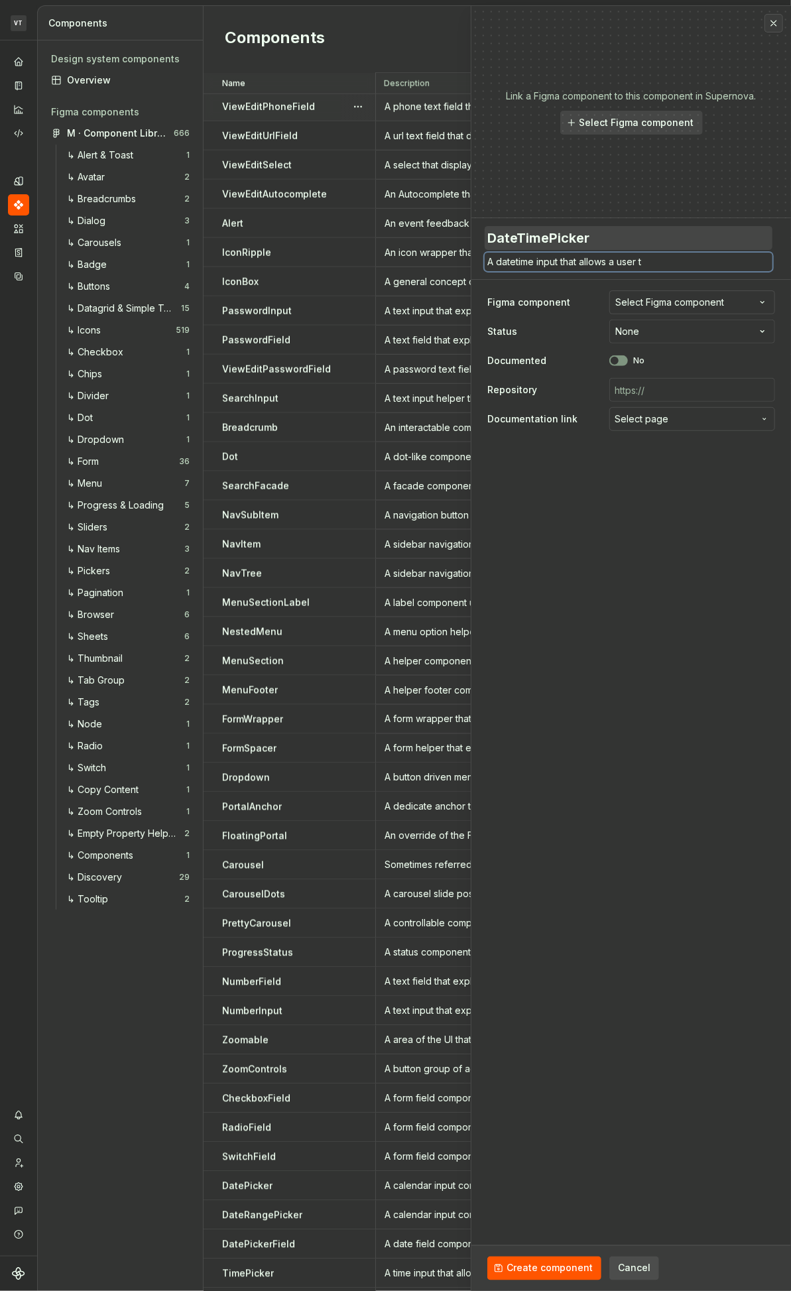
type textarea "*"
type textarea "A datetime input that allows a user to"
type textarea "*"
type textarea "A datetime input that allows a user to"
type textarea "*"
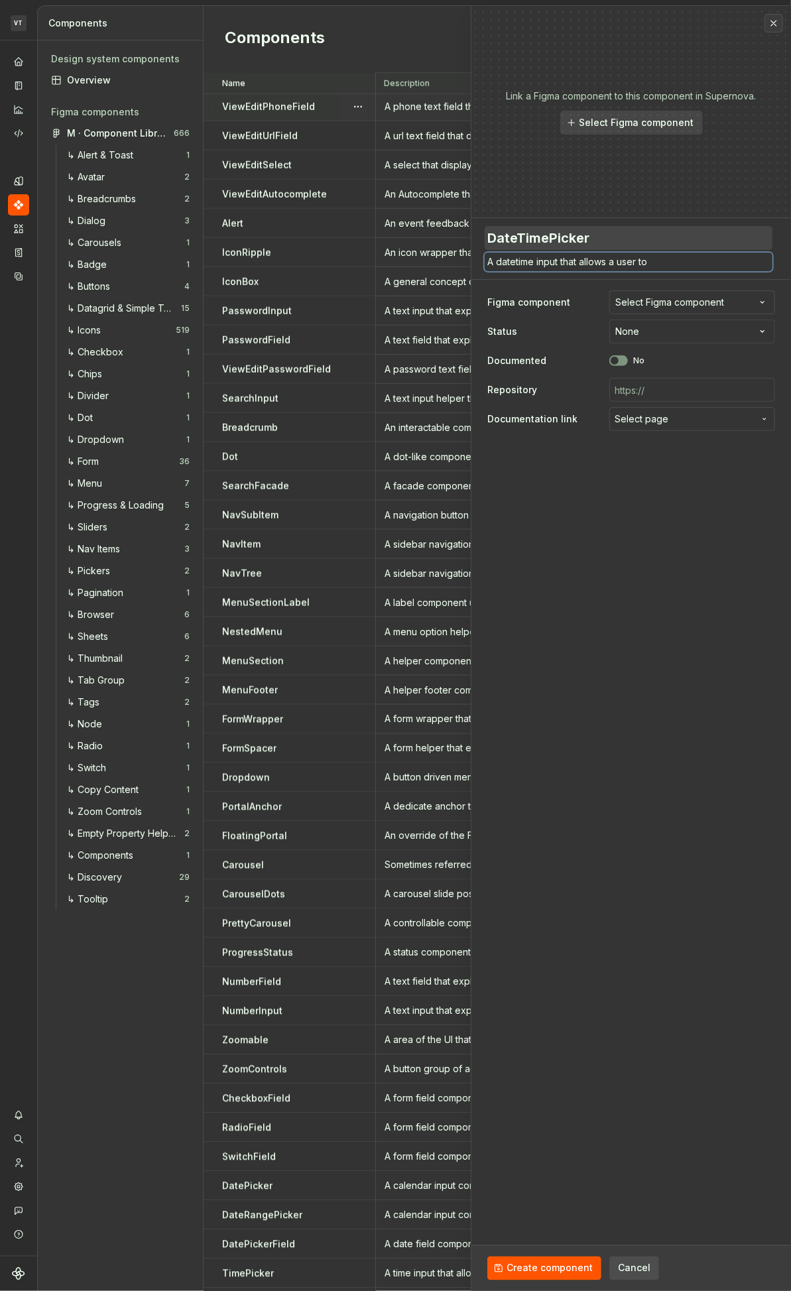
type textarea "A datetime input that allows a user to i"
type textarea "*"
type textarea "A datetime input that allows a user to im"
type textarea "*"
type textarea "A datetime input that allows a user to imp"
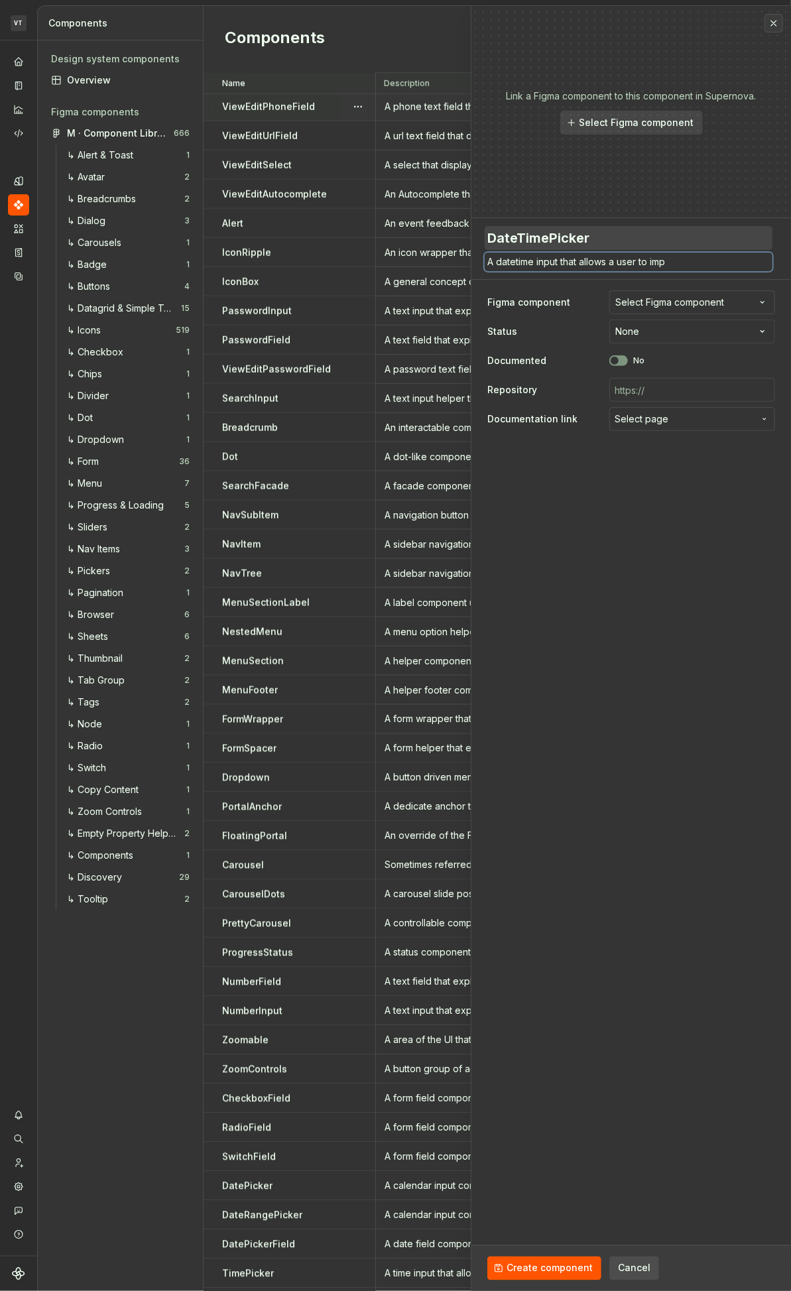
type textarea "*"
type textarea "A datetime input that allows a user to im"
type textarea "*"
type textarea "A datetime input that allows a user to i"
type textarea "*"
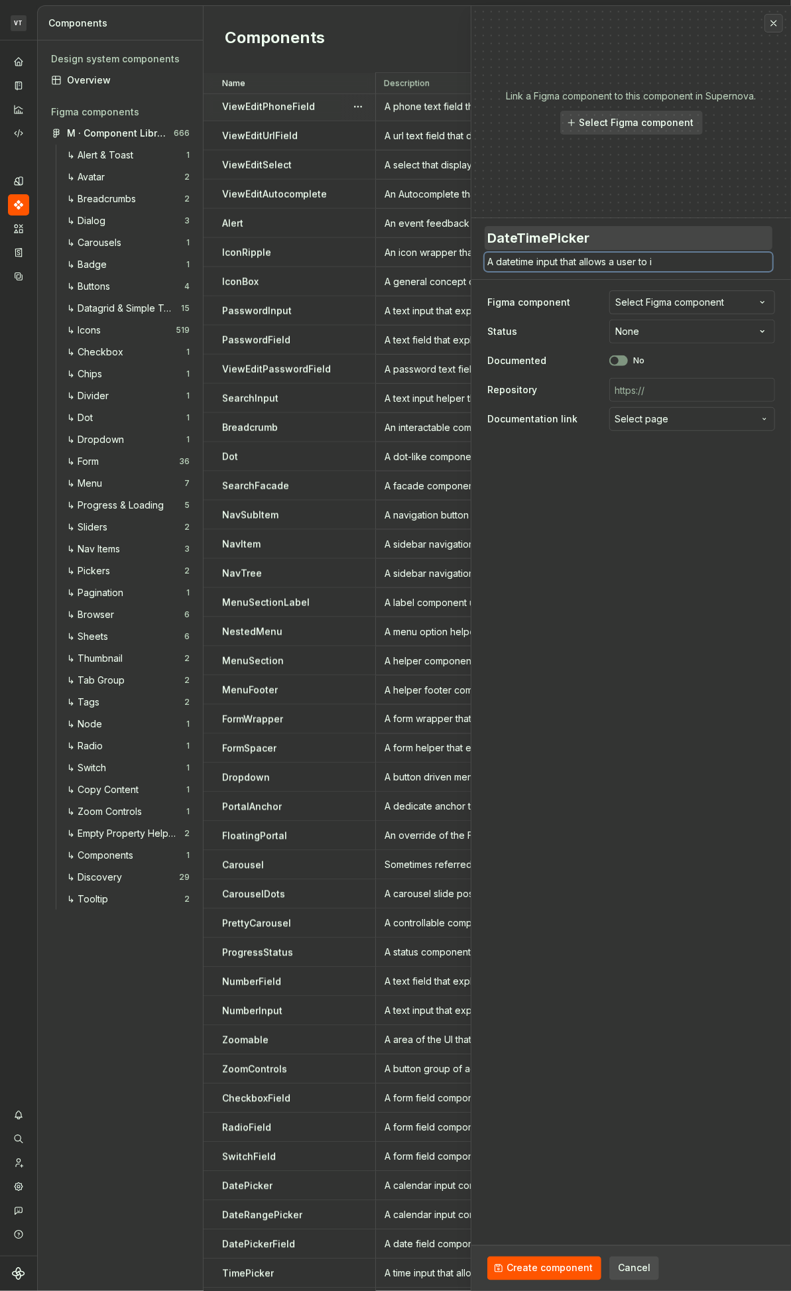
type textarea "A datetime input that allows a user to in"
type textarea "*"
type textarea "A datetime input that allows a user to inp"
type textarea "*"
type textarea "A datetime input that allows a user to inpu"
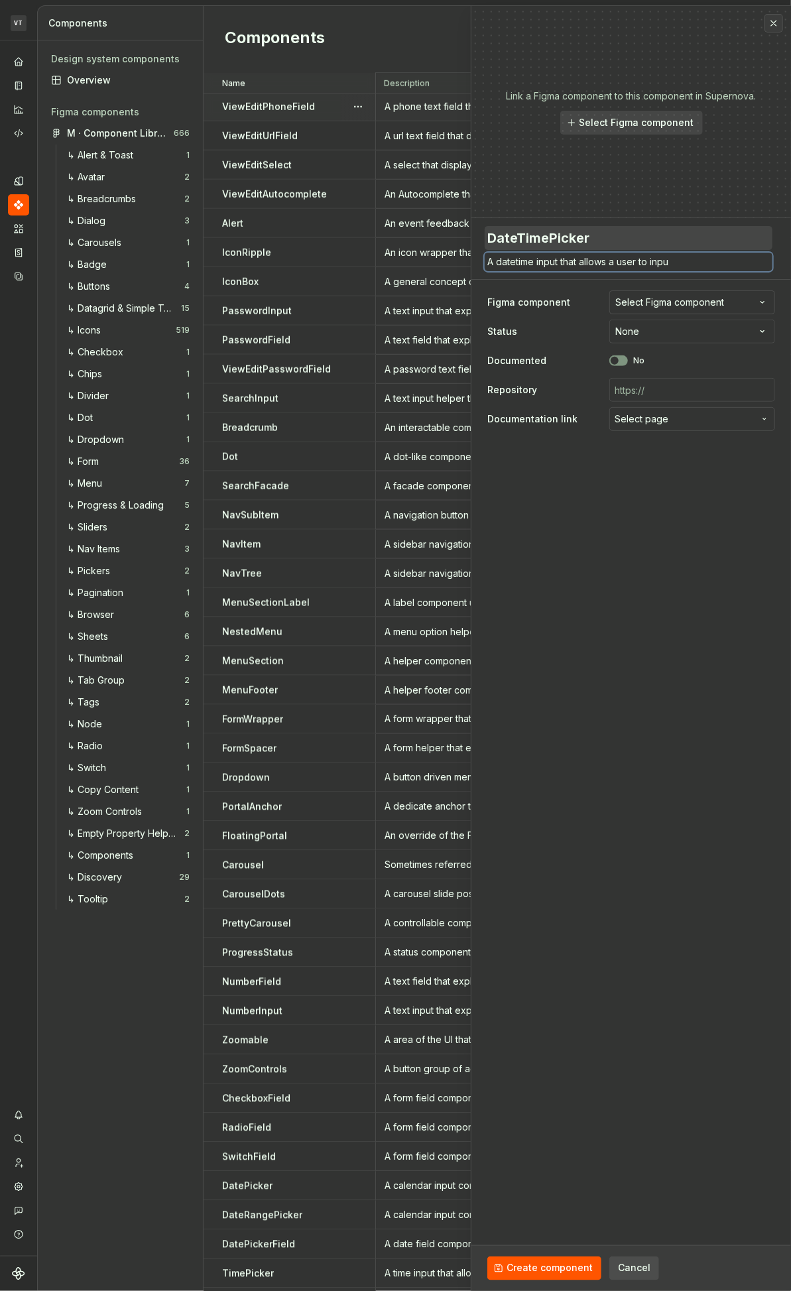
type textarea "*"
type textarea "A datetime input that allows a user to input"
type textarea "*"
type textarea "A datetime input that allows a user to input"
type textarea "*"
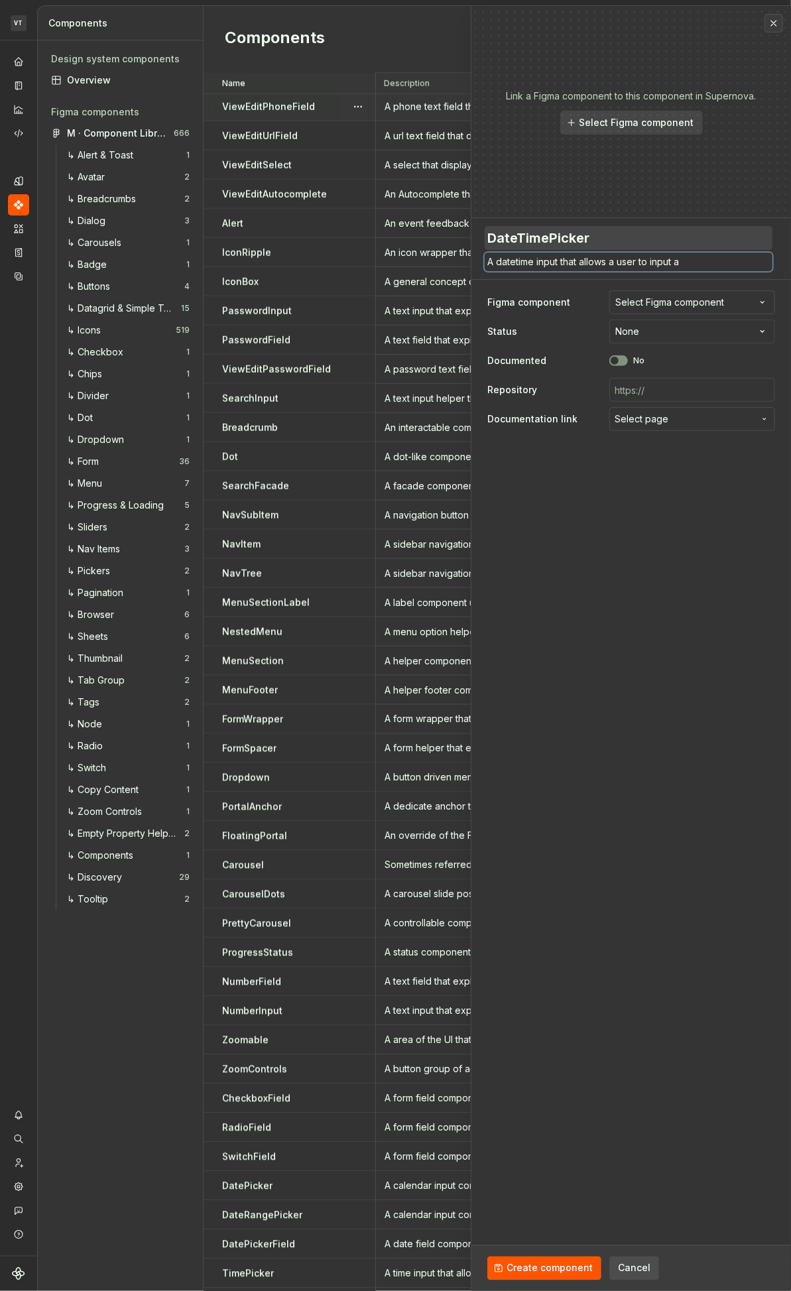
type textarea "A datetime input that allows a user to input a"
type textarea "*"
type textarea "A datetime input that allows a user to input a d"
type textarea "*"
type textarea "A datetime input that allows a user to input a da"
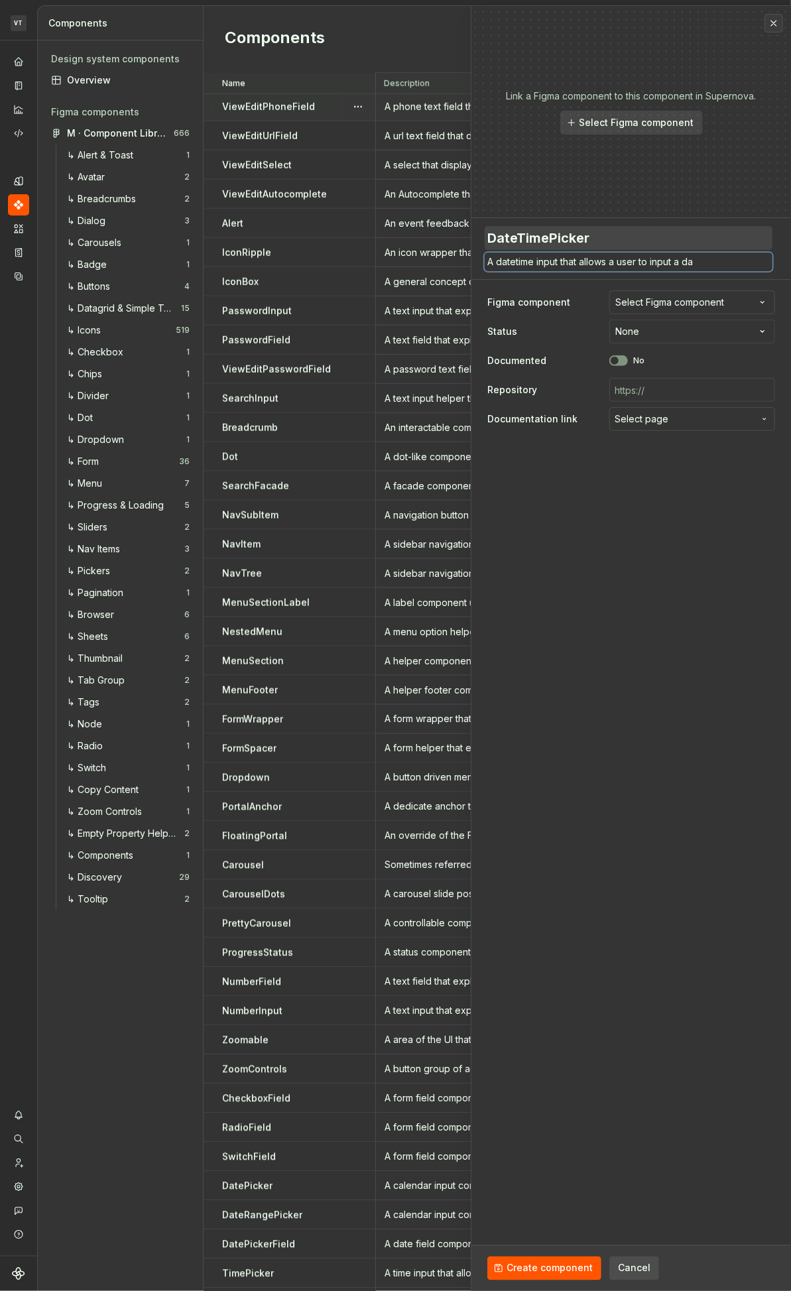
type textarea "*"
type textarea "A datetime input that allows a user to input a dat"
type textarea "*"
type textarea "A datetime input that allows a user to input a date"
type textarea "*"
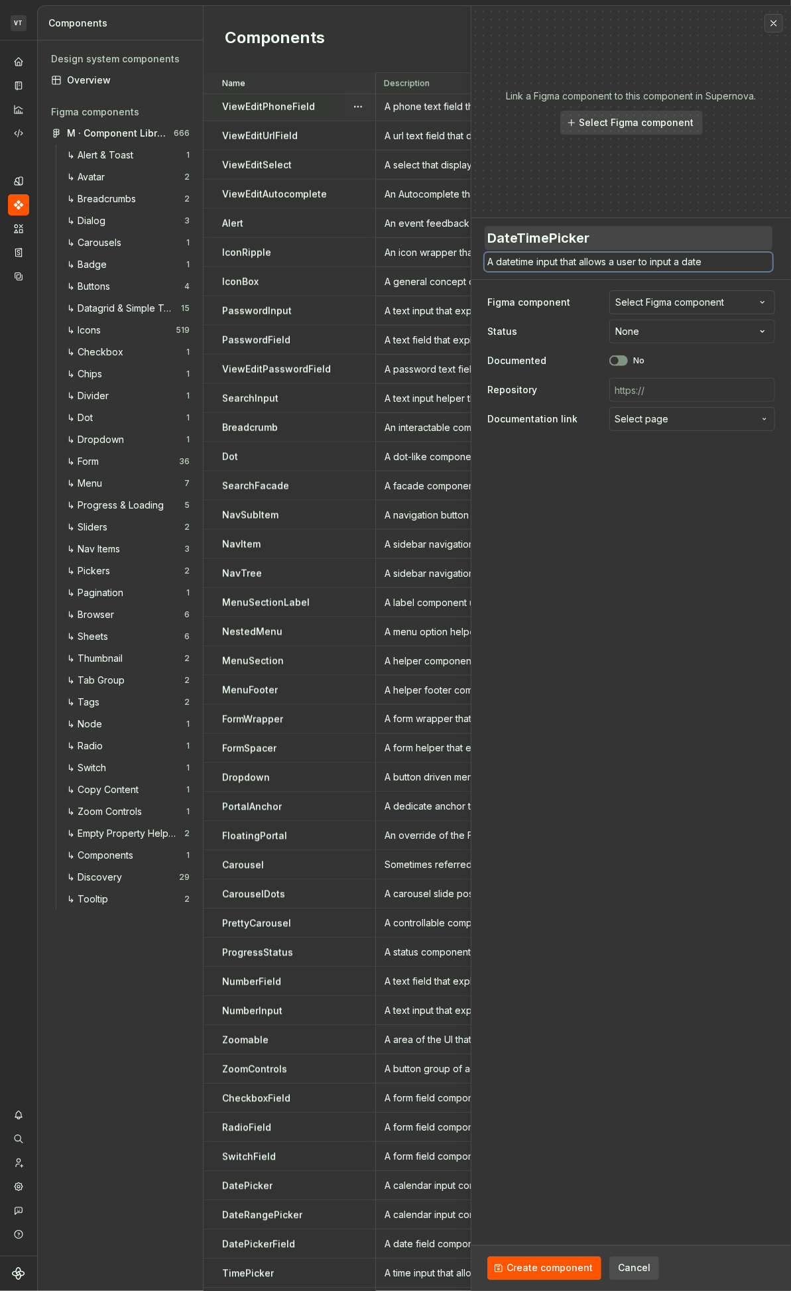
type textarea "A datetime input that allows a user to input a date"
type textarea "*"
type textarea "A datetime input that allows a user to input a date a"
type textarea "*"
type textarea "A datetime input that allows a user to input a date an"
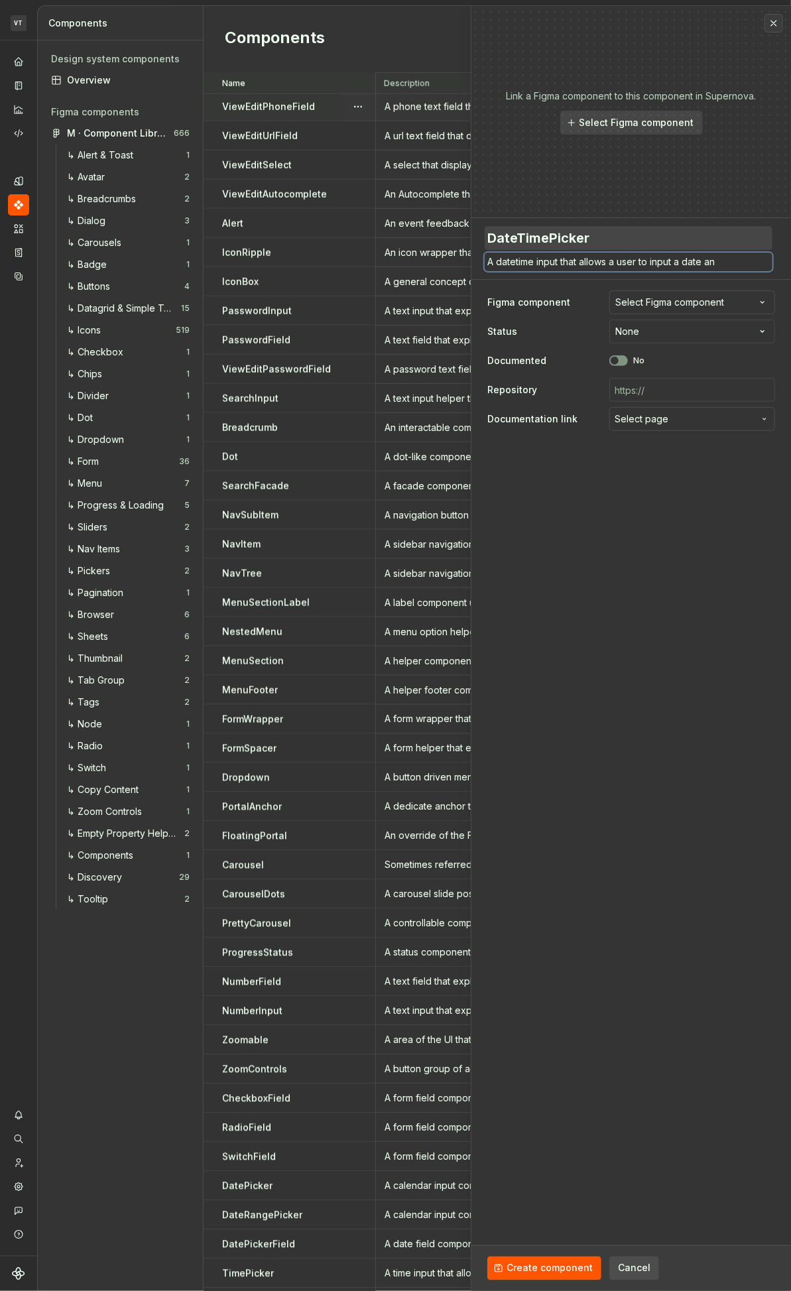
type textarea "*"
type textarea "A datetime input that allows a user to input a date and"
type textarea "*"
type textarea "A datetime input that allows a user to input a date and"
type textarea "*"
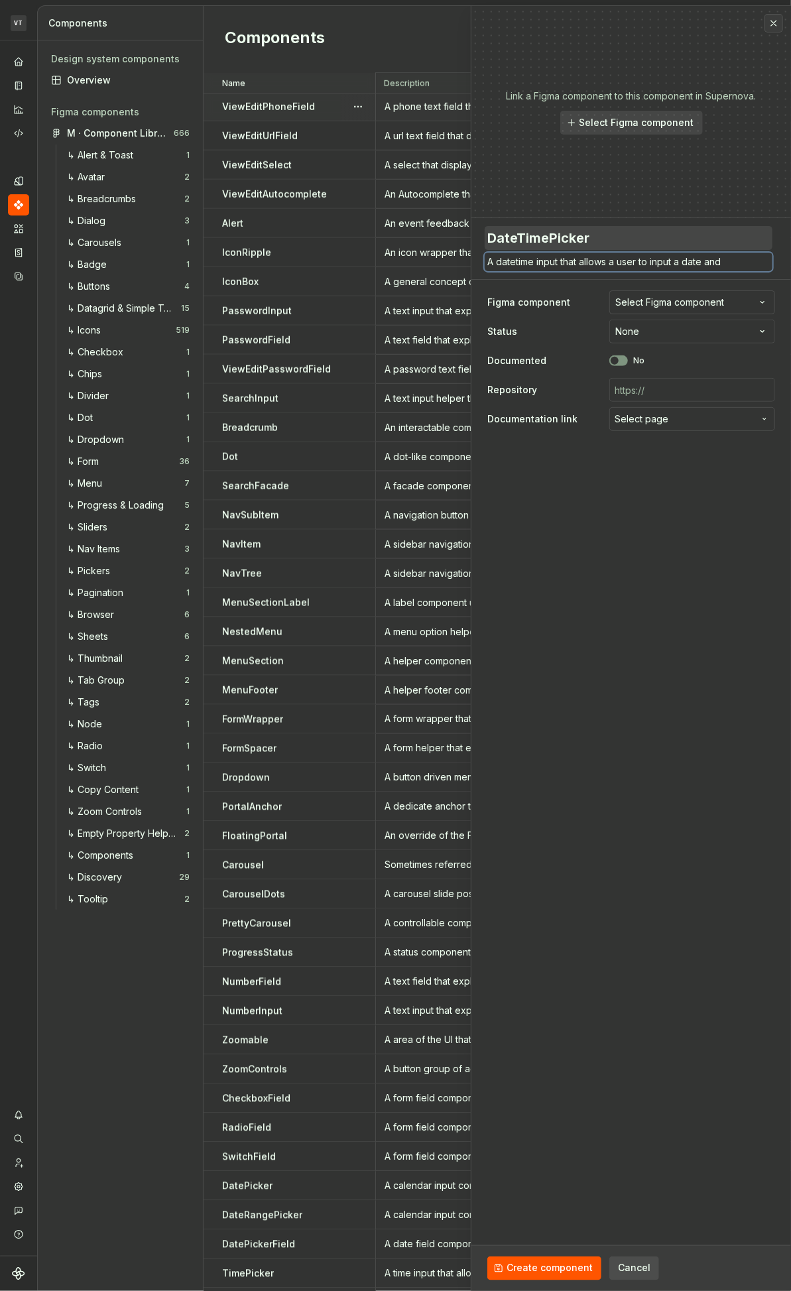
type textarea "A datetime input that allows a user to input a date and t"
type textarea "*"
type textarea "A datetime input that allows a user to input a date and ti"
type textarea "*"
type textarea "A datetime input that allows a user to input a date and tim"
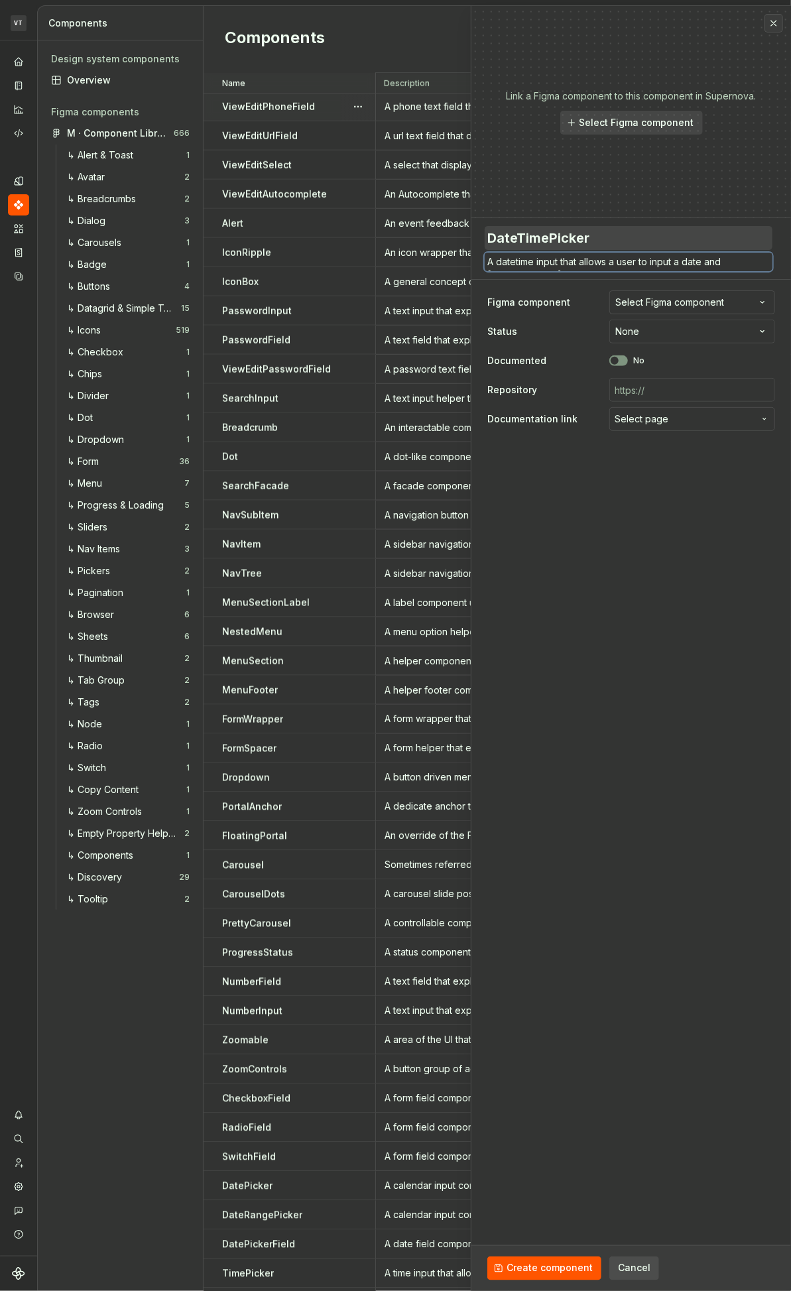
type textarea "*"
type textarea "A datetime input that allows a user to input a date and time"
type textarea "*"
type textarea "A datetime input that allows a user to input a date and time."
type textarea "*"
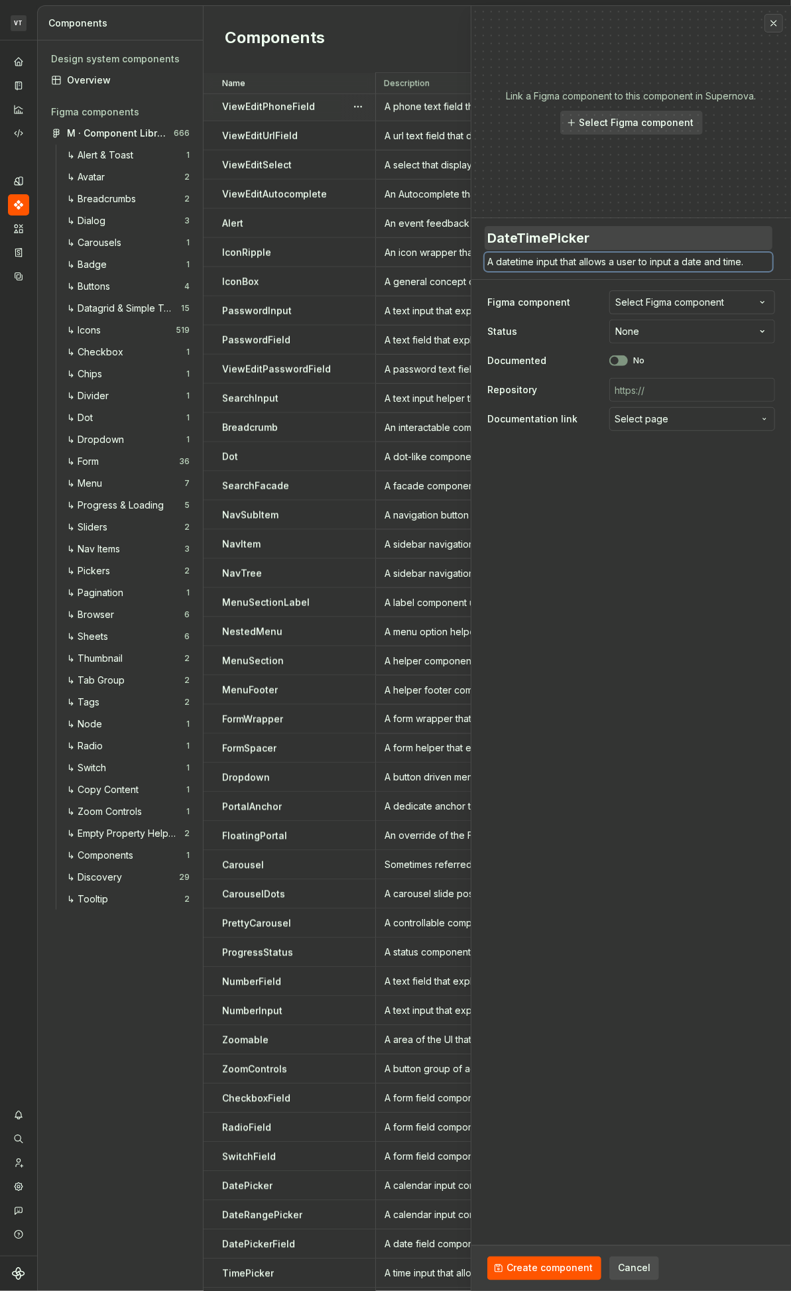
type textarea "A datetime input that allows a user to input a date and time ."
type textarea "*"
type textarea "A datetime input that allows a user to input a date and time."
click at [616, 363] on span "button" at bounding box center [615, 361] width 8 height 8
type textarea "*"
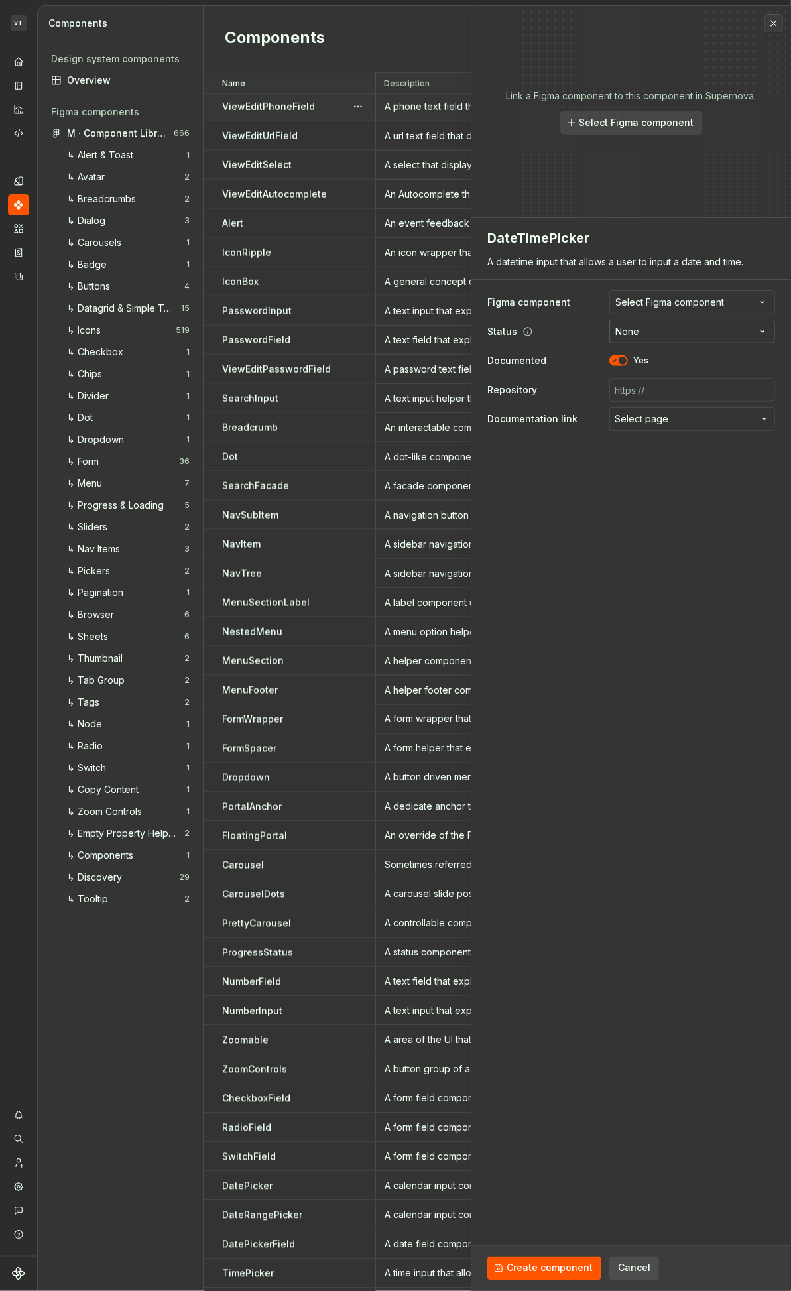
click at [642, 334] on html "VT Minerva VA Design system data Components Design system components Overview F…" at bounding box center [395, 645] width 791 height 1291
select select "**********"
click at [612, 266] on textarea "A datetime input that allows a user to input a date and time." at bounding box center [629, 262] width 288 height 19
click at [516, 265] on textarea "A datetime input that allows a user to input a date and time." at bounding box center [629, 262] width 288 height 19
type textarea "*"
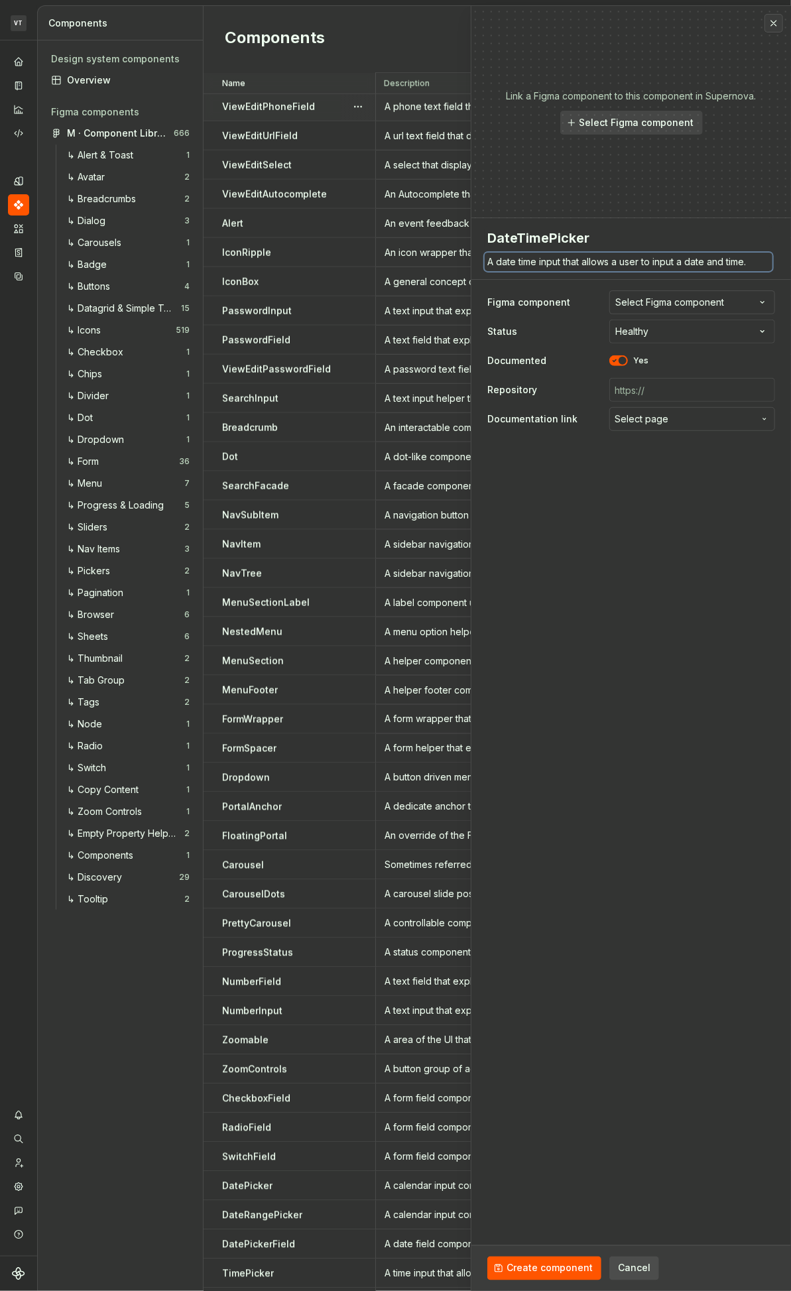
click at [581, 267] on textarea "A date time input that allows a user to input a date and time." at bounding box center [629, 262] width 288 height 19
type textarea "A date time input that allows a user to input a date and time."
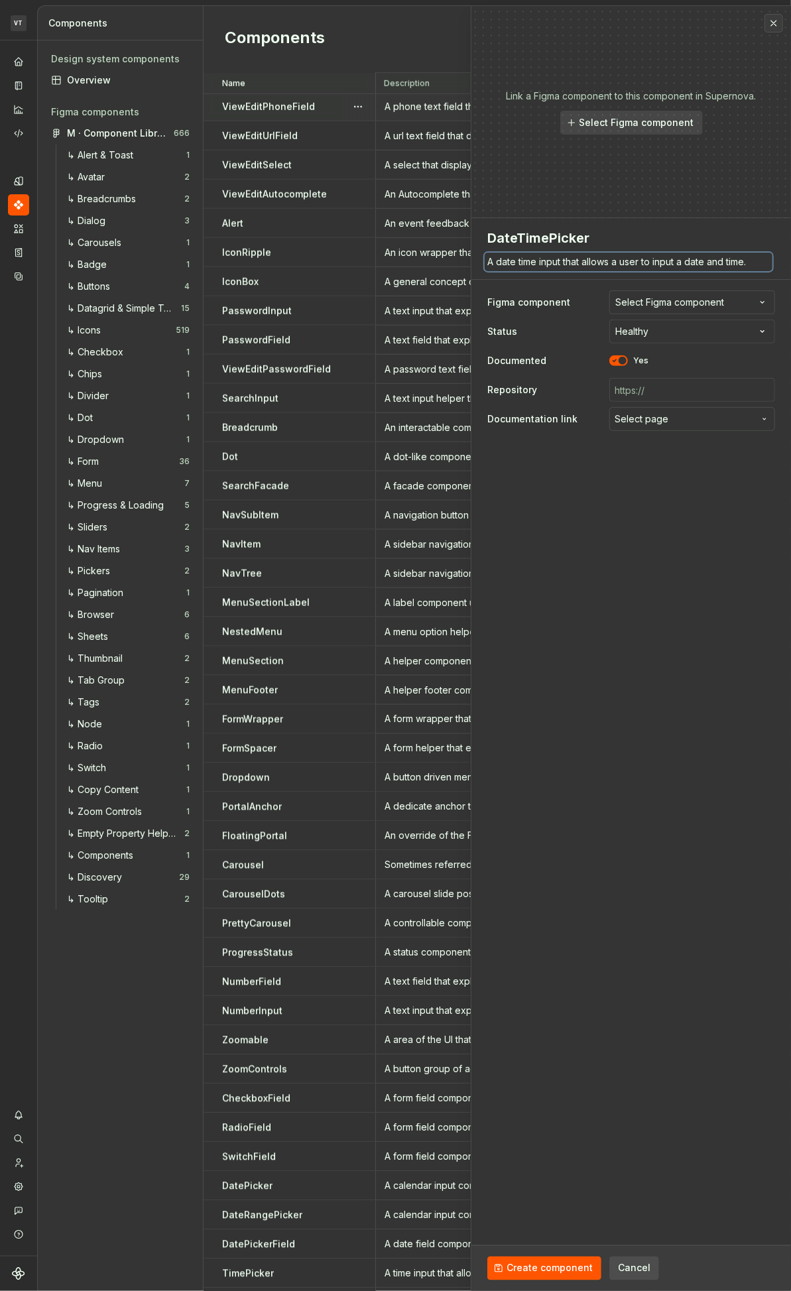
click at [662, 265] on textarea "A date time input that allows a user to input a date and time." at bounding box center [629, 262] width 288 height 19
click at [662, 267] on textarea "A date time input that allows a user to input a date and time." at bounding box center [629, 262] width 288 height 19
type textarea "*"
type textarea "A date time input that allows a user to s a date and time."
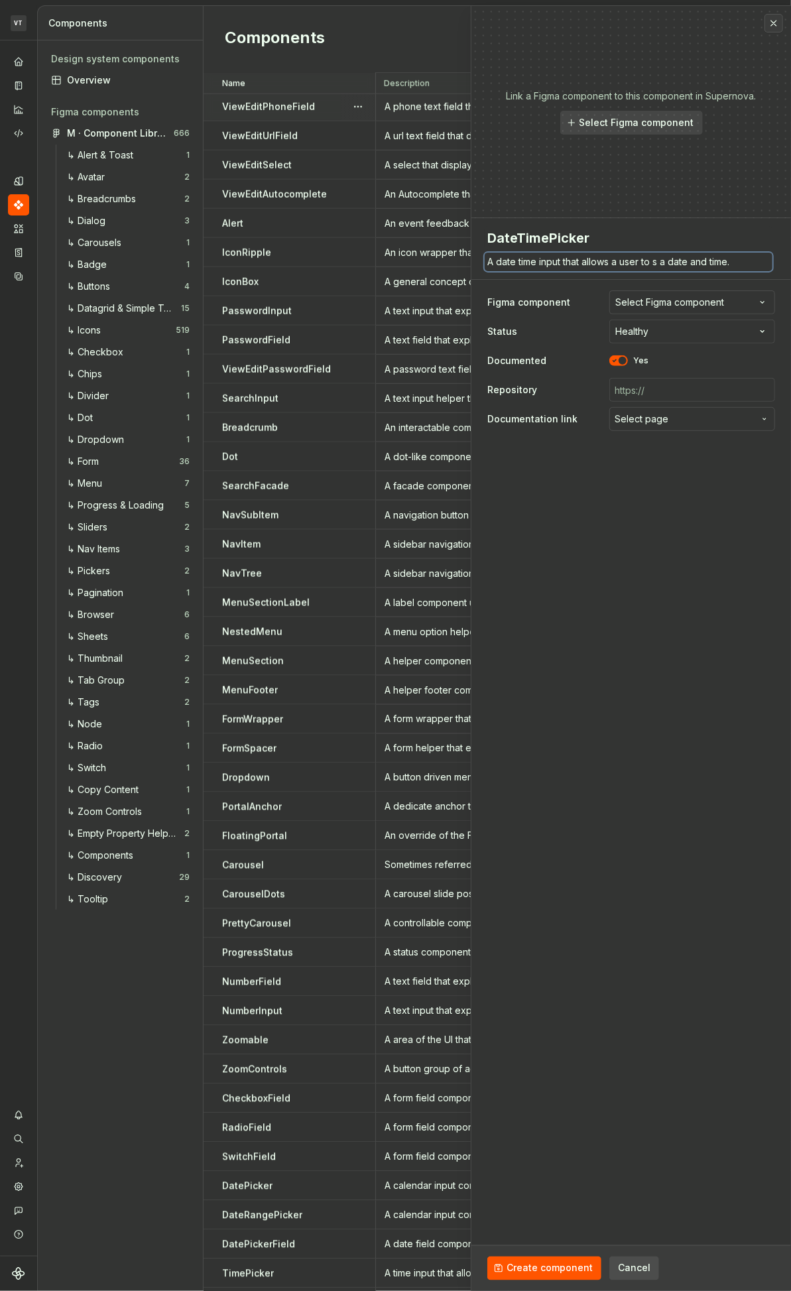
type textarea "*"
type textarea "A date time input that allows a user to sel a date and time."
type textarea "*"
type textarea "A date time input that allows a user to sele a date and time."
type textarea "*"
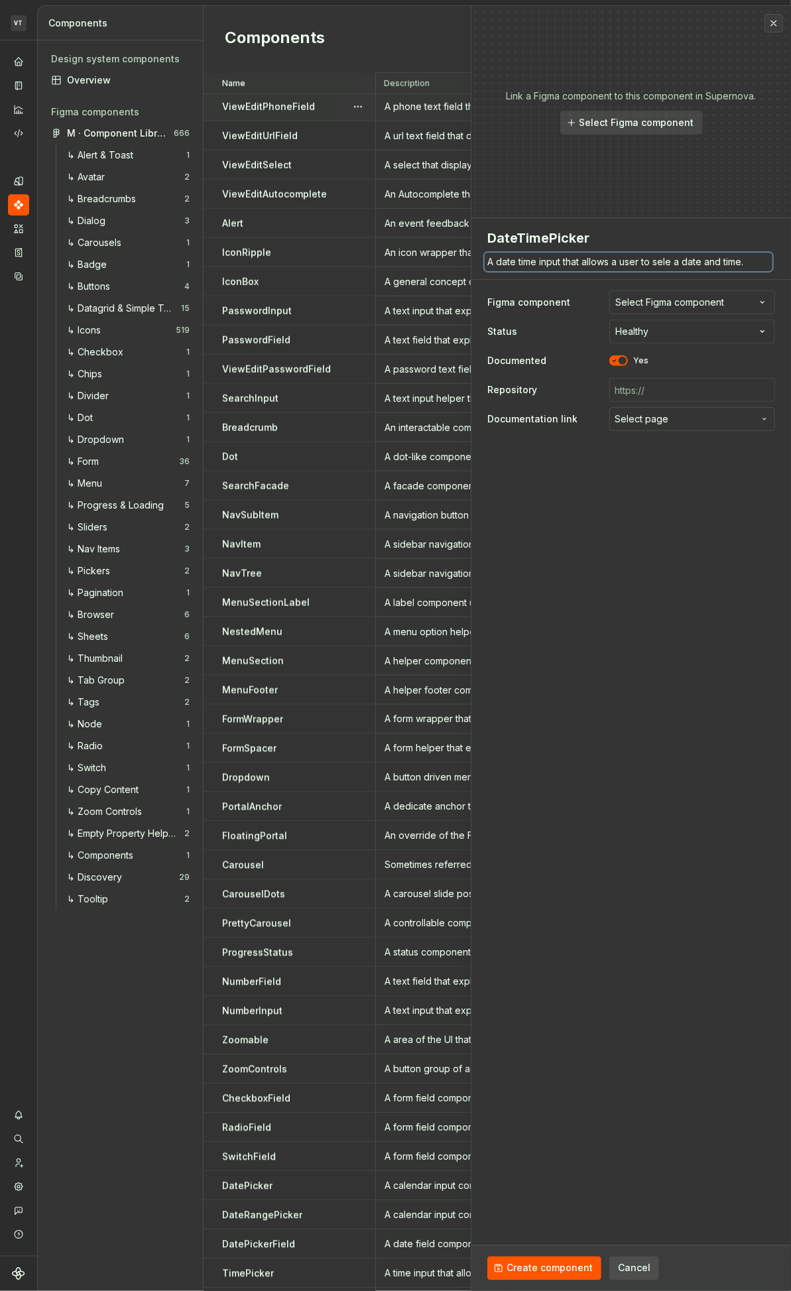
type textarea "A date time input that allows a user to selec a date and time."
type textarea "*"
click at [662, 267] on textarea "A date time input that allows a user to select a date and time." at bounding box center [629, 262] width 288 height 19
type textarea "A date time input that allows a user to select a date and time."
click at [648, 551] on fieldset "**********" at bounding box center [631, 754] width 320 height 1073
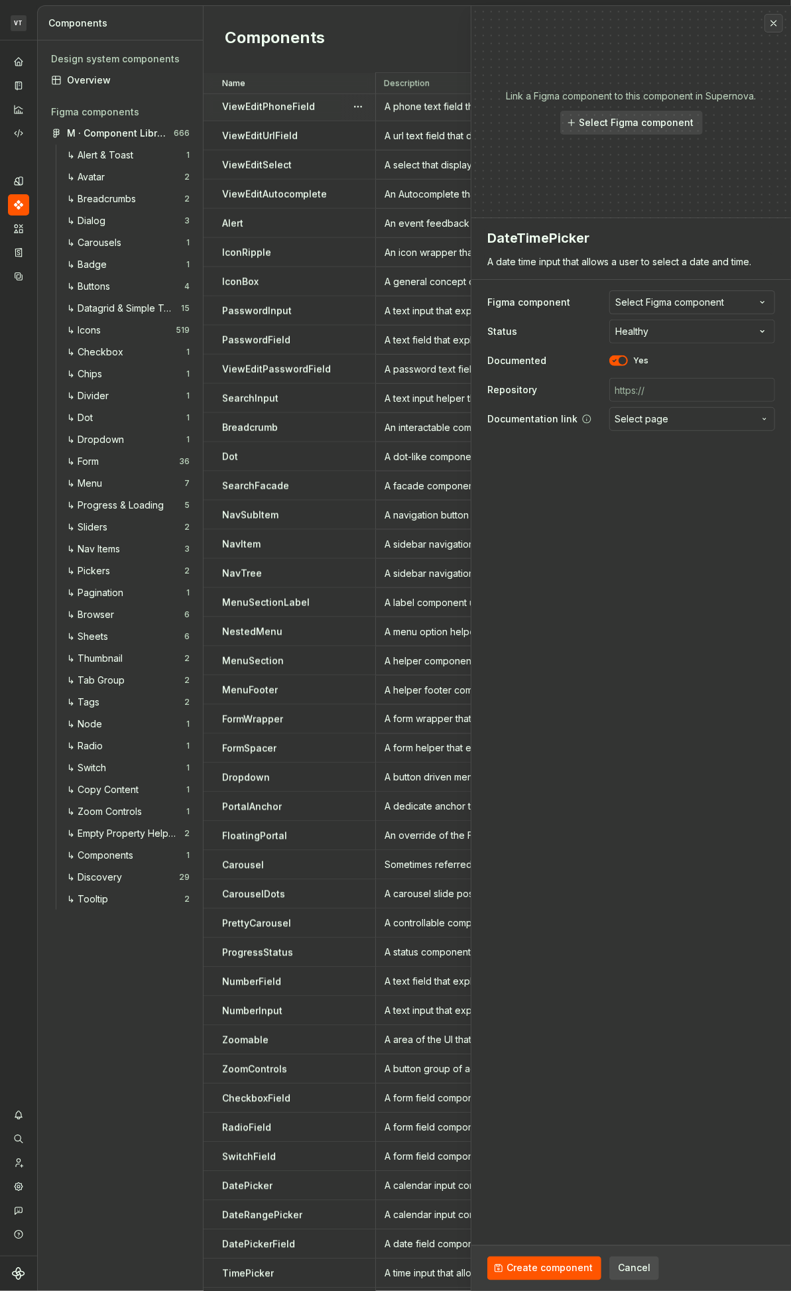
click at [670, 420] on span "Select page" at bounding box center [684, 418] width 139 height 13
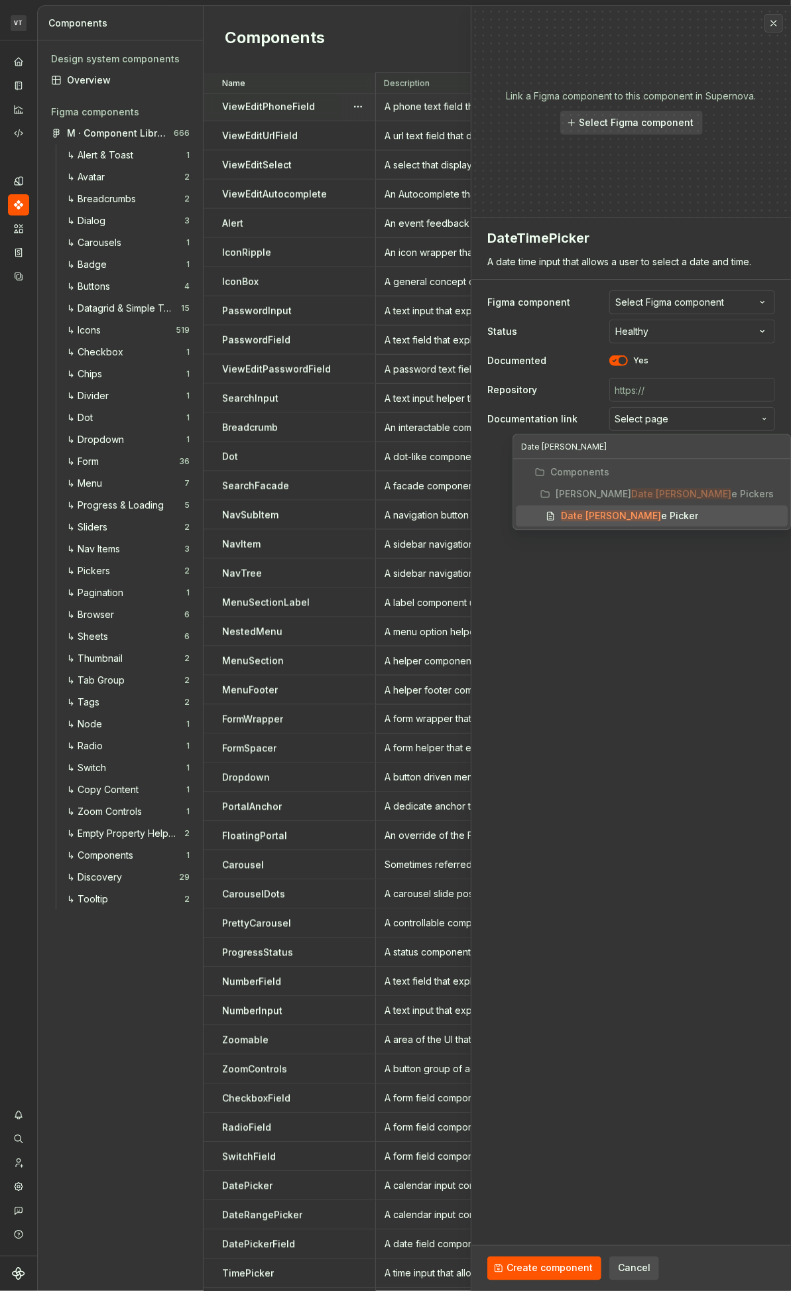
type input "Date tim"
click at [634, 513] on div "Date Tim e Picker" at bounding box center [629, 515] width 137 height 13
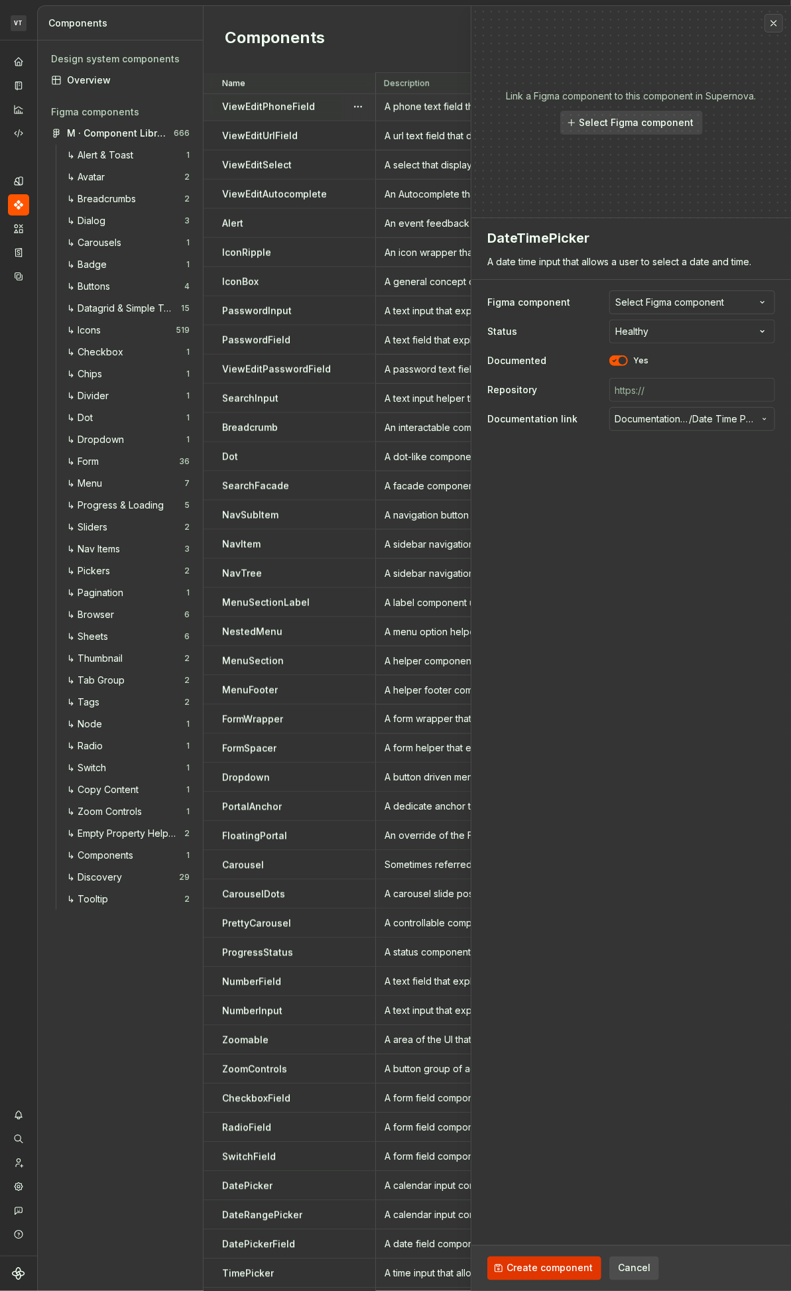
click at [548, 1268] on span "Create component" at bounding box center [550, 1268] width 86 height 13
type textarea "*"
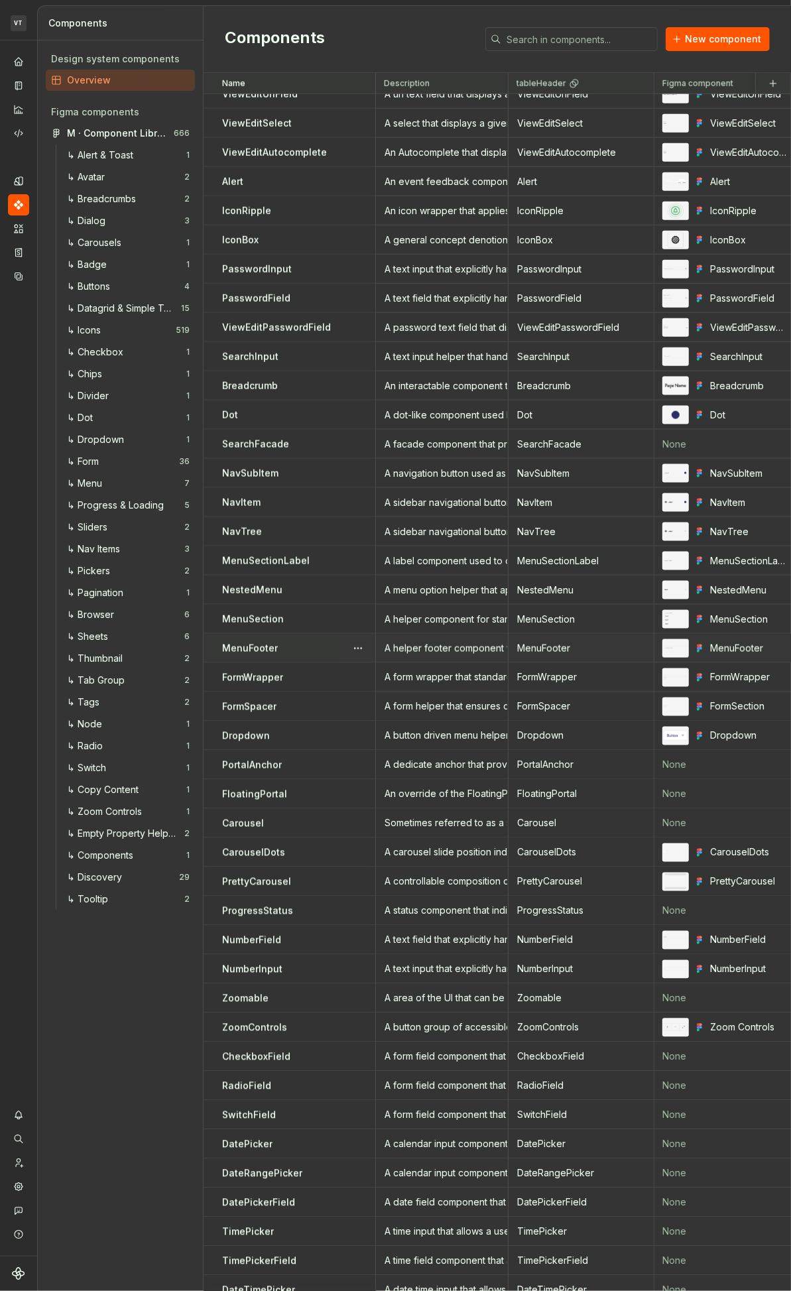
scroll to position [2981, 0]
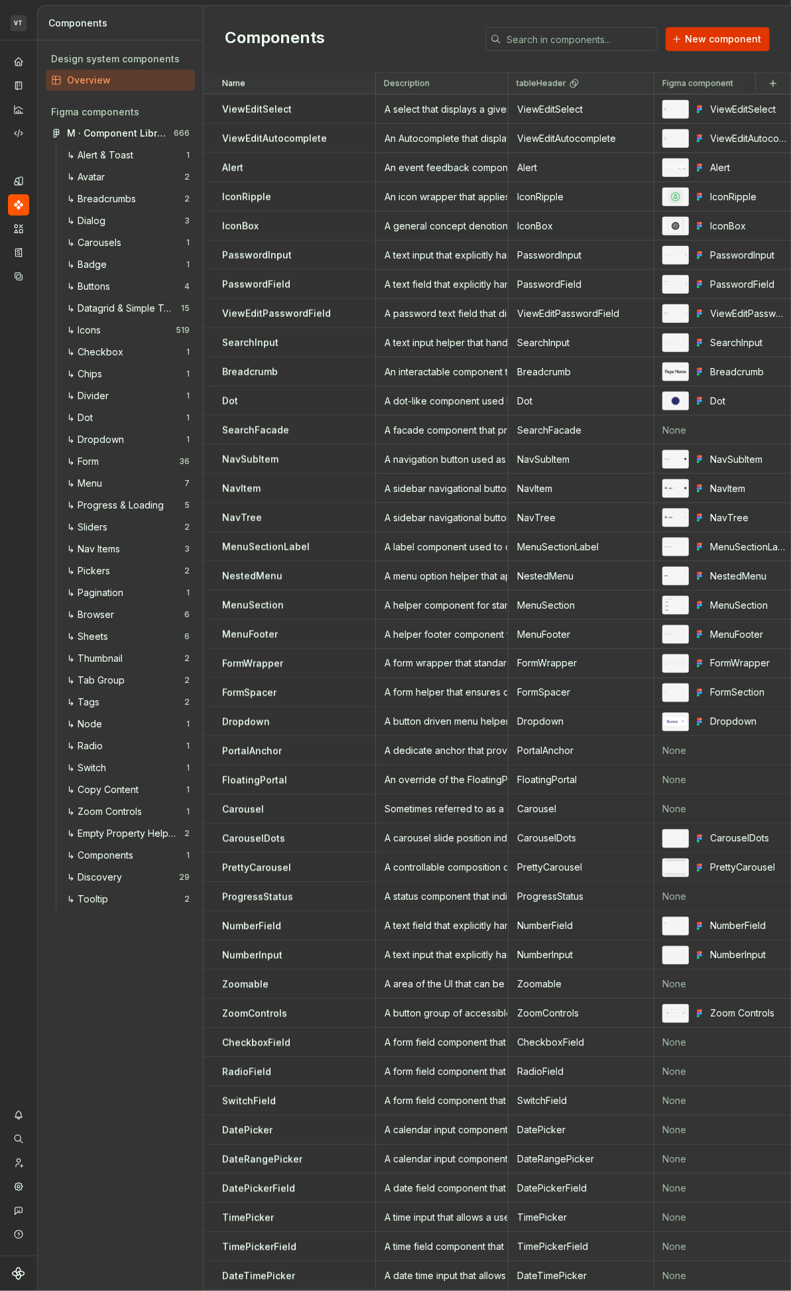
click at [741, 36] on span "New component" at bounding box center [723, 38] width 76 height 13
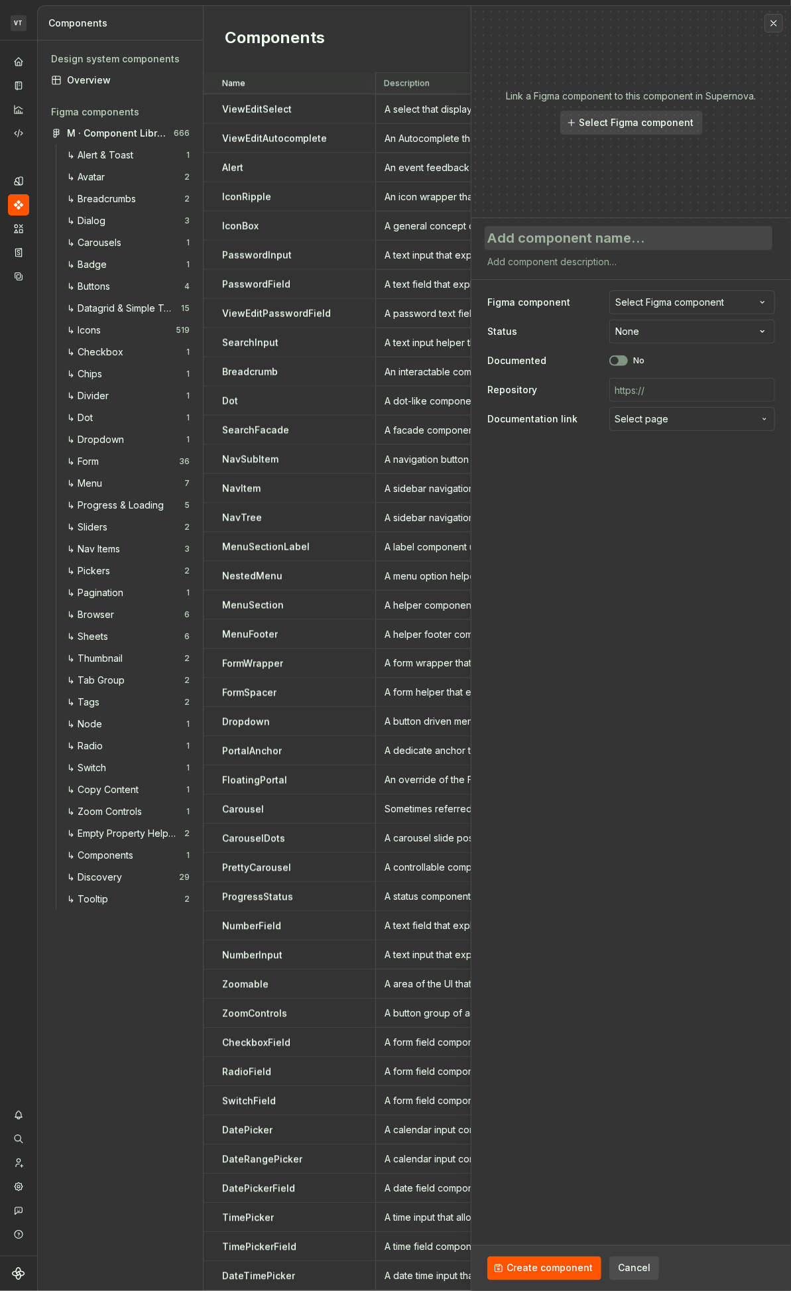
click at [527, 237] on textarea at bounding box center [629, 238] width 288 height 24
paste textarea "A date time input that allows a user to select a date and time."
type textarea "*"
type textarea "A date time input that allows a user to select a date and time."
type textarea "*"
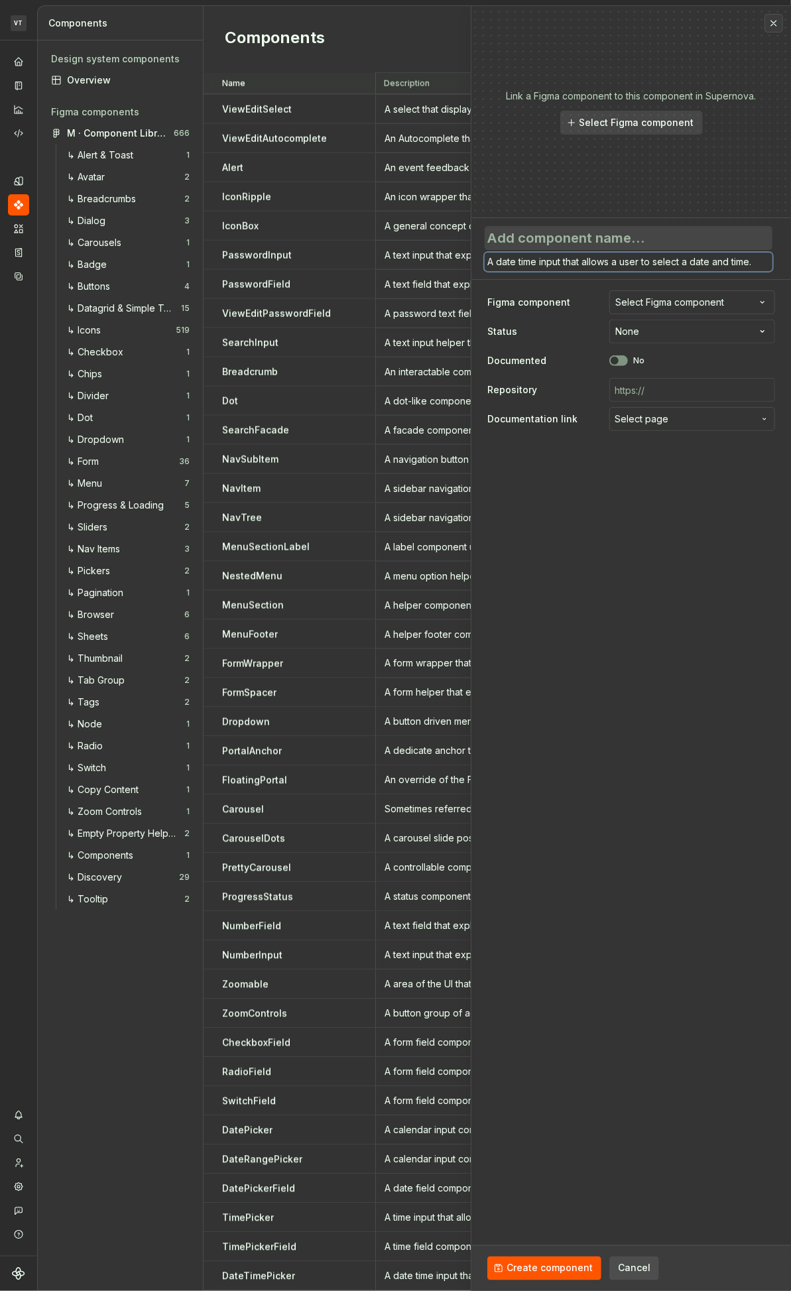
type textarea "A date time that allows a user to select a date and time."
type textarea "*"
type textarea "A date time f that allows a user to select a date and time."
type textarea "*"
type textarea "A date time fi that allows a user to select a date and time."
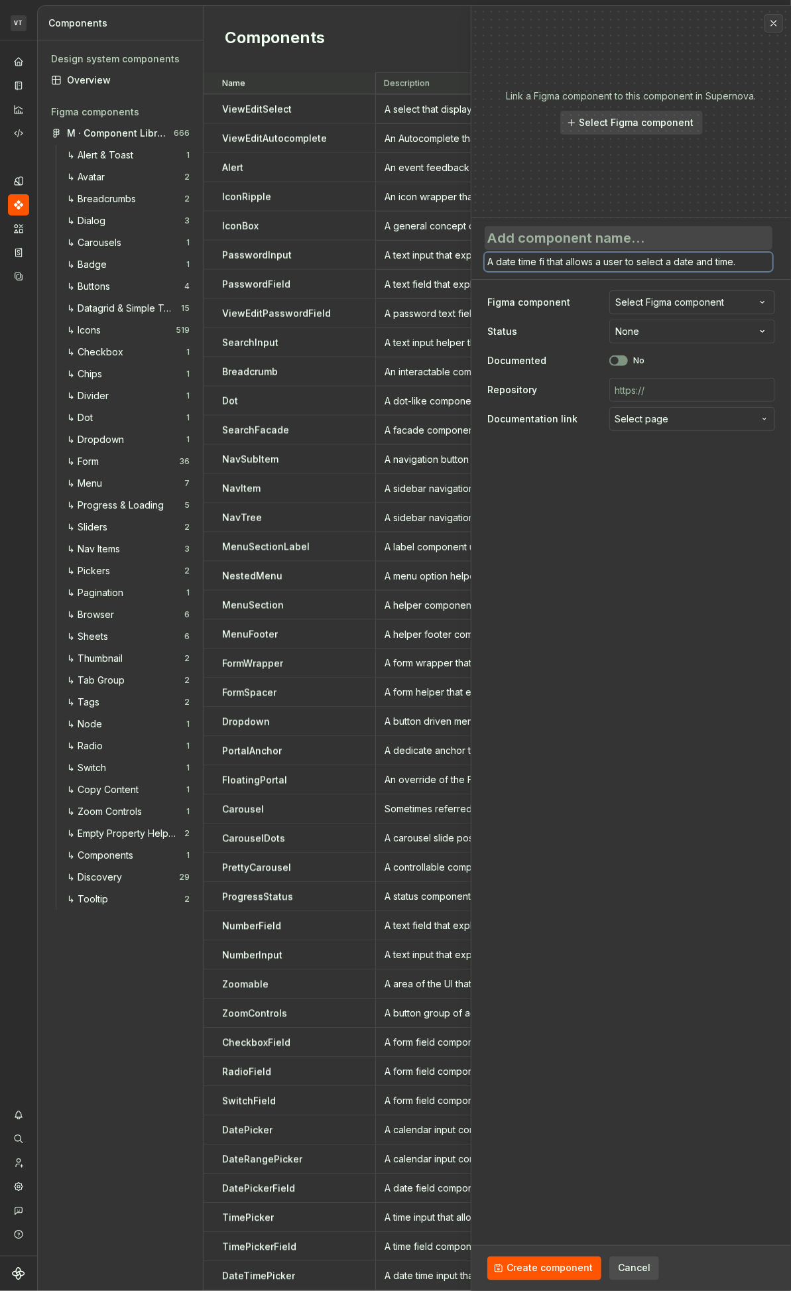
type textarea "*"
type textarea "A date time fie that allows a user to select a date and time."
type textarea "*"
type textarea "A date time field that allows a user to select a date and time."
type textarea "*"
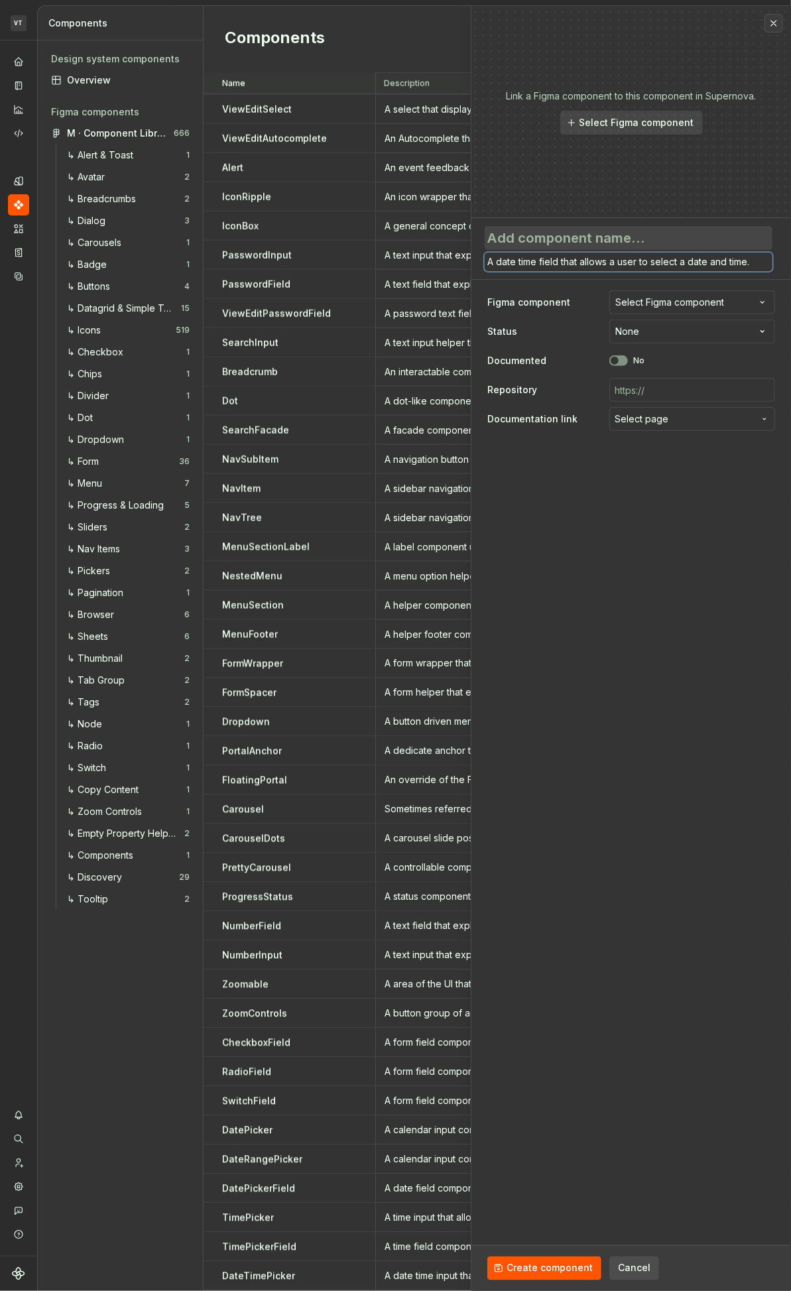
type textarea "A date time field that allows a user to select a date and time."
type textarea "*"
type textarea "A date time field co that allows a user to select a date and time."
type textarea "*"
type textarea "A date time field com that allows a user to select a date and time."
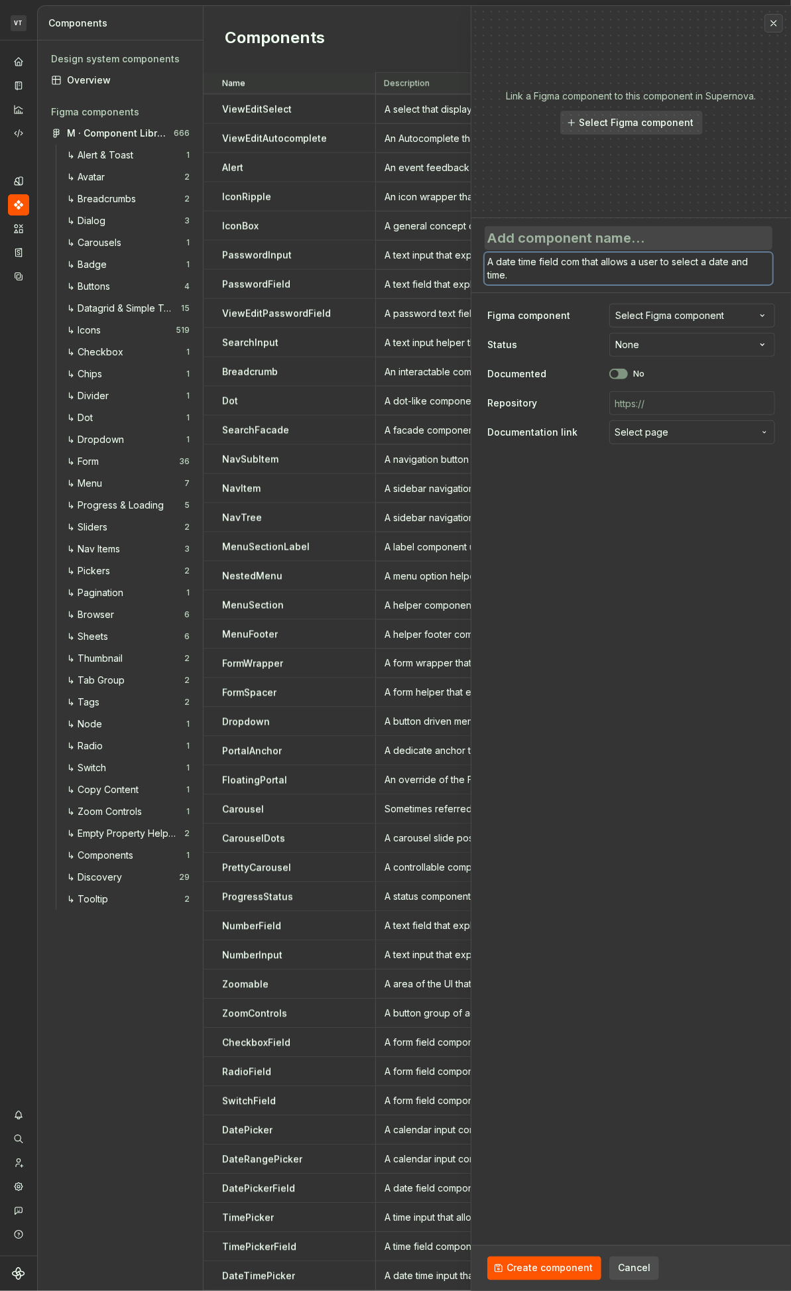
type textarea "*"
type textarea "A date time field comp that allows a user to select a date and time."
click at [548, 239] on textarea at bounding box center [629, 238] width 288 height 24
click at [615, 376] on span "button" at bounding box center [615, 374] width 8 height 8
click at [631, 349] on html "VT Minerva VA Design system data Components Design system components Overview F…" at bounding box center [395, 645] width 791 height 1291
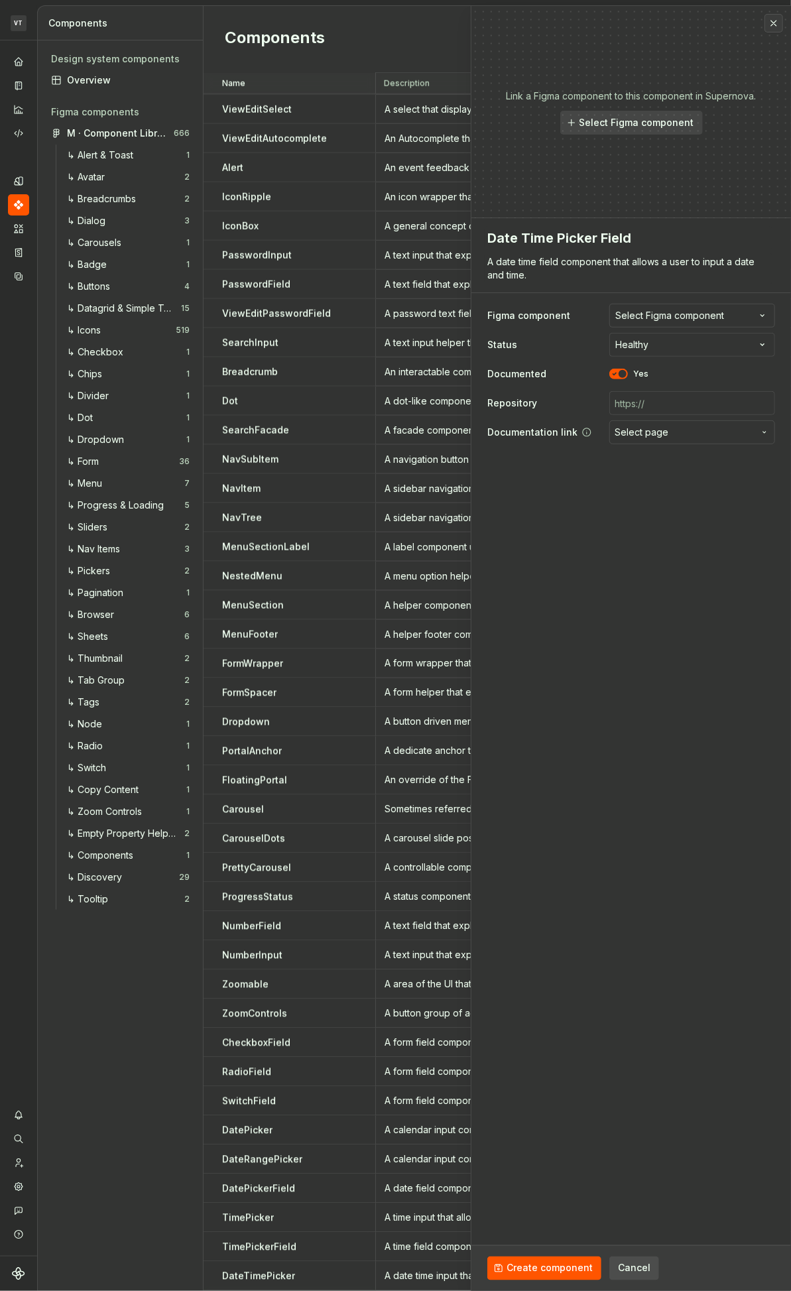
click at [641, 436] on span "Select page" at bounding box center [642, 432] width 54 height 13
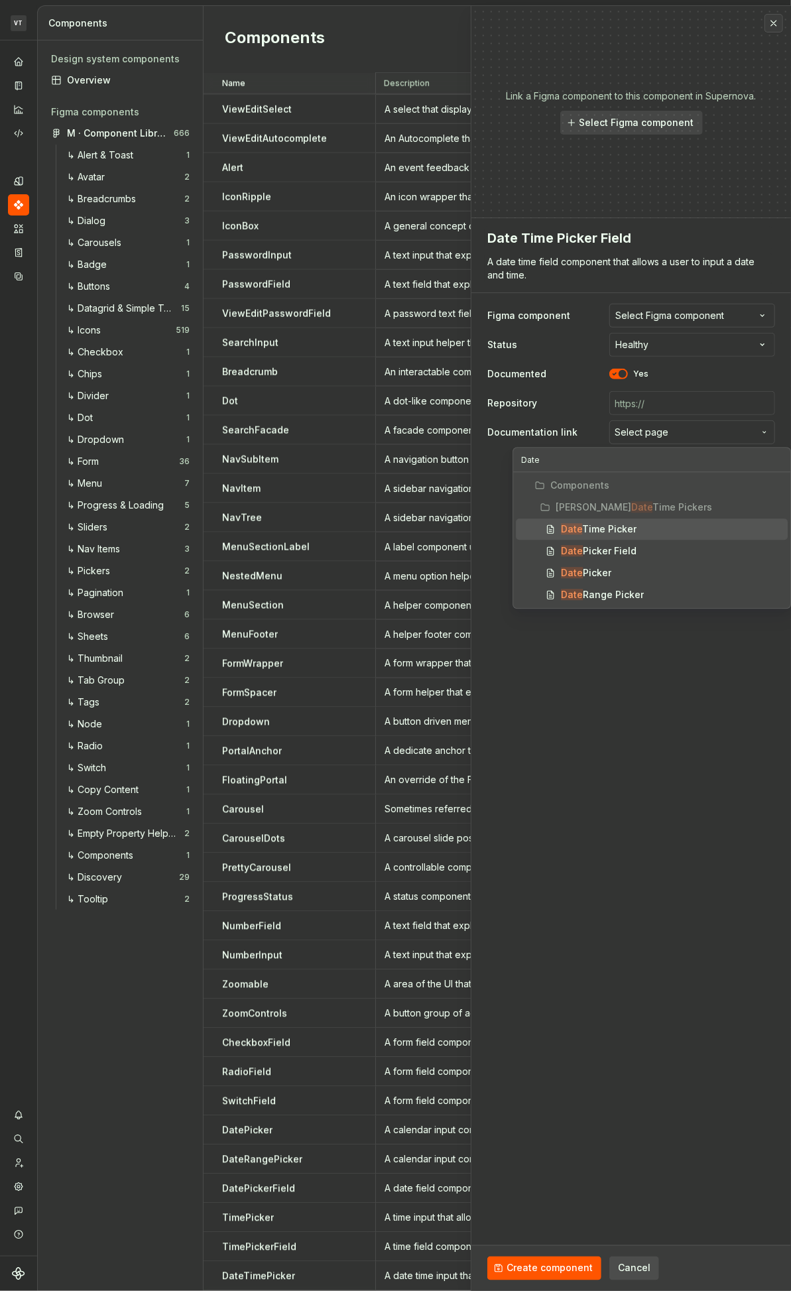
click at [560, 253] on html "VT Minerva VA Design system data Components Design system components Overview F…" at bounding box center [395, 645] width 791 height 1291
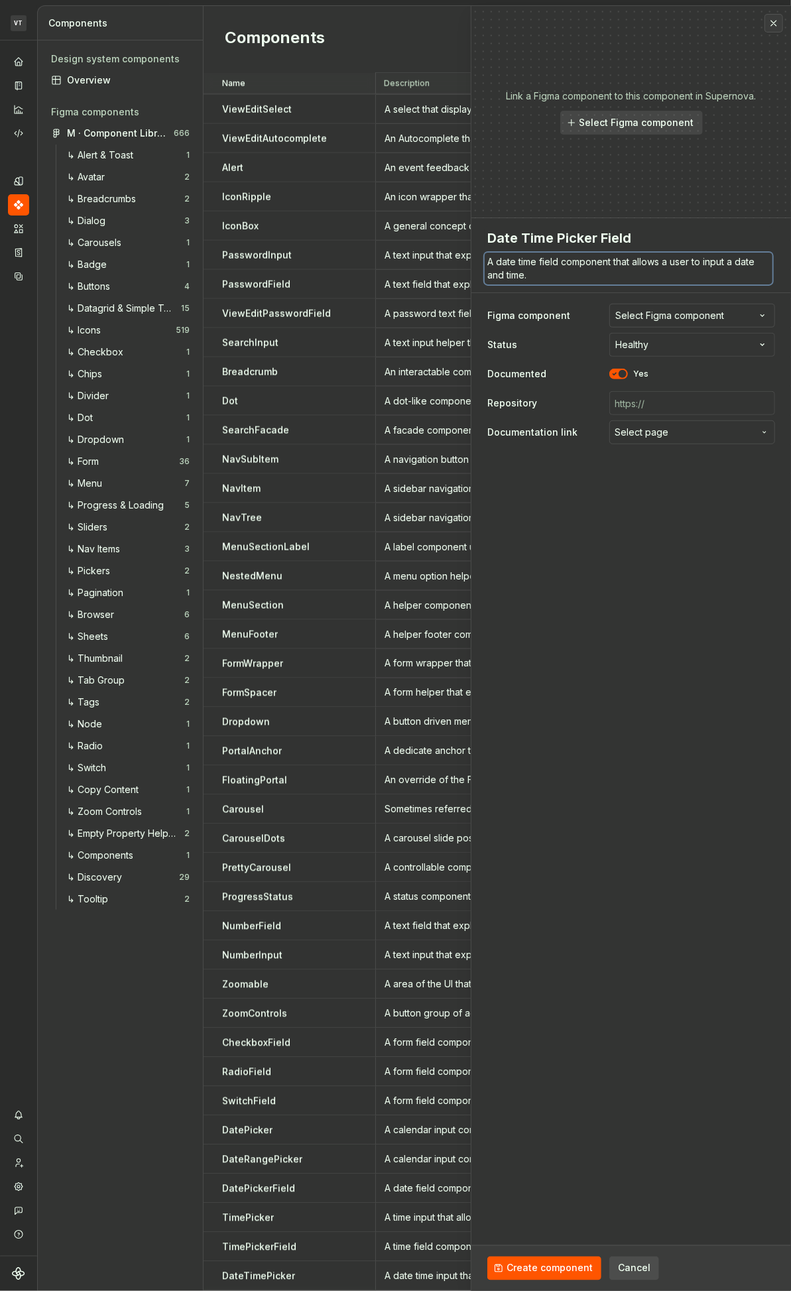
click at [559, 271] on textarea "A date time field component that allows a user to input a date and time." at bounding box center [629, 269] width 288 height 32
click at [675, 423] on button "Select page" at bounding box center [692, 432] width 166 height 24
click at [560, 1270] on ul "Component “Date Picker Field” created." at bounding box center [628, 1280] width 326 height 21
click at [520, 1264] on span "Create component" at bounding box center [550, 1268] width 86 height 13
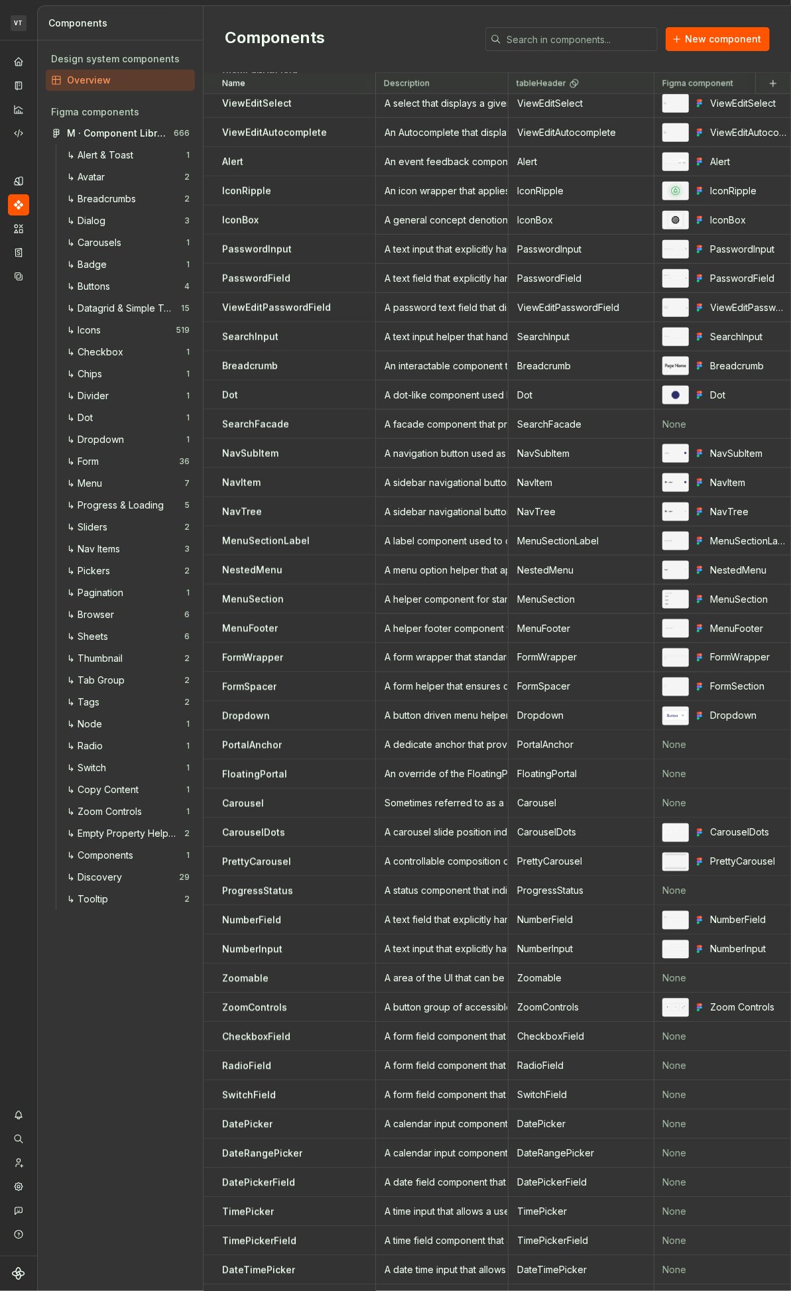
click at [354, 21] on div "Components New component" at bounding box center [497, 39] width 587 height 67
click at [268, 21] on div "Components New component" at bounding box center [497, 39] width 587 height 67
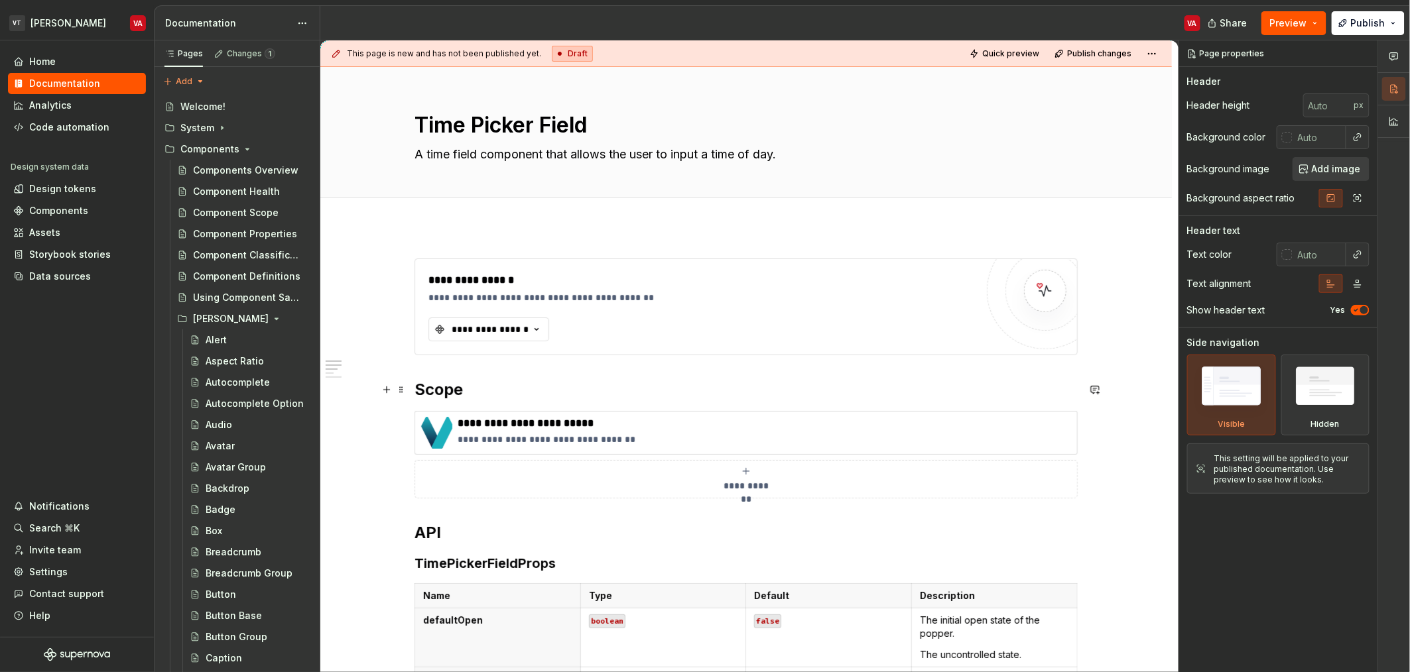
scroll to position [920, 0]
type textarea "*"
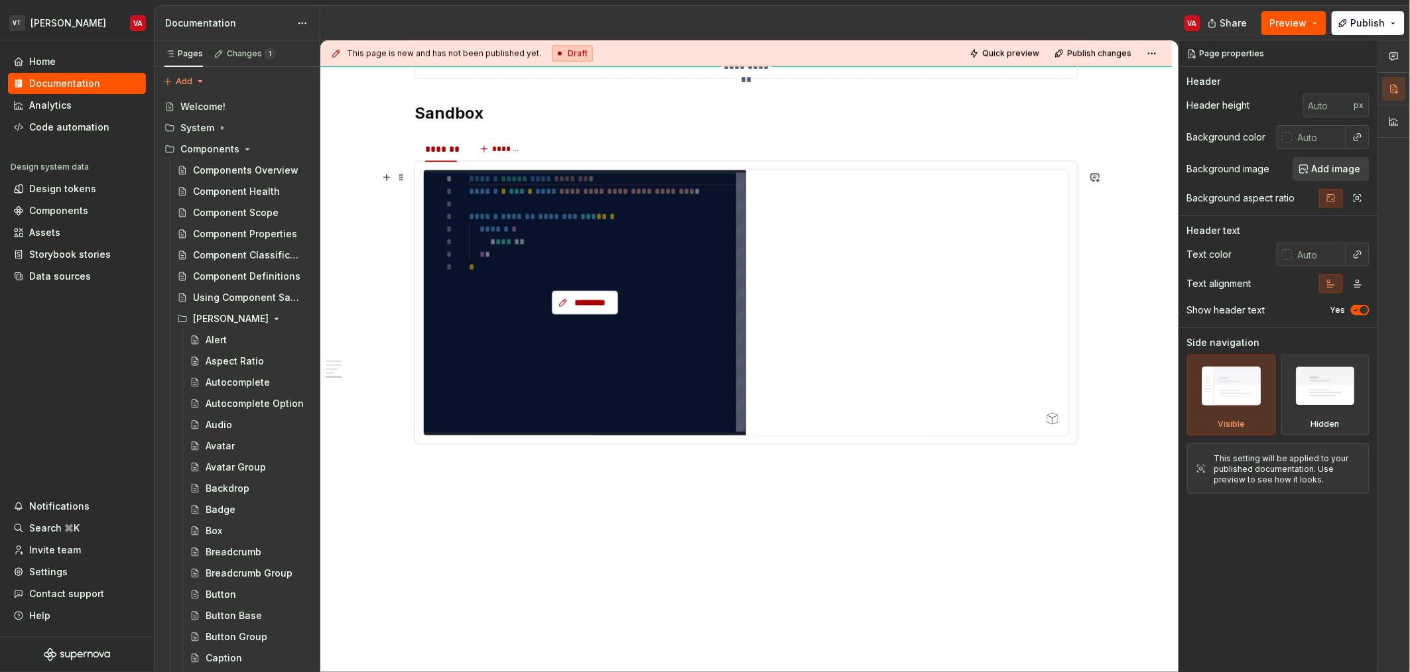
click at [600, 296] on span "*********" at bounding box center [590, 302] width 38 height 13
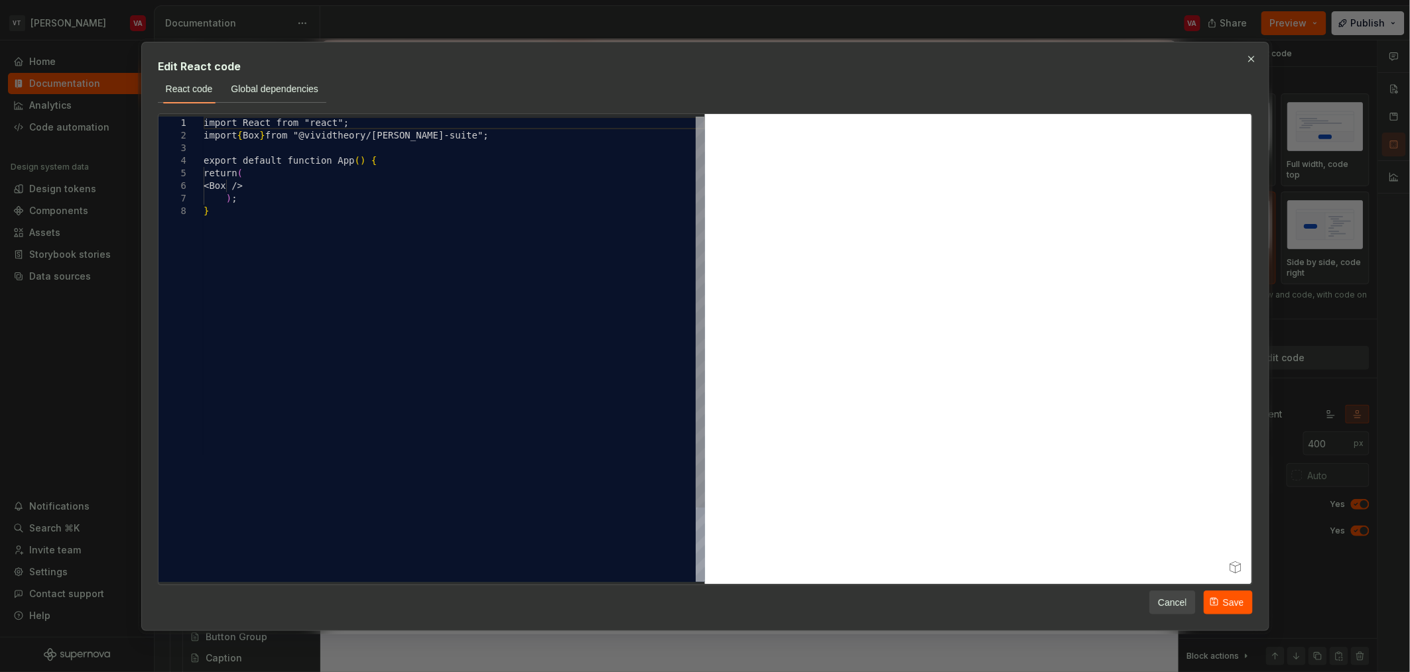
scroll to position [0, 4]
click at [267, 141] on div "import React from "react"; import { Box } from "@vividtheory/[PERSON_NAME]-suit…" at bounding box center [454, 394] width 501 height 554
type textarea "**********"
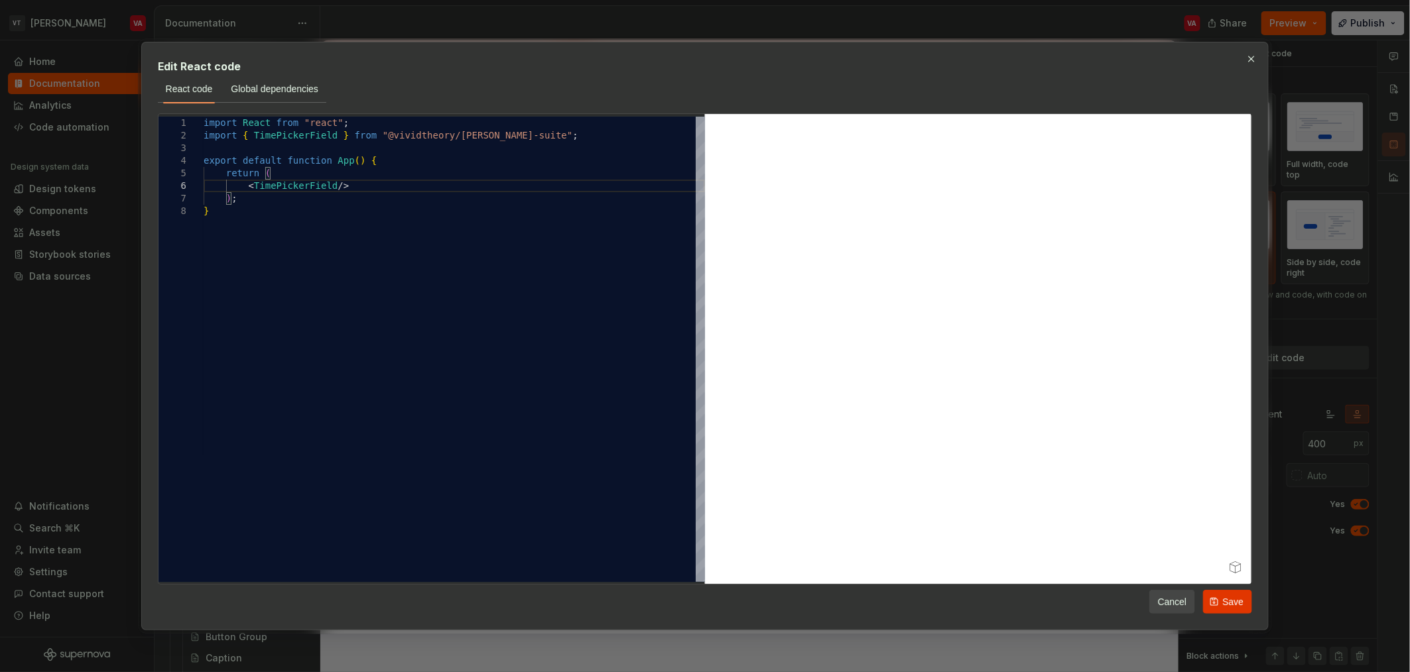
click at [1213, 602] on button "Save" at bounding box center [1227, 602] width 49 height 24
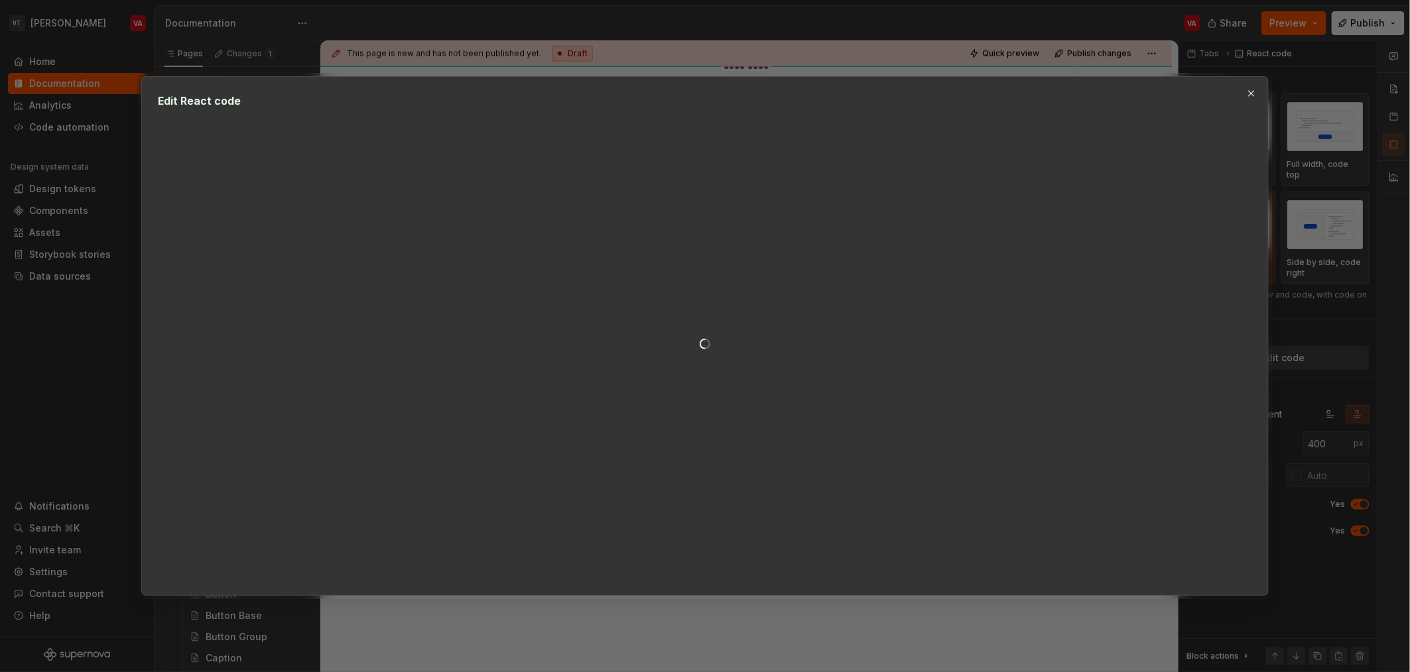
type textarea "*"
type textarea "**********"
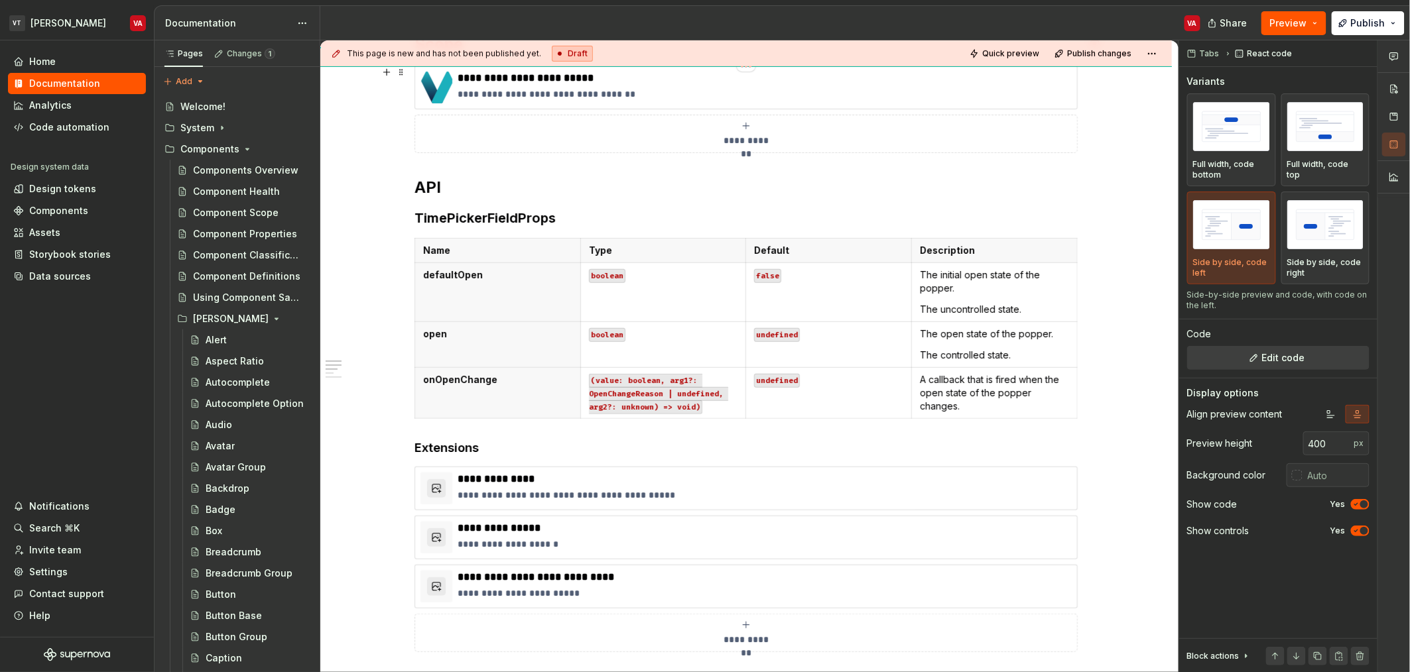
scroll to position [0, 0]
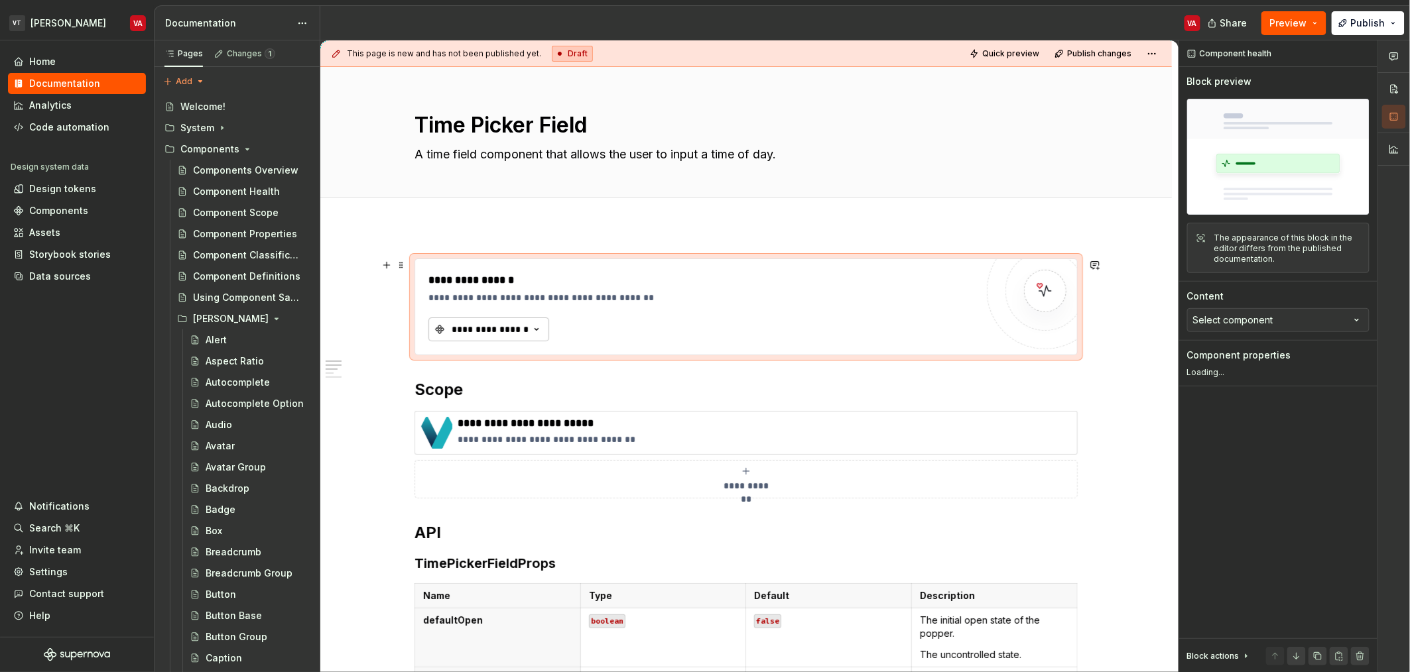
click at [490, 322] on button "**********" at bounding box center [488, 330] width 121 height 24
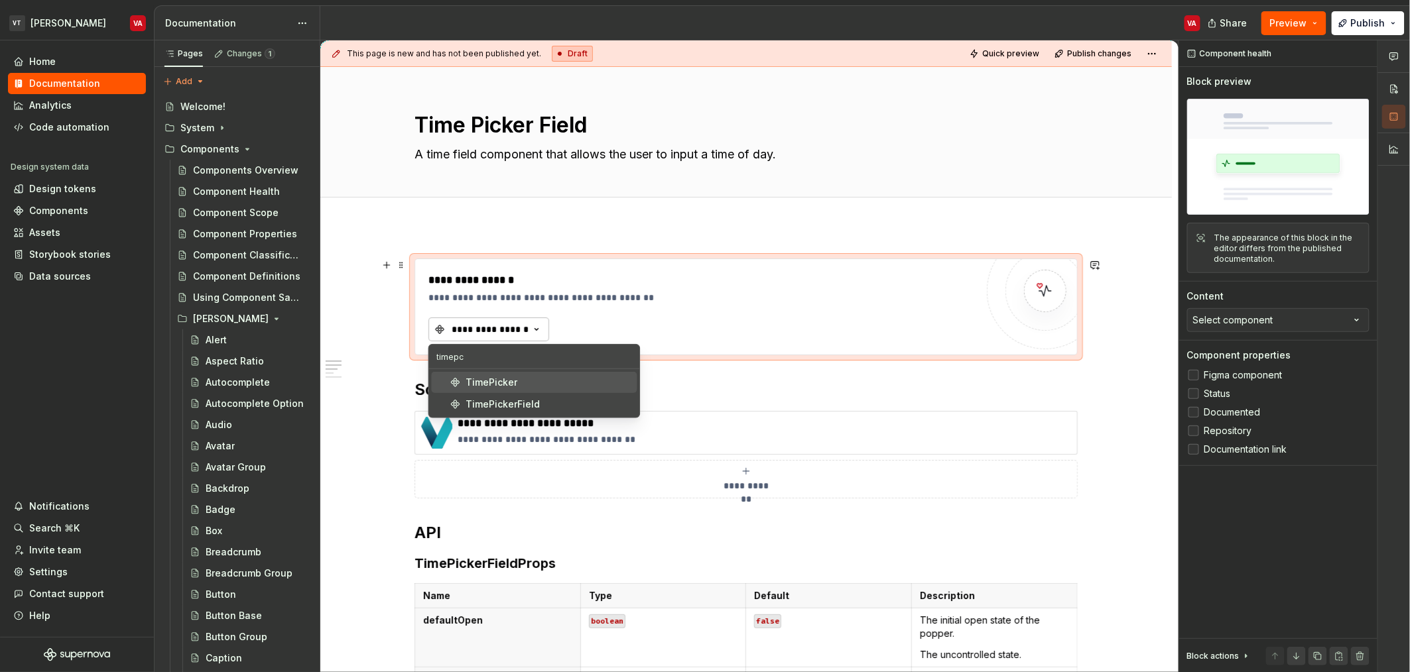
type input "timepci"
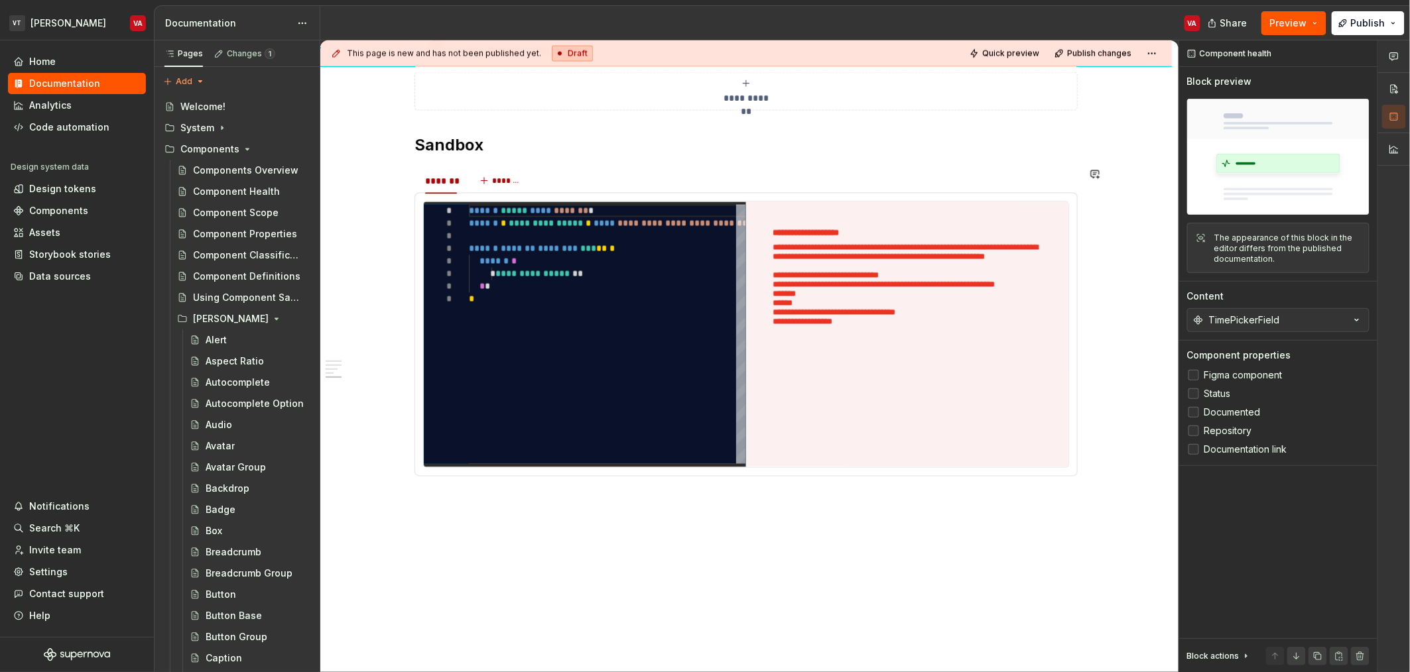
scroll to position [900, 0]
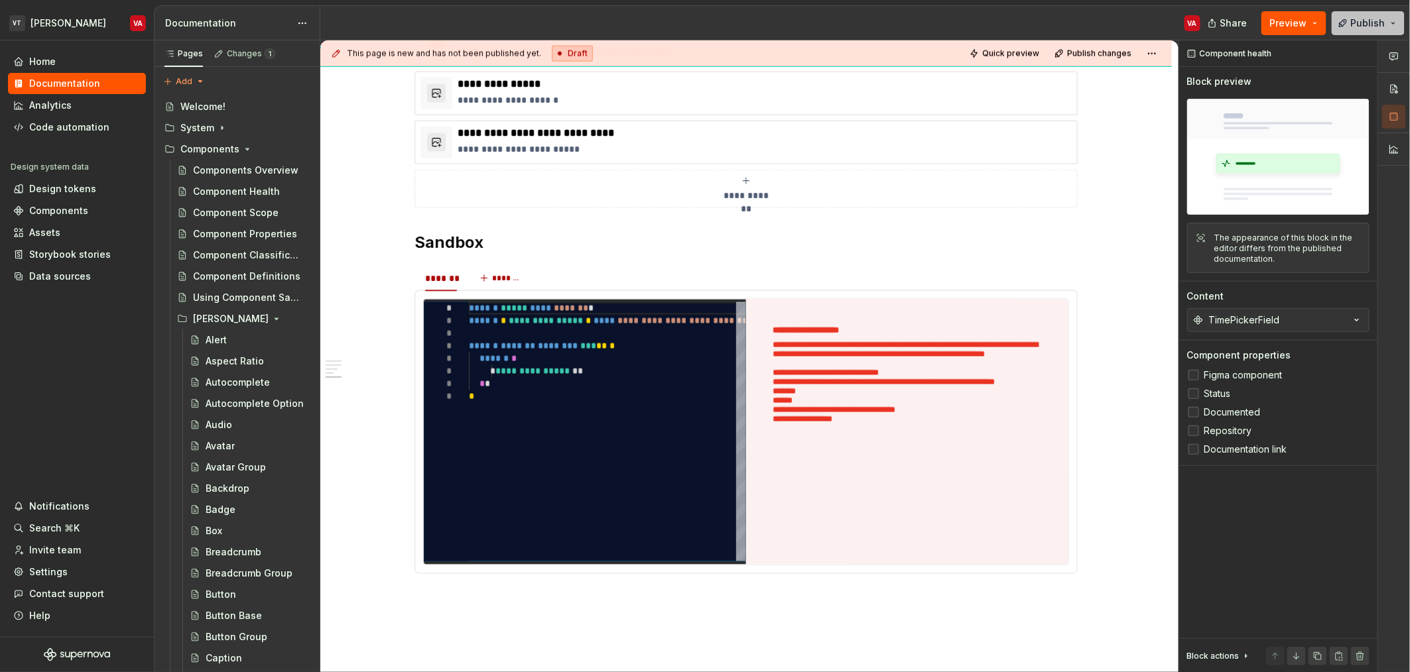
click at [1350, 29] on button "Publish" at bounding box center [1367, 23] width 73 height 24
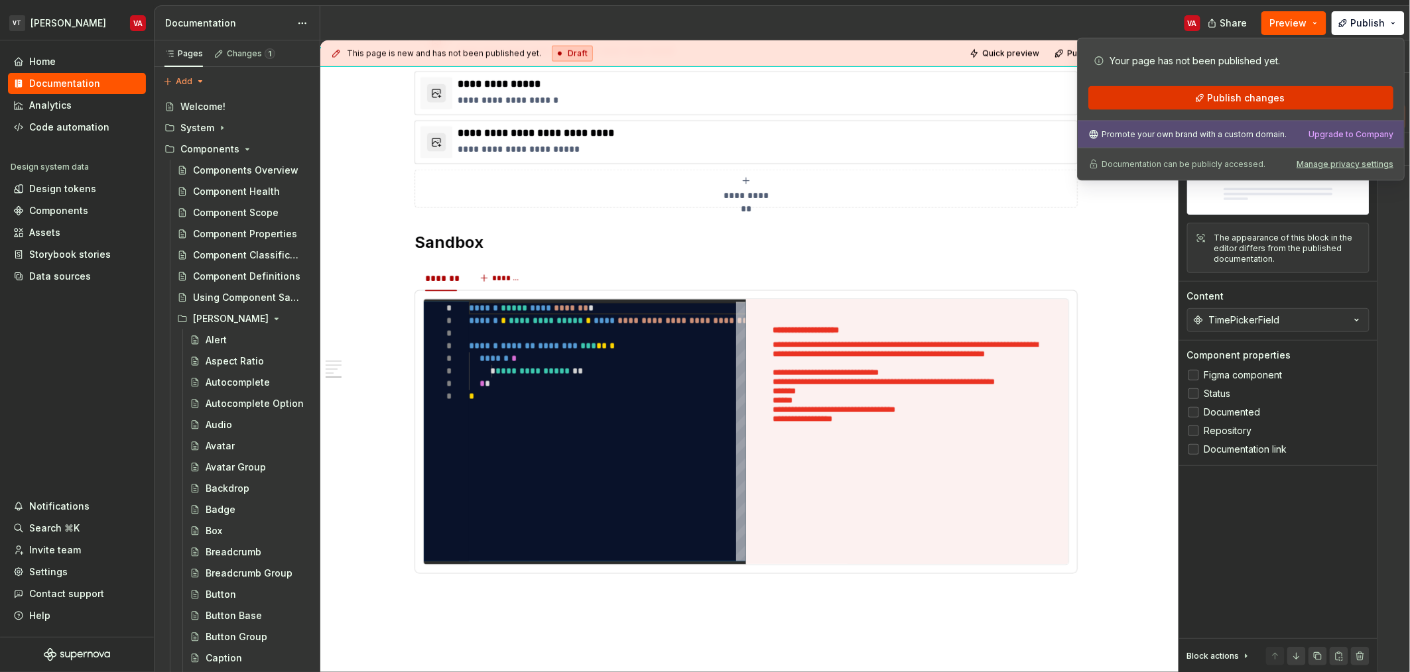
click at [1152, 97] on button "Publish changes" at bounding box center [1240, 98] width 305 height 24
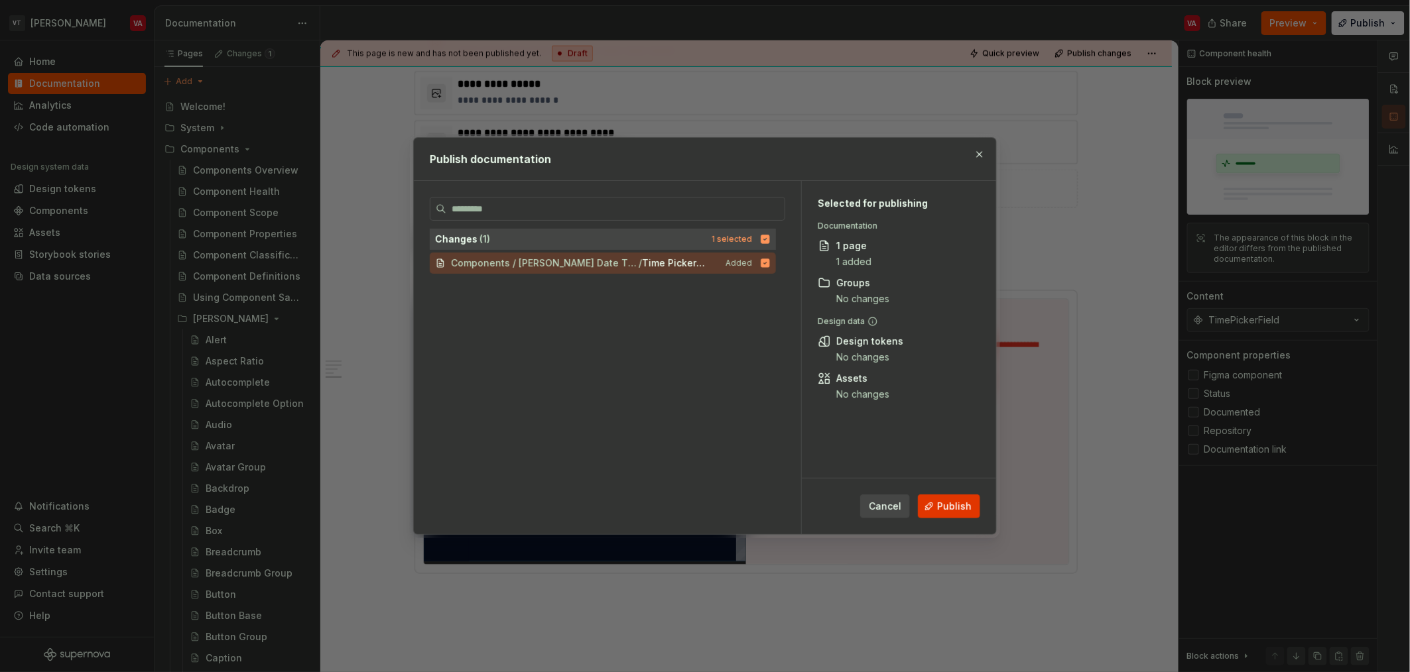
click at [953, 512] on span "Publish" at bounding box center [954, 506] width 34 height 13
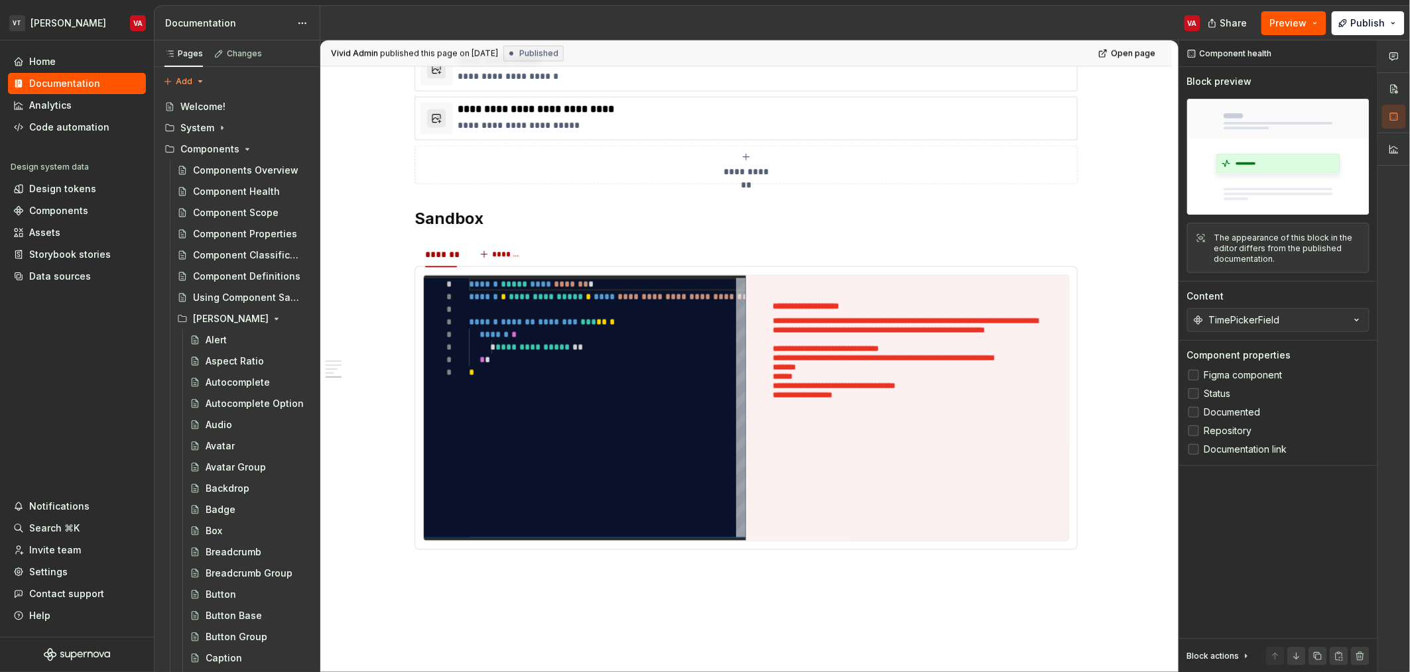
scroll to position [933, 0]
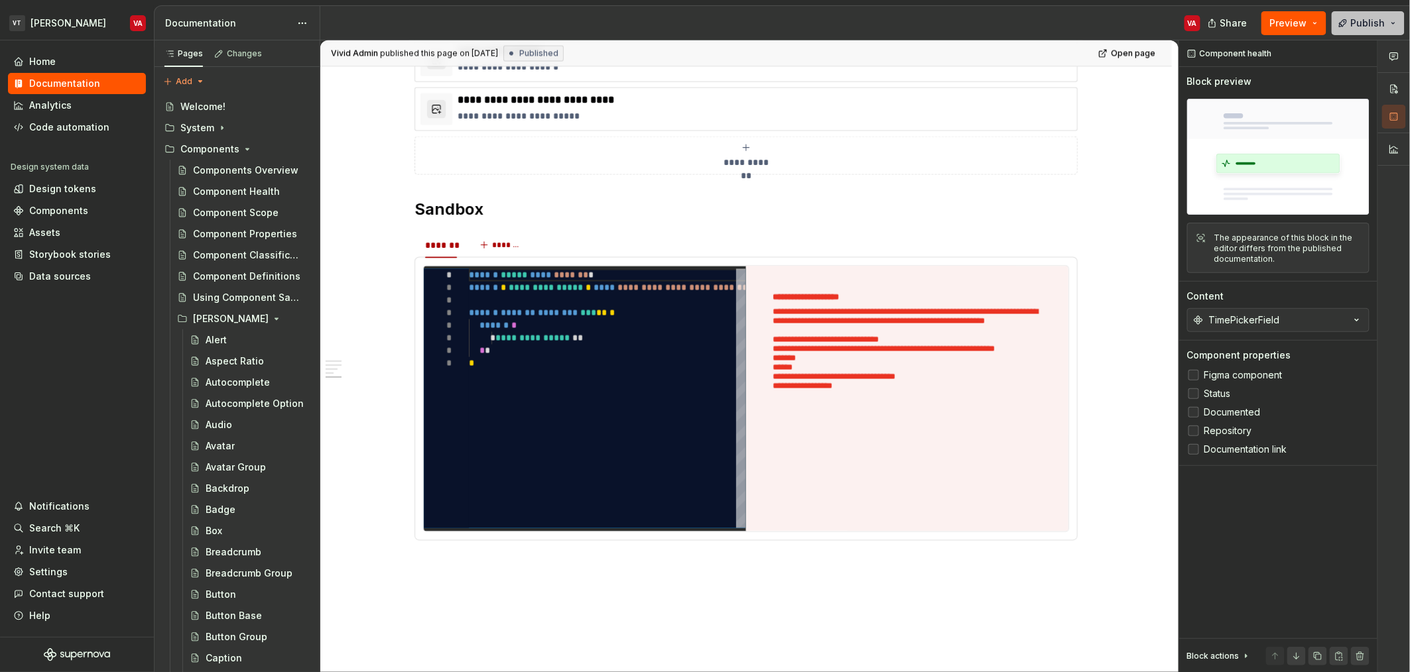
click at [1356, 23] on span "Publish" at bounding box center [1368, 23] width 34 height 13
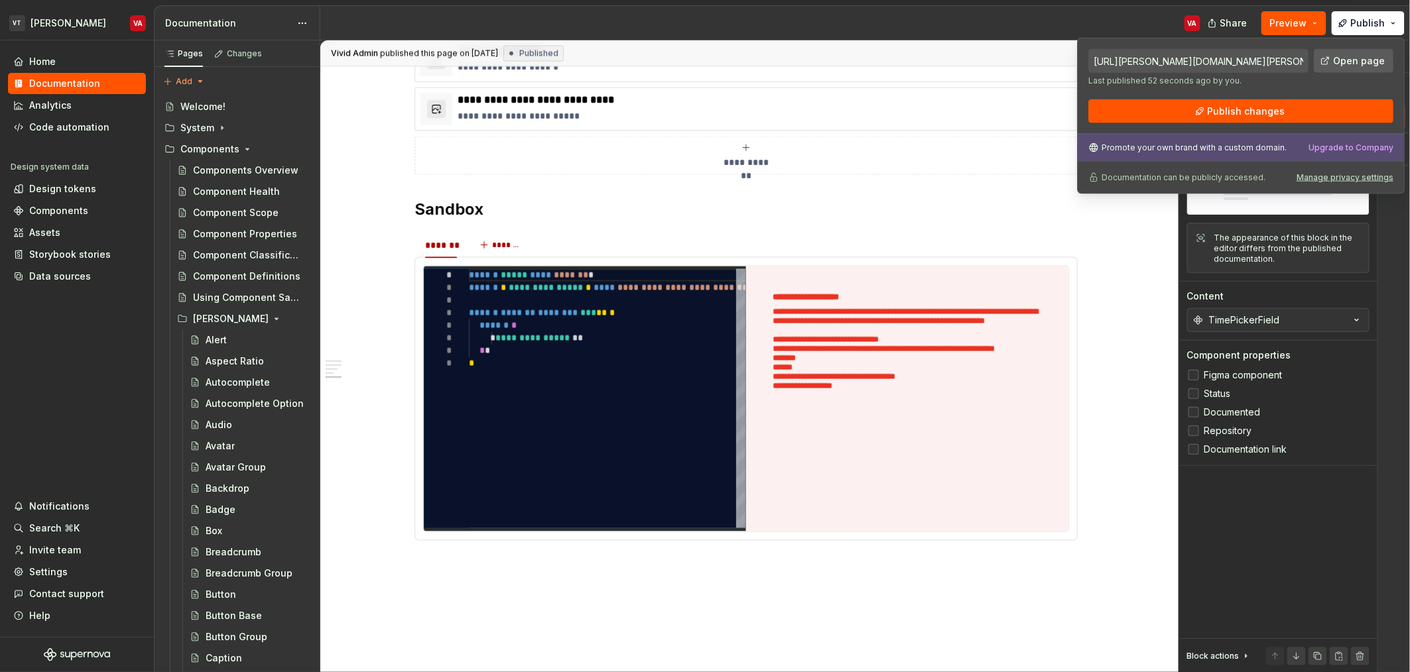
click at [1374, 72] on link "Open page" at bounding box center [1354, 61] width 80 height 24
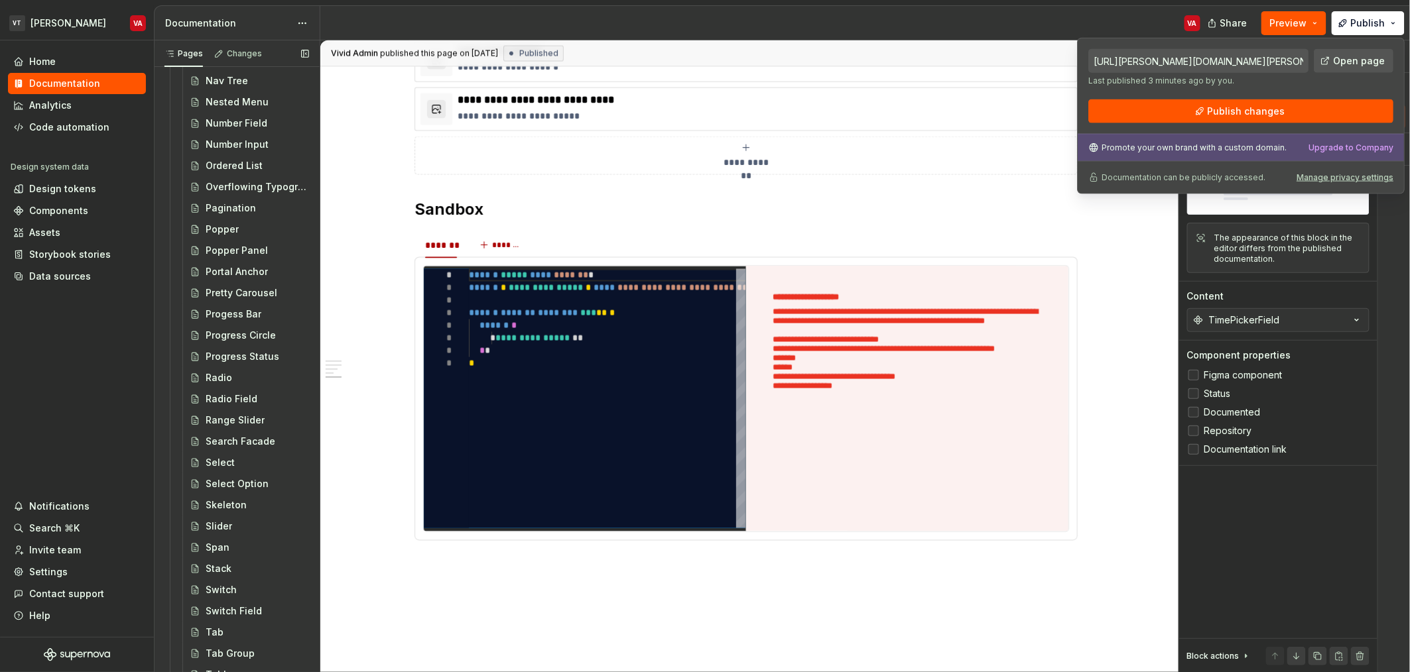
scroll to position [2348, 0]
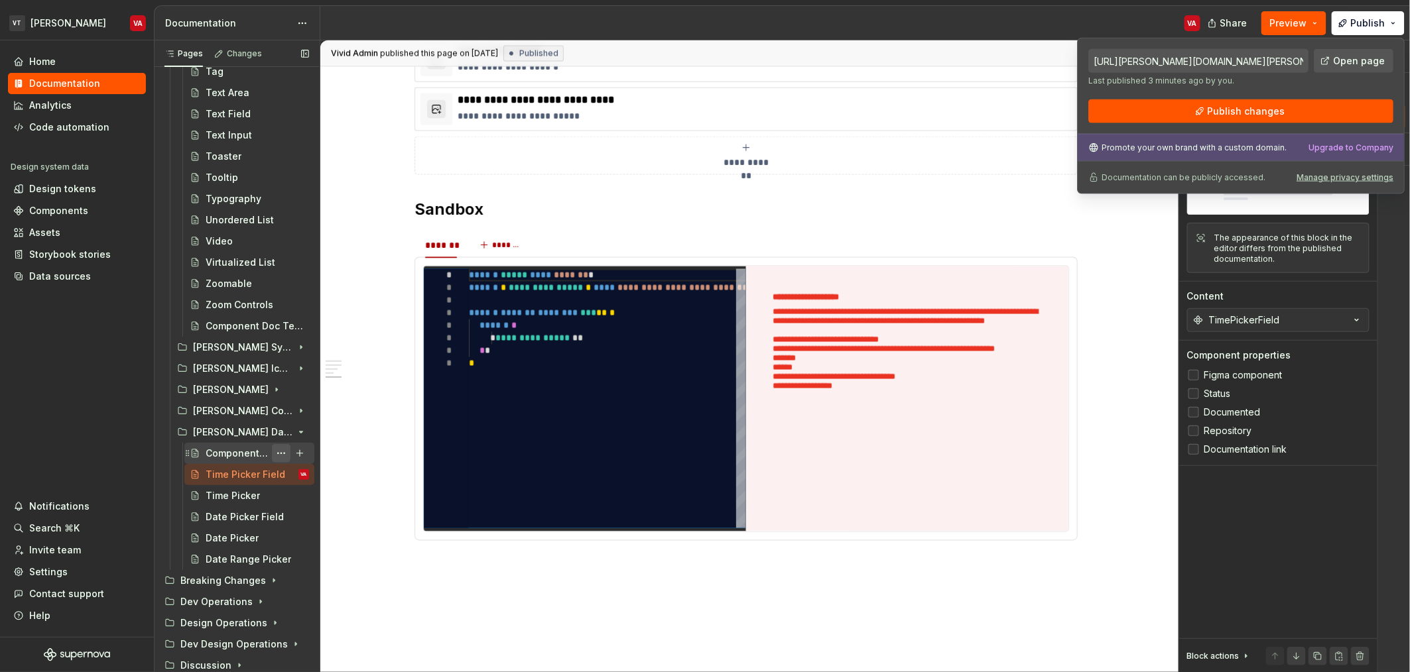
click at [272, 456] on button "Page tree" at bounding box center [281, 453] width 19 height 19
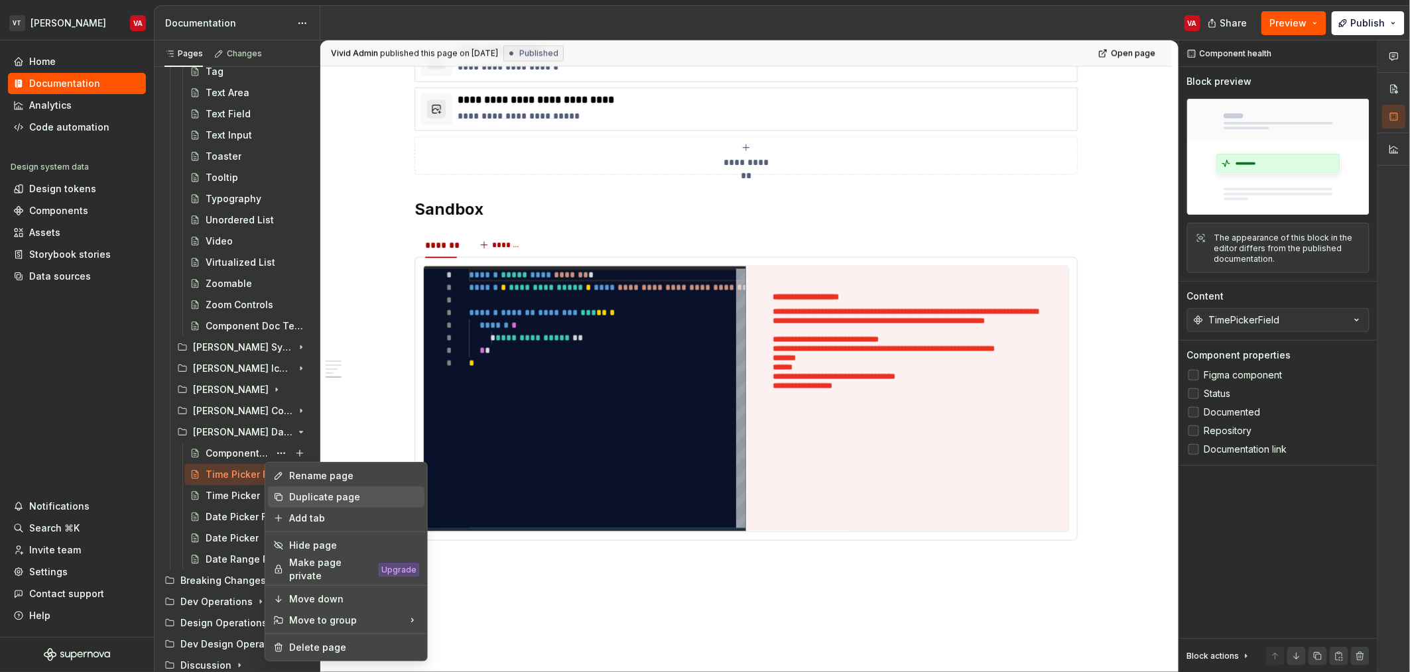
click at [318, 505] on div "Duplicate page" at bounding box center [346, 497] width 156 height 21
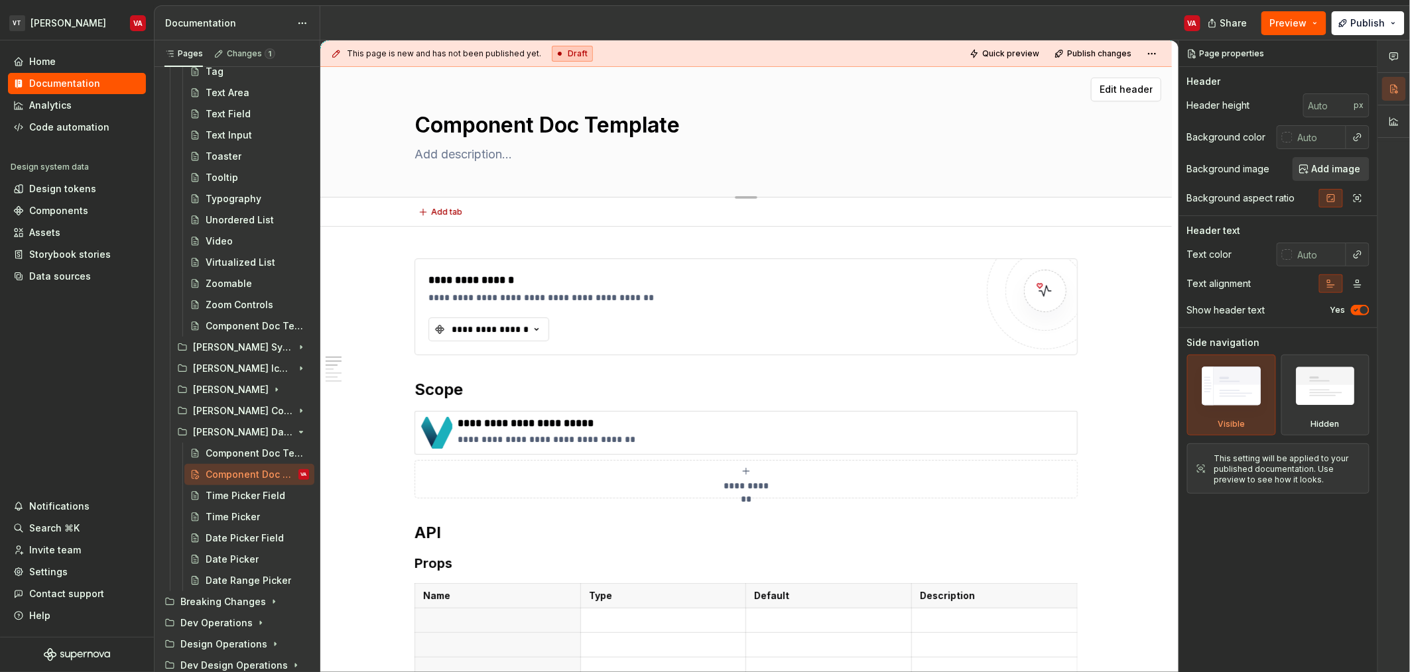
click at [585, 125] on textarea "Component Doc Template" at bounding box center [743, 125] width 663 height 32
type textarea "*"
type textarea "D"
type textarea "*"
type textarea "Da"
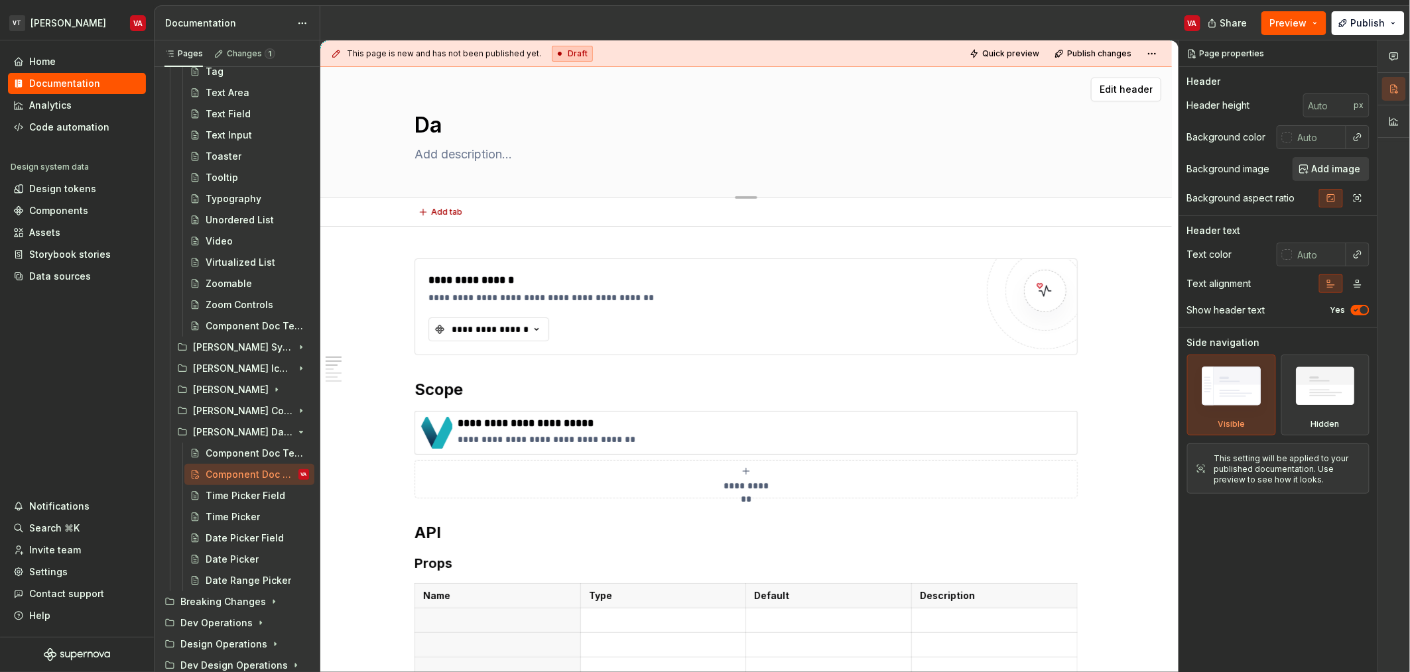
type textarea "*"
type textarea "Dat"
type textarea "*"
type textarea "Date"
type textarea "*"
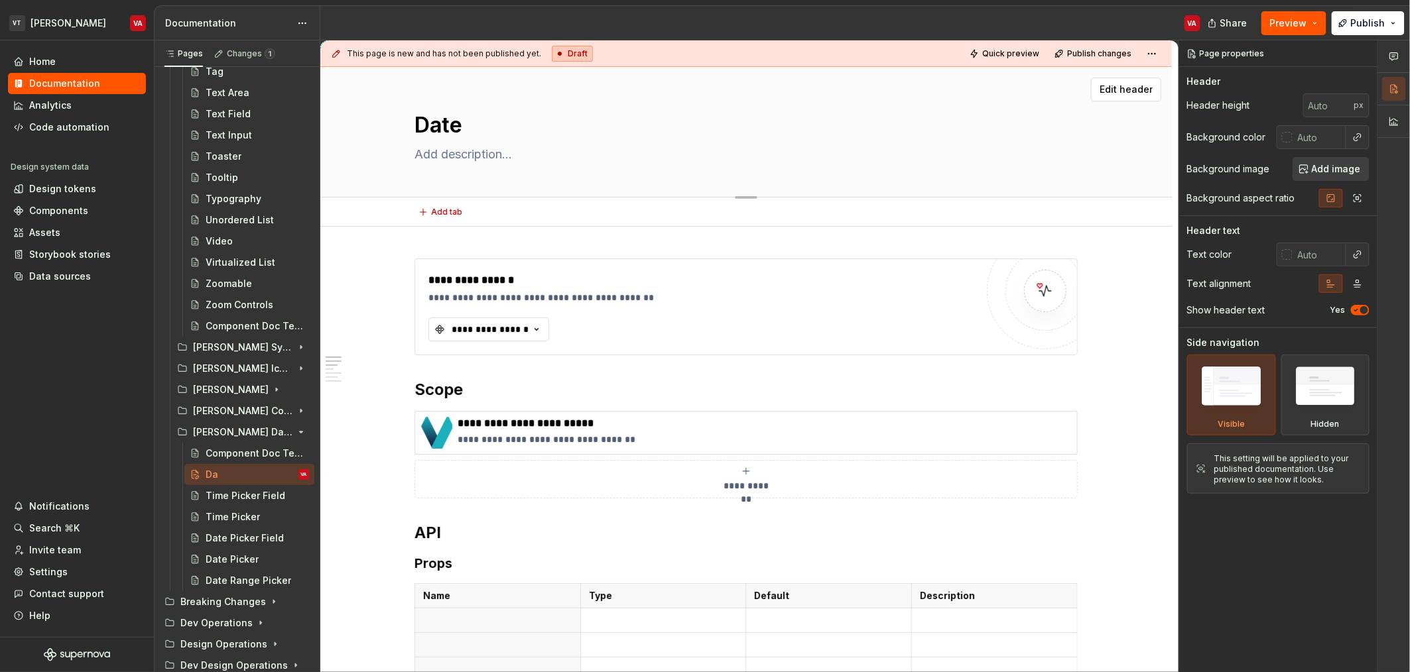
type textarea "Date"
type textarea "*"
type textarea "Date T"
type textarea "*"
type textarea "Date Ti"
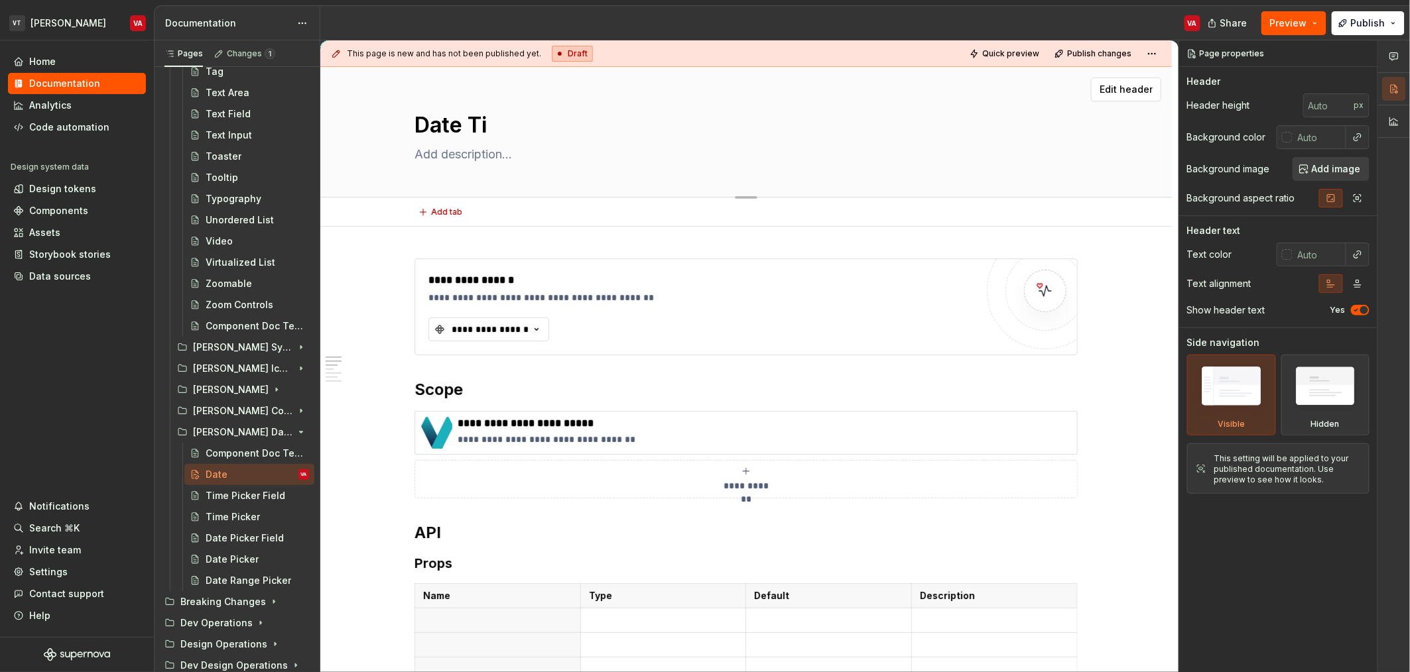
type textarea "*"
type textarea "Date [PERSON_NAME]"
type textarea "*"
type textarea "Date Time"
type textarea "*"
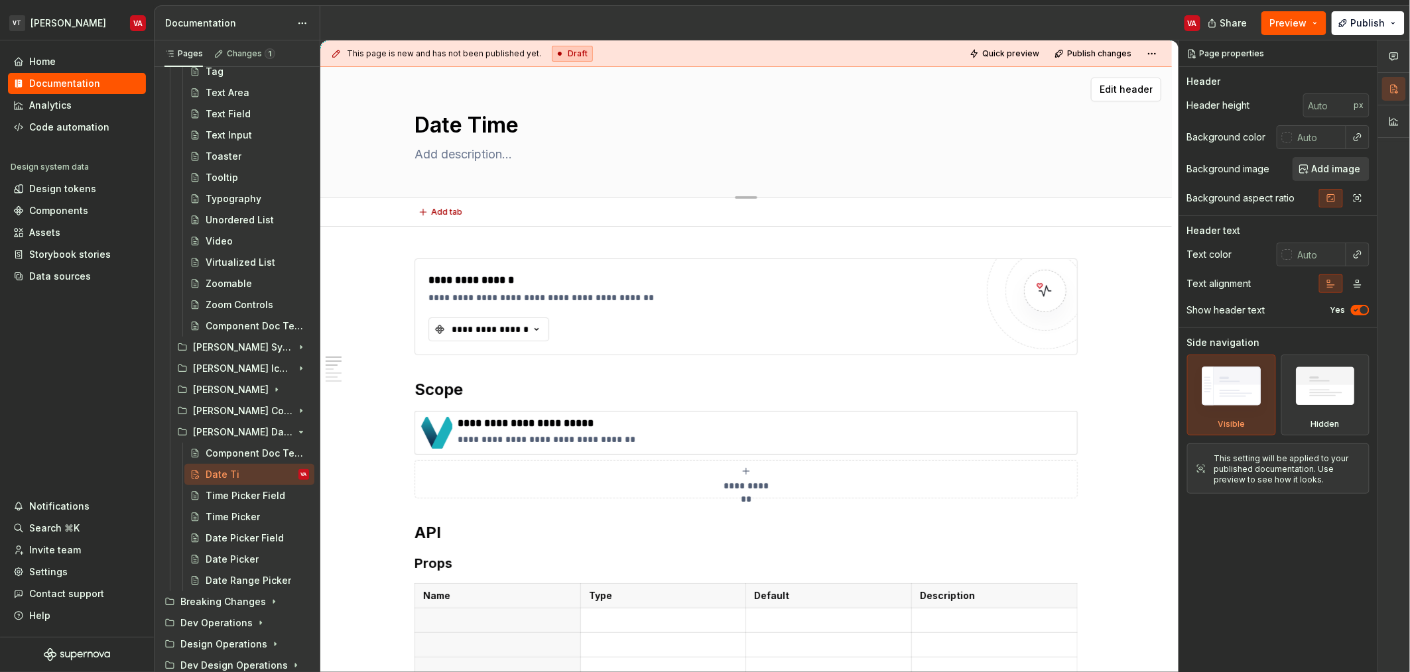
type textarea "Date Time"
type textarea "*"
type textarea "Date Time P"
type textarea "*"
type textarea "Date Time Pi"
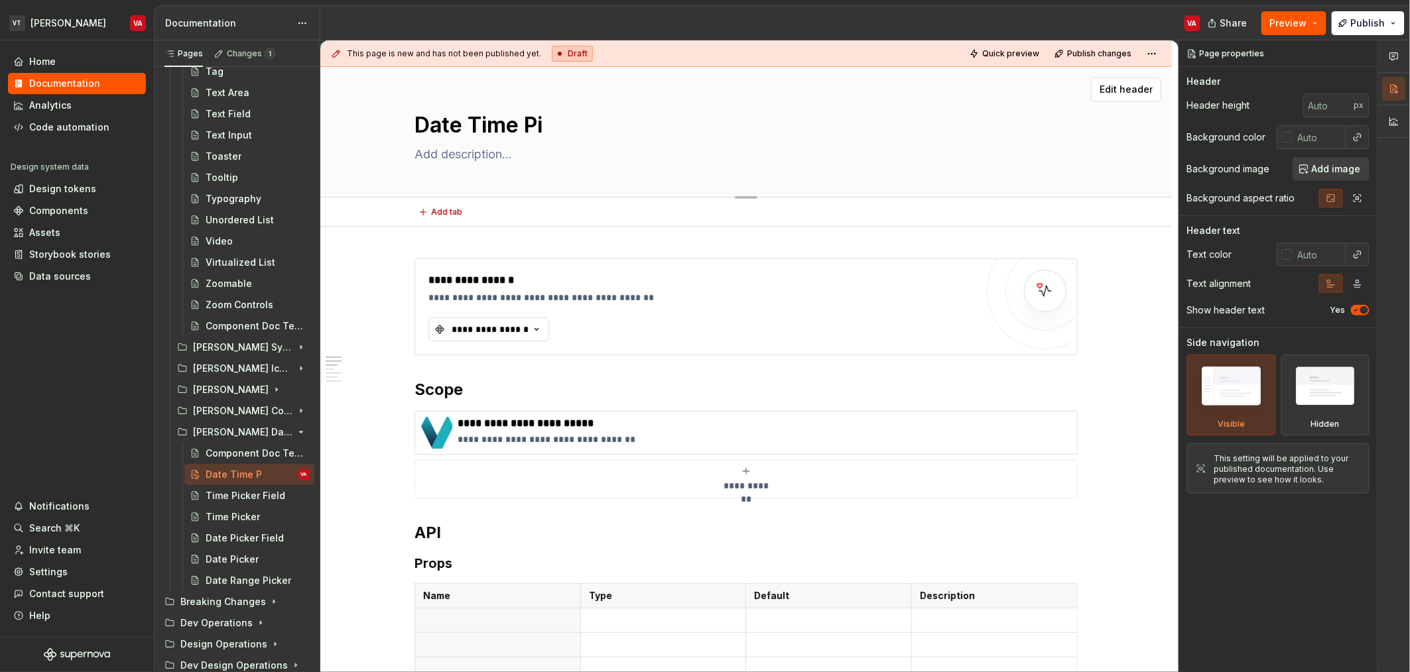
type textarea "*"
type textarea "Date Time Pic"
type textarea "*"
type textarea "Date Time Pick"
type textarea "*"
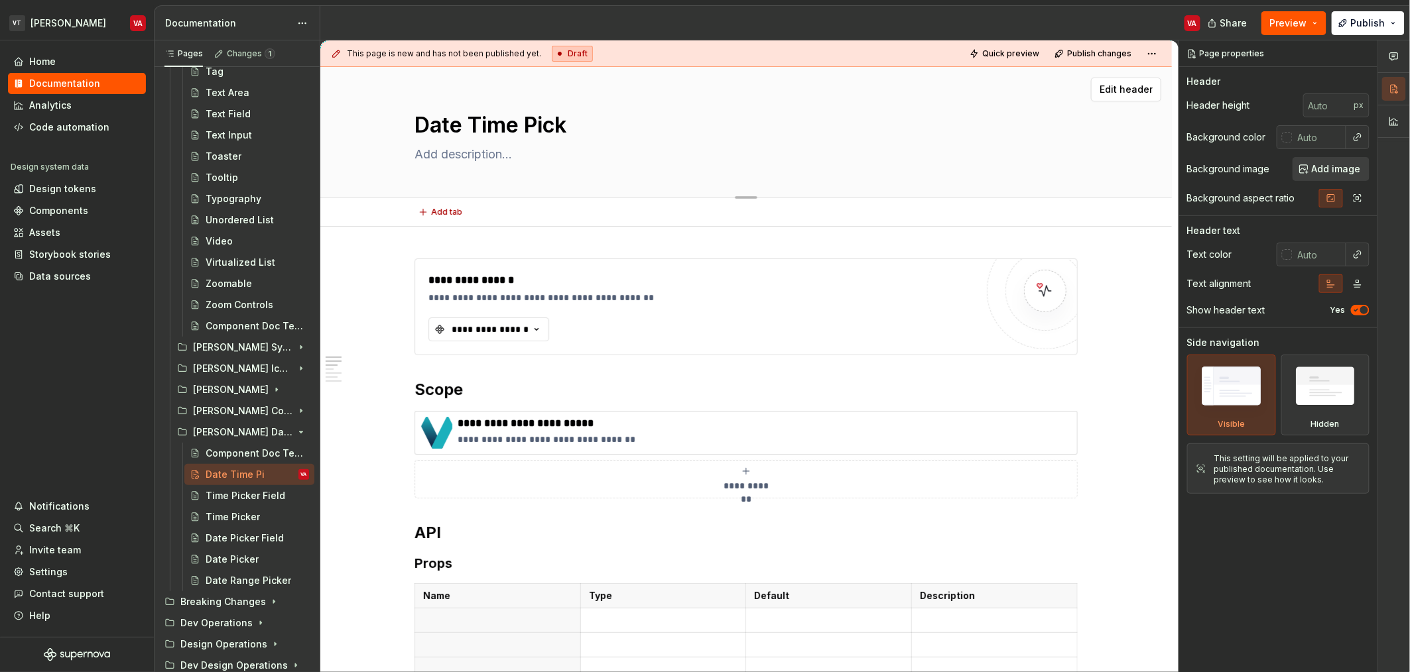
type textarea "Date Time Picke"
type textarea "*"
type textarea "Date Time Picker"
type textarea "*"
type textarea "Date Time Picker"
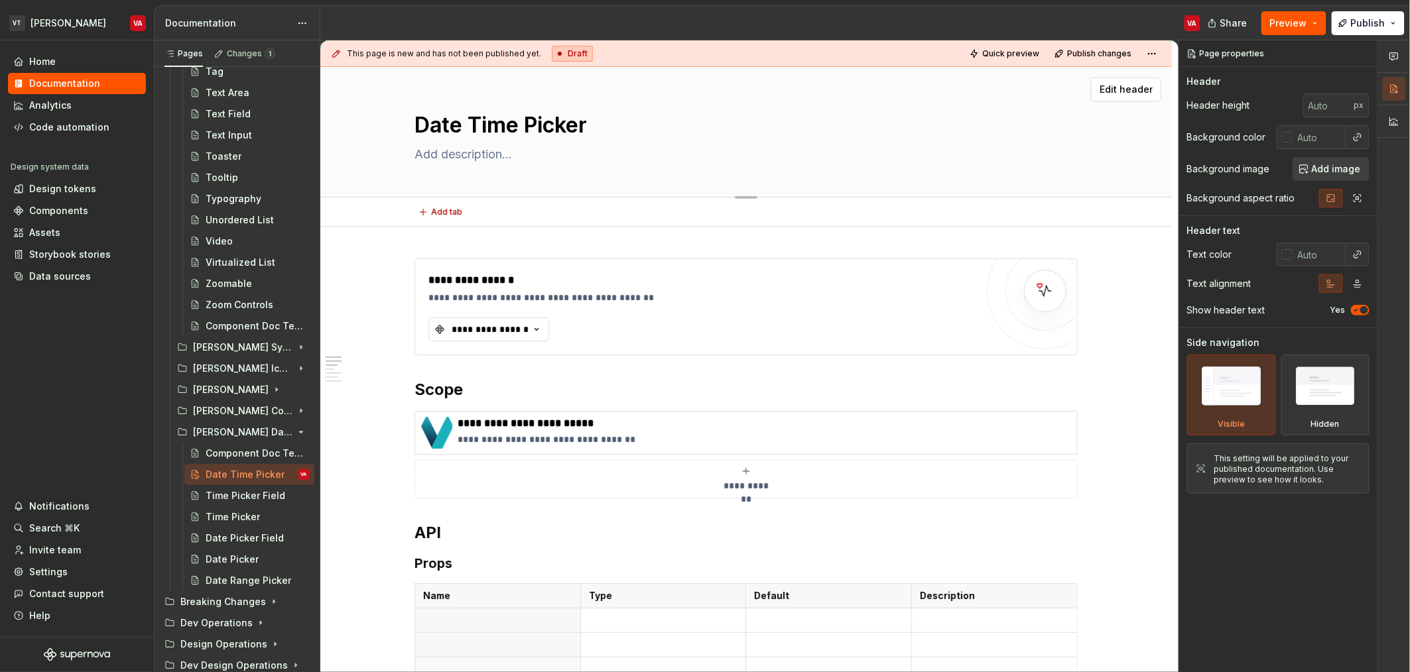
click at [483, 147] on textarea at bounding box center [743, 154] width 663 height 21
click at [481, 147] on textarea at bounding box center [743, 154] width 663 height 21
paste textarea "A date time input that allows a user to select a date and time."
type textarea "*"
type textarea "A date time input that allows a user to select a date and time."
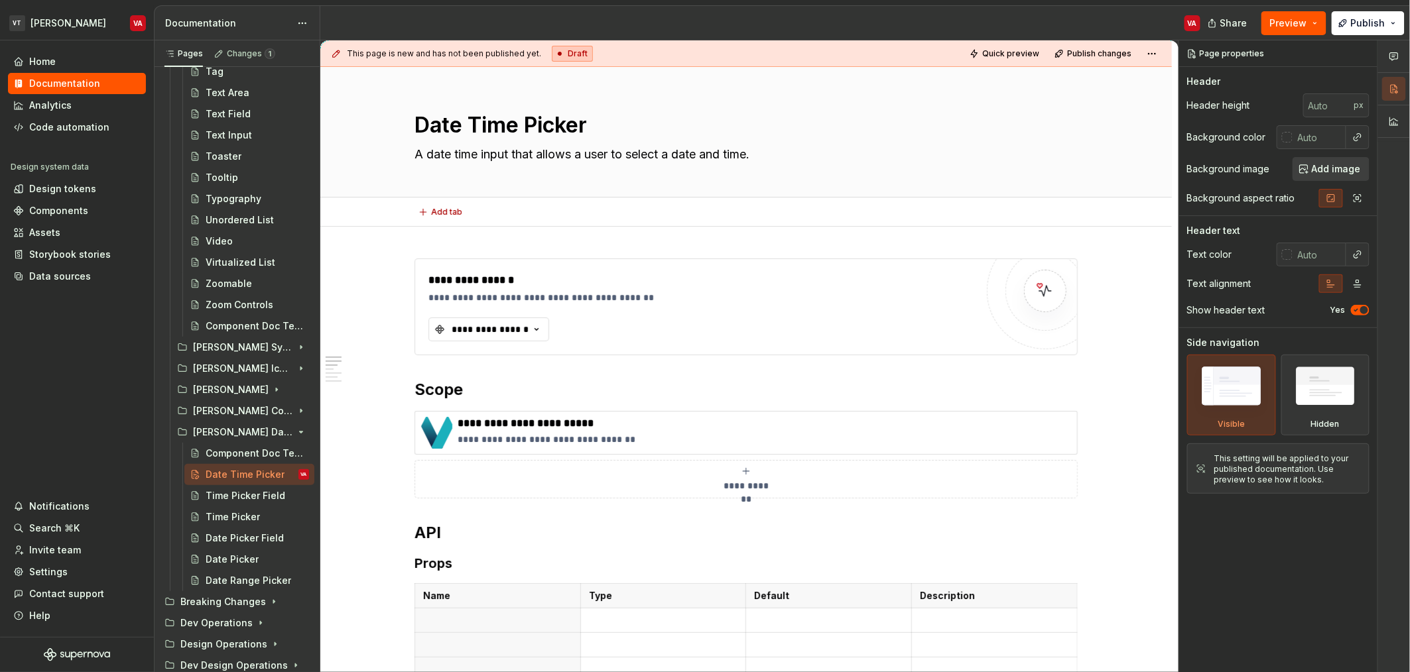
type textarea "*"
type textarea "A date time input that allows a user to select a date and time."
click at [489, 327] on div "**********" at bounding box center [490, 329] width 80 height 13
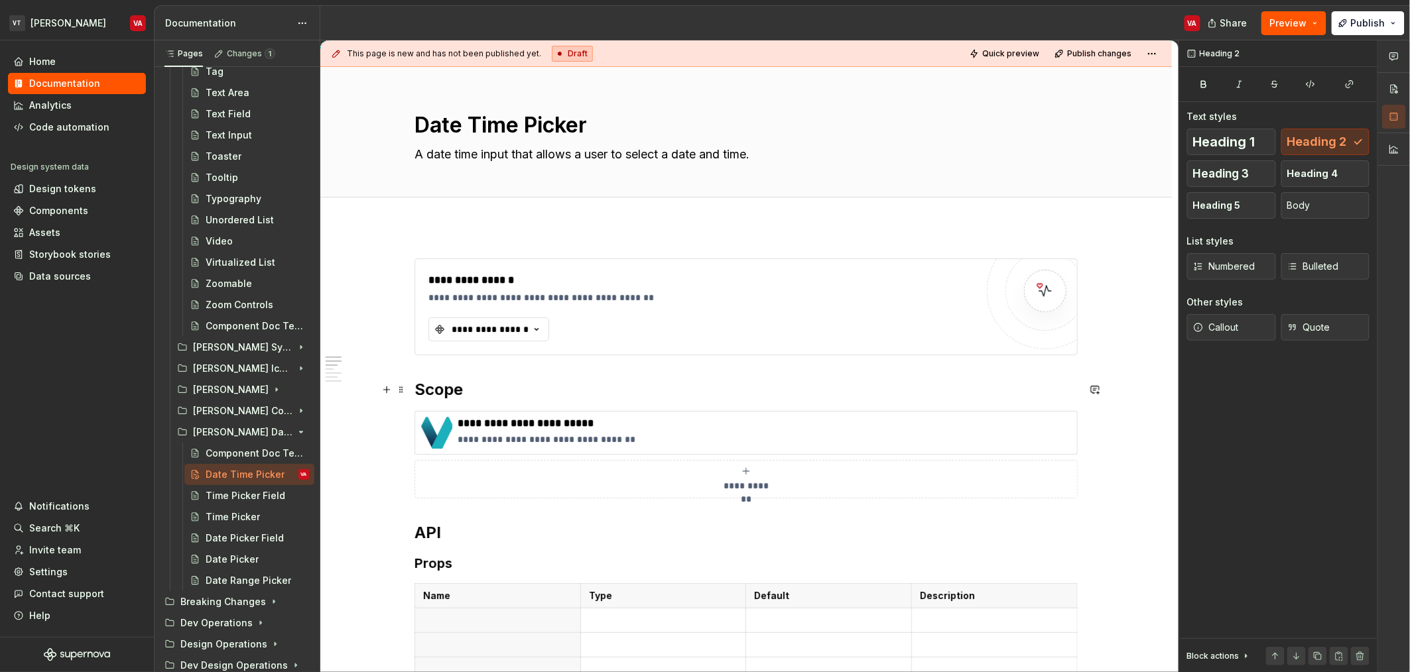
click at [824, 384] on h2 "Scope" at bounding box center [745, 389] width 663 height 21
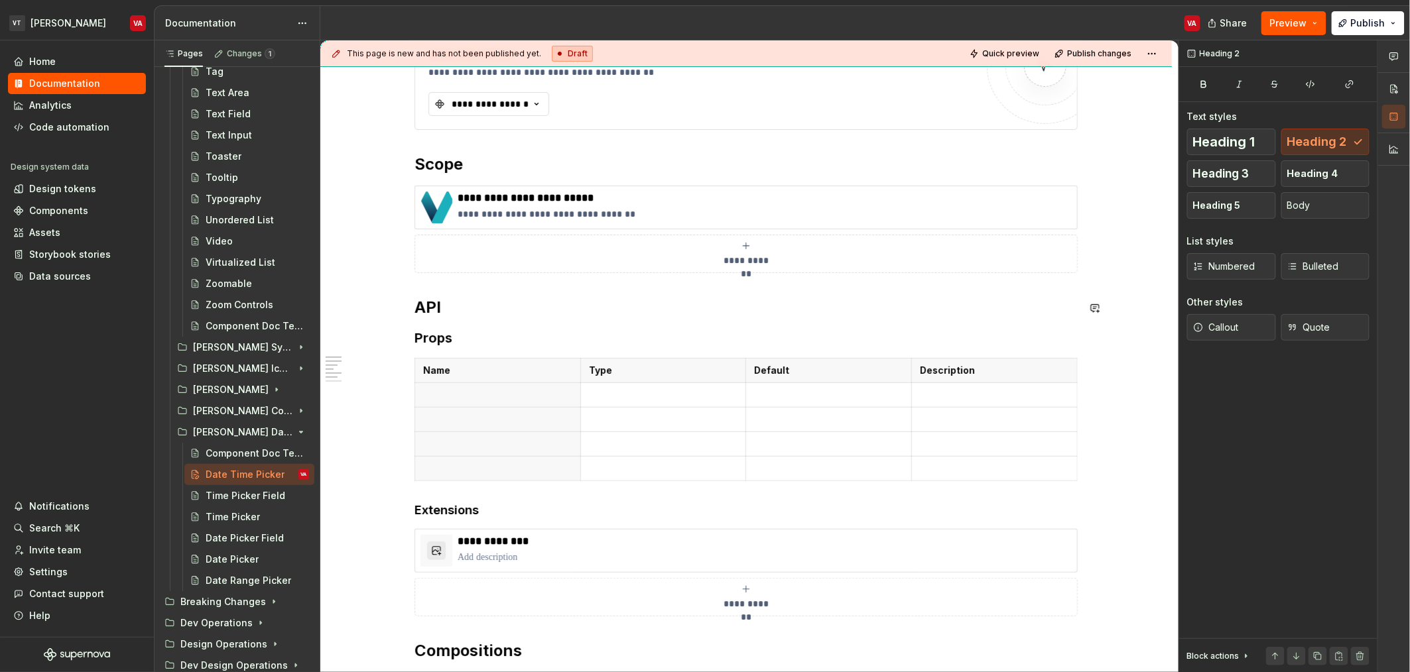
scroll to position [342, 0]
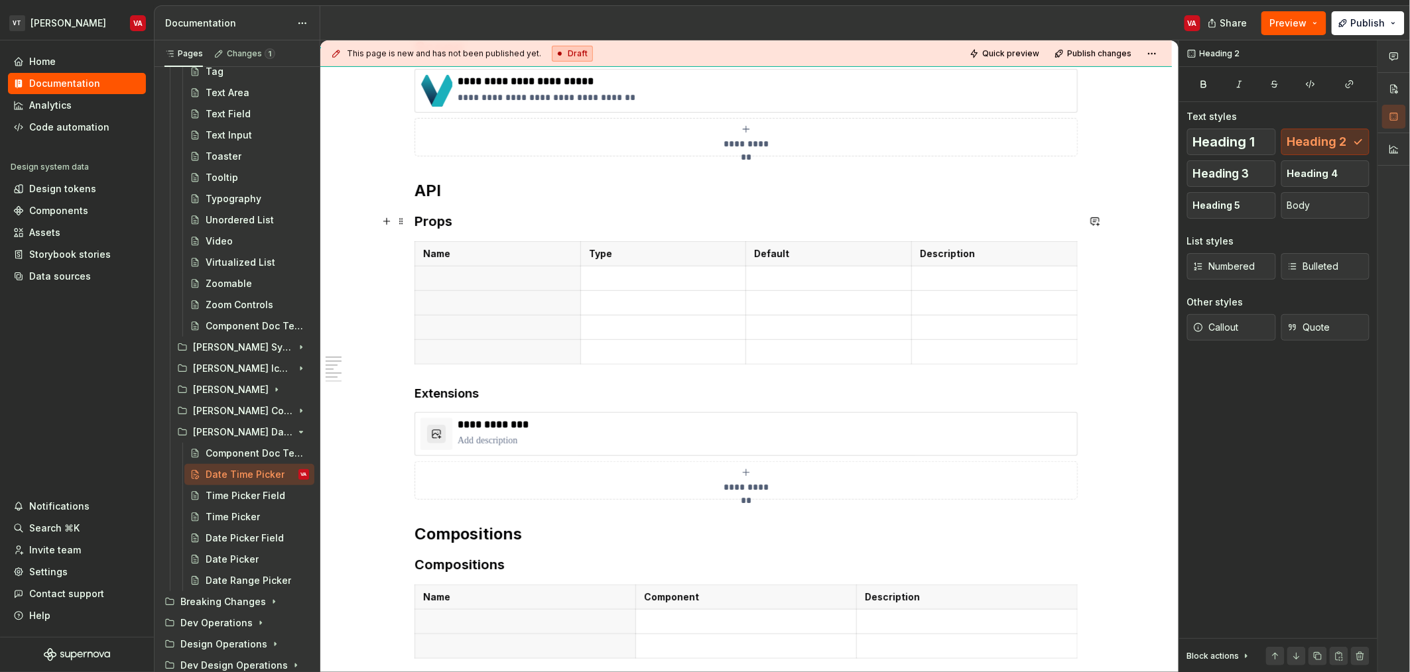
click at [440, 223] on h3 "Props" at bounding box center [745, 221] width 663 height 19
type textarea "*"
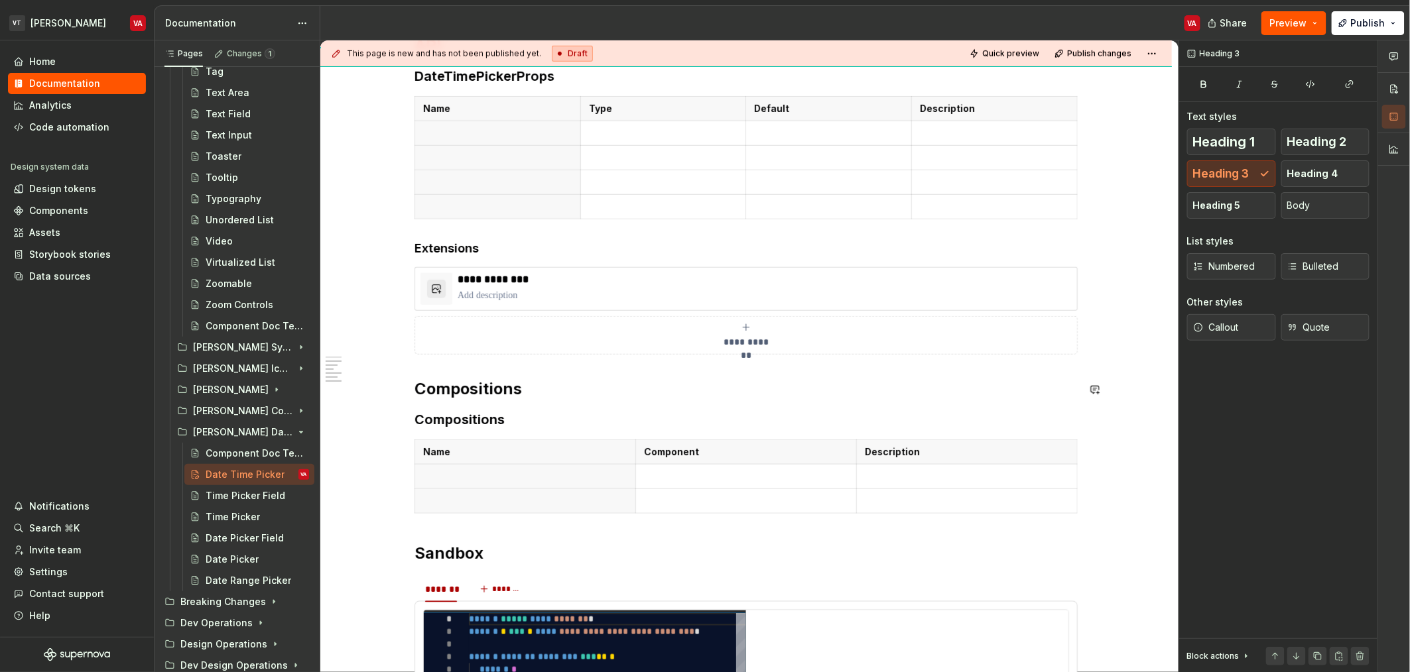
scroll to position [489, 0]
click at [469, 420] on h3 "Compositions" at bounding box center [745, 418] width 663 height 19
click at [473, 477] on p at bounding box center [525, 475] width 204 height 13
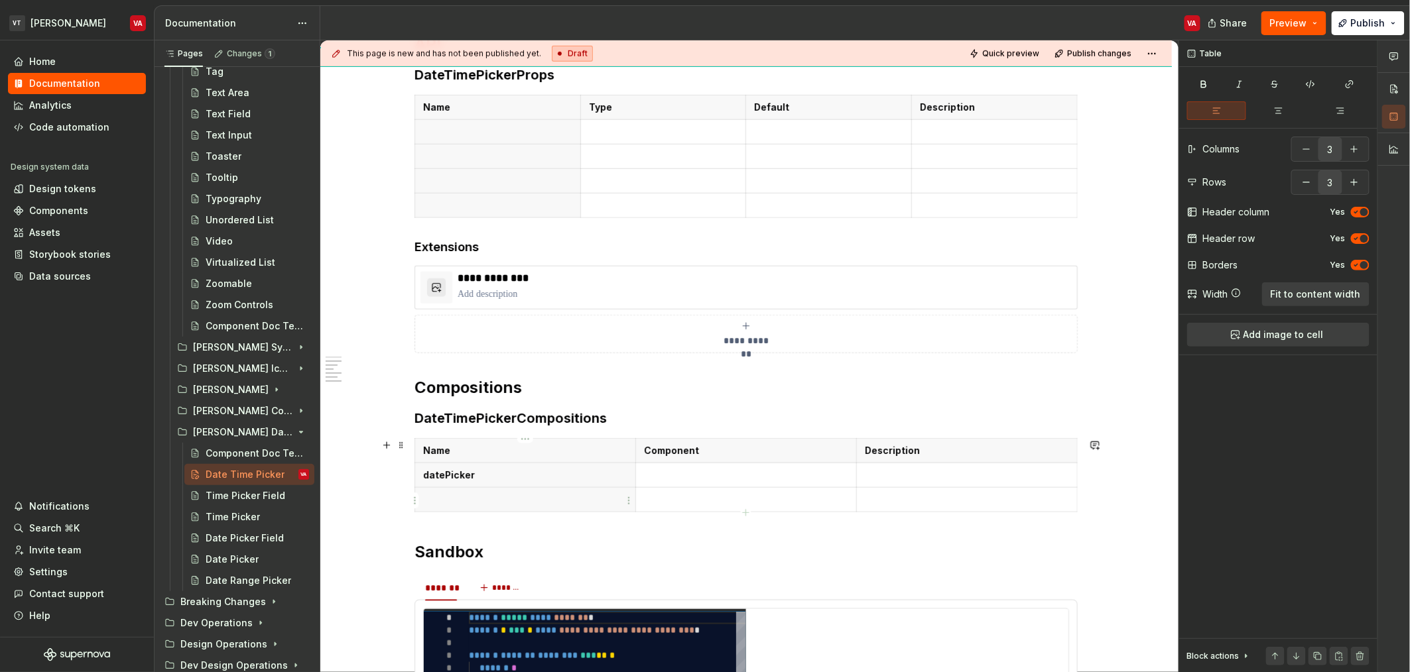
click at [463, 495] on p at bounding box center [525, 499] width 204 height 13
click at [755, 466] on td at bounding box center [745, 475] width 221 height 25
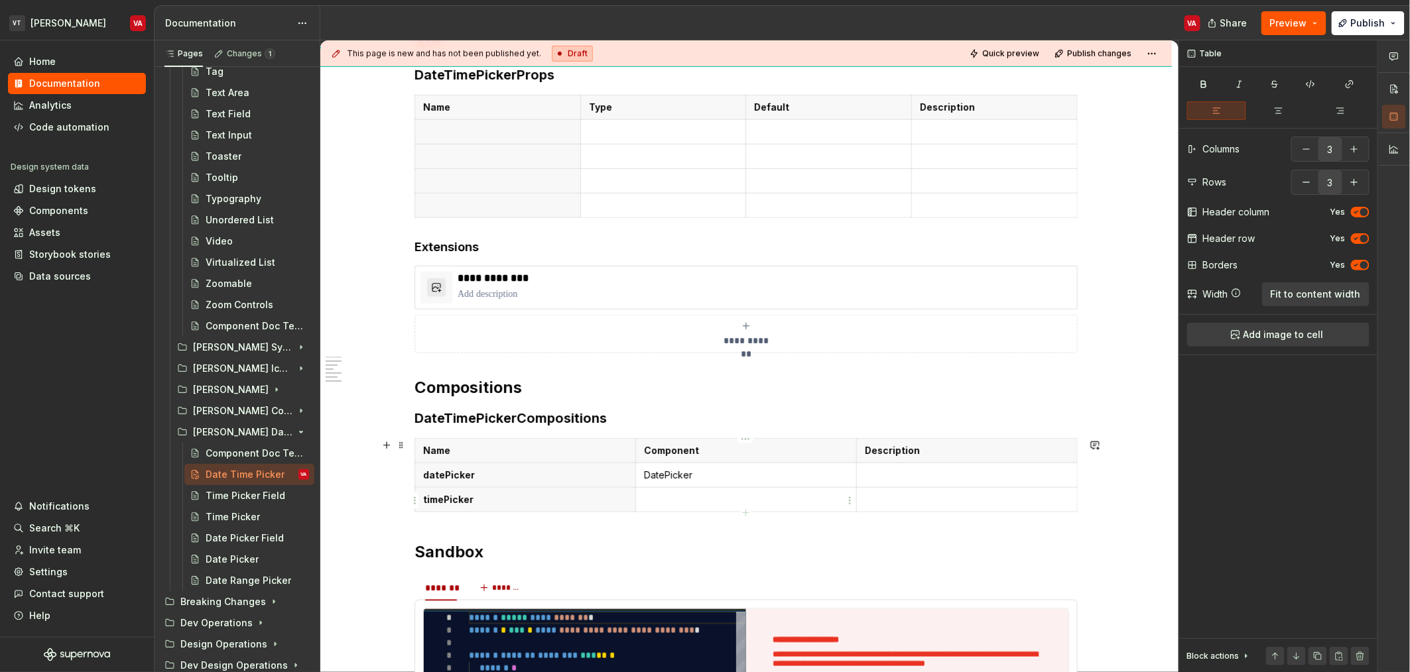
click at [713, 495] on p at bounding box center [746, 499] width 204 height 13
paste div
click at [711, 477] on p "DatePicker" at bounding box center [746, 475] width 204 height 13
click at [932, 485] on td at bounding box center [966, 475] width 221 height 25
type textarea "*"
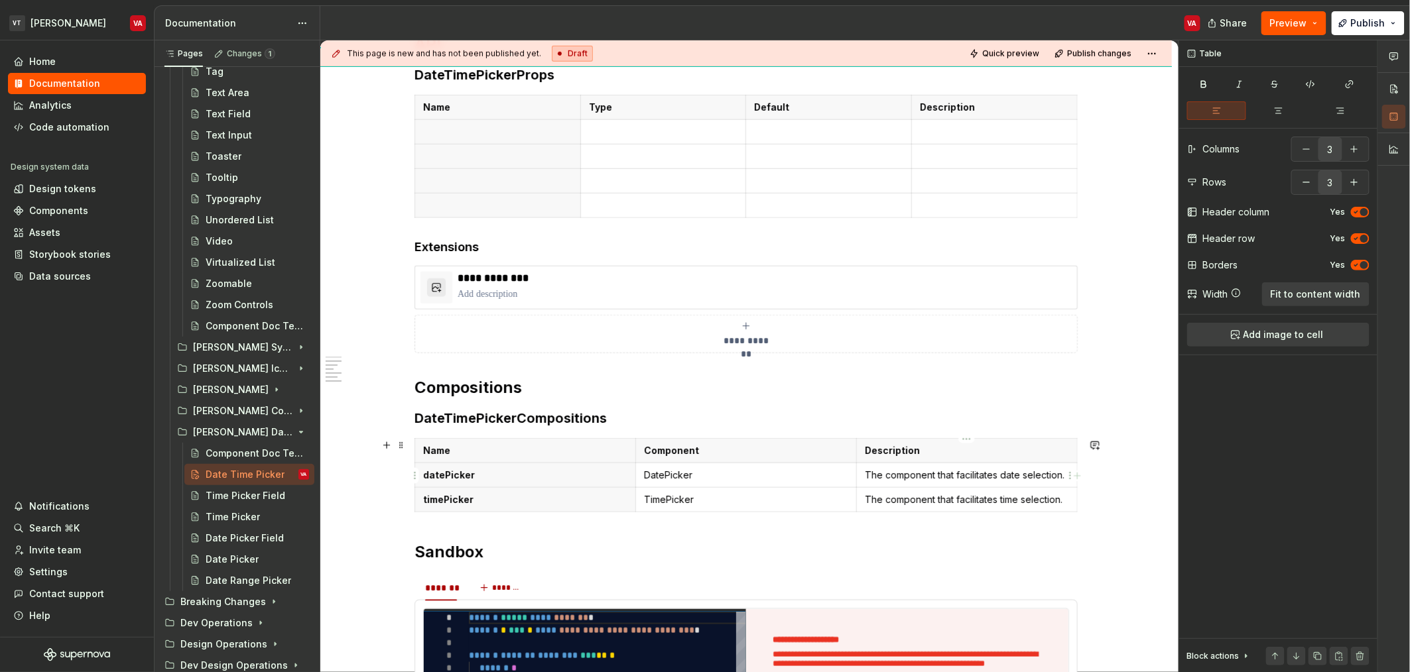
click at [977, 481] on p "The component that facilitates date selection." at bounding box center [967, 475] width 204 height 13
click at [975, 509] on td "The component that facilitates time selection." at bounding box center [966, 499] width 221 height 25
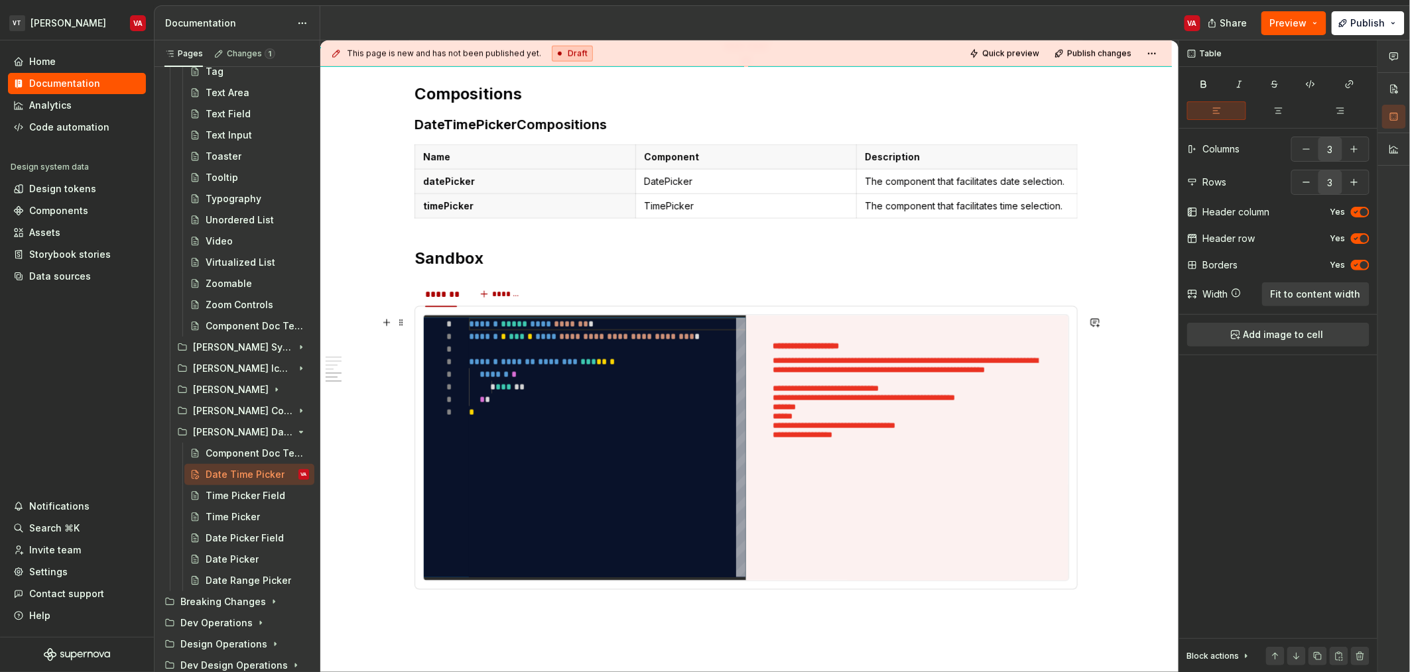
scroll to position [749, 0]
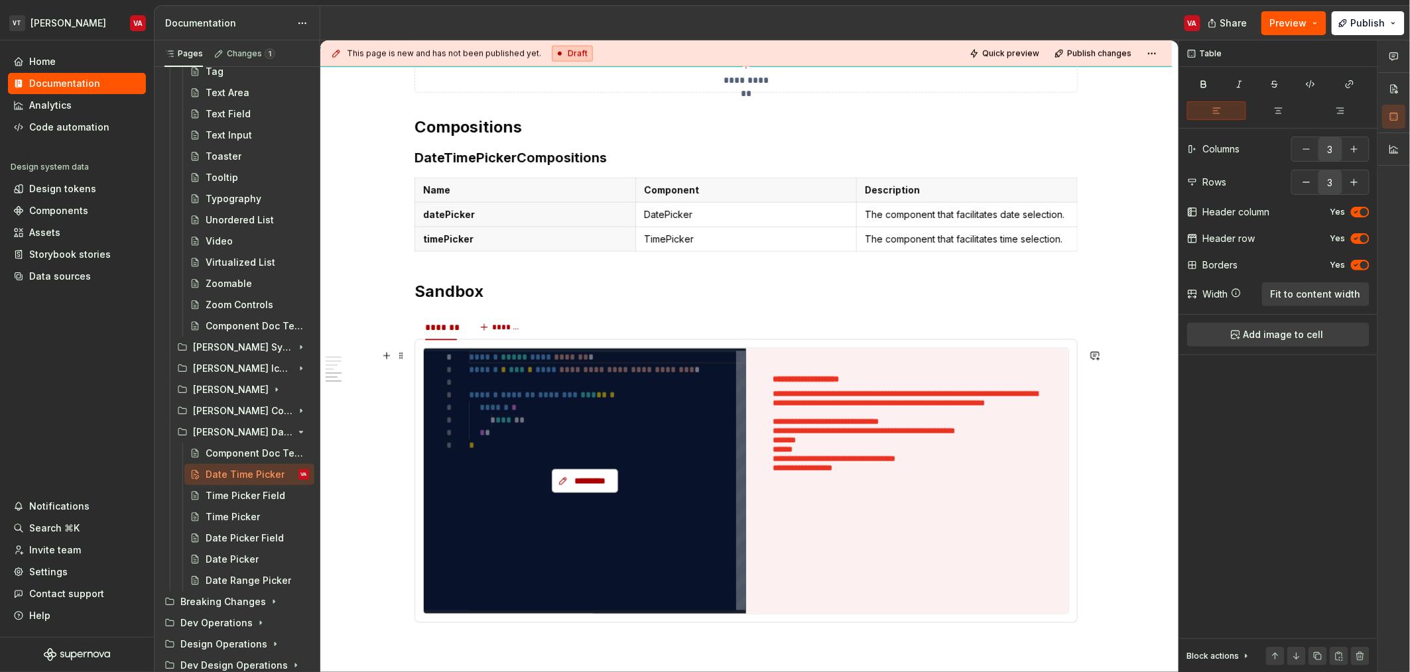
click at [585, 484] on span "*********" at bounding box center [590, 481] width 38 height 13
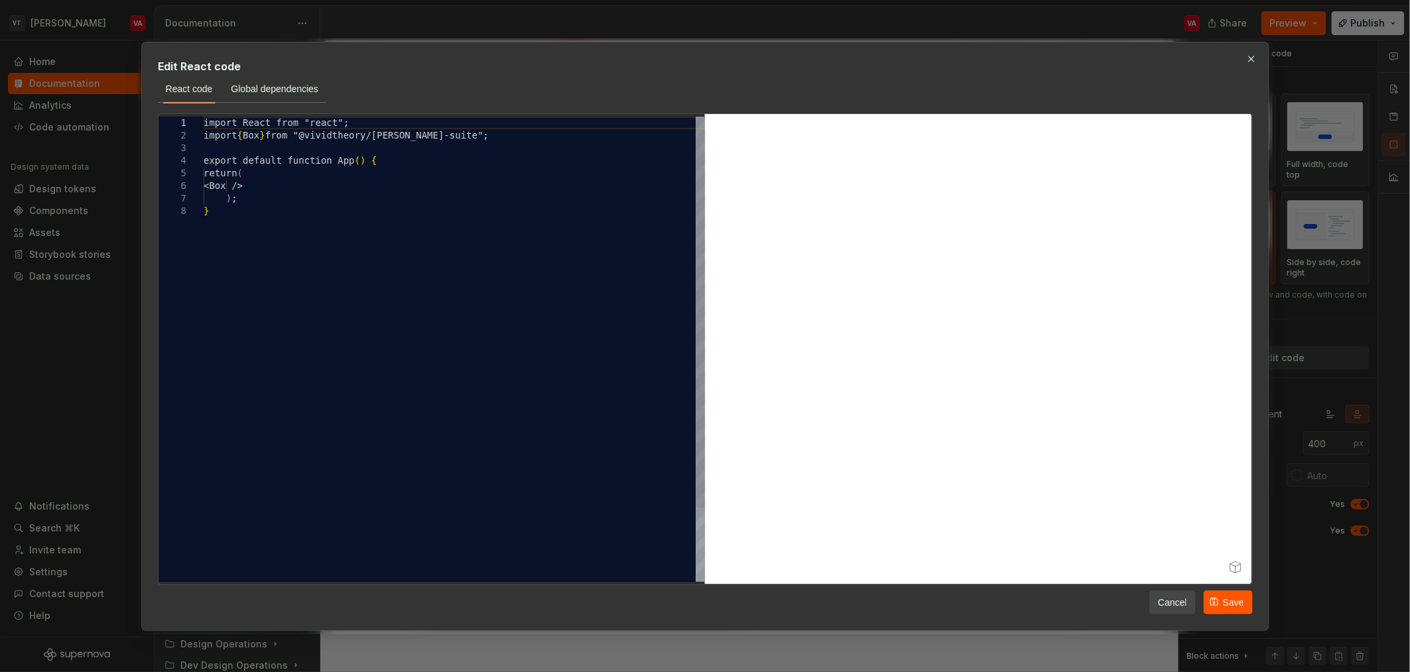
click at [258, 191] on div "import React from "react"; import { Box } from "@vividtheory/[PERSON_NAME]-suit…" at bounding box center [454, 394] width 501 height 554
click at [258, 191] on div "import React from "react" ; import { Box } from "@vividtheory/[PERSON_NAME]-sui…" at bounding box center [454, 394] width 501 height 554
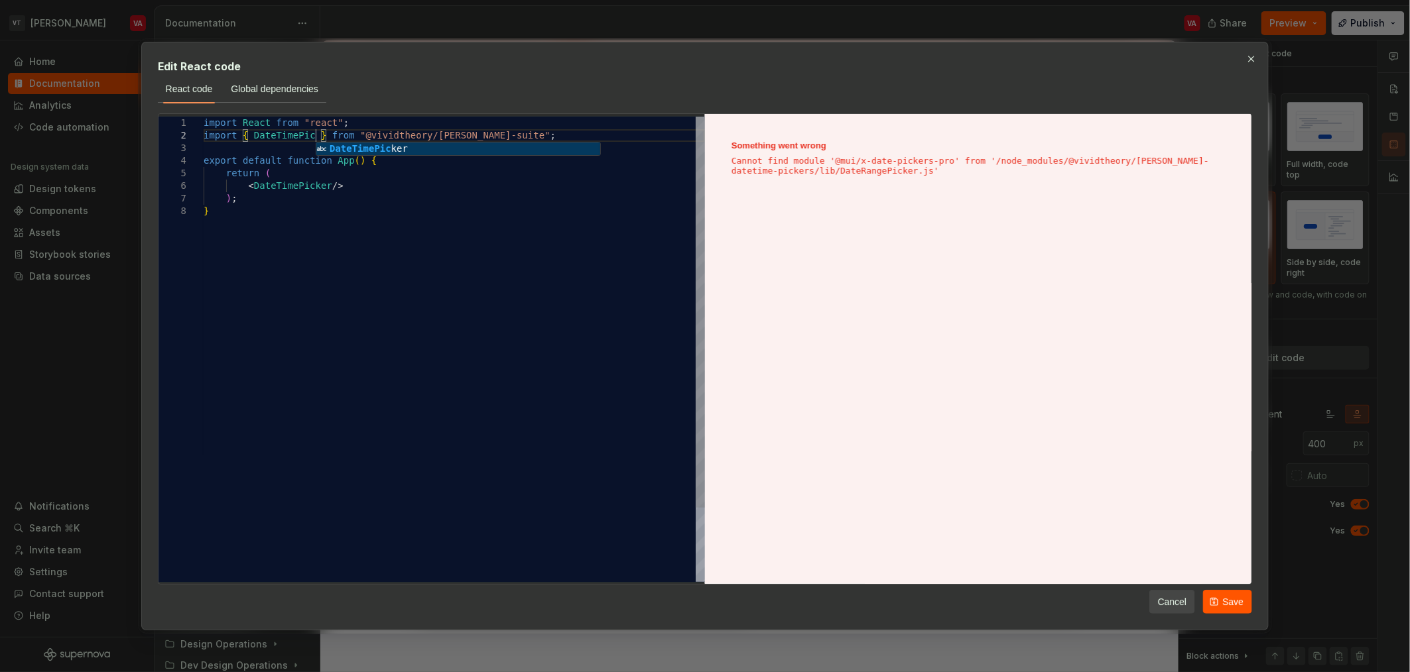
scroll to position [24, 127]
type textarea "**********"
click at [1209, 606] on button "Save" at bounding box center [1227, 602] width 49 height 24
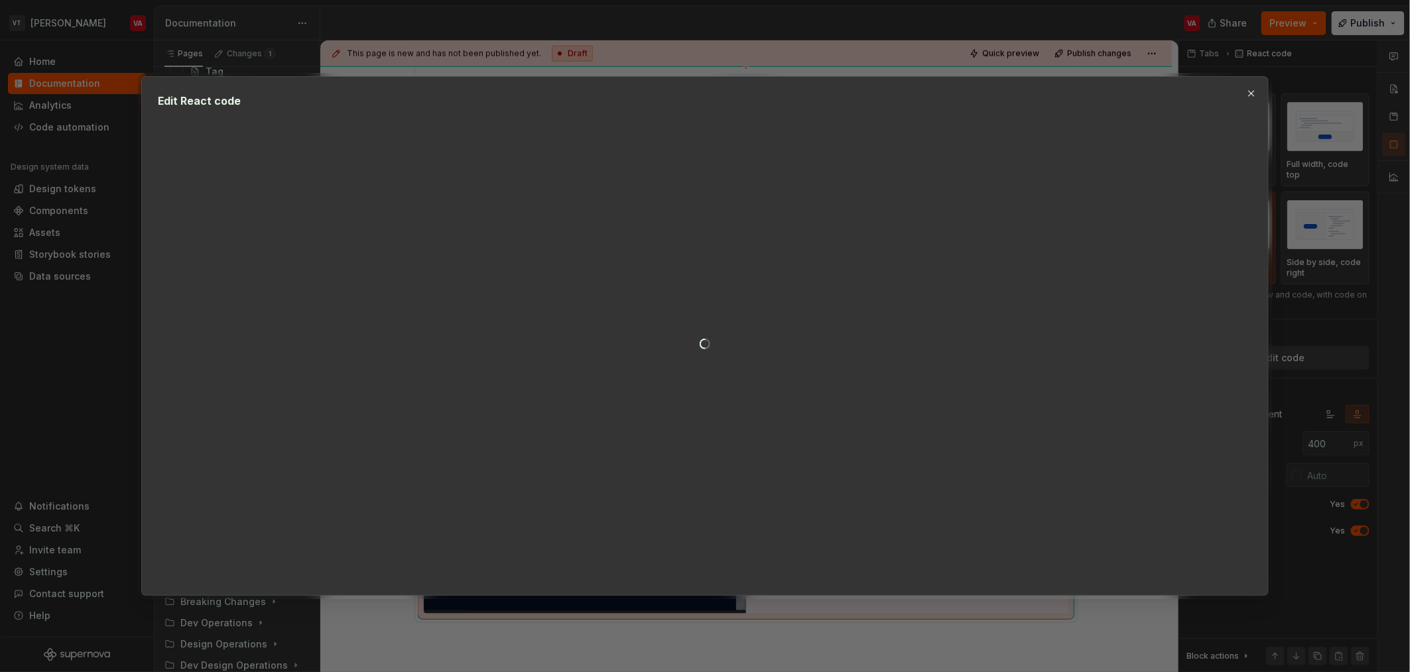
type textarea "*"
type textarea "**********"
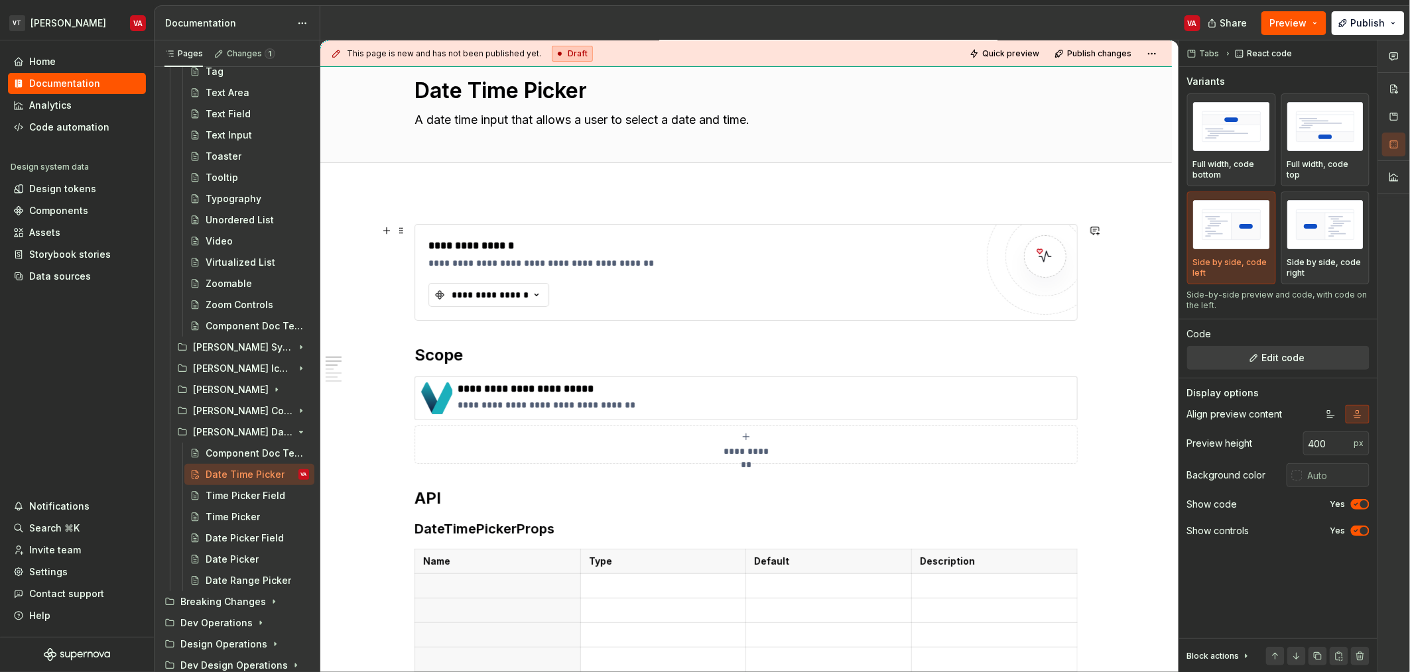
scroll to position [0, 0]
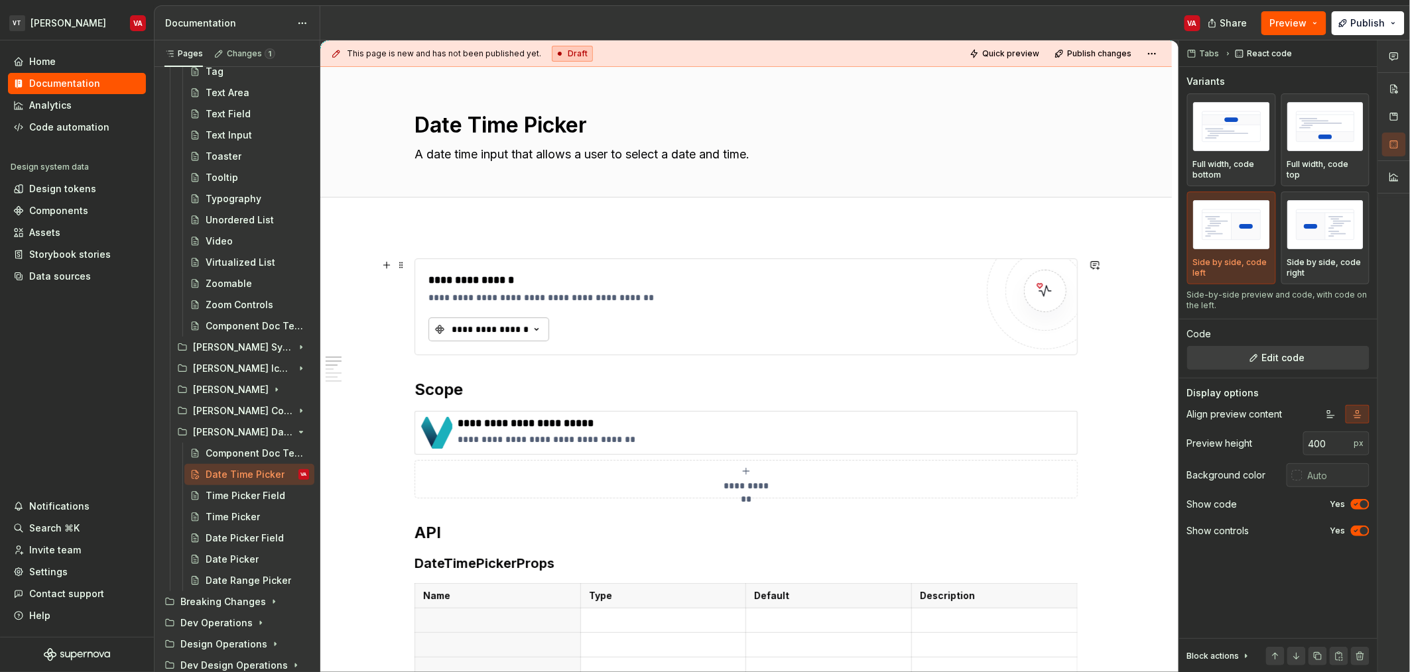
click at [507, 336] on div "**********" at bounding box center [490, 329] width 80 height 13
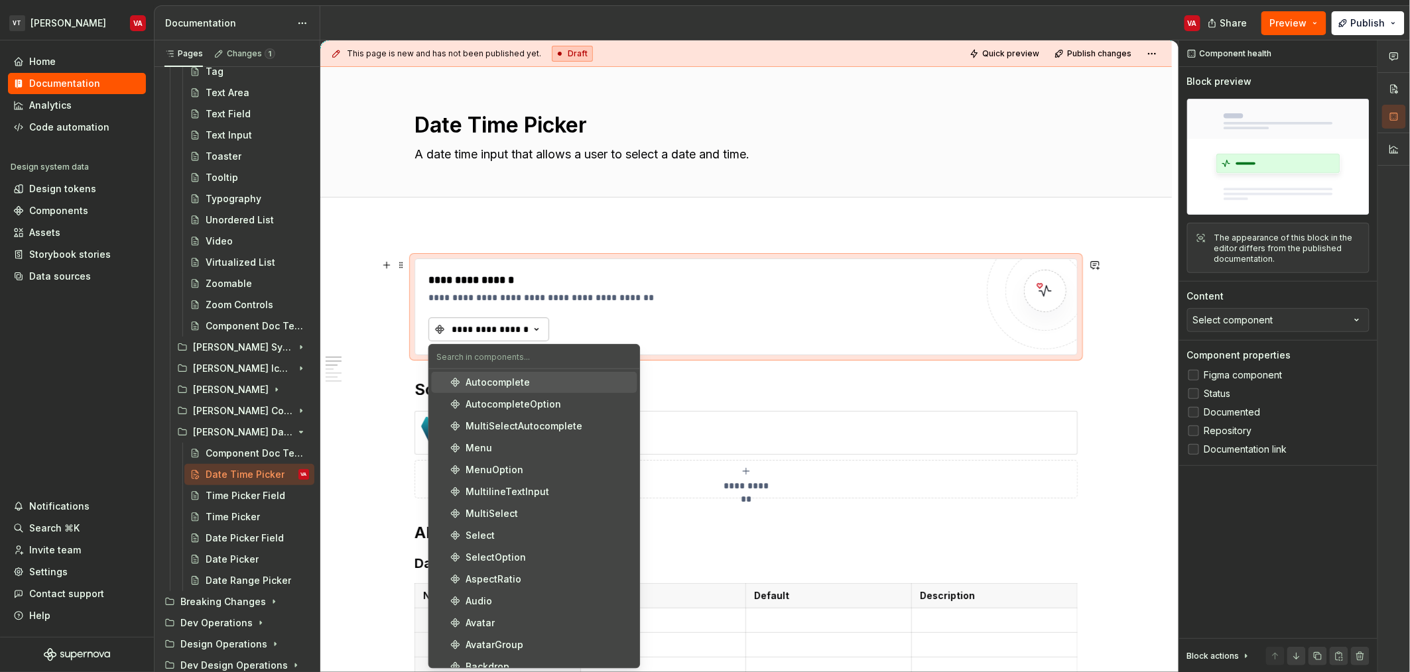
type textarea "*"
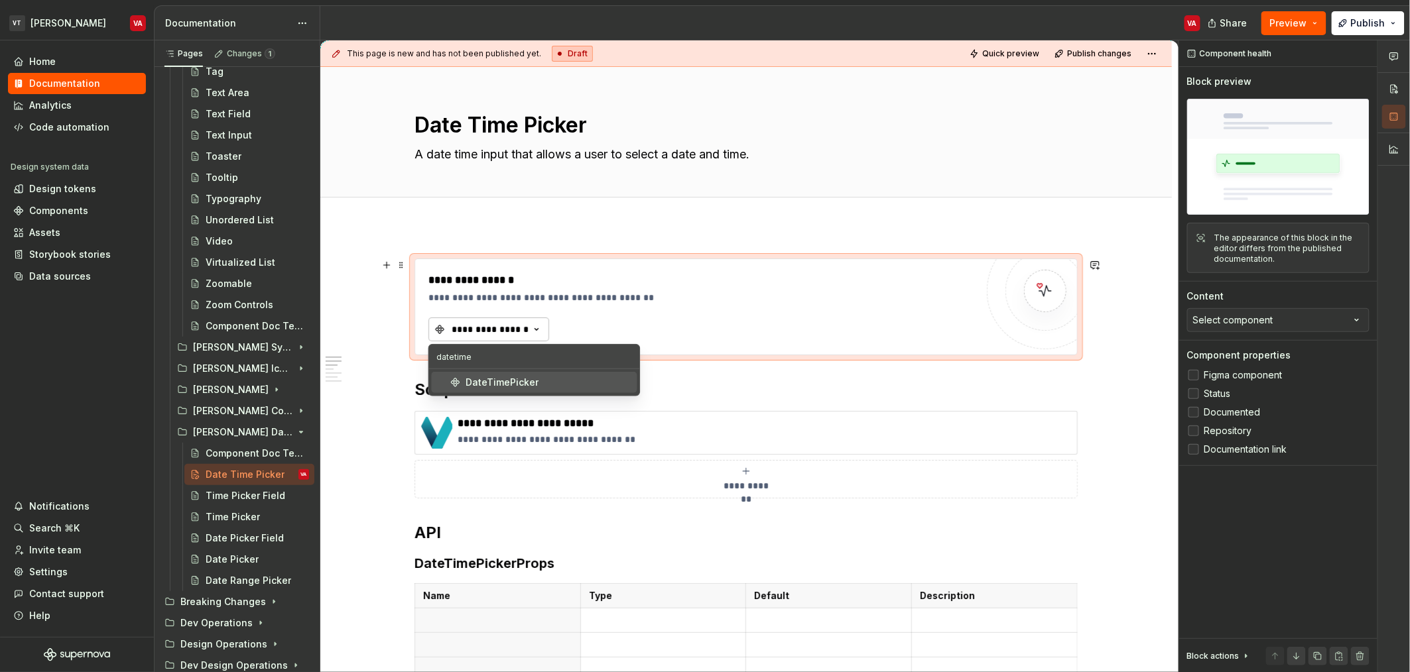
type input "datetimep"
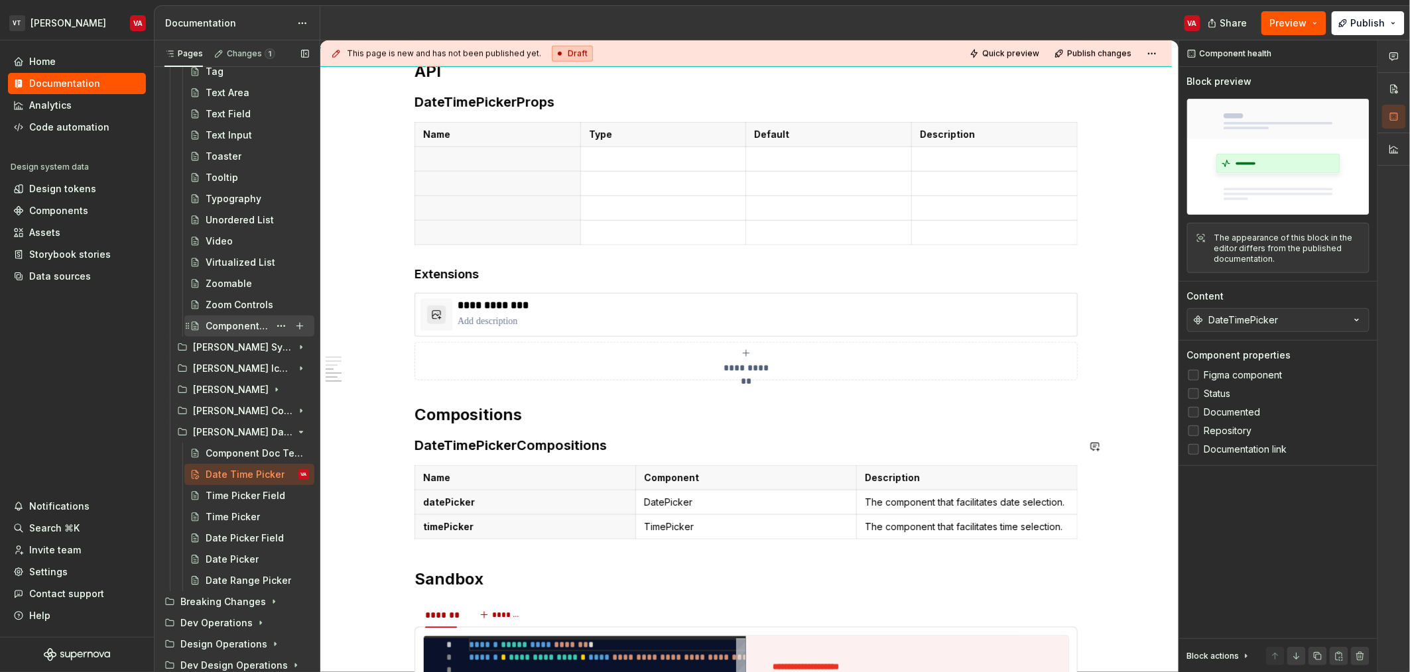
scroll to position [538, 0]
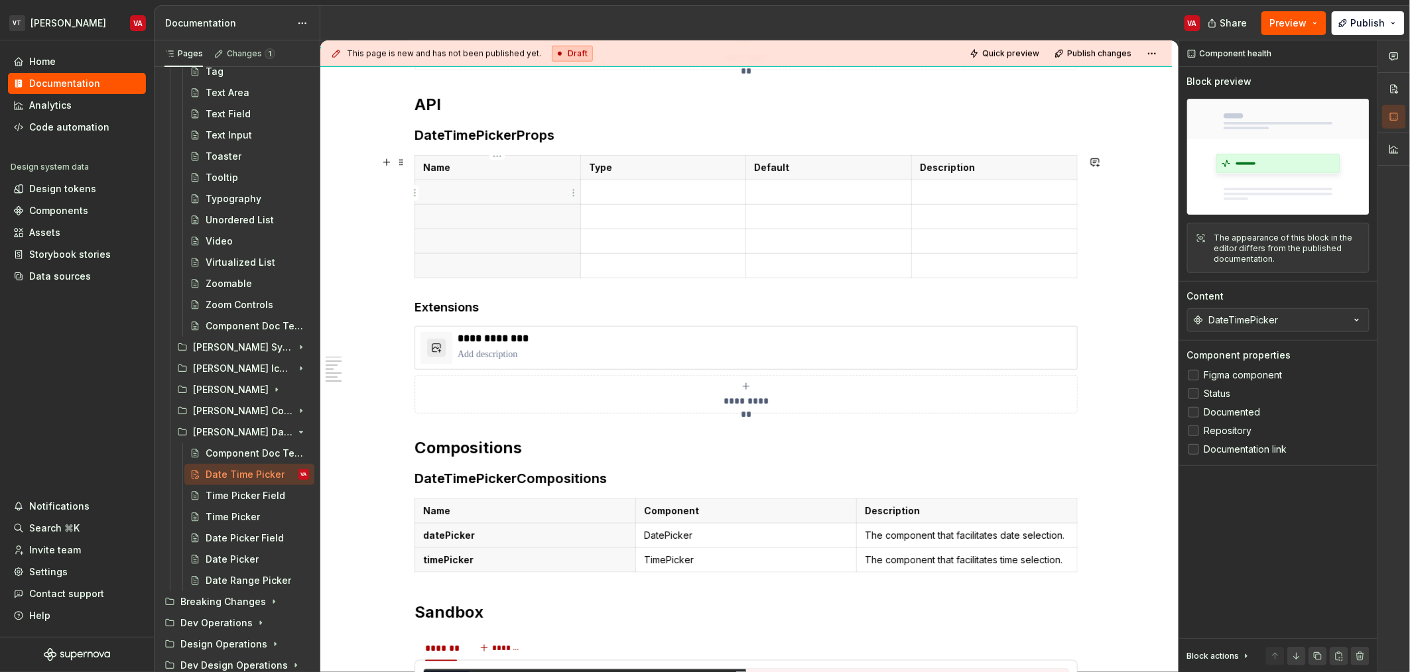
click at [475, 191] on p at bounding box center [497, 192] width 149 height 13
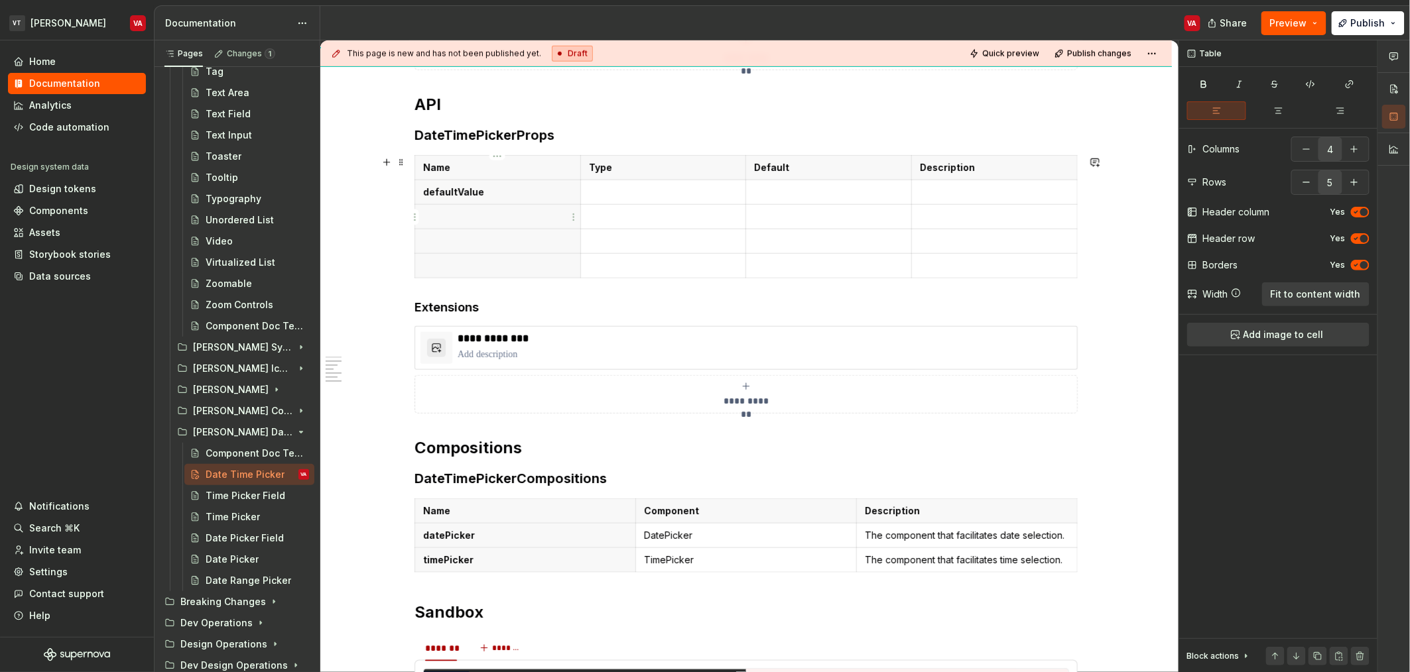
click at [446, 220] on p at bounding box center [497, 216] width 149 height 13
click at [455, 247] on p at bounding box center [497, 241] width 149 height 13
click at [503, 345] on p "**********" at bounding box center [765, 338] width 614 height 13
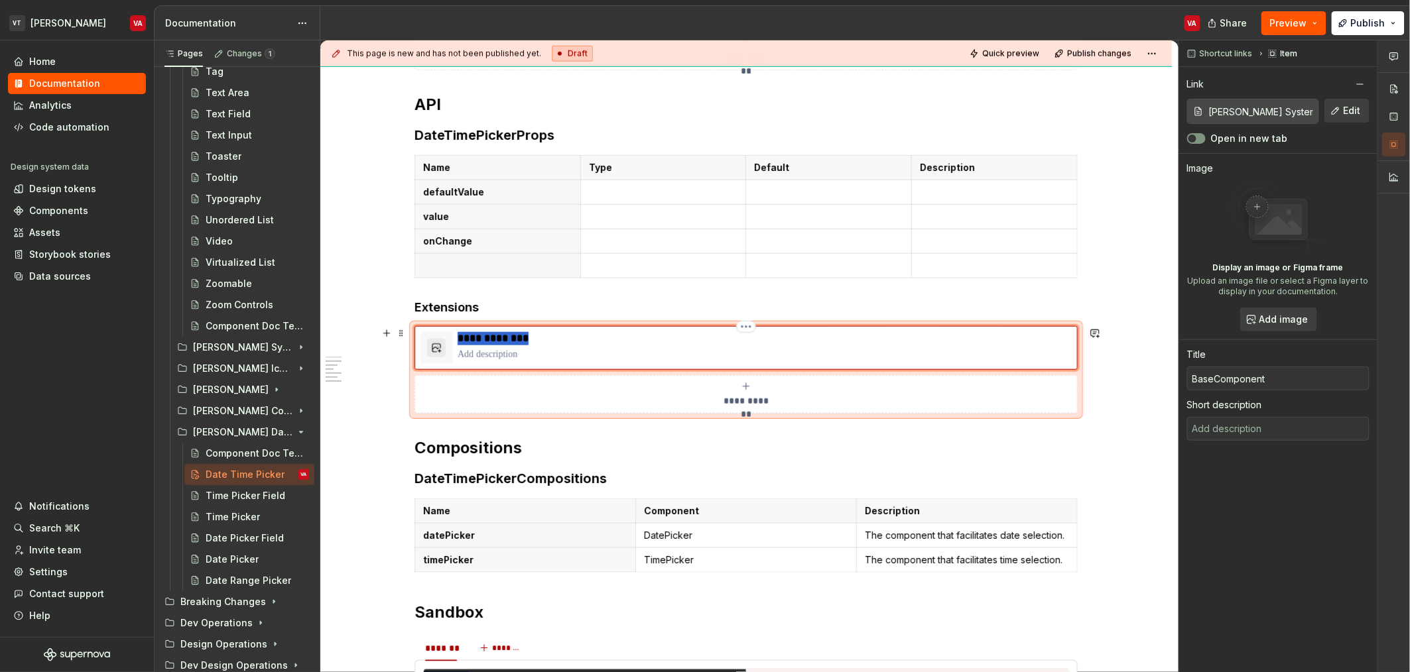
click at [503, 345] on p "**********" at bounding box center [765, 338] width 614 height 13
type textarea "*"
type input "[PERSON_NAME] System / Base Component/ API"
type textarea "*"
type input "BoxProps"
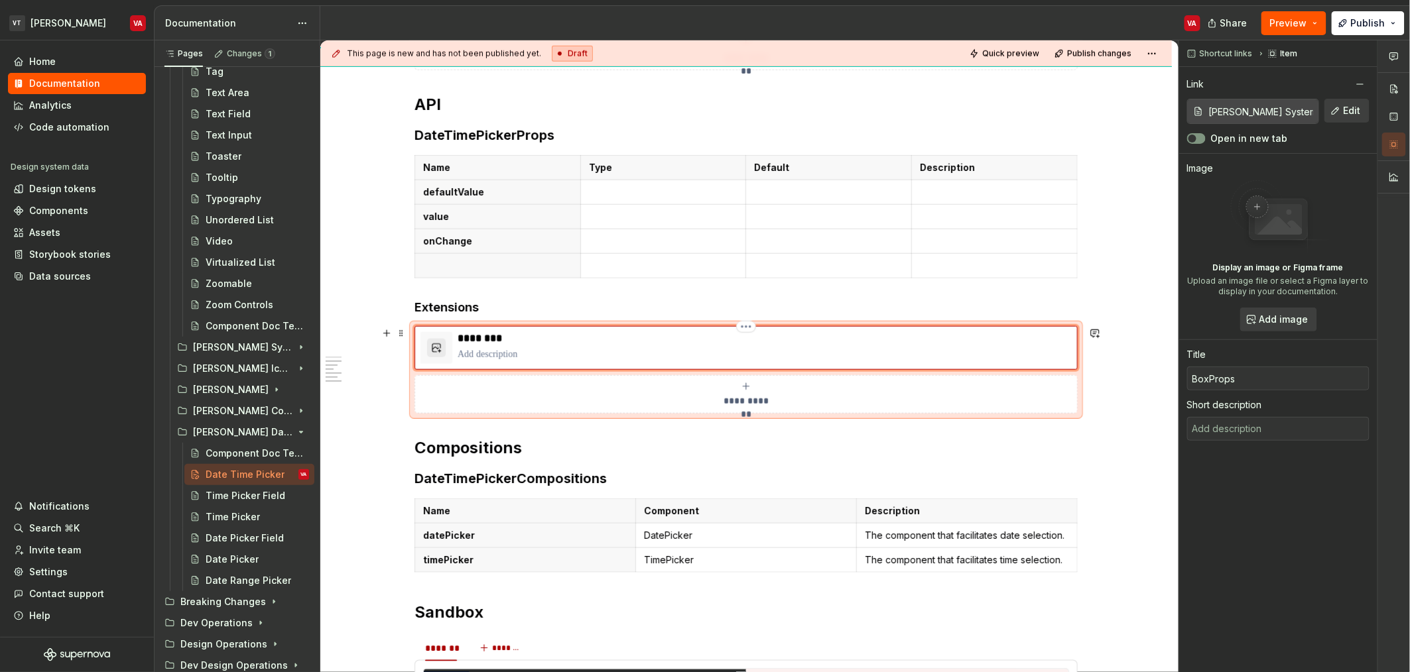
click at [506, 349] on p at bounding box center [765, 354] width 614 height 13
click at [1339, 112] on button "Edit" at bounding box center [1346, 111] width 45 height 24
type textarea "*"
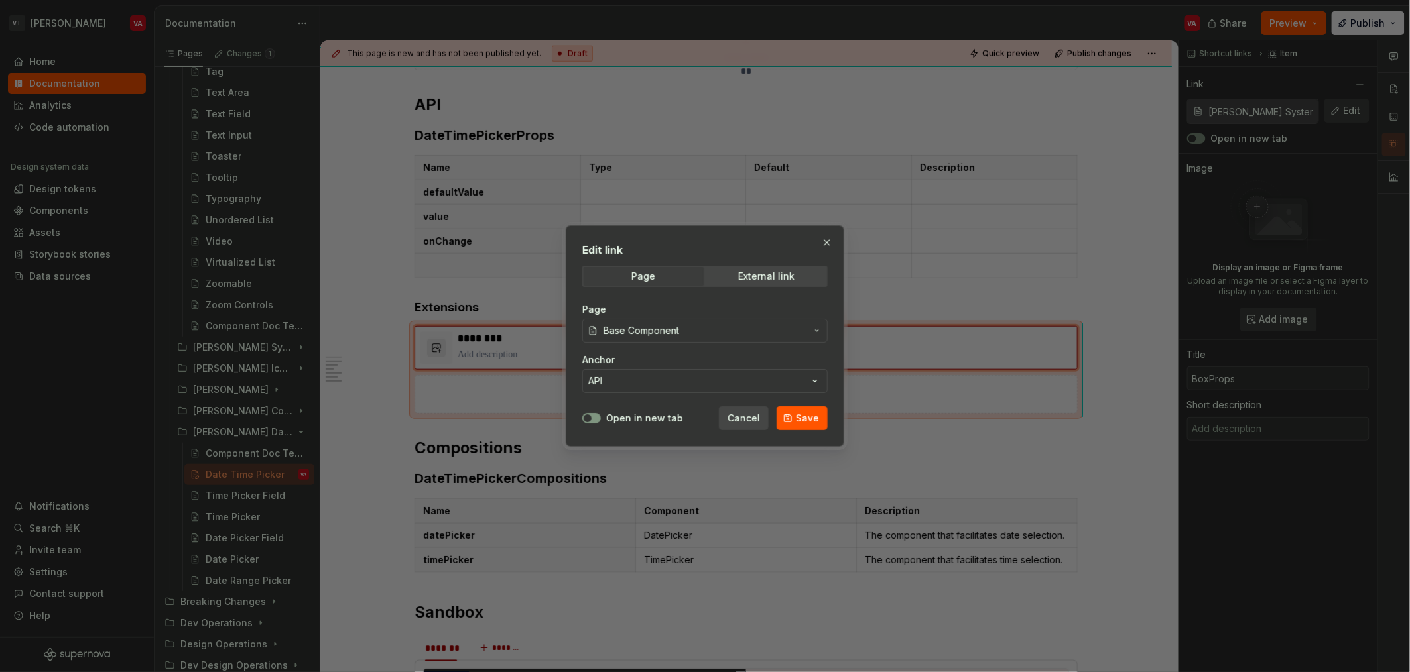
click at [676, 320] on button "Base Component" at bounding box center [704, 331] width 245 height 24
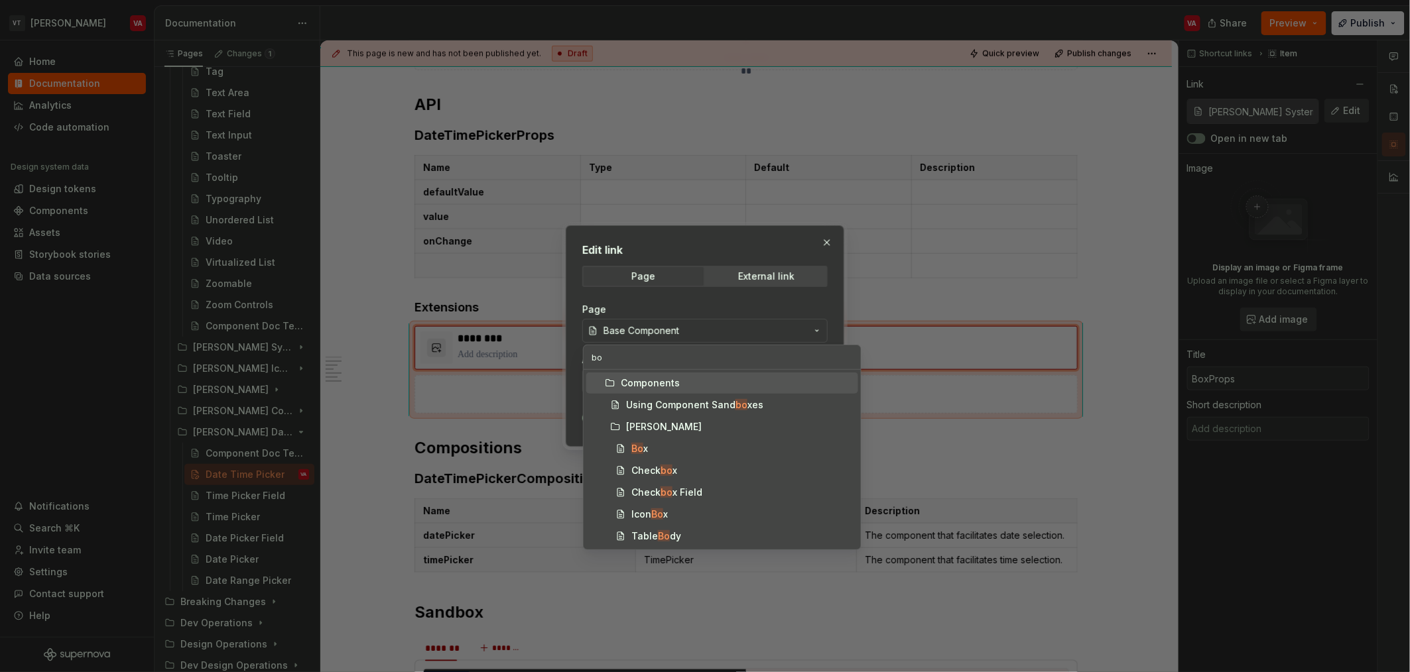
type input "box"
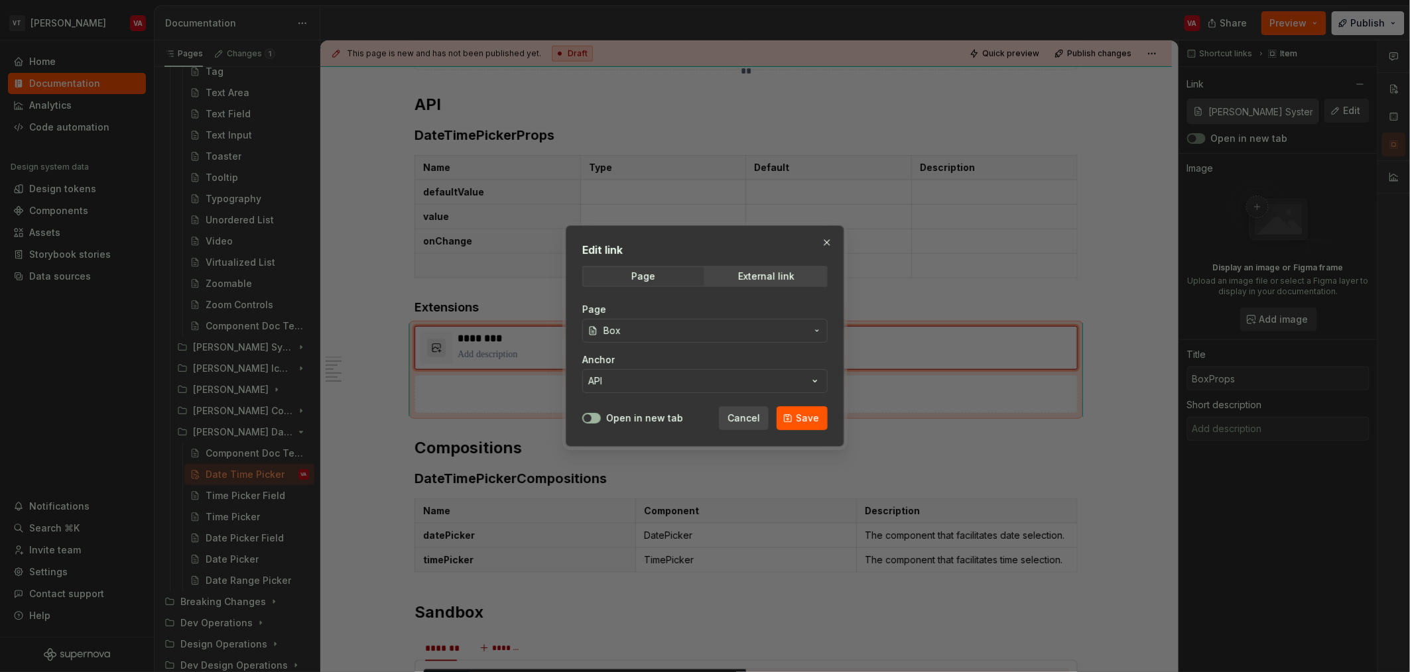
click at [585, 418] on span "button" at bounding box center [587, 418] width 8 height 8
click at [629, 375] on button "API" at bounding box center [704, 381] width 245 height 24
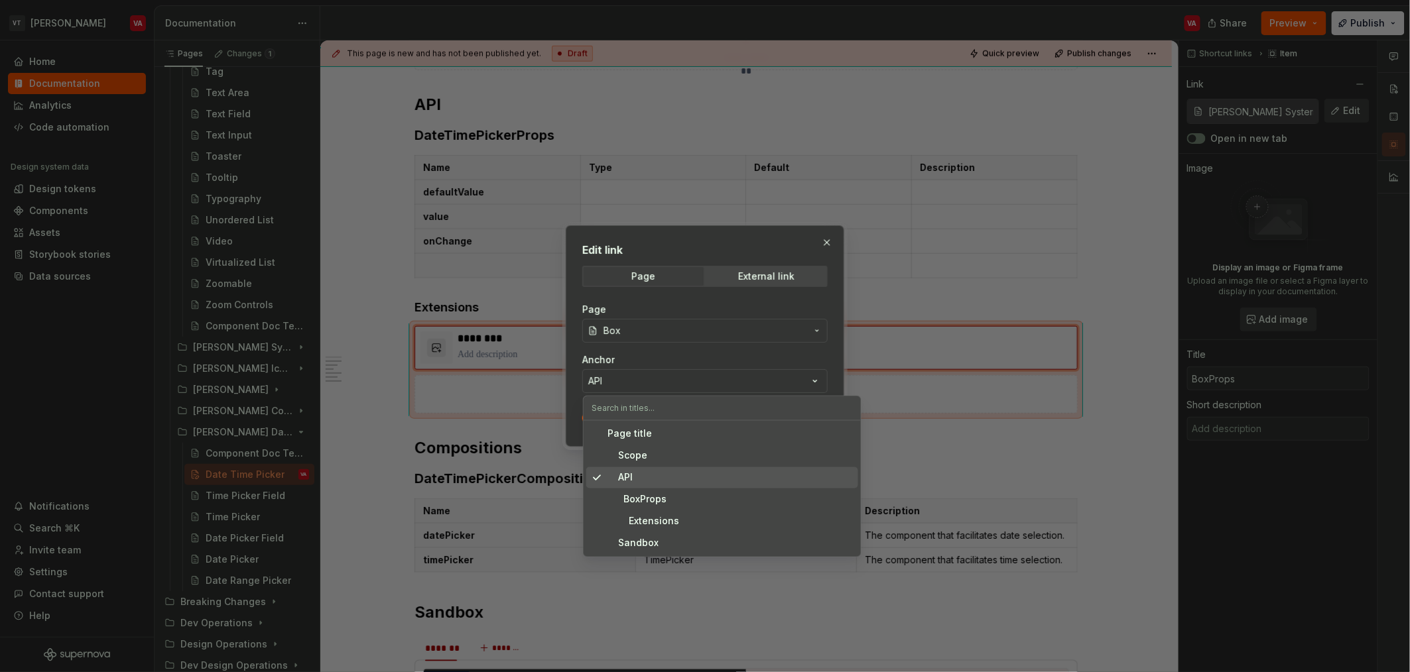
click at [623, 481] on div "API" at bounding box center [619, 477] width 25 height 13
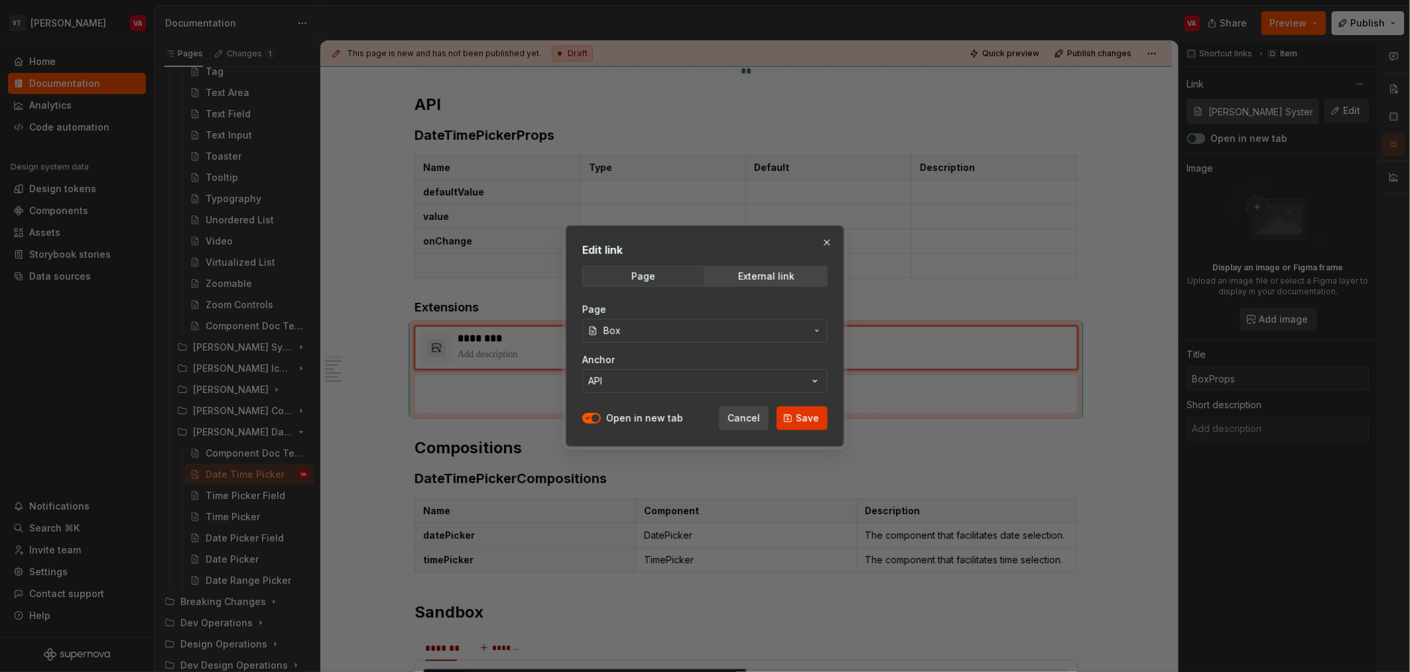
click at [798, 417] on span "Save" at bounding box center [807, 418] width 23 height 13
type textarea "*"
type input "[PERSON_NAME] / Box/ API"
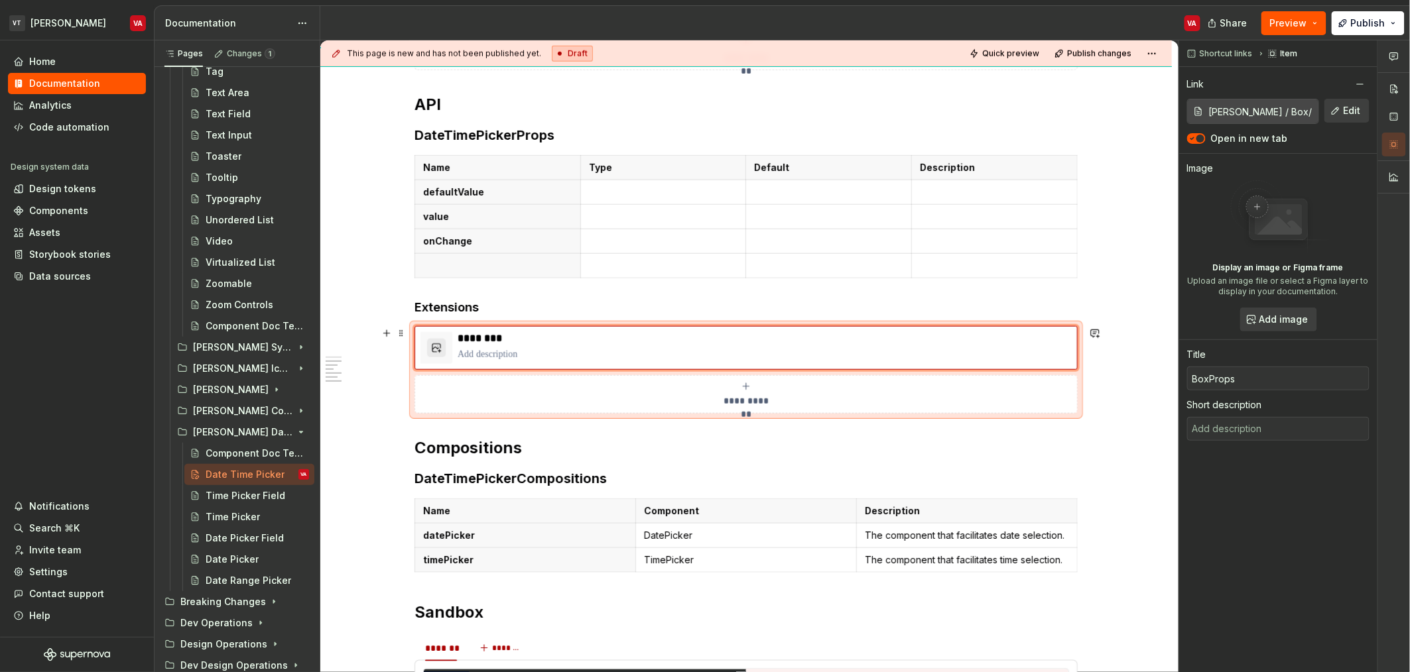
type textarea "*"
type textarea "A base layout component and [PERSON_NAME] abstraction of an HTML div element."
click at [530, 354] on p "**********" at bounding box center [765, 354] width 614 height 13
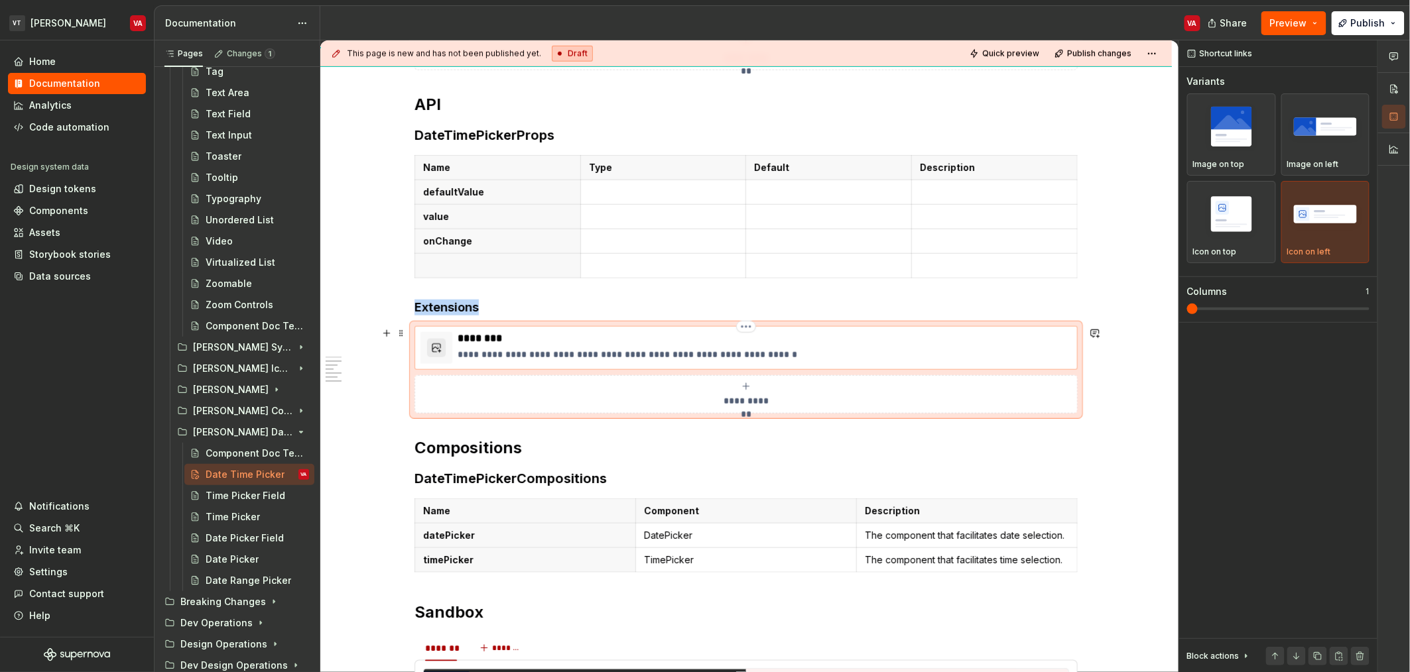
click at [530, 356] on p "**********" at bounding box center [765, 354] width 614 height 13
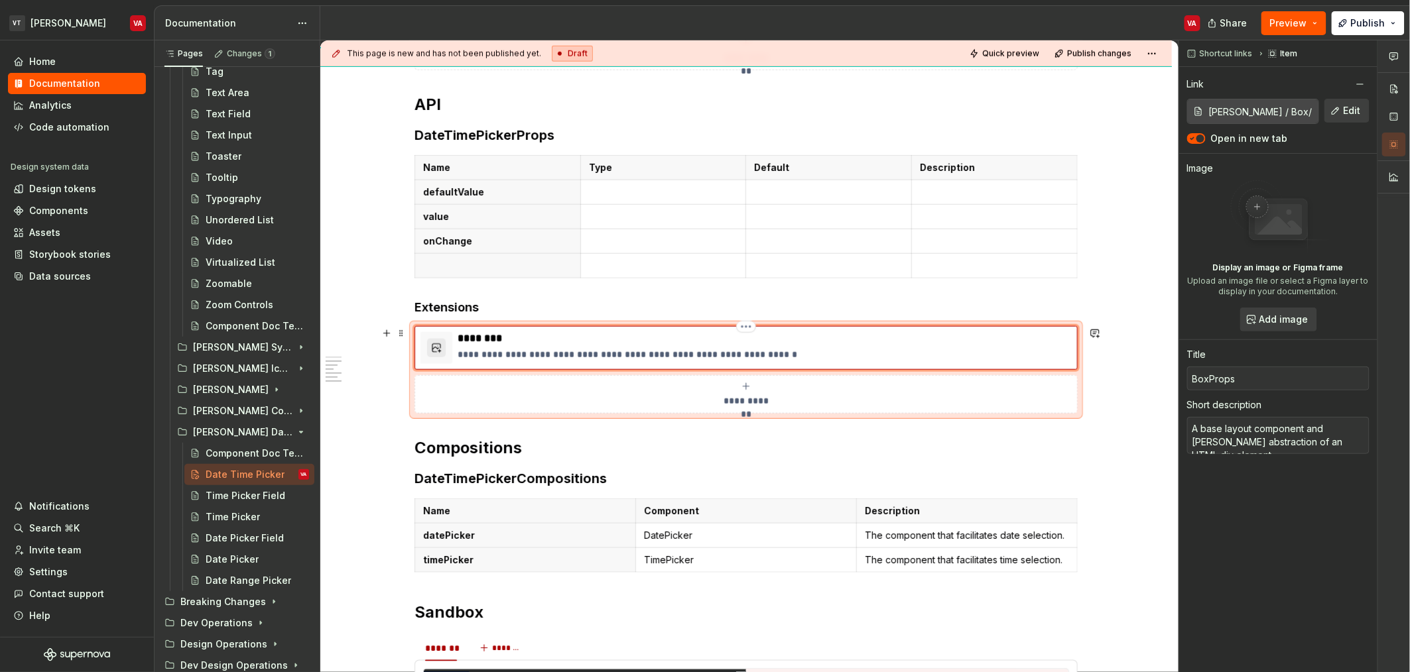
type textarea "*"
click at [1143, 408] on div "**********" at bounding box center [745, 430] width 851 height 1484
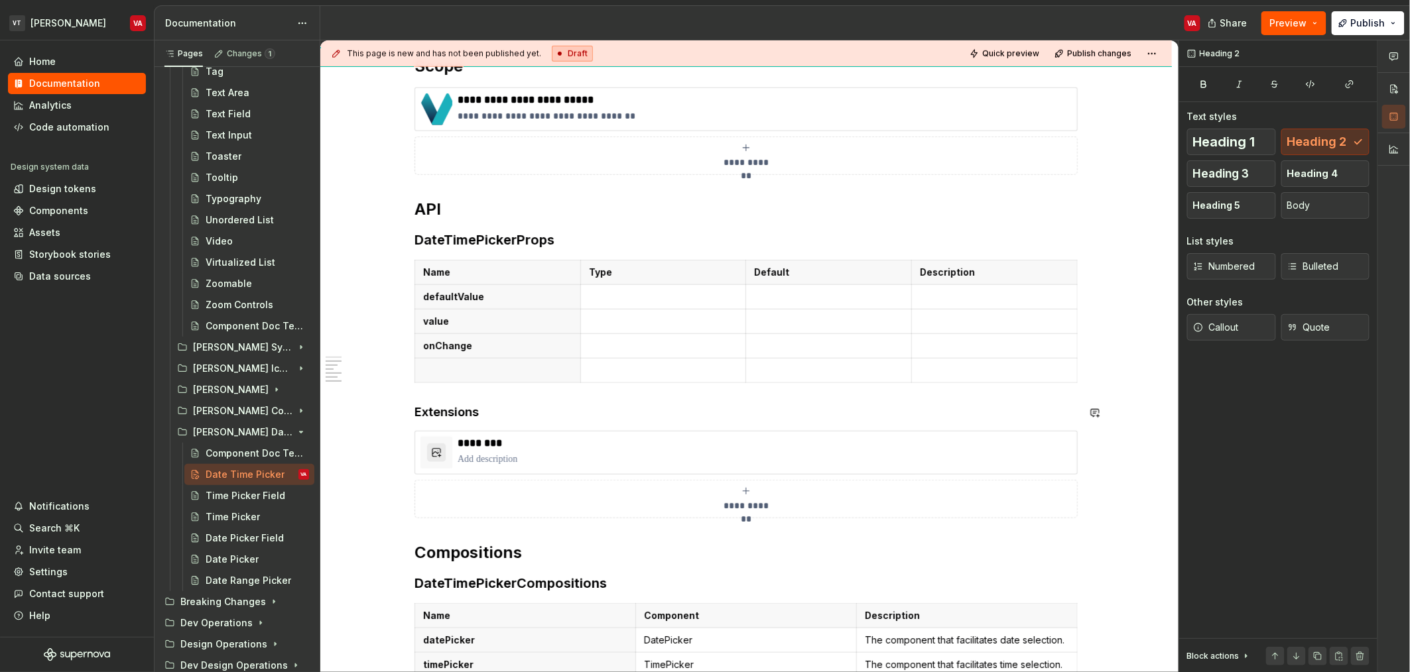
scroll to position [408, 0]
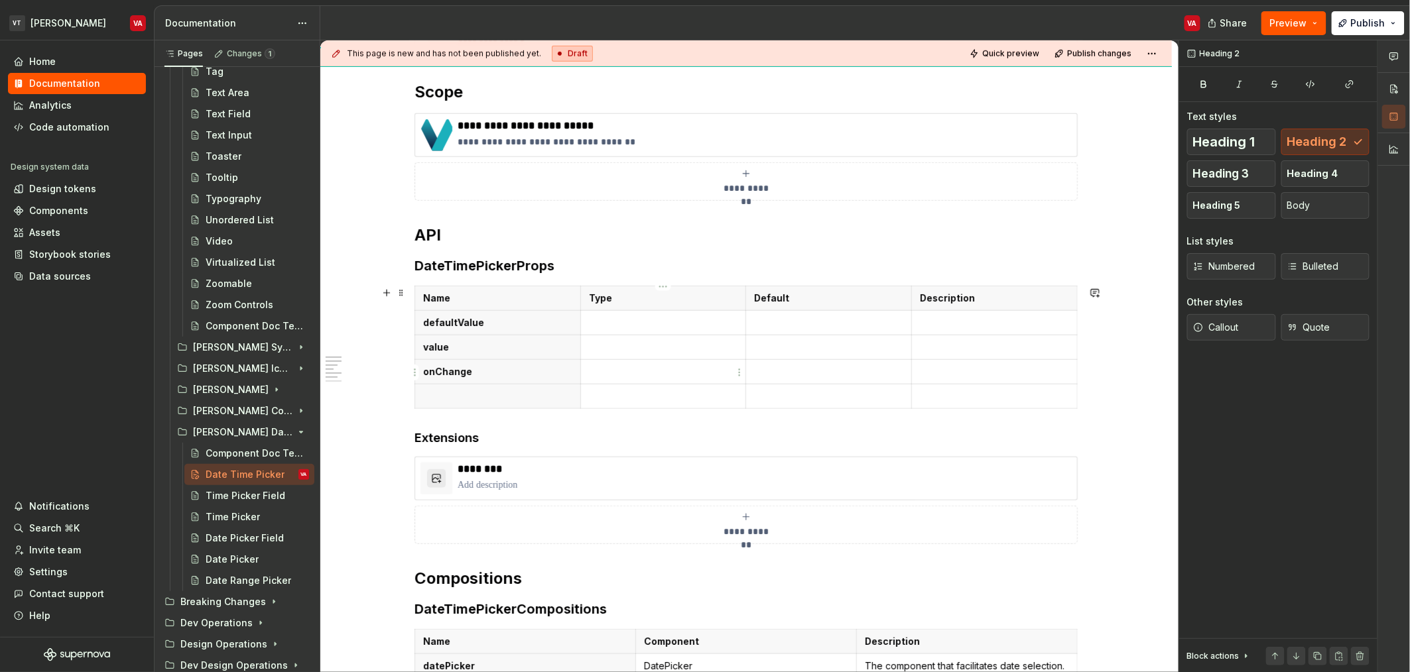
click at [725, 371] on p at bounding box center [663, 371] width 149 height 13
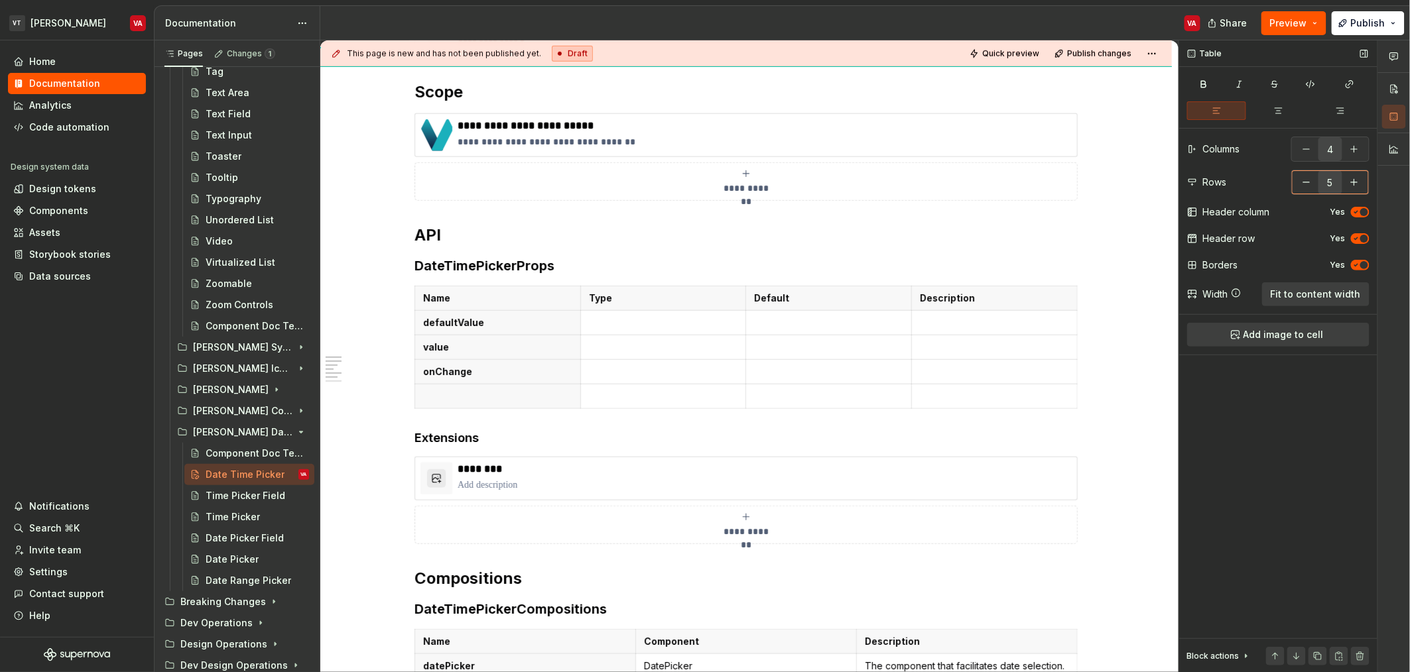
click at [1304, 186] on button "button" at bounding box center [1306, 182] width 24 height 24
type input "4"
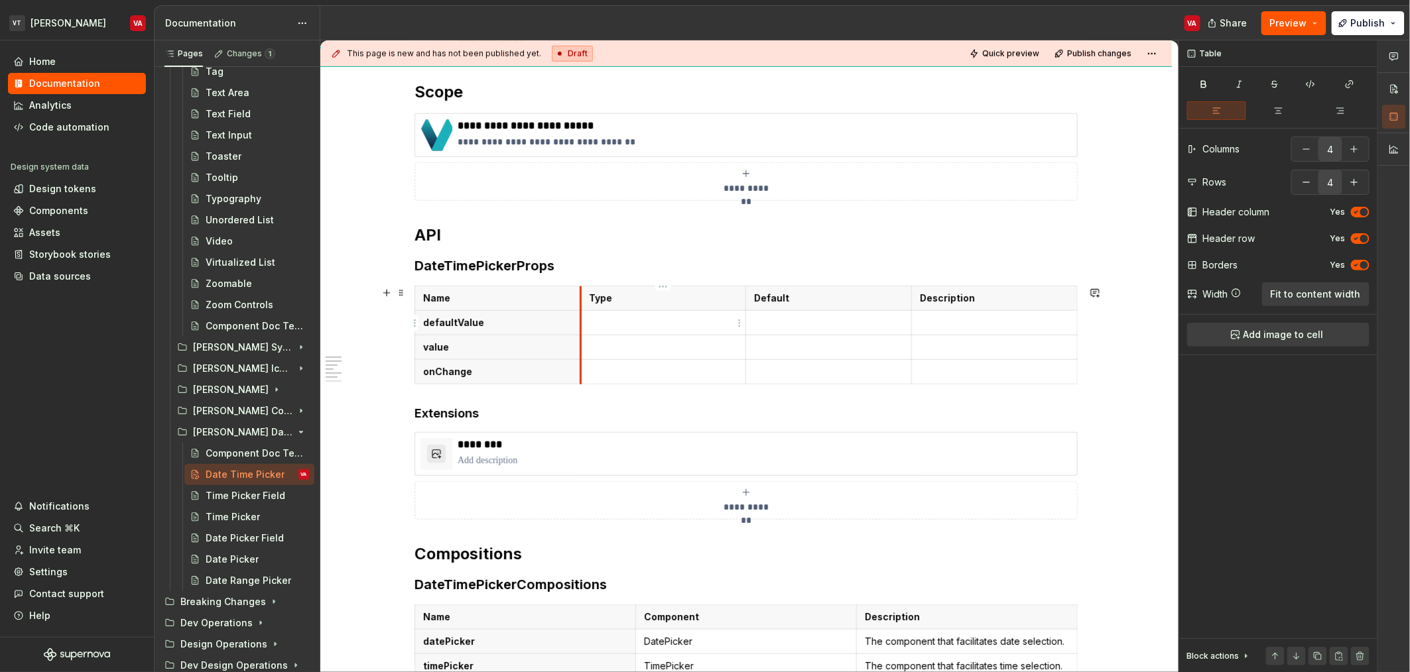
click at [628, 321] on p at bounding box center [663, 322] width 149 height 13
drag, startPoint x: 663, startPoint y: 330, endPoint x: 588, endPoint y: 327, distance: 75.0
click at [589, 327] on p "Date | null" at bounding box center [663, 322] width 149 height 13
copy code "Date | null"
click at [601, 351] on p at bounding box center [663, 347] width 149 height 13
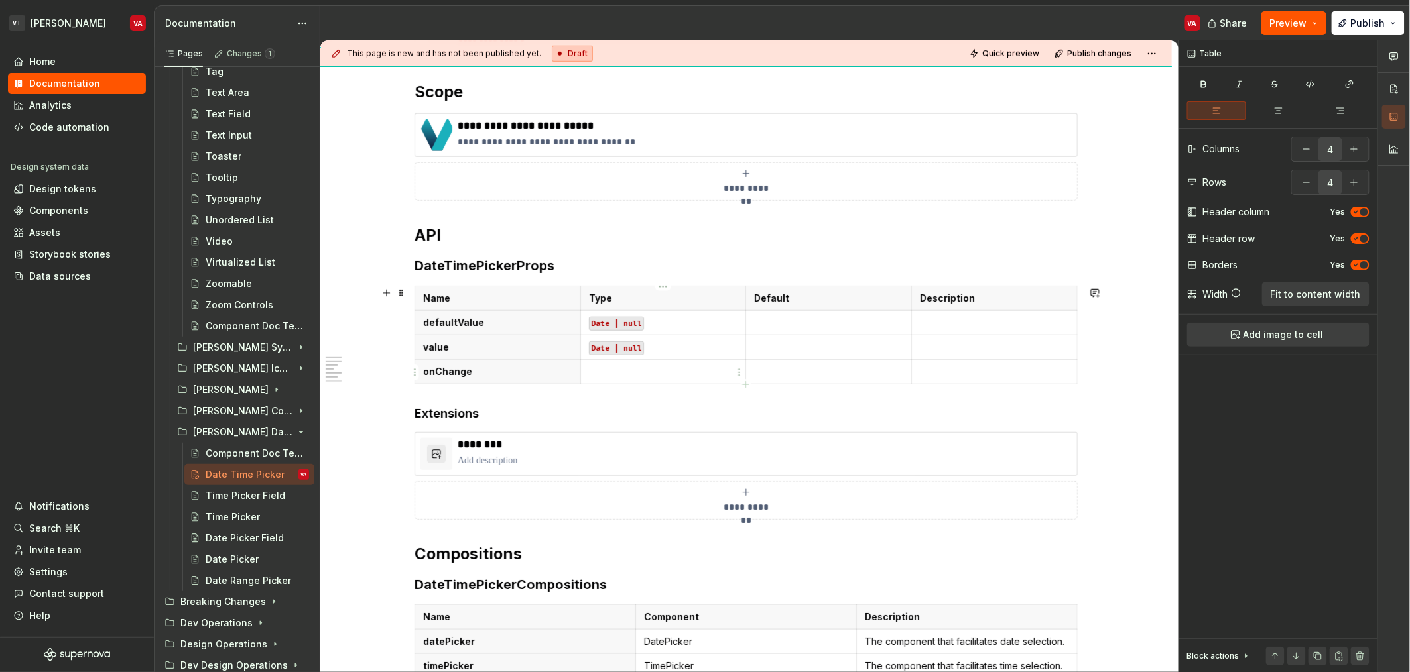
click at [615, 365] on p at bounding box center [663, 371] width 149 height 13
click at [619, 371] on p at bounding box center [663, 371] width 149 height 13
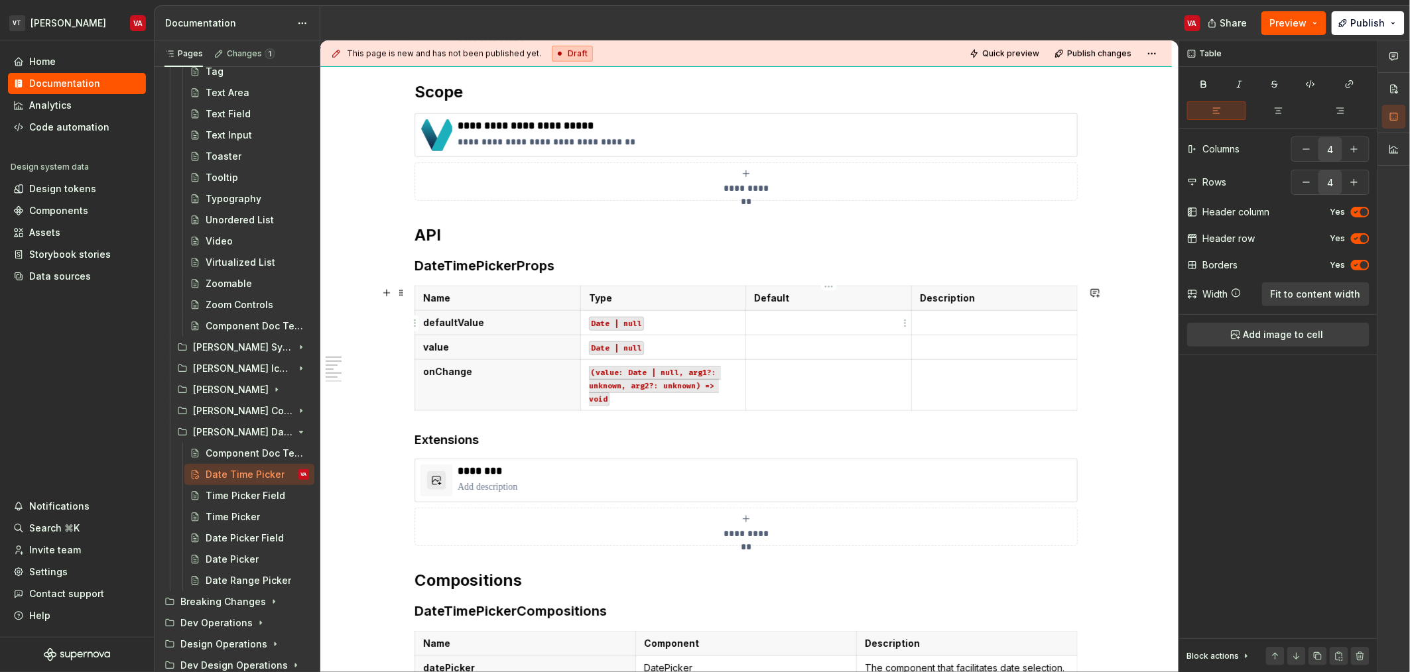
click at [790, 332] on td at bounding box center [829, 322] width 166 height 25
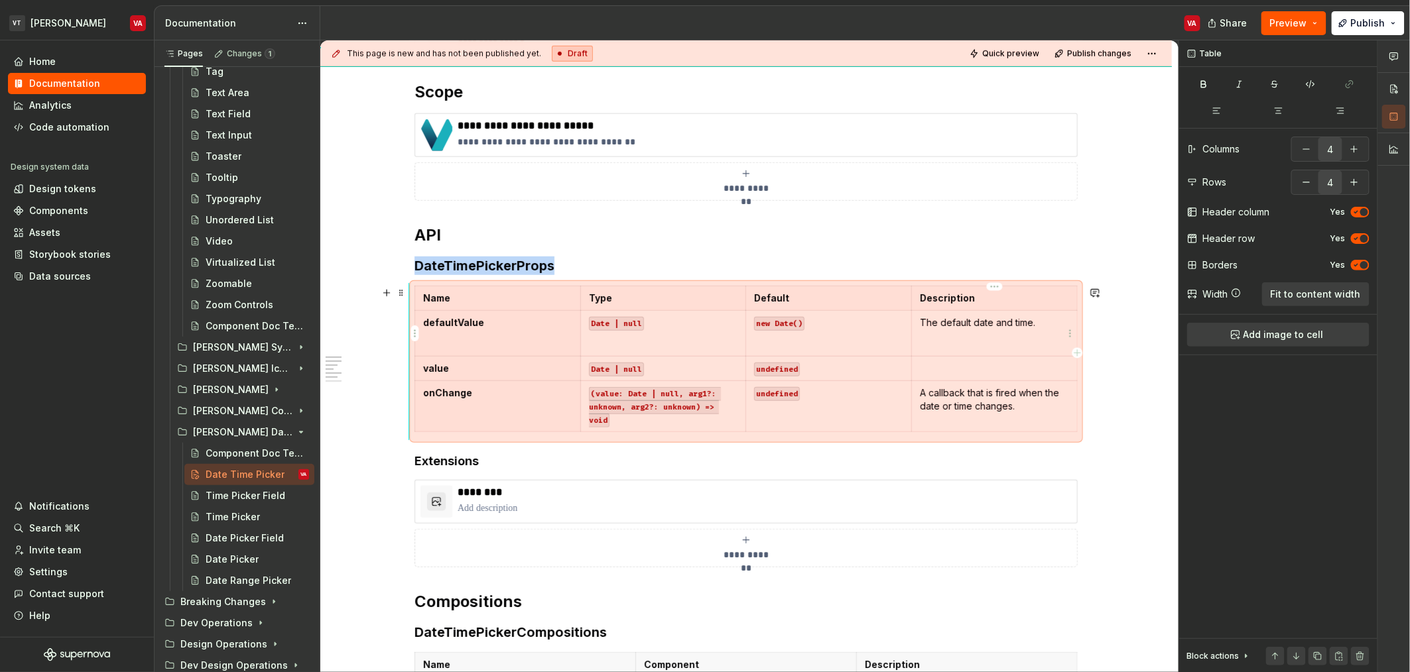
click at [1029, 355] on td "The default date and time." at bounding box center [995, 333] width 166 height 46
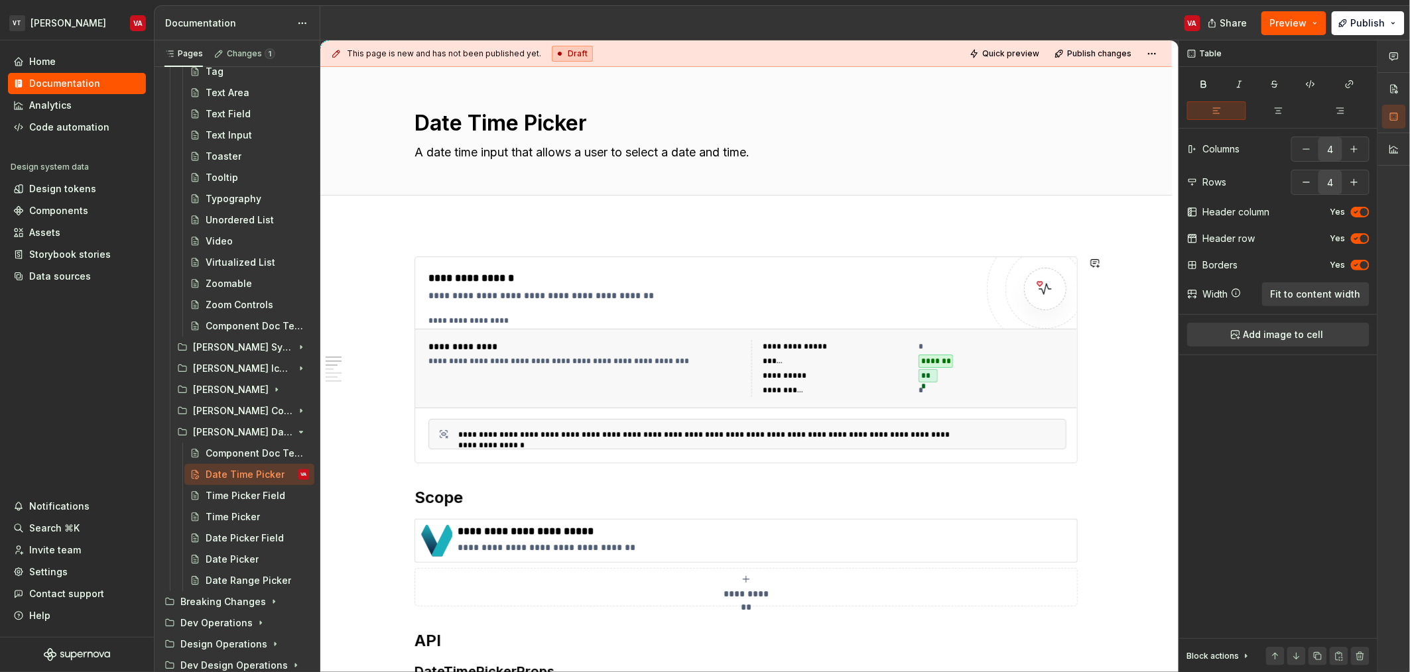
scroll to position [0, 0]
click at [1389, 33] on button "Publish" at bounding box center [1367, 23] width 73 height 24
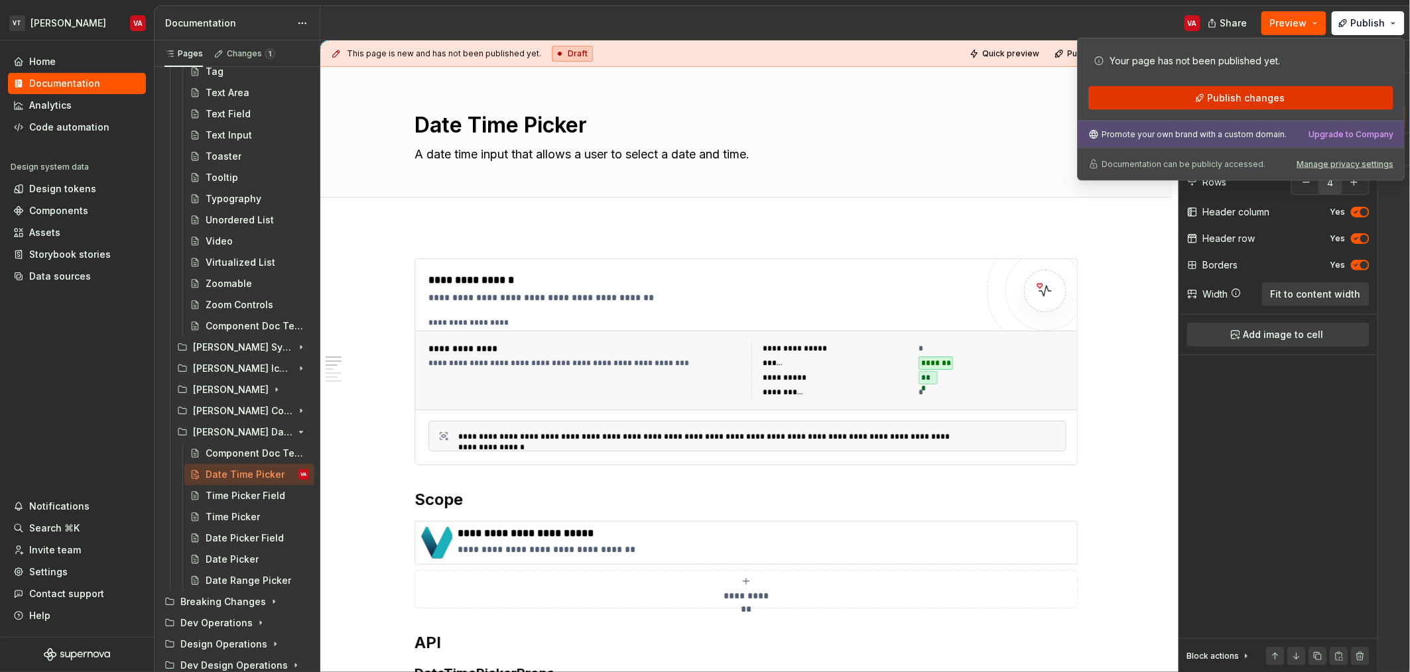
click at [1246, 90] on button "Publish changes" at bounding box center [1240, 98] width 305 height 24
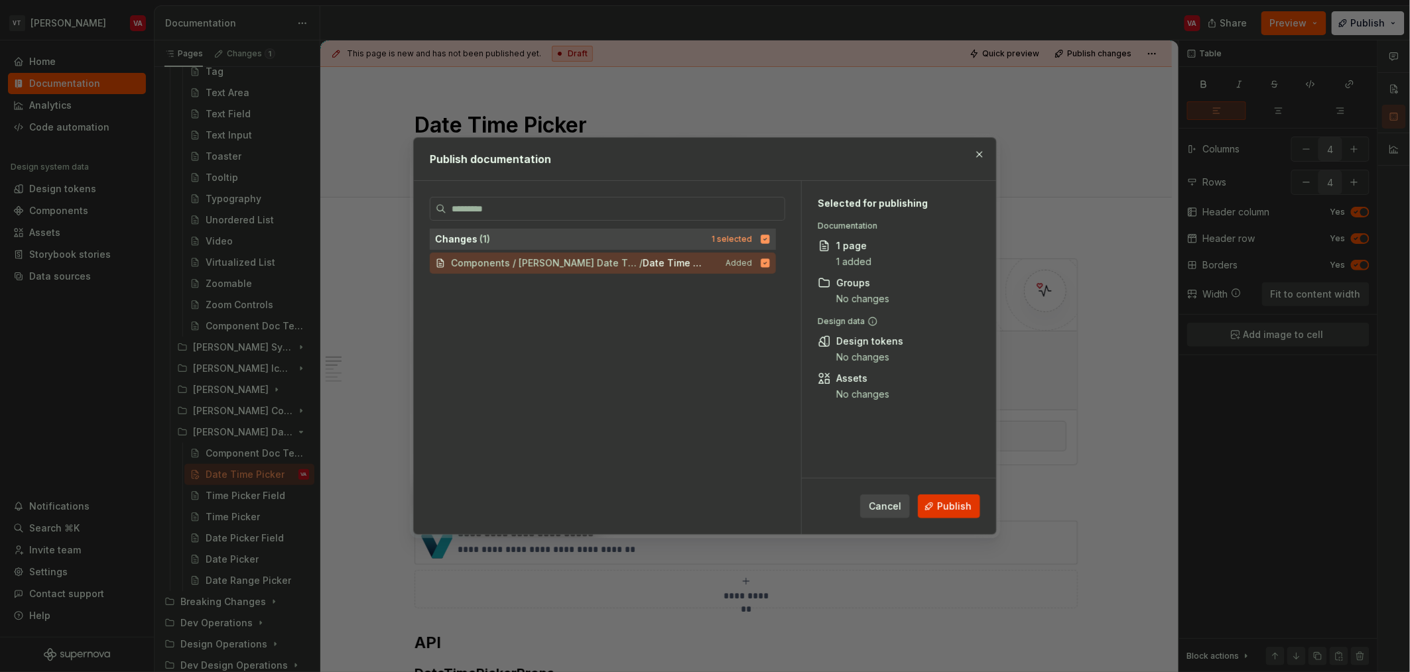
click at [961, 506] on span "Publish" at bounding box center [954, 506] width 34 height 13
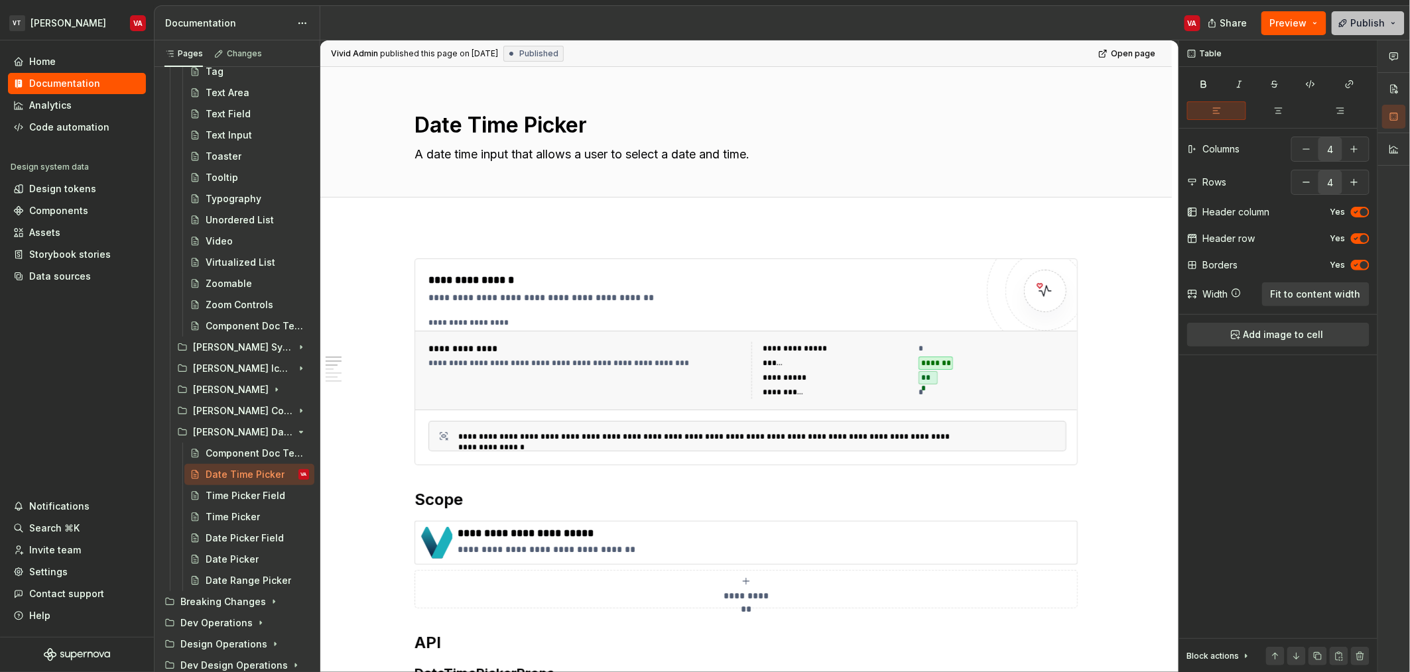
drag, startPoint x: 1355, startPoint y: 15, endPoint x: 1352, endPoint y: 23, distance: 9.2
click at [1356, 15] on button "Publish" at bounding box center [1367, 23] width 73 height 24
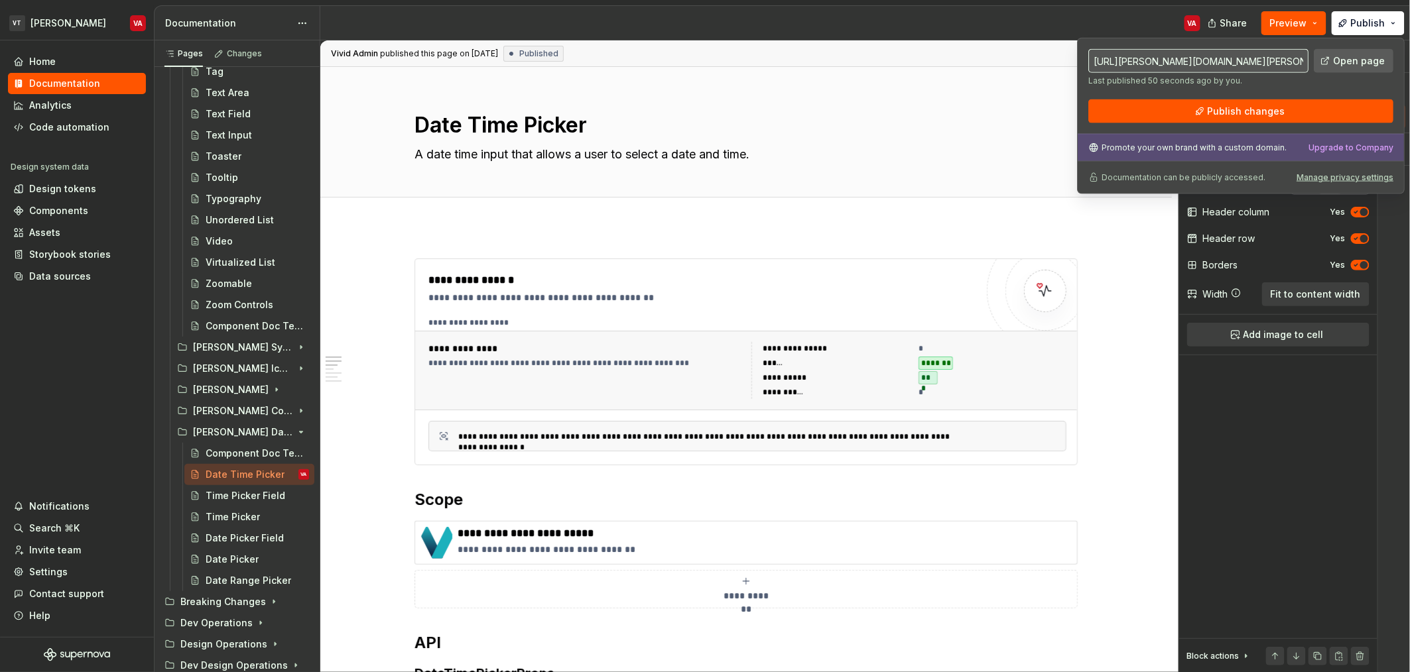
click at [1341, 70] on link "Open page" at bounding box center [1354, 61] width 80 height 24
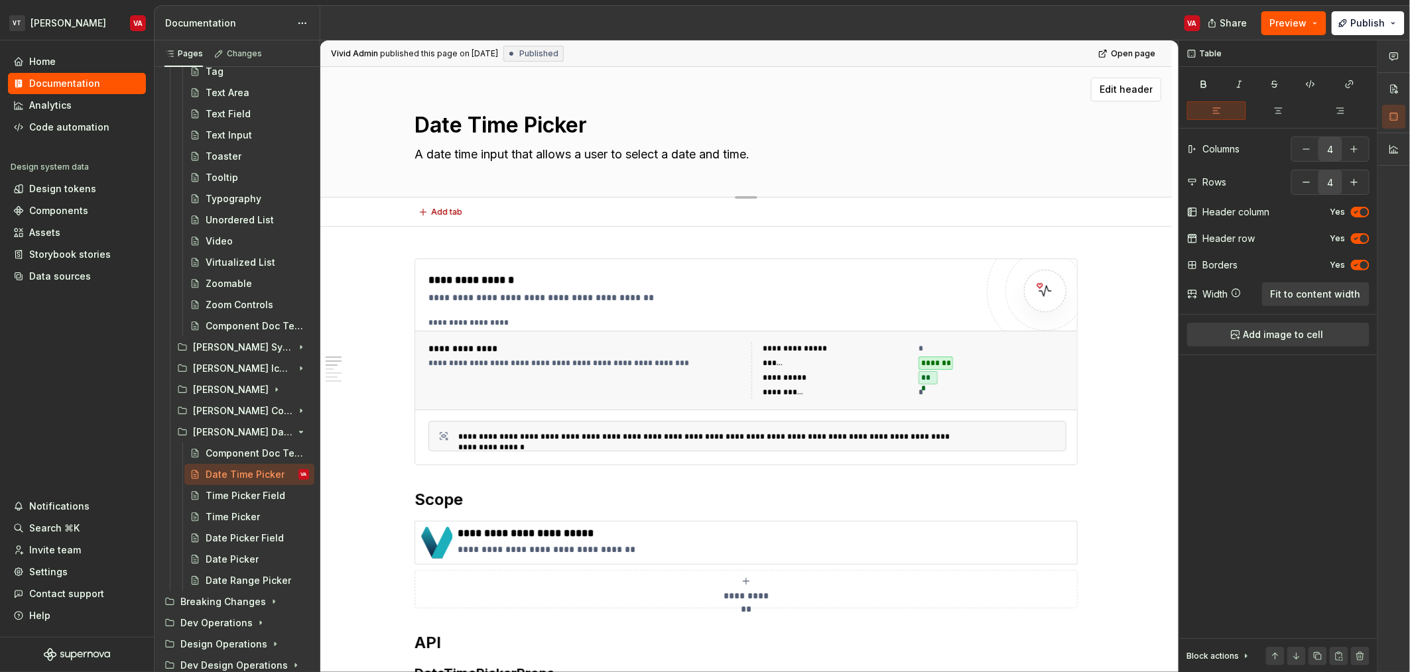
click at [923, 99] on div "Edit header" at bounding box center [740, 90] width 841 height 24
click at [272, 454] on button "Page tree" at bounding box center [281, 453] width 19 height 19
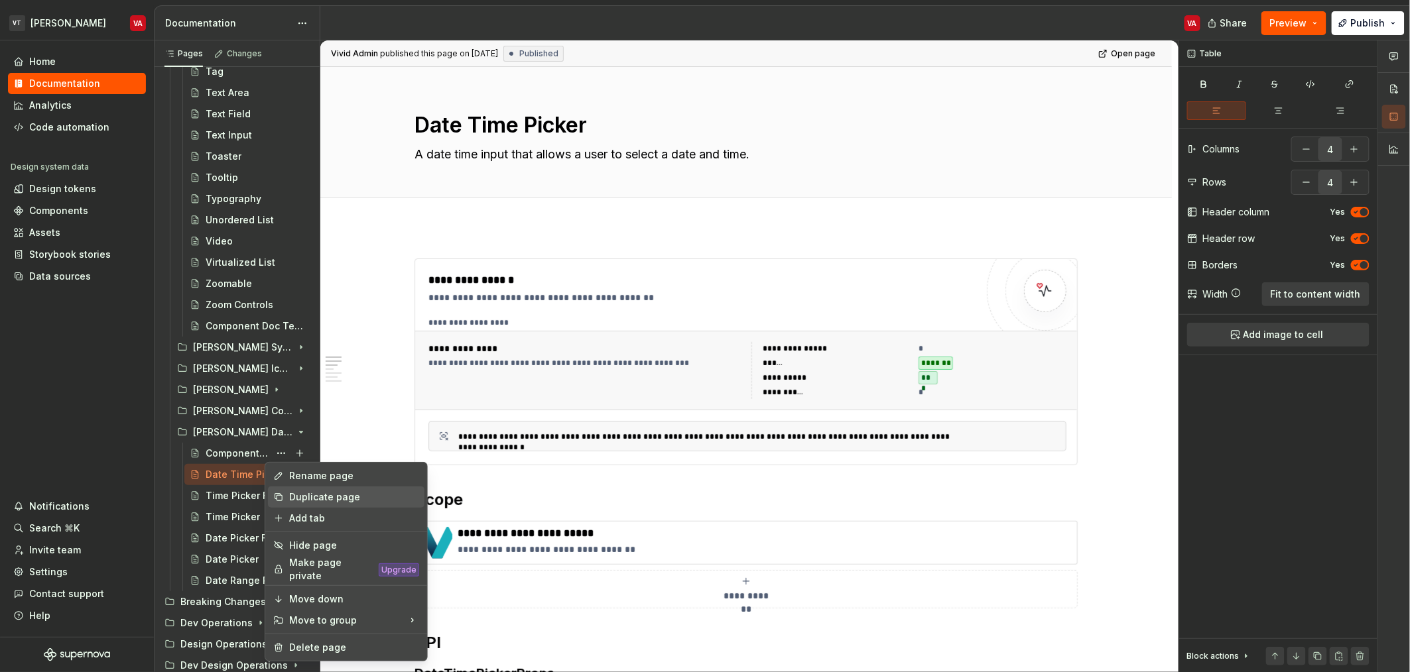
click at [351, 498] on div "Duplicate page" at bounding box center [354, 497] width 130 height 13
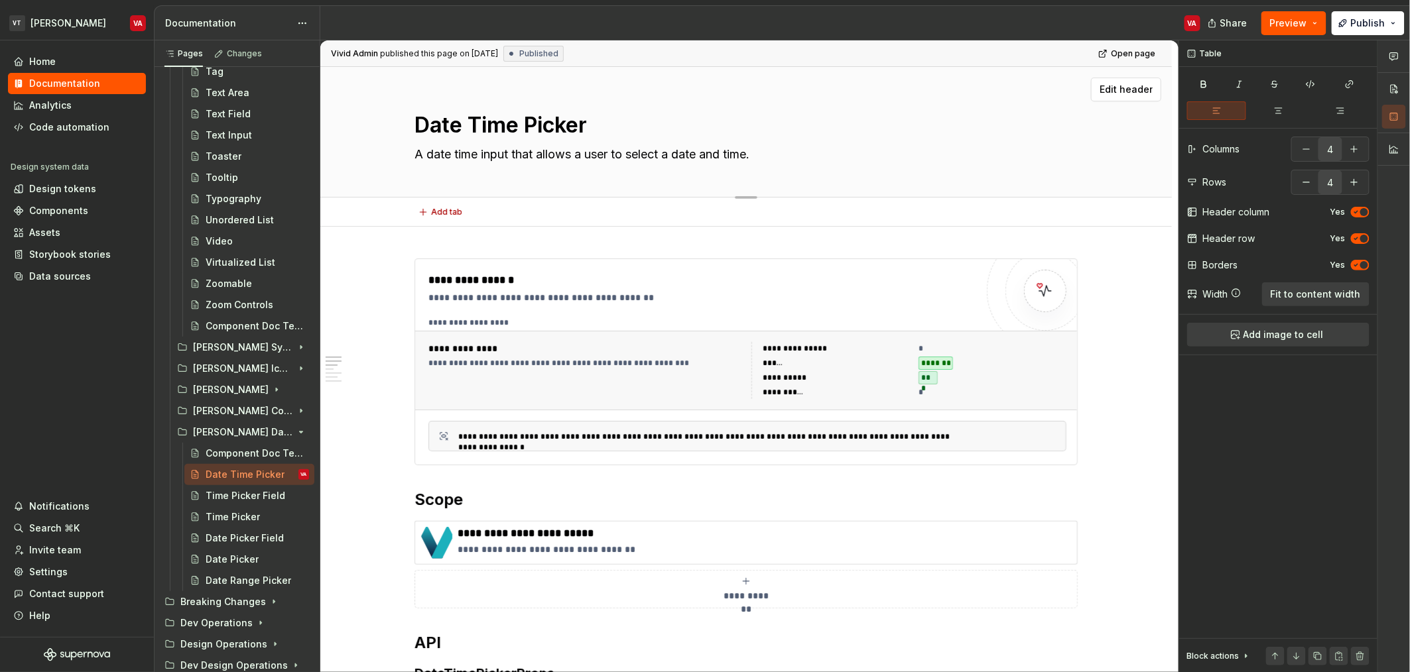
click at [514, 157] on textarea "A date time input that allows a user to select a date and time." at bounding box center [743, 154] width 663 height 21
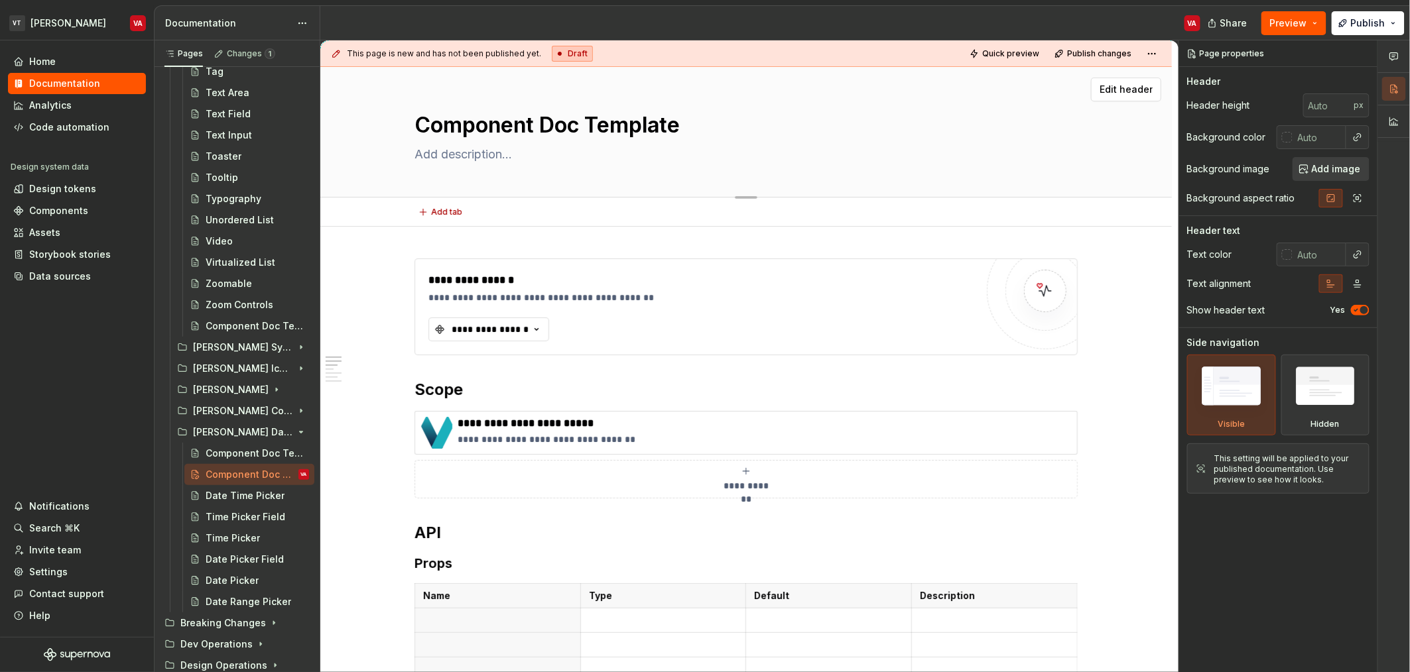
click at [435, 119] on textarea "Component Doc Template" at bounding box center [743, 125] width 663 height 32
type textarea "*"
type textarea "D"
type textarea "*"
type textarea "Da"
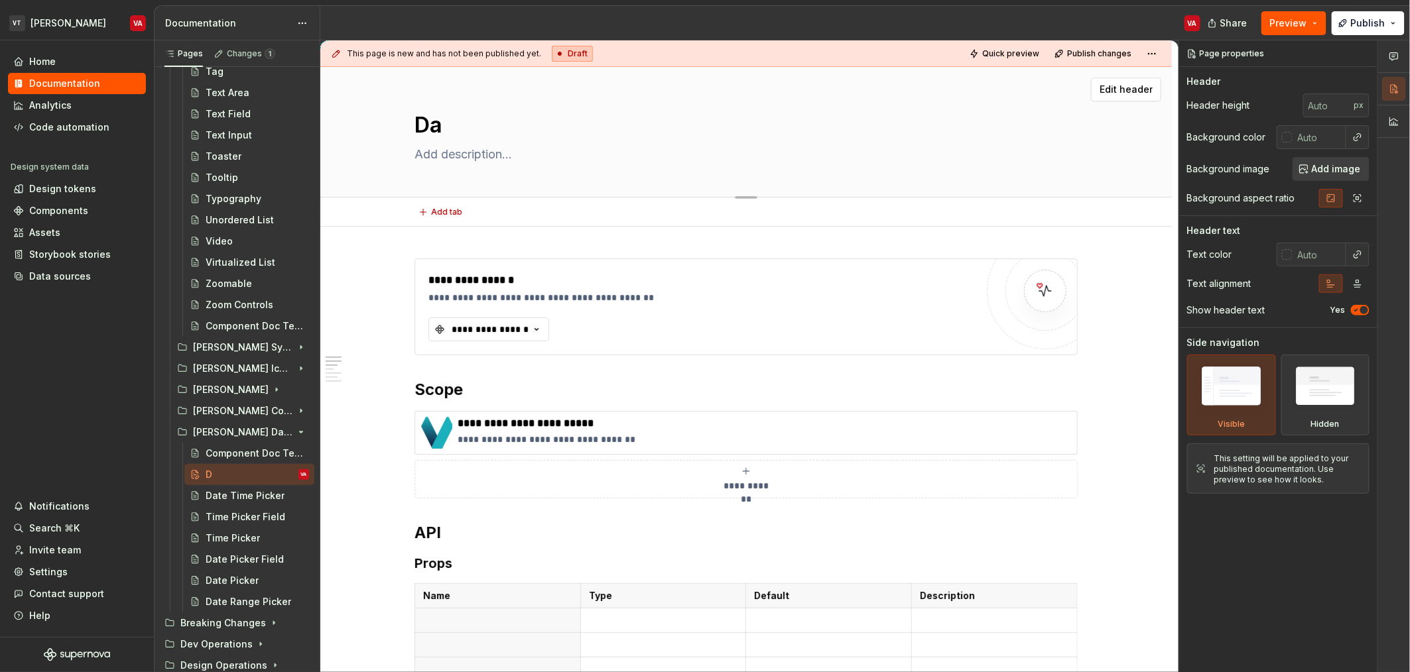
type textarea "*"
type textarea "Dat"
type textarea "*"
type textarea "Date"
type textarea "*"
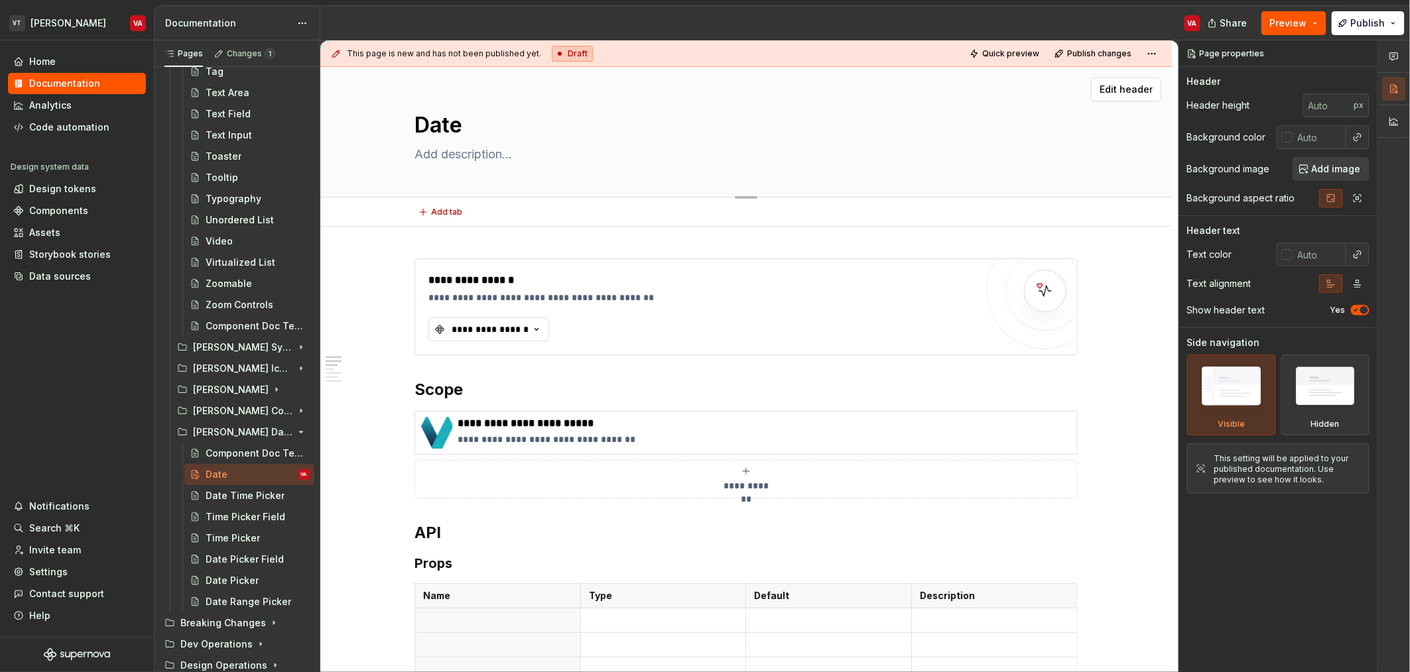
type textarea "Date"
type textarea "*"
type textarea "Date T"
type textarea "*"
type textarea "Date Ti"
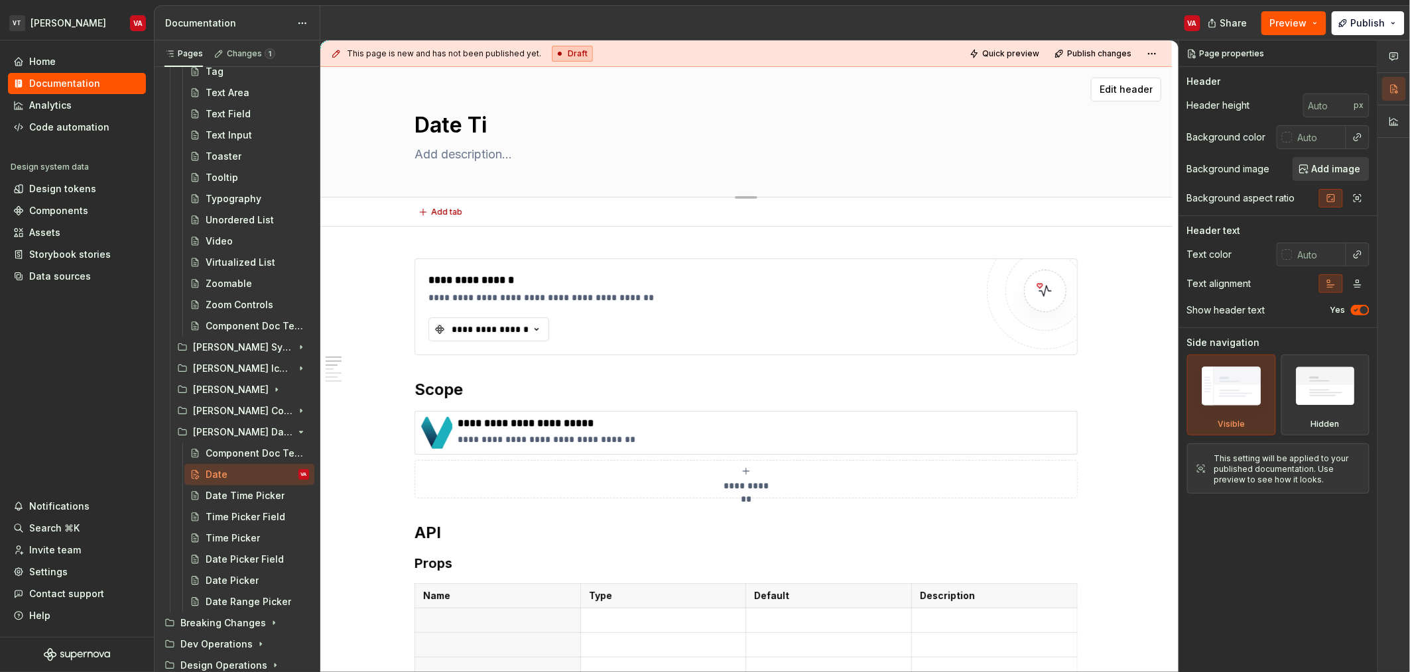
type textarea "*"
type textarea "Date Tien"
type textarea "*"
type textarea "Date Tienm"
type textarea "*"
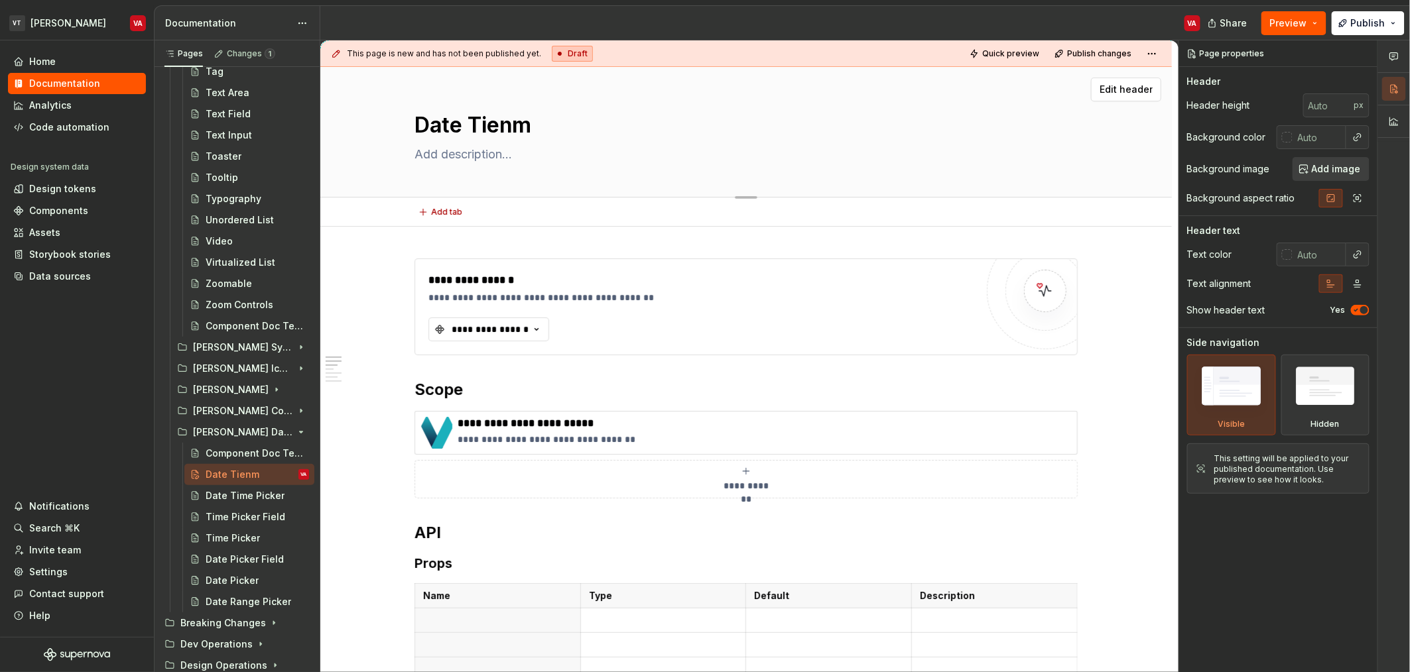
type textarea "Date Tien"
type textarea "*"
type textarea "Date Tie"
type textarea "*"
type textarea "Date Ti"
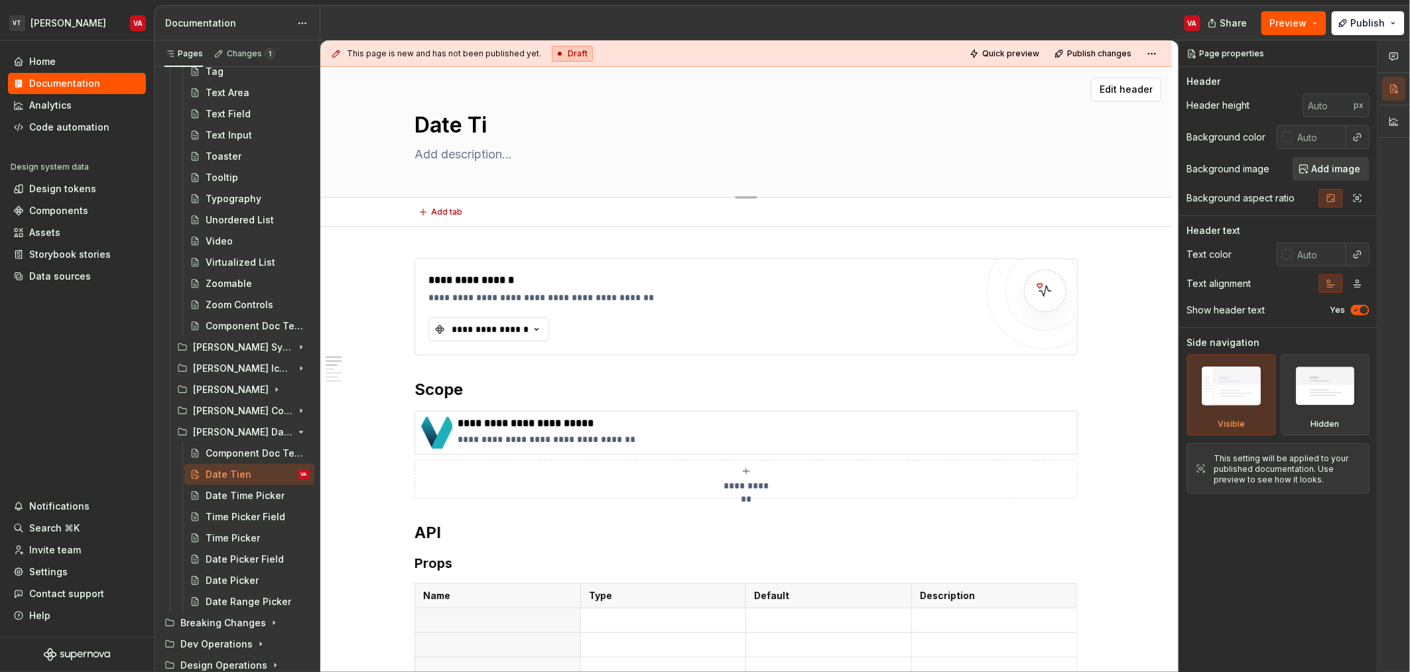
type textarea "*"
type textarea "Date [PERSON_NAME]"
type textarea "*"
type textarea "Date Time"
type textarea "*"
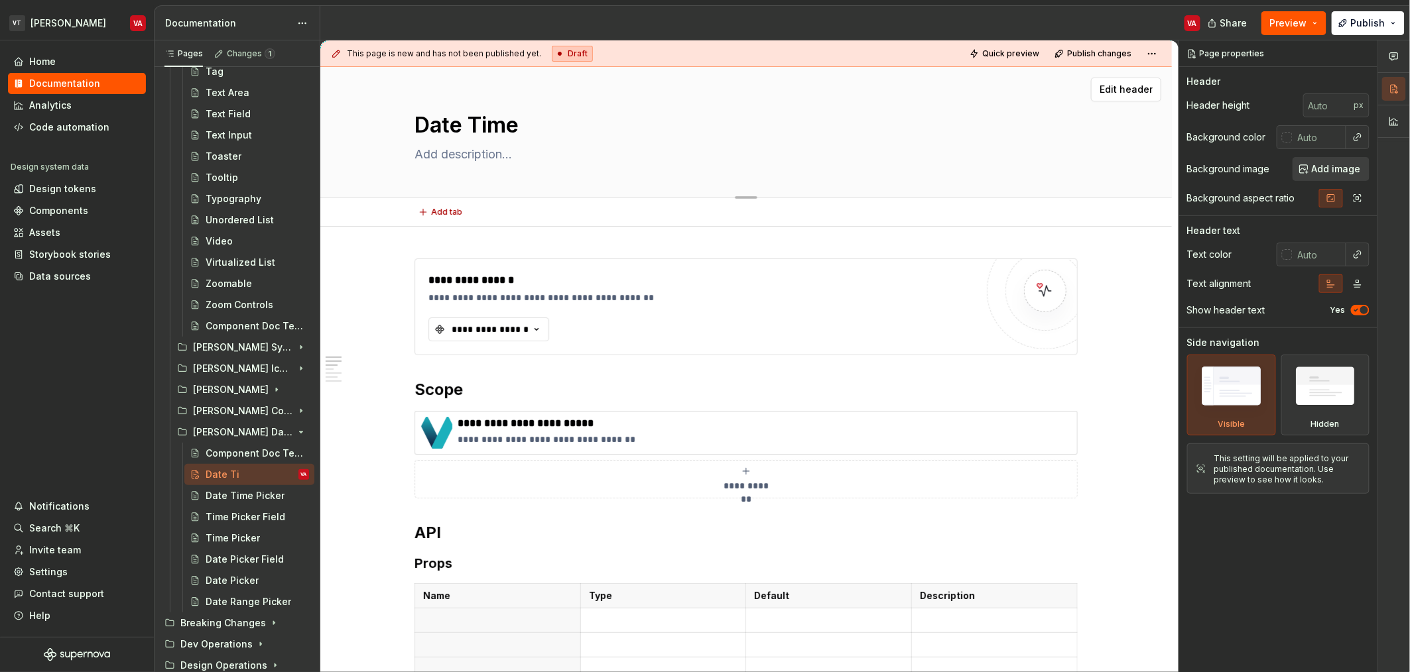
type textarea "Date Time P"
type textarea "*"
type textarea "Date Time Pi"
type textarea "*"
type textarea "Date Time Pic"
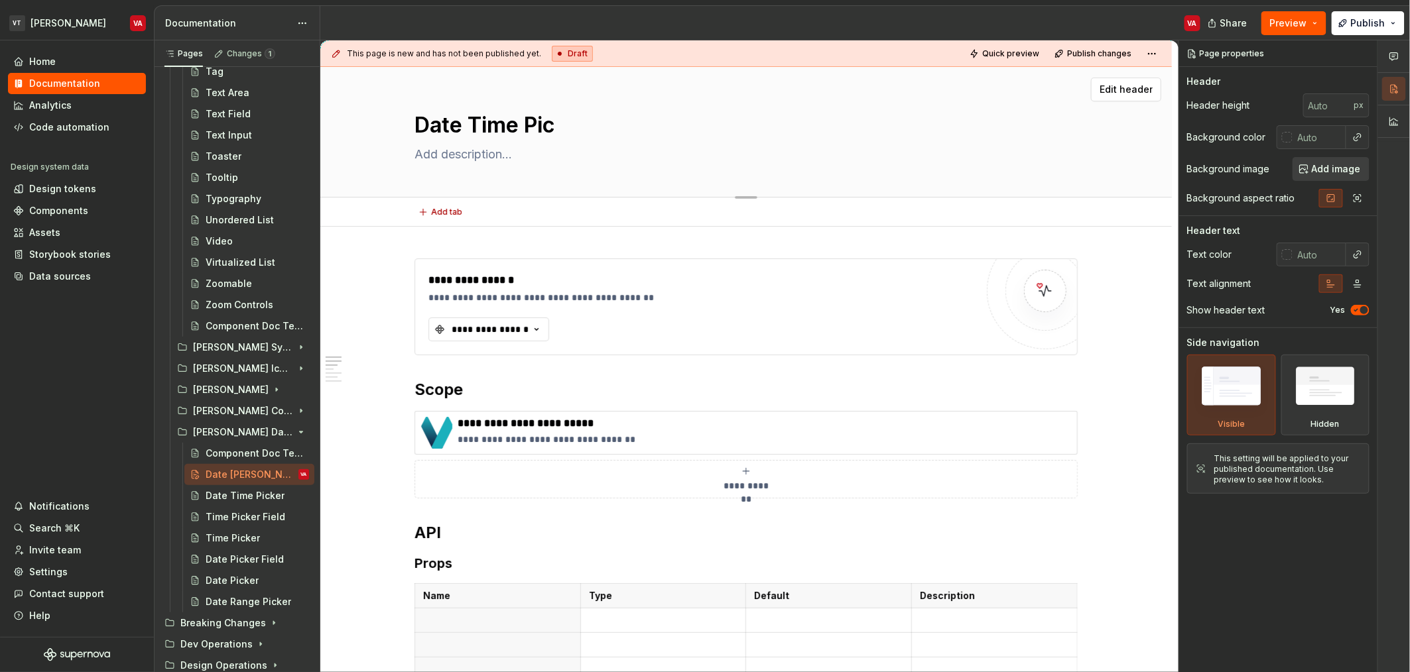
type textarea "*"
type textarea "Date Time Pick"
type textarea "*"
type textarea "Date Time Picke"
type textarea "*"
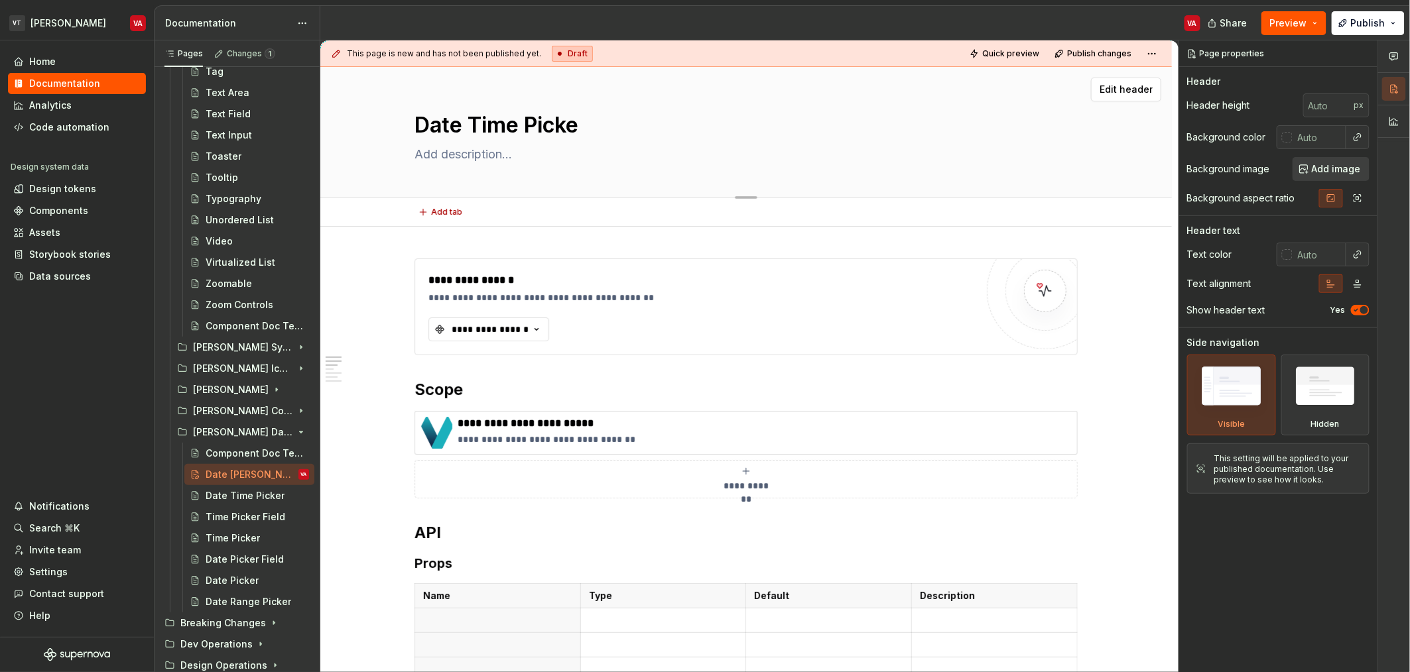
type textarea "Date Time Picker"
type textarea "*"
type textarea "Date Time Picker"
type textarea "*"
type textarea "Date Time Picker C"
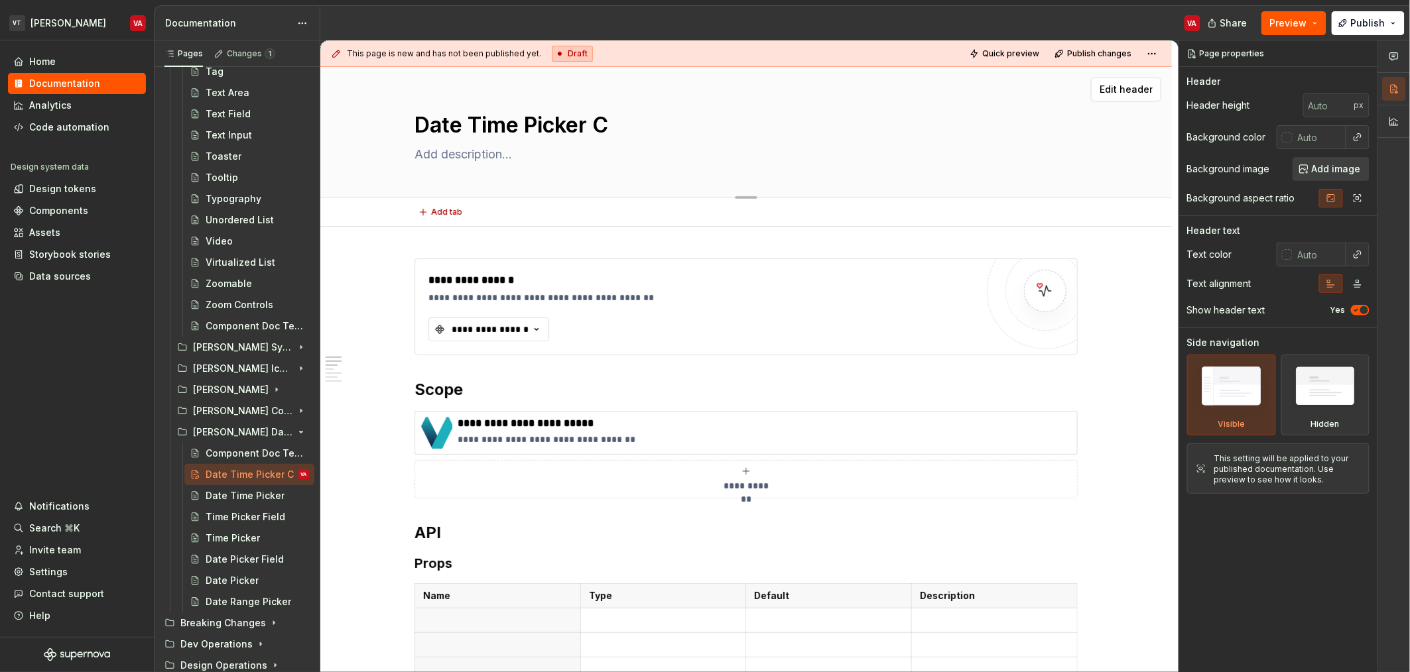
type textarea "*"
type textarea "Date Time Picker"
type textarea "*"
type textarea "Date Time Picker F"
type textarea "*"
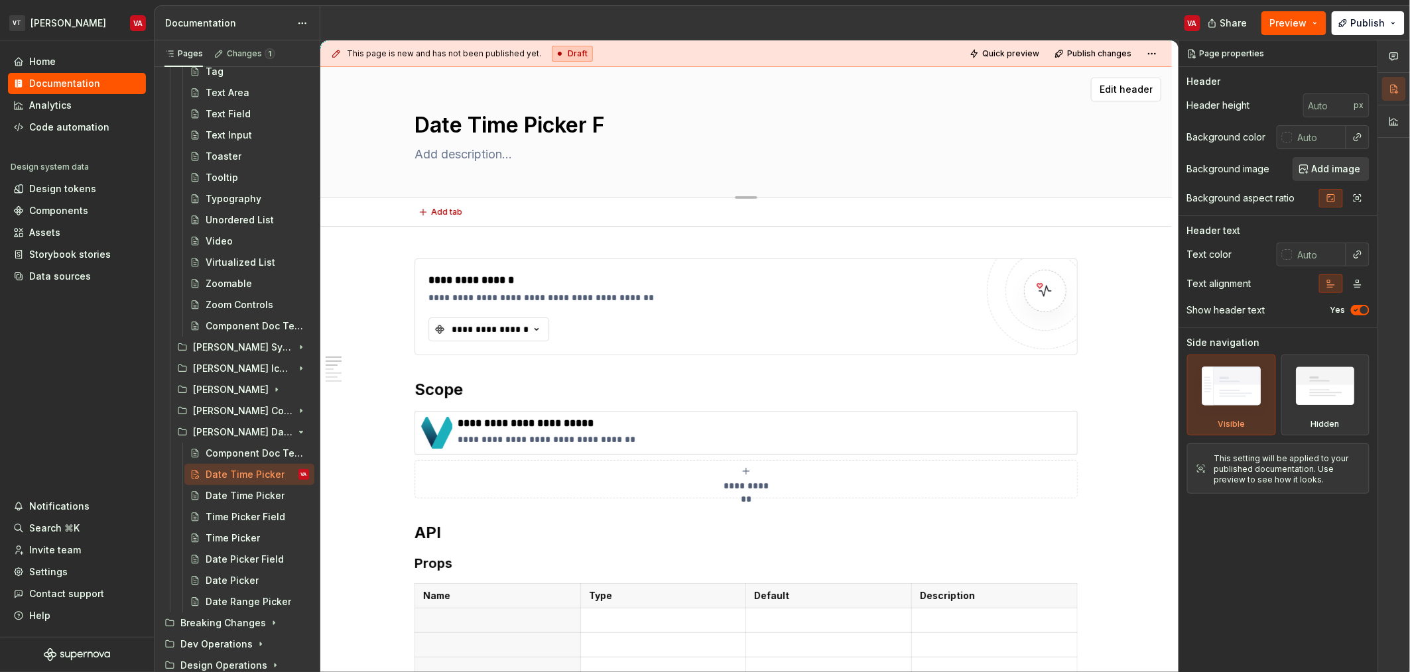
type textarea "Date Time Picker Fi"
type textarea "*"
type textarea "Date Time Picker Fie"
type textarea "*"
type textarea "Date Time Picker Field"
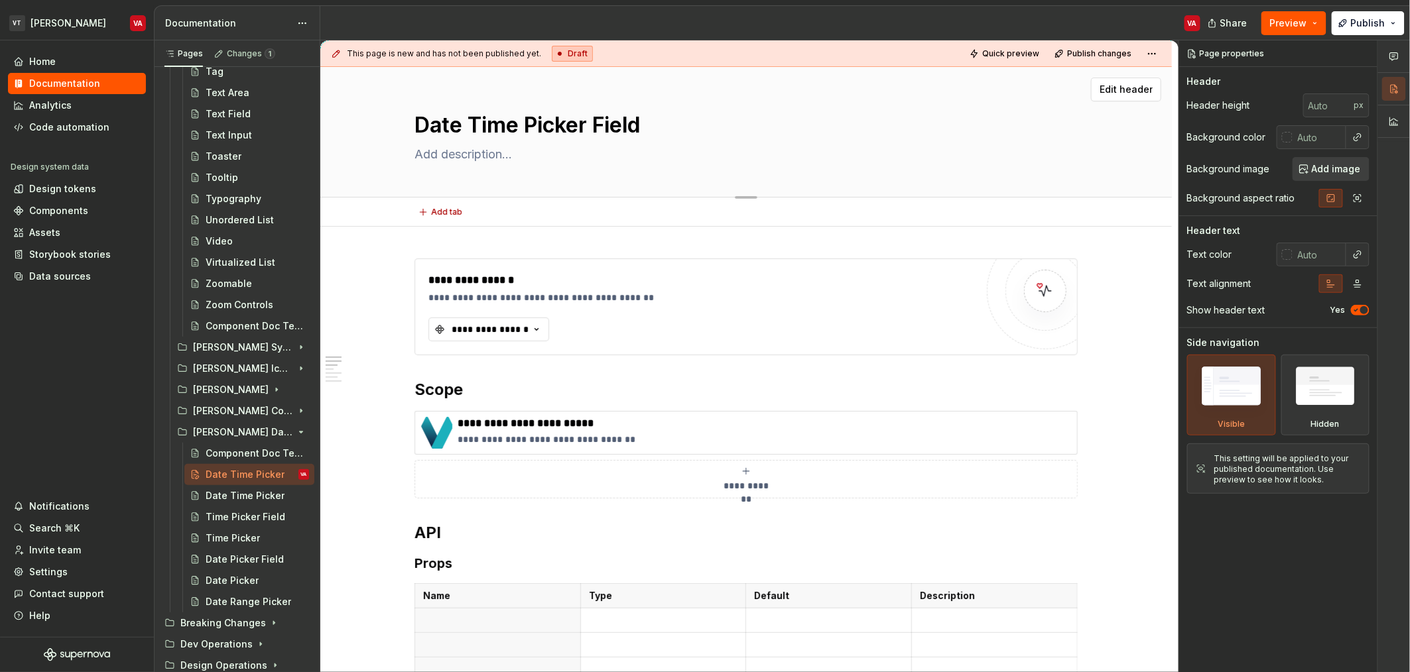
type textarea "*"
type textarea "Date Time Picker Field"
click at [532, 165] on div "Date Time Picker Field" at bounding box center [745, 132] width 663 height 130
click at [533, 158] on textarea at bounding box center [743, 154] width 663 height 21
paste textarea "A date time field component that allows a user to input a date and time."
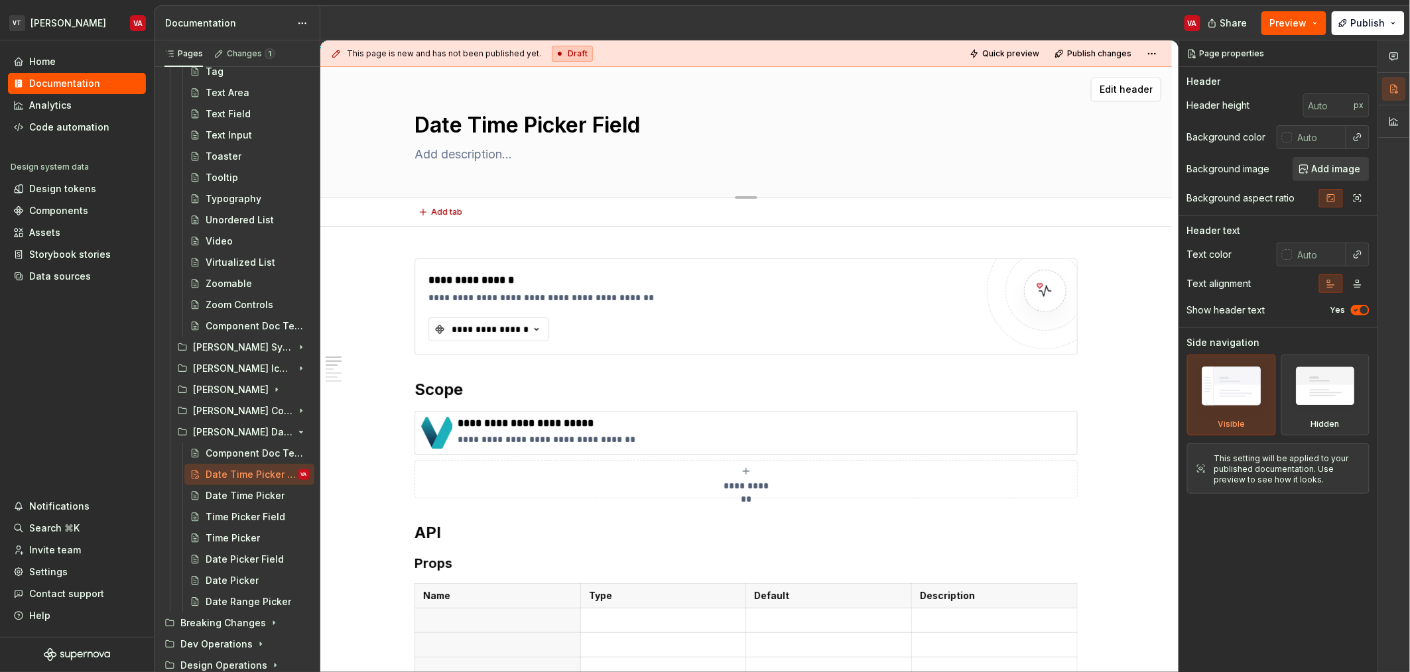
type textarea "*"
type textarea "A date time field component that allows a user to input a date and time."
type textarea "*"
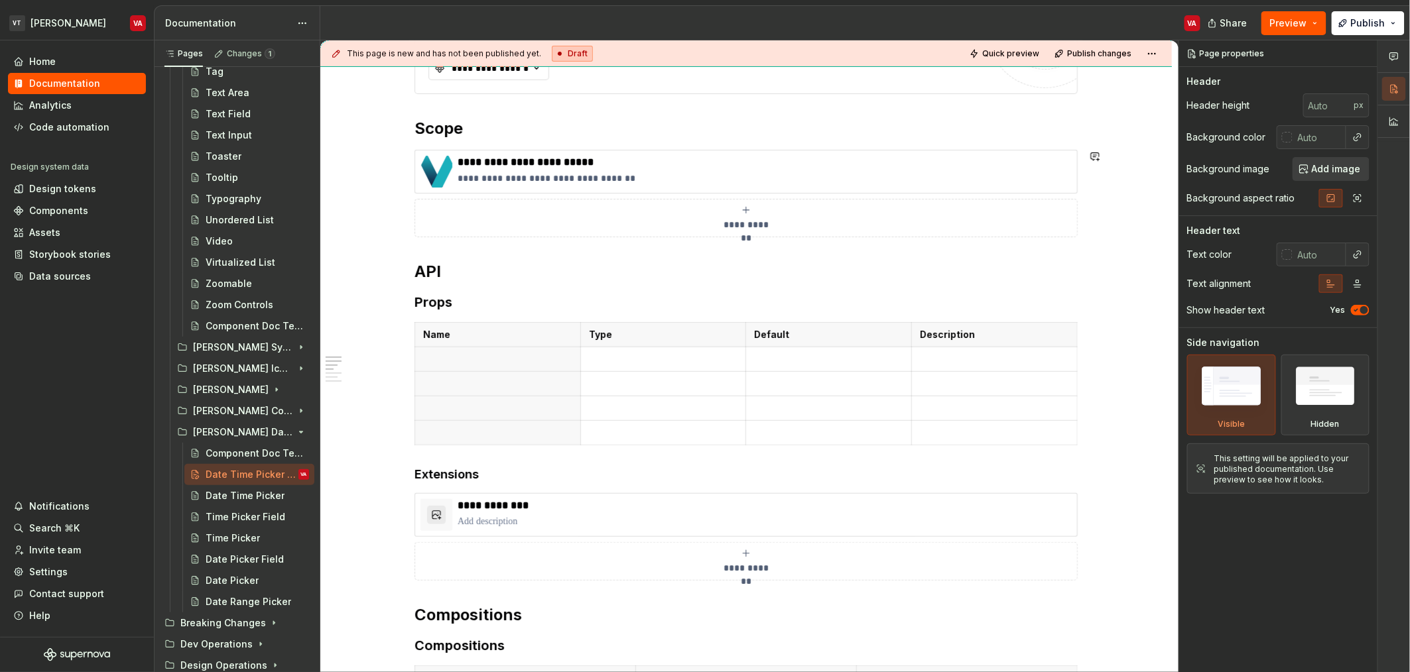
scroll to position [292, 0]
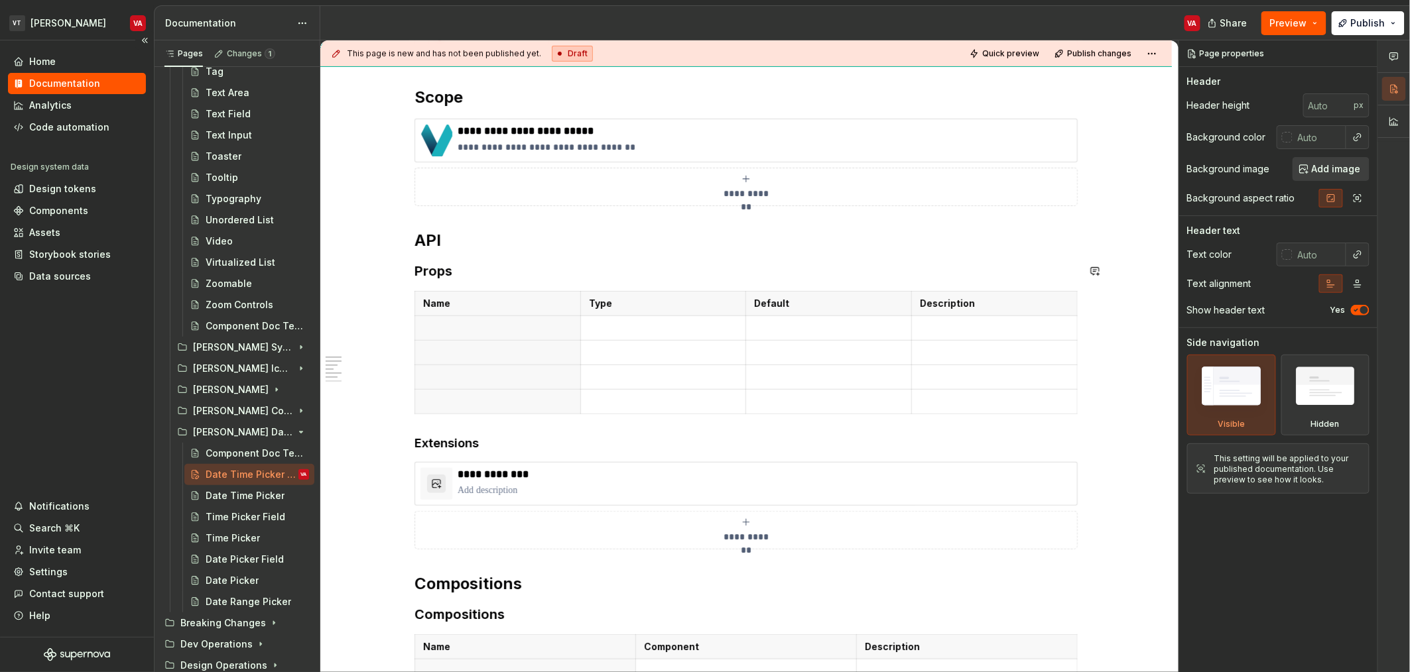
type textarea "A date time field component that allows a user to input a date and time."
click at [436, 270] on h3 "Props" at bounding box center [745, 271] width 663 height 19
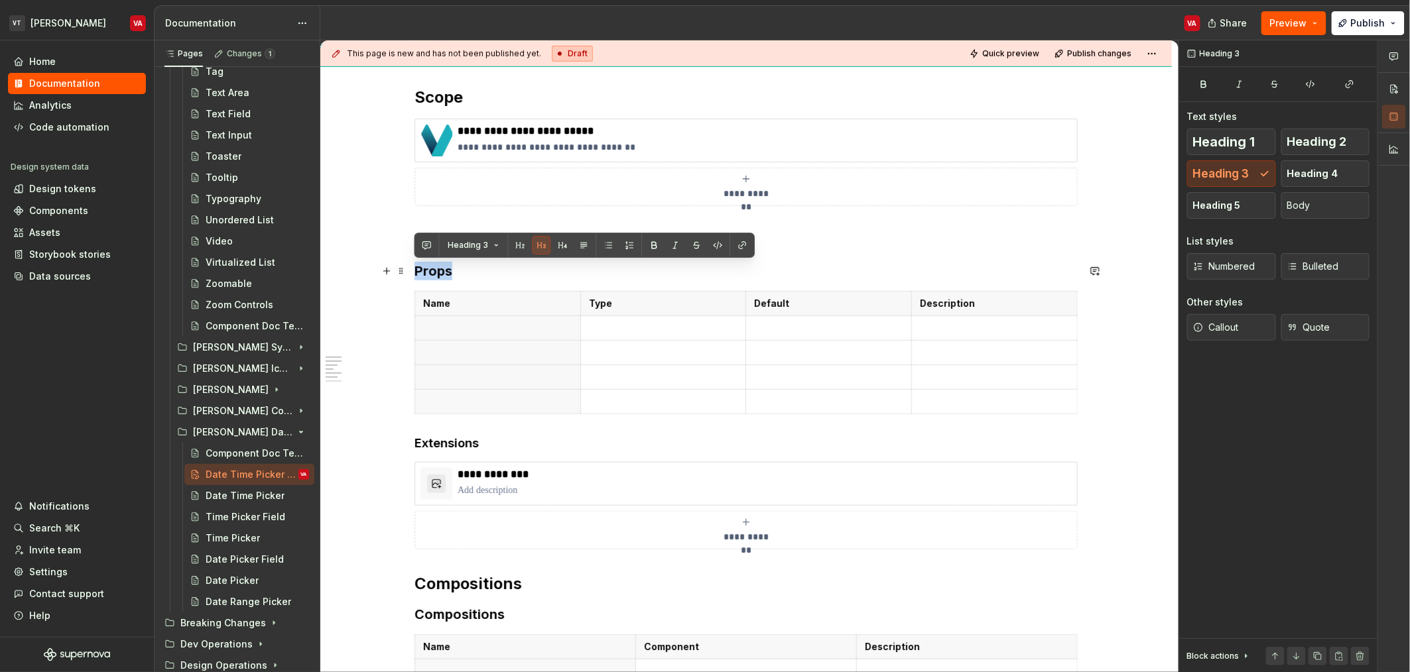
click at [436, 270] on h3 "Props" at bounding box center [745, 271] width 663 height 19
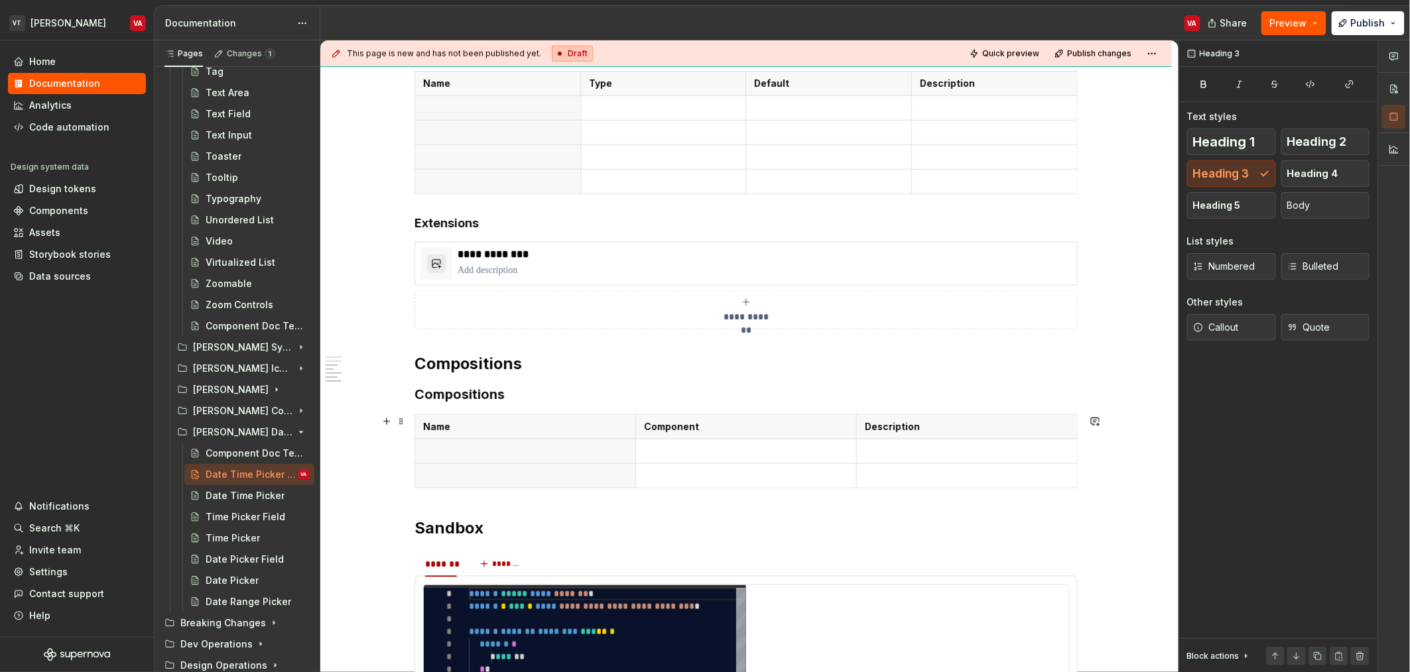
scroll to position [456, 0]
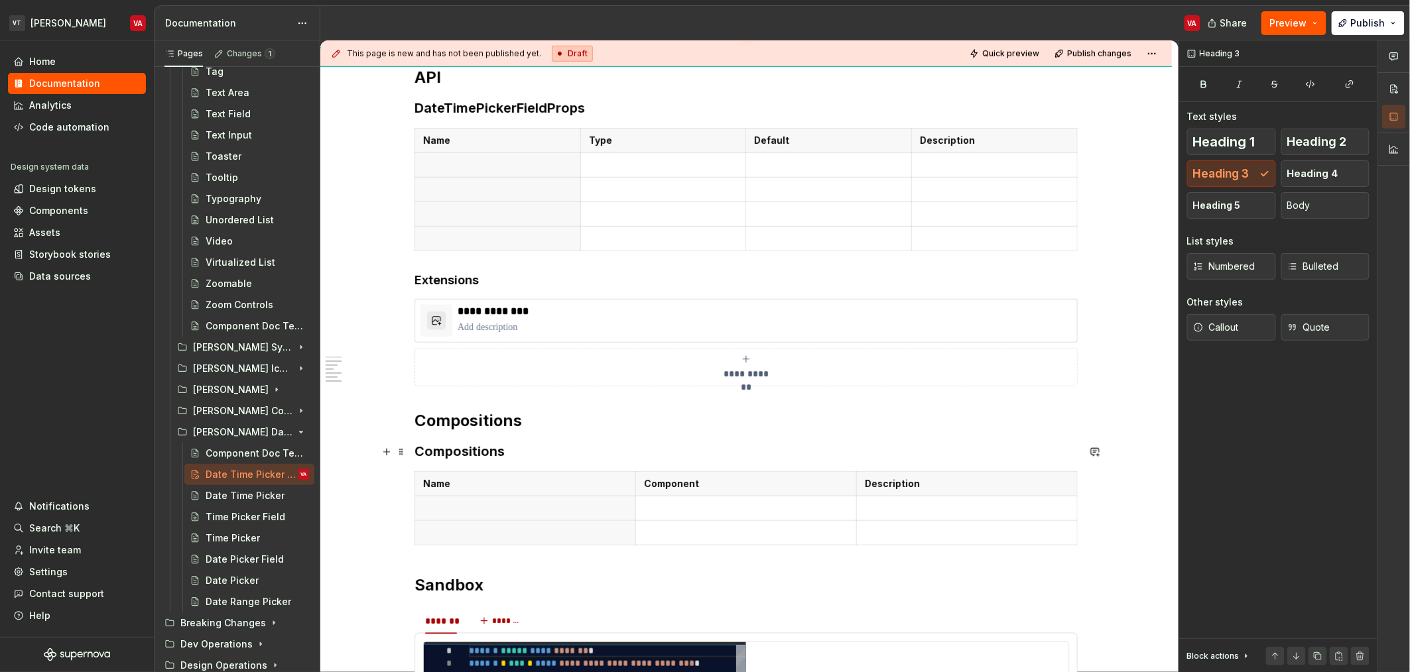
click at [481, 451] on h3 "Compositions" at bounding box center [745, 451] width 663 height 19
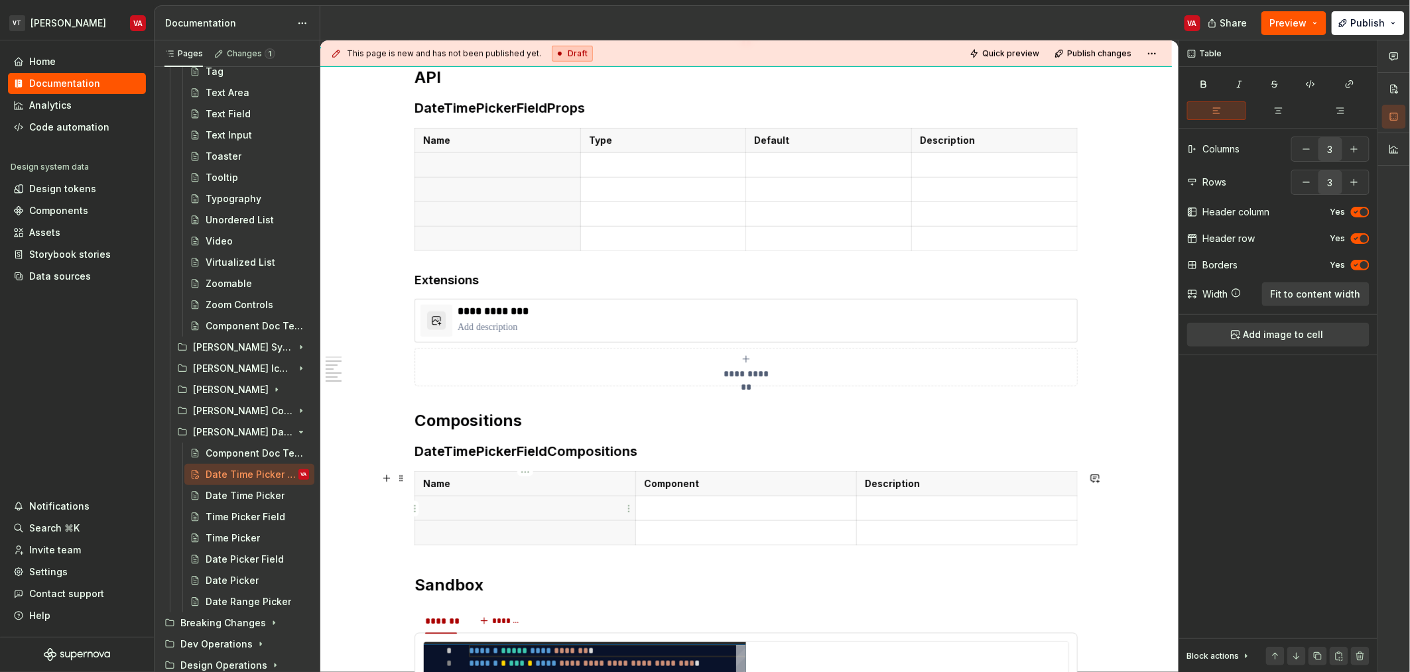
click at [556, 517] on th at bounding box center [525, 508] width 221 height 25
drag, startPoint x: 357, startPoint y: 320, endPoint x: 489, endPoint y: 343, distance: 134.0
click at [489, 343] on div "**********" at bounding box center [749, 356] width 858 height 633
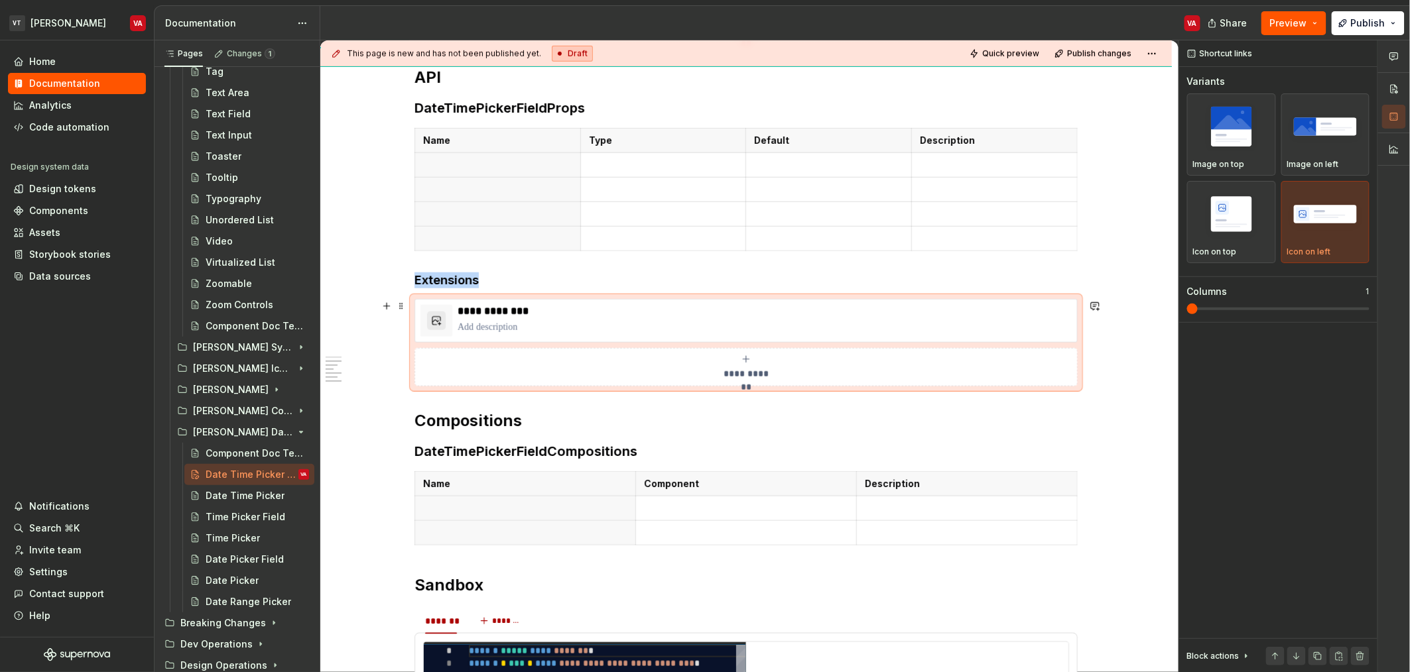
copy h4 "Extensions"
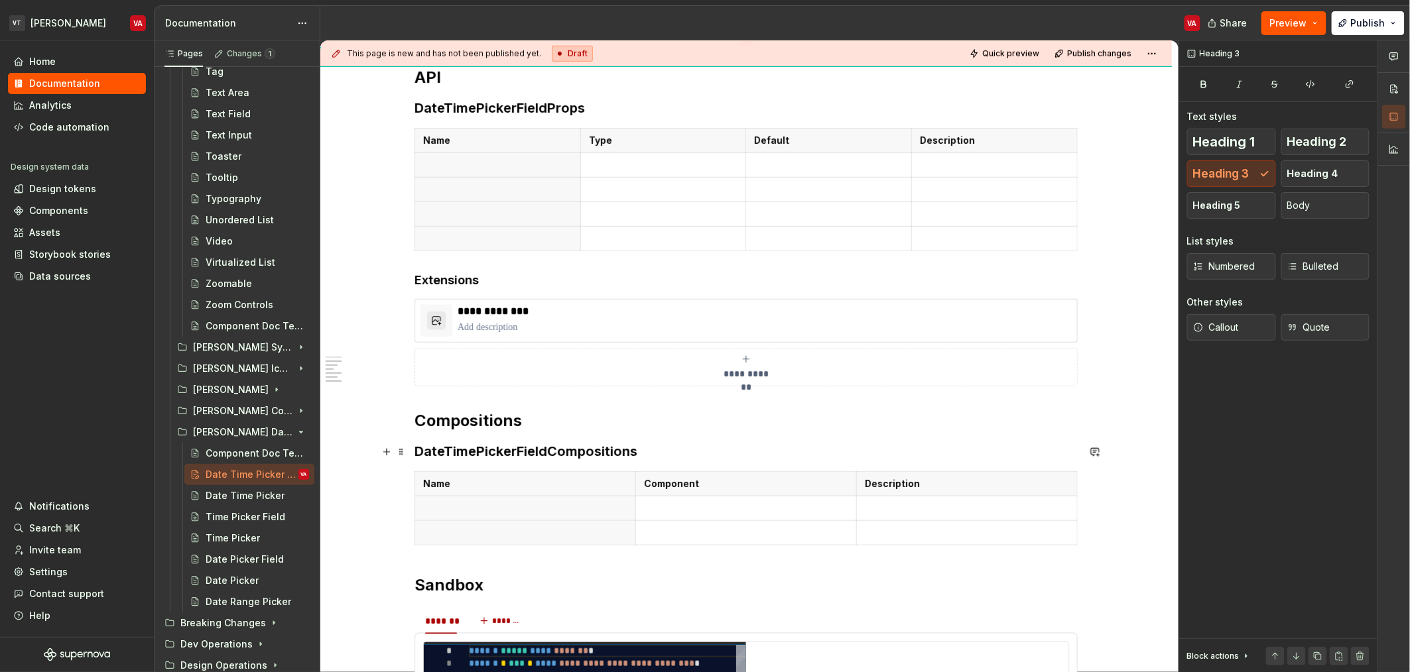
click at [676, 454] on h3 "DateTimePickerFieldCompositions" at bounding box center [745, 451] width 663 height 19
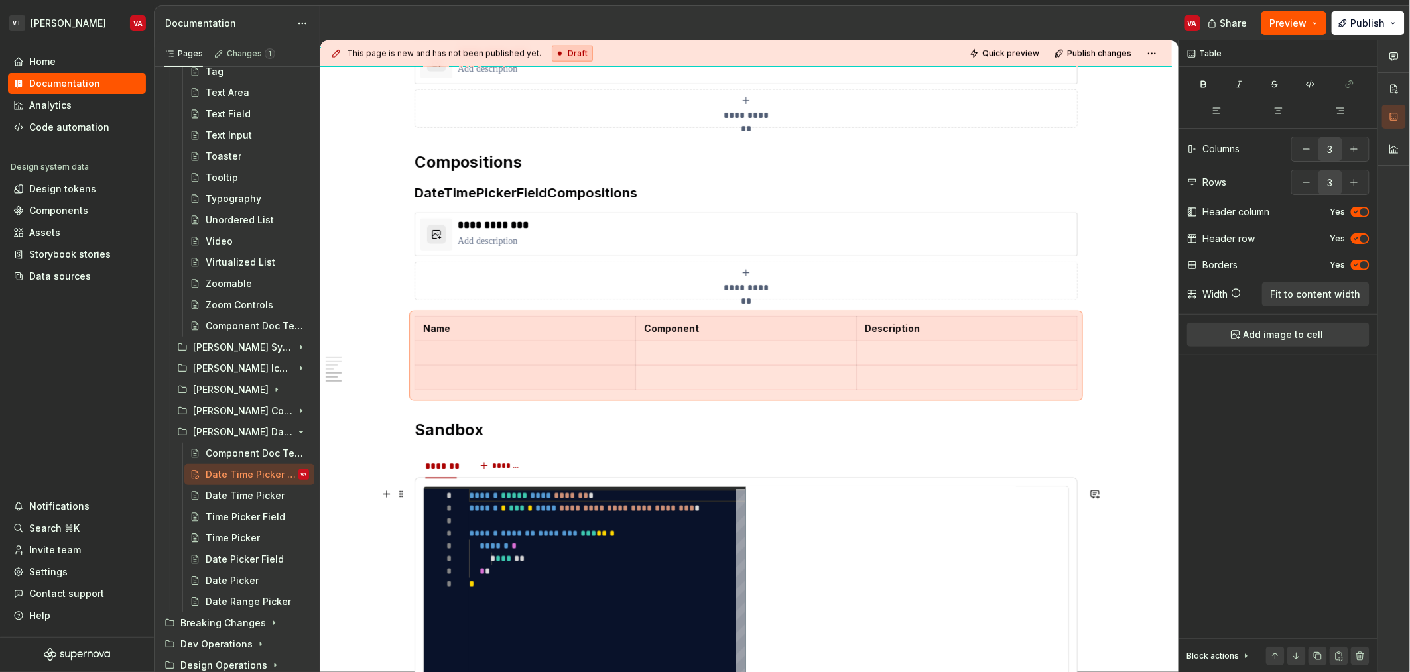
scroll to position [716, 0]
click at [371, 340] on div "**********" at bounding box center [745, 249] width 851 height 1477
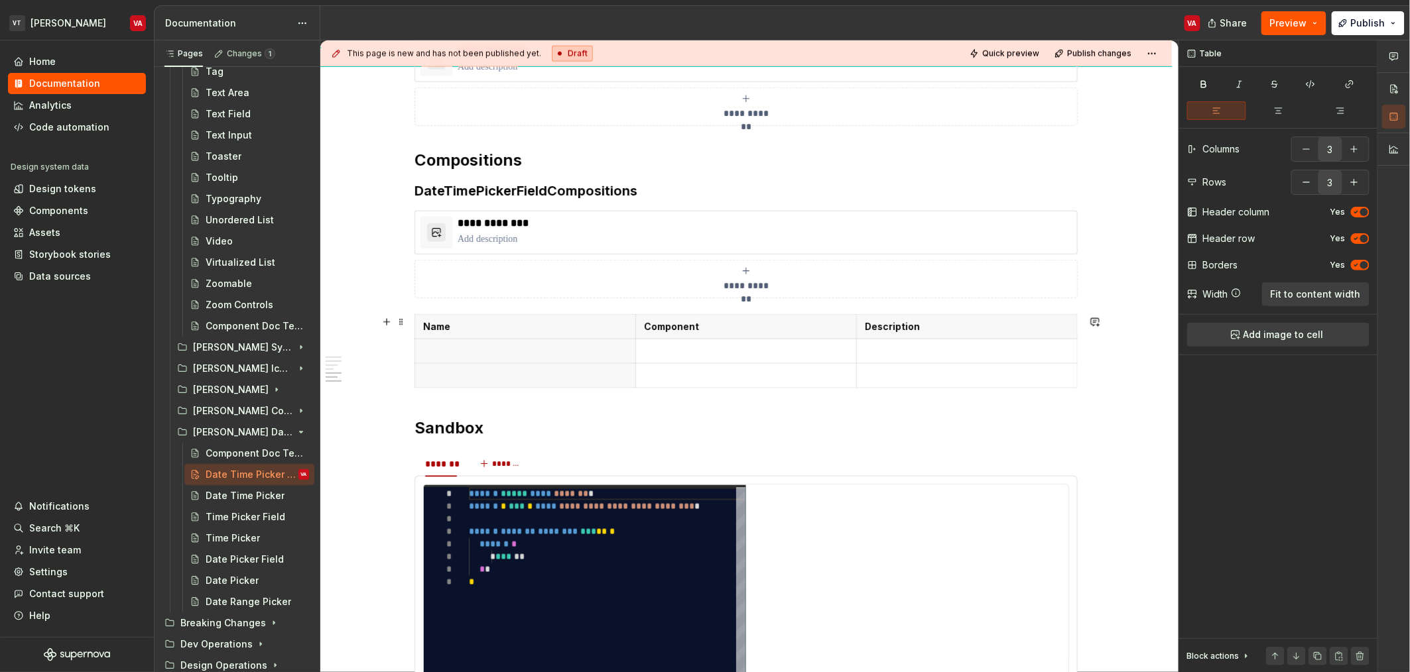
drag, startPoint x: 371, startPoint y: 367, endPoint x: 502, endPoint y: 353, distance: 132.0
click at [474, 356] on div "**********" at bounding box center [749, 356] width 858 height 633
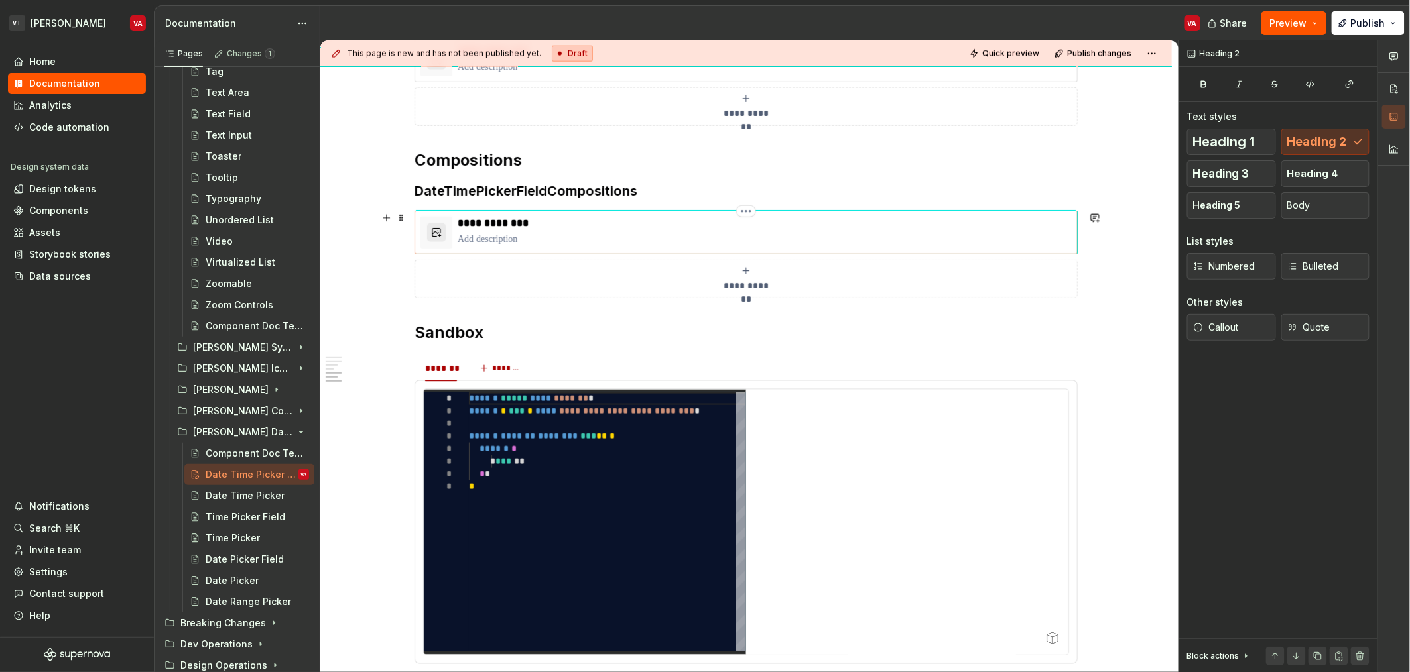
click at [501, 230] on p "**********" at bounding box center [765, 223] width 614 height 13
type textarea "*"
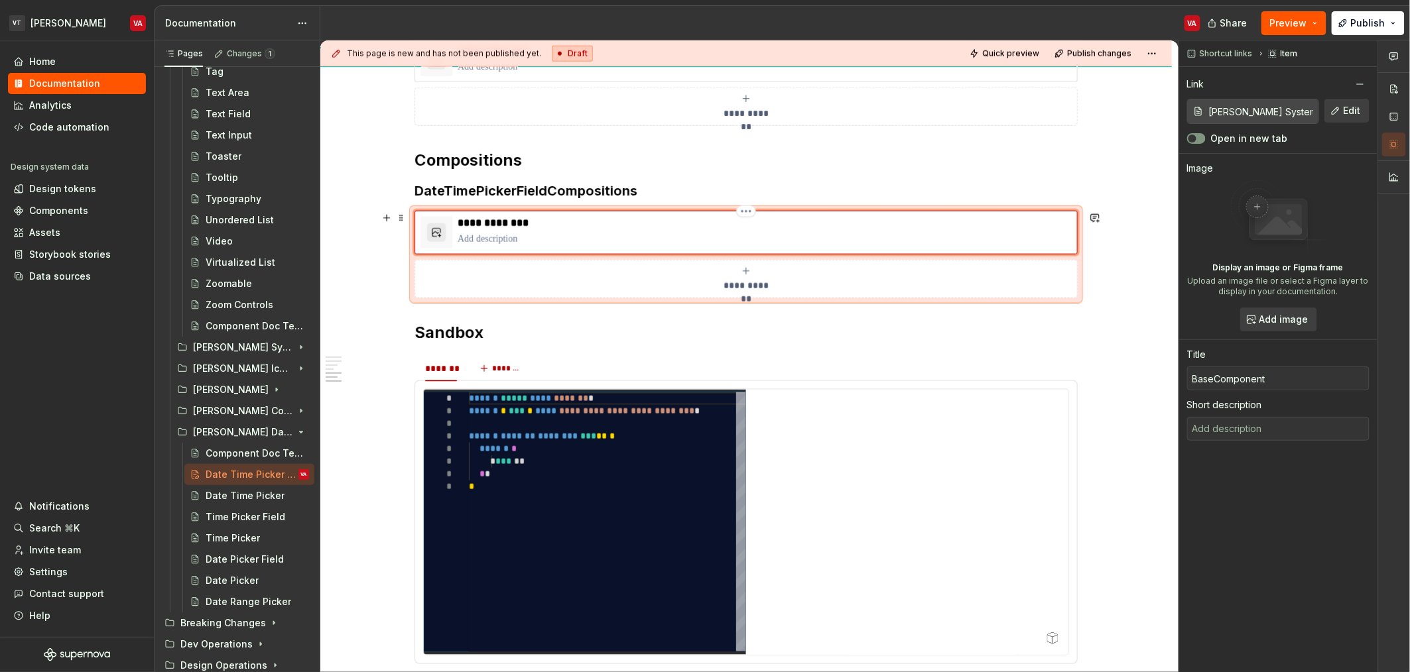
click at [501, 227] on p "**********" at bounding box center [765, 223] width 614 height 13
type input "[PERSON_NAME] System / Base Component/ API"
click at [501, 227] on p "**********" at bounding box center [765, 223] width 614 height 13
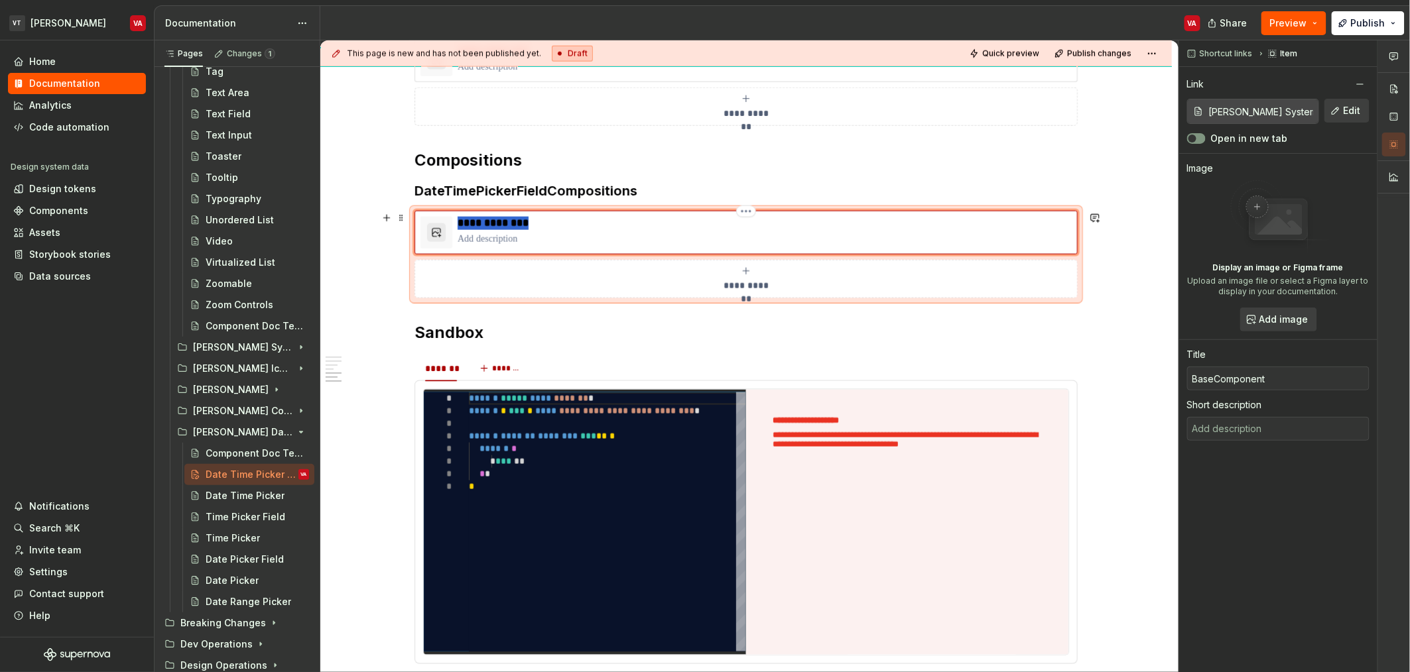
type textarea "*"
type input "T"
type textarea "*"
type input "Te"
type textarea "*"
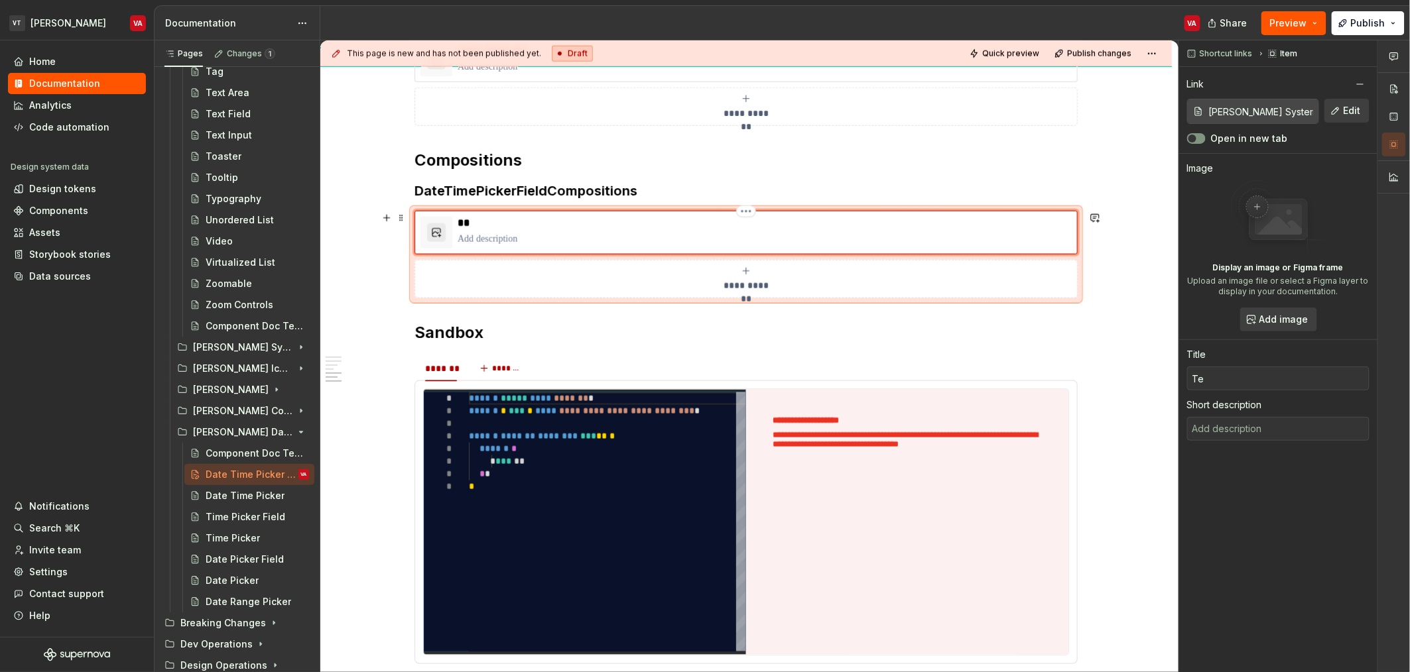
type input "Tei"
type textarea "*"
type input "Te"
type textarea "*"
type input "Tex"
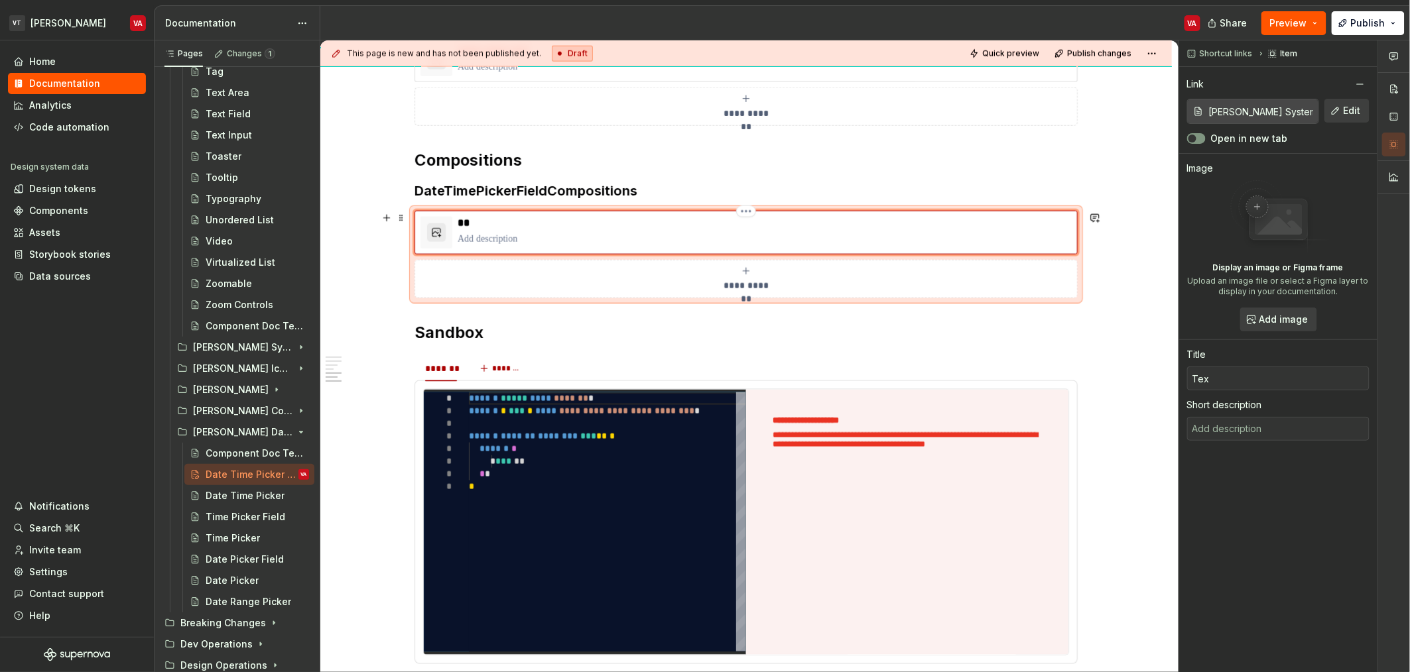
type textarea "*"
type input "Text"
type textarea "*"
type input "Texti"
type textarea "*"
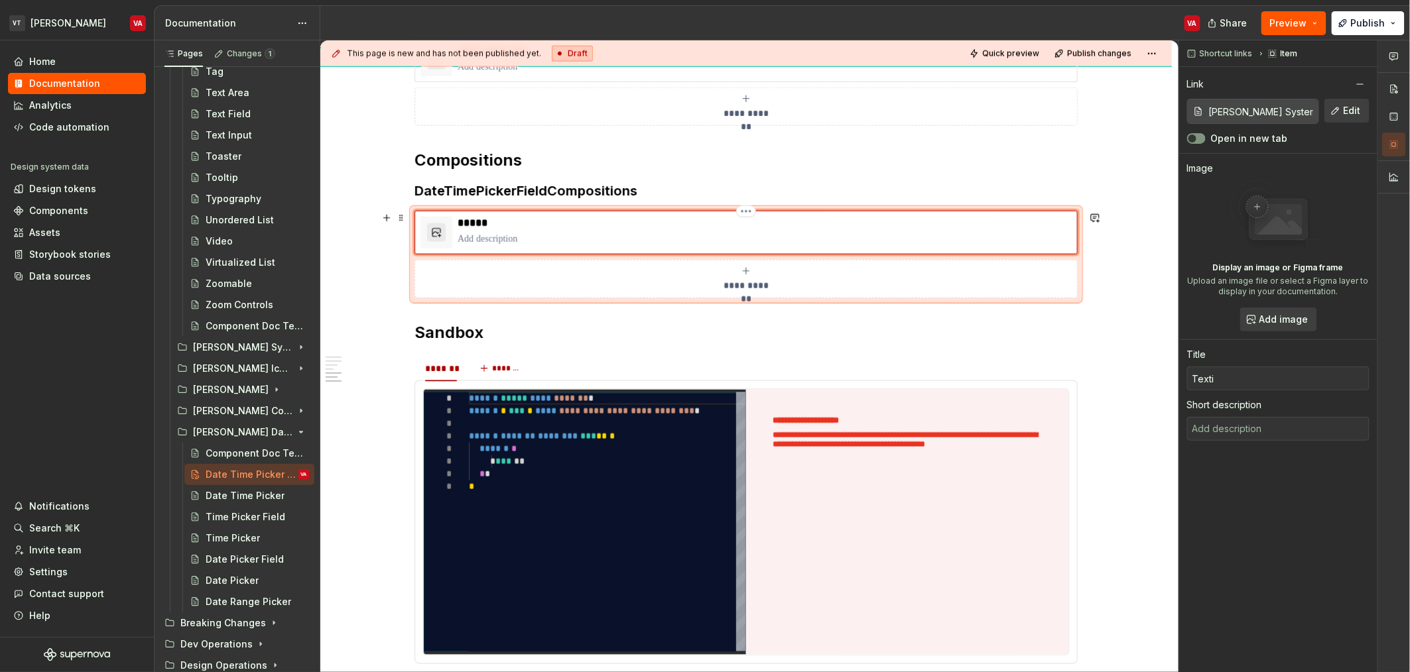
type input "Text"
type textarea "*"
type input "TextF"
type textarea "*"
type input "TextFi"
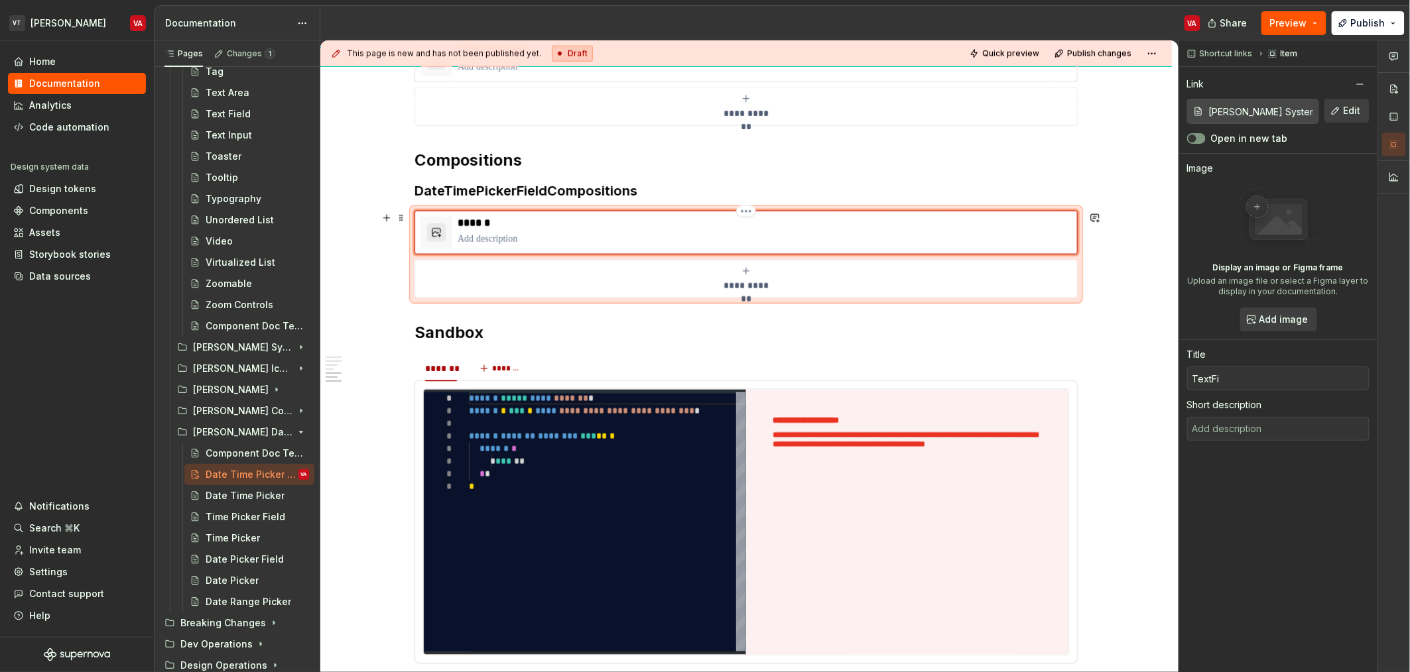
type textarea "*"
type input "TextFie"
type textarea "*"
type input "TextFiel"
type textarea "*"
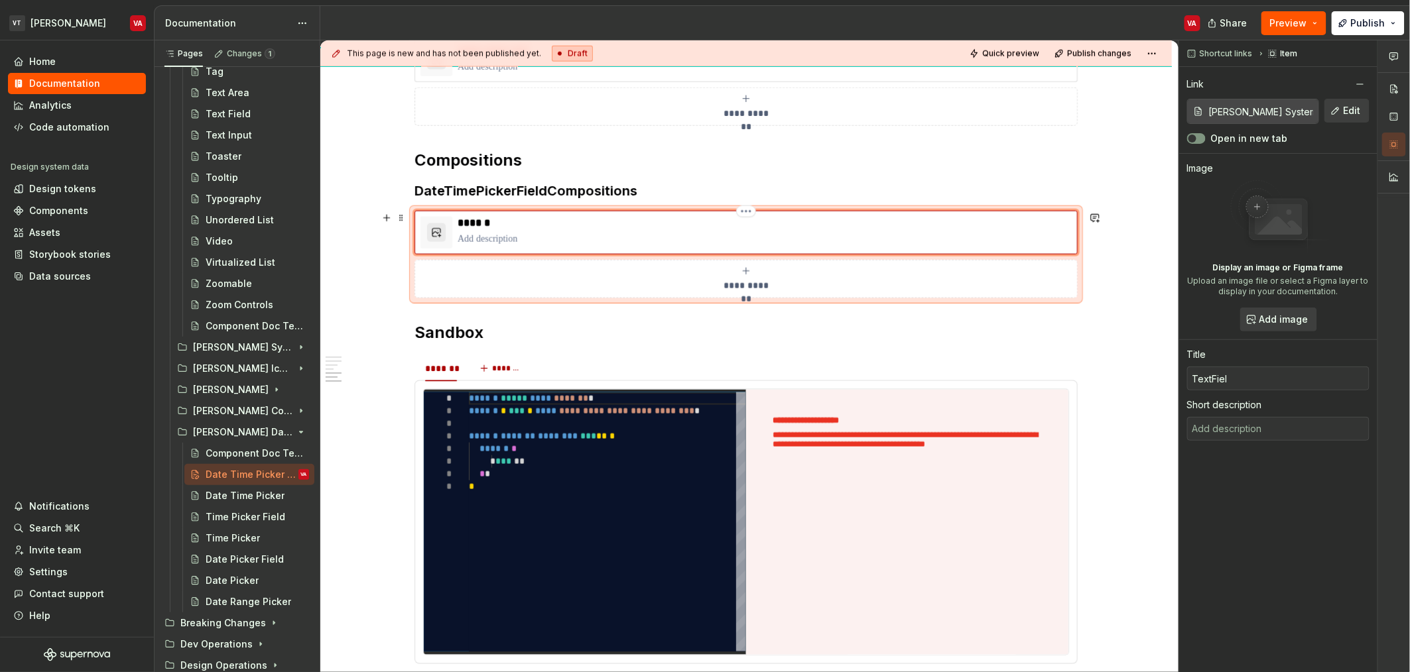
type input "TextField"
type textarea "*"
type input "TextField C"
type textarea "*"
type input "TextField Com"
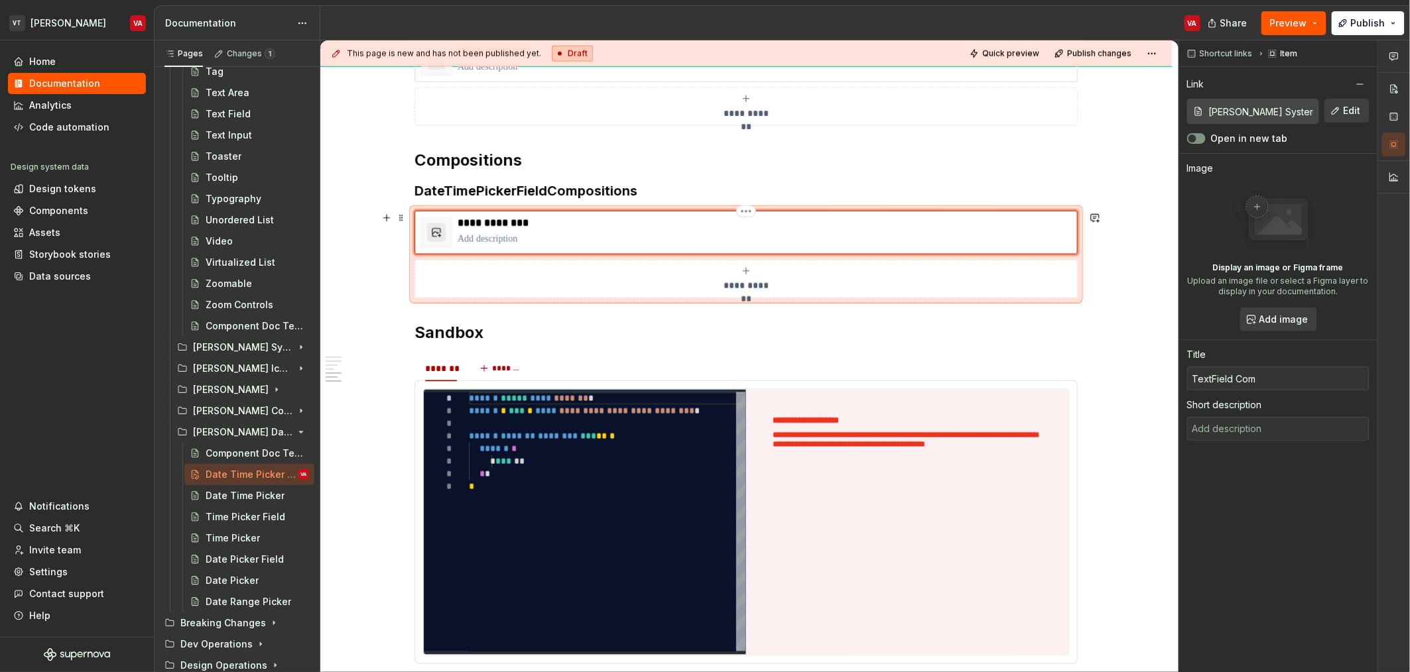
type textarea "*"
type input "TextField Co"
type textarea "*"
type input "TextField C"
type textarea "*"
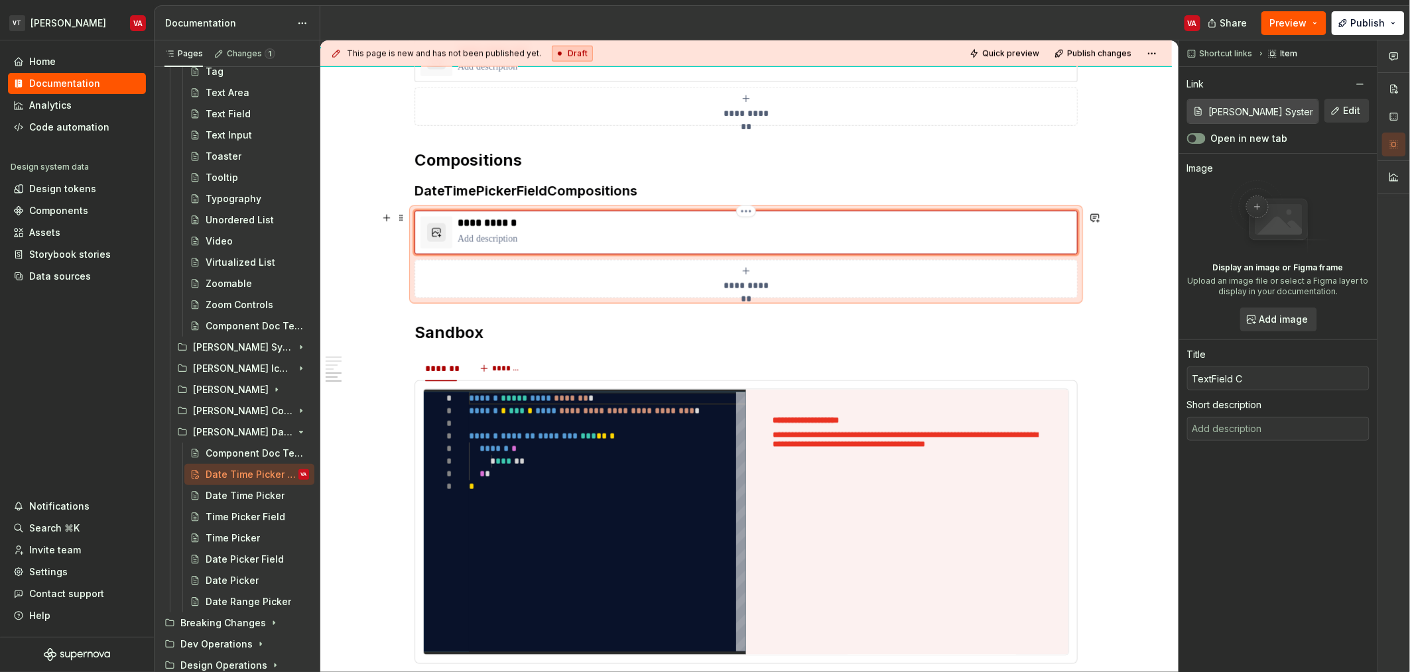
type input "TextField"
type textarea "*"
type input "TextField"
type textarea "*"
type input "TextFieldC"
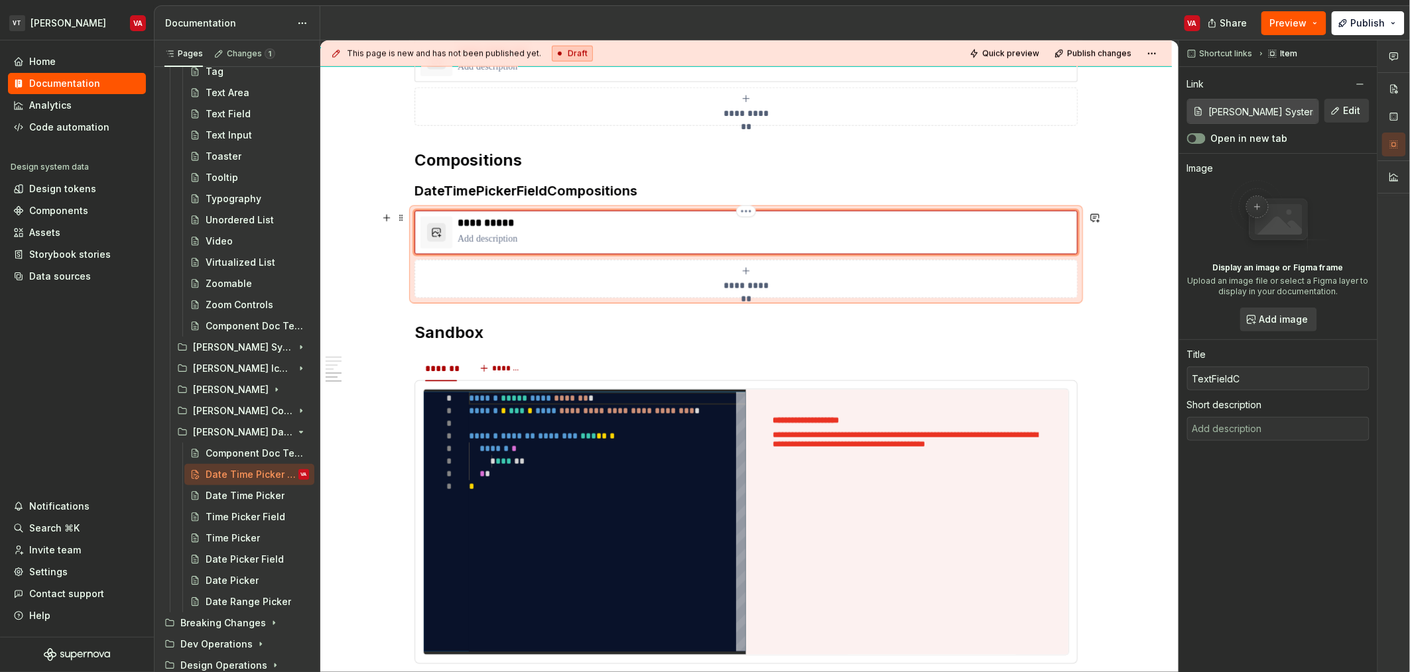
type textarea "*"
type input "TextFieldCm"
type textarea "*"
type input "TextFieldC"
type textarea "*"
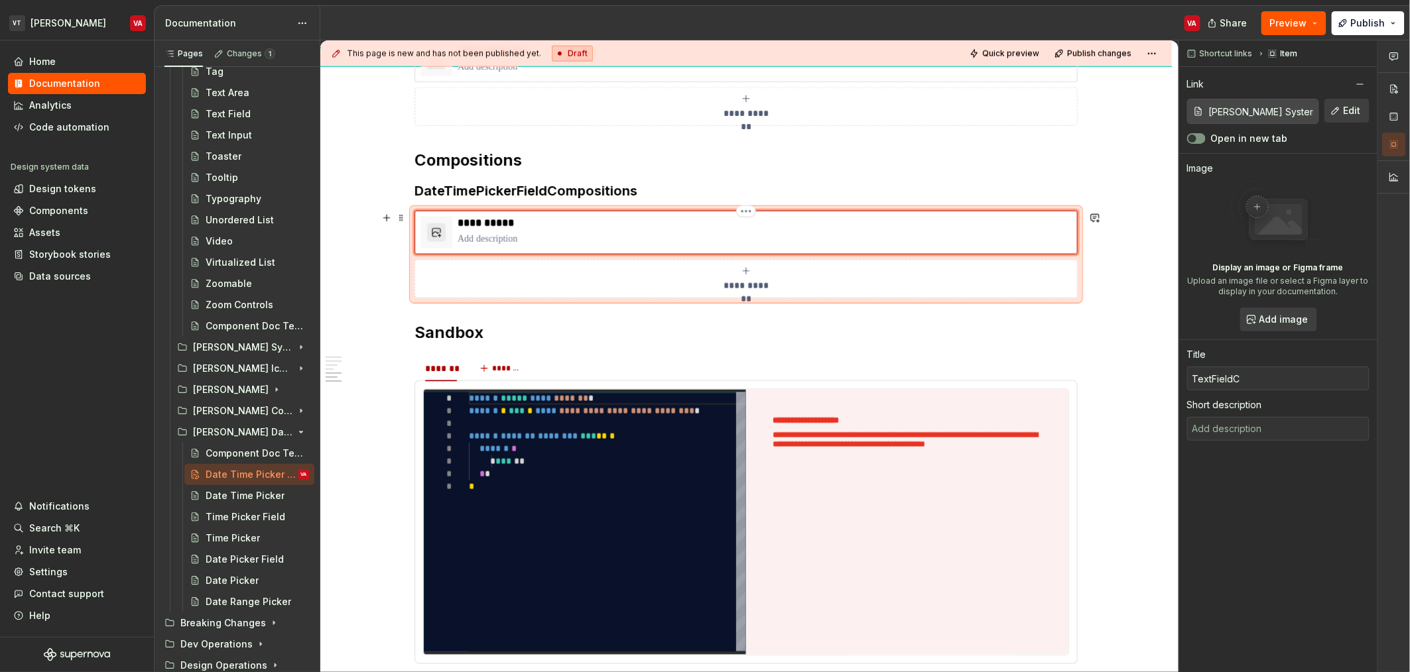
type input "TextFieldCo"
type textarea "*"
type input "TextFieldCom"
type textarea "*"
type input "TextFieldComp"
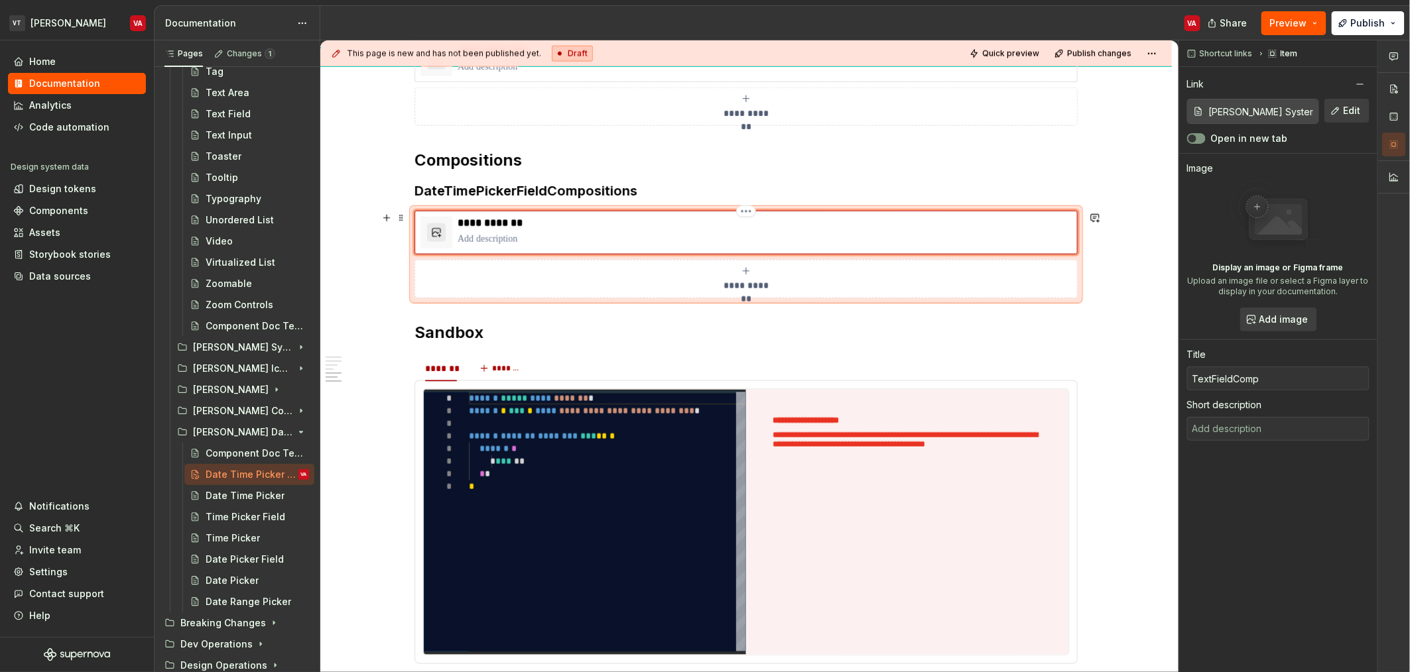
type textarea "*"
type input "TextFieldCompo"
type textarea "*"
type input "TextFieldCompos"
type textarea "*"
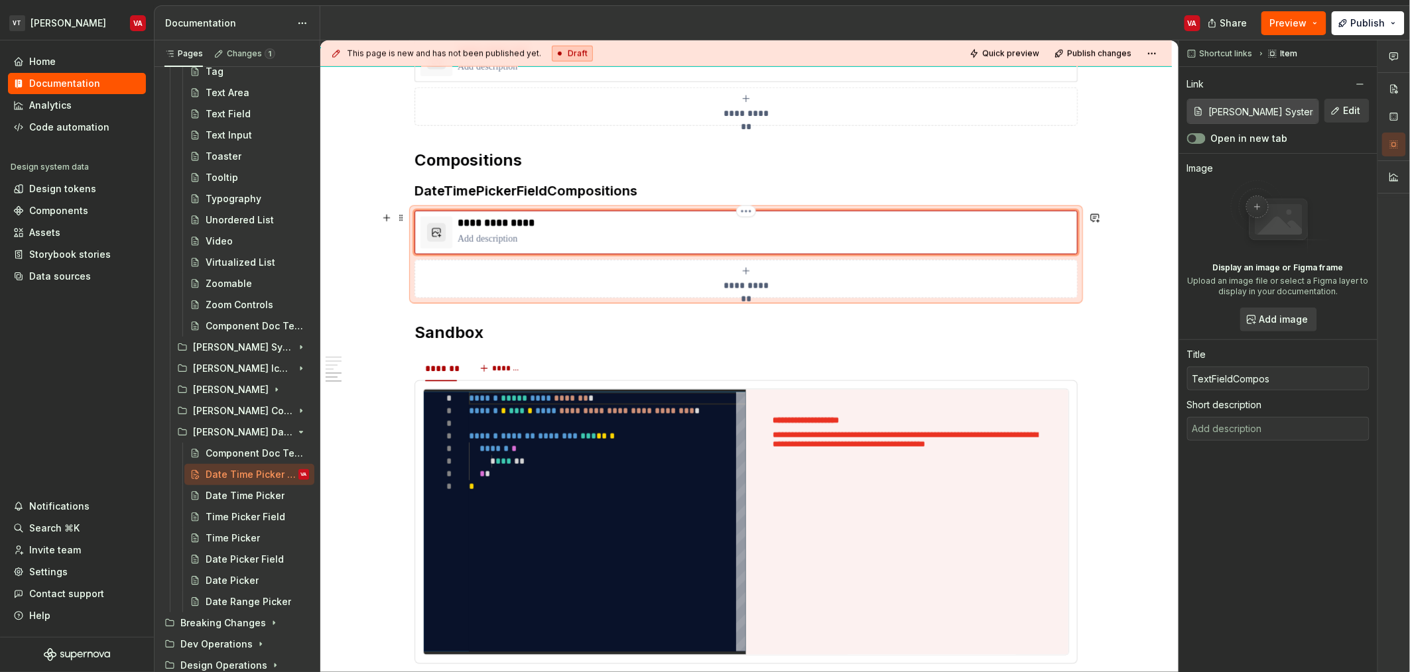
type input "TextFieldComposi"
type textarea "*"
type input "TextFieldCompos"
type textarea "*"
type input "TextFieldComposi"
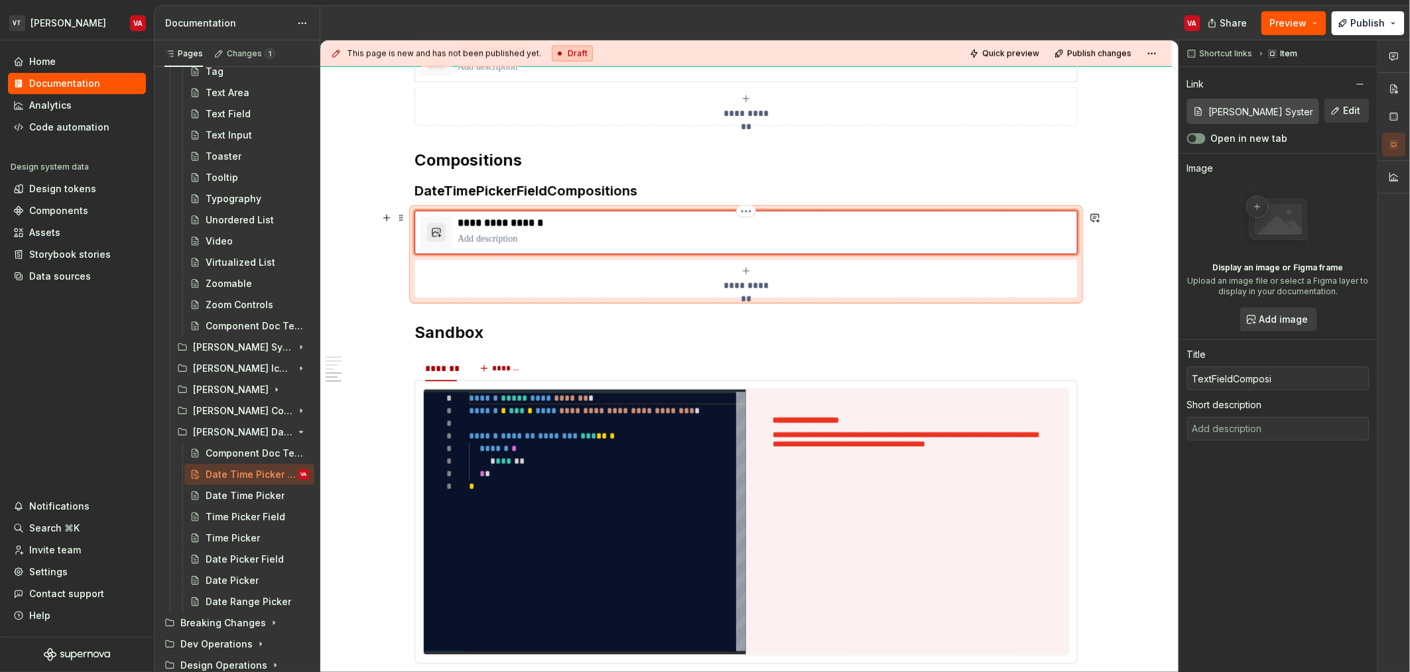
type textarea "*"
type input "TextFieldComposit"
type textarea "*"
type input "TextFieldCompositi"
type textarea "*"
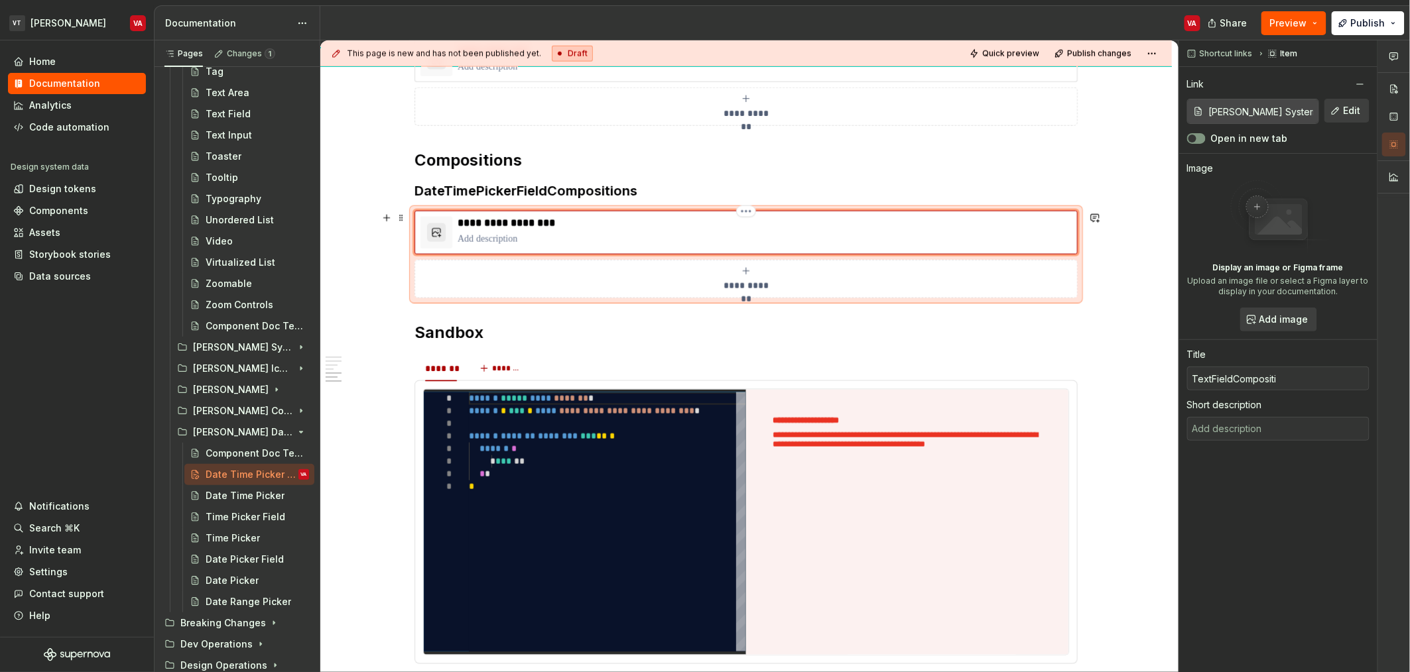
type input "TextFieldCompositio"
type textarea "*"
type input "TextFieldComposition"
type textarea "*"
type input "TextFieldCompositions"
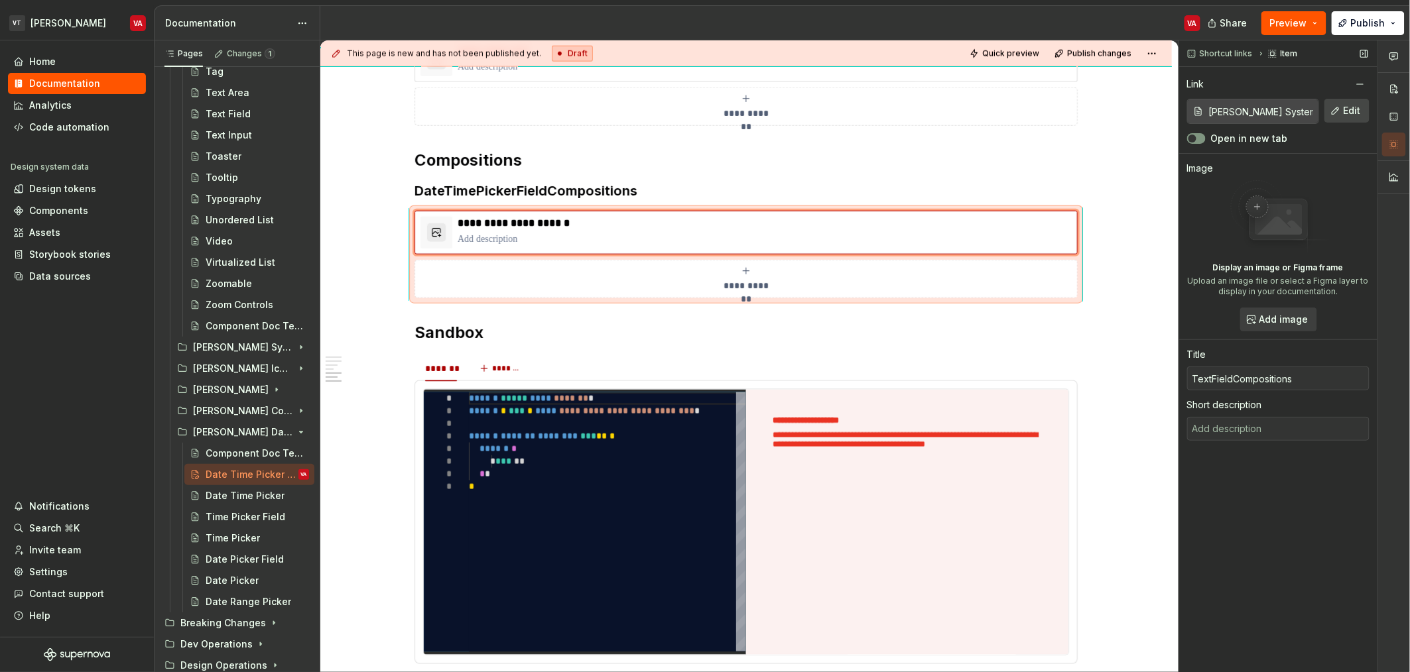
click at [1345, 113] on span "Edit" at bounding box center [1351, 110] width 17 height 13
type textarea "*"
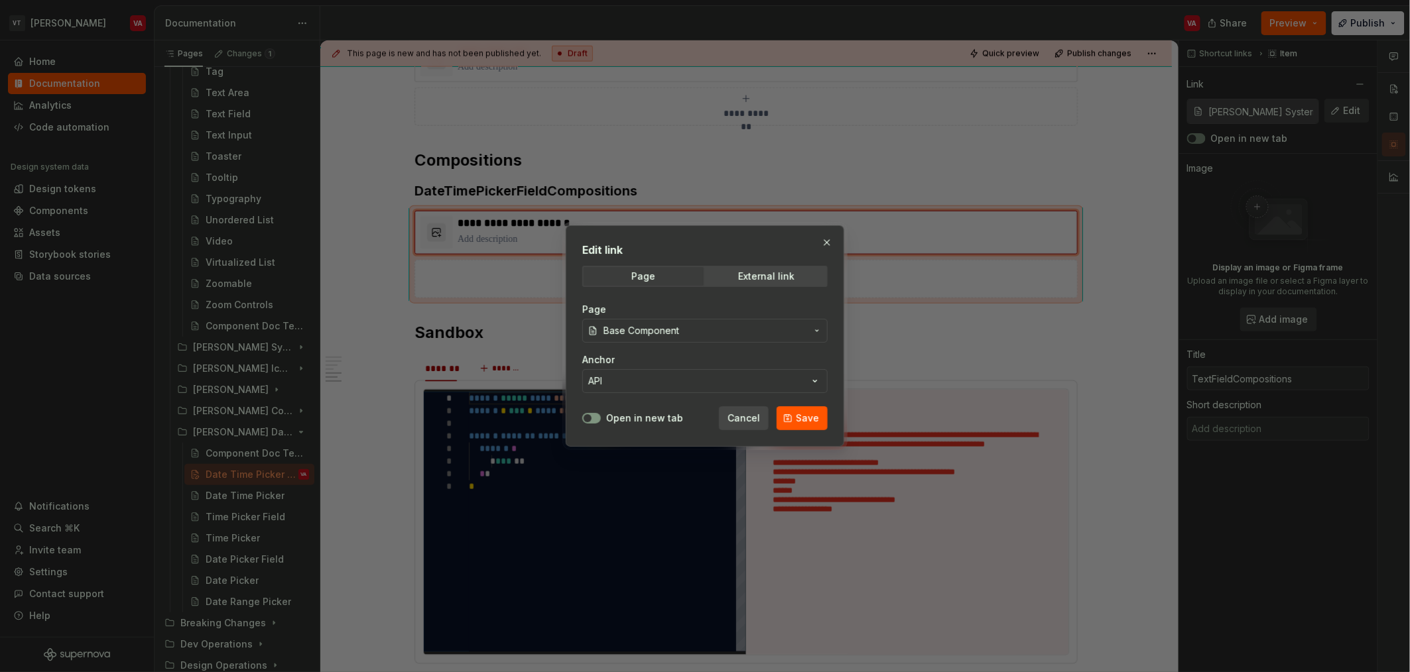
click at [642, 331] on span "Base Component" at bounding box center [641, 330] width 76 height 13
click at [672, 375] on button "API" at bounding box center [704, 381] width 245 height 24
click at [598, 422] on button "Open in new tab" at bounding box center [591, 418] width 19 height 11
click at [809, 422] on span "Save" at bounding box center [807, 418] width 23 height 13
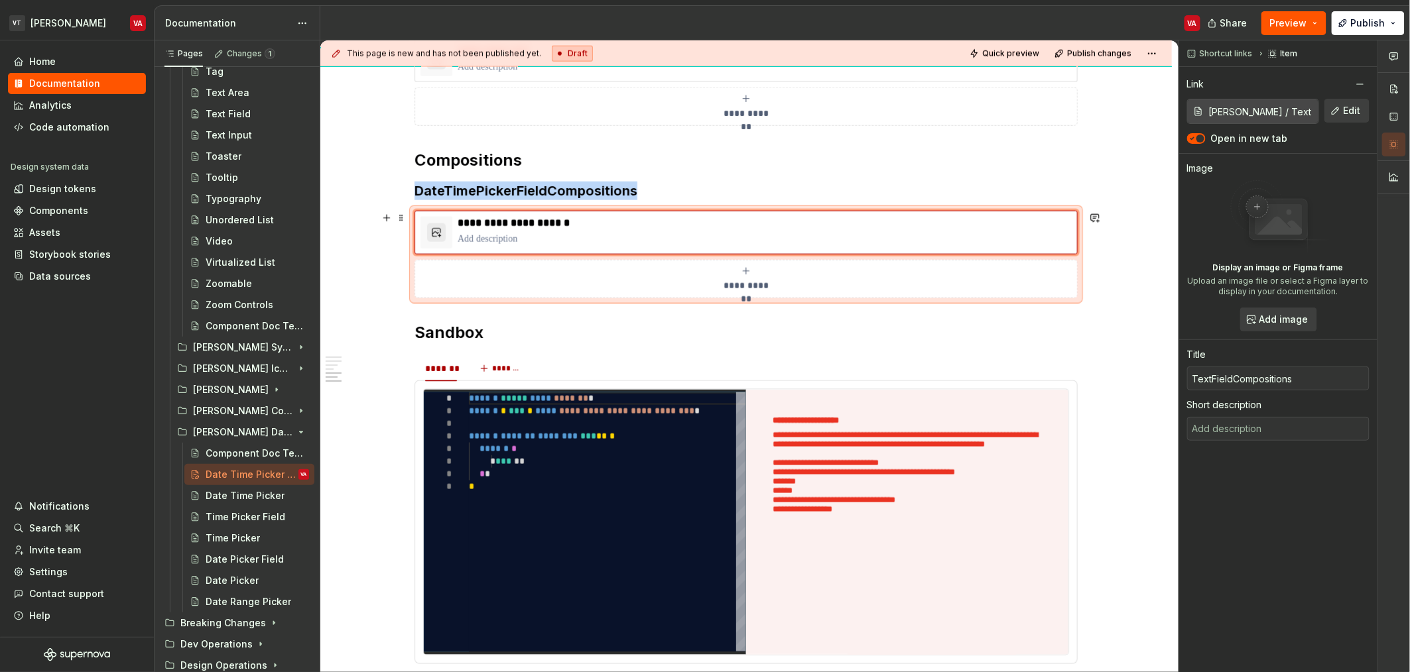
click at [503, 275] on div "**********" at bounding box center [745, 279] width 651 height 27
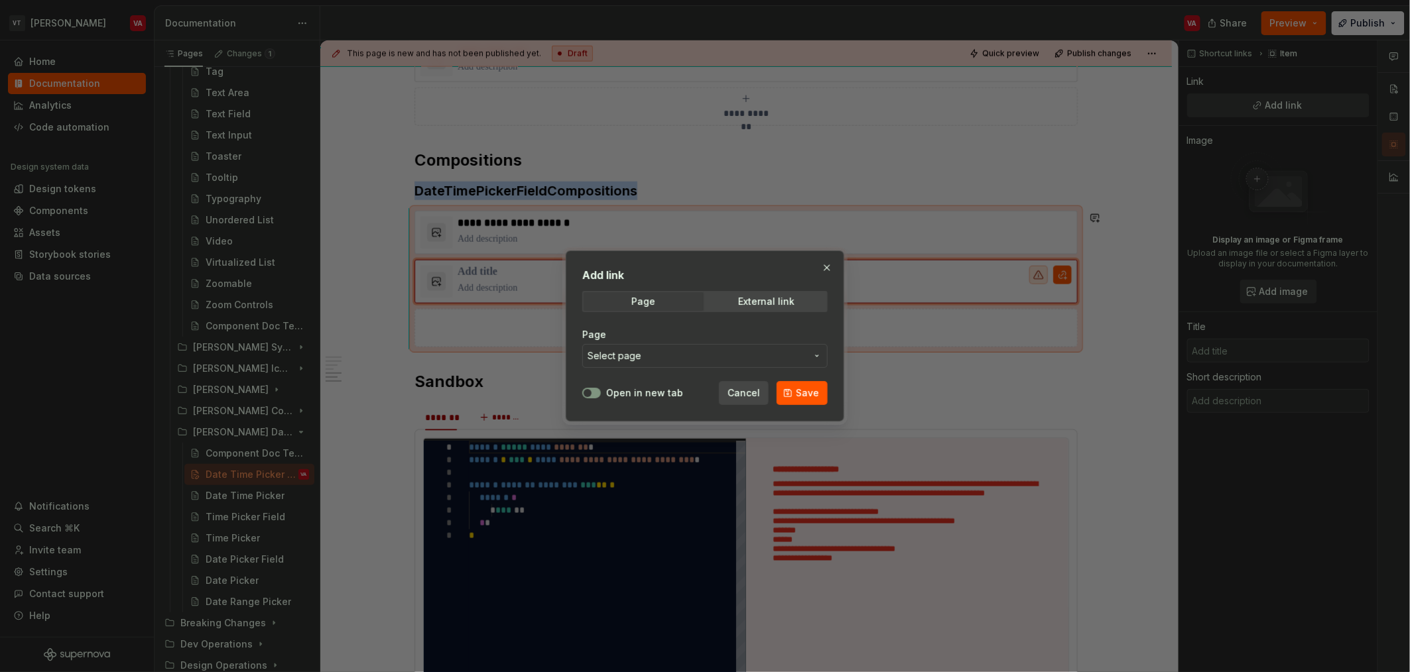
click at [643, 361] on span "Select page" at bounding box center [696, 355] width 219 height 13
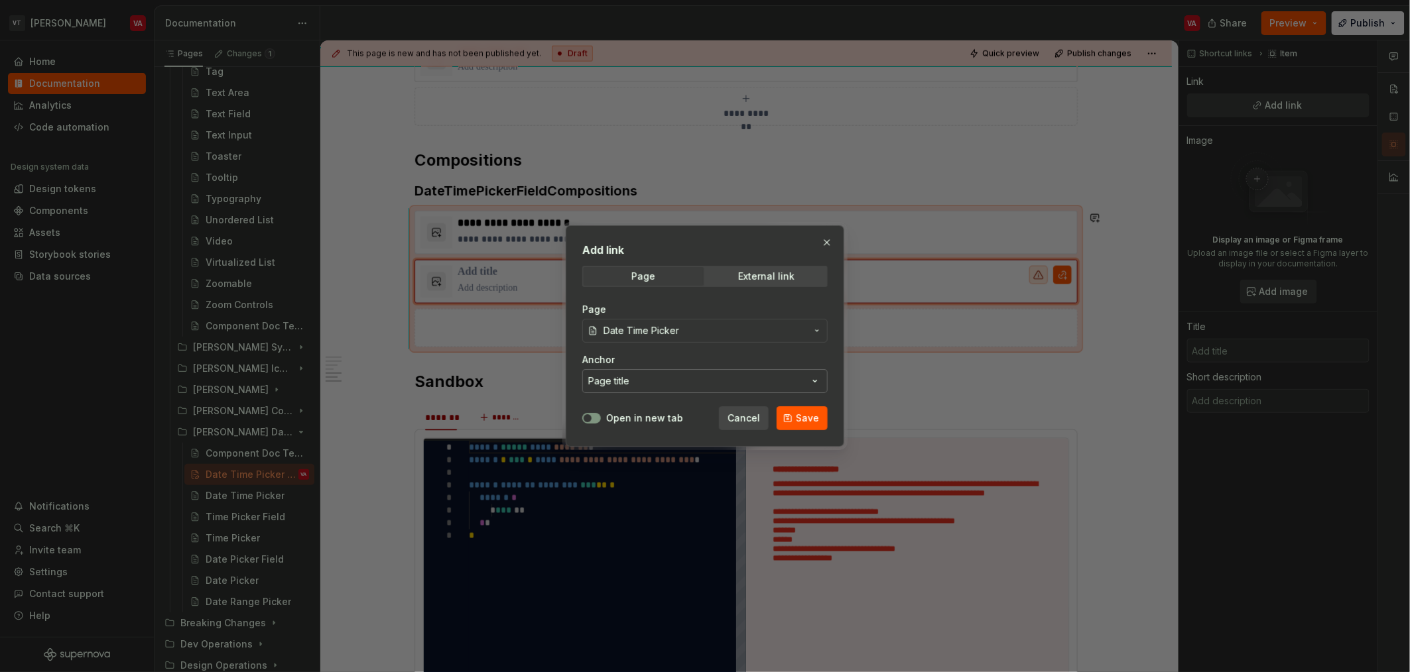
click at [648, 377] on button "Page title" at bounding box center [704, 381] width 245 height 24
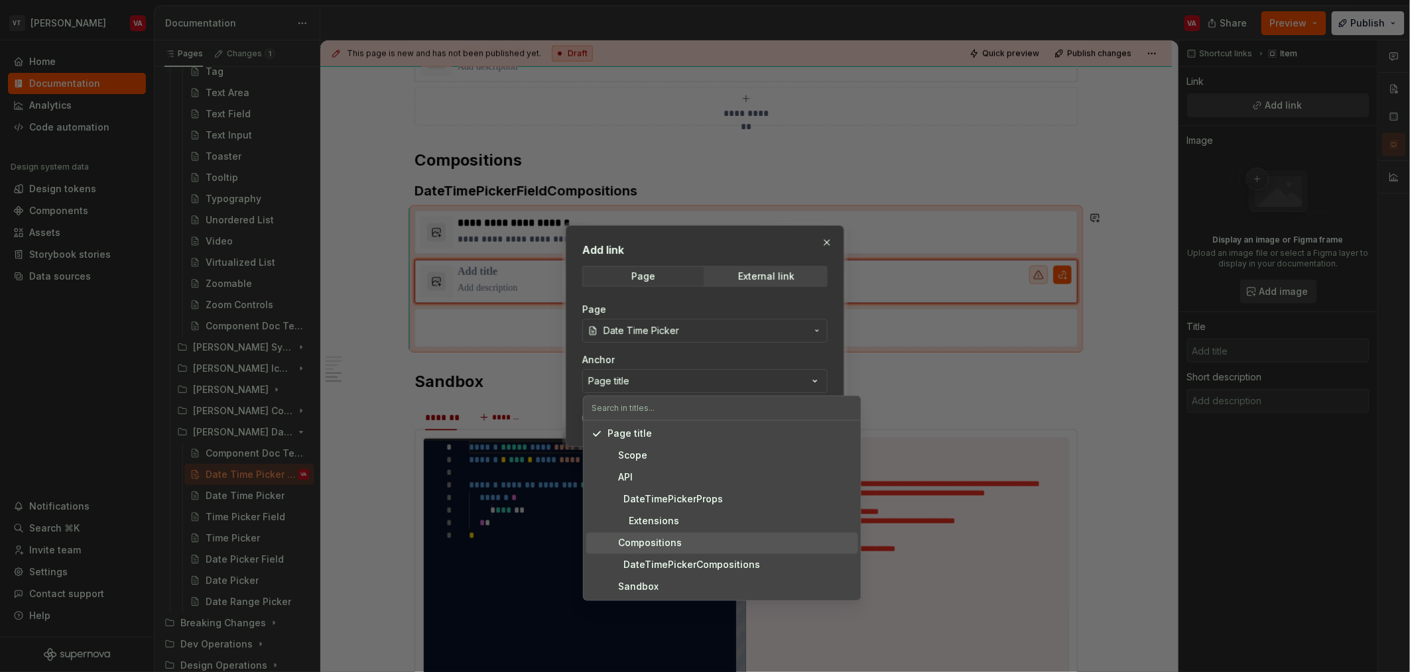
click at [656, 543] on div "Compositions" at bounding box center [644, 543] width 74 height 13
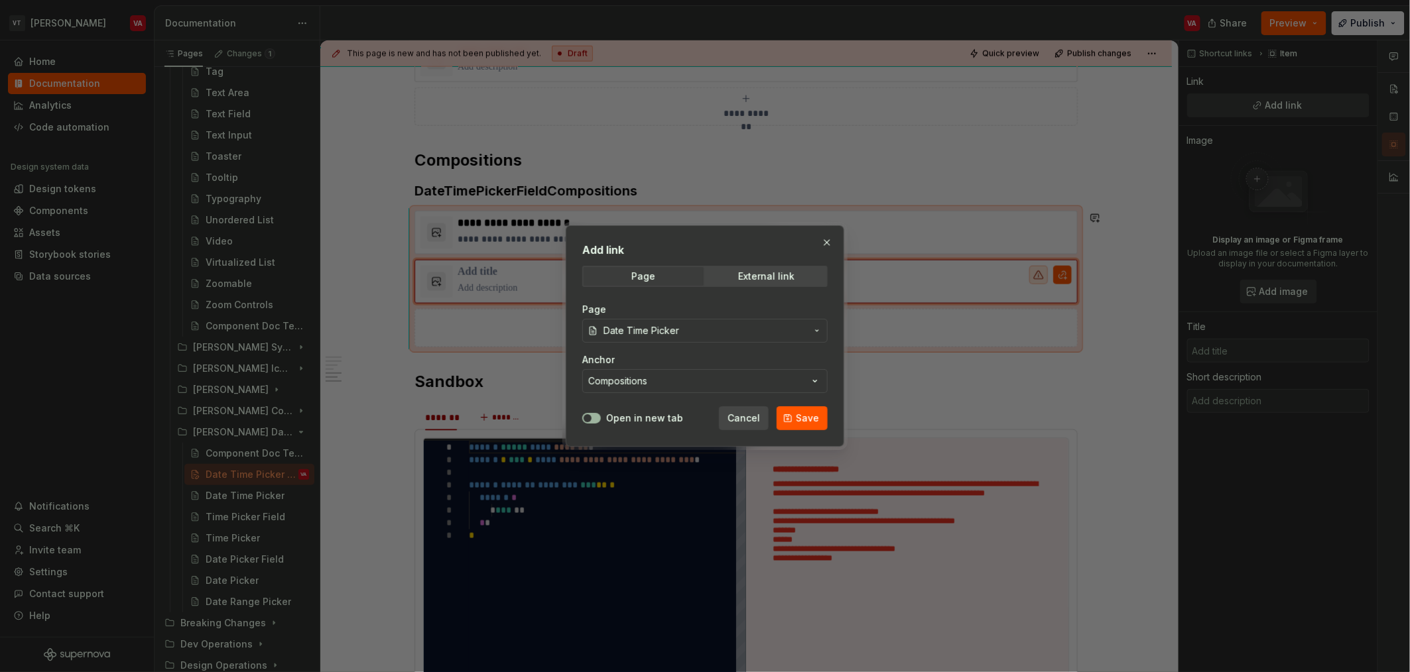
click at [589, 420] on span "button" at bounding box center [587, 418] width 8 height 8
click at [793, 421] on button "Save" at bounding box center [801, 418] width 51 height 24
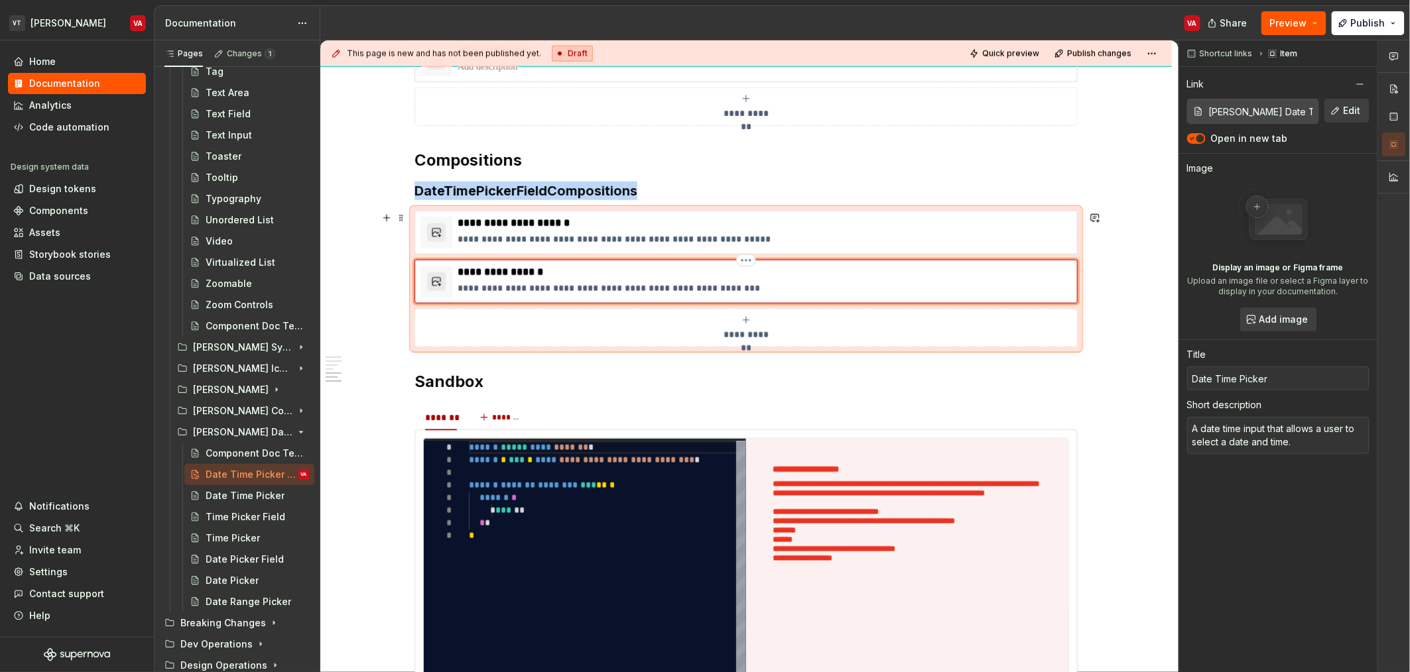
click at [642, 288] on p "**********" at bounding box center [765, 288] width 614 height 13
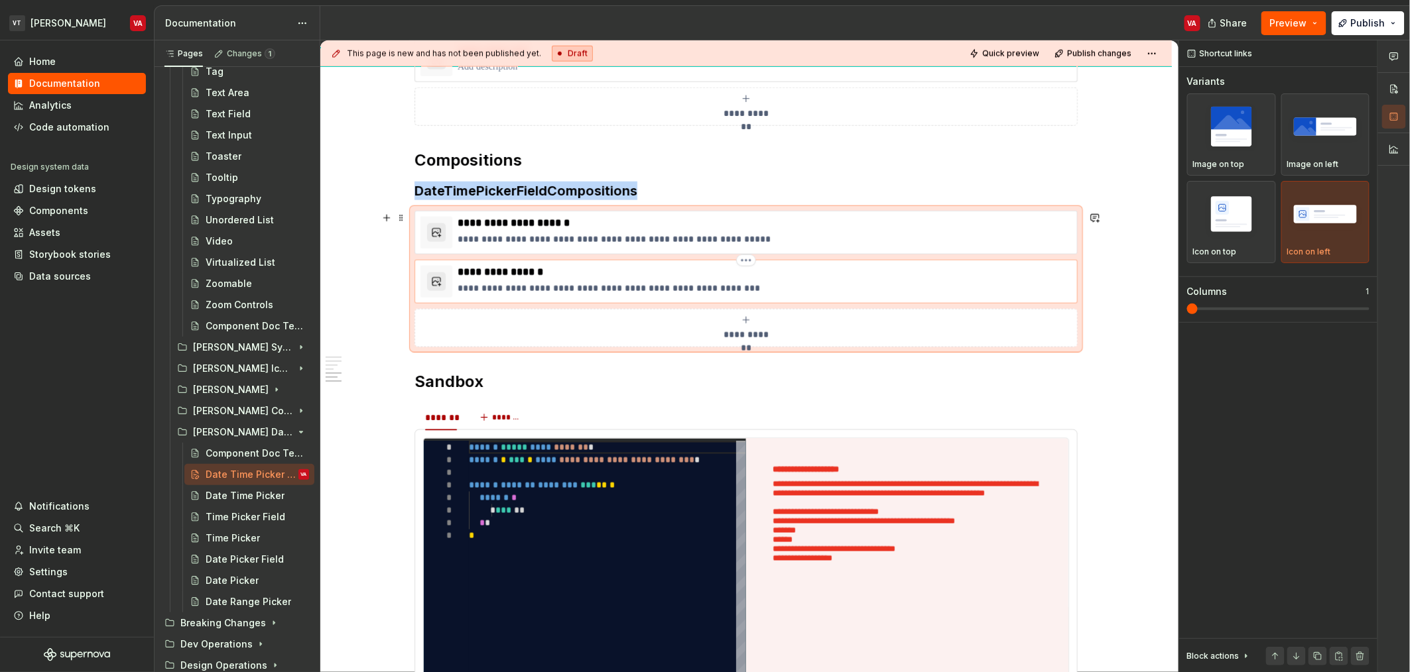
click at [487, 270] on p "**********" at bounding box center [765, 272] width 614 height 13
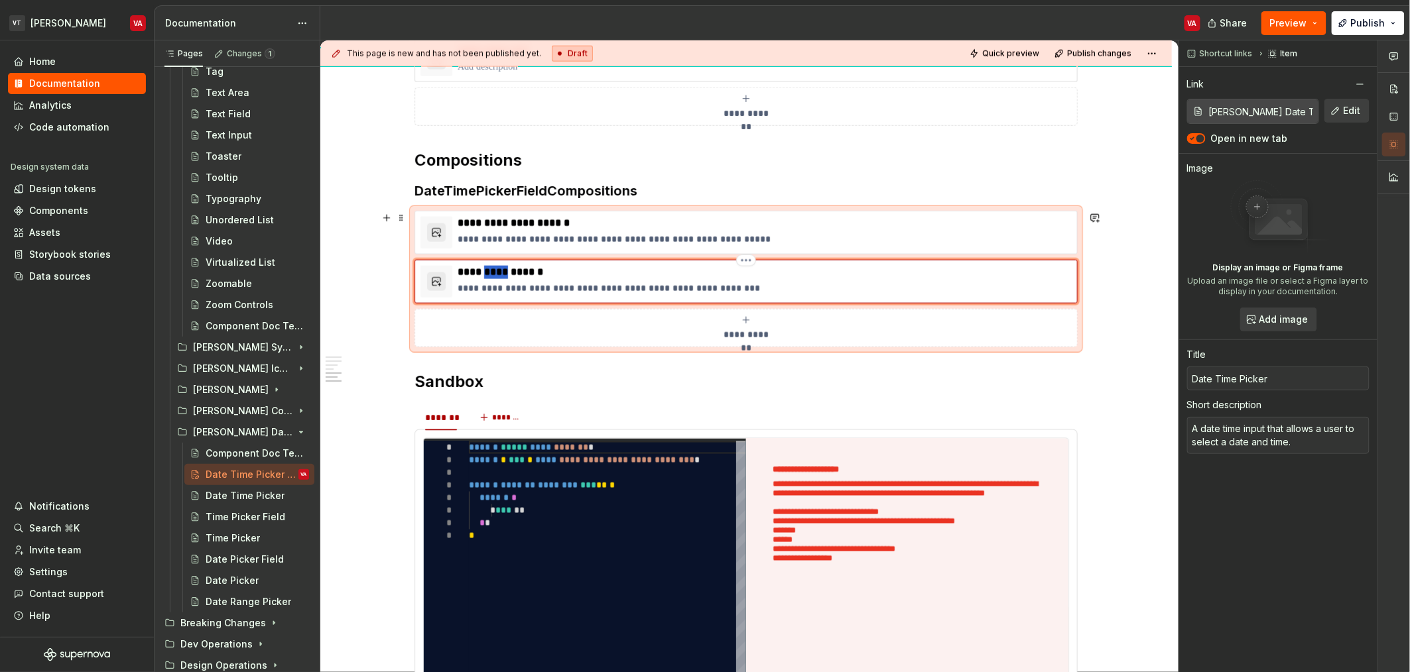
click at [487, 270] on p "**********" at bounding box center [765, 272] width 614 height 13
click at [501, 278] on p "**********" at bounding box center [765, 272] width 614 height 13
click at [501, 277] on p "**********" at bounding box center [765, 272] width 614 height 13
click at [495, 291] on p "**********" at bounding box center [765, 288] width 614 height 13
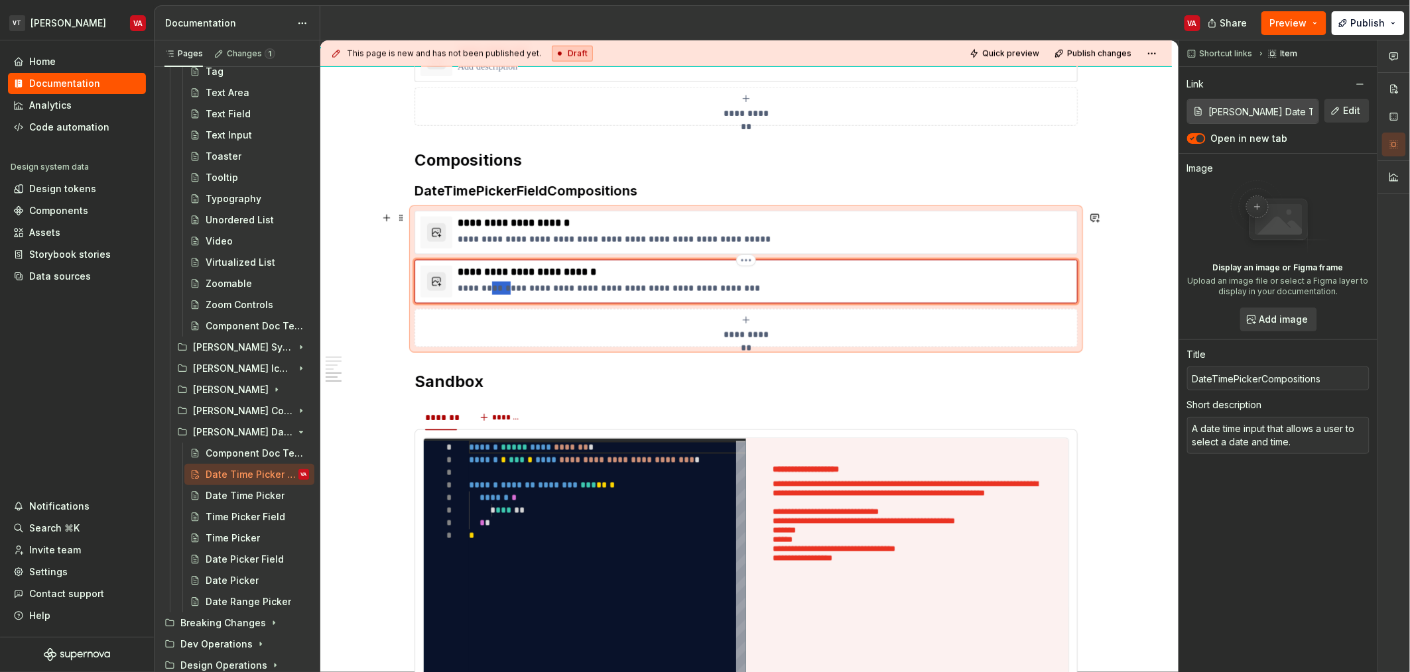
click at [495, 291] on p "**********" at bounding box center [765, 288] width 614 height 13
click at [525, 240] on p "**********" at bounding box center [765, 239] width 614 height 13
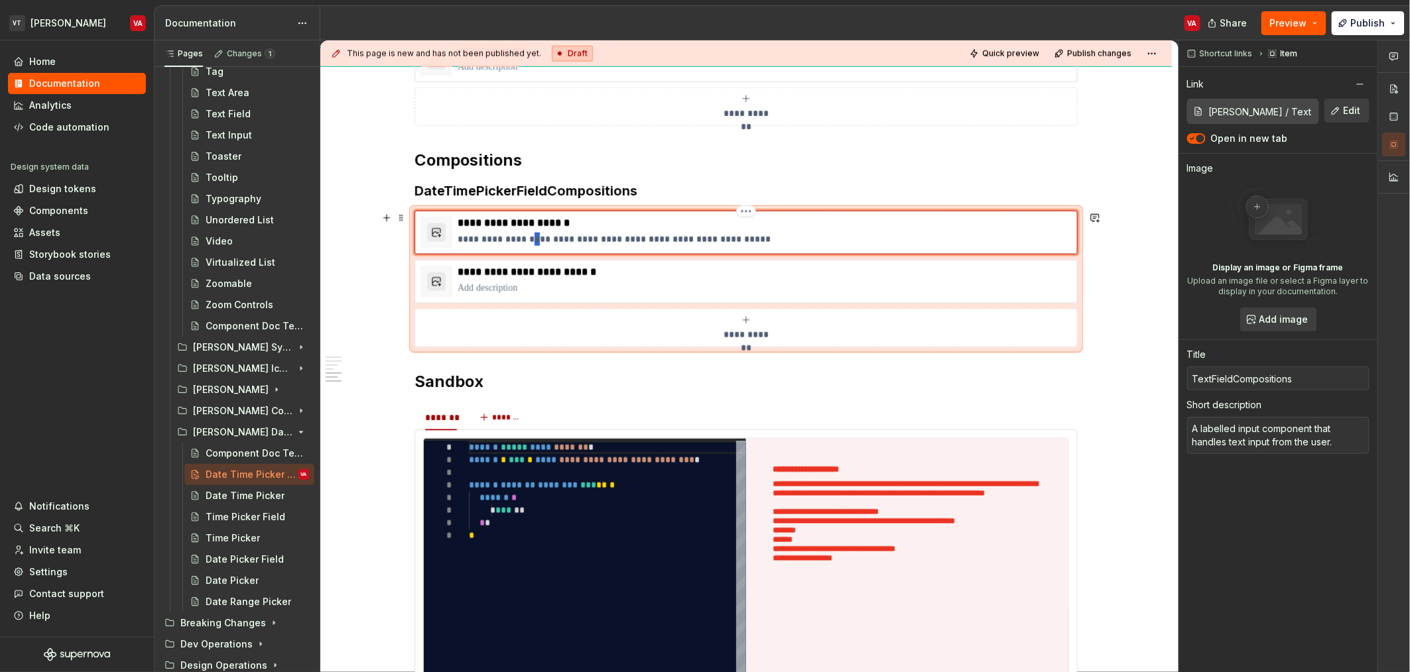
click at [525, 240] on p "**********" at bounding box center [765, 239] width 614 height 13
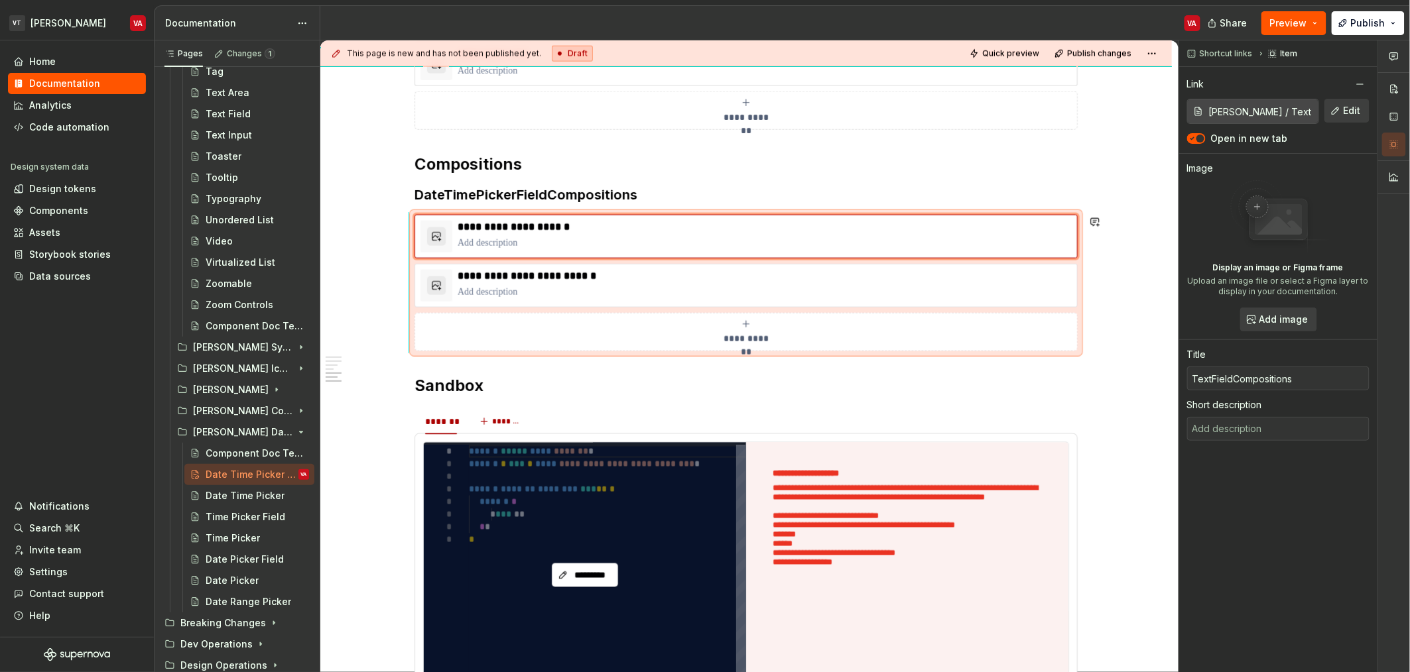
scroll to position [797, 0]
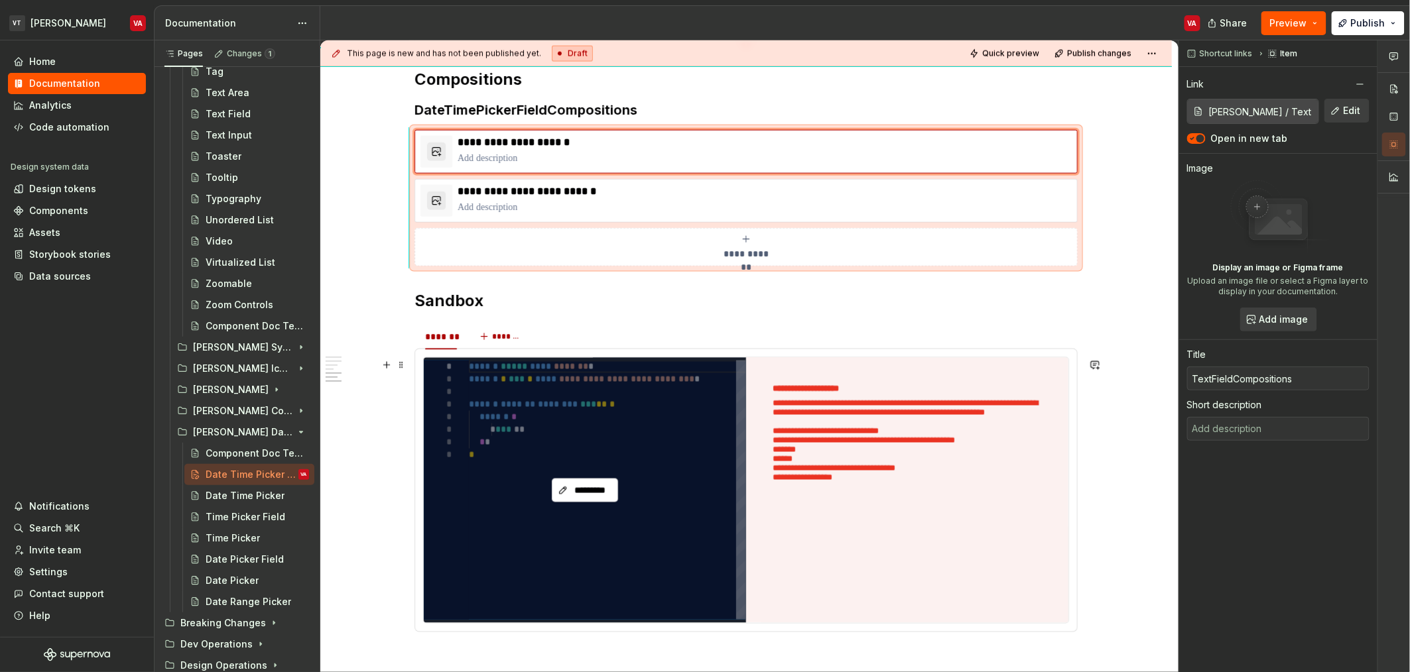
click at [519, 414] on div "*********" at bounding box center [585, 490] width 322 height 265
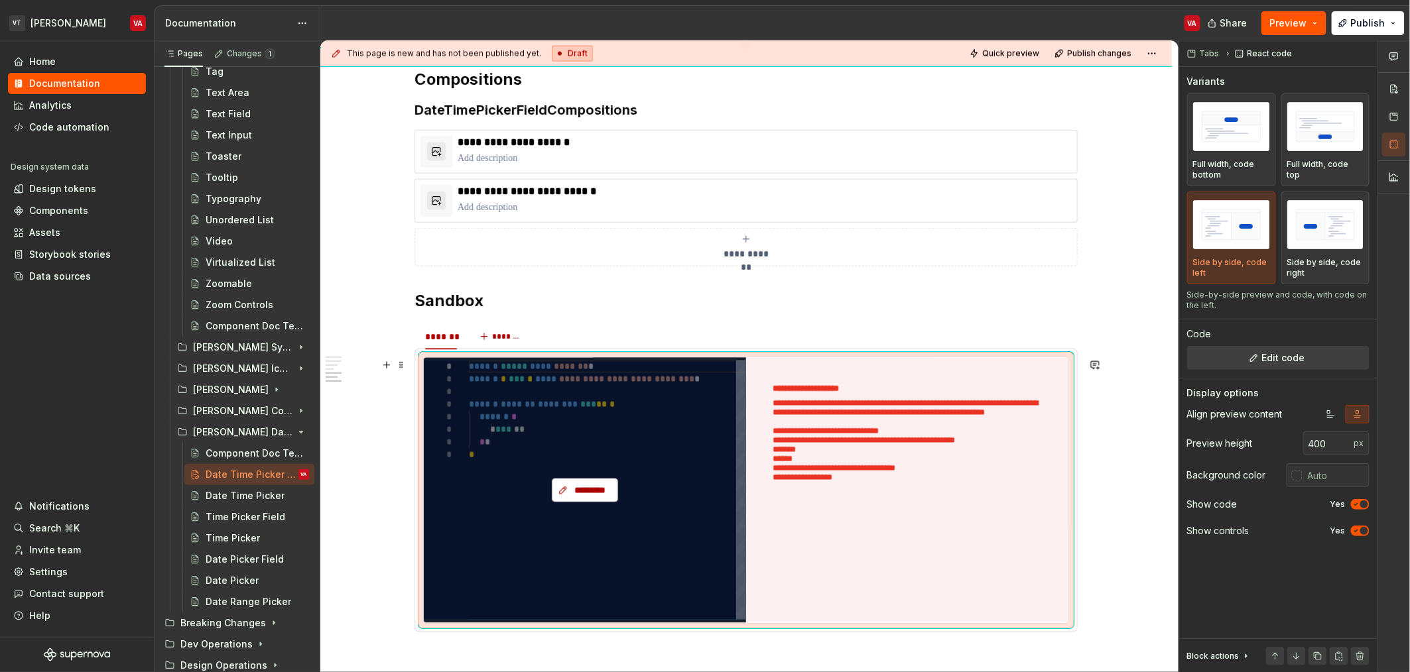
click at [575, 488] on span "*********" at bounding box center [590, 490] width 38 height 13
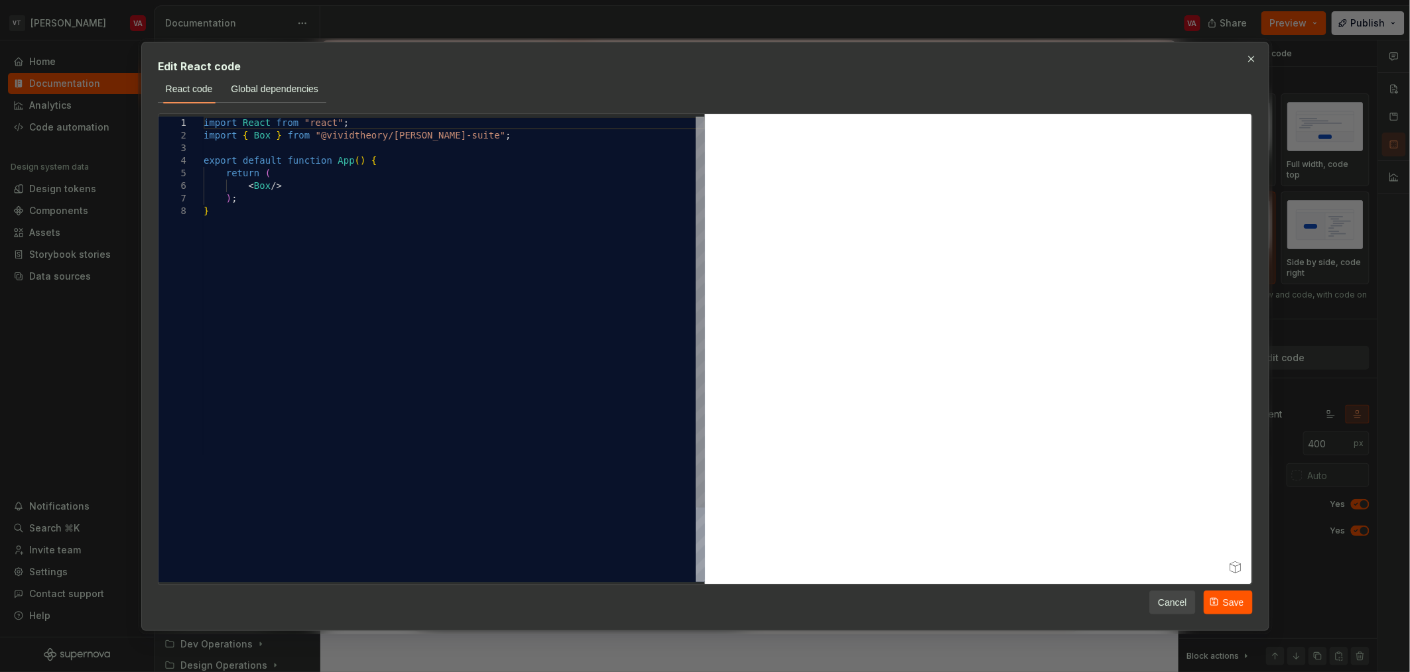
click at [263, 135] on div "import React from "react" ; import { Box } from "@vividtheory/[PERSON_NAME]-sui…" at bounding box center [454, 394] width 501 height 554
click at [1218, 588] on div "Cancel Save" at bounding box center [705, 599] width 1095 height 29
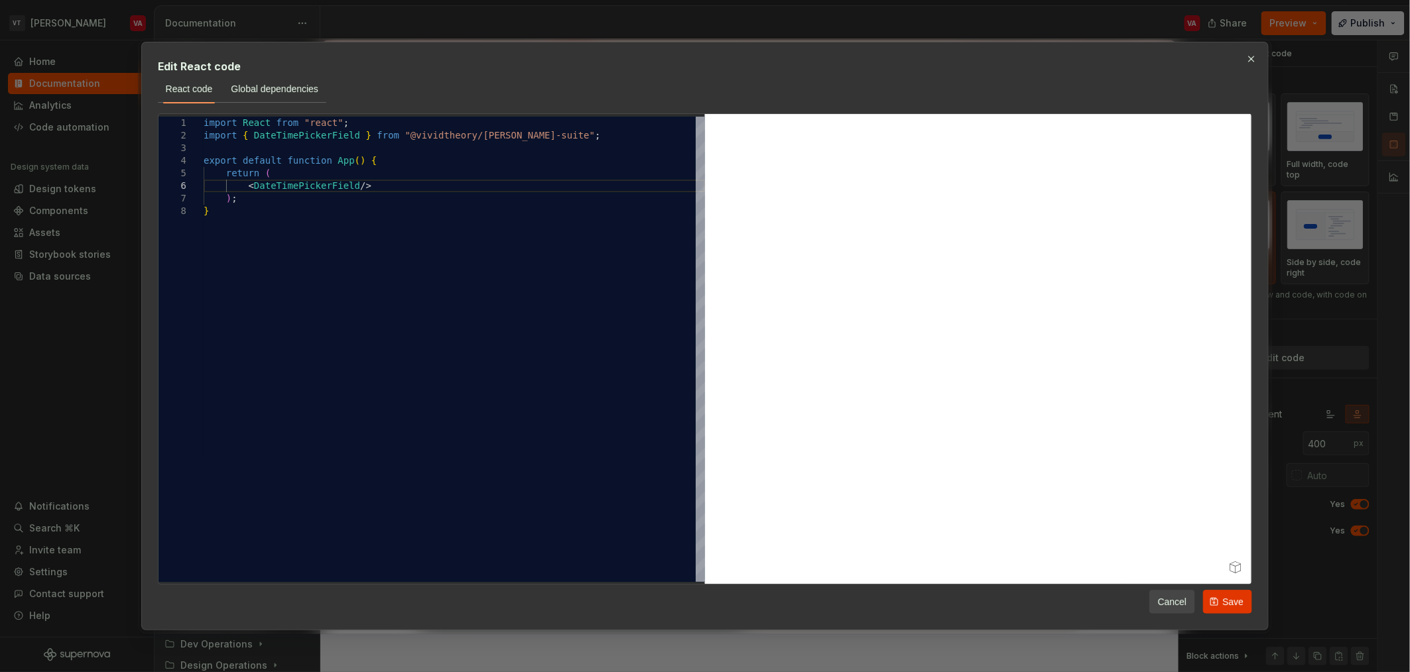
click at [1220, 597] on button "Save" at bounding box center [1227, 602] width 49 height 24
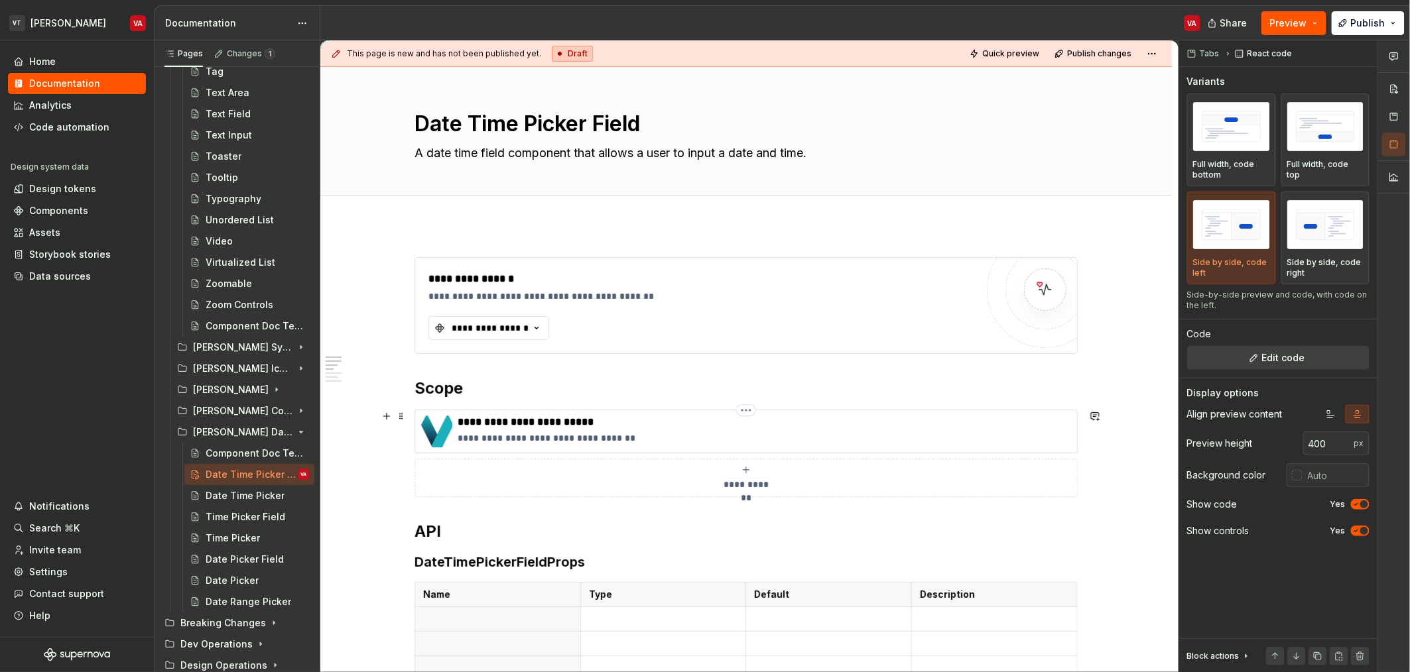
scroll to position [0, 0]
click at [532, 340] on button "**********" at bounding box center [488, 330] width 121 height 24
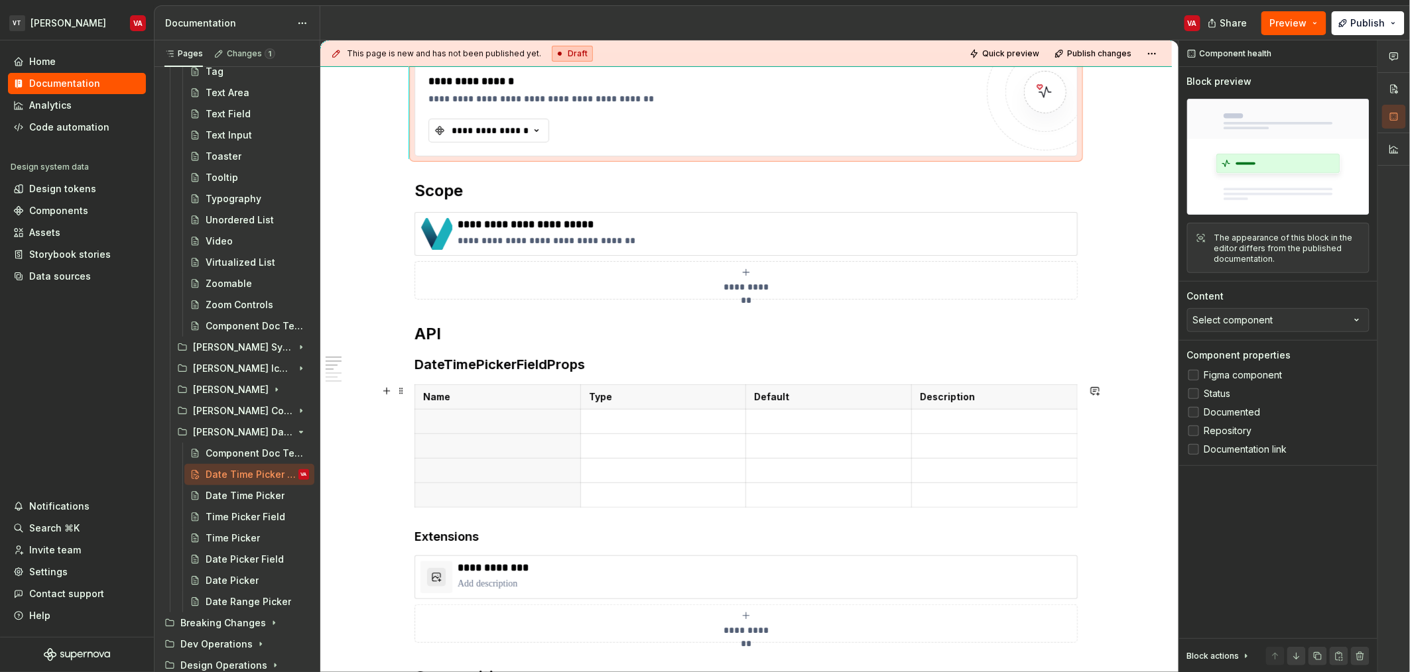
scroll to position [260, 0]
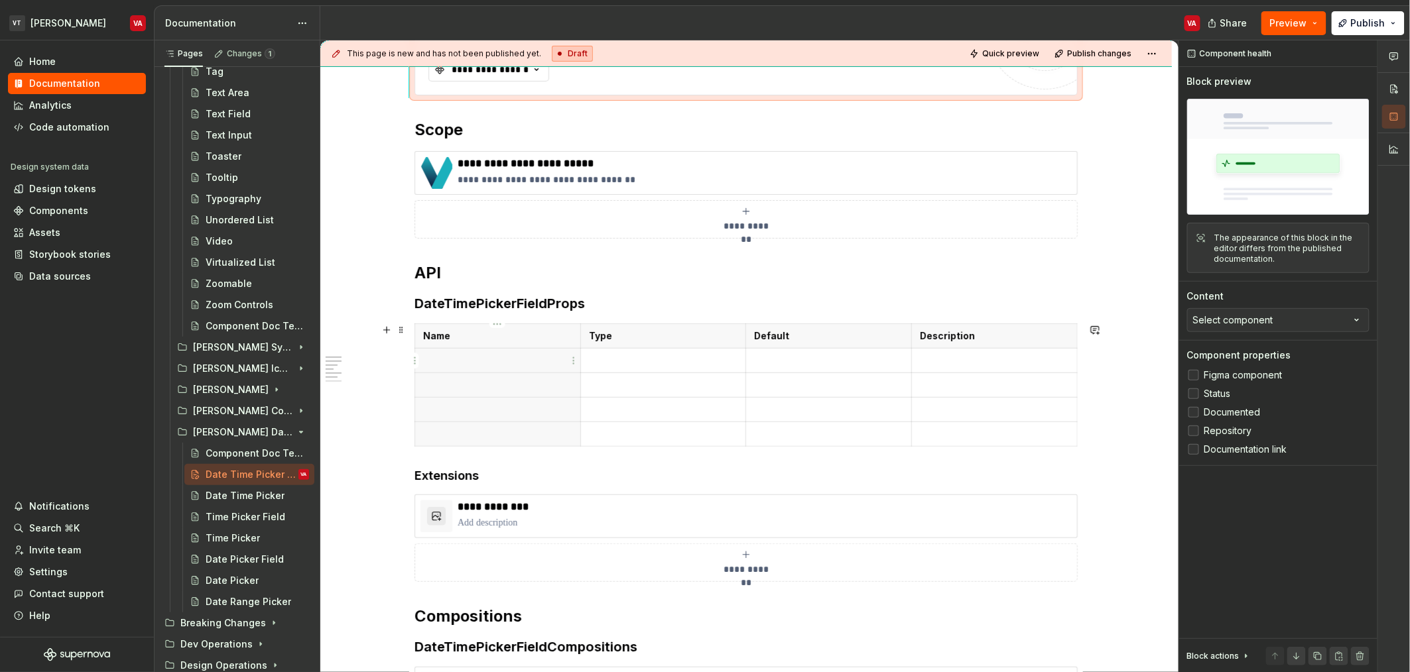
click at [433, 365] on p at bounding box center [497, 360] width 149 height 13
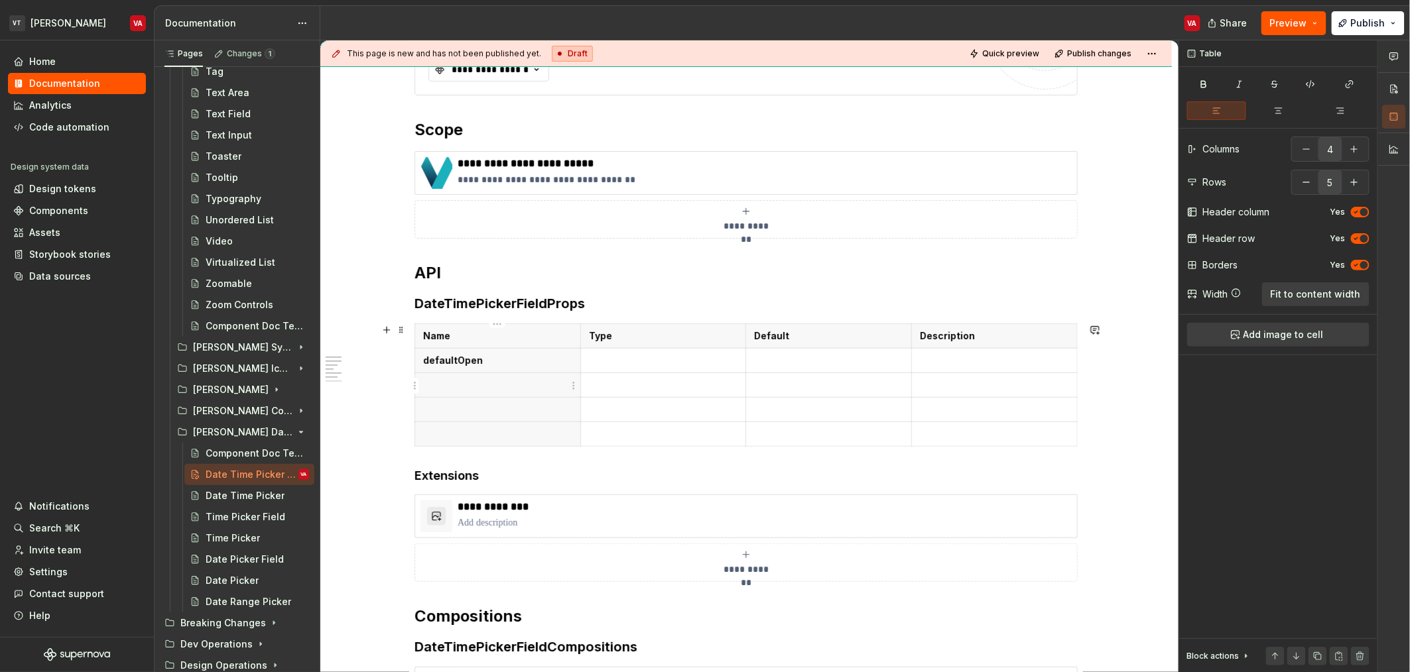
click at [503, 386] on p at bounding box center [497, 385] width 149 height 13
click at [479, 406] on p at bounding box center [497, 409] width 149 height 13
click at [1302, 189] on button "button" at bounding box center [1306, 182] width 24 height 24
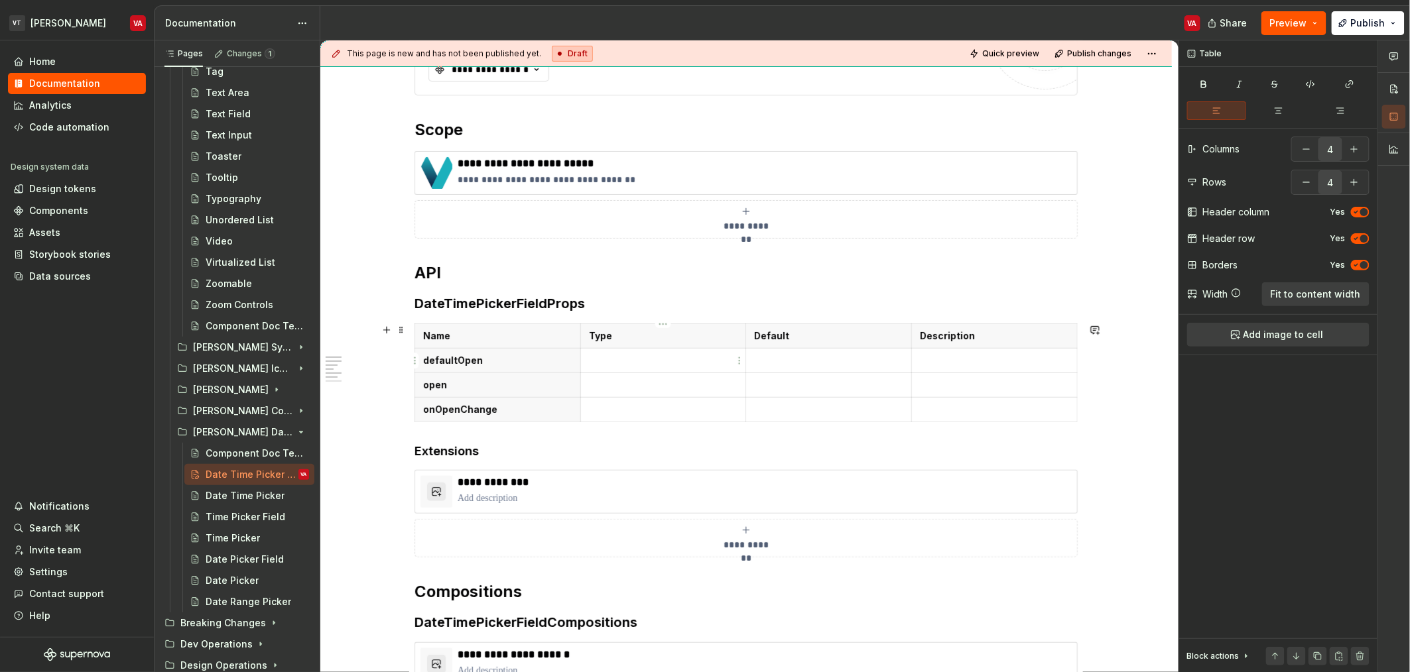
click at [666, 361] on p at bounding box center [663, 360] width 149 height 13
copy code "boolean"
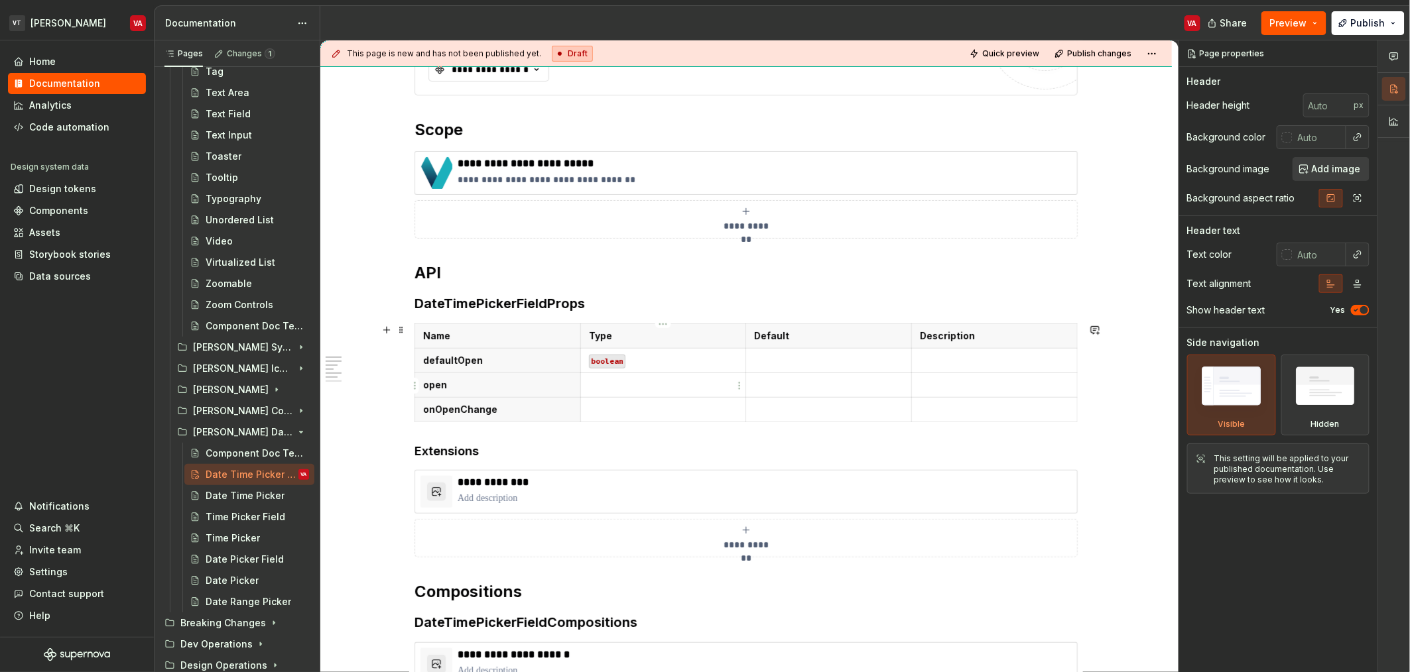
click at [654, 397] on td at bounding box center [663, 409] width 166 height 25
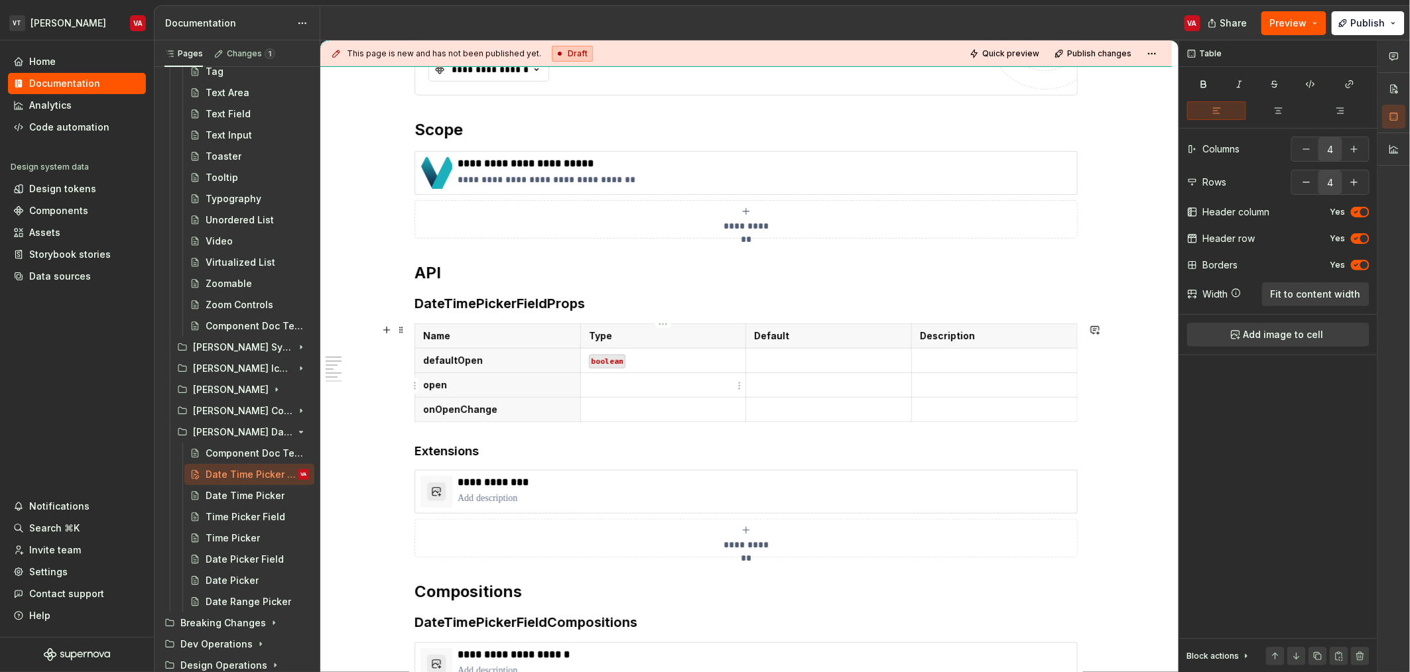
click at [658, 388] on p at bounding box center [663, 385] width 149 height 13
click at [626, 423] on div "Name Type Default Description defaultOpen boolean open boolean onOpenChange" at bounding box center [745, 376] width 663 height 104
click at [698, 404] on p at bounding box center [663, 409] width 149 height 13
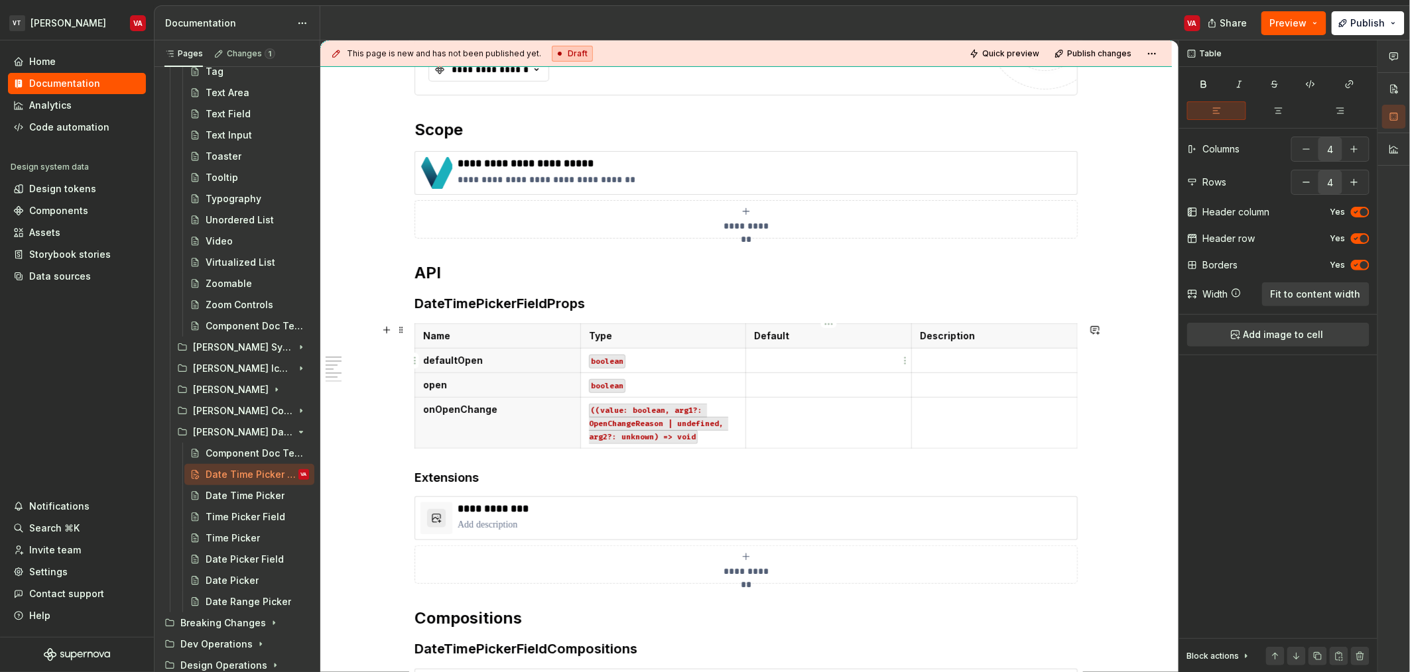
click at [816, 357] on p at bounding box center [828, 360] width 149 height 13
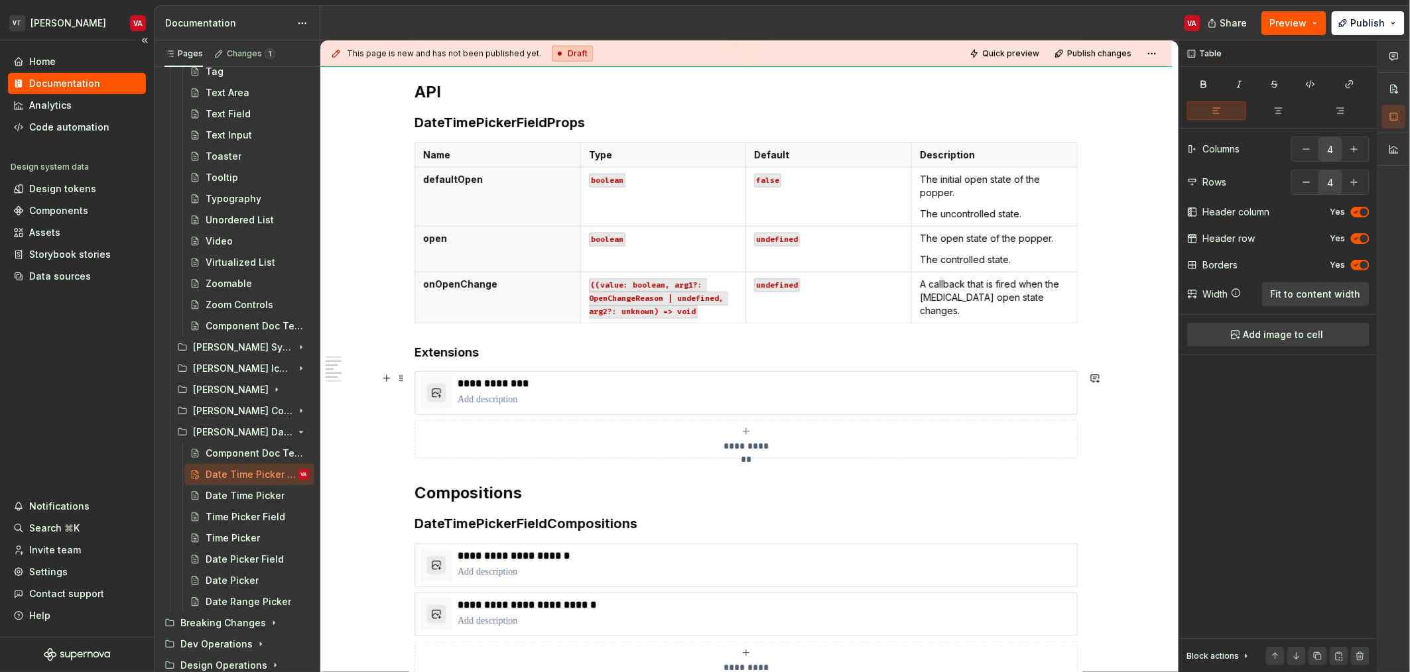
scroll to position [422, 0]
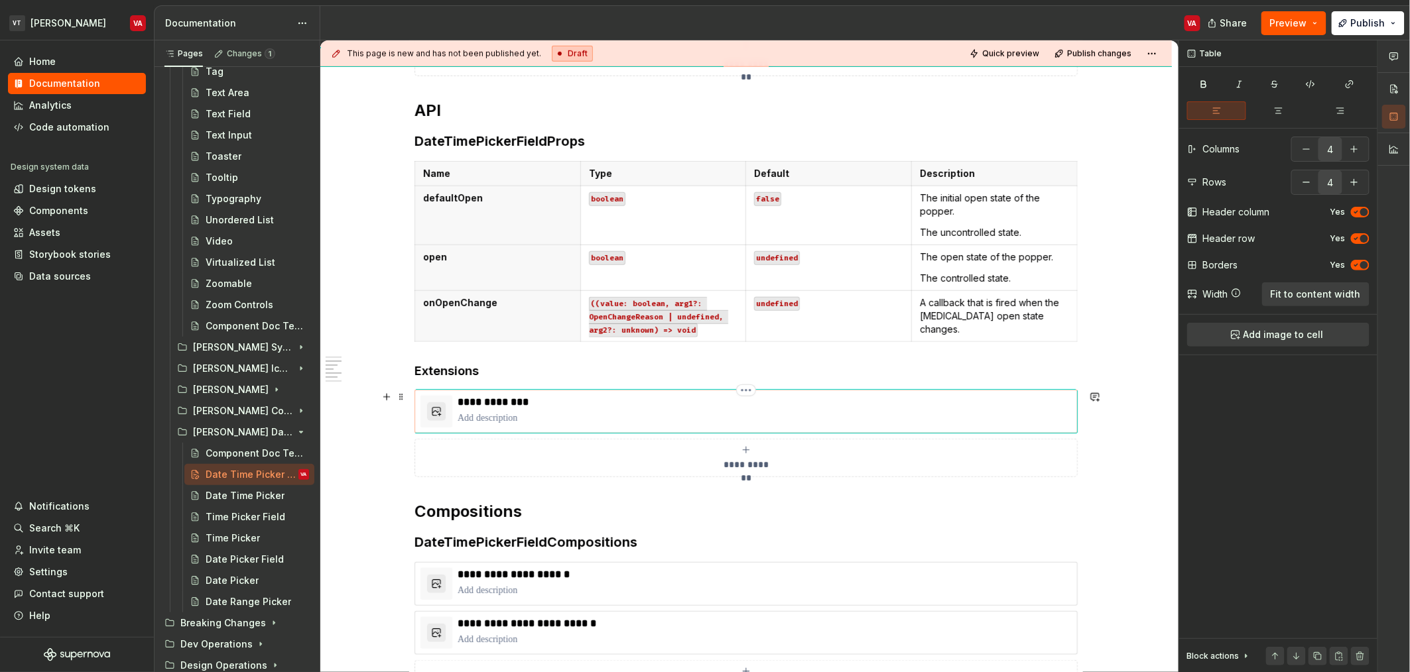
click at [478, 404] on p "**********" at bounding box center [765, 402] width 614 height 13
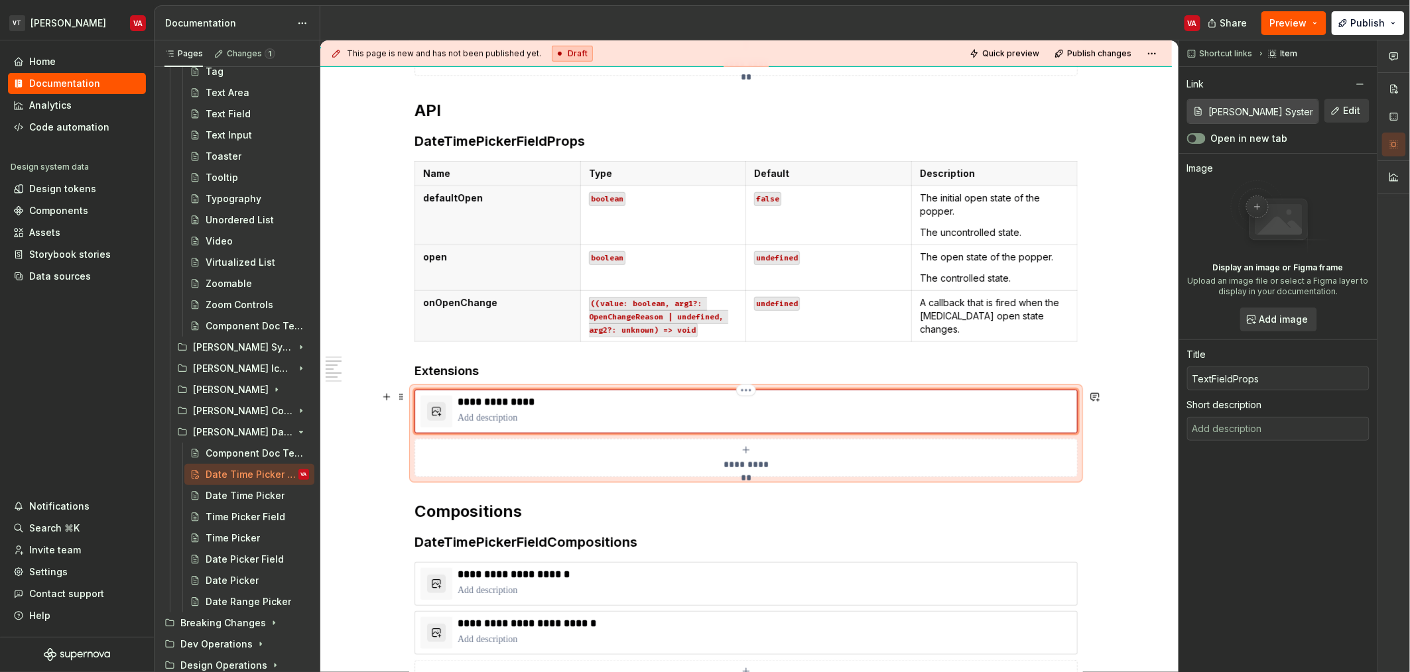
click at [491, 418] on p at bounding box center [765, 418] width 614 height 13
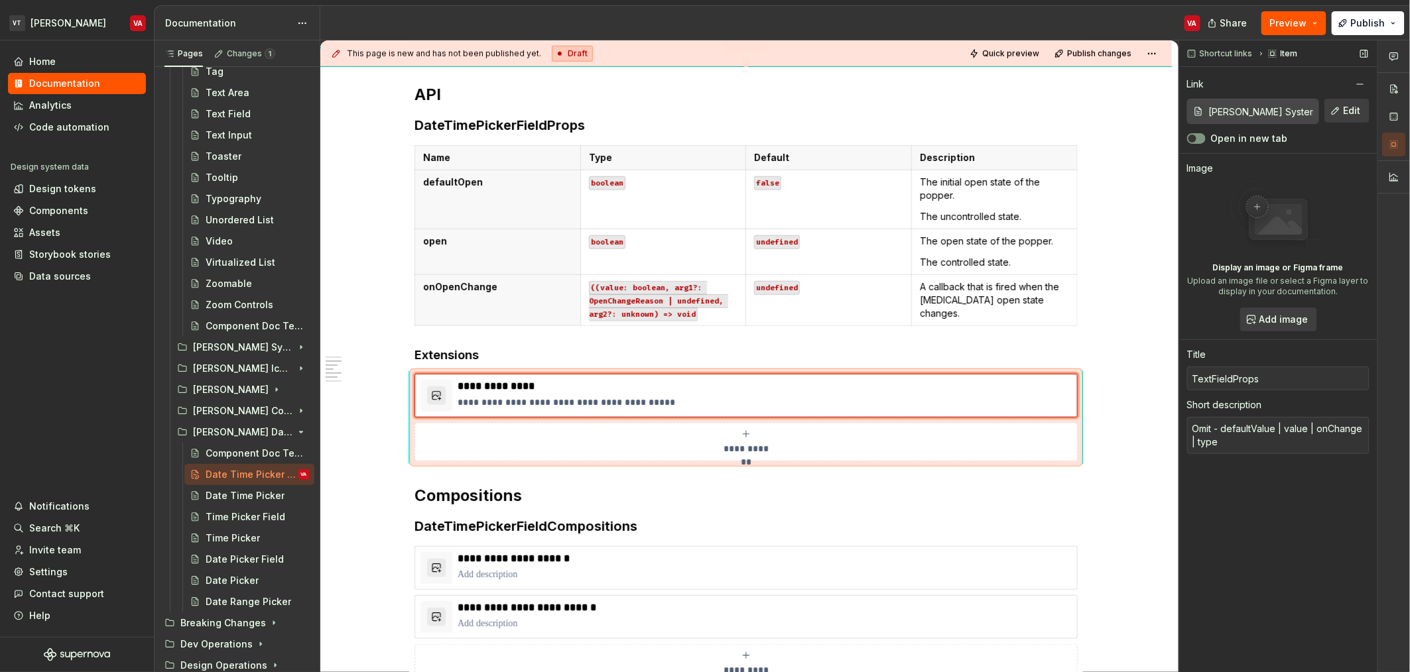
scroll to position [456, 0]
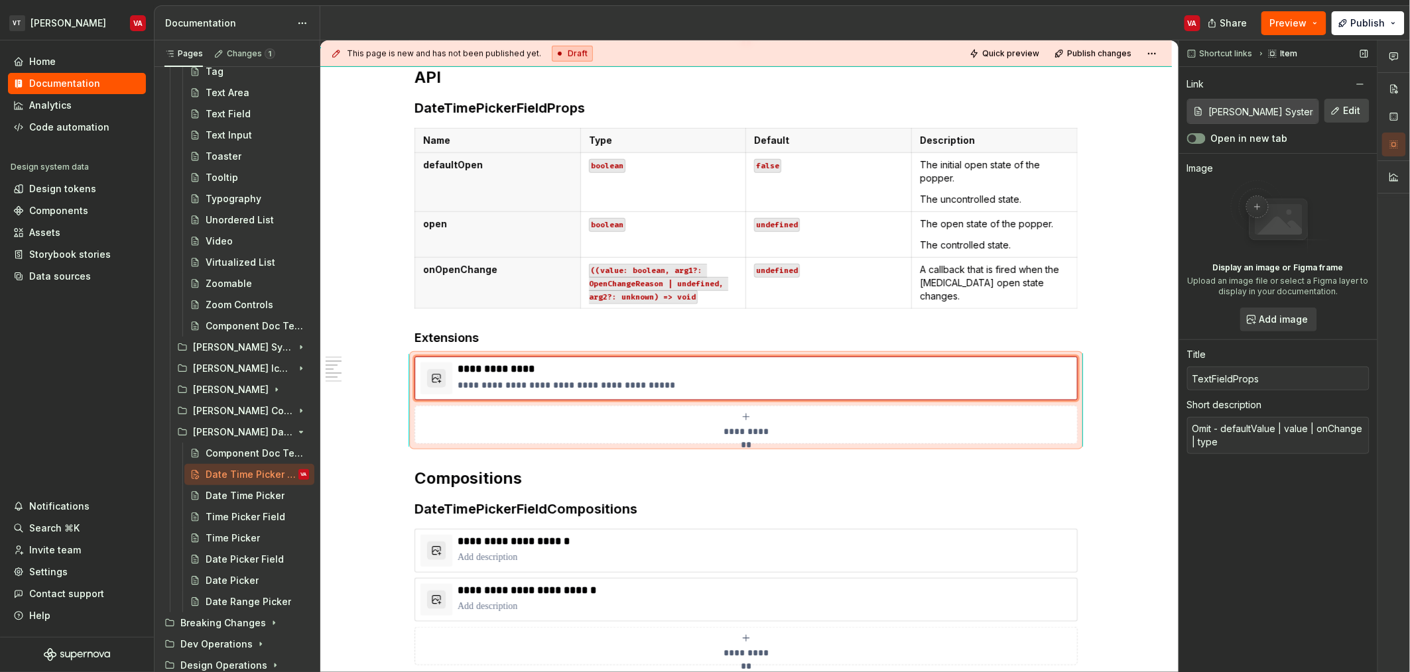
click at [1361, 112] on button "Edit" at bounding box center [1346, 111] width 45 height 24
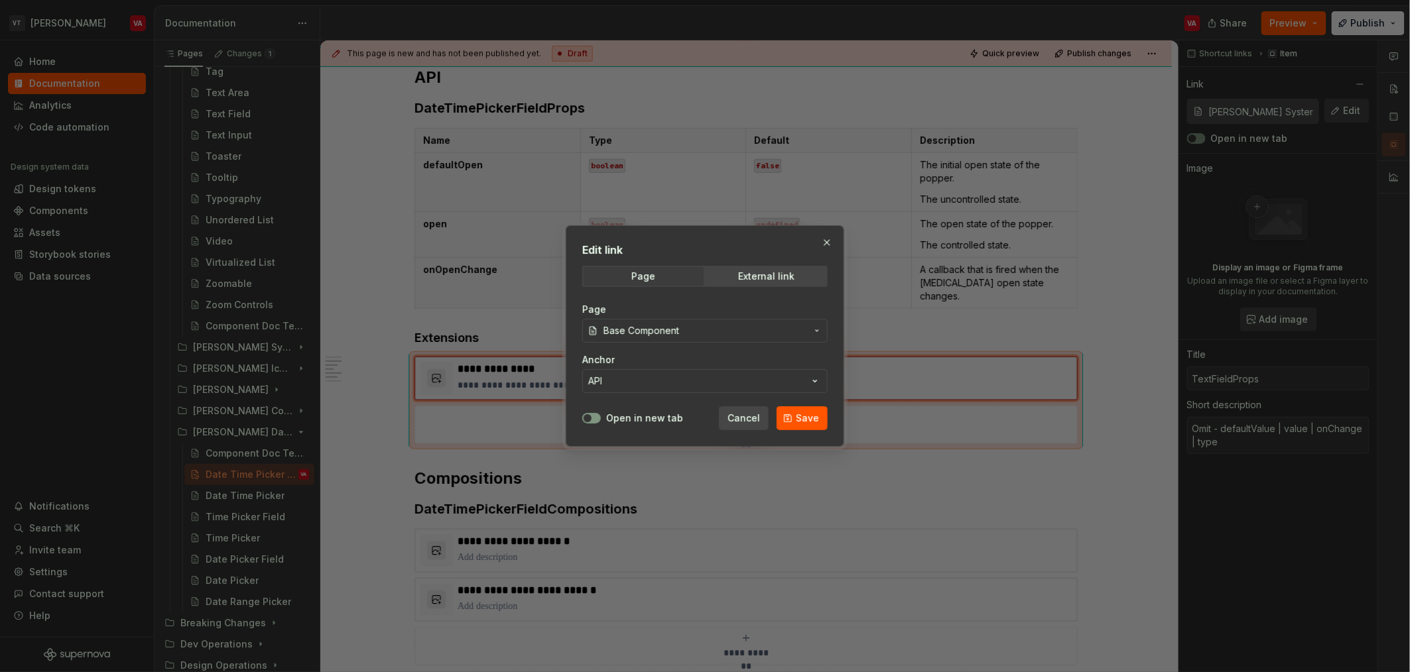
click at [719, 315] on div "Page" at bounding box center [704, 309] width 245 height 13
click at [715, 330] on span "Base Component" at bounding box center [704, 330] width 203 height 13
click at [586, 420] on span "button" at bounding box center [587, 418] width 8 height 8
click at [791, 424] on button "Save" at bounding box center [801, 418] width 51 height 24
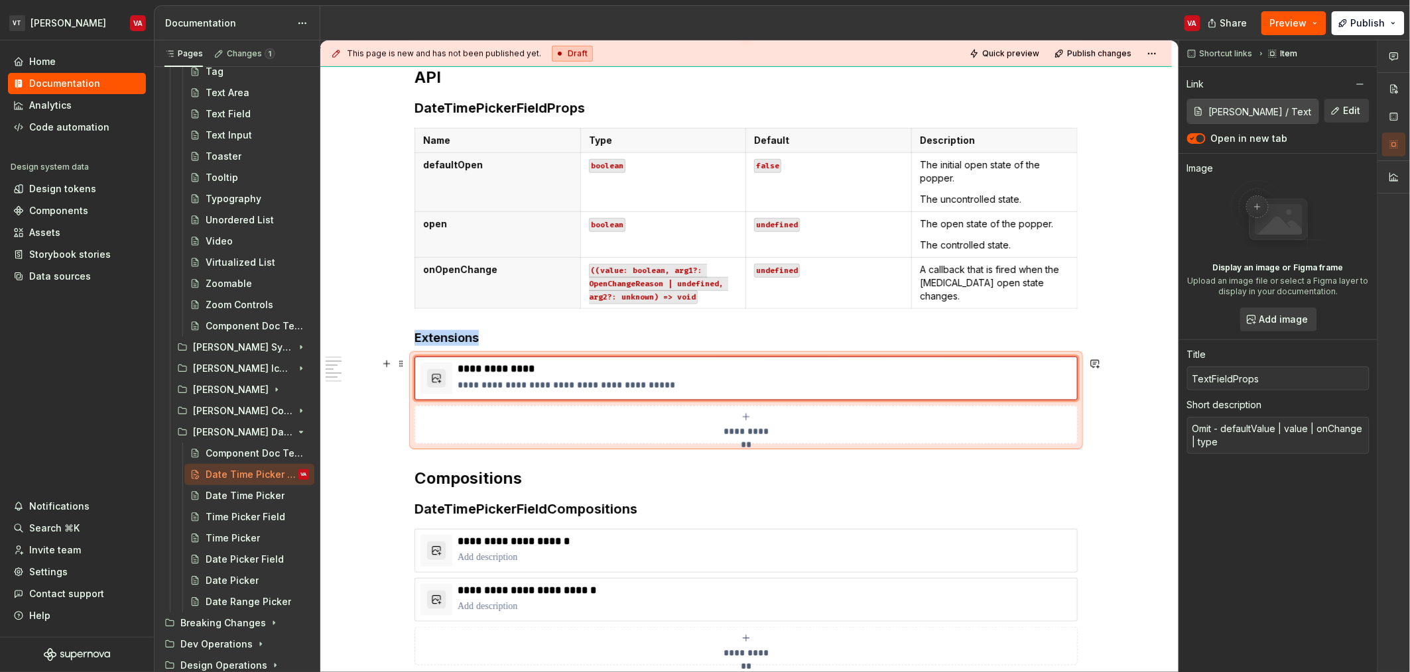
click at [582, 434] on div "**********" at bounding box center [745, 425] width 651 height 27
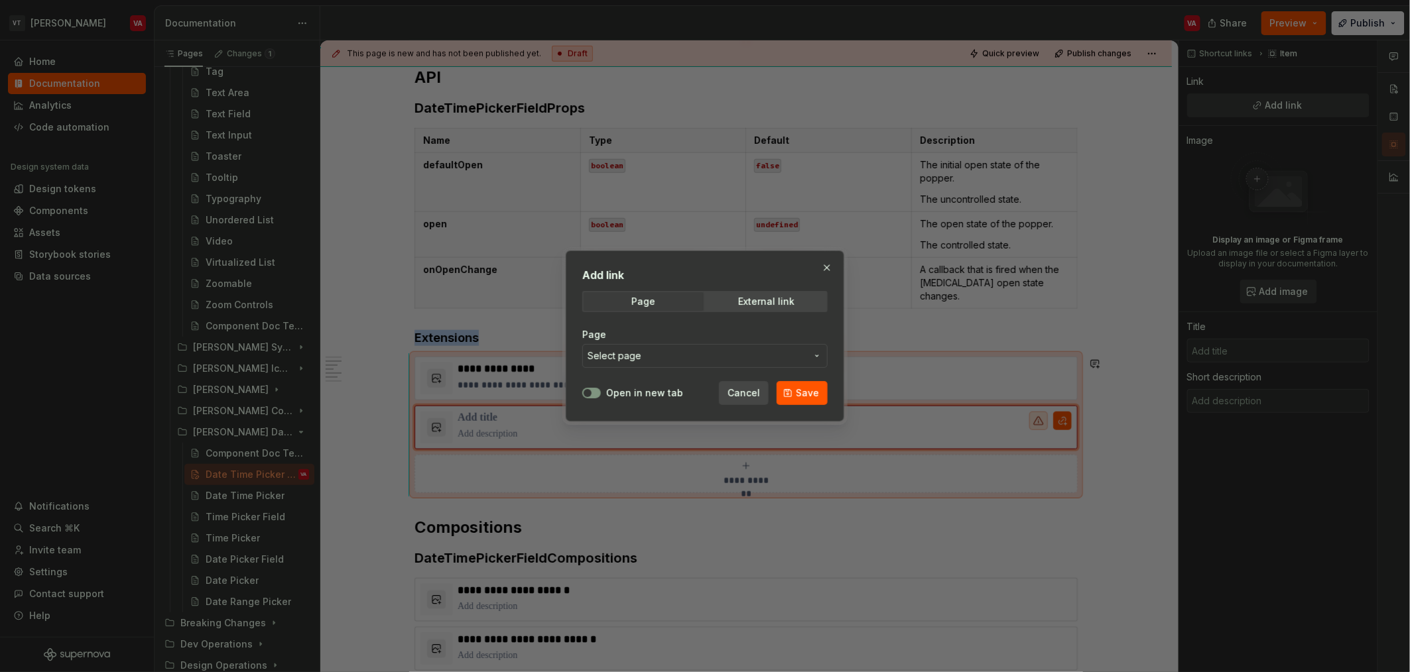
click at [656, 366] on button "Select page" at bounding box center [704, 356] width 245 height 24
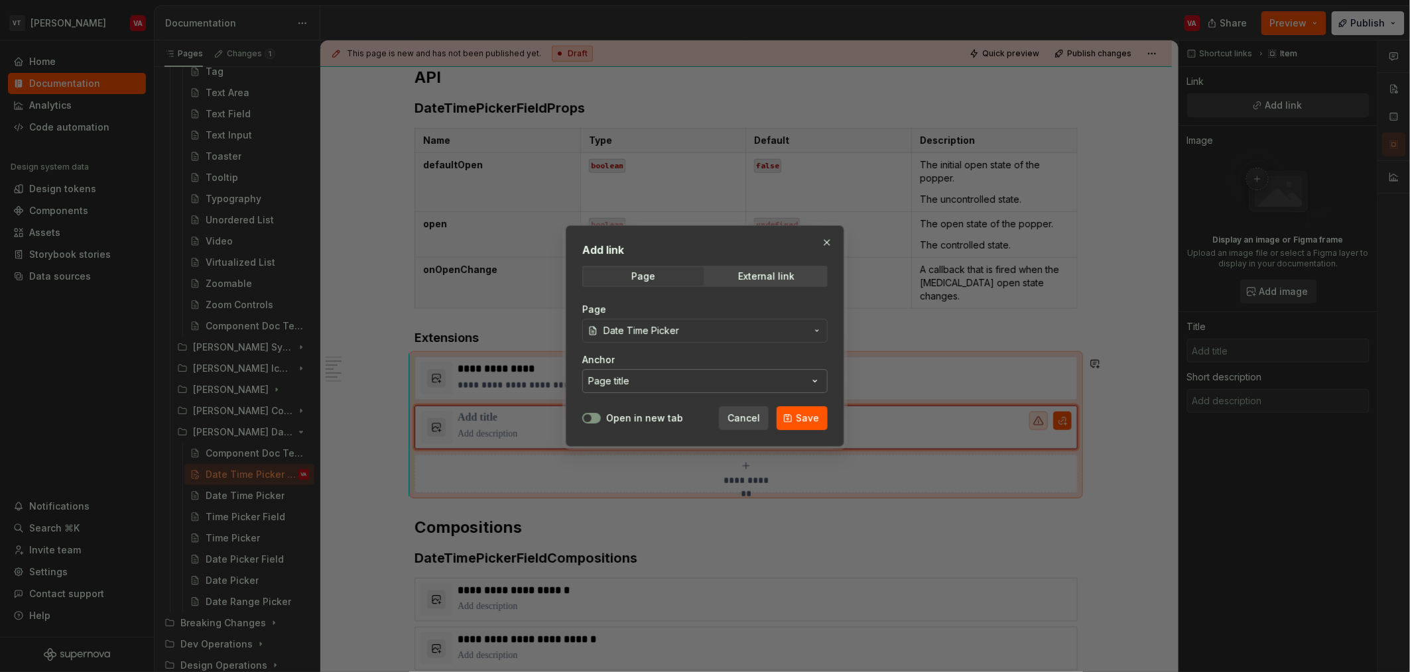
click at [635, 380] on button "Page title" at bounding box center [704, 381] width 245 height 24
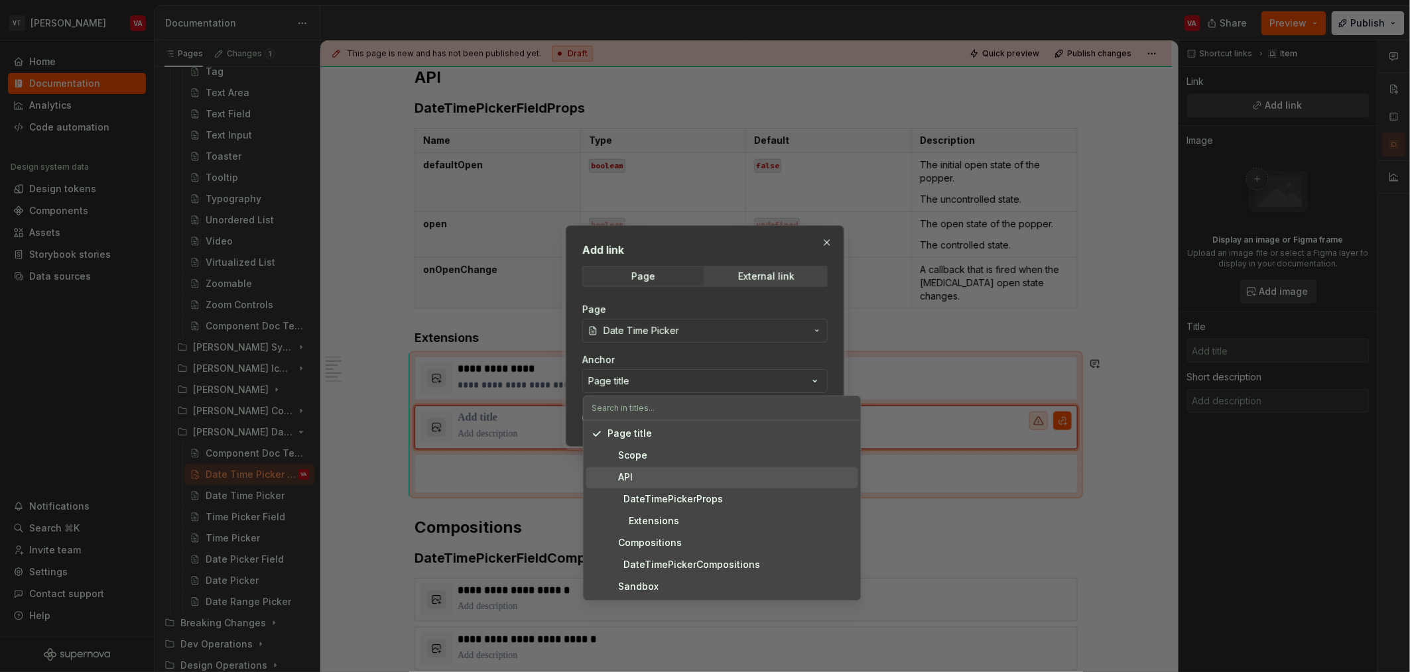
click at [655, 482] on div "API" at bounding box center [729, 477] width 245 height 13
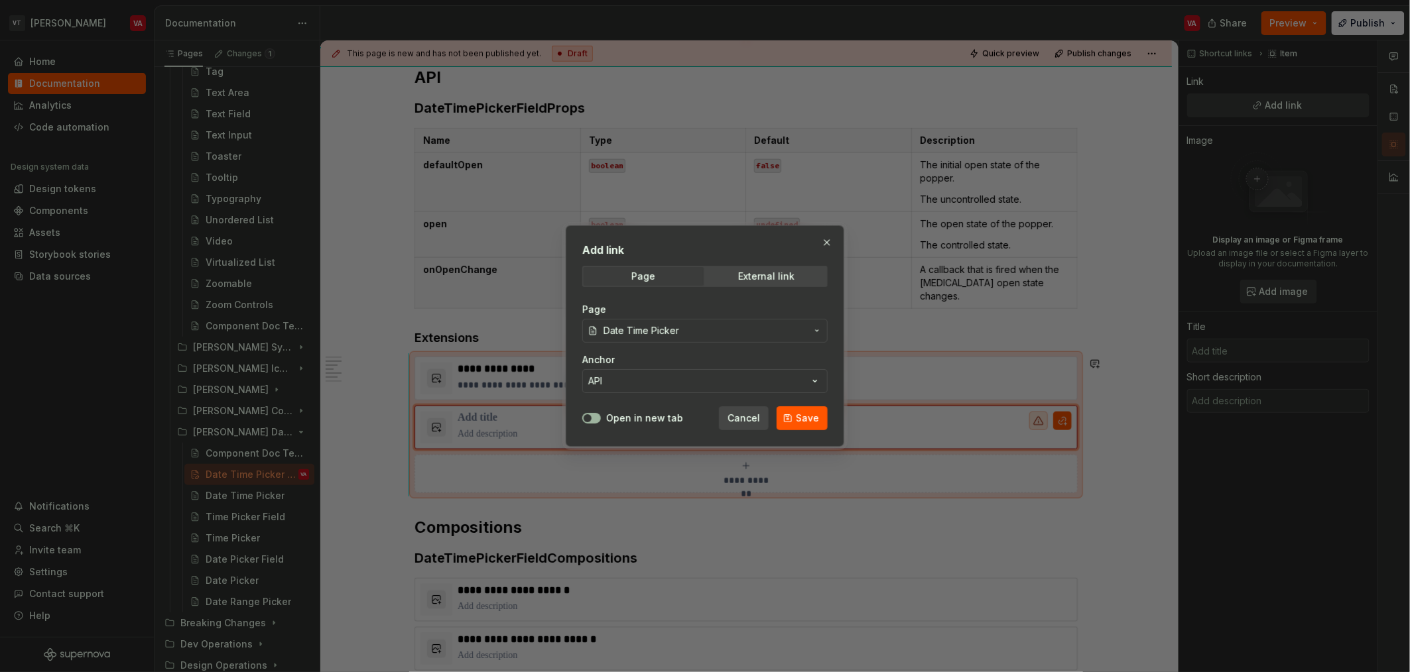
click at [592, 420] on icon "button" at bounding box center [587, 418] width 11 height 8
click at [803, 419] on span "Save" at bounding box center [807, 418] width 23 height 13
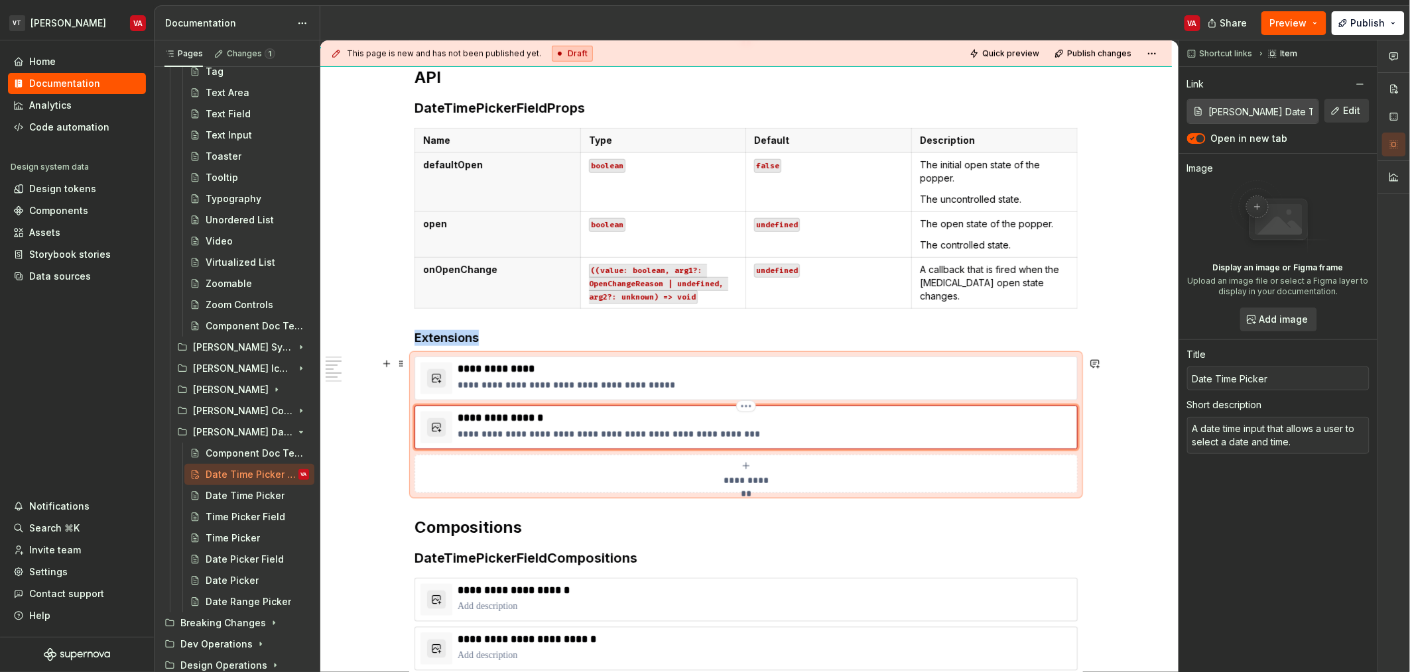
click at [500, 413] on p "**********" at bounding box center [765, 418] width 614 height 13
click at [679, 436] on p "**********" at bounding box center [765, 434] width 614 height 13
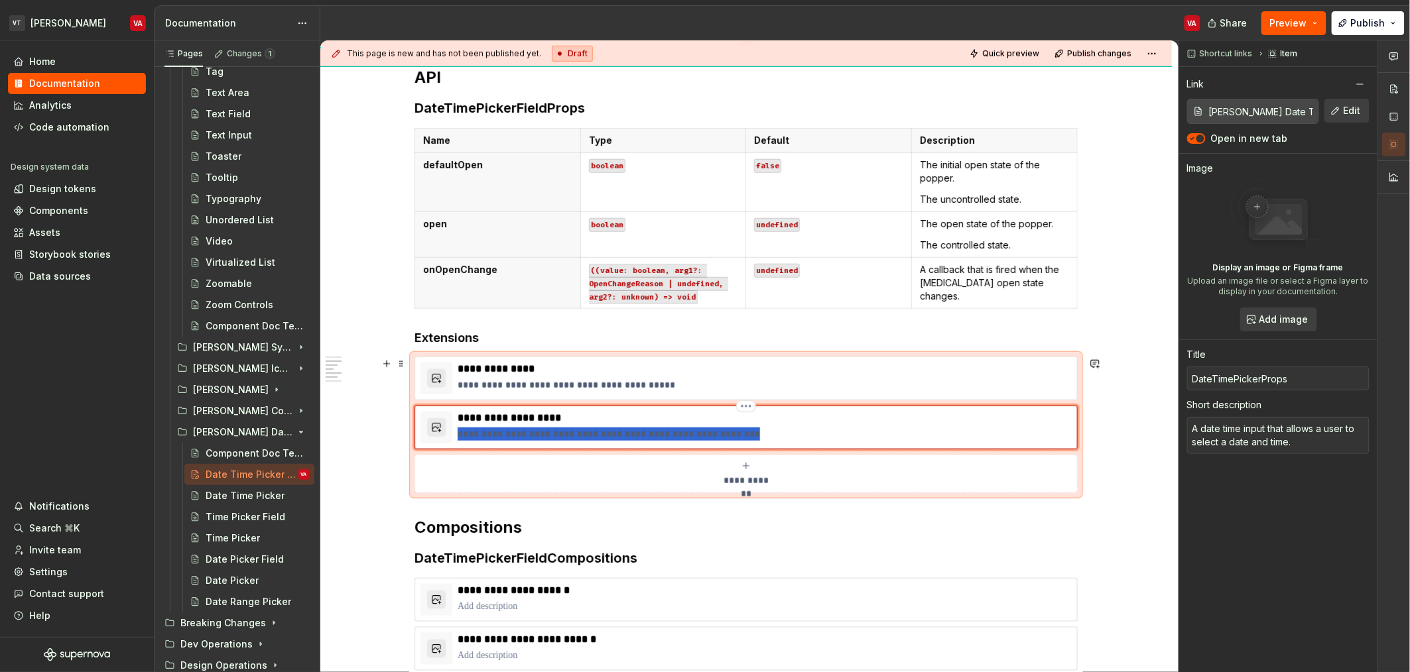
click at [679, 436] on p "**********" at bounding box center [765, 434] width 614 height 13
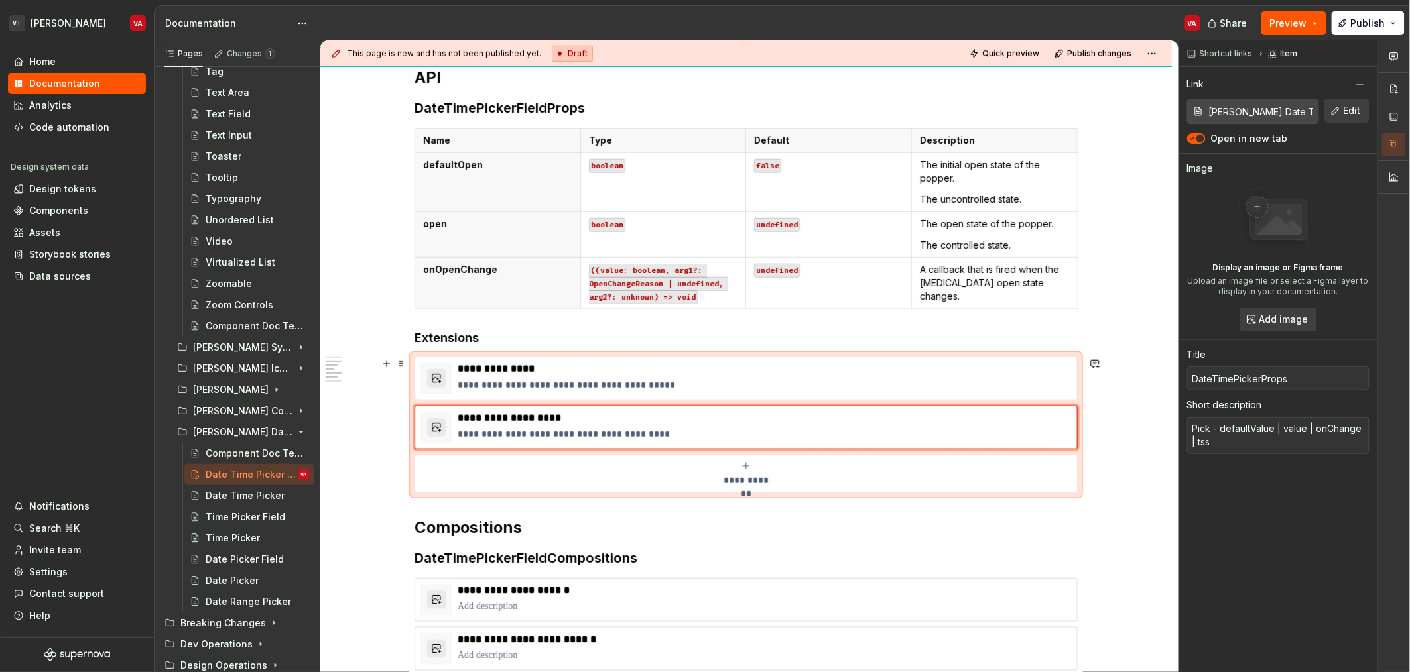
click at [648, 481] on div "**********" at bounding box center [745, 474] width 651 height 27
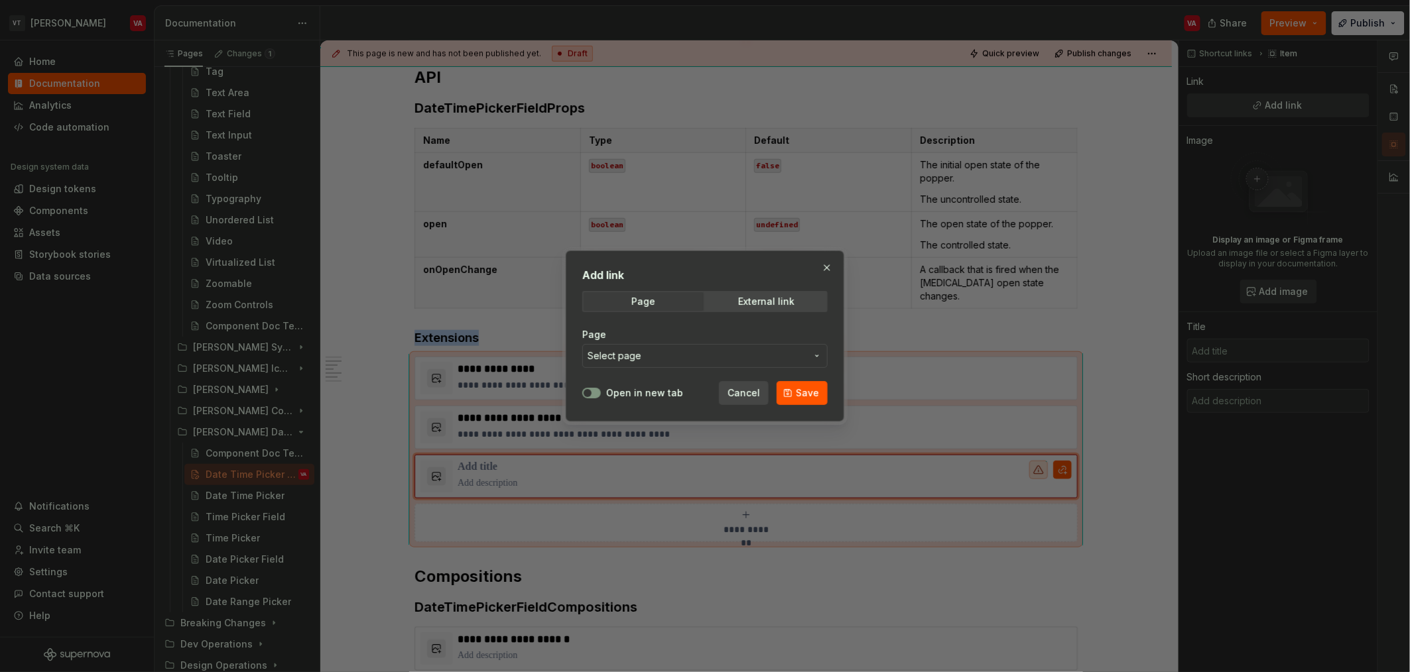
click at [640, 356] on span "Select page" at bounding box center [696, 355] width 219 height 13
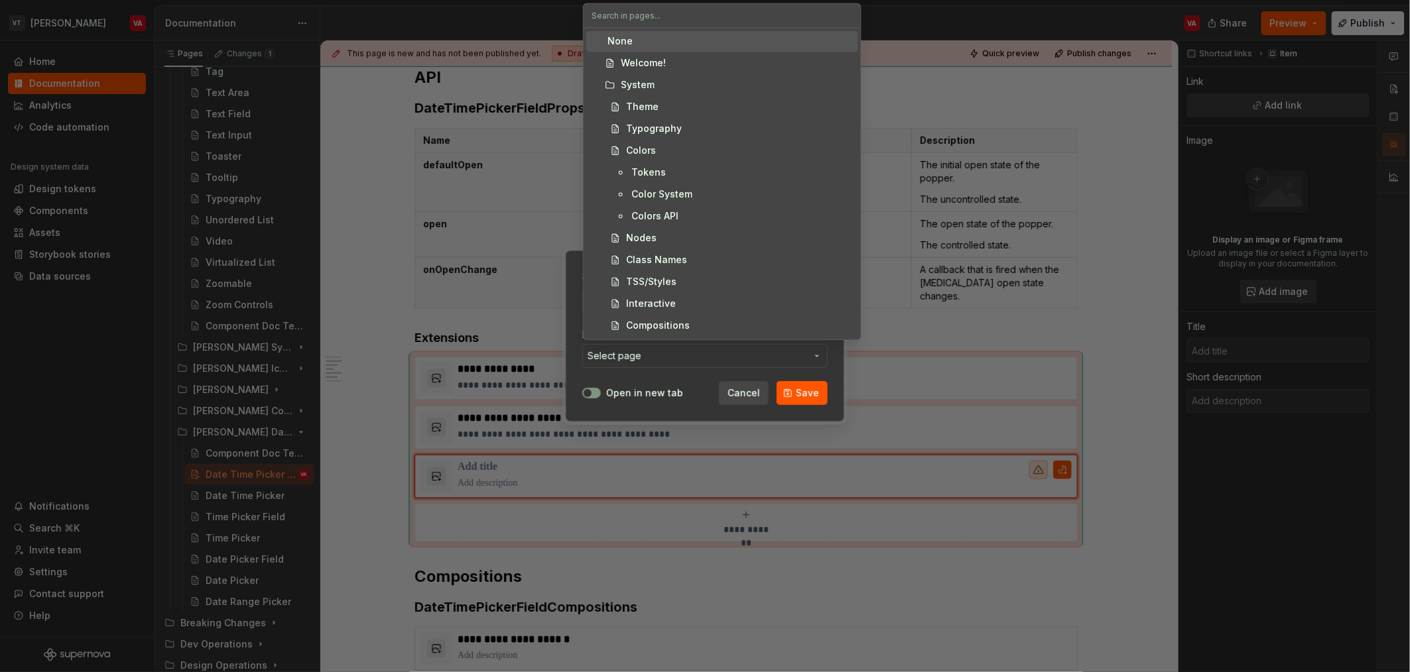
click at [645, 7] on input "text" at bounding box center [721, 15] width 277 height 24
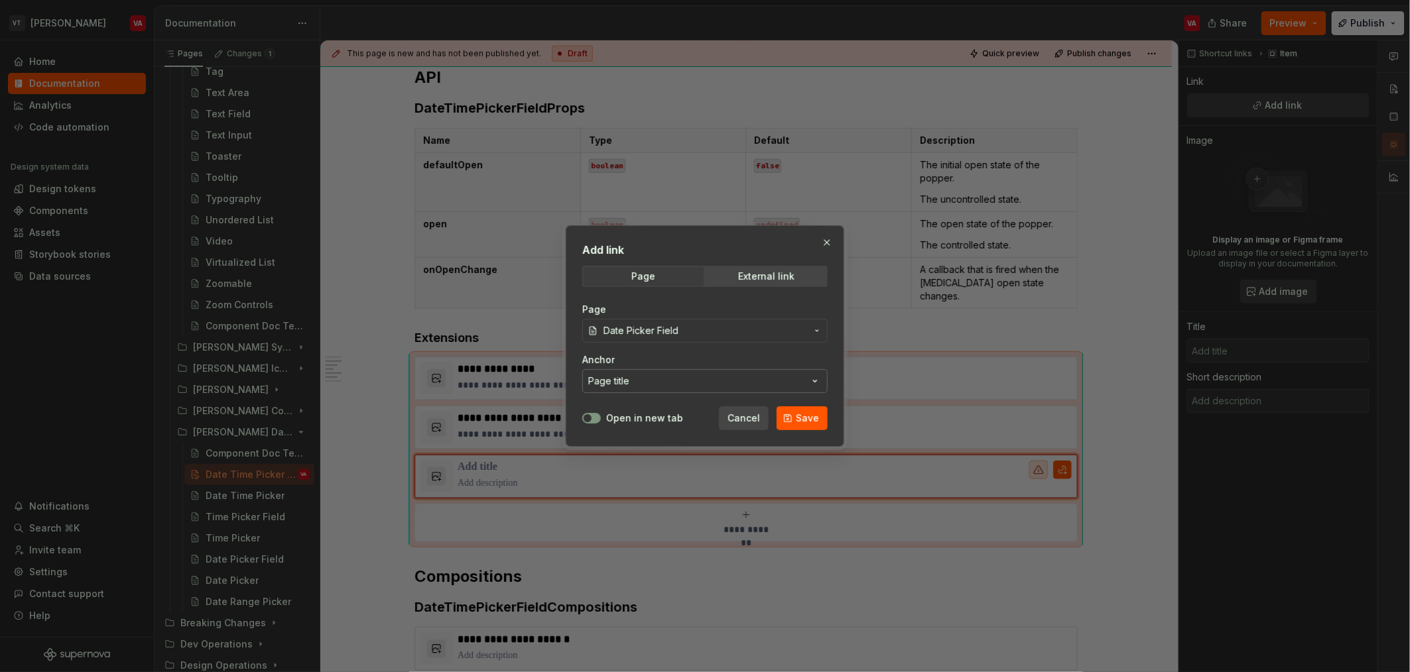
click at [691, 379] on button "Page title" at bounding box center [704, 381] width 245 height 24
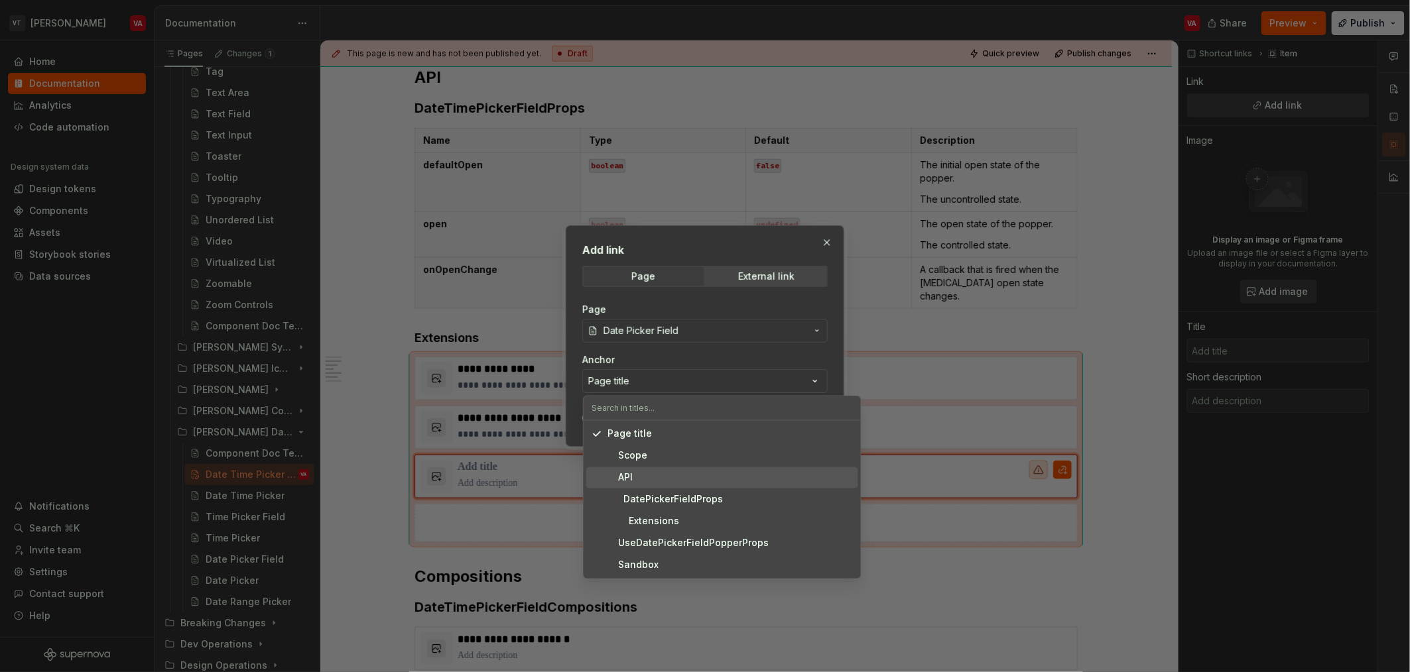
click at [631, 476] on div "API" at bounding box center [619, 477] width 25 height 13
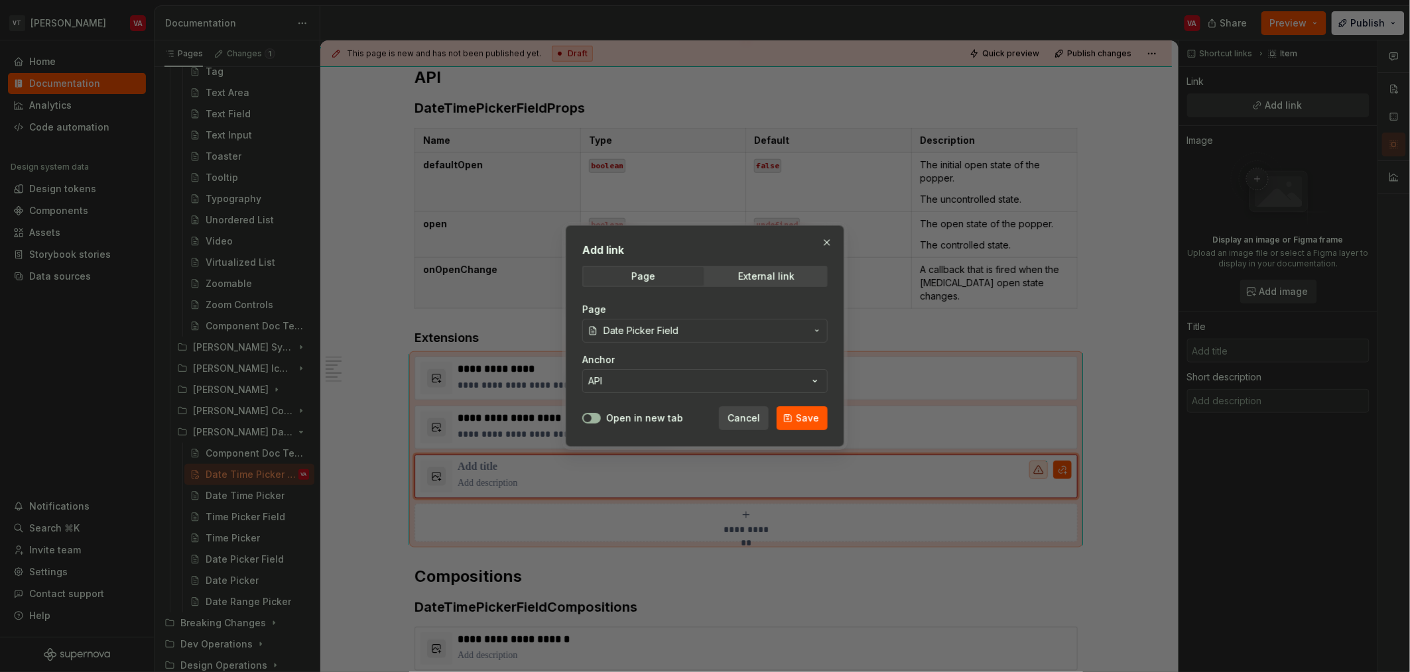
click at [596, 422] on button "Open in new tab" at bounding box center [591, 418] width 19 height 11
click at [812, 418] on span "Save" at bounding box center [807, 418] width 23 height 13
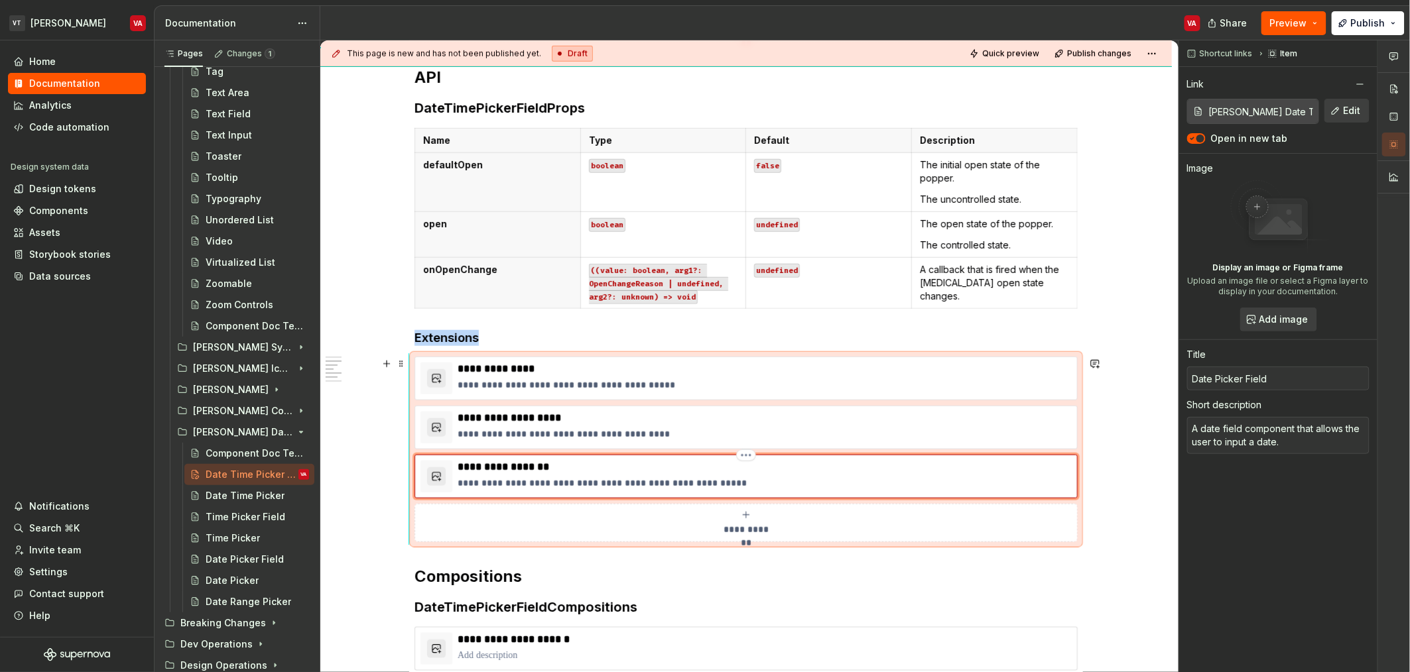
click at [498, 472] on p "**********" at bounding box center [765, 467] width 614 height 13
click at [1333, 113] on button "Edit" at bounding box center [1346, 111] width 45 height 24
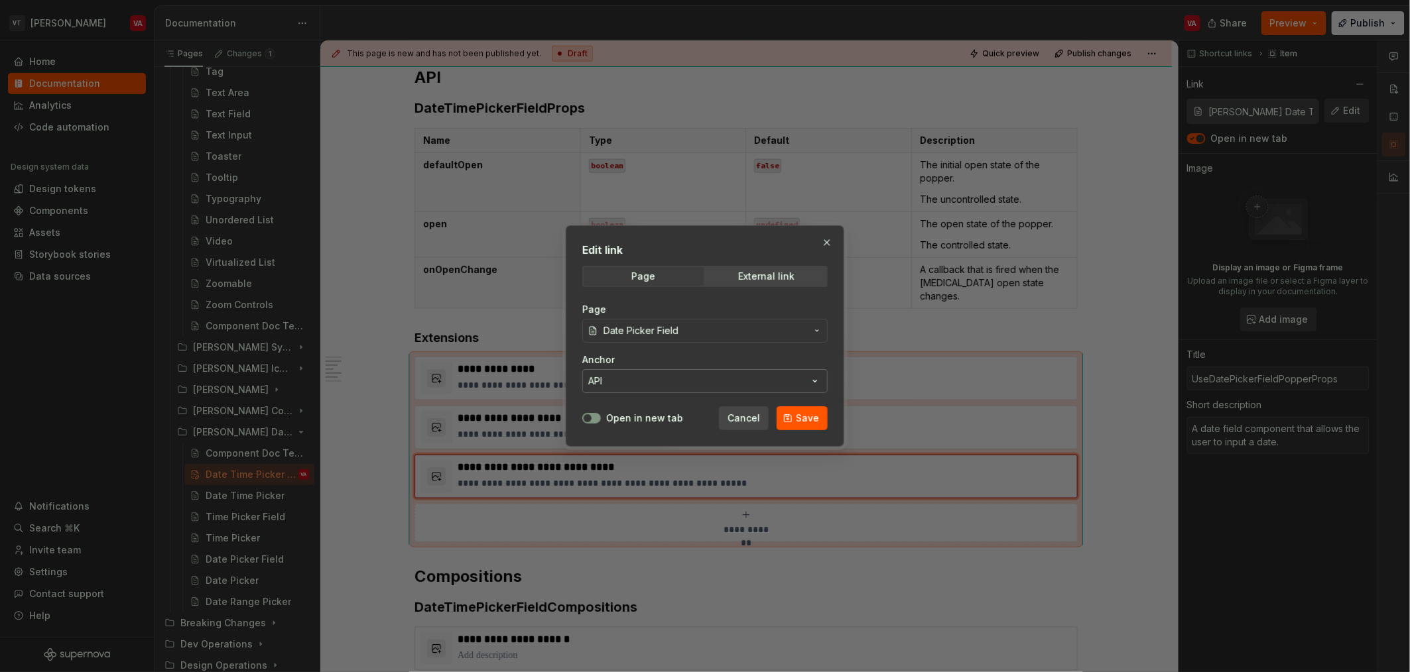
click at [664, 386] on button "API" at bounding box center [704, 381] width 245 height 24
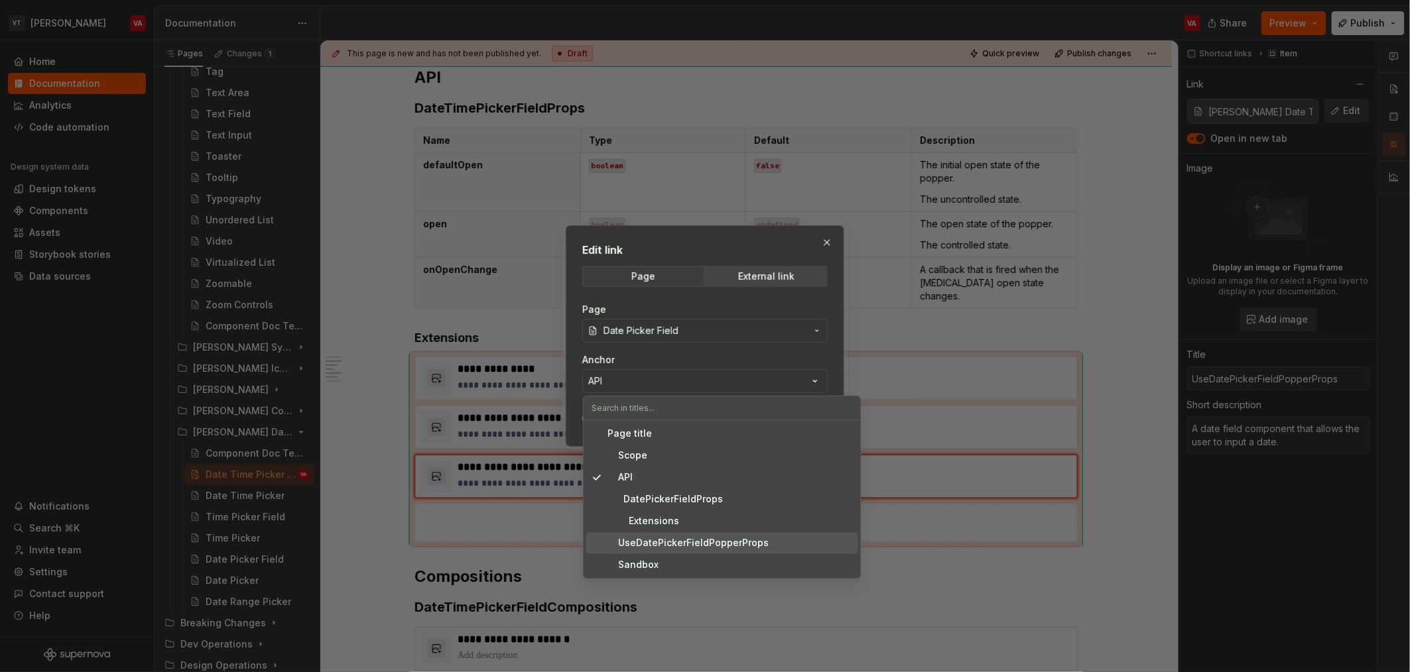
click at [668, 546] on div "UseDatePickerFieldPopperProps" at bounding box center [687, 543] width 161 height 13
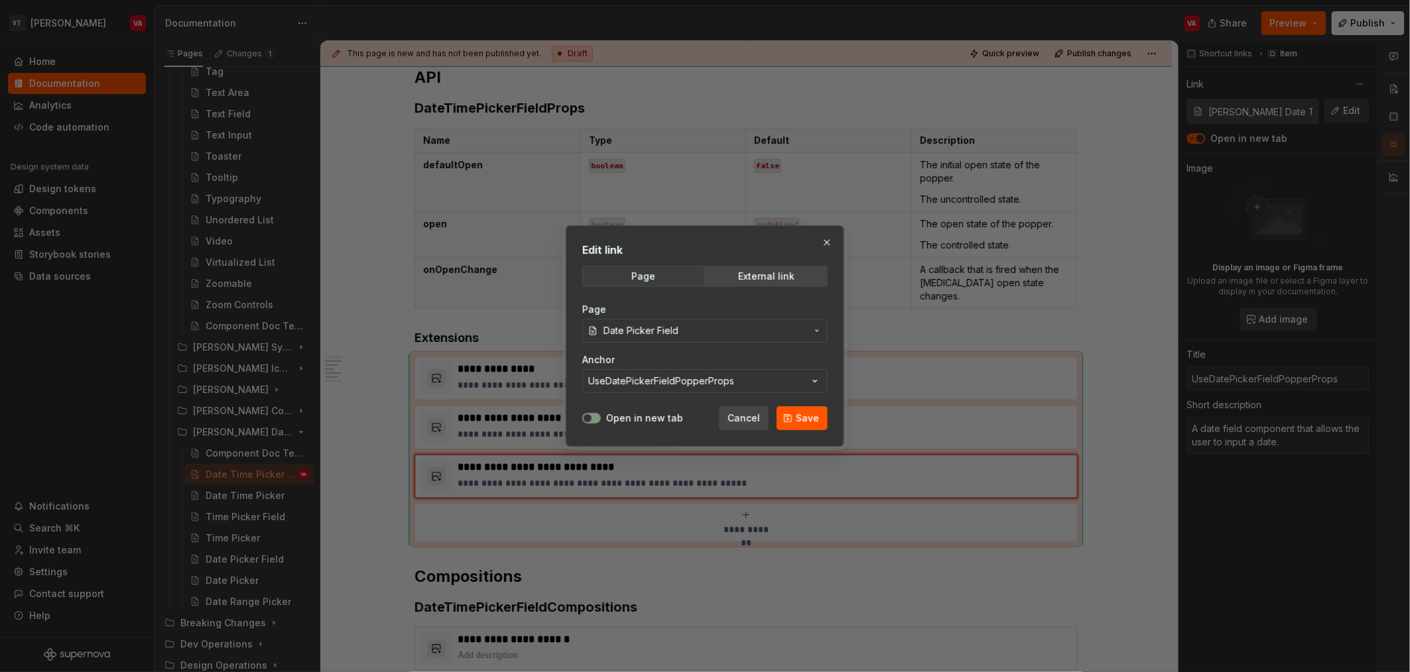
drag, startPoint x: 798, startPoint y: 417, endPoint x: 633, endPoint y: 420, distance: 165.1
click at [680, 408] on div "Open in new tab Cancel Save" at bounding box center [704, 415] width 245 height 29
click at [593, 420] on button "Open in new tab" at bounding box center [591, 418] width 19 height 11
click at [824, 418] on button "Save" at bounding box center [801, 418] width 51 height 24
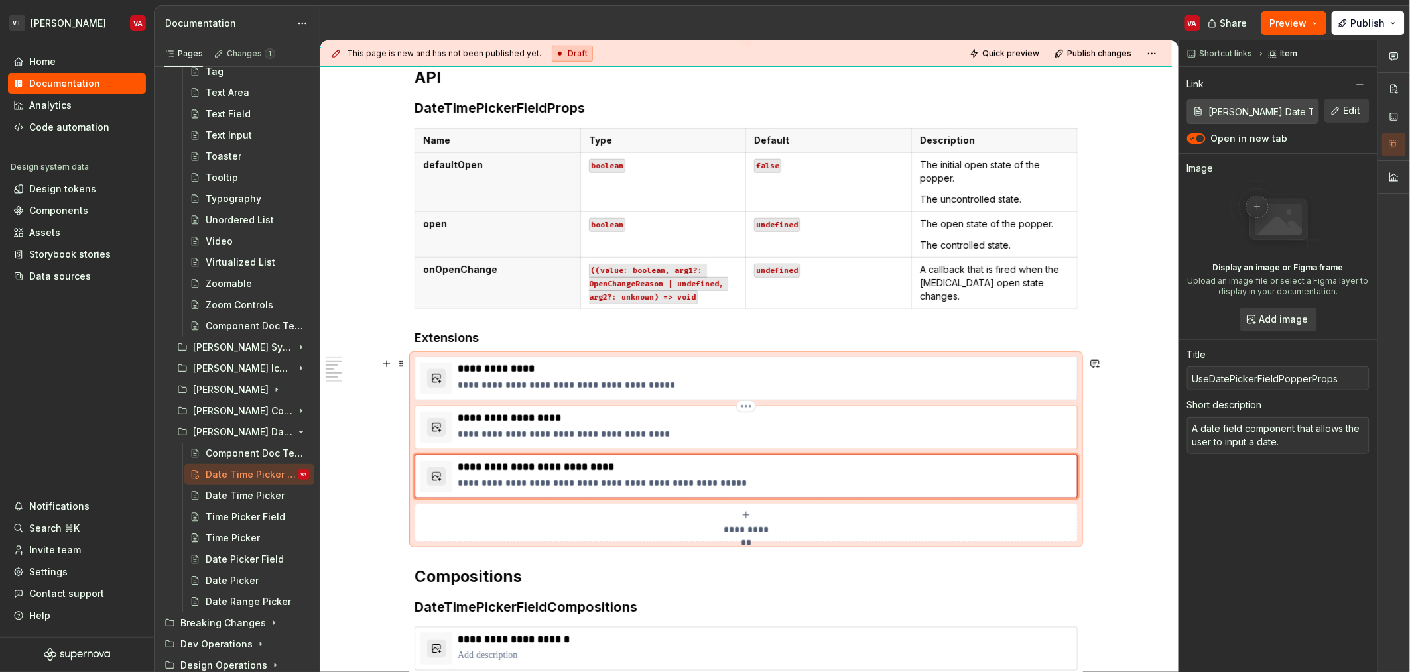
click at [597, 432] on p "**********" at bounding box center [765, 434] width 614 height 13
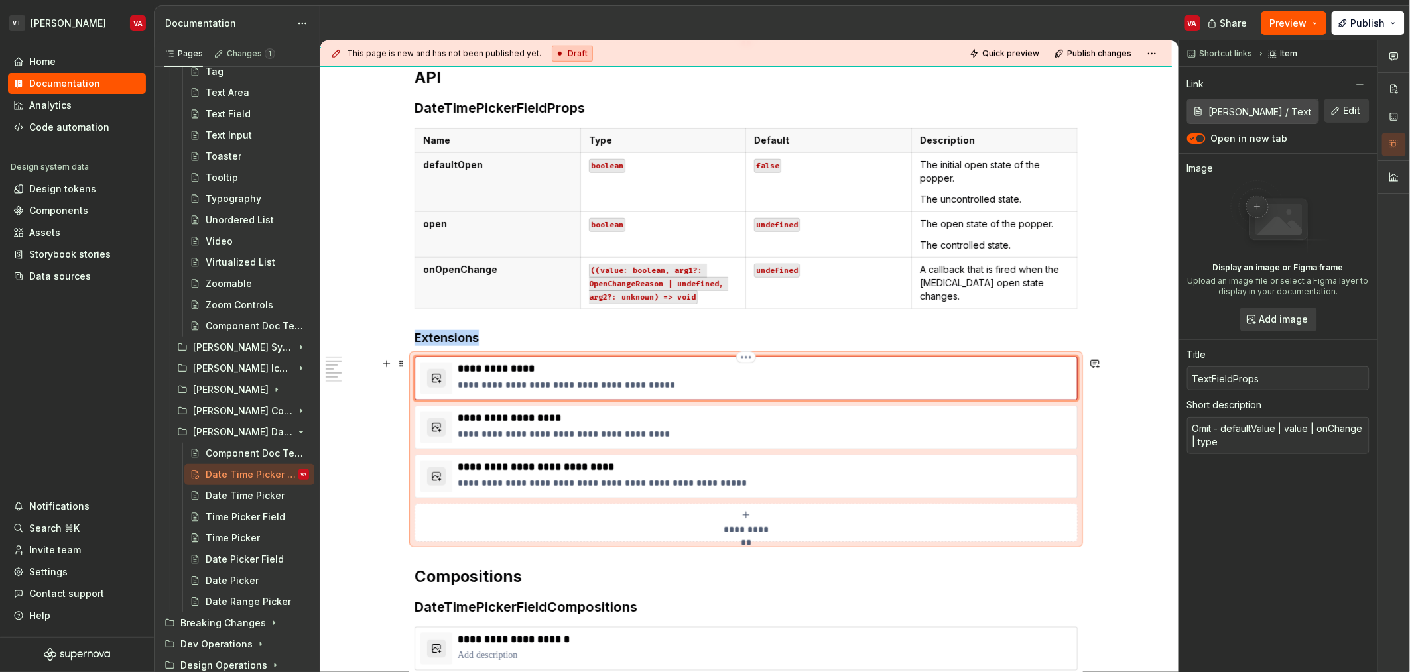
click at [644, 398] on div "**********" at bounding box center [745, 379] width 663 height 44
click at [593, 479] on p "**********" at bounding box center [765, 483] width 614 height 13
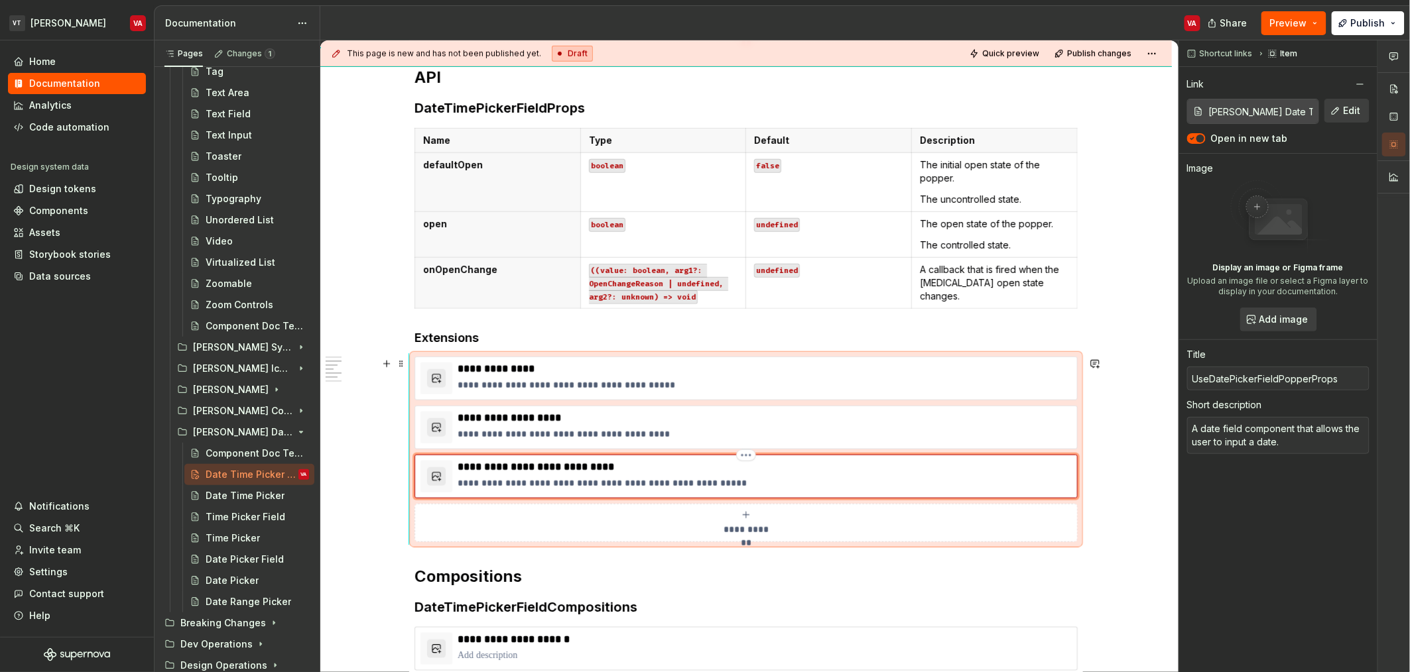
click at [581, 487] on p "**********" at bounding box center [765, 483] width 614 height 13
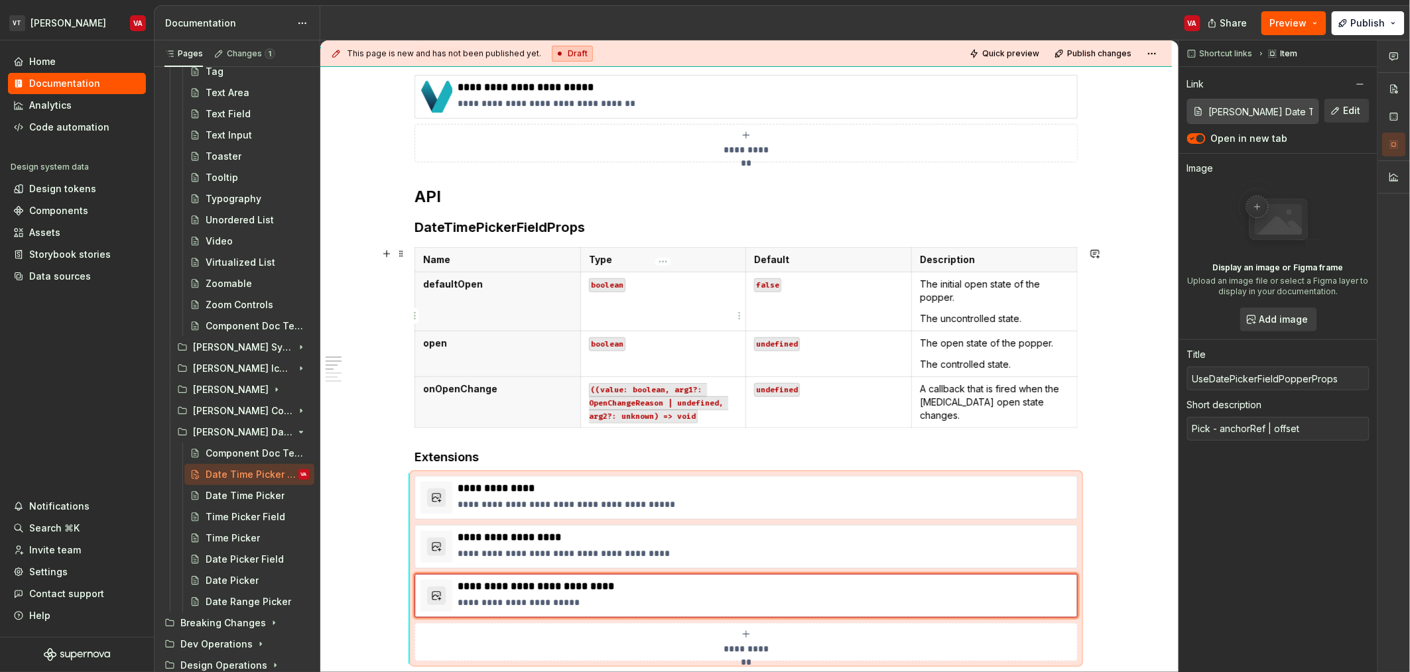
scroll to position [0, 0]
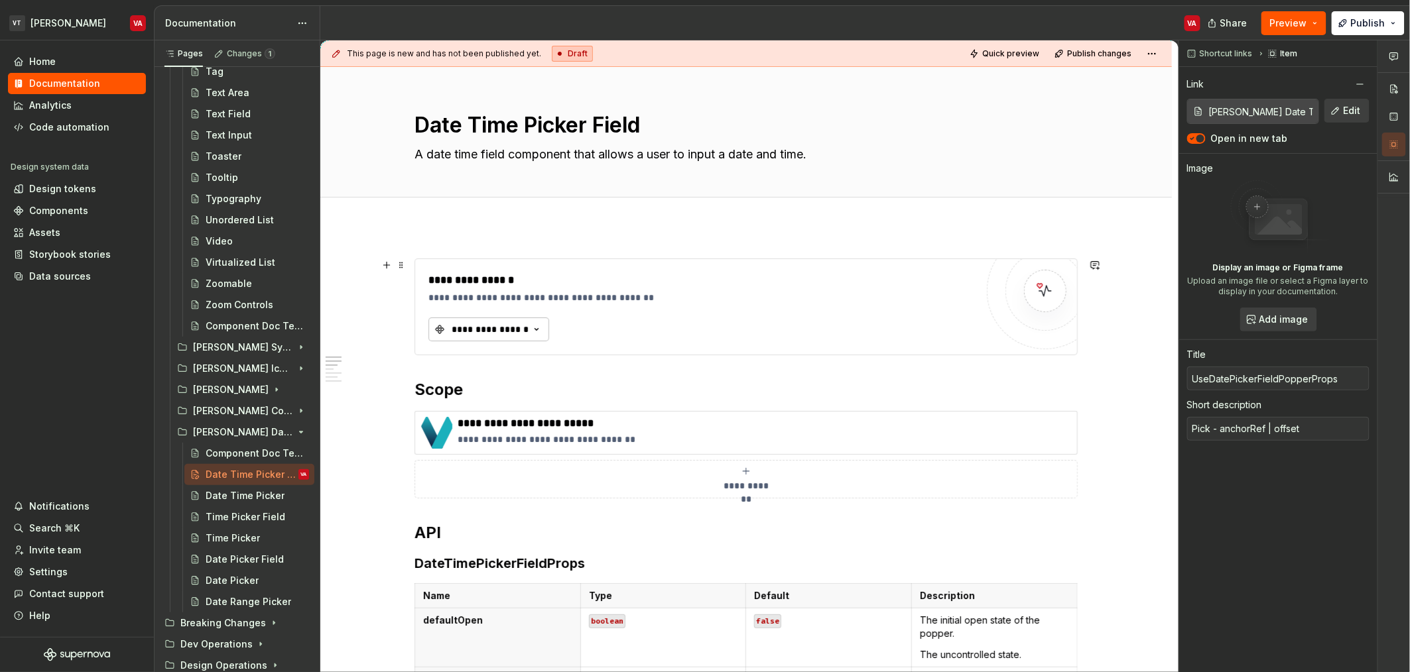
click at [519, 334] on div "**********" at bounding box center [490, 329] width 80 height 13
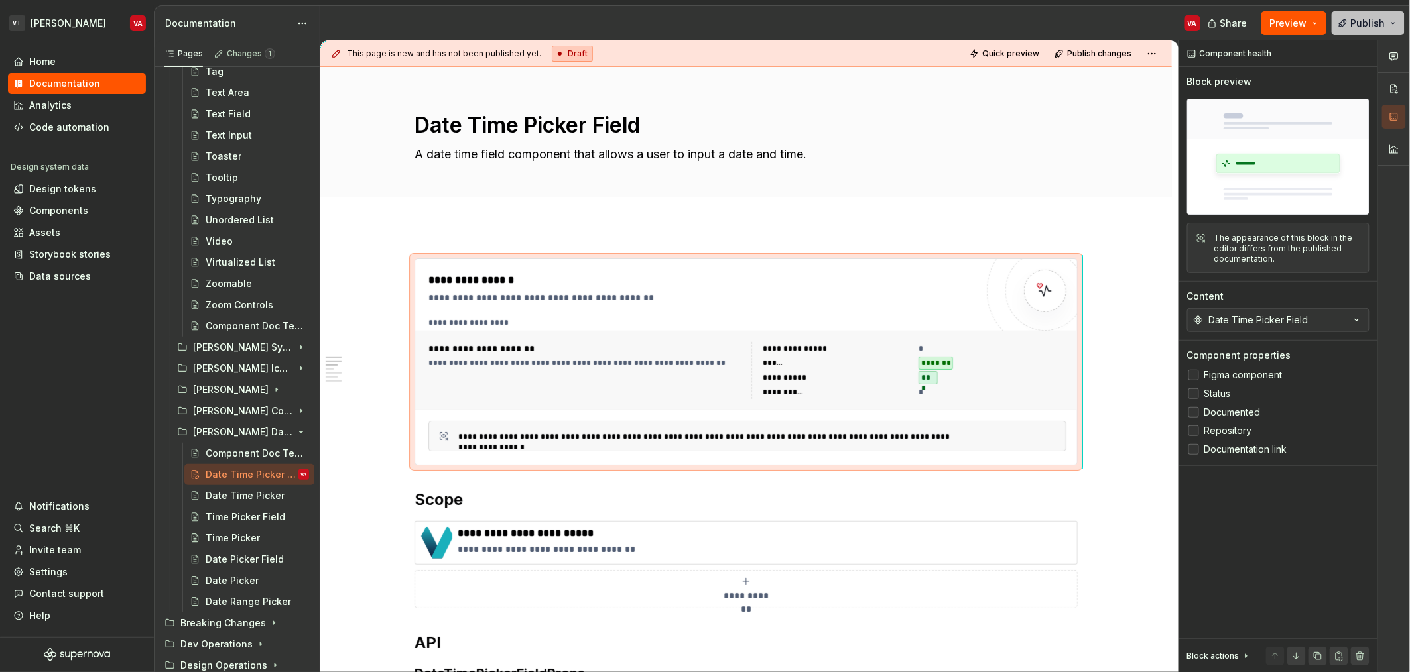
click at [1384, 33] on button "Publish" at bounding box center [1367, 23] width 73 height 24
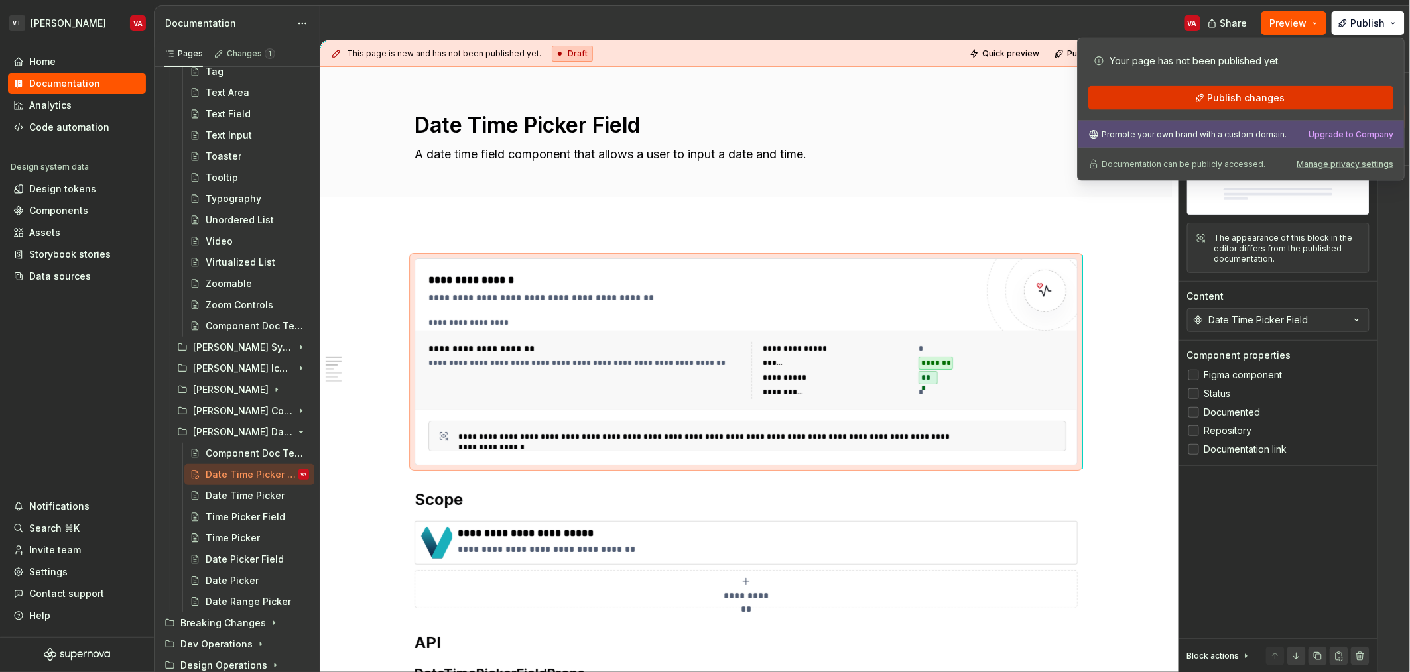
click at [1355, 106] on button "Publish changes" at bounding box center [1240, 98] width 305 height 24
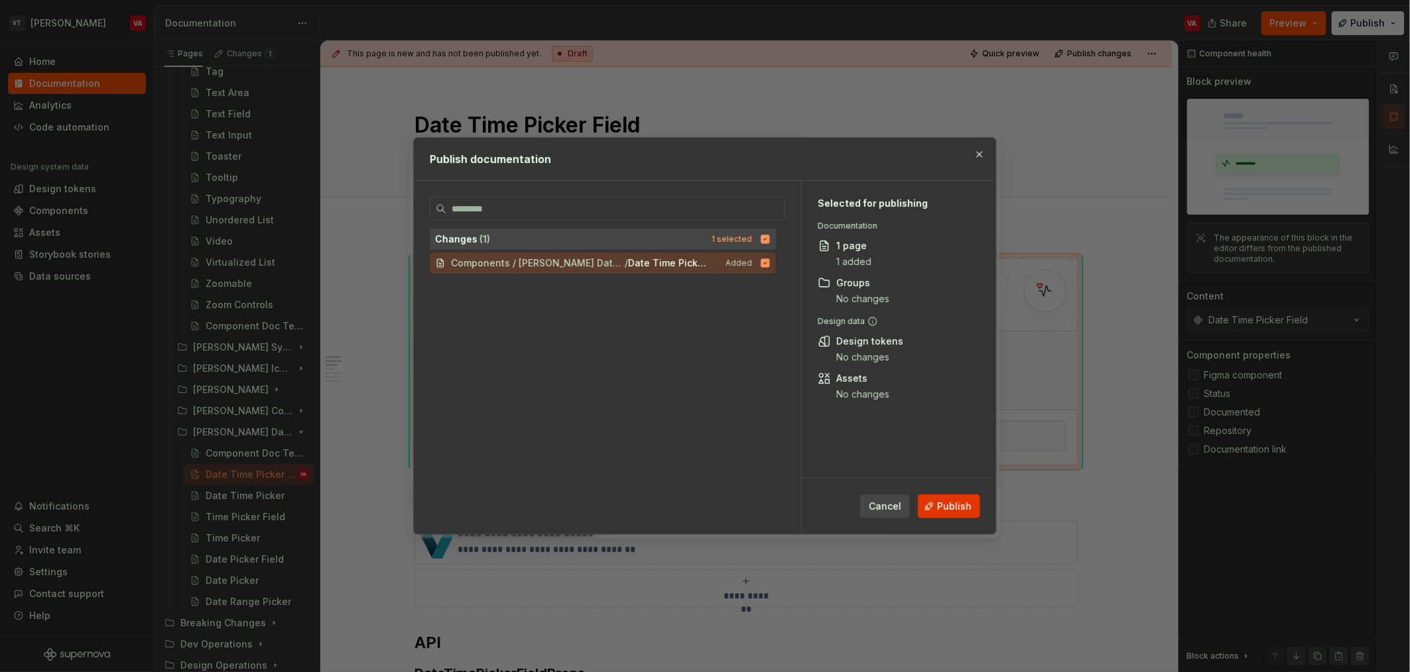
click at [947, 503] on span "Publish" at bounding box center [954, 506] width 34 height 13
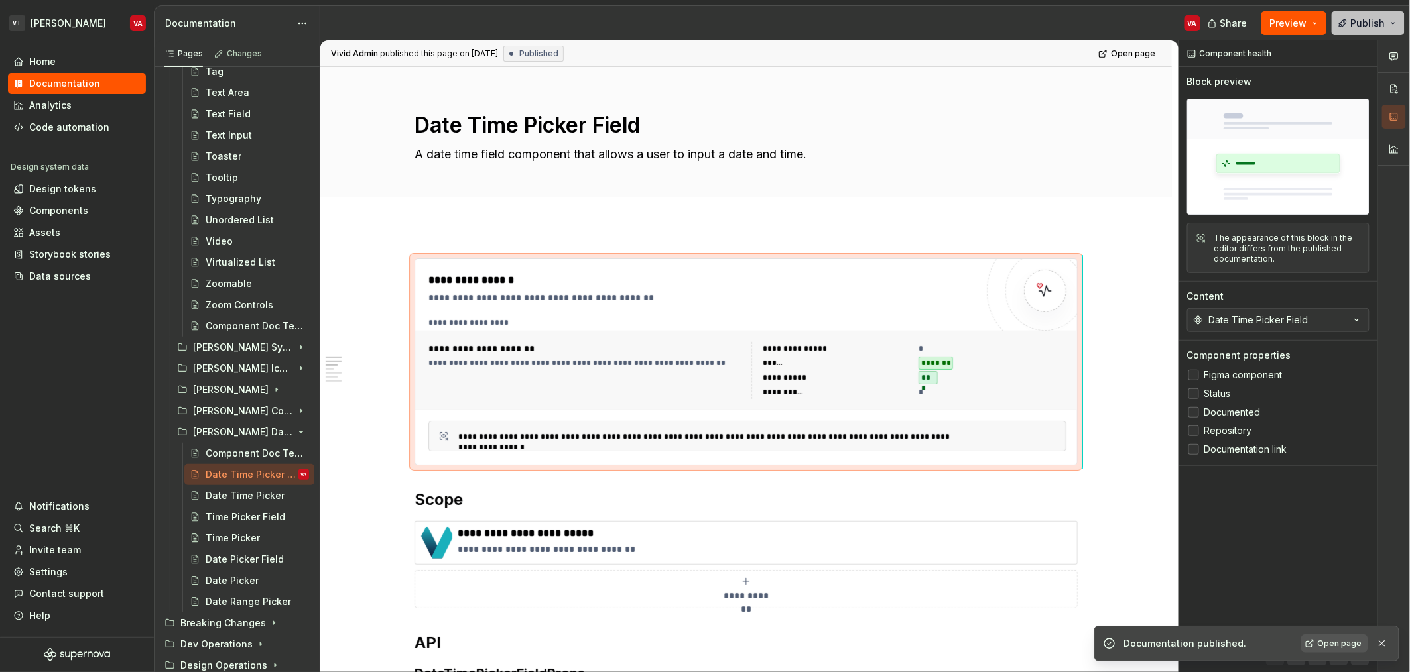
click at [1380, 29] on span "Publish" at bounding box center [1368, 23] width 34 height 13
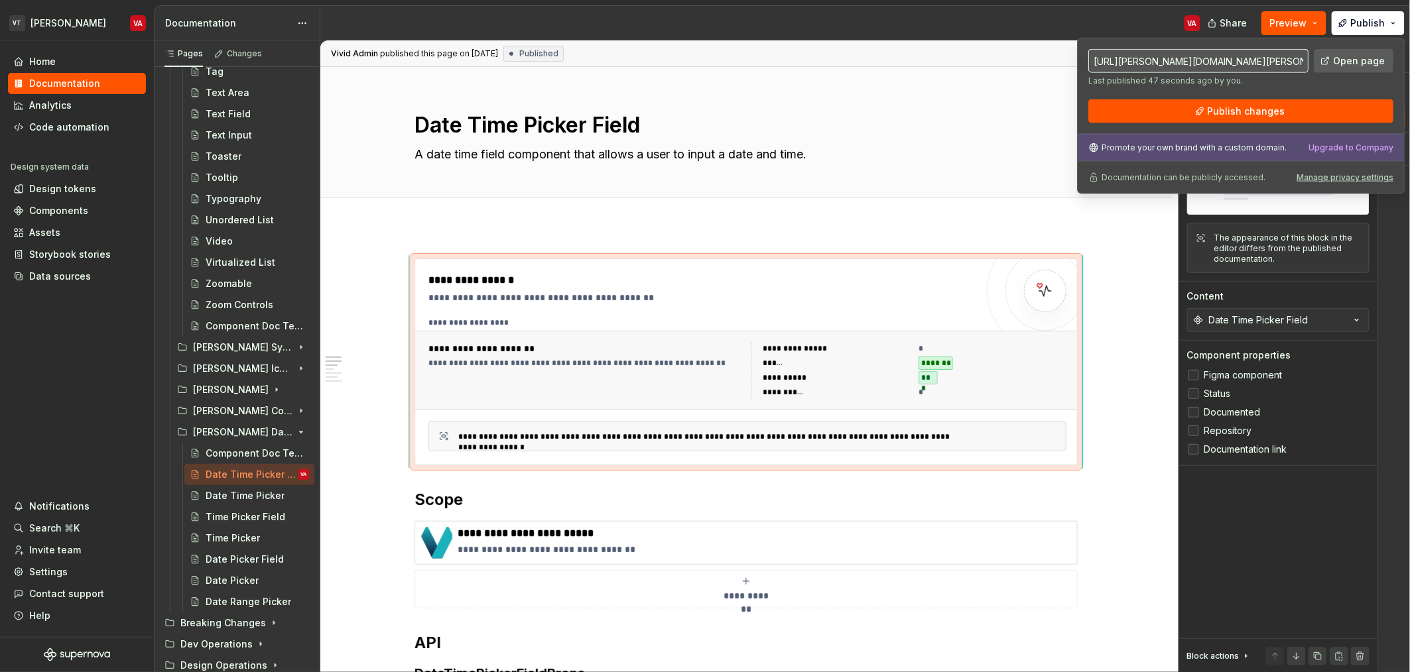
click at [1339, 62] on span "Open page" at bounding box center [1359, 60] width 52 height 13
click at [1349, 63] on span "Open page" at bounding box center [1359, 60] width 52 height 13
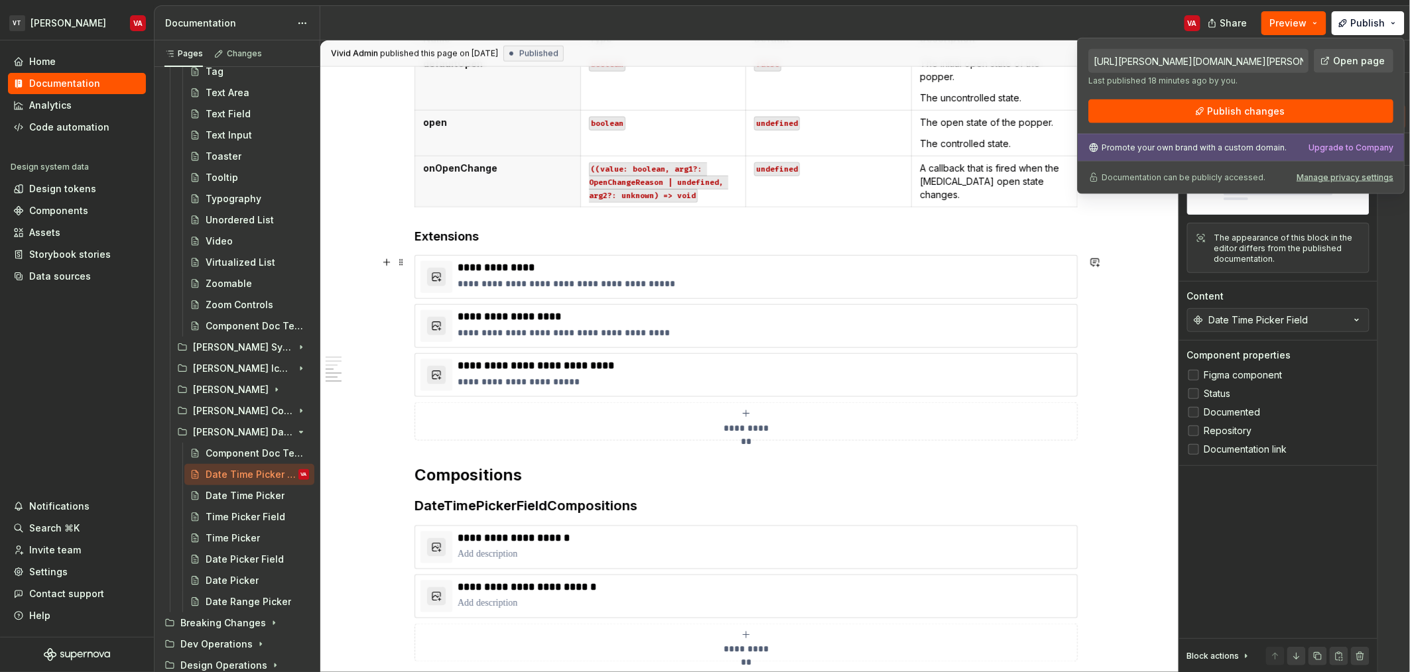
scroll to position [658, 0]
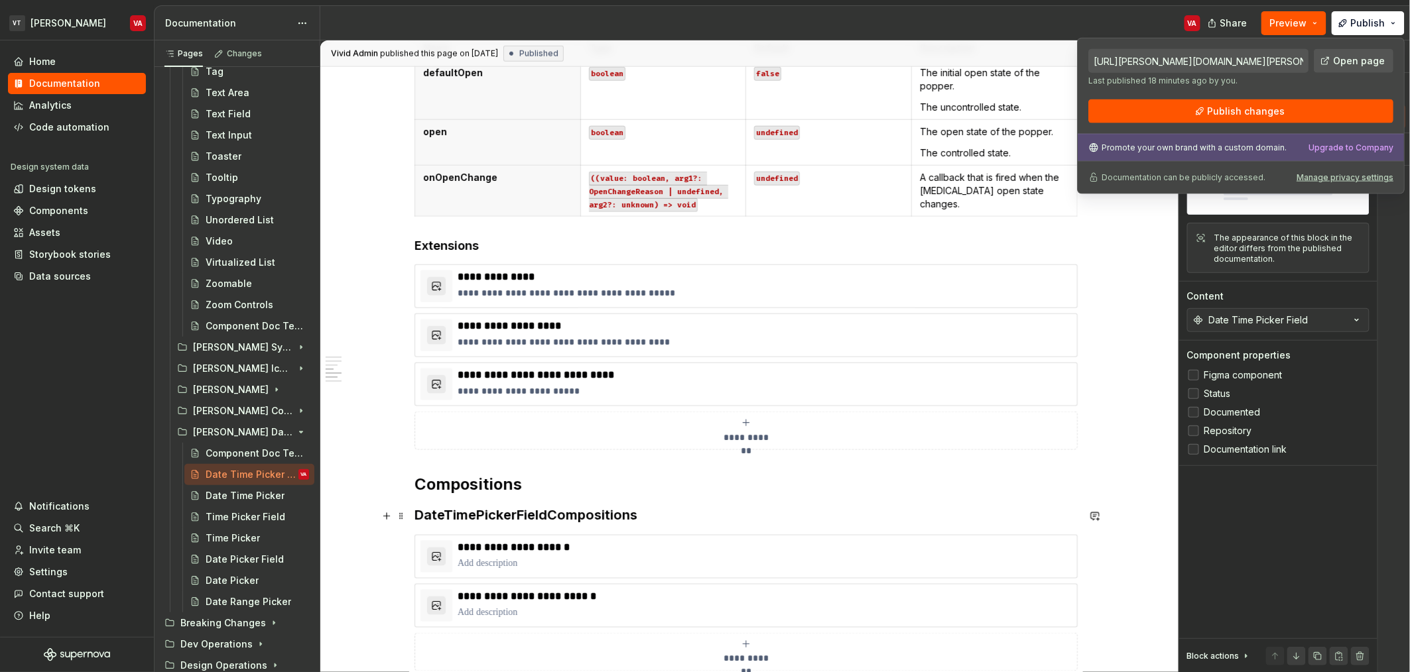
click at [614, 509] on h3 "DateTimePickerFieldCompositions" at bounding box center [745, 515] width 663 height 19
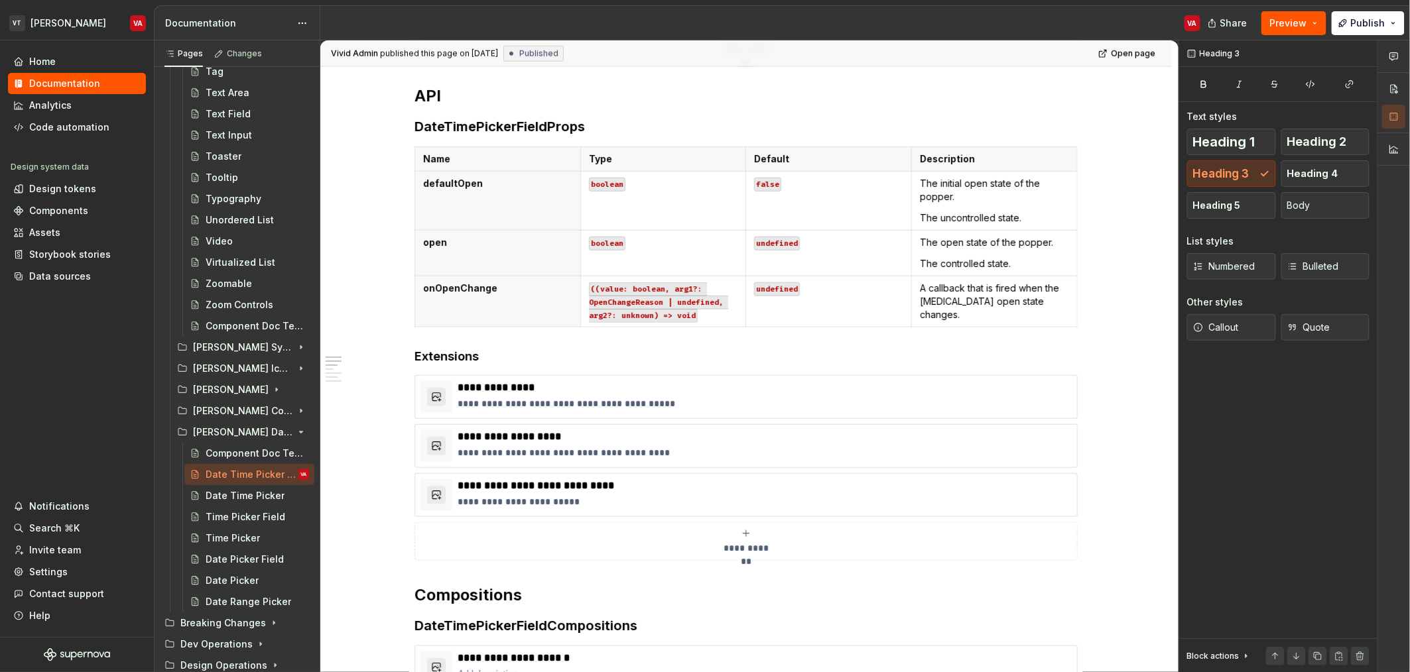
scroll to position [0, 0]
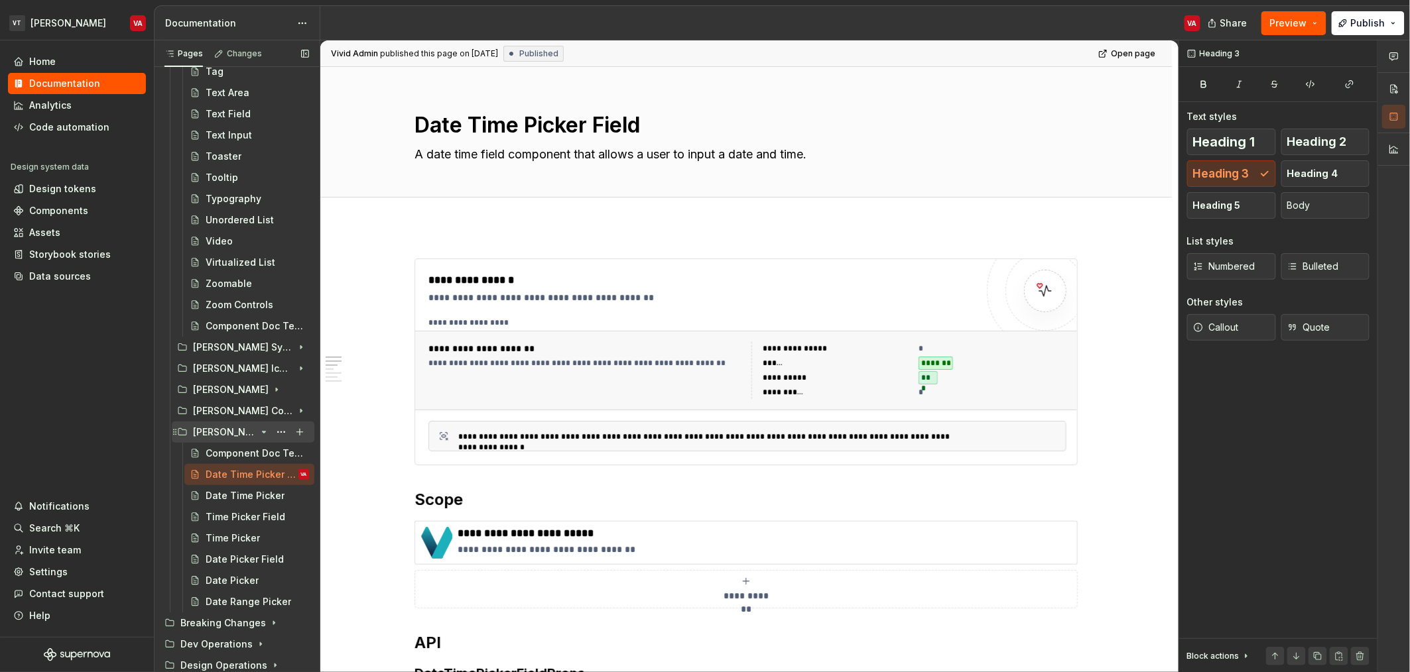
click at [259, 428] on icon "Page tree" at bounding box center [264, 432] width 11 height 11
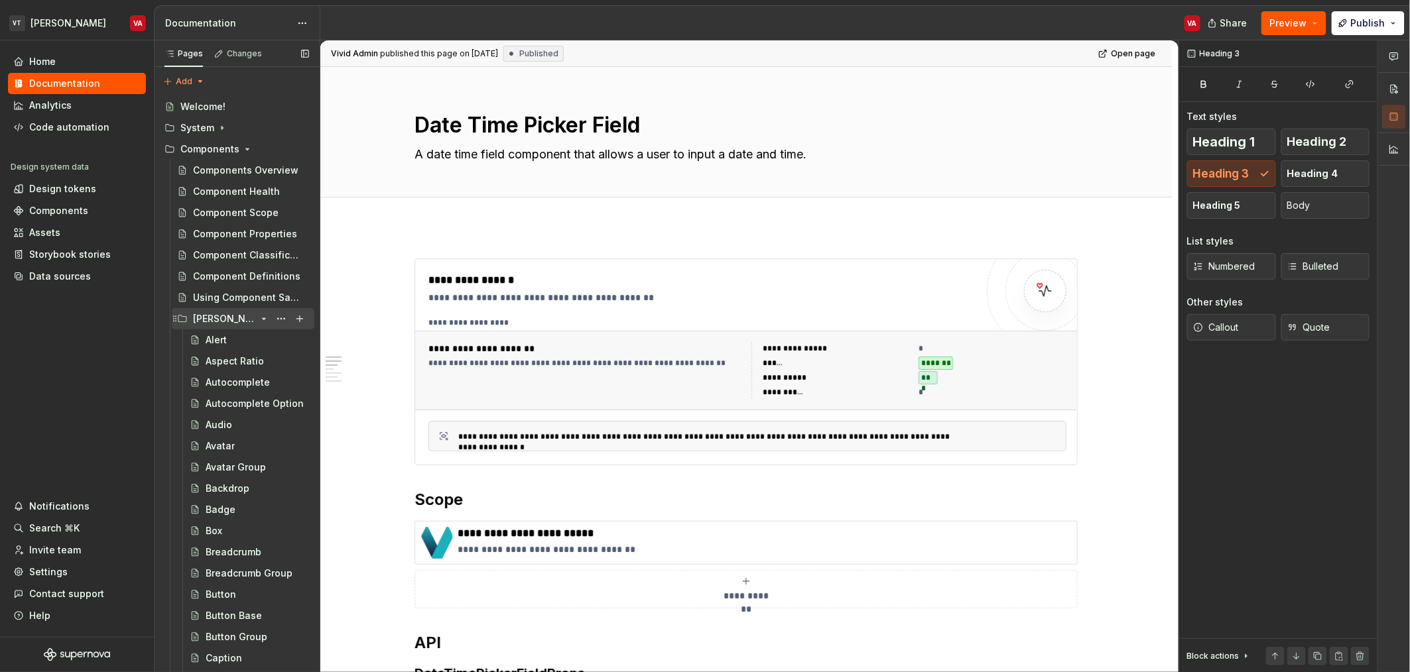
click at [259, 320] on icon "Page tree" at bounding box center [264, 319] width 11 height 11
